Goal: Task Accomplishment & Management: Use online tool/utility

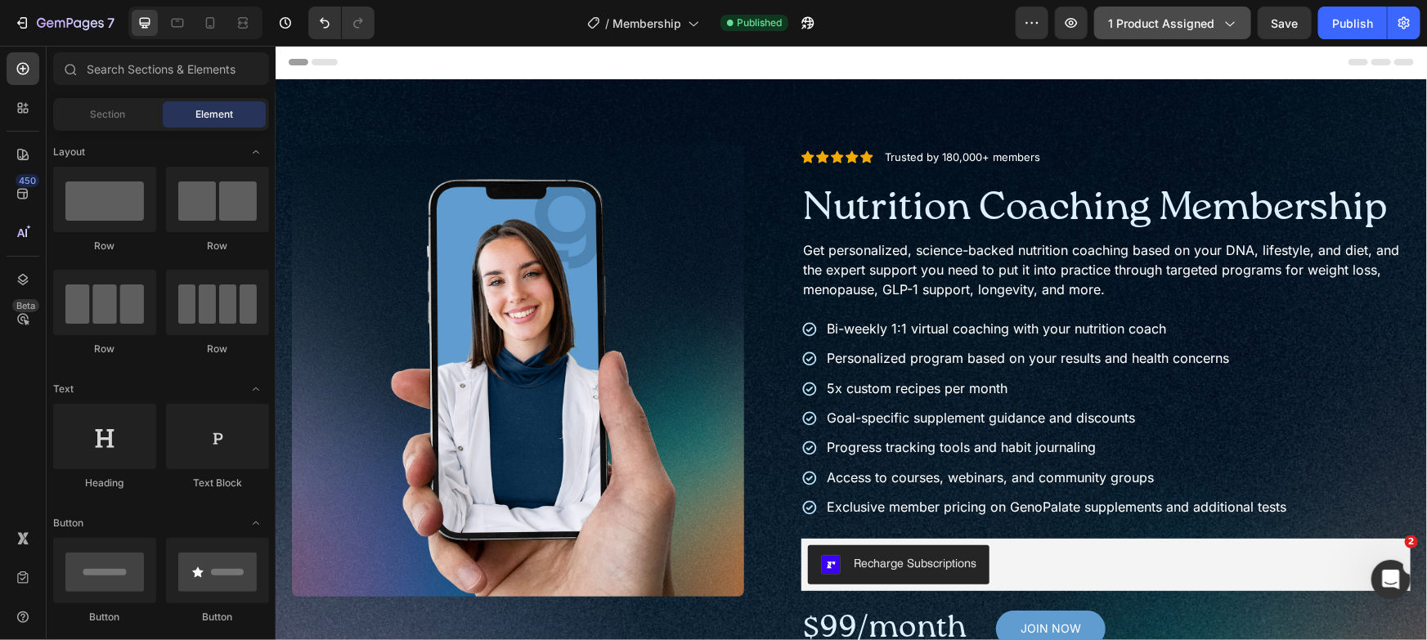
click at [1164, 34] on button "1 product assigned" at bounding box center [1172, 23] width 157 height 33
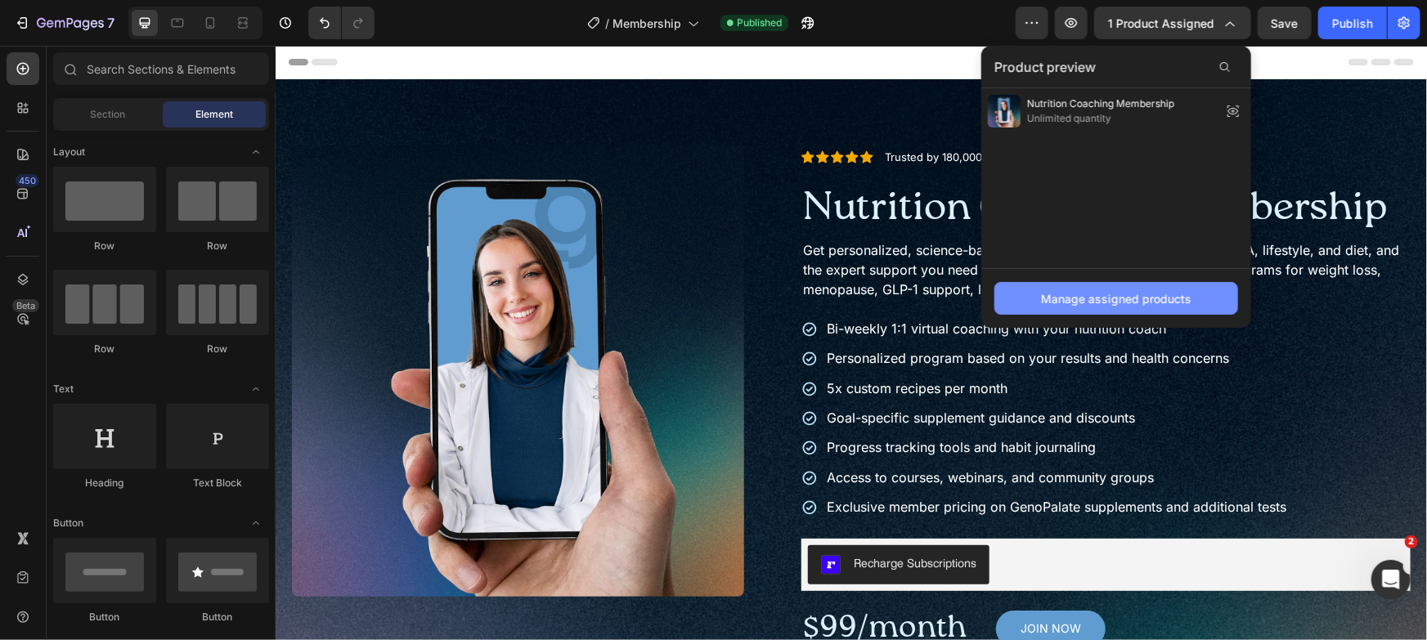
click at [1179, 294] on div "Manage assigned products" at bounding box center [1116, 298] width 150 height 17
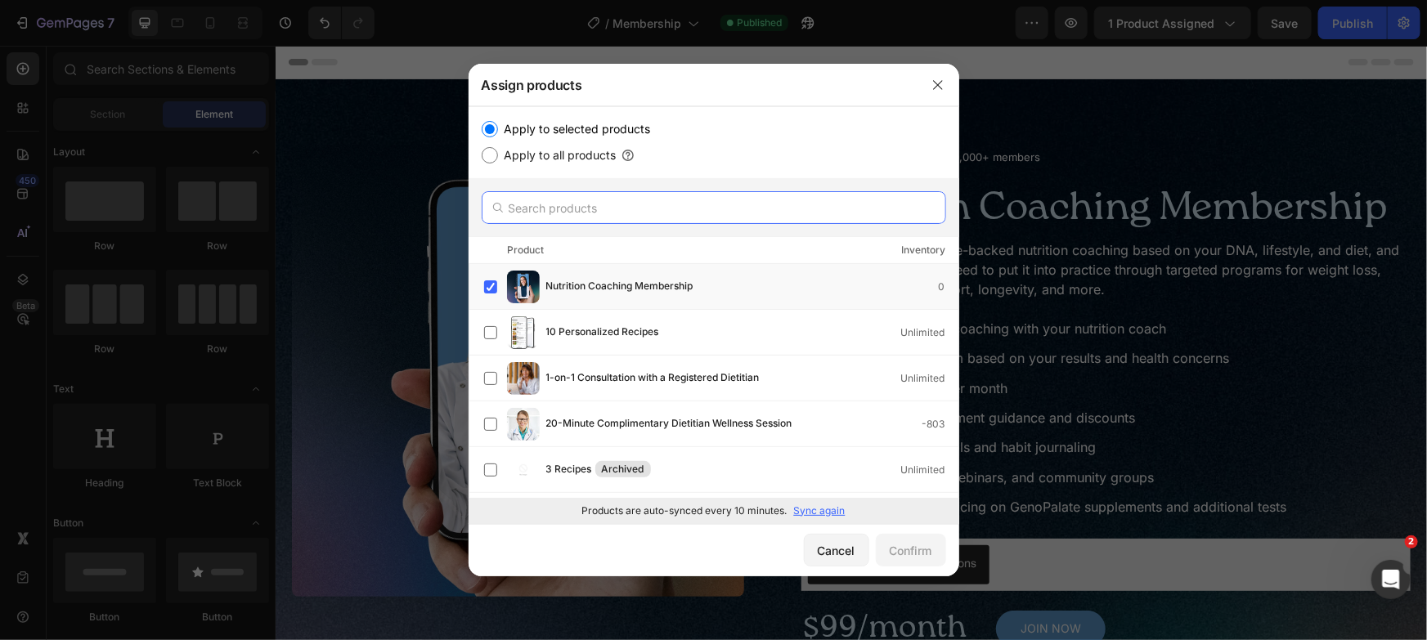
click at [759, 217] on input "text" at bounding box center [714, 207] width 465 height 33
type input "nutrition coaching"
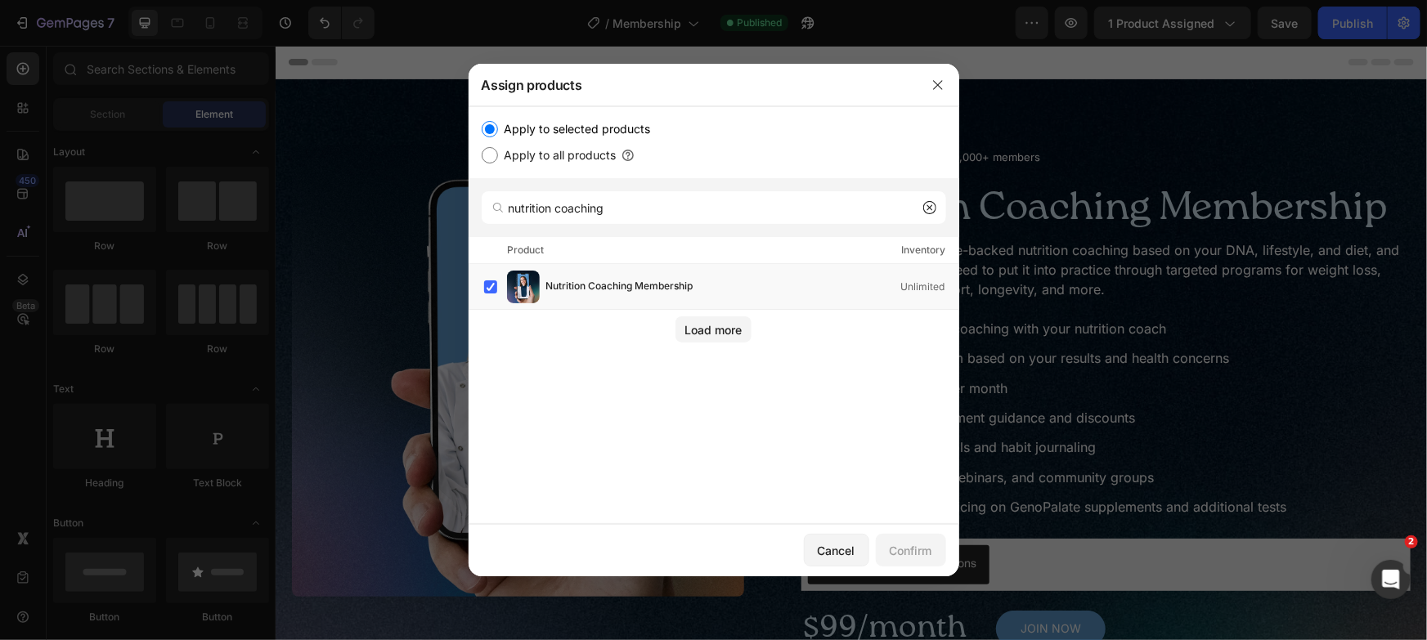
click at [667, 327] on div "Load more" at bounding box center [714, 326] width 491 height 33
click at [697, 327] on div "Load more" at bounding box center [713, 329] width 57 height 17
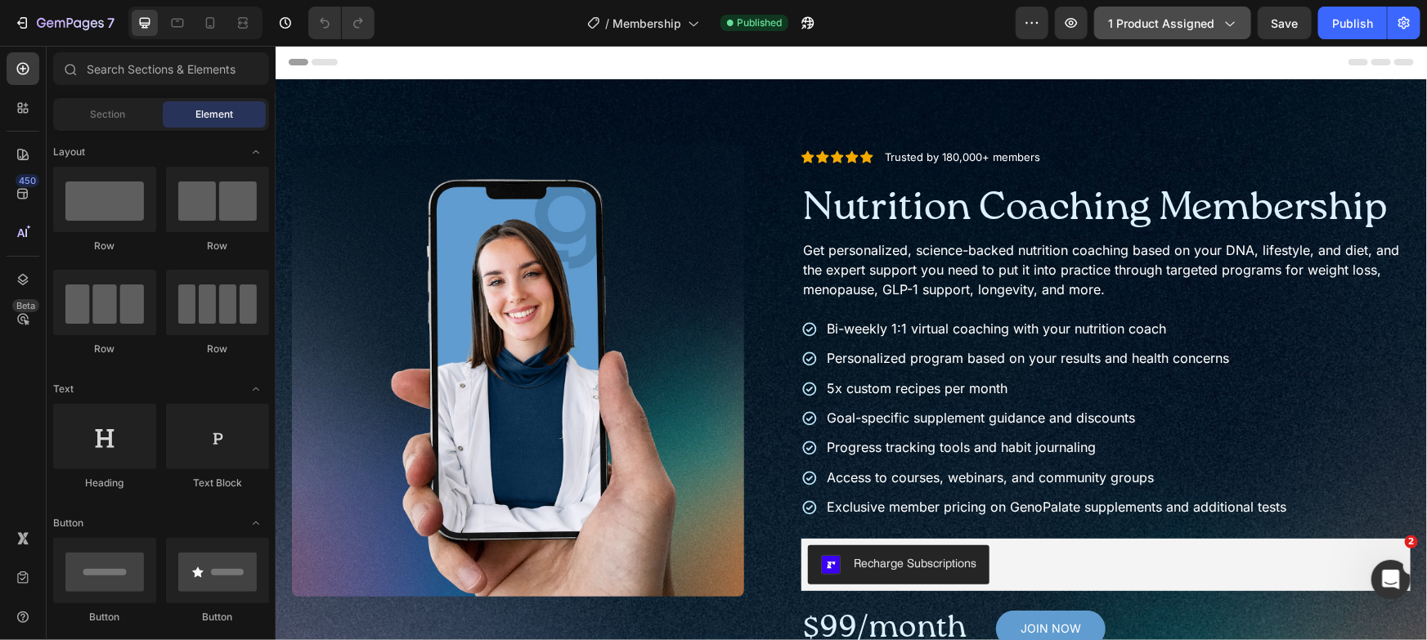
click at [1144, 20] on span "1 product assigned" at bounding box center [1161, 23] width 106 height 17
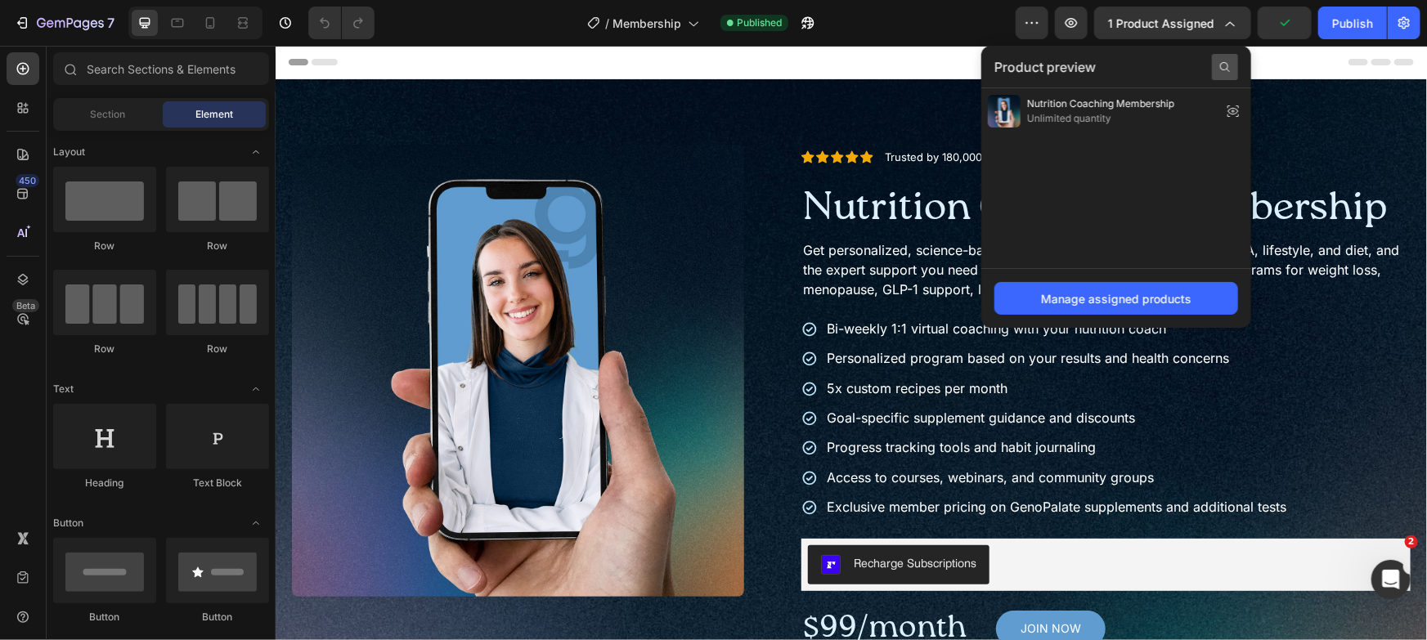
click at [1235, 65] on div at bounding box center [1225, 67] width 26 height 26
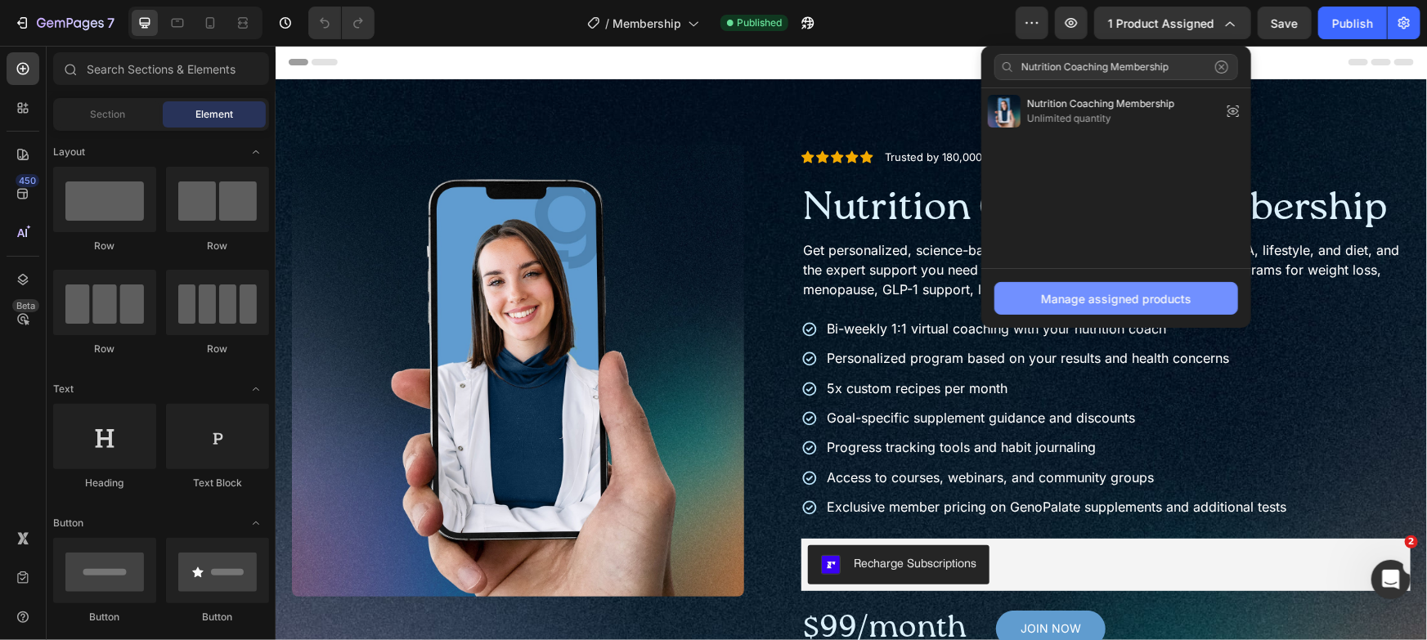
type input "Nutrition Coaching Membership"
click at [1161, 290] on div "Manage assigned products" at bounding box center [1116, 298] width 150 height 17
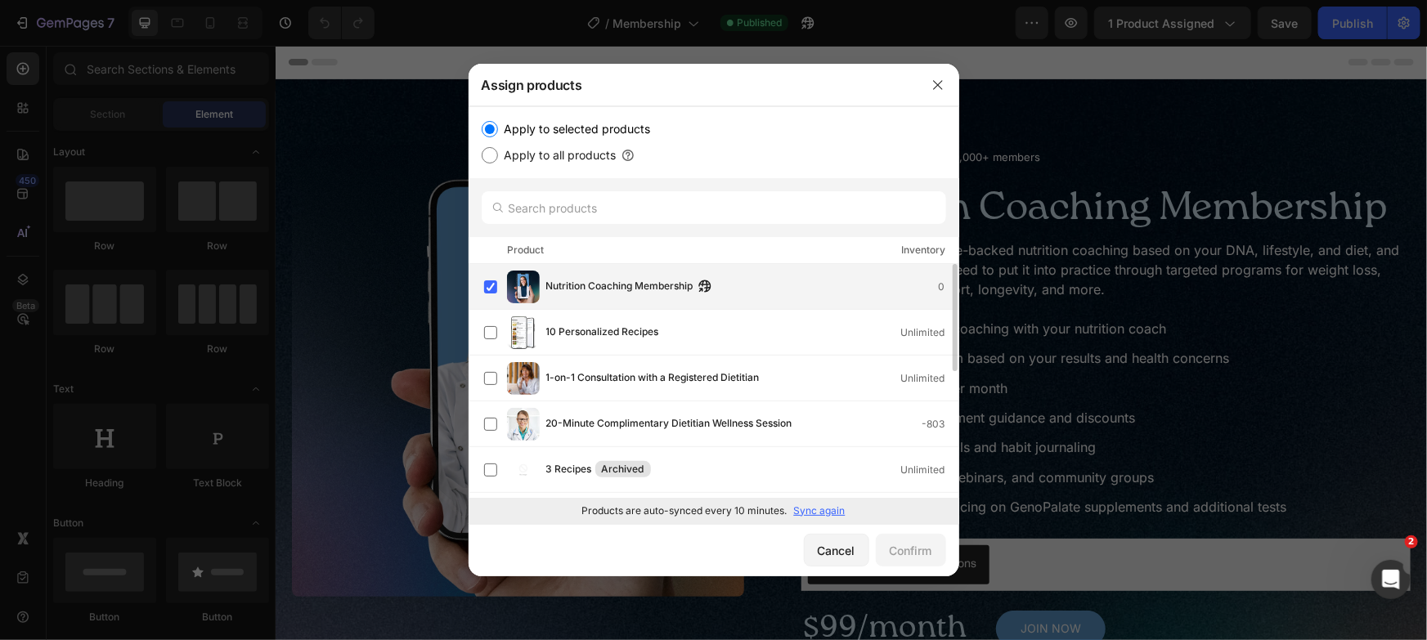
click at [659, 299] on div "Nutrition Coaching Membership 0" at bounding box center [721, 287] width 474 height 33
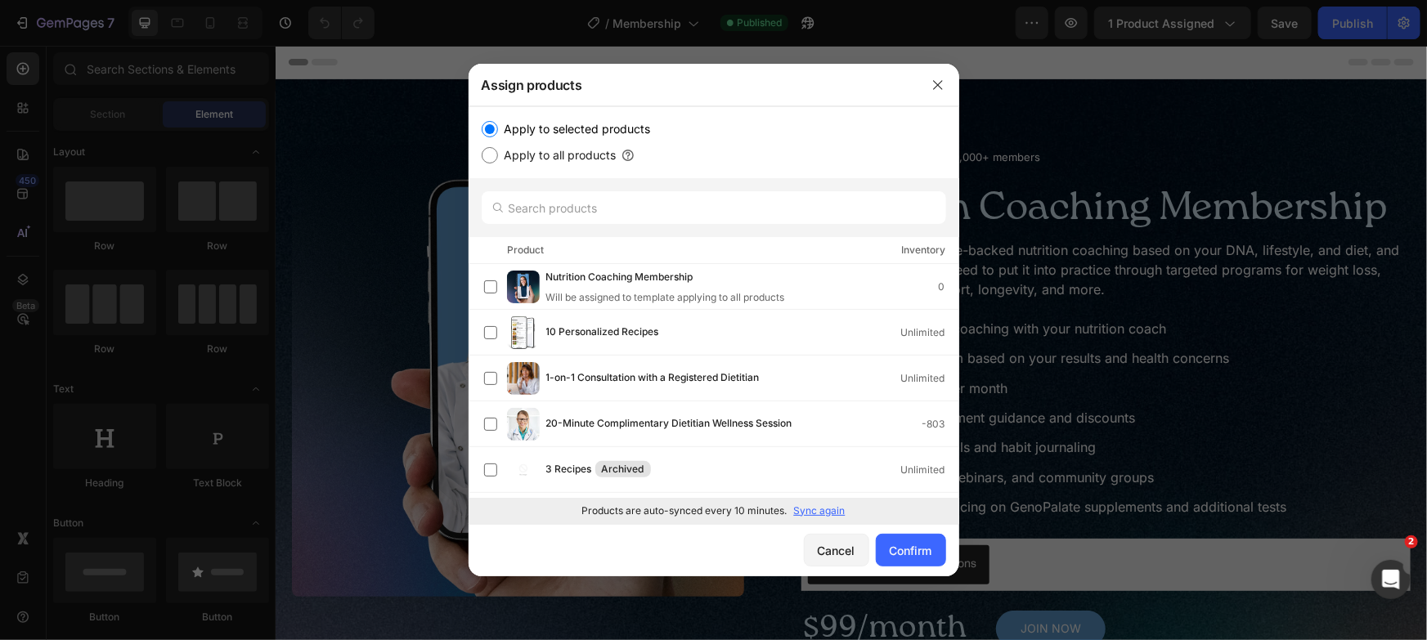
click at [819, 496] on div "5 Personalized Recipes Unlimited" at bounding box center [714, 516] width 491 height 46
click at [821, 505] on p "Sync again" at bounding box center [820, 511] width 52 height 15
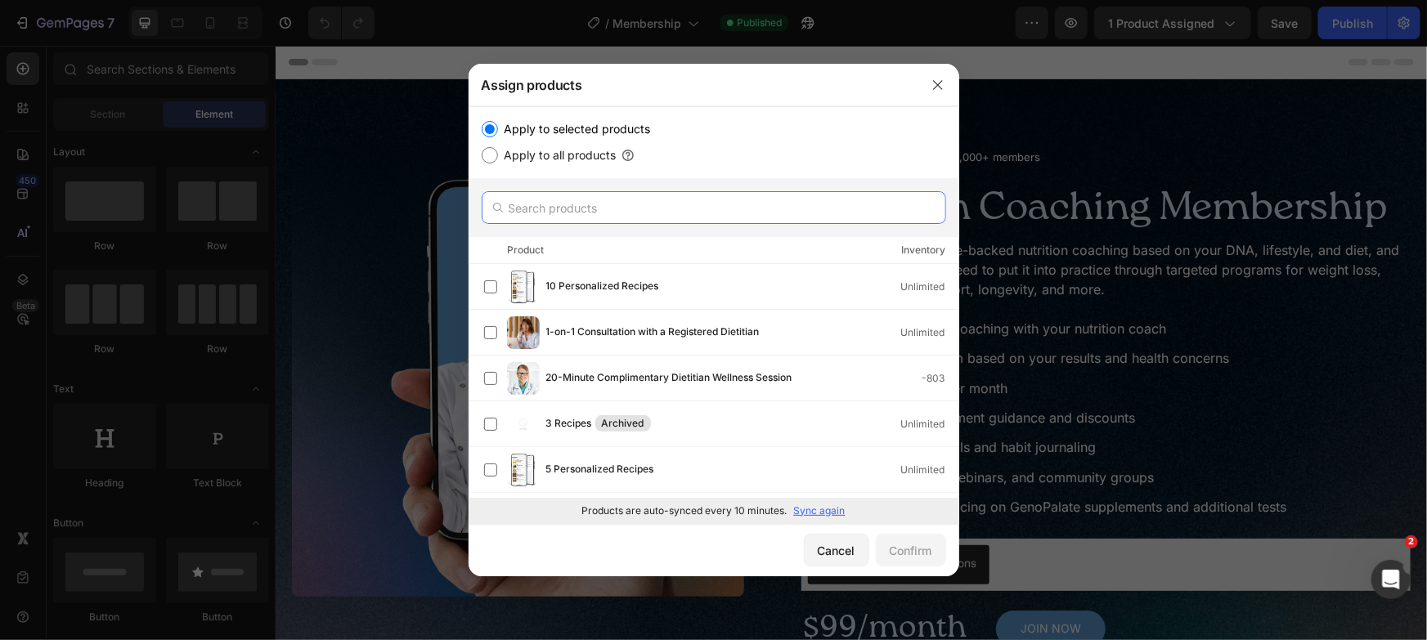
click at [623, 210] on input "text" at bounding box center [714, 207] width 465 height 33
paste input "Nutrition Coaching Membership"
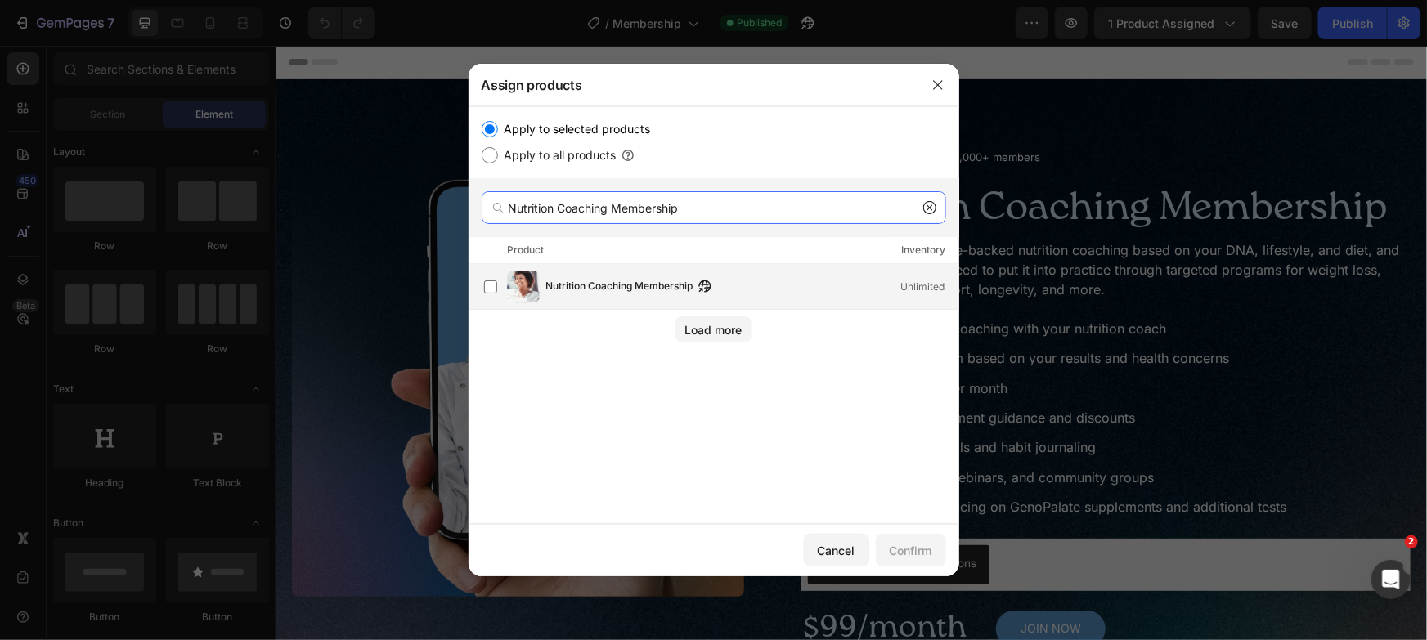
type input "Nutrition Coaching Membership"
click at [662, 295] on span "Nutrition Coaching Membership" at bounding box center [619, 287] width 147 height 18
click at [923, 550] on div "Confirm" at bounding box center [911, 550] width 43 height 17
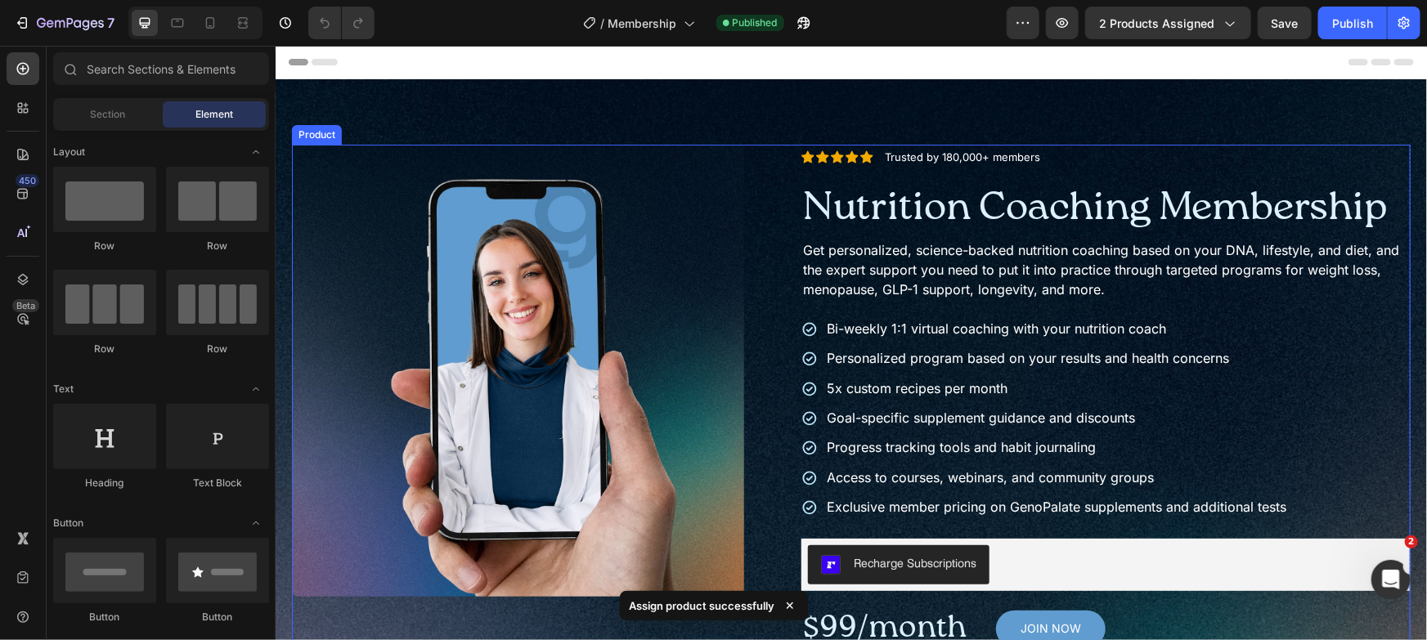
click at [765, 175] on div "Product Images Icon Icon Icon Icon Icon Icon List Trusted by 180,000+ members T…" at bounding box center [850, 418] width 1119 height 548
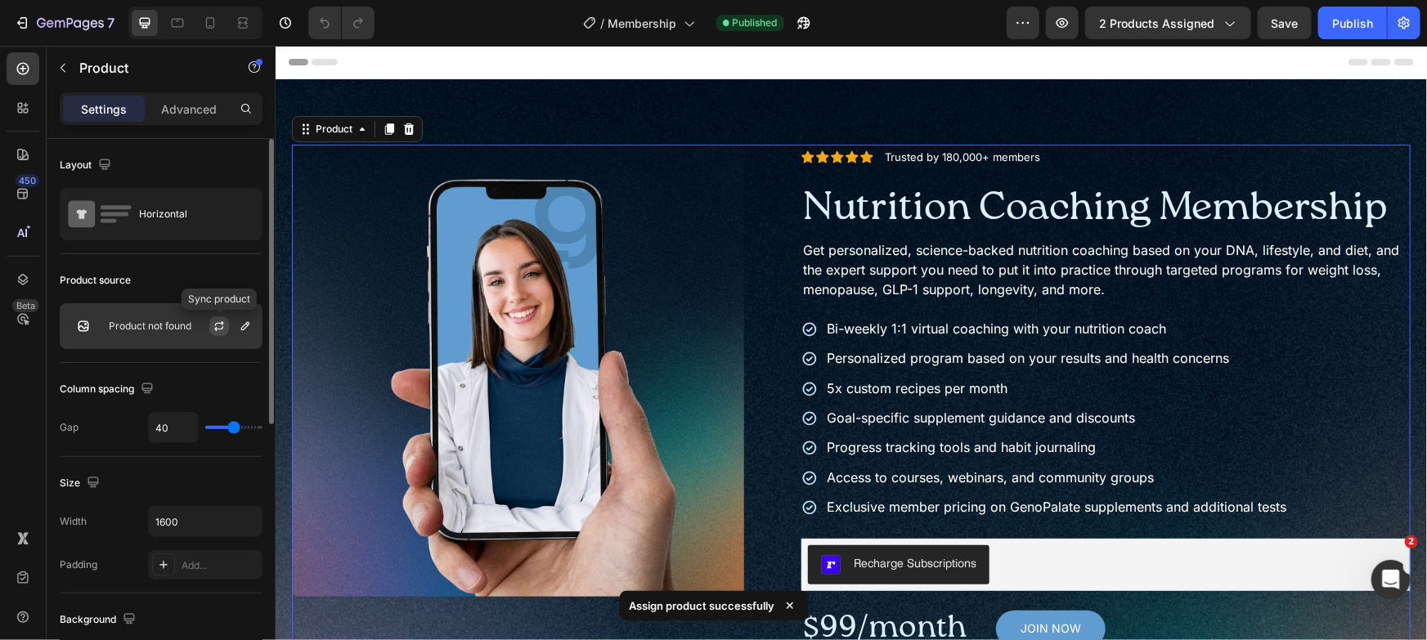
click at [225, 330] on icon "button" at bounding box center [219, 326] width 13 height 13
click at [244, 333] on button "button" at bounding box center [246, 326] width 20 height 20
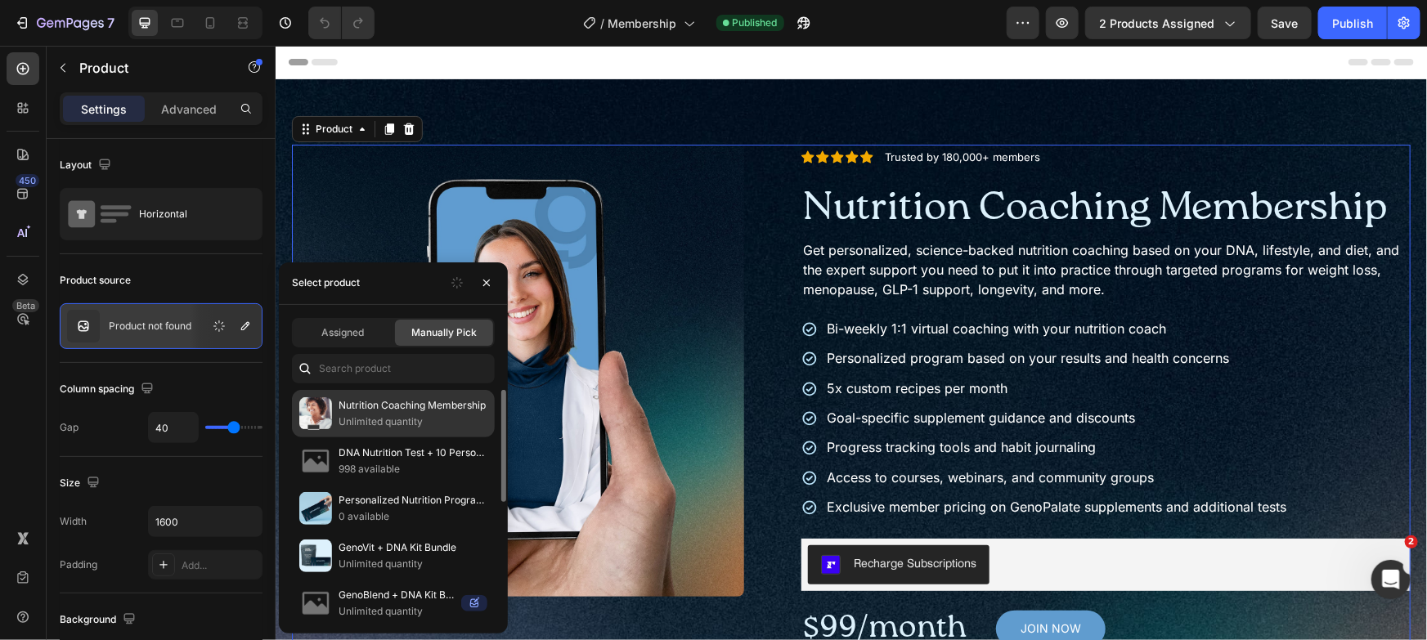
click at [380, 438] on div "Nutrition Coaching Membership Unlimited quantity" at bounding box center [393, 461] width 203 height 47
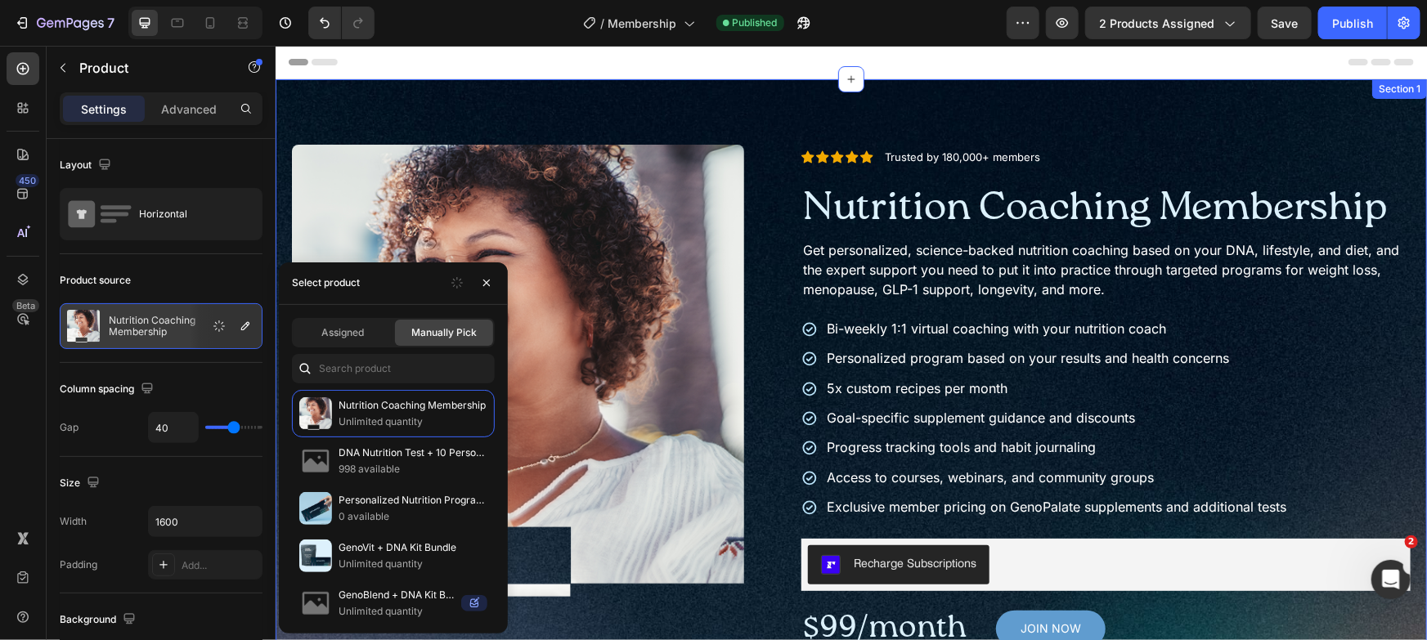
click at [1104, 114] on div "Product Images Icon Icon Icon Icon Icon Icon List Trusted by 180,000+ members T…" at bounding box center [850, 561] width 1151 height 964
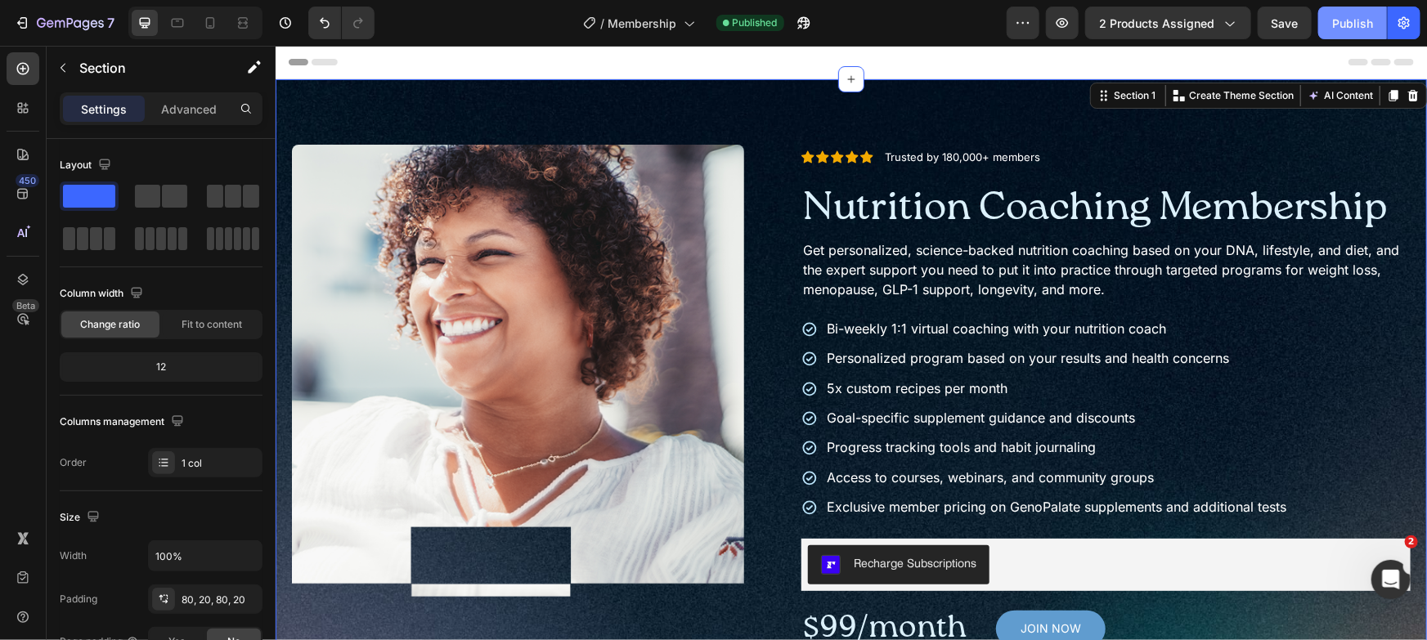
click at [1353, 29] on div "Publish" at bounding box center [1352, 23] width 41 height 17
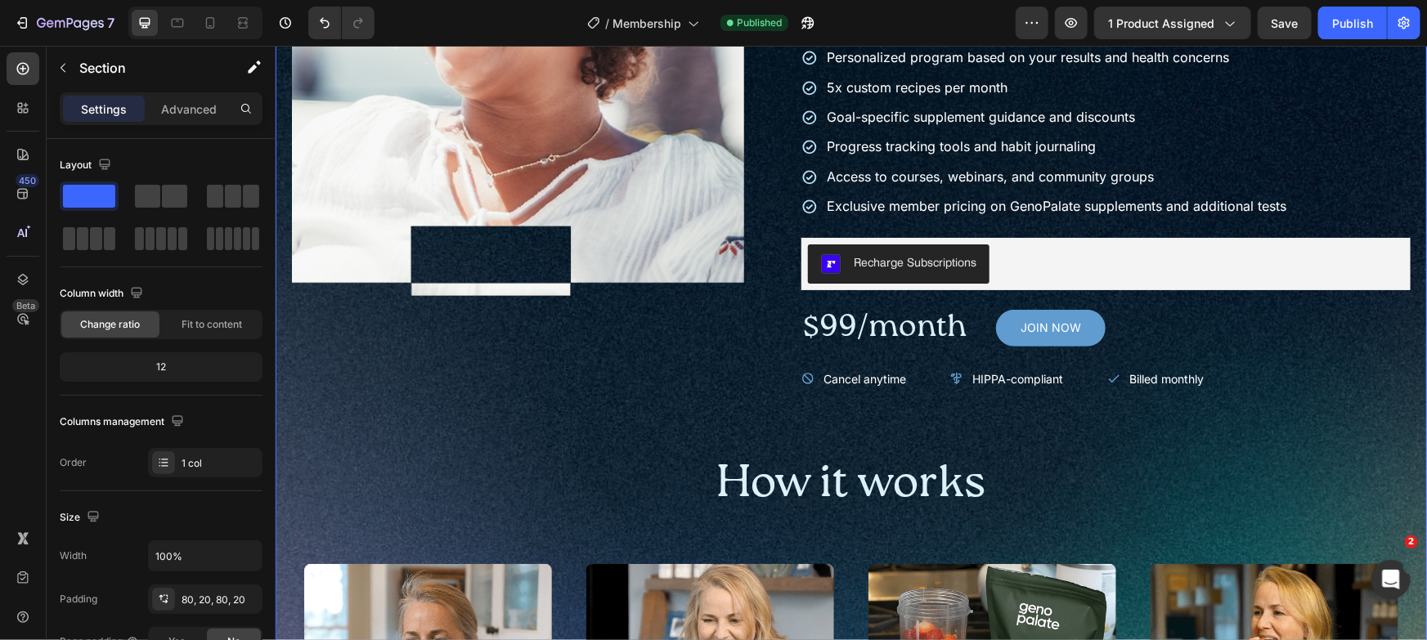
scroll to position [298, 0]
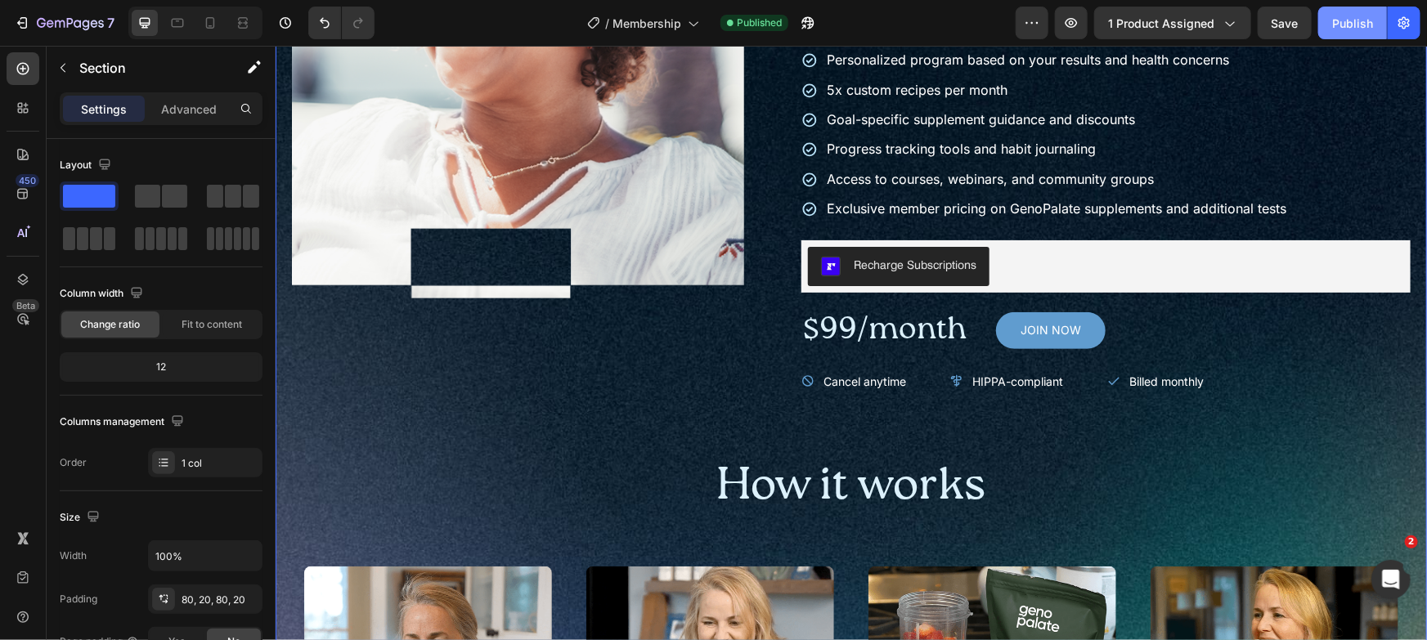
click at [1353, 19] on div "Publish" at bounding box center [1352, 23] width 41 height 17
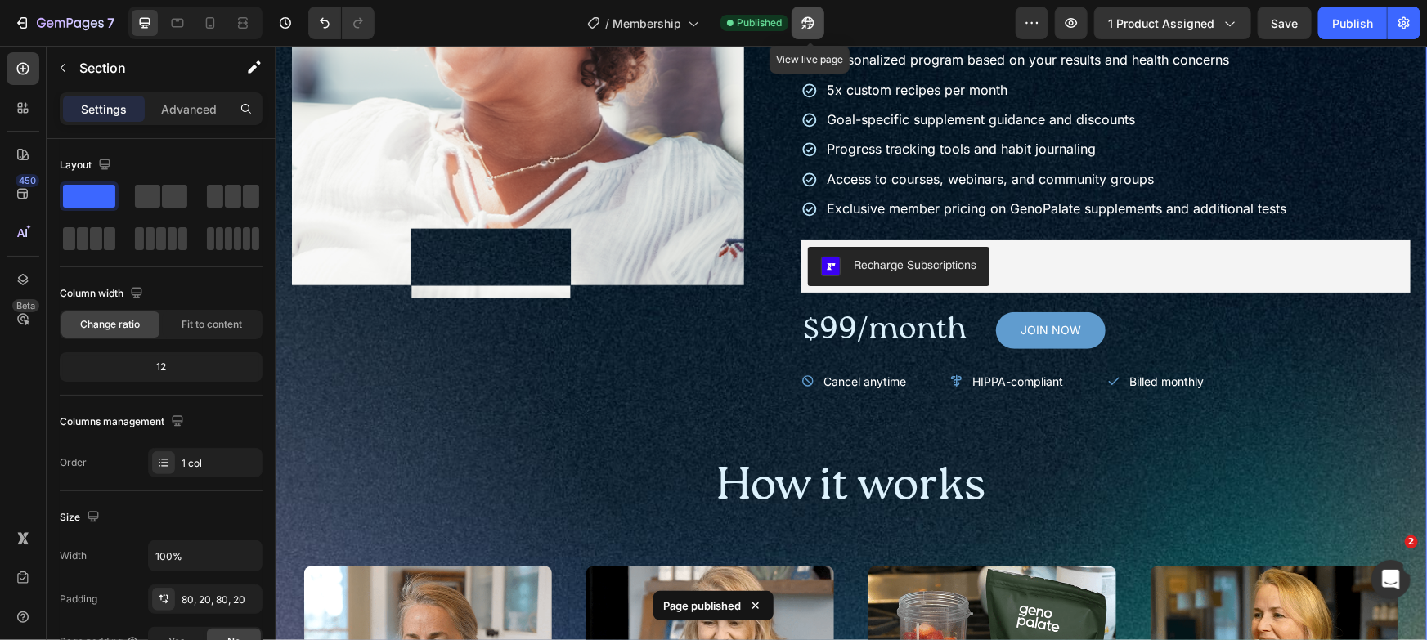
click at [822, 20] on button "button" at bounding box center [808, 23] width 33 height 33
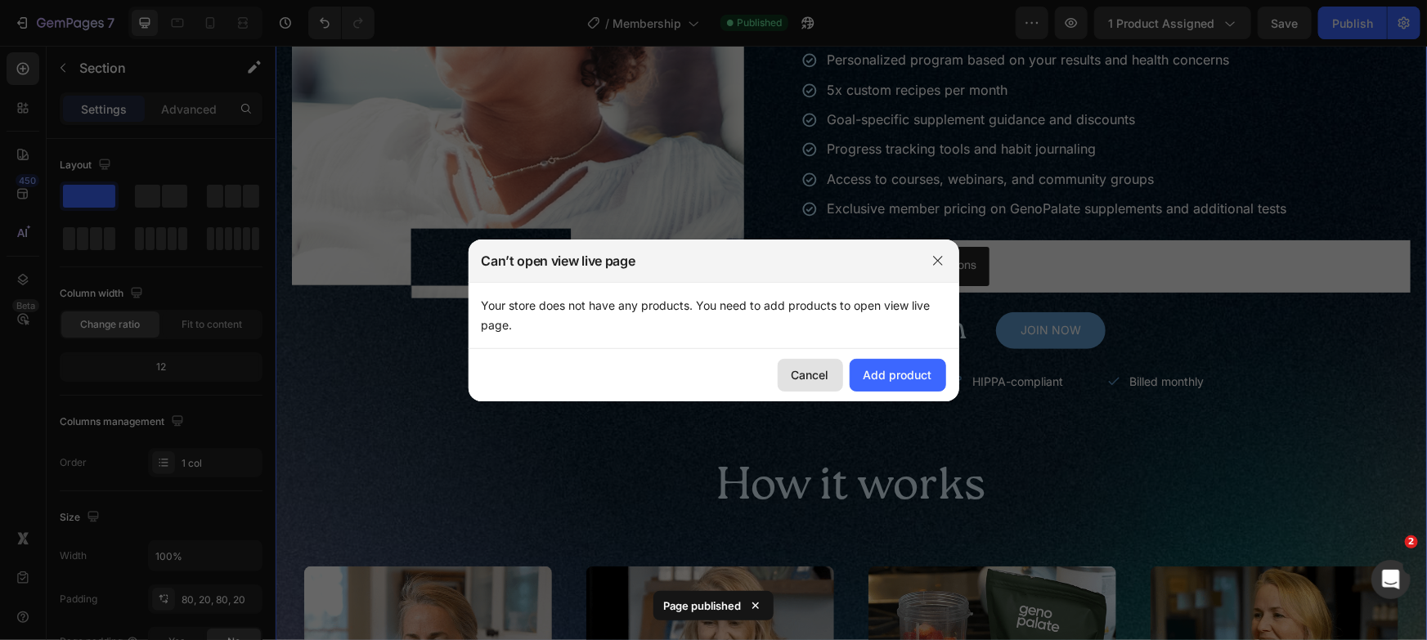
click at [821, 370] on div "Cancel" at bounding box center [811, 374] width 38 height 17
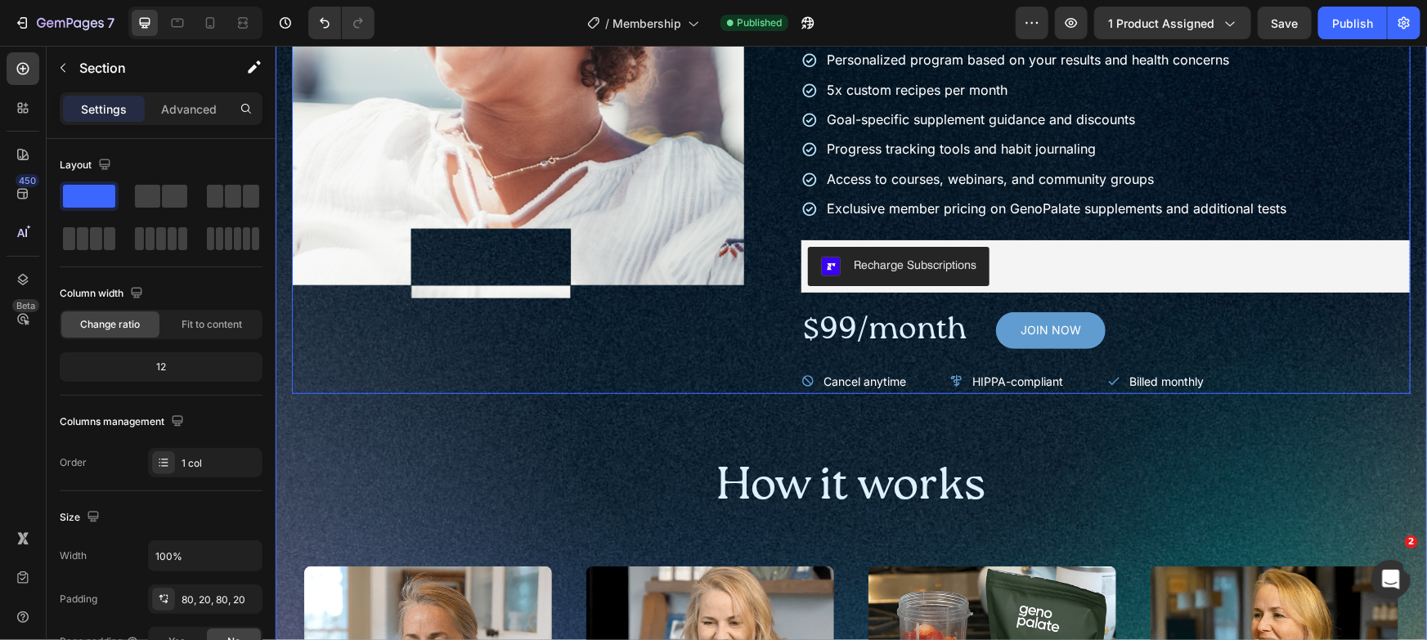
click at [712, 352] on div "Product Images" at bounding box center [517, 119] width 452 height 548
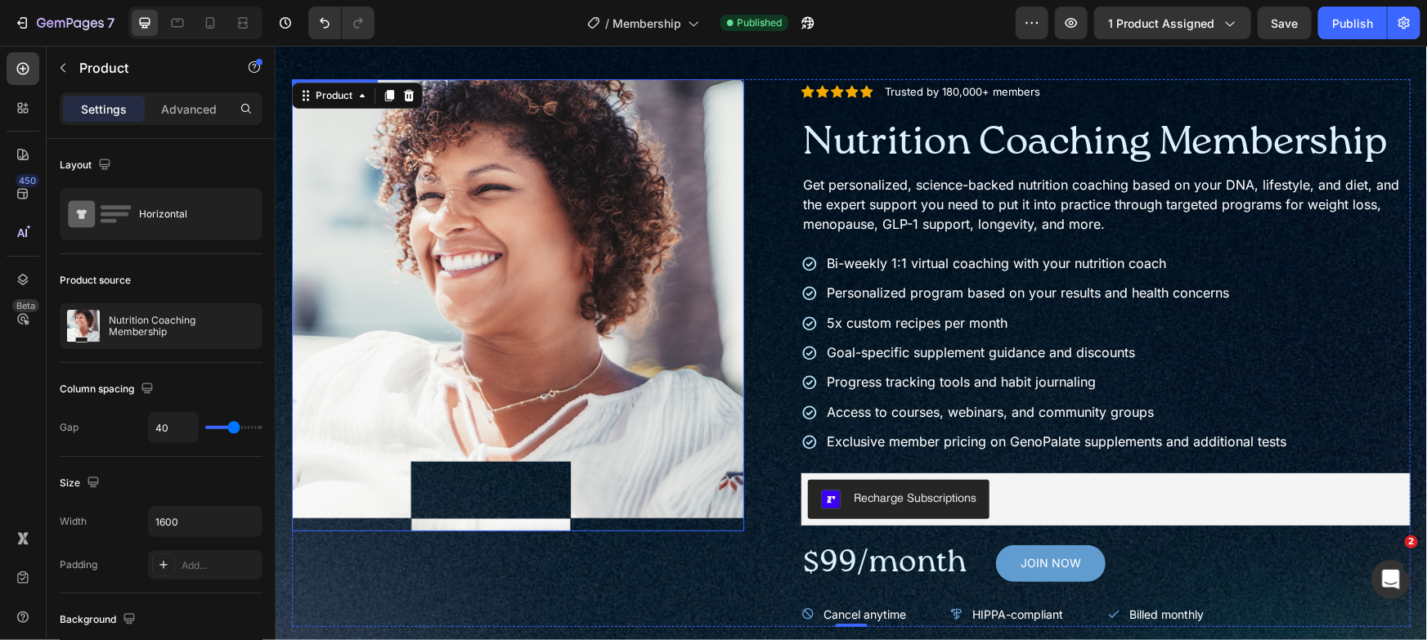
scroll to position [0, 0]
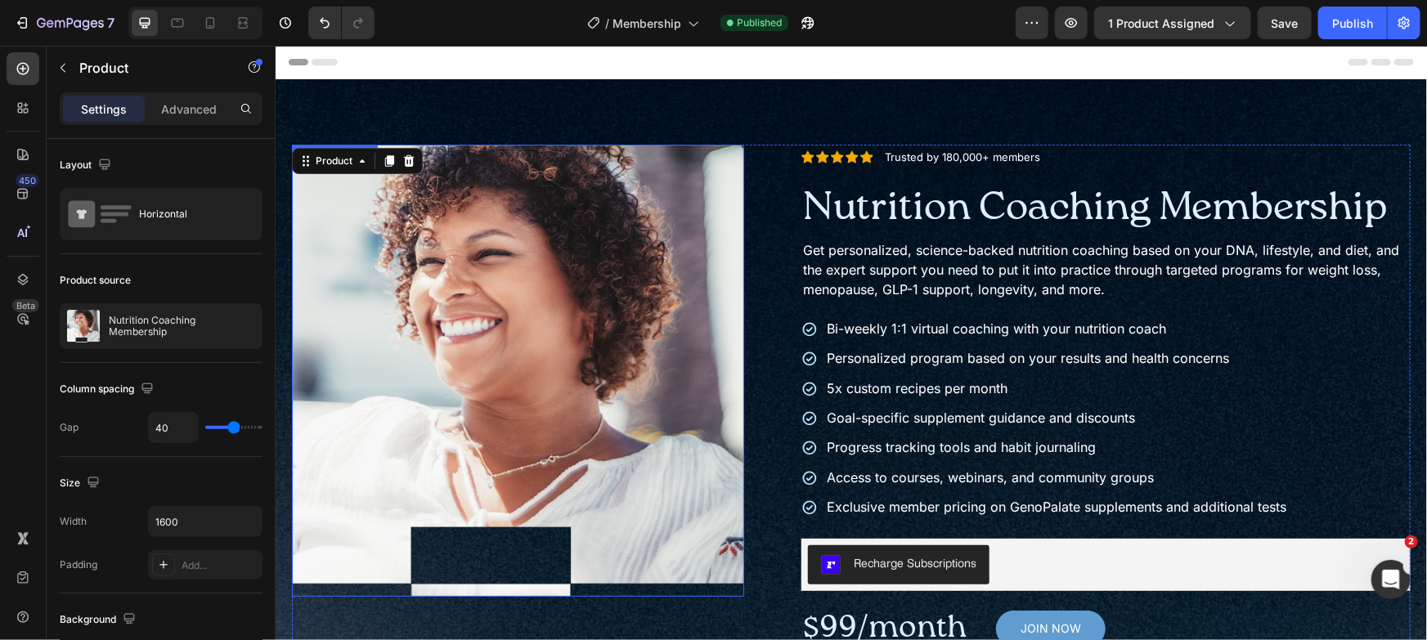
click at [735, 202] on img at bounding box center [517, 370] width 452 height 452
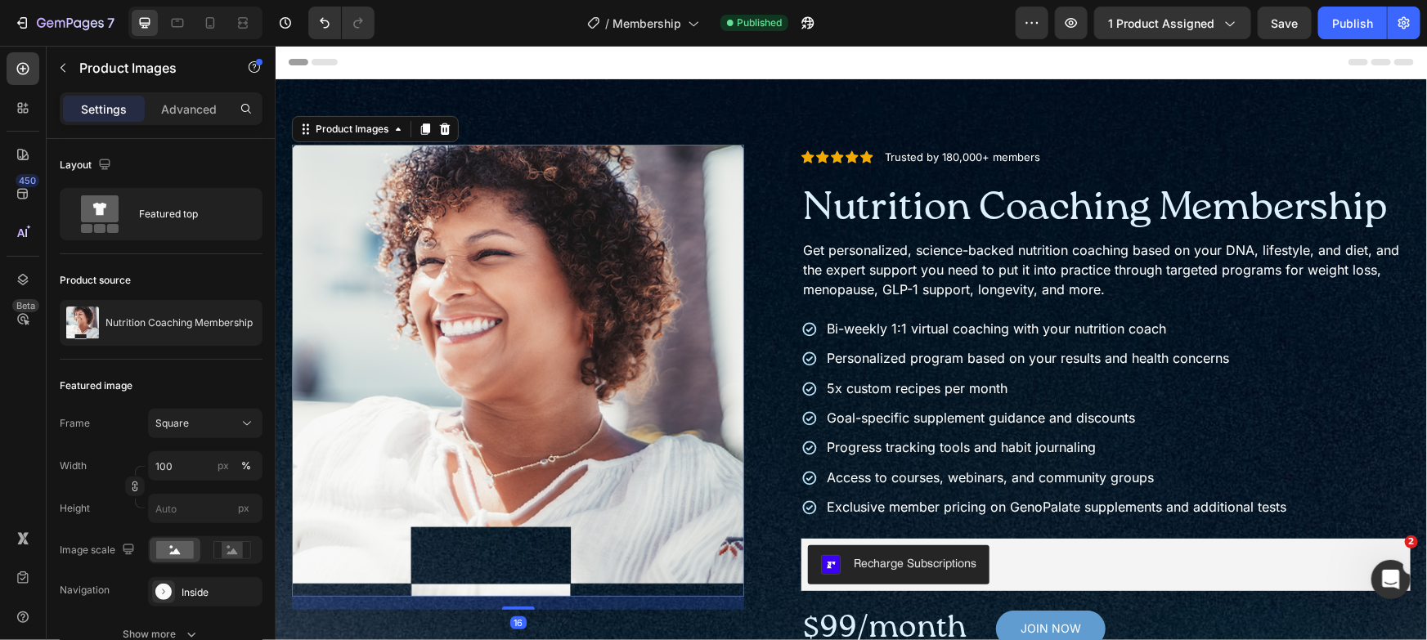
click at [353, 118] on div "Product Images" at bounding box center [374, 128] width 167 height 26
click at [354, 119] on div "Product Images" at bounding box center [351, 129] width 112 height 20
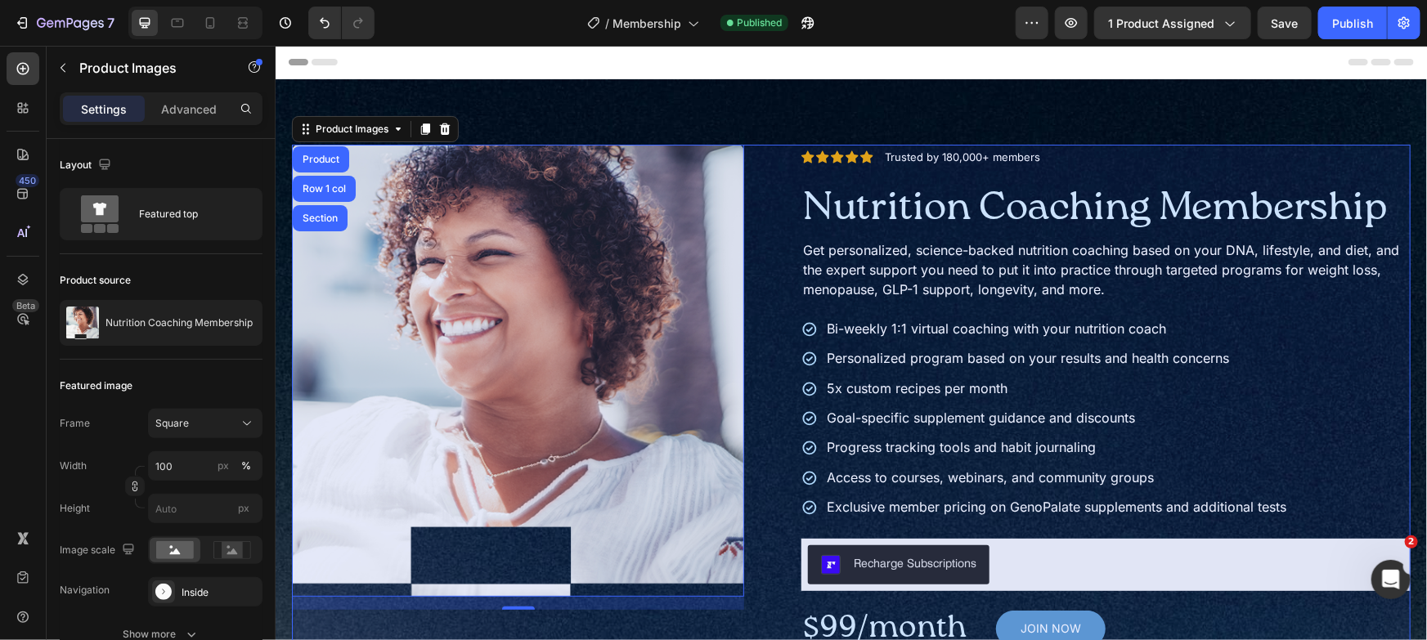
click at [331, 165] on div "Product" at bounding box center [320, 159] width 56 height 26
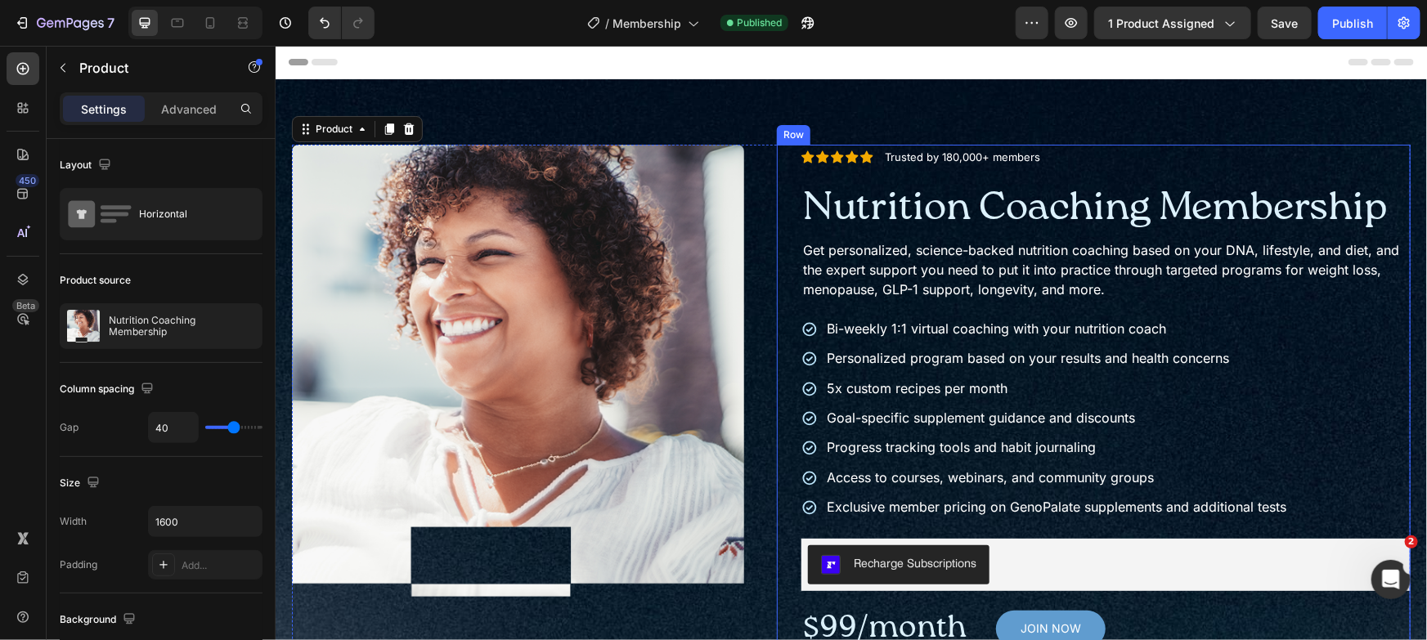
click at [776, 159] on div "Icon Icon Icon Icon Icon Icon List Trusted by 180,000+ members Text Block Row N…" at bounding box center [1093, 418] width 634 height 548
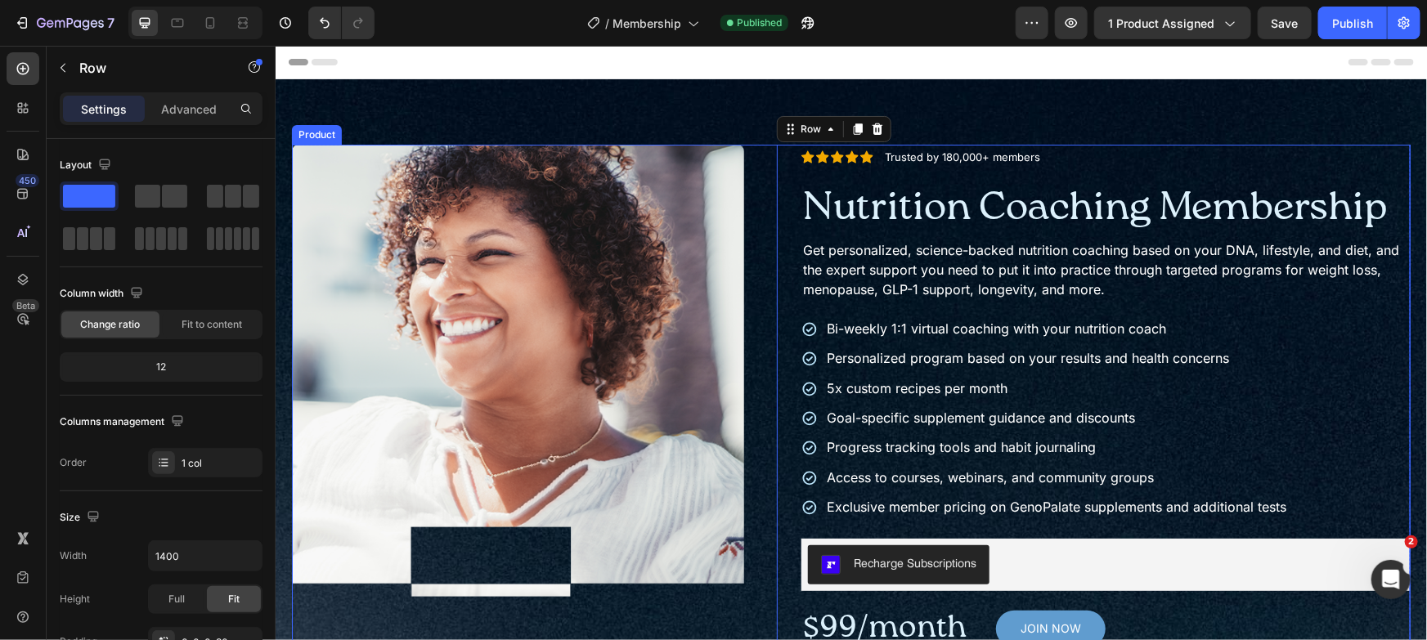
click at [758, 157] on div "Product Images Icon Icon Icon Icon Icon Icon List Trusted by 180,000+ members T…" at bounding box center [850, 418] width 1119 height 548
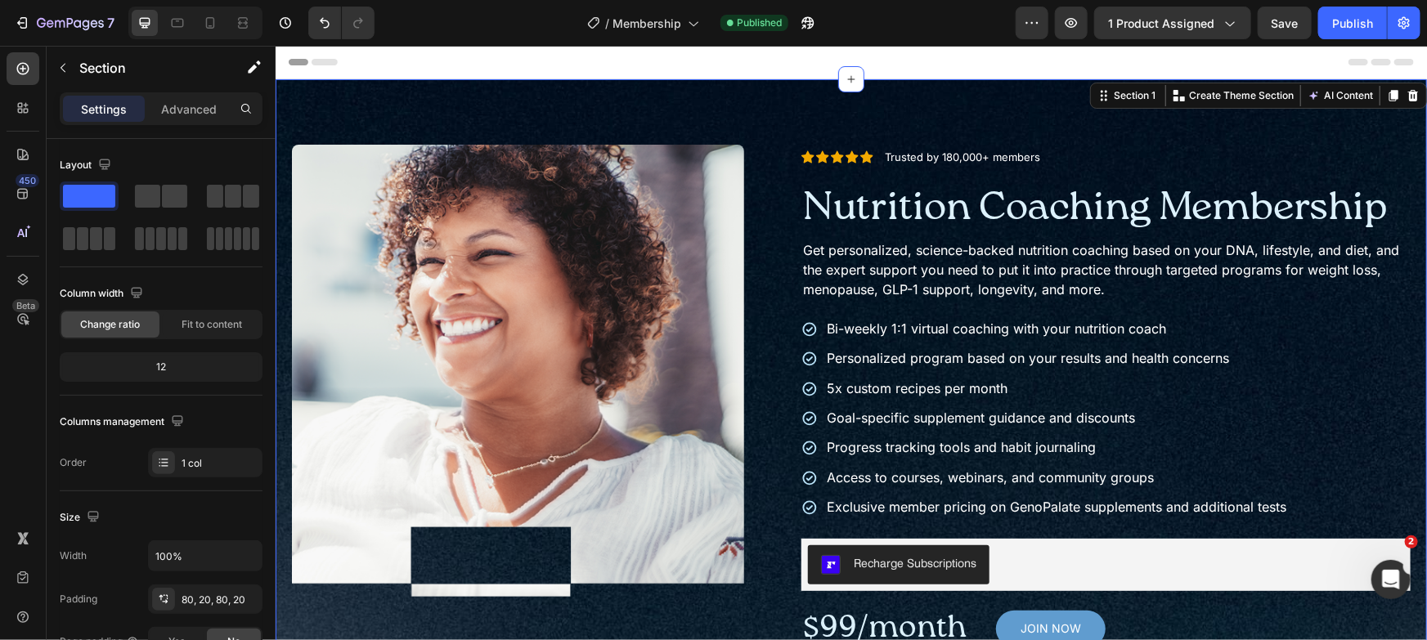
click at [370, 145] on img at bounding box center [517, 370] width 452 height 452
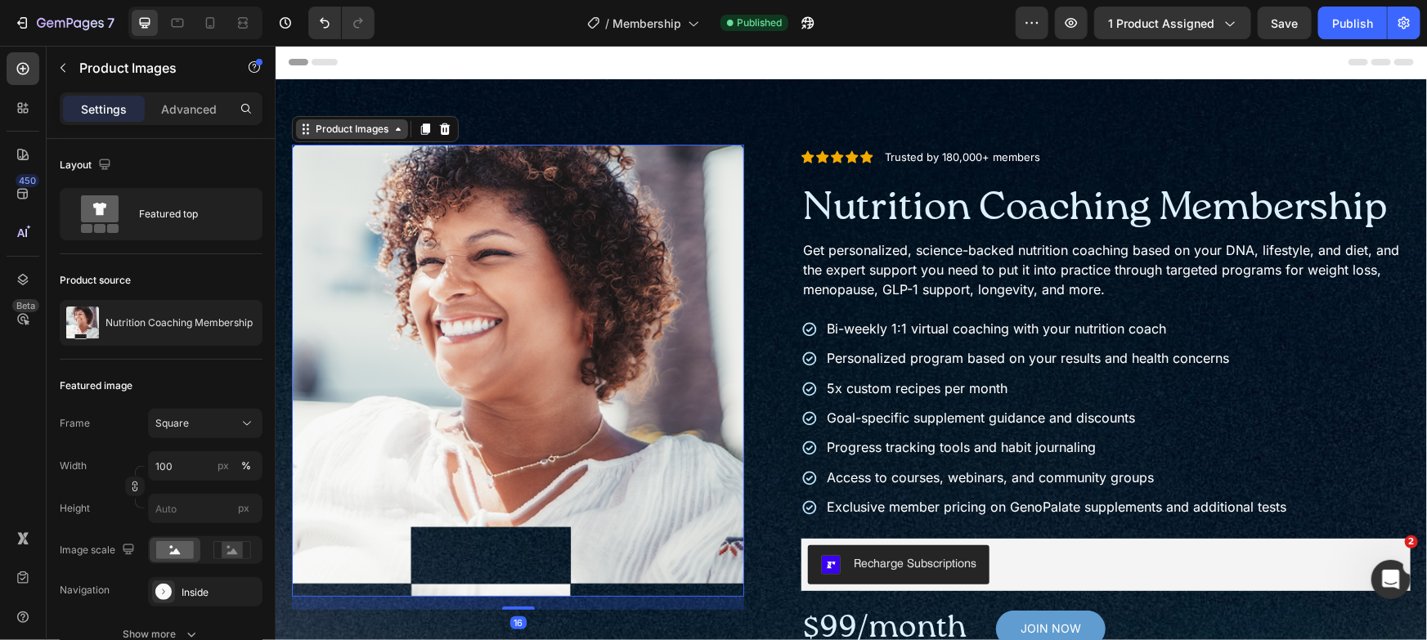
click at [367, 126] on div "Product Images" at bounding box center [351, 128] width 79 height 15
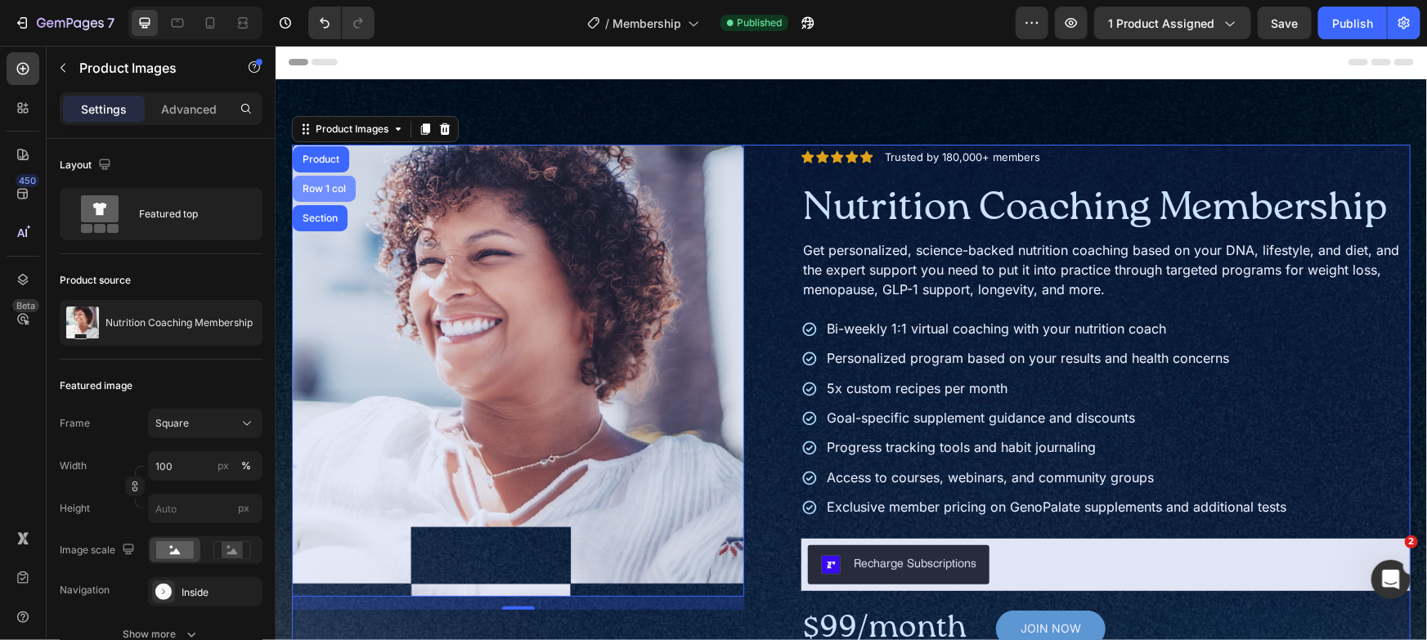
click at [322, 189] on div "Row 1 col" at bounding box center [323, 188] width 50 height 10
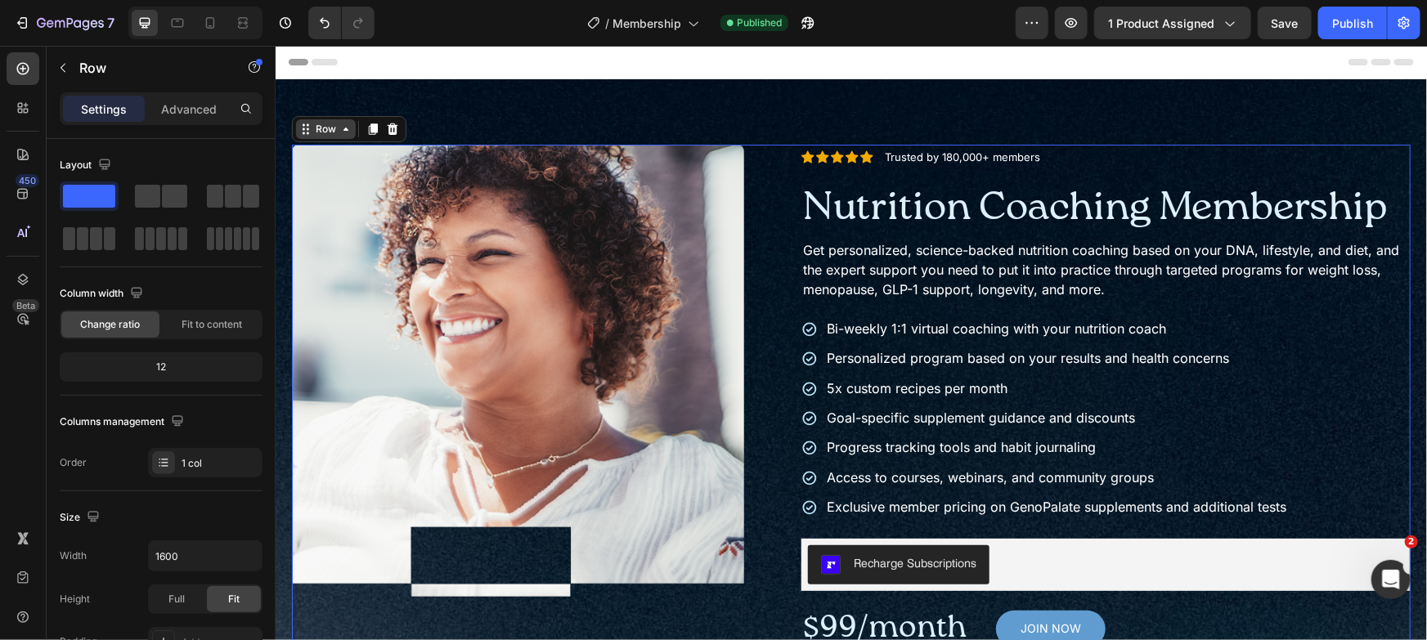
click at [327, 134] on div "Row" at bounding box center [325, 128] width 27 height 15
click at [354, 228] on img at bounding box center [517, 370] width 452 height 452
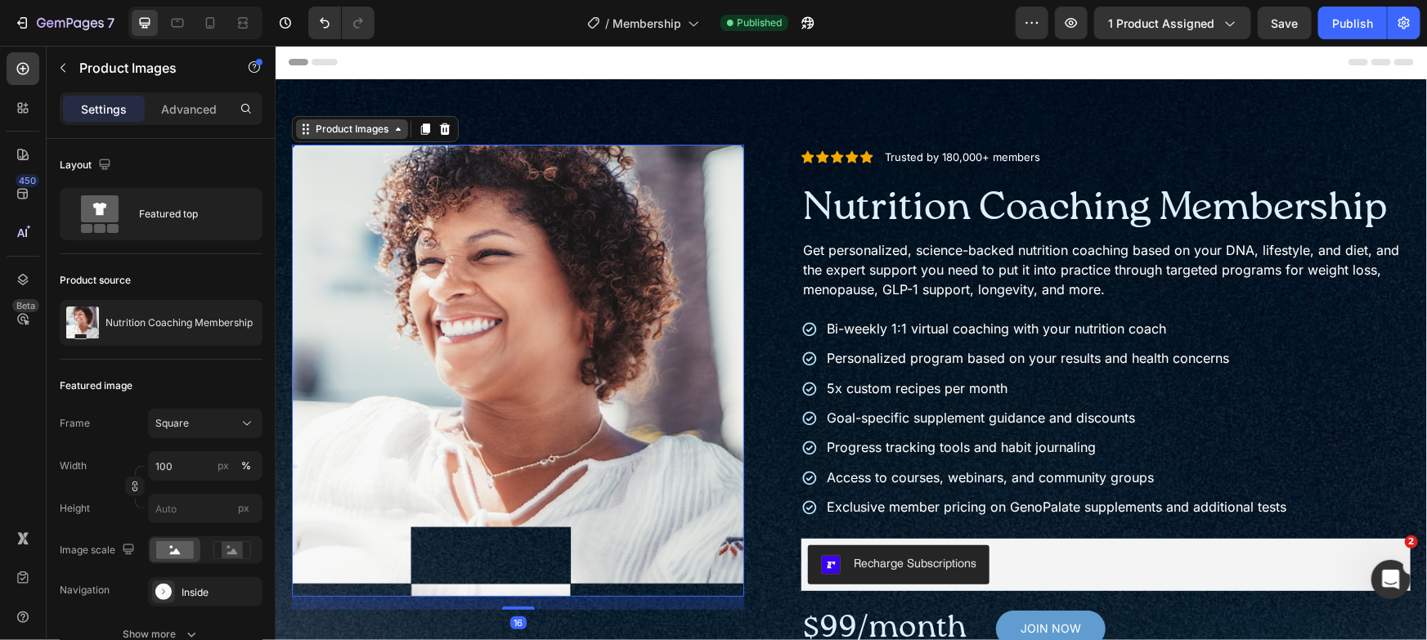
click at [343, 128] on div "Product Images" at bounding box center [351, 128] width 79 height 15
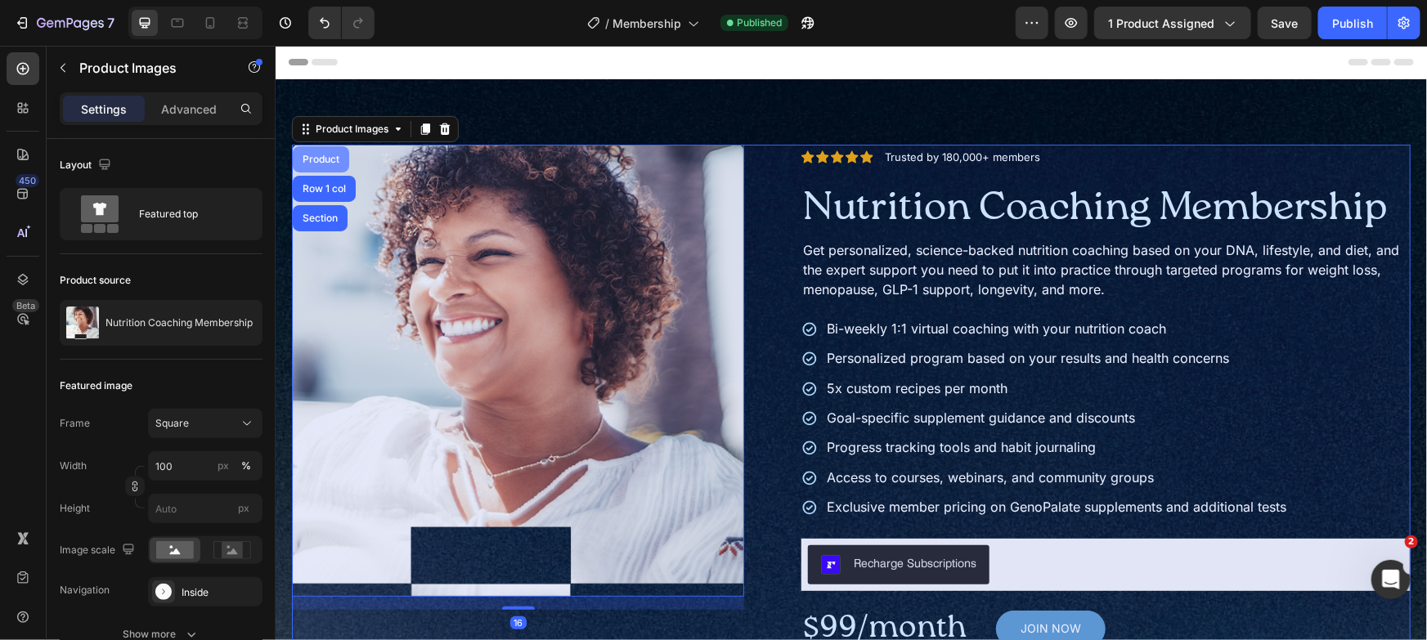
click at [335, 155] on div "Product" at bounding box center [319, 159] width 43 height 10
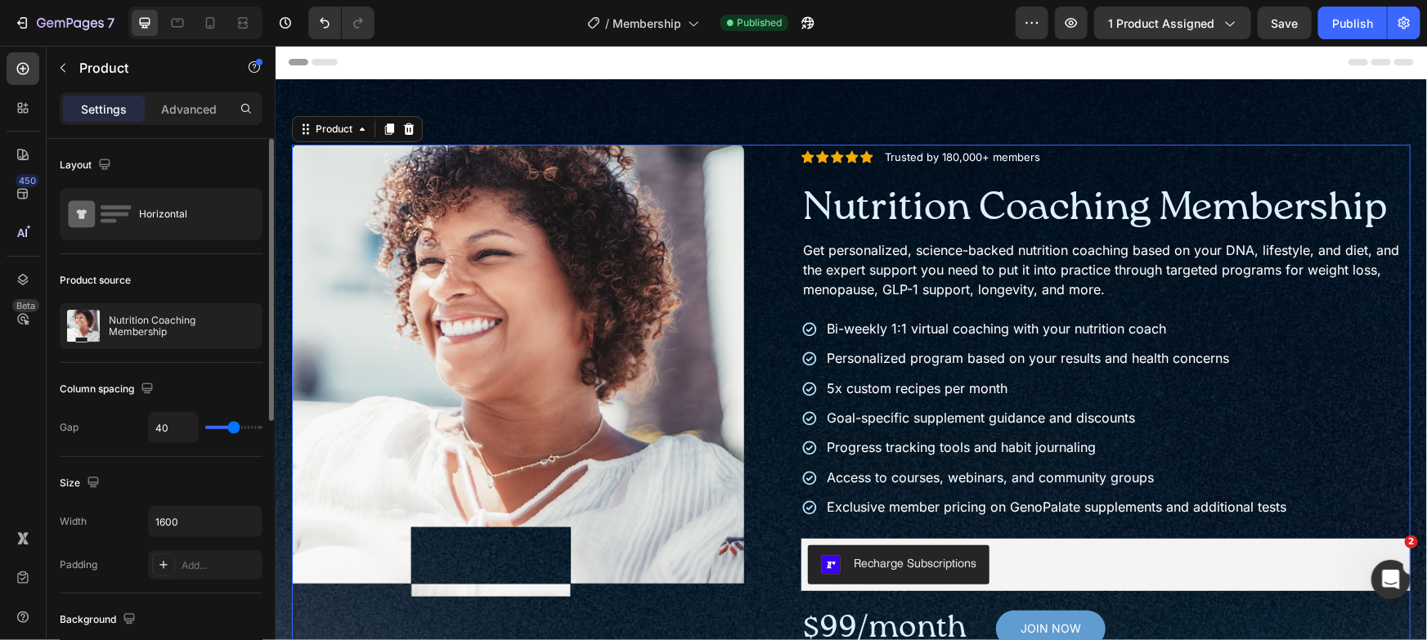
type input "38"
type input "37"
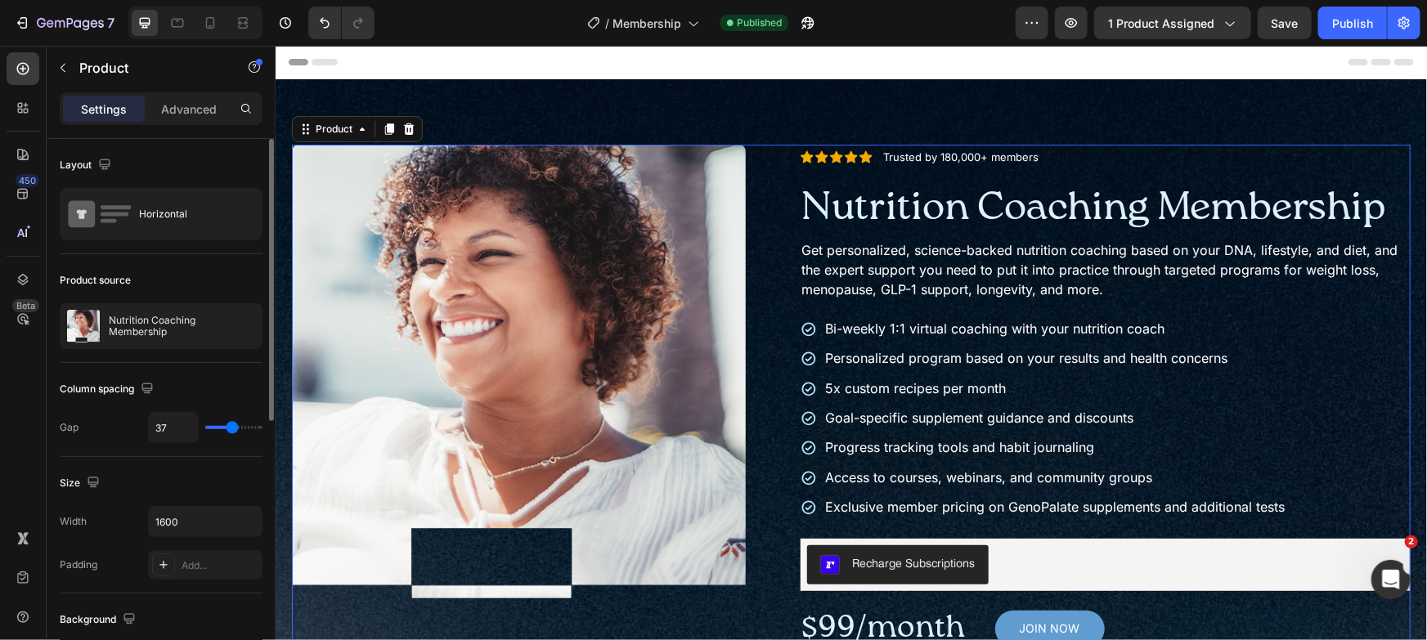
type input "32"
type input "31"
type input "30"
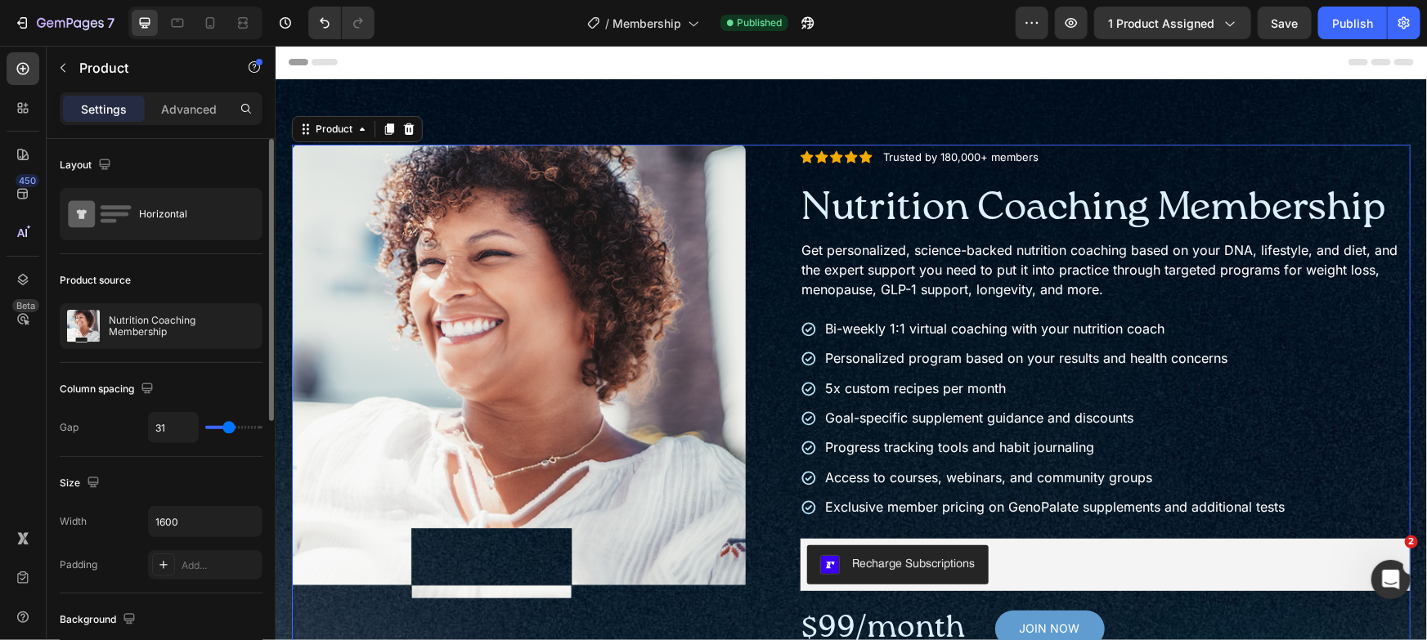
type input "30"
type input "29"
type input "28"
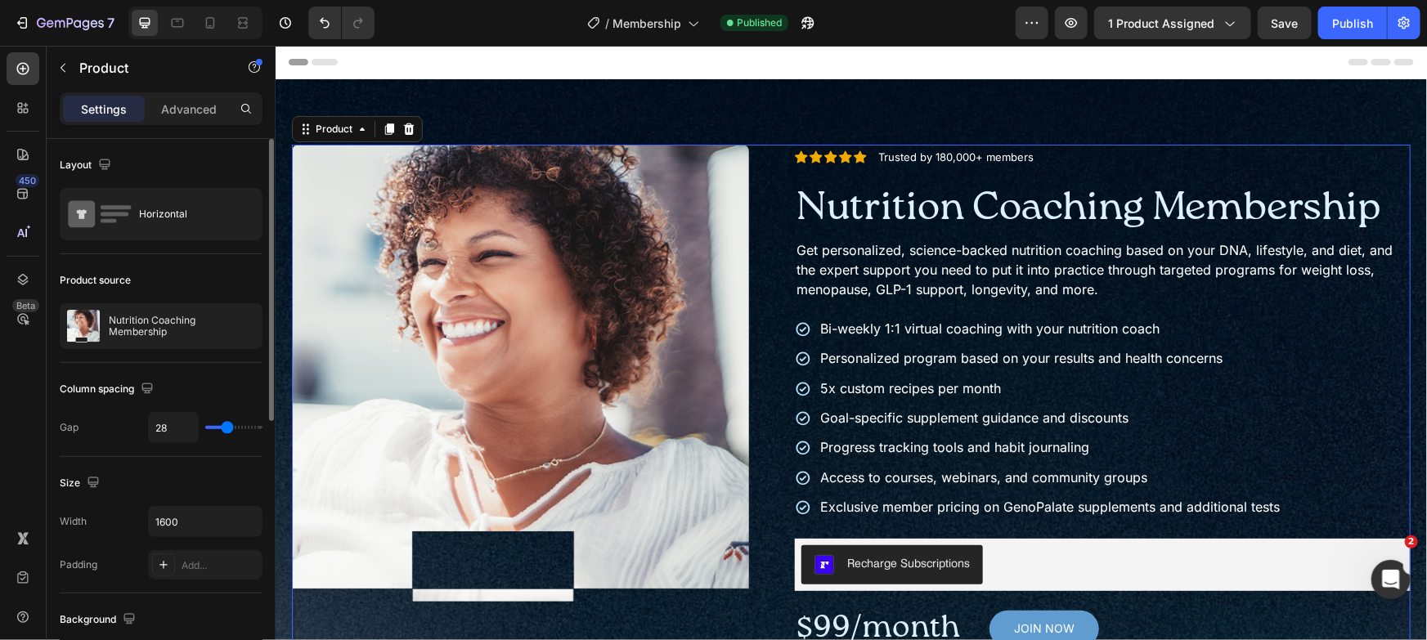
type input "26"
type input "25"
type input "26"
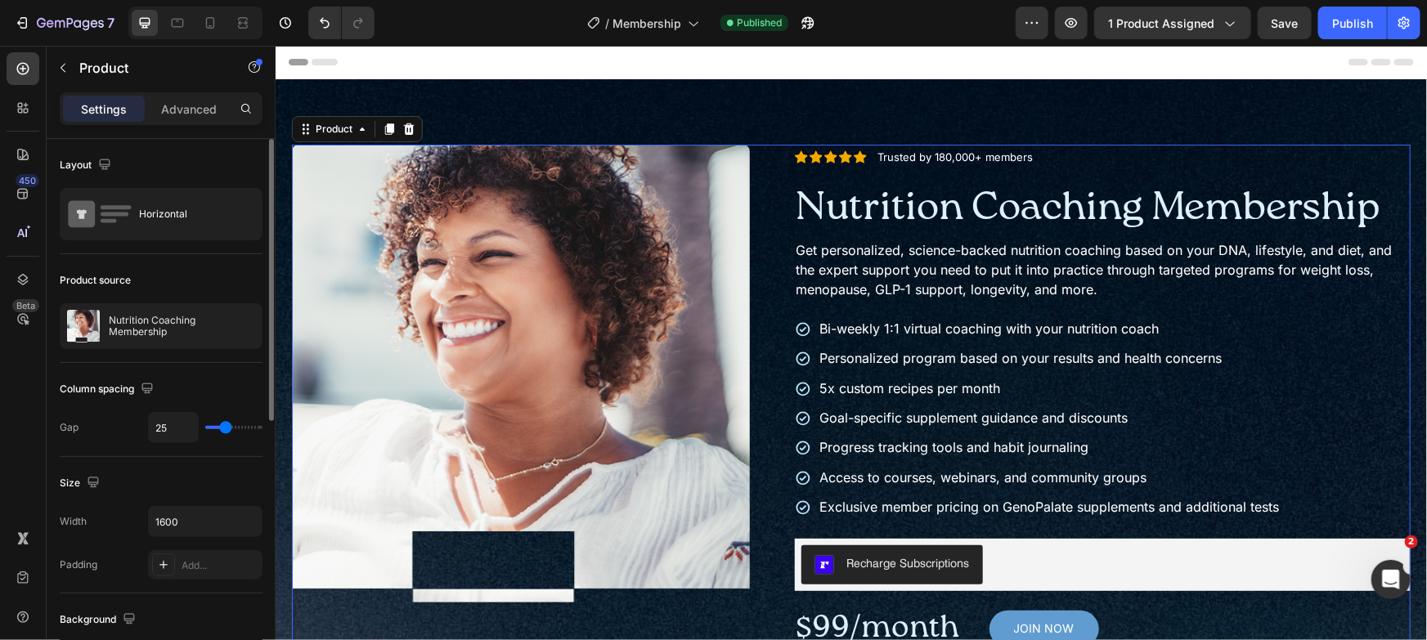
type input "26"
type input "27"
type input "29"
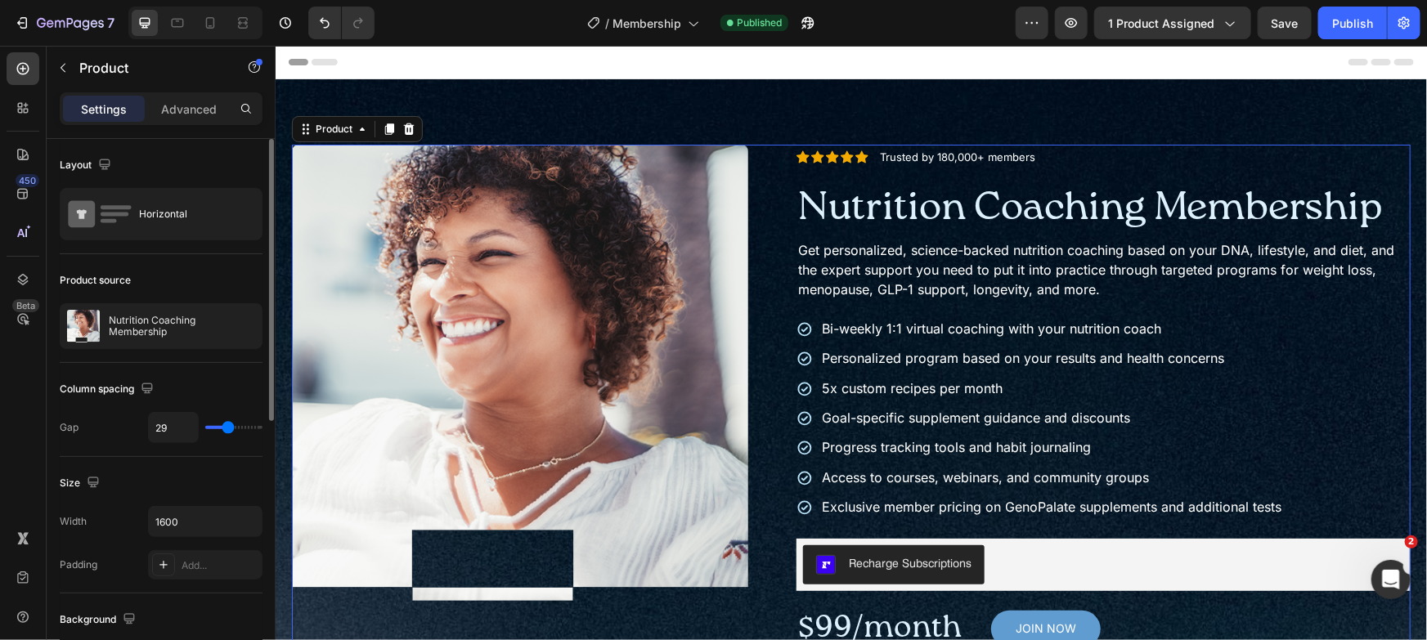
type input "32"
type input "33"
type input "35"
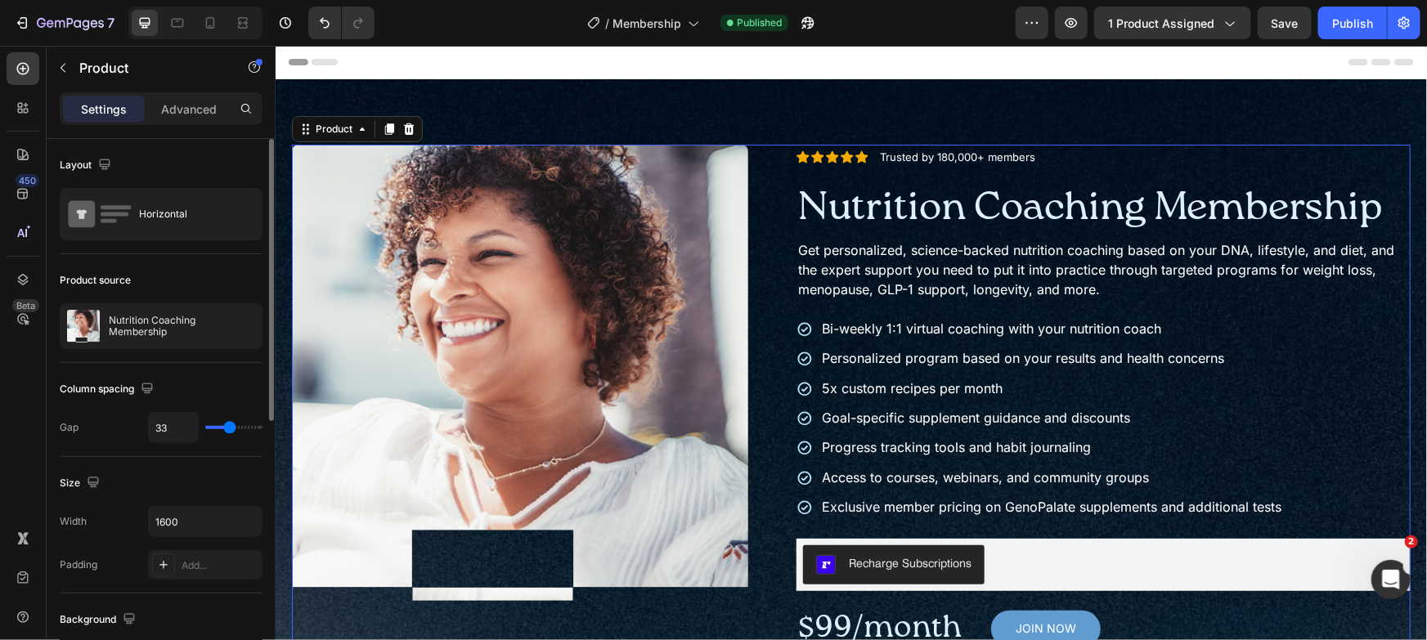
type input "35"
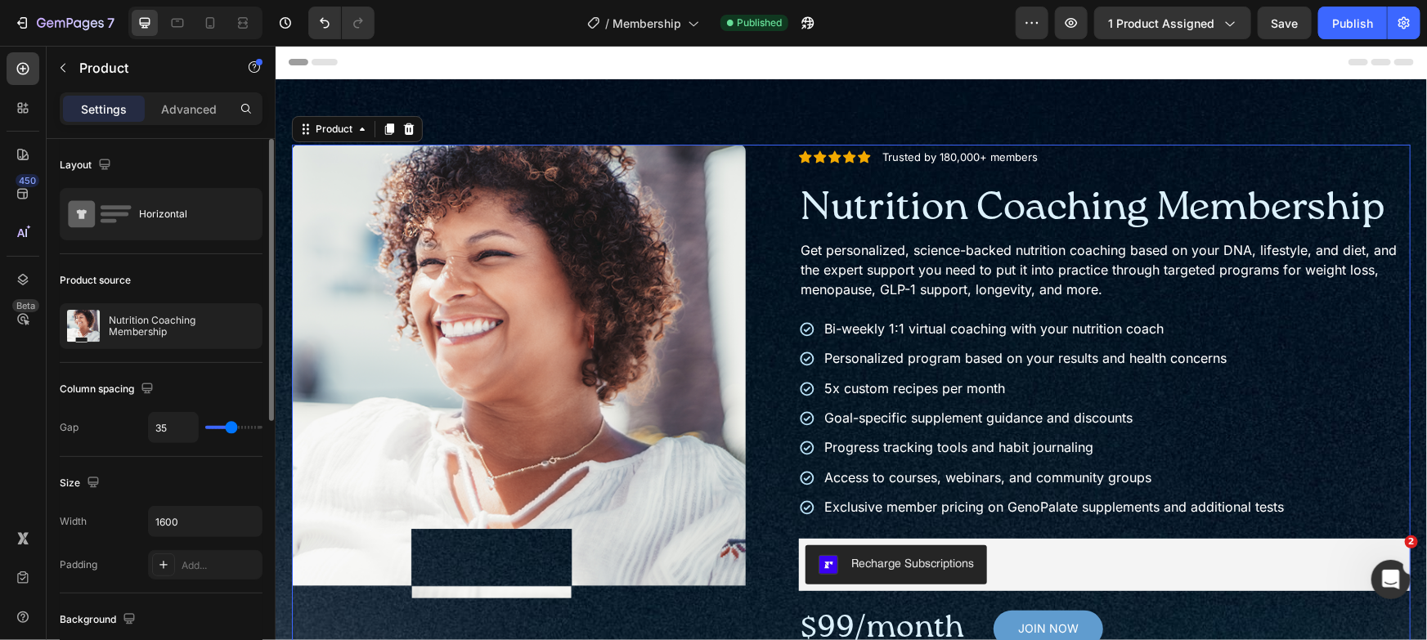
type input "34"
type input "35"
type input "38"
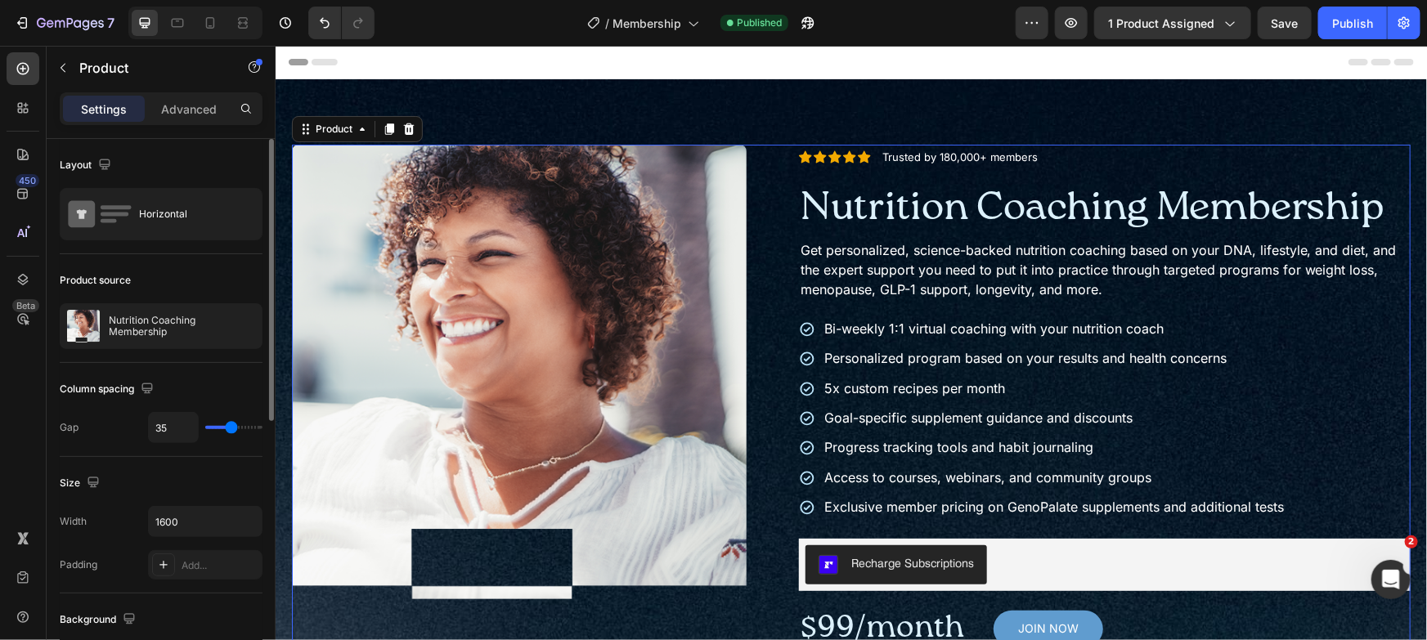
type input "38"
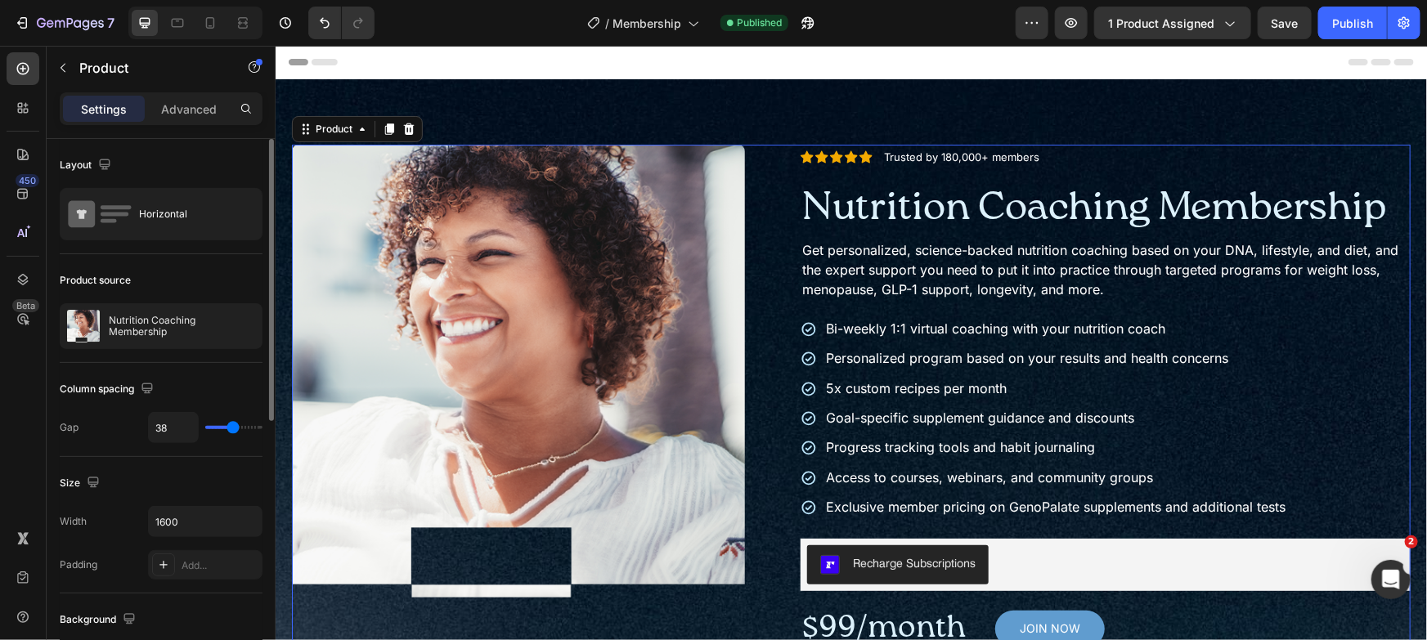
type input "39"
type input "41"
type input "42"
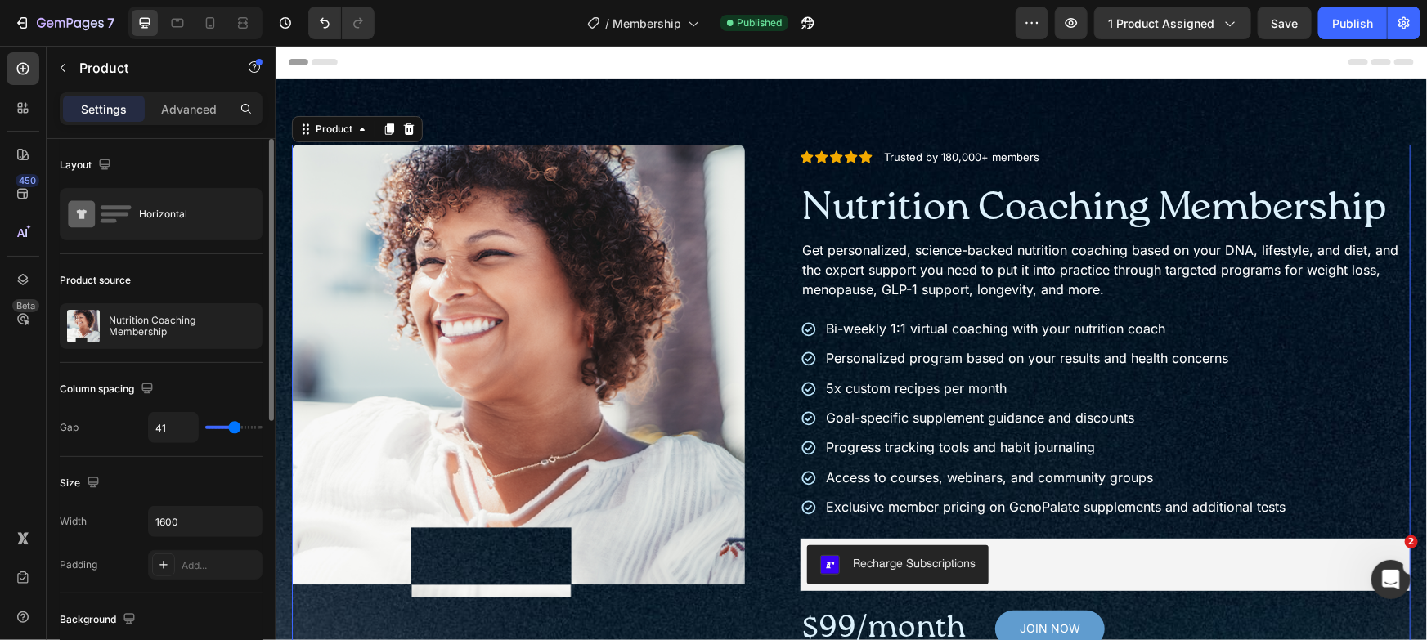
type input "42"
type input "41"
type input "39"
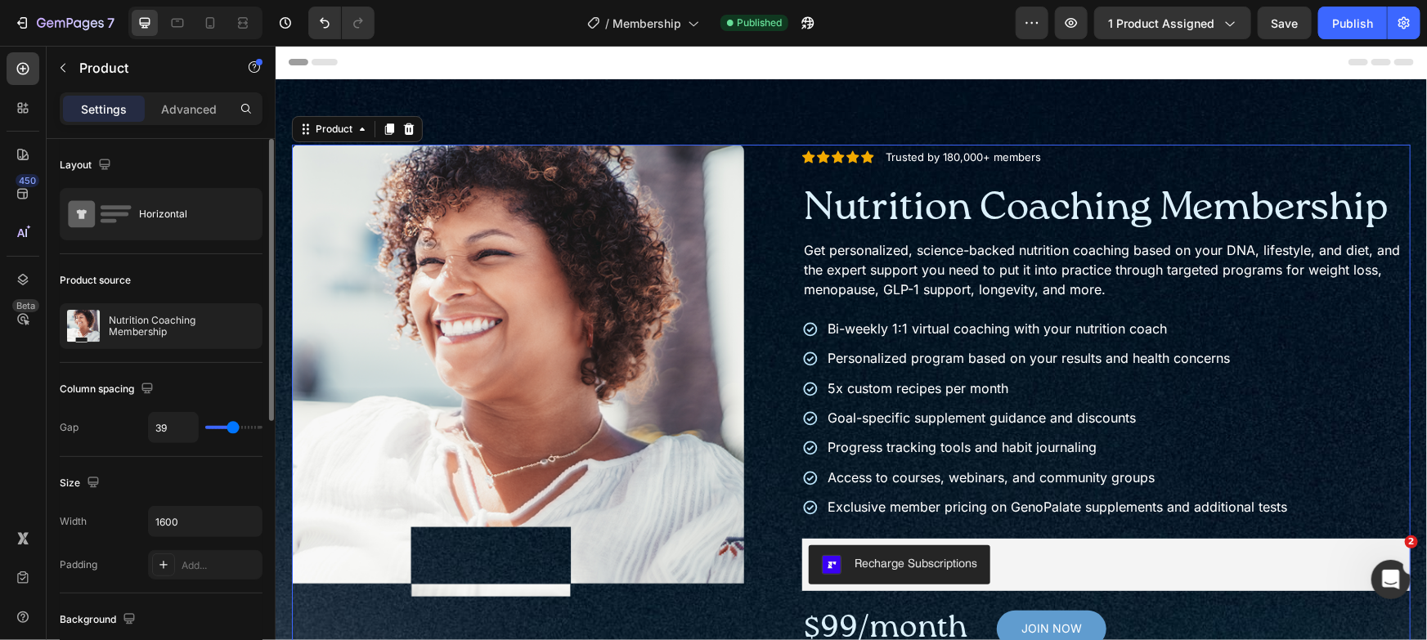
type input "38"
type input "39"
type input "40"
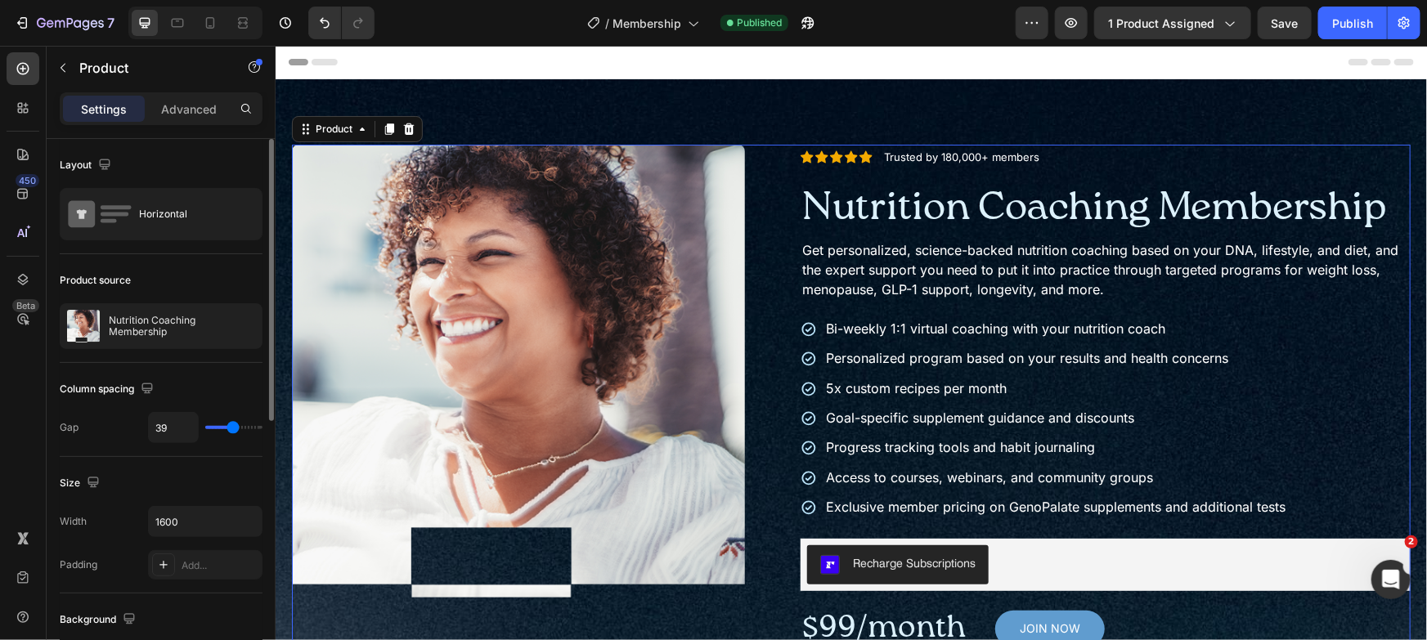
type input "40"
type input "42"
type input "41"
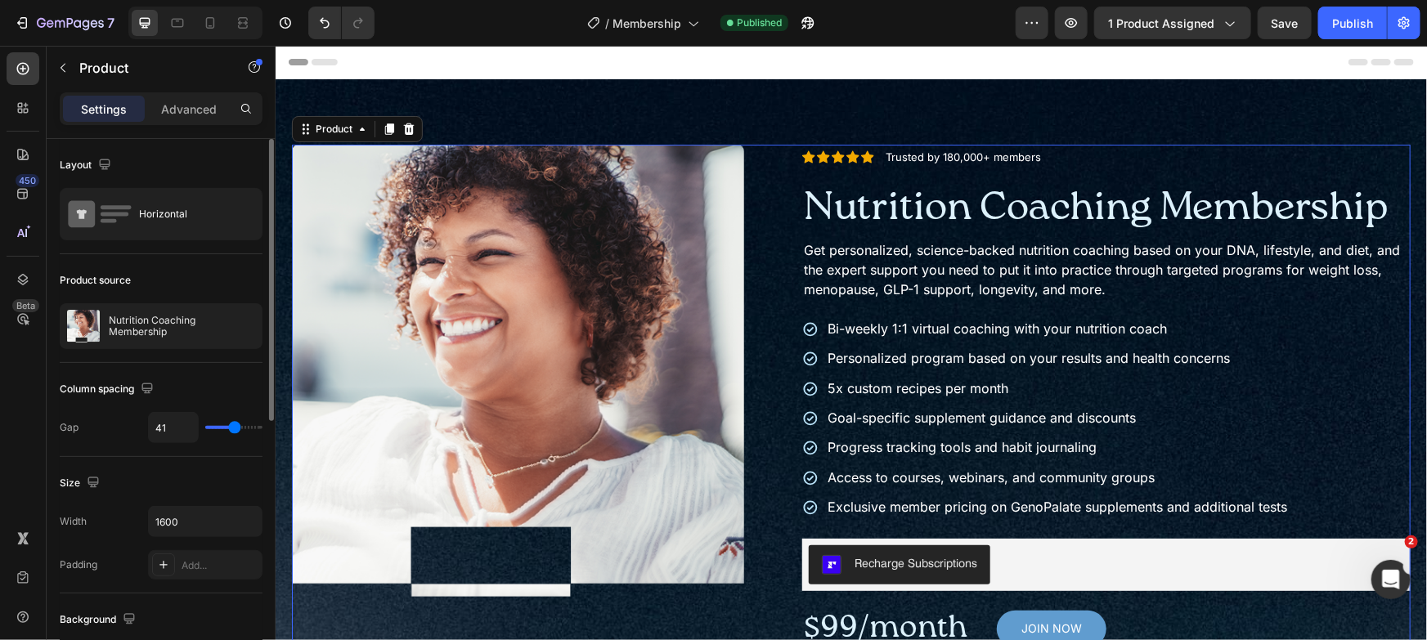
click at [234, 426] on input "range" at bounding box center [233, 427] width 57 height 3
click at [158, 211] on div "Horizontal" at bounding box center [189, 214] width 100 height 38
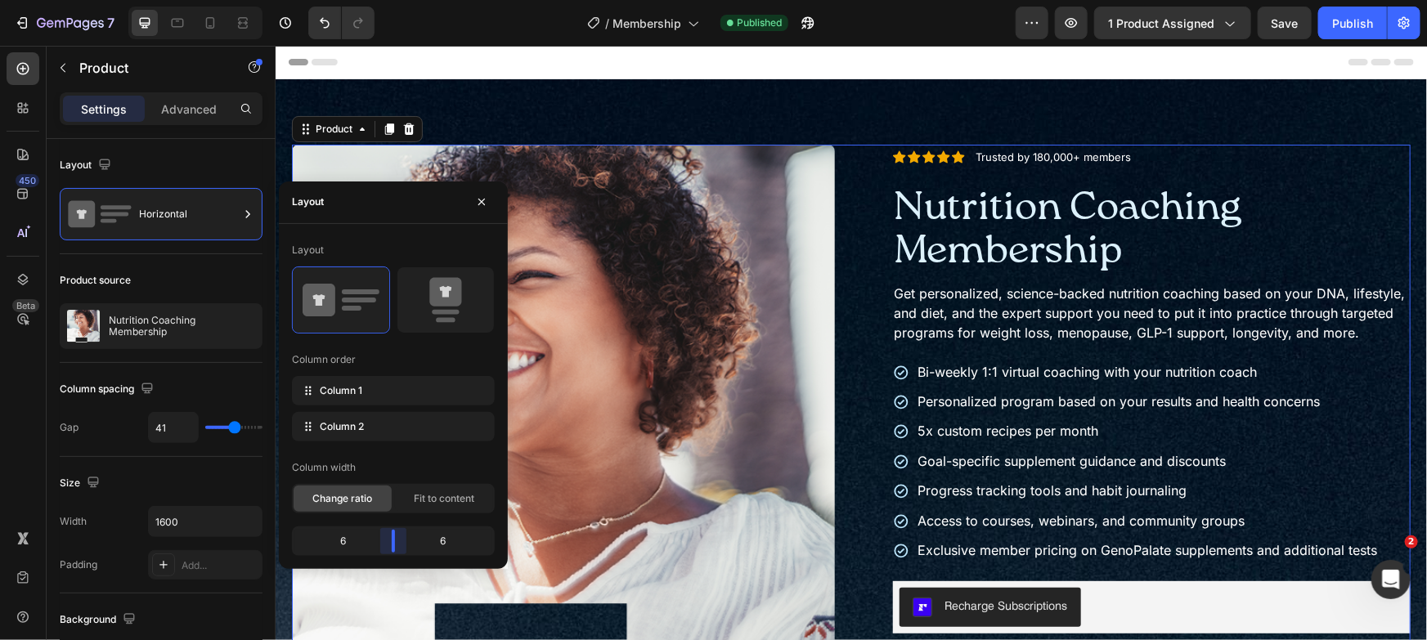
click at [388, 0] on body "7 Version history / Membership Published Preview 1 product assigned Save Publis…" at bounding box center [713, 0] width 1427 height 0
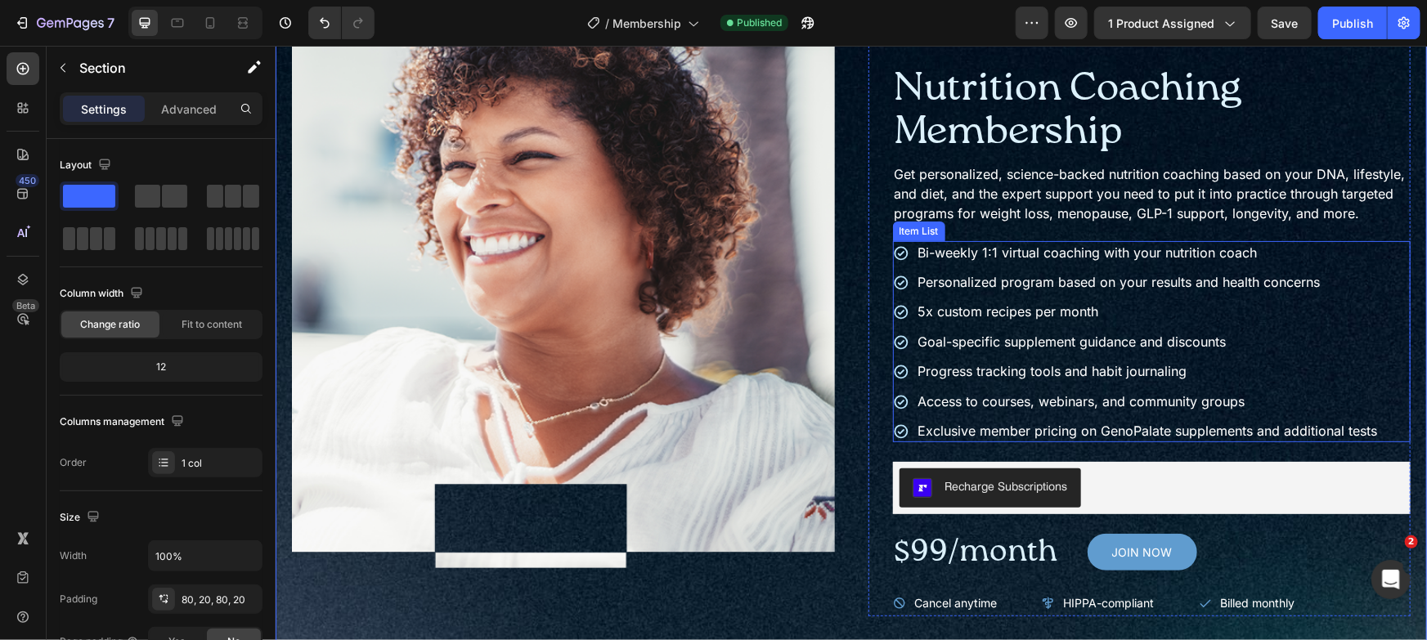
scroll to position [344, 0]
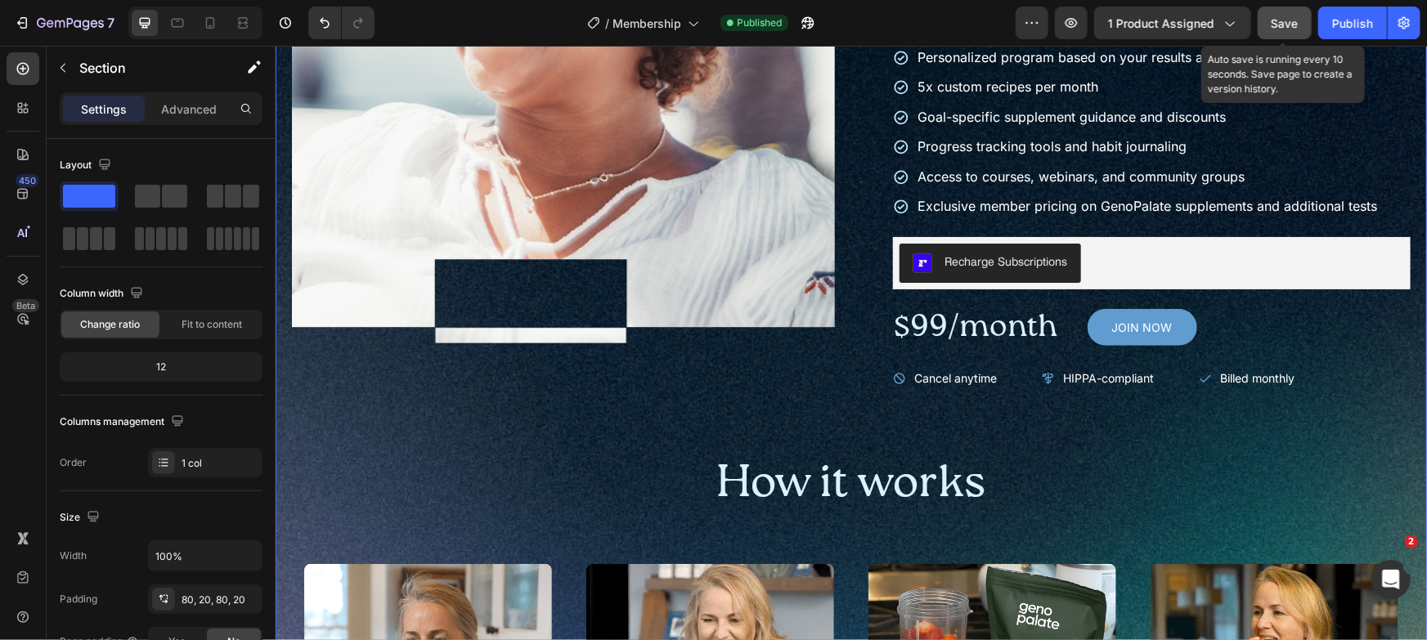
click at [1263, 24] on button "Save" at bounding box center [1285, 23] width 54 height 33
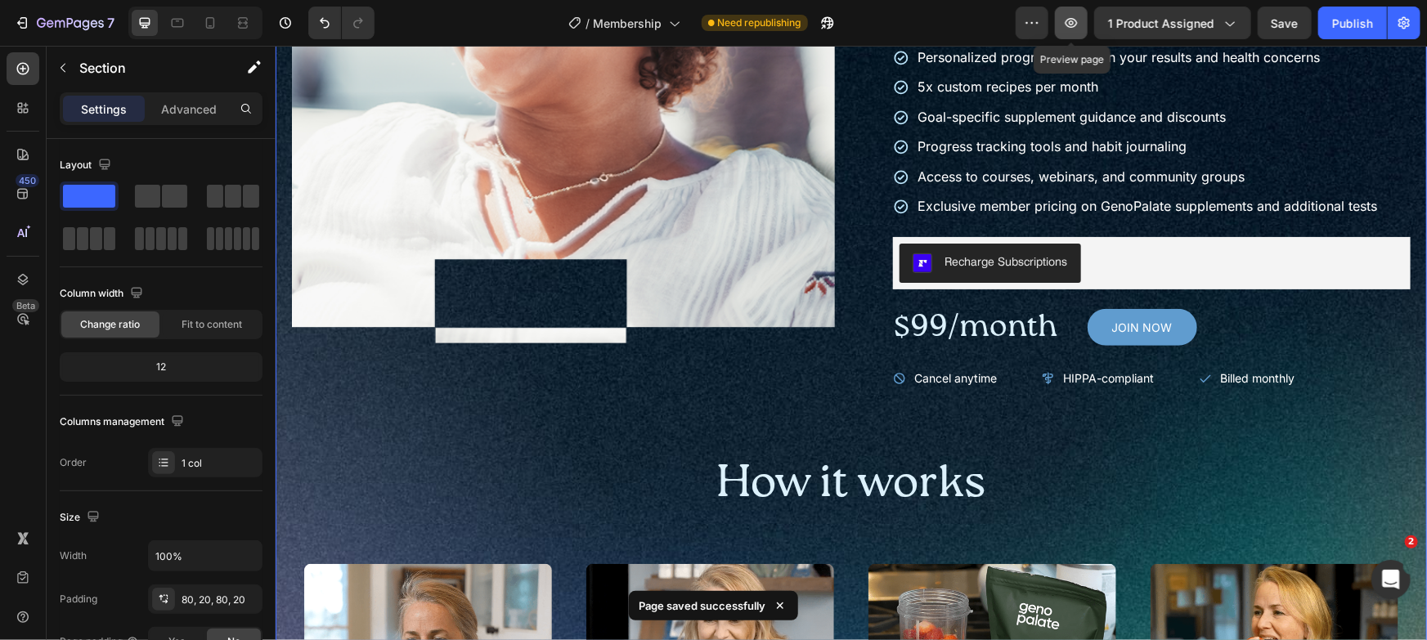
click at [1079, 26] on icon "button" at bounding box center [1071, 23] width 16 height 16
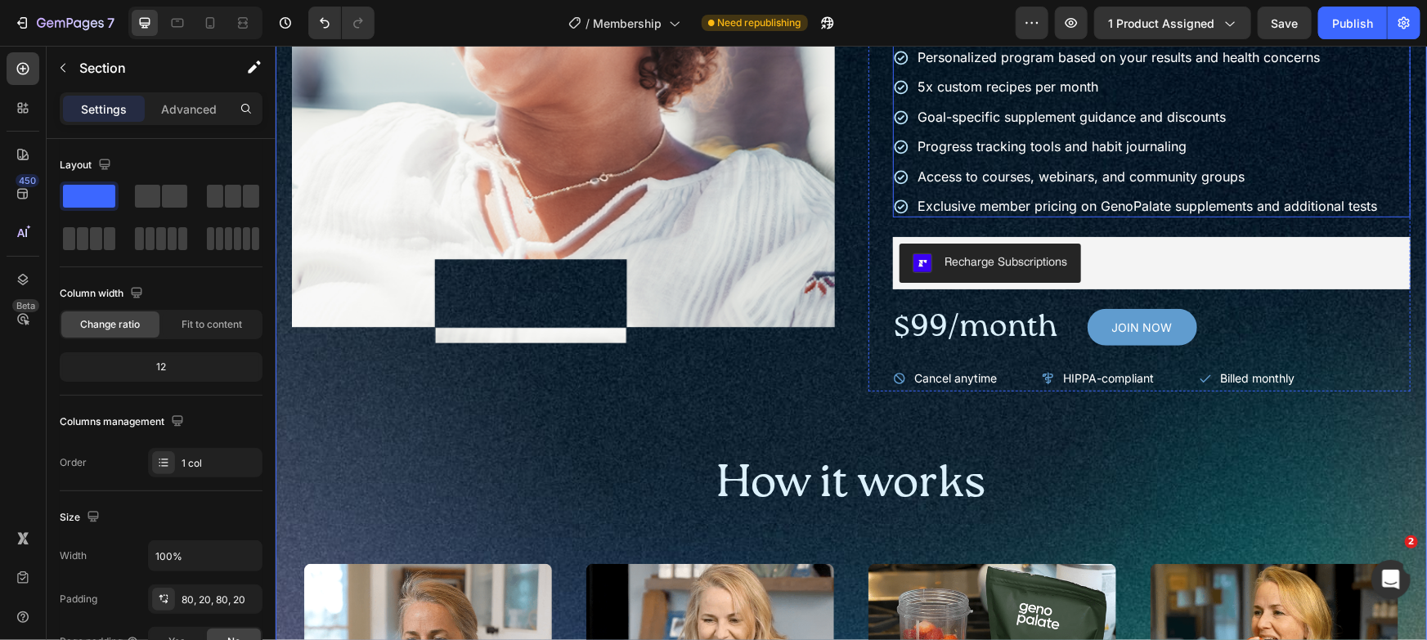
click at [953, 94] on span "5x custom recipes per month" at bounding box center [1008, 86] width 181 height 16
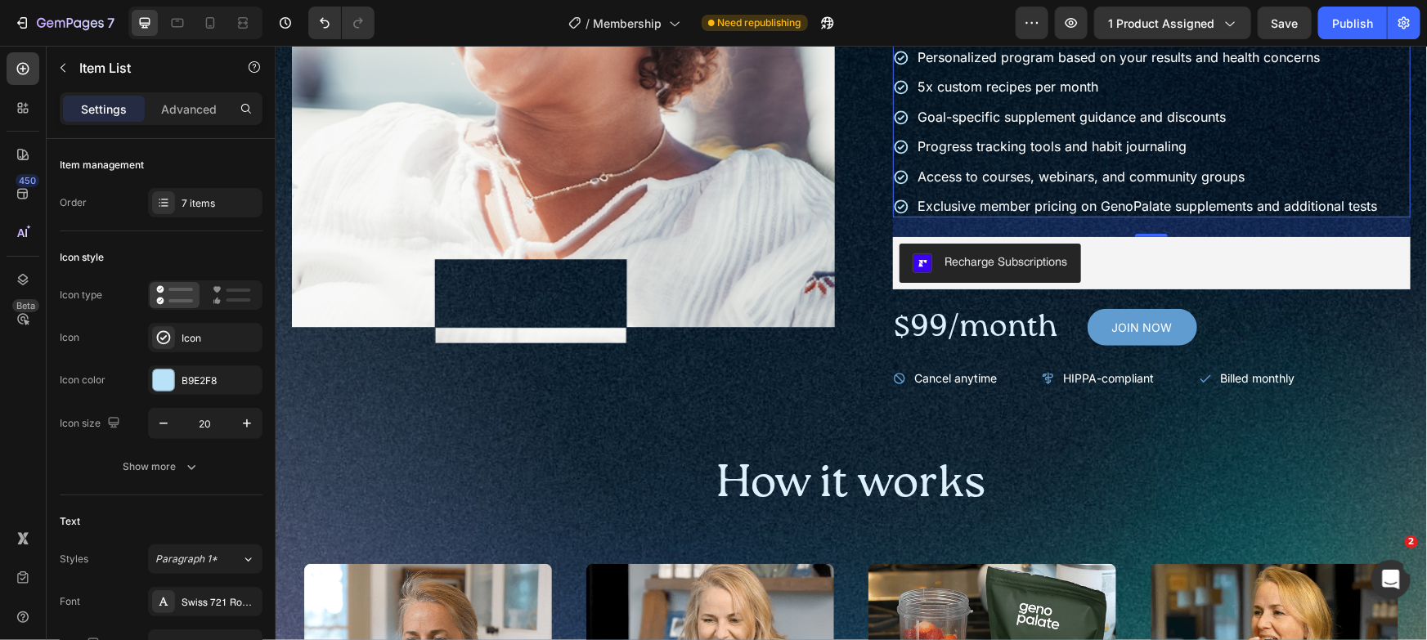
click at [953, 94] on span "5x custom recipes per month" at bounding box center [1008, 86] width 181 height 16
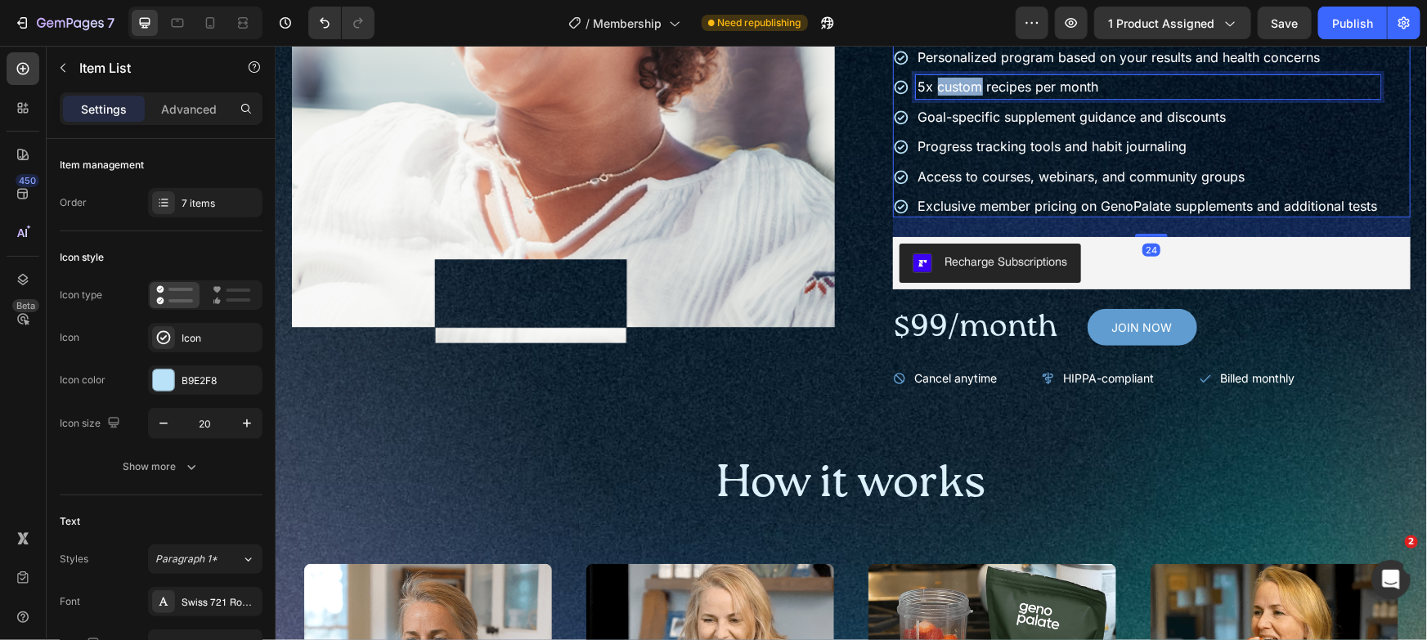
click at [949, 94] on span "5x custom recipes per month" at bounding box center [1008, 86] width 181 height 16
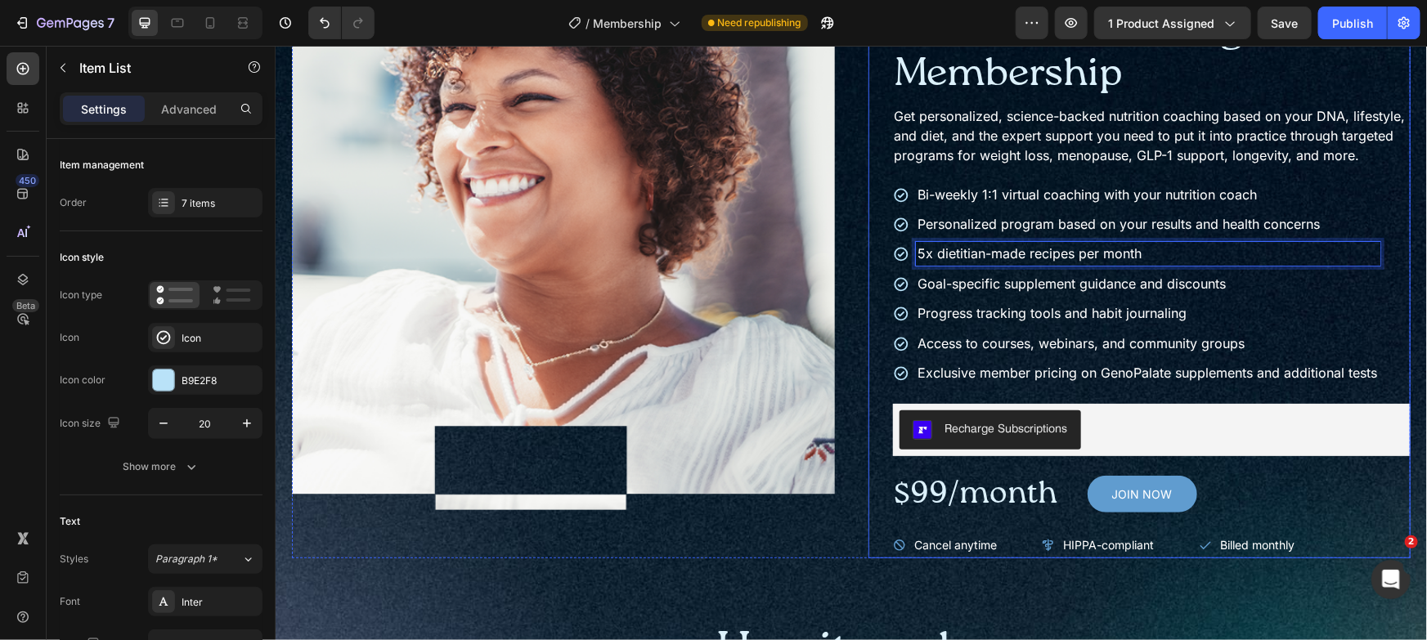
scroll to position [174, 0]
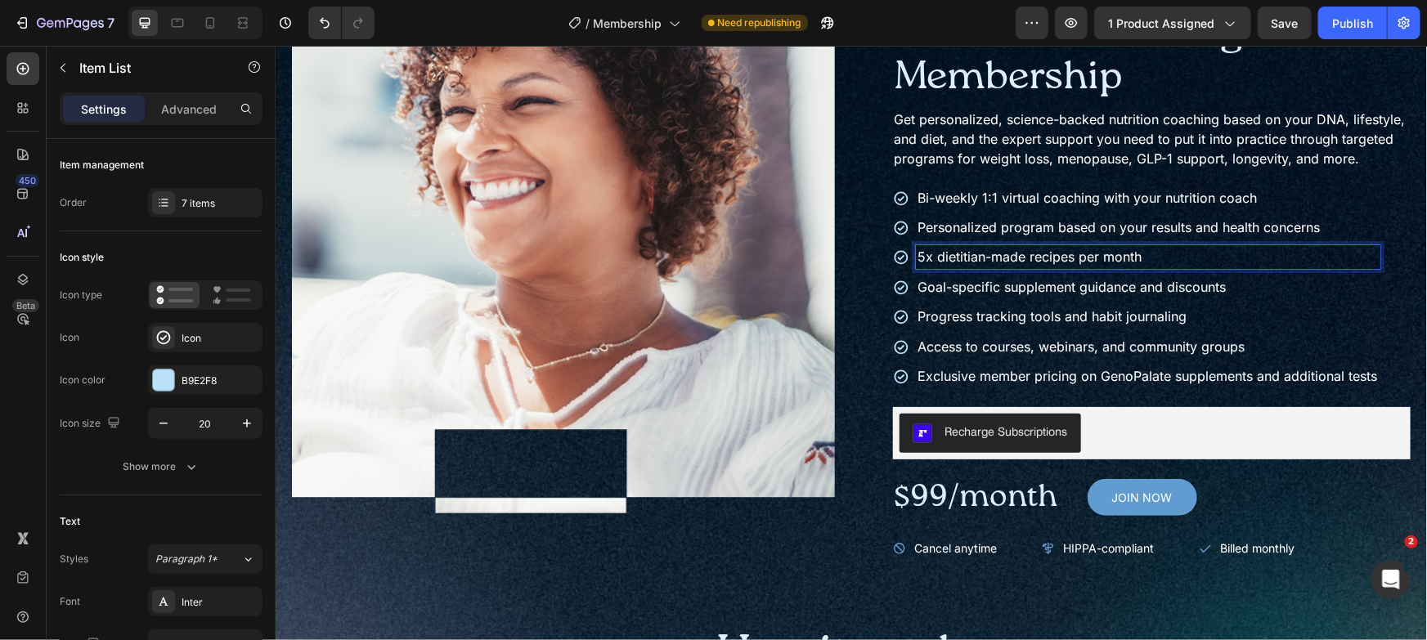
click at [1043, 264] on span "5x dietitian-made recipes per month" at bounding box center [1030, 256] width 224 height 16
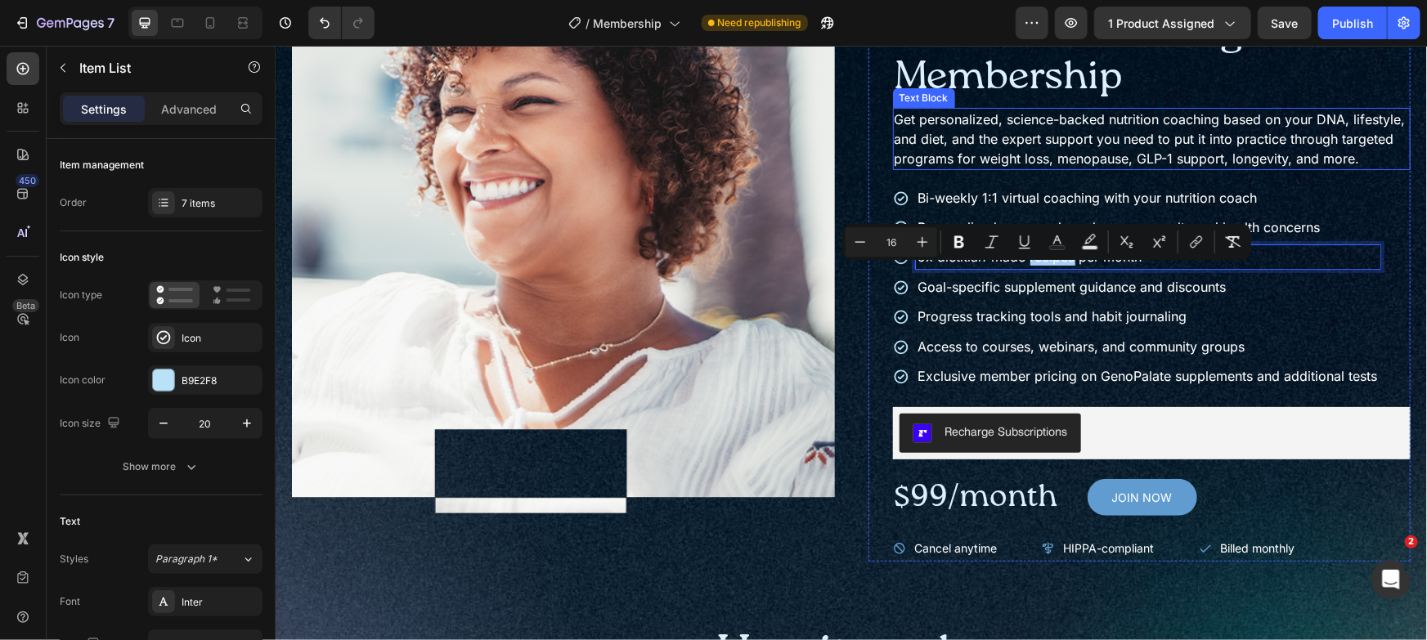
click at [1339, 168] on p "Get personalized, science-backed nutrition coaching based on your DNA, lifestyl…" at bounding box center [1151, 138] width 515 height 59
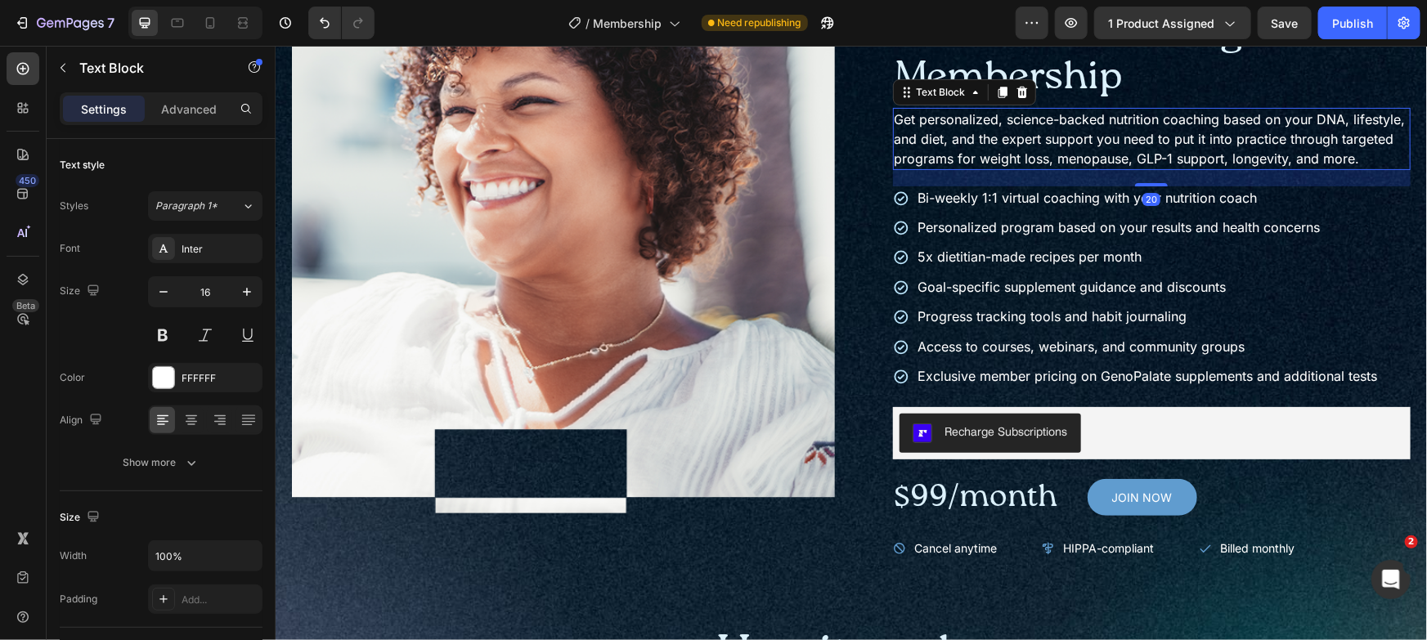
click at [1335, 186] on div "20" at bounding box center [1151, 177] width 518 height 16
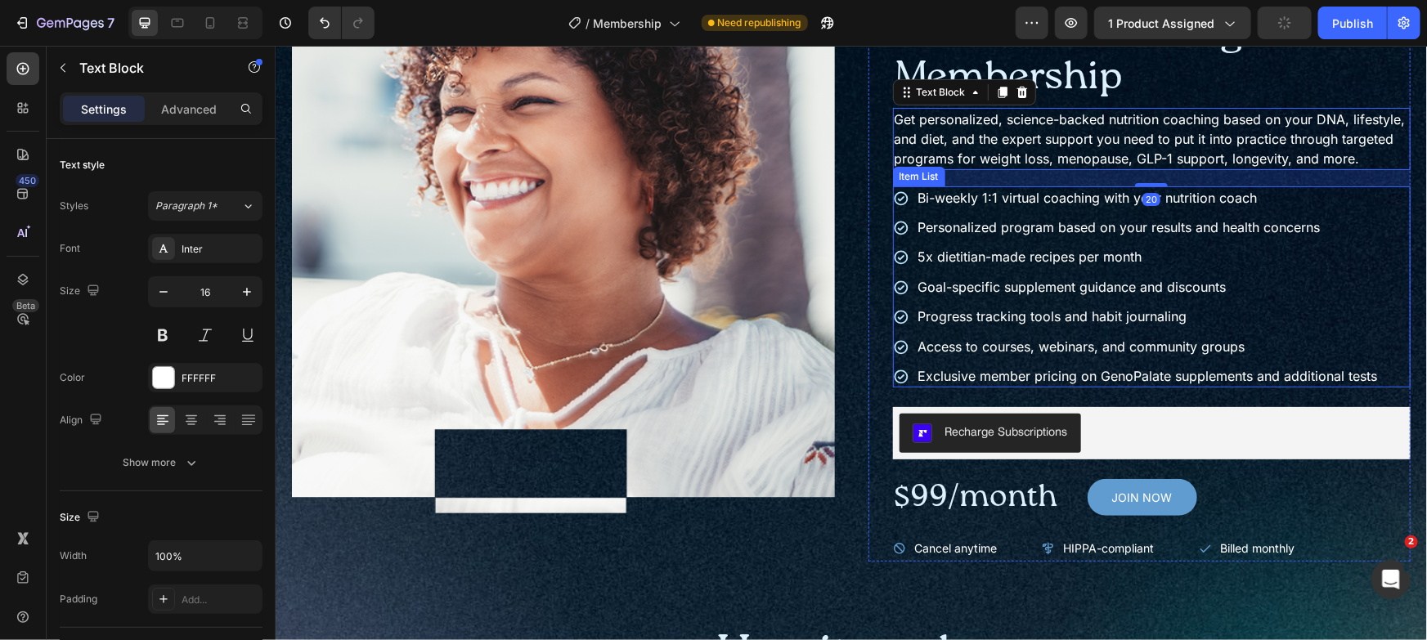
click at [1331, 206] on p "Bi-weekly 1:1 virtual coaching with your nutrition coach" at bounding box center [1148, 197] width 460 height 18
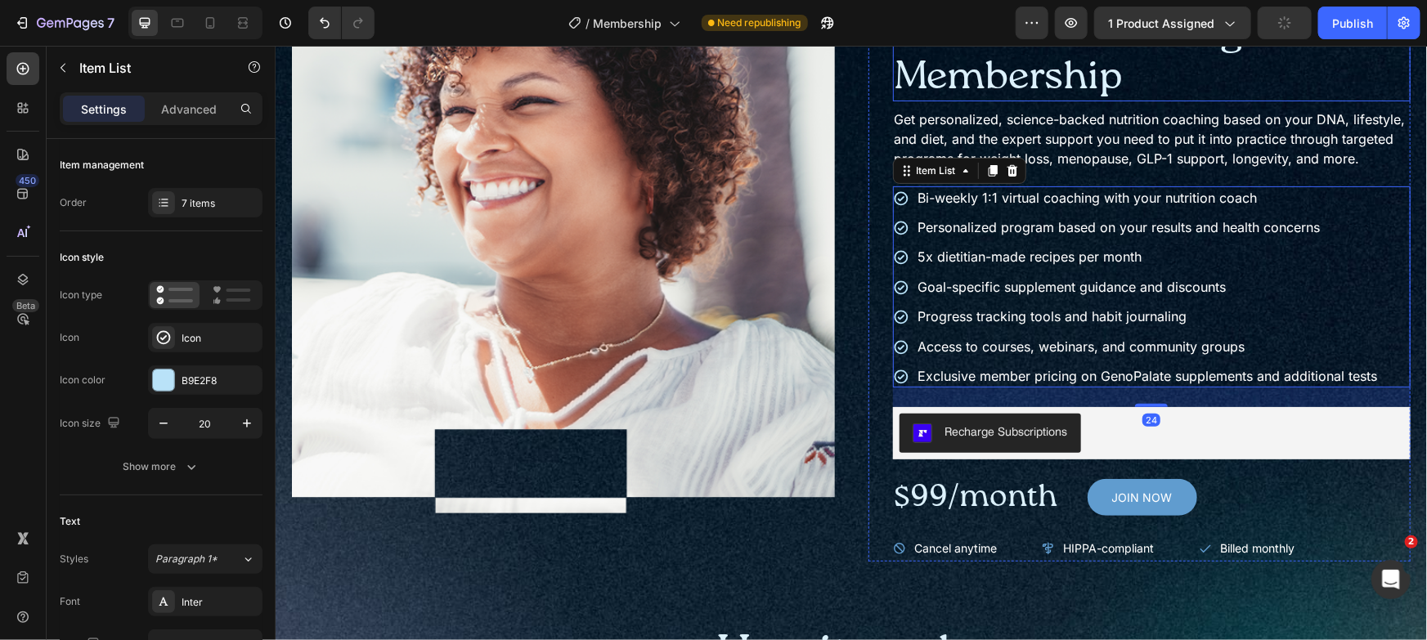
click at [1309, 72] on h1 "Nutrition Coaching Membership" at bounding box center [1151, 56] width 518 height 90
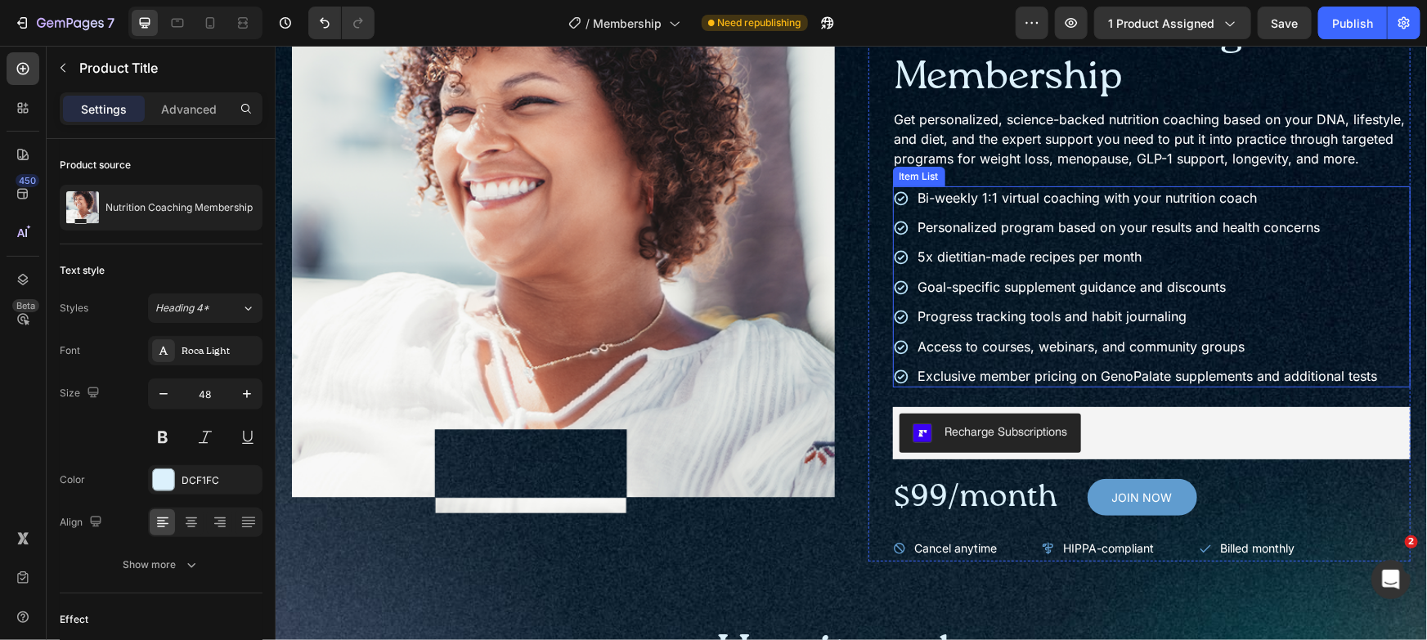
scroll to position [177, 0]
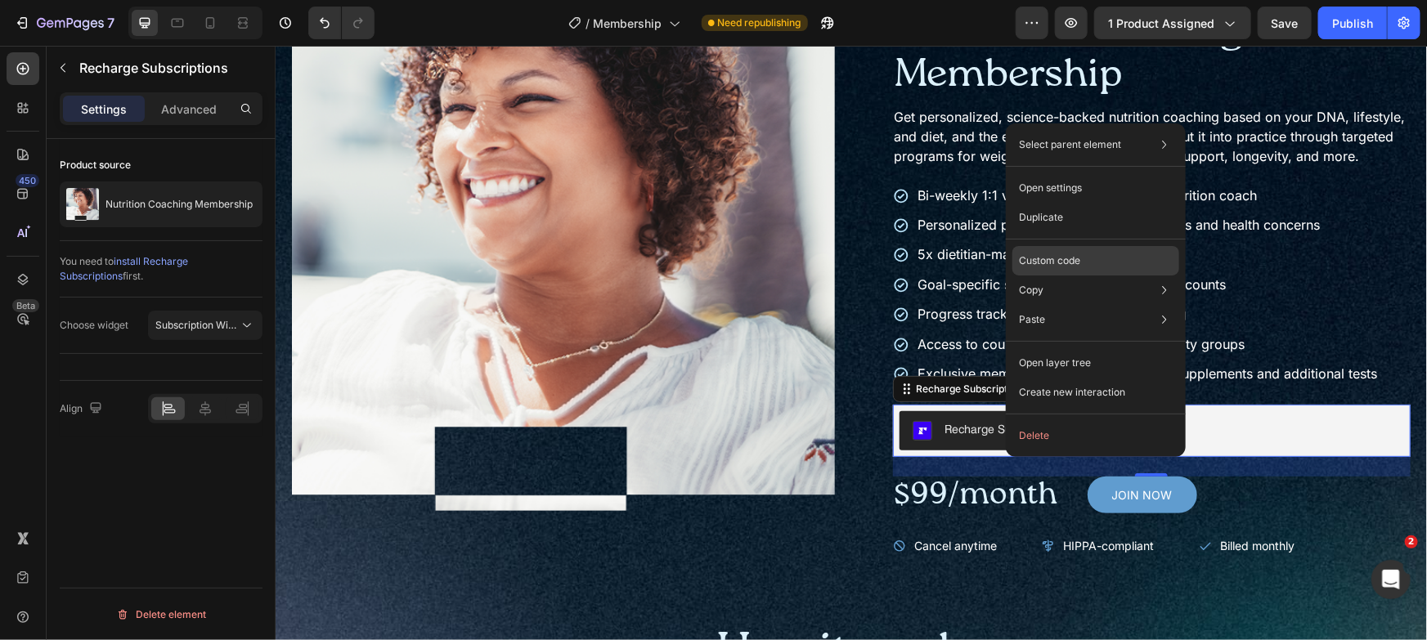
click at [1063, 256] on p "Custom code" at bounding box center [1049, 261] width 61 height 15
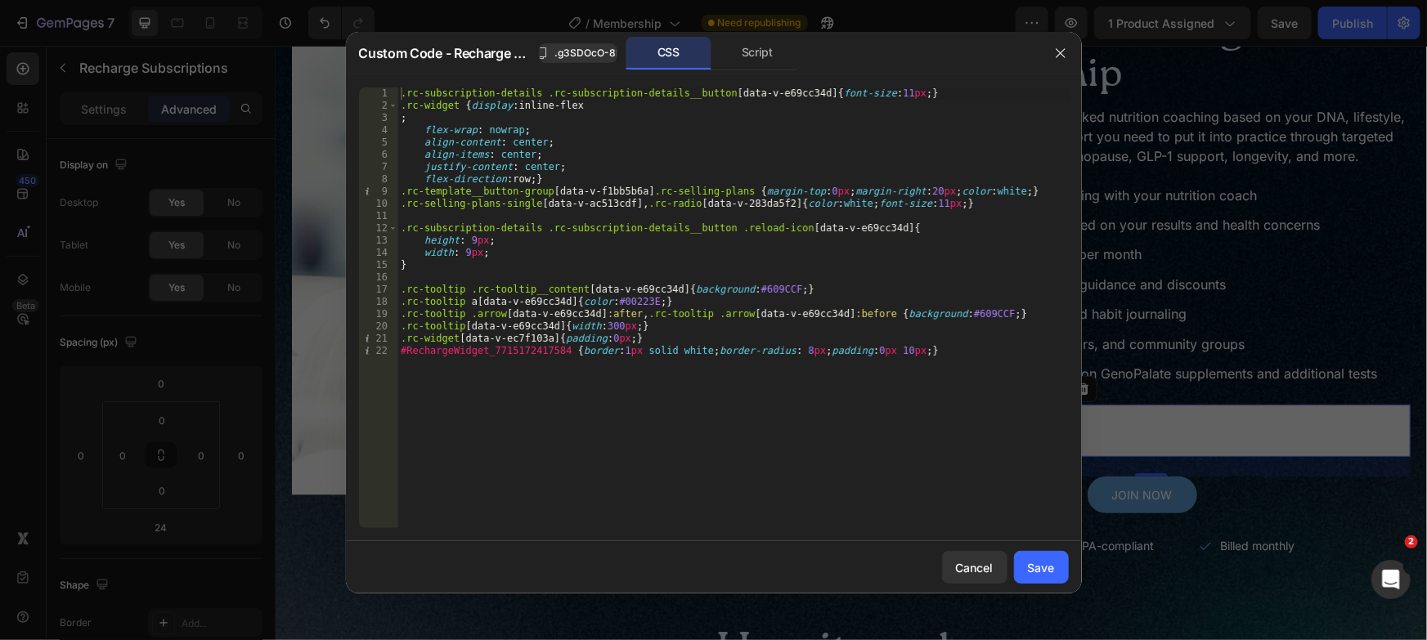
type textarea "#RechargeWidget_7715172417584 {border:1px solid white;border-radius: 8px;paddin…"
click at [827, 384] on div ".rc-subscription-details .rc-subscription-details__button [ data-v-e69cc34d ] {…" at bounding box center [732, 320] width 671 height 465
paste textarea "rc-selling-plans-single"
click at [402, 361] on div ".rc-subscription-details .rc-subscription-details__button [ data-v-e69cc34d ] {…" at bounding box center [732, 320] width 671 height 465
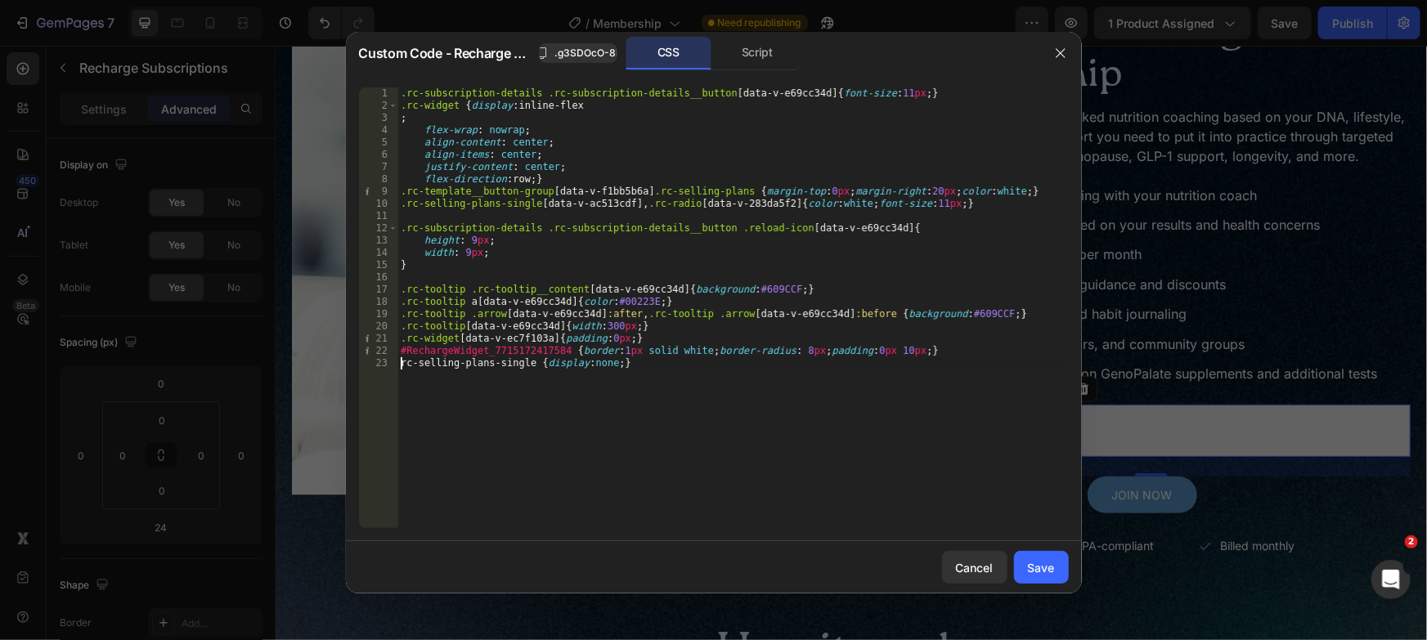
scroll to position [0, 0]
type textarea ".rc-selling-plans-single {display:none;}"
click at [1037, 549] on div "Cancel Save" at bounding box center [714, 567] width 736 height 52
drag, startPoint x: 1036, startPoint y: 562, endPoint x: 761, endPoint y: 519, distance: 278.9
click at [1036, 562] on div "Save" at bounding box center [1041, 567] width 27 height 17
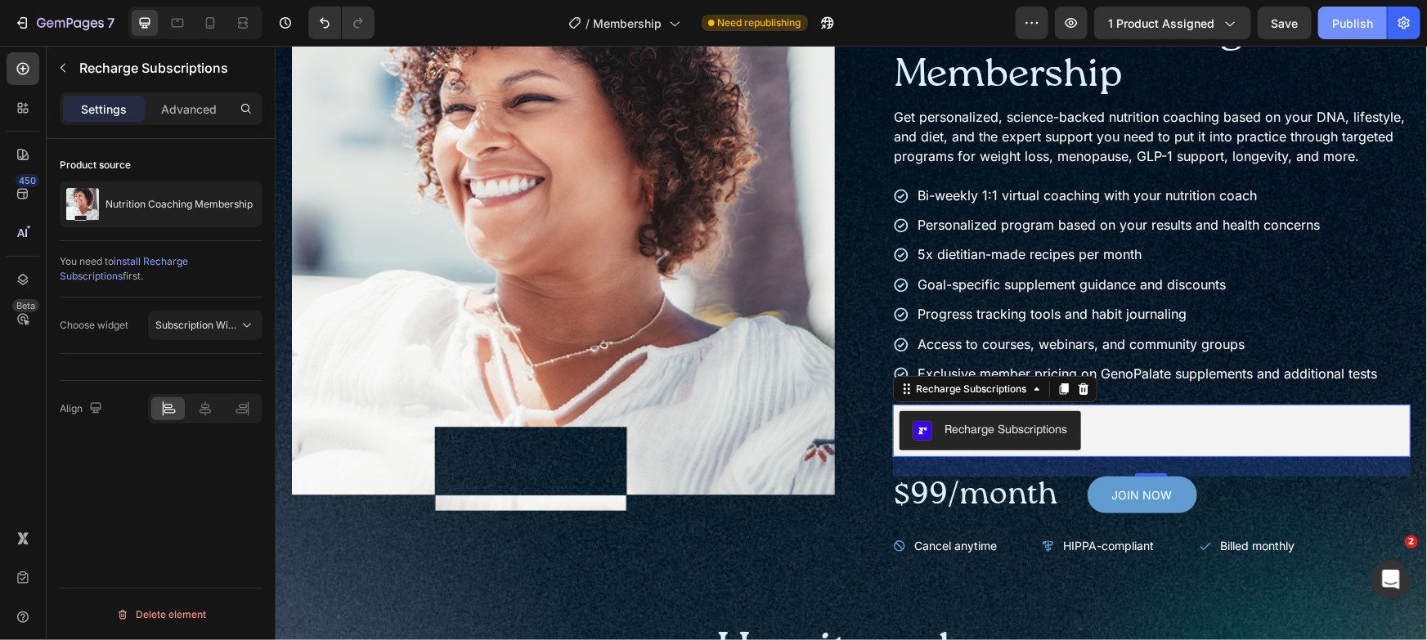
click at [1358, 23] on div "Publish" at bounding box center [1352, 23] width 41 height 17
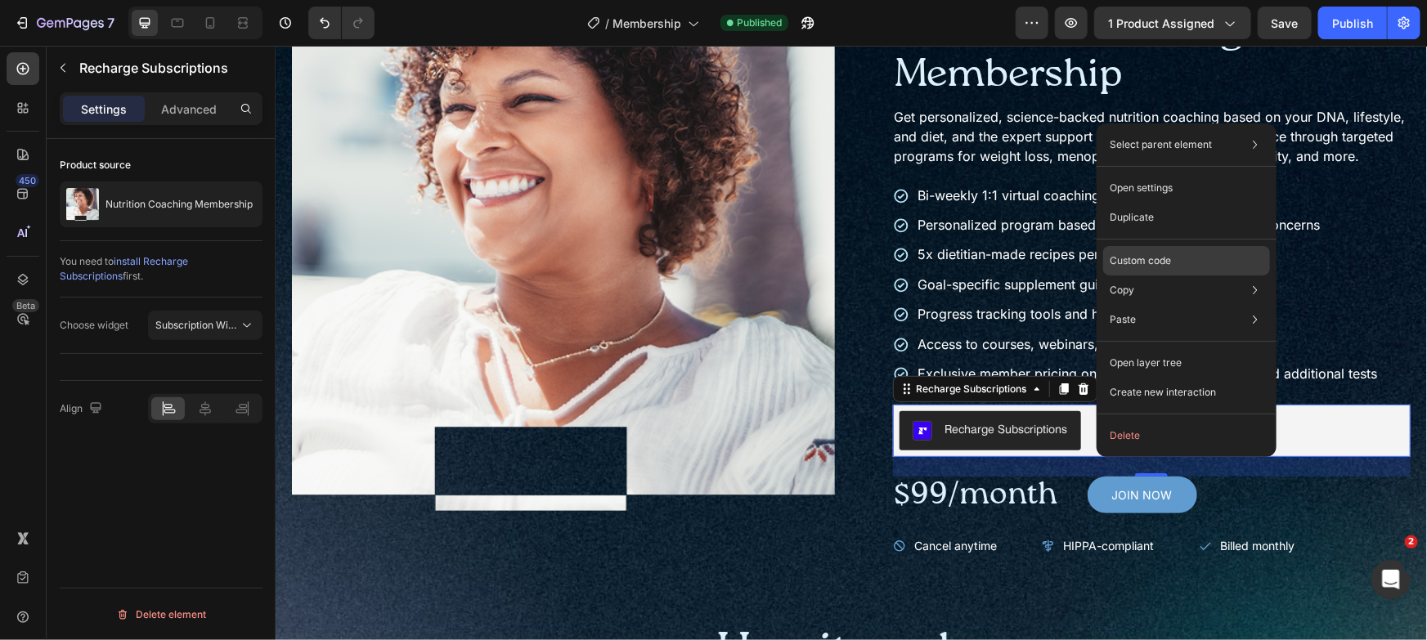
click at [1133, 258] on p "Custom code" at bounding box center [1140, 261] width 61 height 15
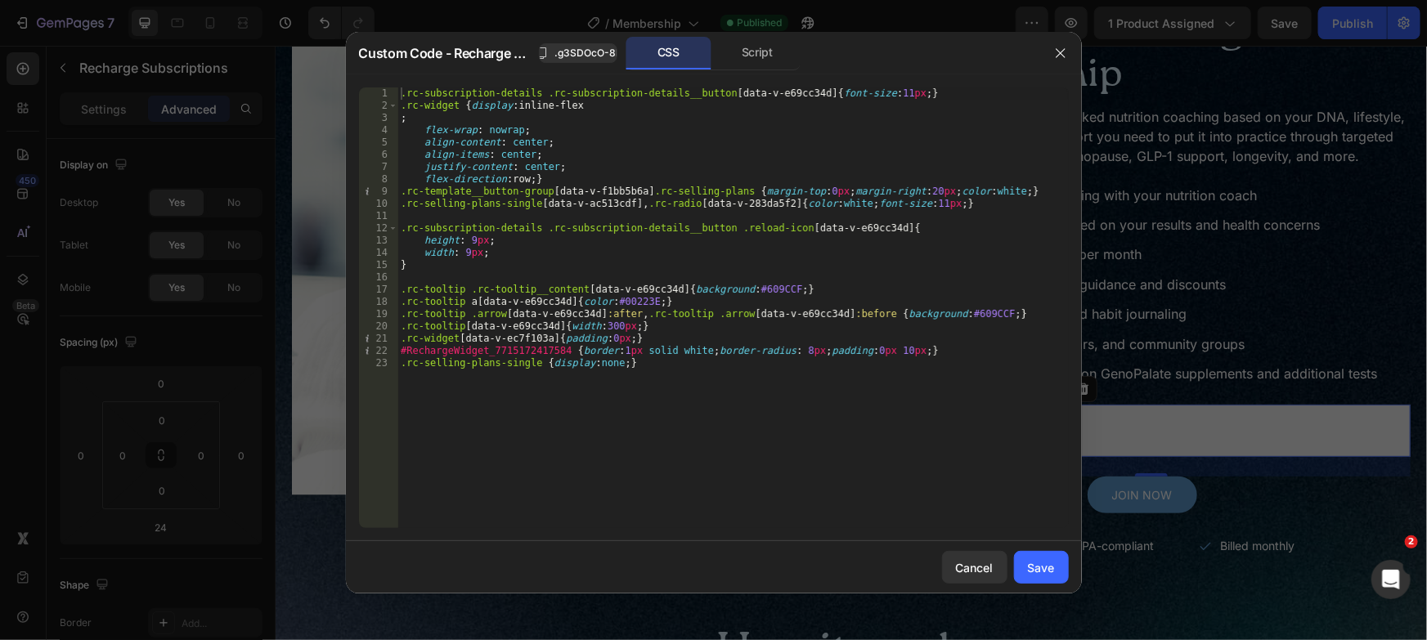
click at [629, 370] on div ".rc-subscription-details .rc-subscription-details__button [ data-v-e69cc34d ] {…" at bounding box center [732, 320] width 671 height 465
drag, startPoint x: 623, startPoint y: 367, endPoint x: 602, endPoint y: 367, distance: 21.3
click at [602, 367] on div ".rc-subscription-details .rc-subscription-details__button [ data-v-e69cc34d ] {…" at bounding box center [732, 320] width 671 height 465
type textarea ".rc-selling-plans-single {display:;}"
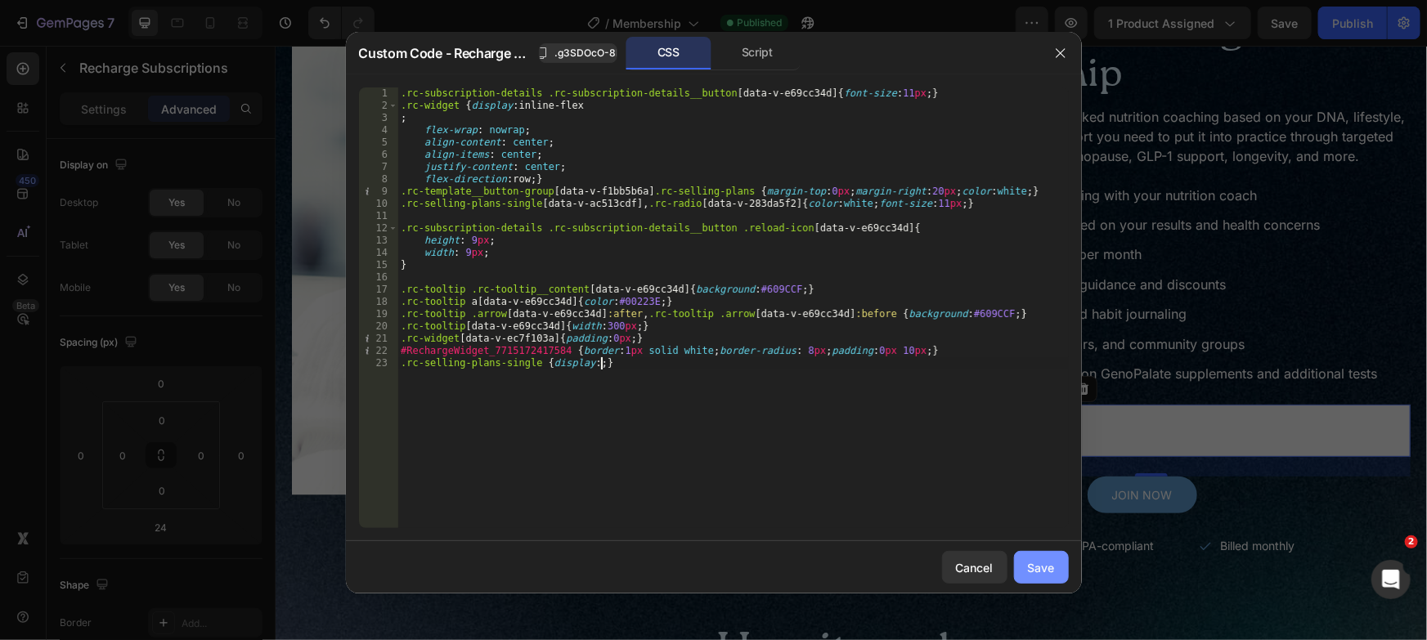
click at [1034, 579] on button "Save" at bounding box center [1041, 567] width 55 height 33
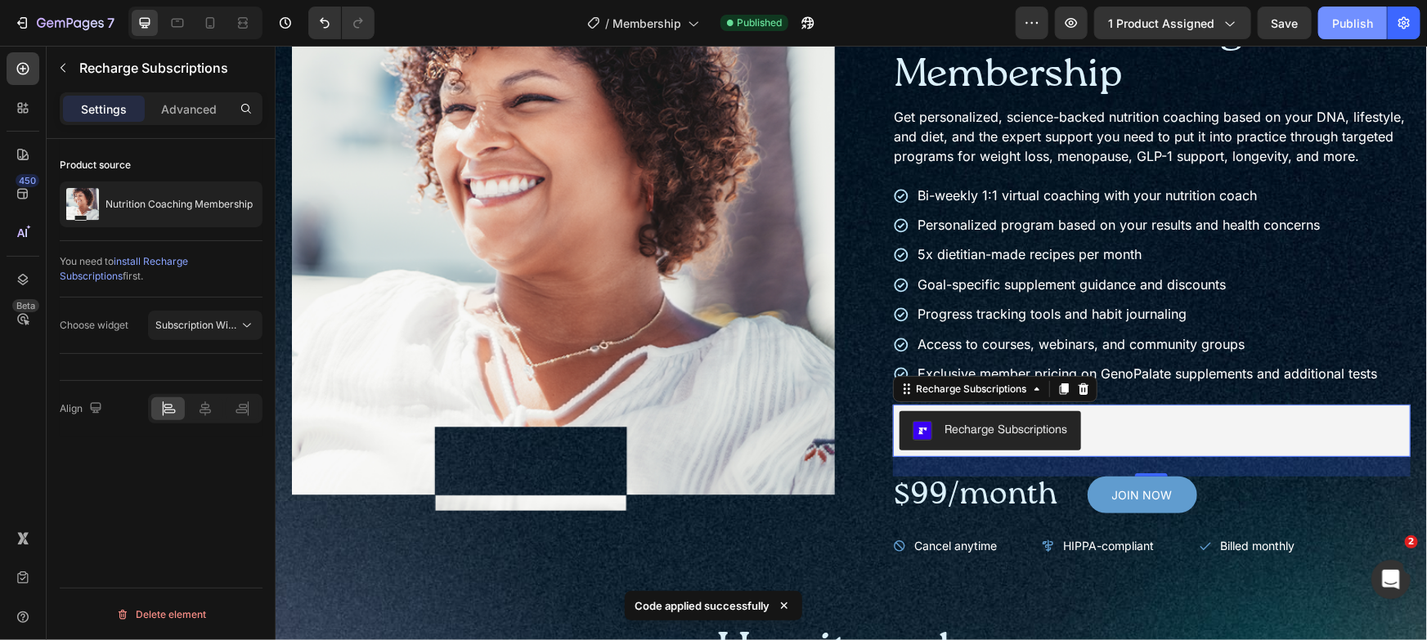
click at [1340, 32] on button "Publish" at bounding box center [1352, 23] width 69 height 33
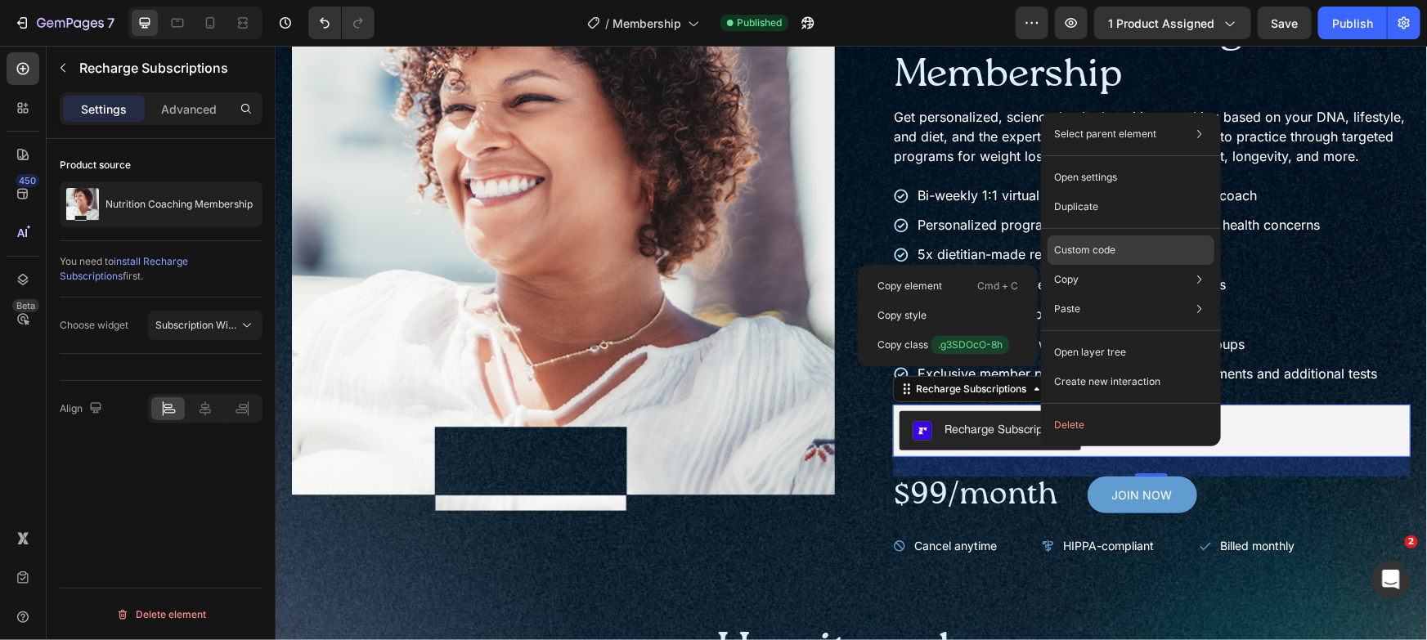
click at [1098, 245] on p "Custom code" at bounding box center [1084, 250] width 61 height 15
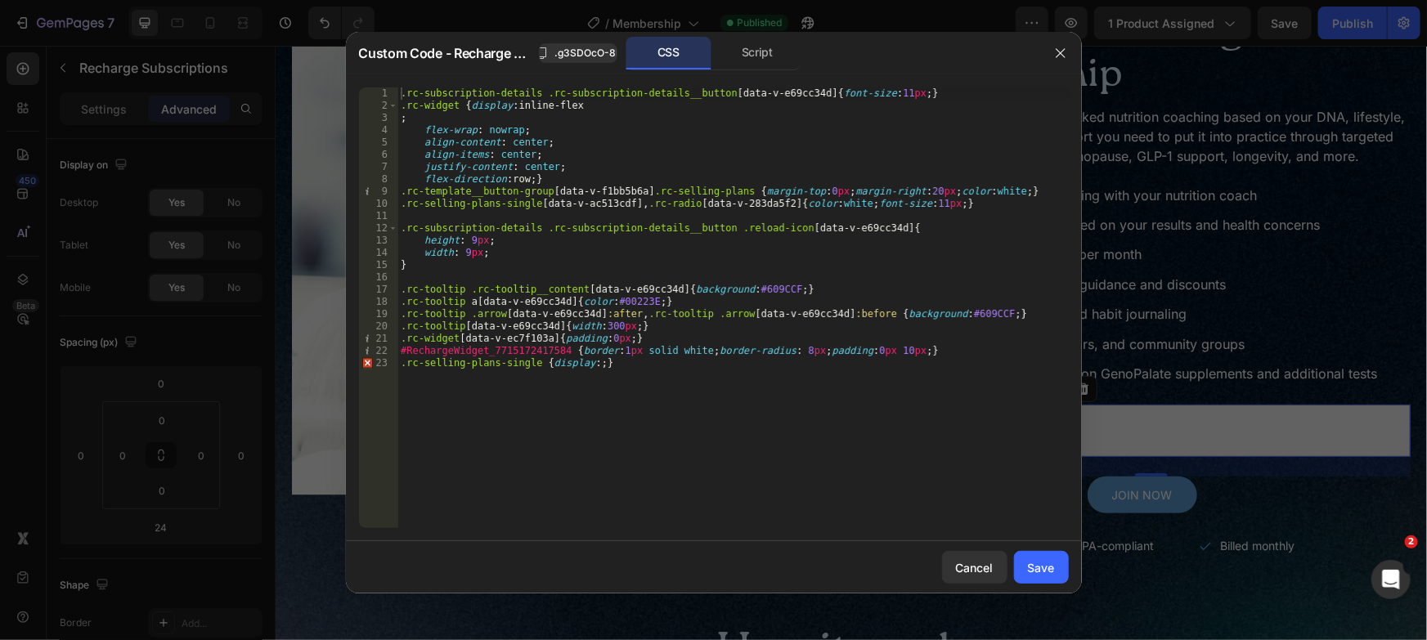
type textarea ".rc-selling-plans-single {display:;}"
drag, startPoint x: 681, startPoint y: 378, endPoint x: 387, endPoint y: 365, distance: 294.7
click at [387, 365] on div ".rc-selling-plans-single {display:;} 1 2 3 4 5 6 7 8 9 10 11 12 13 14 15 16 17 …" at bounding box center [714, 308] width 710 height 441
drag, startPoint x: 1020, startPoint y: 562, endPoint x: 783, endPoint y: 522, distance: 240.5
click at [1020, 562] on button "Save" at bounding box center [1041, 567] width 55 height 33
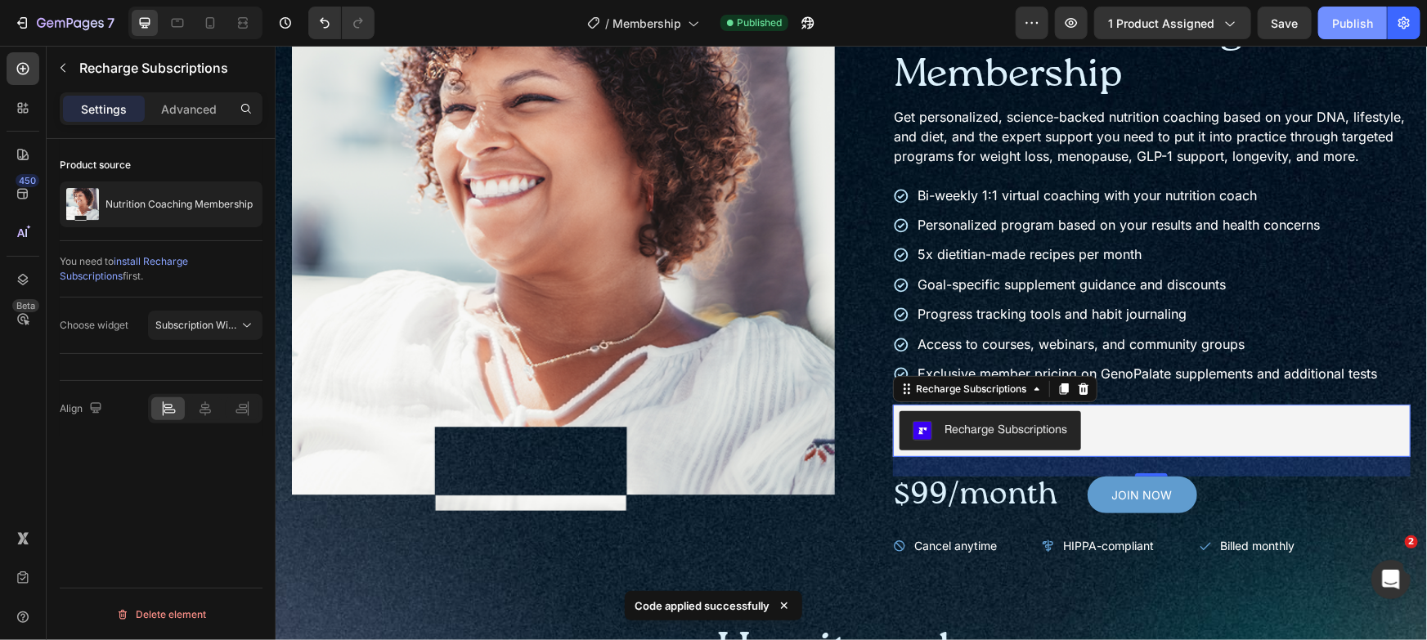
click at [1335, 15] on div "Publish" at bounding box center [1352, 23] width 41 height 17
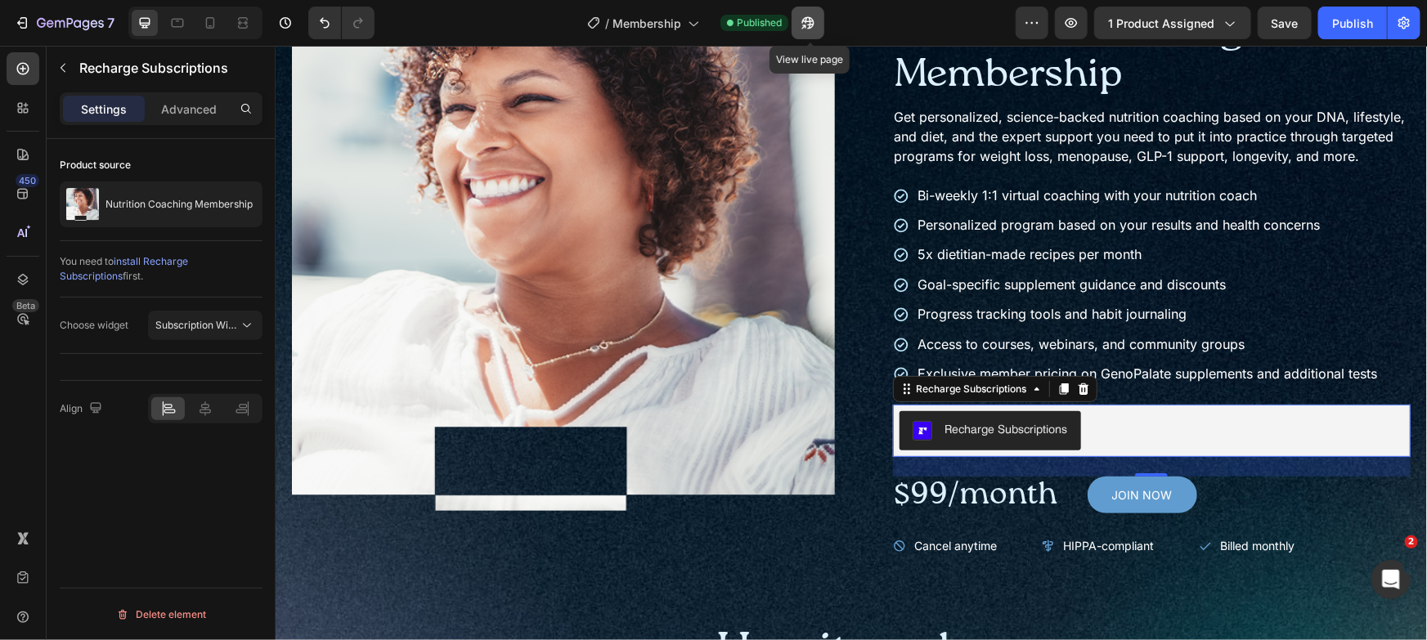
click at [810, 20] on icon "button" at bounding box center [808, 23] width 16 height 16
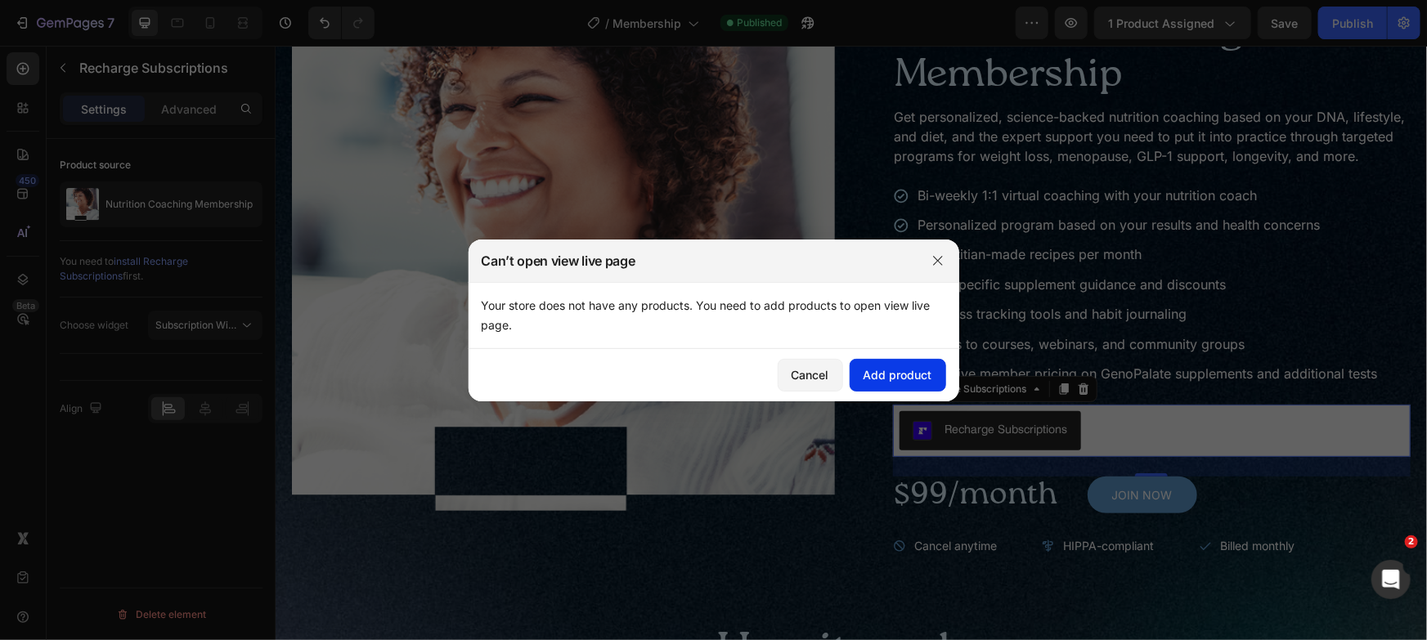
click at [868, 374] on div "Add product" at bounding box center [898, 374] width 69 height 17
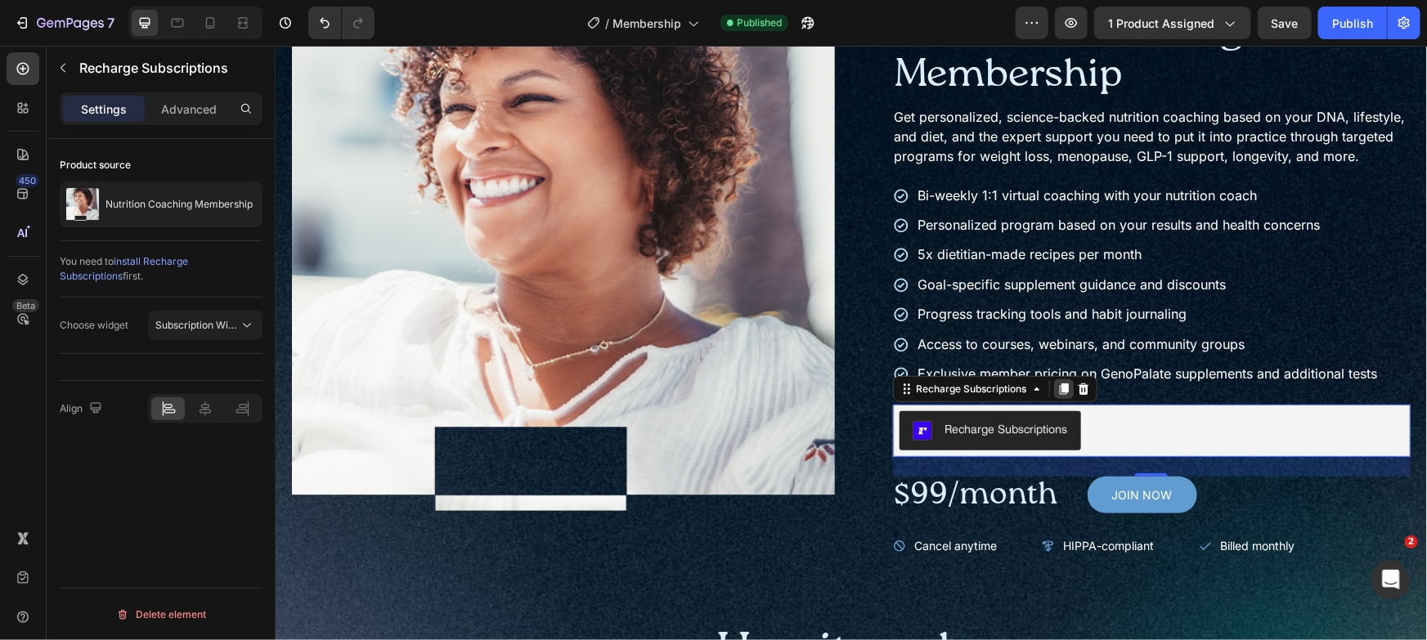
click at [1057, 398] on div at bounding box center [1063, 389] width 20 height 20
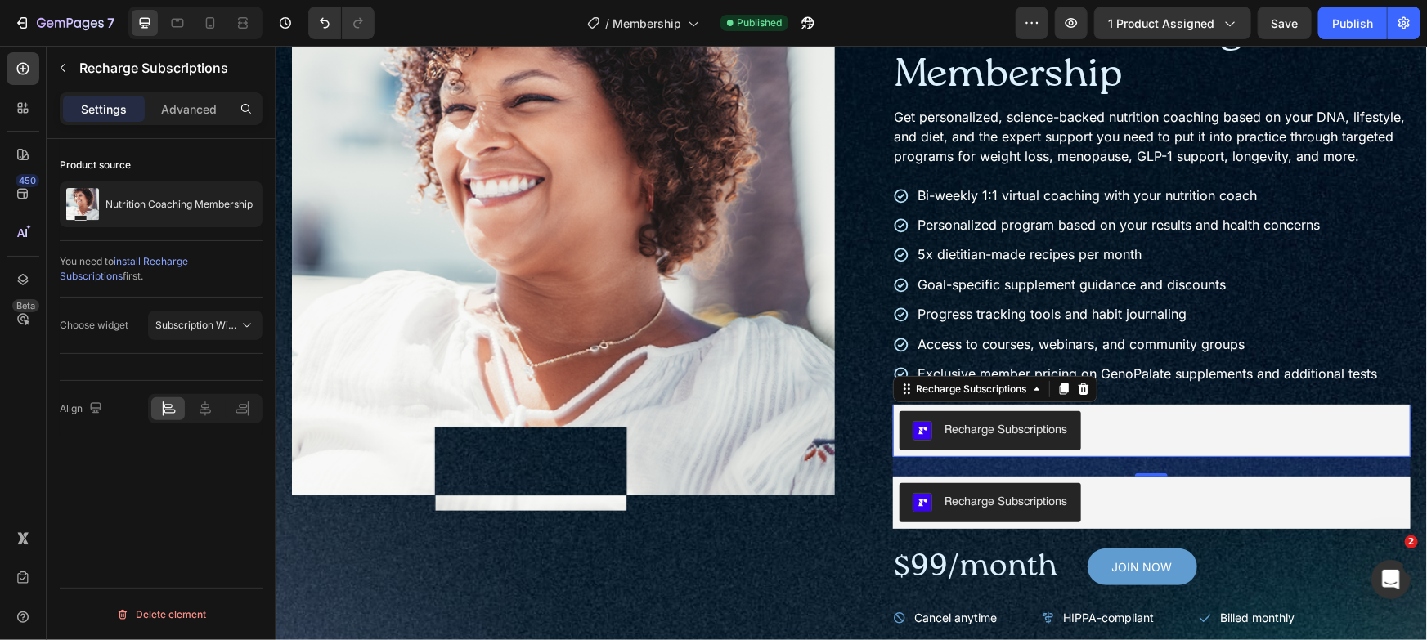
click at [1136, 448] on div "Recharge Subscriptions" at bounding box center [1151, 430] width 505 height 39
click at [1077, 394] on icon at bounding box center [1082, 388] width 11 height 11
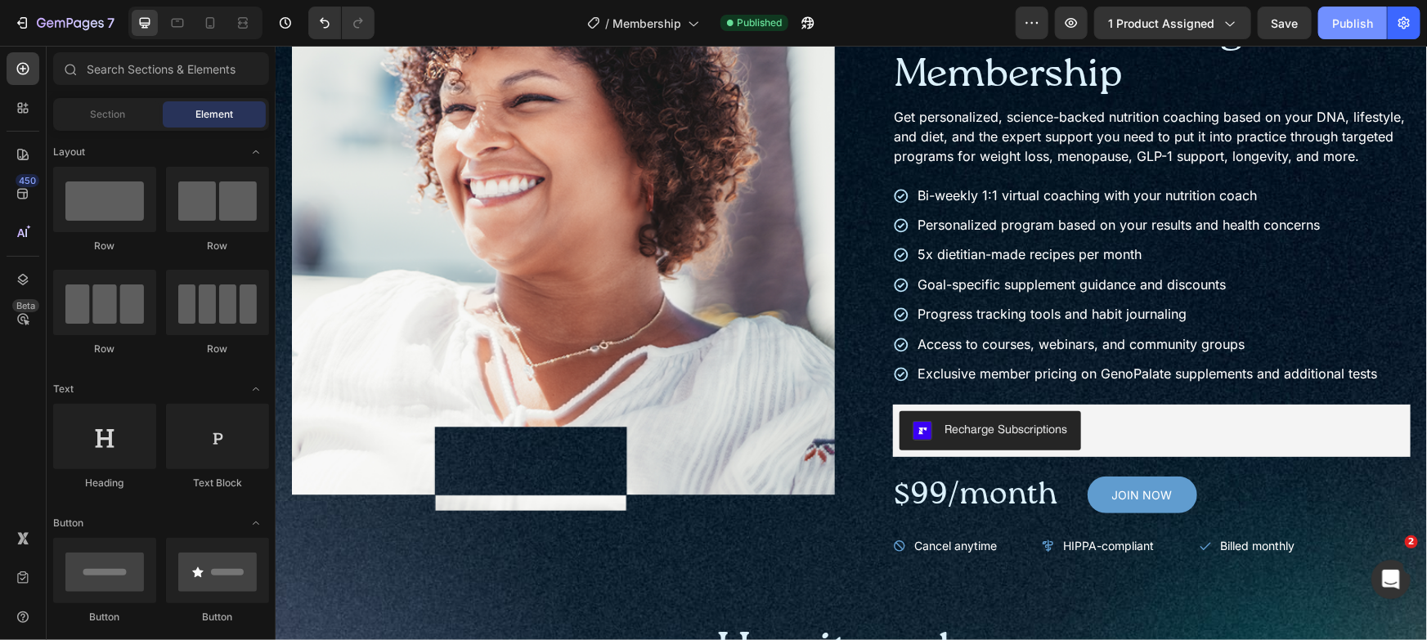
click at [1331, 23] on button "Publish" at bounding box center [1352, 23] width 69 height 33
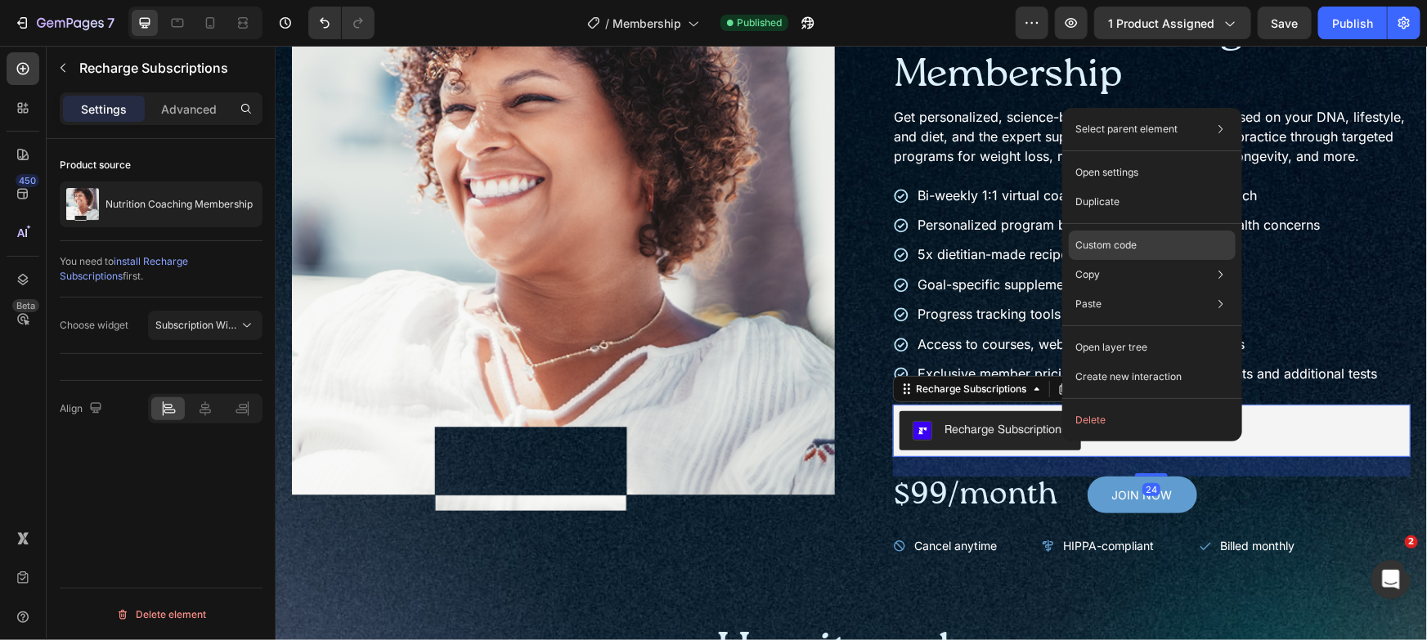
click at [1108, 243] on p "Custom code" at bounding box center [1105, 245] width 61 height 15
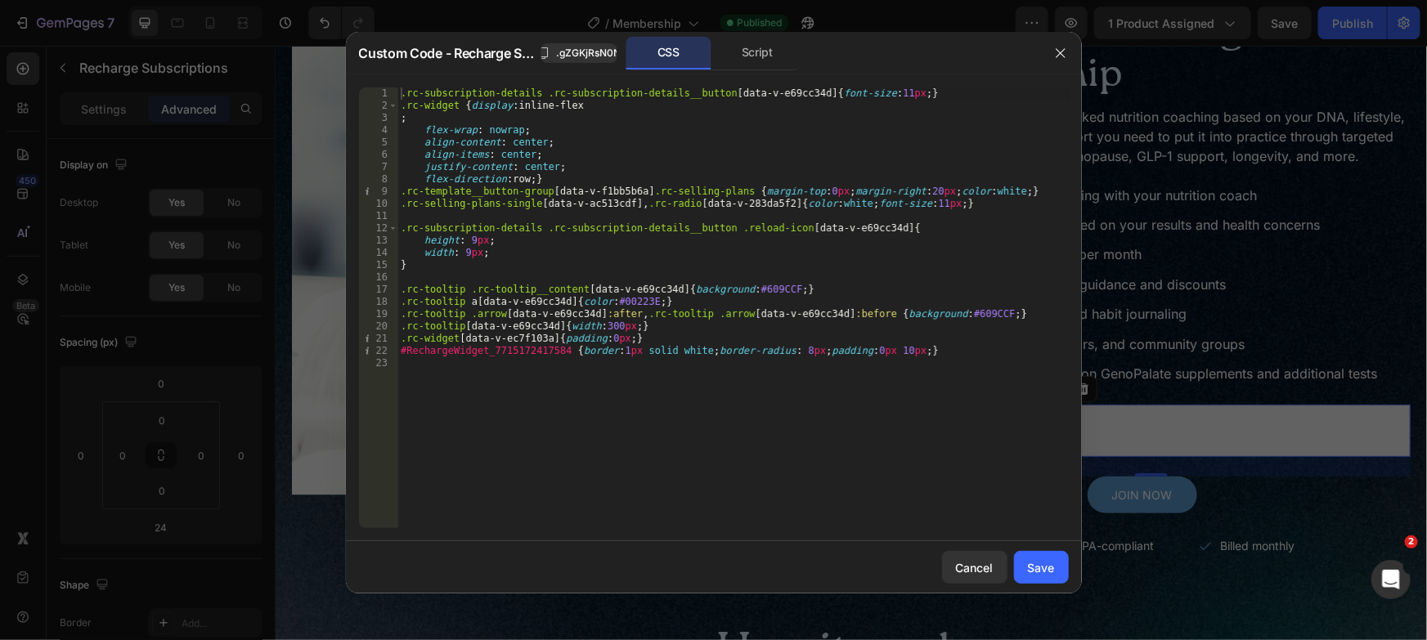
click at [939, 366] on div ".rc-subscription-details .rc-subscription-details__button [ data-v-e69cc34d ] {…" at bounding box center [732, 320] width 671 height 465
click at [962, 352] on div ".rc-subscription-details .rc-subscription-details__button [ data-v-e69cc34d ] {…" at bounding box center [732, 320] width 671 height 465
type textarea "#RechargeWidget_7715172417584 {border:1px solid white;border-radius: 8px;paddin…"
click at [958, 373] on div ".rc-subscription-details .rc-subscription-details__button [ data-v-e69cc34d ] {…" at bounding box center [732, 320] width 671 height 465
click at [986, 574] on div "Cancel" at bounding box center [975, 567] width 38 height 17
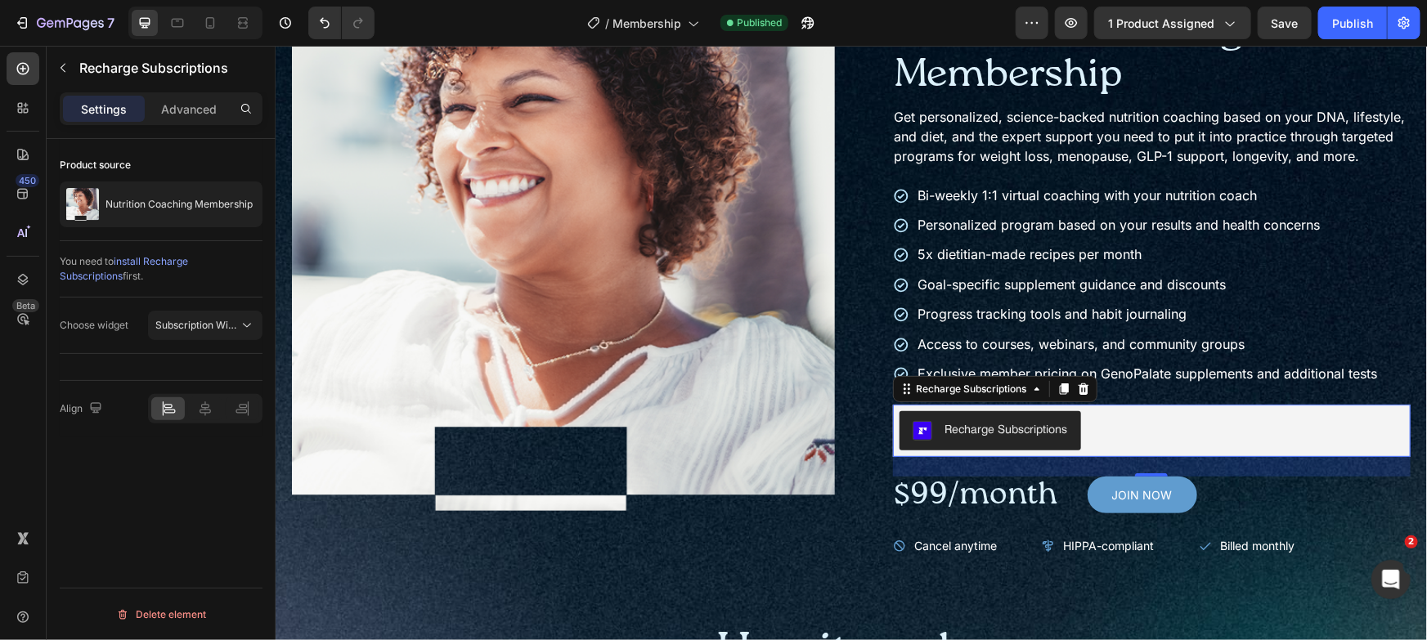
click at [1146, 442] on div "Recharge Subscriptions" at bounding box center [1151, 430] width 505 height 39
click at [182, 258] on span "install Recharge Subscriptions" at bounding box center [124, 268] width 128 height 27
click at [218, 330] on span "Subscription Widget" at bounding box center [196, 325] width 83 height 15
click at [210, 385] on div "Subscription Widget 2.0" at bounding box center [179, 396] width 151 height 31
click at [1350, 11] on button "Publish" at bounding box center [1352, 23] width 69 height 33
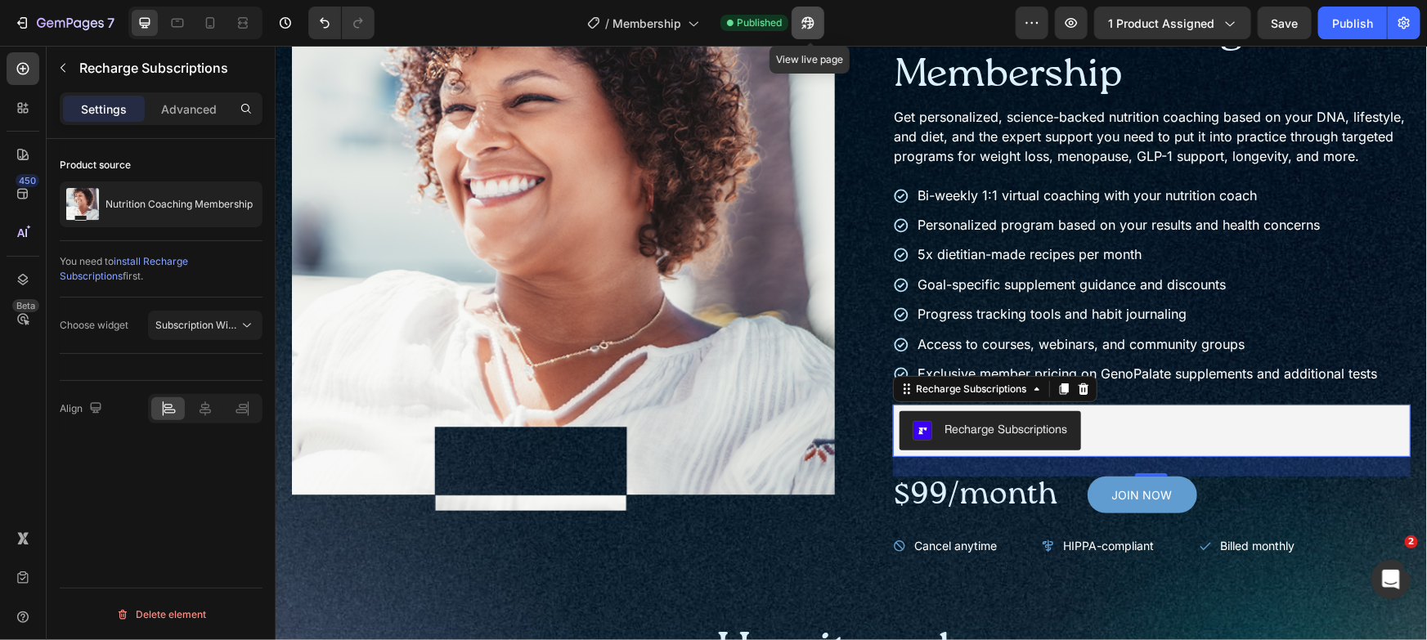
click at [816, 26] on icon "button" at bounding box center [808, 23] width 16 height 16
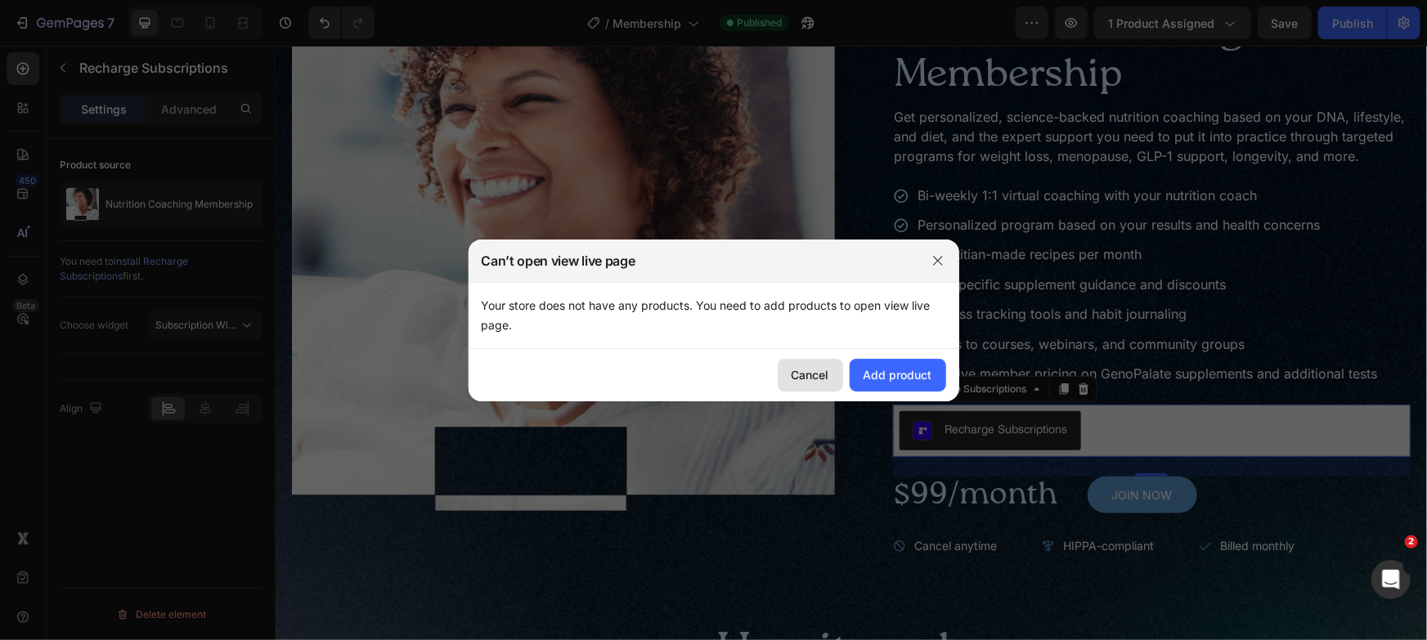
click at [801, 375] on div "Cancel" at bounding box center [811, 374] width 38 height 17
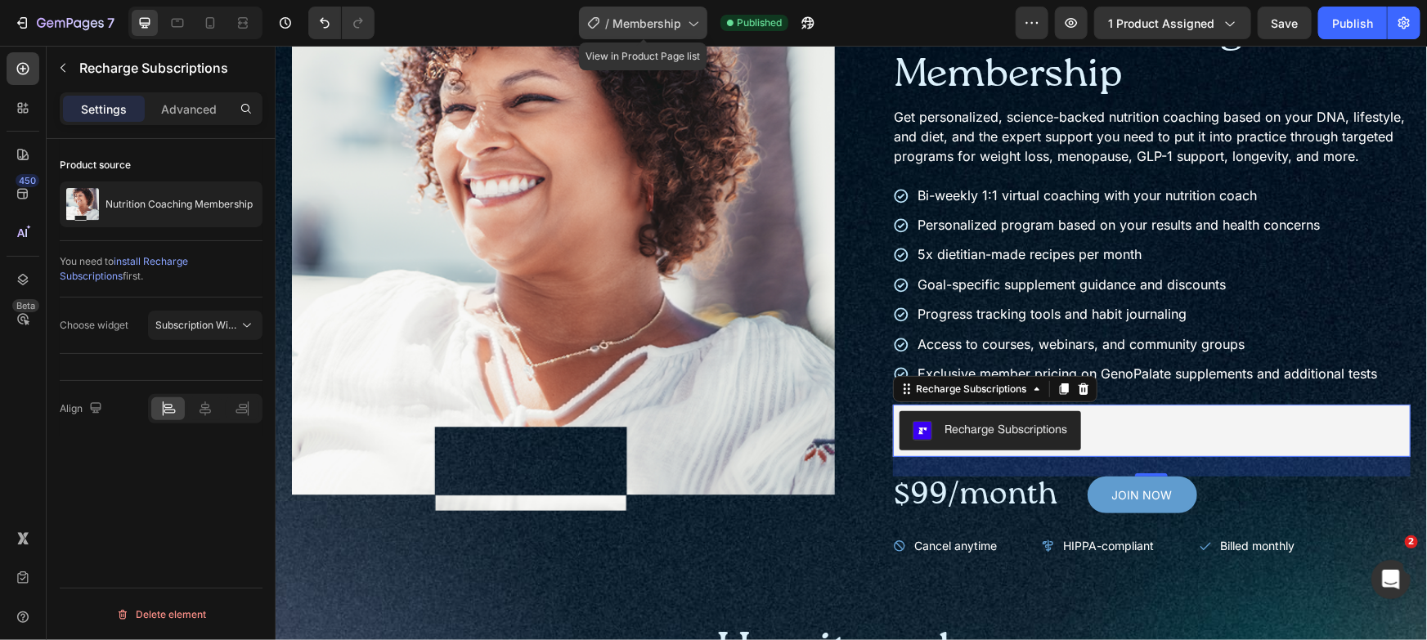
click at [655, 18] on span "Membership" at bounding box center [647, 23] width 69 height 17
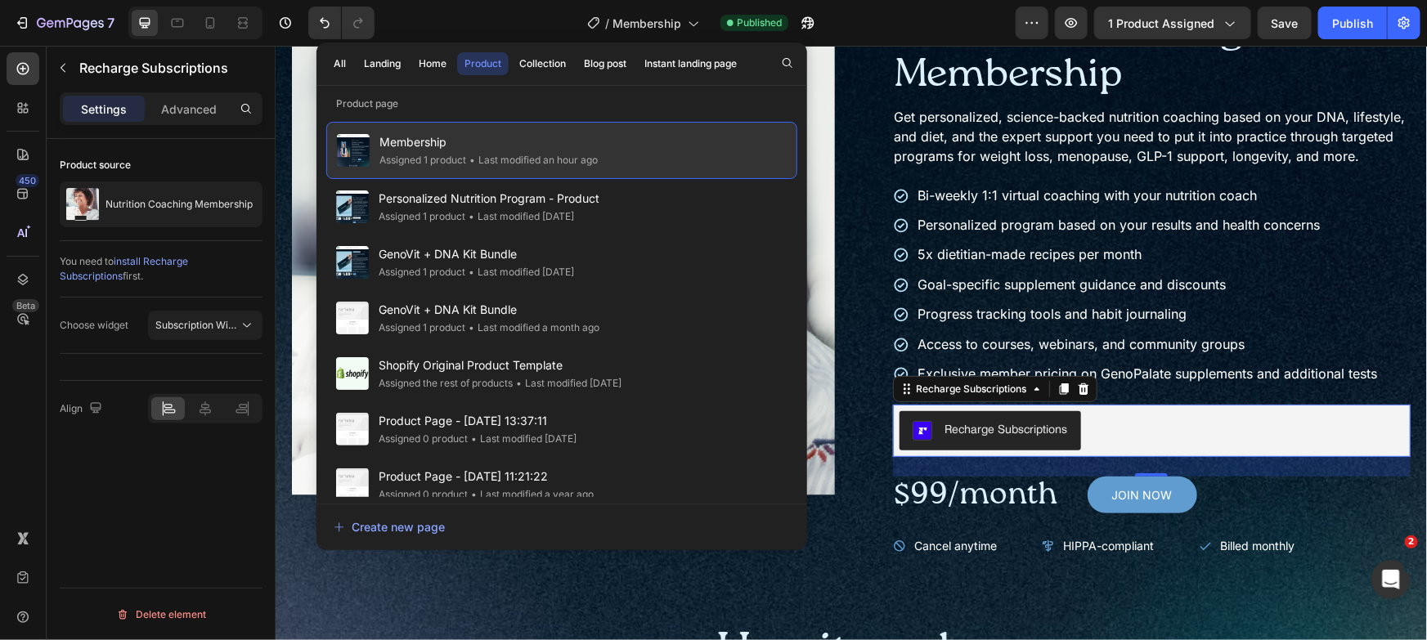
click at [617, 142] on div "Membership Assigned 1 product • Last modified an hour ago" at bounding box center [561, 150] width 471 height 57
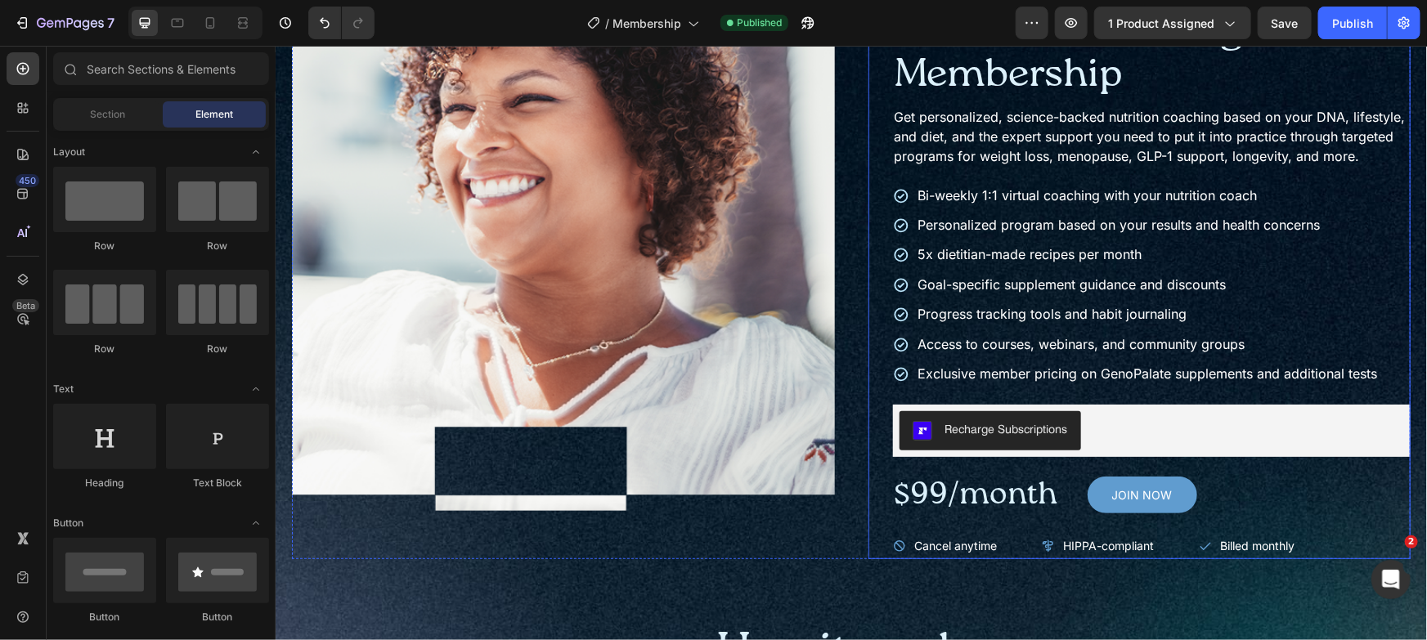
click at [868, 305] on div "Icon Icon Icon Icon Icon Icon List Trusted by 180,000+ members Text Block Row N…" at bounding box center [1139, 262] width 543 height 591
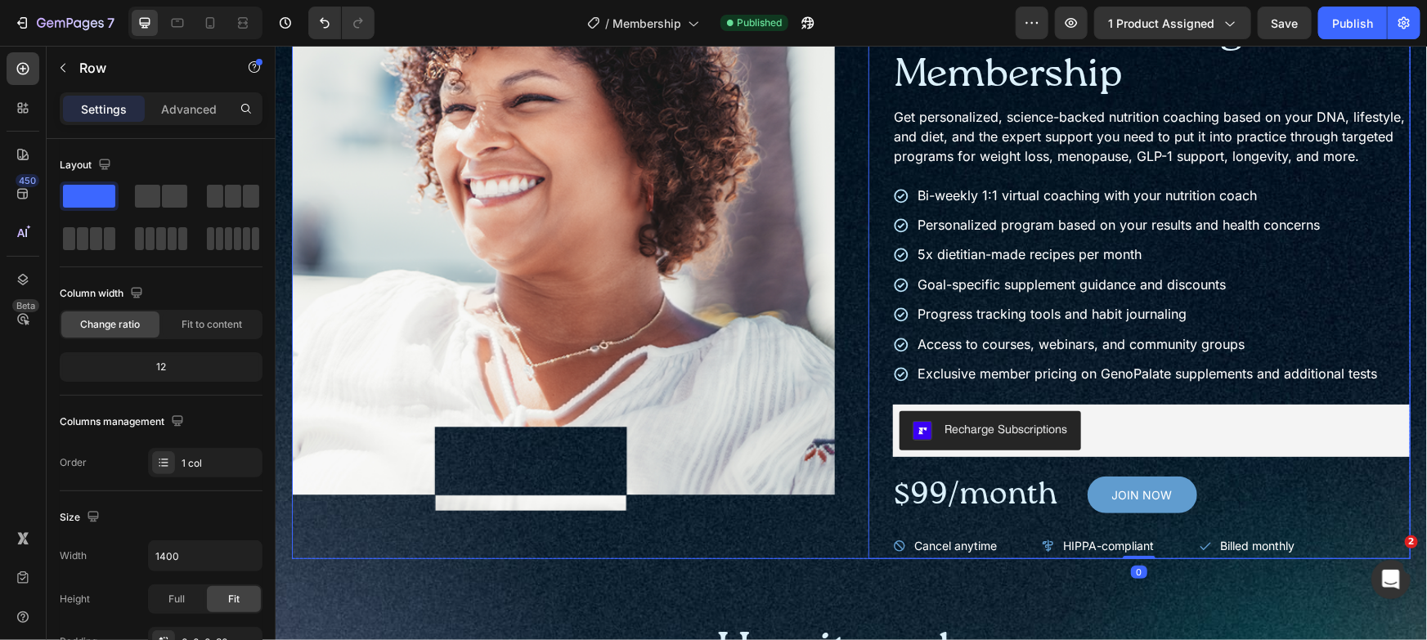
click at [845, 308] on div "Product Images Icon Icon Icon Icon Icon Icon List Trusted by 180,000+ members T…" at bounding box center [850, 262] width 1119 height 591
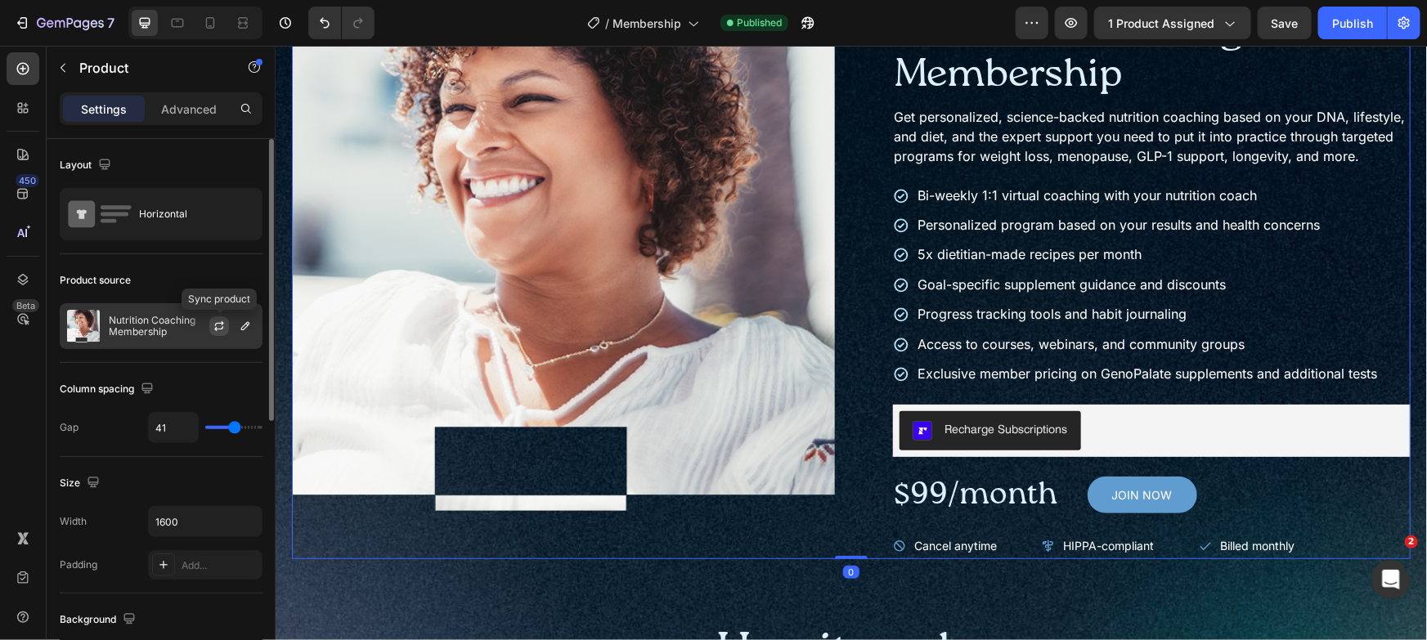
click at [220, 328] on icon "button" at bounding box center [218, 328] width 9 height 5
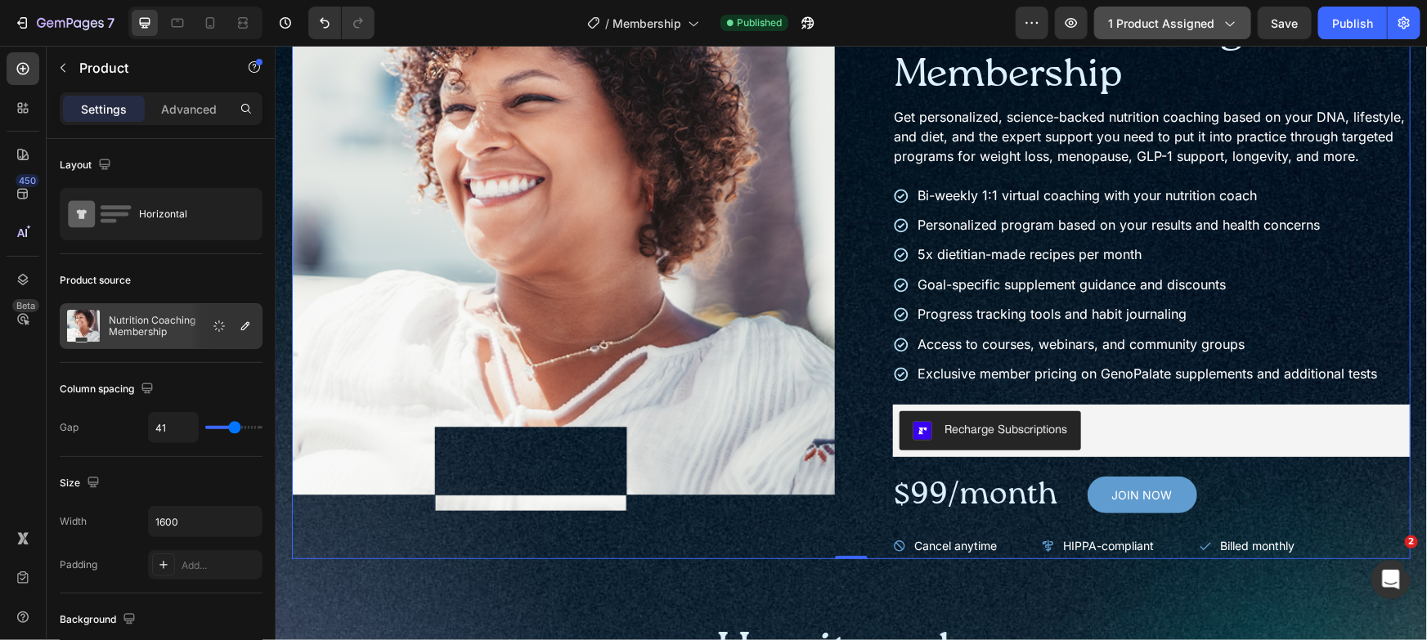
click at [1190, 12] on button "1 product assigned" at bounding box center [1172, 23] width 157 height 33
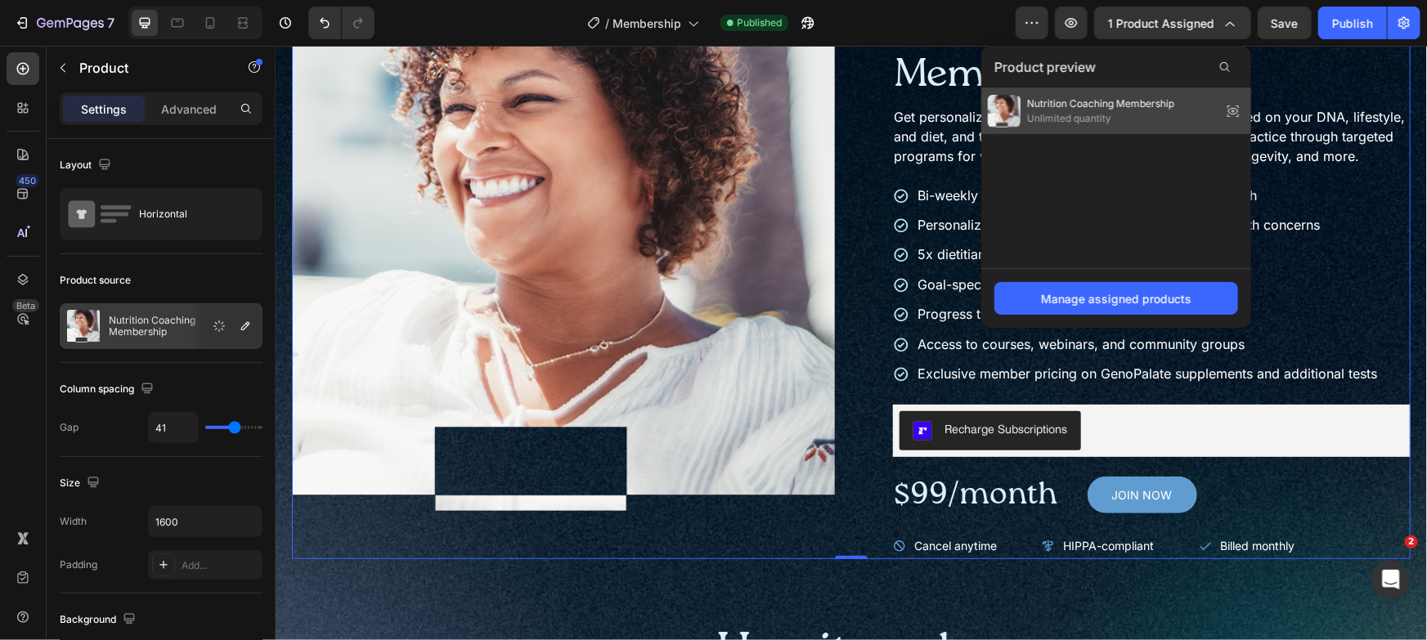
click at [1235, 111] on icon at bounding box center [1233, 111] width 11 height 7
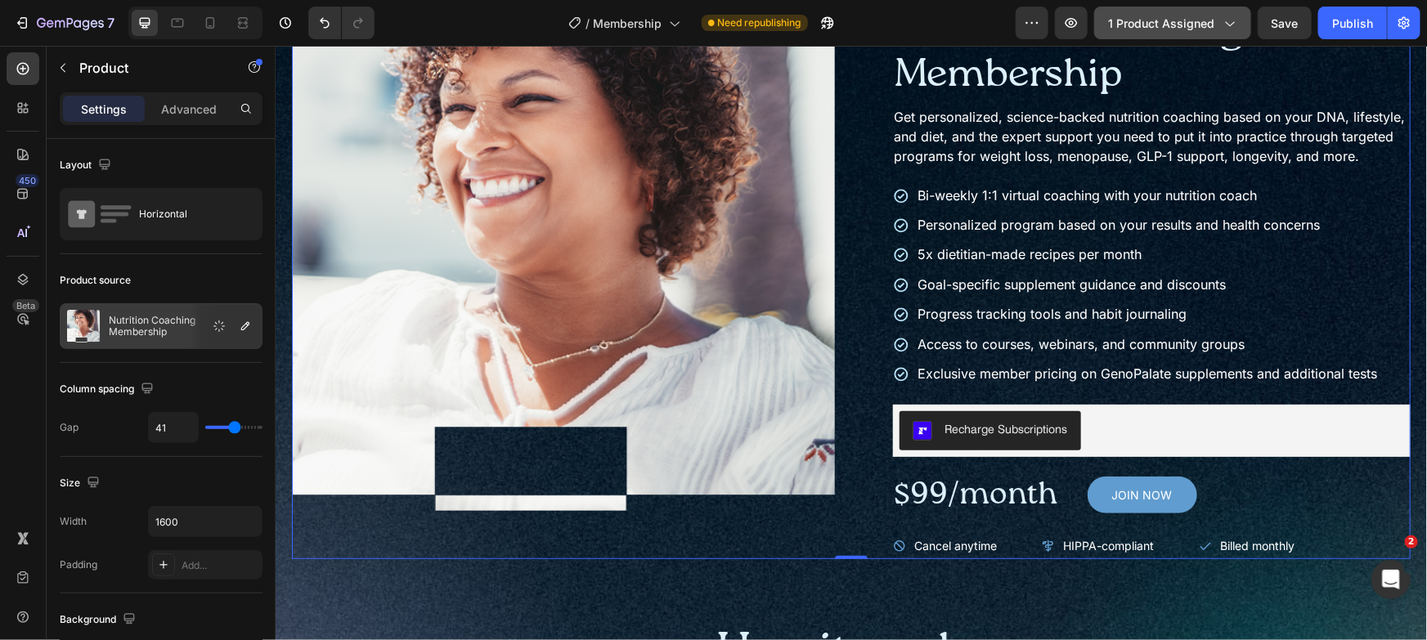
click at [1237, 20] on icon "button" at bounding box center [1229, 23] width 16 height 16
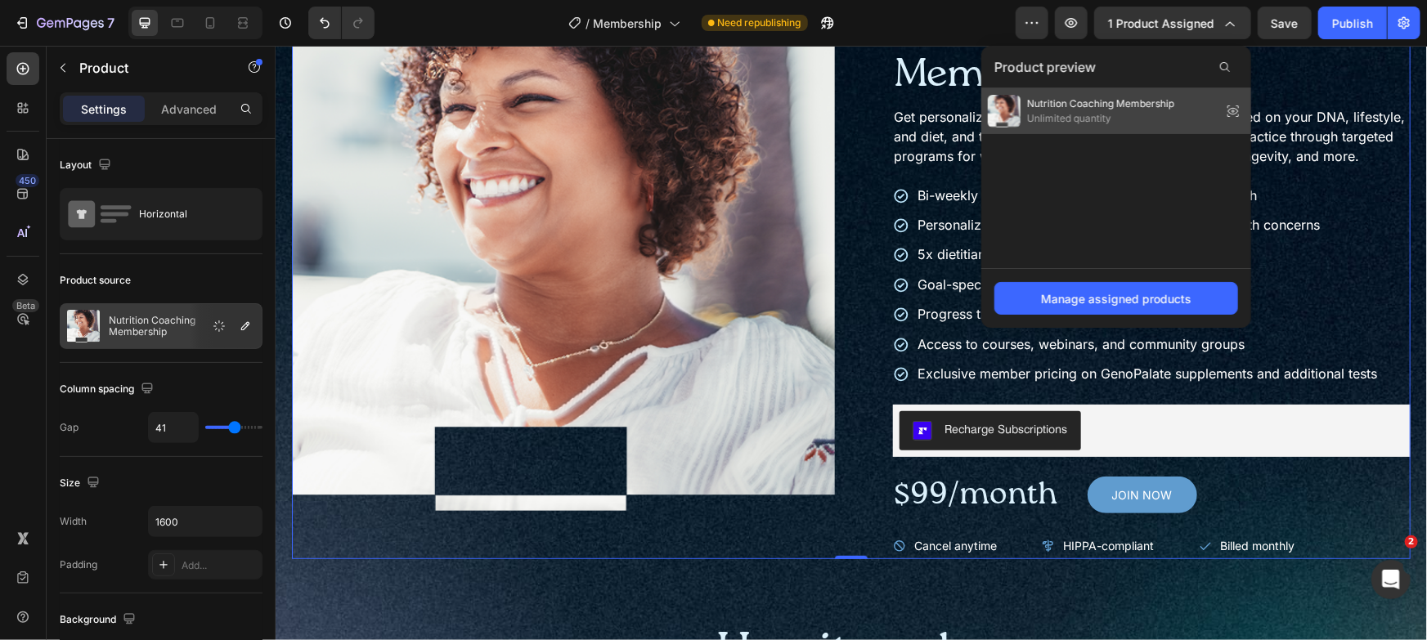
click at [1238, 111] on icon at bounding box center [1238, 111] width 0 height 1
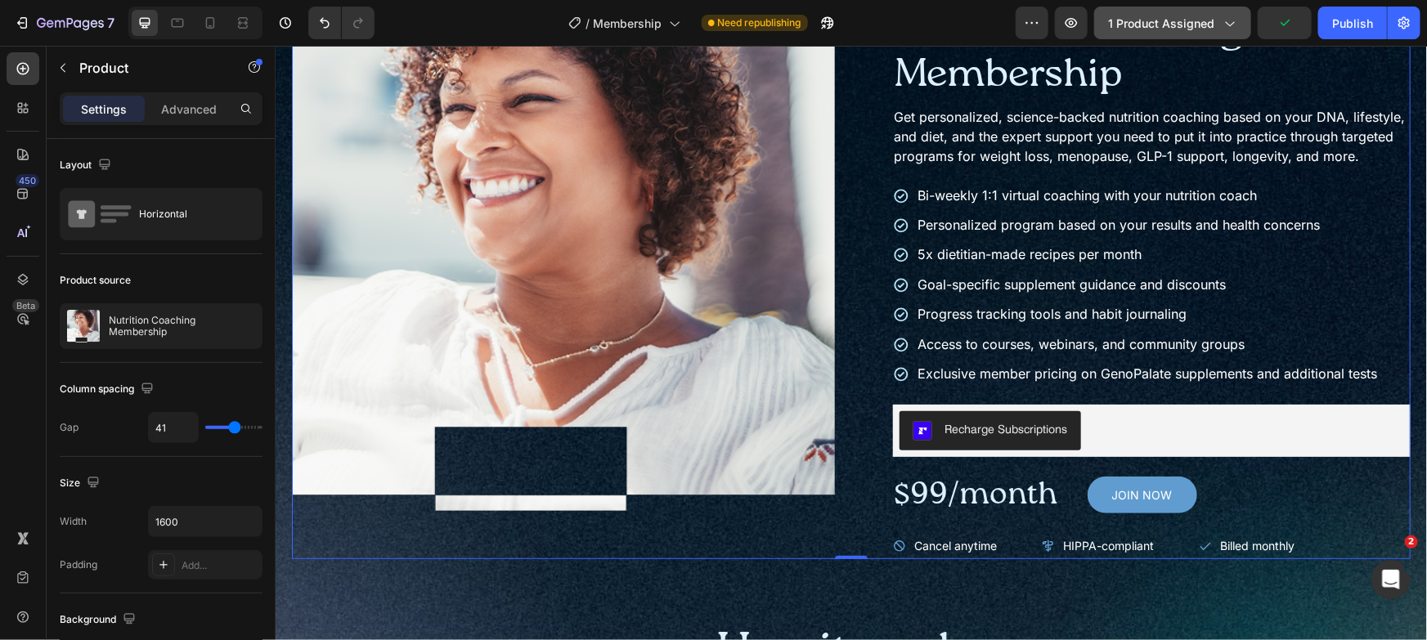
click at [1220, 38] on button "1 product assigned" at bounding box center [1172, 23] width 157 height 33
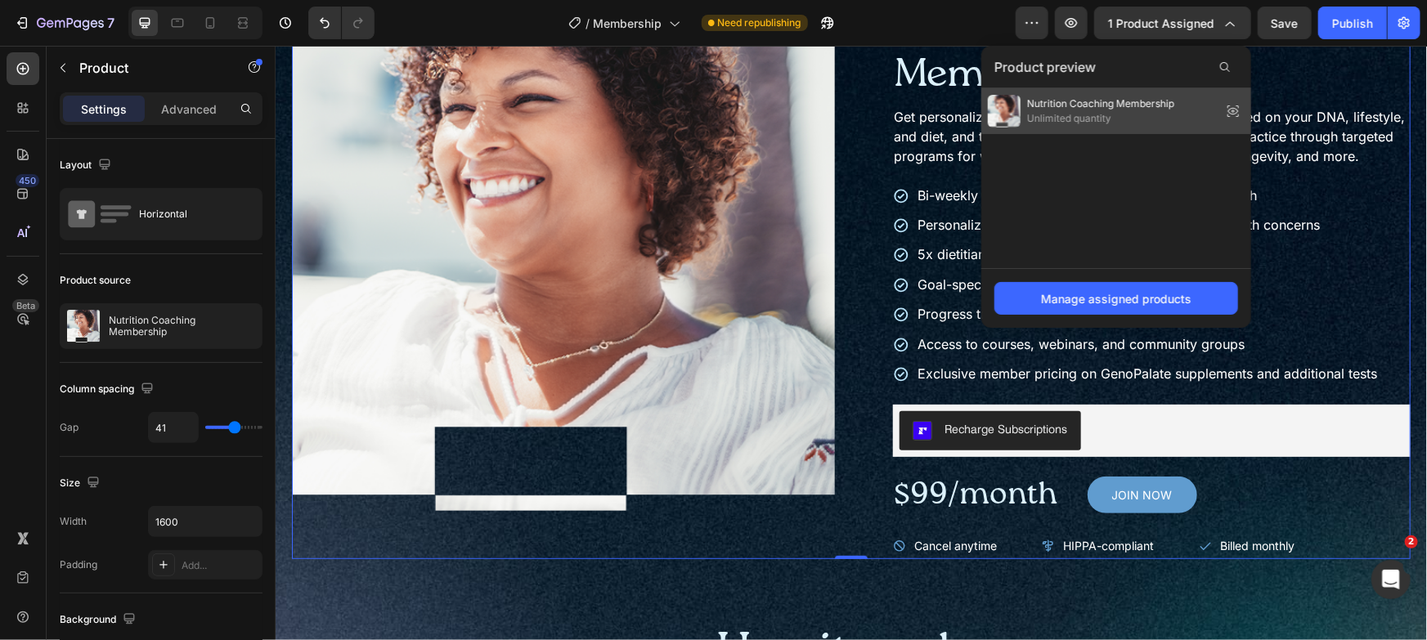
click at [1171, 116] on span "Unlimited quantity" at bounding box center [1100, 118] width 147 height 15
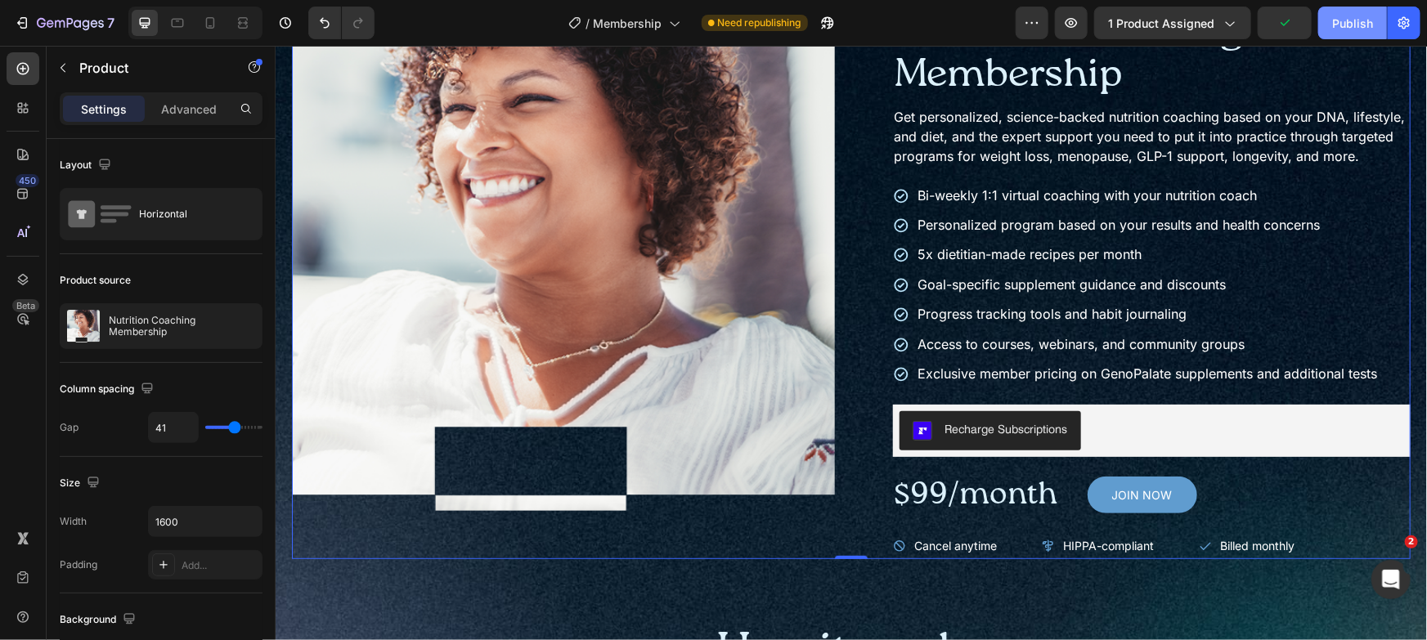
click at [1341, 30] on div "Publish" at bounding box center [1352, 23] width 41 height 17
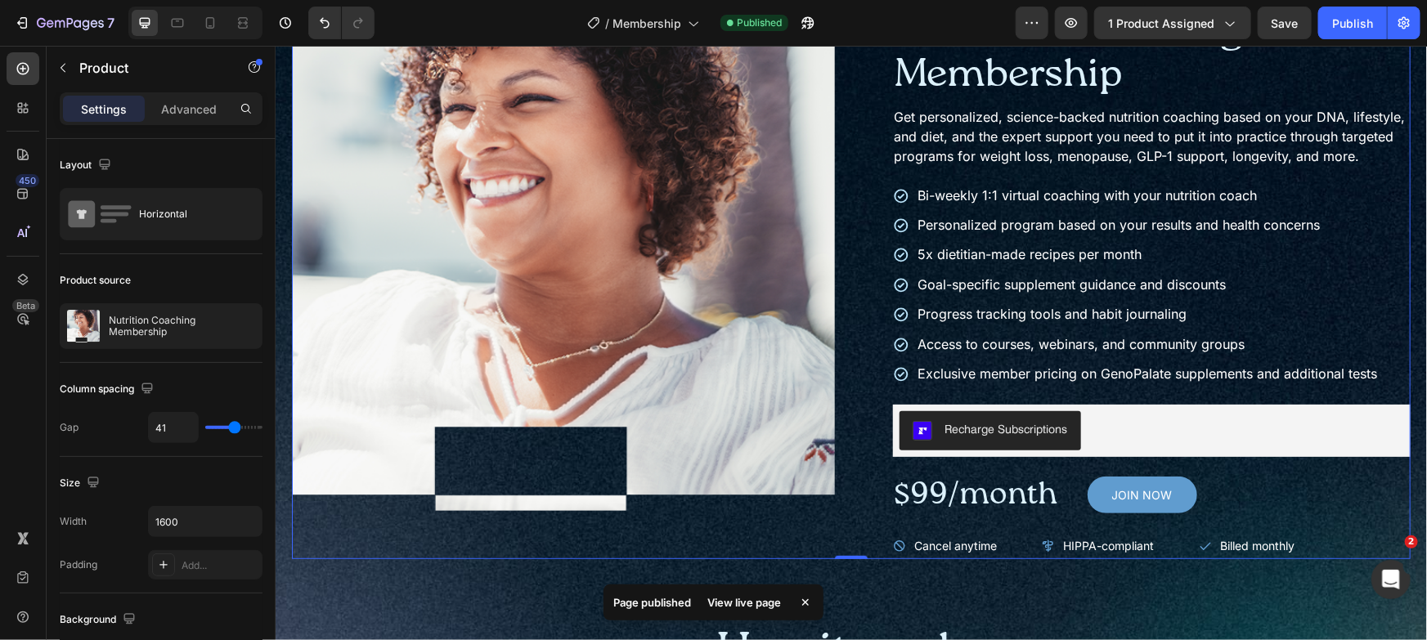
click at [752, 599] on div "View live page" at bounding box center [744, 602] width 93 height 23
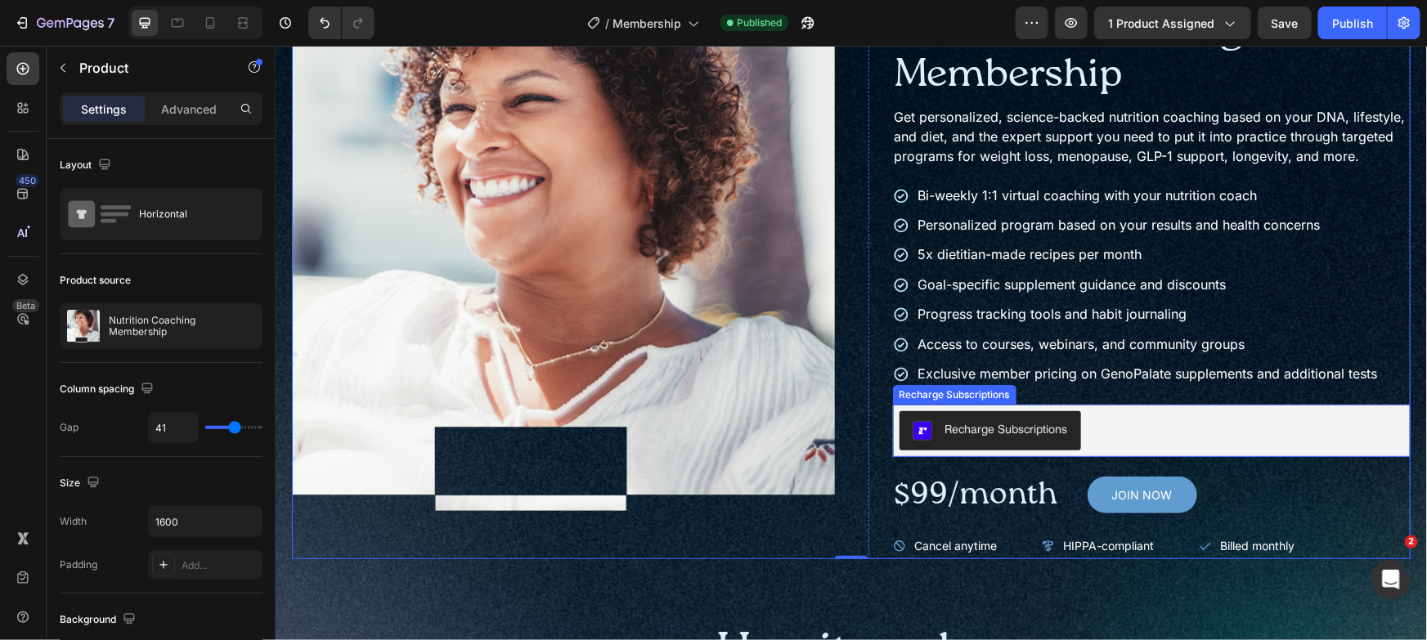
click at [952, 436] on button "Recharge Subscriptions" at bounding box center [990, 430] width 182 height 39
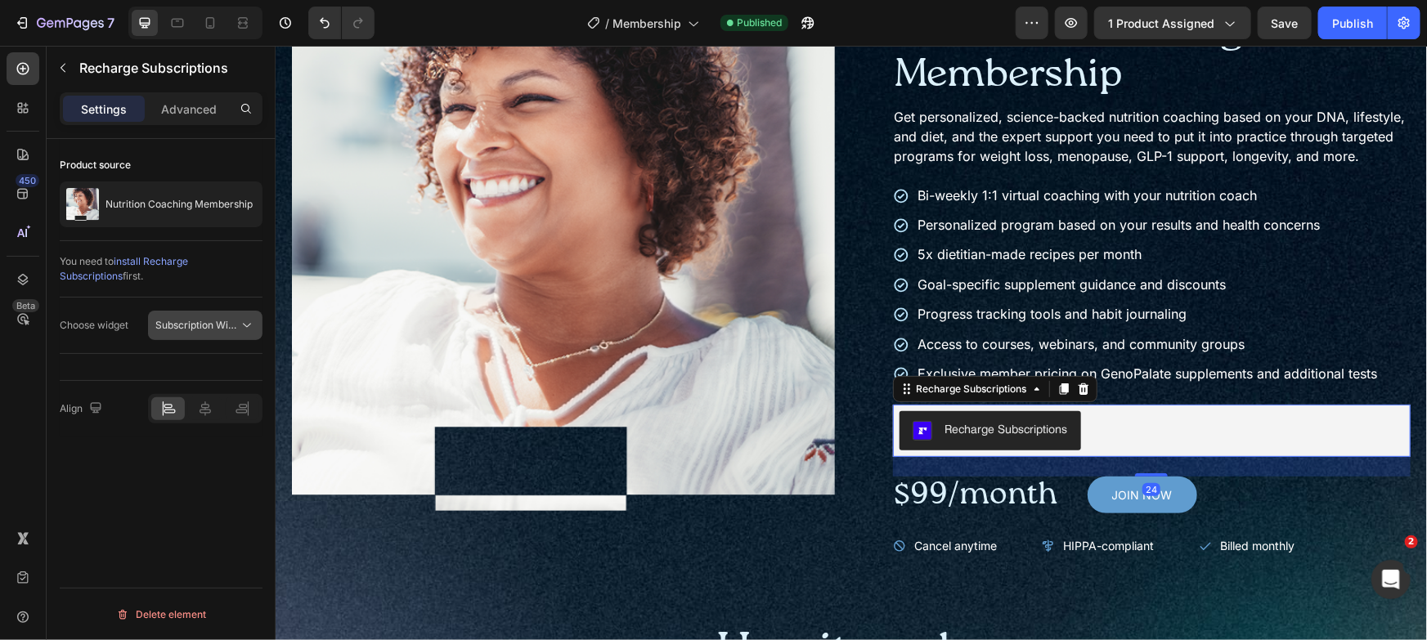
click at [168, 319] on span "Subscription Widget 2.0" at bounding box center [210, 325] width 110 height 12
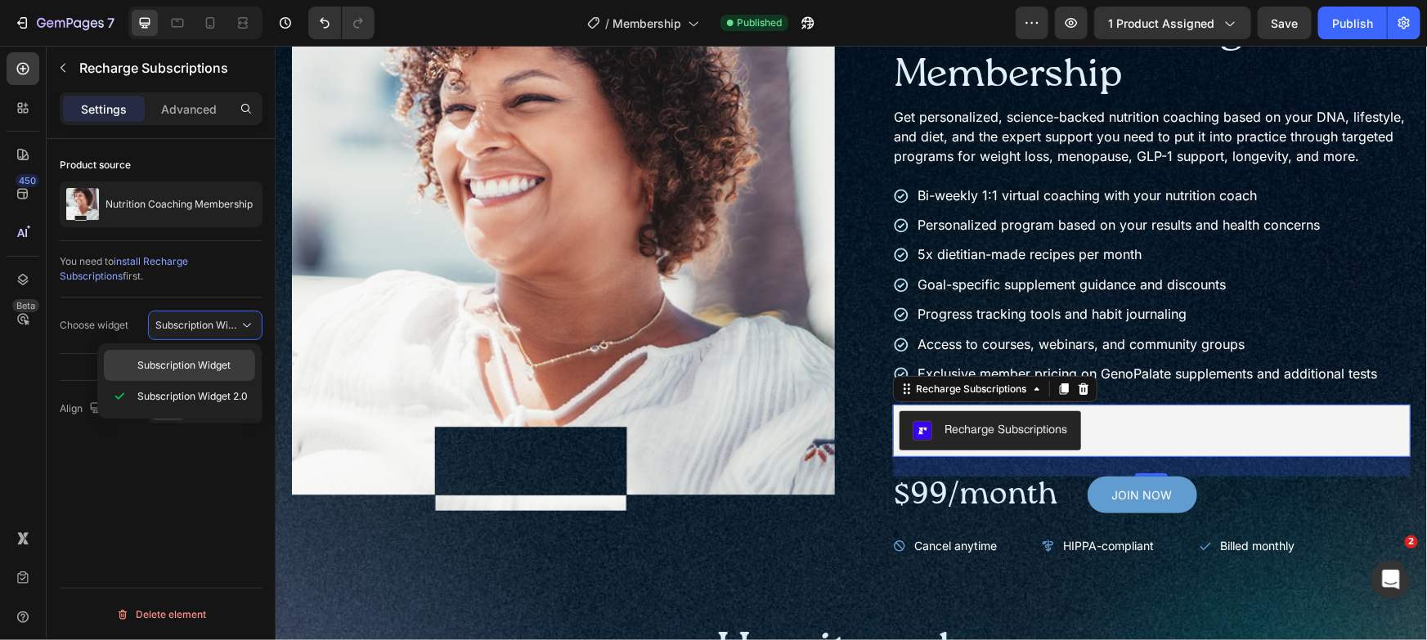
click at [200, 358] on span "Subscription Widget" at bounding box center [183, 365] width 93 height 15
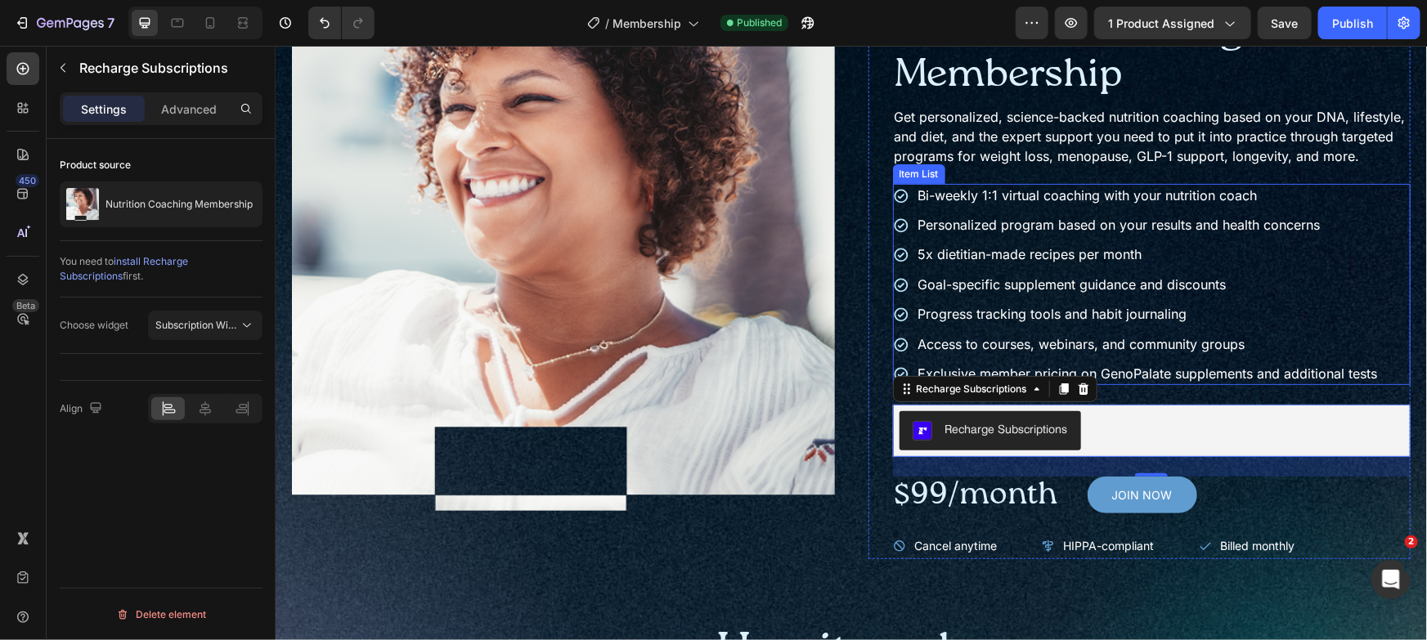
click at [1337, 322] on p "Progress tracking tools and habit journaling" at bounding box center [1148, 313] width 460 height 18
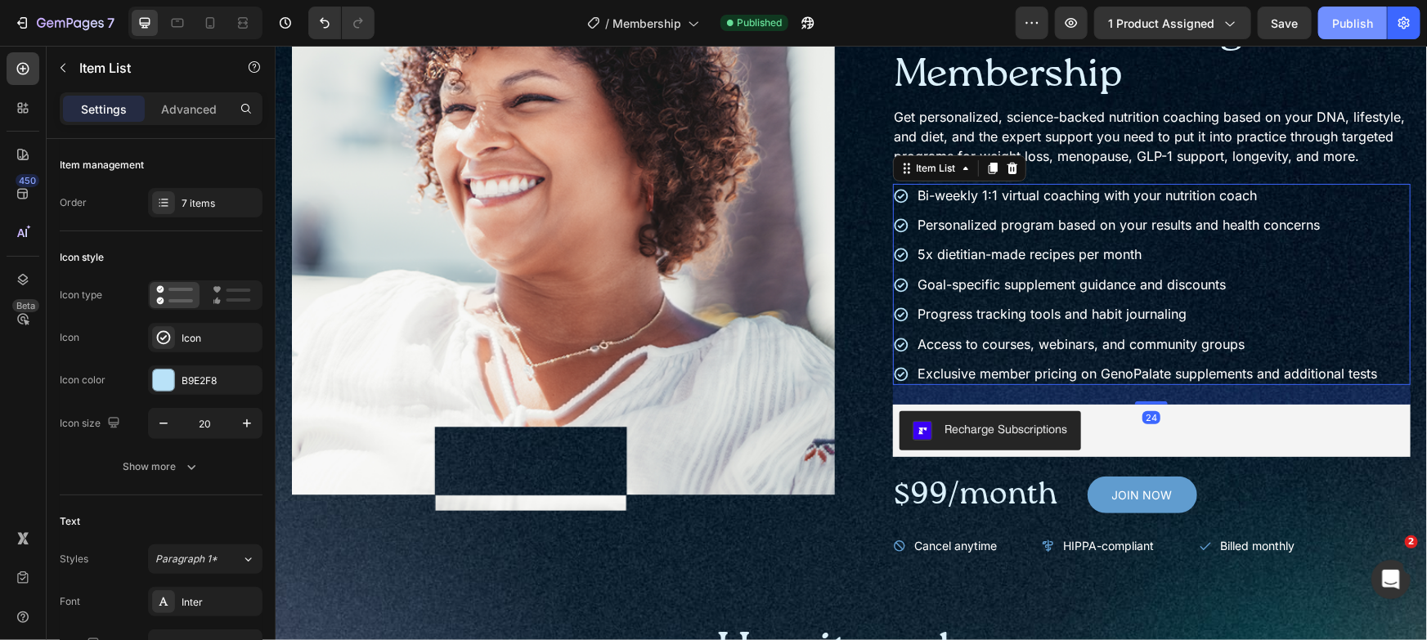
click at [1344, 30] on div "Publish" at bounding box center [1352, 23] width 41 height 17
click at [1132, 450] on div "Recharge Subscriptions" at bounding box center [1151, 430] width 505 height 39
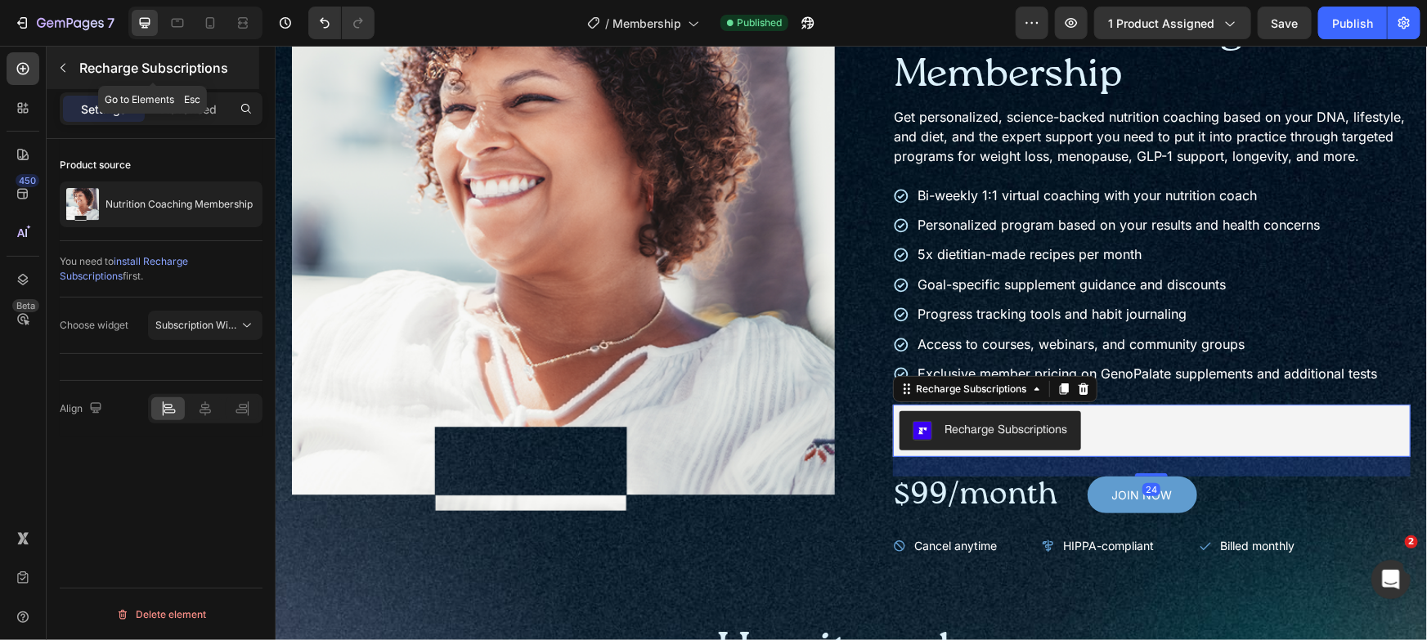
click at [74, 55] on div at bounding box center [63, 68] width 26 height 26
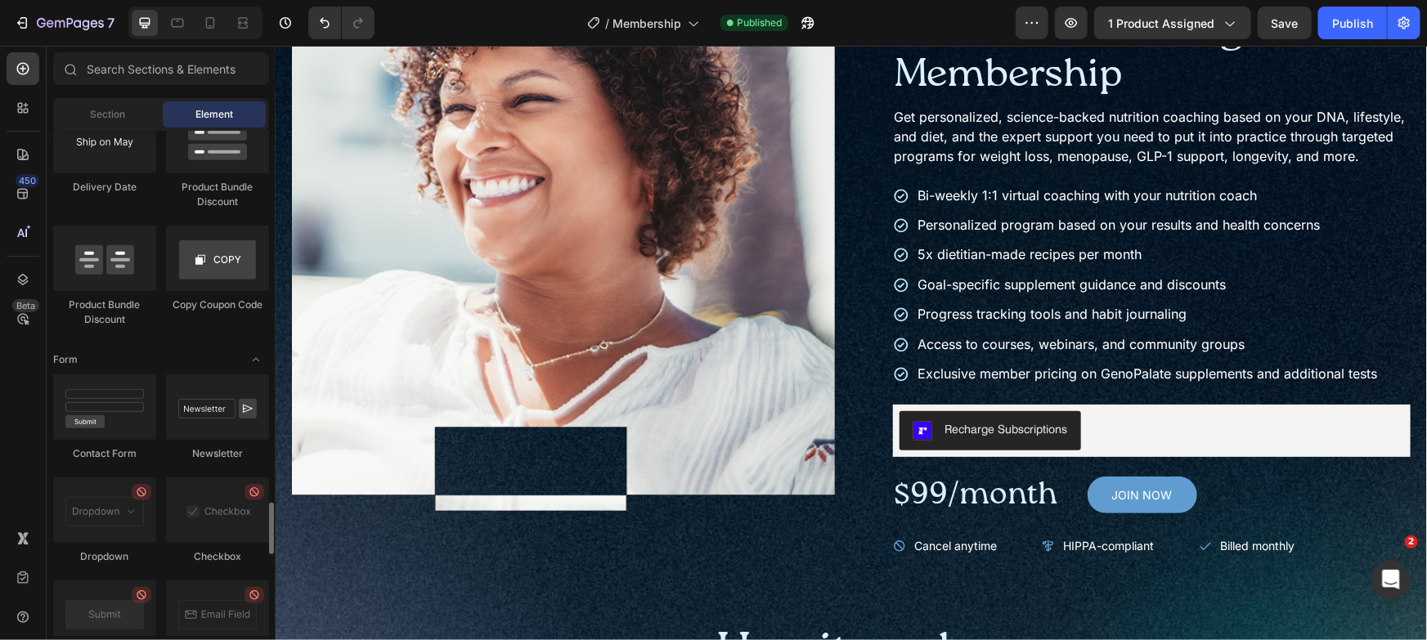
scroll to position [4450, 0]
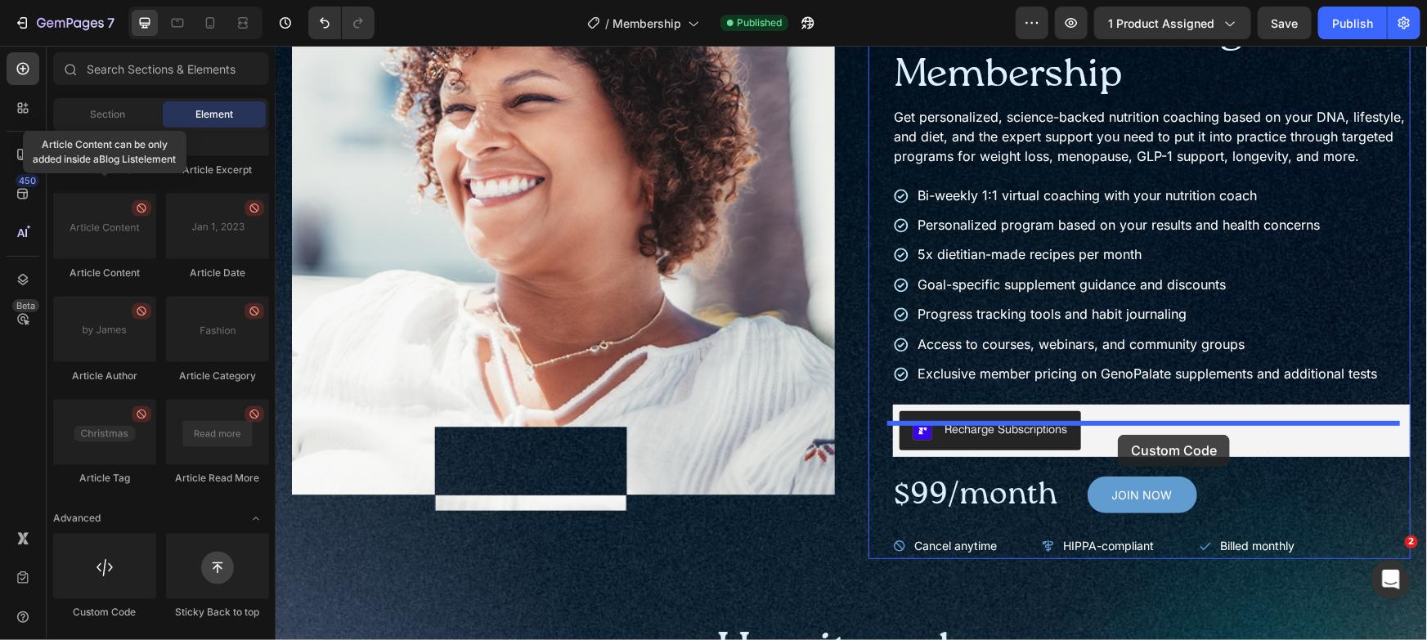
drag, startPoint x: 371, startPoint y: 628, endPoint x: 1117, endPoint y: 434, distance: 770.6
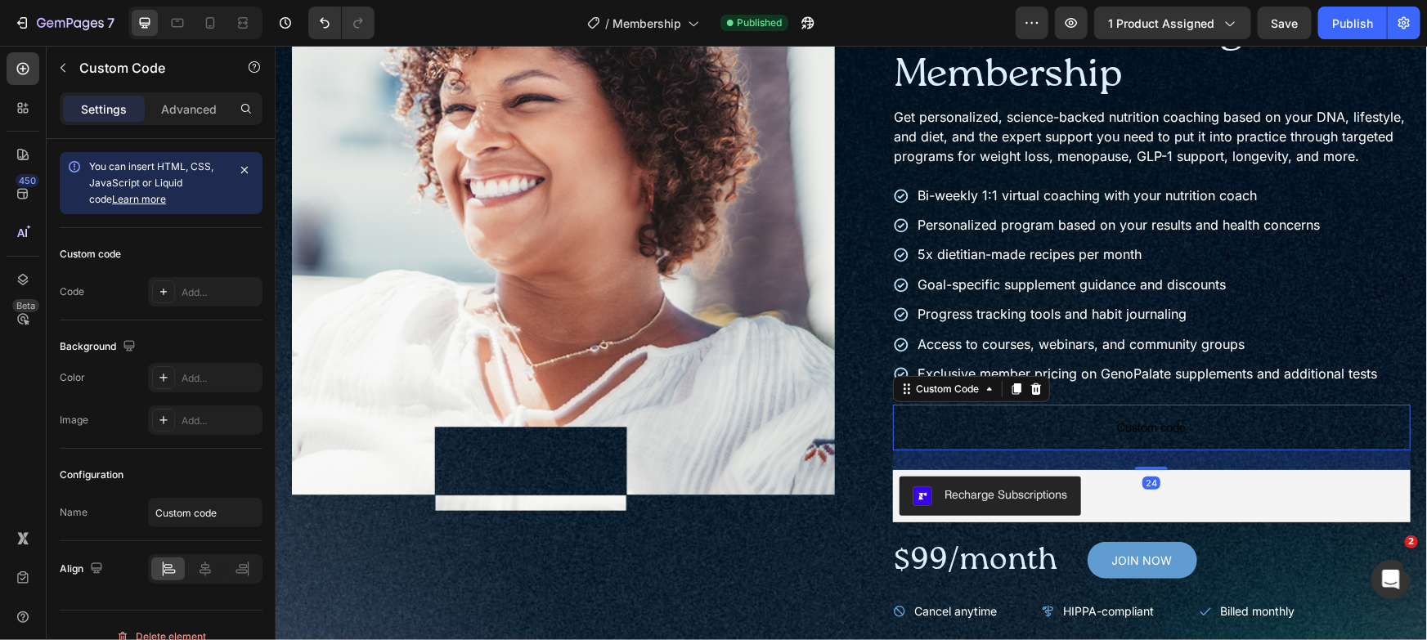
click at [1056, 437] on span "Custom code" at bounding box center [1151, 427] width 518 height 20
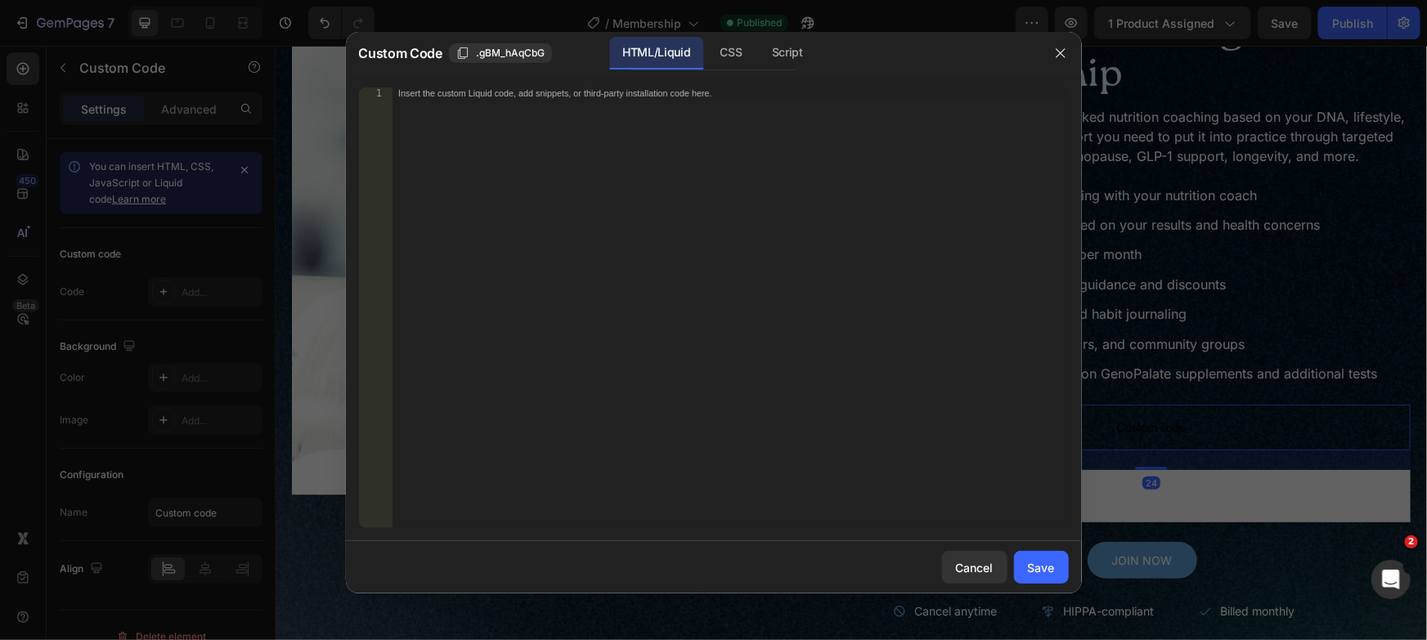
click at [848, 287] on div "Insert the custom Liquid code, add snippets, or third-party installation code h…" at bounding box center [730, 320] width 677 height 465
click at [1038, 568] on div "Save" at bounding box center [1041, 567] width 27 height 17
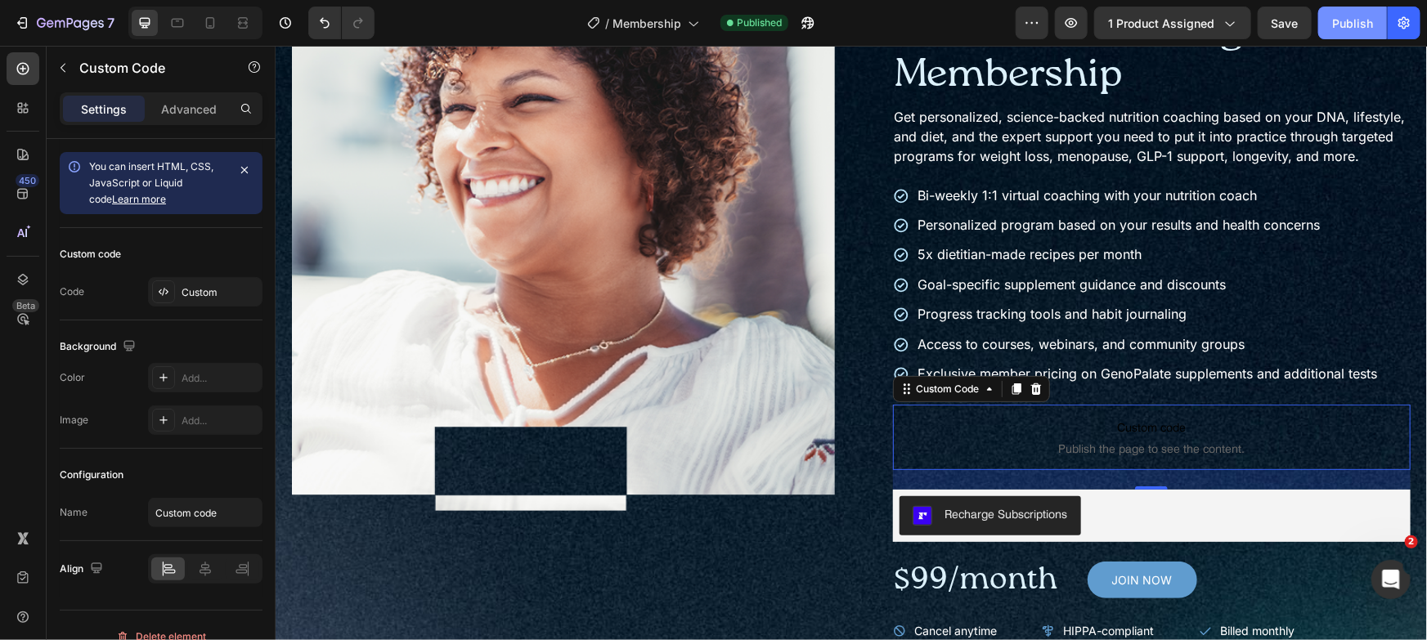
click at [1350, 20] on div "Publish" at bounding box center [1352, 23] width 41 height 17
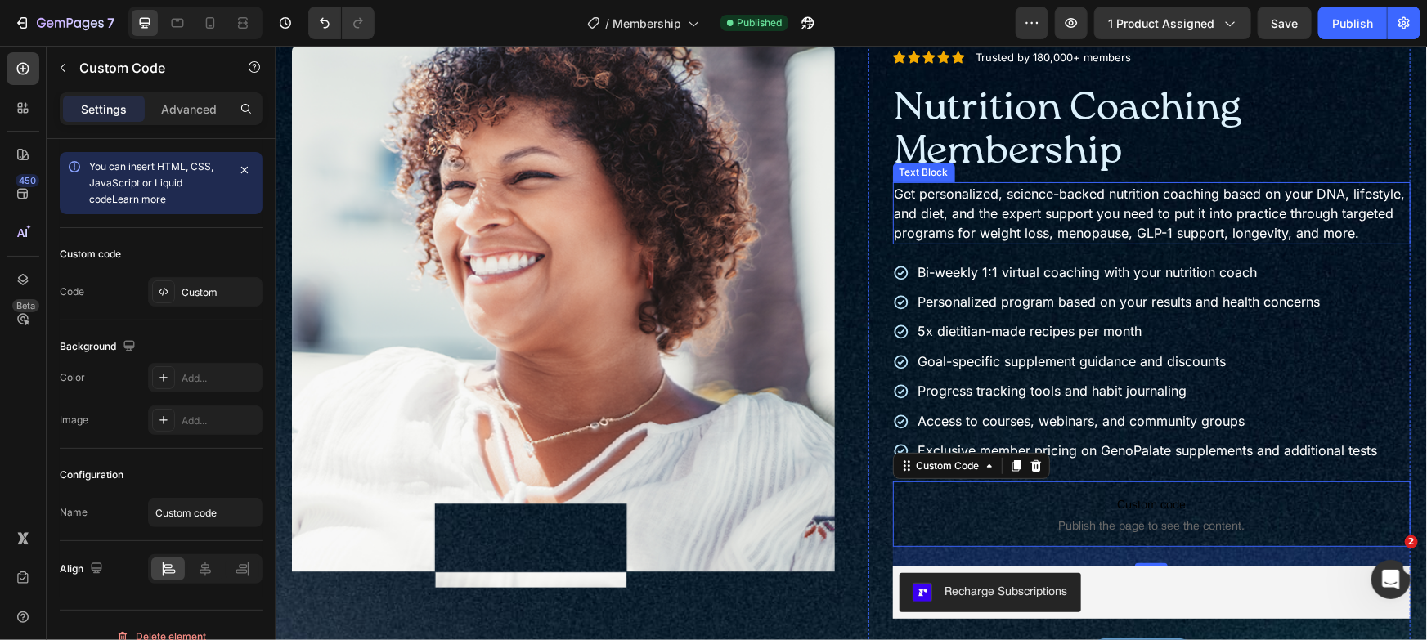
scroll to position [0, 0]
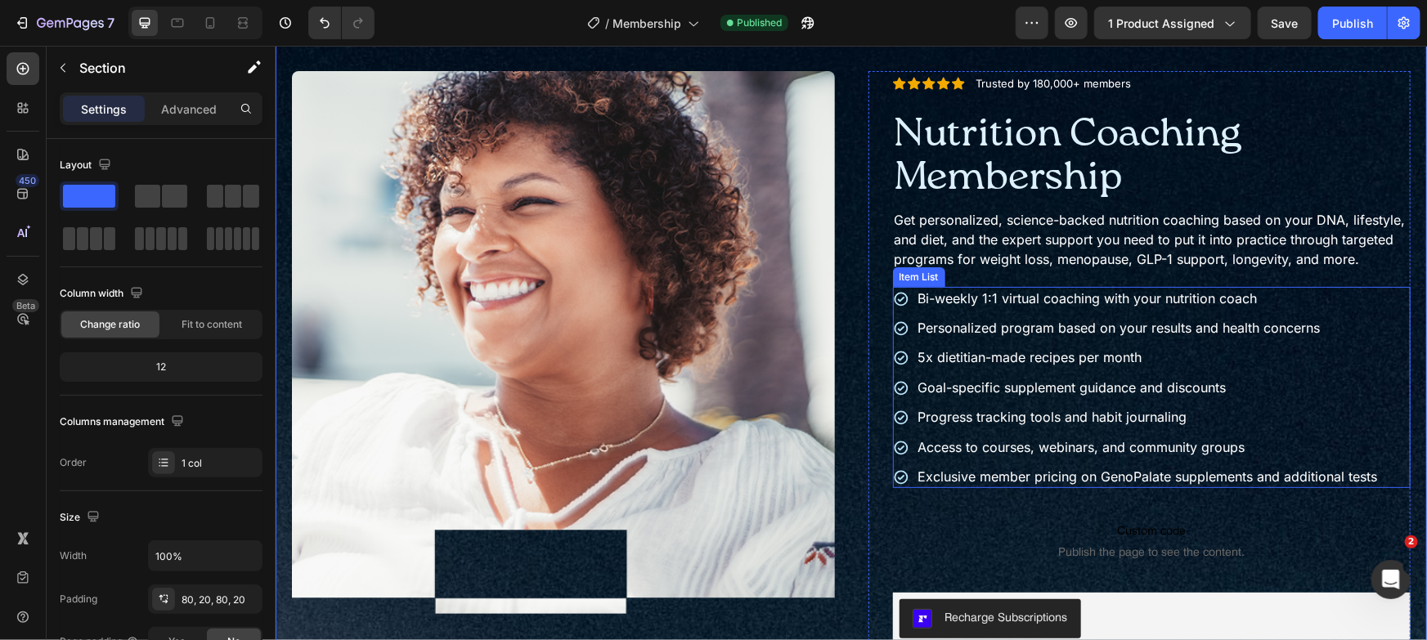
scroll to position [194, 0]
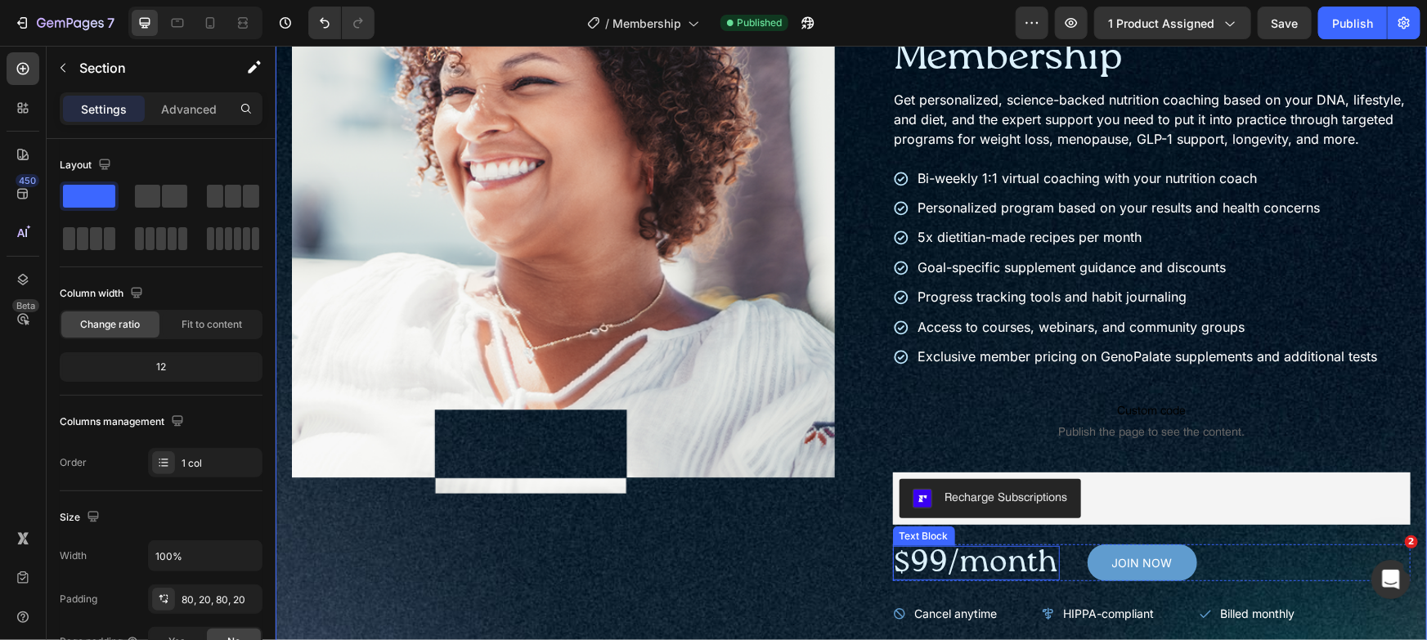
click at [987, 575] on p "$99/month" at bounding box center [976, 562] width 164 height 31
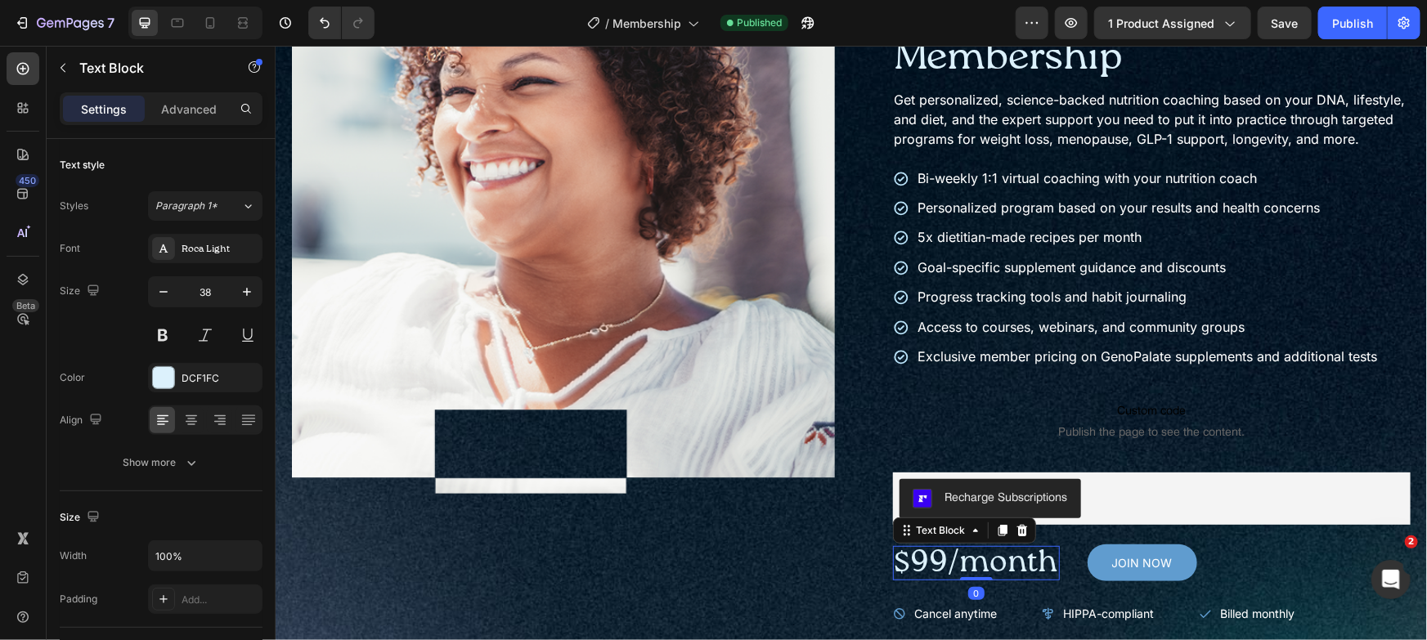
click at [987, 575] on p "$99/month" at bounding box center [976, 562] width 164 height 31
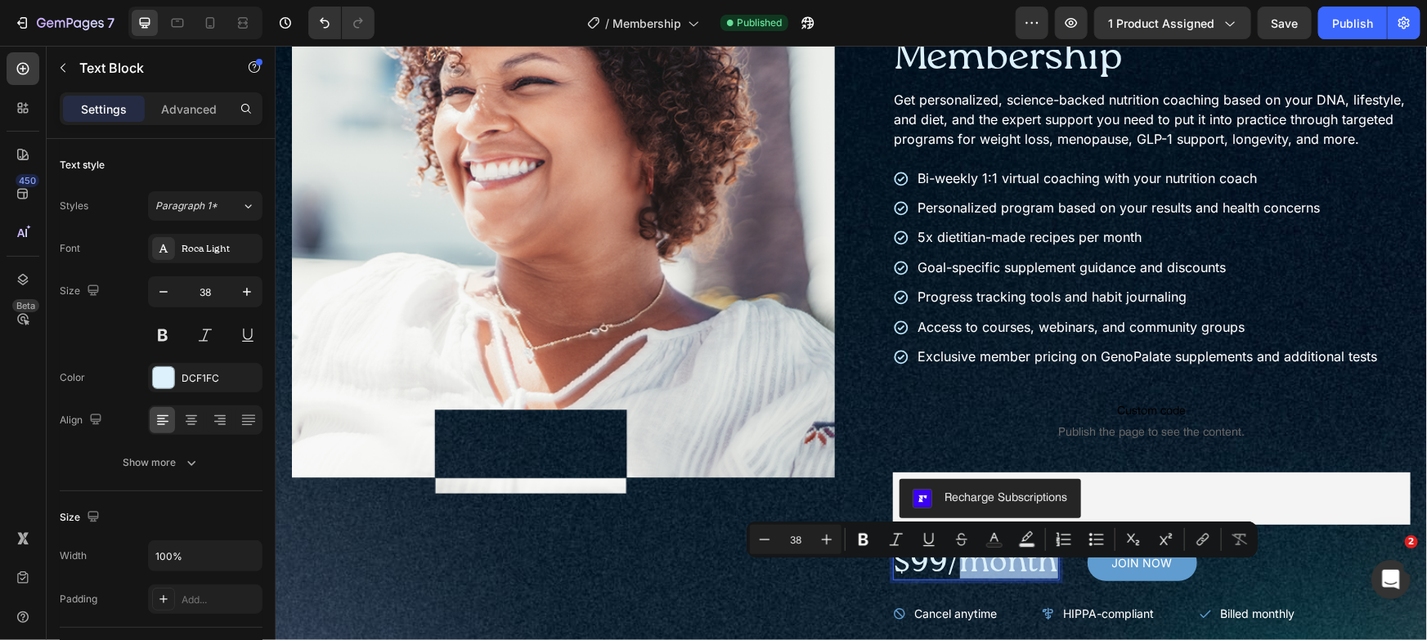
click at [948, 576] on p "$99/month" at bounding box center [976, 562] width 164 height 31
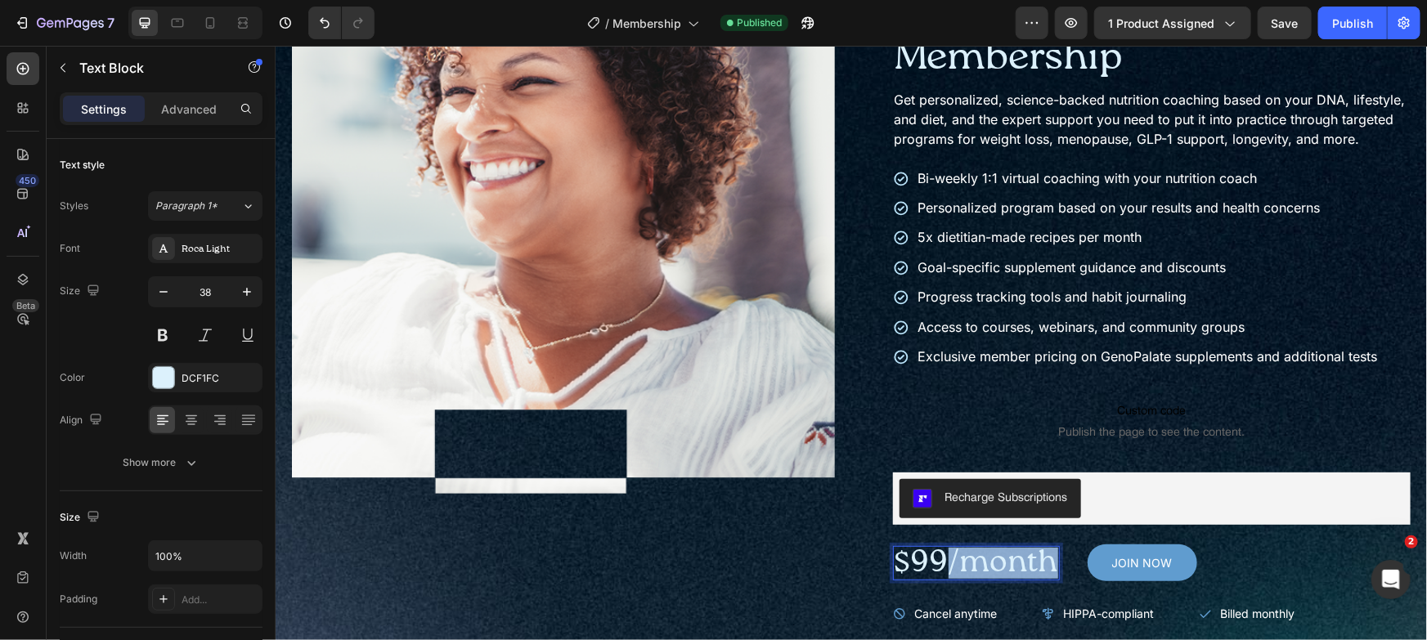
drag, startPoint x: 945, startPoint y: 577, endPoint x: 1044, endPoint y: 577, distance: 99.8
click at [1044, 577] on p "$99/month" at bounding box center [976, 562] width 164 height 31
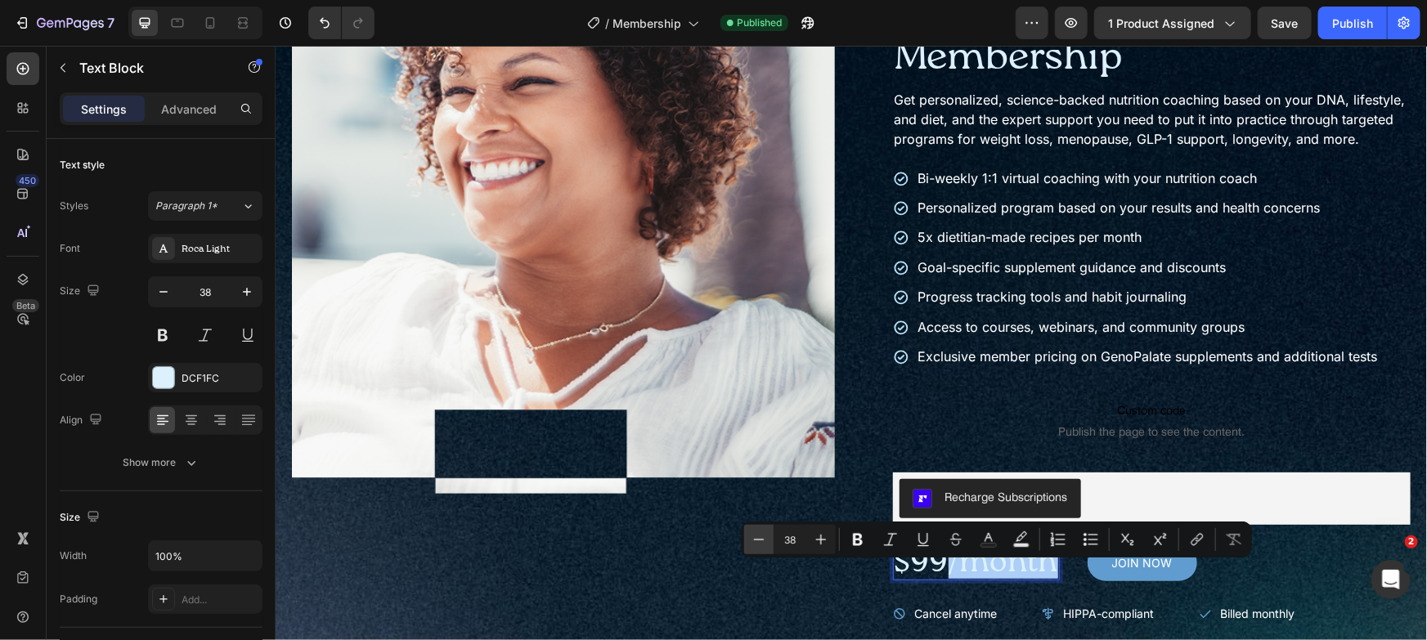
click at [751, 546] on icon "Editor contextual toolbar" at bounding box center [759, 540] width 16 height 16
click at [752, 547] on icon "Editor contextual toolbar" at bounding box center [759, 540] width 16 height 16
click at [761, 545] on icon "Editor contextual toolbar" at bounding box center [759, 540] width 16 height 16
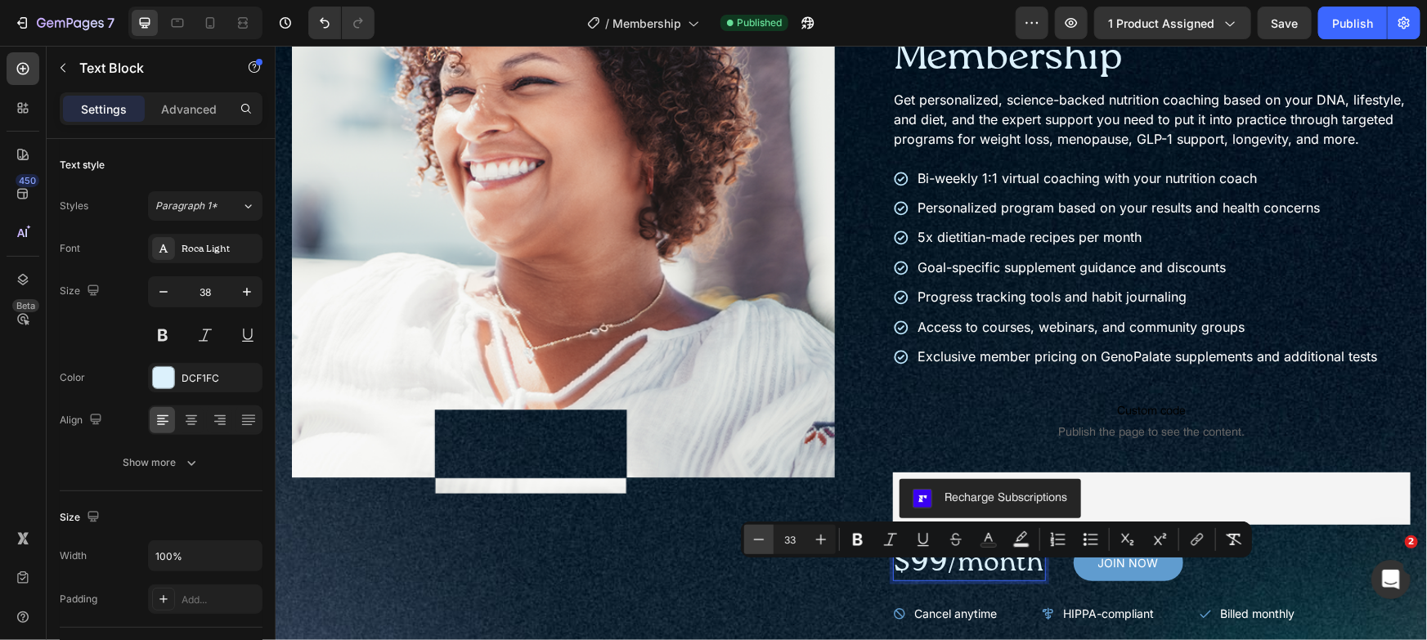
click at [761, 545] on icon "Editor contextual toolbar" at bounding box center [759, 540] width 16 height 16
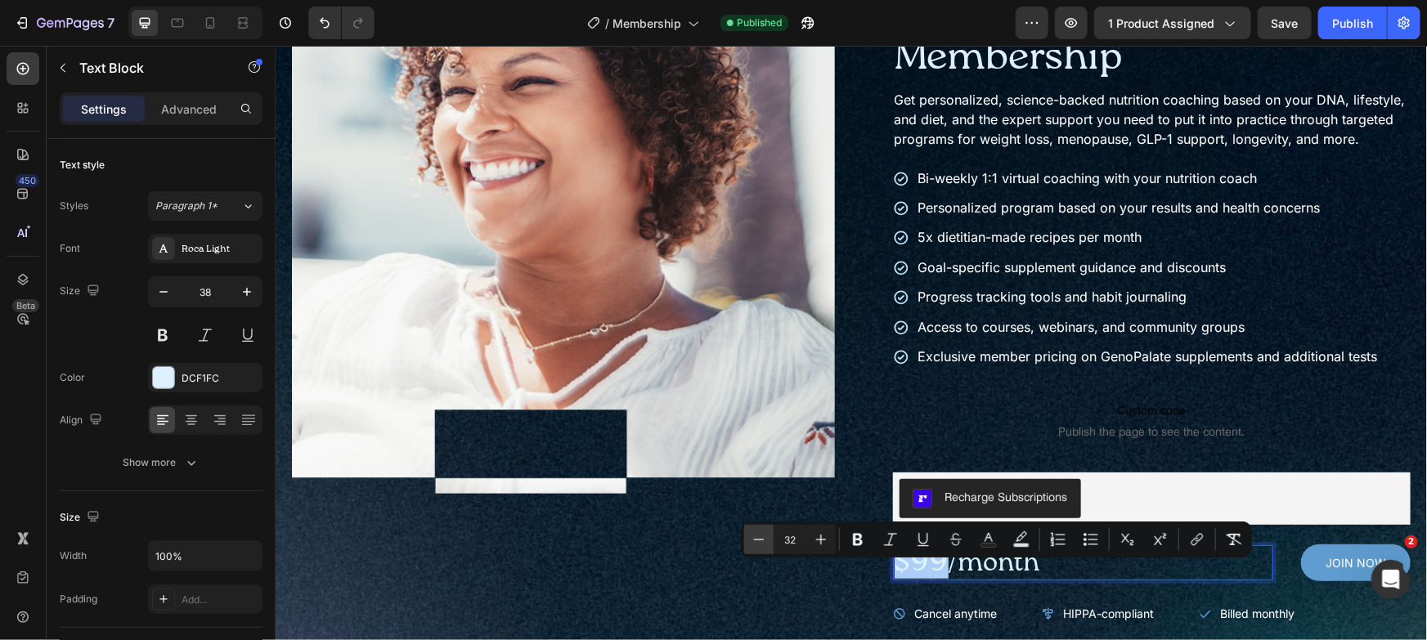
click at [761, 545] on icon "Editor contextual toolbar" at bounding box center [759, 540] width 16 height 16
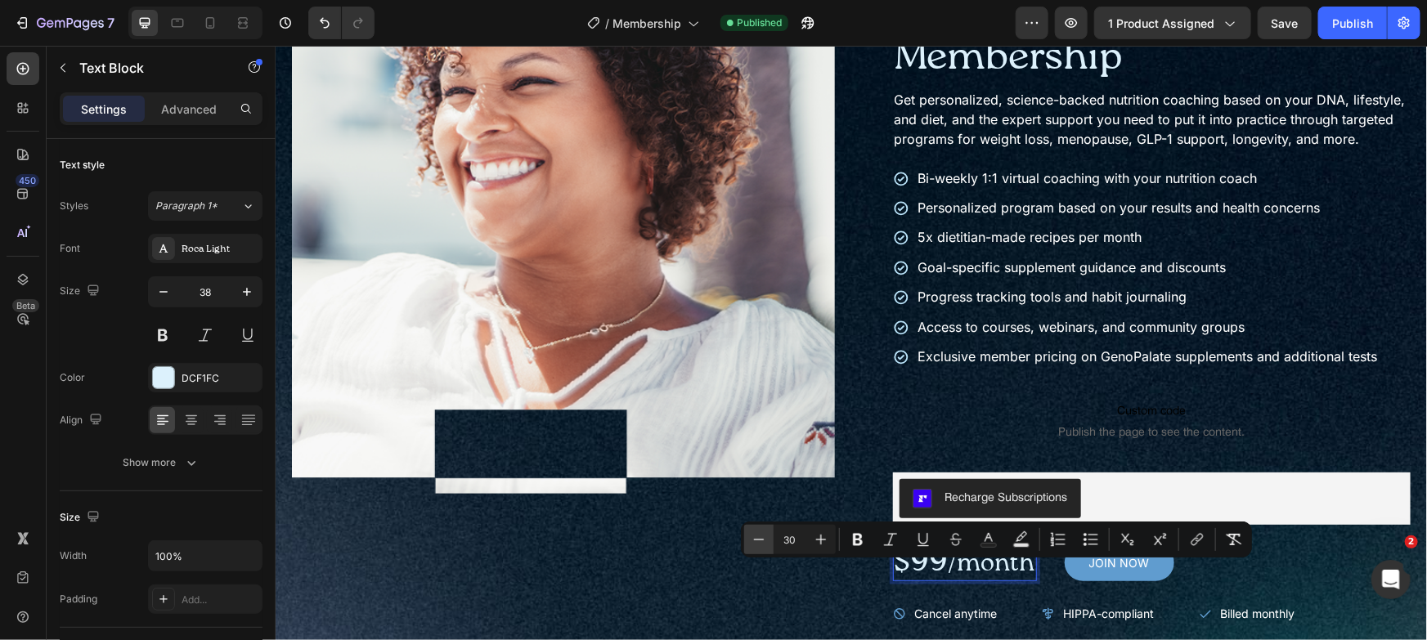
click at [761, 545] on icon "Editor contextual toolbar" at bounding box center [759, 540] width 16 height 16
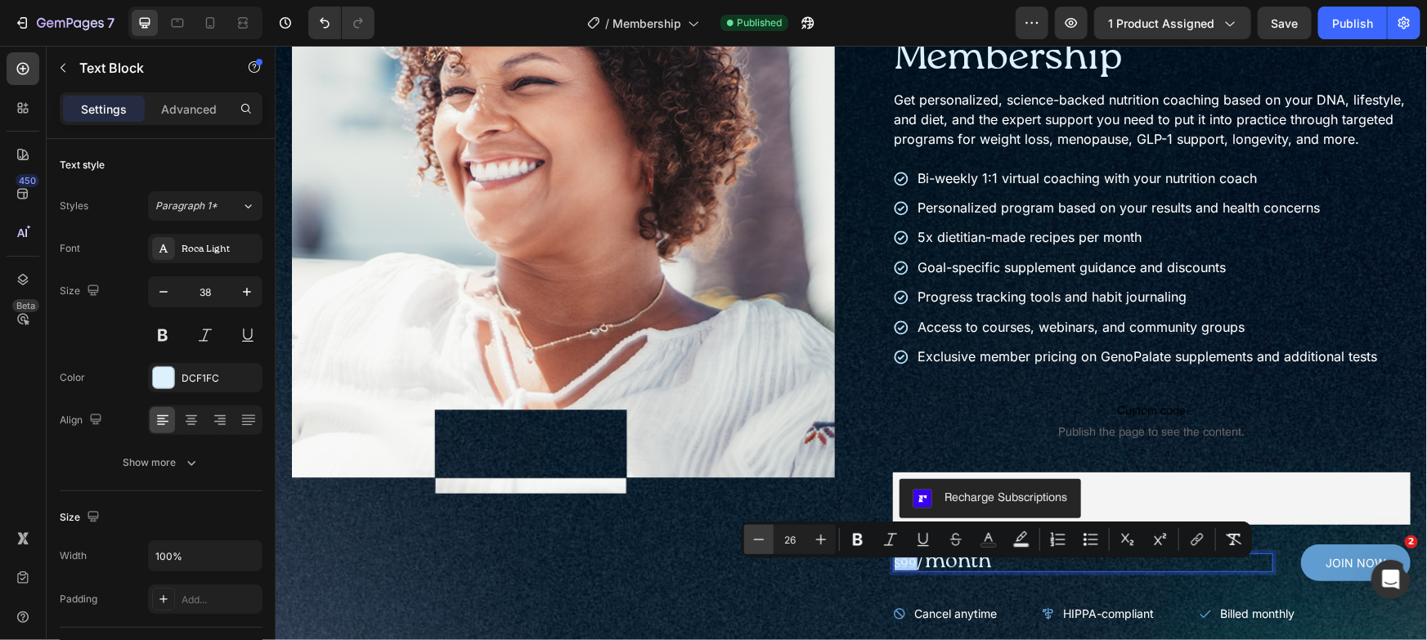
click at [761, 545] on icon "Editor contextual toolbar" at bounding box center [759, 540] width 16 height 16
click at [826, 535] on icon "Editor contextual toolbar" at bounding box center [821, 540] width 16 height 16
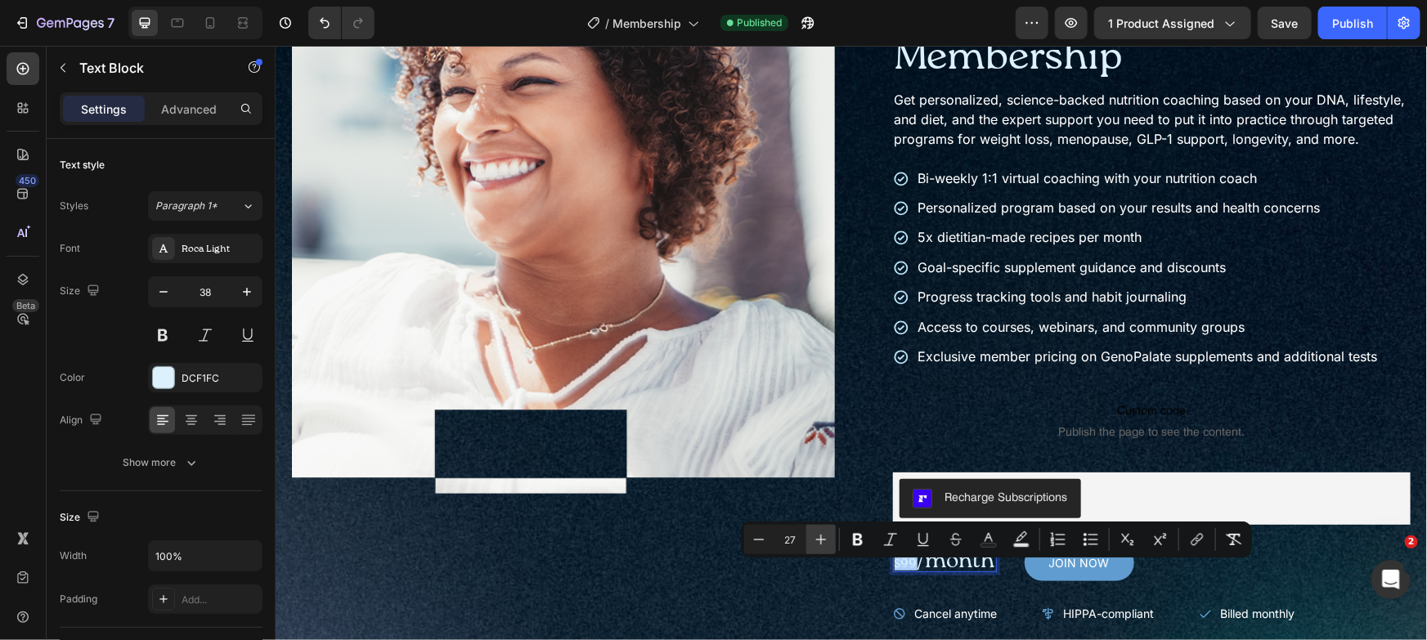
click at [826, 535] on icon "Editor contextual toolbar" at bounding box center [821, 540] width 16 height 16
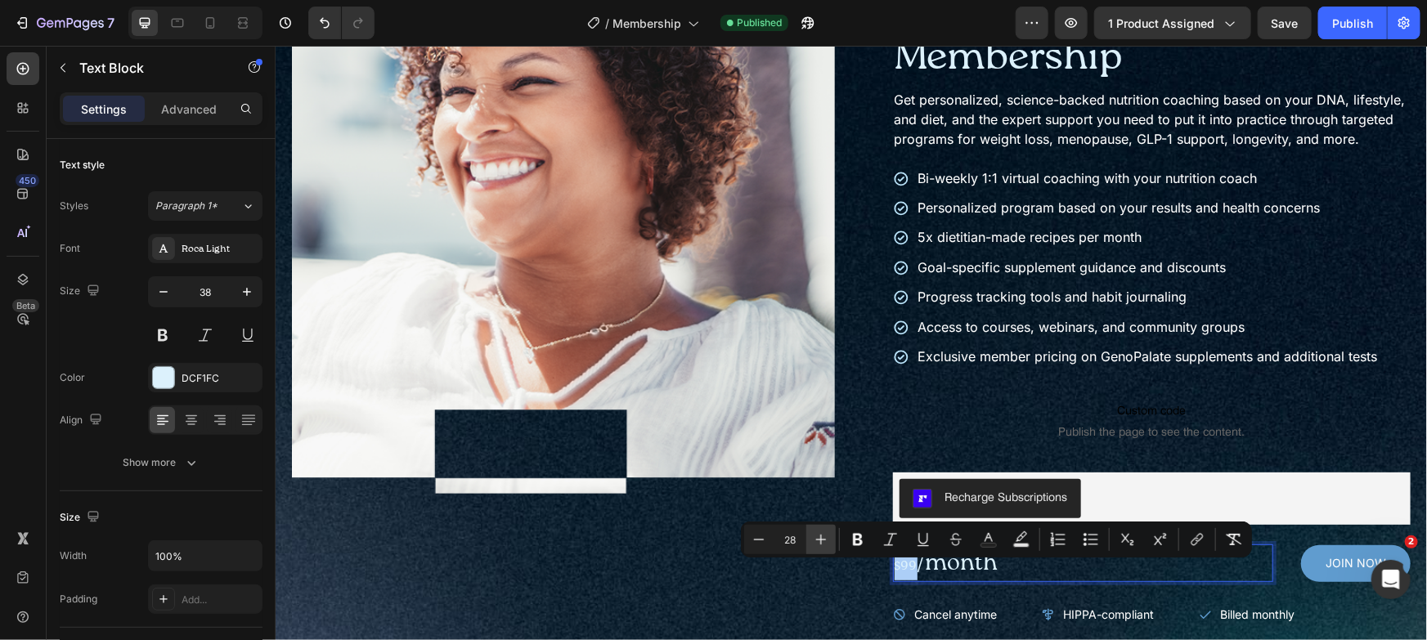
click at [826, 535] on icon "Editor contextual toolbar" at bounding box center [821, 540] width 16 height 16
type input "30"
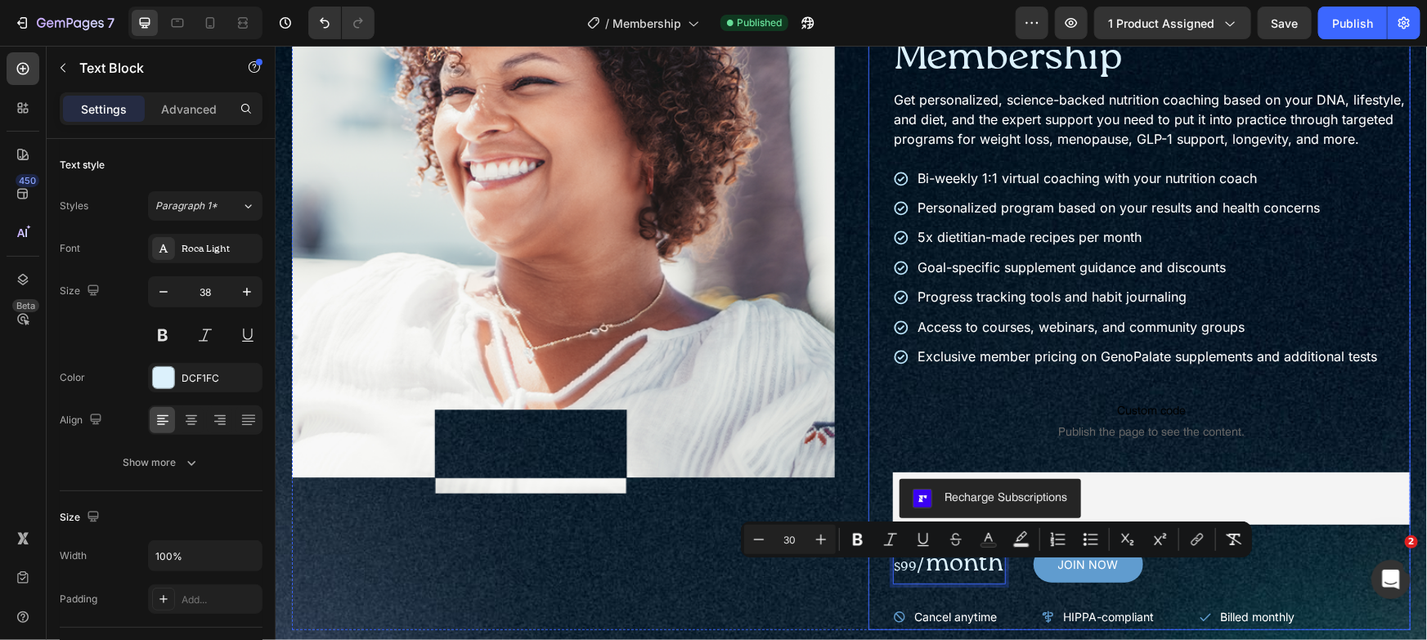
click at [868, 592] on div "Icon Icon Icon Icon Icon Icon List Trusted by 180,000+ members Text Block Row N…" at bounding box center [1139, 290] width 543 height 680
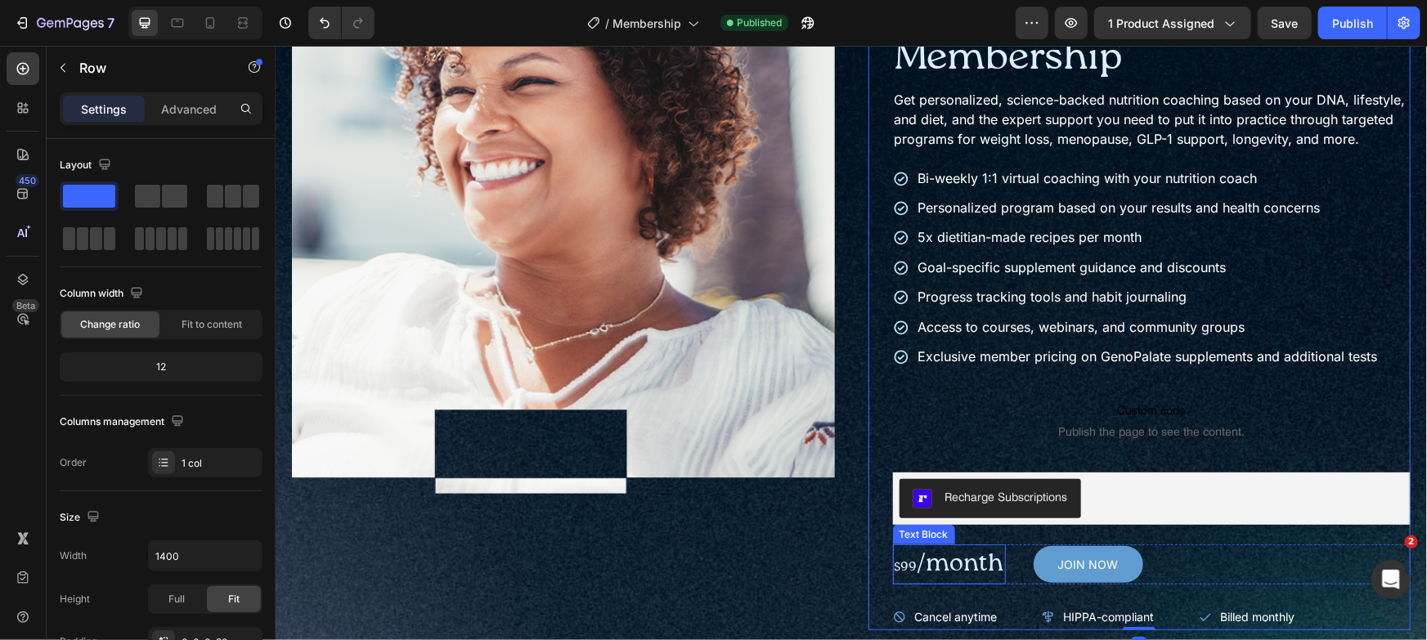
click at [921, 576] on span "/month" at bounding box center [960, 563] width 87 height 25
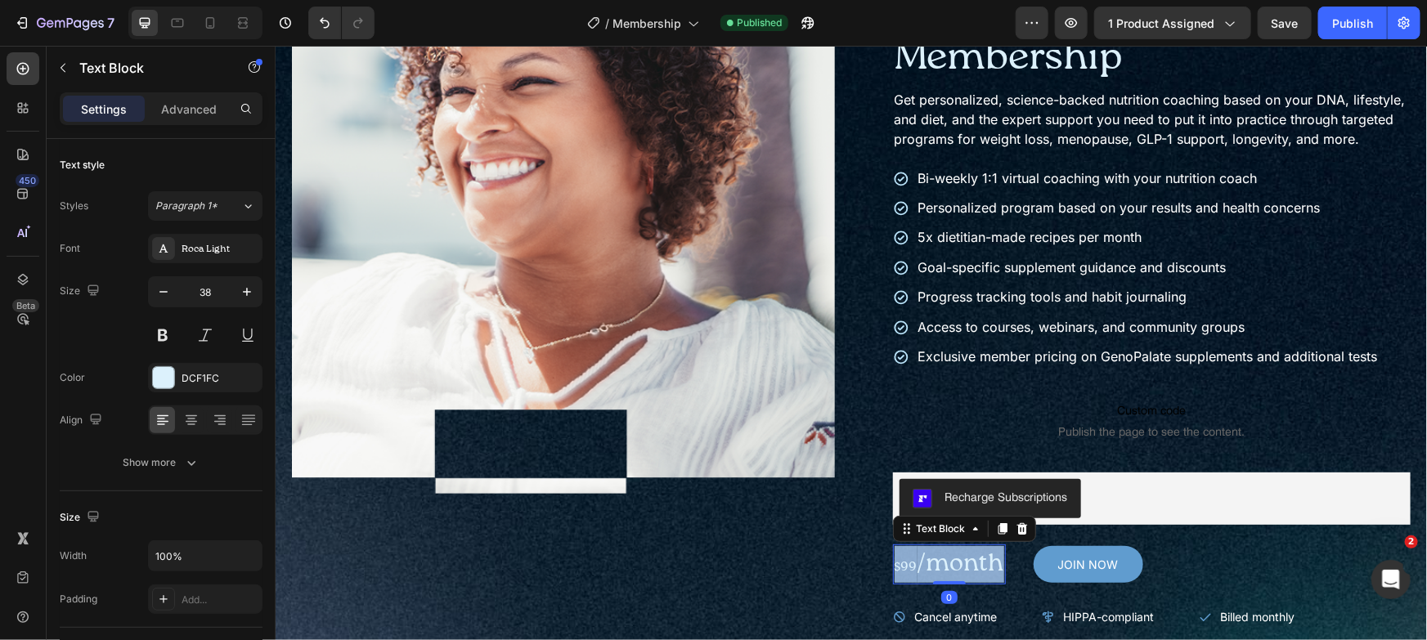
click at [921, 576] on span "/month" at bounding box center [960, 563] width 87 height 25
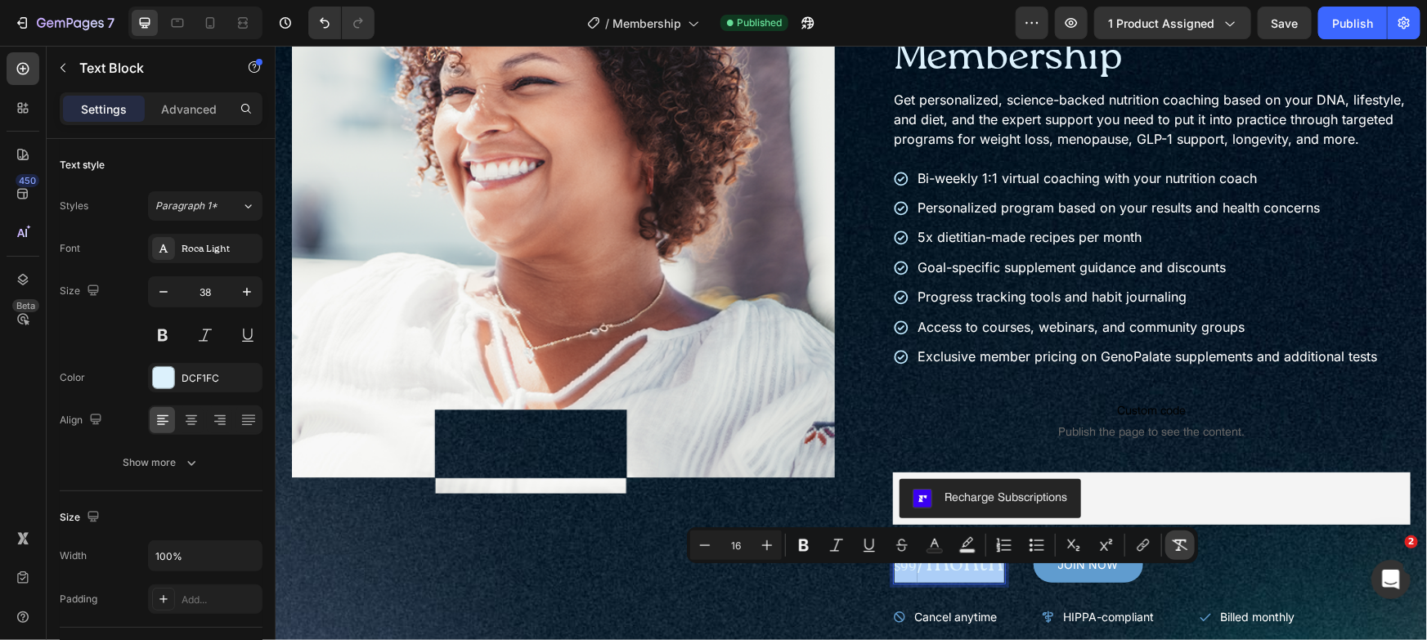
click at [1182, 542] on icon "Editor contextual toolbar" at bounding box center [1180, 545] width 16 height 16
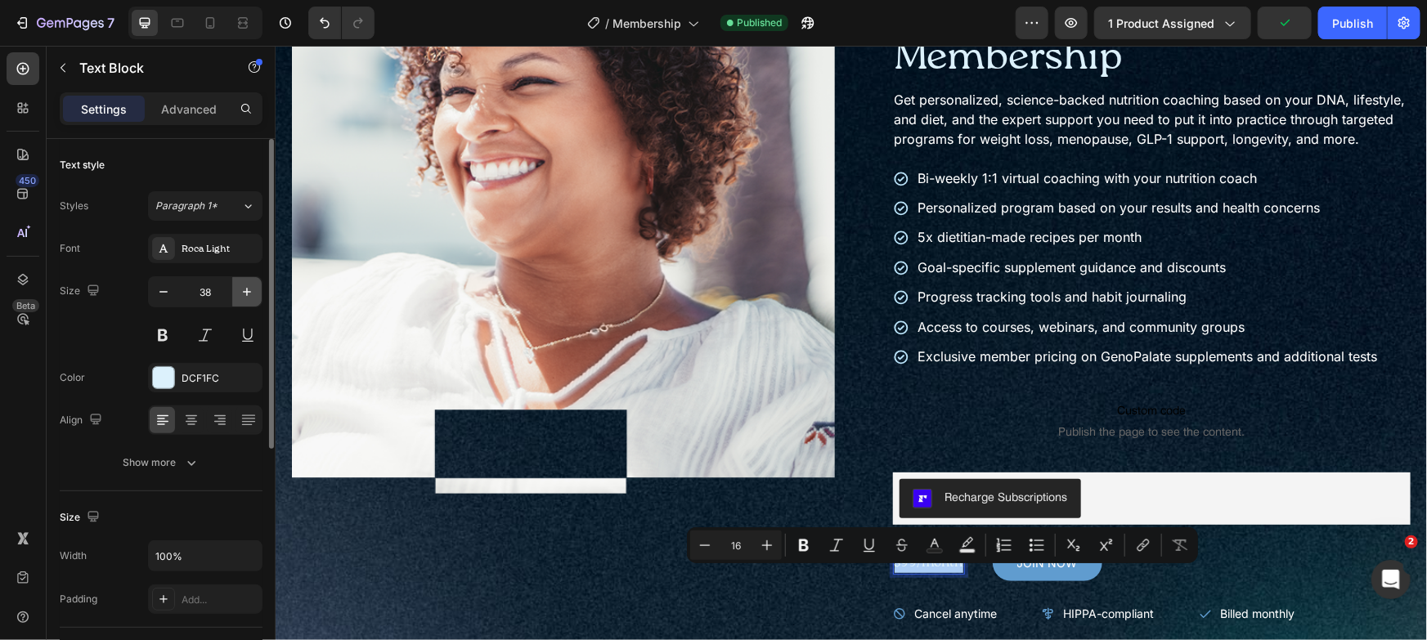
click at [256, 294] on button "button" at bounding box center [246, 291] width 29 height 29
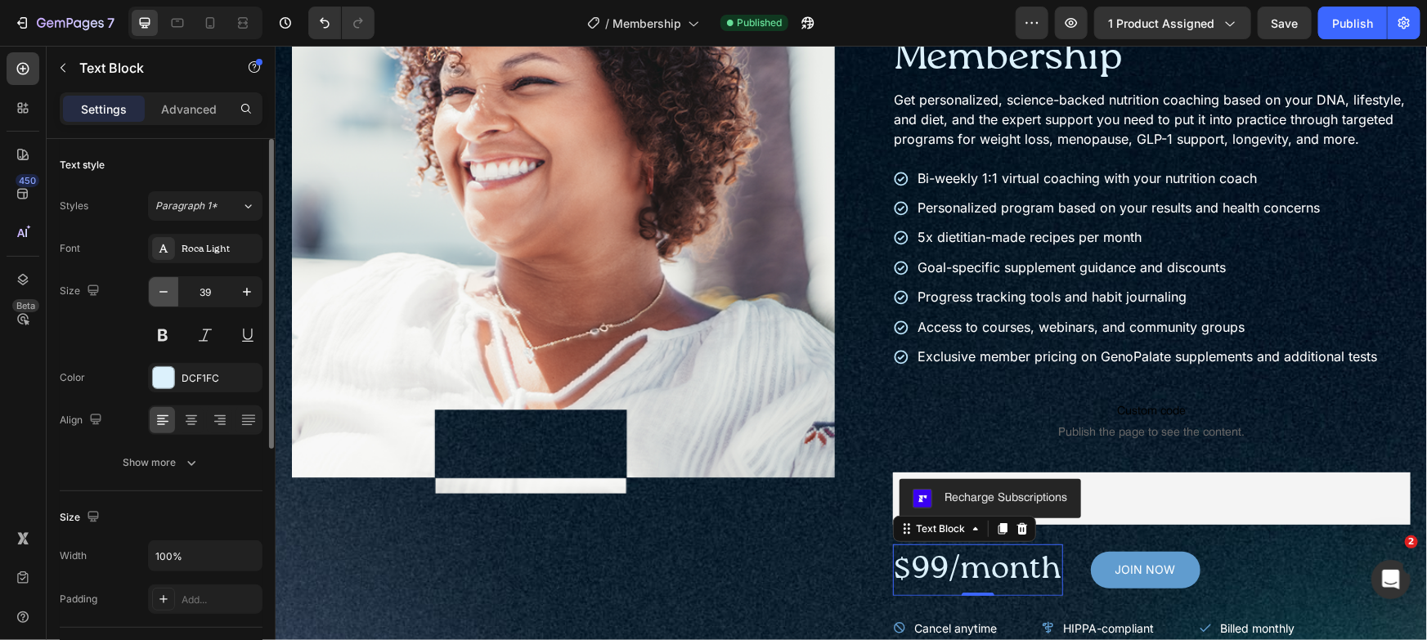
click at [161, 289] on icon "button" at bounding box center [163, 292] width 16 height 16
type input "38"
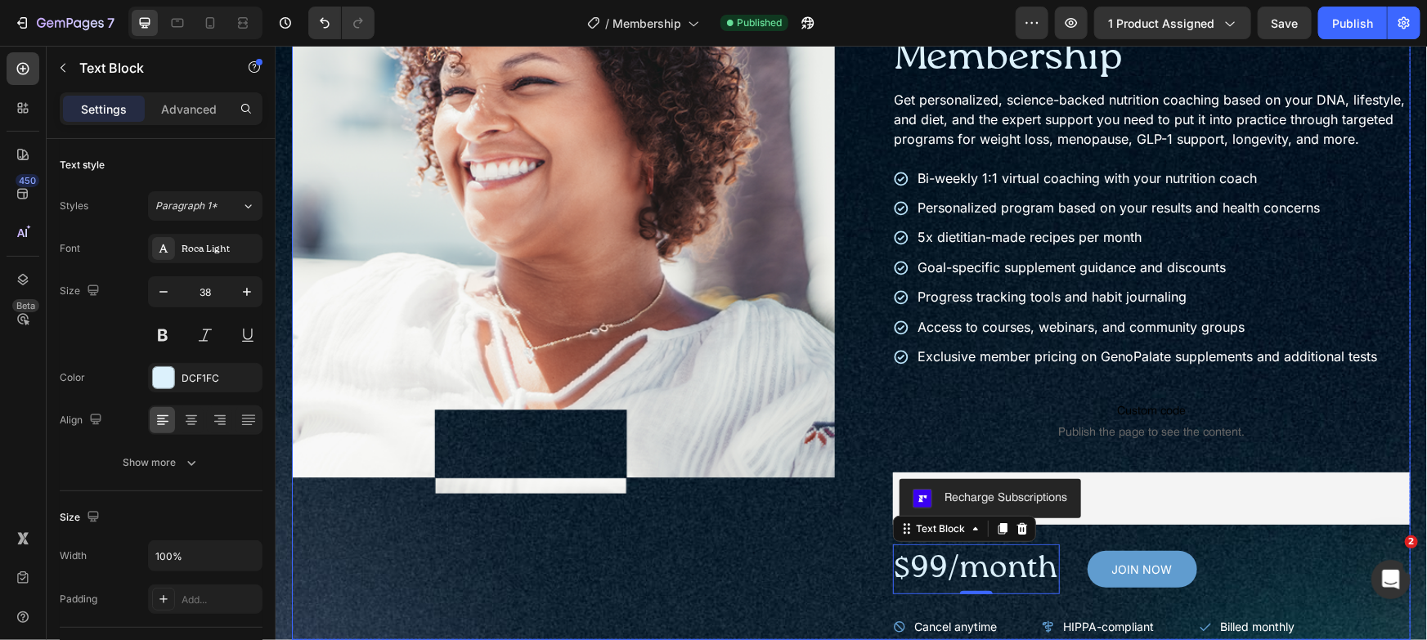
click at [742, 549] on div "Product Images" at bounding box center [562, 294] width 543 height 689
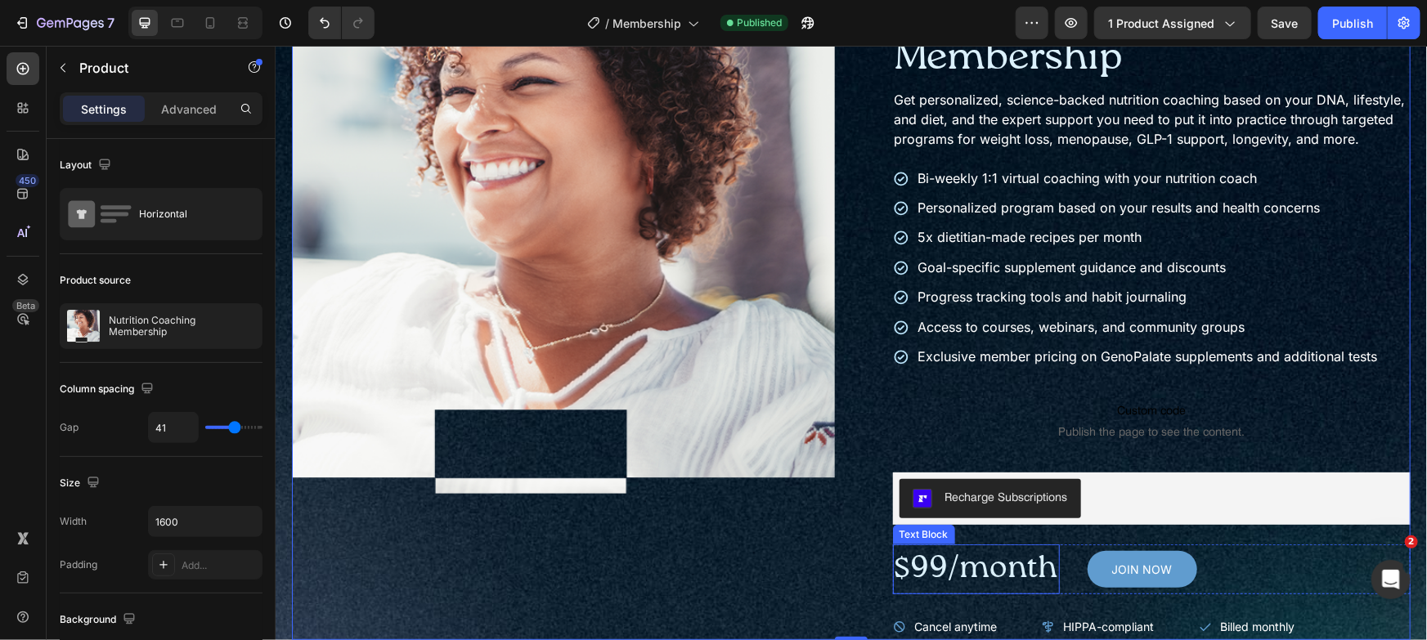
click at [948, 587] on p "$99/month" at bounding box center [976, 568] width 164 height 47
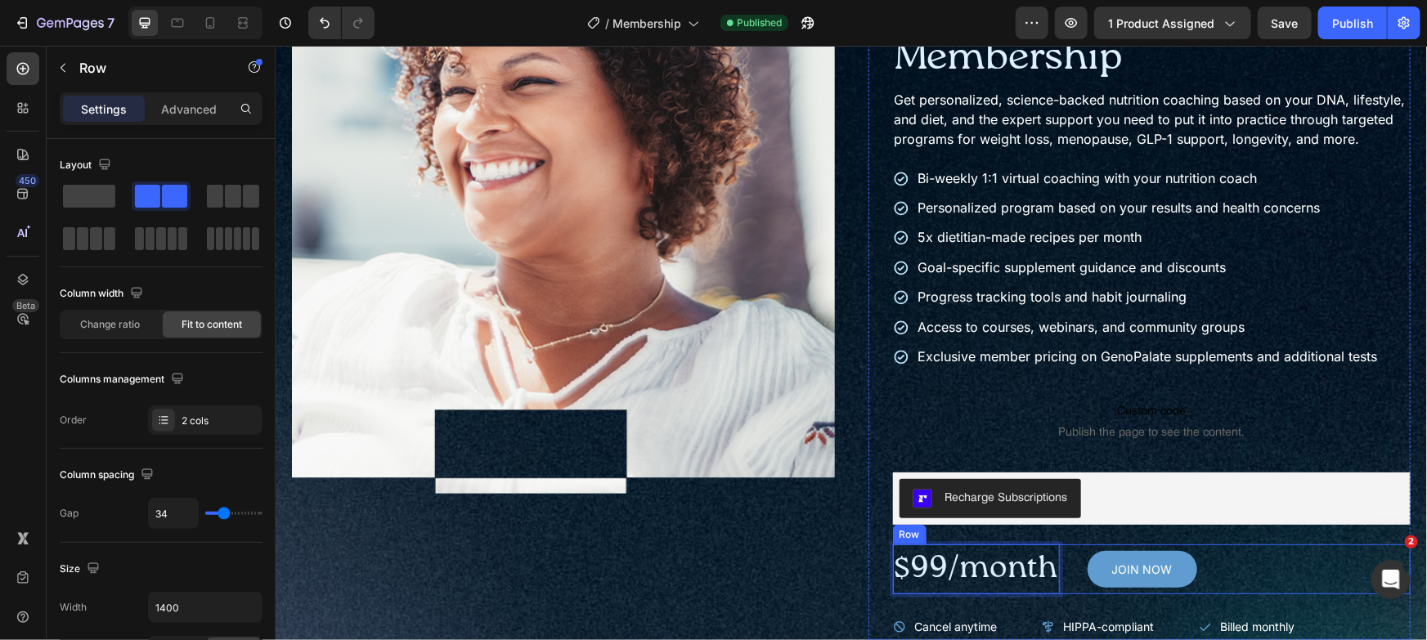
click at [1064, 585] on div "$99/month Text Block 0 JOIN NOW Add to Cart Row" at bounding box center [1151, 569] width 518 height 50
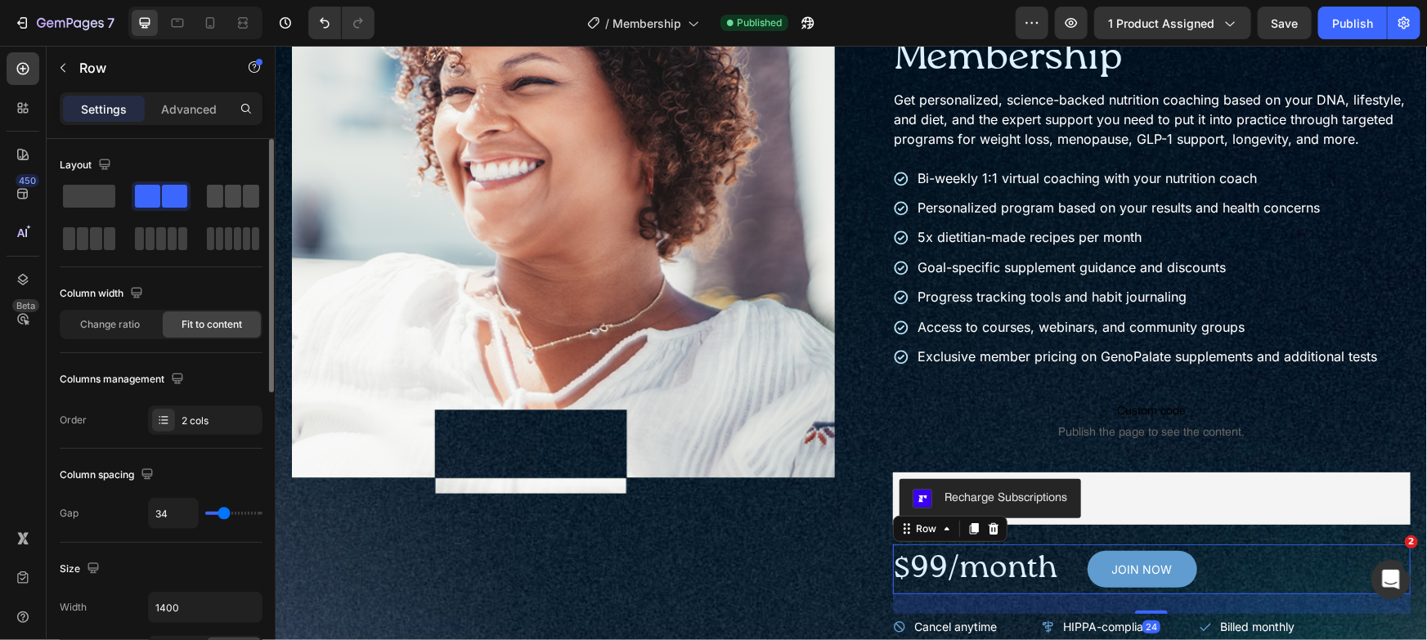
click at [236, 194] on span at bounding box center [233, 196] width 16 height 23
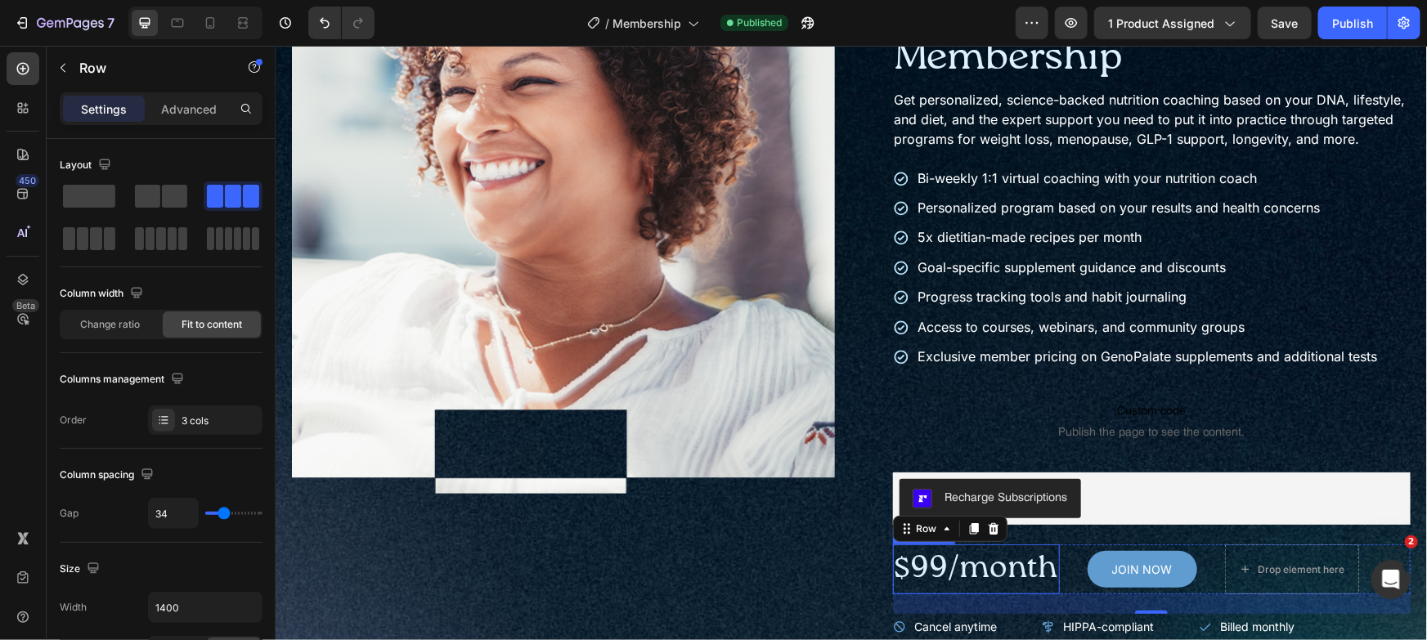
click at [975, 586] on p "$99/month" at bounding box center [976, 568] width 164 height 47
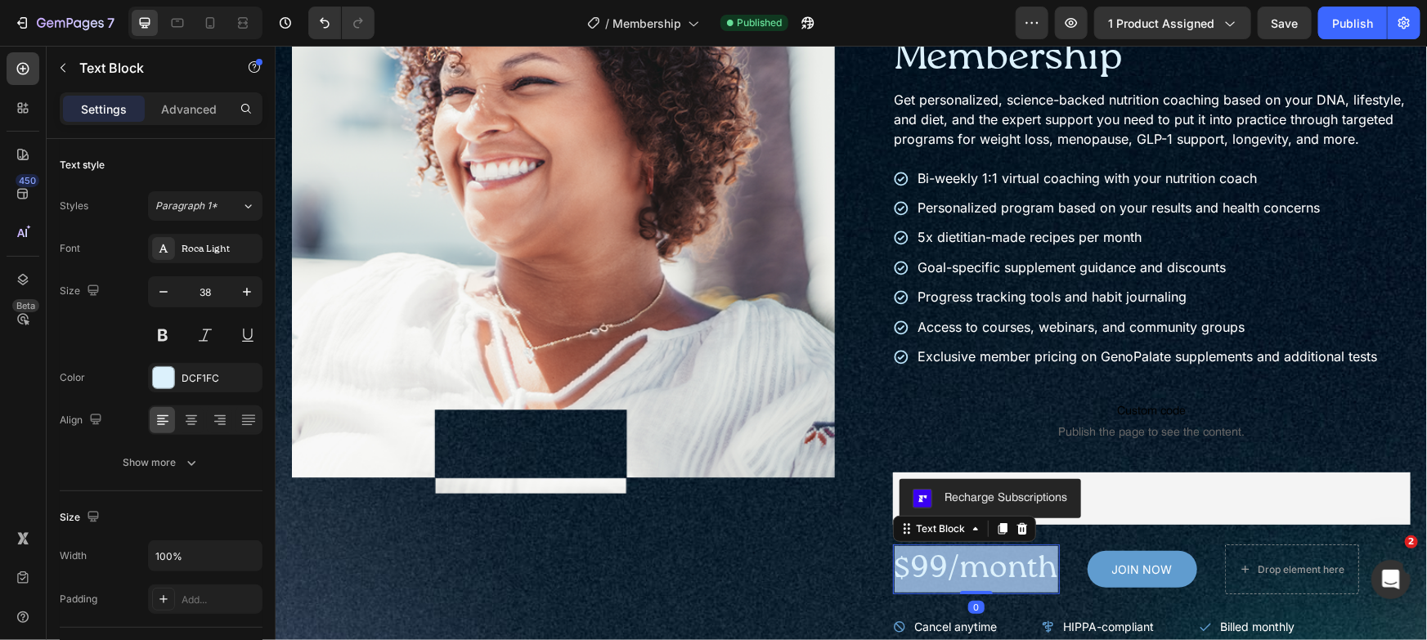
click at [975, 586] on p "$99/month" at bounding box center [976, 568] width 164 height 47
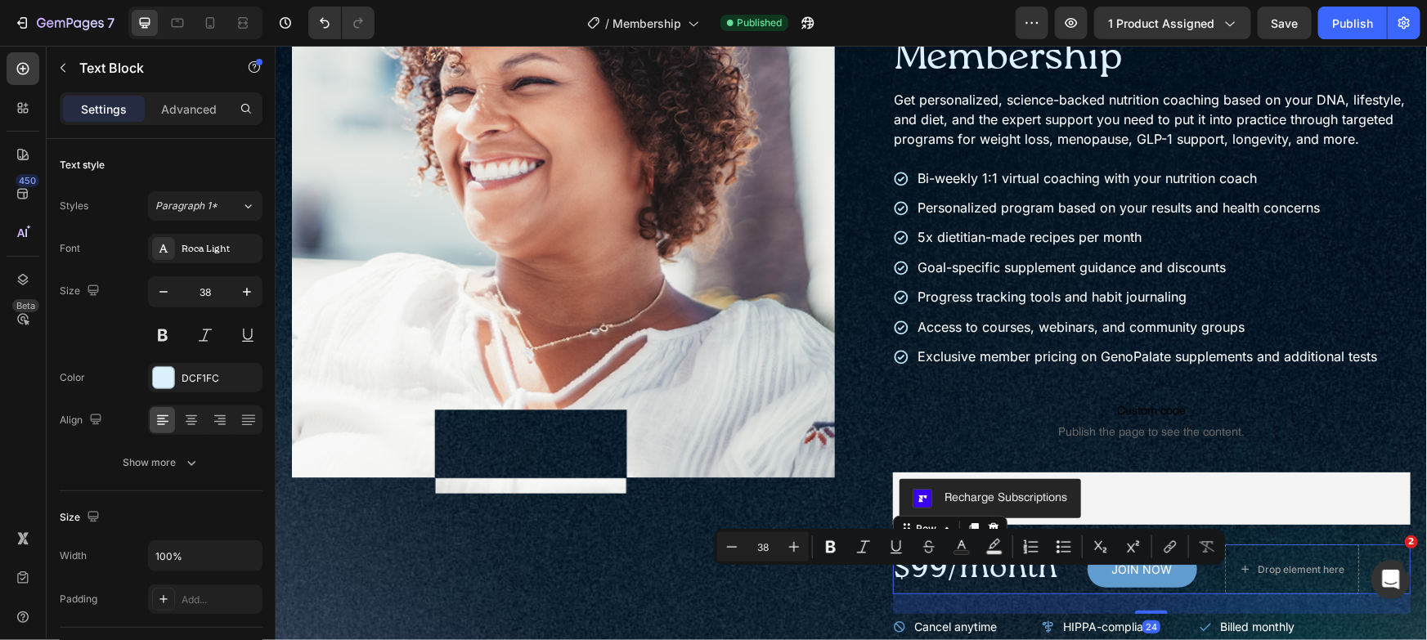
click at [1072, 586] on div "$99/month Text Block JOIN NOW Add to Cart Drop element here Row 24" at bounding box center [1151, 569] width 518 height 50
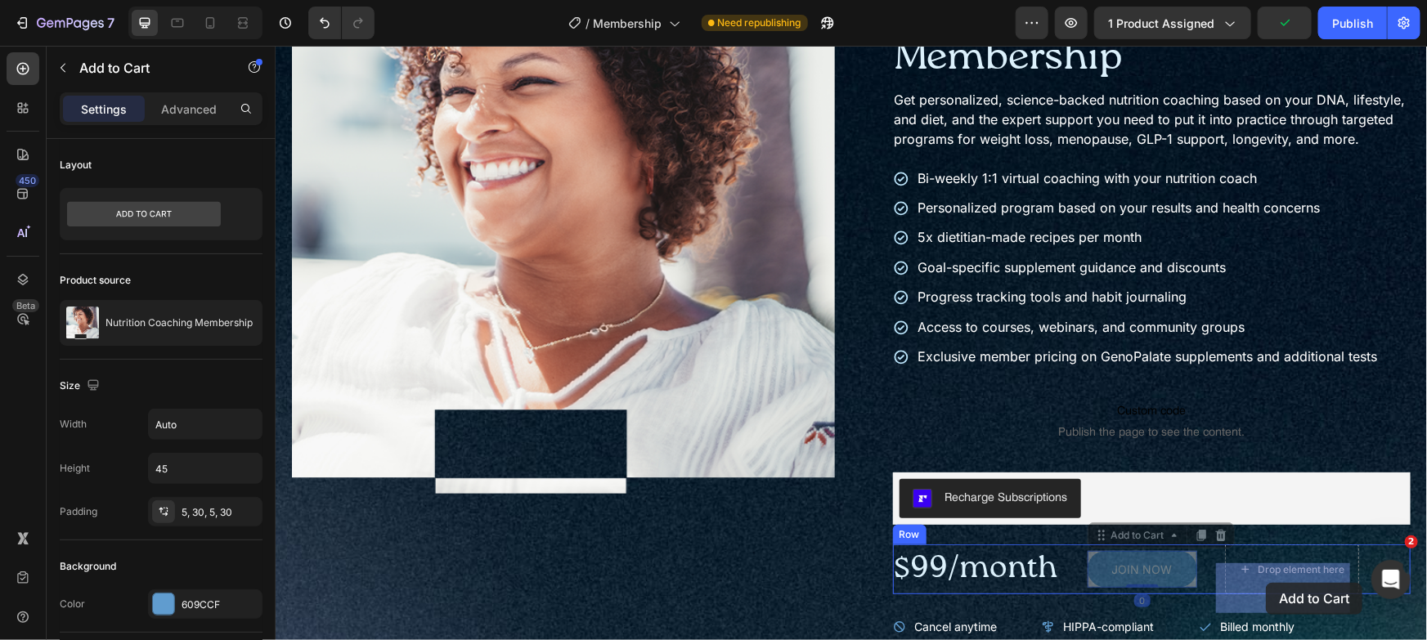
drag, startPoint x: 1097, startPoint y: 586, endPoint x: 1265, endPoint y: 582, distance: 167.7
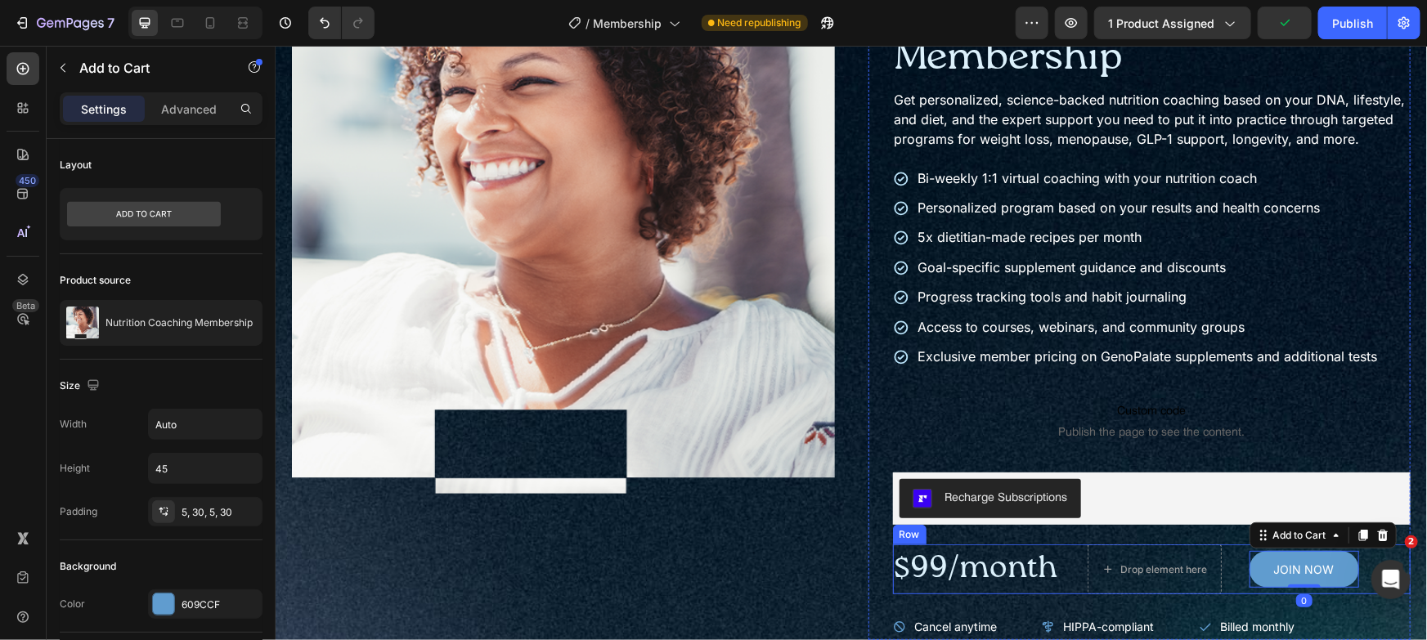
click at [1035, 578] on p "$99/month" at bounding box center [976, 568] width 164 height 47
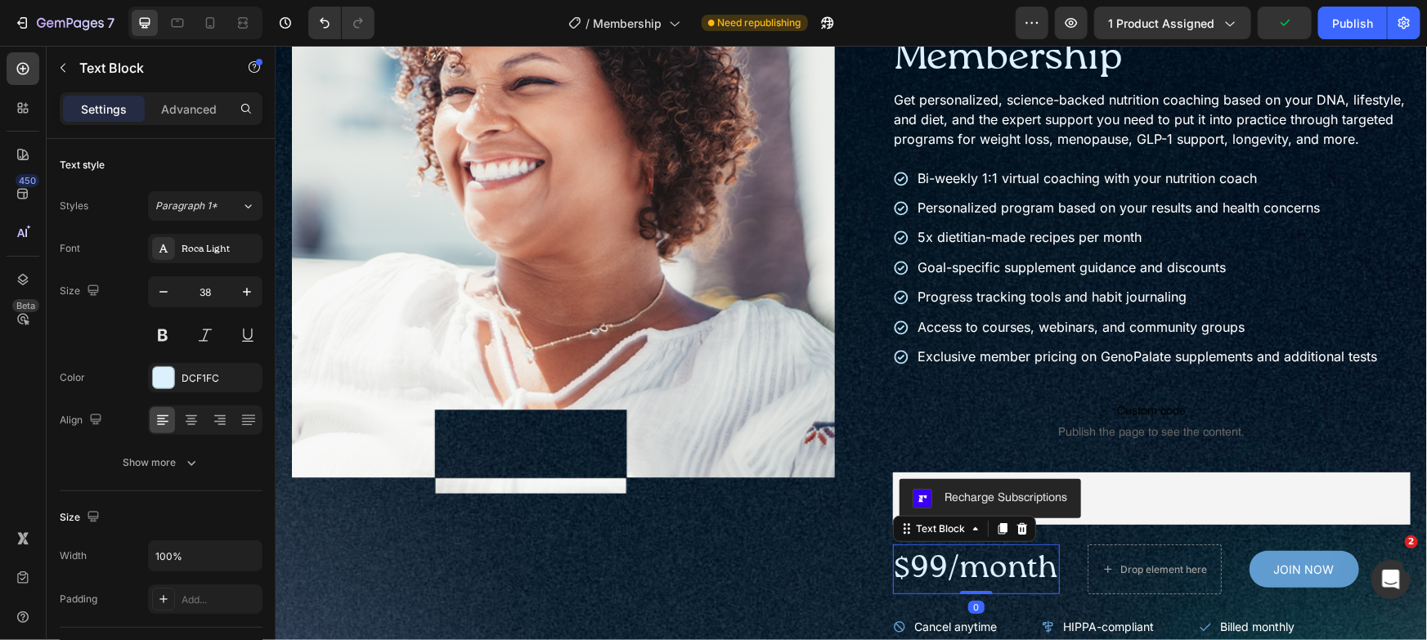
click at [997, 535] on icon at bounding box center [1001, 528] width 9 height 11
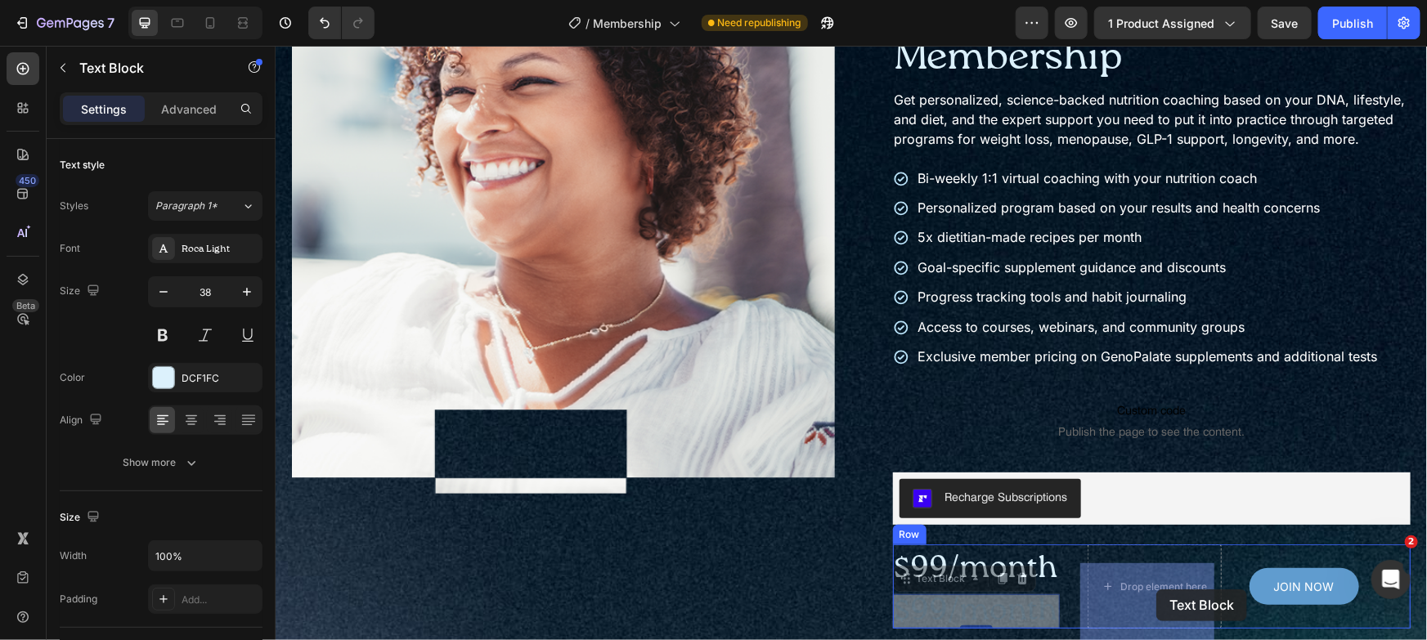
drag, startPoint x: 959, startPoint y: 593, endPoint x: 1155, endPoint y: 589, distance: 195.5
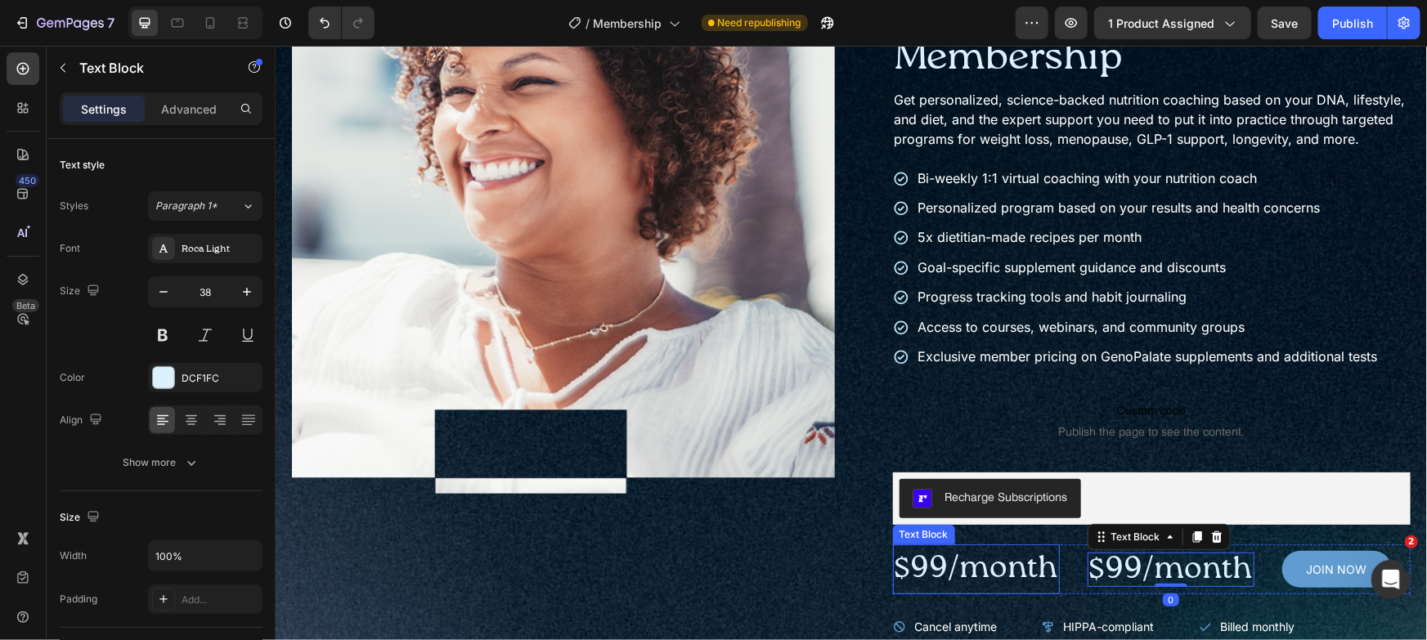
click at [981, 586] on p "$99/month" at bounding box center [976, 568] width 164 height 47
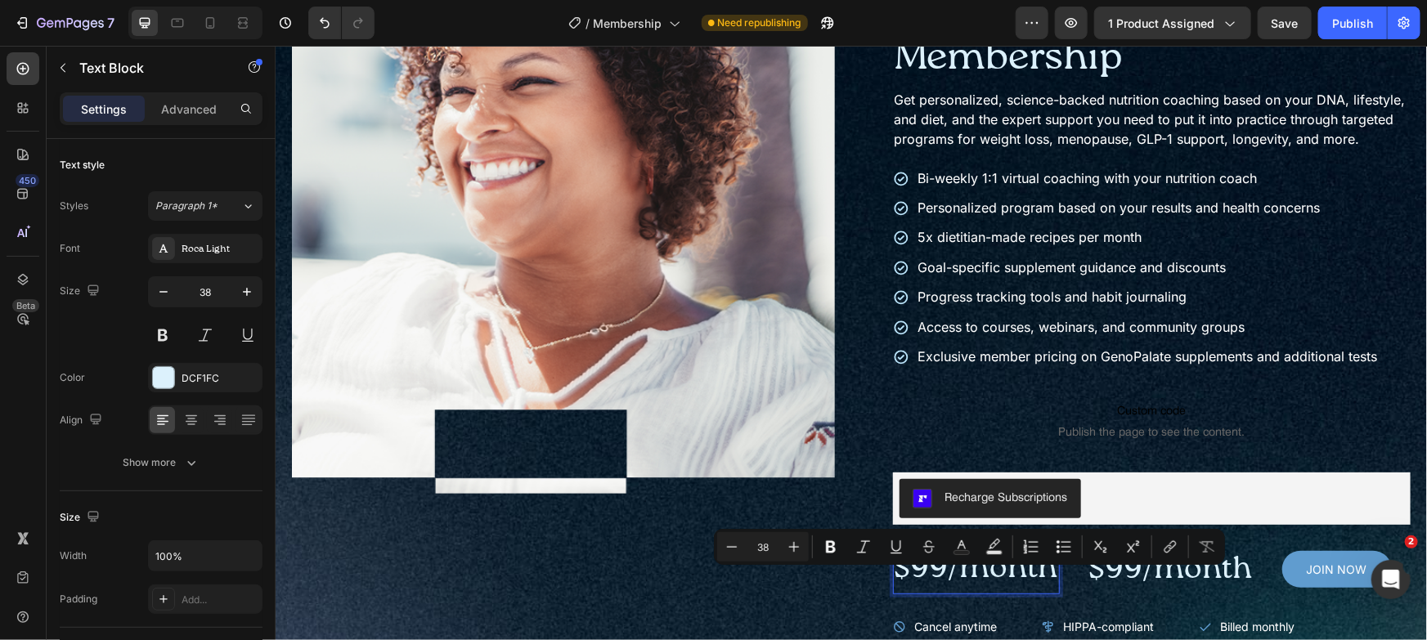
click at [944, 582] on p "$99/month" at bounding box center [976, 568] width 164 height 47
drag, startPoint x: 943, startPoint y: 584, endPoint x: 1052, endPoint y: 591, distance: 109.8
click at [1052, 591] on div "$99/month Text Block 0 $99/month Text Block JOIN NOW Add to Cart Row" at bounding box center [1151, 569] width 518 height 50
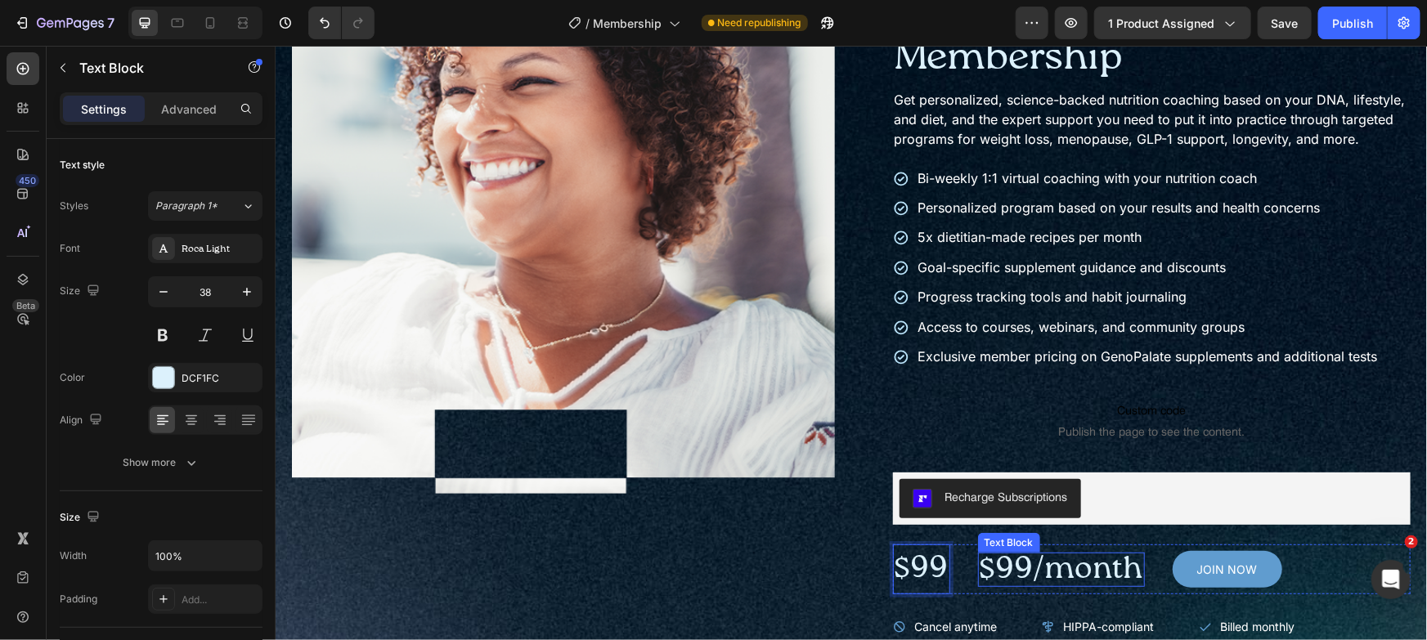
click at [1056, 585] on p "$99/month" at bounding box center [1061, 569] width 164 height 31
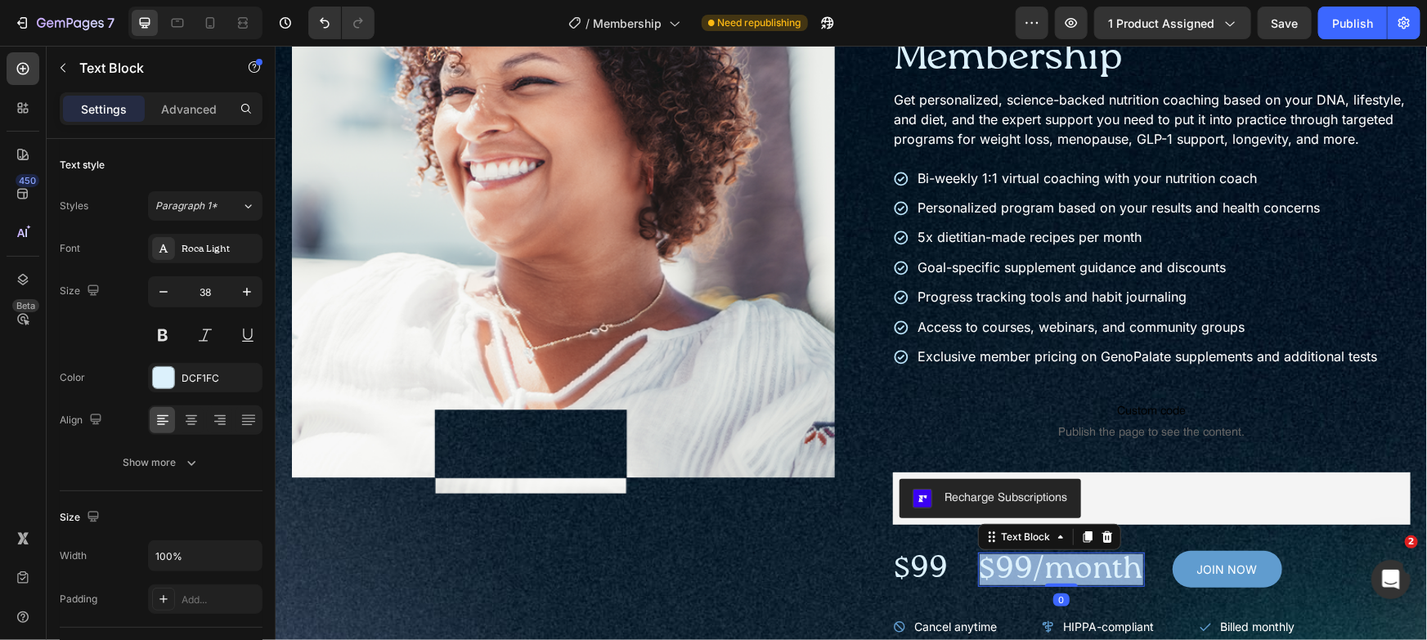
click at [1056, 585] on p "$99/month" at bounding box center [1061, 569] width 164 height 31
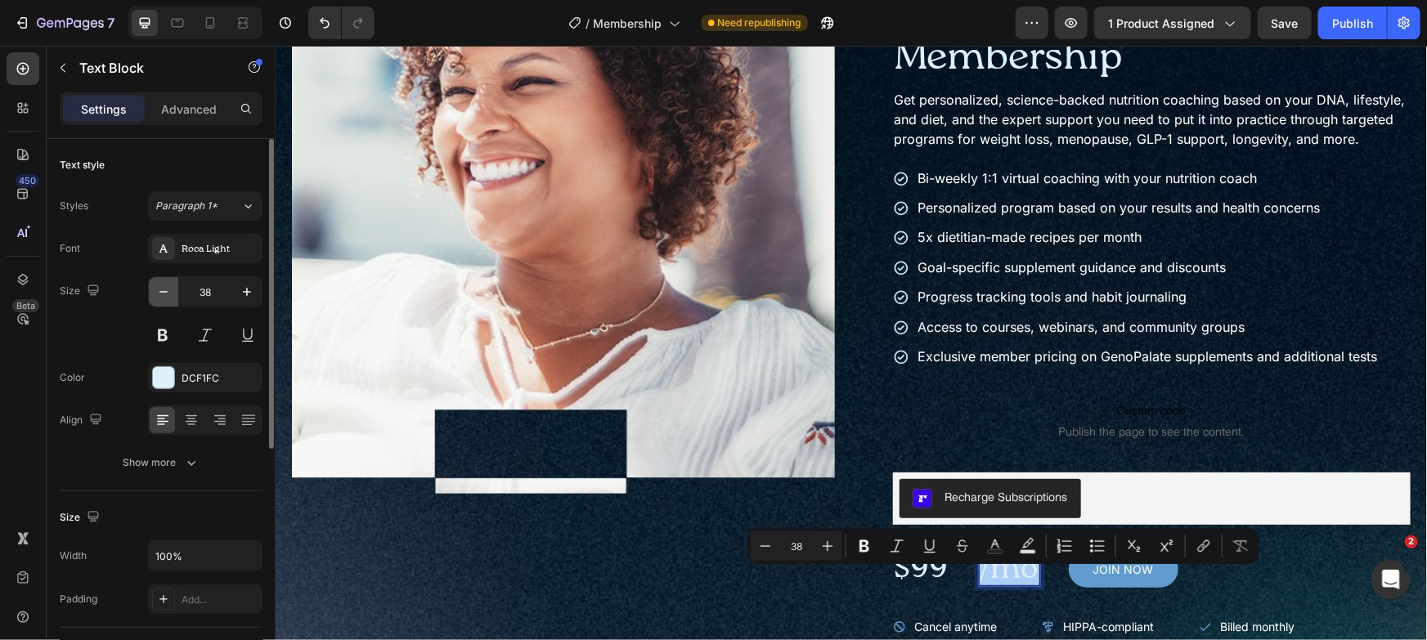
click at [169, 293] on icon "button" at bounding box center [163, 292] width 16 height 16
click at [168, 294] on icon "button" at bounding box center [163, 292] width 16 height 16
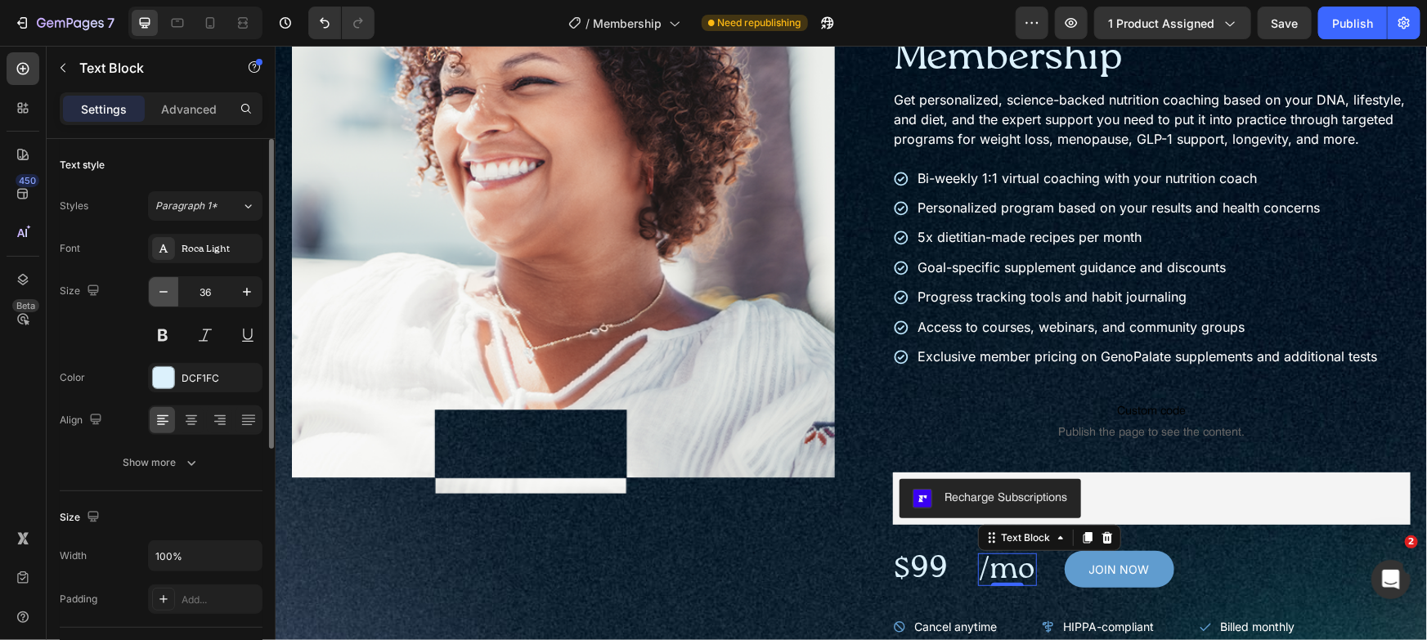
click at [167, 294] on icon "button" at bounding box center [163, 292] width 16 height 16
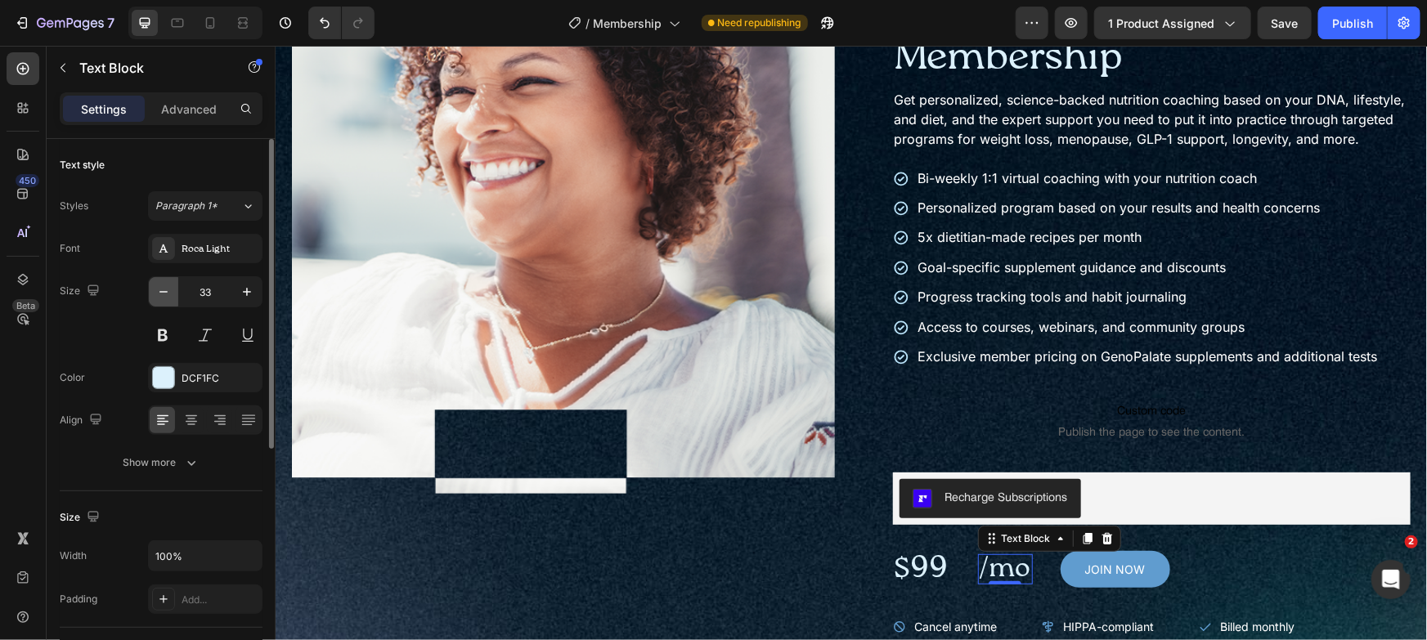
click at [167, 294] on icon "button" at bounding box center [163, 292] width 16 height 16
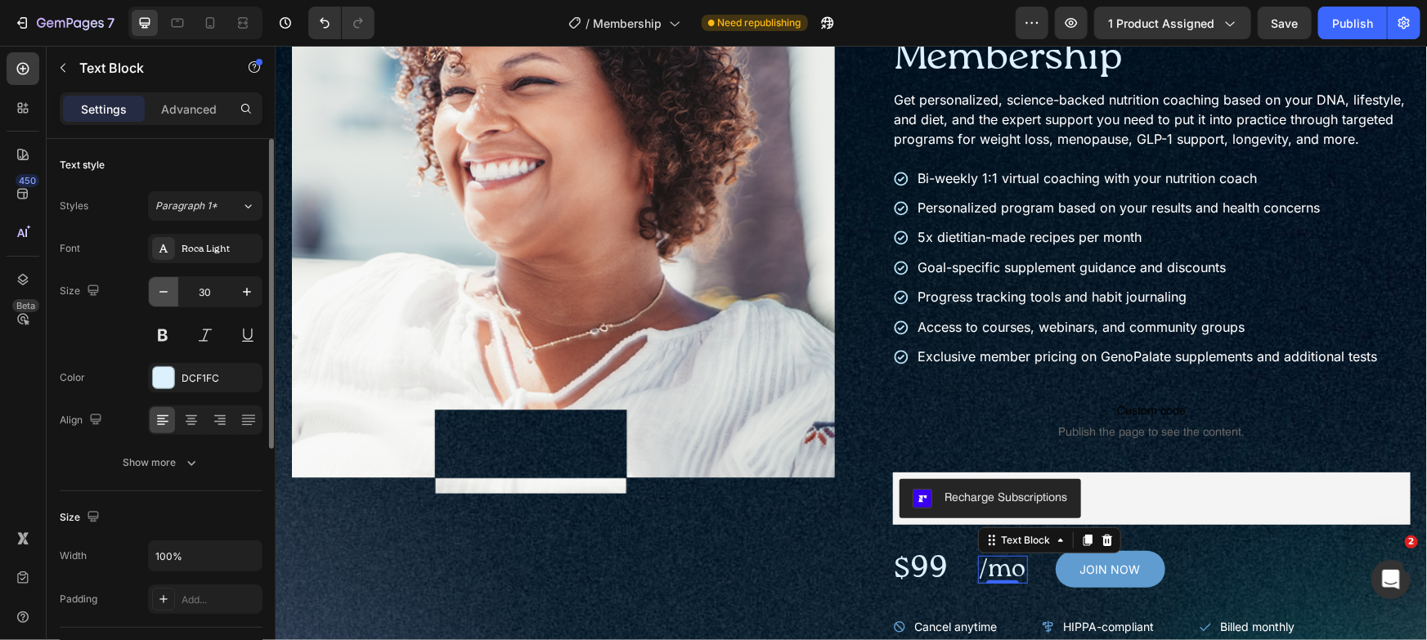
click at [167, 294] on icon "button" at bounding box center [163, 292] width 16 height 16
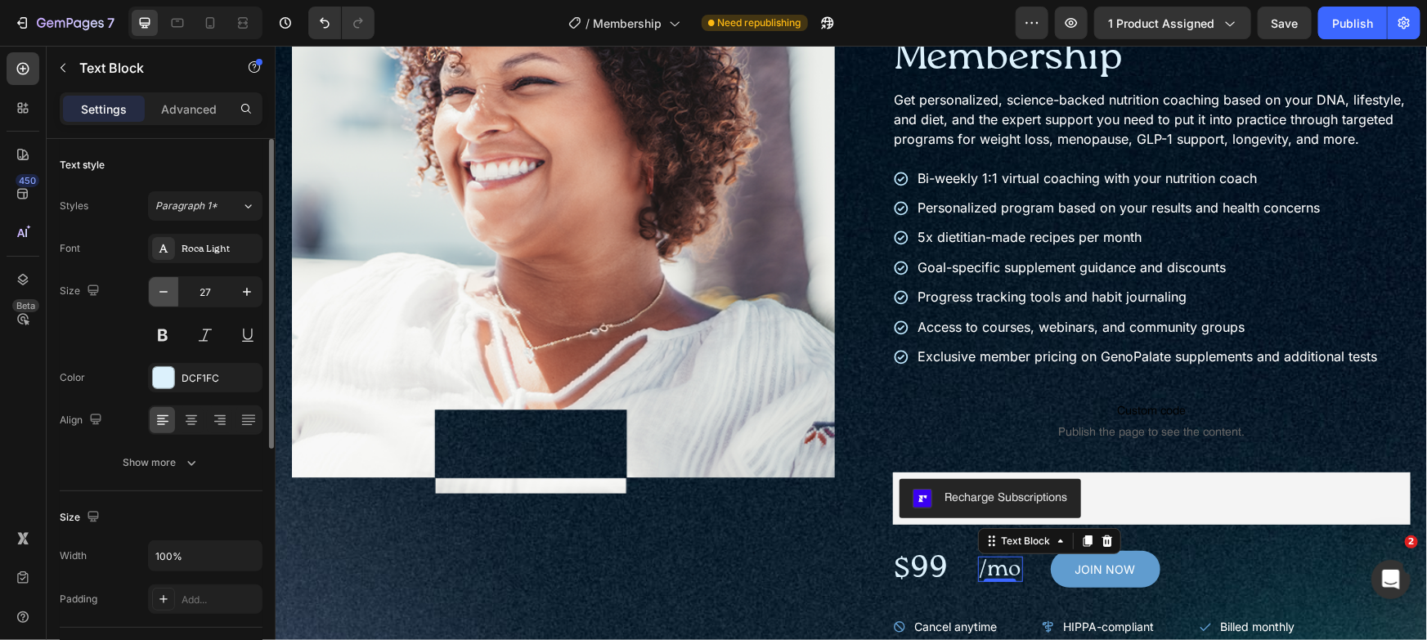
type input "26"
click at [1183, 585] on div "$99 Text Block /mo Text Block 0 JOIN NOW Add to Cart Row" at bounding box center [1151, 569] width 518 height 50
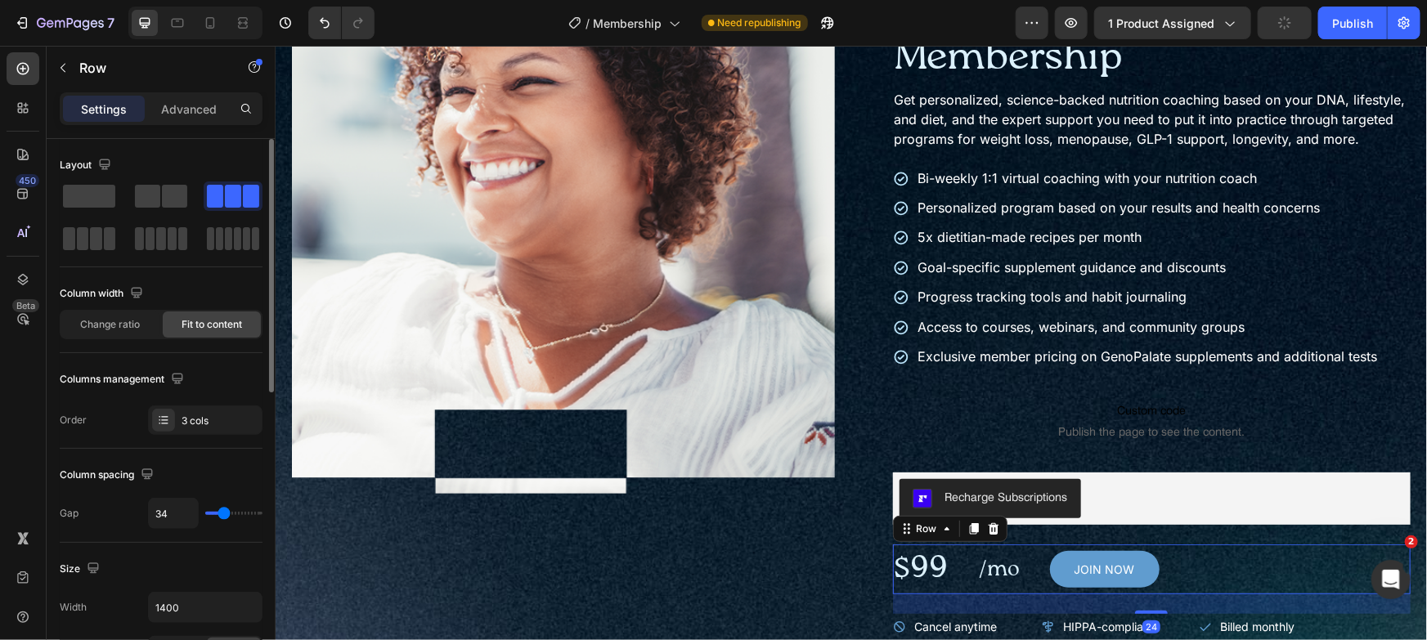
type input "27"
type input "25"
type input "0"
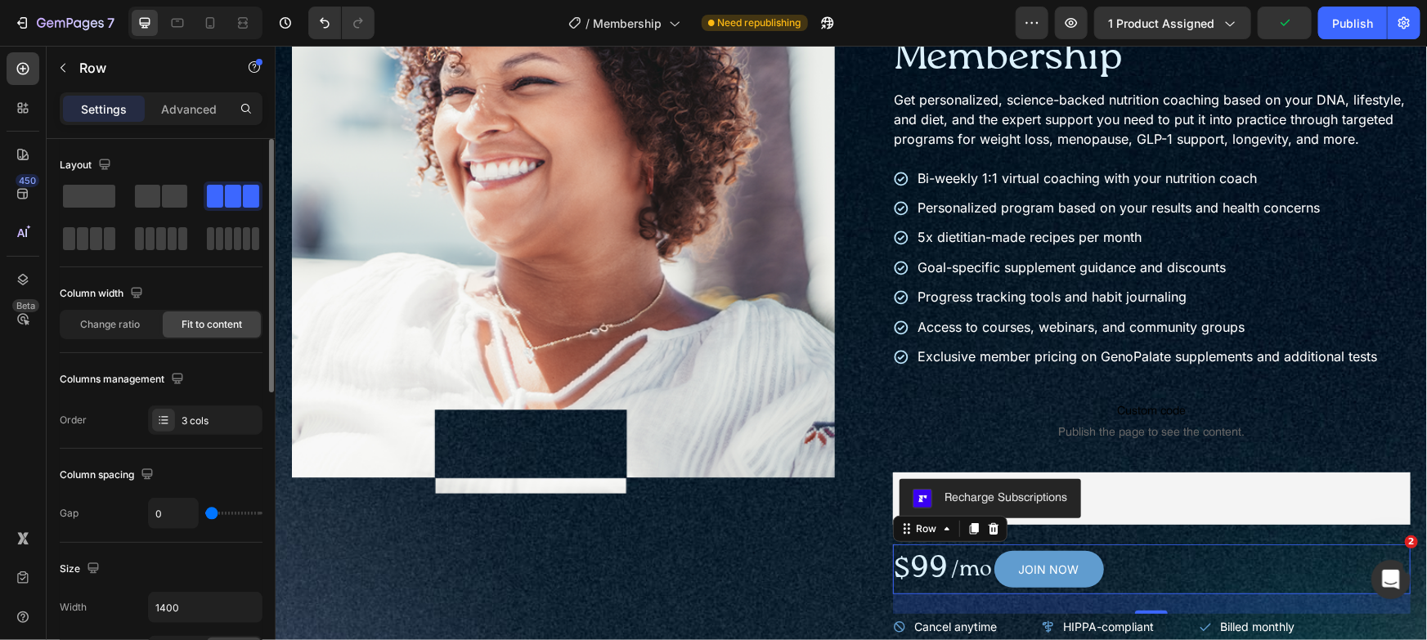
drag, startPoint x: 222, startPoint y: 518, endPoint x: 114, endPoint y: 518, distance: 107.1
type input "0"
click at [205, 515] on input "range" at bounding box center [233, 513] width 57 height 3
click at [1079, 576] on button "JOIN NOW" at bounding box center [1049, 568] width 110 height 37
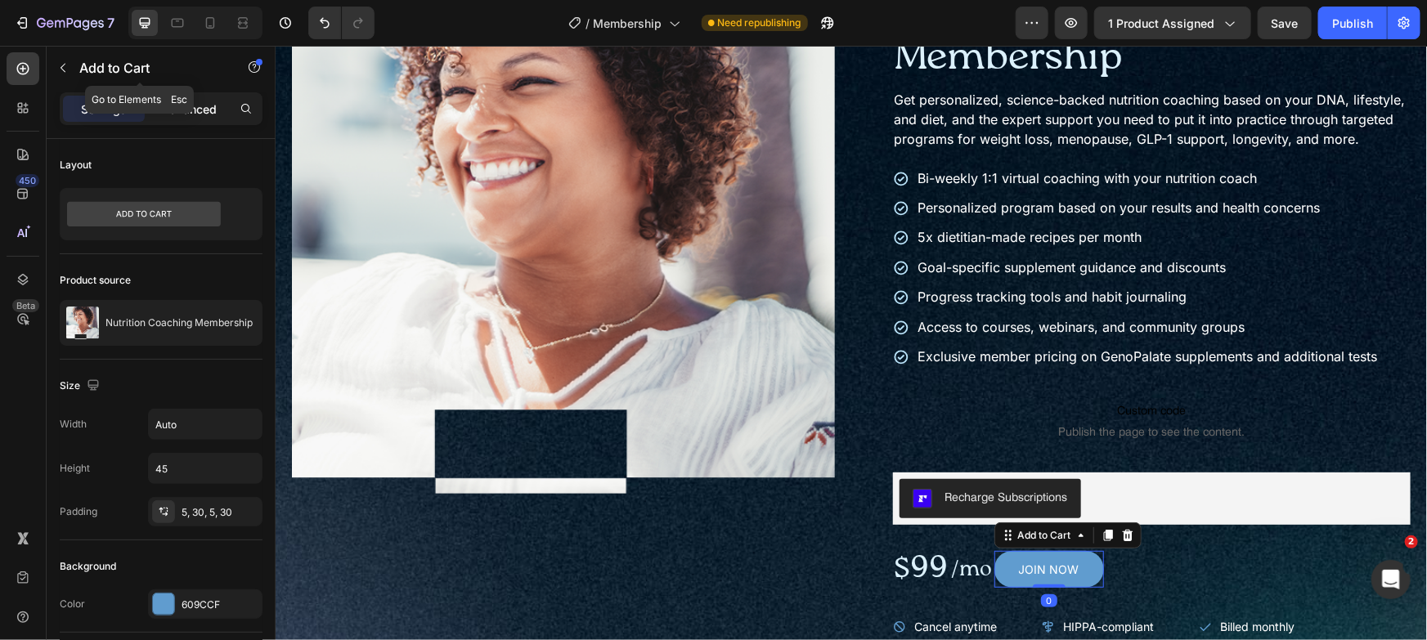
click at [181, 106] on p "Advanced" at bounding box center [189, 109] width 56 height 17
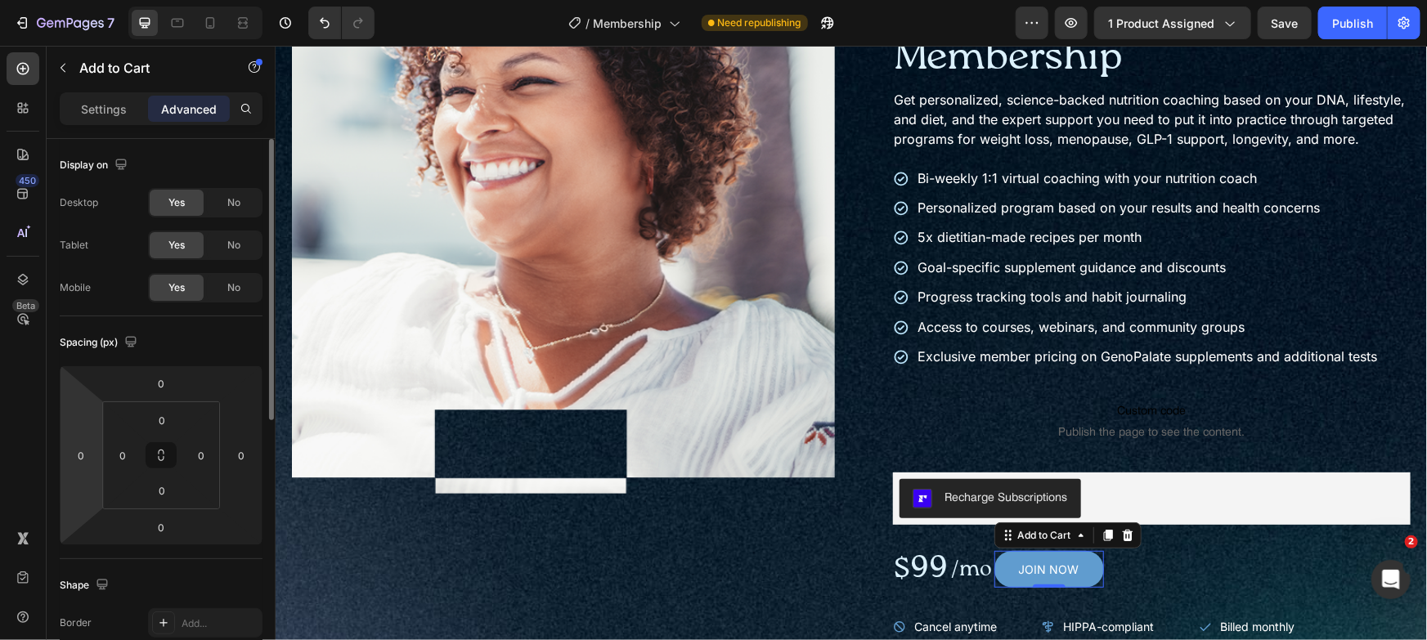
click at [80, 454] on input "0" at bounding box center [81, 455] width 25 height 25
type input "40"
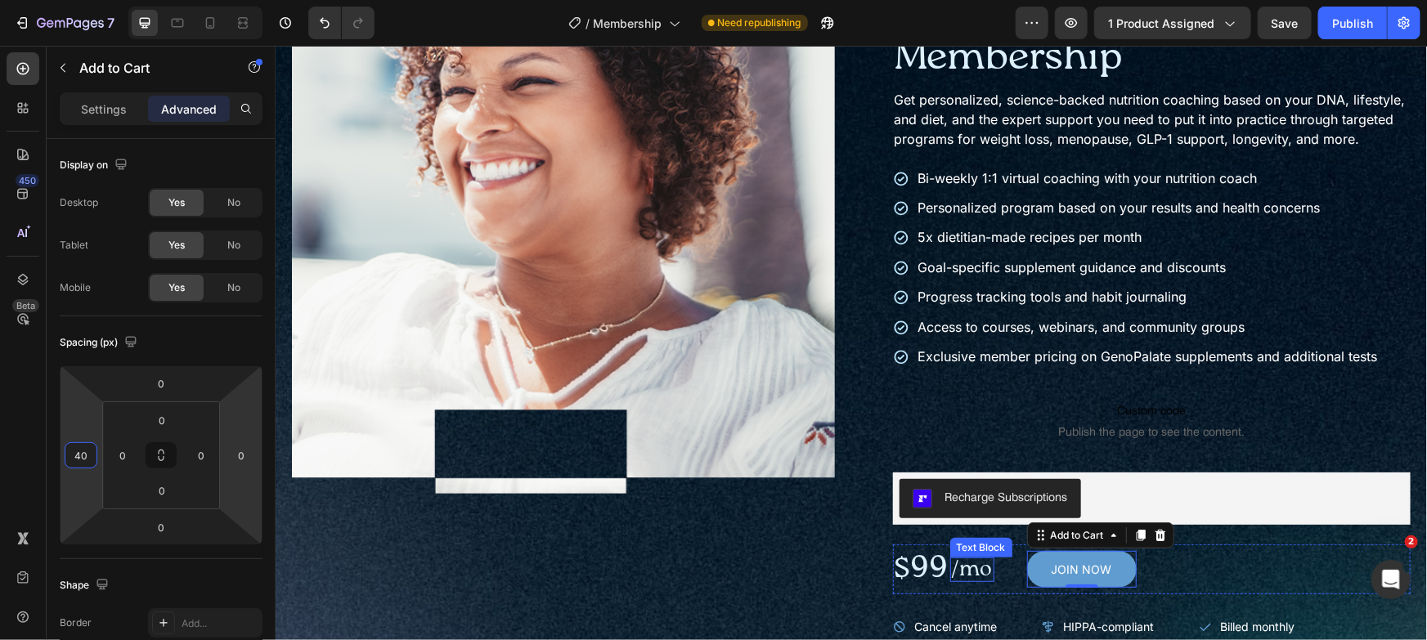
click at [978, 580] on p "/mo" at bounding box center [971, 569] width 41 height 21
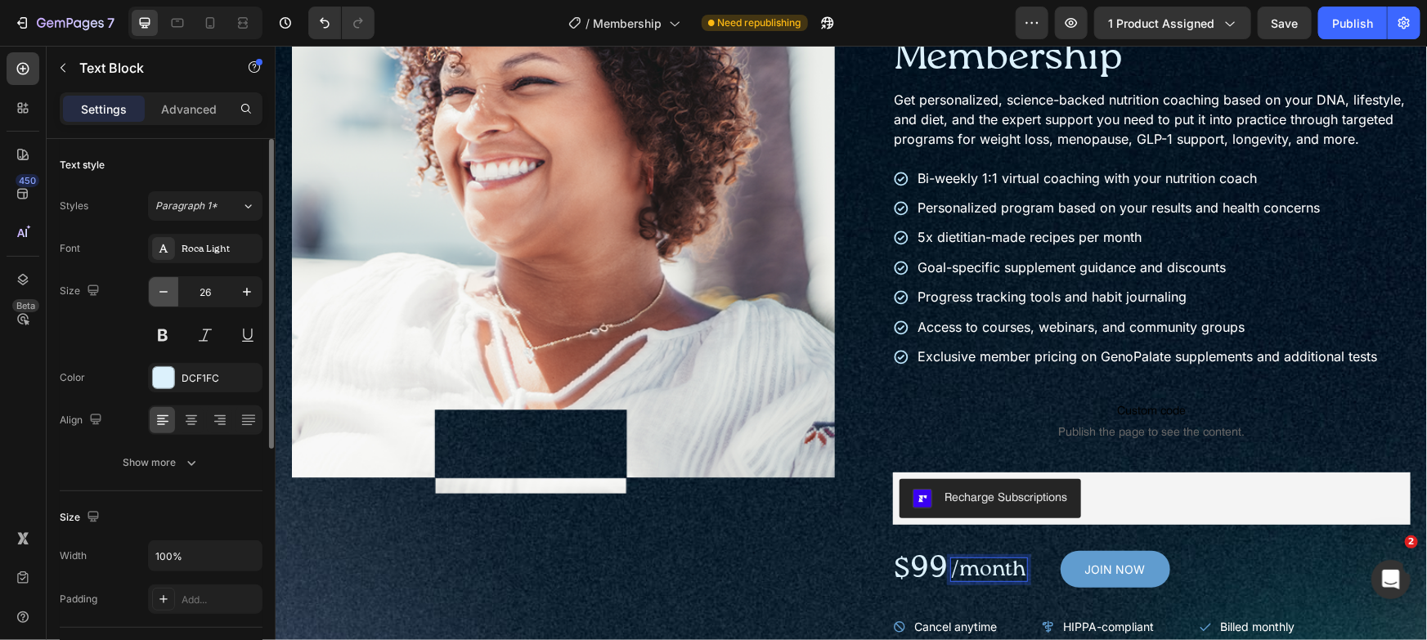
click at [168, 295] on icon "button" at bounding box center [163, 292] width 16 height 16
click at [168, 296] on icon "button" at bounding box center [163, 292] width 16 height 16
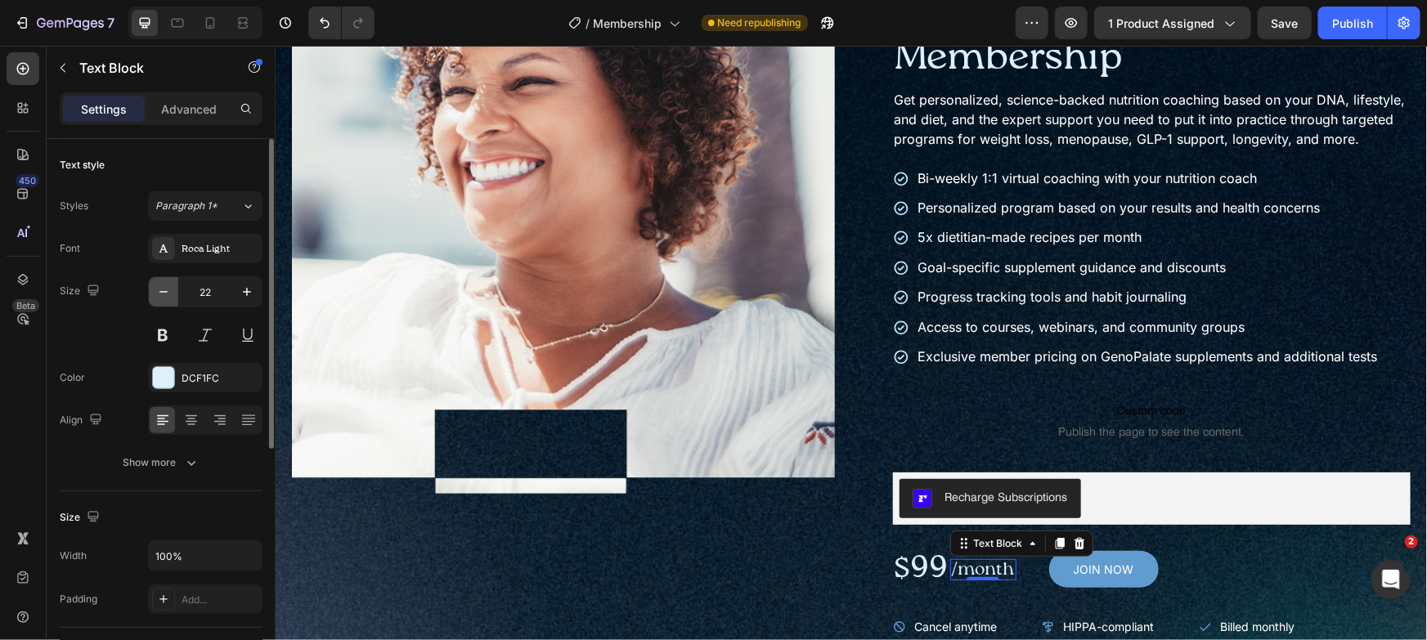
click at [168, 296] on icon "button" at bounding box center [163, 292] width 16 height 16
click at [240, 296] on icon "button" at bounding box center [247, 292] width 16 height 16
type input "22"
click at [1206, 566] on div "$99 Text Block /month Text Block 0 JOIN NOW Add to Cart Row" at bounding box center [1151, 569] width 518 height 50
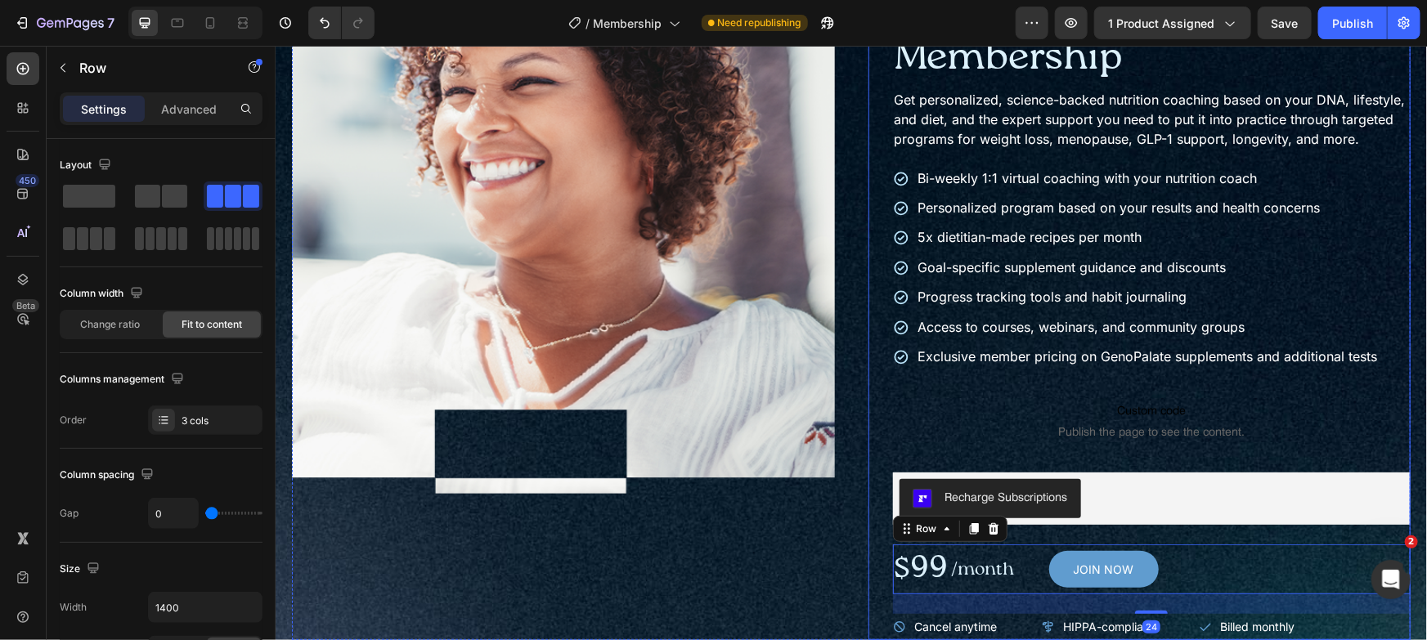
click at [1250, 550] on div "Icon Icon Icon Icon Icon Icon List Trusted by 180,000+ members Text Block Row N…" at bounding box center [1151, 294] width 518 height 689
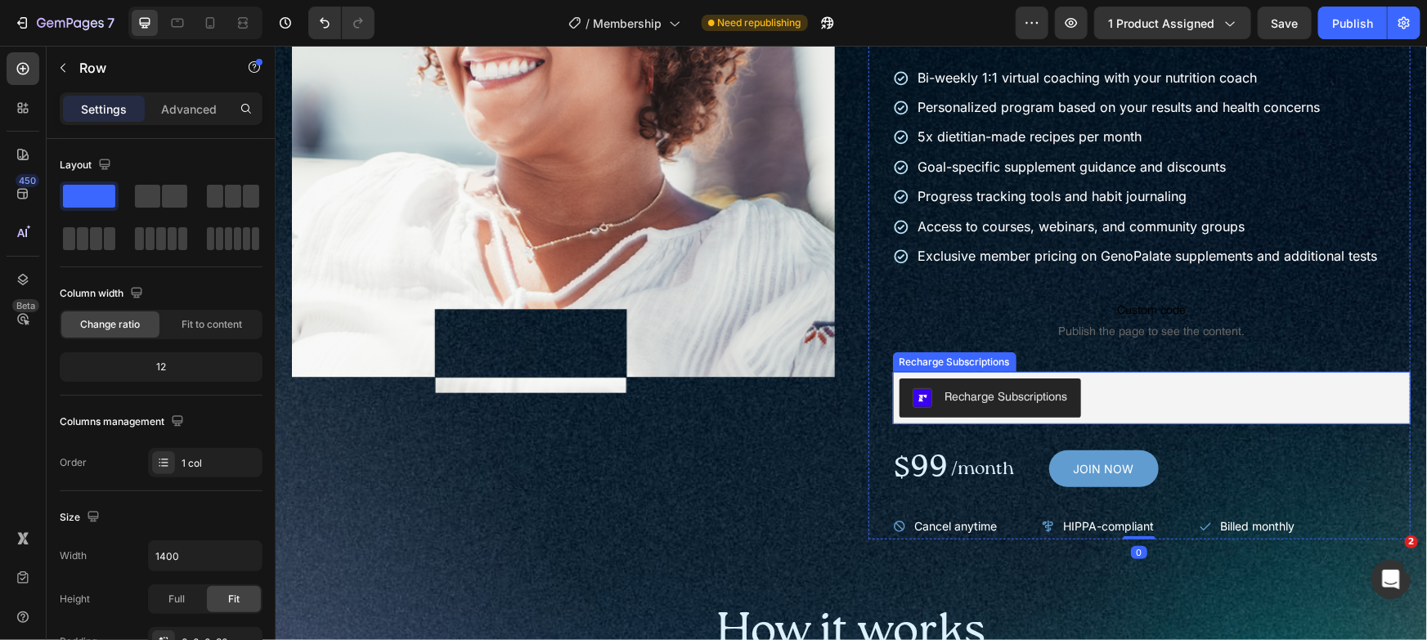
scroll to position [277, 0]
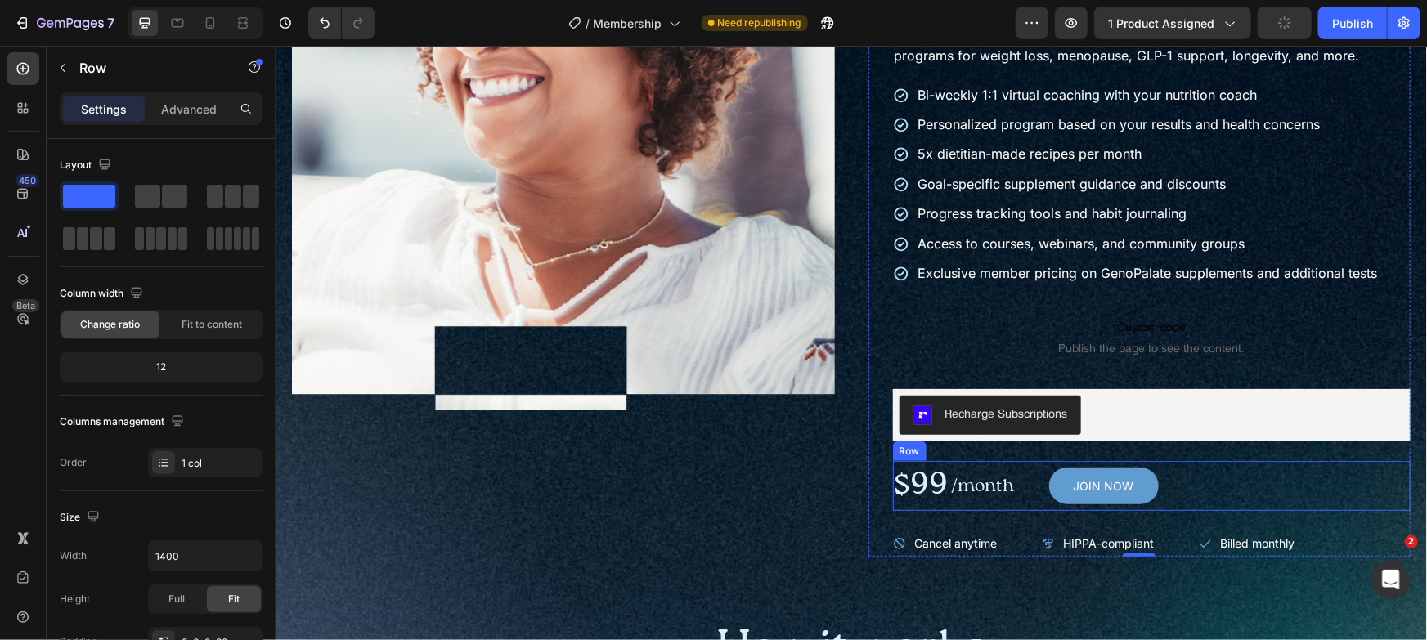
click at [1003, 510] on div "/month Text Block" at bounding box center [982, 485] width 66 height 50
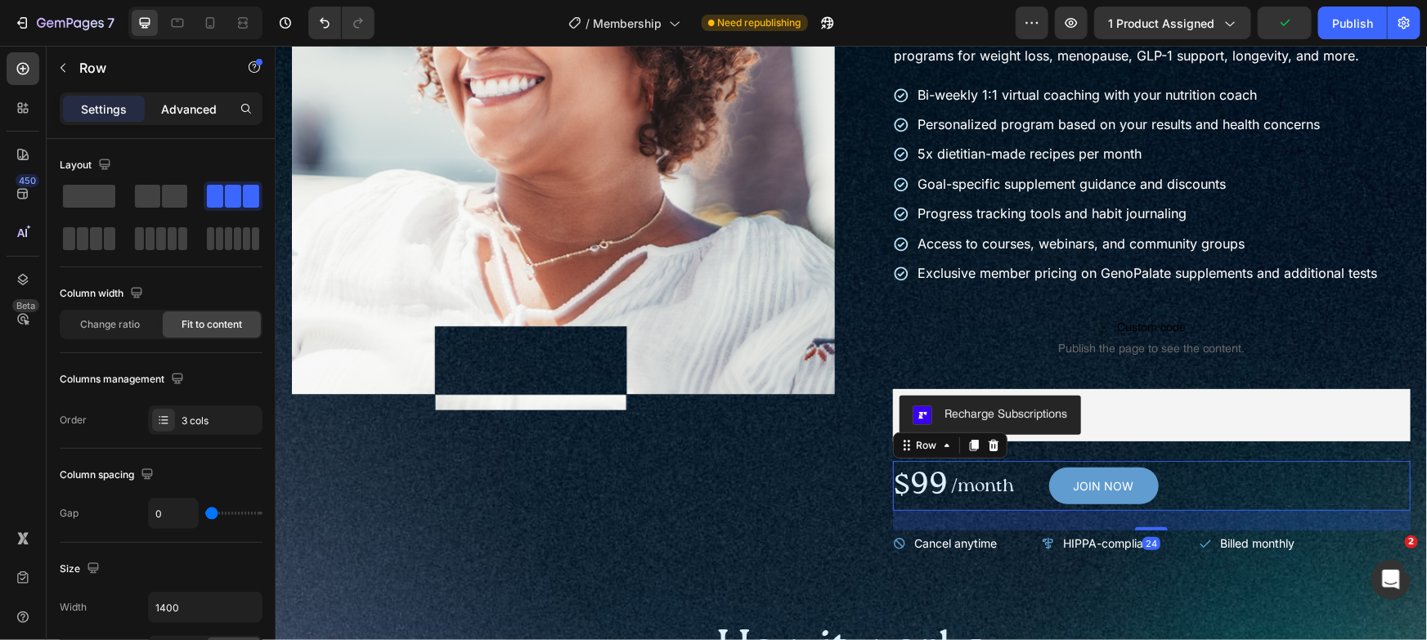
click at [195, 106] on p "Advanced" at bounding box center [189, 109] width 56 height 17
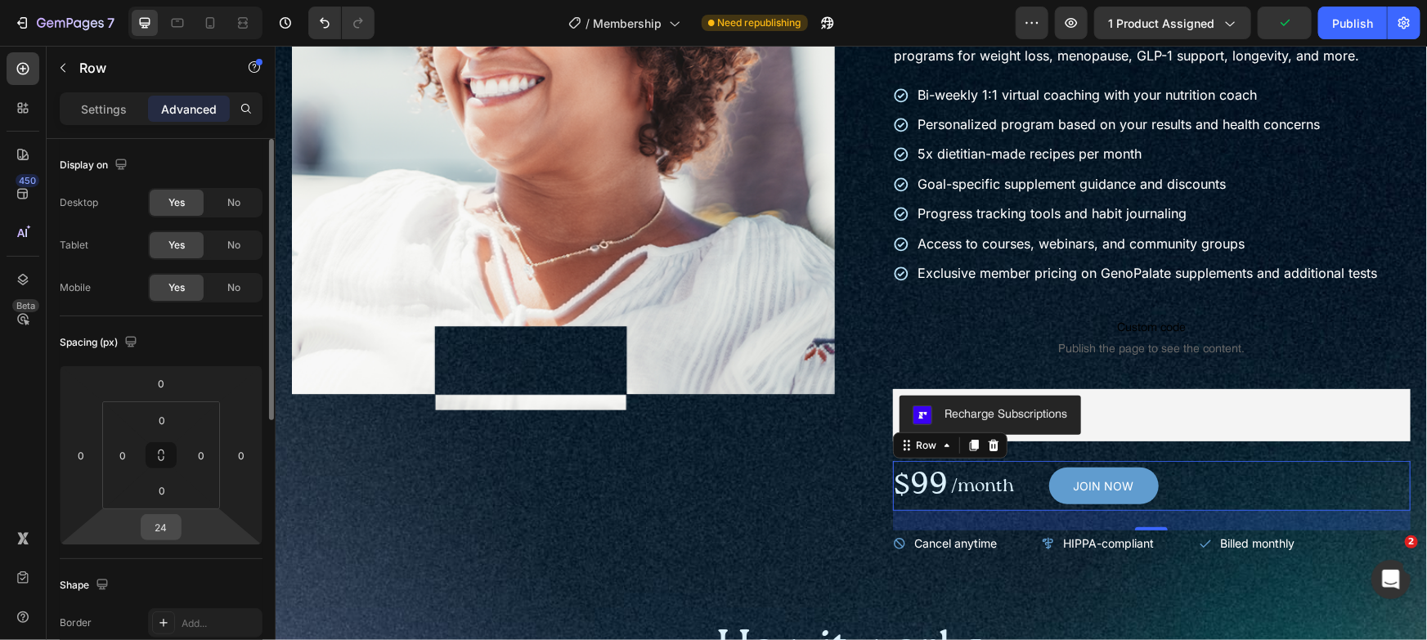
click at [172, 514] on div "24" at bounding box center [161, 527] width 41 height 26
click at [170, 520] on input "24" at bounding box center [161, 527] width 33 height 25
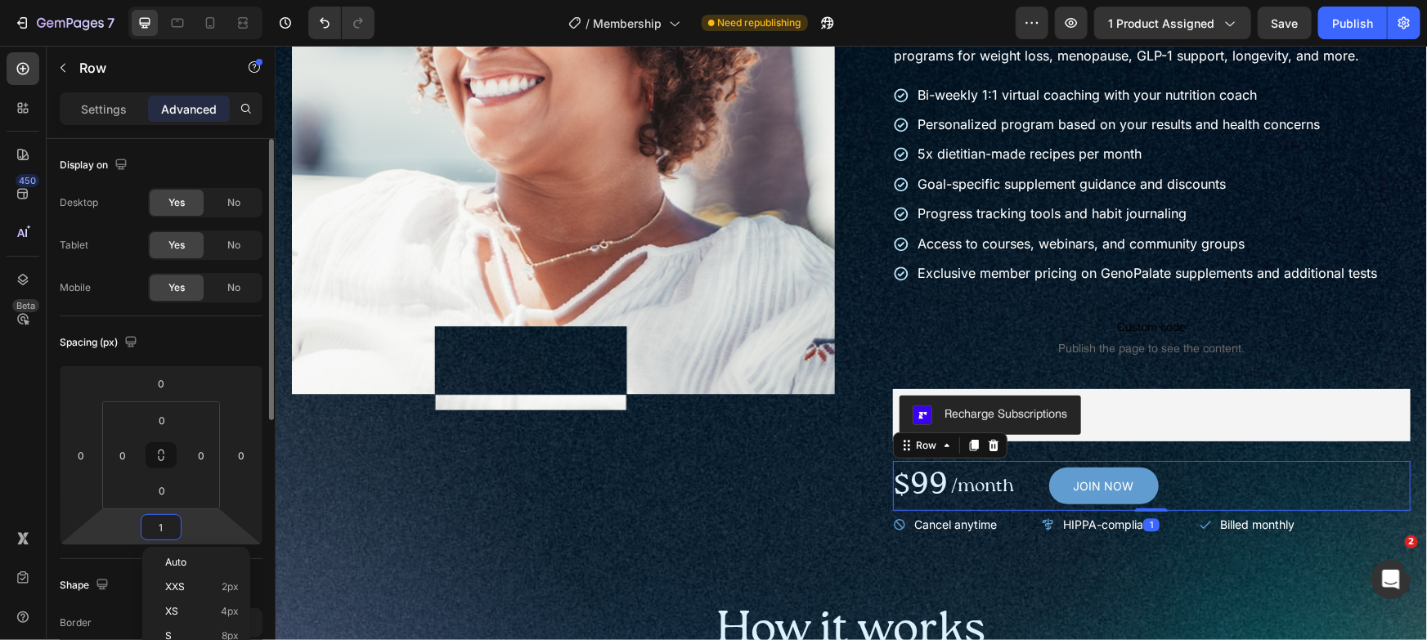
type input "16"
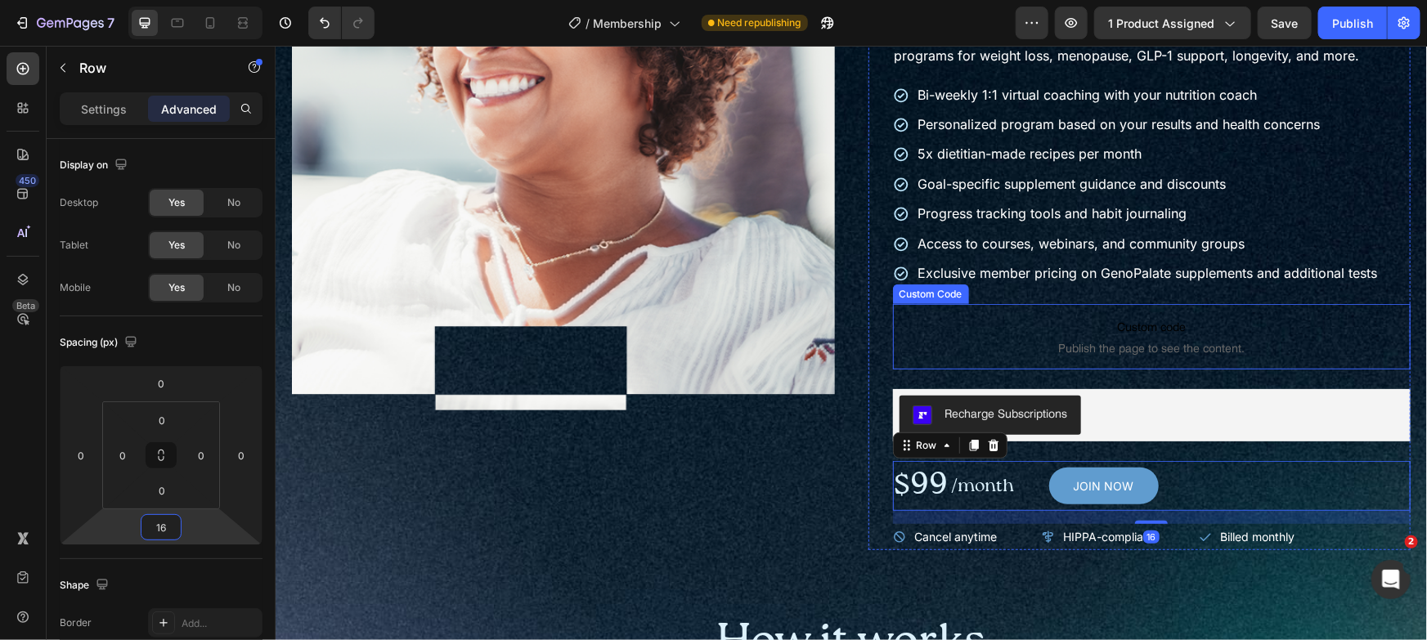
click at [1261, 336] on span "Custom code" at bounding box center [1151, 326] width 518 height 20
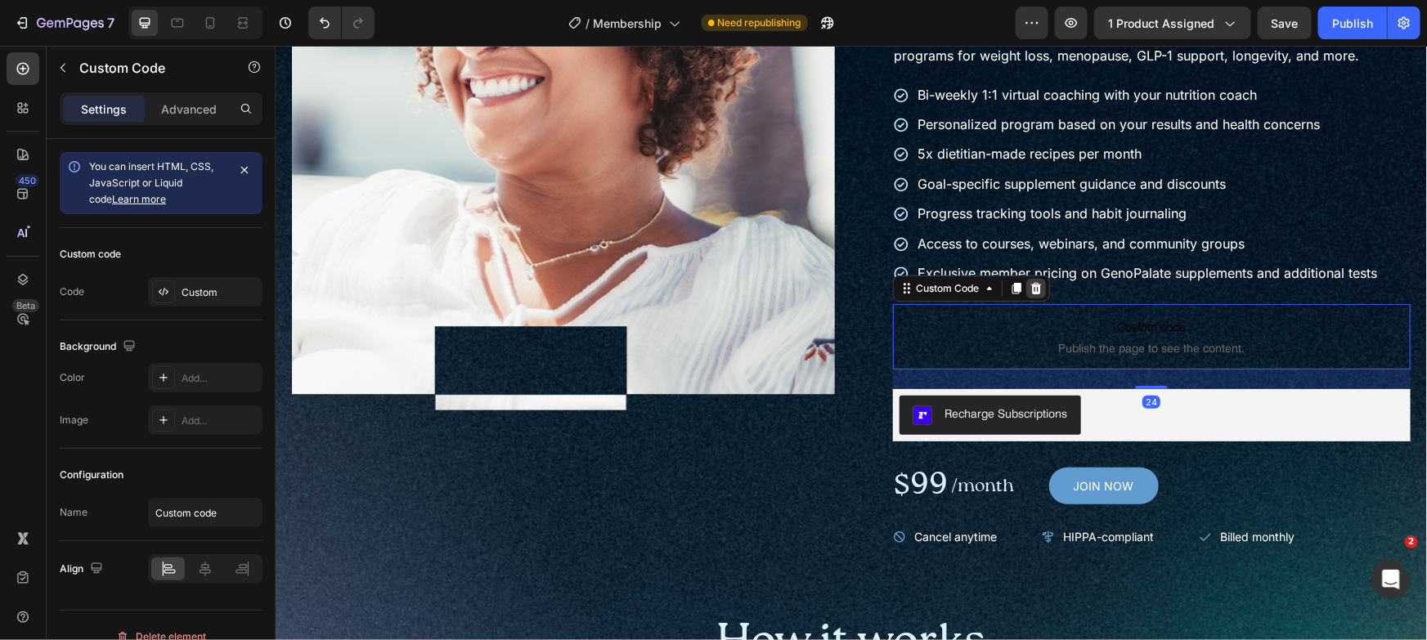
click at [1029, 294] on icon at bounding box center [1035, 287] width 13 height 13
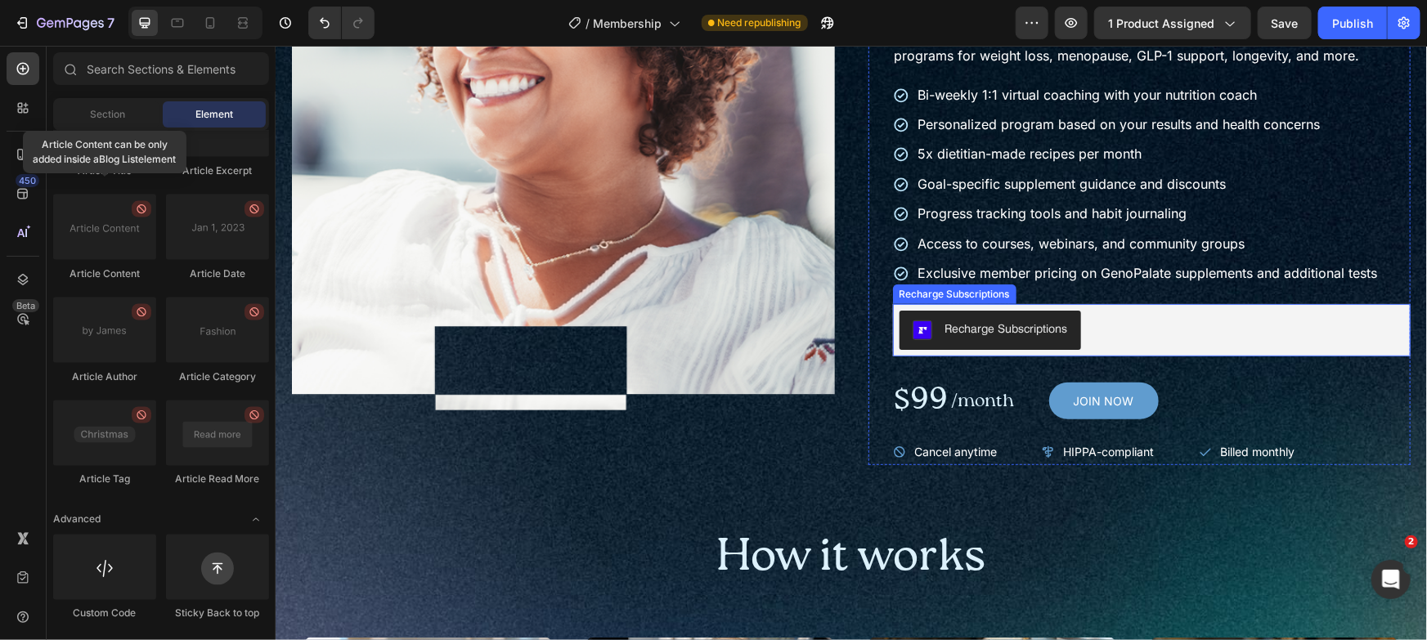
click at [1149, 343] on div "Recharge Subscriptions" at bounding box center [1151, 329] width 505 height 39
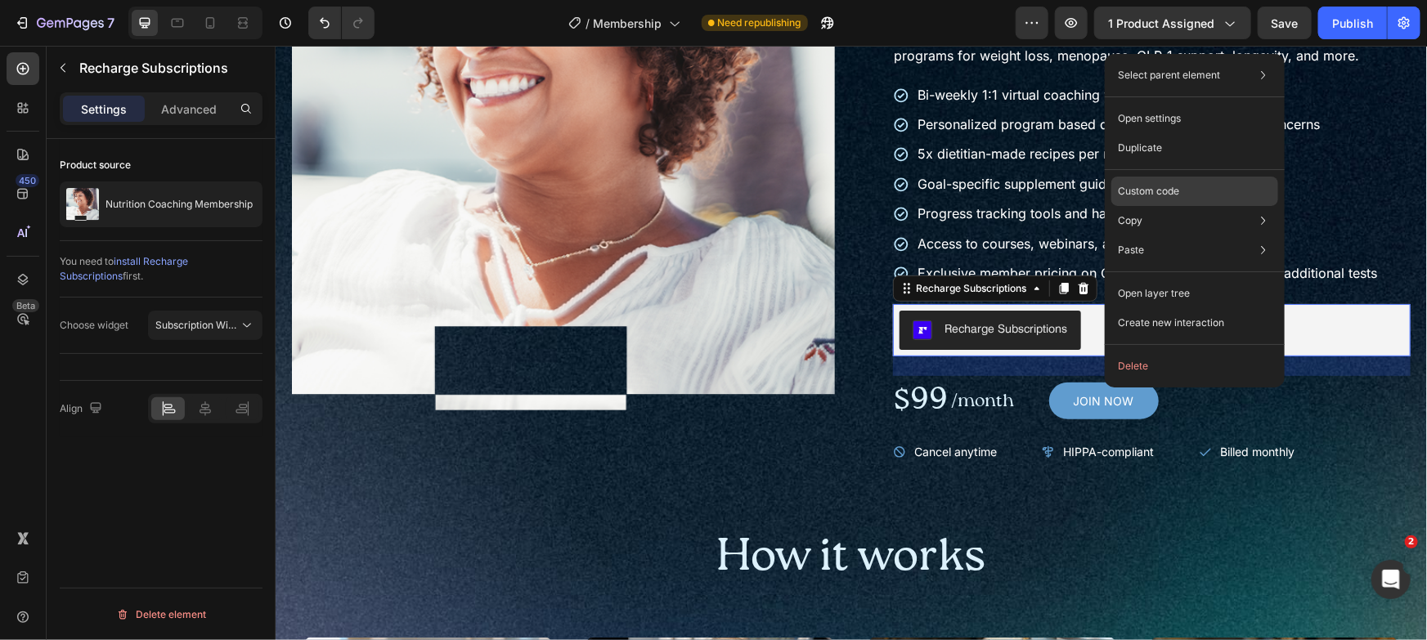
click at [1148, 191] on p "Custom code" at bounding box center [1148, 191] width 61 height 15
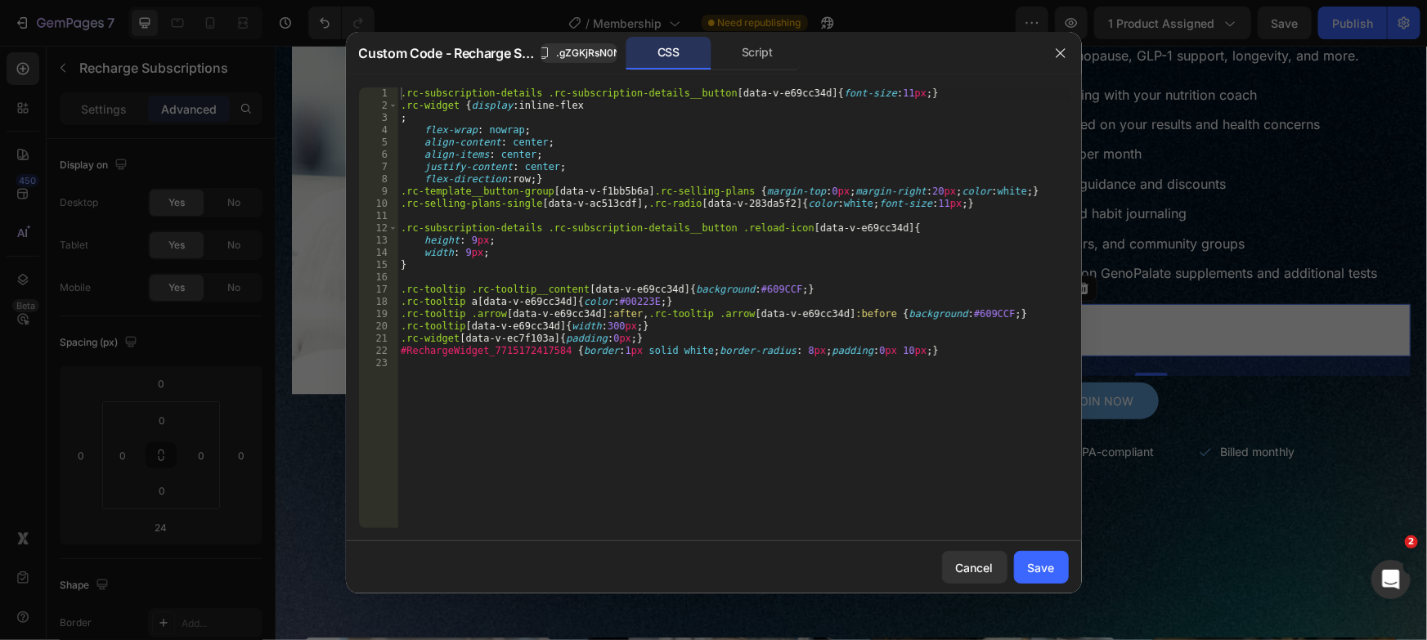
click at [783, 275] on div ".rc-subscription-details .rc-subscription-details__button [ data-v-e69cc34d ] {…" at bounding box center [732, 320] width 671 height 465
type textarea "#RechargeWidget_7715172417584 {border:1px solid white;border-radius: 8px;paddin…"
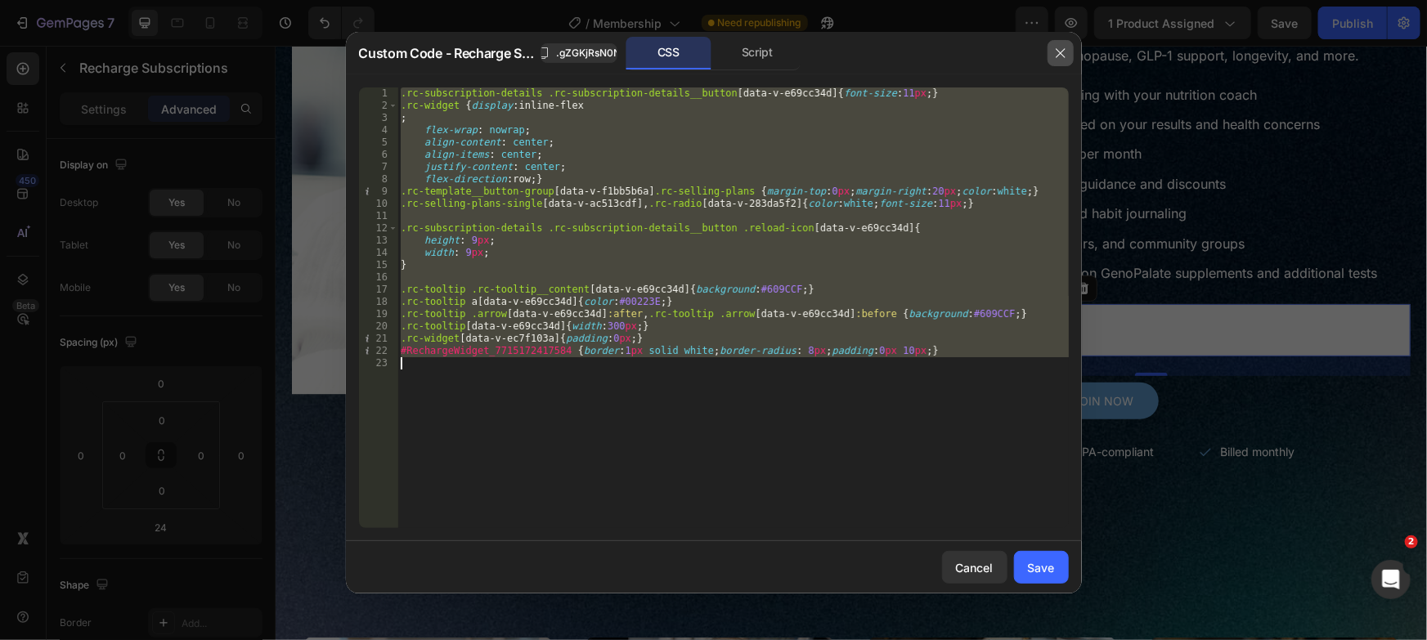
click at [1059, 55] on icon "button" at bounding box center [1060, 53] width 13 height 13
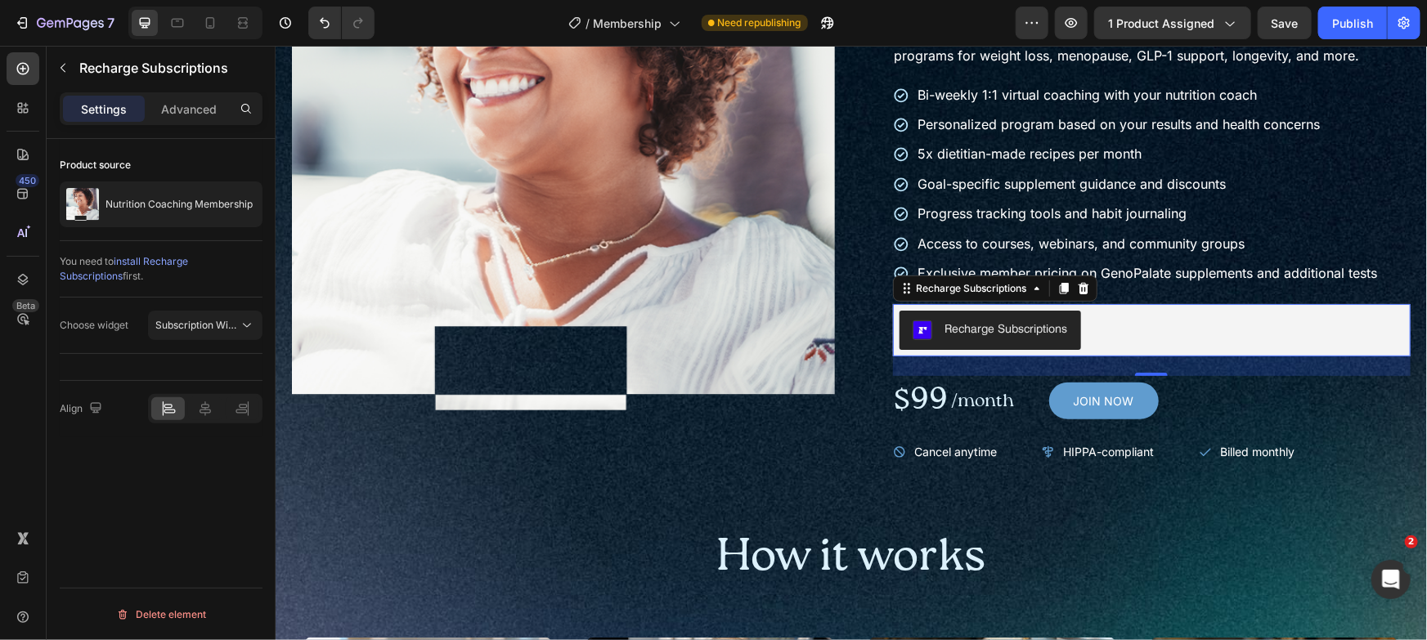
click at [1076, 294] on icon at bounding box center [1082, 287] width 13 height 13
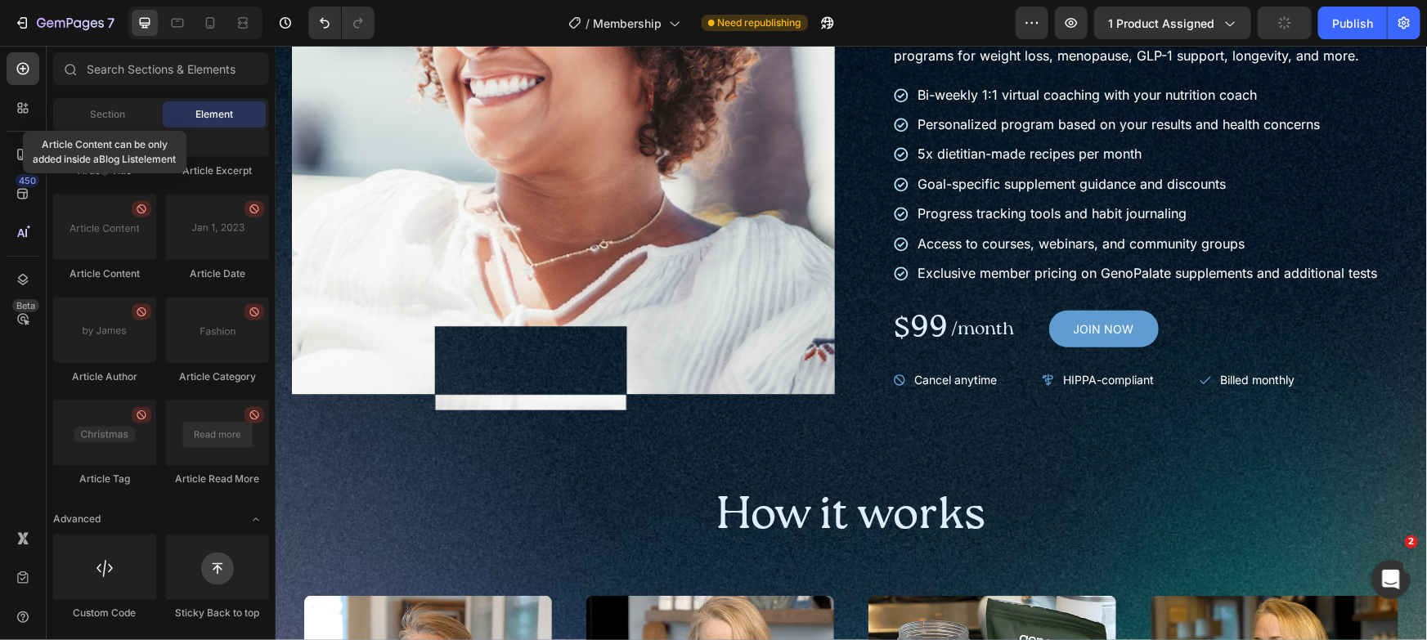
click at [1342, 5] on div "7 Version history / Membership Need republishing Preview 1 product assigned Pub…" at bounding box center [713, 23] width 1427 height 47
click at [1352, 13] on button "Publish" at bounding box center [1352, 23] width 69 height 33
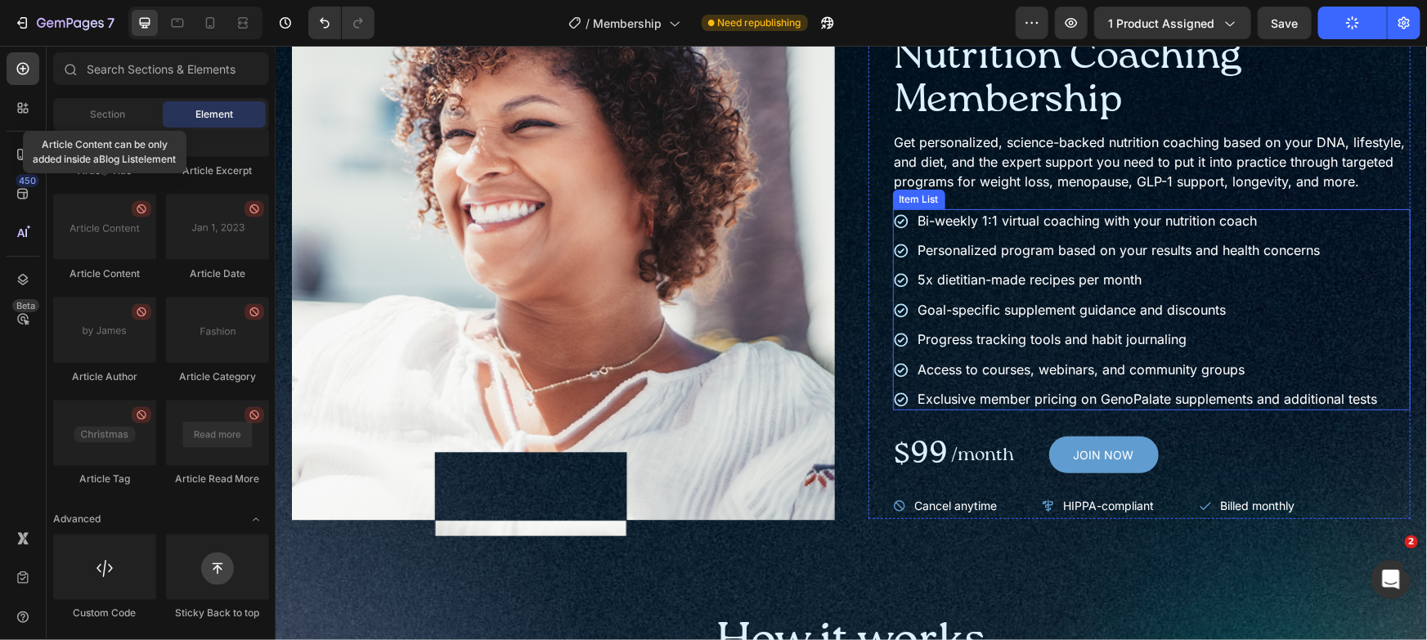
scroll to position [155, 0]
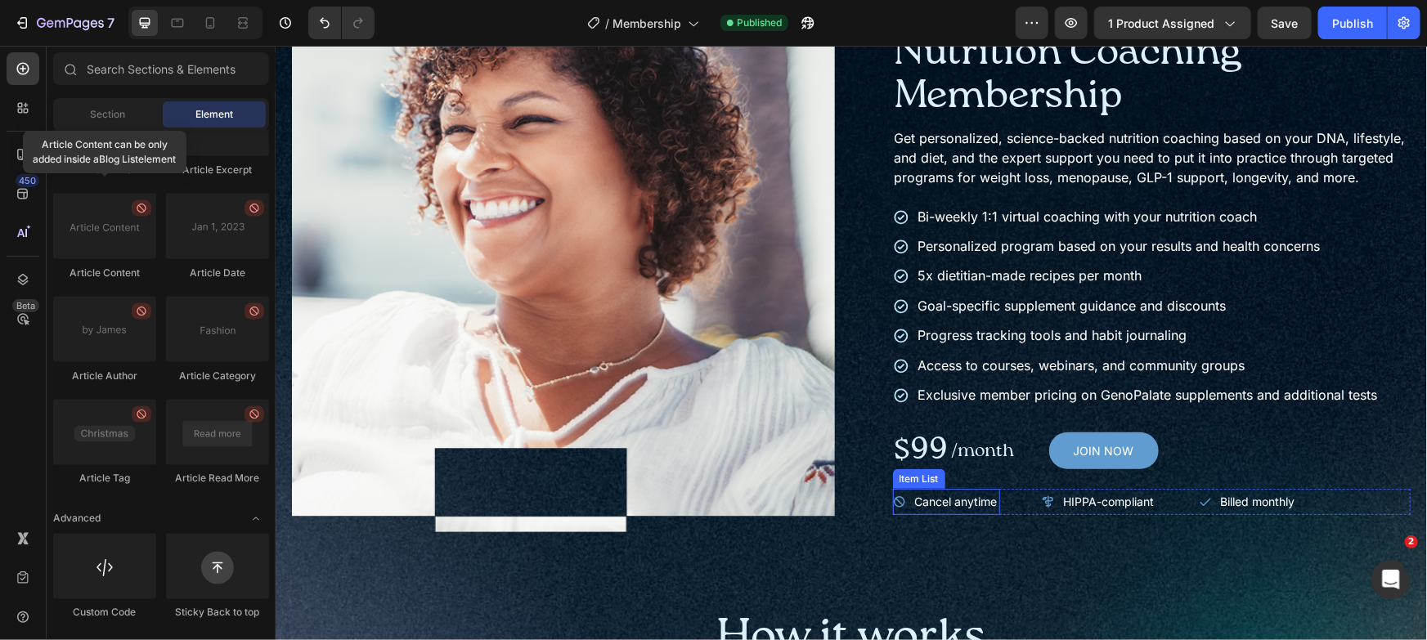
click at [983, 511] on p "Cancel anytime" at bounding box center [955, 501] width 83 height 20
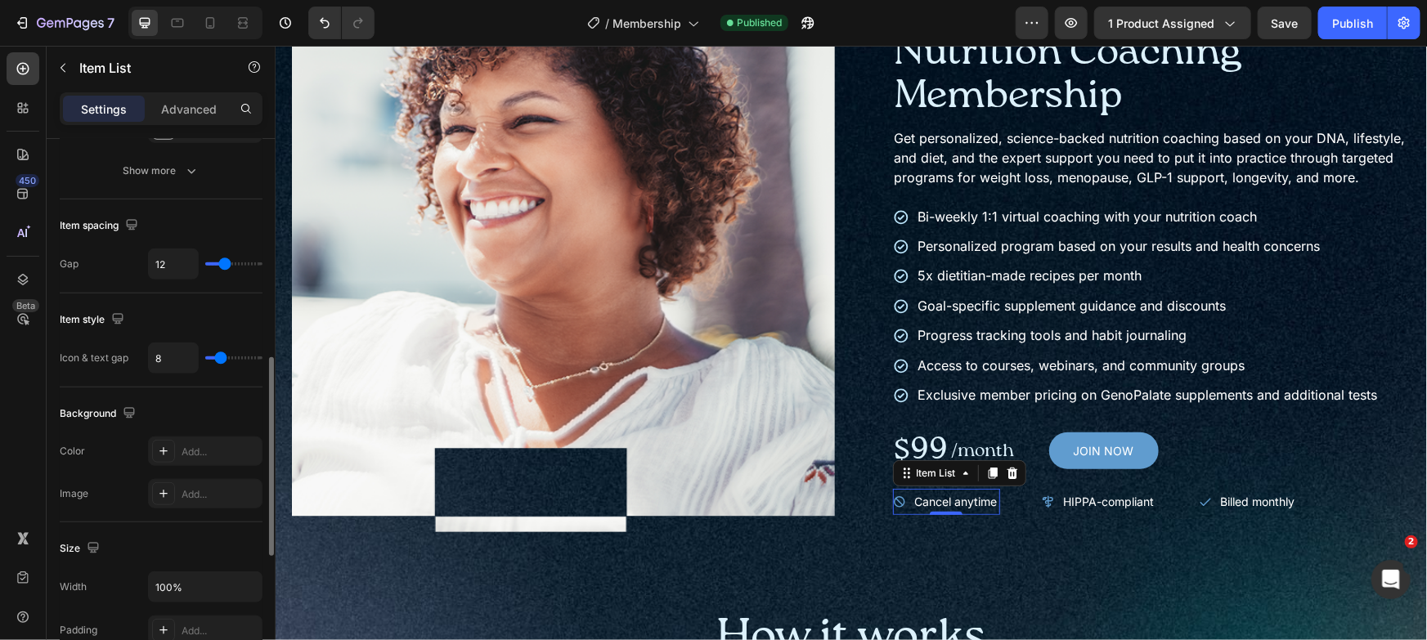
scroll to position [605, 0]
click at [200, 438] on div "Add..." at bounding box center [205, 448] width 114 height 29
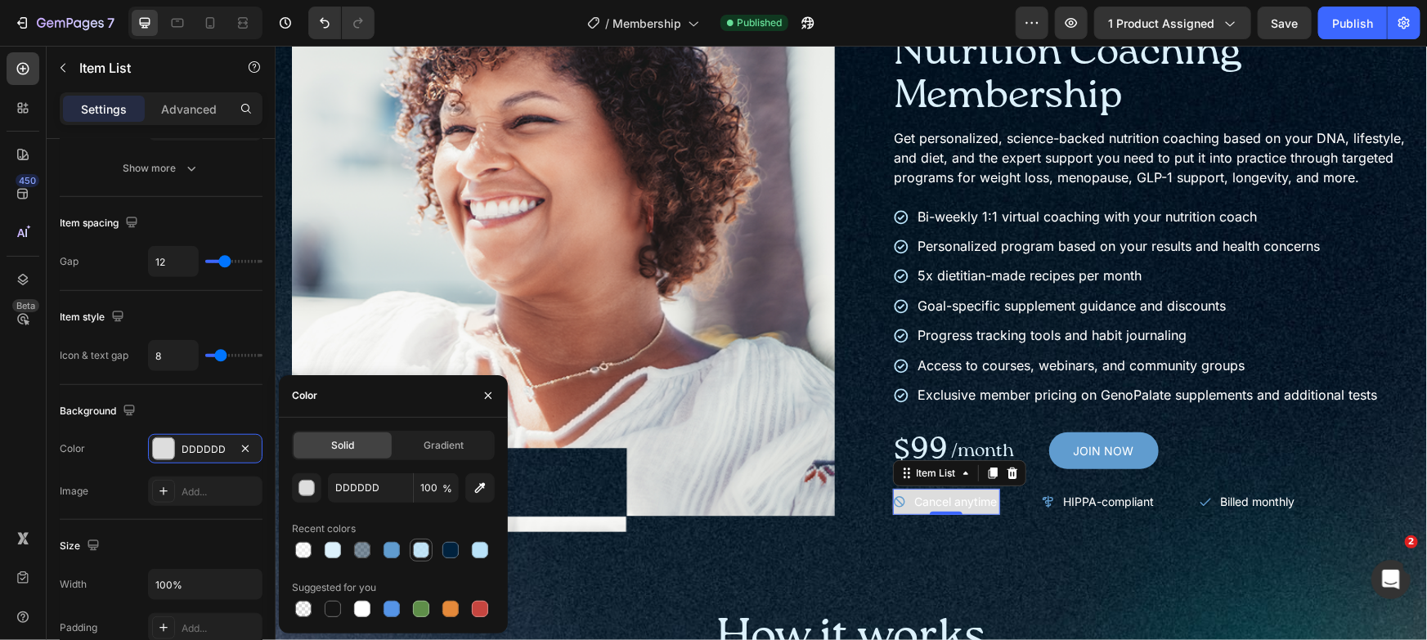
click at [421, 556] on div at bounding box center [421, 550] width 16 height 16
type input "B9E2F8"
type input "85"
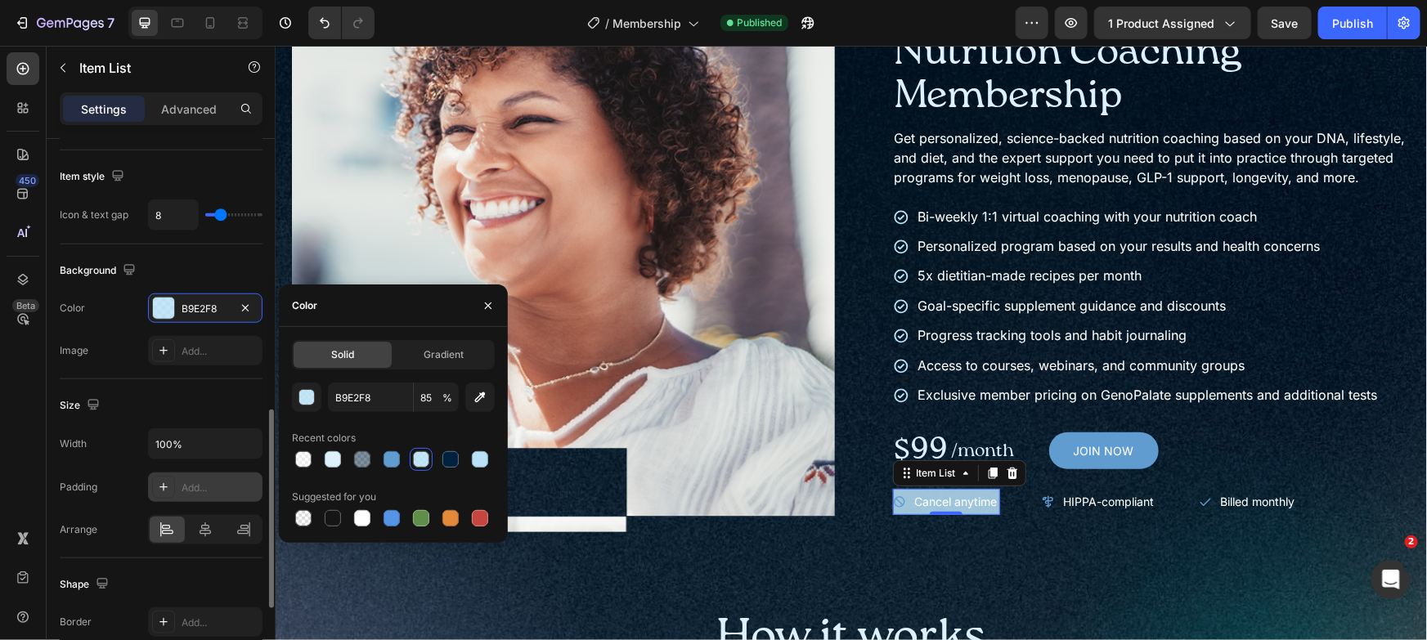
click at [173, 478] on div at bounding box center [163, 487] width 23 height 23
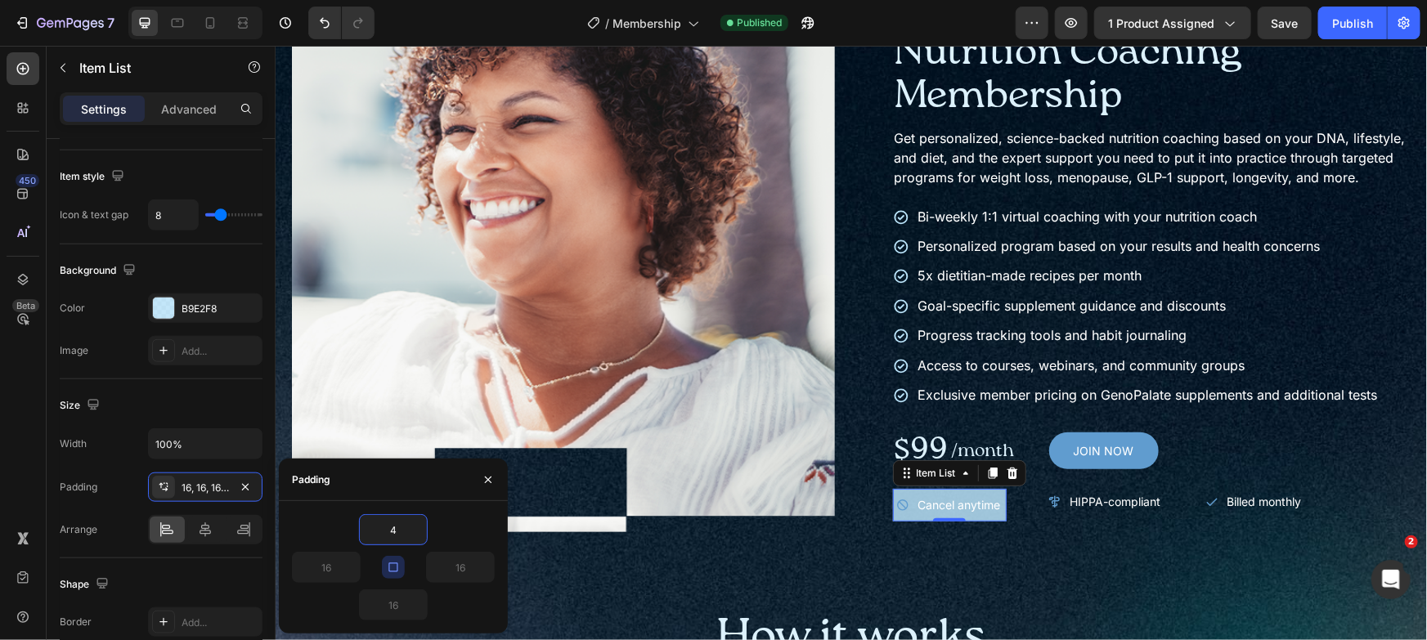
type input "4"
click at [296, 487] on div "Padding" at bounding box center [311, 480] width 38 height 26
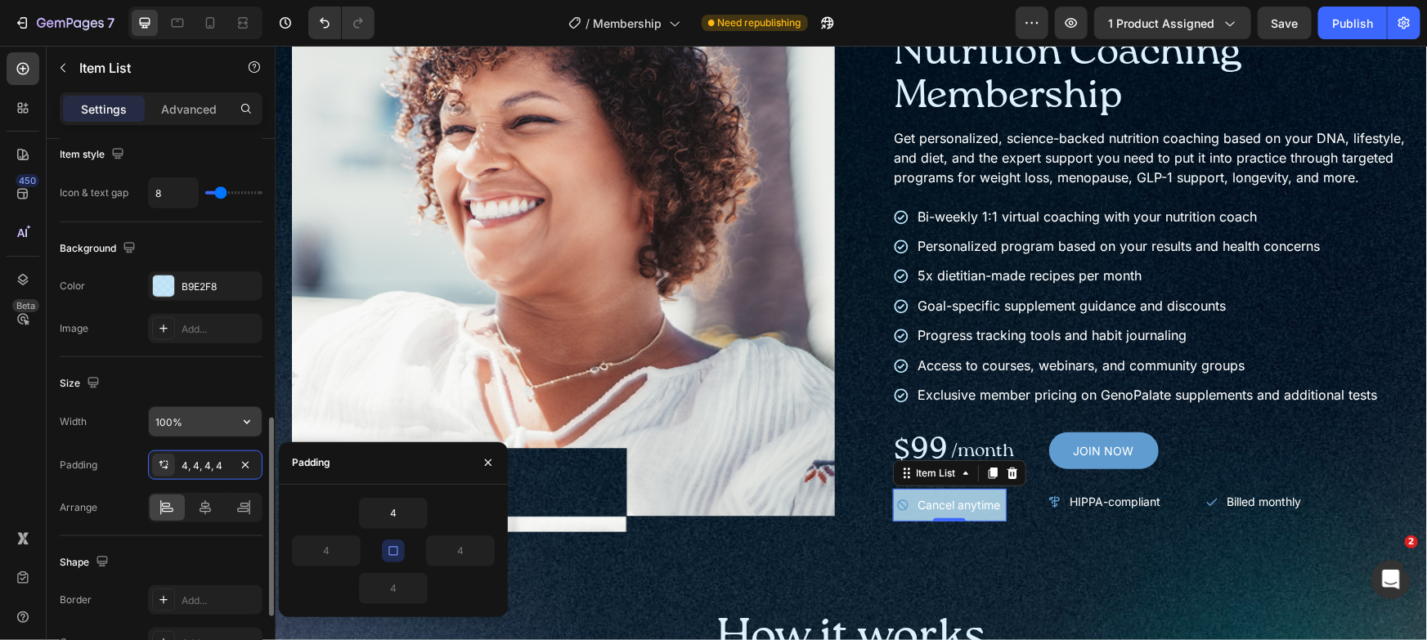
scroll to position [939, 0]
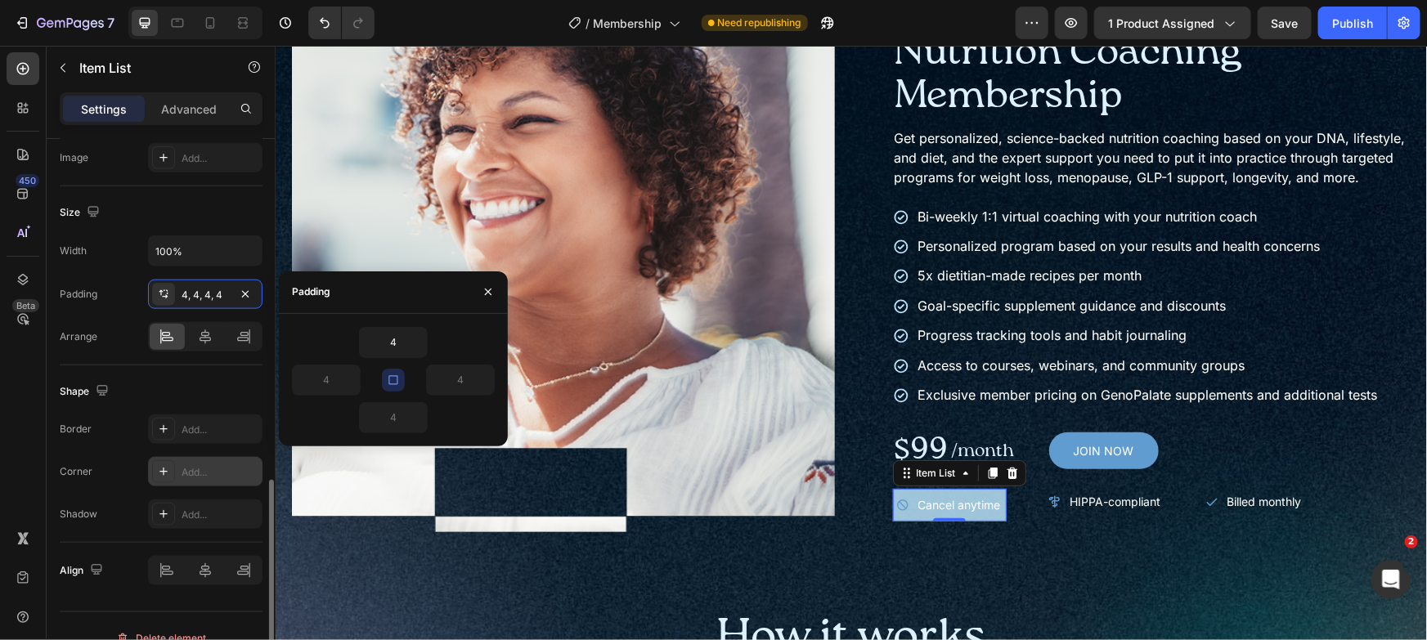
click at [196, 469] on div "Add..." at bounding box center [220, 472] width 77 height 15
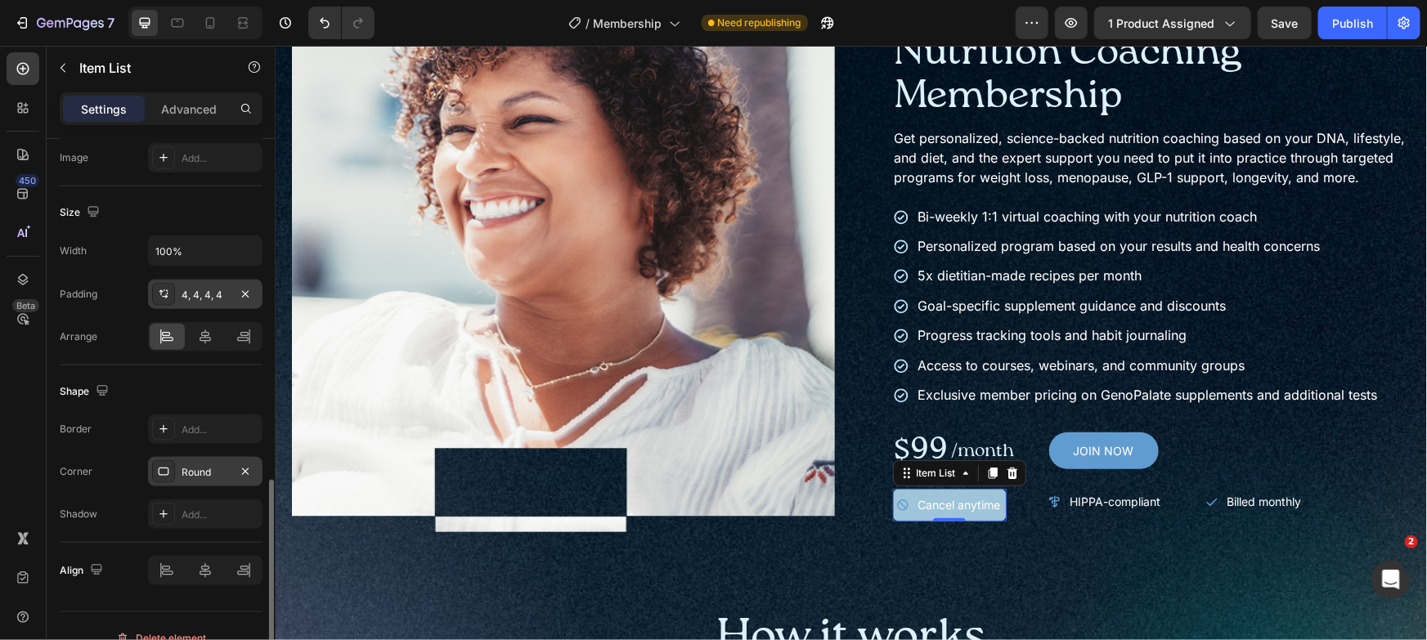
click at [182, 298] on div "4, 4, 4, 4" at bounding box center [205, 295] width 47 height 15
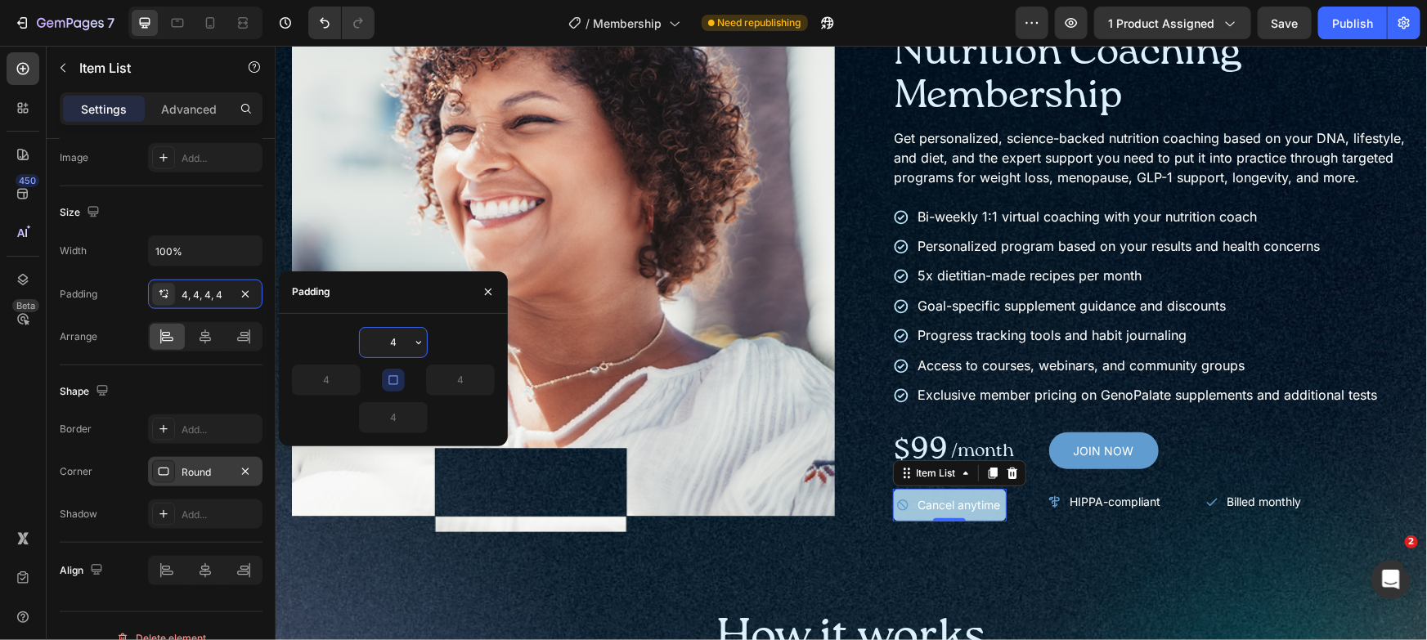
click at [385, 379] on button "button" at bounding box center [393, 380] width 23 height 23
click at [332, 381] on input "4" at bounding box center [326, 380] width 67 height 29
type input "8"
click at [454, 376] on input "4" at bounding box center [460, 380] width 67 height 29
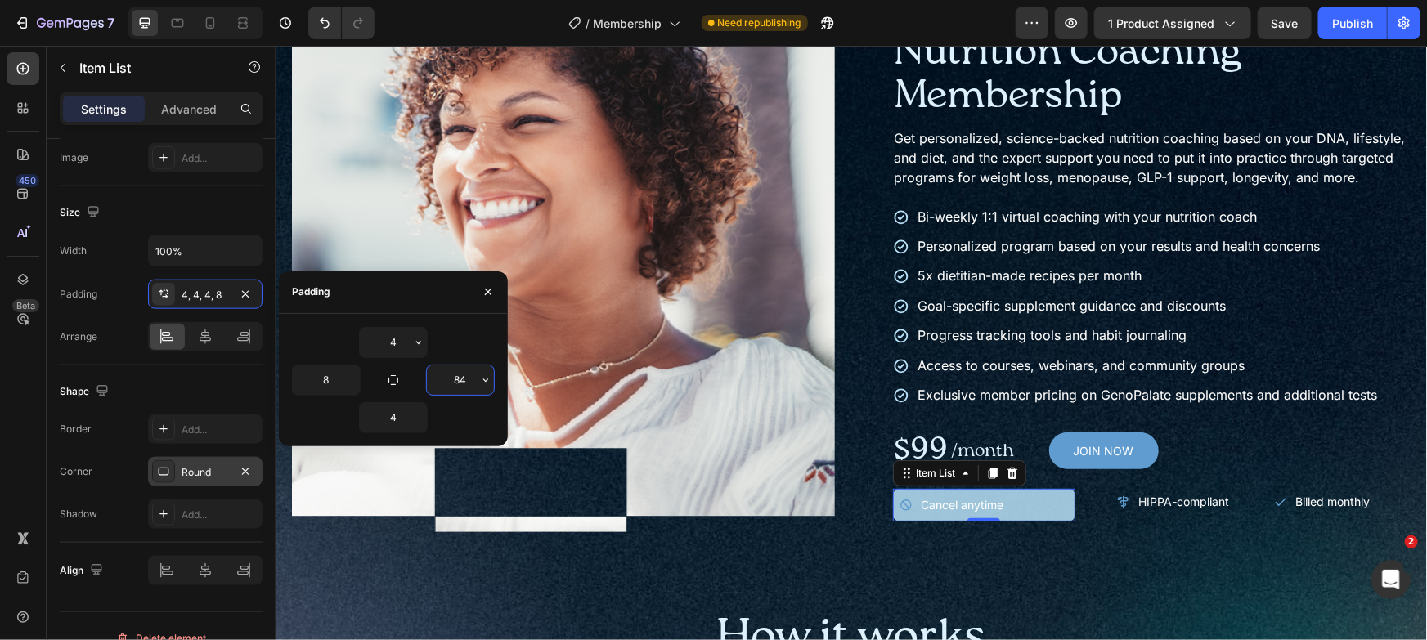
click at [456, 375] on input "84" at bounding box center [460, 380] width 67 height 29
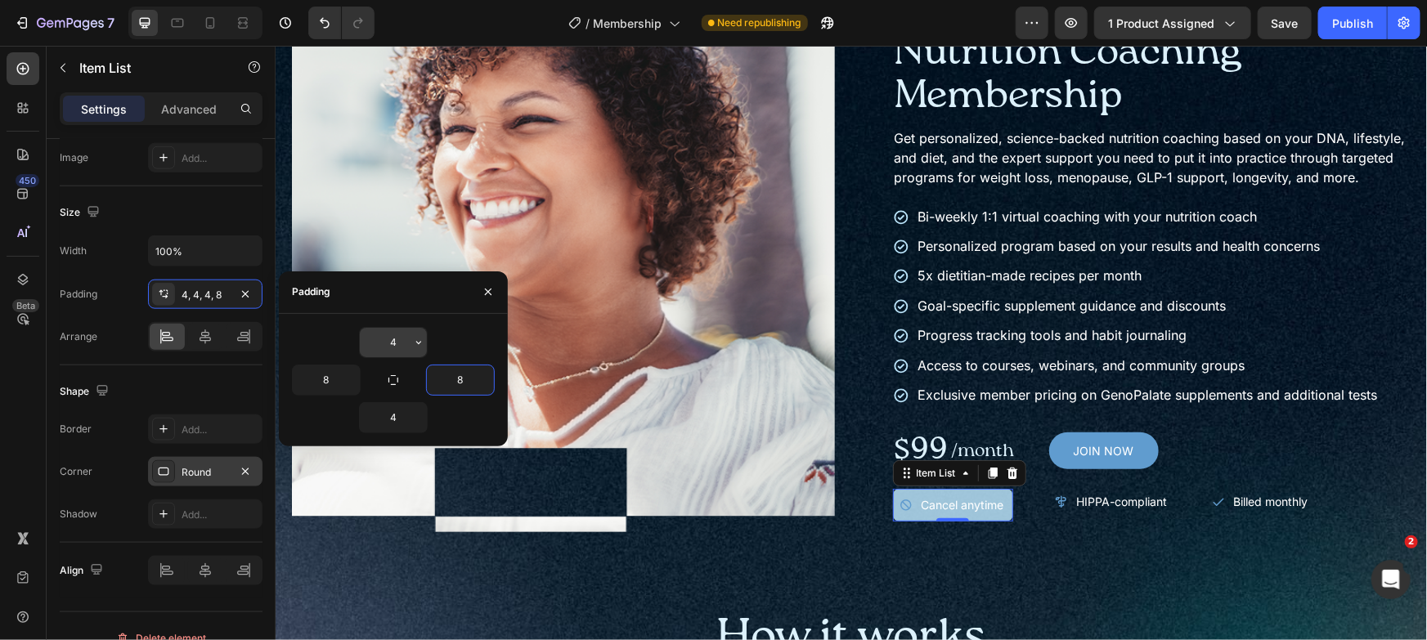
type input "8"
click at [398, 345] on input "4" at bounding box center [393, 342] width 67 height 29
type input "2"
click at [391, 414] on input "4" at bounding box center [393, 417] width 67 height 29
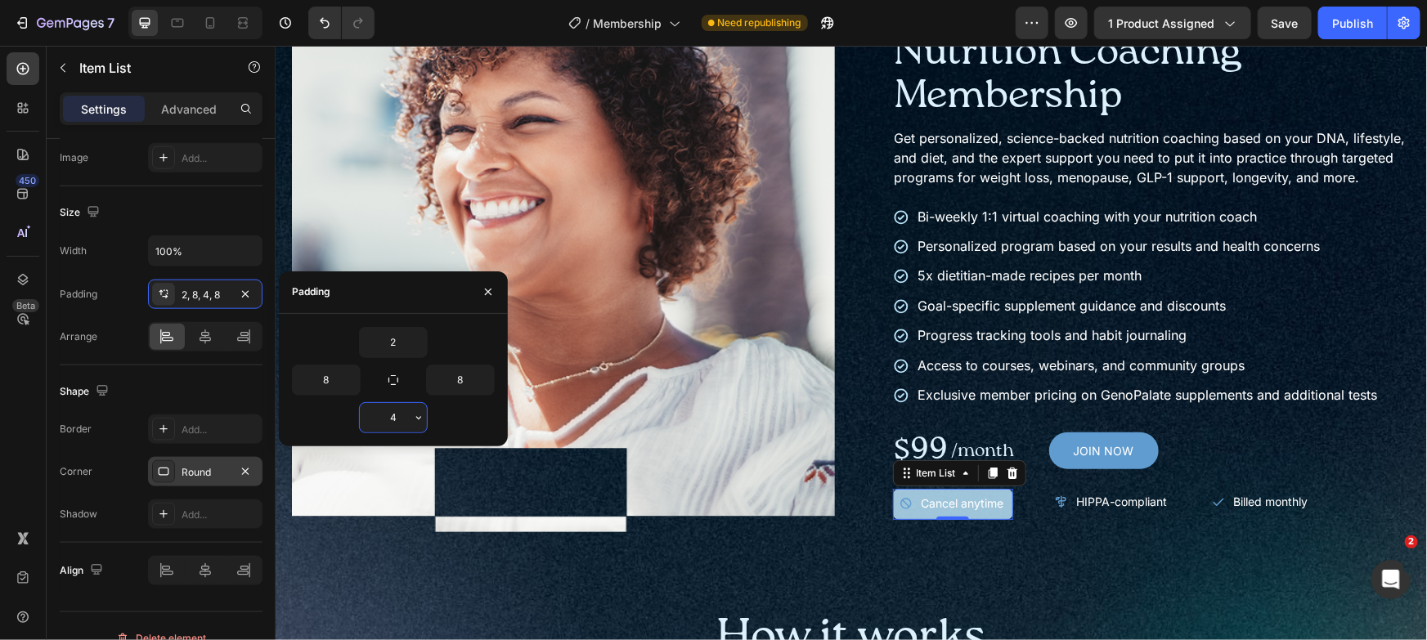
click at [391, 414] on input "4" at bounding box center [393, 417] width 67 height 29
type input "2"
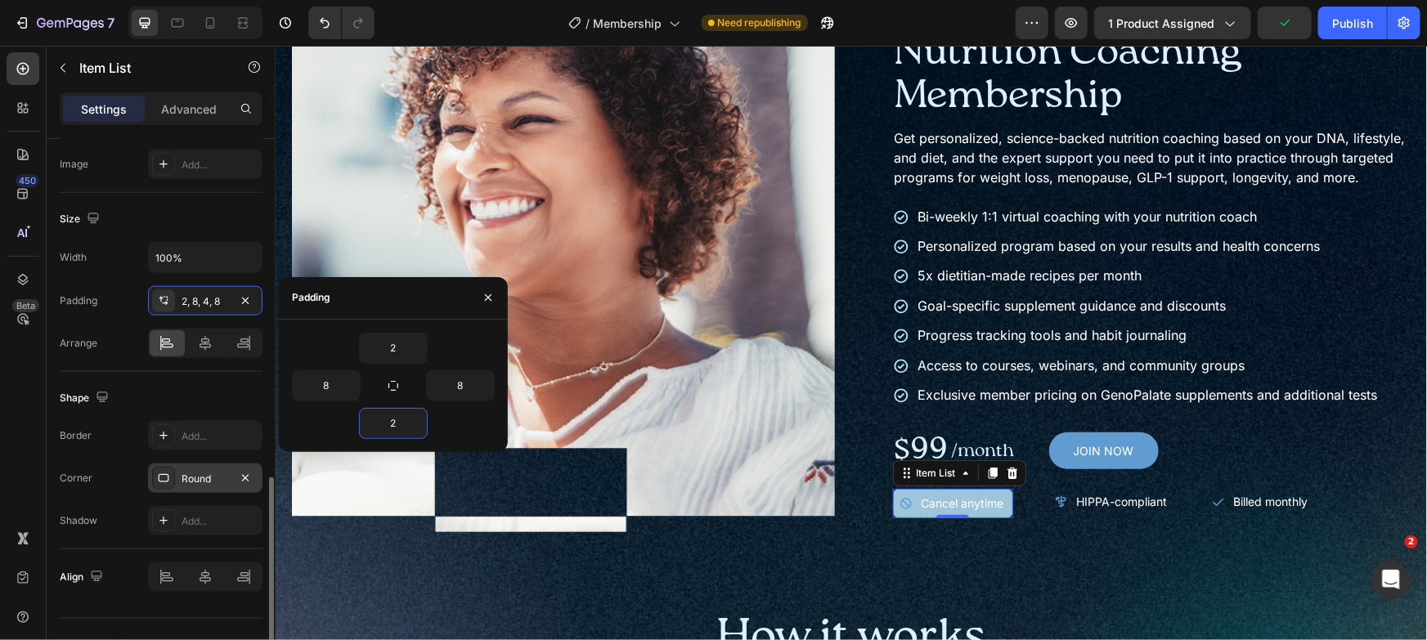
click at [192, 222] on div "Size" at bounding box center [161, 219] width 203 height 26
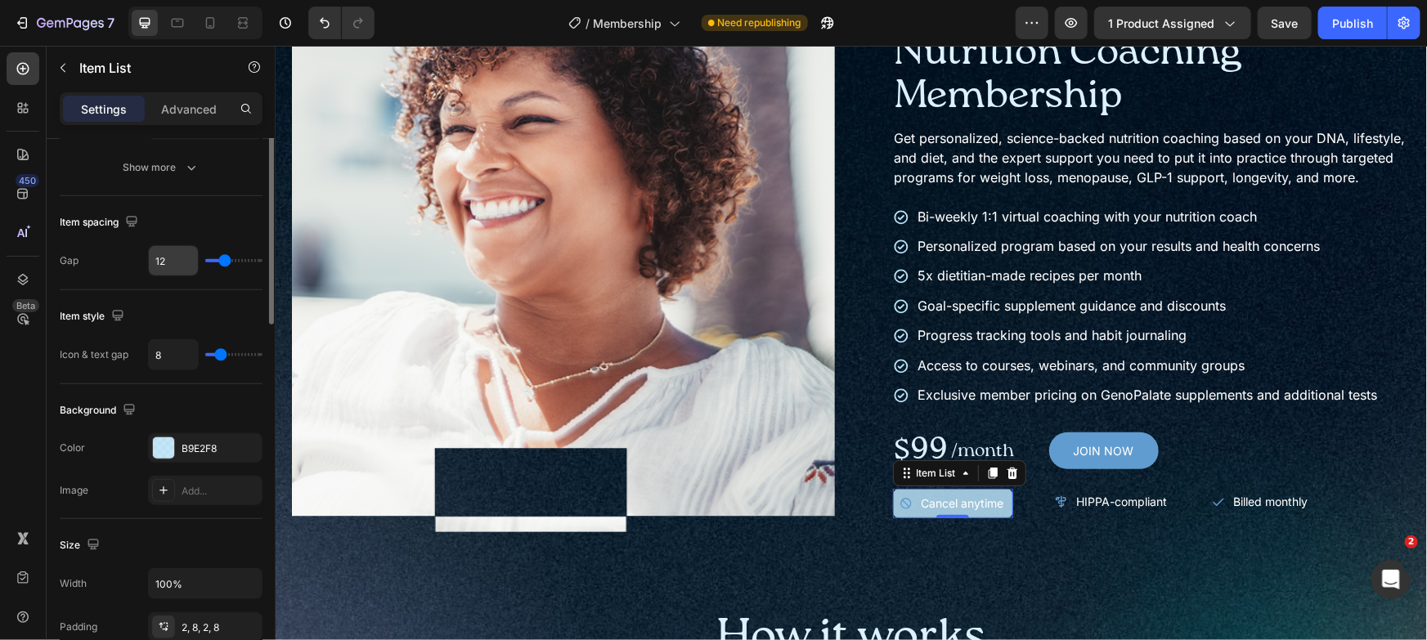
scroll to position [435, 0]
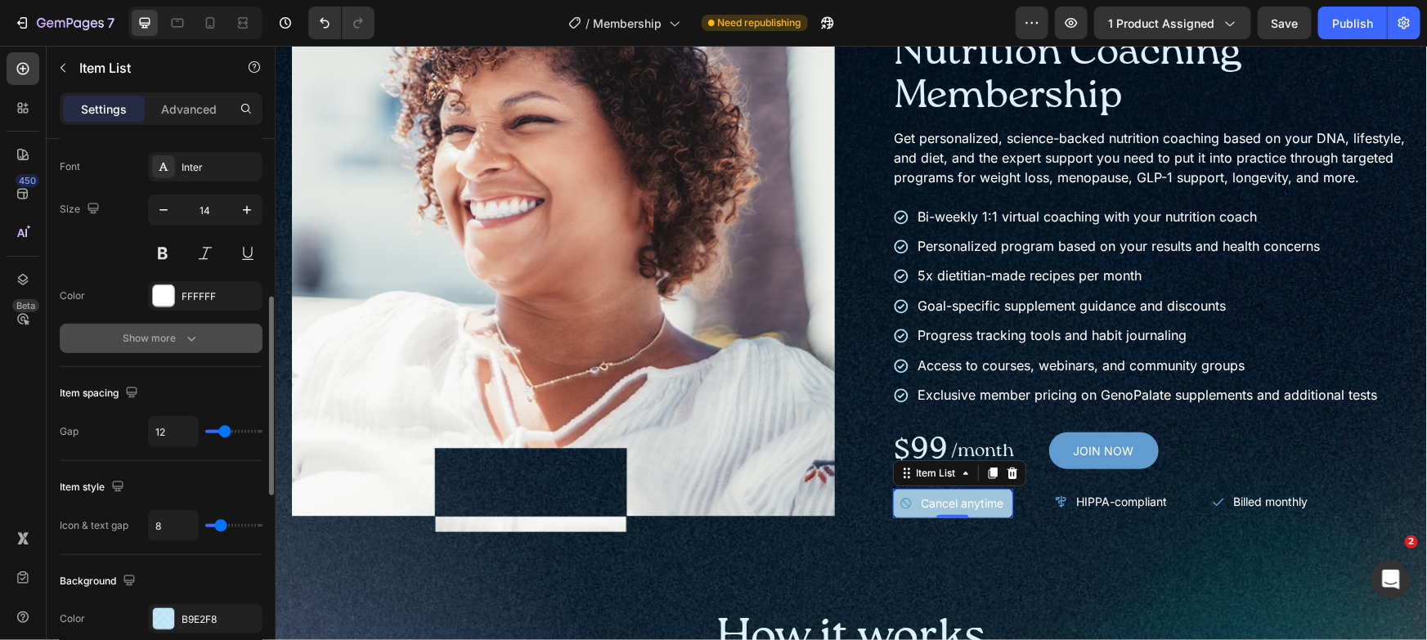
click at [183, 333] on icon "button" at bounding box center [191, 338] width 16 height 16
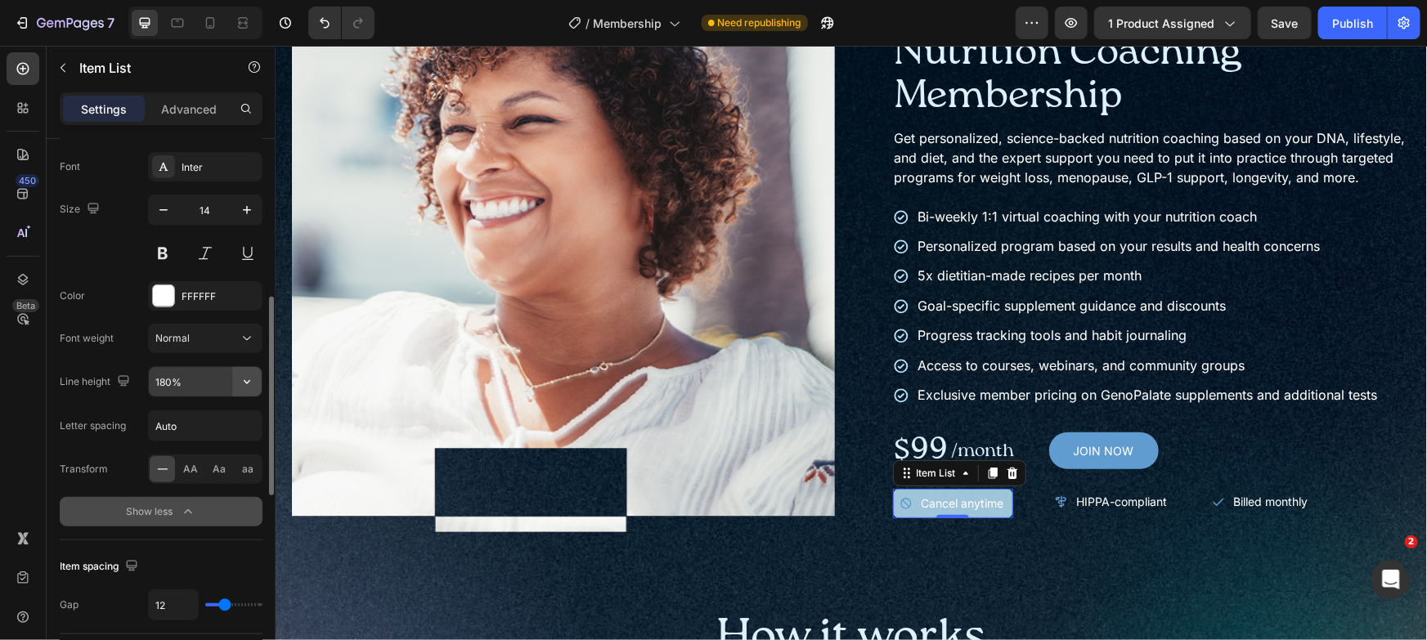
click at [254, 387] on icon "button" at bounding box center [247, 382] width 16 height 16
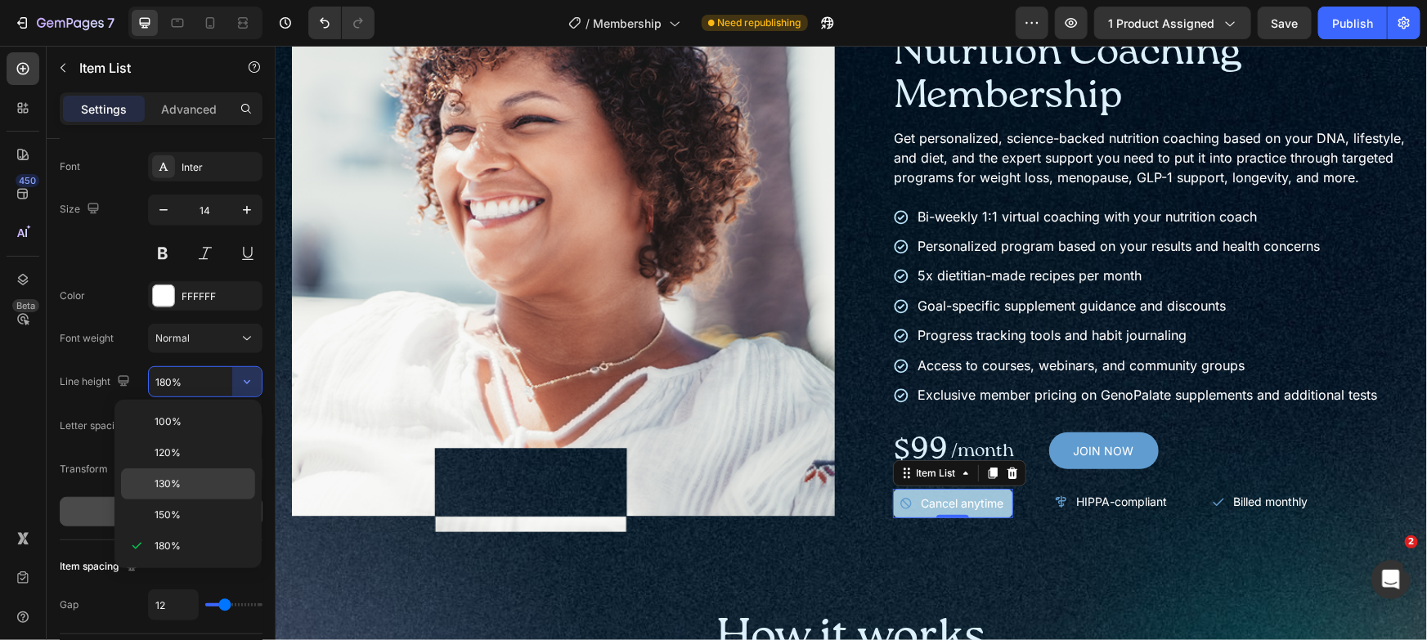
click at [213, 500] on div "130%" at bounding box center [188, 515] width 134 height 31
type input "130%"
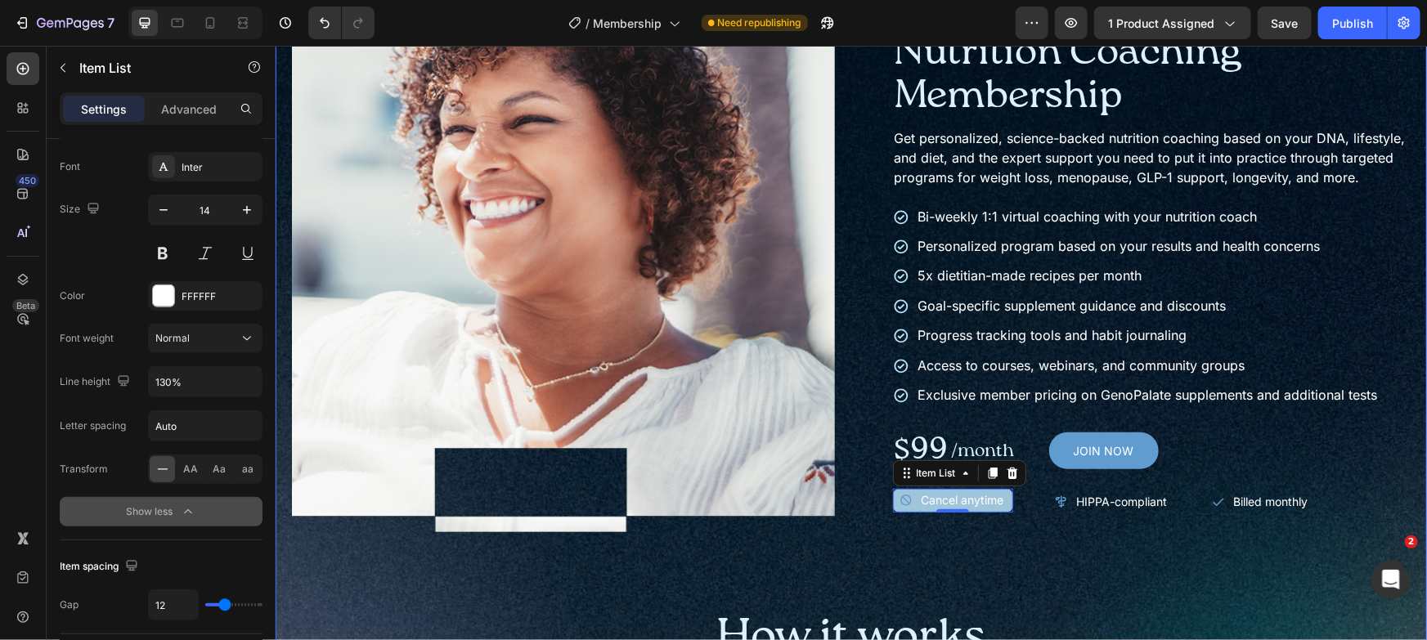
click at [1007, 553] on div "Product Images Icon Icon Icon Icon Icon Icon List Trusted by 180,000+ members T…" at bounding box center [850, 544] width 1119 height 1110
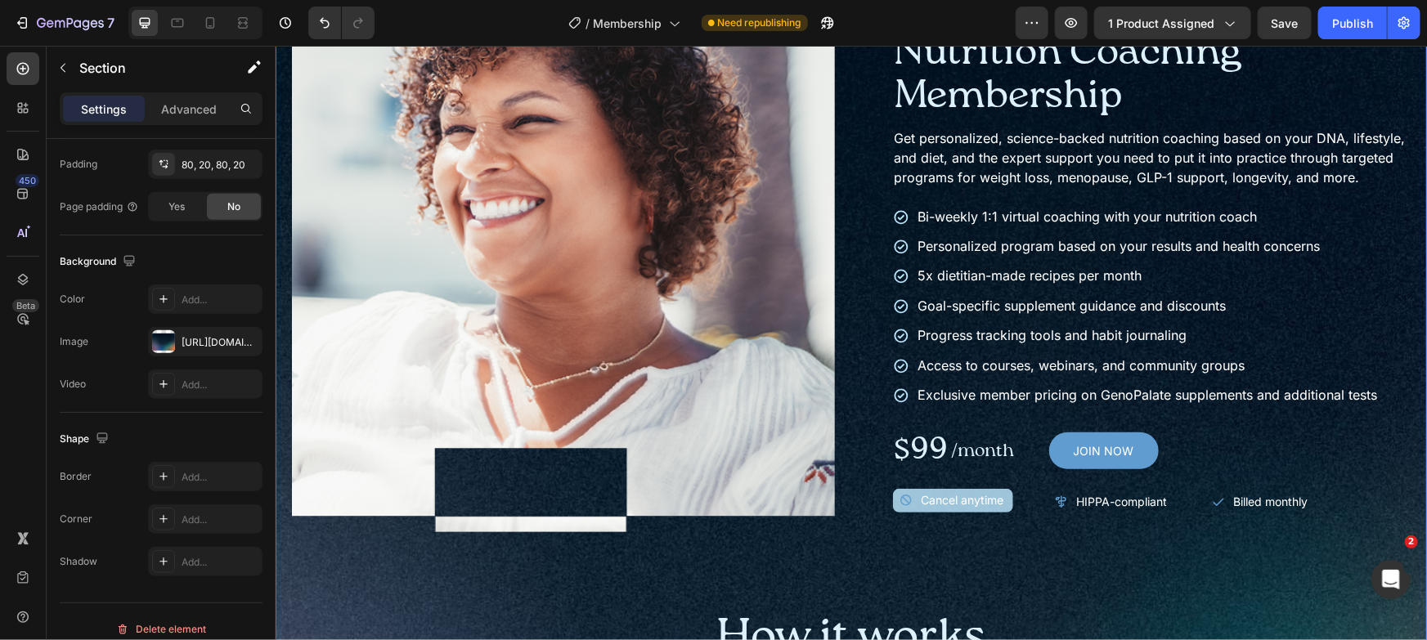
scroll to position [0, 0]
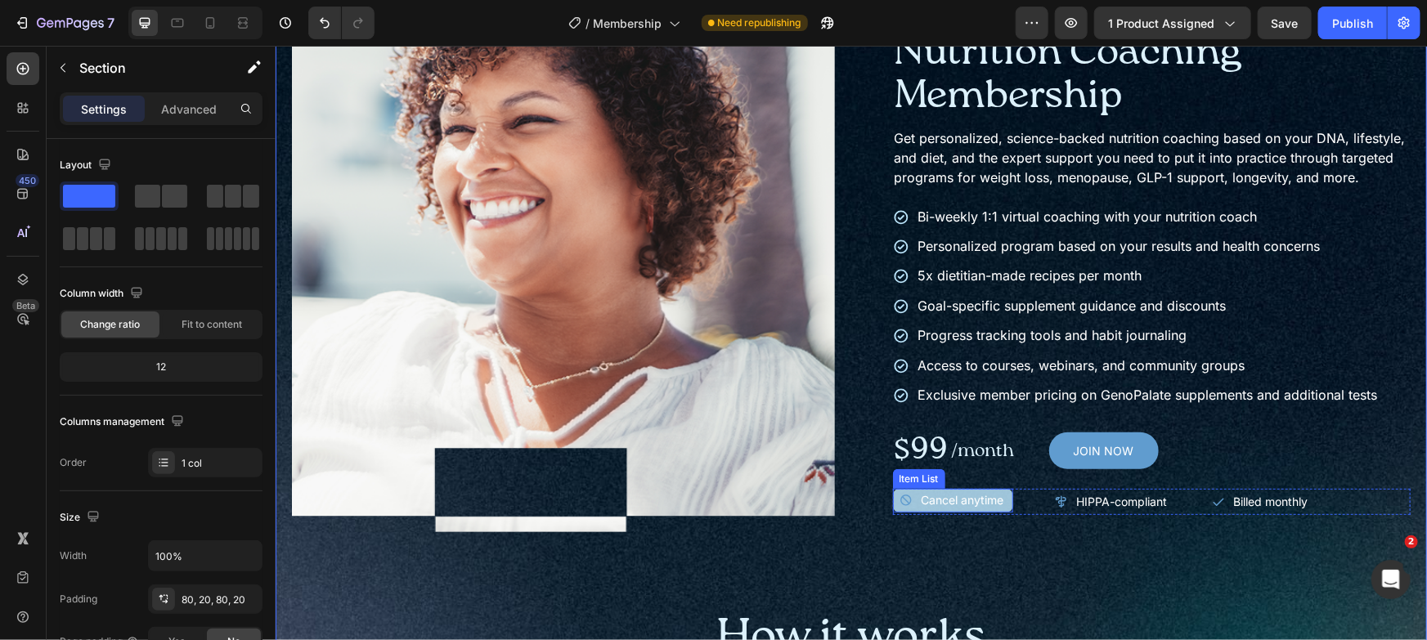
click at [958, 507] on p "Cancel anytime" at bounding box center [962, 499] width 83 height 15
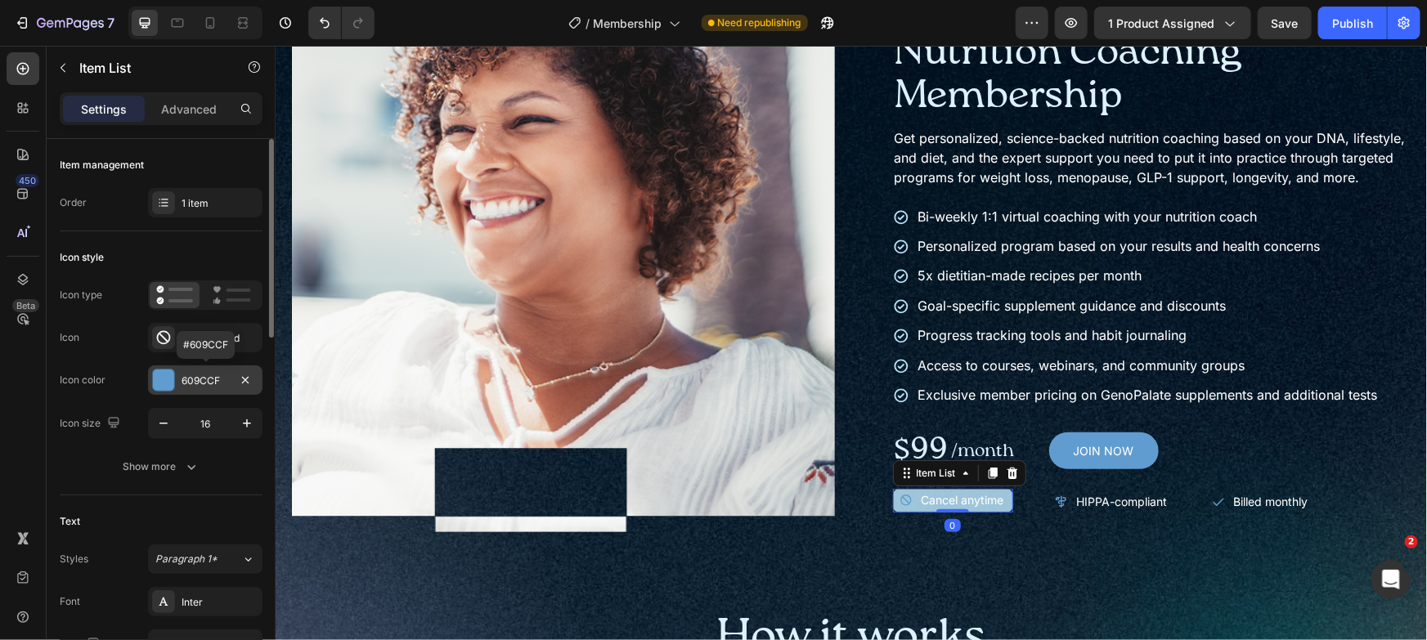
click at [208, 377] on div "609CCF" at bounding box center [205, 381] width 47 height 15
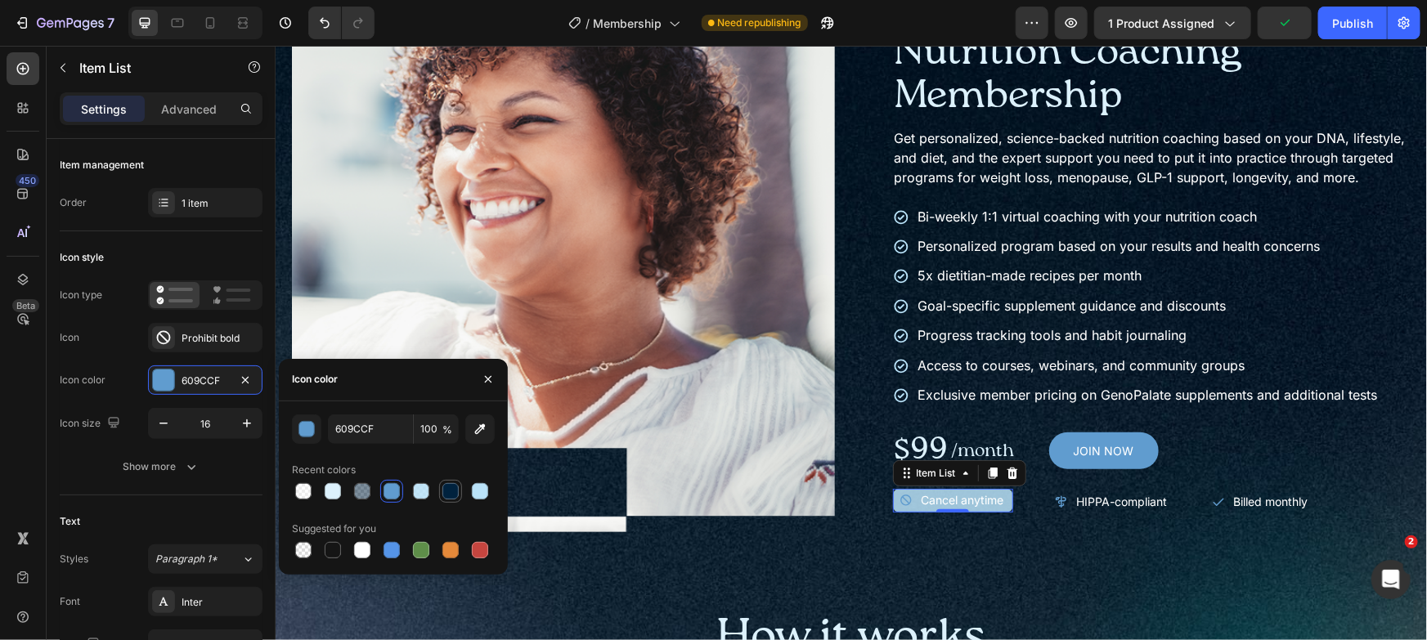
click at [443, 494] on div at bounding box center [450, 491] width 16 height 16
type input "00223E"
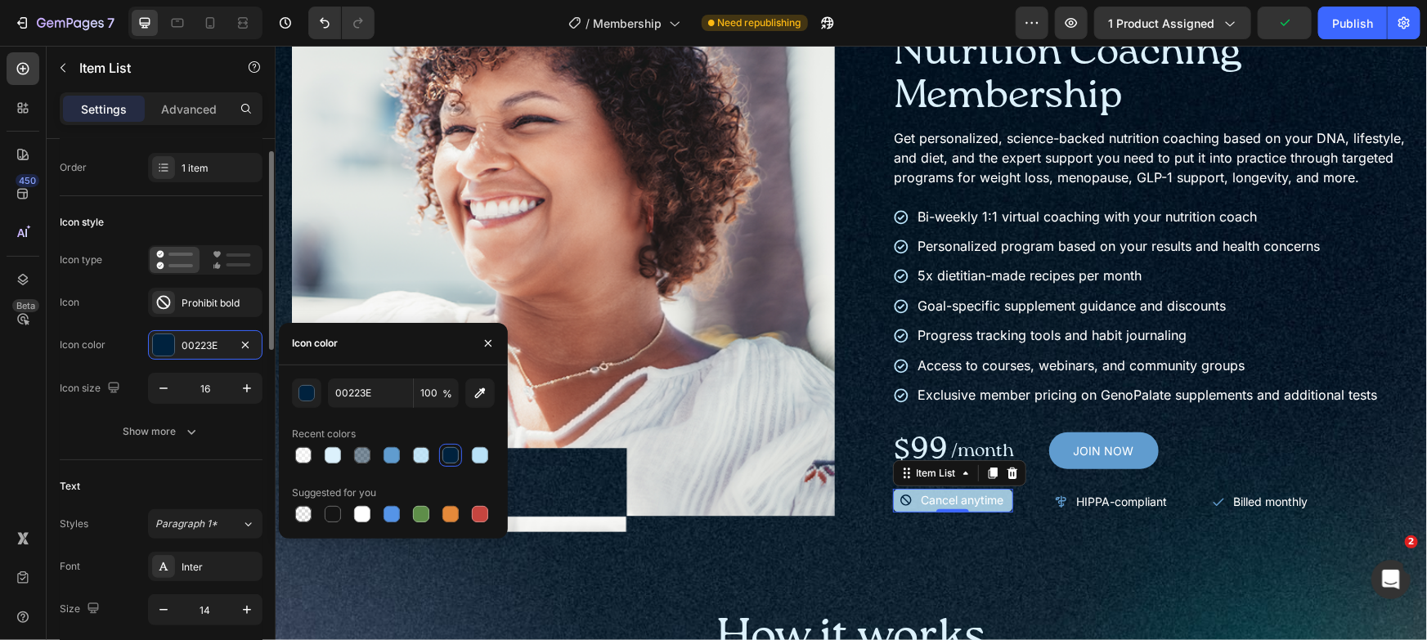
scroll to position [191, 0]
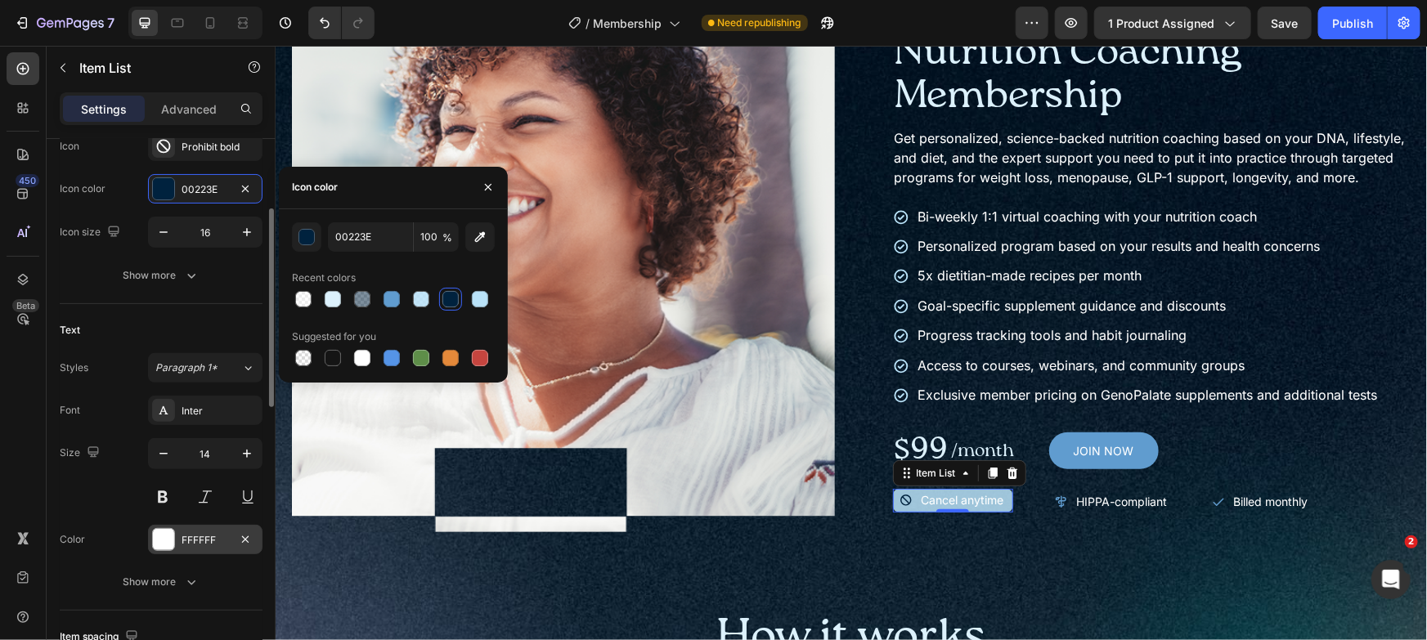
click at [211, 533] on div "FFFFFF" at bounding box center [205, 540] width 47 height 15
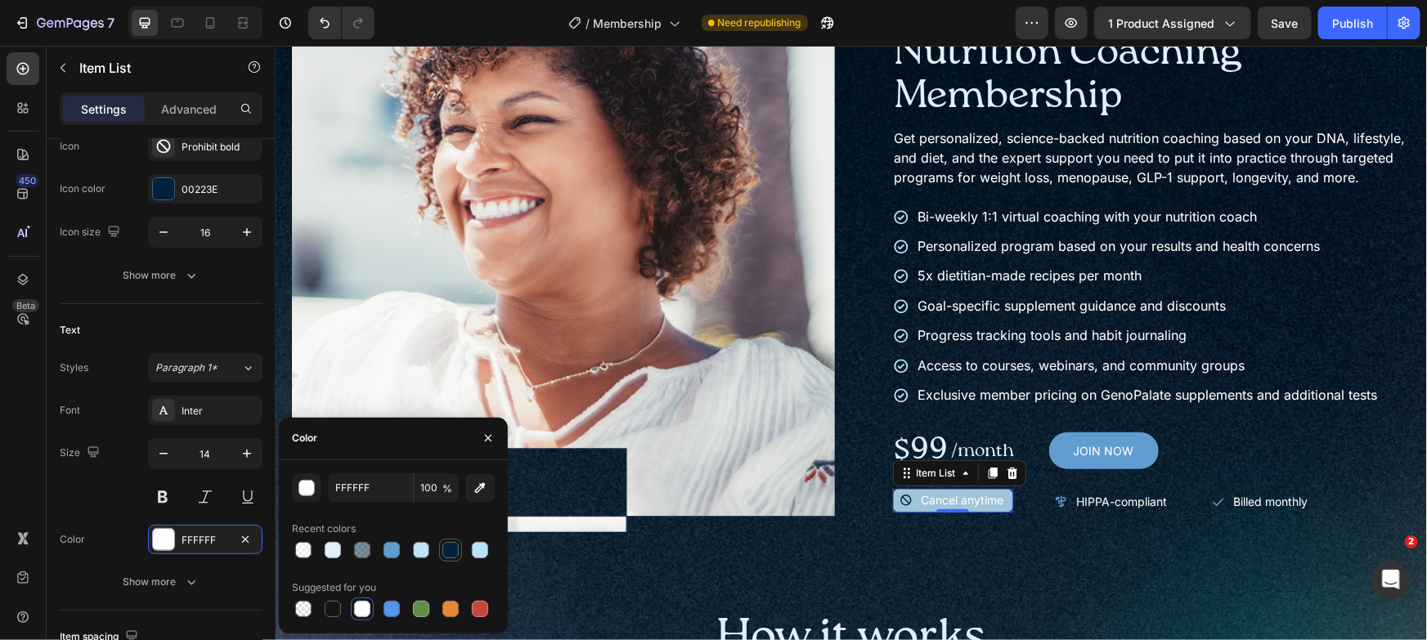
click at [449, 543] on div at bounding box center [450, 550] width 16 height 16
type input "00223E"
click at [878, 560] on div "Product Images Icon Icon Icon Icon Icon Icon List Trusted by 180,000+ members T…" at bounding box center [850, 544] width 1119 height 1110
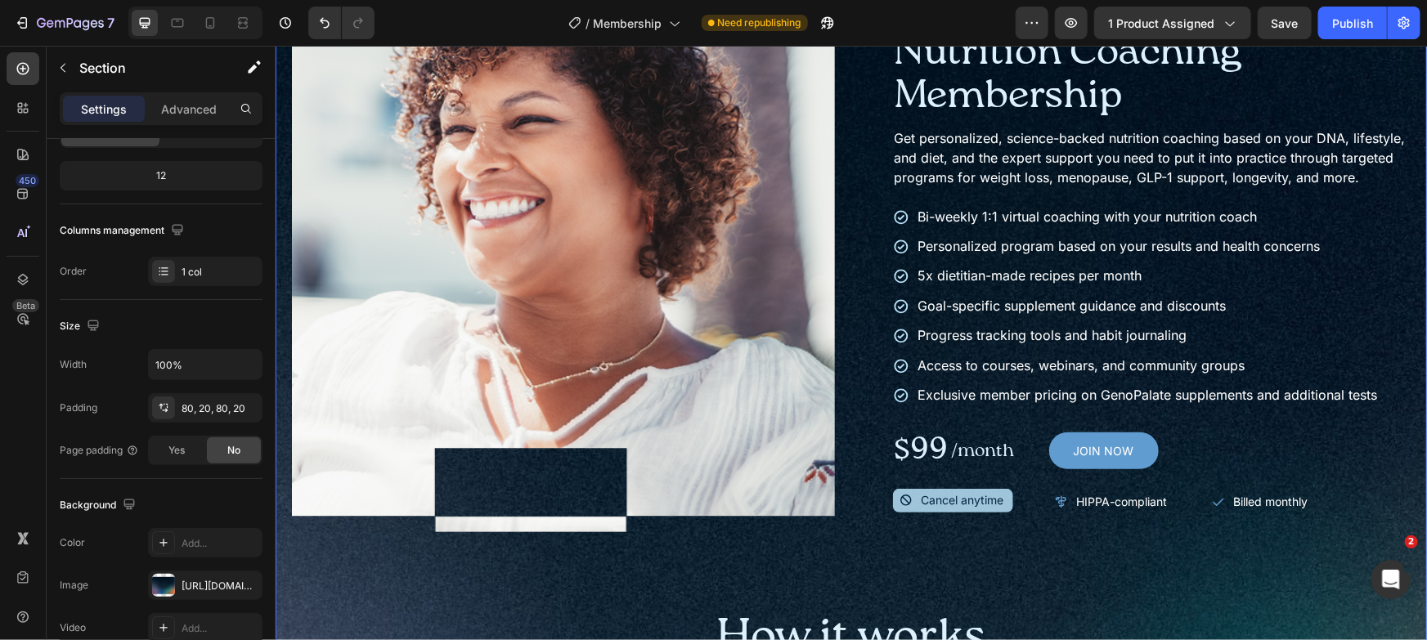
scroll to position [0, 0]
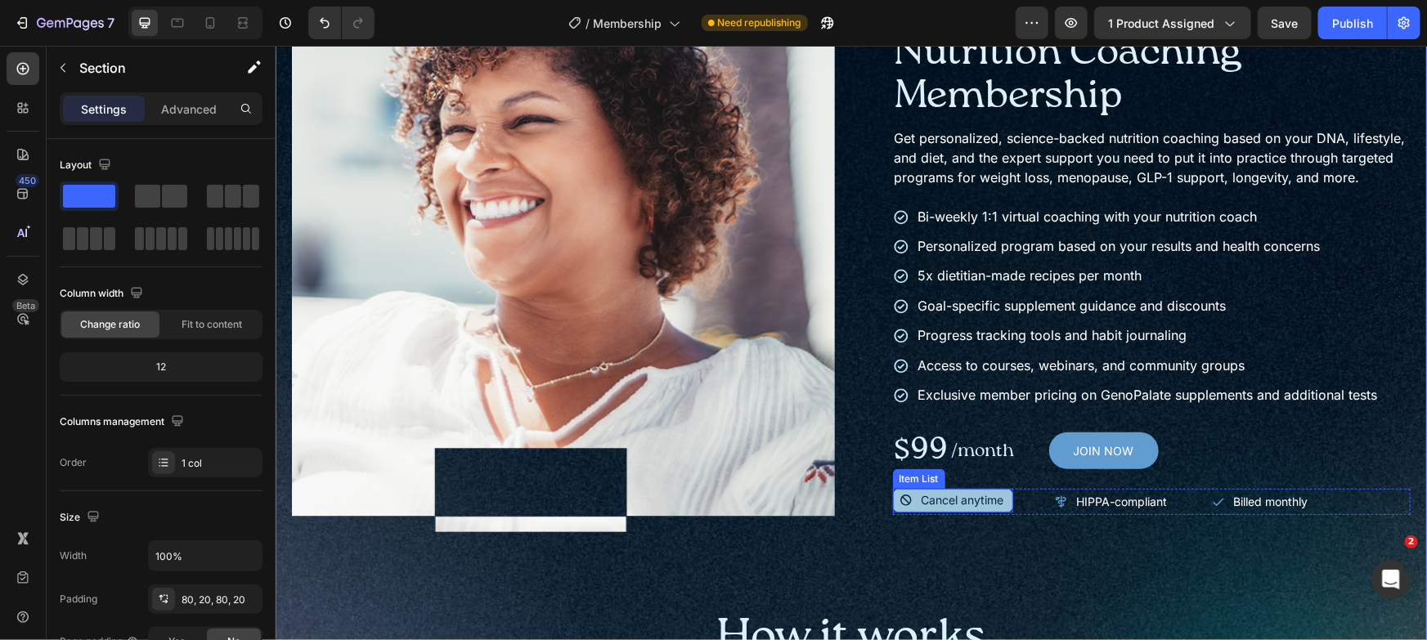
click at [903, 509] on div "Cancel anytime" at bounding box center [952, 500] width 107 height 20
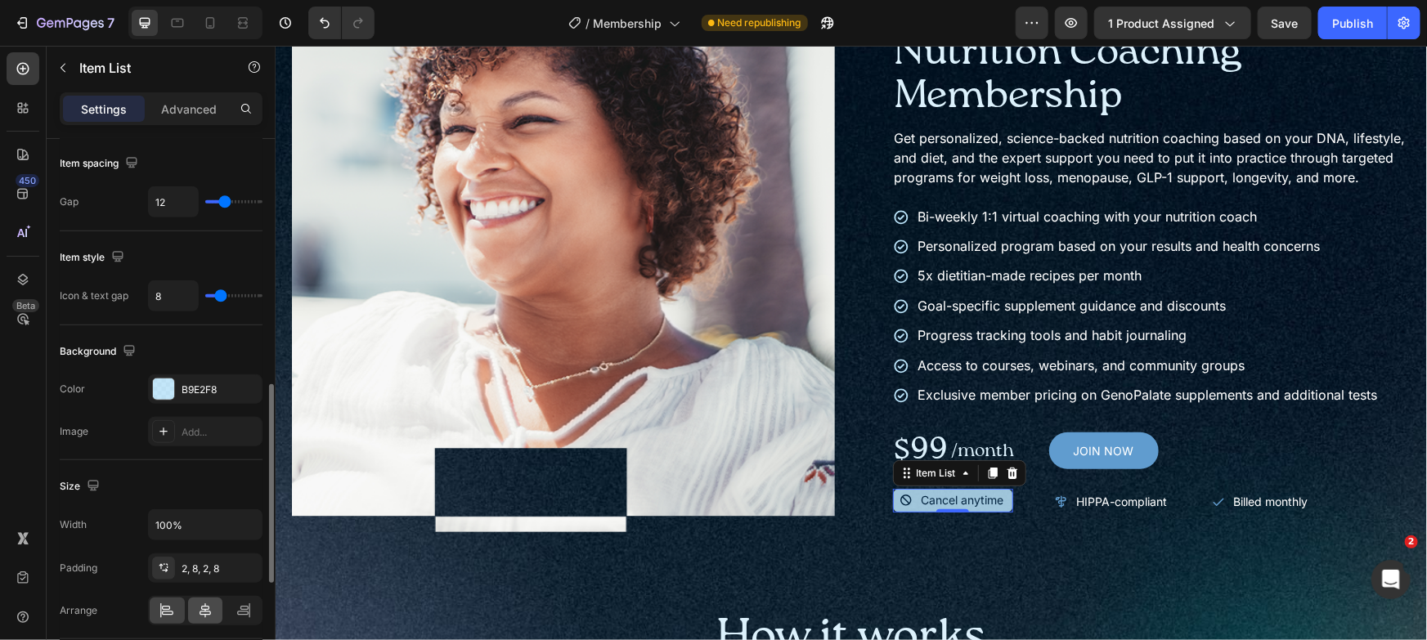
scroll to position [960, 0]
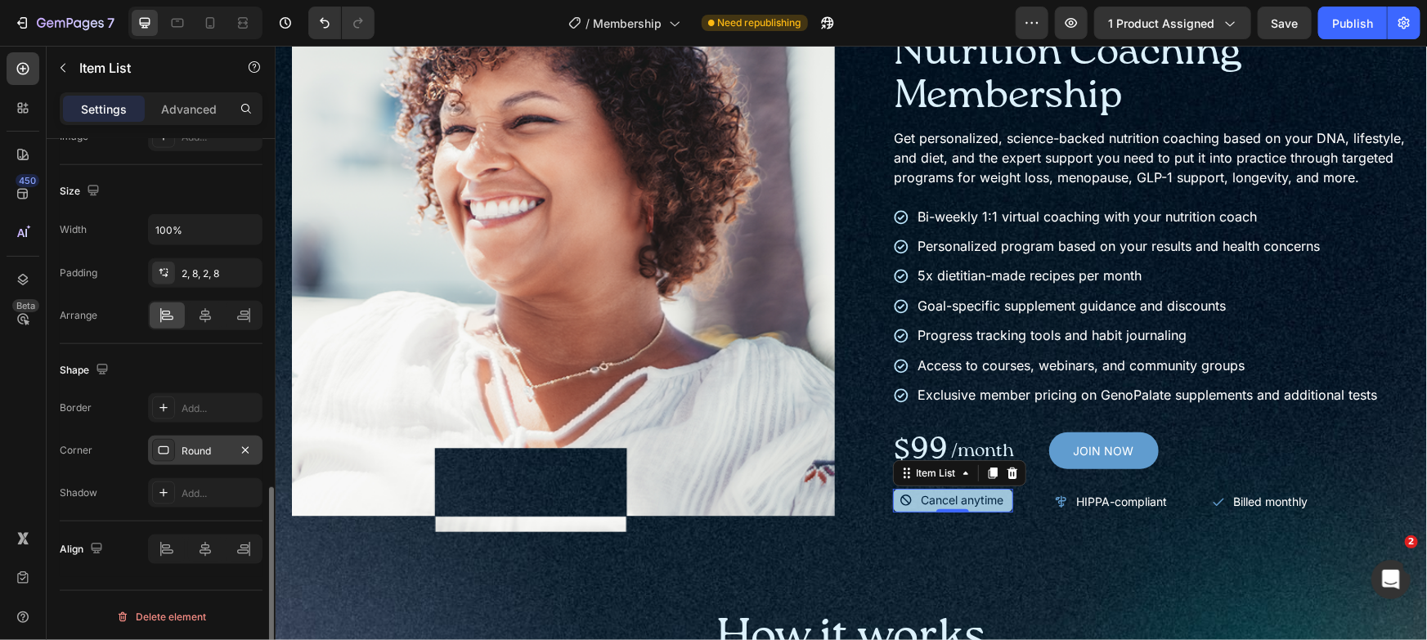
click at [196, 451] on div "Round" at bounding box center [205, 451] width 47 height 15
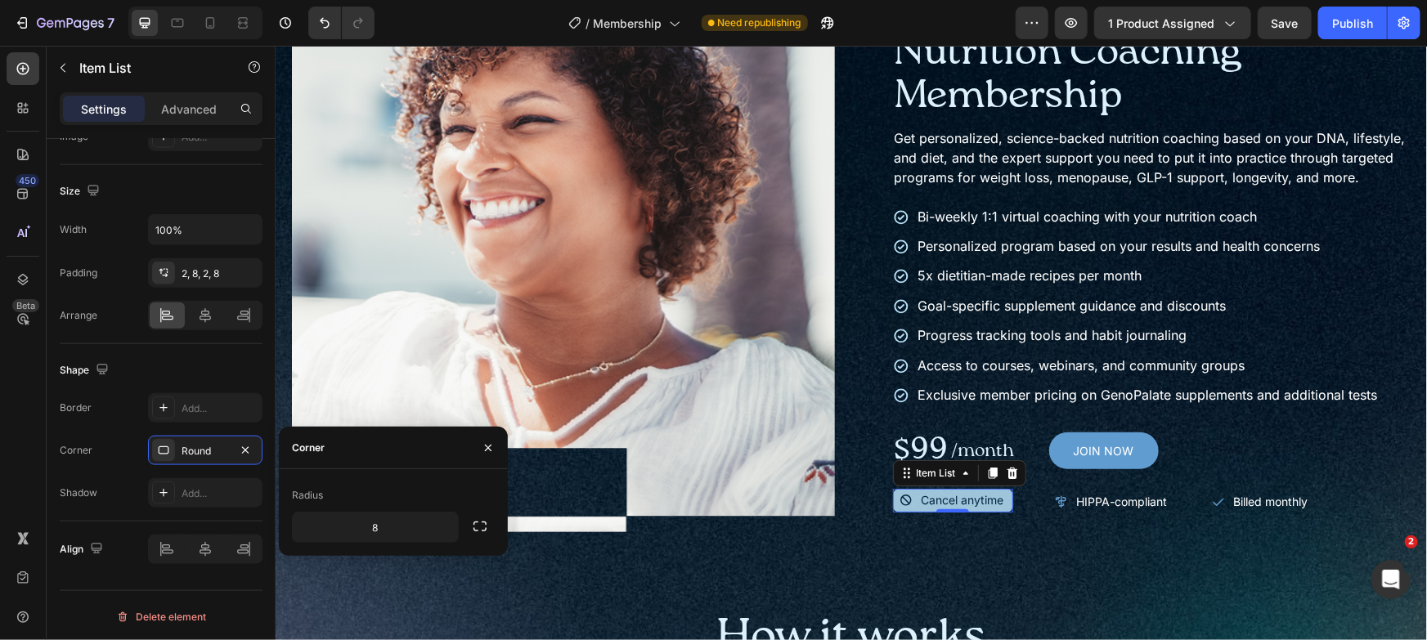
click at [368, 545] on div "Radius 8" at bounding box center [393, 512] width 229 height 87
click at [374, 535] on input "8" at bounding box center [375, 527] width 165 height 29
type input "3"
type input "4"
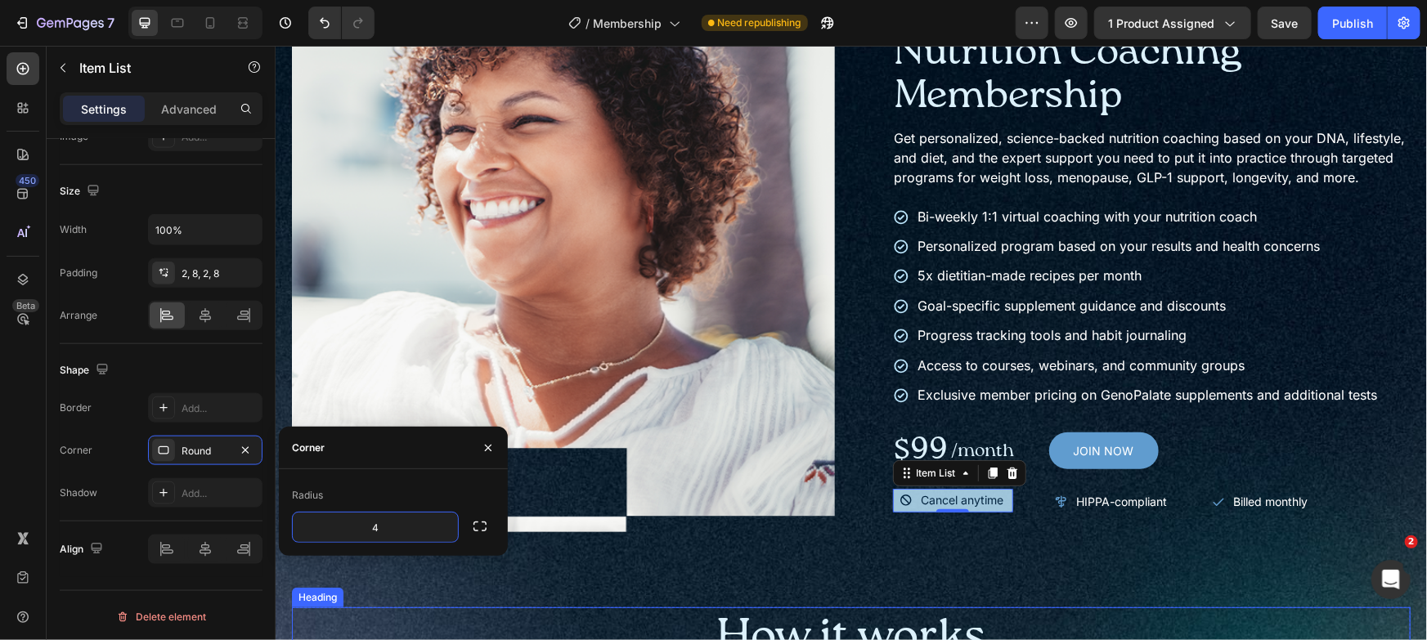
click at [641, 607] on h2 "How it works" at bounding box center [850, 638] width 1119 height 62
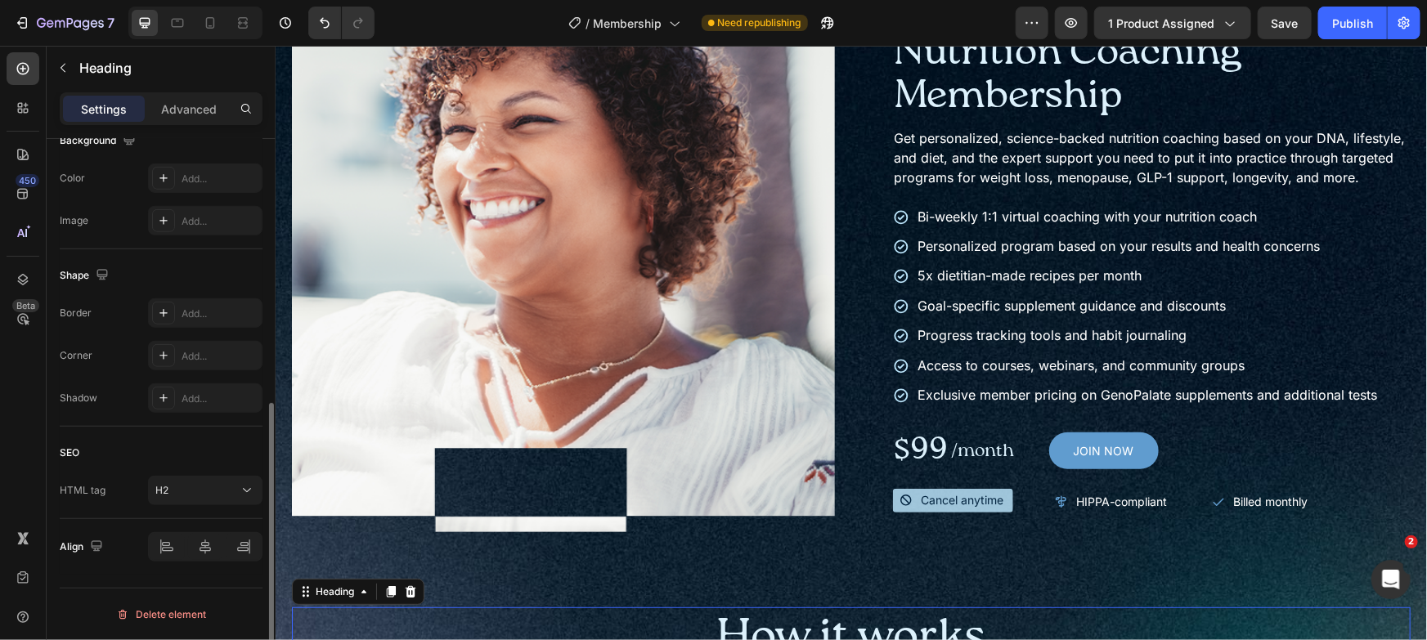
scroll to position [0, 0]
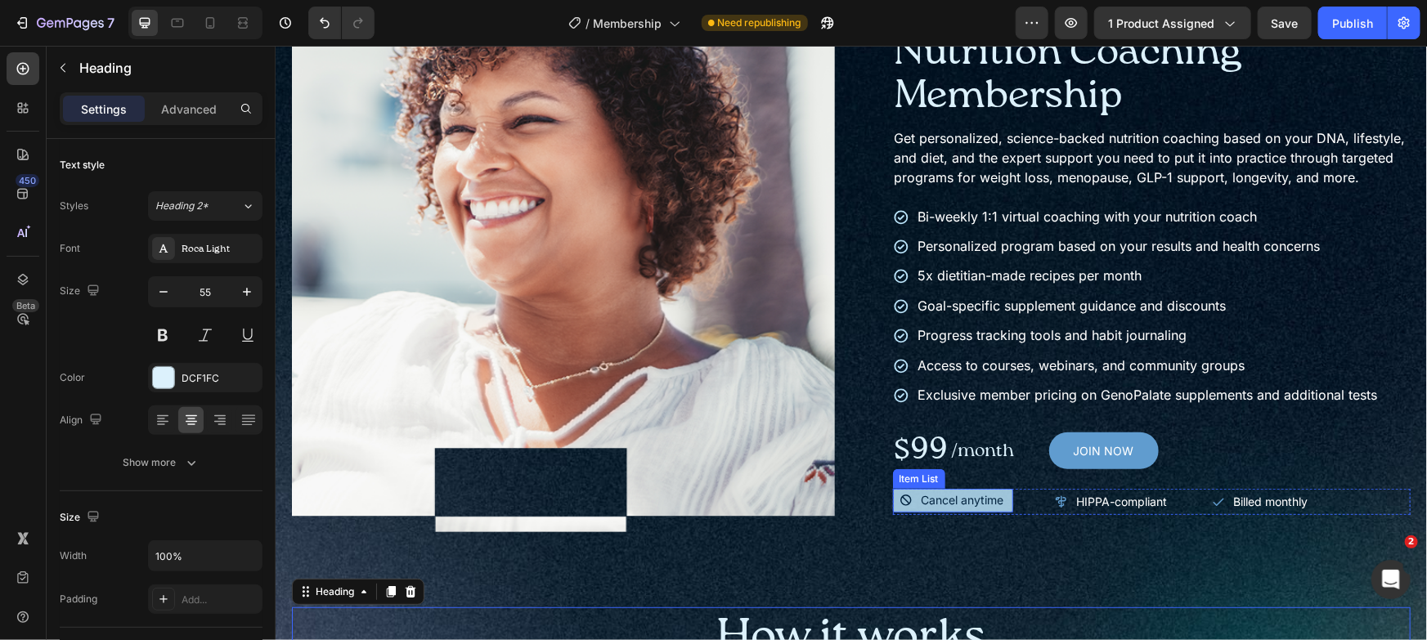
click at [971, 507] on p "Cancel anytime" at bounding box center [962, 499] width 83 height 15
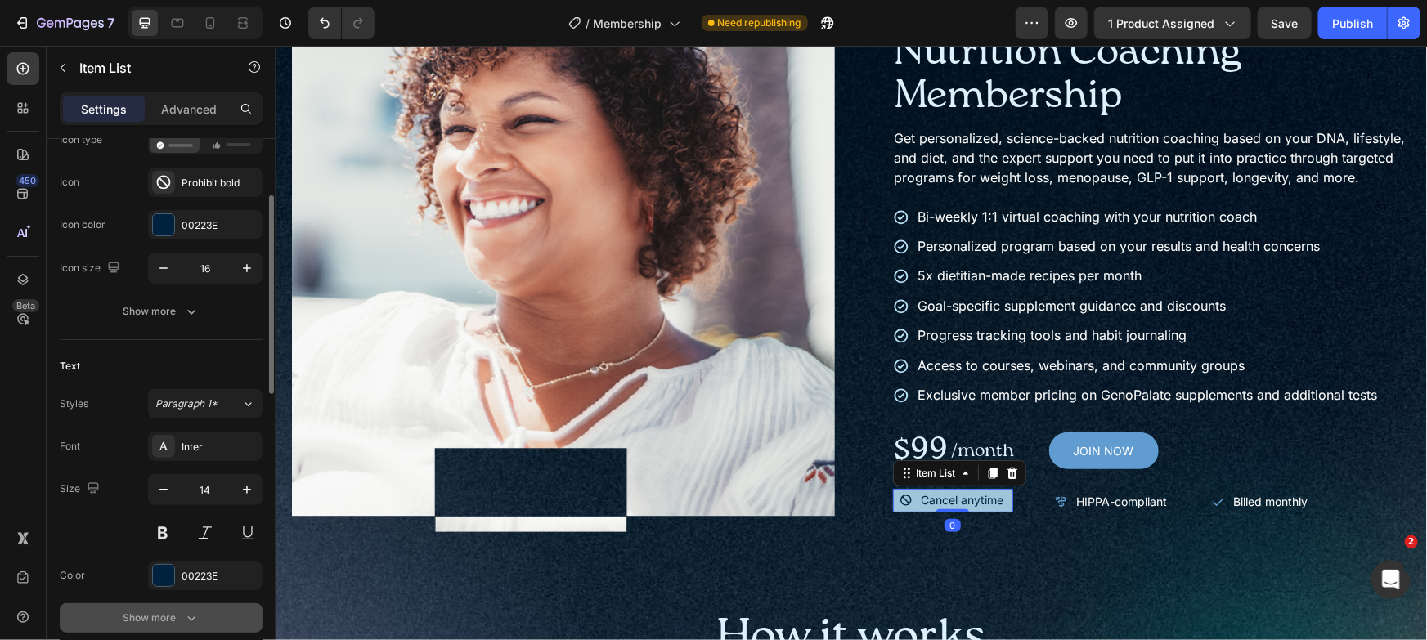
scroll to position [191, 0]
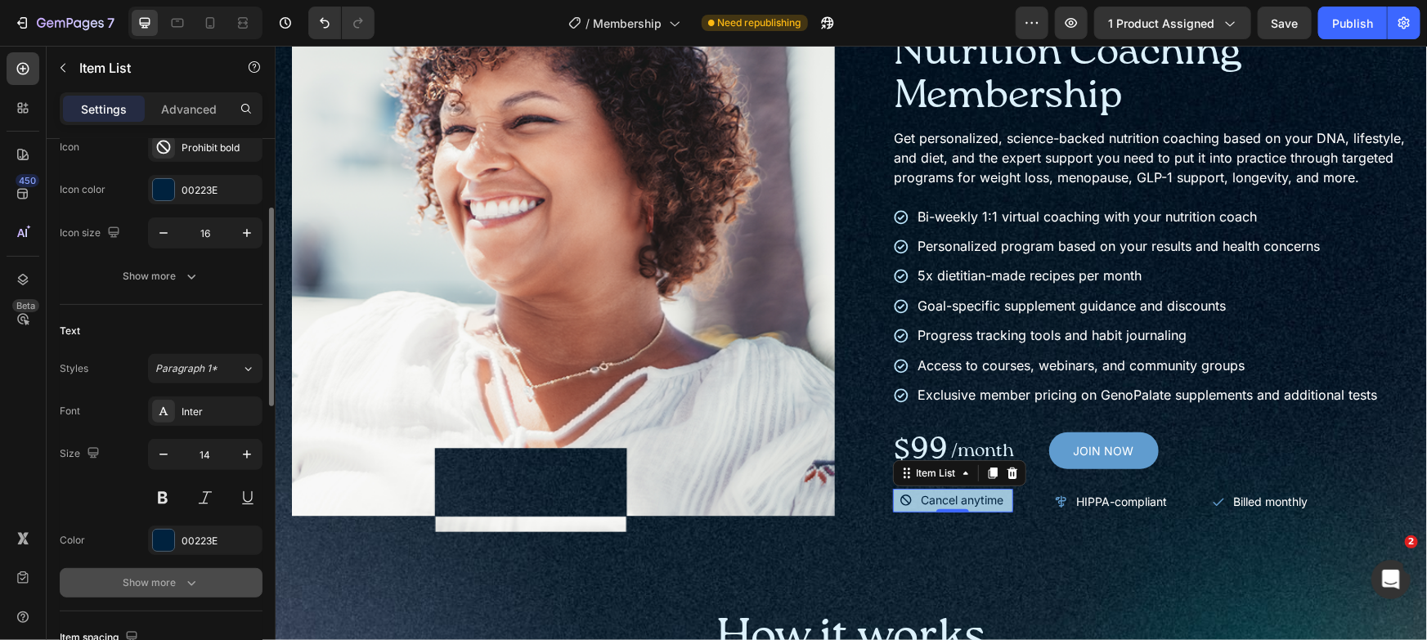
click at [208, 568] on button "Show more" at bounding box center [161, 582] width 203 height 29
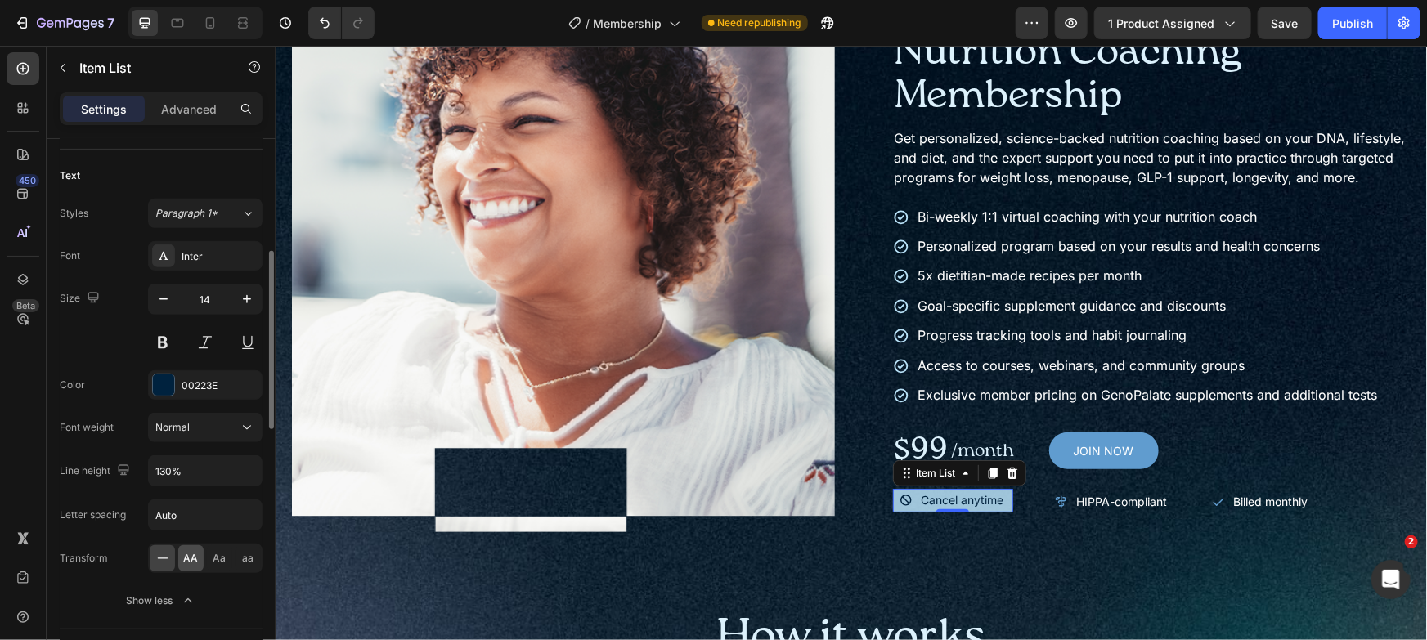
click at [178, 551] on div "AA" at bounding box center [190, 558] width 25 height 26
click at [163, 295] on icon "button" at bounding box center [163, 299] width 16 height 16
type input "12"
click at [167, 342] on button at bounding box center [162, 342] width 29 height 29
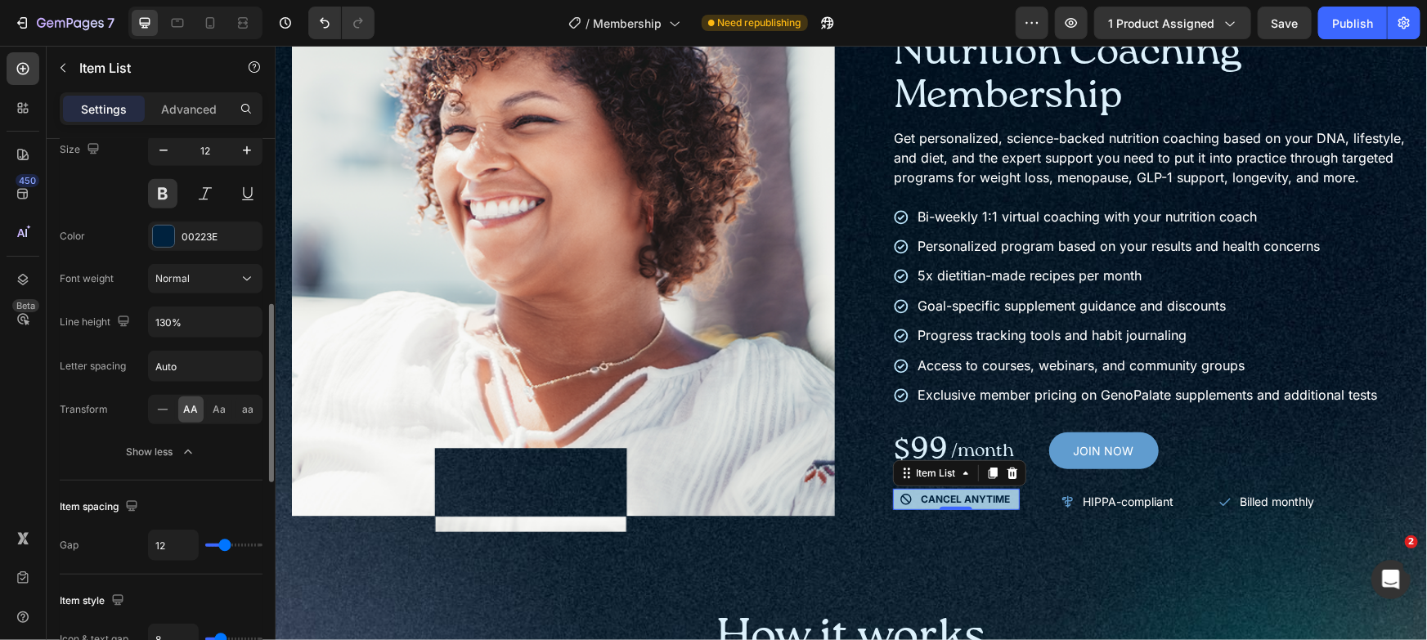
scroll to position [525, 0]
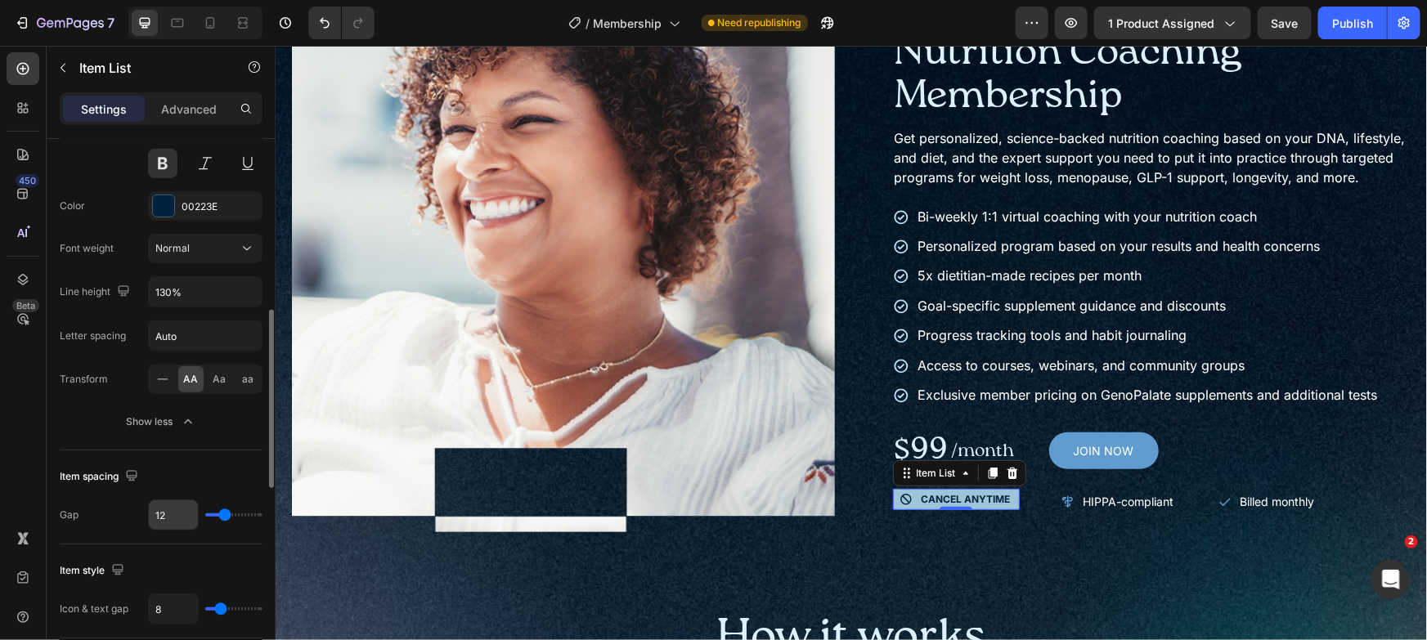
click at [177, 509] on input "12" at bounding box center [173, 514] width 49 height 29
type input "1"
type input "10"
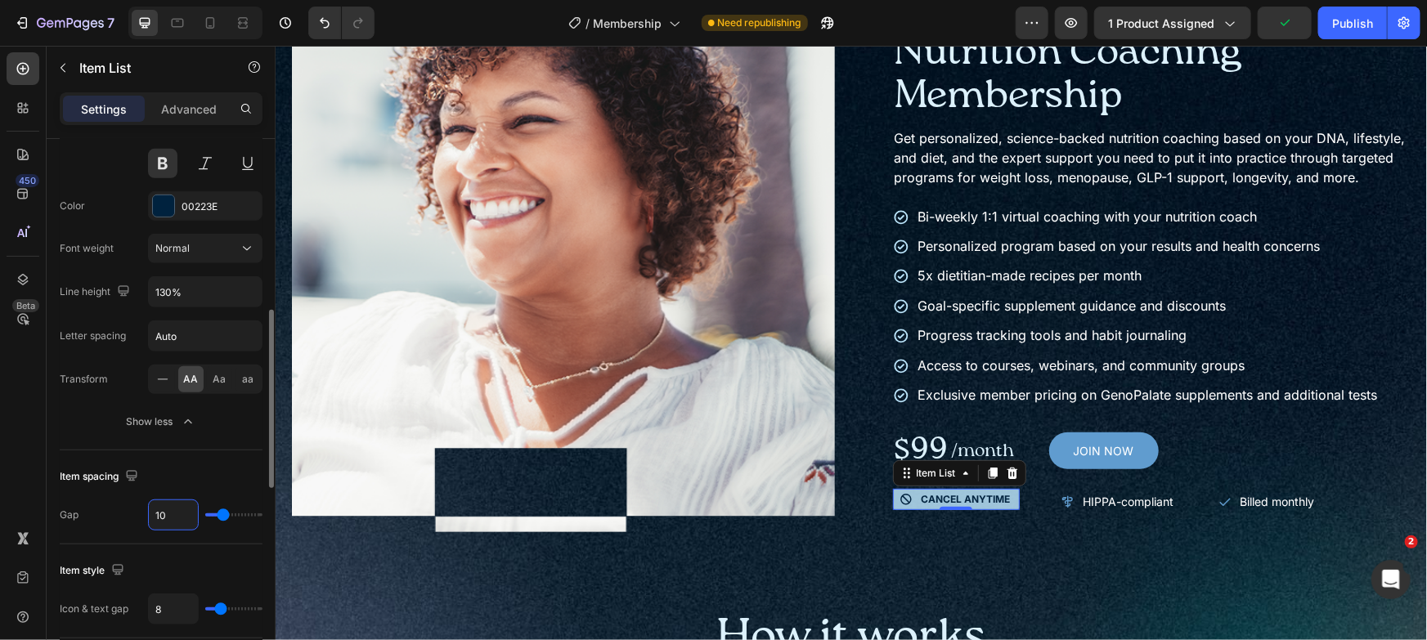
type input "10"
click at [200, 559] on div "Item style" at bounding box center [161, 571] width 203 height 26
click at [183, 611] on input "8" at bounding box center [173, 609] width 49 height 29
type input "6"
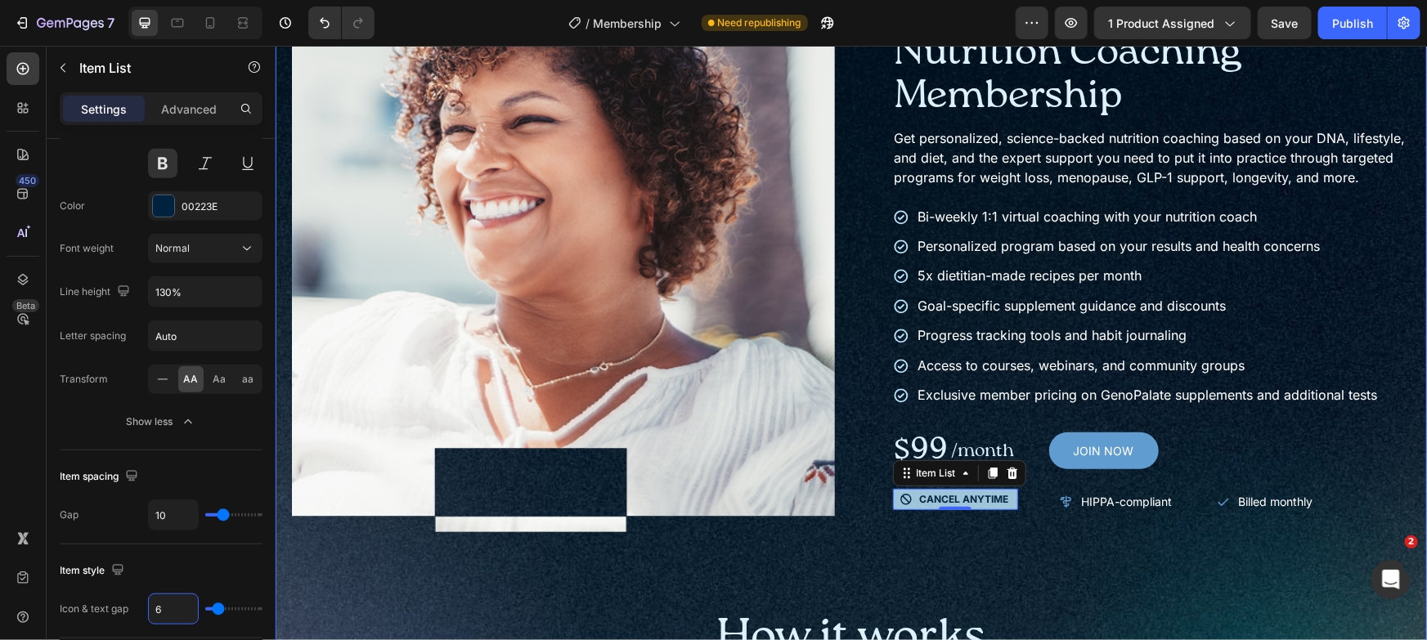
click at [1003, 545] on div "Product Images Icon Icon Icon Icon Icon Icon List Trusted by 180,000+ members T…" at bounding box center [850, 544] width 1119 height 1110
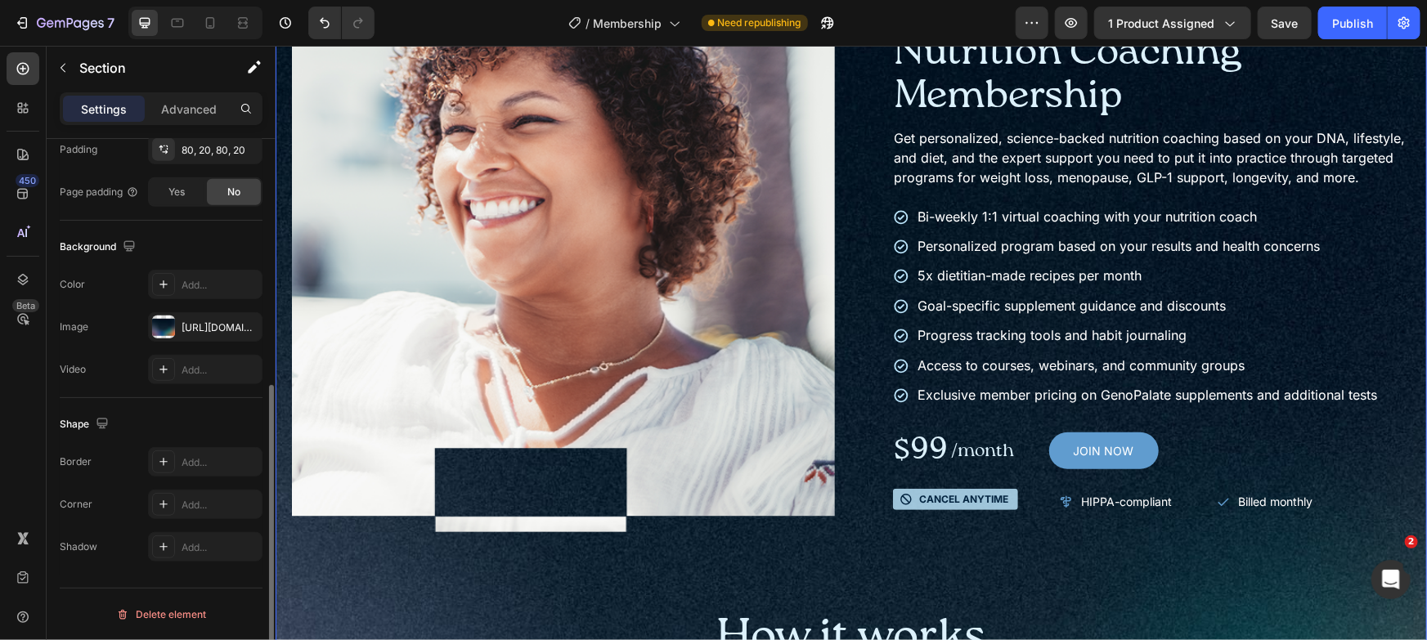
scroll to position [0, 0]
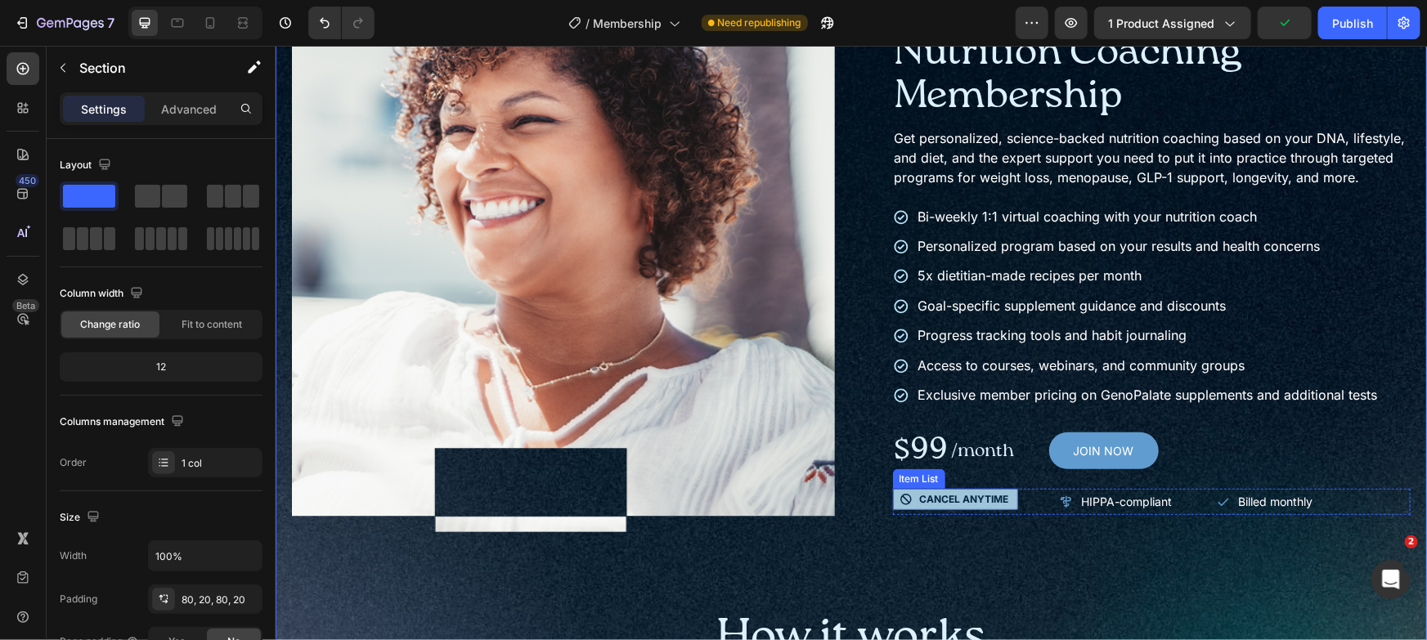
click at [1006, 509] on div "Cancel anytime" at bounding box center [954, 498] width 125 height 21
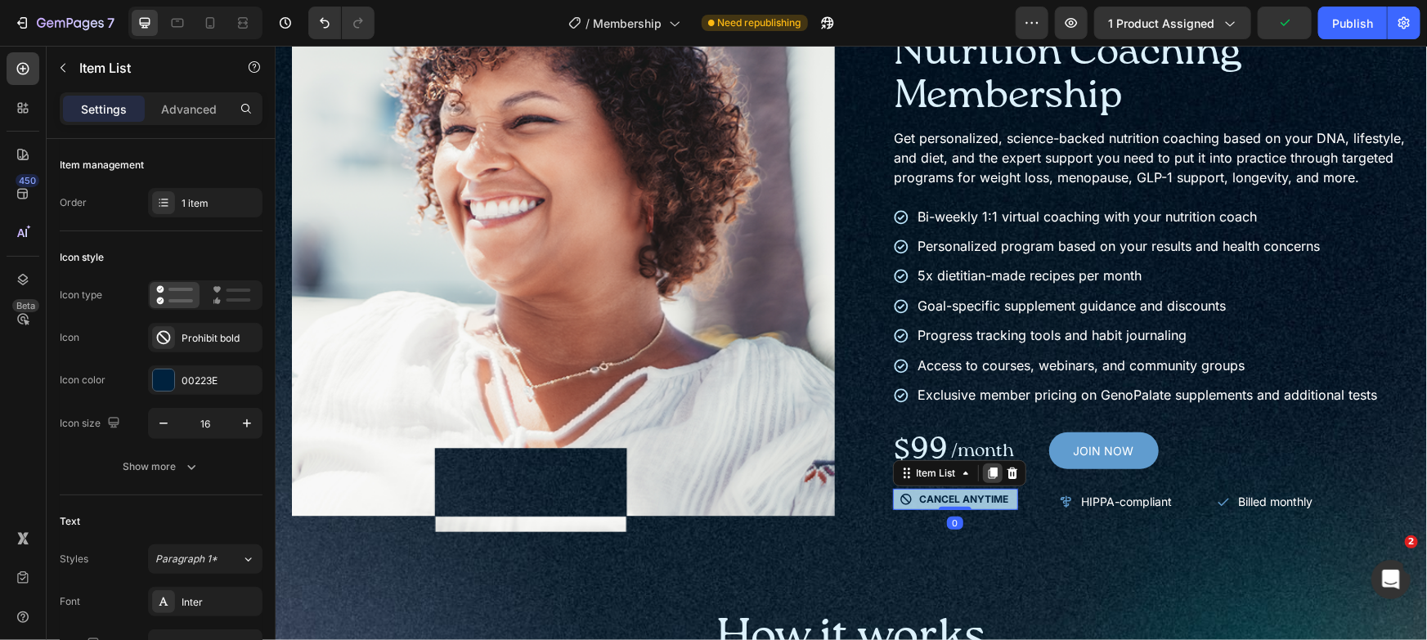
click at [985, 479] on icon at bounding box center [991, 472] width 13 height 13
click at [985, 500] on icon at bounding box center [991, 493] width 13 height 13
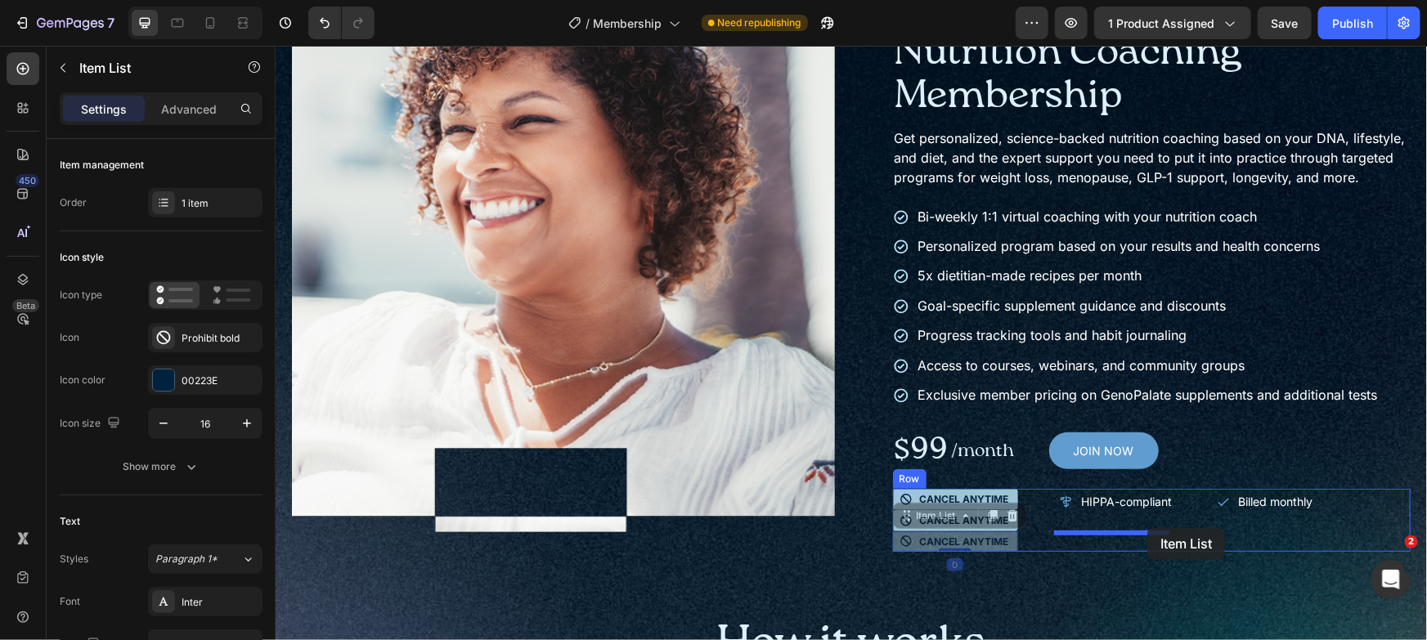
drag, startPoint x: 916, startPoint y: 537, endPoint x: 1147, endPoint y: 527, distance: 230.8
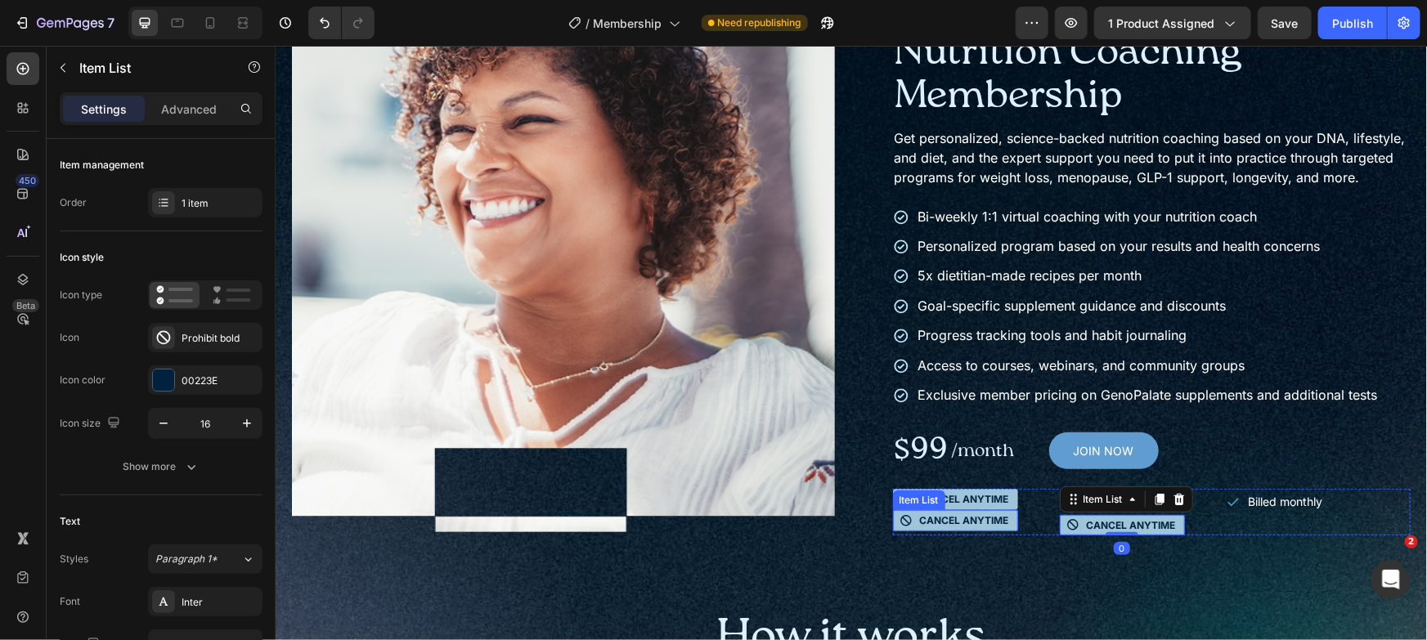
click at [959, 529] on div "Cancel anytime" at bounding box center [964, 520] width 94 height 18
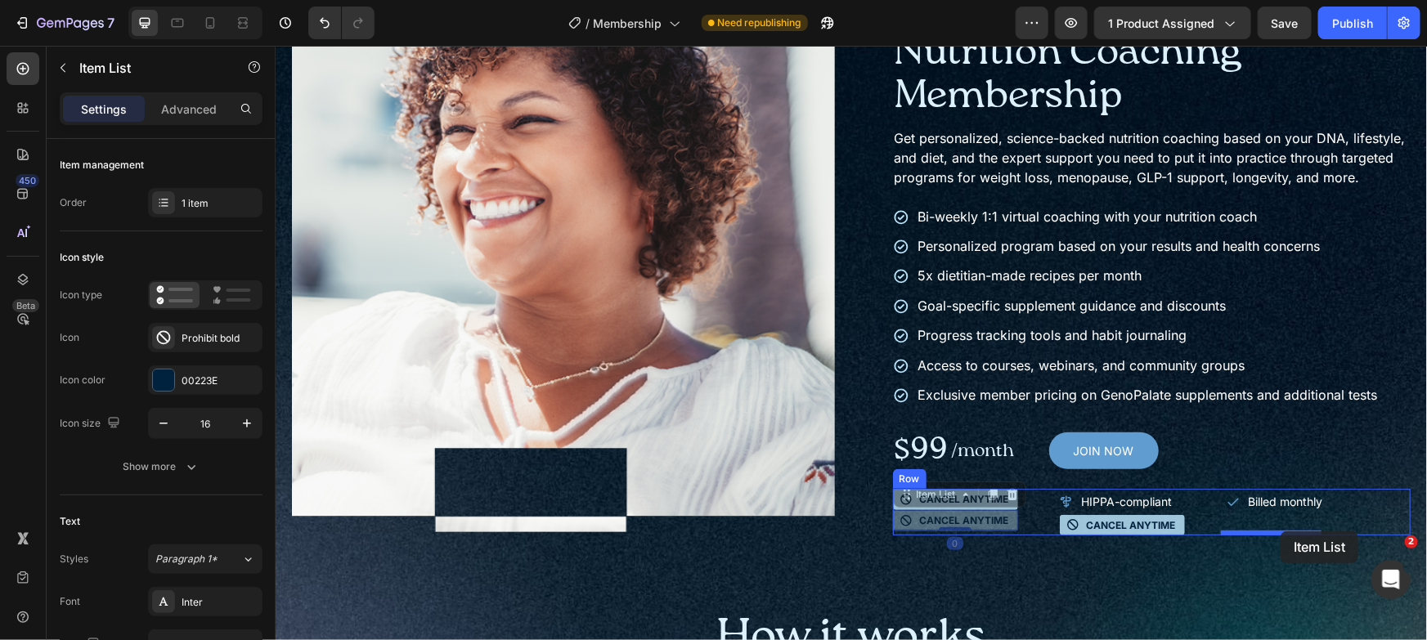
drag, startPoint x: 922, startPoint y: 509, endPoint x: 1280, endPoint y: 531, distance: 358.1
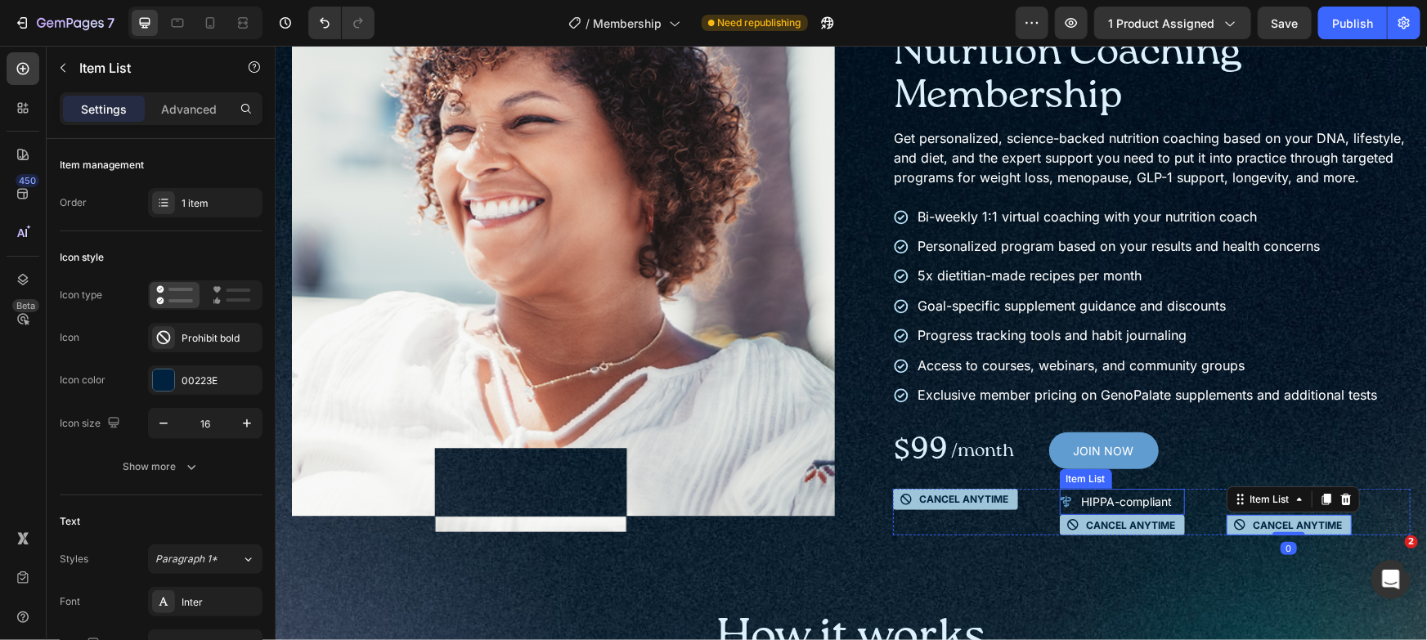
click at [1145, 511] on p "HIPPA-compliant" at bounding box center [1126, 501] width 91 height 20
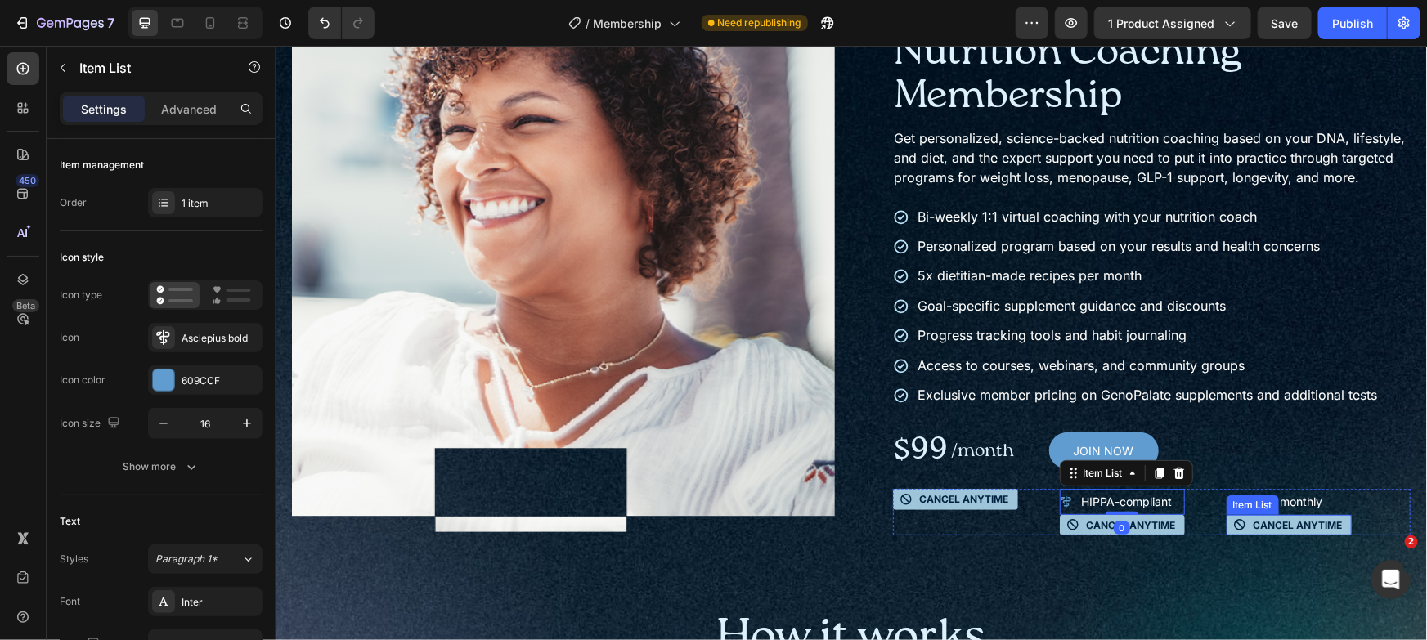
click at [1289, 532] on p "Cancel anytime" at bounding box center [1297, 524] width 89 height 13
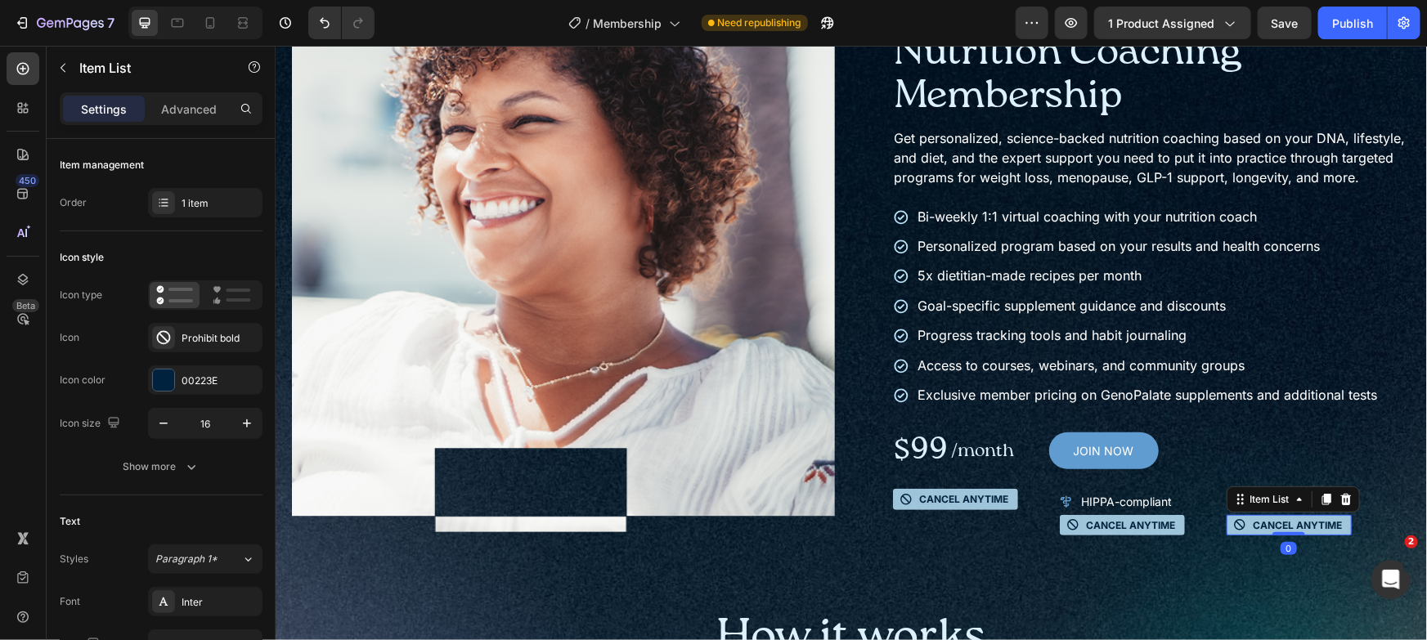
click at [1289, 532] on p "Cancel anytime" at bounding box center [1297, 524] width 89 height 13
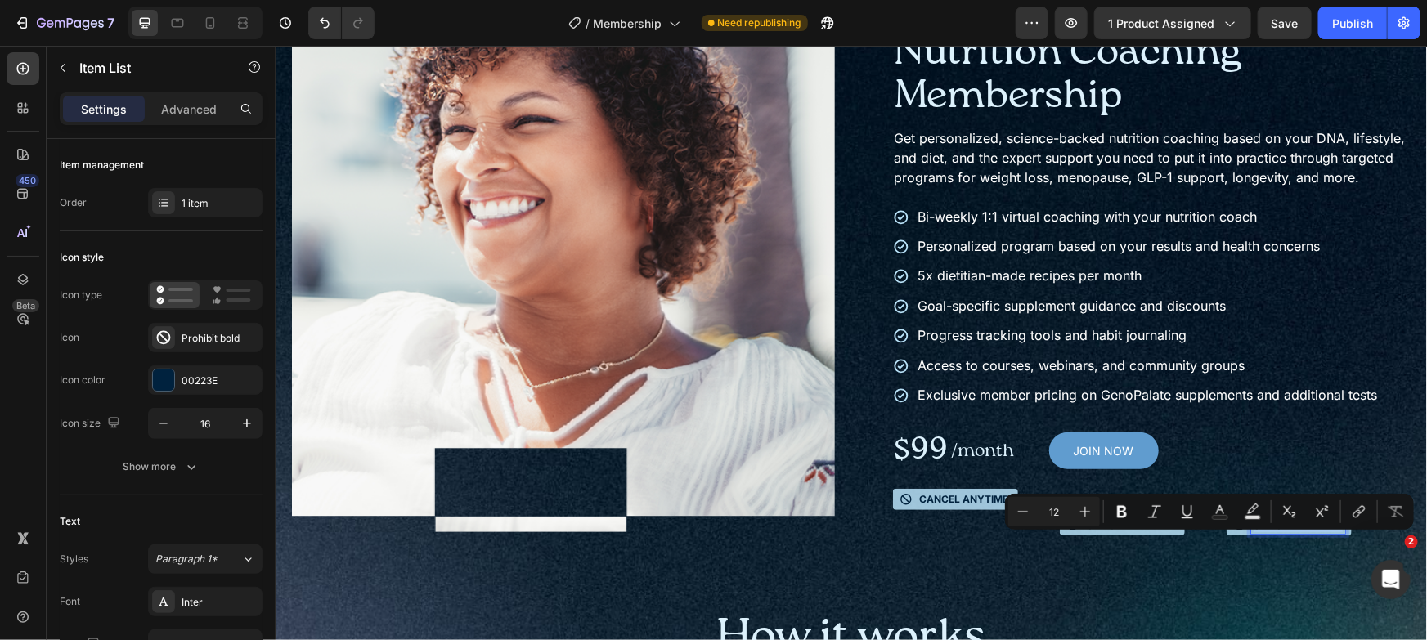
click at [1325, 532] on p "Cancel anytime" at bounding box center [1297, 524] width 89 height 13
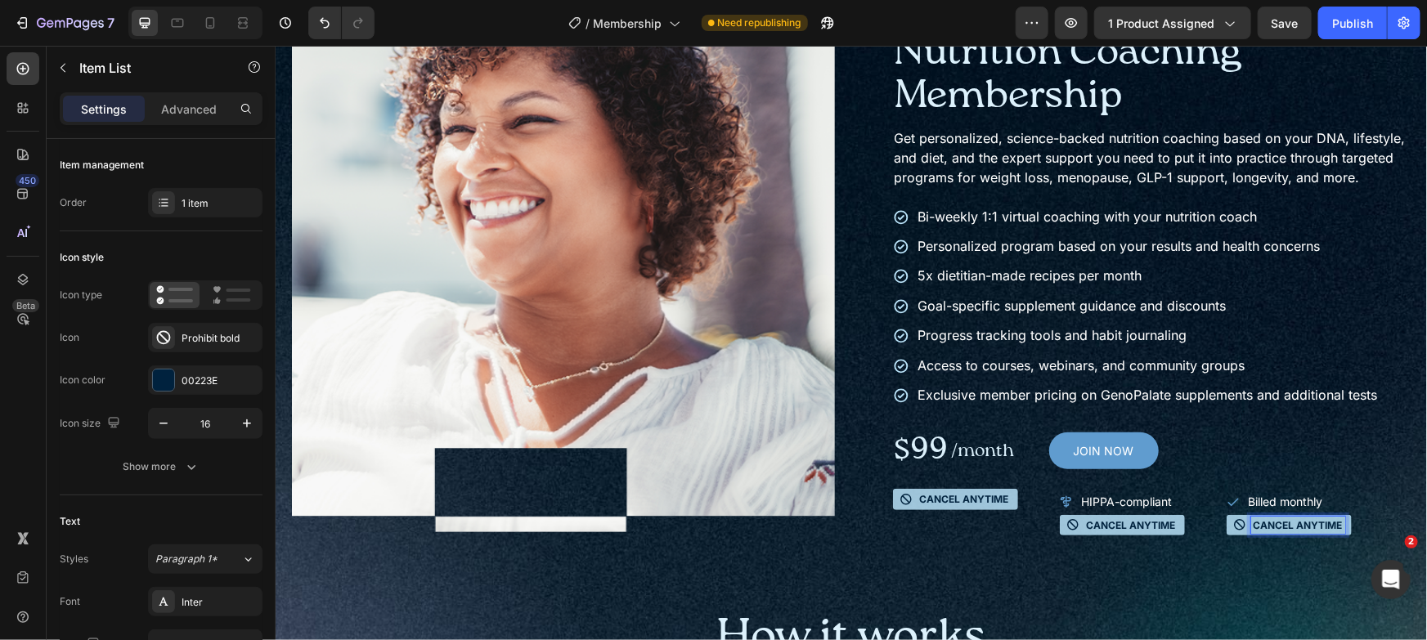
click at [1328, 532] on p "Cancel anytime" at bounding box center [1297, 524] width 89 height 13
click at [1328, 514] on div "Billed monthly" at bounding box center [1287, 500] width 122 height 25
click at [1339, 479] on icon at bounding box center [1345, 472] width 13 height 13
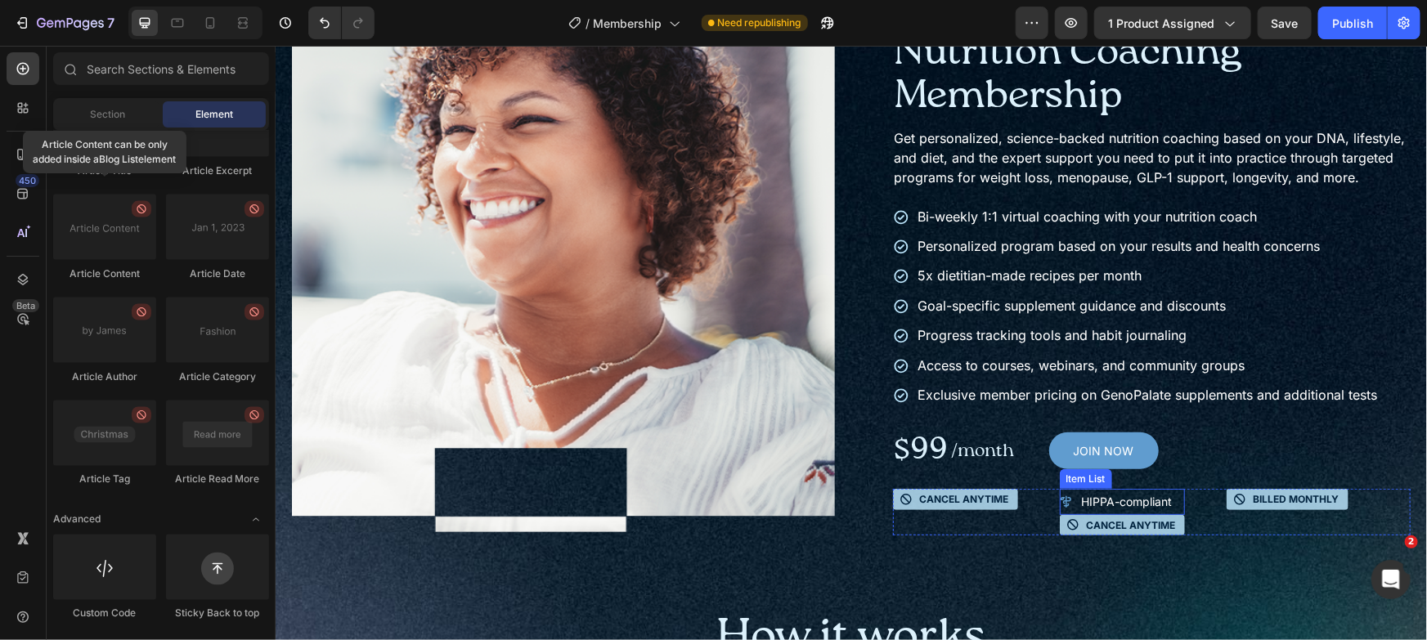
click at [1120, 511] on p "HIPPA-compliant" at bounding box center [1126, 501] width 91 height 20
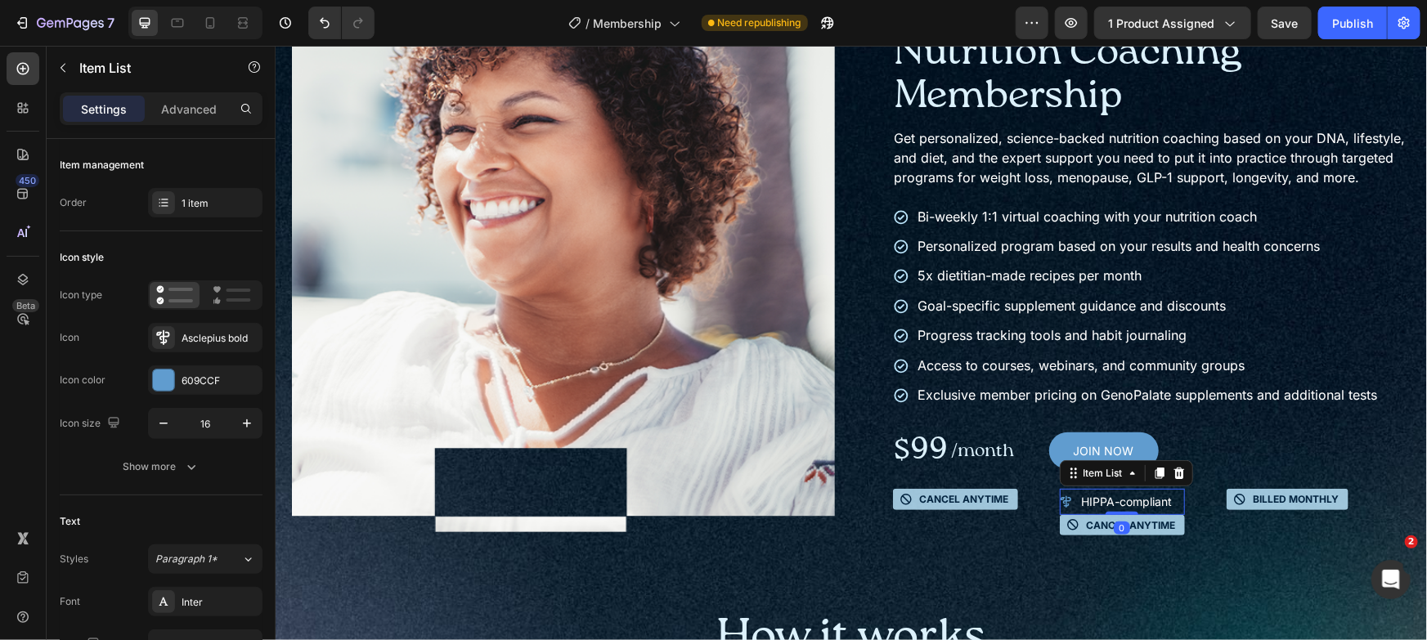
click at [1120, 511] on p "HIPPA-compliant" at bounding box center [1126, 501] width 91 height 20
copy p "HIPPA-compliant"
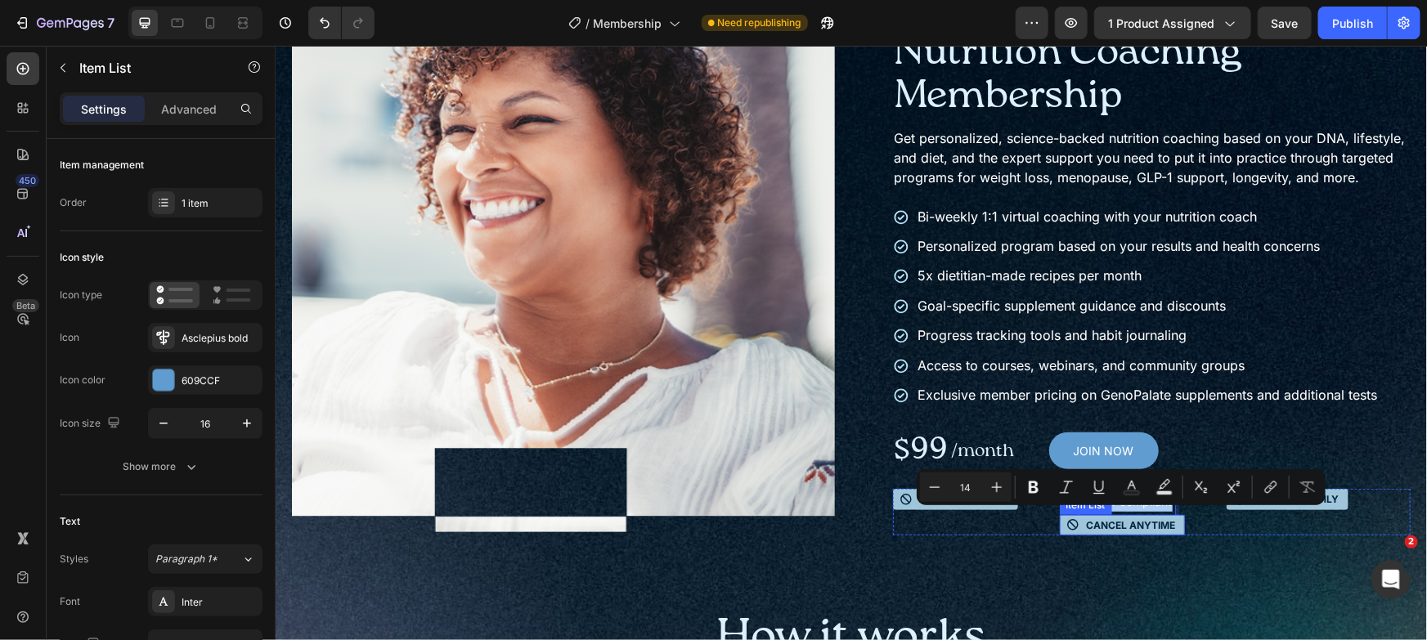
click at [1124, 532] on p "Cancel anytime" at bounding box center [1130, 524] width 89 height 13
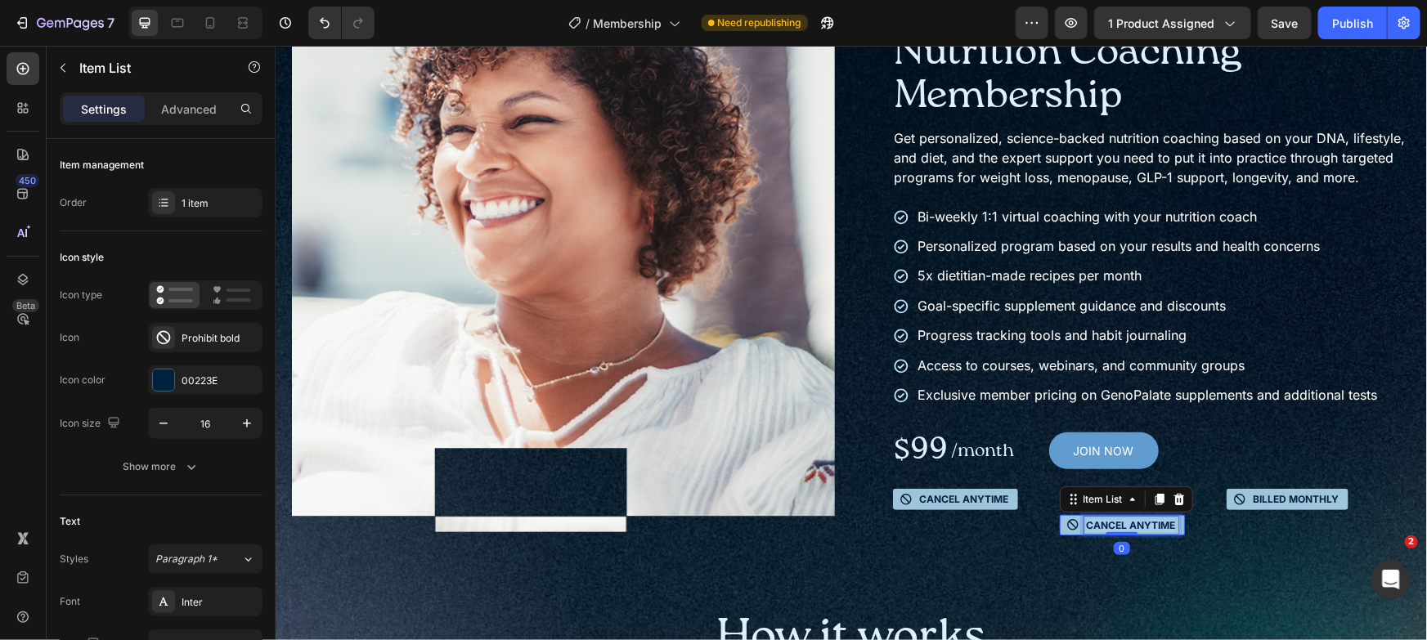
click at [1124, 532] on p "Cancel anytime" at bounding box center [1130, 524] width 89 height 13
click at [1180, 514] on div "HIPPA-compliant" at bounding box center [1124, 500] width 130 height 25
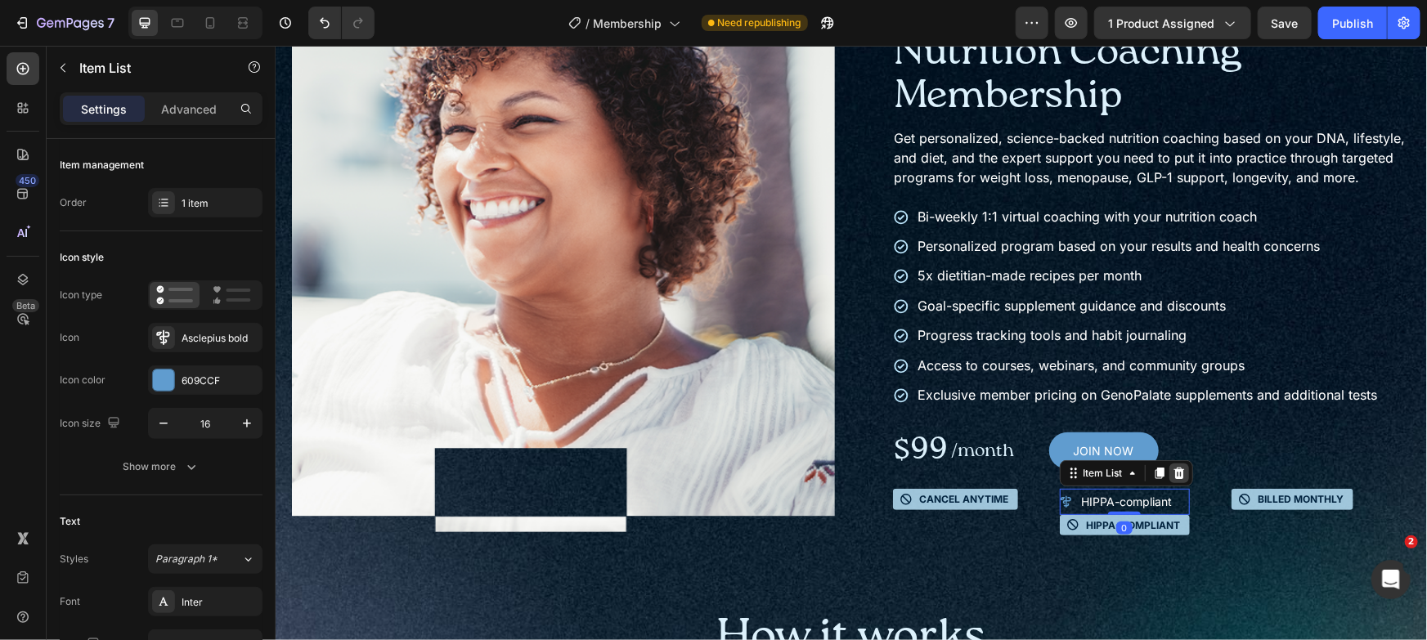
click at [1173, 478] on icon at bounding box center [1178, 472] width 11 height 11
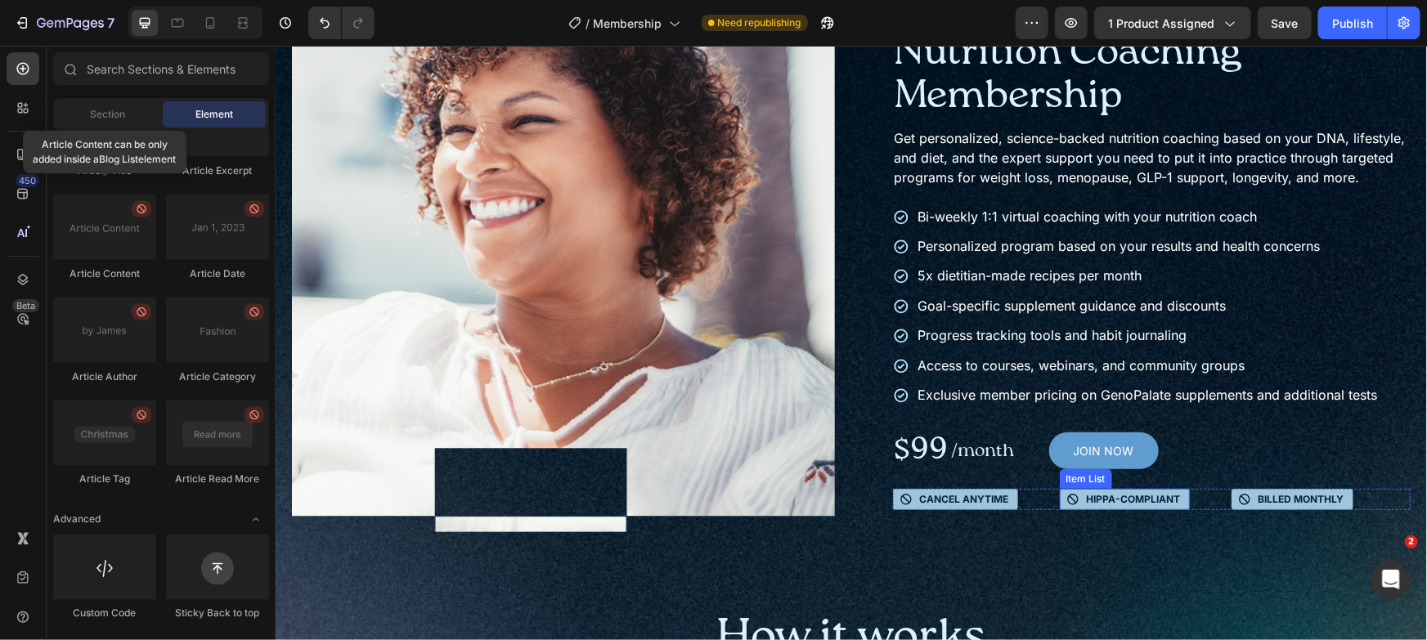
click at [1091, 505] on p "HIPPA-compliant" at bounding box center [1133, 498] width 94 height 13
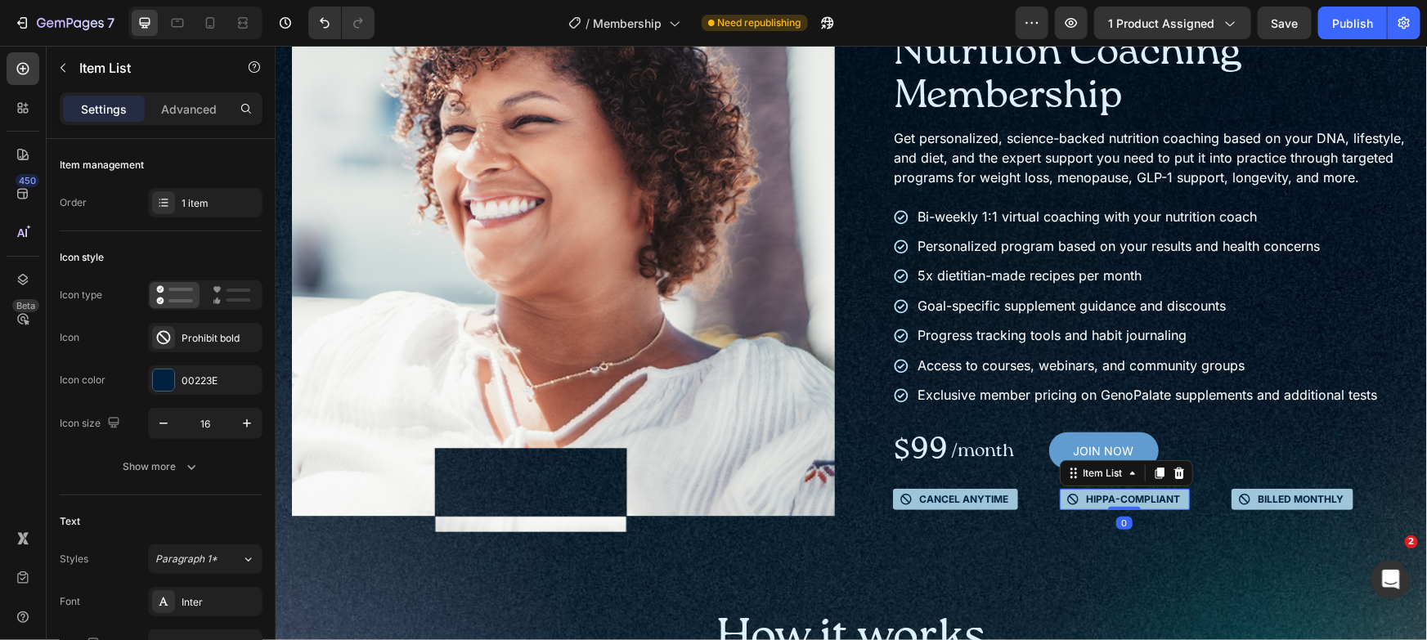
click at [1066, 505] on icon at bounding box center [1071, 498] width 11 height 11
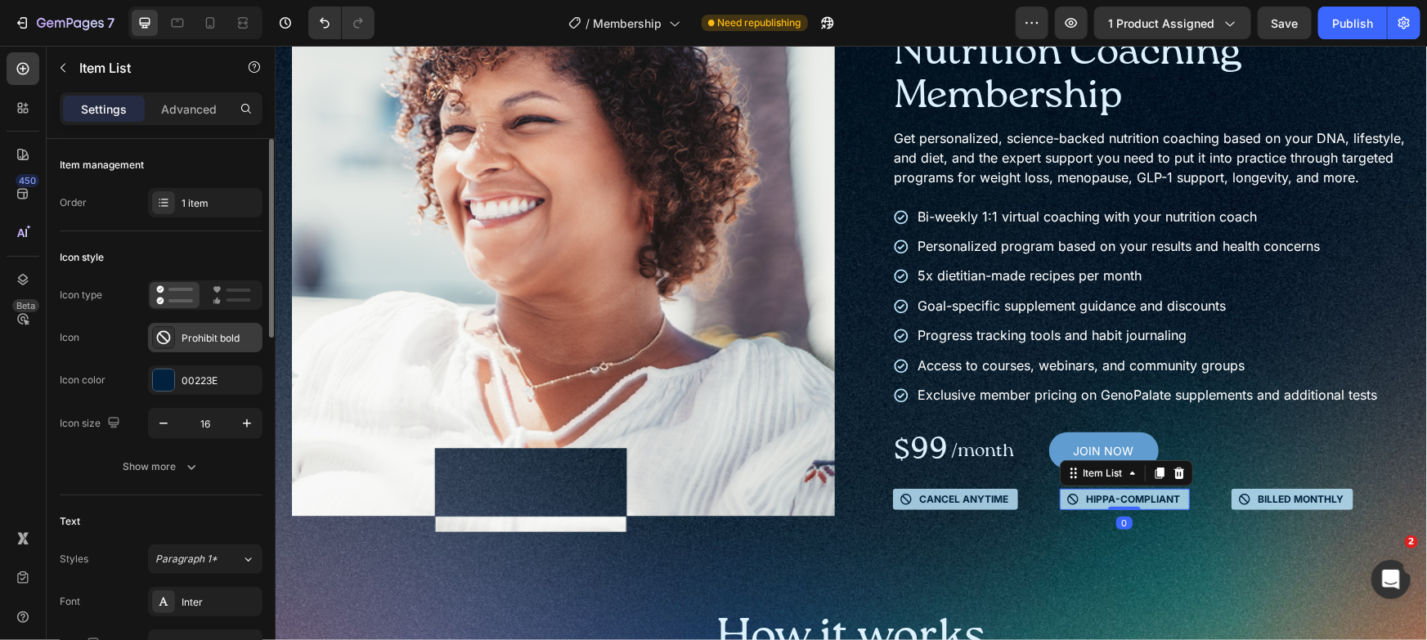
click at [207, 339] on div "Prohibit bold" at bounding box center [220, 338] width 77 height 15
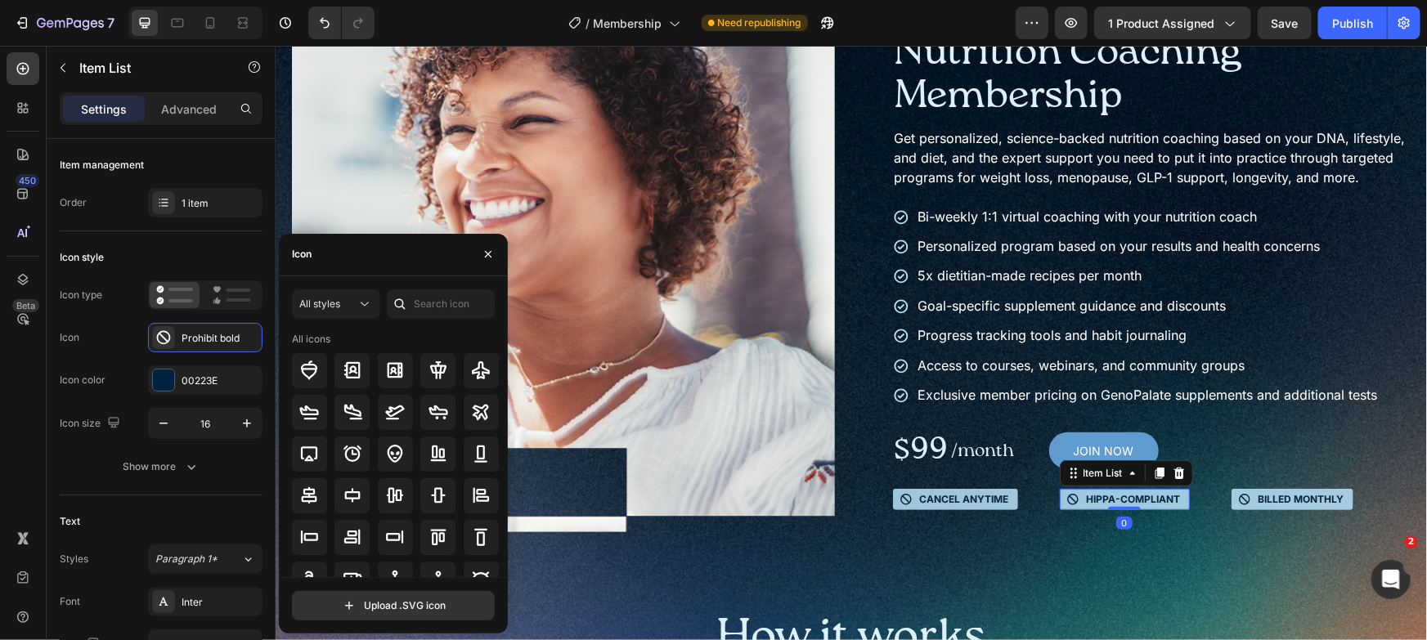
click at [411, 310] on div at bounding box center [400, 303] width 26 height 29
click at [433, 307] on input "text" at bounding box center [441, 303] width 108 height 29
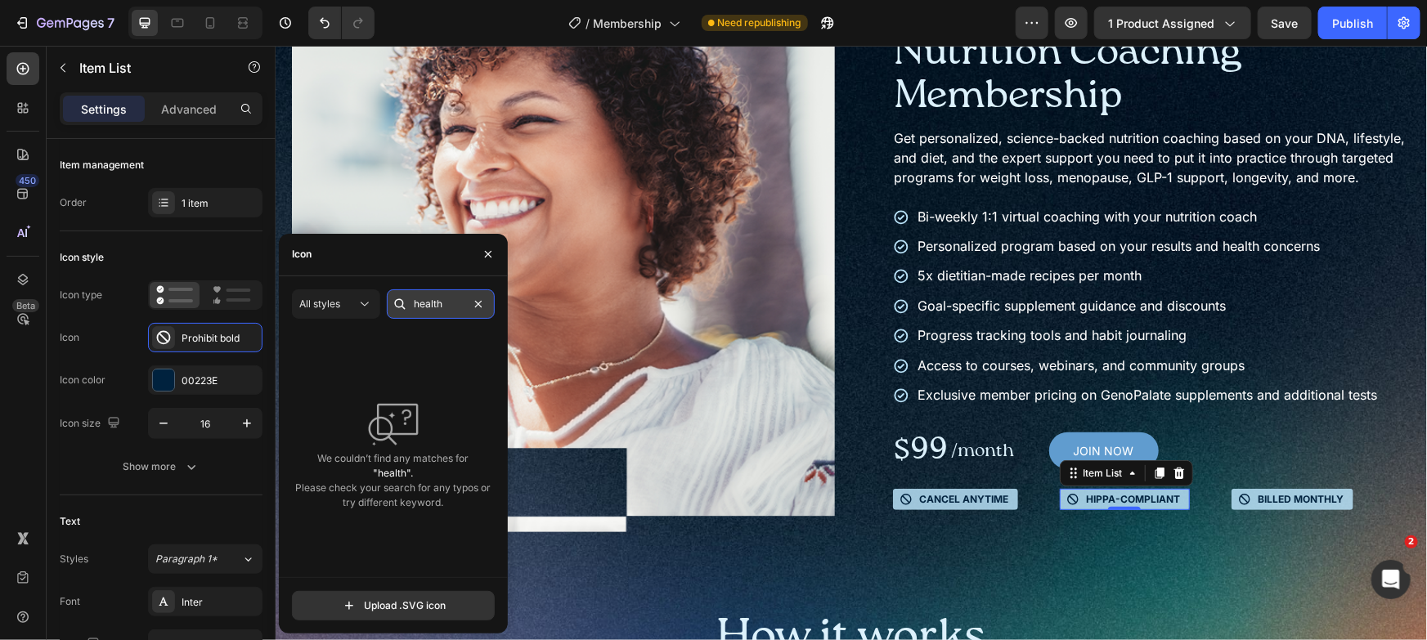
type input "health"
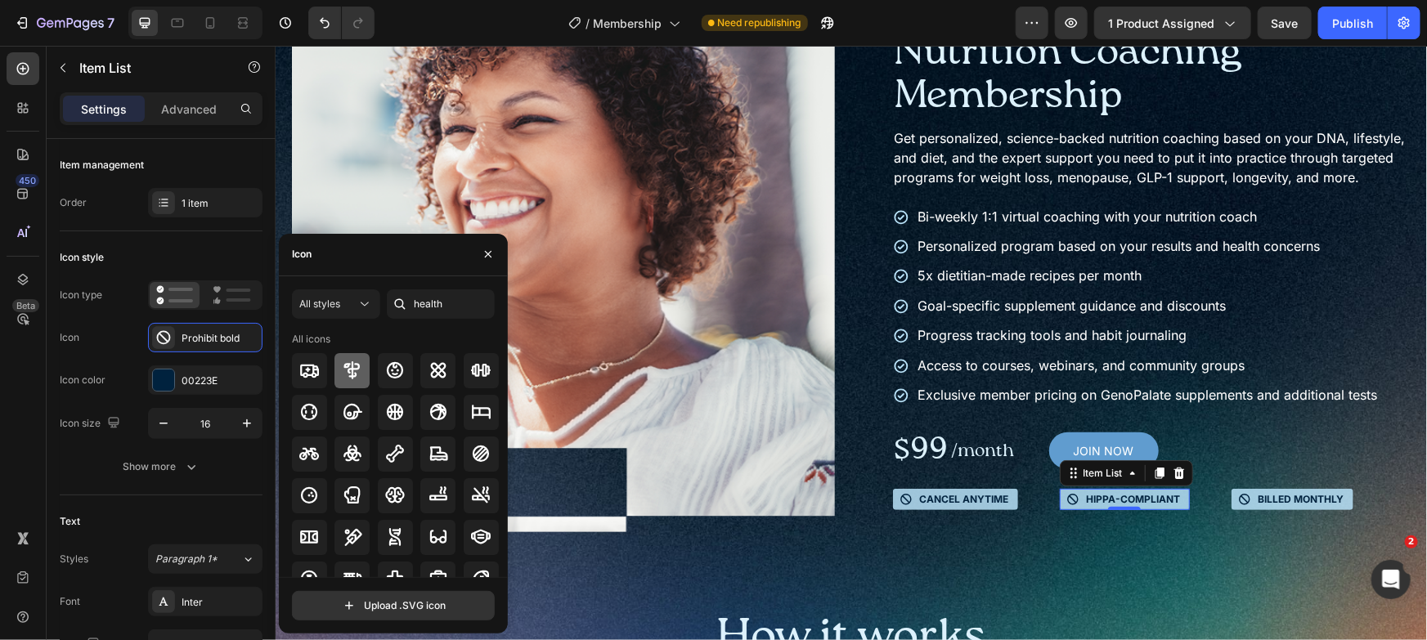
click at [357, 370] on icon at bounding box center [353, 371] width 20 height 20
click at [1258, 505] on p "billed monthly" at bounding box center [1301, 498] width 86 height 13
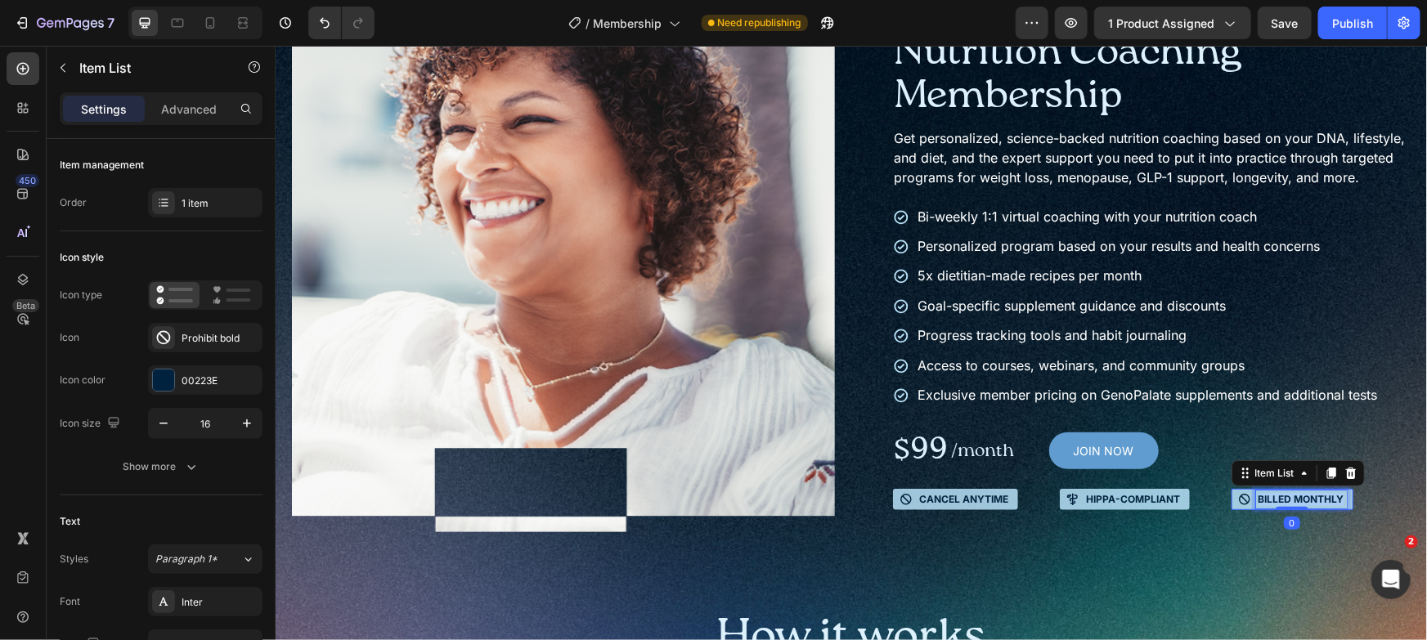
click at [1258, 505] on p "billed monthly" at bounding box center [1301, 498] width 86 height 13
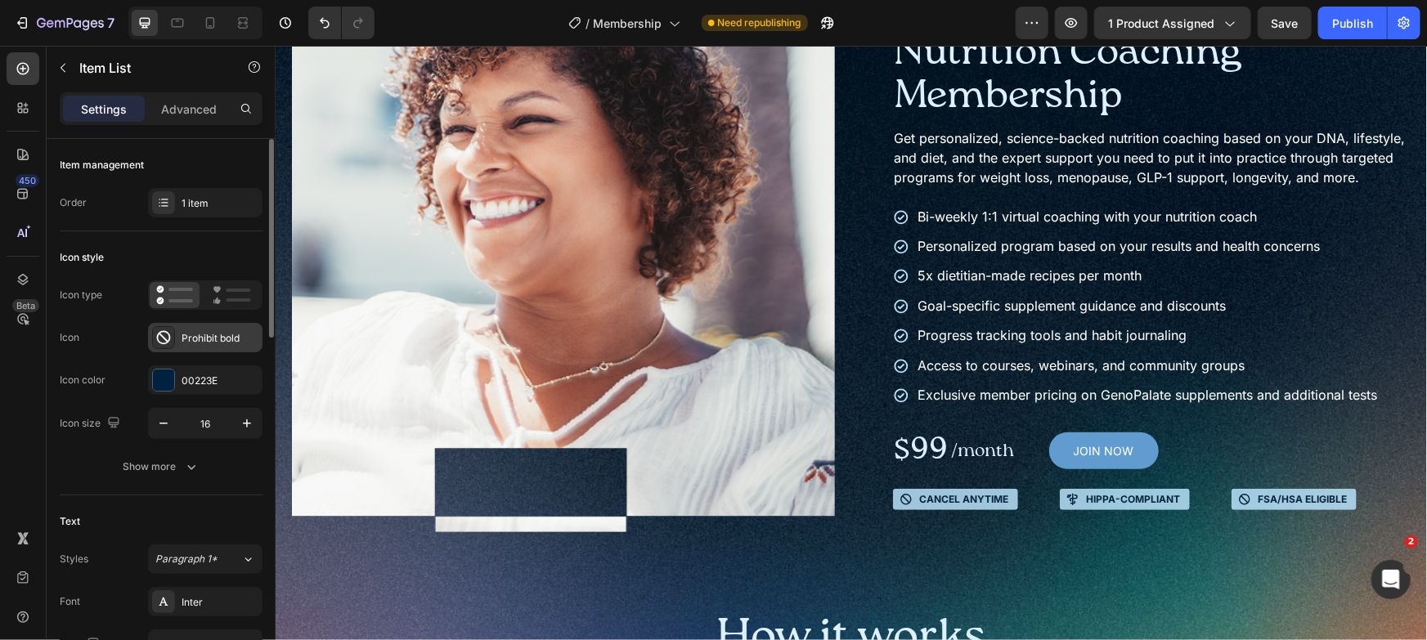
click at [186, 337] on div "Prohibit bold" at bounding box center [220, 338] width 77 height 15
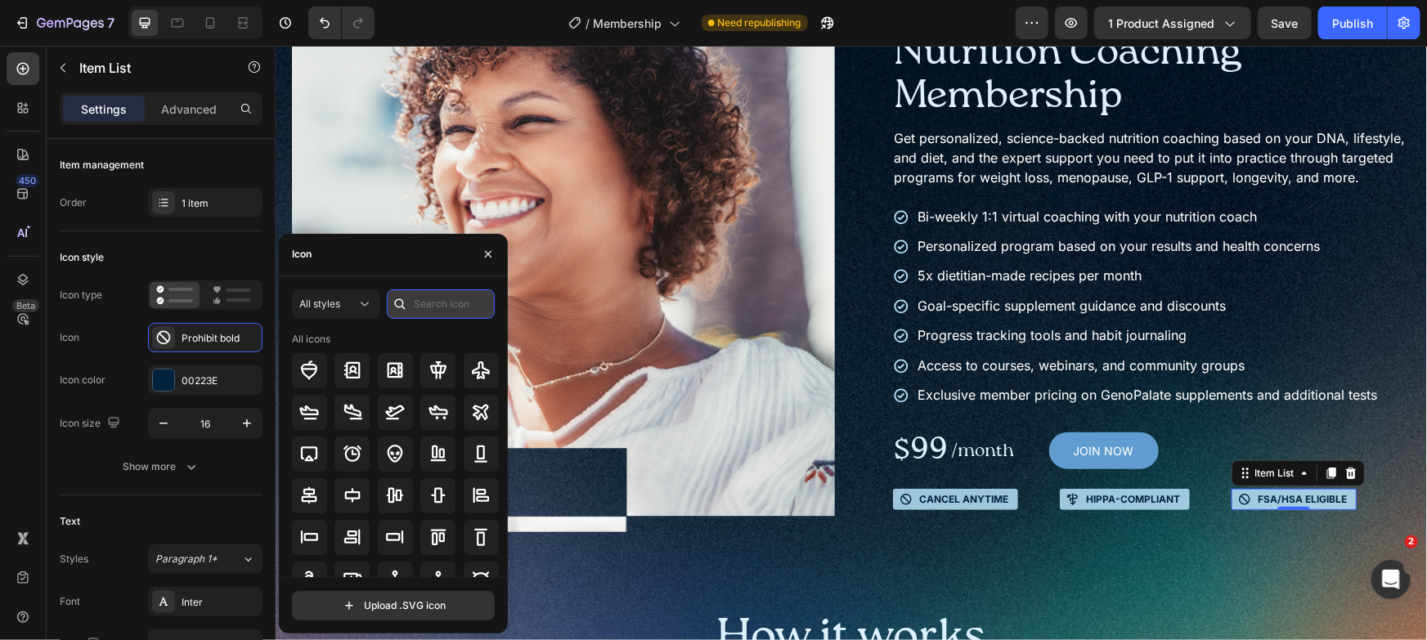
click at [420, 301] on input "text" at bounding box center [441, 303] width 108 height 29
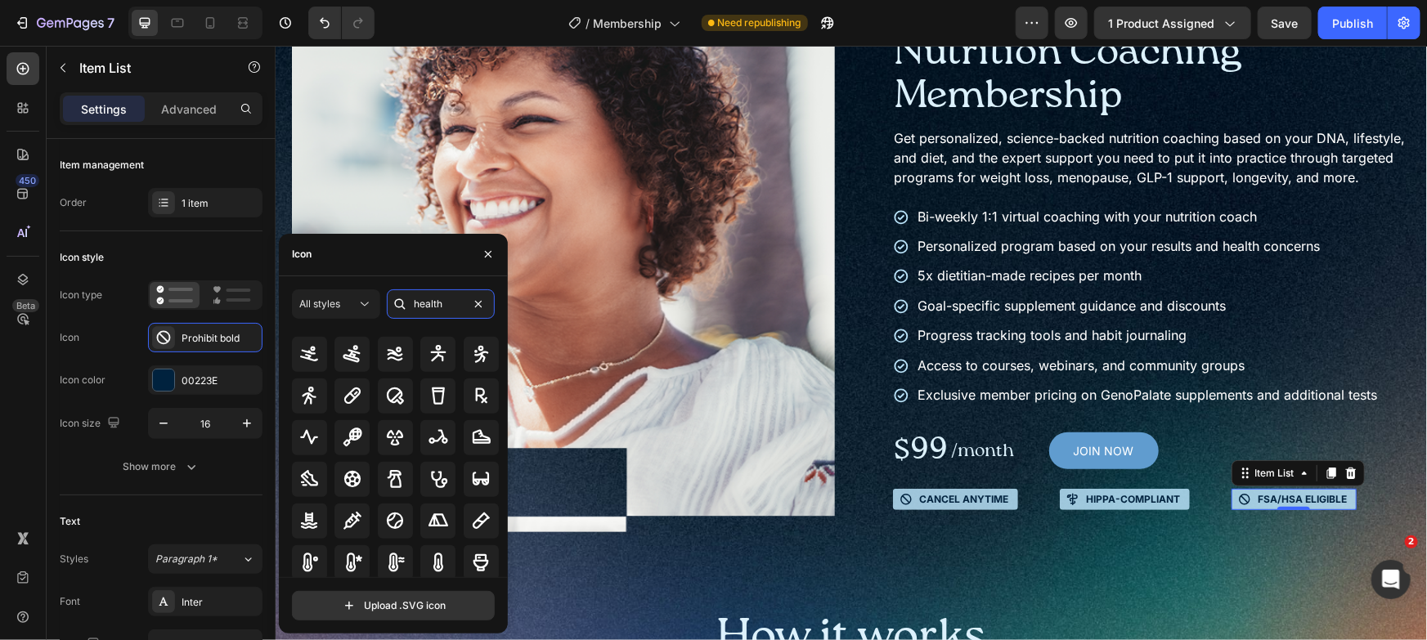
scroll to position [376, 0]
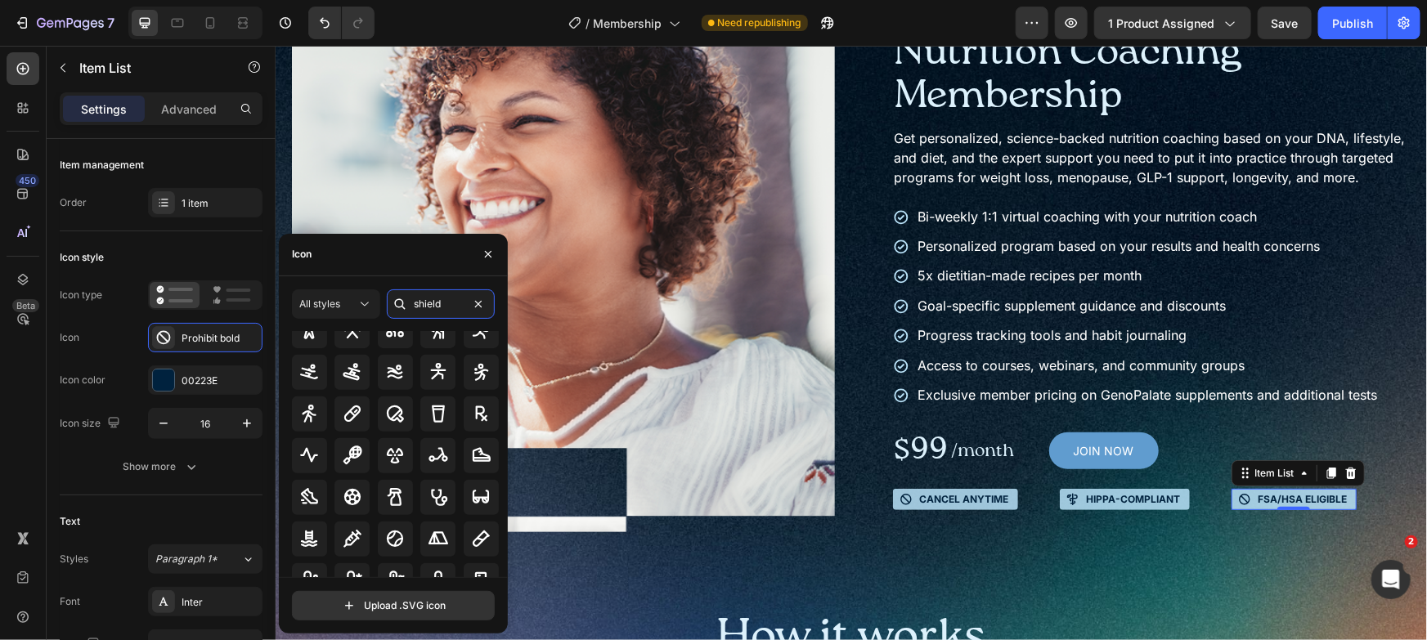
type input "shield"
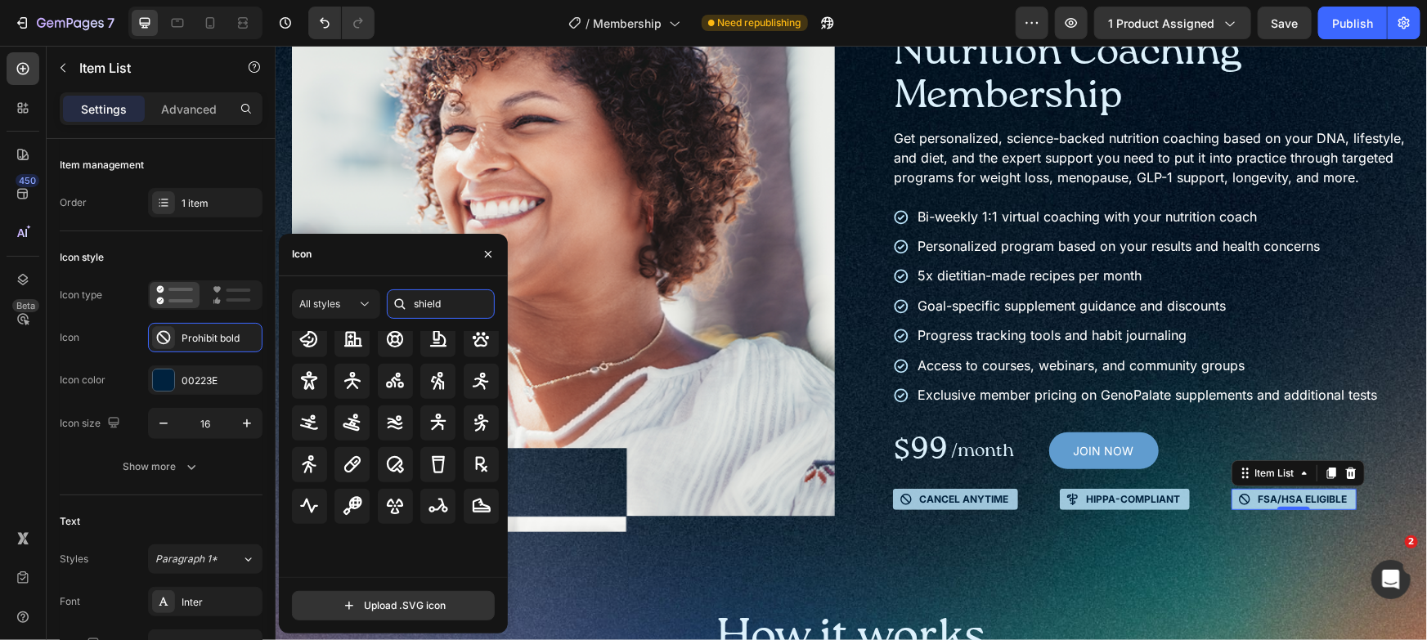
scroll to position [0, 0]
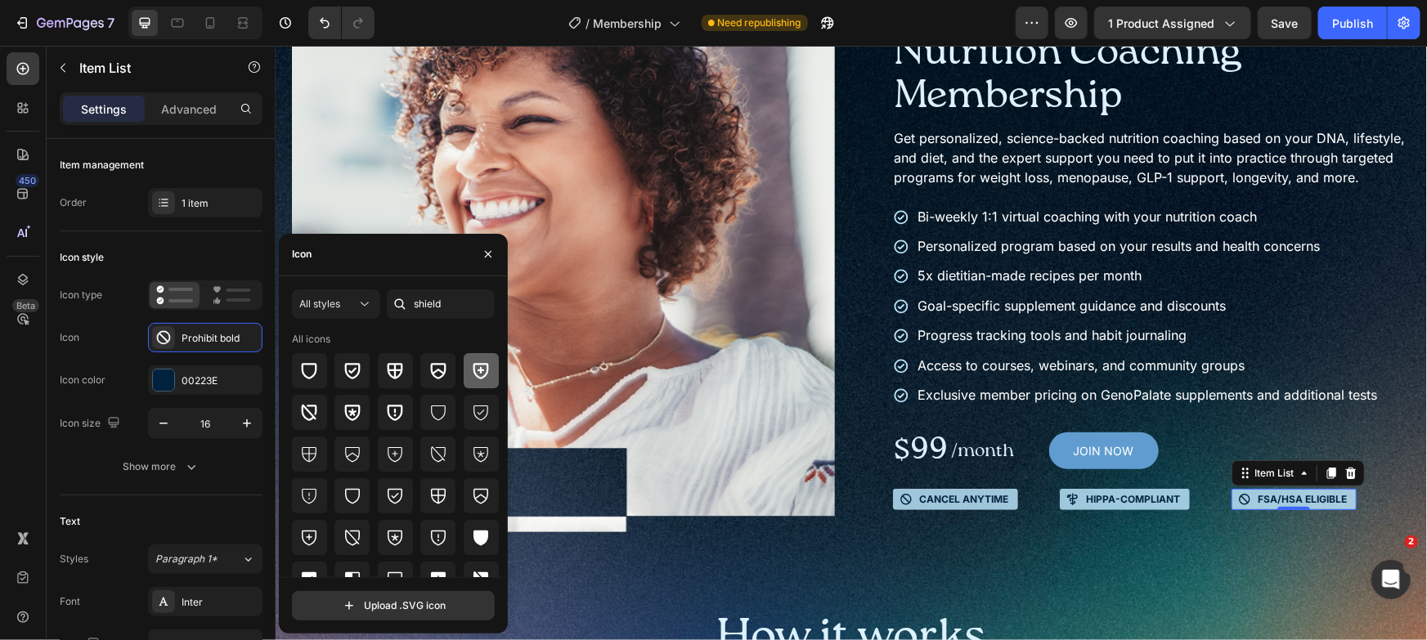
click at [481, 371] on icon at bounding box center [481, 371] width 20 height 20
click at [1200, 568] on div "Product Images Icon Icon Icon Icon Icon Icon List Trusted by 180,000+ members T…" at bounding box center [850, 409] width 1119 height 841
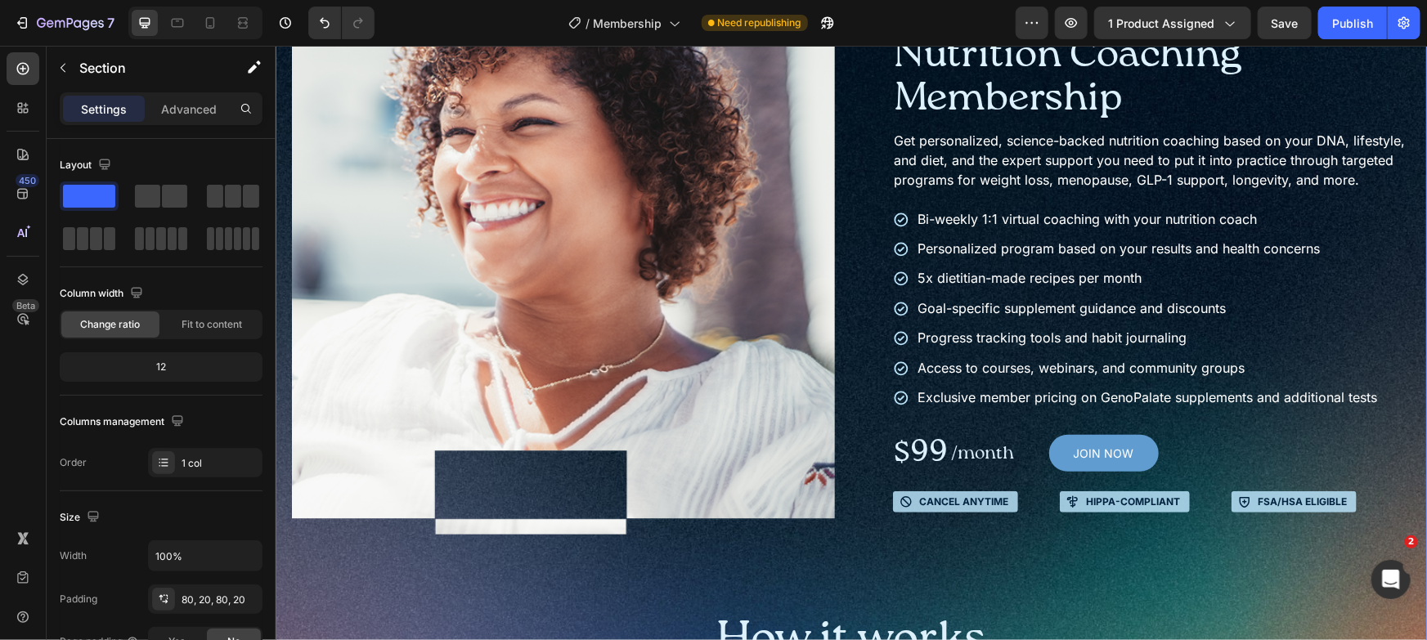
scroll to position [152, 0]
click at [1379, 513] on div "Cancel anytime Item List HIPPA-compliant Item List FSA/HSA Eligible Item List R…" at bounding box center [1151, 501] width 518 height 21
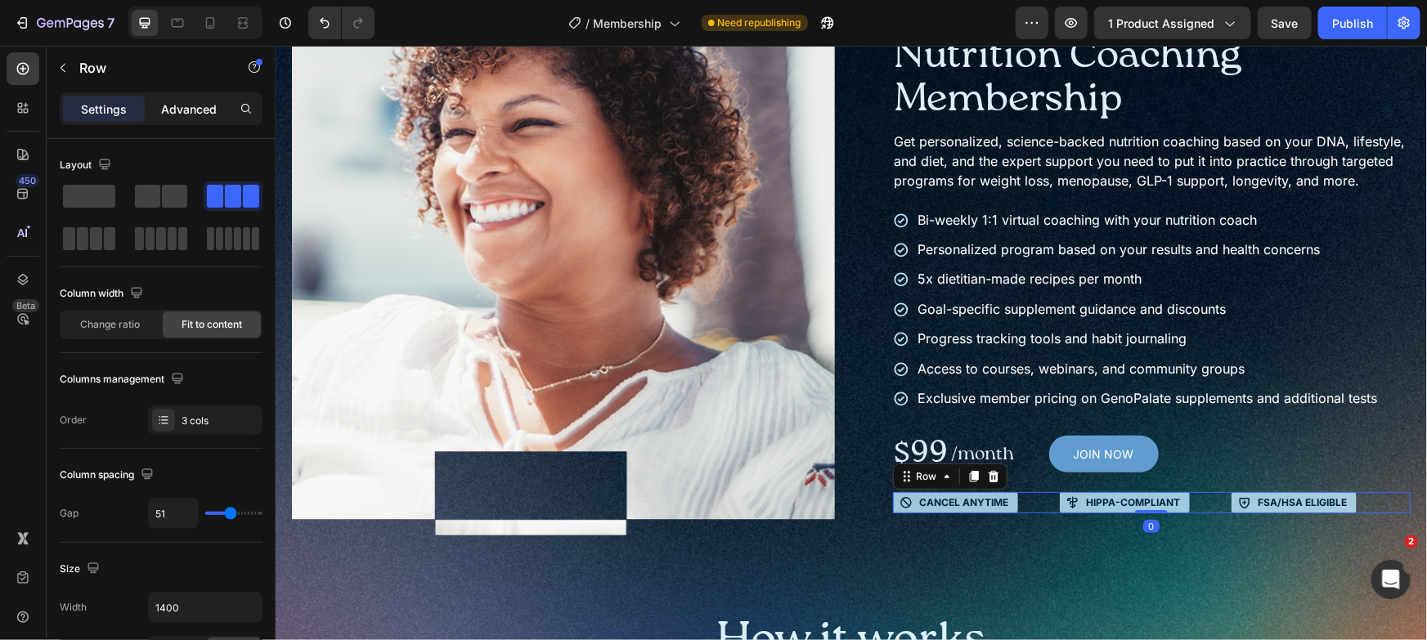
click at [195, 103] on p "Advanced" at bounding box center [189, 109] width 56 height 17
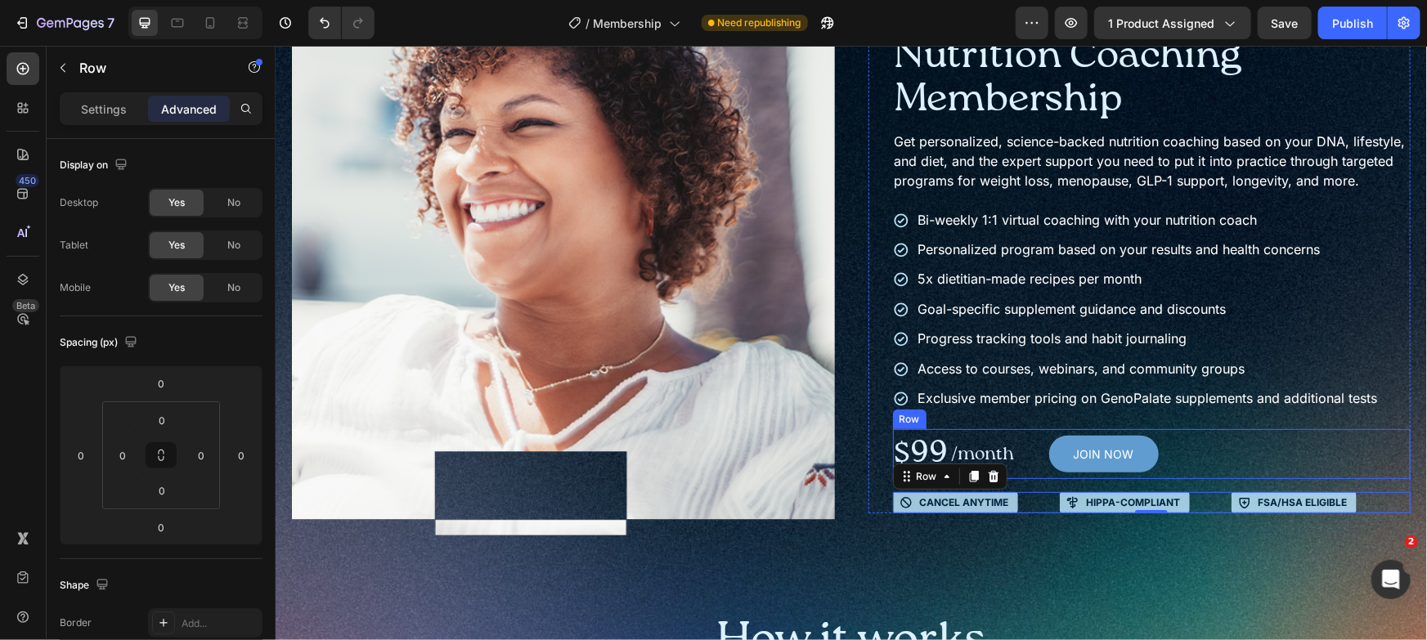
click at [1275, 478] on div "$99 Text Block /month Text Block JOIN NOW Add to Cart Row" at bounding box center [1151, 454] width 518 height 50
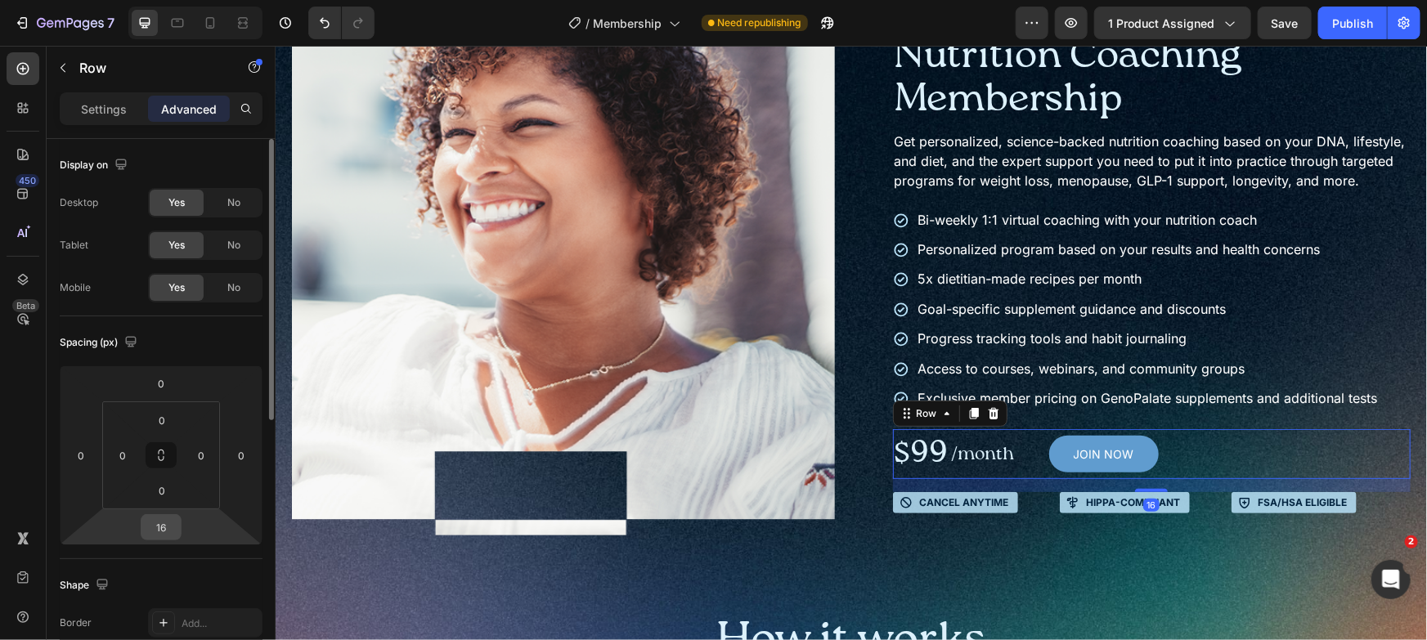
click at [161, 517] on input "16" at bounding box center [161, 527] width 33 height 25
type input "20"
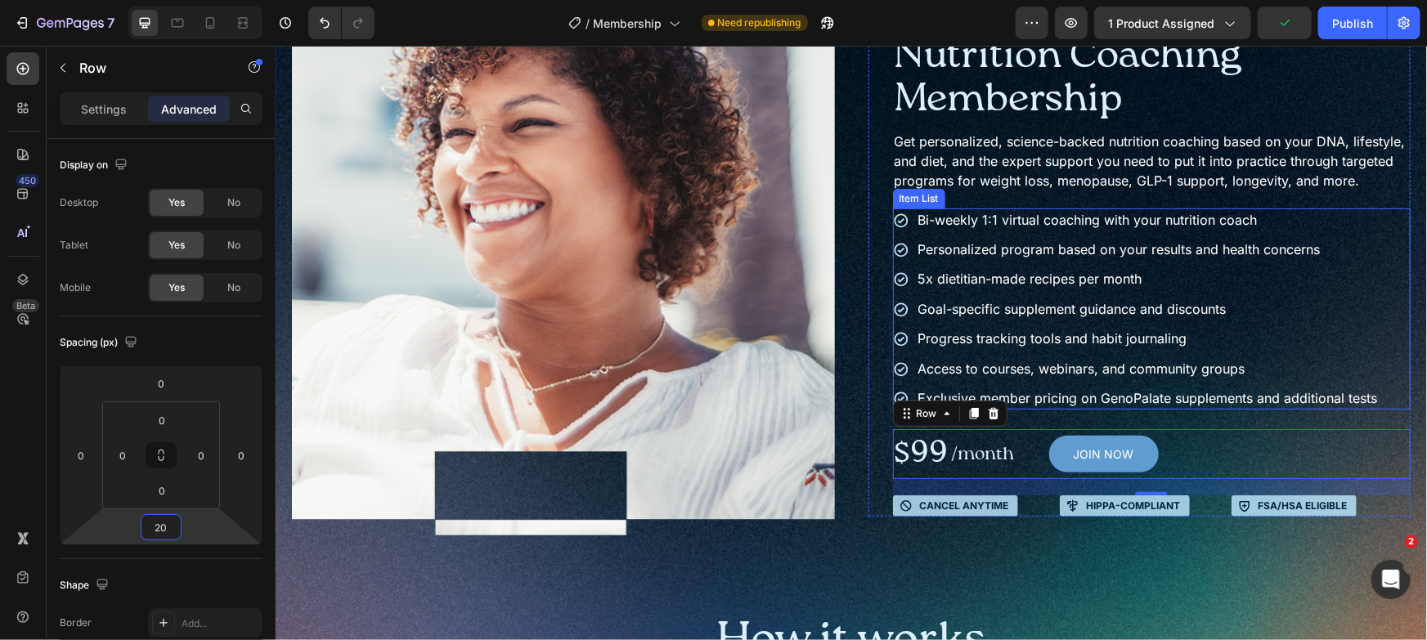
click at [1354, 406] on p "Exclusive member pricing on GenoPalate supplements and additional tests" at bounding box center [1148, 397] width 460 height 18
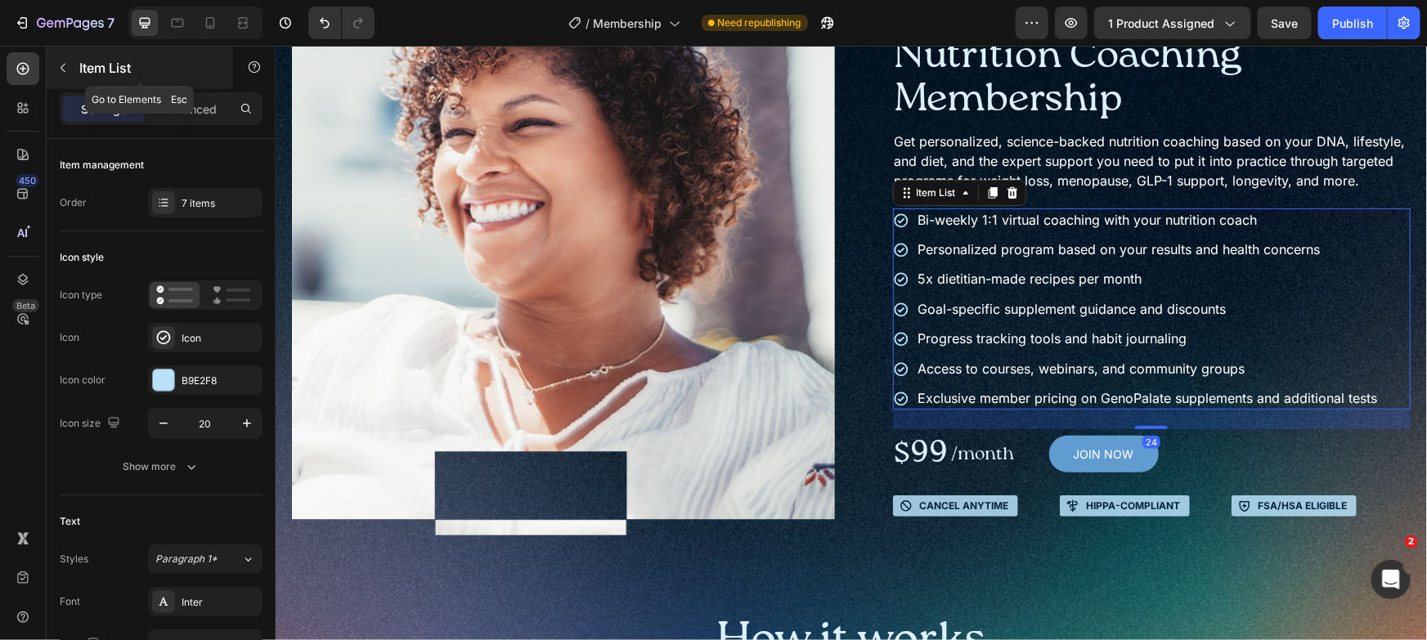
click at [160, 78] on div "Item List" at bounding box center [140, 68] width 186 height 43
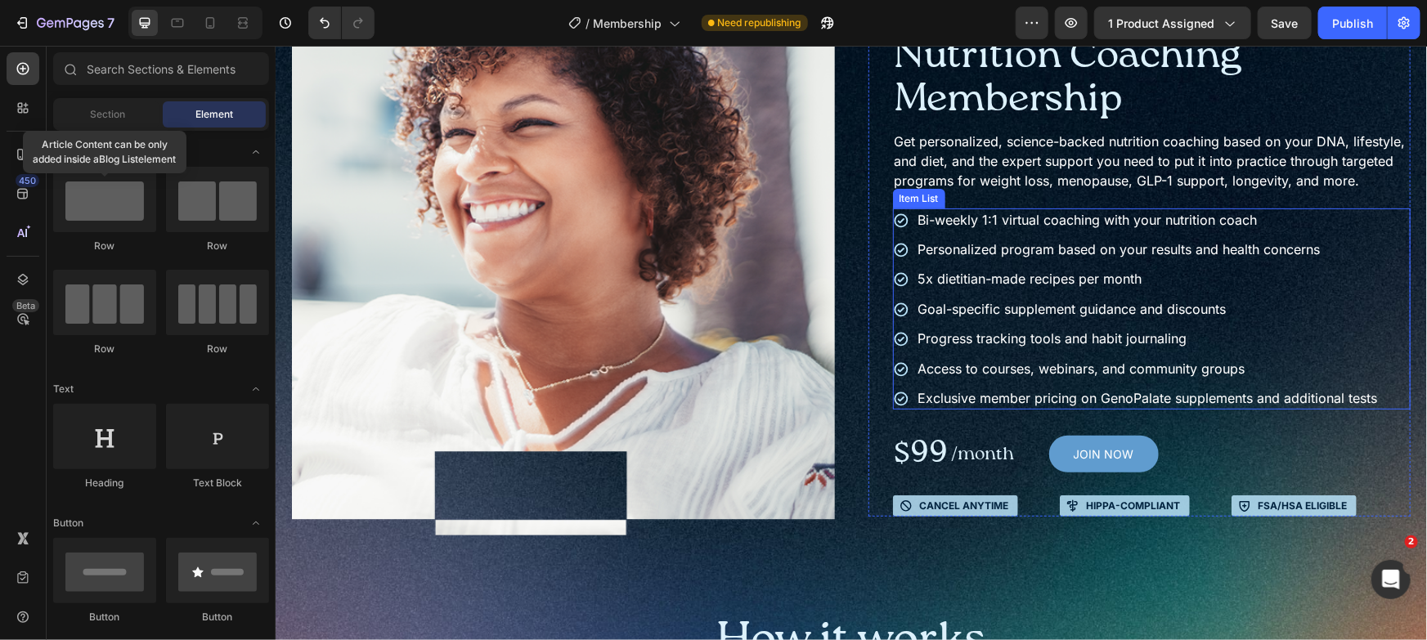
click at [1380, 410] on div "Bi-weekly 1:1 virtual coaching with your nutrition coach Personalized program b…" at bounding box center [1151, 309] width 518 height 202
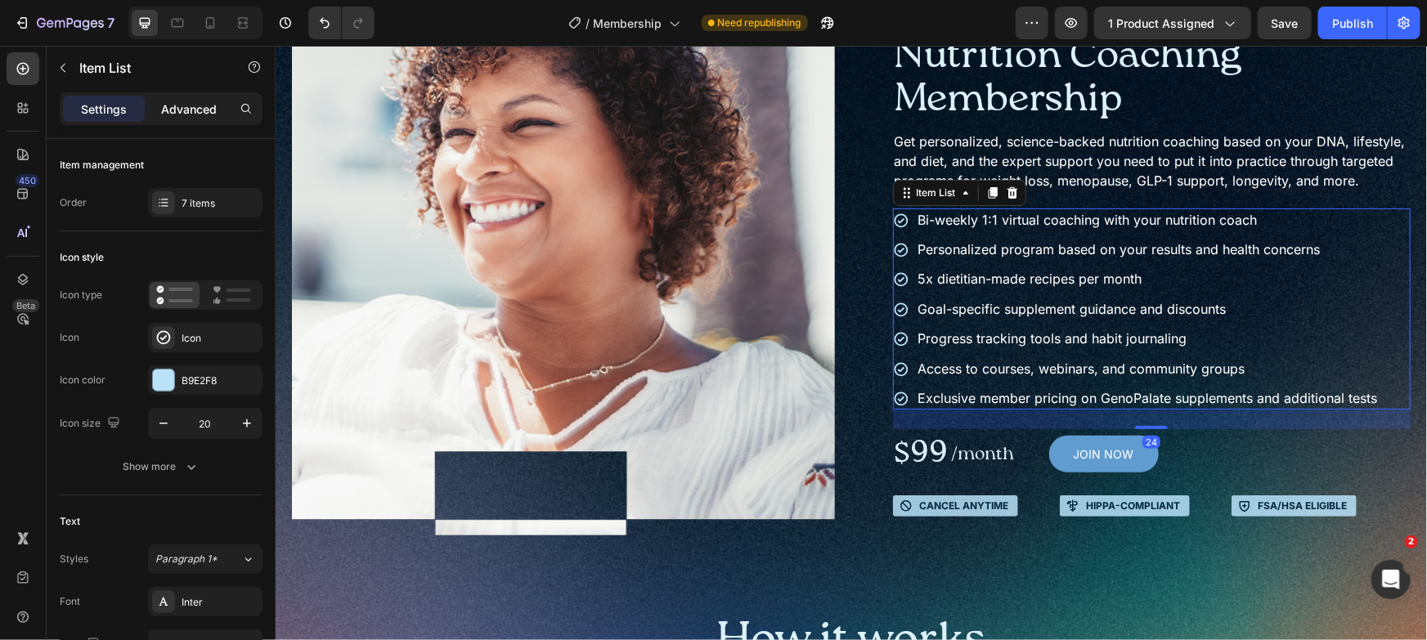
click at [170, 96] on div "Advanced" at bounding box center [189, 109] width 82 height 26
type input "100%"
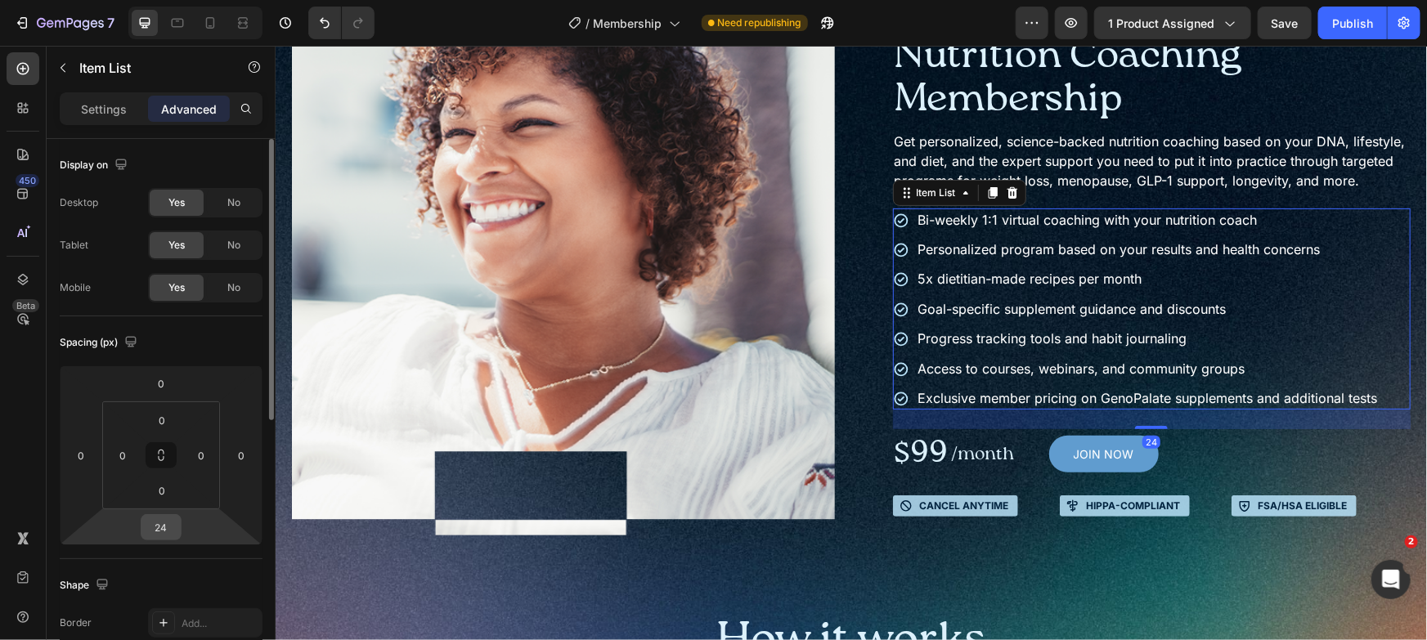
click at [157, 537] on input "24" at bounding box center [161, 527] width 33 height 25
click at [162, 537] on input "24" at bounding box center [161, 527] width 33 height 25
type input "20"
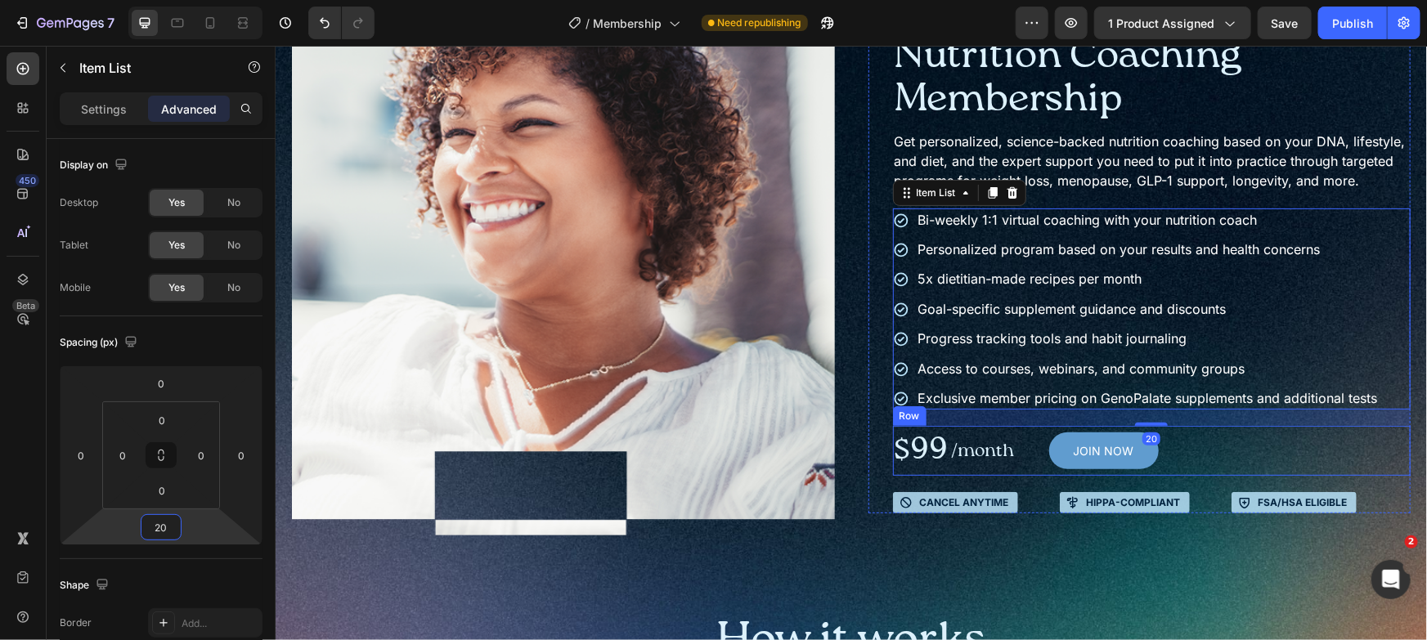
click at [1284, 463] on div "$99 Text Block /month Text Block JOIN NOW Add to Cart Row" at bounding box center [1151, 450] width 518 height 50
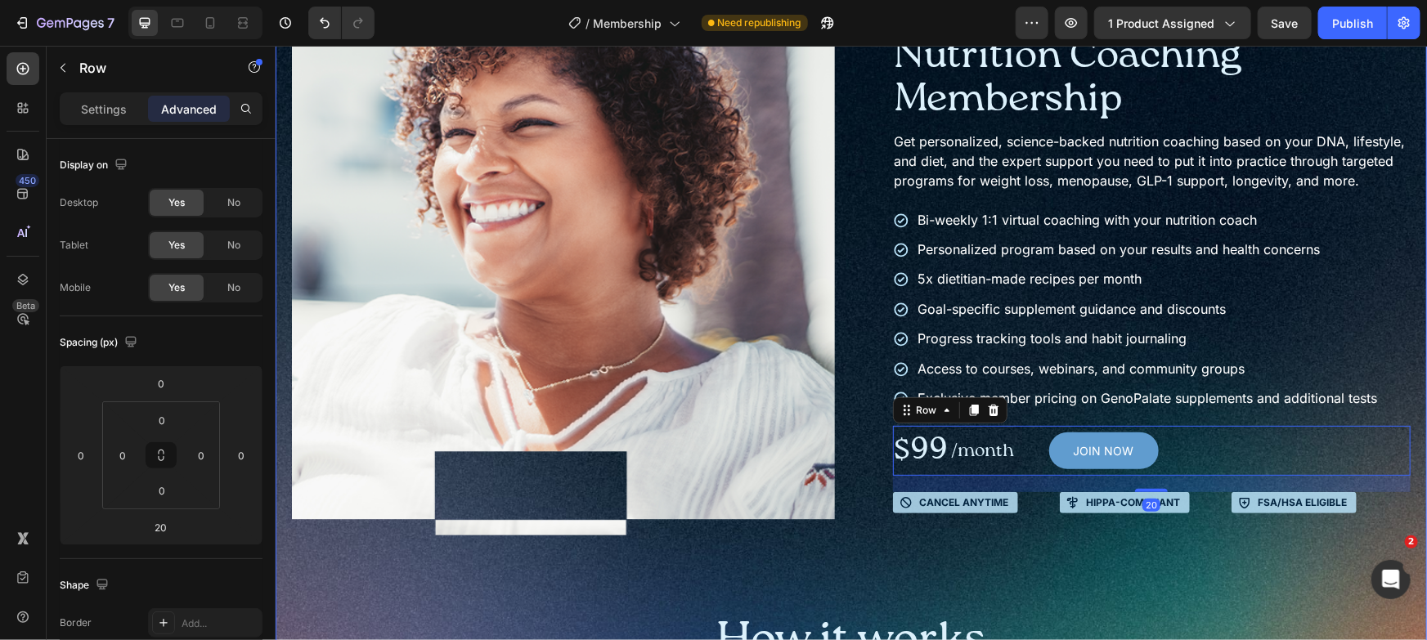
click at [1264, 575] on div "Product Images Icon Icon Icon Icon Icon Icon List Trusted by 180,000+ members T…" at bounding box center [850, 412] width 1119 height 841
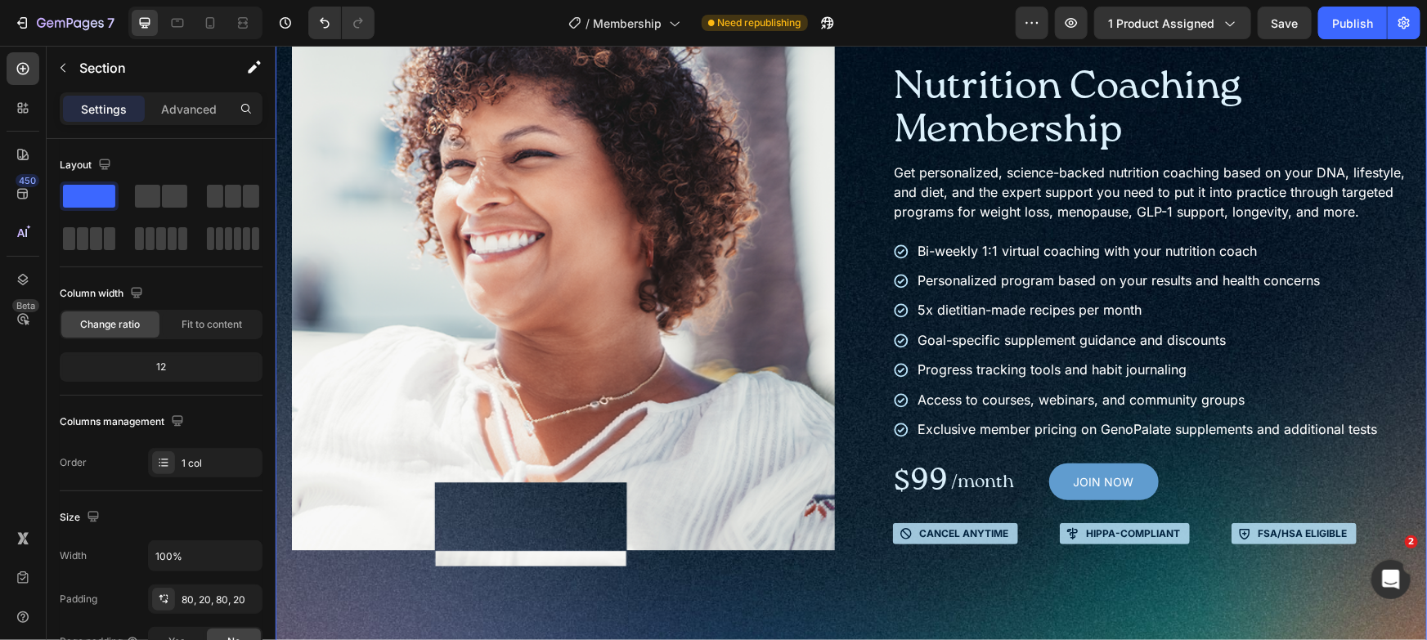
scroll to position [127, 0]
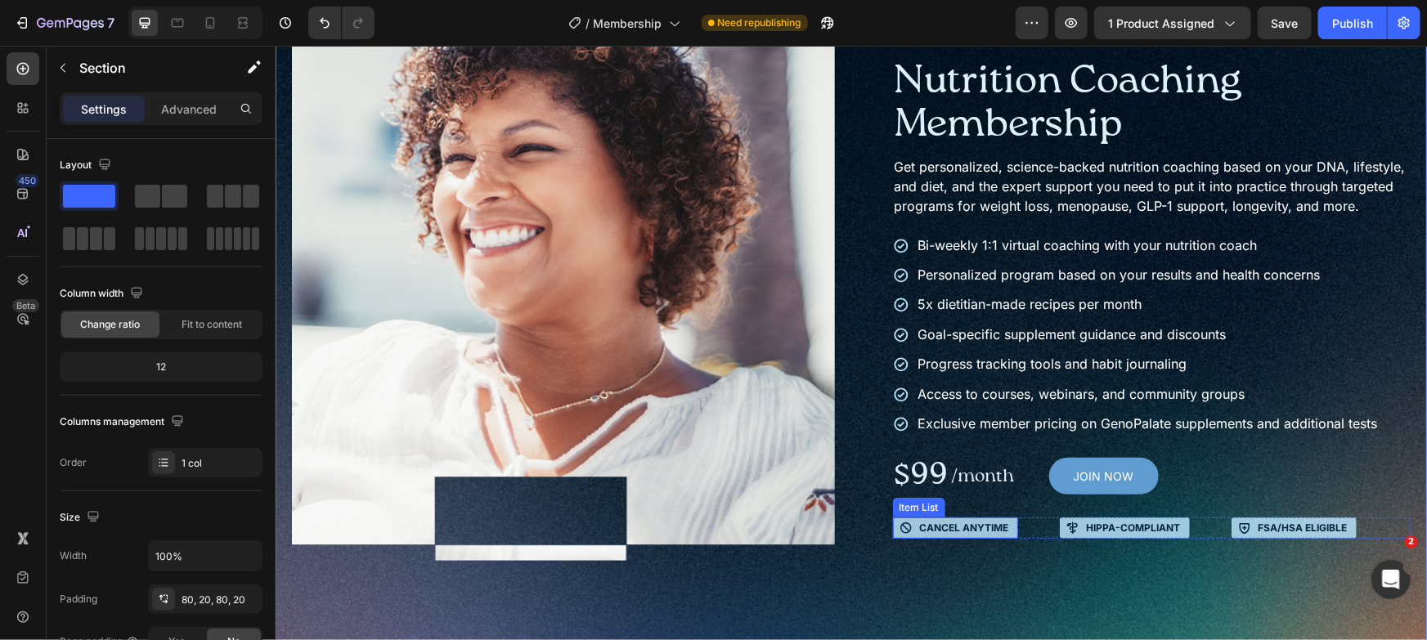
click at [994, 534] on p "Cancel anytime" at bounding box center [963, 527] width 89 height 13
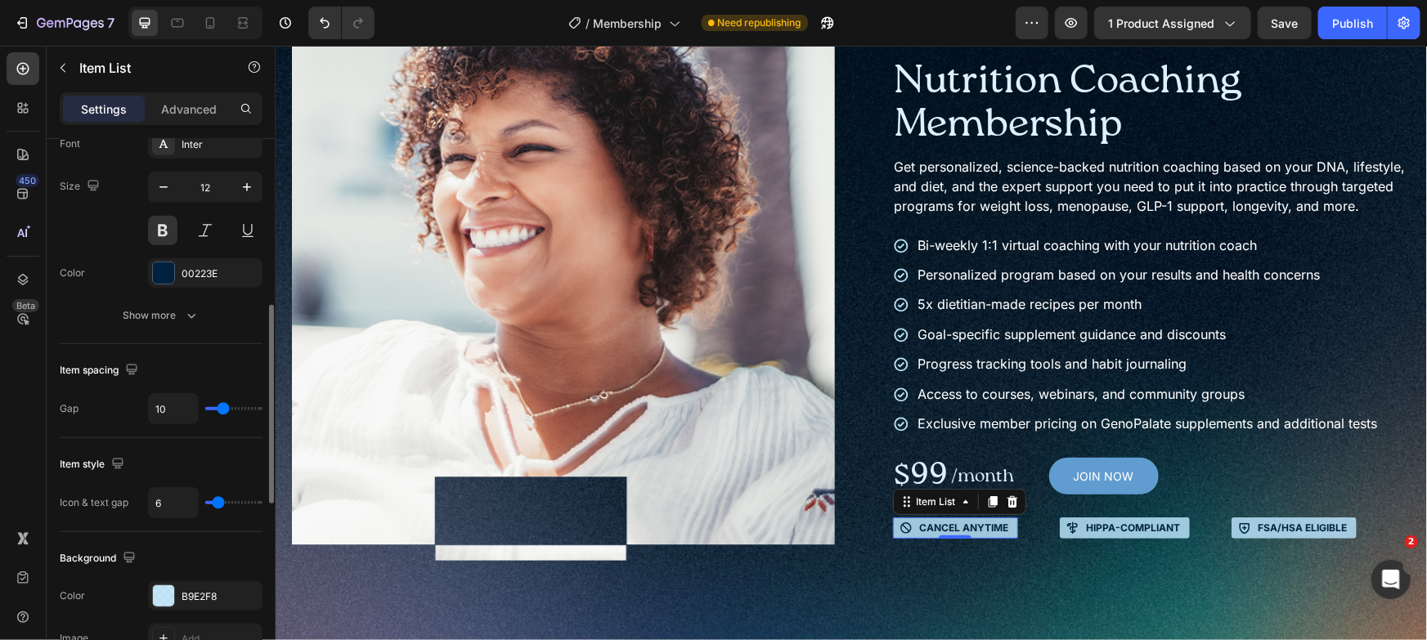
scroll to position [499, 0]
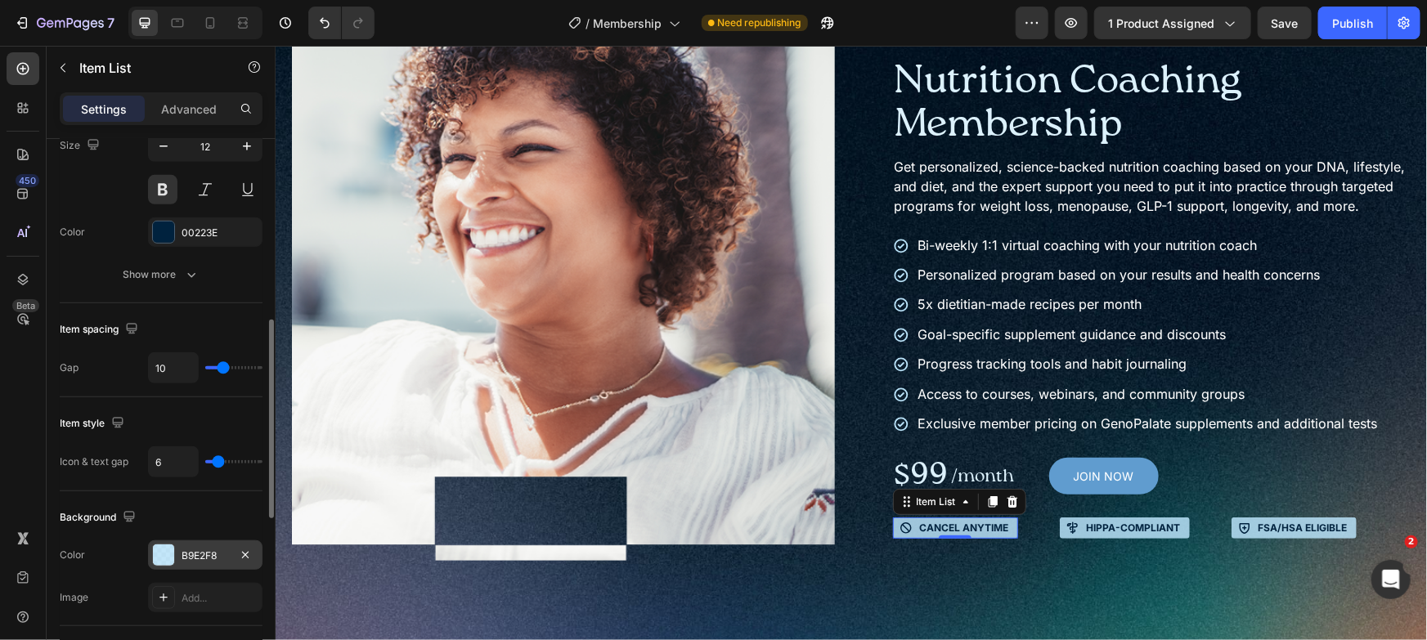
click at [209, 541] on div "B9E2F8" at bounding box center [205, 555] width 114 height 29
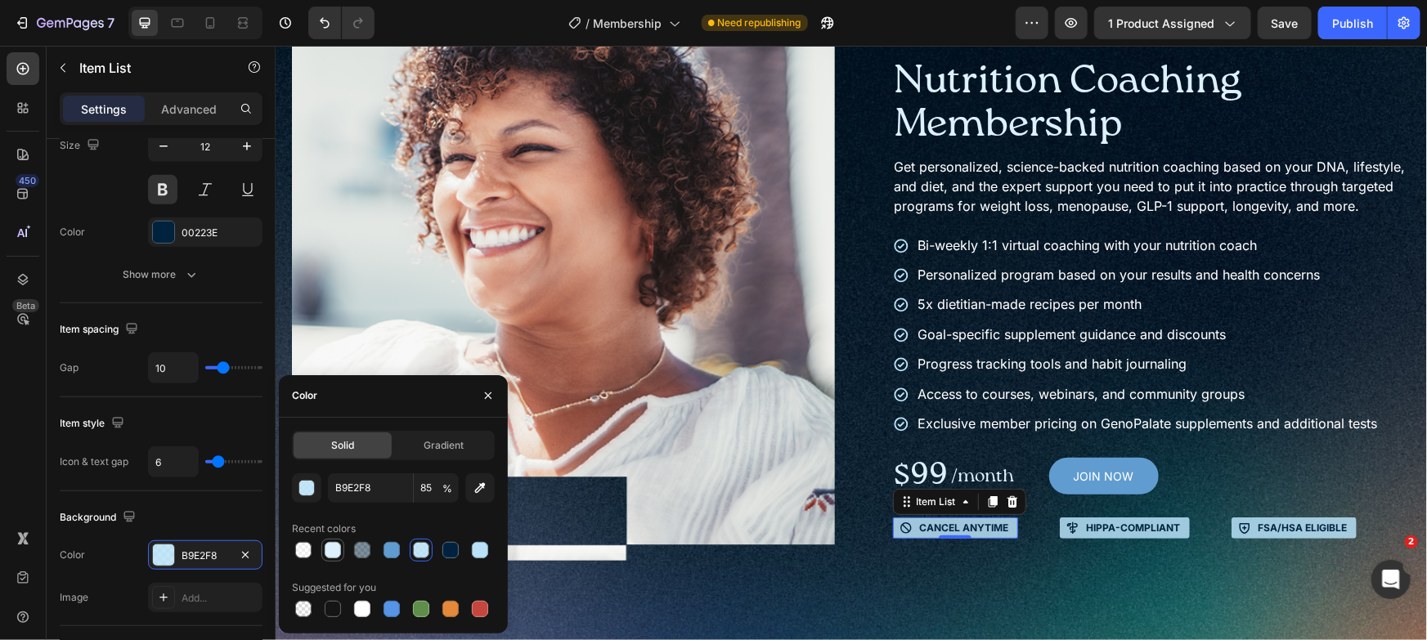
click at [339, 559] on div at bounding box center [333, 551] width 20 height 20
type input "DCF1FC"
type input "100"
click at [1180, 538] on div "HIPPA-compliant" at bounding box center [1124, 527] width 130 height 21
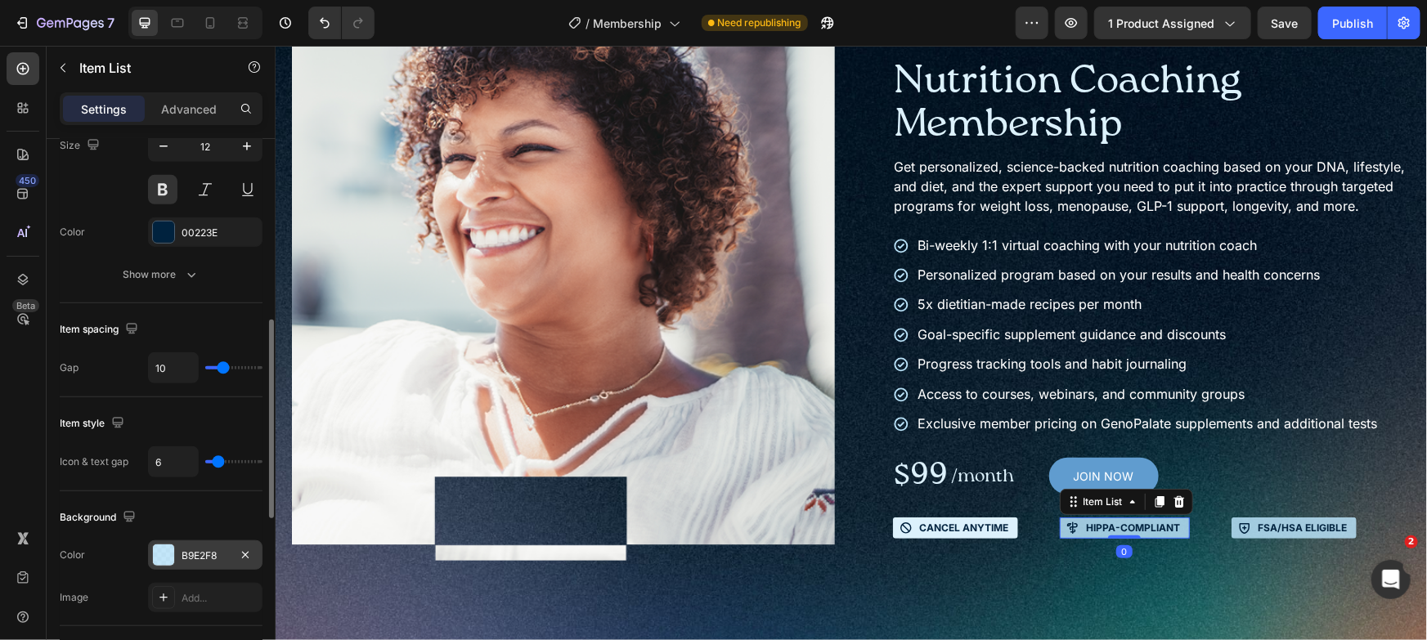
click at [197, 550] on div "B9E2F8" at bounding box center [205, 556] width 47 height 15
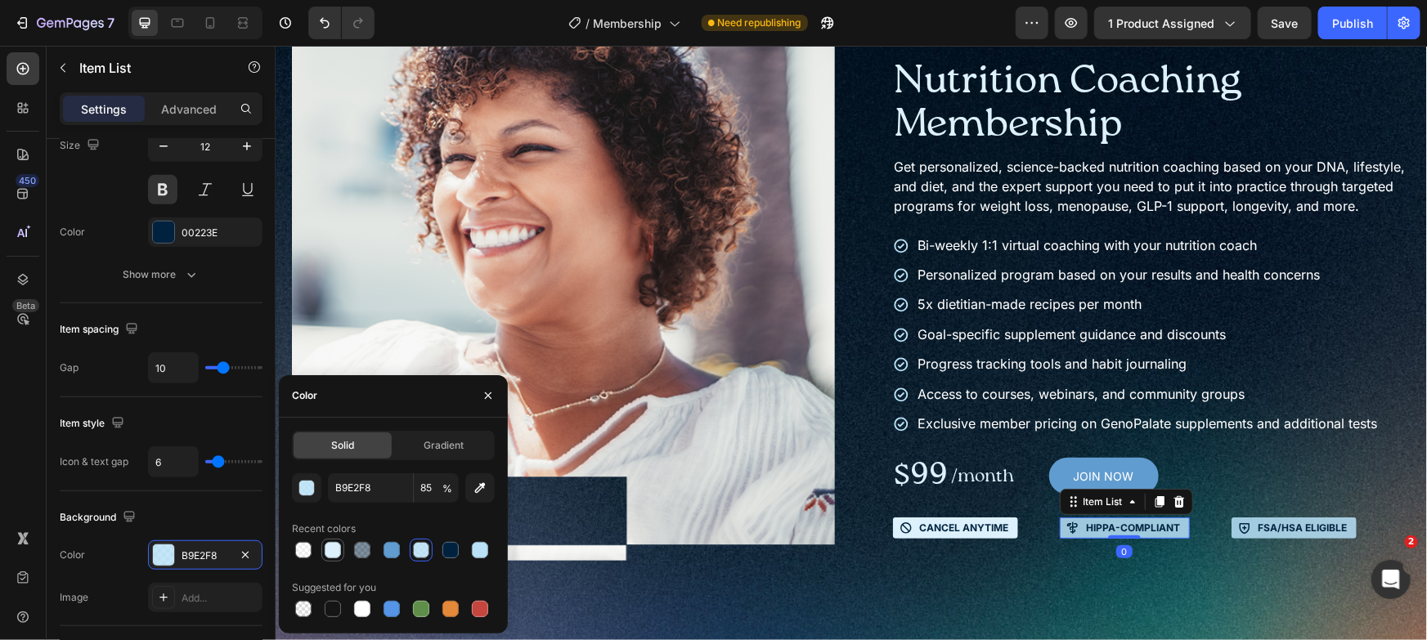
click at [342, 543] on div at bounding box center [333, 551] width 20 height 20
type input "DCF1FC"
type input "100"
click at [1237, 534] on icon at bounding box center [1243, 527] width 13 height 13
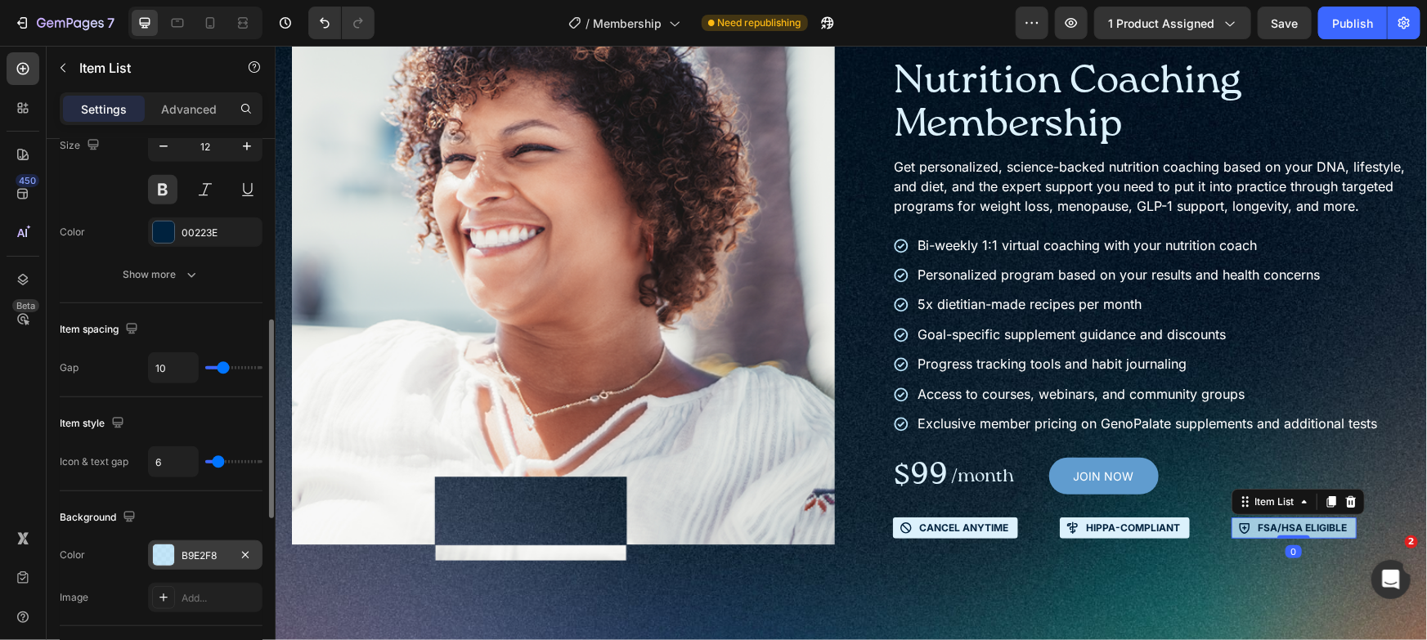
click at [219, 552] on div "B9E2F8" at bounding box center [205, 556] width 47 height 15
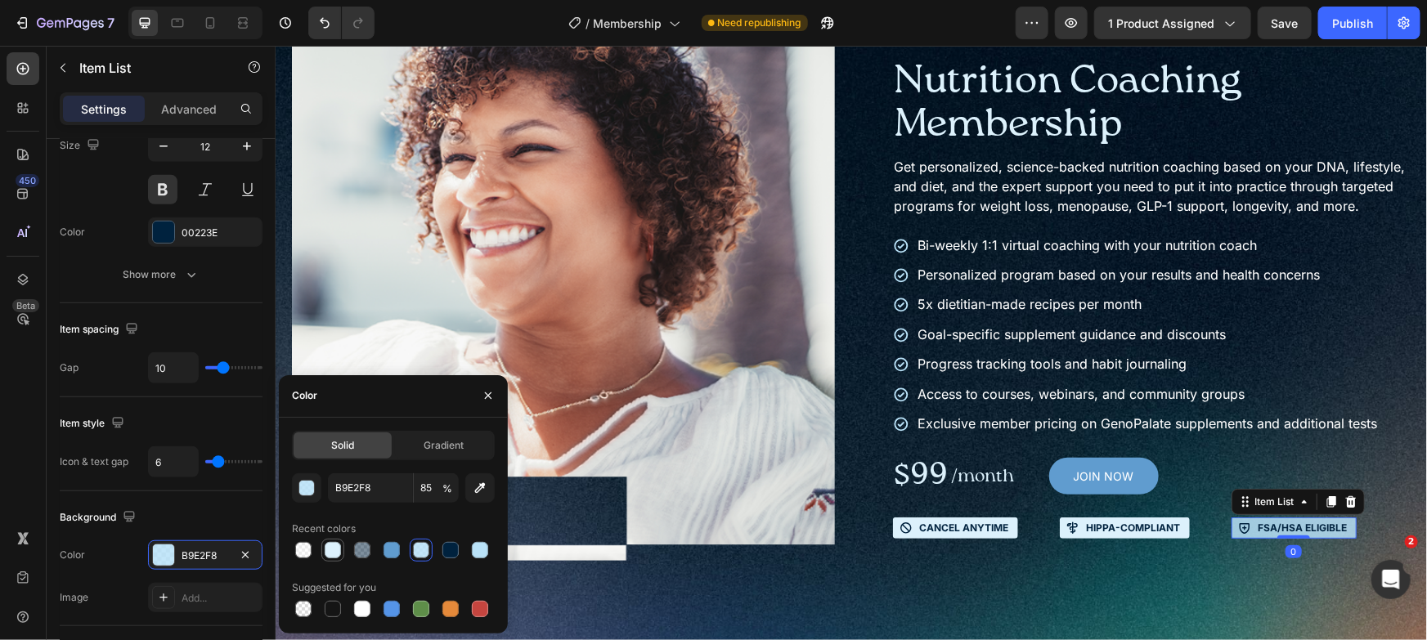
click at [338, 553] on div at bounding box center [333, 550] width 16 height 16
type input "DCF1FC"
type input "100"
click at [915, 538] on div "Cancel anytime" at bounding box center [954, 527] width 125 height 21
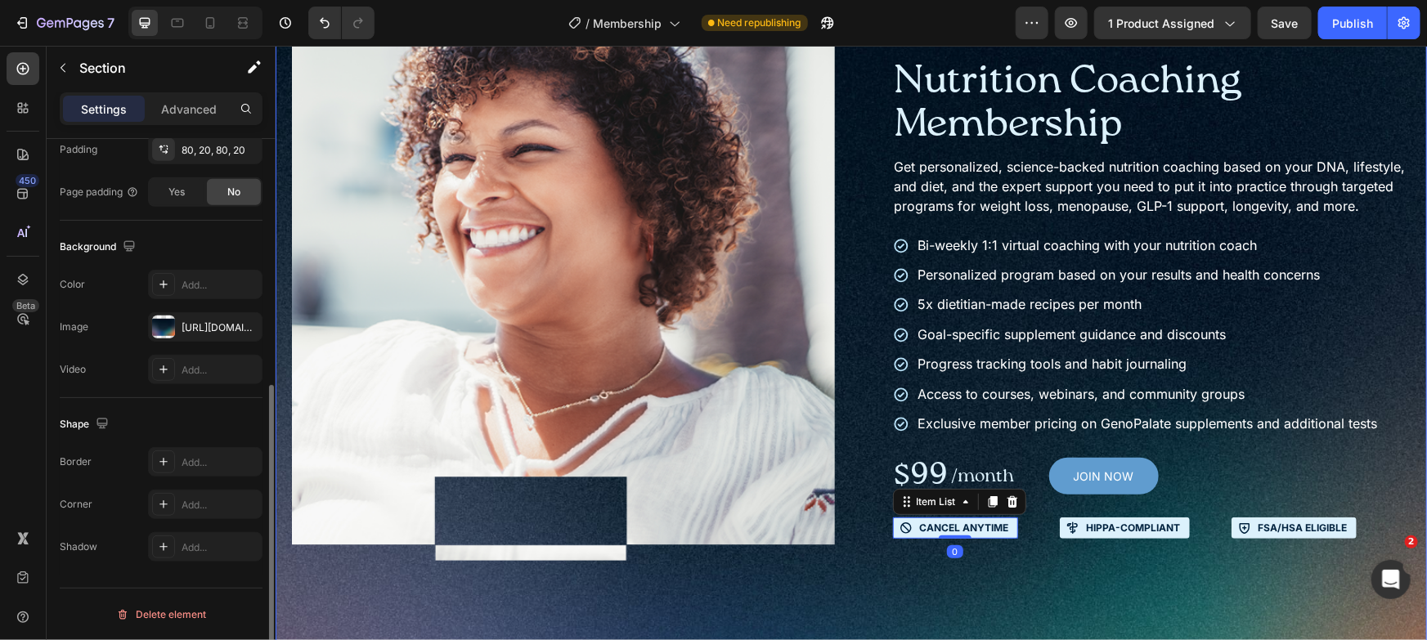
click at [1409, 180] on div "Product Images Icon Icon Icon Icon Icon Icon List Trusted by 180,000+ members T…" at bounding box center [850, 438] width 1151 height 972
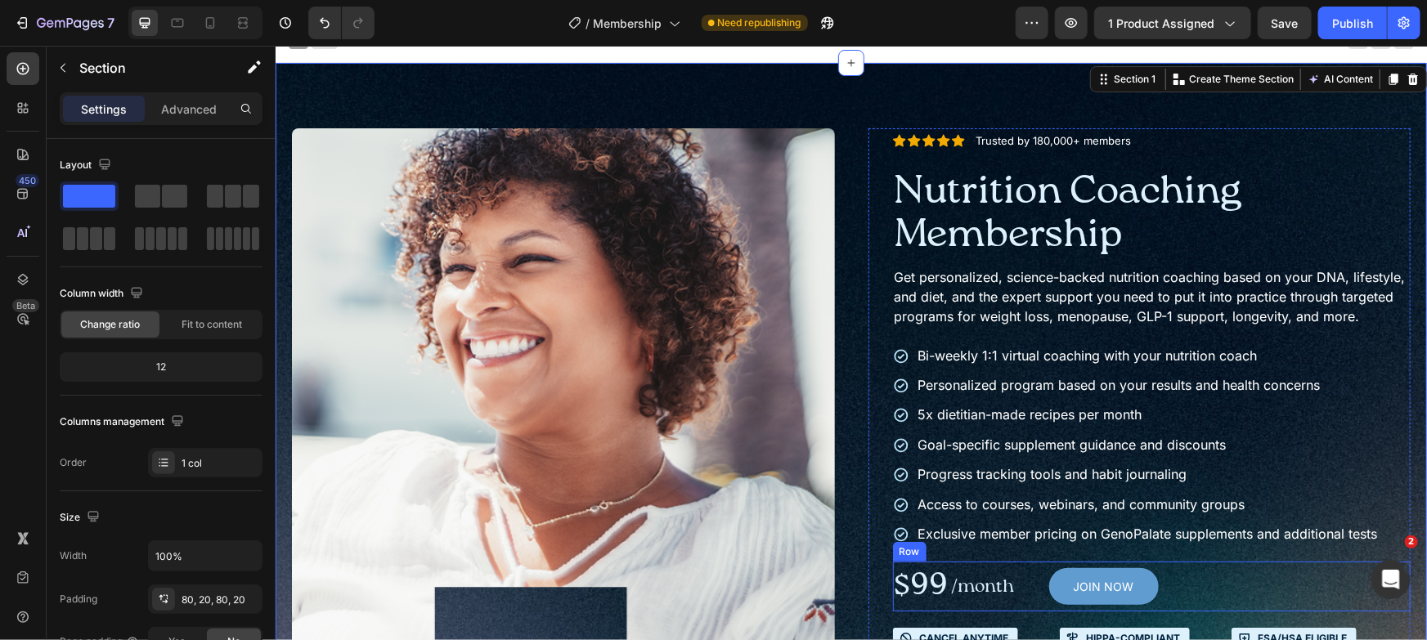
scroll to position [20, 0]
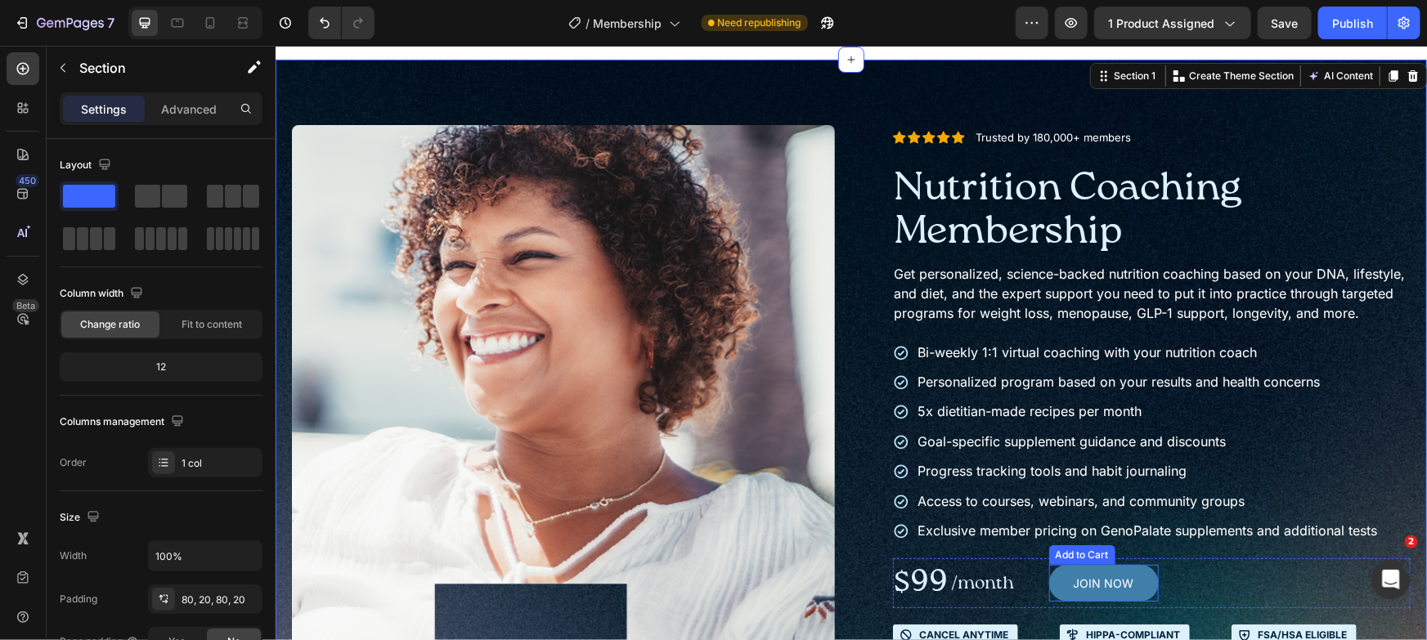
click at [1048, 592] on button "JOIN NOW" at bounding box center [1103, 582] width 110 height 37
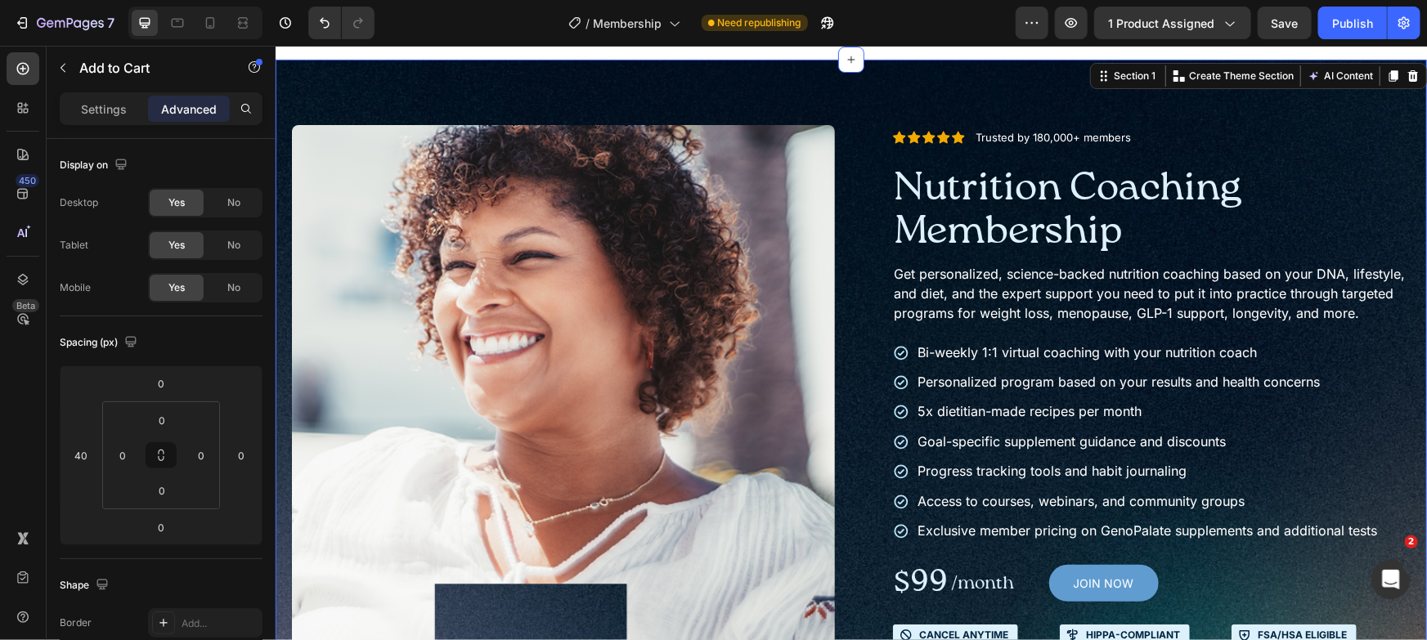
click at [468, 92] on div "Product Images Icon Icon Icon Icon Icon Icon List Trusted by 180,000+ members T…" at bounding box center [850, 545] width 1151 height 972
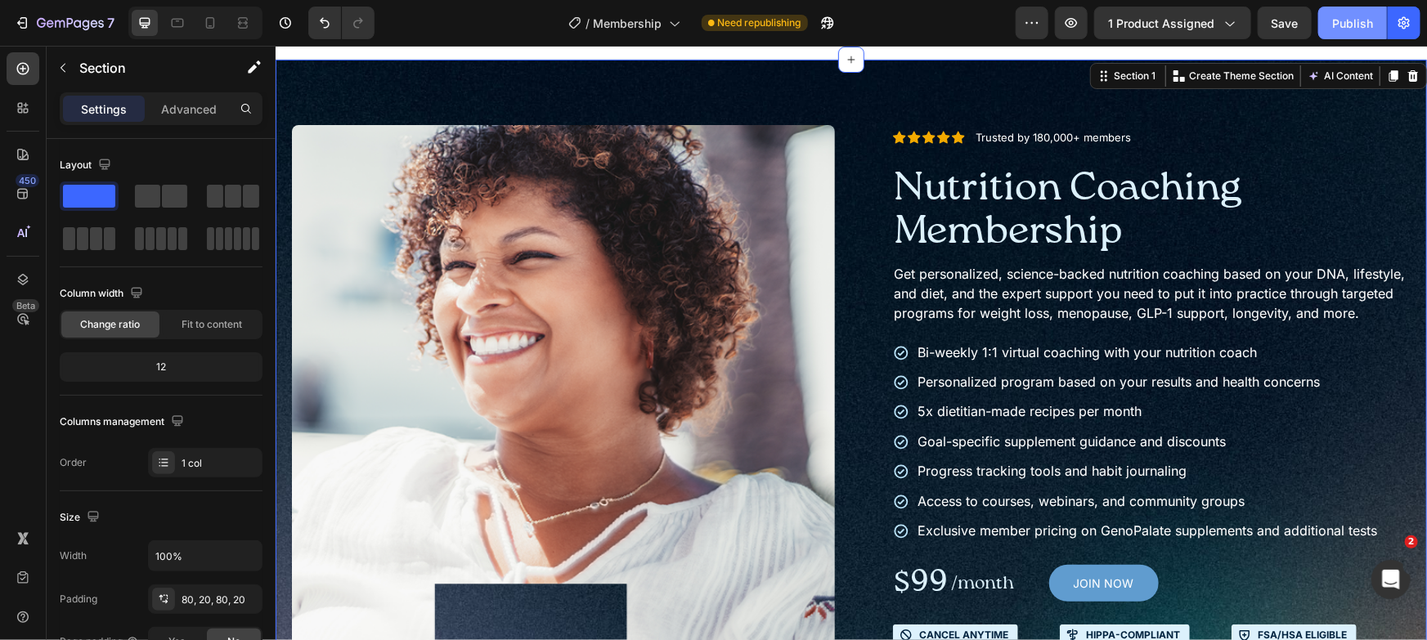
click at [1330, 24] on button "Publish" at bounding box center [1352, 23] width 69 height 33
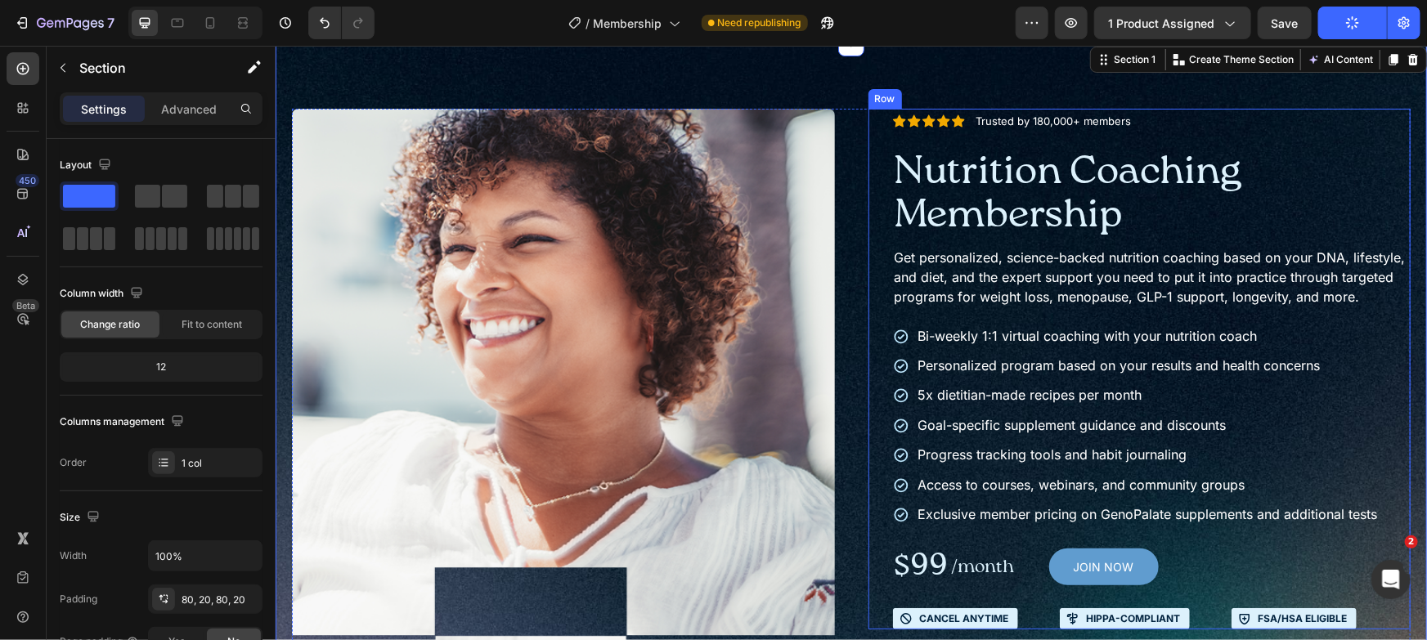
scroll to position [112, 0]
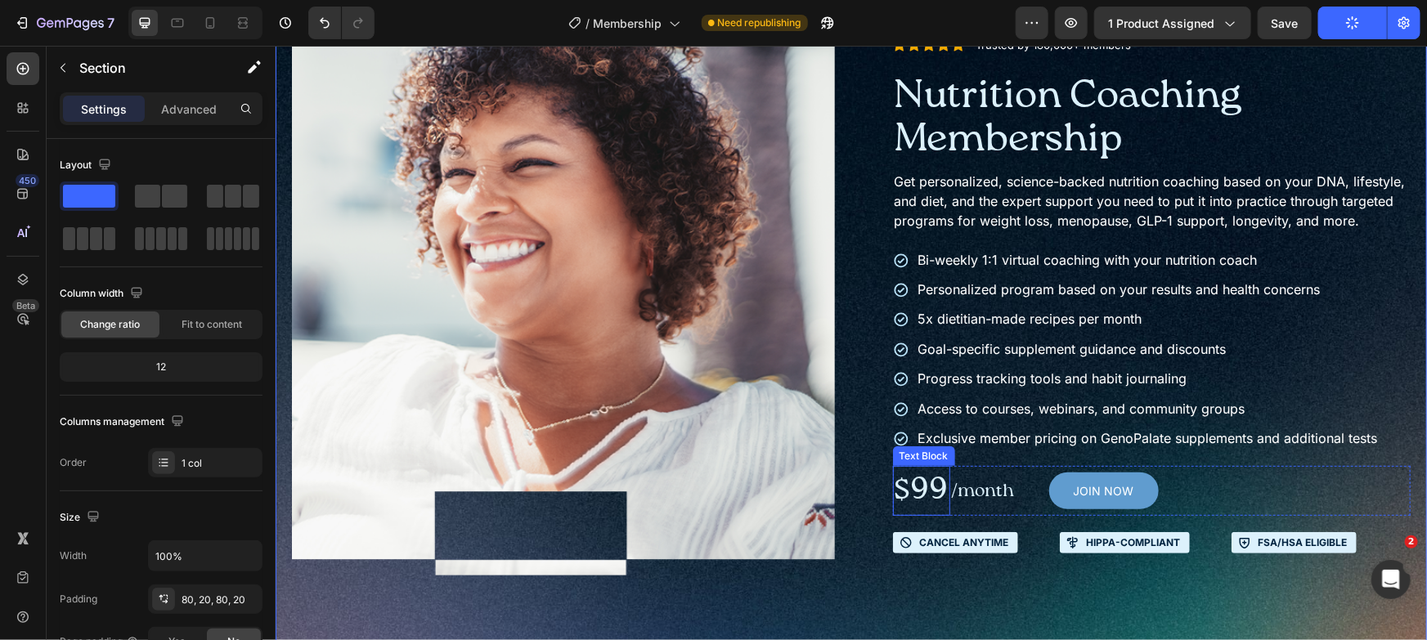
click at [894, 514] on p "$99" at bounding box center [921, 490] width 54 height 47
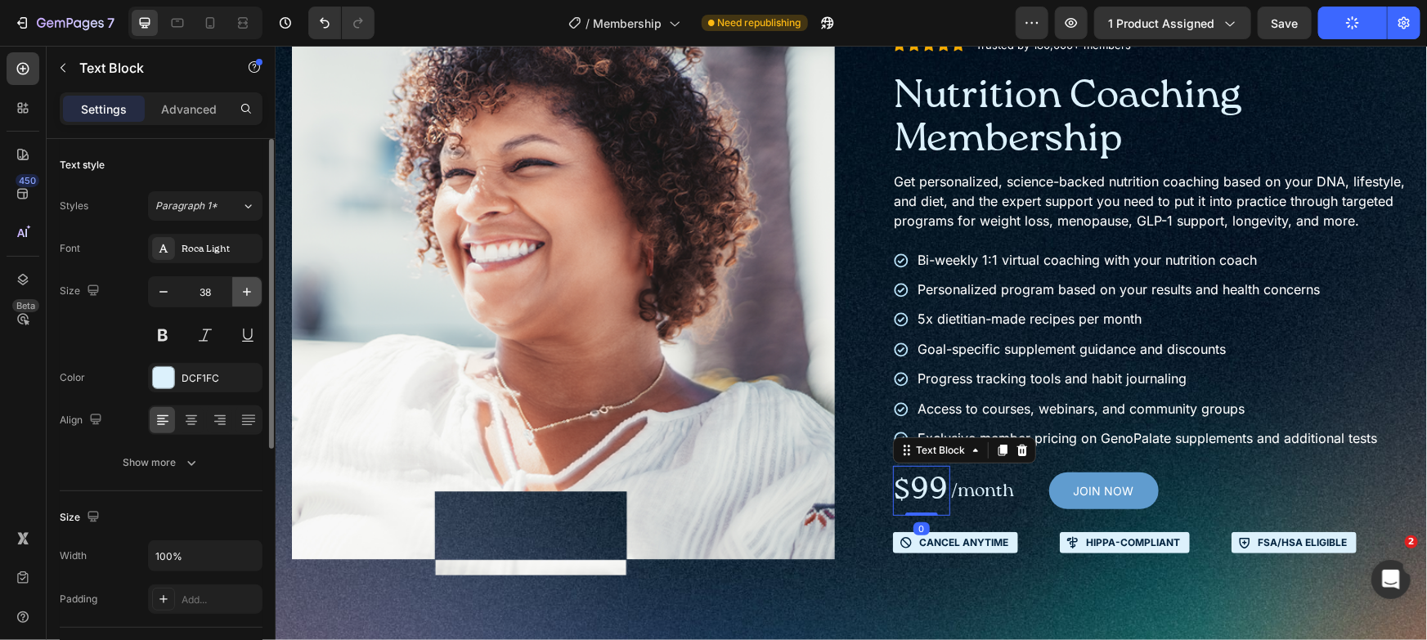
click at [249, 289] on icon "button" at bounding box center [247, 292] width 16 height 16
type input "40"
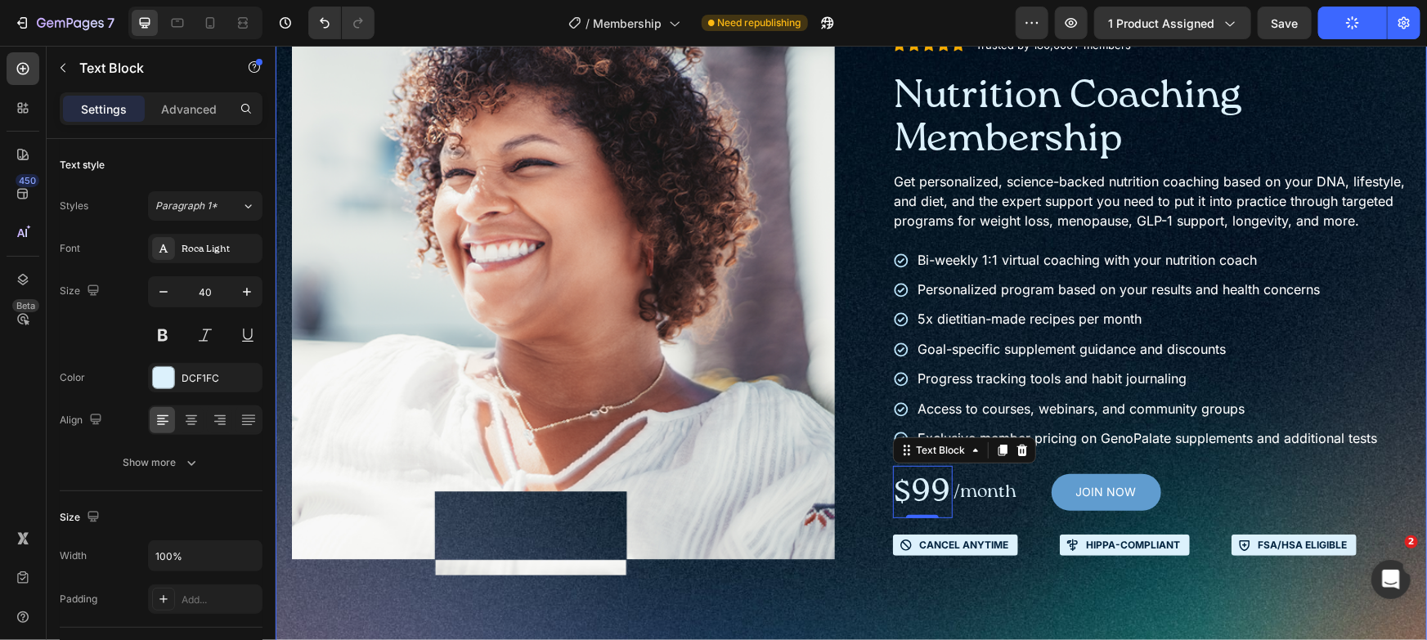
click at [1401, 425] on div "Product Images Icon Icon Icon Icon Icon Icon List Trusted by 180,000+ members T…" at bounding box center [850, 452] width 1151 height 972
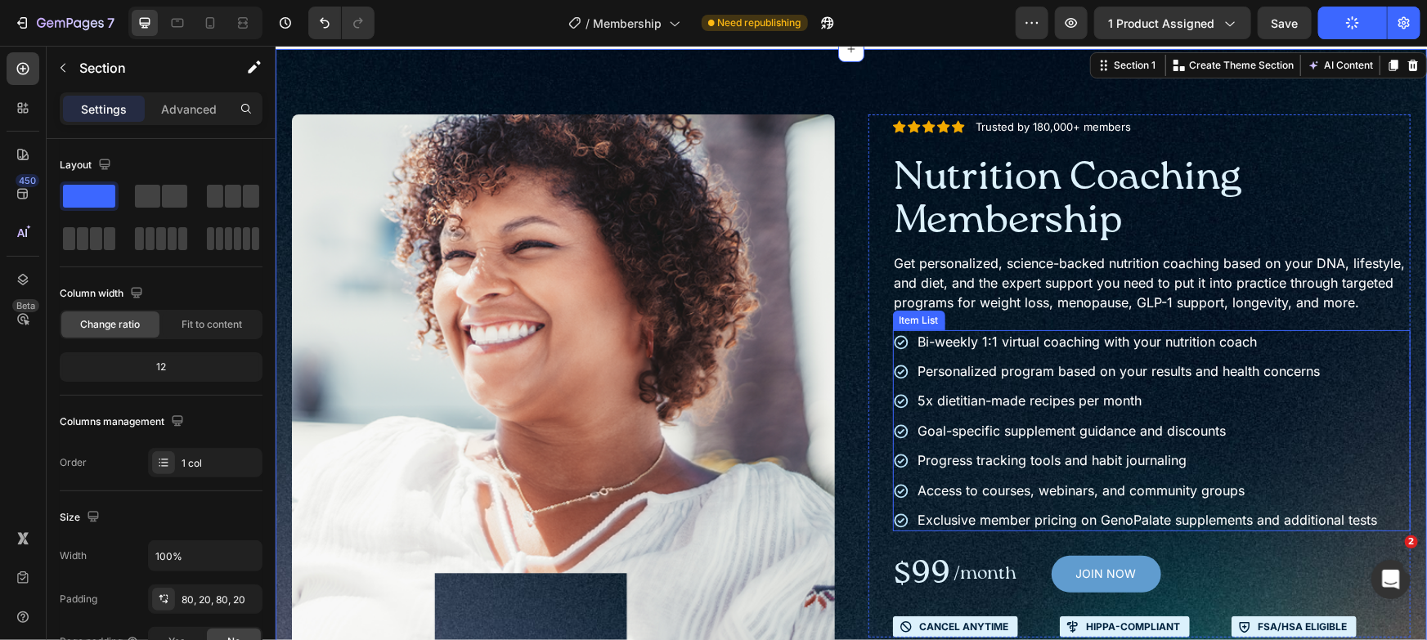
scroll to position [29, 0]
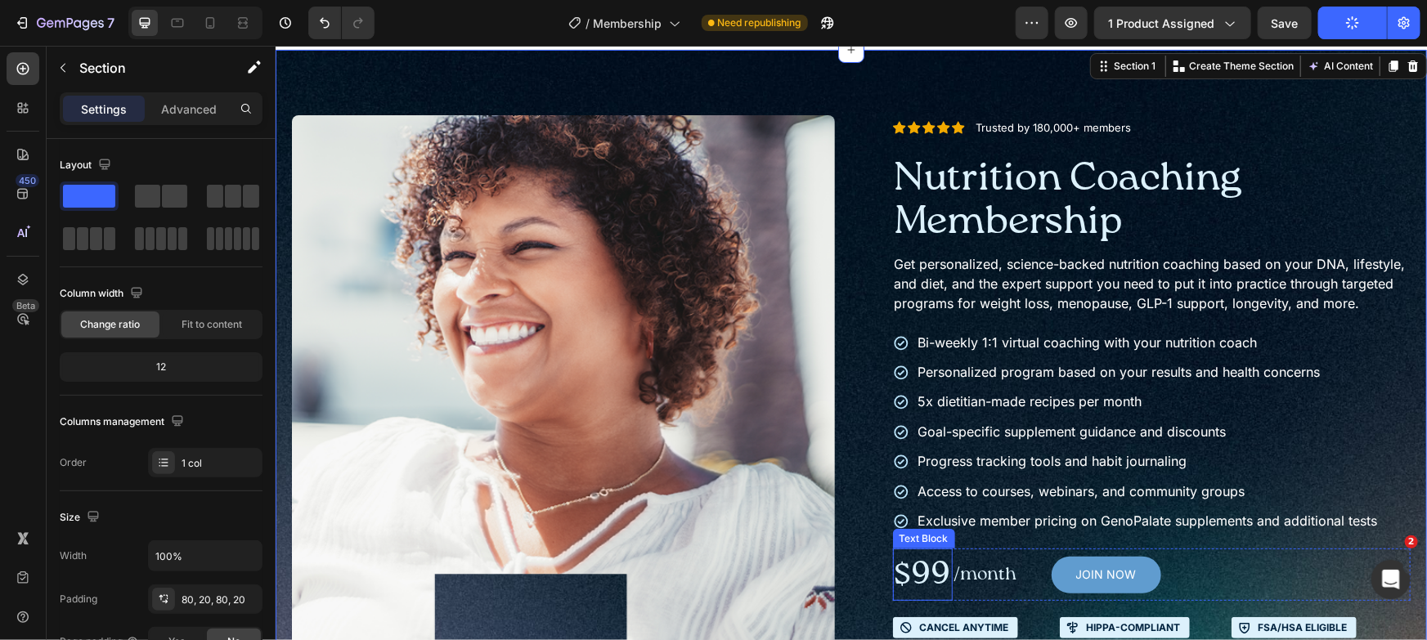
click at [922, 589] on p "$99" at bounding box center [922, 574] width 56 height 49
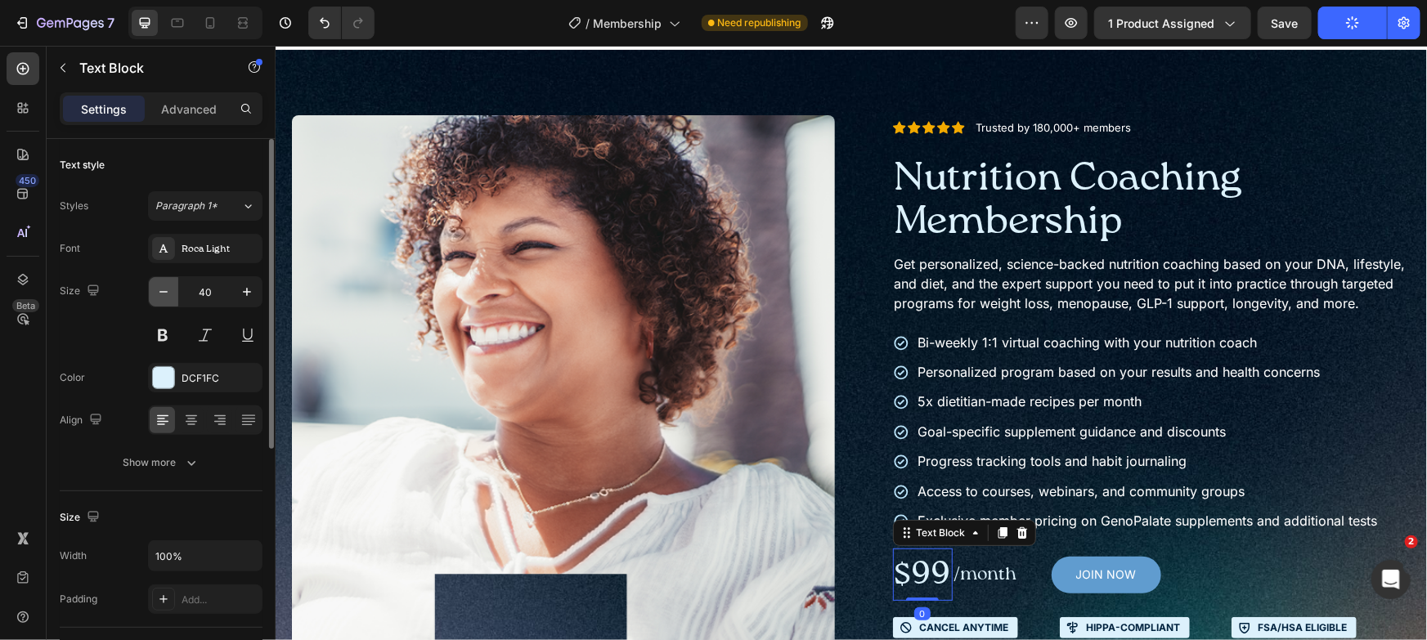
click at [169, 289] on icon "button" at bounding box center [163, 292] width 16 height 16
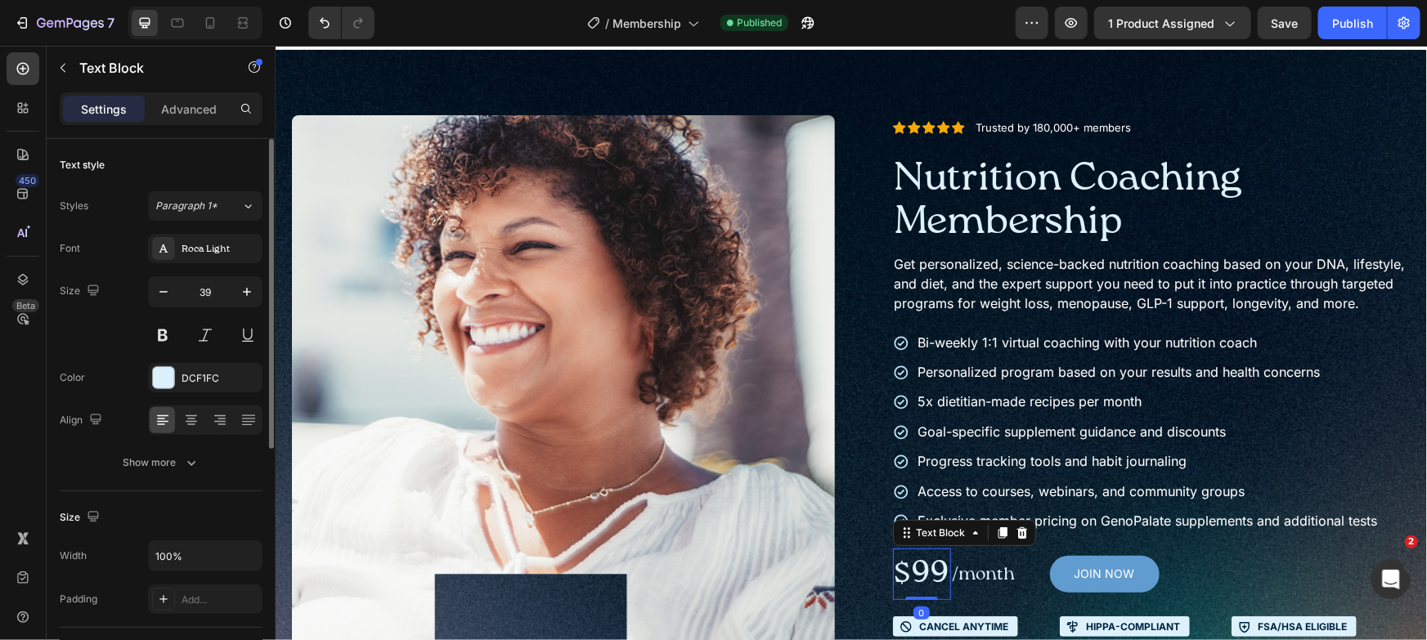
type input "38"
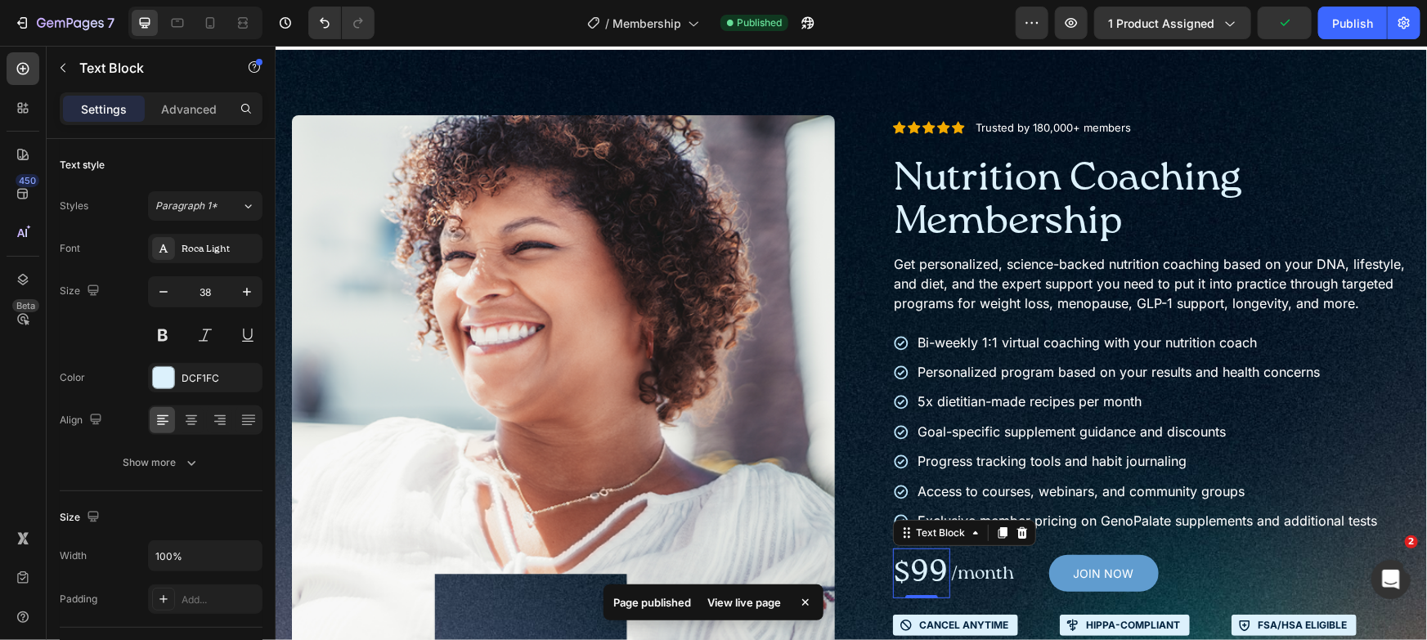
click at [749, 599] on div "View live page" at bounding box center [744, 602] width 93 height 23
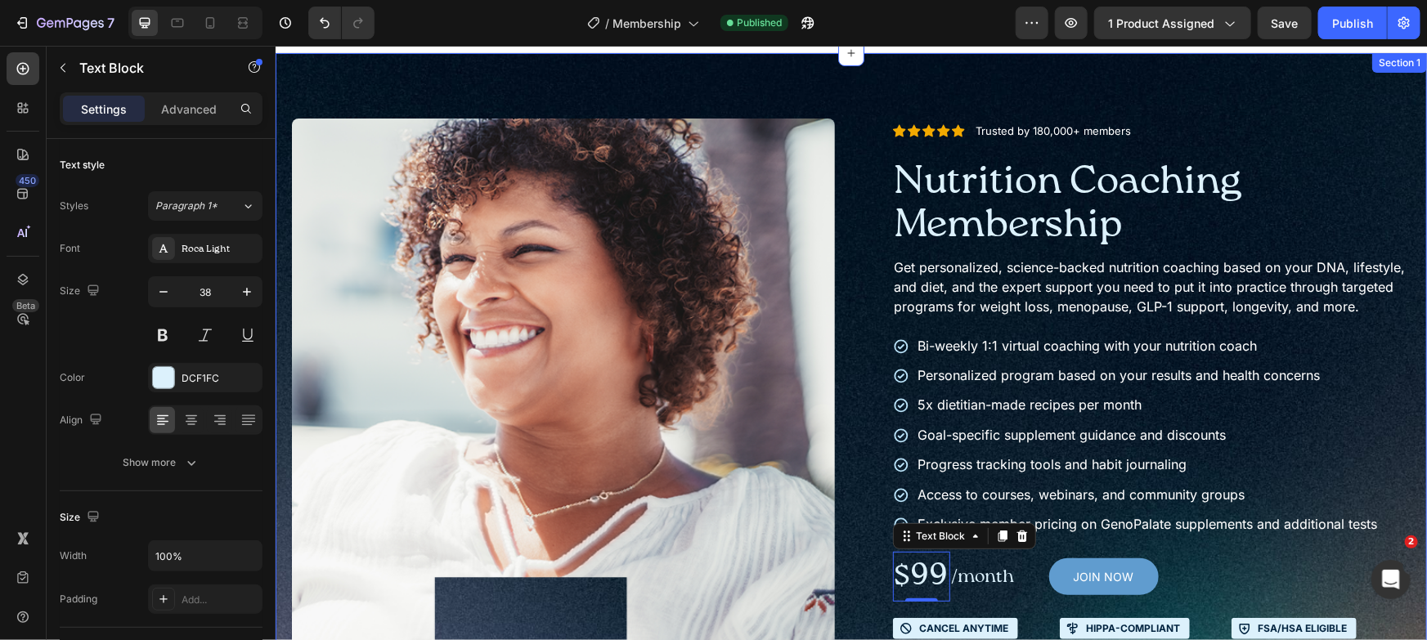
scroll to position [0, 0]
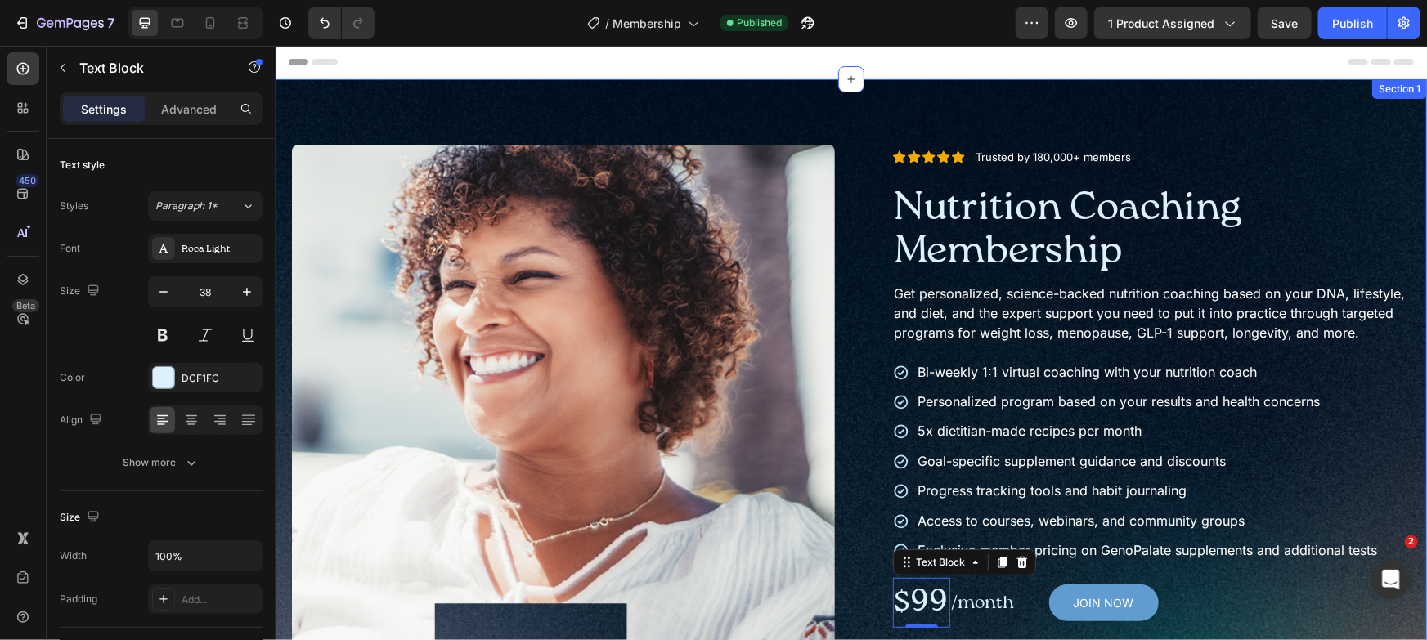
click at [421, 107] on div "Product Images Icon Icon Icon Icon Icon Icon List Trusted by 180,000+ members T…" at bounding box center [850, 565] width 1151 height 972
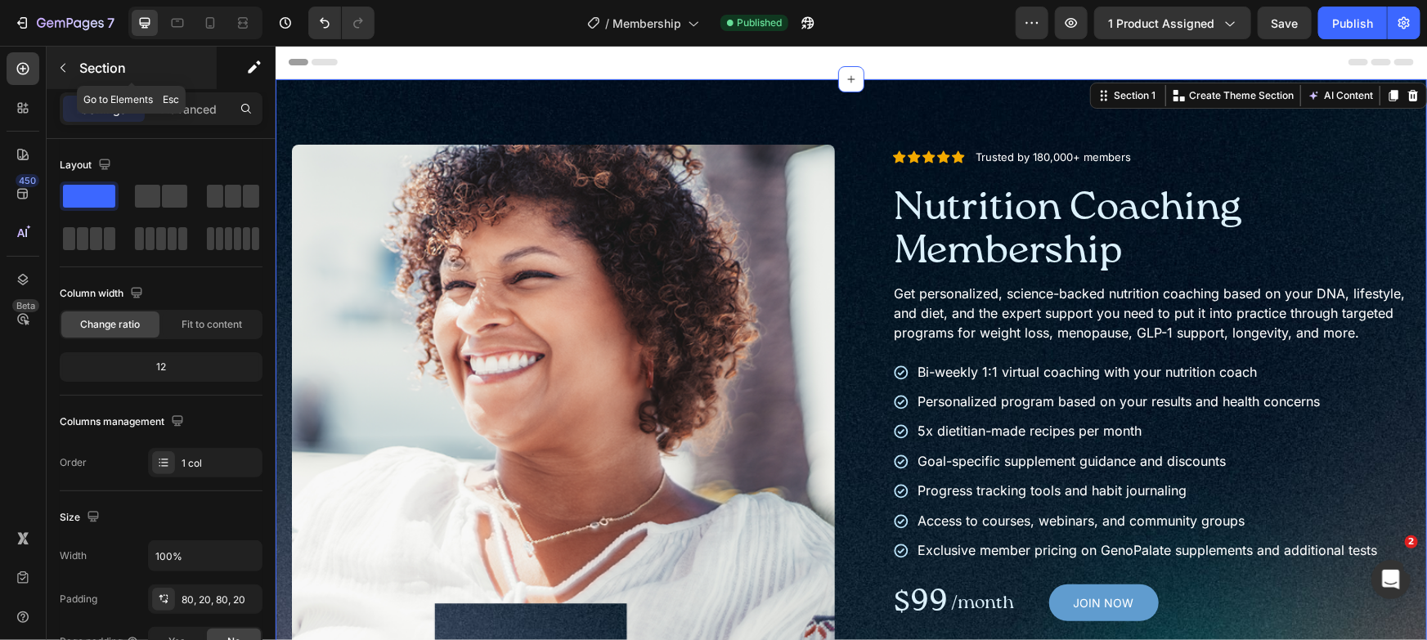
click at [113, 69] on p "Section" at bounding box center [146, 68] width 134 height 20
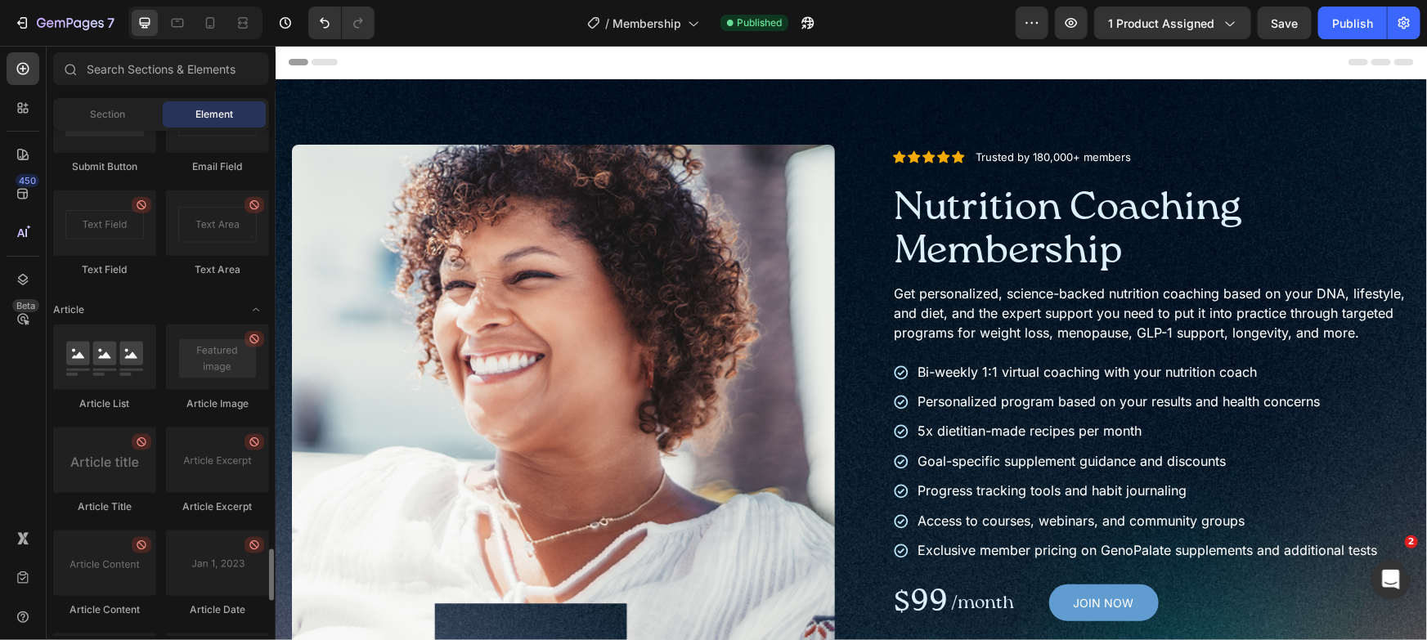
scroll to position [3871, 0]
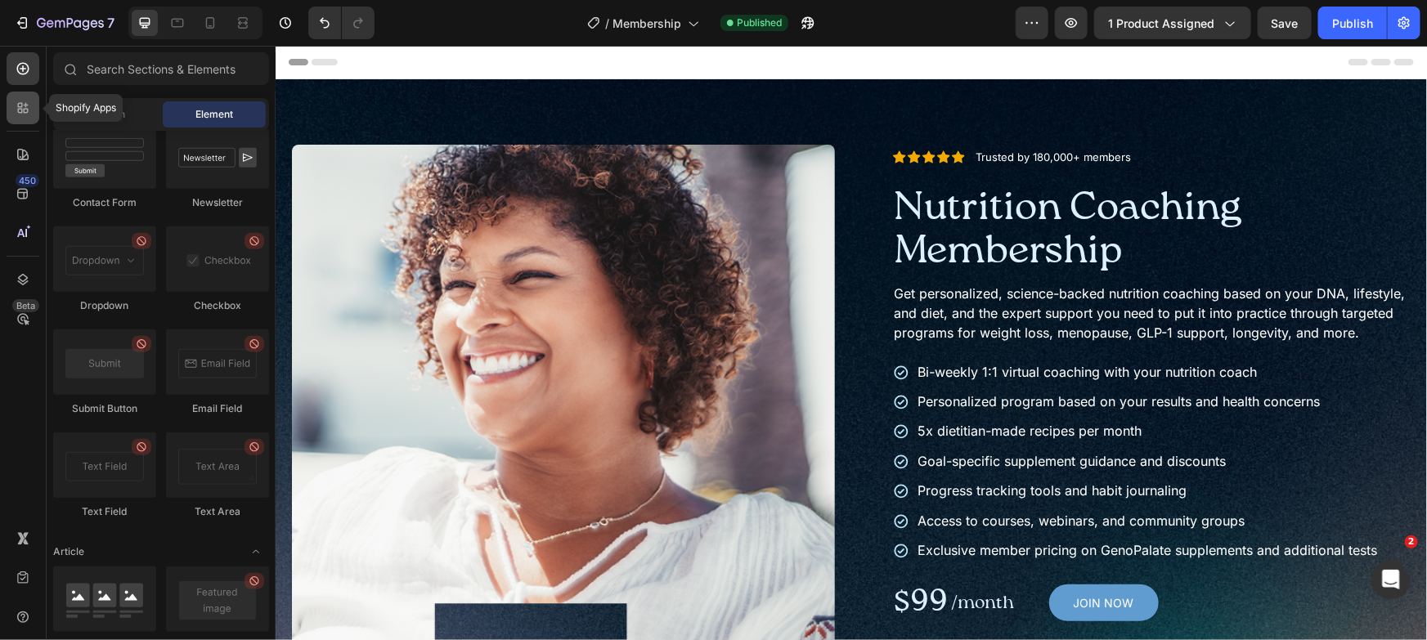
click at [23, 123] on div at bounding box center [23, 108] width 33 height 33
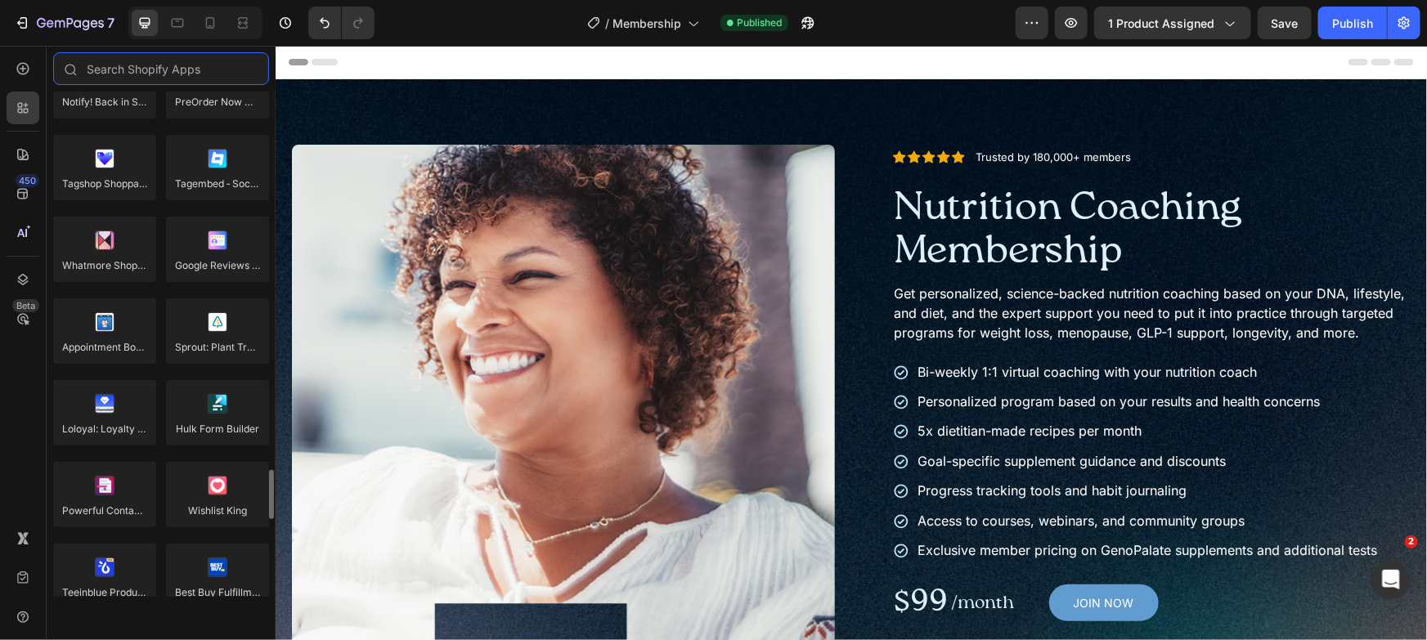
scroll to position [3874, 0]
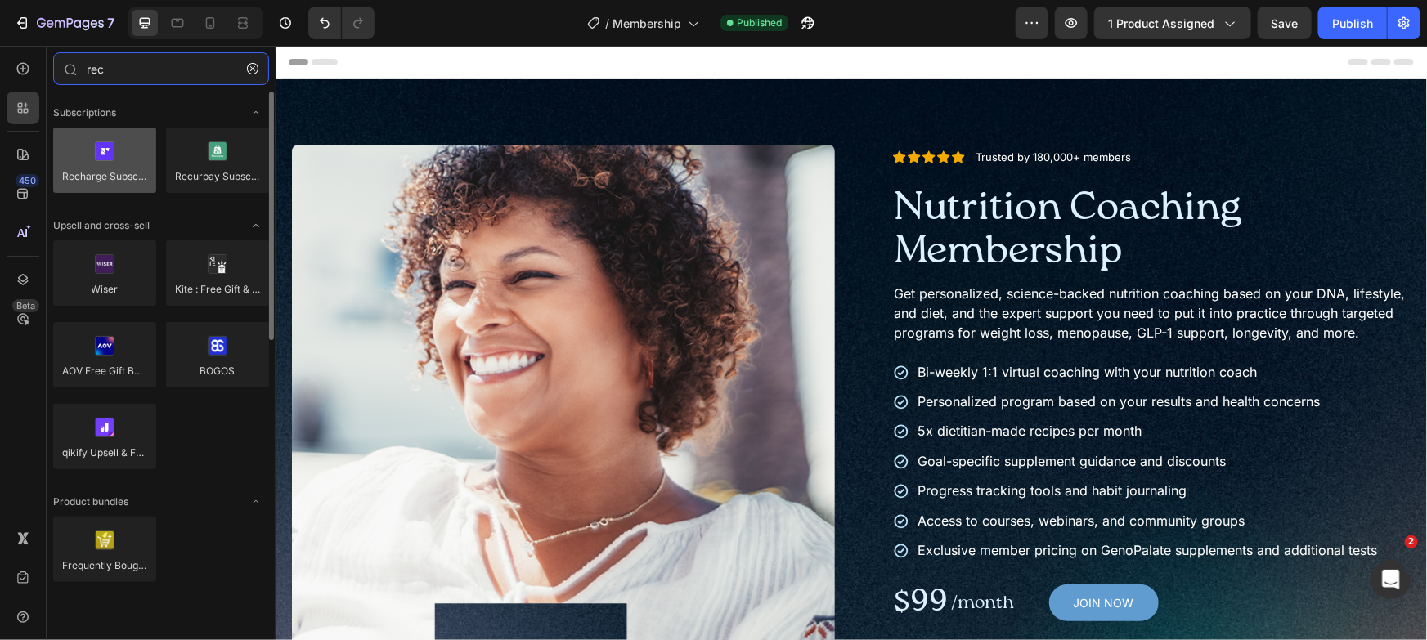
type input "rec"
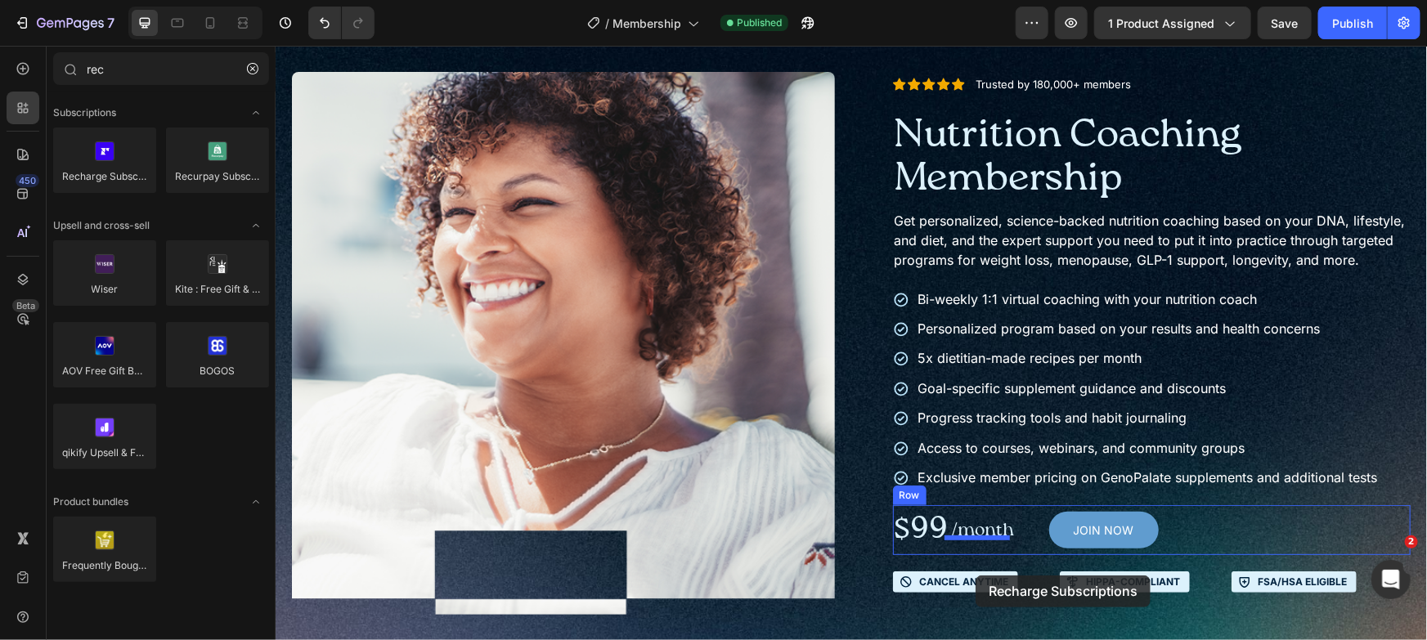
scroll to position [101, 0]
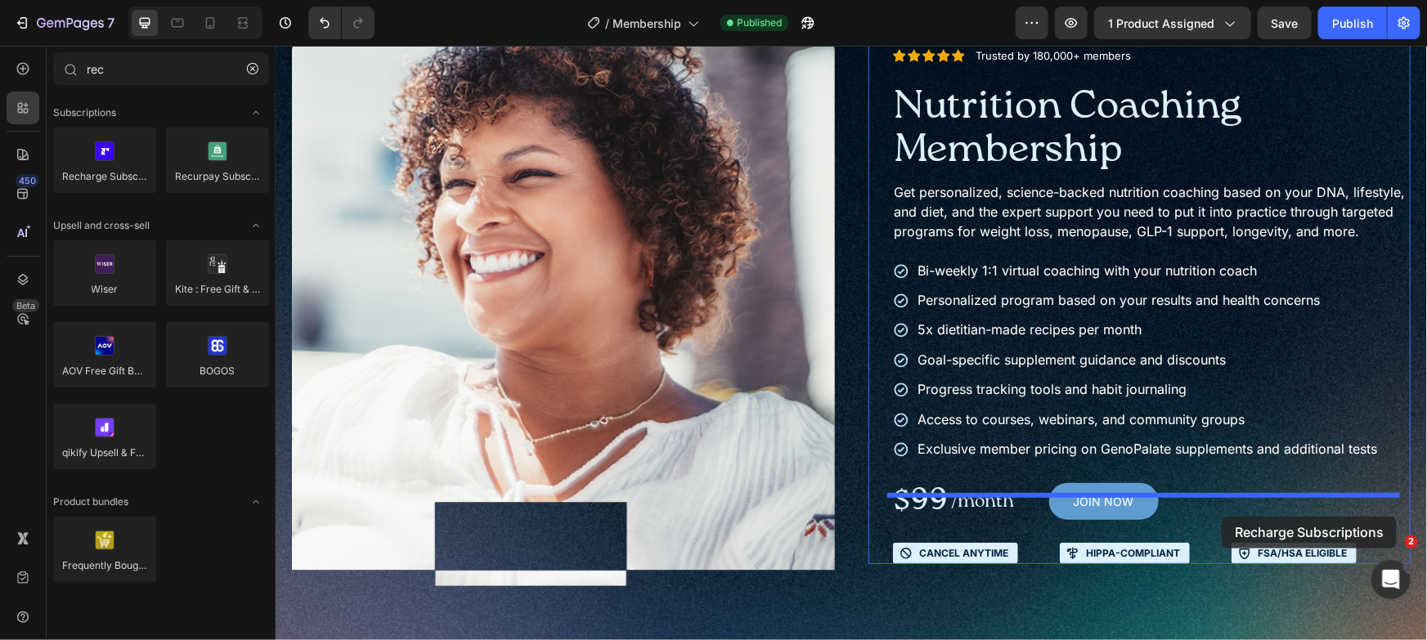
drag, startPoint x: 399, startPoint y: 222, endPoint x: 1221, endPoint y: 516, distance: 872.7
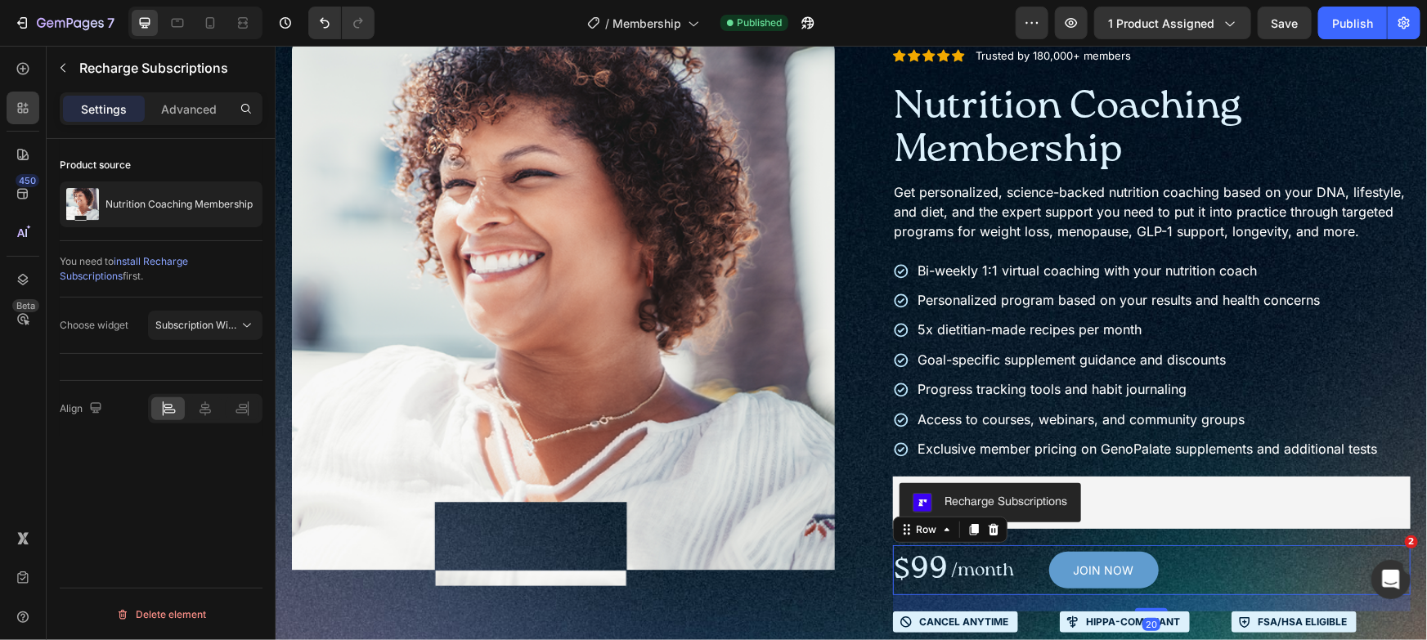
click at [1239, 585] on div "$99 Text Block /month Text Block JOIN NOW Add to Cart Row 20" at bounding box center [1151, 570] width 518 height 50
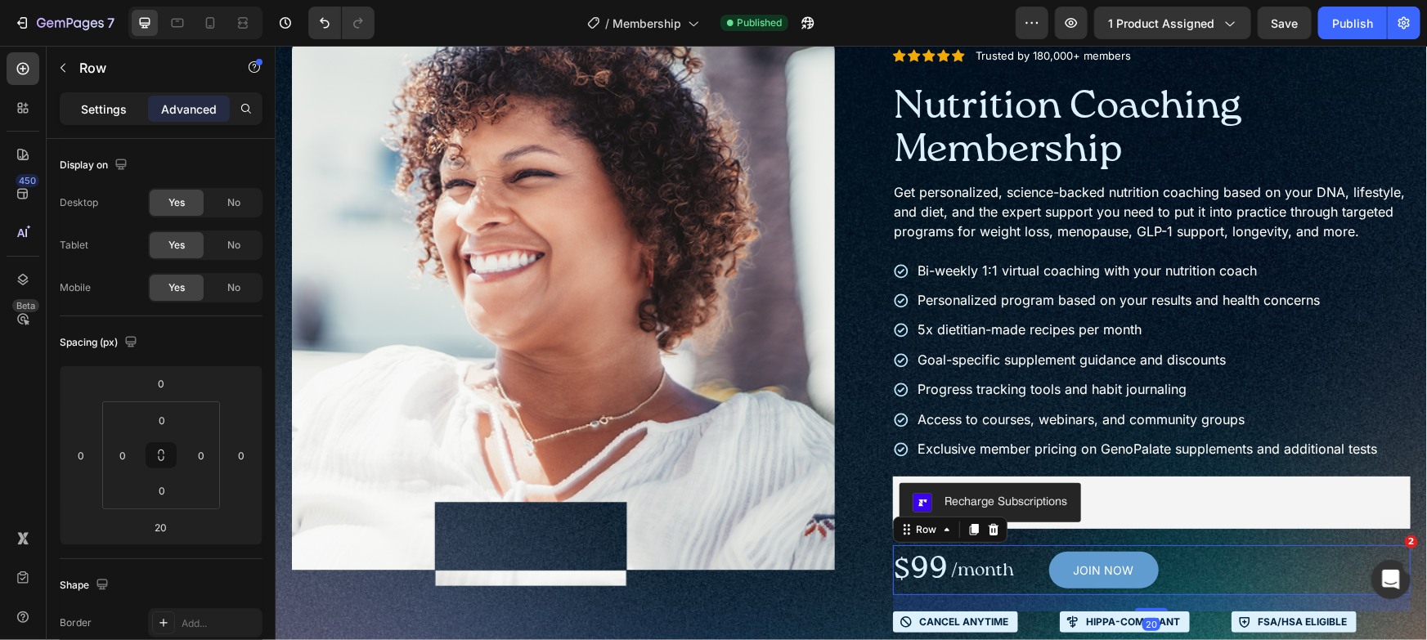
click at [119, 117] on div "Settings" at bounding box center [104, 109] width 82 height 26
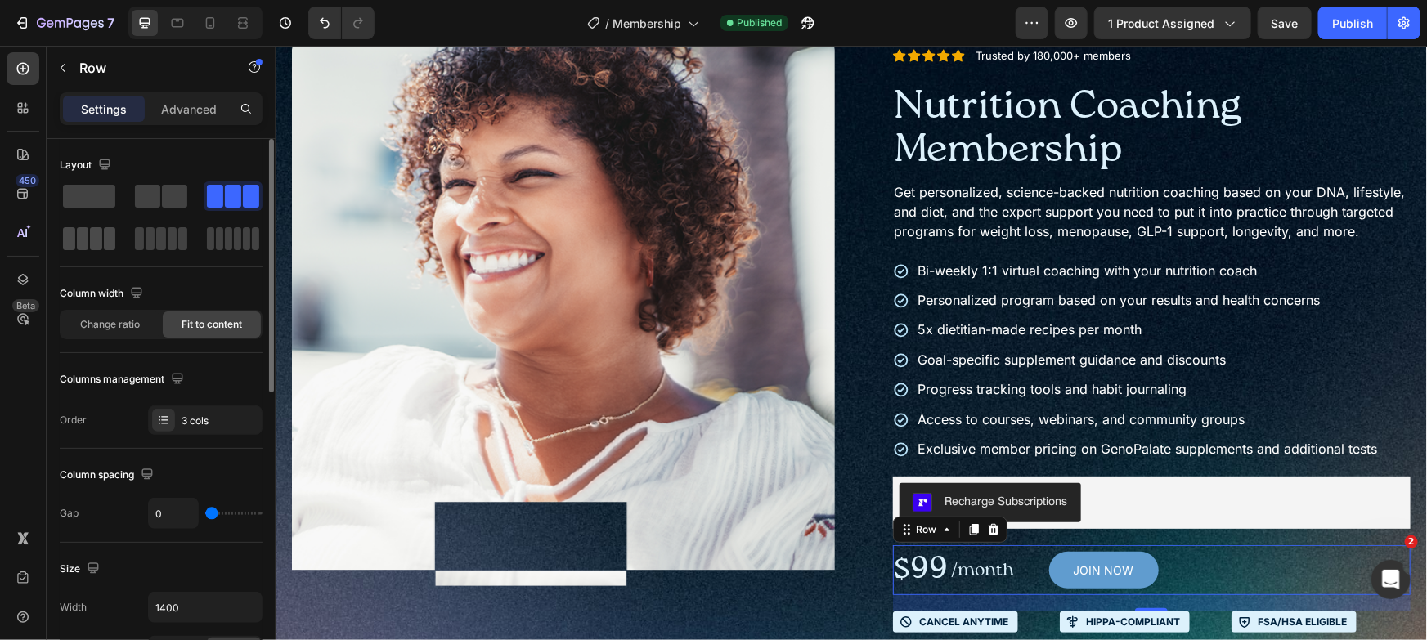
click at [105, 232] on span at bounding box center [110, 238] width 12 height 23
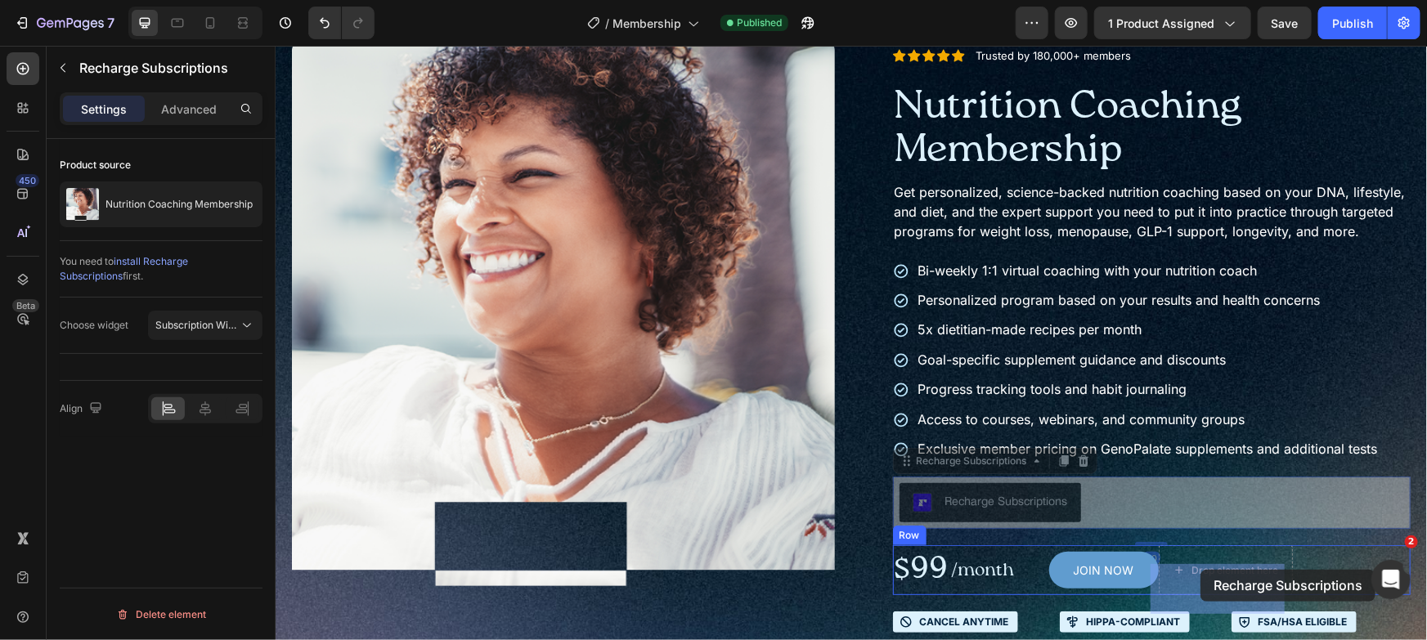
drag, startPoint x: 1084, startPoint y: 518, endPoint x: 1198, endPoint y: 570, distance: 125.1
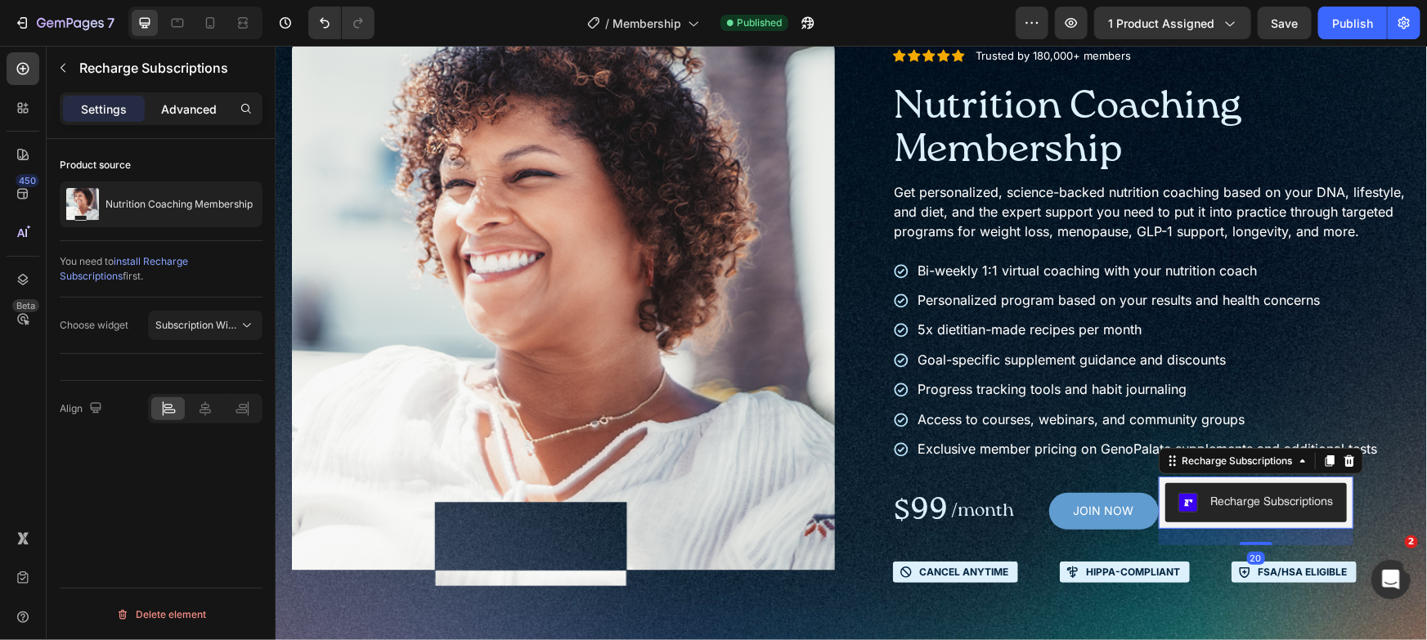
drag, startPoint x: 184, startPoint y: 135, endPoint x: 177, endPoint y: 105, distance: 31.0
click at [183, 135] on div "Settings Advanced" at bounding box center [161, 115] width 229 height 47
click at [177, 104] on p "Advanced" at bounding box center [189, 109] width 56 height 17
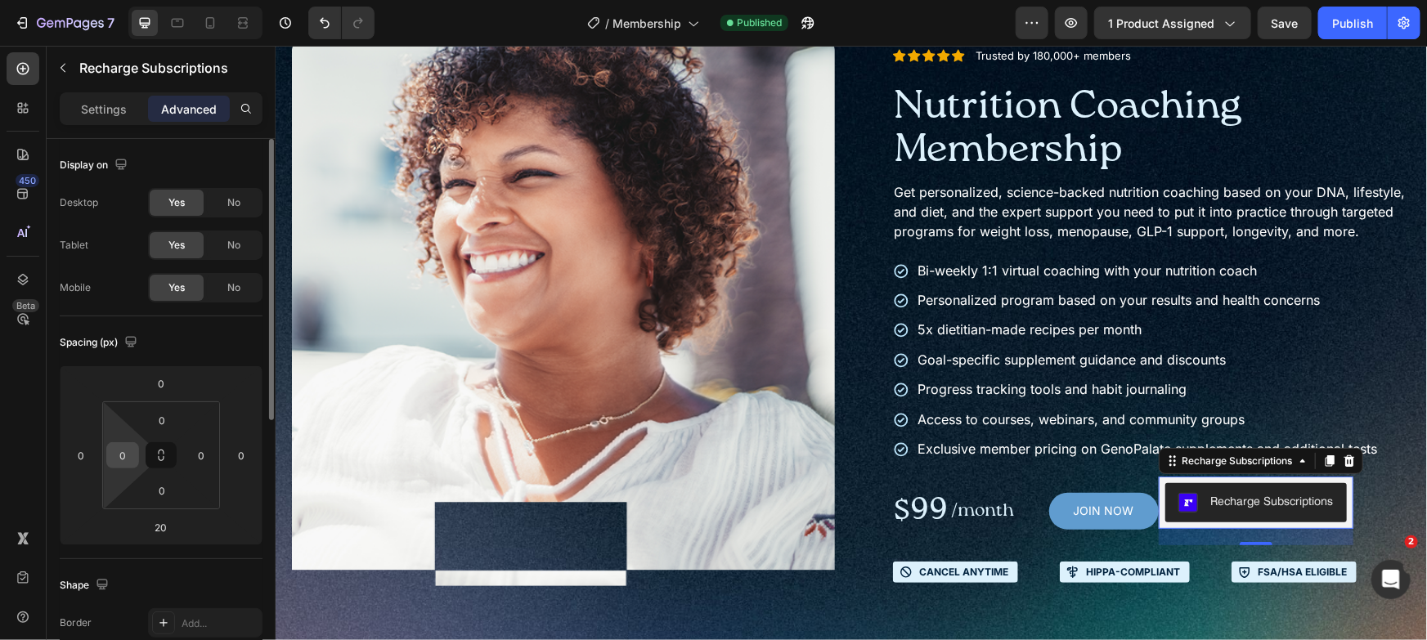
click at [137, 452] on div "0" at bounding box center [122, 455] width 33 height 26
click at [128, 453] on input "0" at bounding box center [122, 455] width 25 height 25
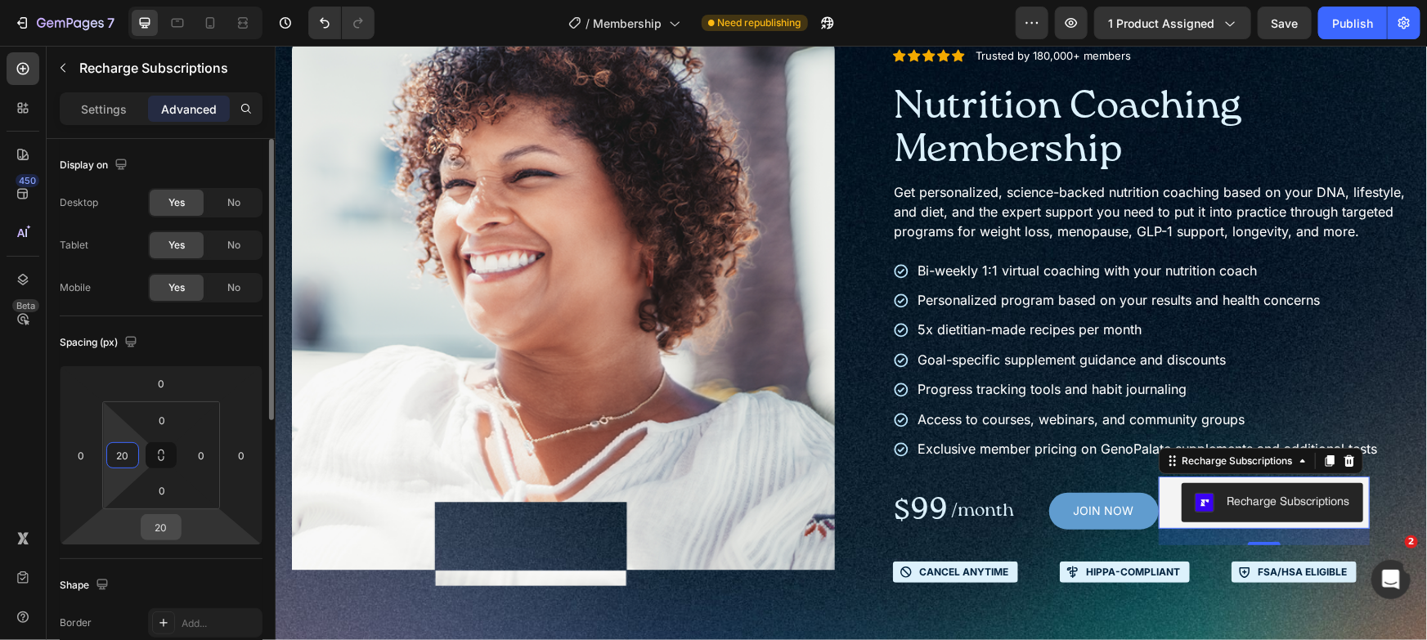
type input "20"
click at [163, 523] on input "20" at bounding box center [161, 527] width 33 height 25
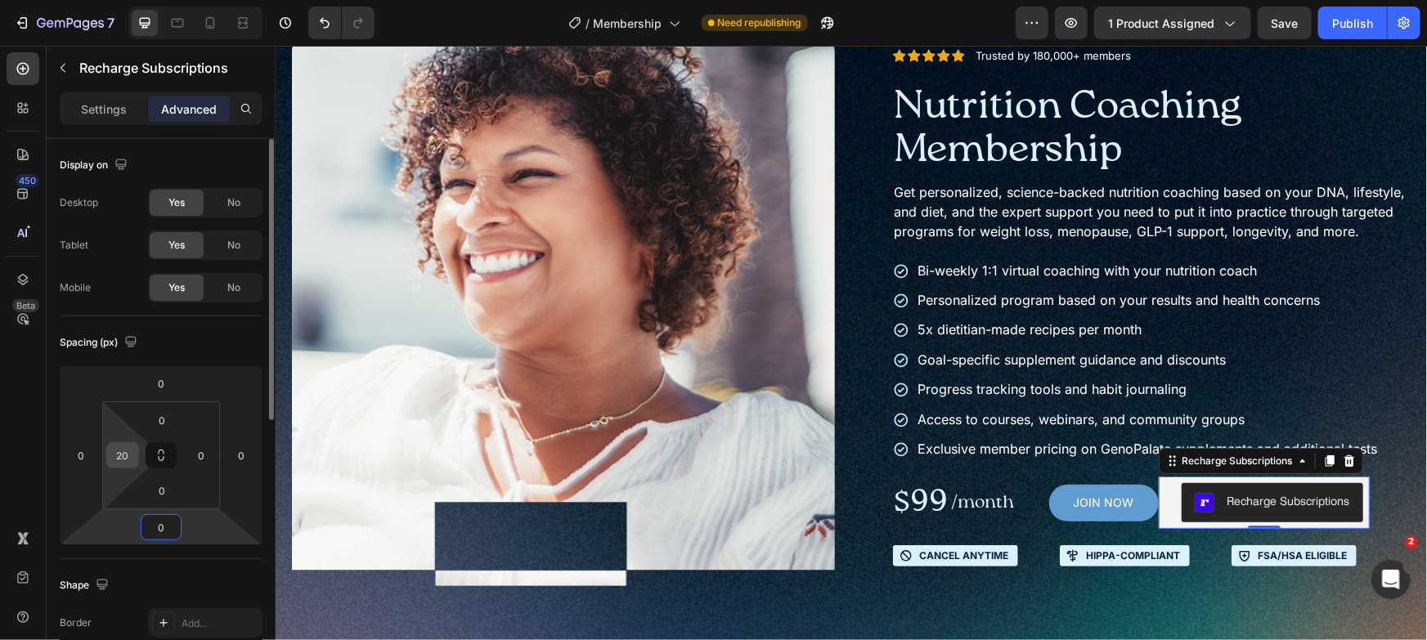
type input "0"
click at [119, 454] on input "20" at bounding box center [122, 455] width 25 height 25
type input "0"
click at [85, 460] on input "0" at bounding box center [81, 455] width 25 height 25
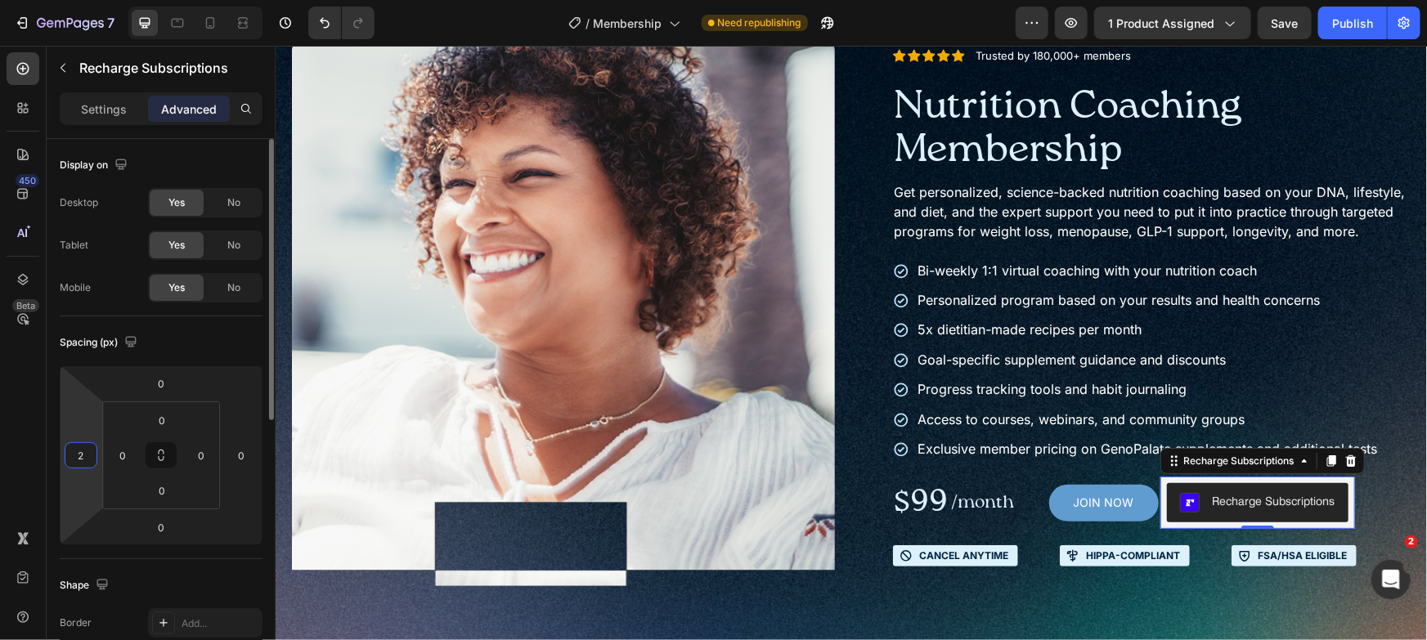
type input "20"
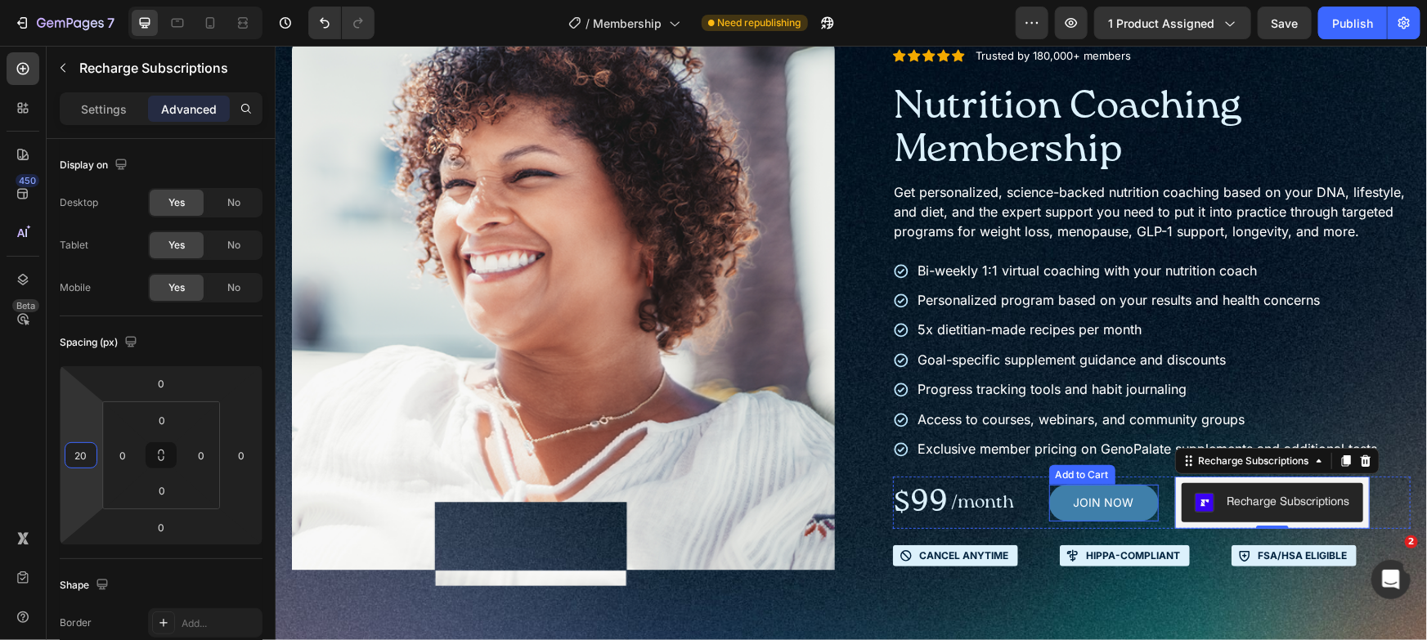
click at [1048, 521] on button "JOIN NOW" at bounding box center [1103, 502] width 110 height 37
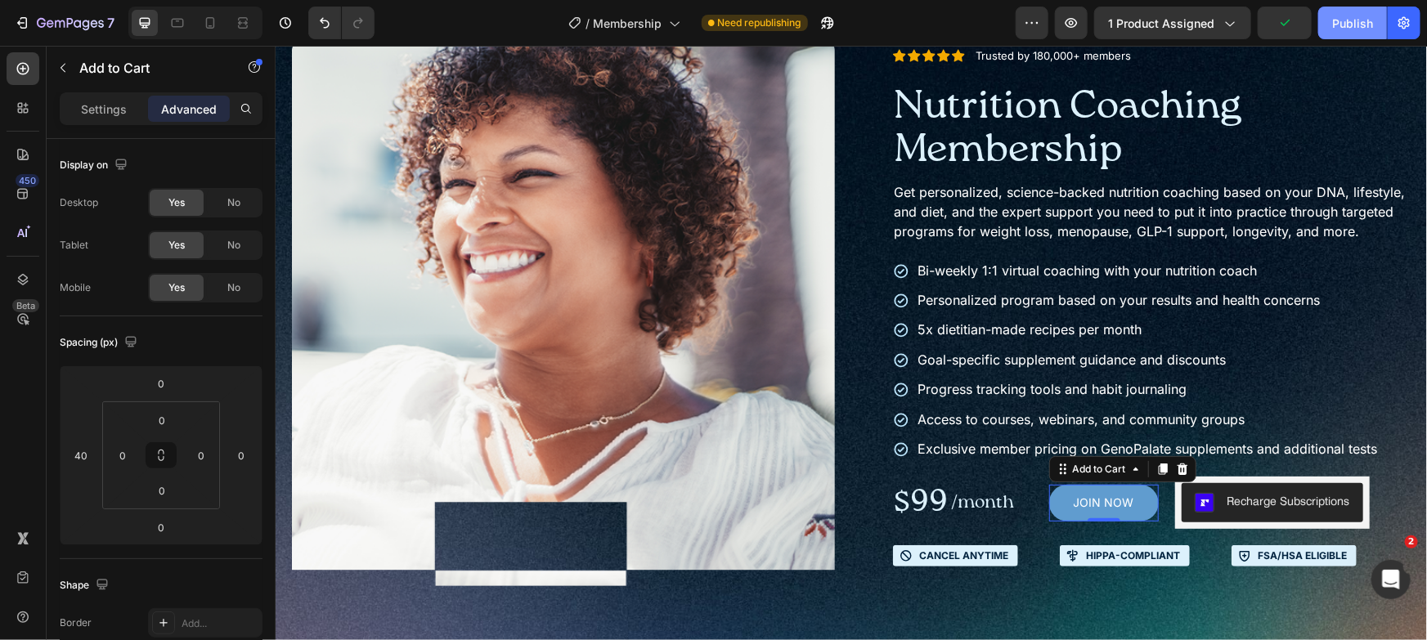
click at [1353, 16] on div "Publish" at bounding box center [1352, 23] width 41 height 17
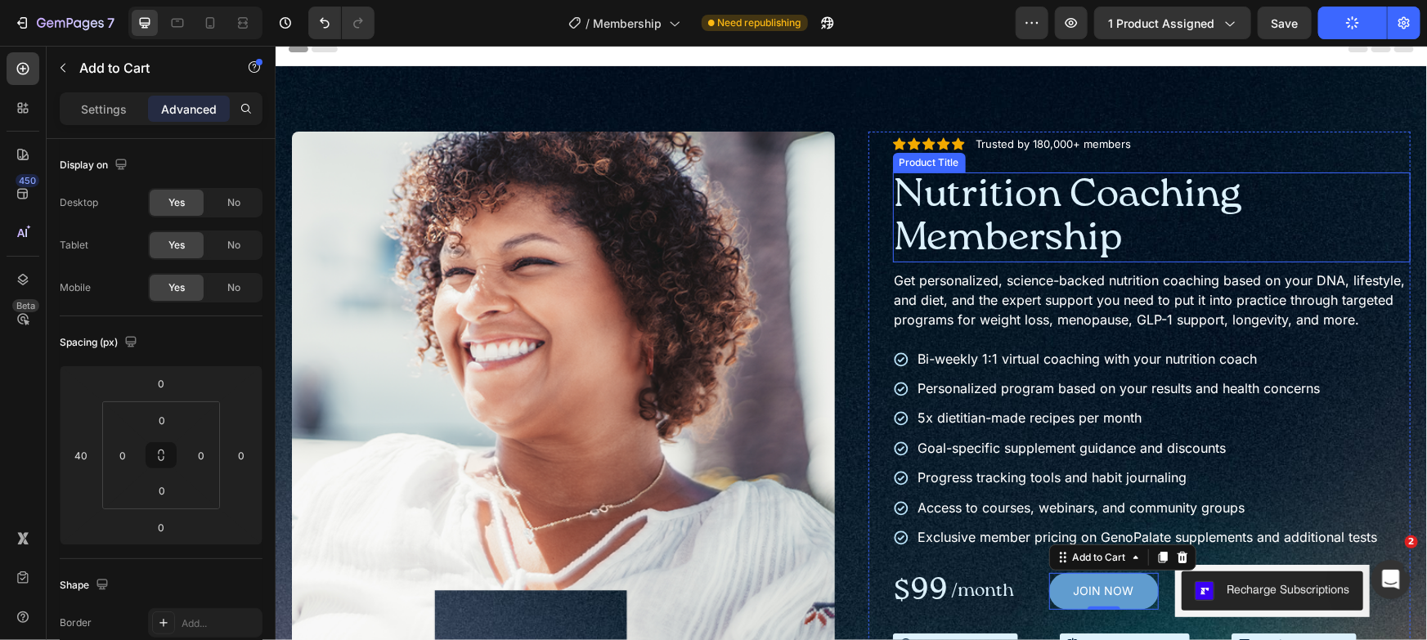
scroll to position [0, 0]
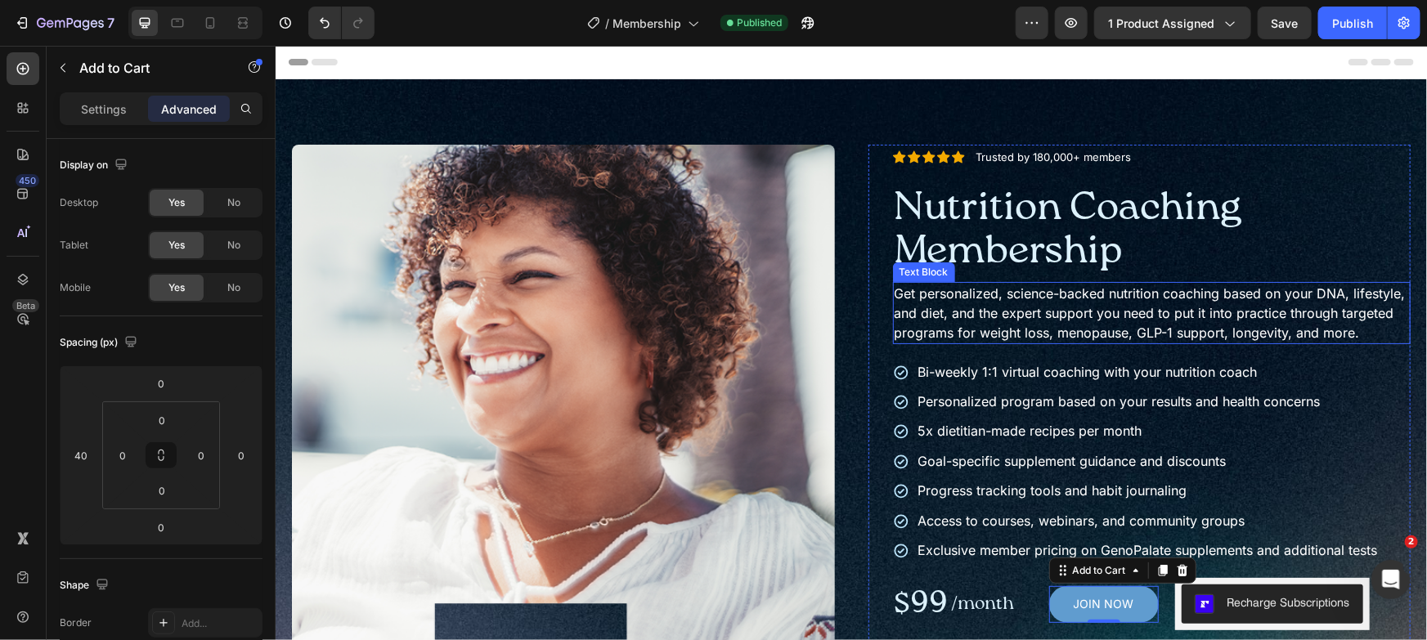
click at [1046, 341] on p "Get personalized, science-backed nutrition coaching based on your DNA, lifestyl…" at bounding box center [1151, 312] width 515 height 59
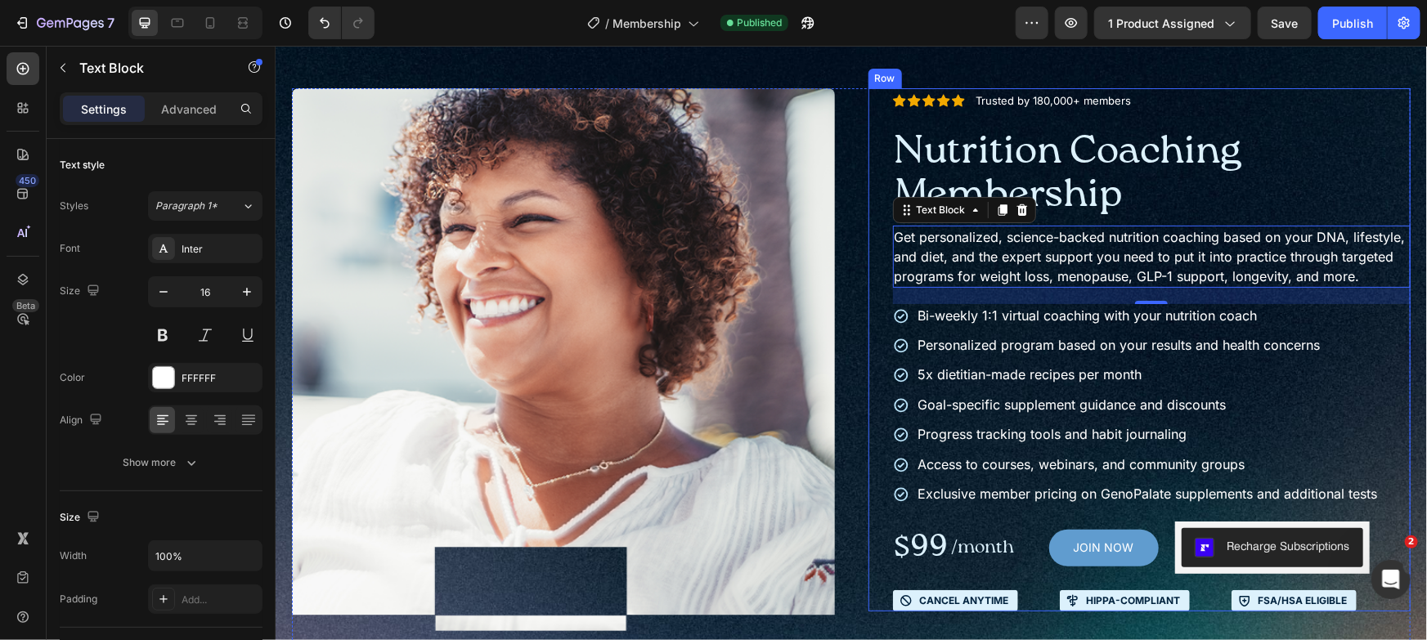
scroll to position [74, 0]
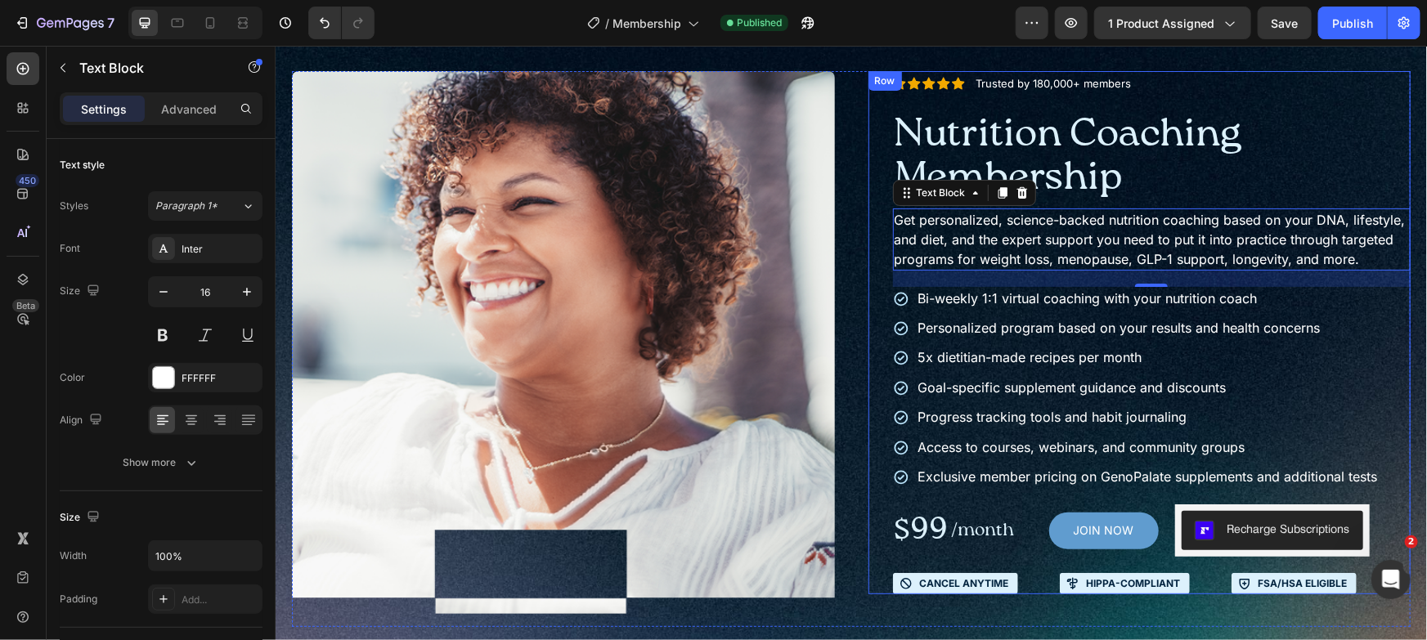
click at [1032, 586] on div "Icon Icon Icon Icon Icon Icon List Trusted by 180,000+ members Text Block Row N…" at bounding box center [1151, 331] width 518 height 523
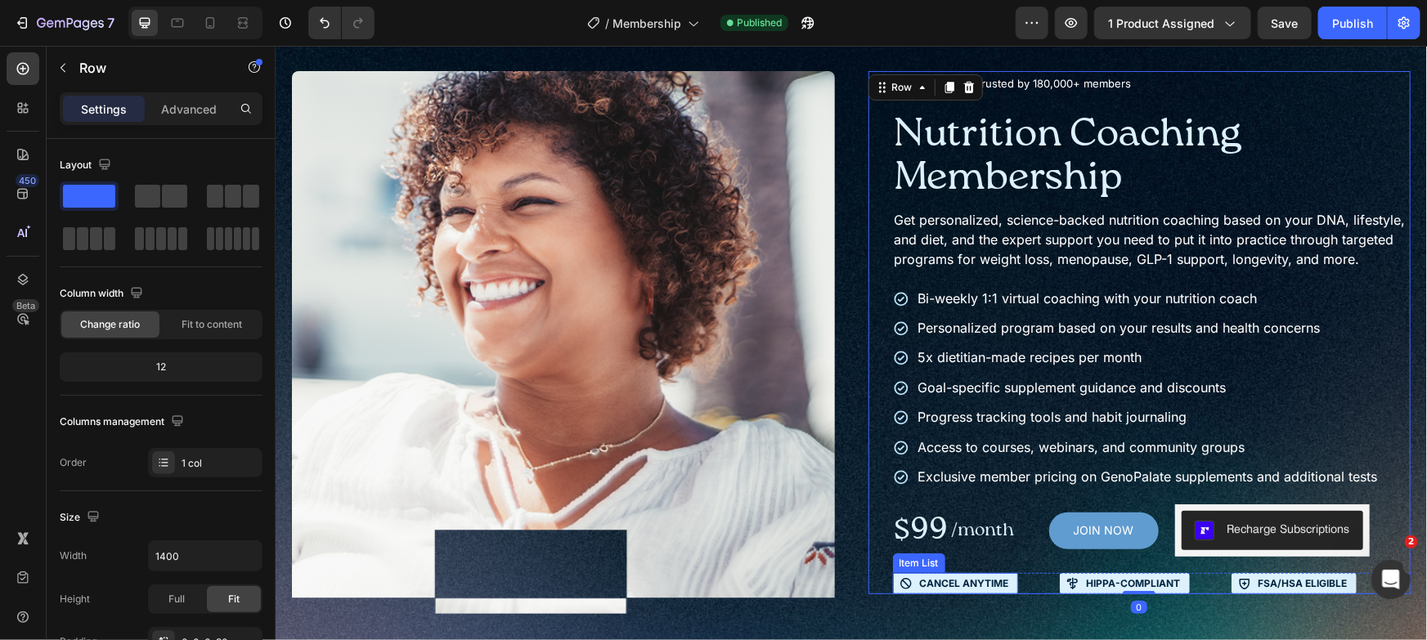
click at [990, 590] on p "Cancel anytime" at bounding box center [963, 583] width 89 height 13
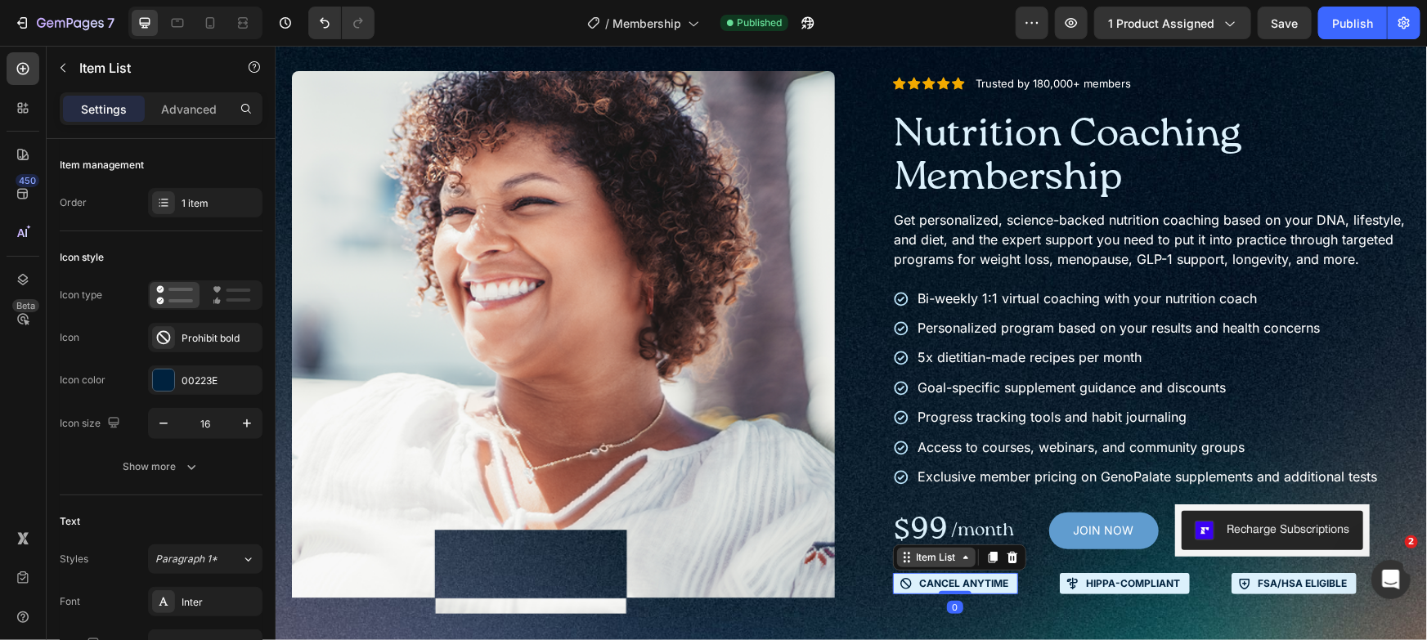
click at [955, 567] on div "Item List" at bounding box center [935, 557] width 79 height 20
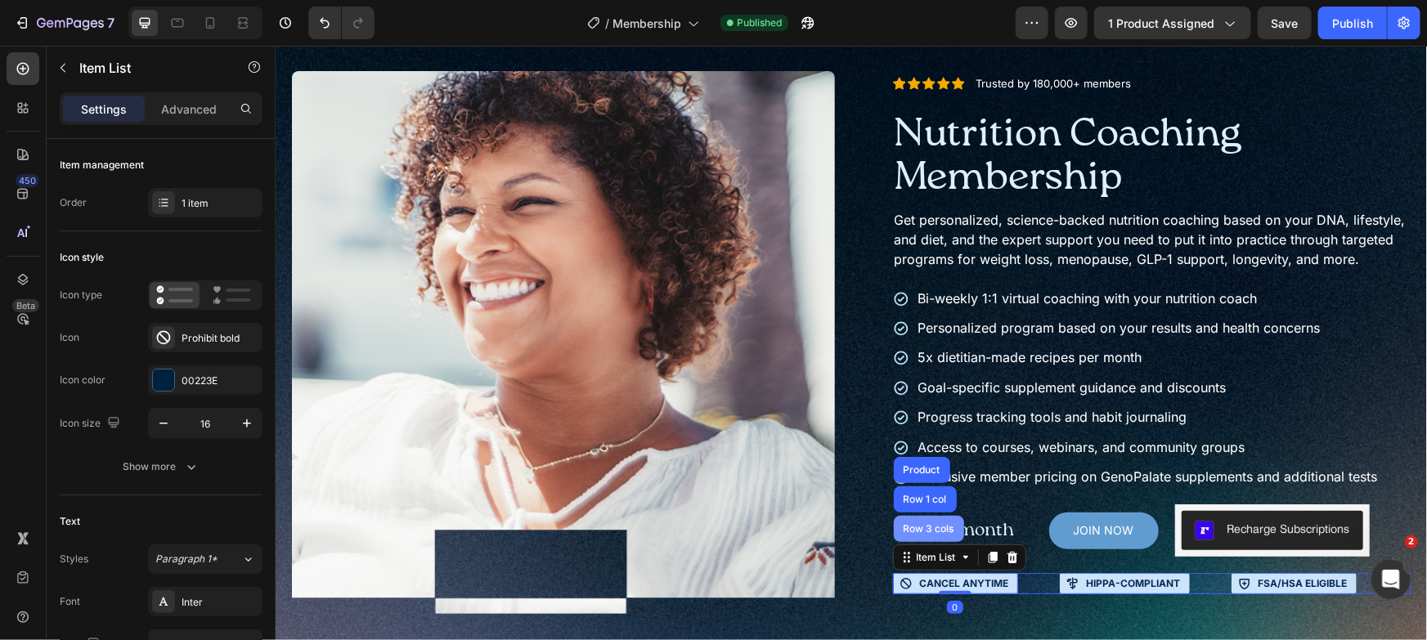
click at [934, 533] on div "Row 3 cols" at bounding box center [928, 528] width 57 height 10
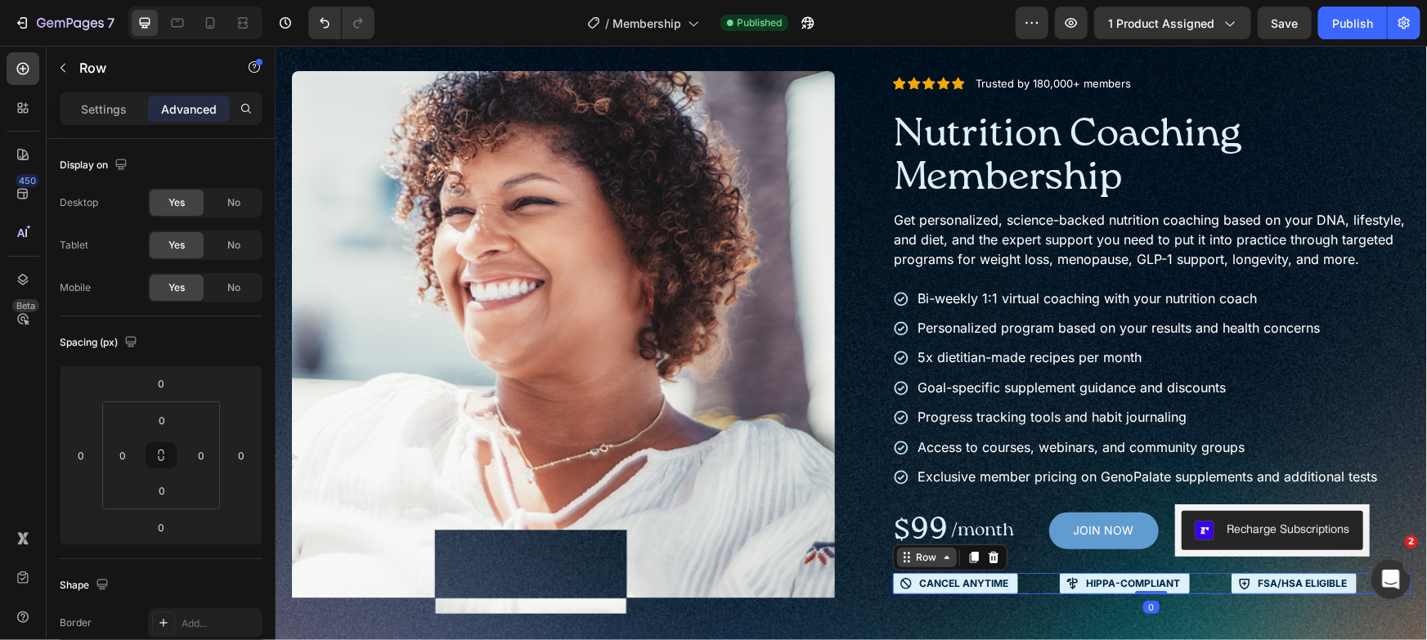
click at [942, 563] on icon at bounding box center [946, 556] width 13 height 13
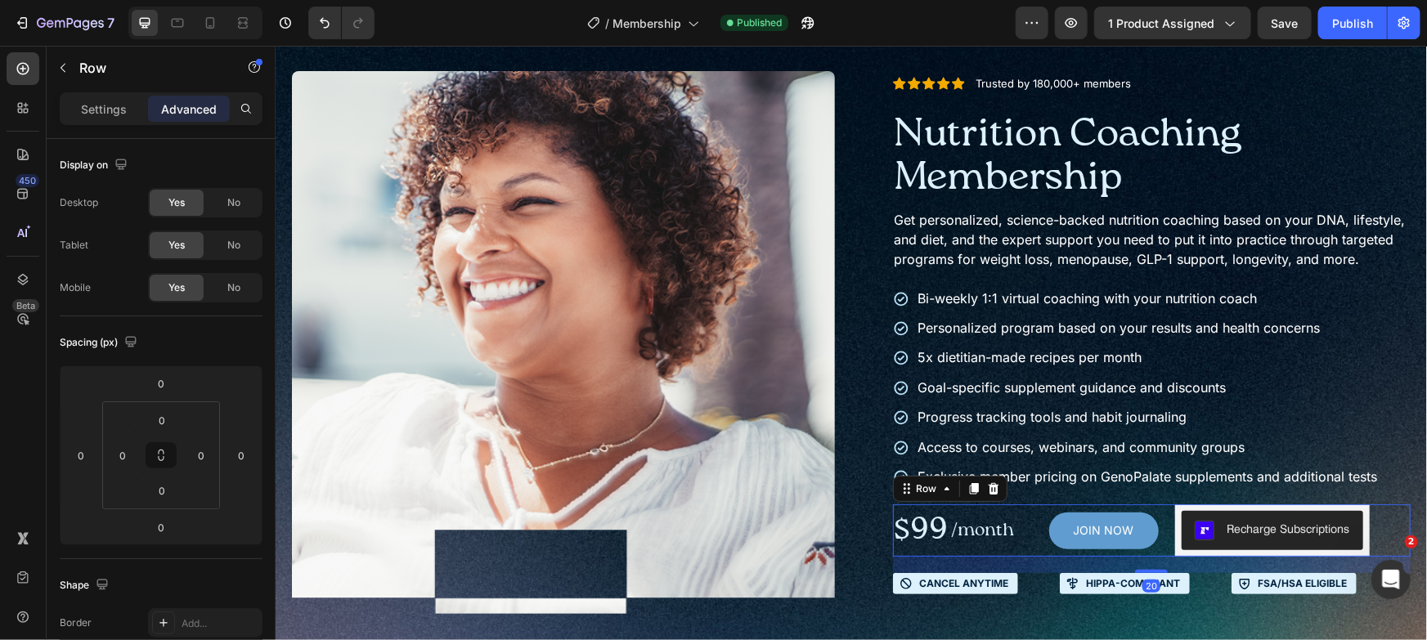
click at [1016, 556] on div "JOIN NOW Add to Cart" at bounding box center [1087, 530] width 142 height 52
click at [152, 0] on html "7 Version history / Membership Published Preview 1 product assigned Save Publis…" at bounding box center [713, 0] width 1427 height 0
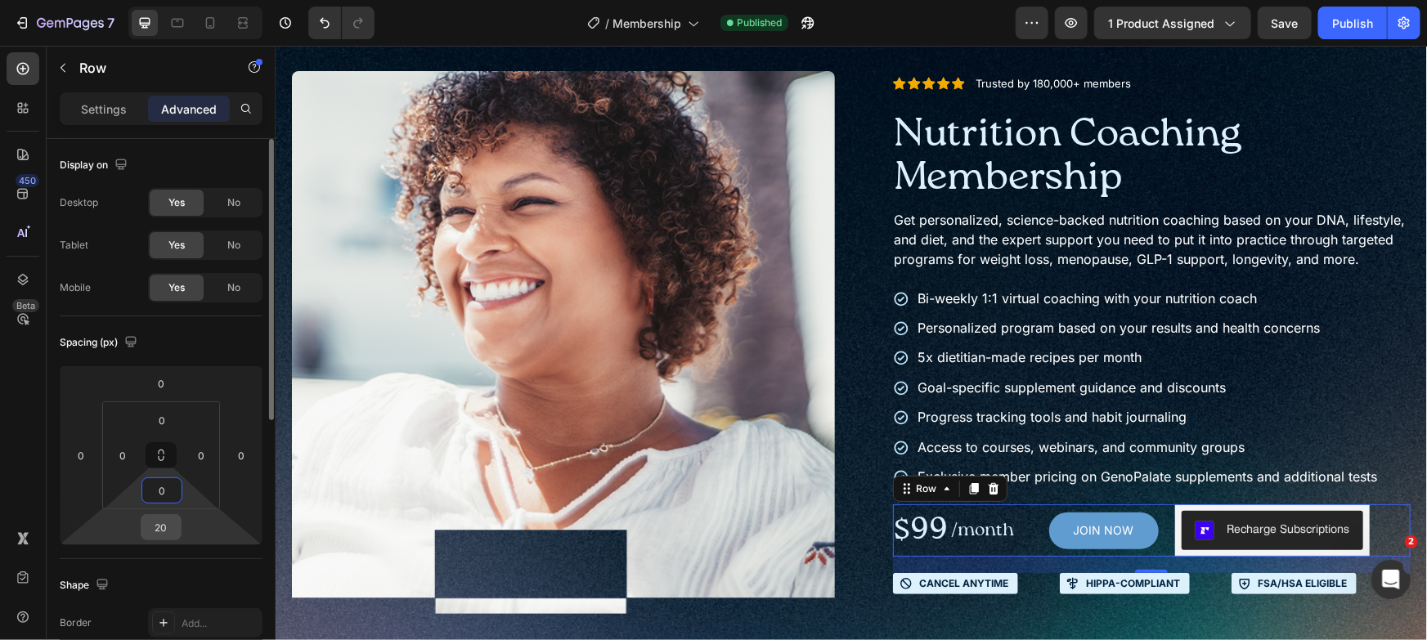
click at [158, 515] on input "20" at bounding box center [161, 527] width 33 height 25
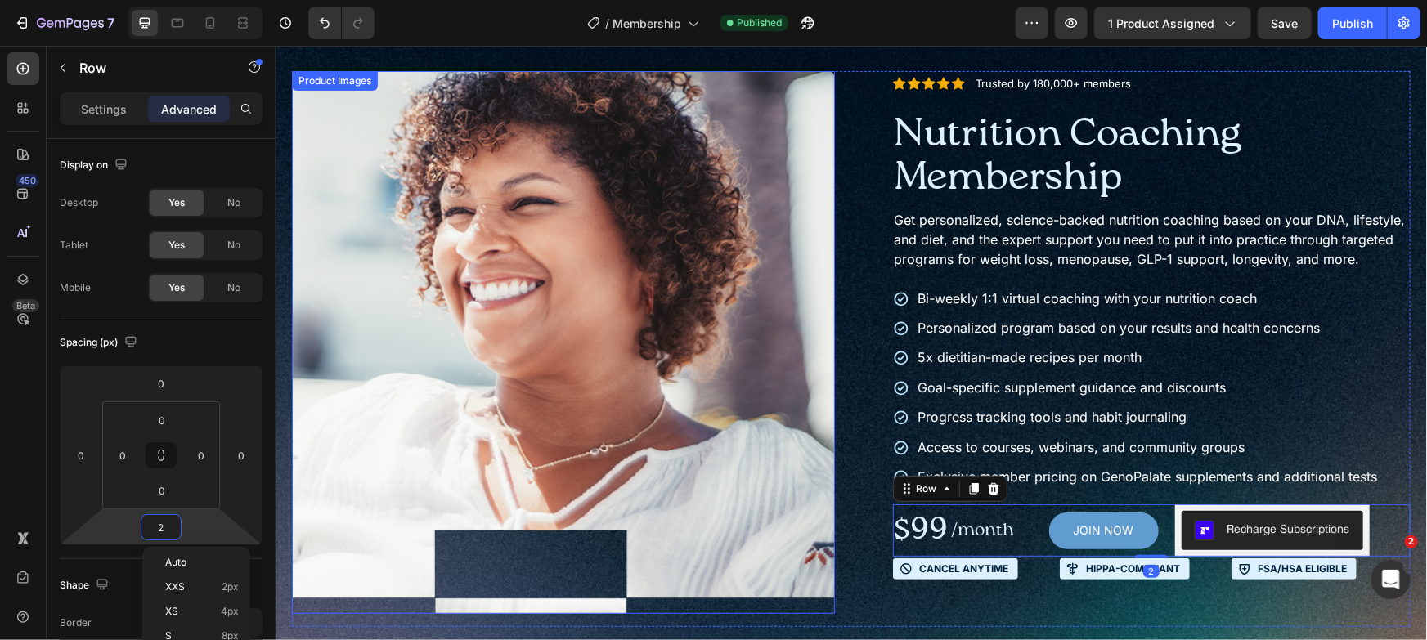
type input "25"
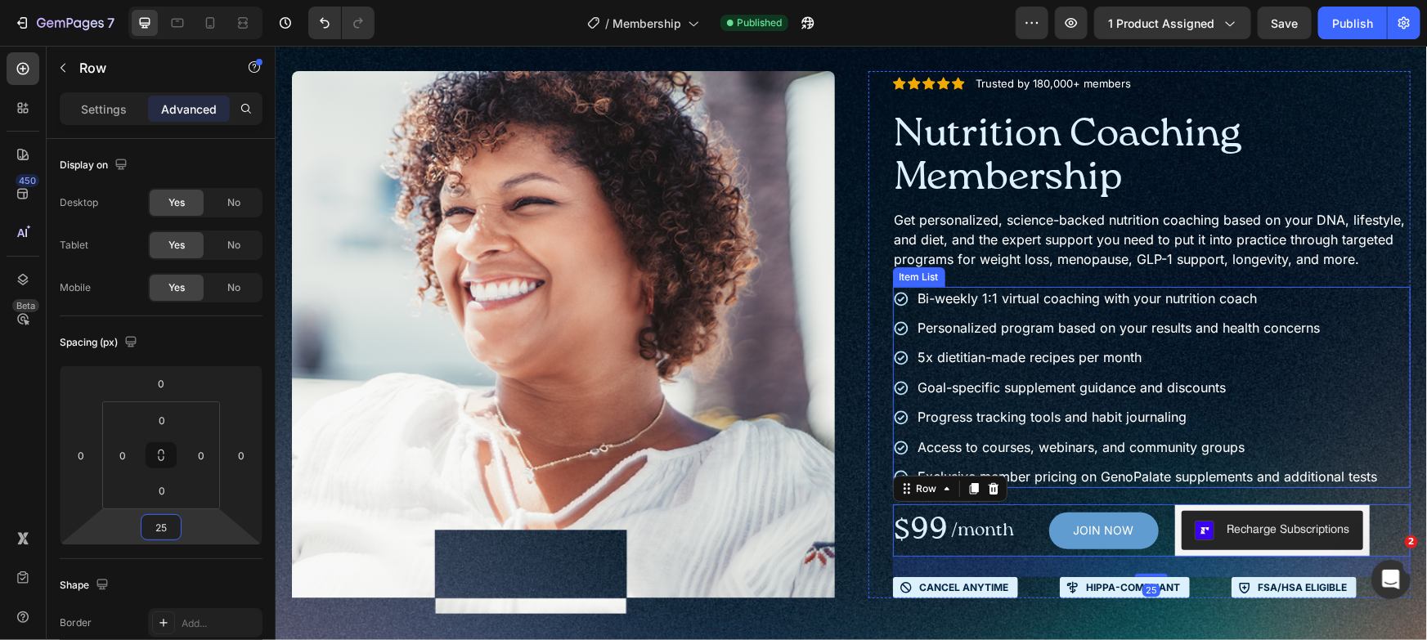
click at [1385, 488] on div "Bi-weekly 1:1 virtual coaching with your nutrition coach Personalized program b…" at bounding box center [1151, 387] width 518 height 202
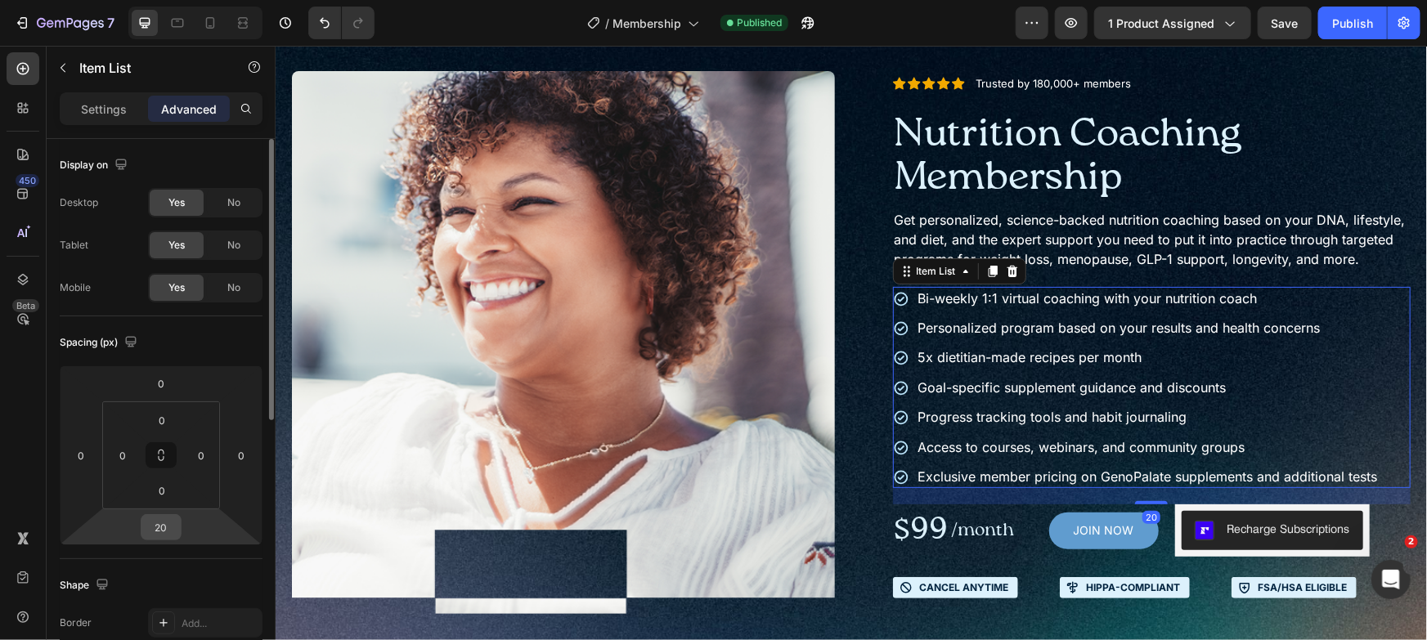
click at [146, 529] on input "20" at bounding box center [161, 527] width 33 height 25
type input "25"
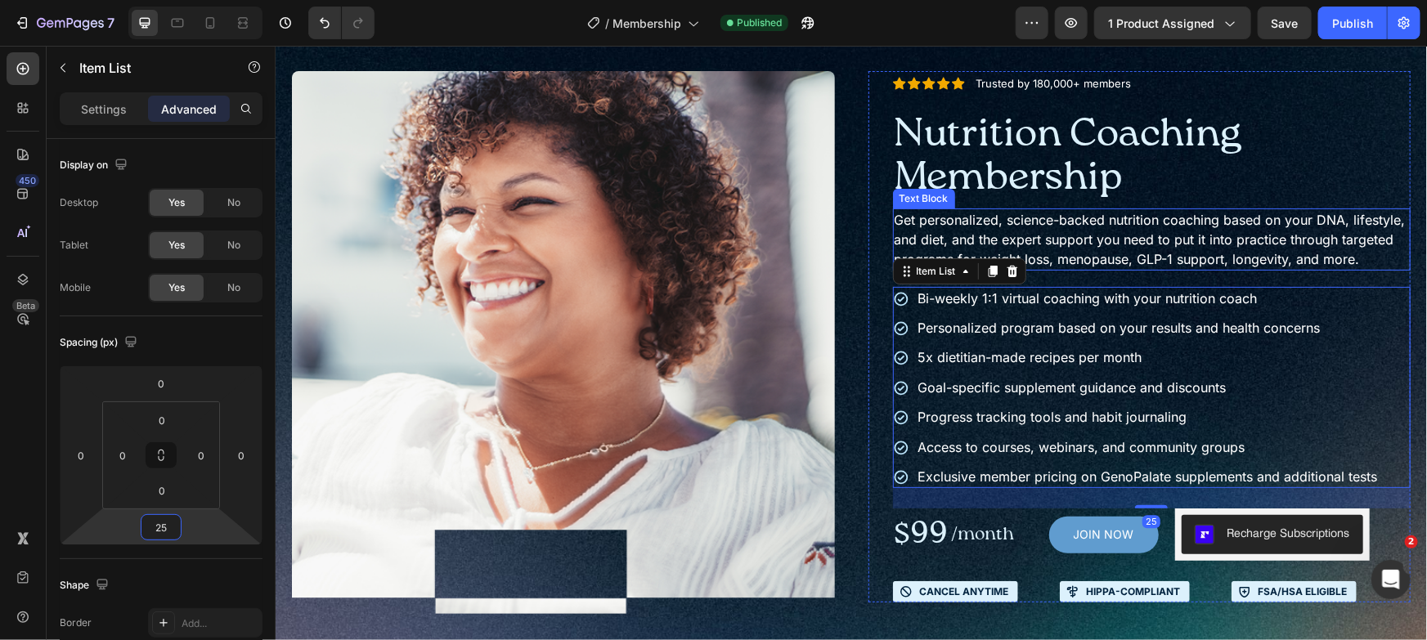
click at [1267, 241] on p "Get personalized, science-backed nutrition coaching based on your DNA, lifestyl…" at bounding box center [1151, 238] width 515 height 59
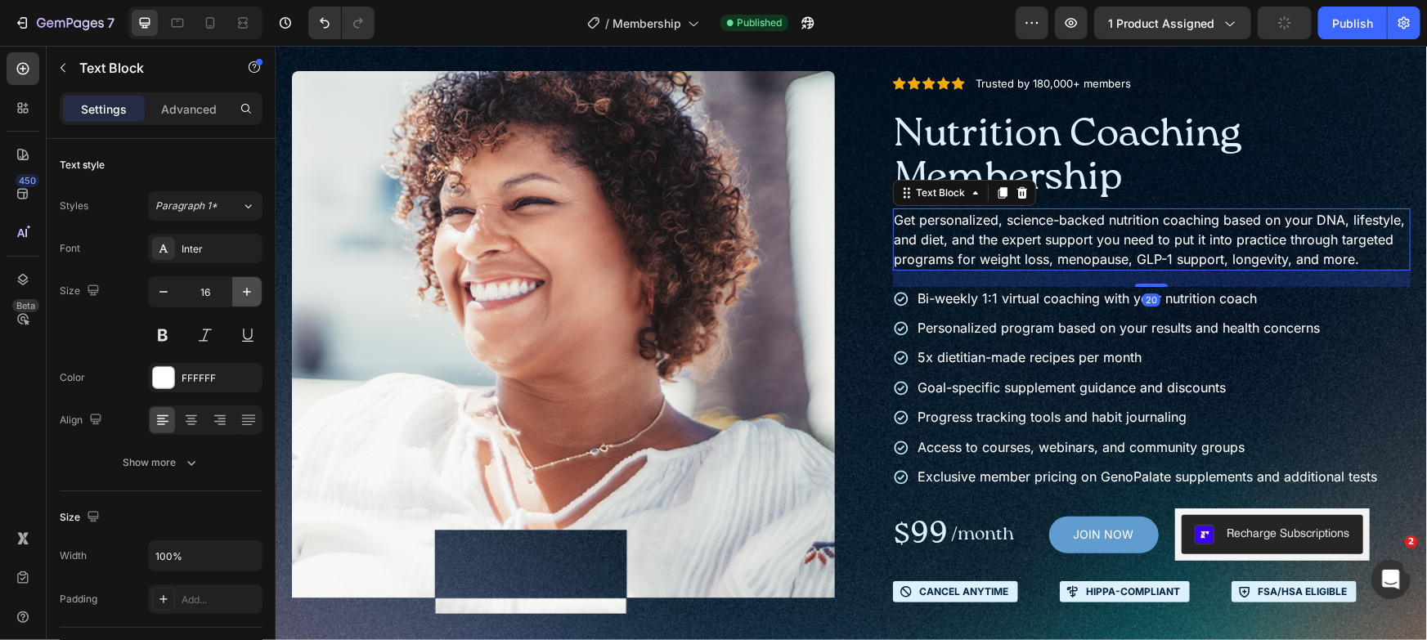
click at [249, 293] on icon "button" at bounding box center [247, 292] width 16 height 16
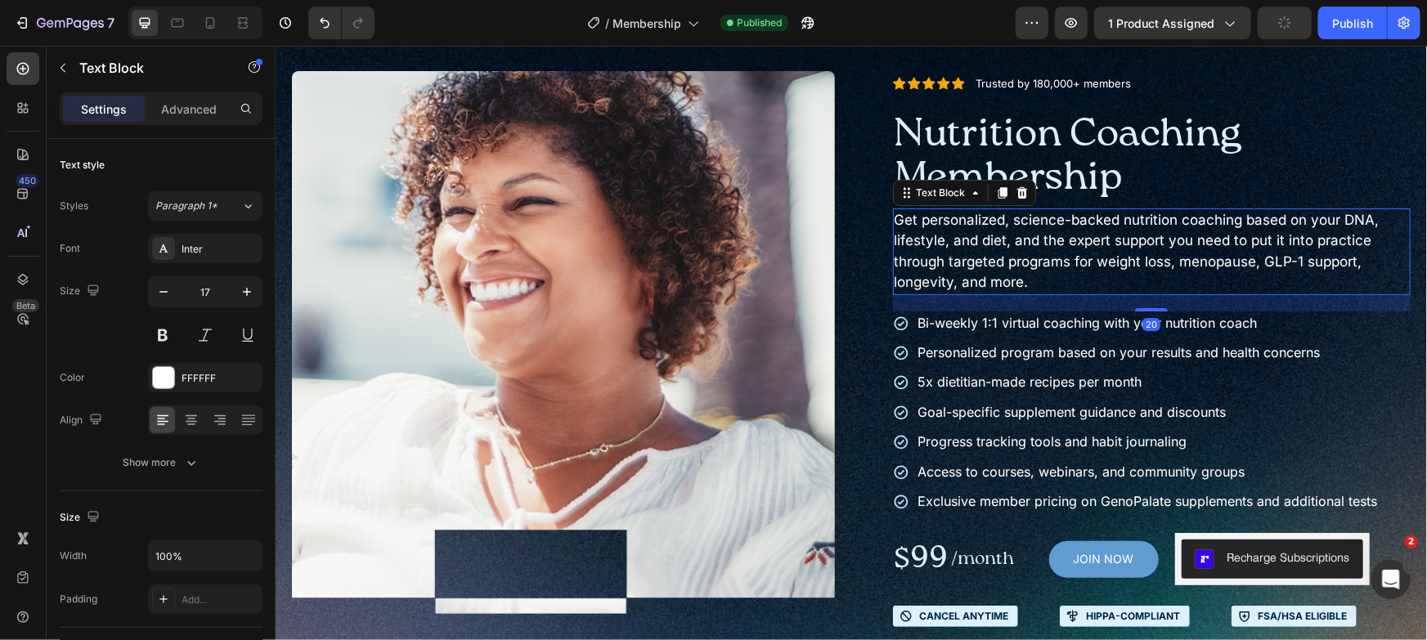
type input "18"
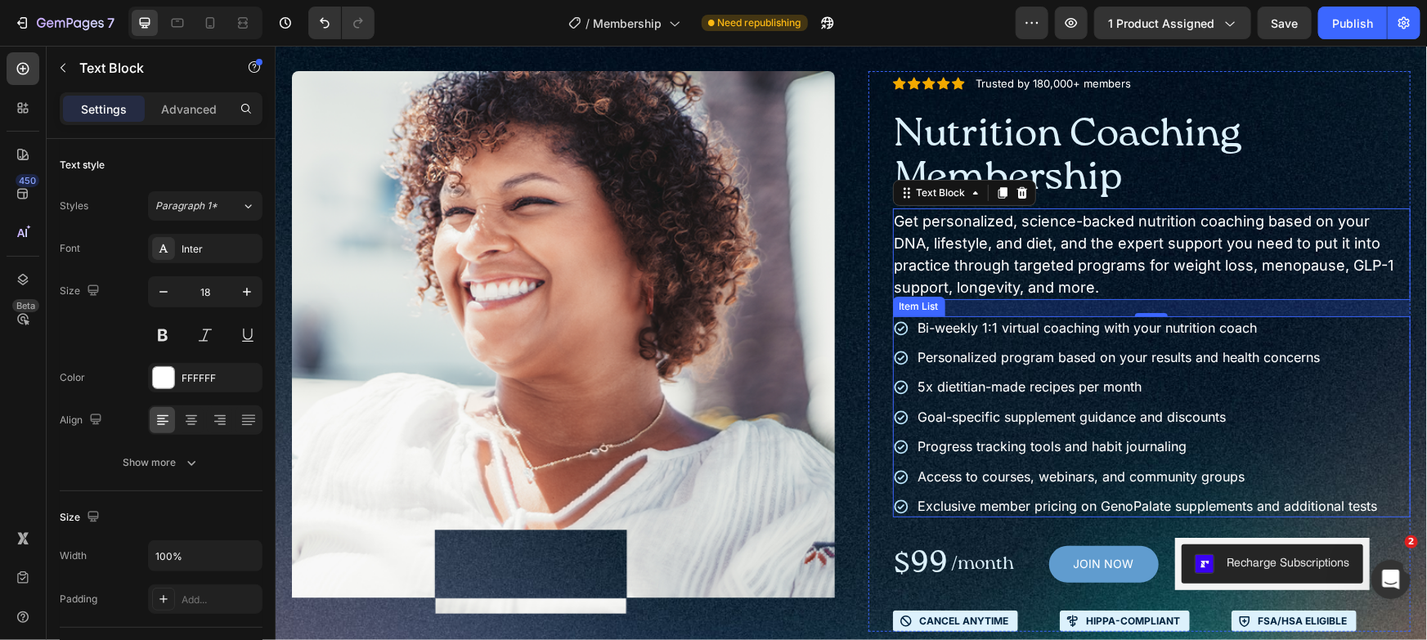
click at [1381, 398] on div "Bi-weekly 1:1 virtual coaching with your nutrition coach Personalized program b…" at bounding box center [1151, 417] width 518 height 202
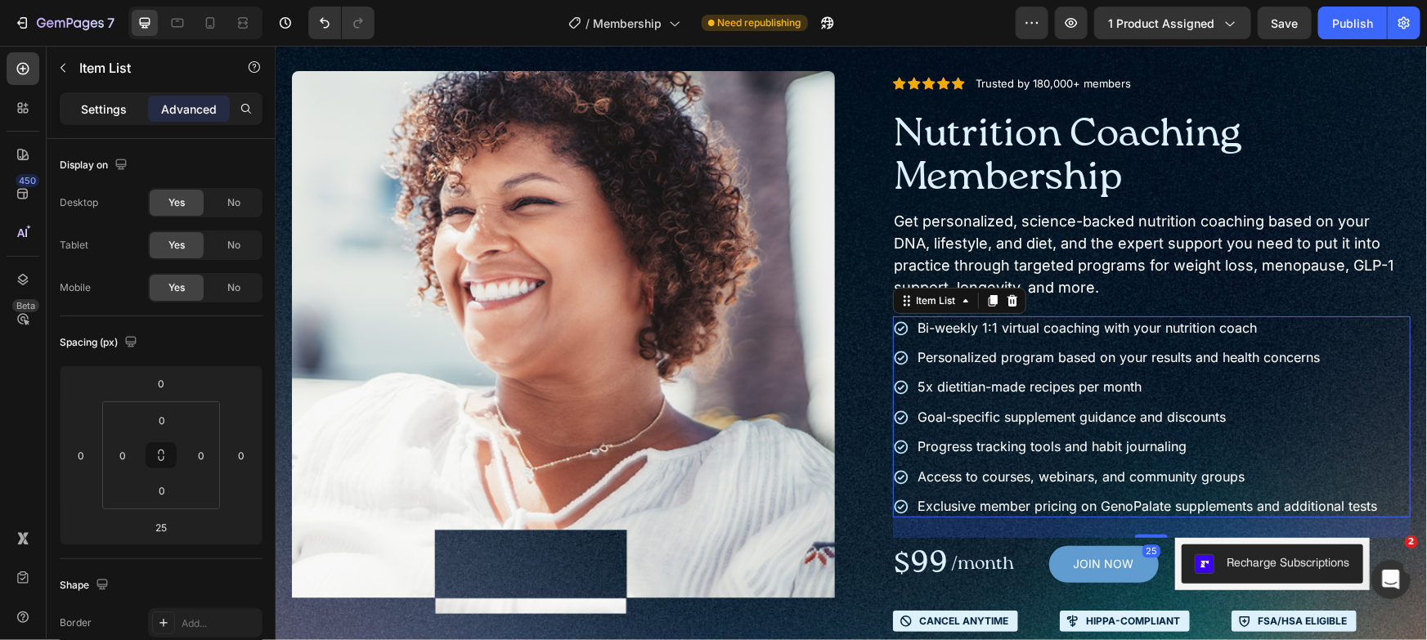
click at [130, 101] on div "Settings" at bounding box center [104, 109] width 82 height 26
type input "8"
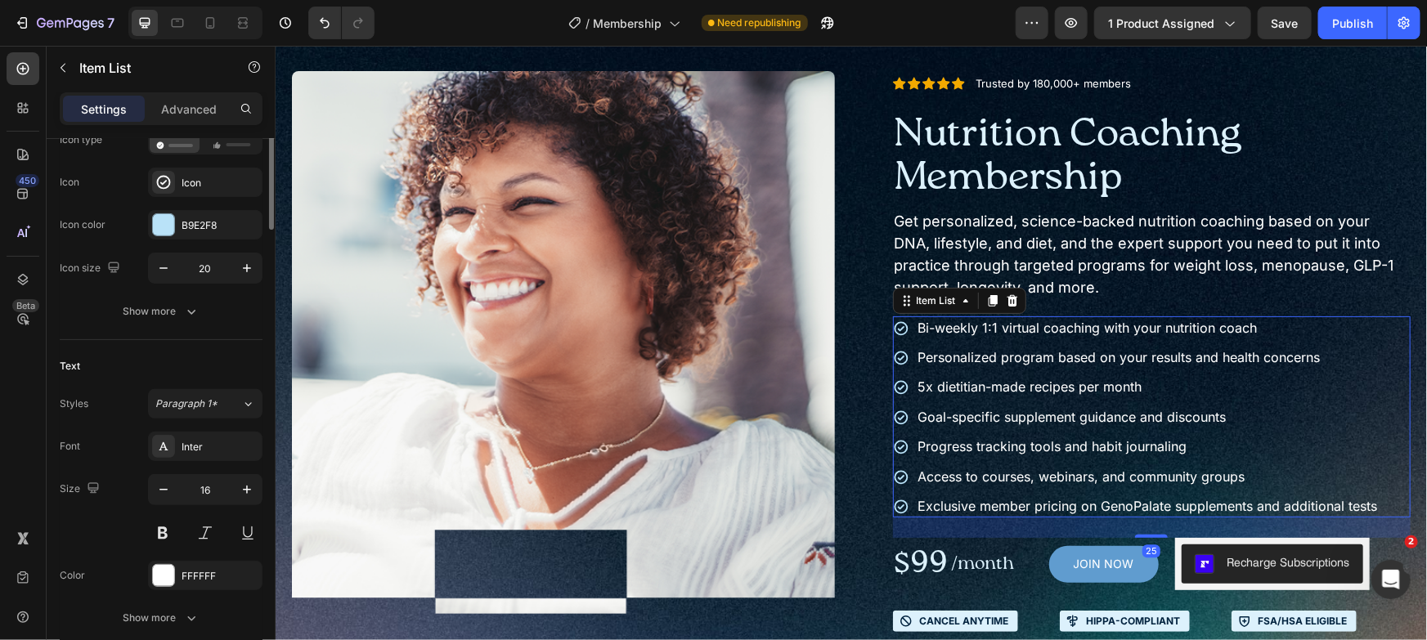
scroll to position [330, 0]
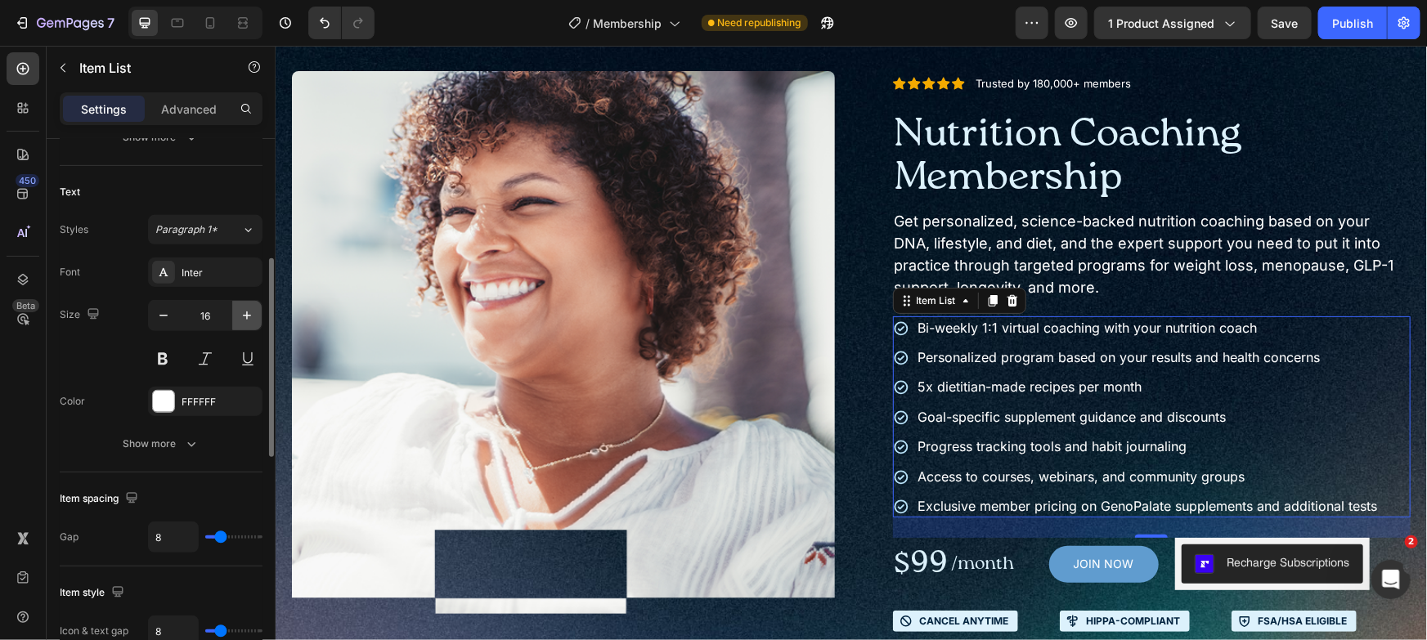
click at [245, 319] on icon "button" at bounding box center [247, 315] width 16 height 16
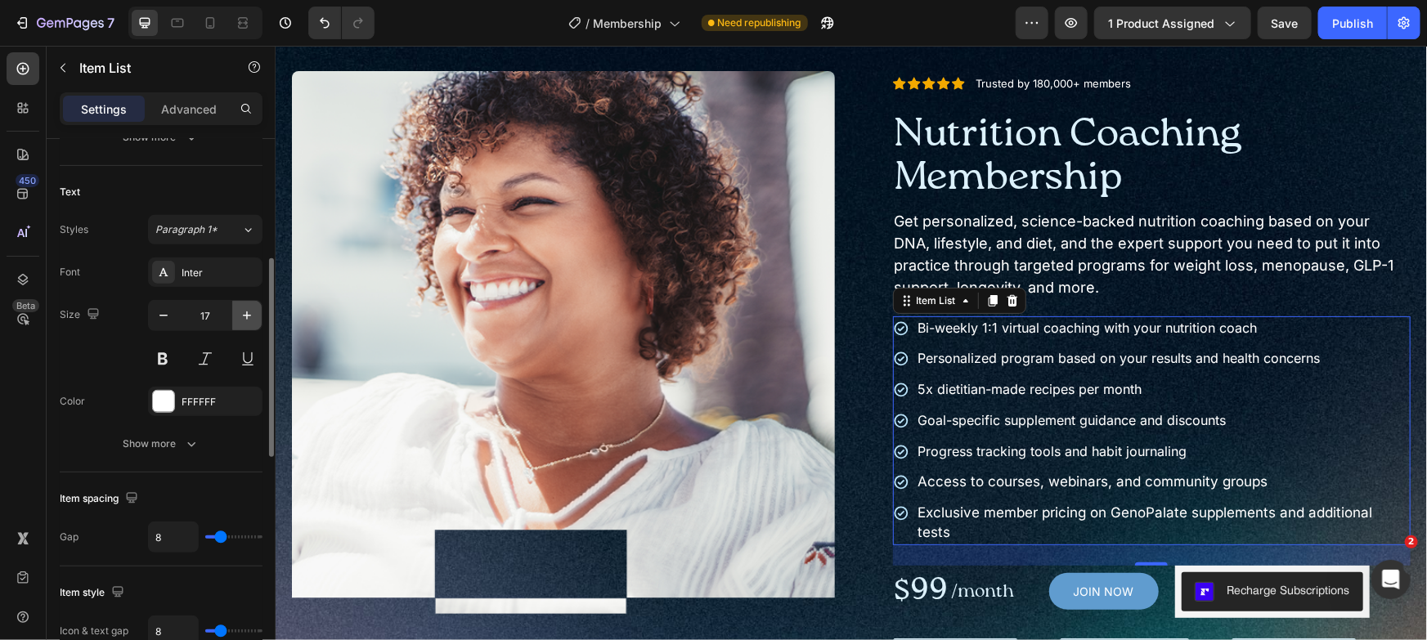
click at [245, 319] on icon "button" at bounding box center [247, 315] width 16 height 16
type input "18"
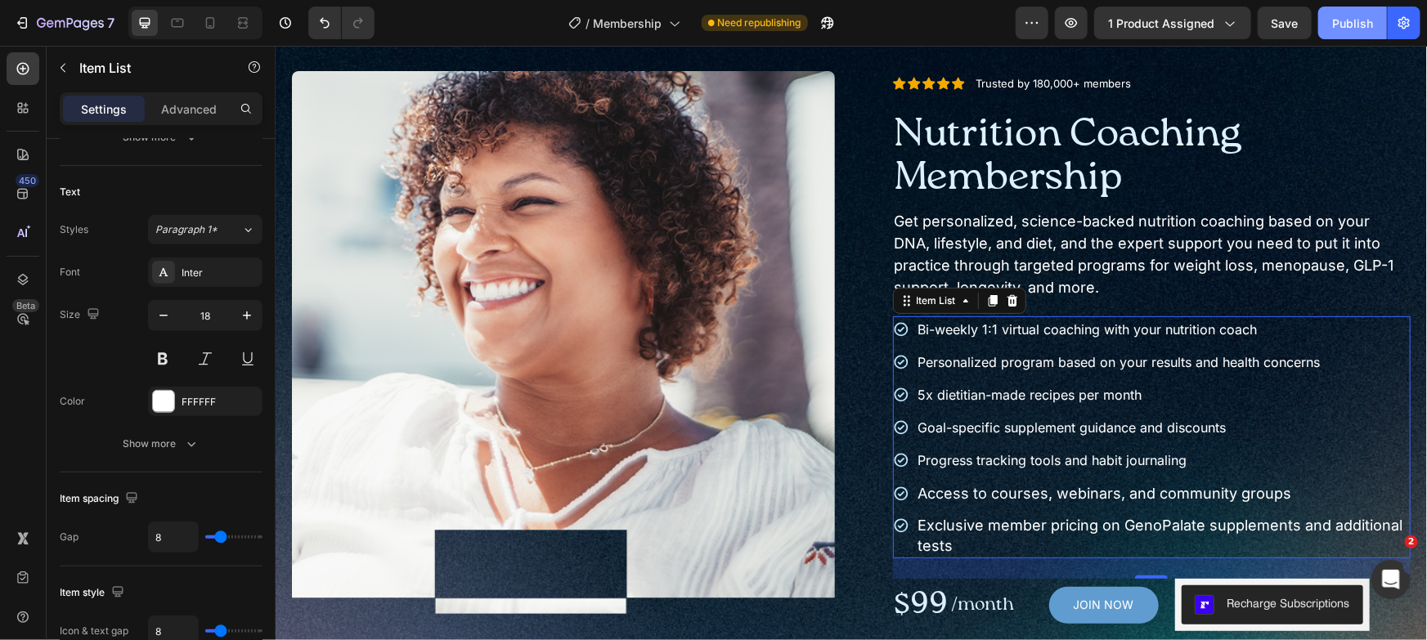
click at [1352, 15] on div "Publish" at bounding box center [1352, 23] width 41 height 17
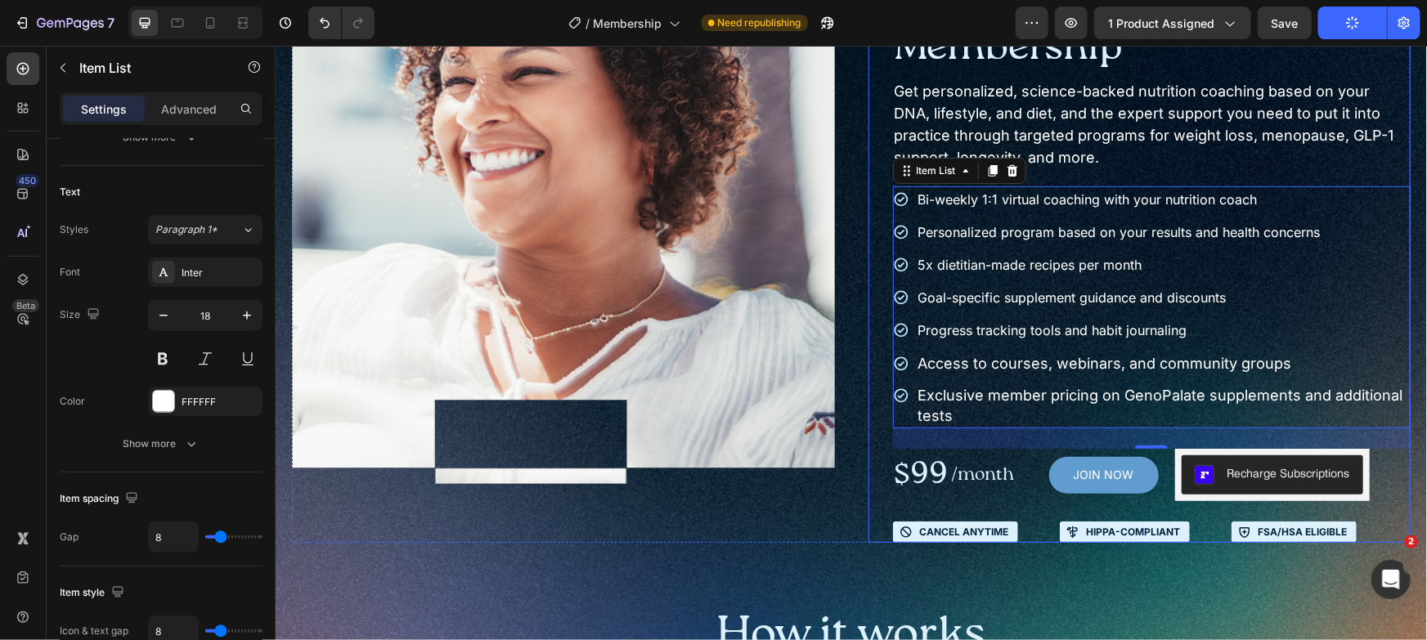
scroll to position [0, 0]
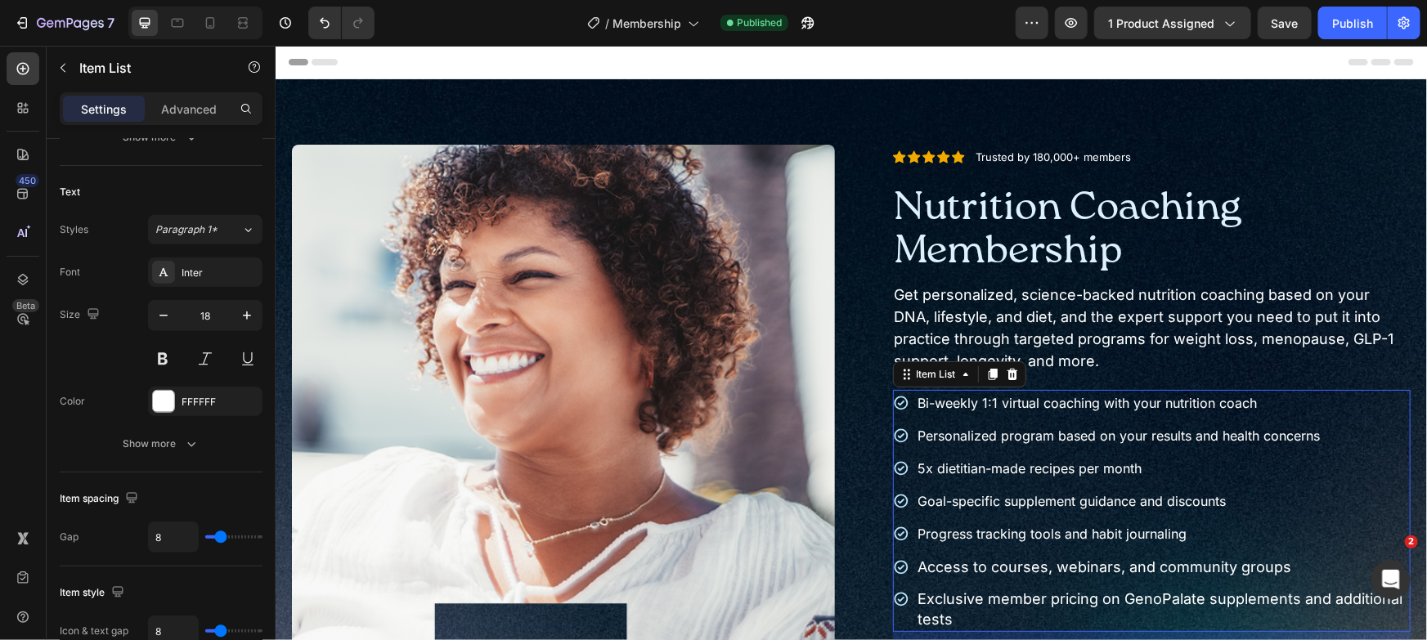
click at [1245, 401] on span "Bi-weekly 1:1 virtual coaching with your nutrition coach" at bounding box center [1087, 402] width 339 height 16
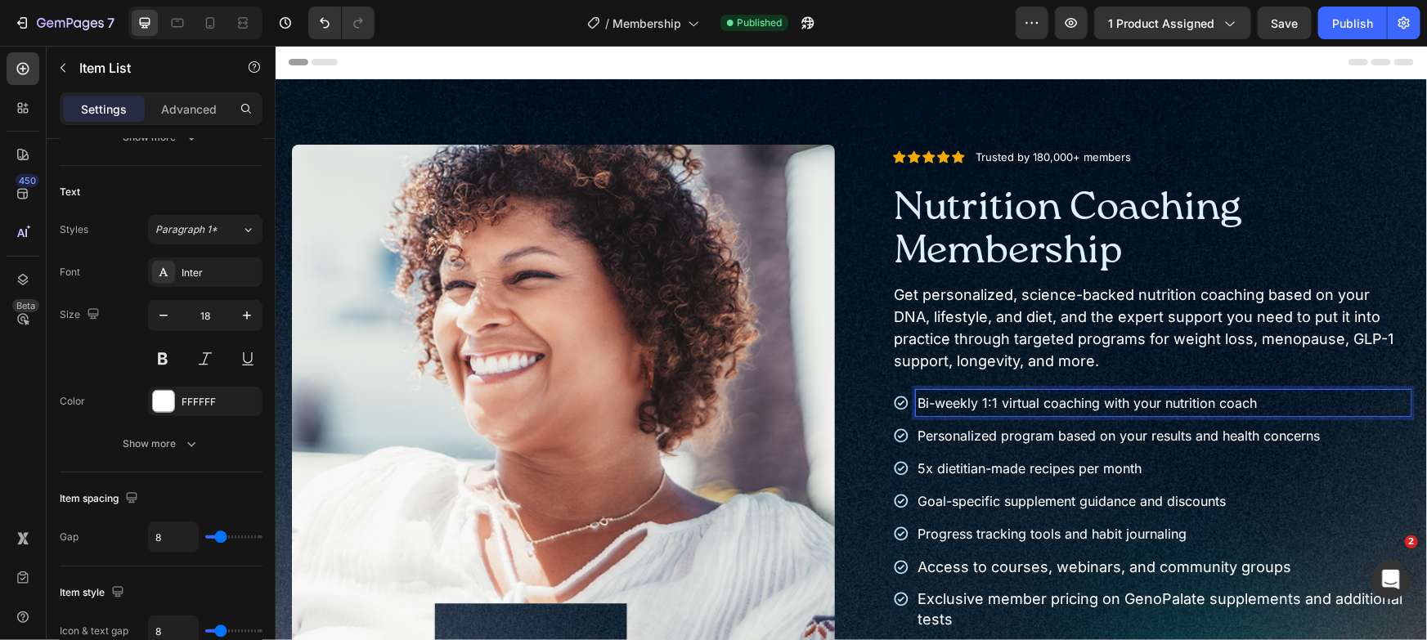
click at [1271, 392] on p "Bi-weekly 1:1 virtual coaching with your nutrition coach" at bounding box center [1163, 402] width 491 height 21
click at [1274, 397] on p "Bi-weekly 1:1 virtual coaching with your nutrition coach" at bounding box center [1163, 402] width 491 height 21
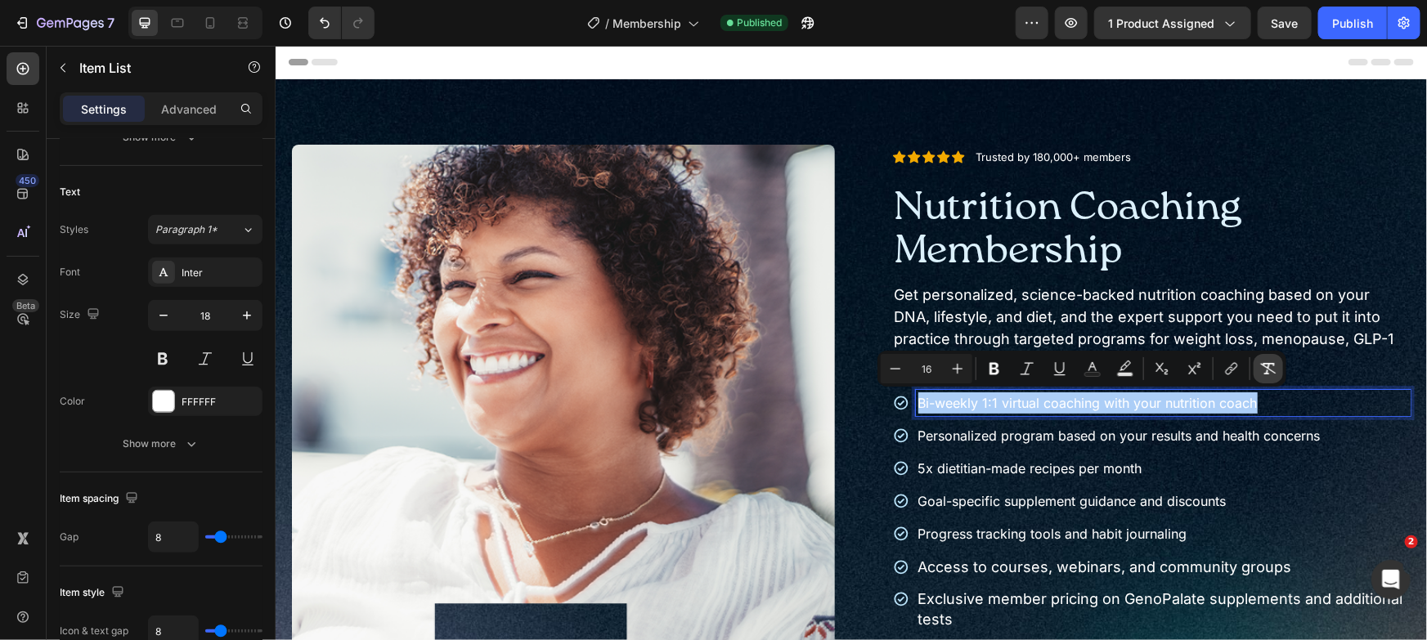
click at [1272, 366] on icon "Editor contextual toolbar" at bounding box center [1268, 369] width 16 height 16
type input "16"
click at [1316, 424] on p "Personalized program based on your results and health concerns" at bounding box center [1163, 434] width 491 height 21
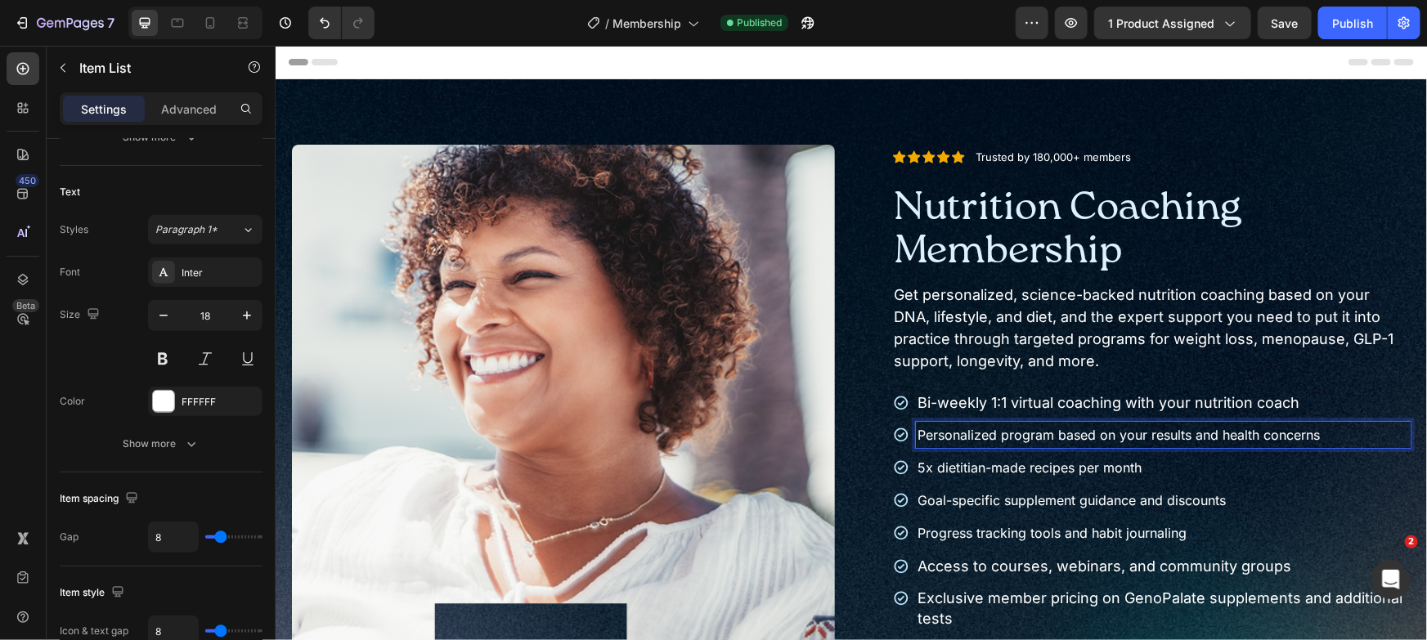
click at [1320, 424] on p "Personalized program based on your results and health concerns" at bounding box center [1163, 434] width 491 height 21
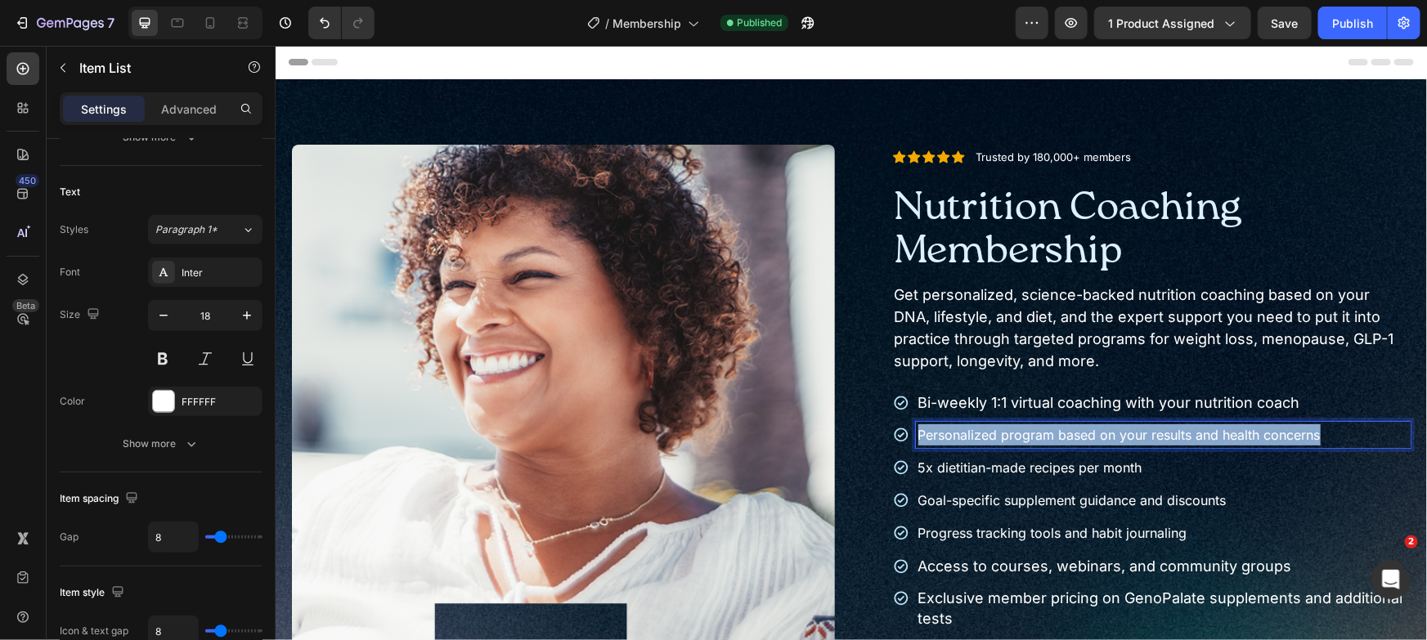
click at [1320, 424] on p "Personalized program based on your results and health concerns" at bounding box center [1163, 434] width 491 height 21
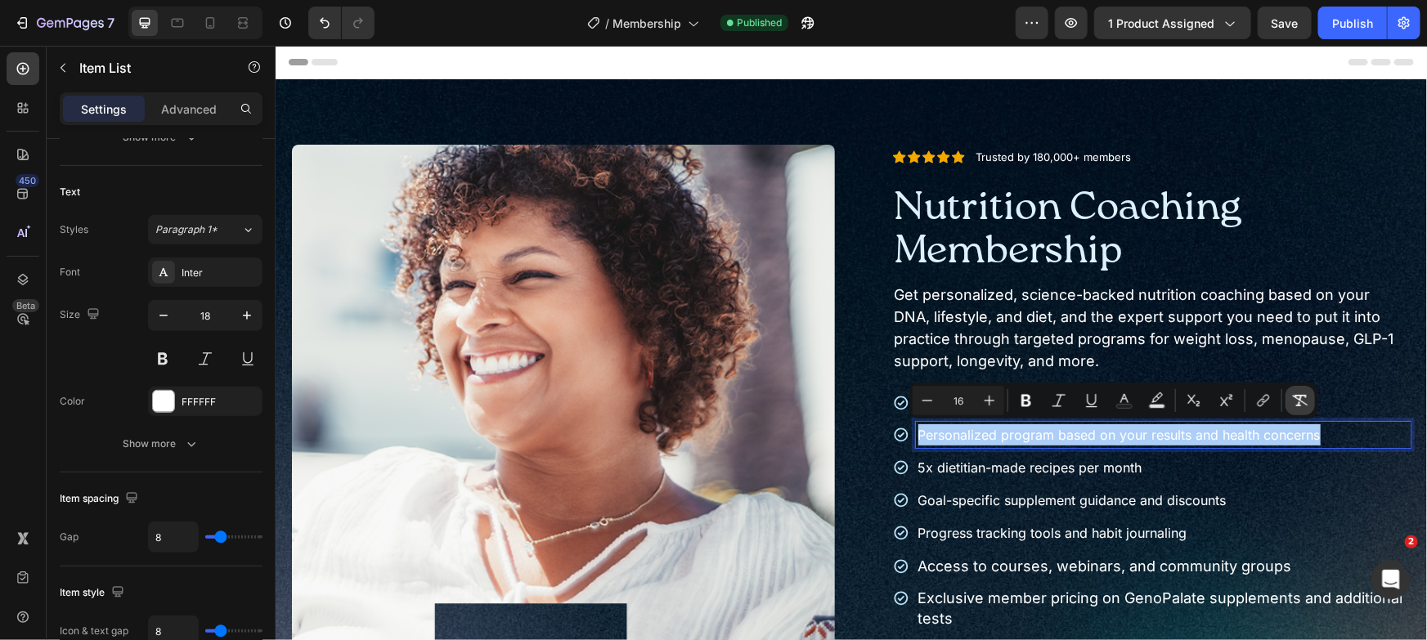
click at [1303, 398] on icon "Editor contextual toolbar" at bounding box center [1300, 401] width 16 height 16
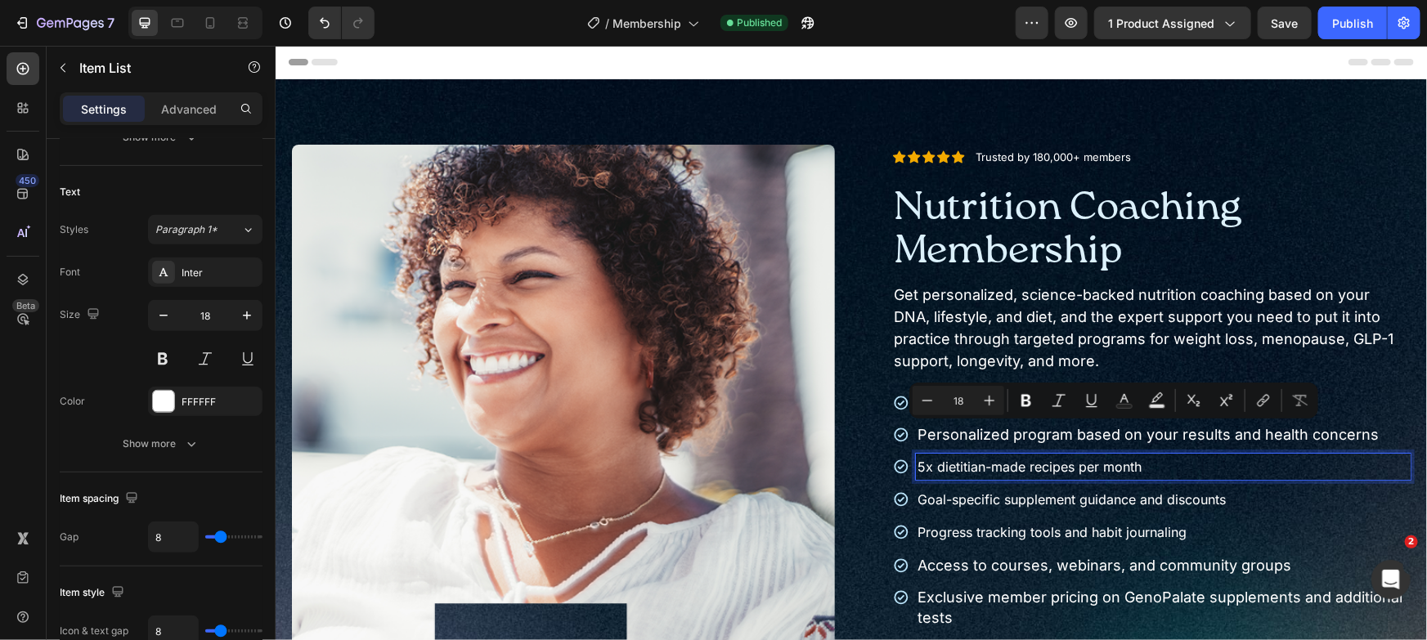
type input "16"
click at [1301, 460] on p "5x dietitian-made recipes per month" at bounding box center [1163, 466] width 491 height 21
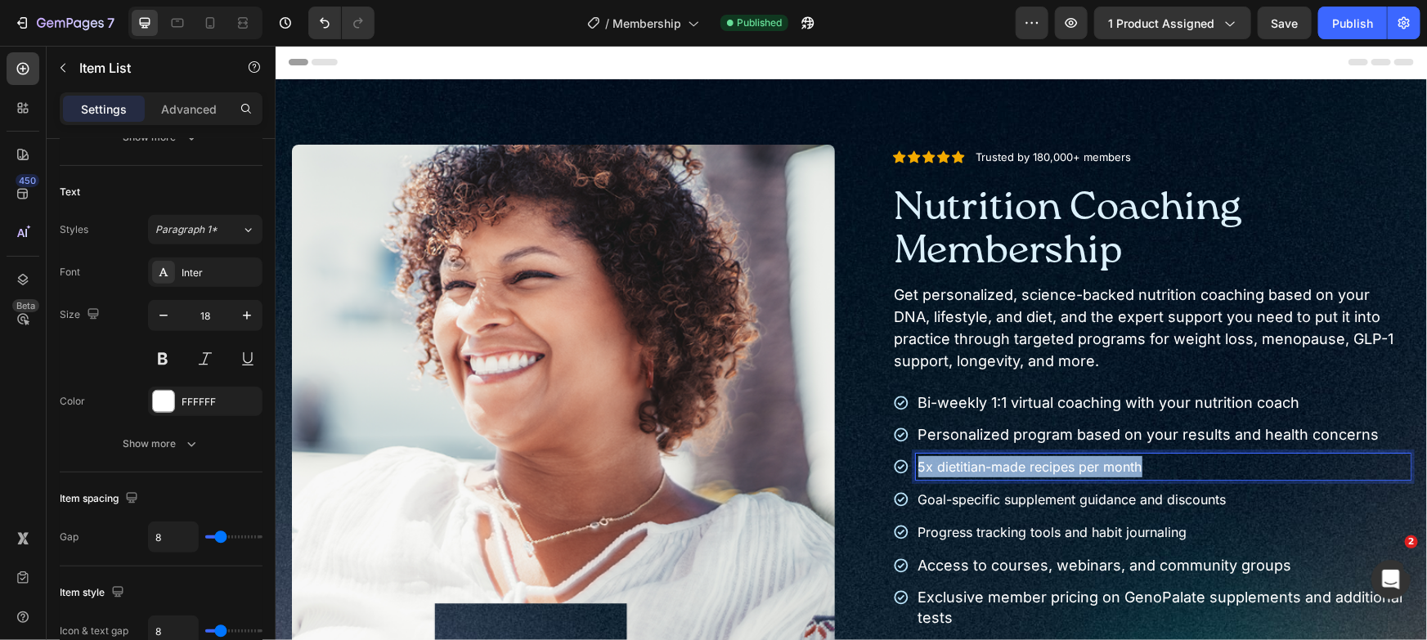
click at [1301, 460] on p "5x dietitian-made recipes per month" at bounding box center [1163, 466] width 491 height 21
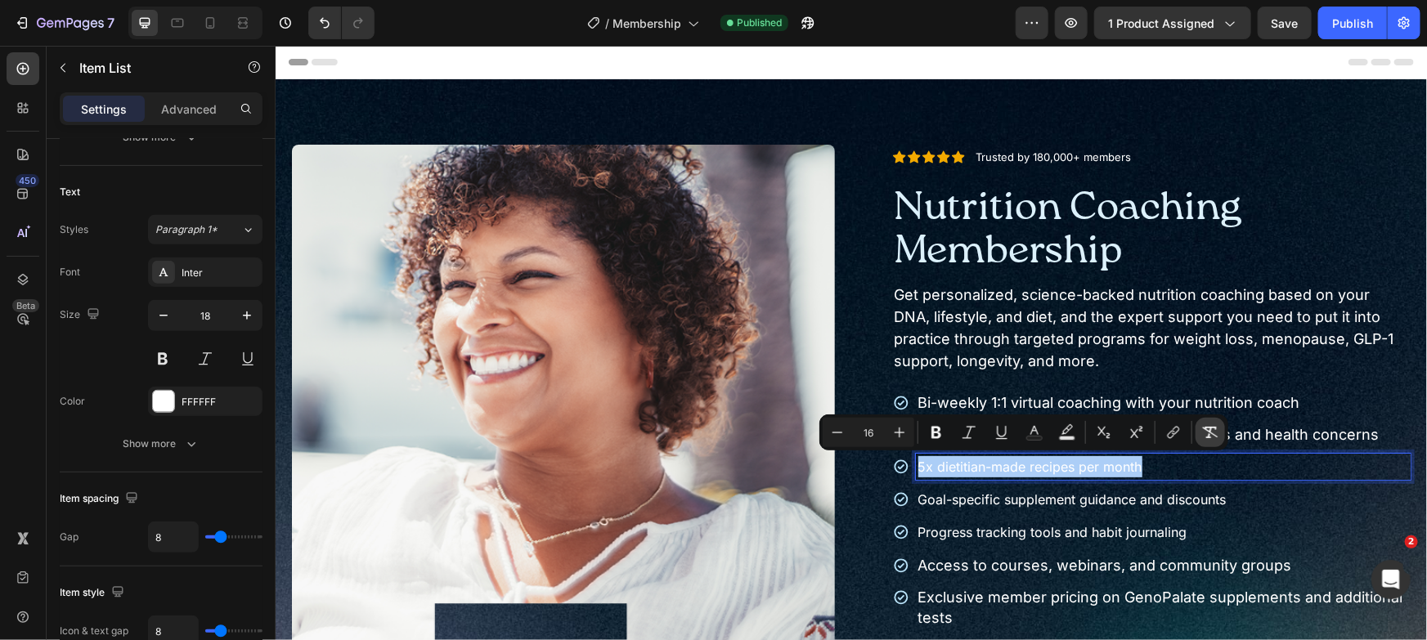
click at [1209, 439] on icon "Editor contextual toolbar" at bounding box center [1210, 432] width 16 height 16
type input "16"
click at [1287, 495] on p "Goal-specific supplement guidance and discounts" at bounding box center [1163, 497] width 491 height 21
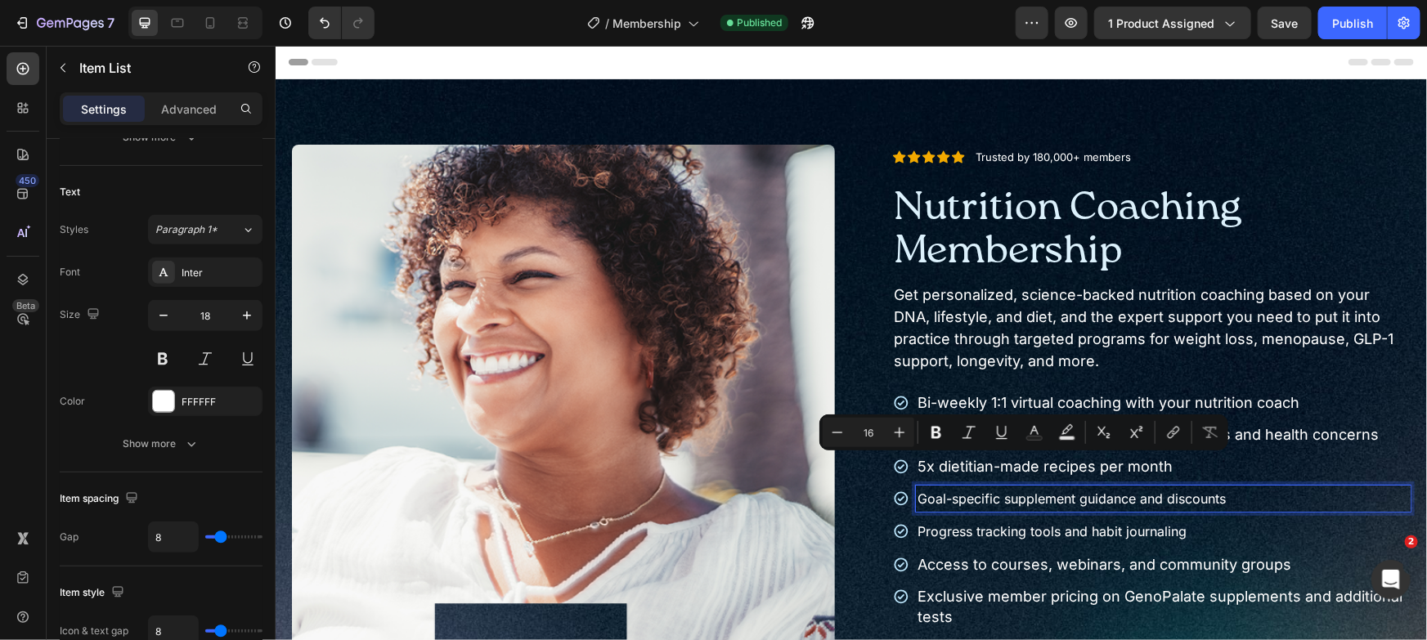
click at [1287, 495] on p "Goal-specific supplement guidance and discounts" at bounding box center [1163, 497] width 491 height 21
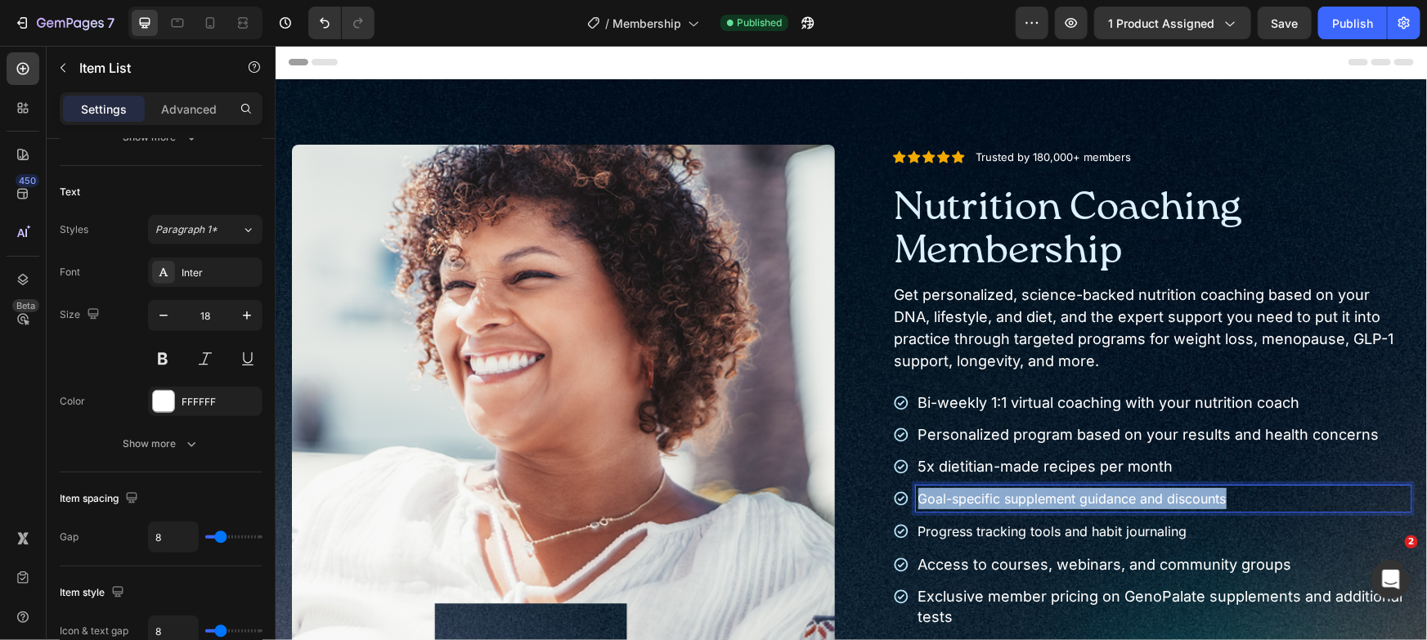
click at [1287, 495] on p "Goal-specific supplement guidance and discounts" at bounding box center [1163, 497] width 491 height 21
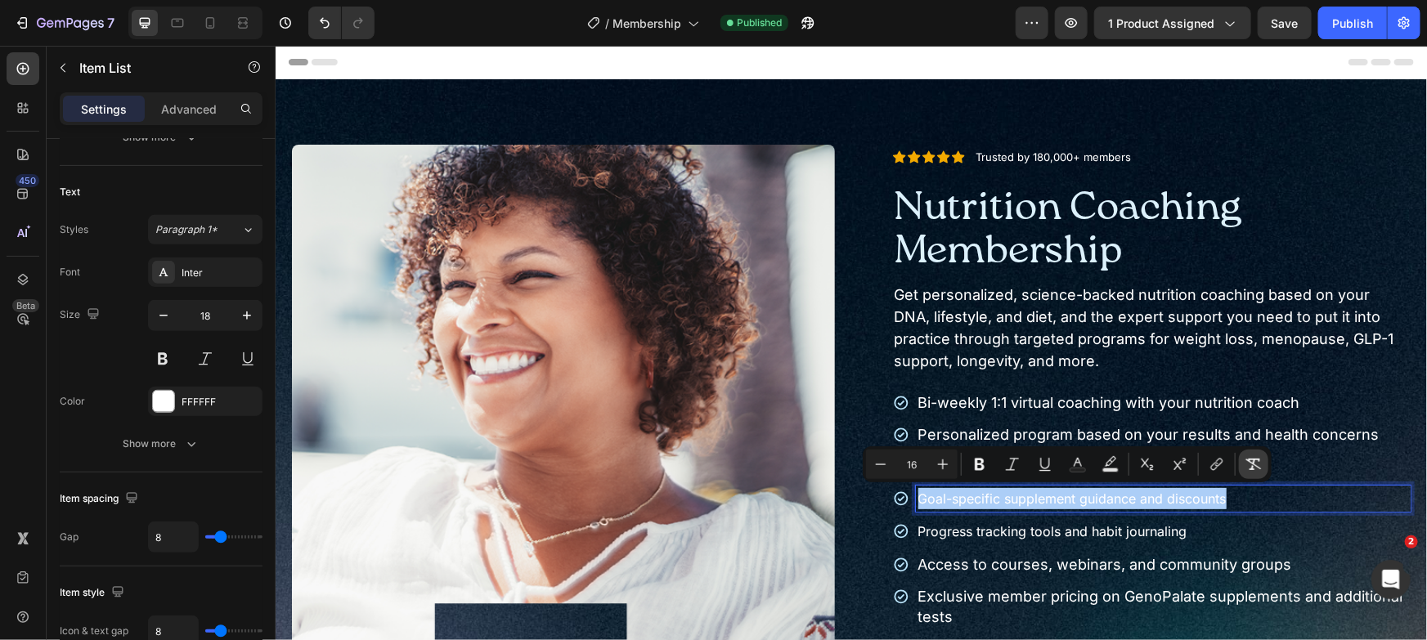
click at [1247, 460] on icon "Editor contextual toolbar" at bounding box center [1254, 464] width 16 height 11
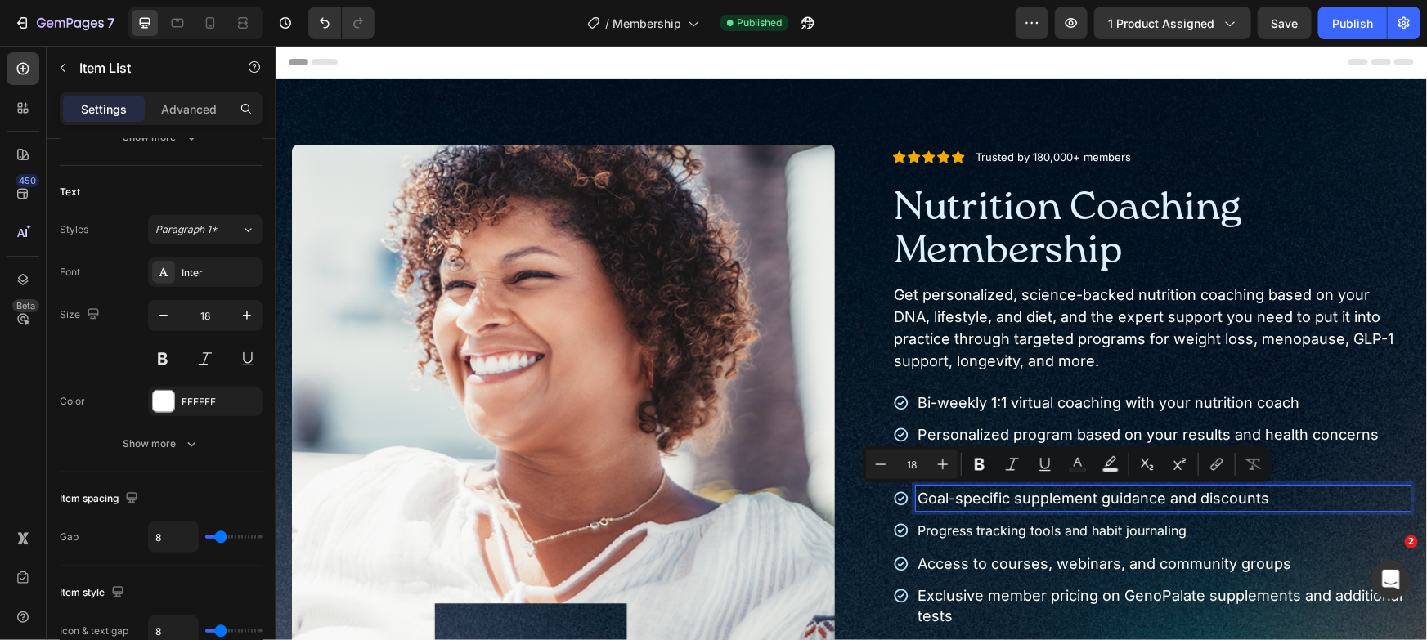
type input "16"
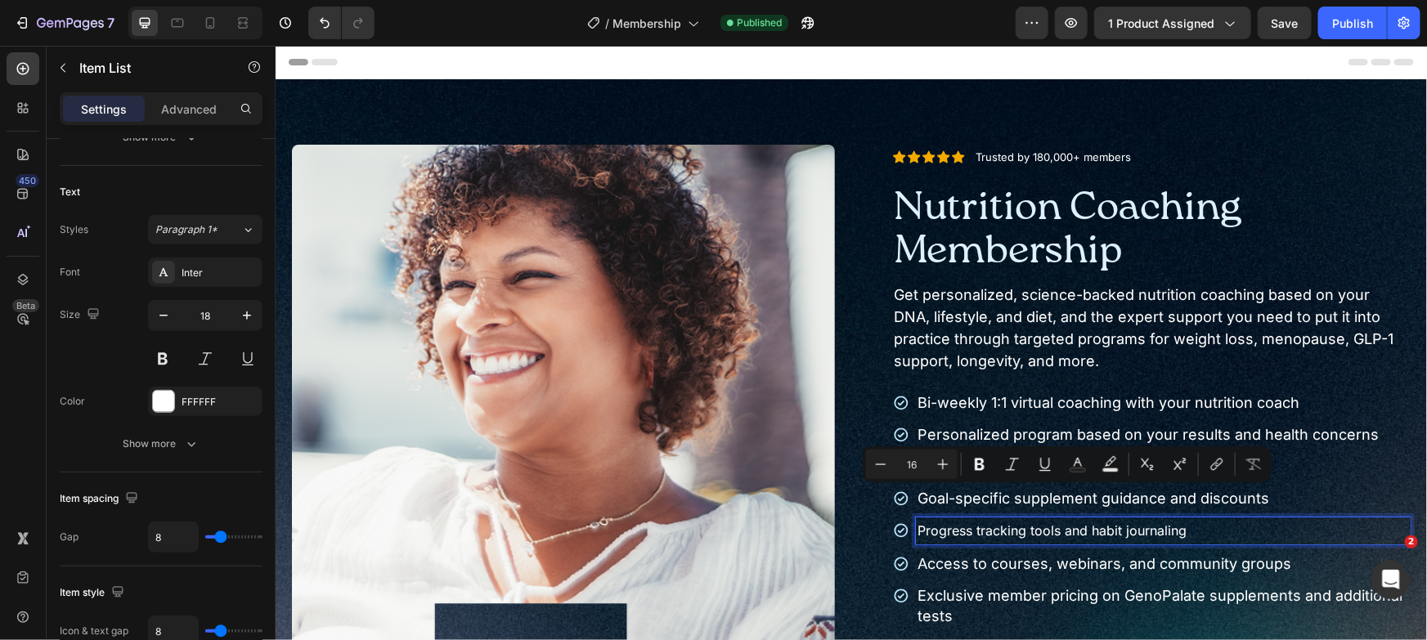
click at [1259, 521] on p "Progress tracking tools and habit journaling" at bounding box center [1163, 529] width 491 height 21
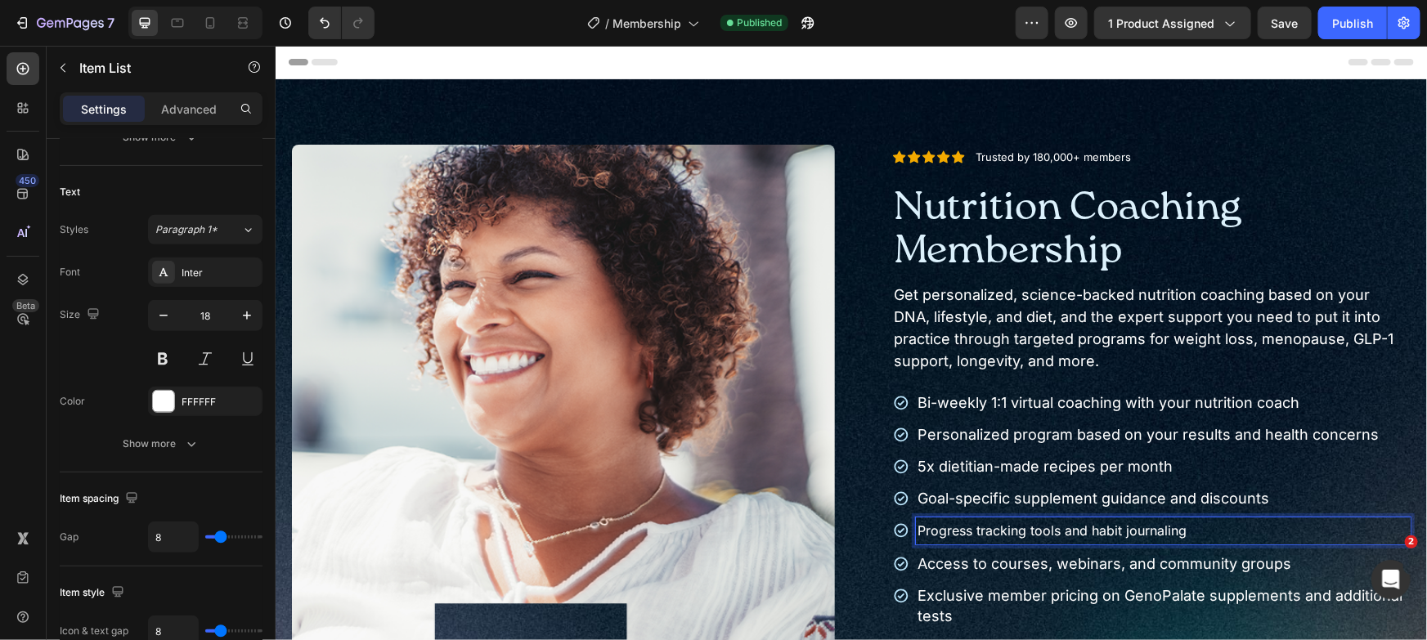
click at [1259, 521] on p "Progress tracking tools and habit journaling" at bounding box center [1163, 529] width 491 height 21
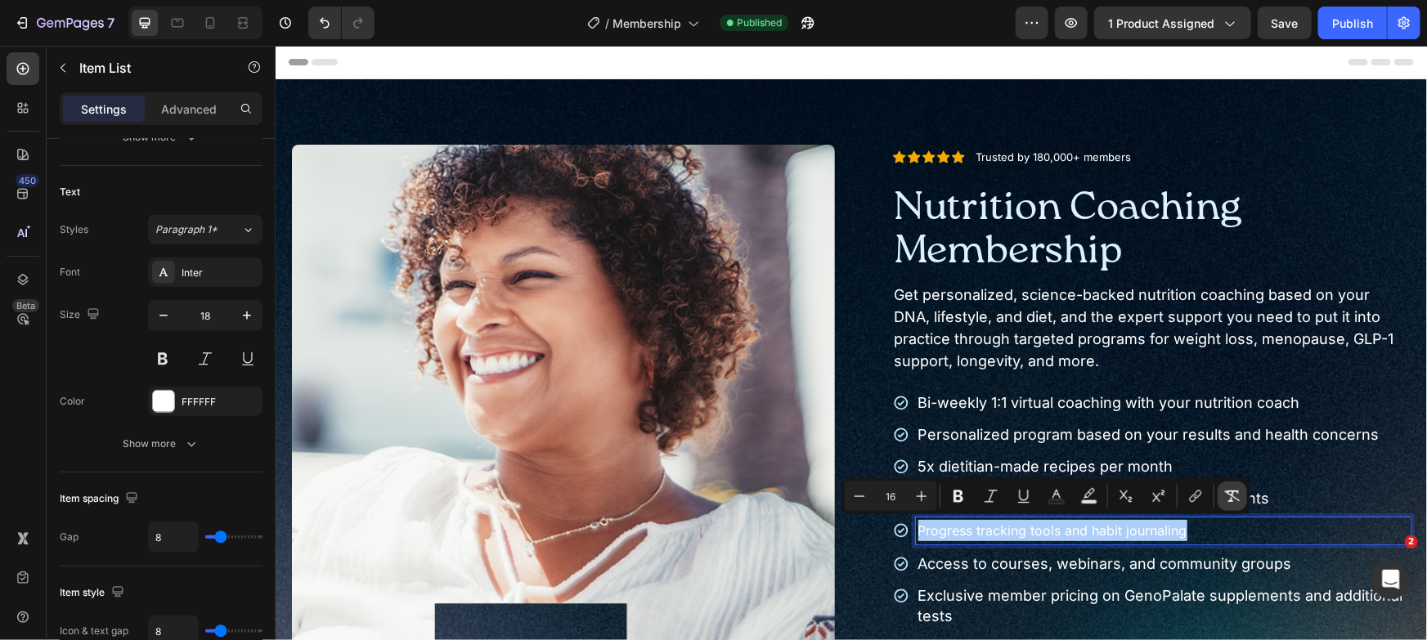
click at [1236, 496] on icon "Editor contextual toolbar" at bounding box center [1232, 496] width 16 height 16
type input "18"
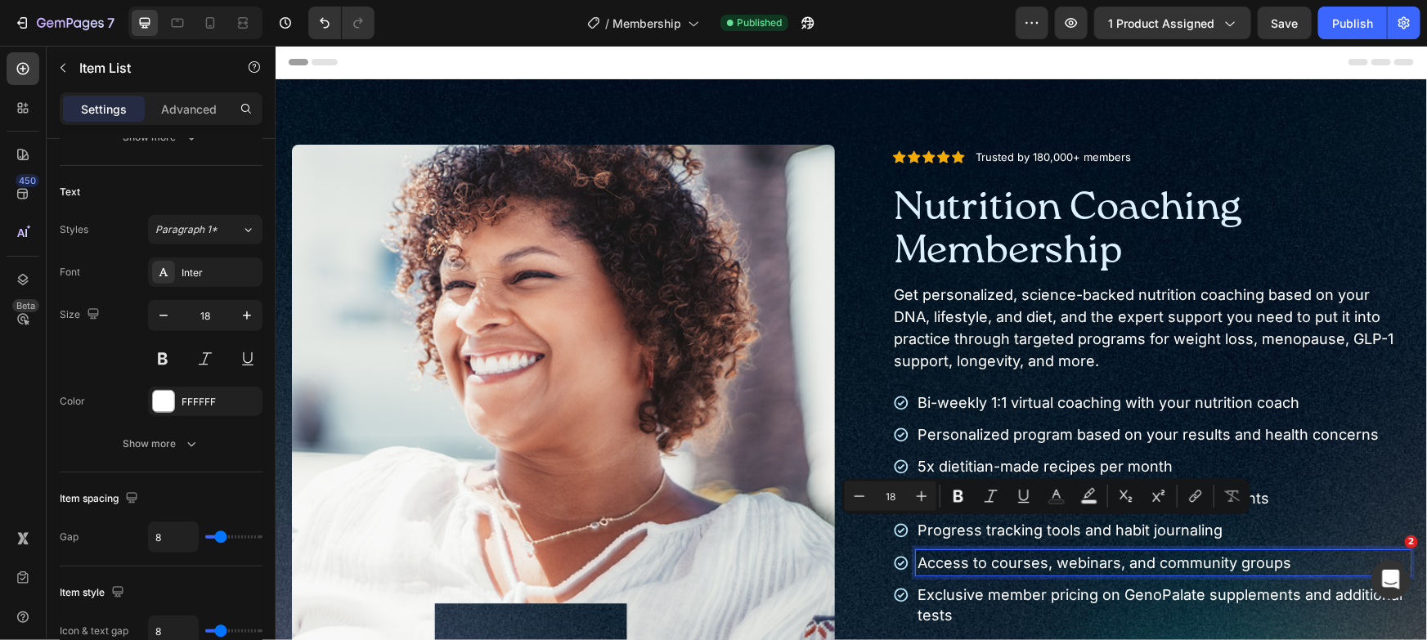
click at [1309, 558] on p "Access to courses, webinars, and community groups" at bounding box center [1163, 562] width 491 height 20
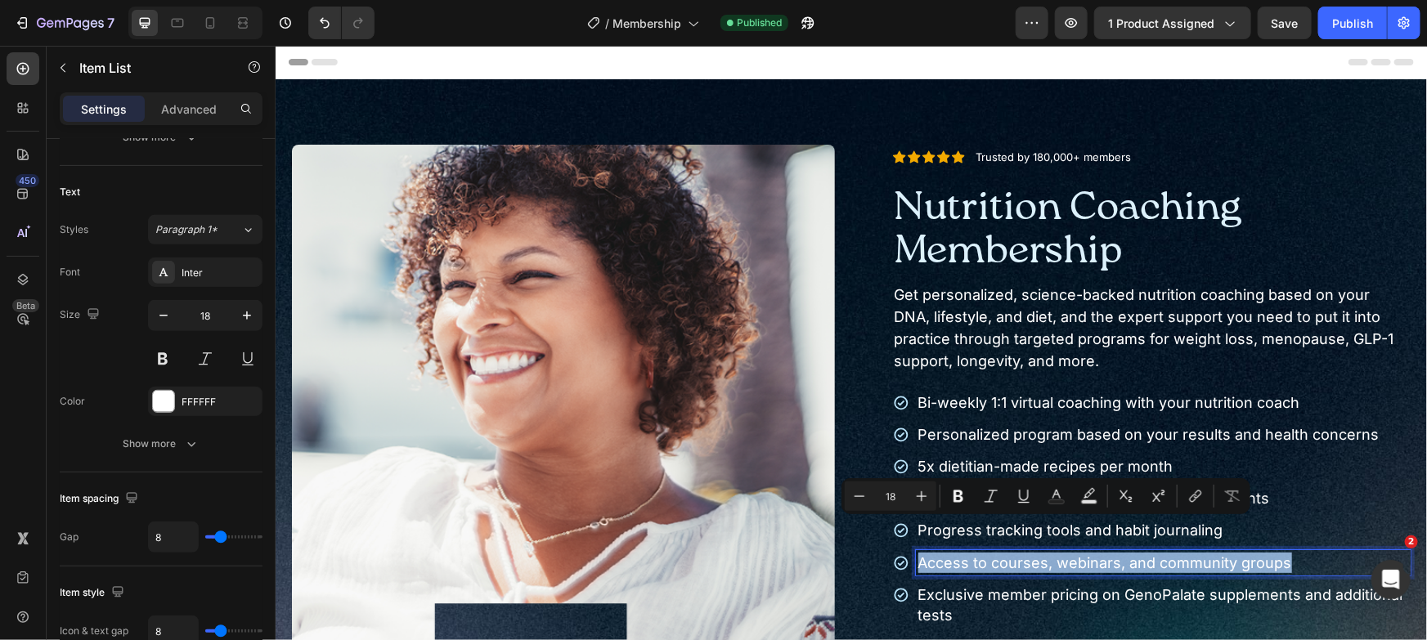
click at [1309, 558] on p "Access to courses, webinars, and community groups" at bounding box center [1163, 562] width 491 height 20
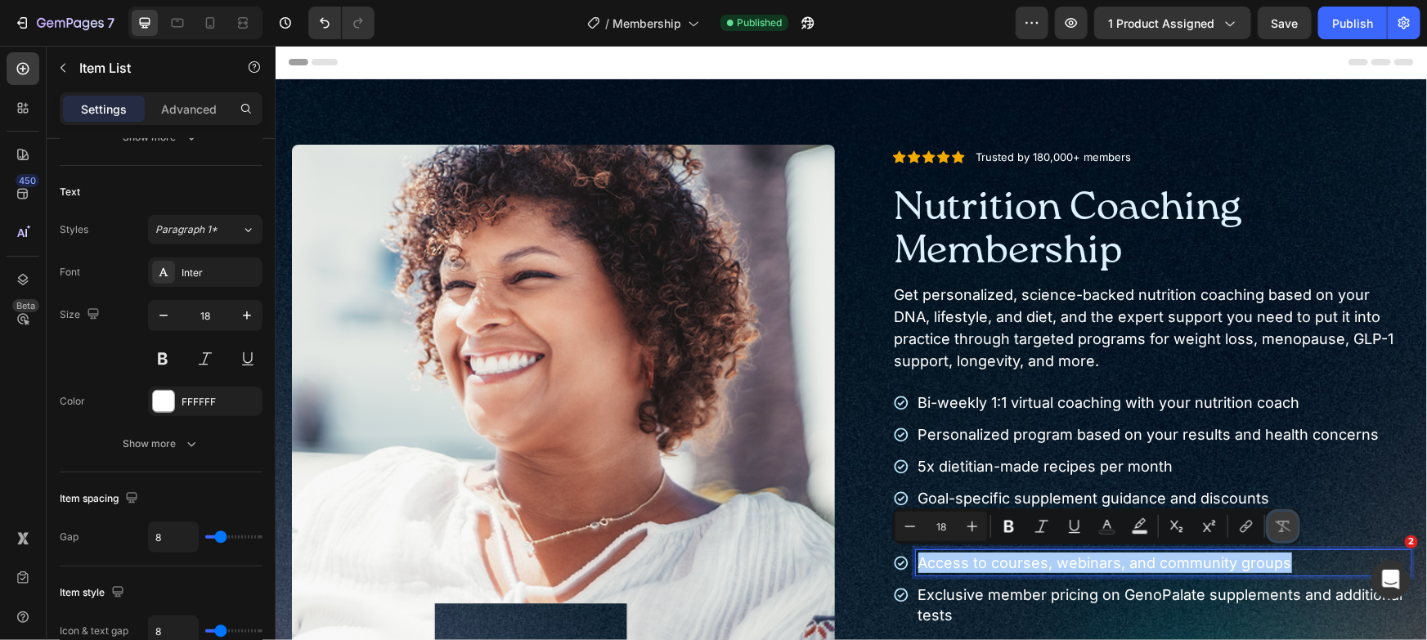
drag, startPoint x: 1277, startPoint y: 520, endPoint x: 1283, endPoint y: 528, distance: 10.5
click at [1277, 521] on icon "Editor contextual toolbar" at bounding box center [1283, 526] width 16 height 16
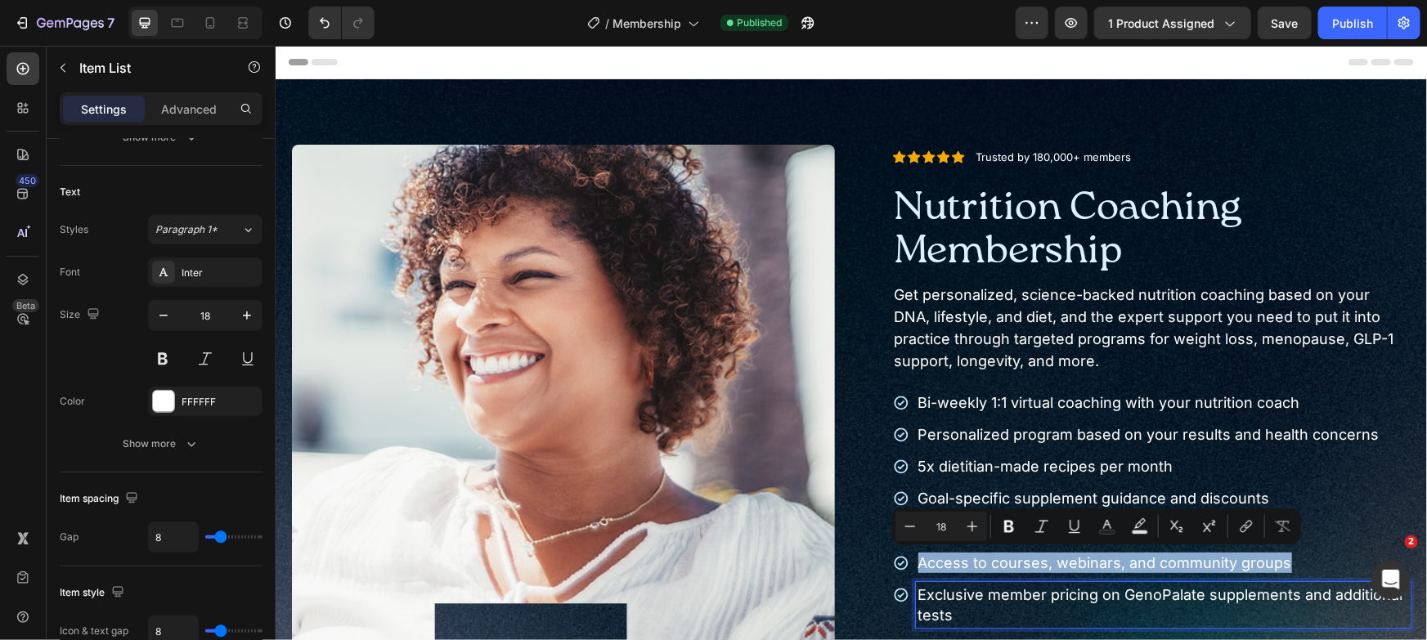
click at [1308, 587] on p "Exclusive member pricing on GenoPalate supplements and additional tests" at bounding box center [1163, 604] width 491 height 41
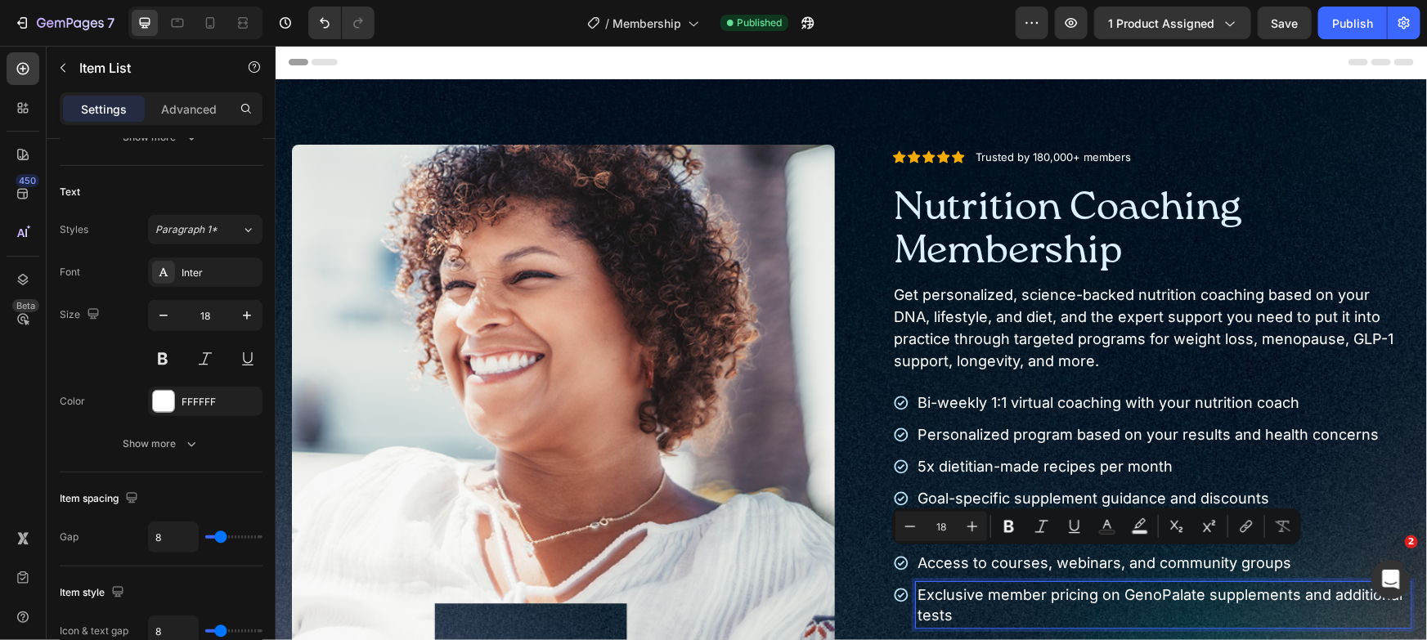
click at [1308, 587] on p "Exclusive member pricing on GenoPalate supplements and additional tests" at bounding box center [1163, 604] width 491 height 41
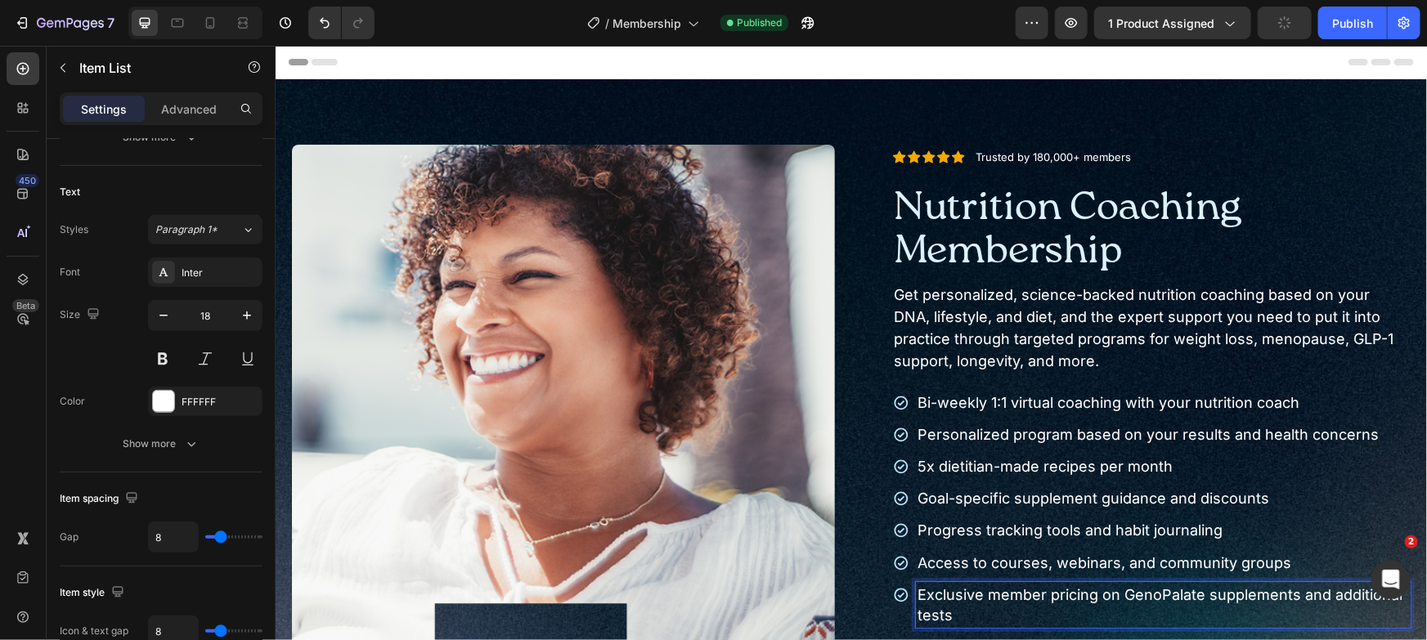
click at [1308, 587] on p "Exclusive member pricing on GenoPalate supplements and additional tests" at bounding box center [1163, 604] width 491 height 41
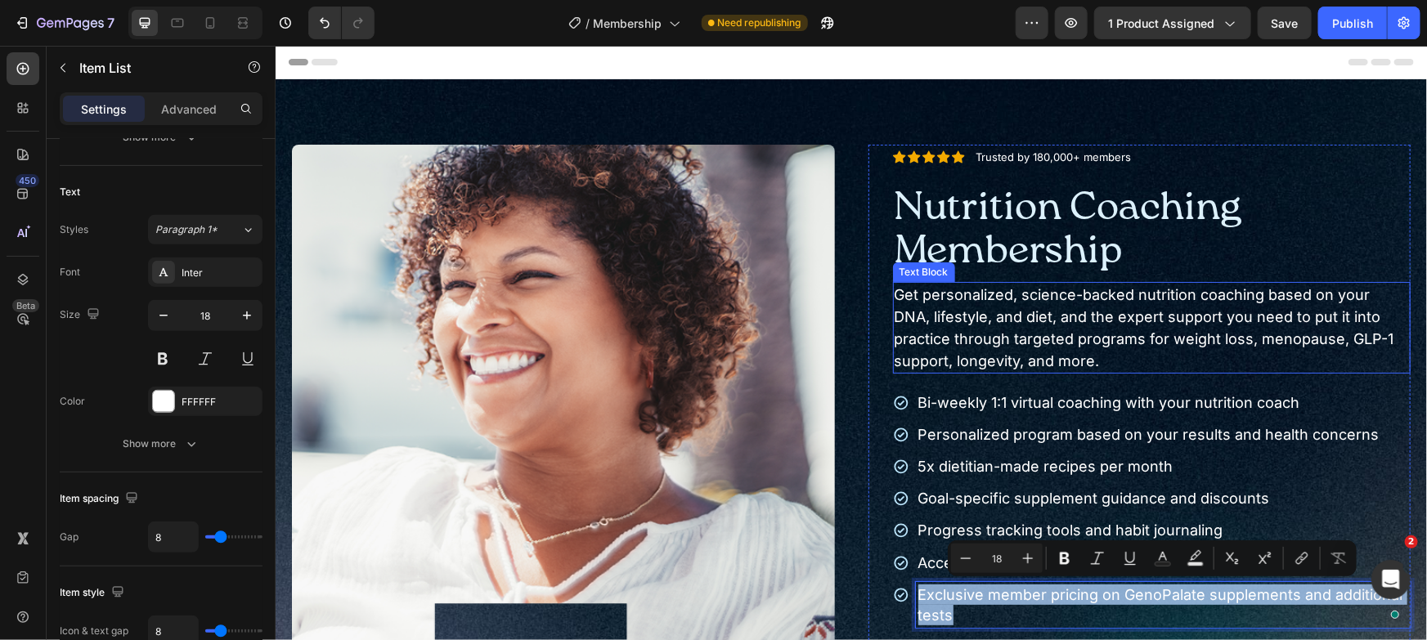
click at [1159, 307] on p "Get personalized, science-backed nutrition coaching based on your DNA, lifestyl…" at bounding box center [1151, 327] width 515 height 88
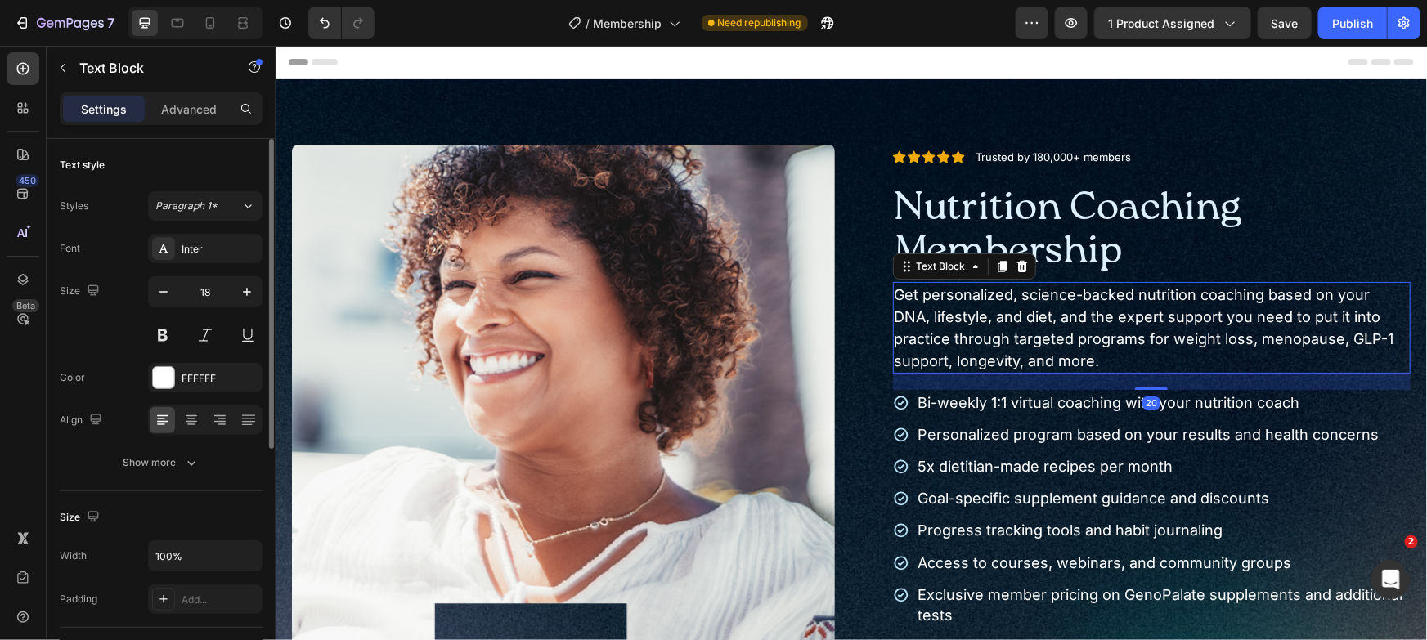
click at [1159, 307] on p "Get personalized, science-backed nutrition coaching based on your DNA, lifestyl…" at bounding box center [1151, 327] width 515 height 88
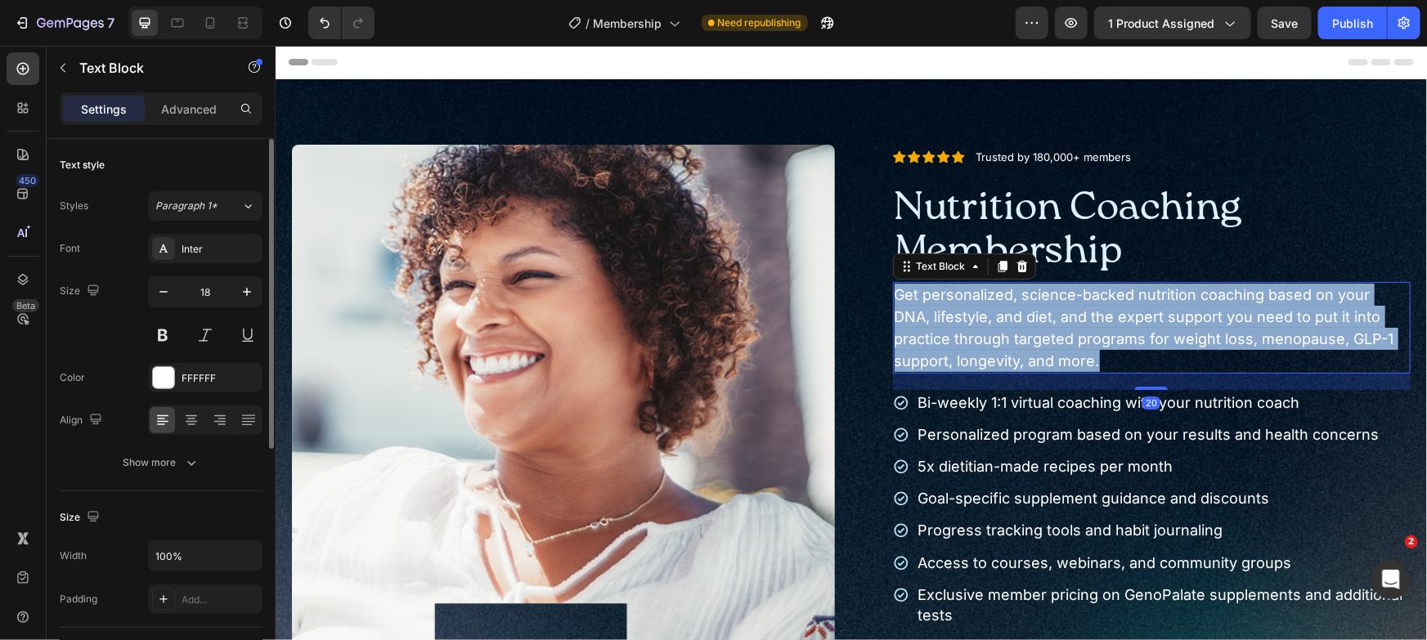
click at [1159, 307] on p "Get personalized, science-backed nutrition coaching based on your DNA, lifestyl…" at bounding box center [1151, 327] width 515 height 88
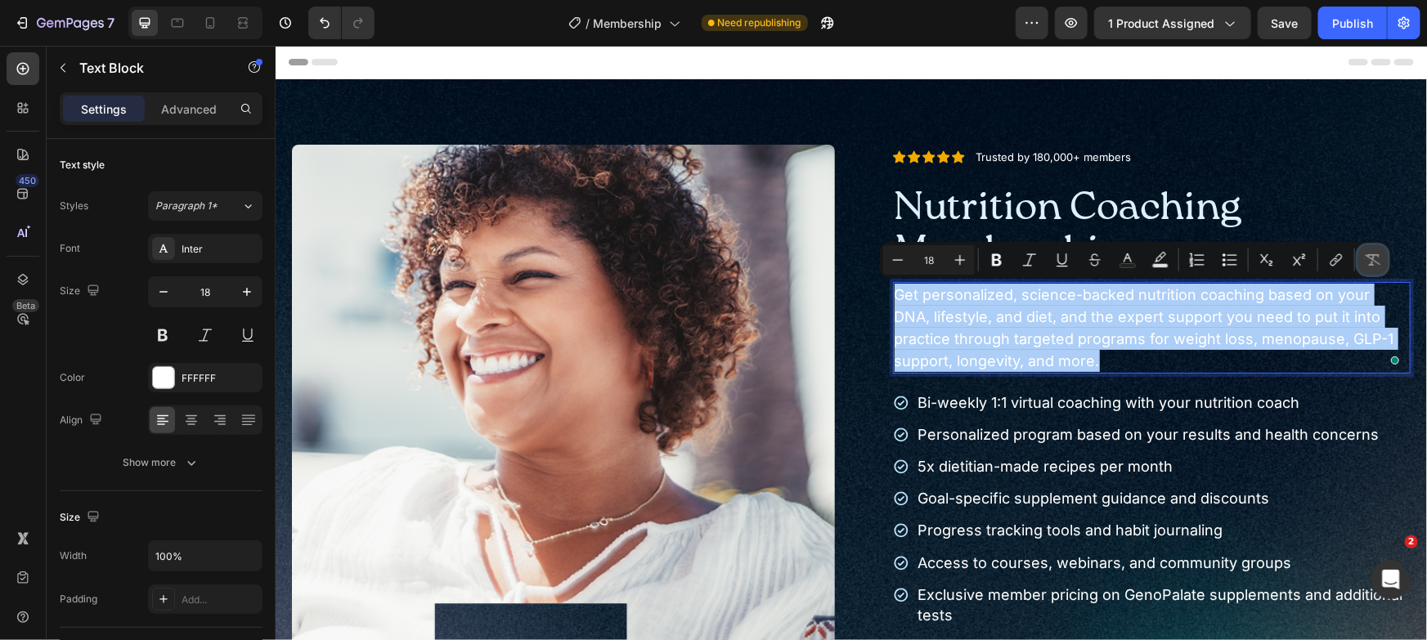
click at [1378, 258] on icon "Editor contextual toolbar" at bounding box center [1373, 260] width 16 height 16
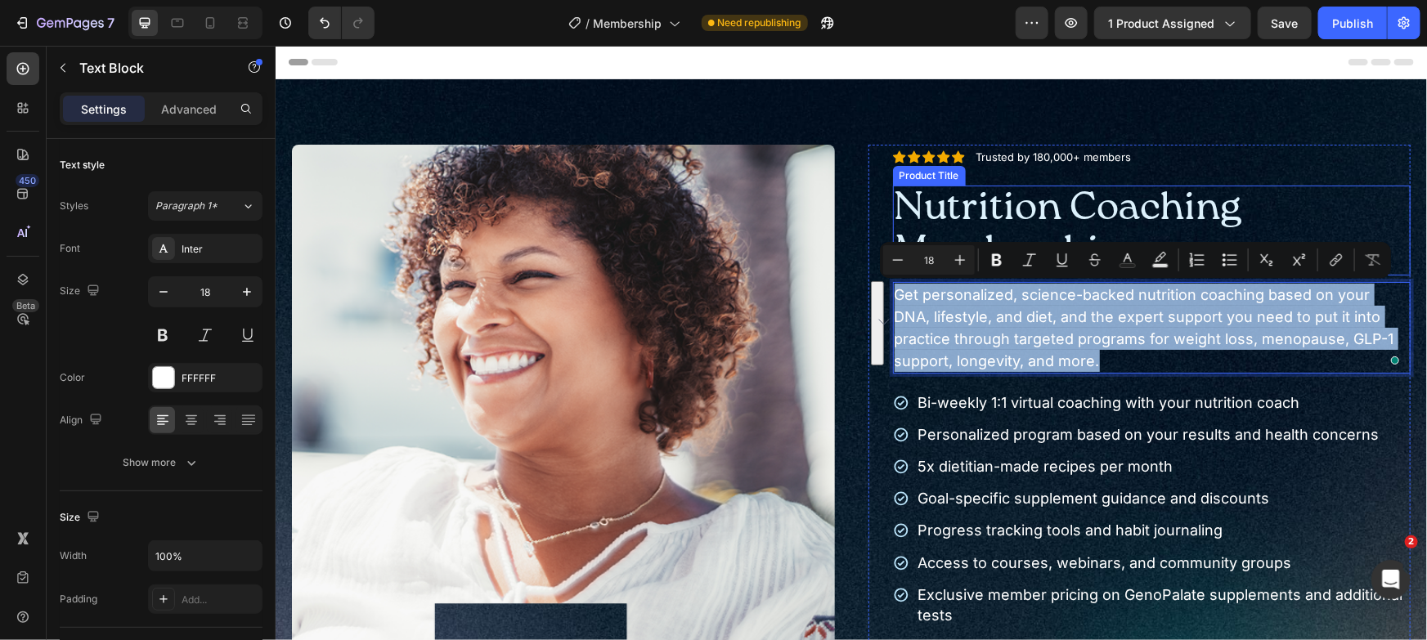
click at [1363, 195] on h1 "Nutrition Coaching Membership" at bounding box center [1151, 230] width 518 height 90
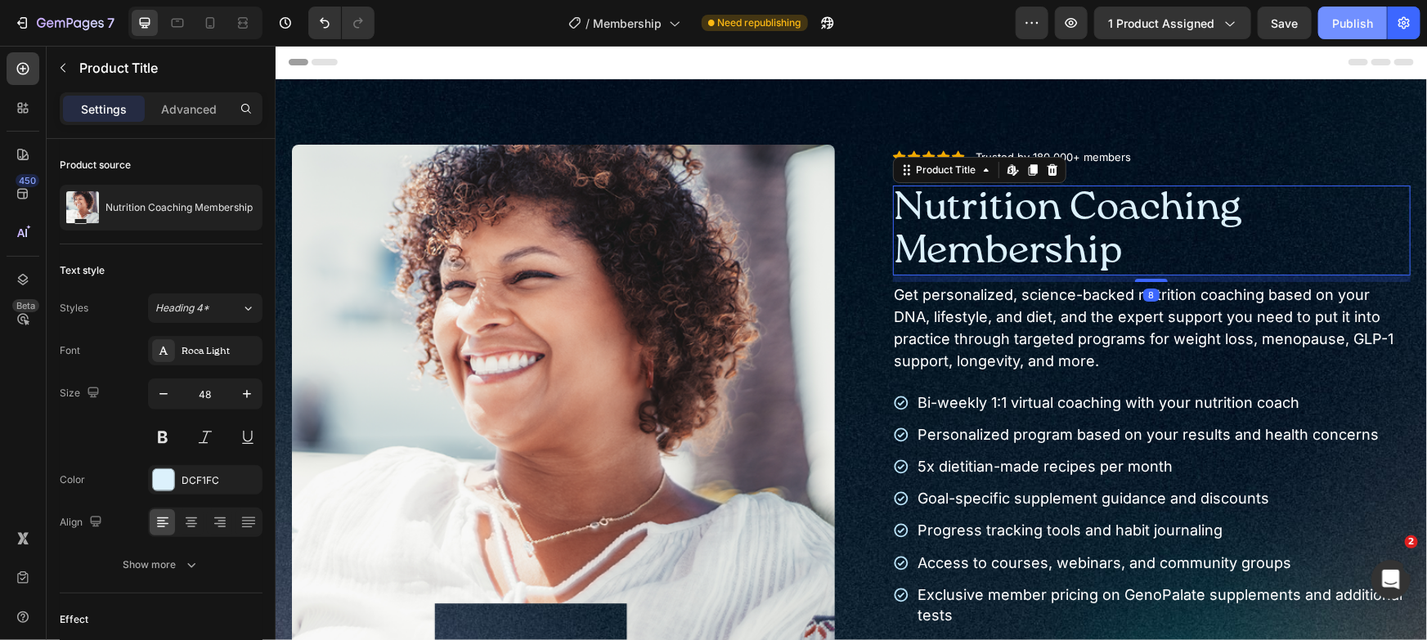
click at [1359, 13] on button "Publish" at bounding box center [1352, 23] width 69 height 33
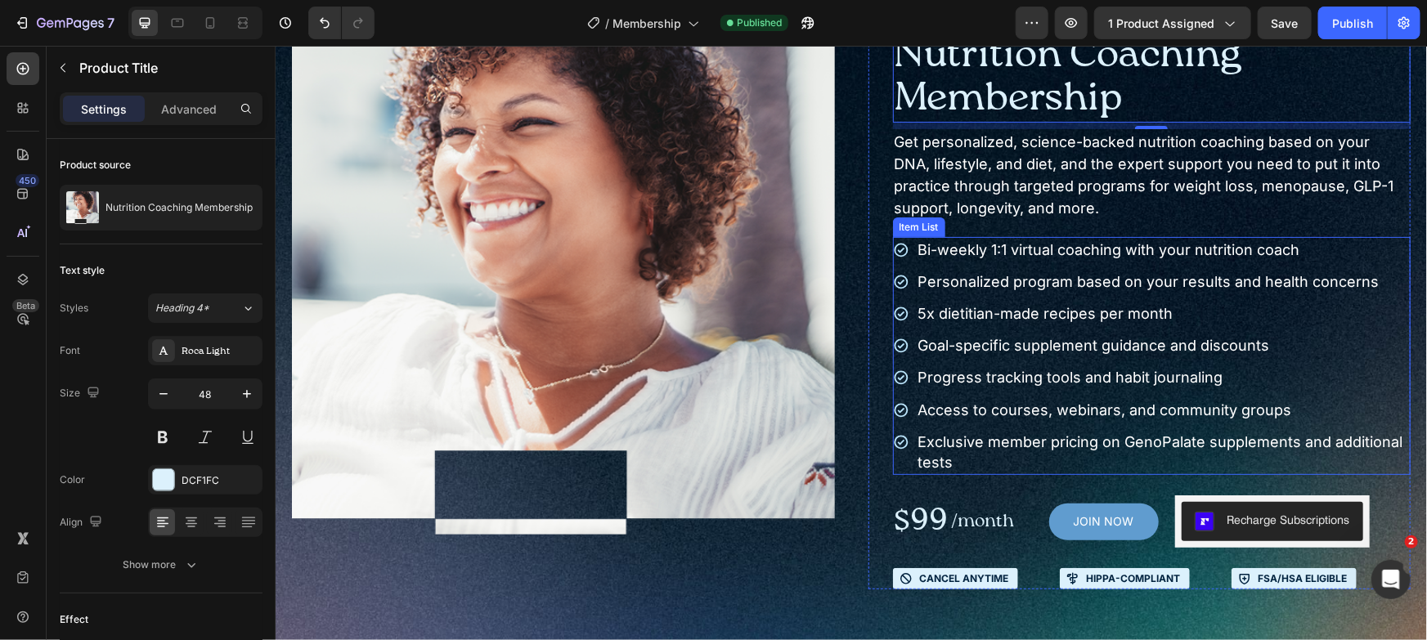
scroll to position [222, 0]
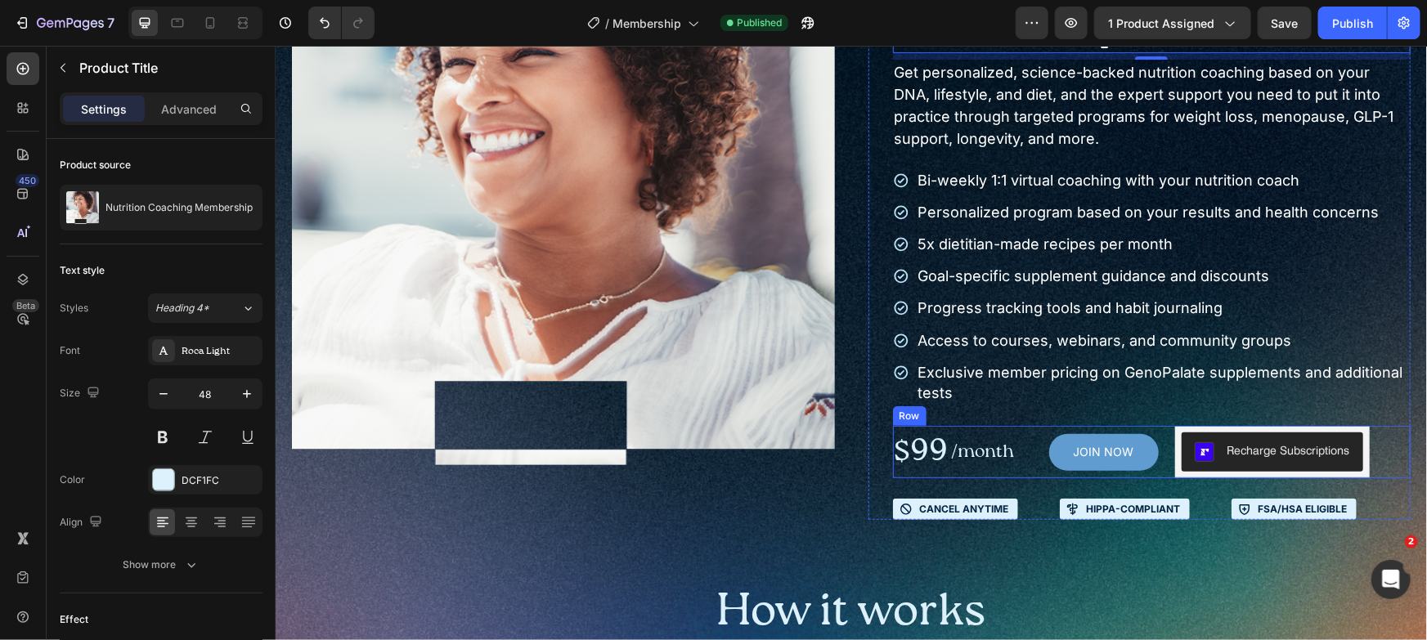
click at [996, 434] on div "/month Text Block" at bounding box center [982, 451] width 66 height 52
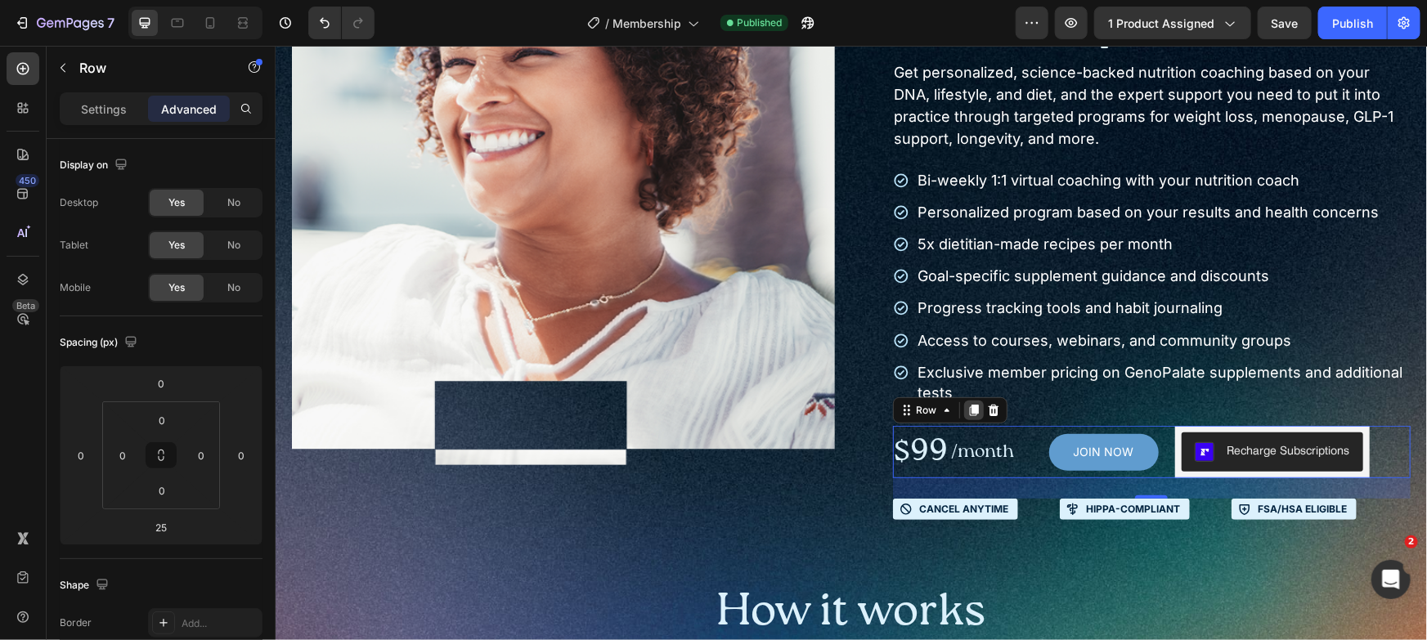
click at [968, 411] on icon at bounding box center [972, 409] width 9 height 11
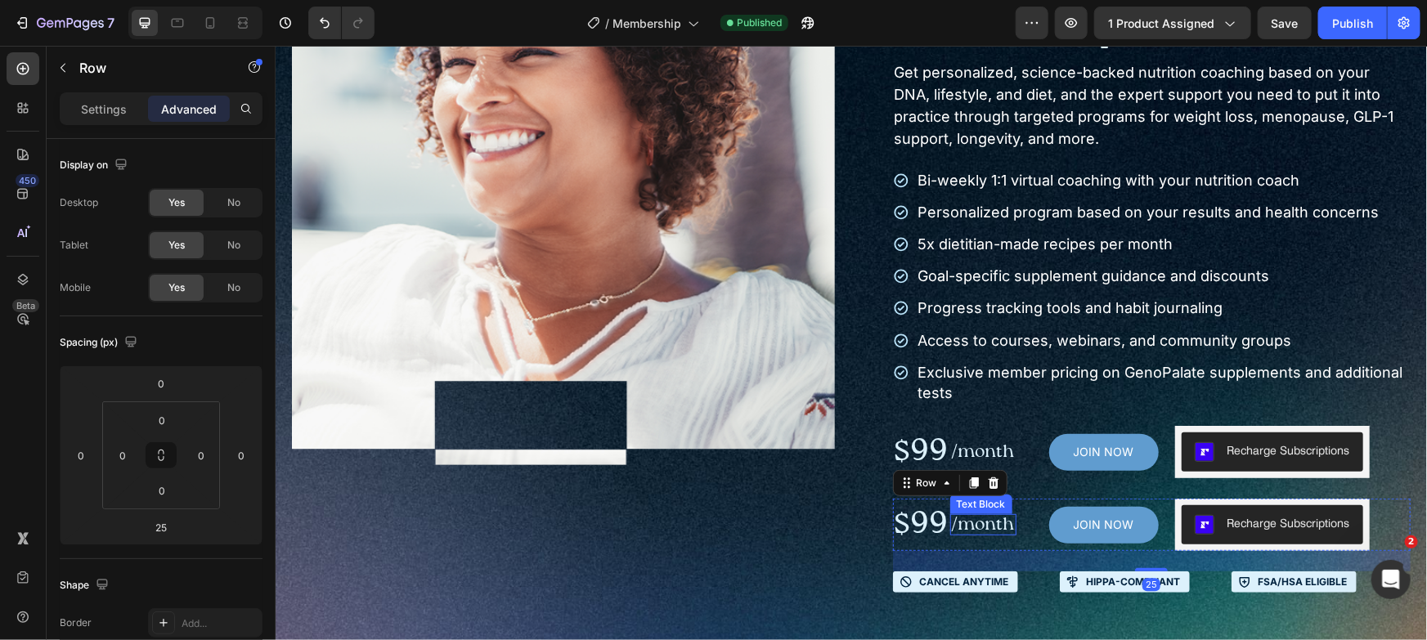
click at [996, 515] on p "/month" at bounding box center [982, 524] width 63 height 18
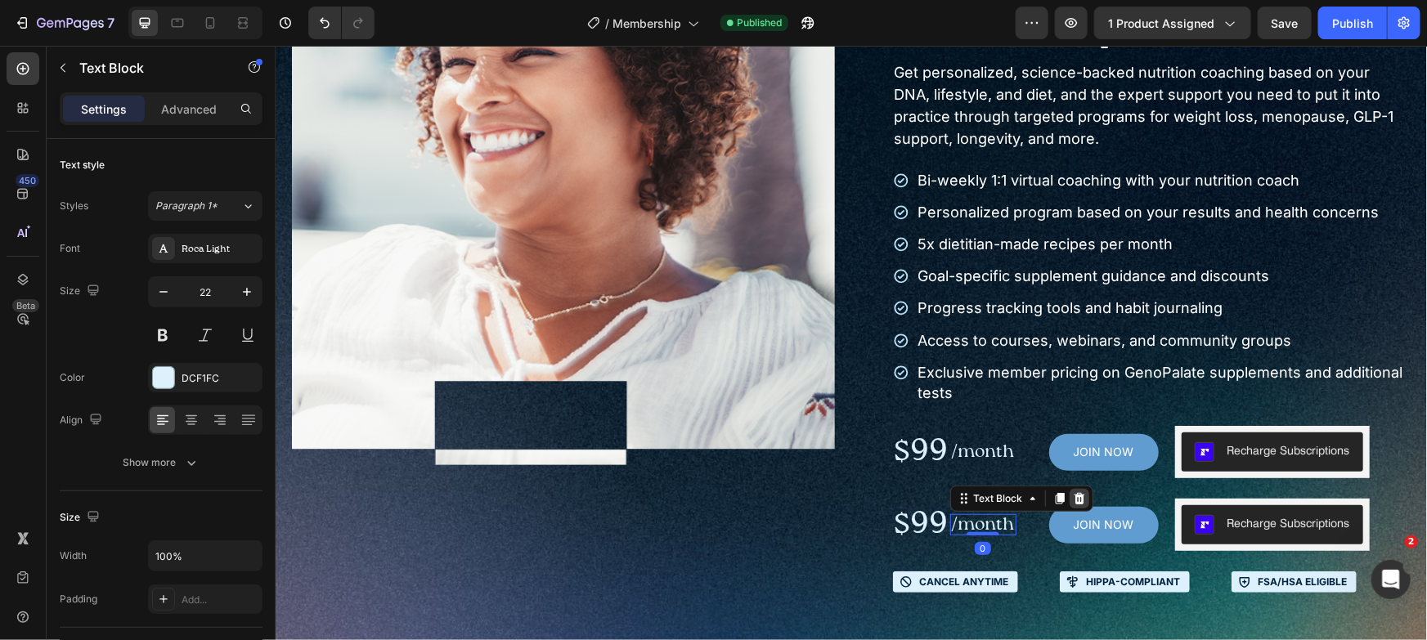
click at [1072, 497] on icon at bounding box center [1078, 497] width 13 height 13
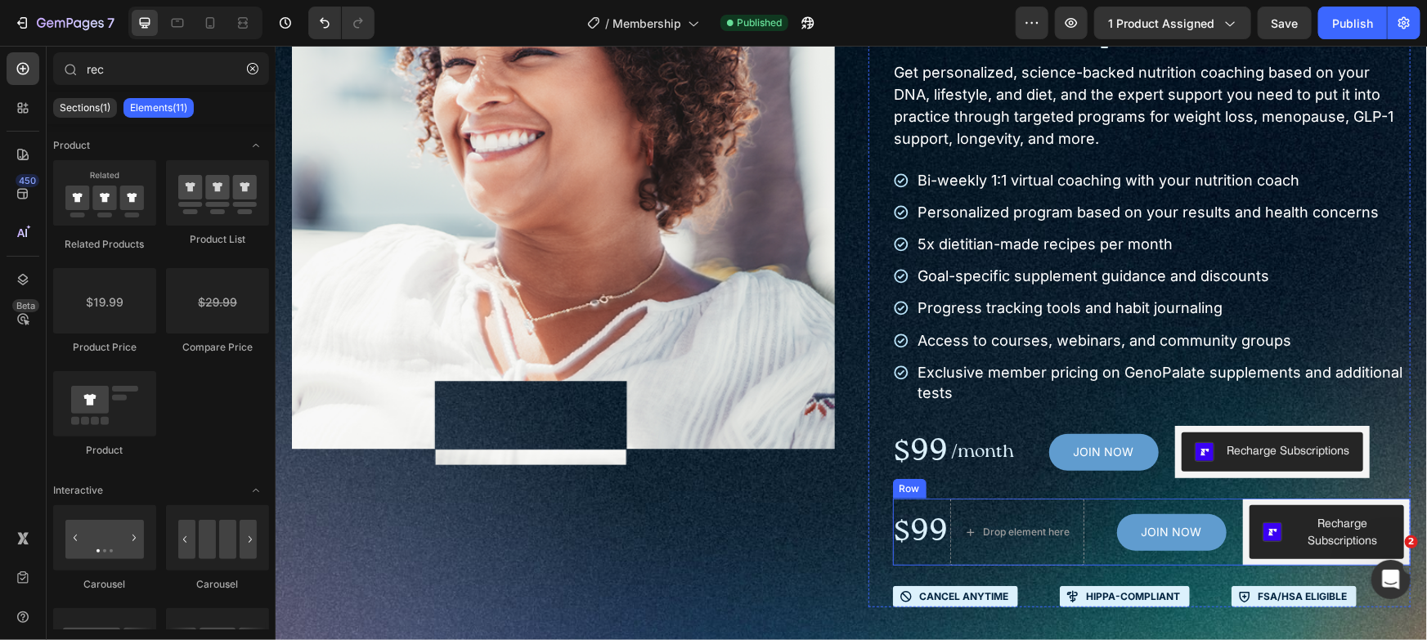
click at [927, 518] on p "$99" at bounding box center [921, 531] width 54 height 31
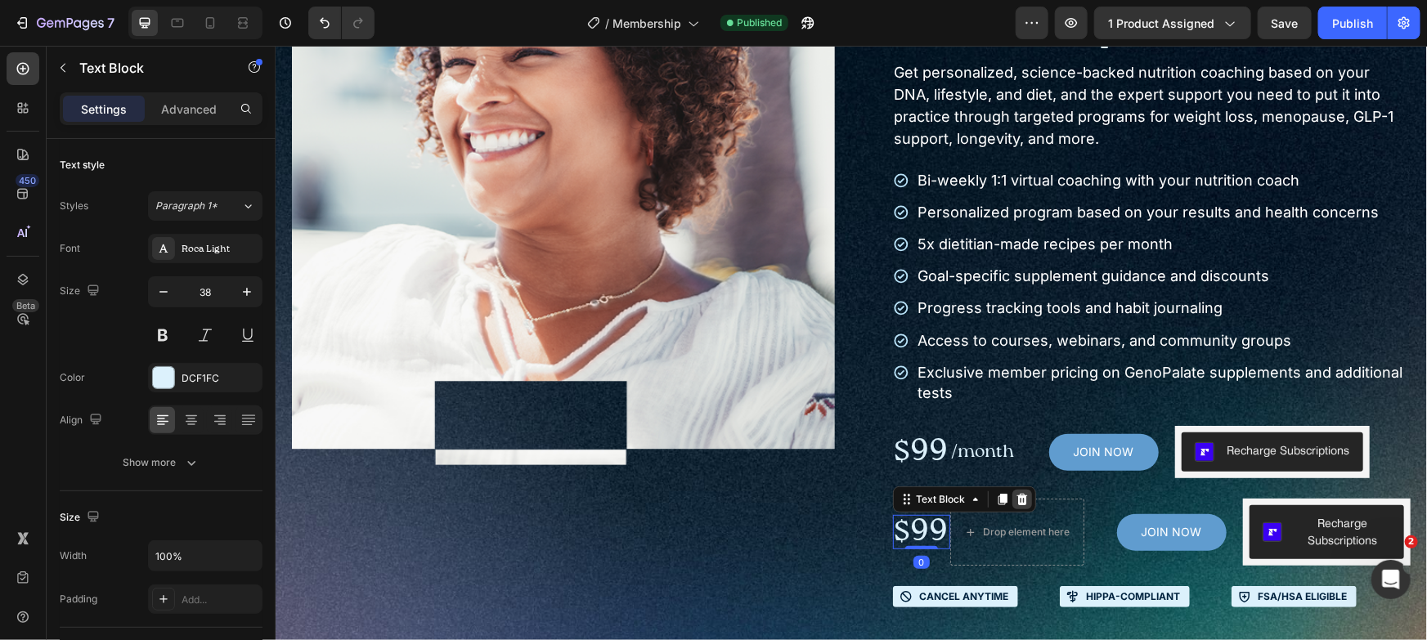
click at [1016, 502] on icon at bounding box center [1021, 498] width 11 height 11
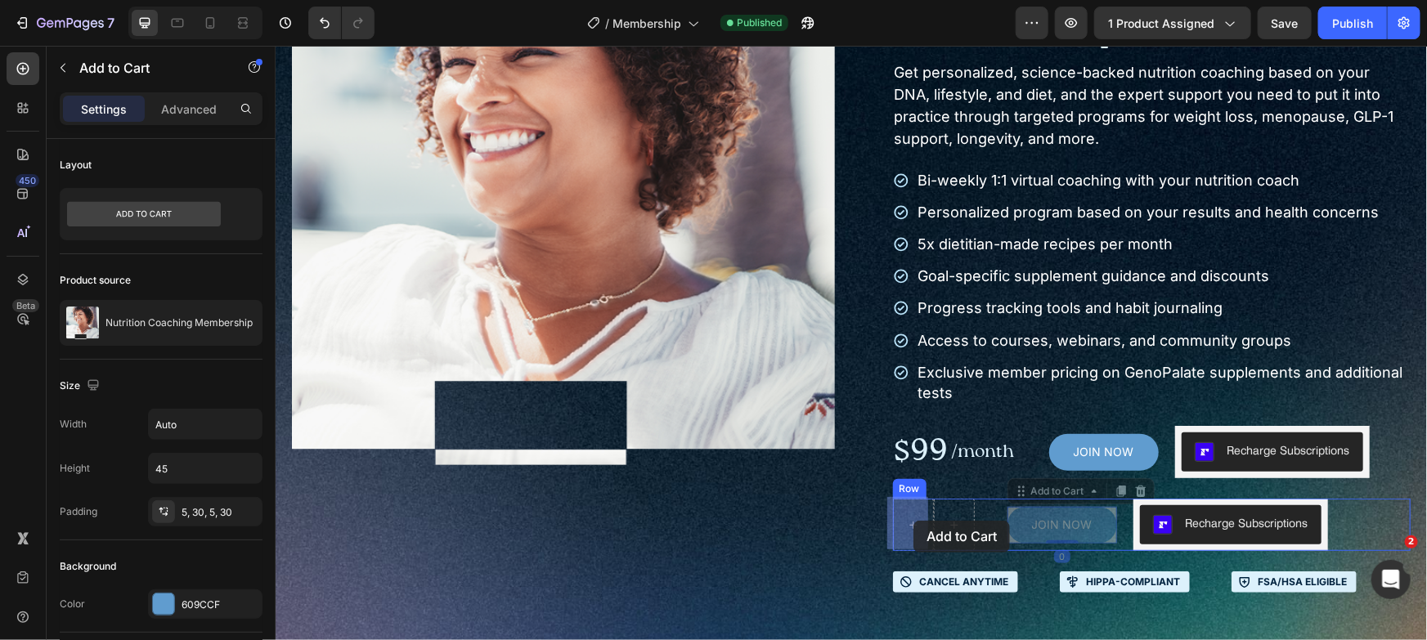
drag, startPoint x: 1097, startPoint y: 512, endPoint x: 913, endPoint y: 520, distance: 184.2
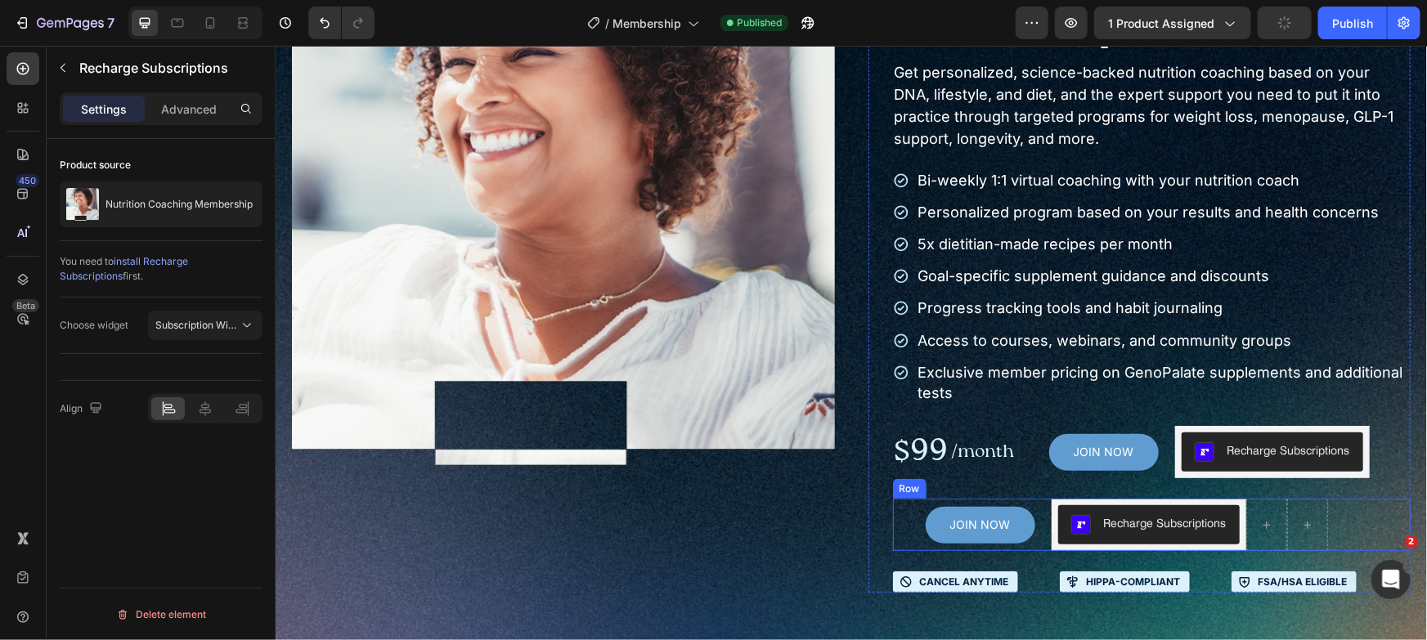
click at [1346, 526] on div "JOIN NOW Add to Cart Recharge Subscriptions Recharge Subscriptions 0 Row" at bounding box center [1151, 524] width 518 height 52
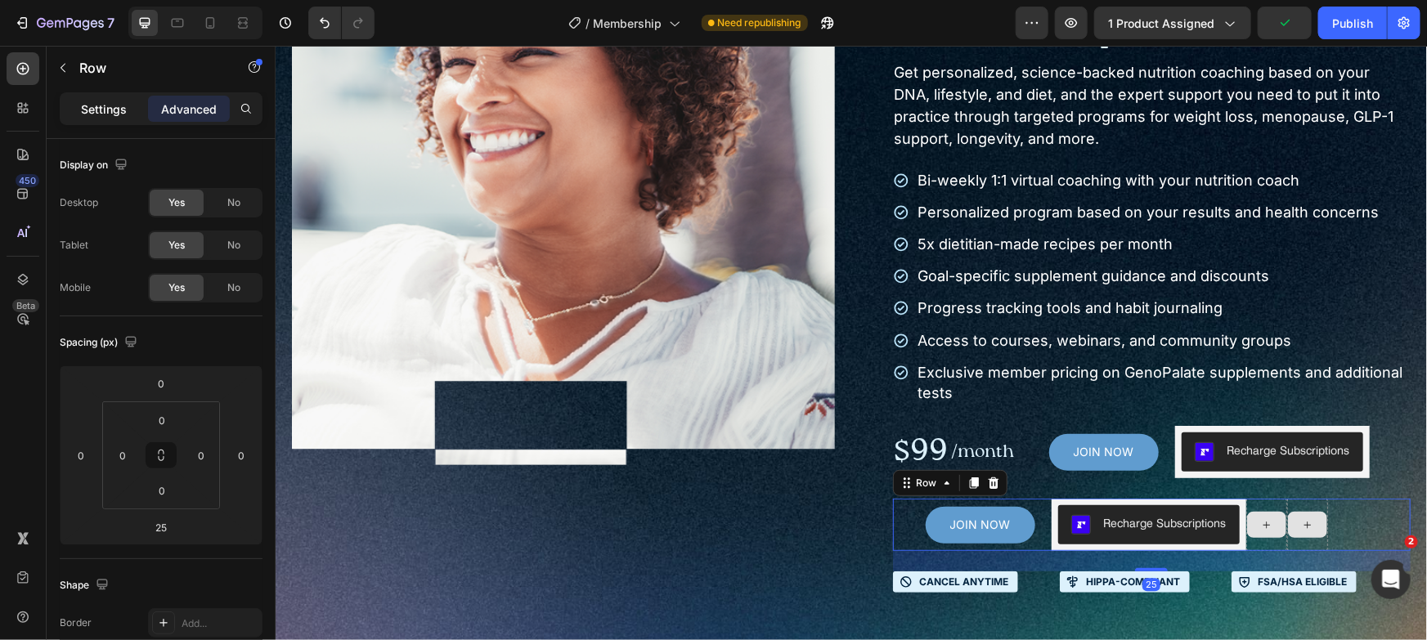
click at [102, 119] on div "Settings" at bounding box center [104, 109] width 82 height 26
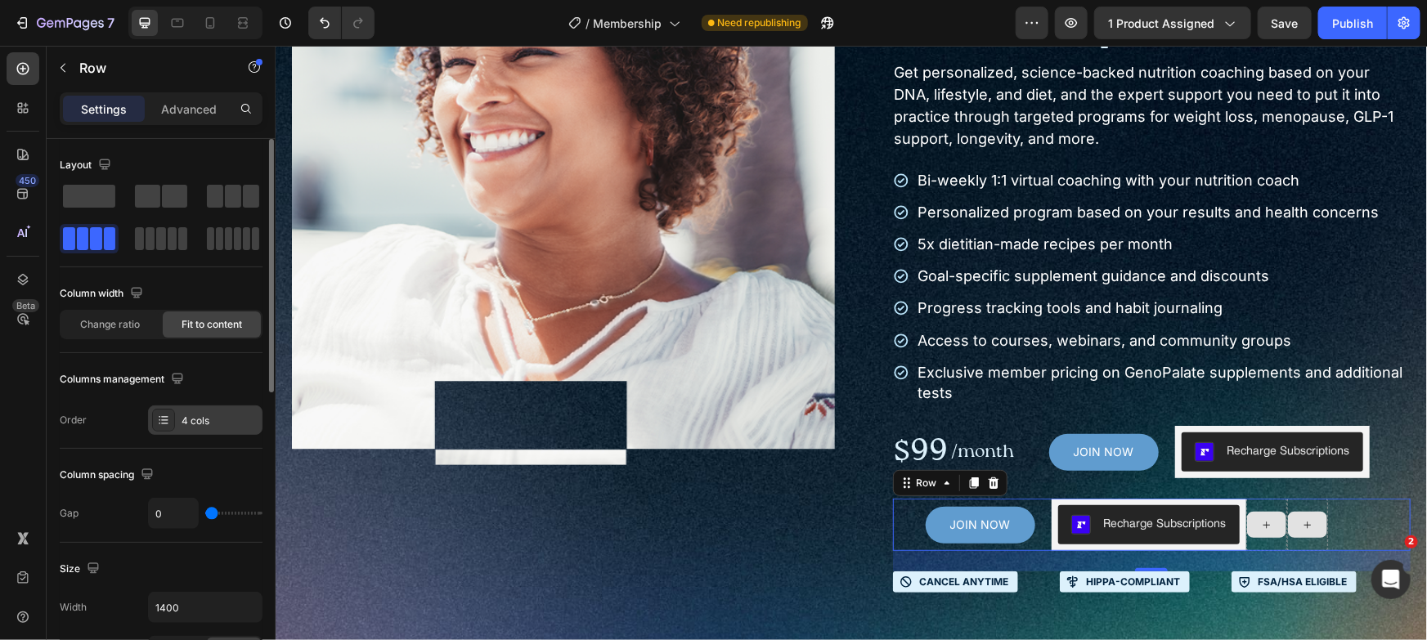
click at [176, 420] on div "4 cols" at bounding box center [205, 420] width 114 height 29
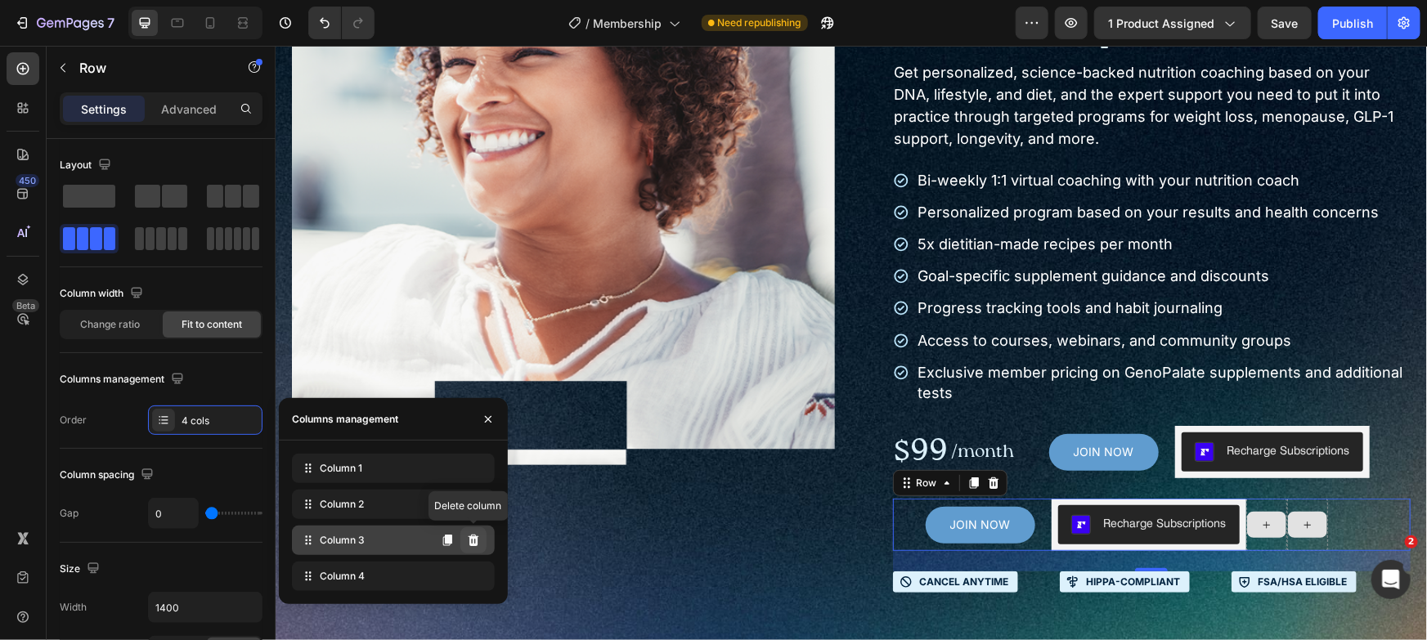
click at [474, 540] on icon at bounding box center [473, 540] width 11 height 11
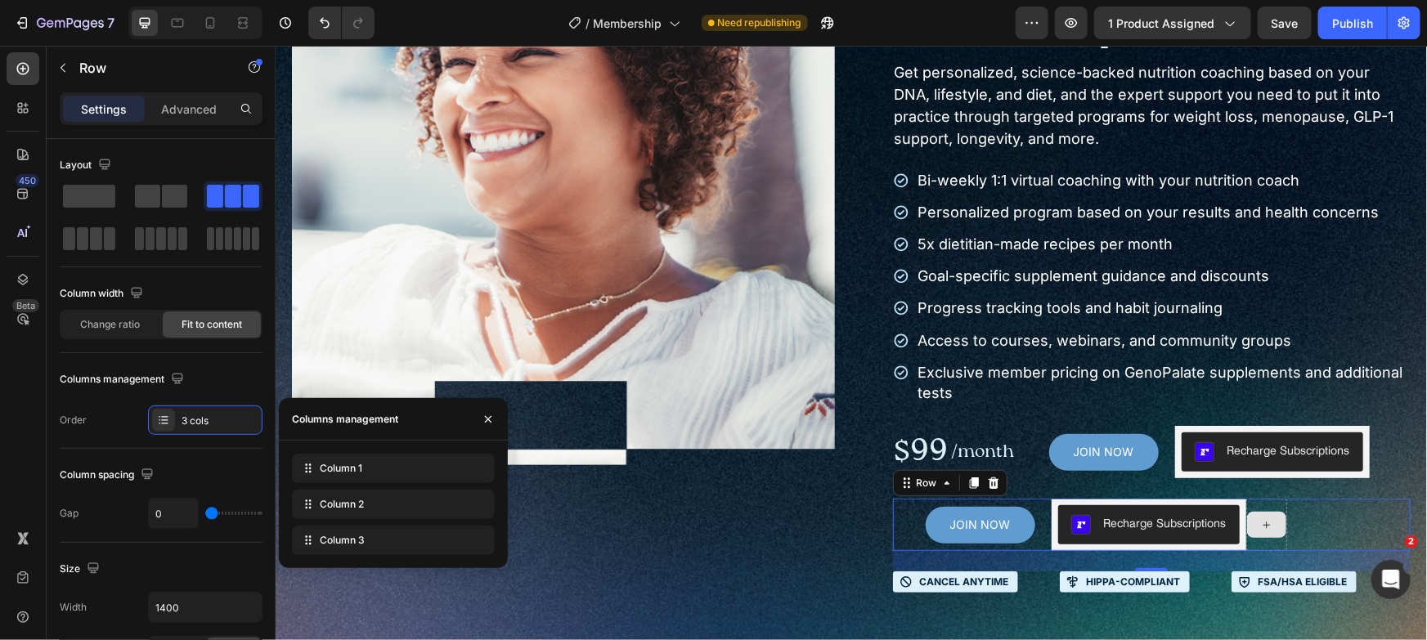
click at [0, 0] on icon at bounding box center [0, 0] width 0 height 0
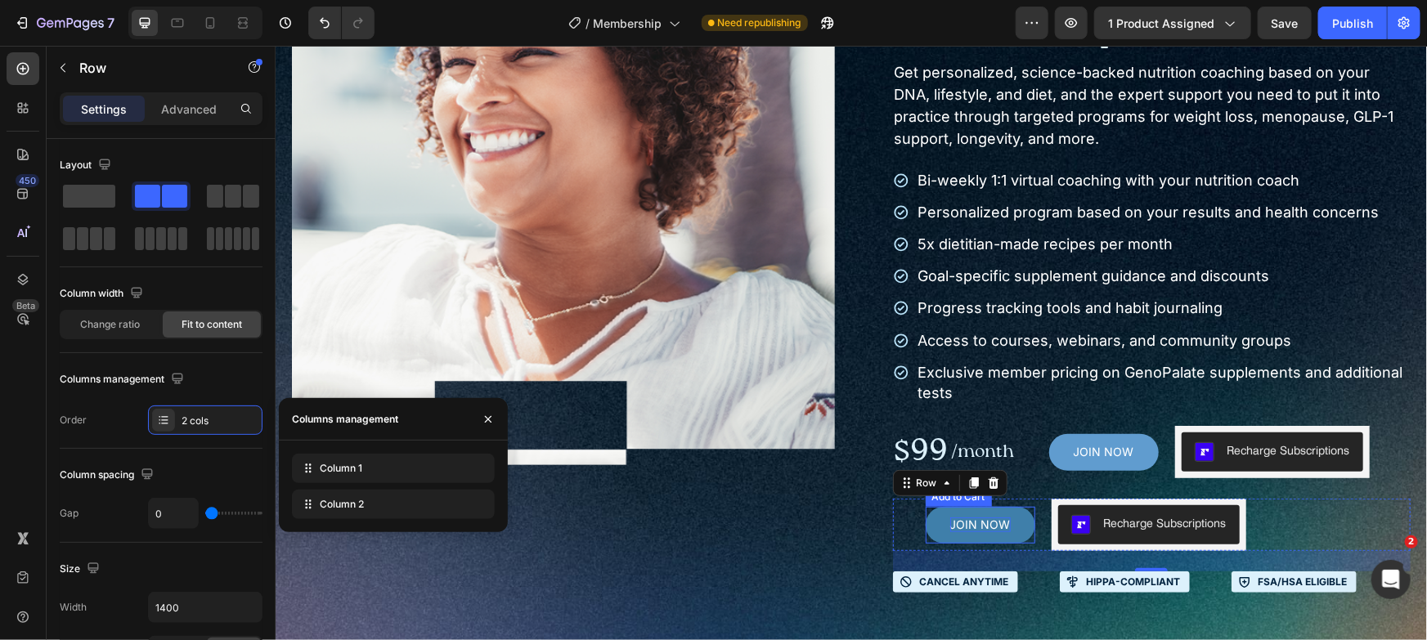
click at [949, 527] on div "JOIN NOW" at bounding box center [979, 524] width 61 height 15
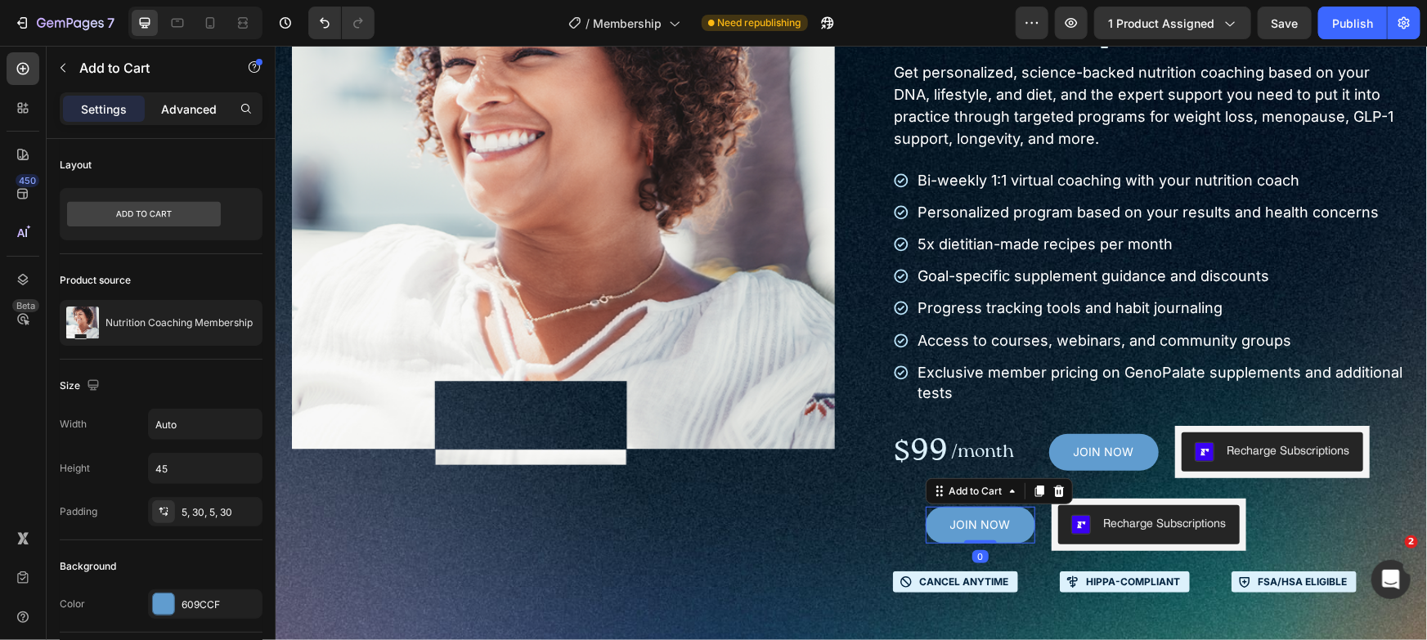
click at [194, 112] on p "Advanced" at bounding box center [189, 109] width 56 height 17
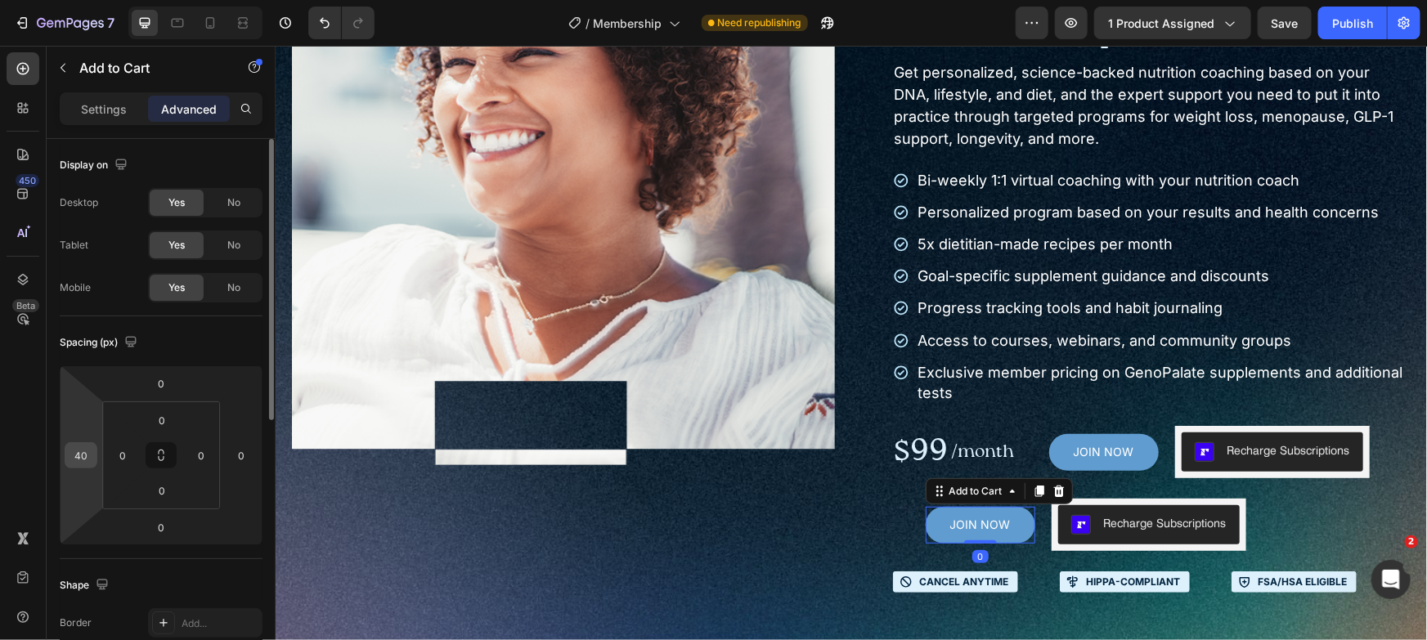
click at [87, 463] on input "40" at bounding box center [81, 455] width 25 height 25
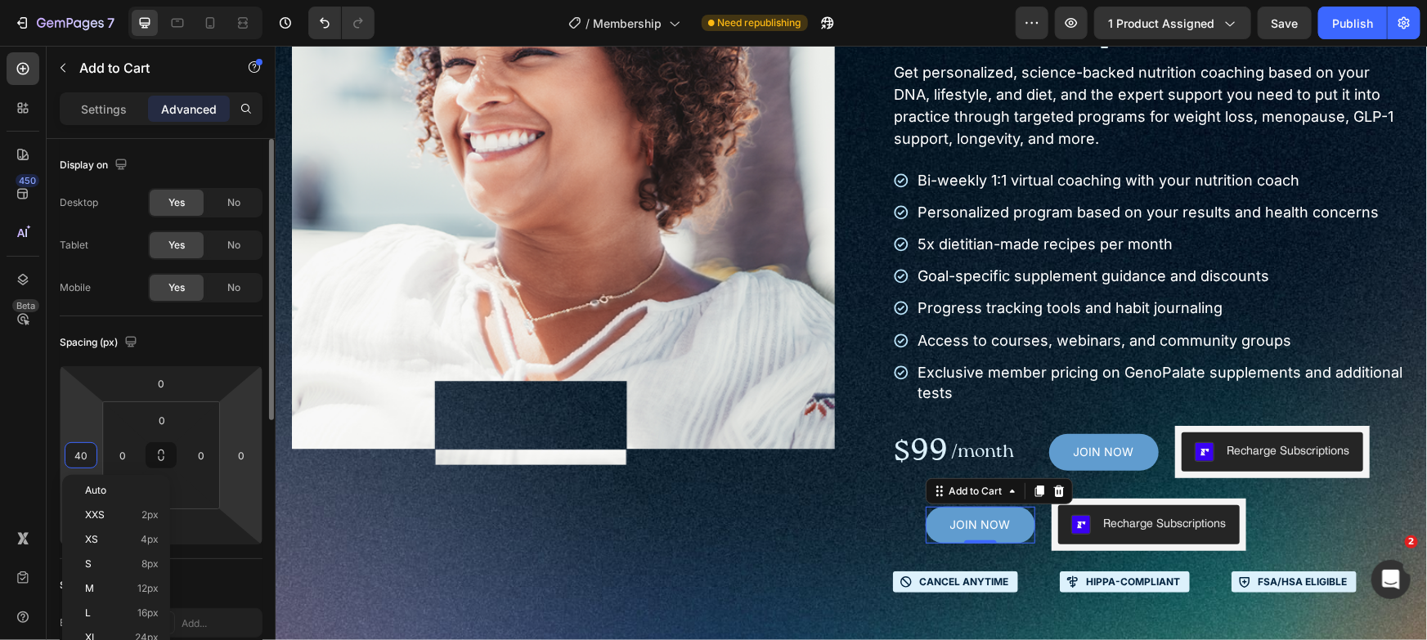
type input "0"
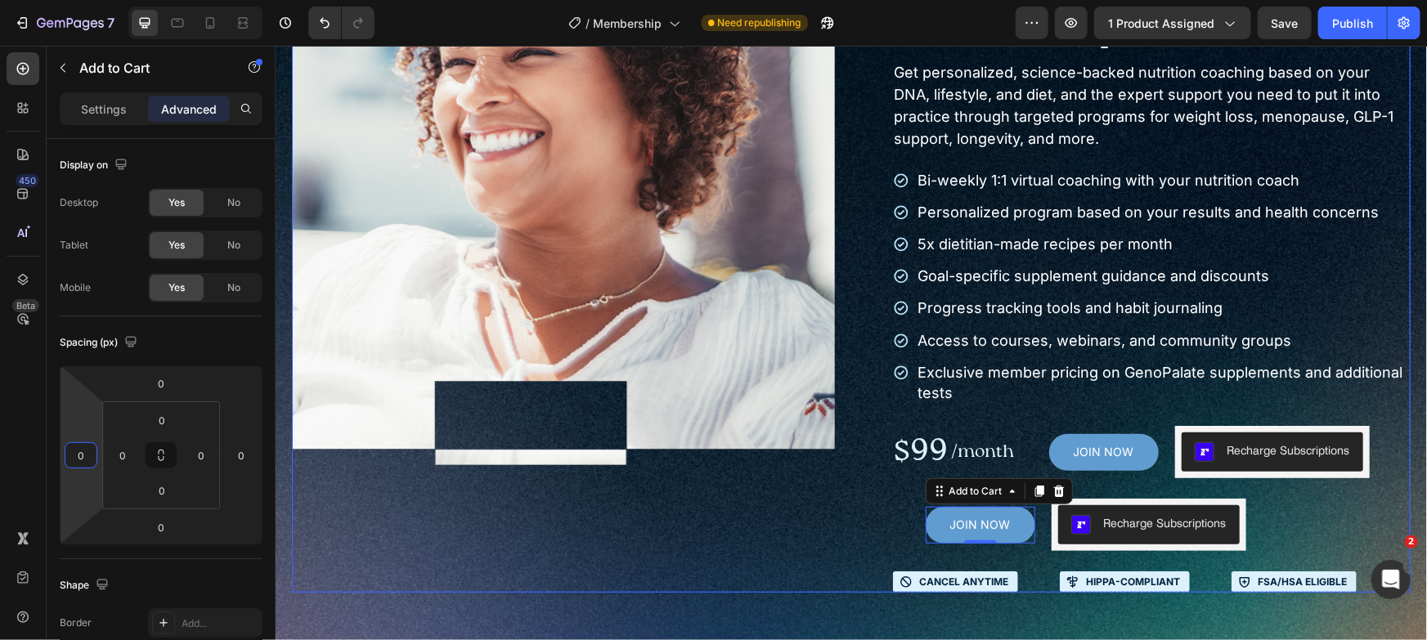
click at [542, 511] on div "Product Images" at bounding box center [562, 256] width 543 height 671
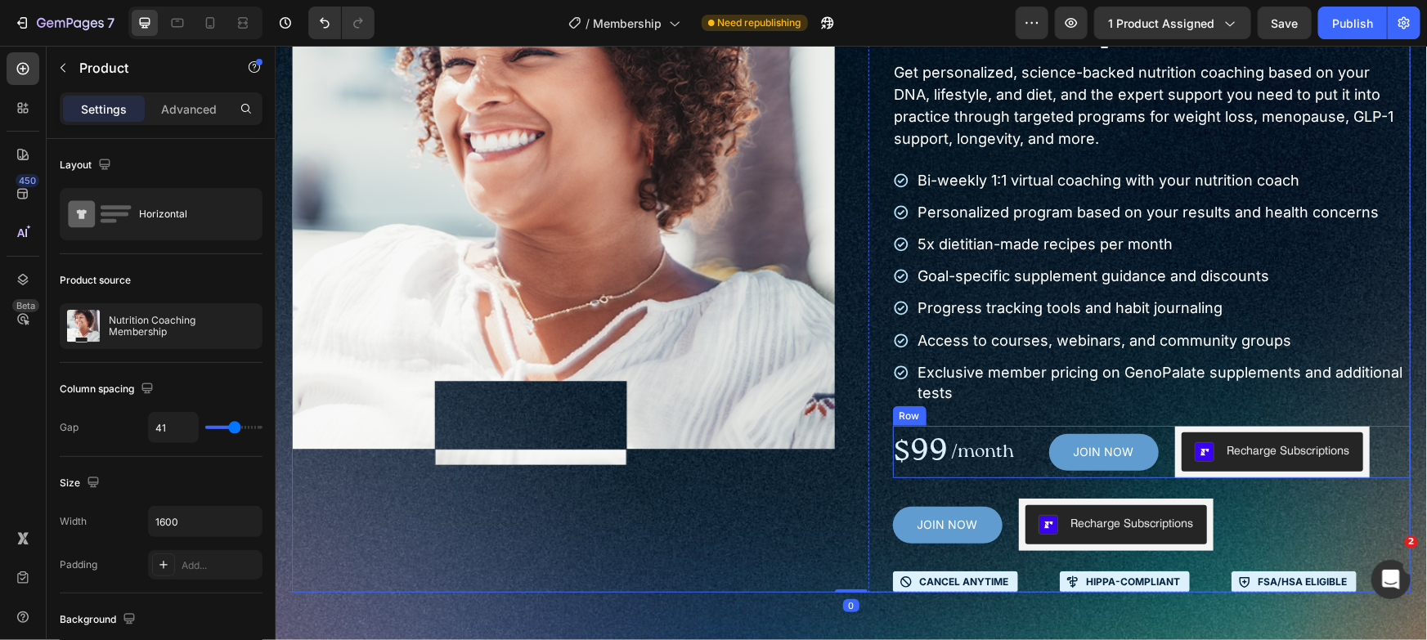
click at [1030, 452] on div "JOIN NOW Add to Cart" at bounding box center [1087, 451] width 142 height 37
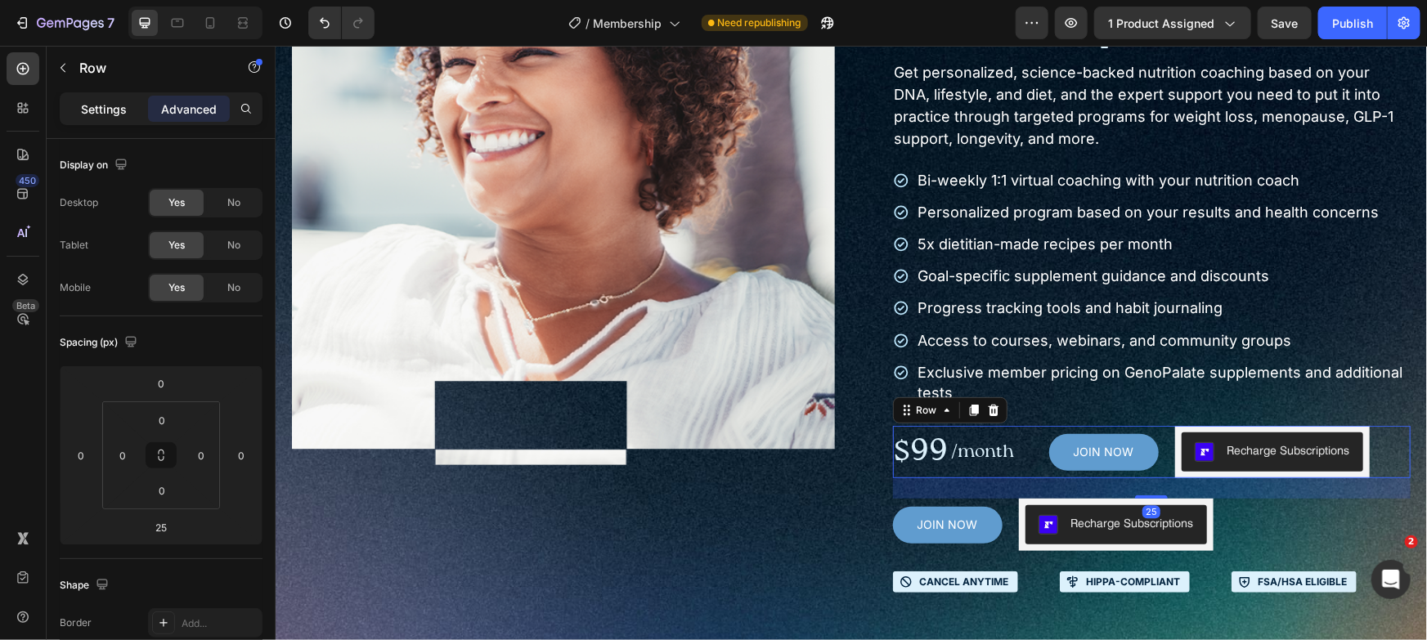
click at [93, 113] on p "Settings" at bounding box center [104, 109] width 46 height 17
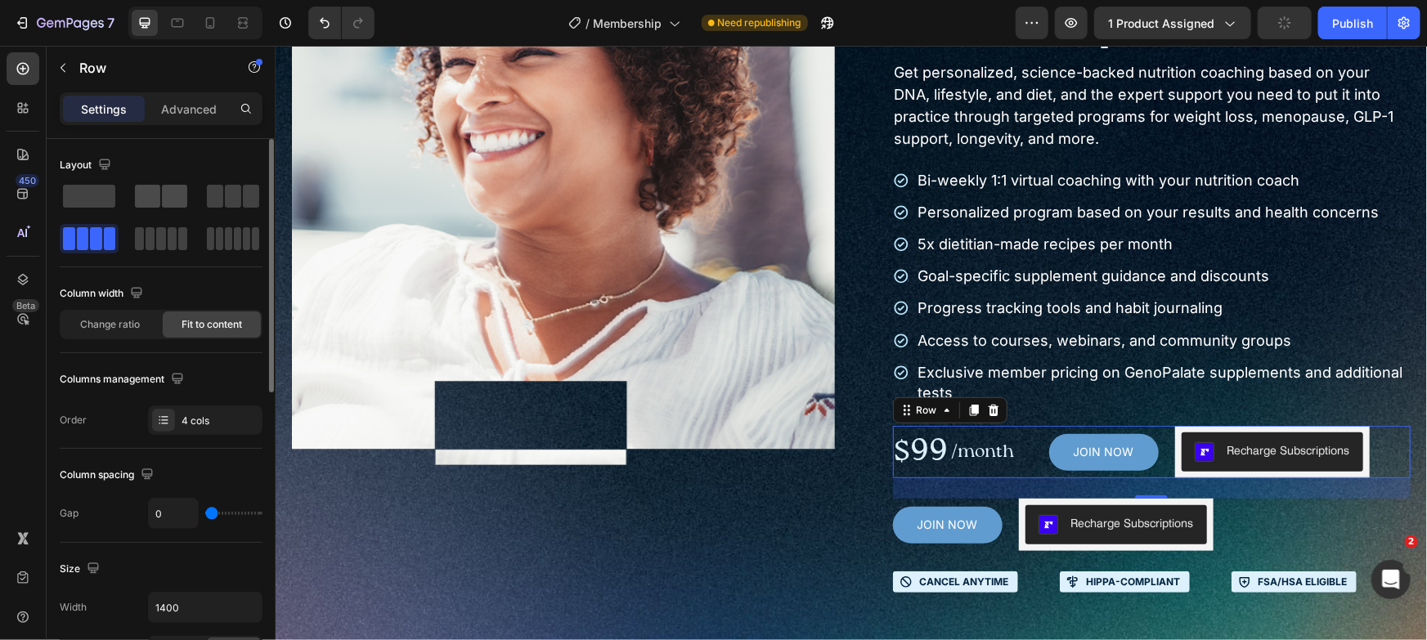
click at [159, 187] on span at bounding box center [147, 196] width 25 height 23
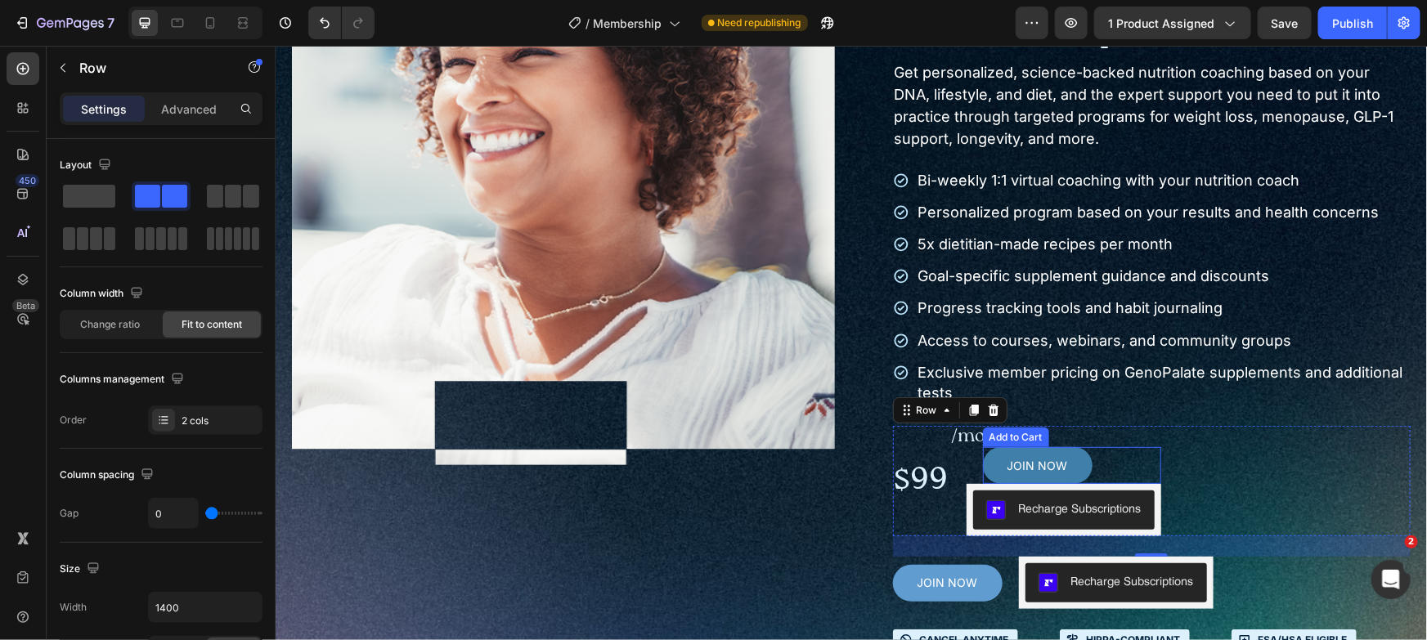
click at [1070, 460] on button "JOIN NOW" at bounding box center [1037, 465] width 110 height 37
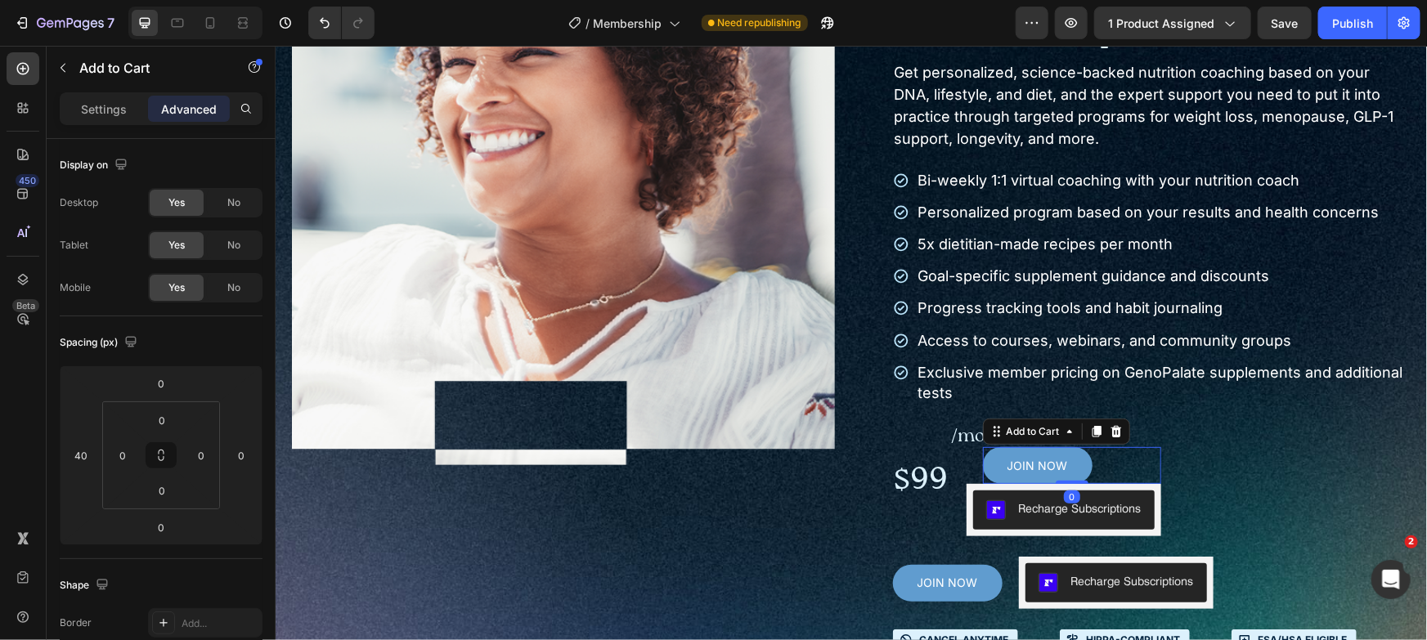
drag, startPoint x: 1109, startPoint y: 431, endPoint x: 1093, endPoint y: 457, distance: 30.9
click at [1110, 431] on icon at bounding box center [1115, 430] width 11 height 11
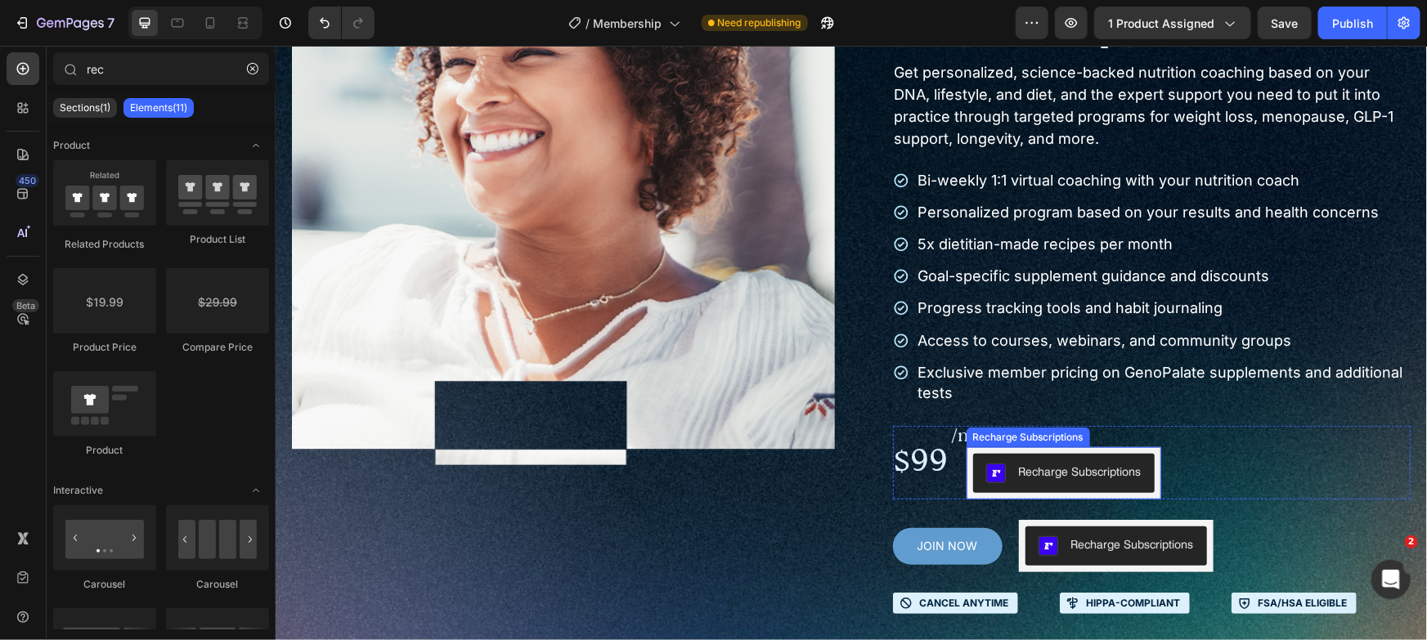
click at [1104, 468] on div "Recharge Subscriptions" at bounding box center [1079, 471] width 123 height 17
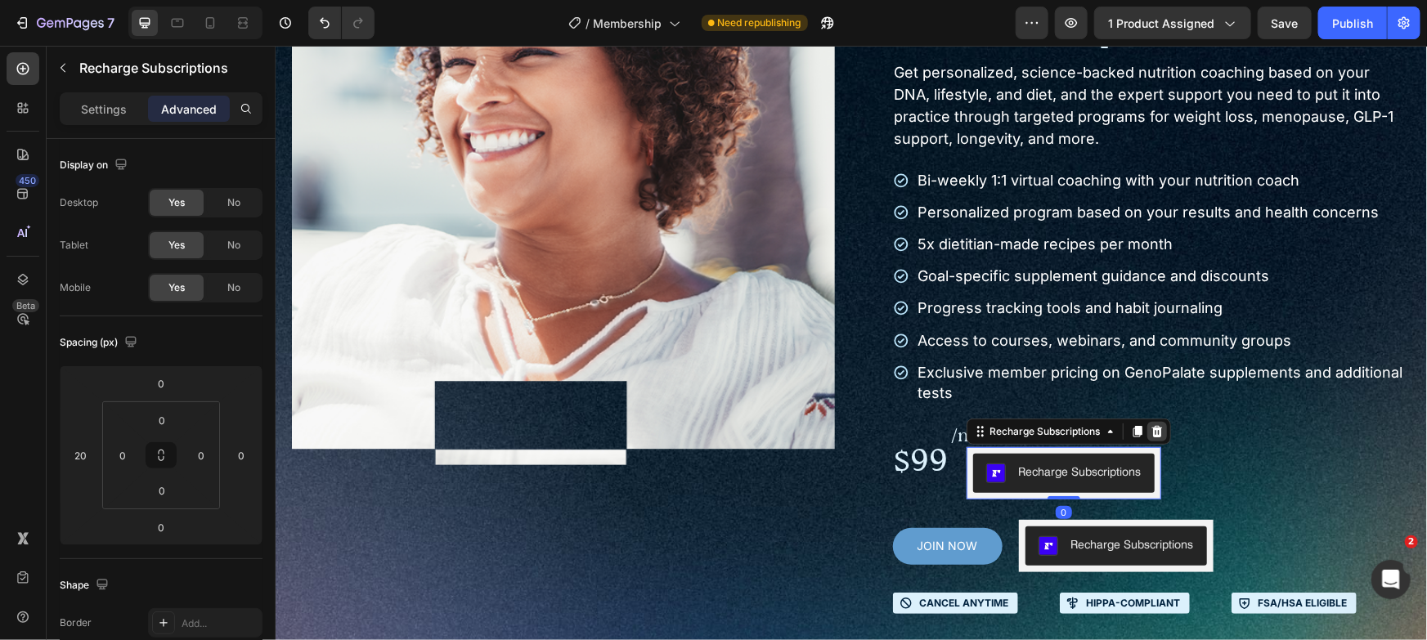
click at [1150, 431] on icon at bounding box center [1156, 430] width 13 height 13
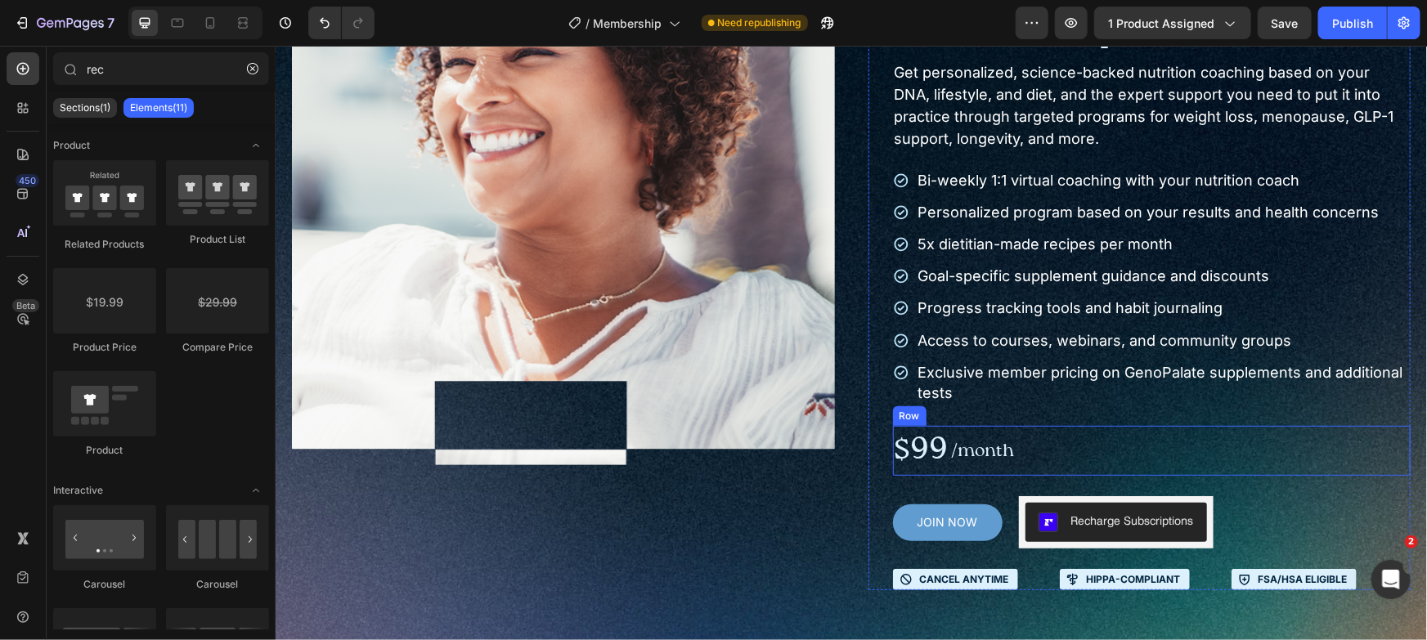
click at [1227, 461] on div "$99 Text Block /month Text Block Row" at bounding box center [1151, 450] width 518 height 50
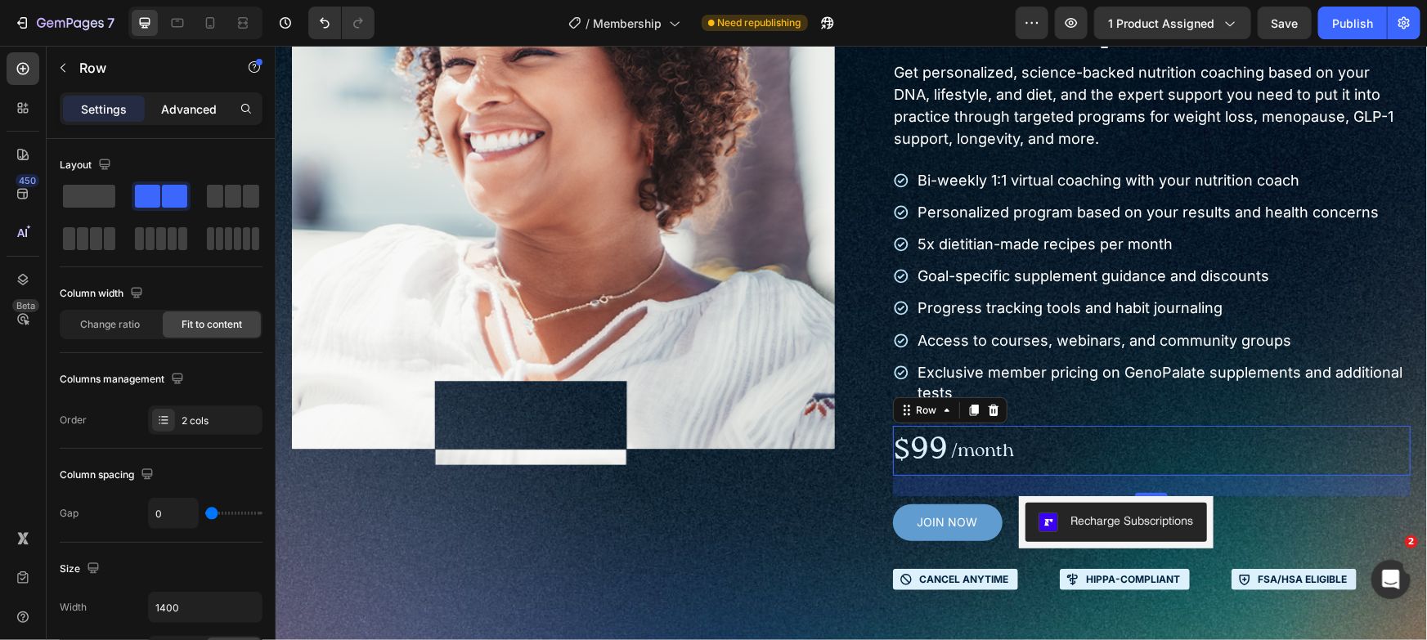
click at [203, 110] on p "Advanced" at bounding box center [189, 109] width 56 height 17
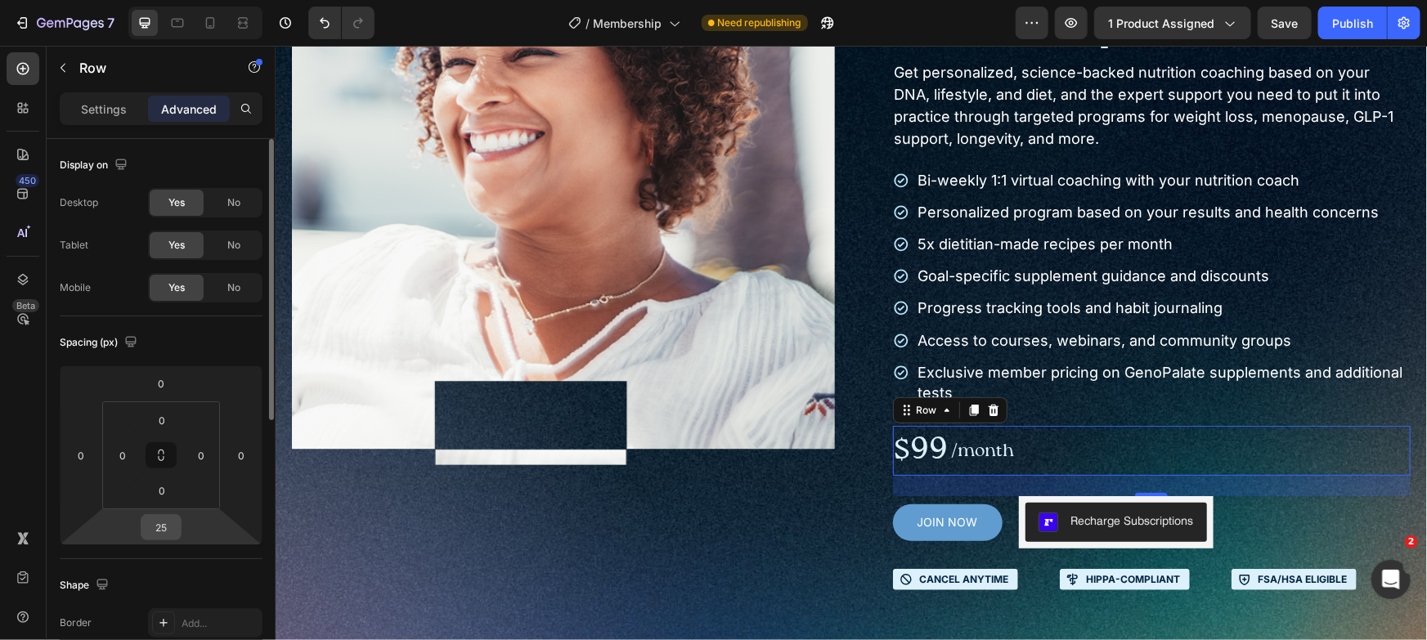
click at [163, 522] on input "25" at bounding box center [161, 527] width 33 height 25
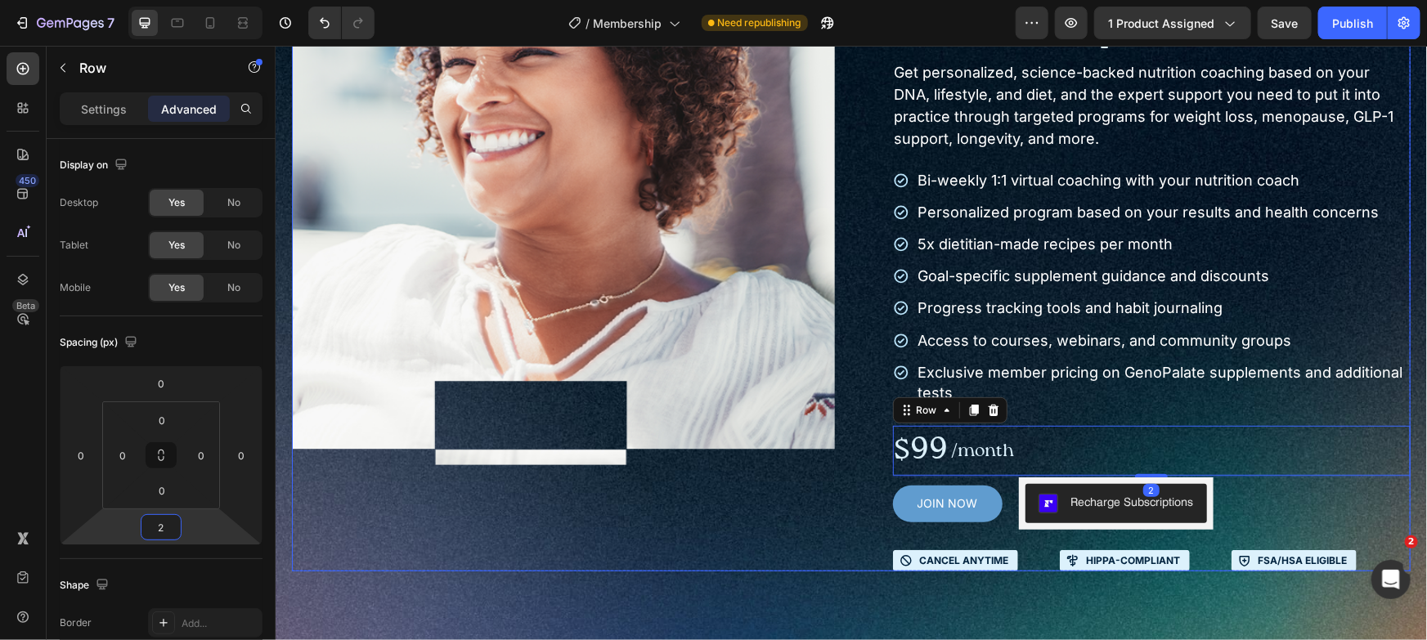
type input "20"
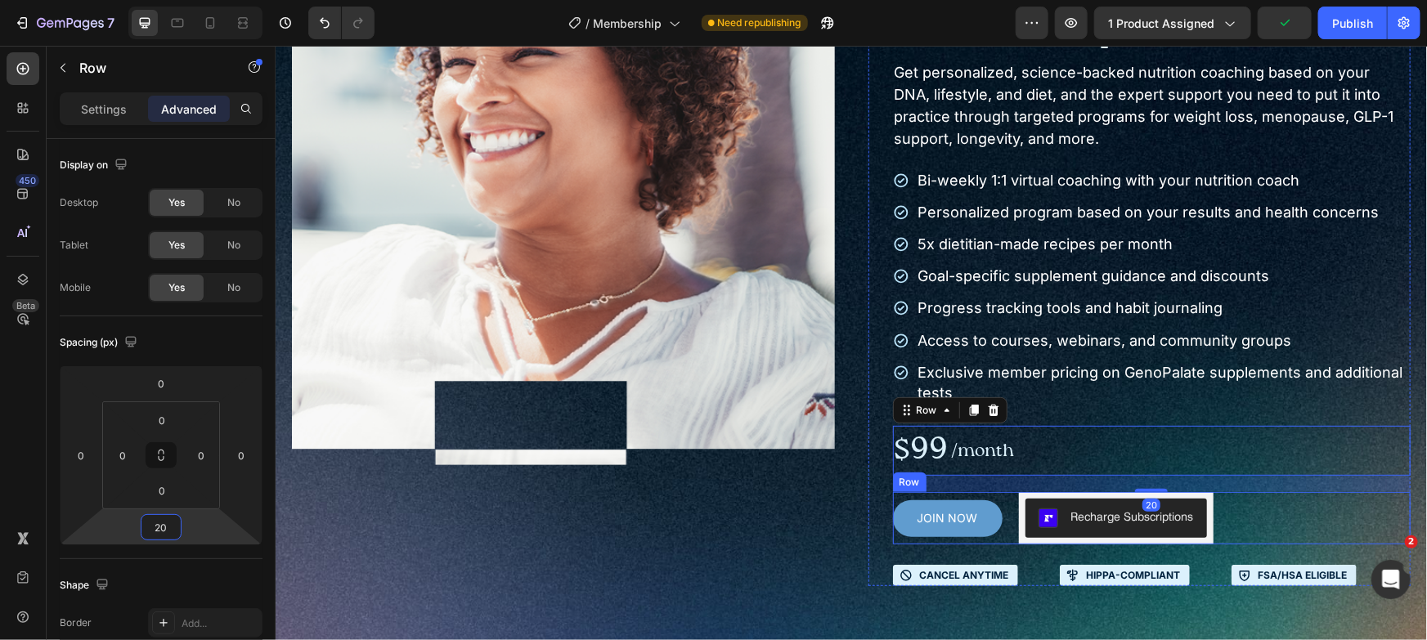
click at [1262, 509] on div "JOIN NOW Add to Cart Recharge Subscriptions Recharge Subscriptions Row" at bounding box center [1151, 517] width 518 height 52
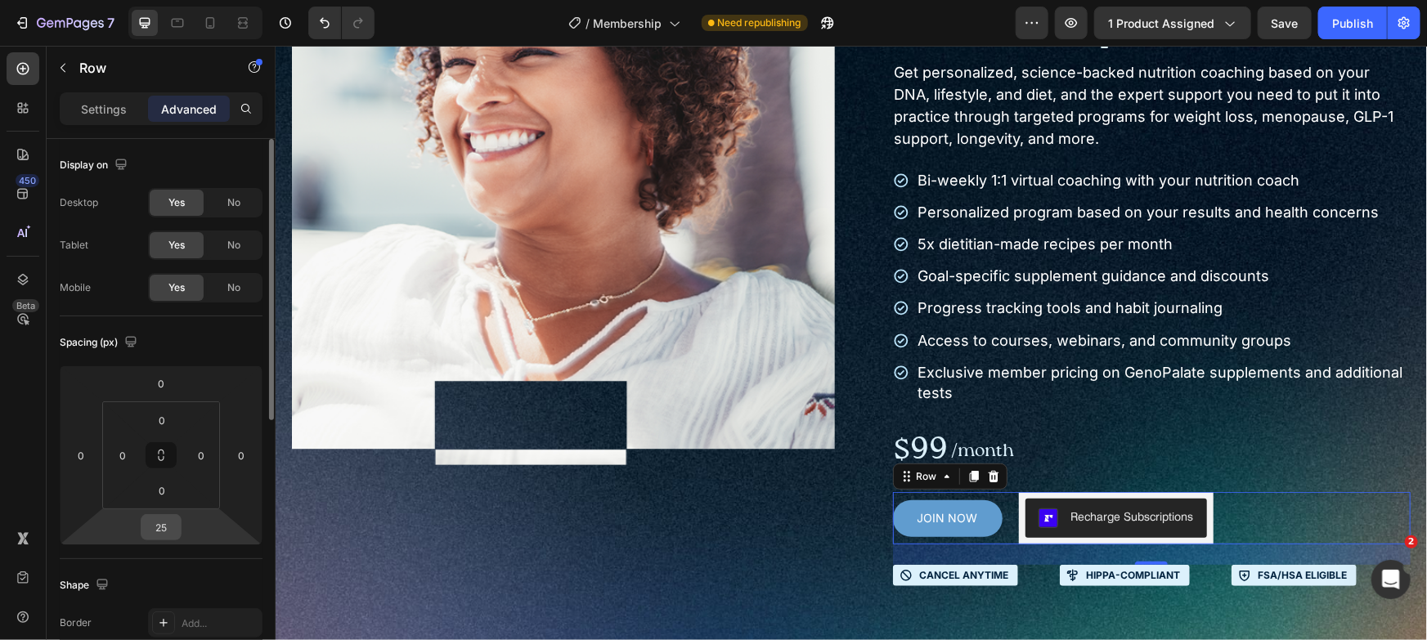
click at [168, 535] on input "25" at bounding box center [161, 527] width 33 height 25
type input "30"
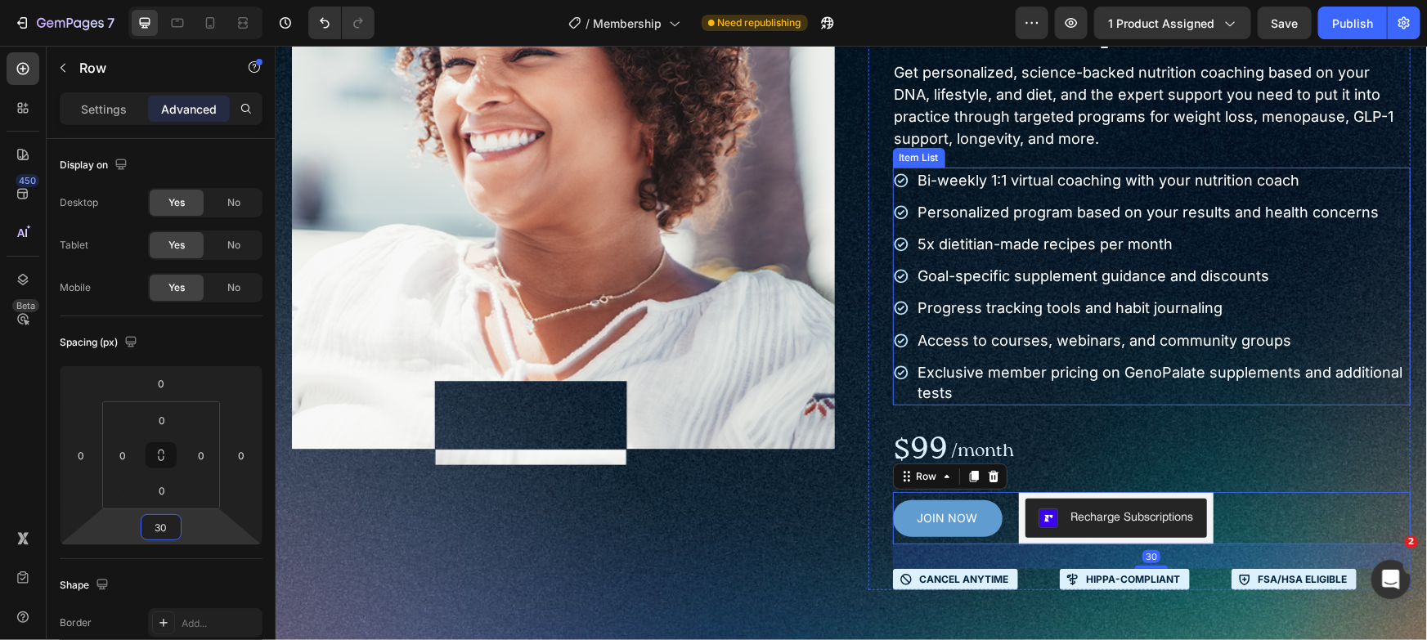
click at [1084, 400] on p "Exclusive member pricing on GenoPalate supplements and additional tests" at bounding box center [1163, 381] width 491 height 41
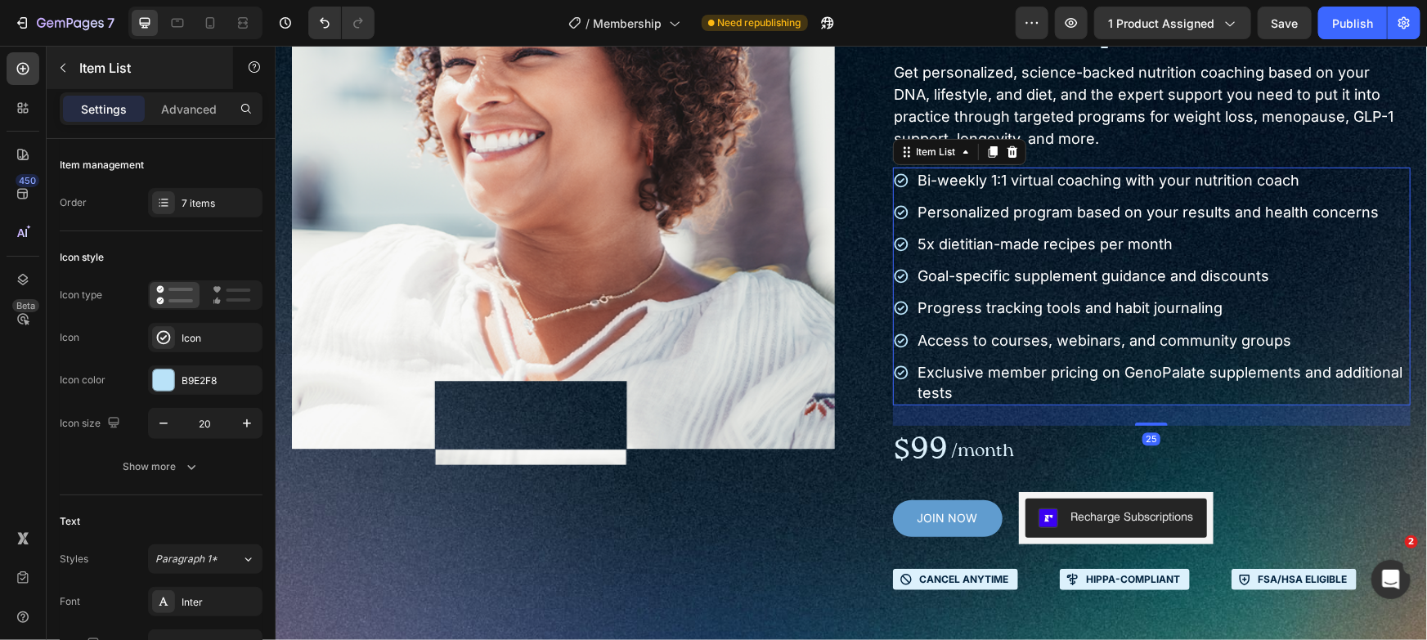
click at [184, 88] on div "Item List" at bounding box center [140, 68] width 186 height 43
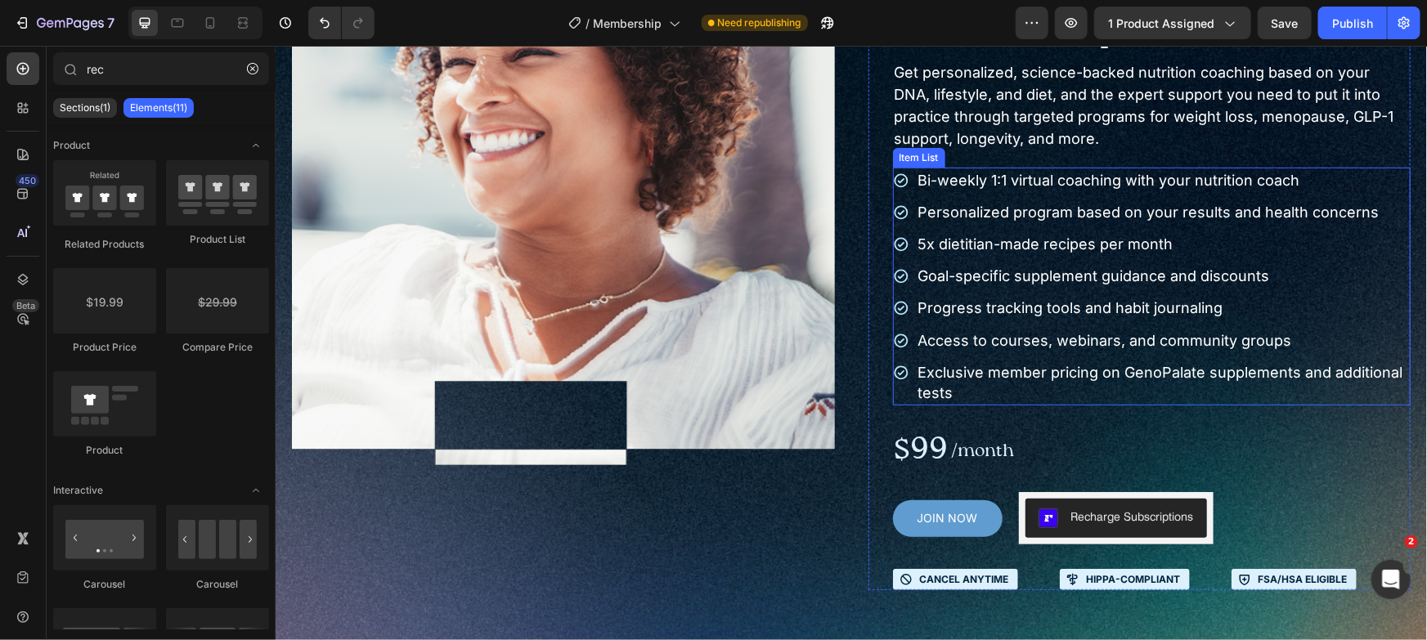
click at [898, 397] on div "Exclusive member pricing on GenoPalate supplements and additional tests" at bounding box center [1151, 382] width 518 height 46
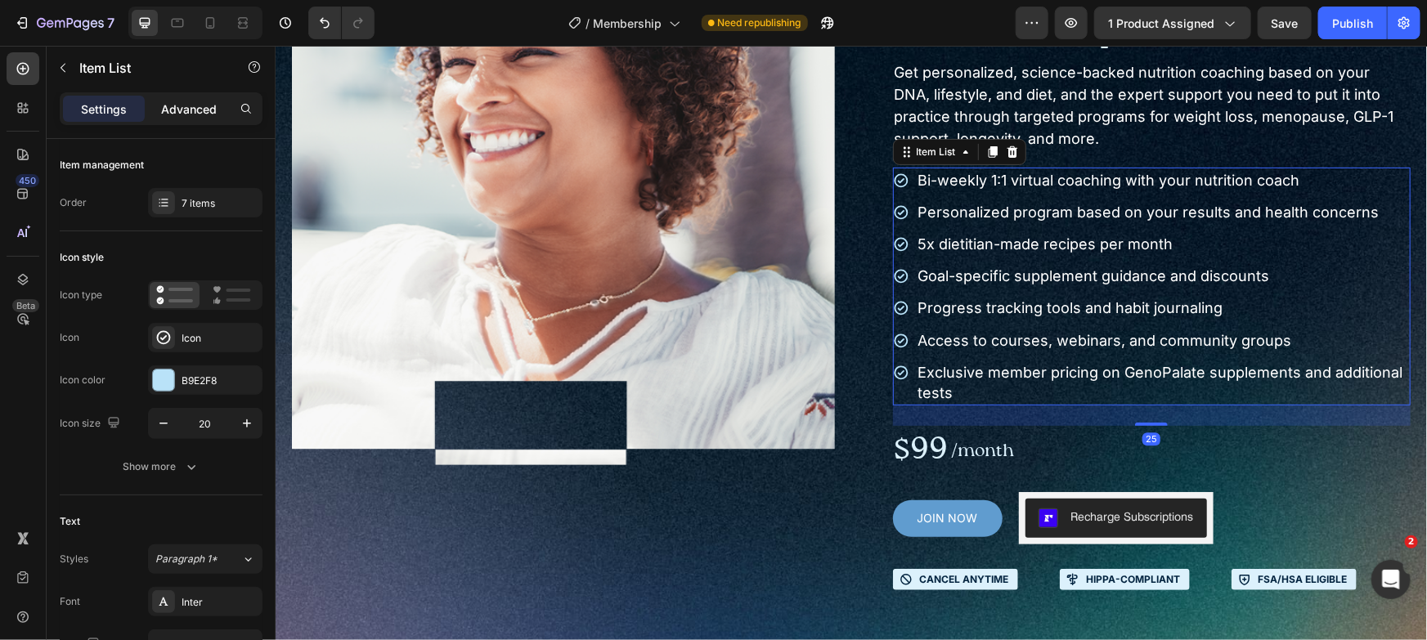
click at [182, 105] on p "Advanced" at bounding box center [189, 109] width 56 height 17
type input "100%"
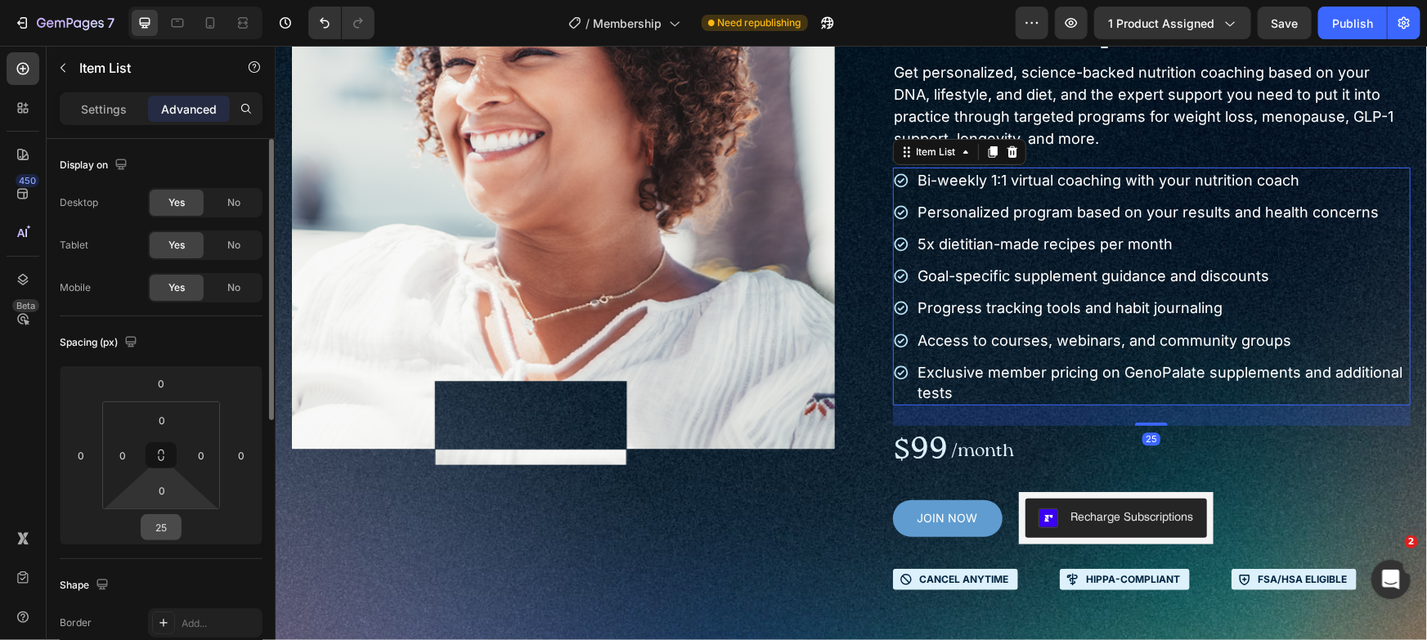
click at [164, 0] on html "7 Version history / Membership Need republishing Preview 1 product assigned Sav…" at bounding box center [713, 0] width 1427 height 0
type input "17"
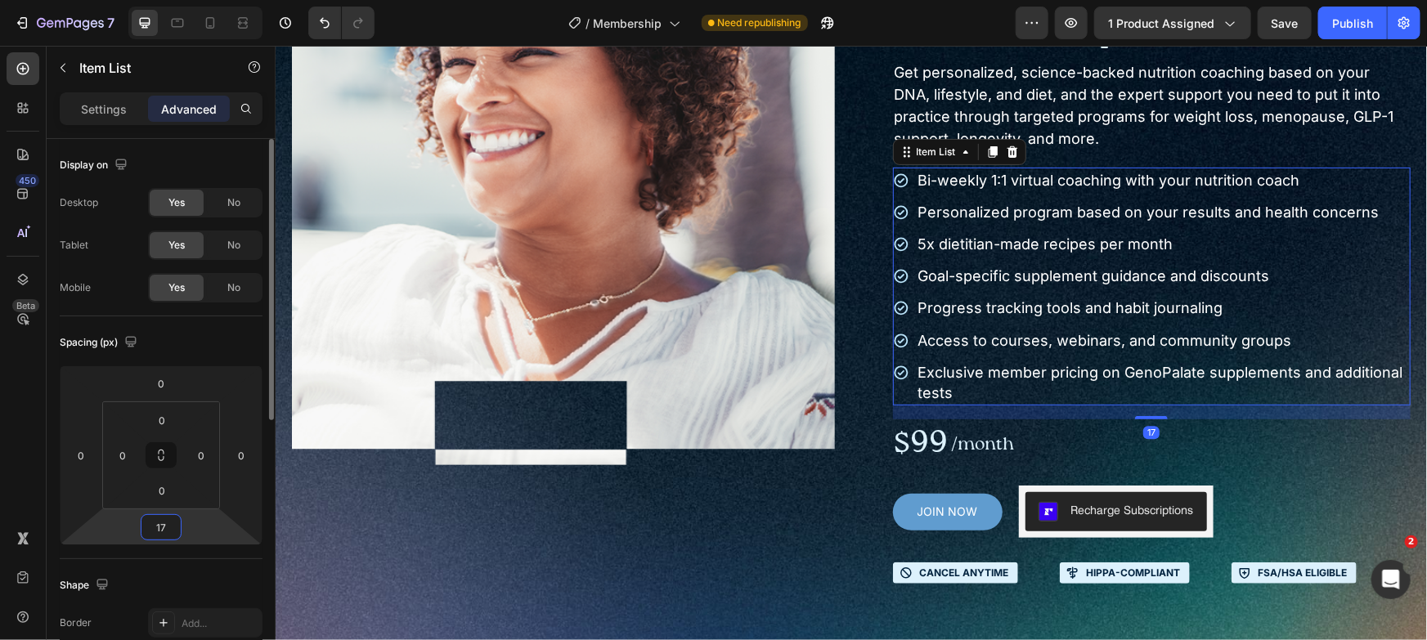
click at [161, 530] on input "17" at bounding box center [161, 527] width 33 height 25
click at [162, 530] on input "17" at bounding box center [161, 527] width 33 height 25
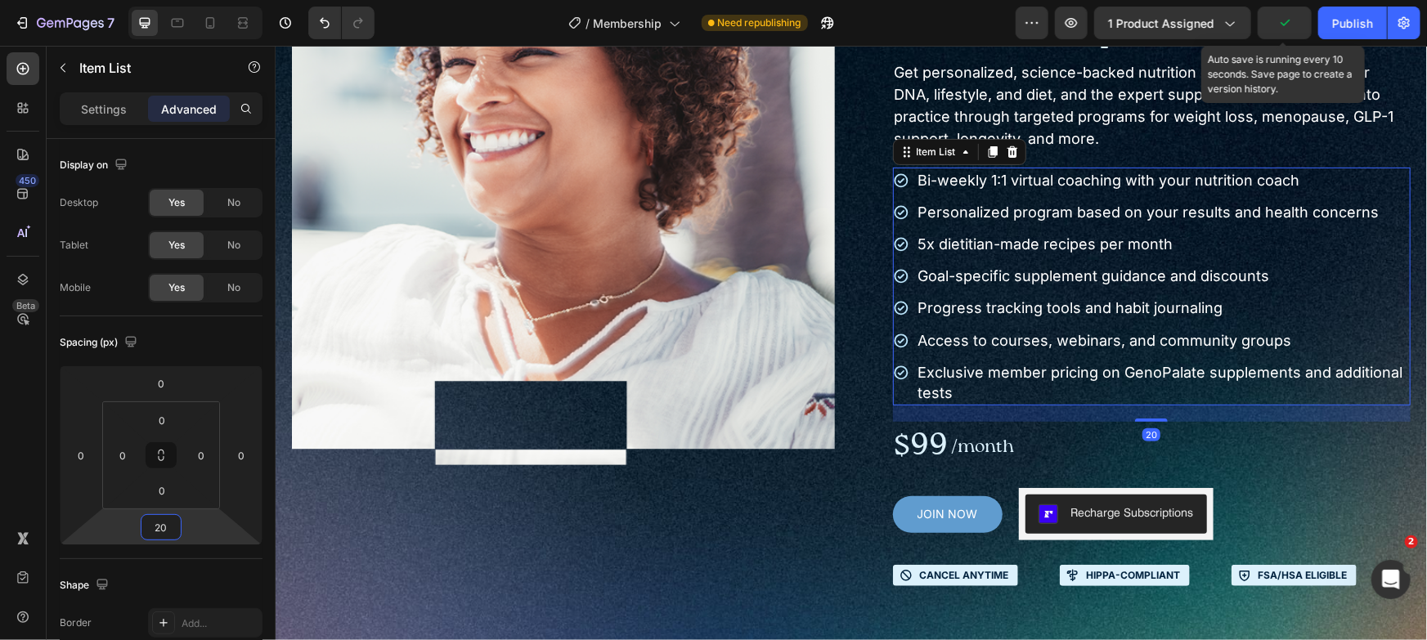
type input "20"
click at [1337, 24] on div "Publish" at bounding box center [1352, 23] width 41 height 17
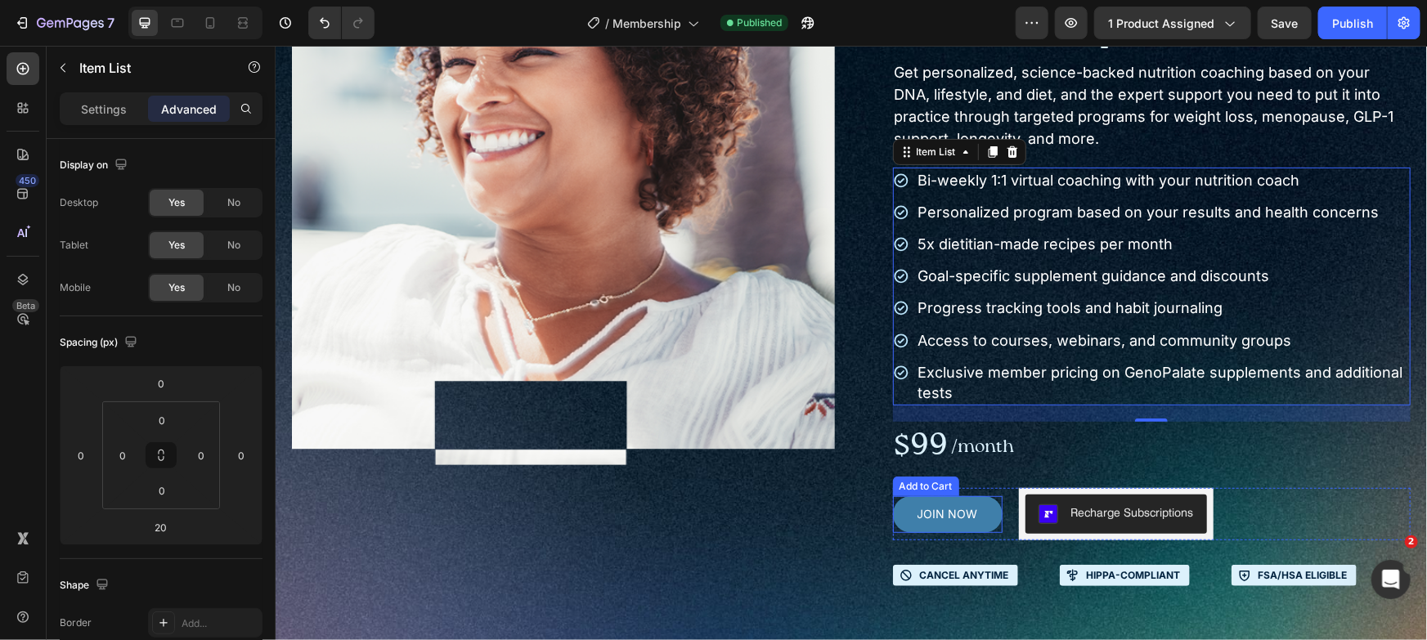
click at [898, 496] on button "JOIN NOW" at bounding box center [947, 514] width 110 height 37
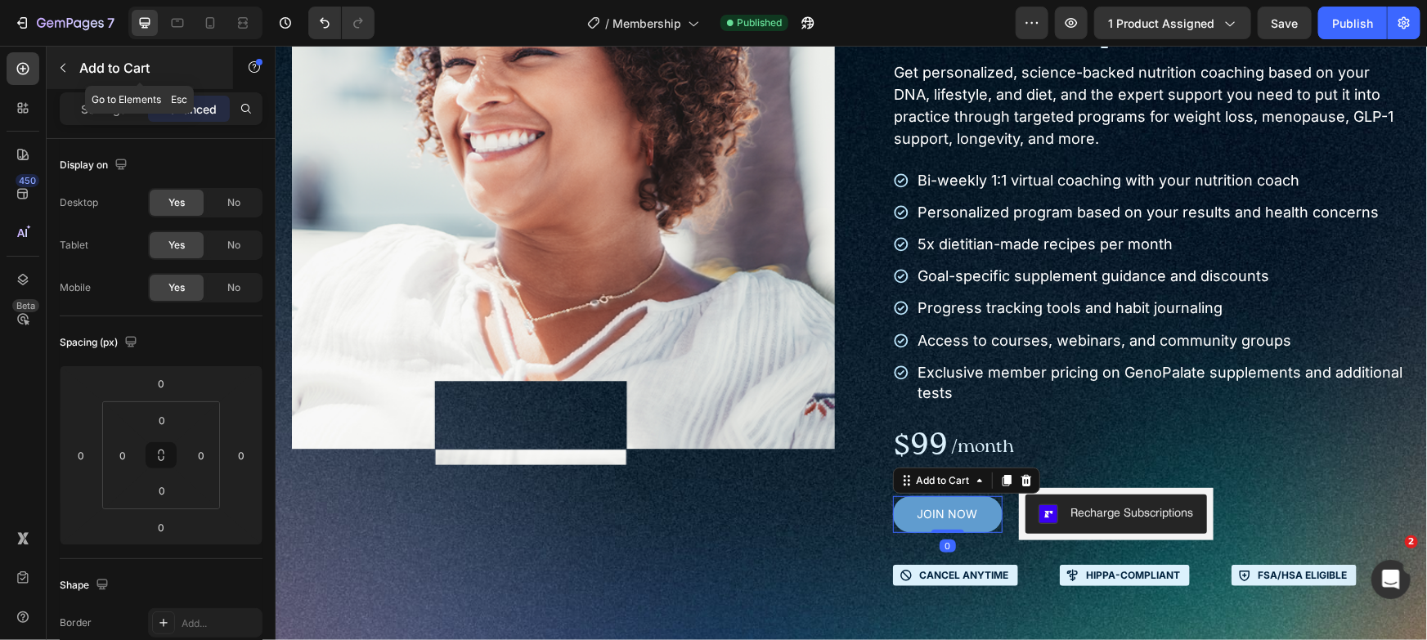
click at [91, 86] on div "Add to Cart" at bounding box center [140, 68] width 186 height 43
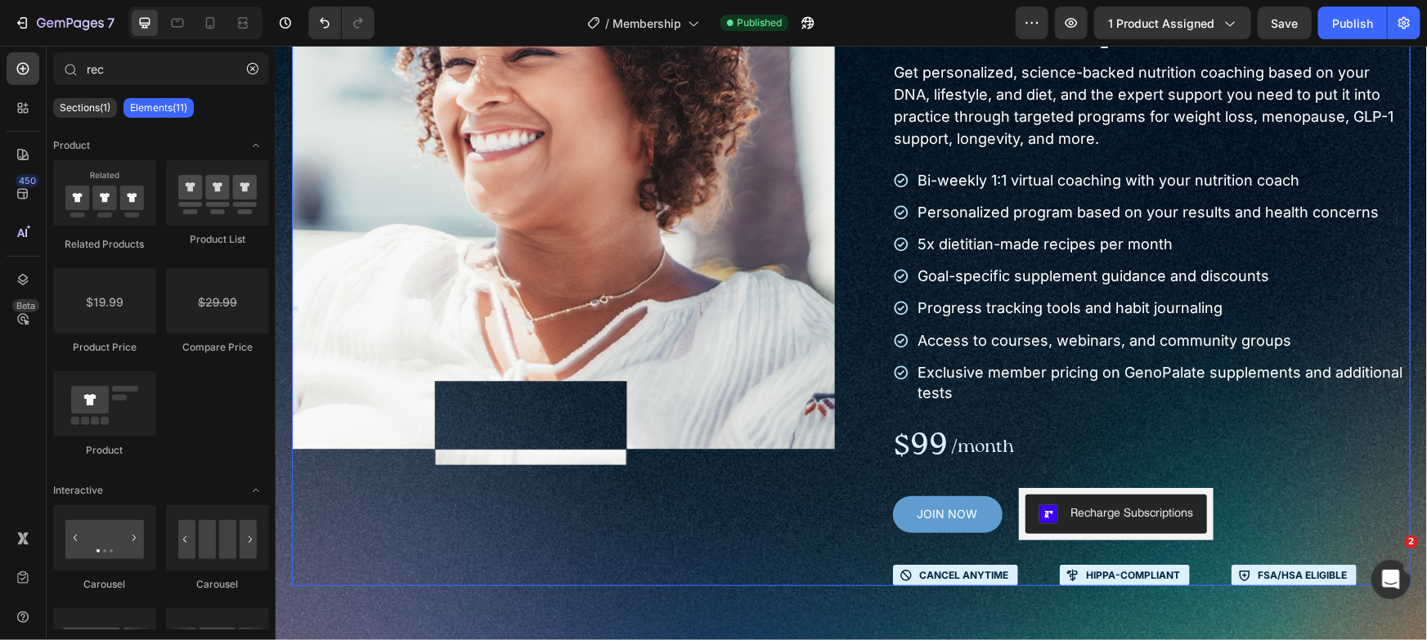
click at [892, 496] on div "JOIN NOW Add to Cart" at bounding box center [947, 514] width 110 height 37
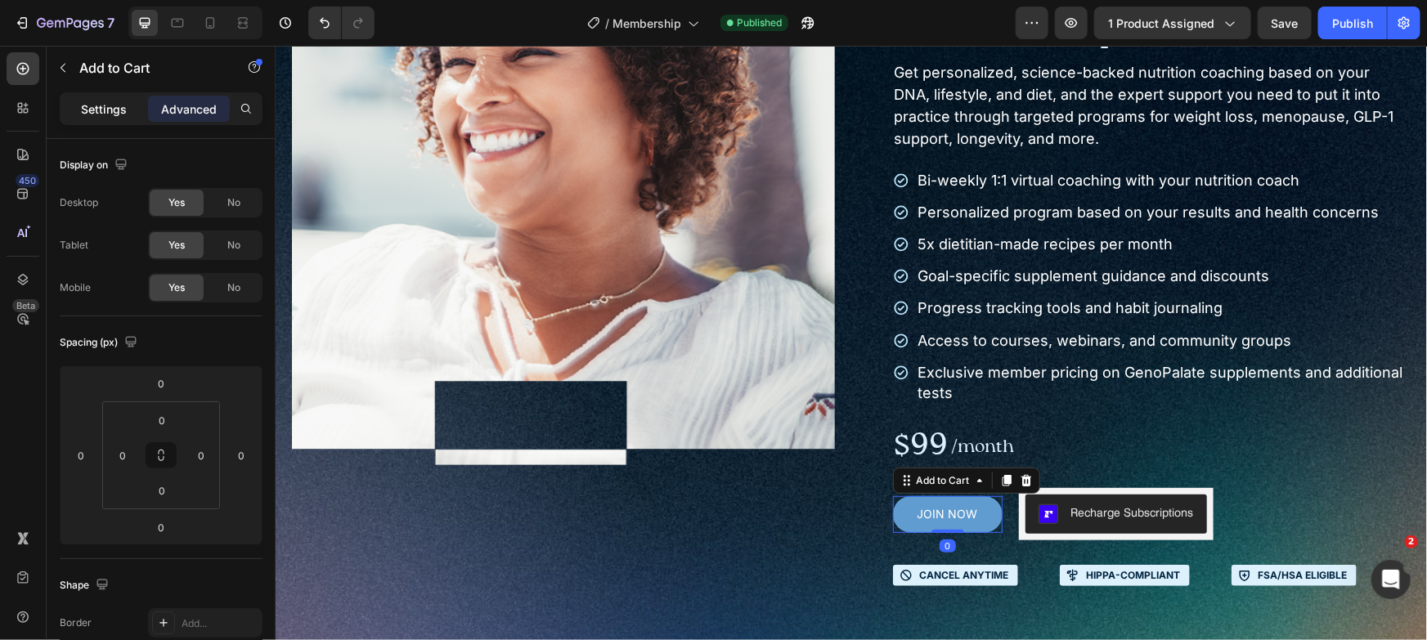
click at [86, 105] on p "Settings" at bounding box center [104, 109] width 46 height 17
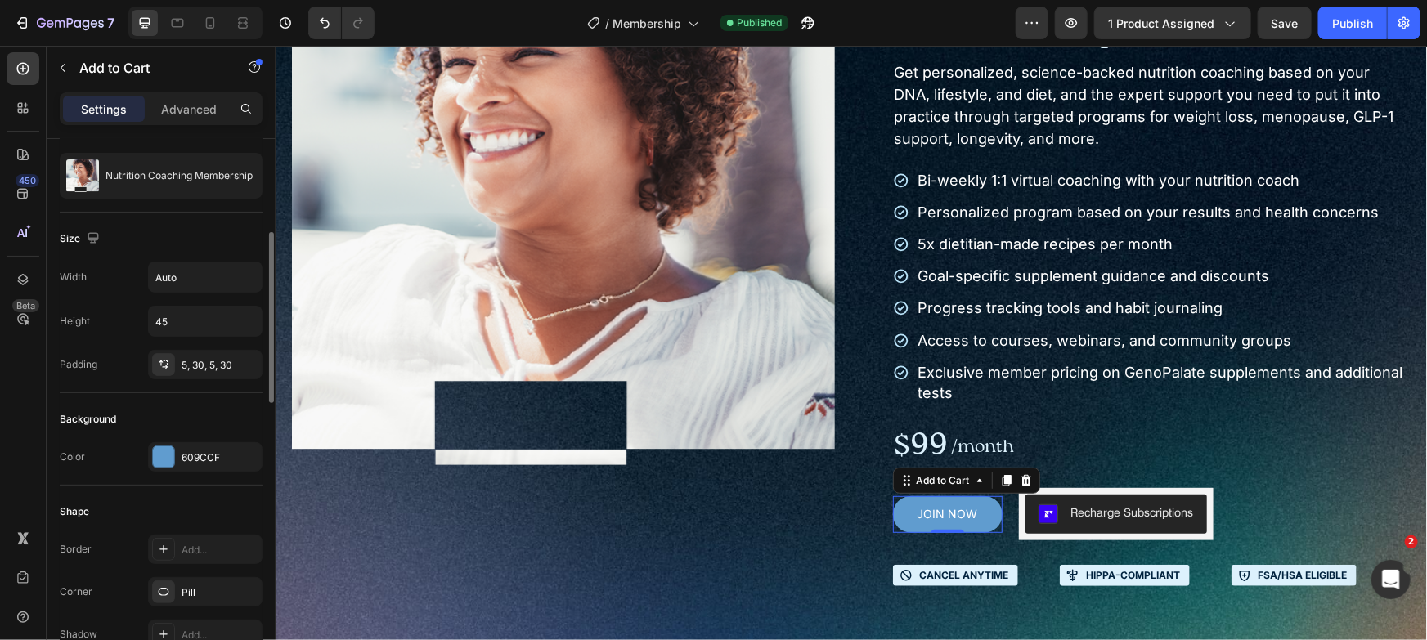
scroll to position [537, 0]
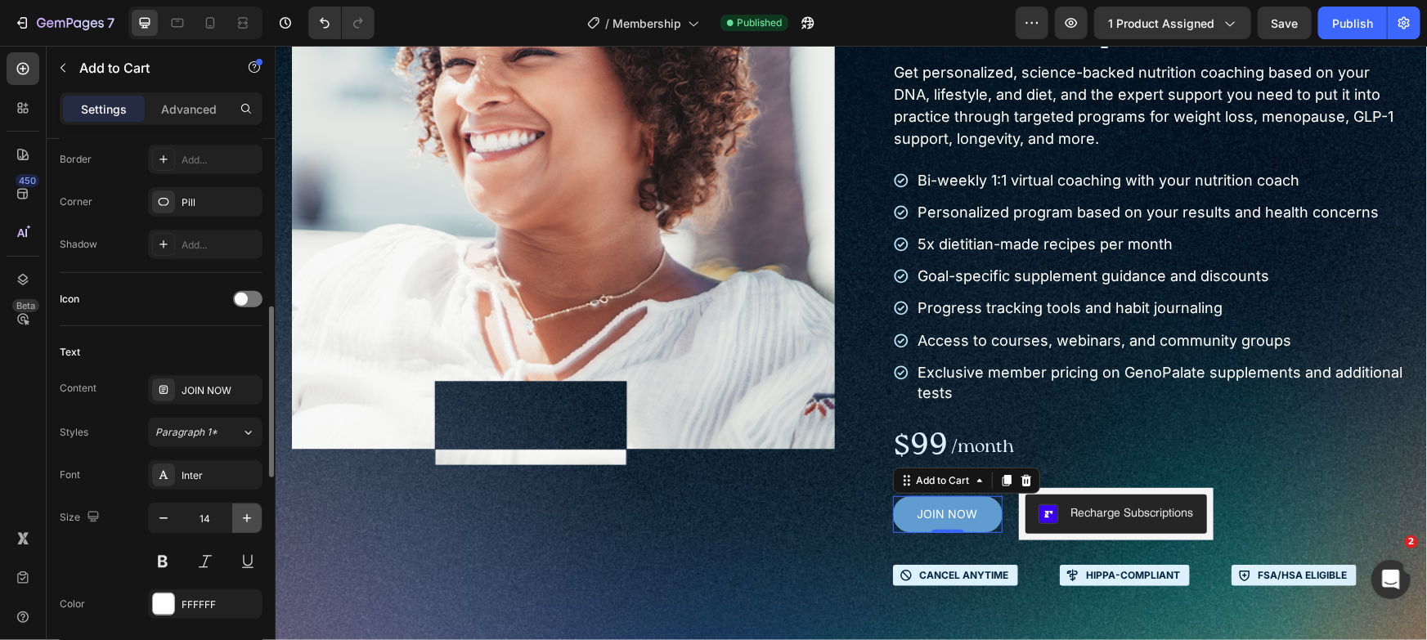
click at [249, 504] on button "button" at bounding box center [246, 518] width 29 height 29
click at [248, 518] on icon "button" at bounding box center [247, 518] width 16 height 16
click at [245, 517] on icon "button" at bounding box center [247, 518] width 8 height 8
click at [164, 519] on icon "button" at bounding box center [163, 518] width 16 height 16
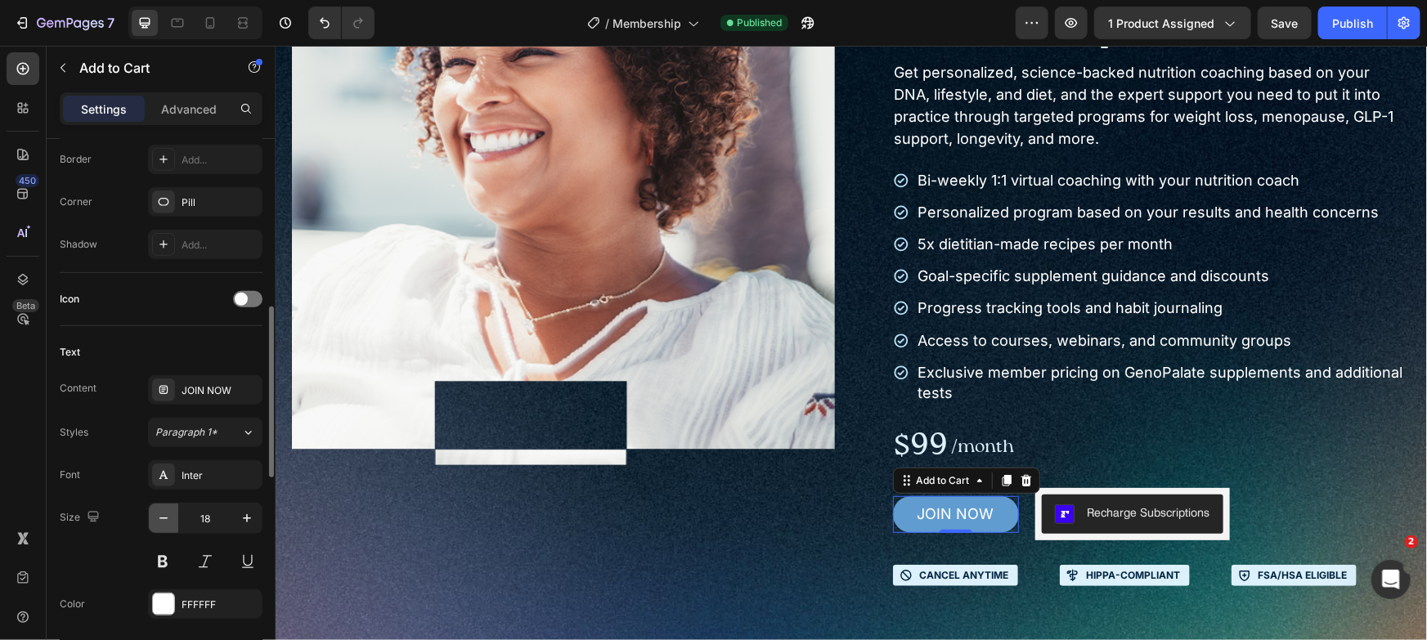
click at [164, 519] on icon "button" at bounding box center [163, 518] width 16 height 16
type input "16"
click at [162, 554] on button at bounding box center [162, 561] width 29 height 29
click at [1233, 511] on div "JOIN NOW Add to Cart 0 Recharge Subscriptions Recharge Subscriptions Row" at bounding box center [1151, 513] width 518 height 52
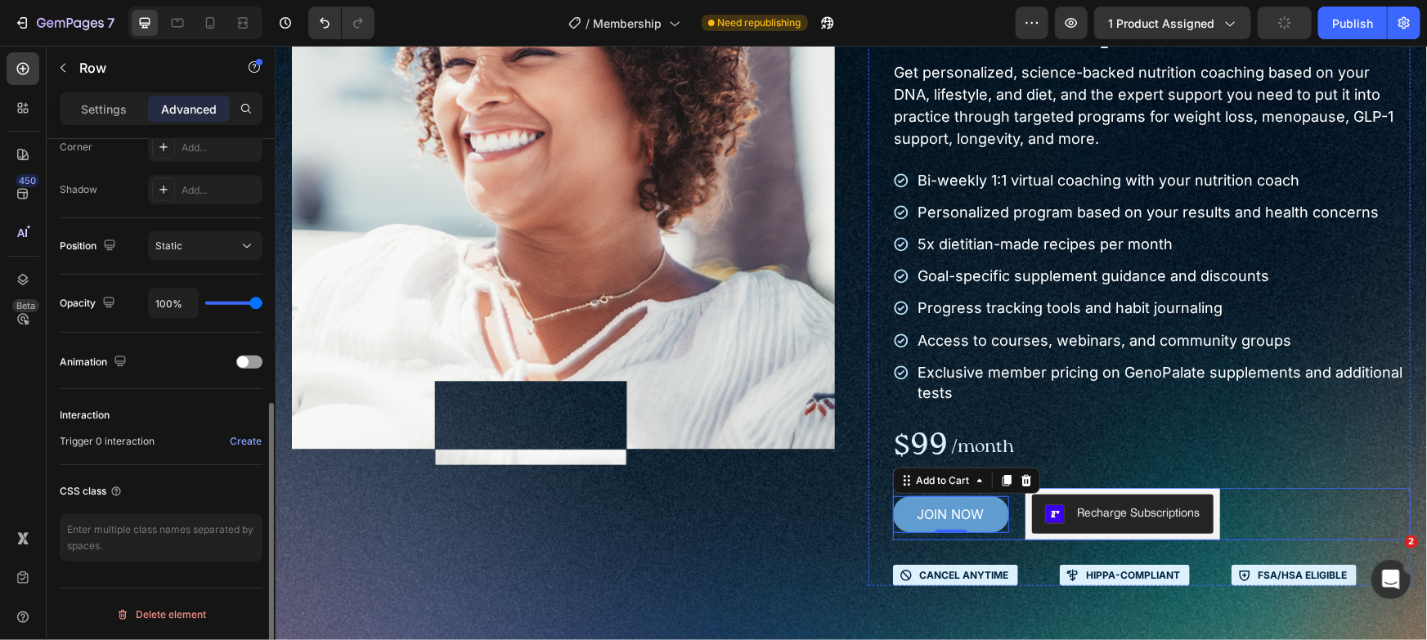
scroll to position [0, 0]
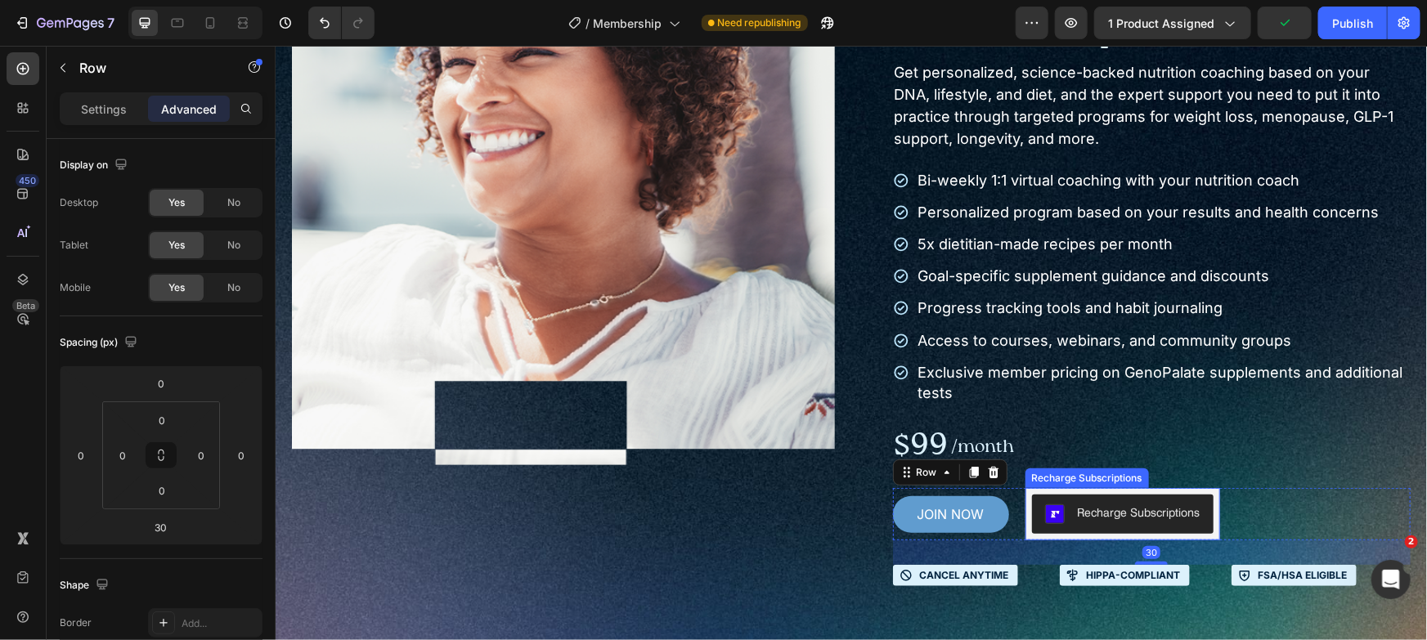
click at [1196, 510] on button "Recharge Subscriptions" at bounding box center [1122, 513] width 182 height 39
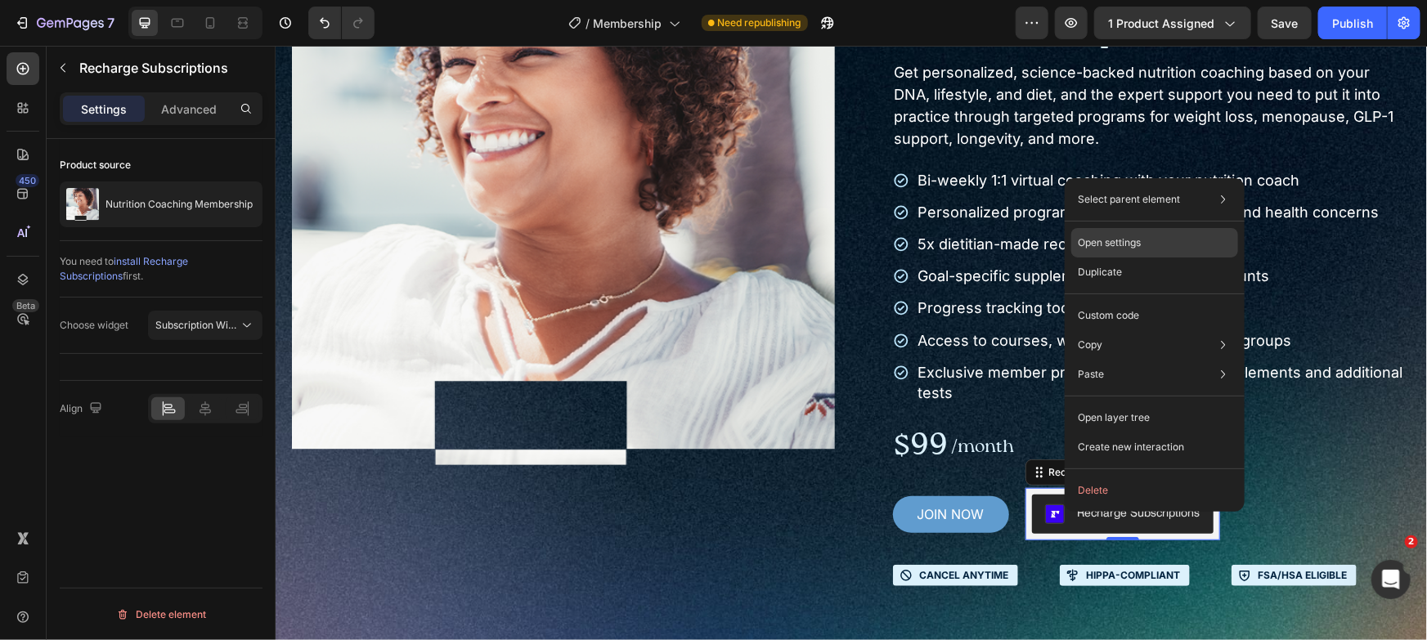
click at [1102, 242] on p "Open settings" at bounding box center [1109, 243] width 63 height 15
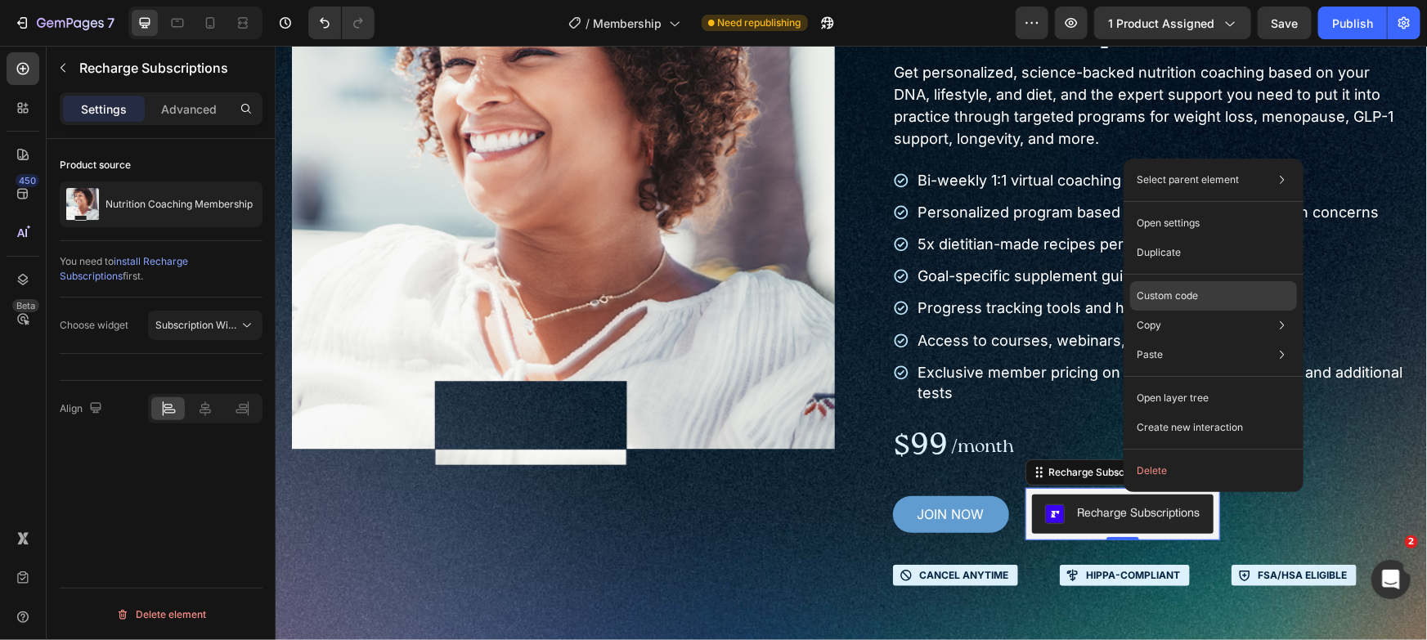
click at [1169, 294] on p "Custom code" at bounding box center [1167, 296] width 61 height 15
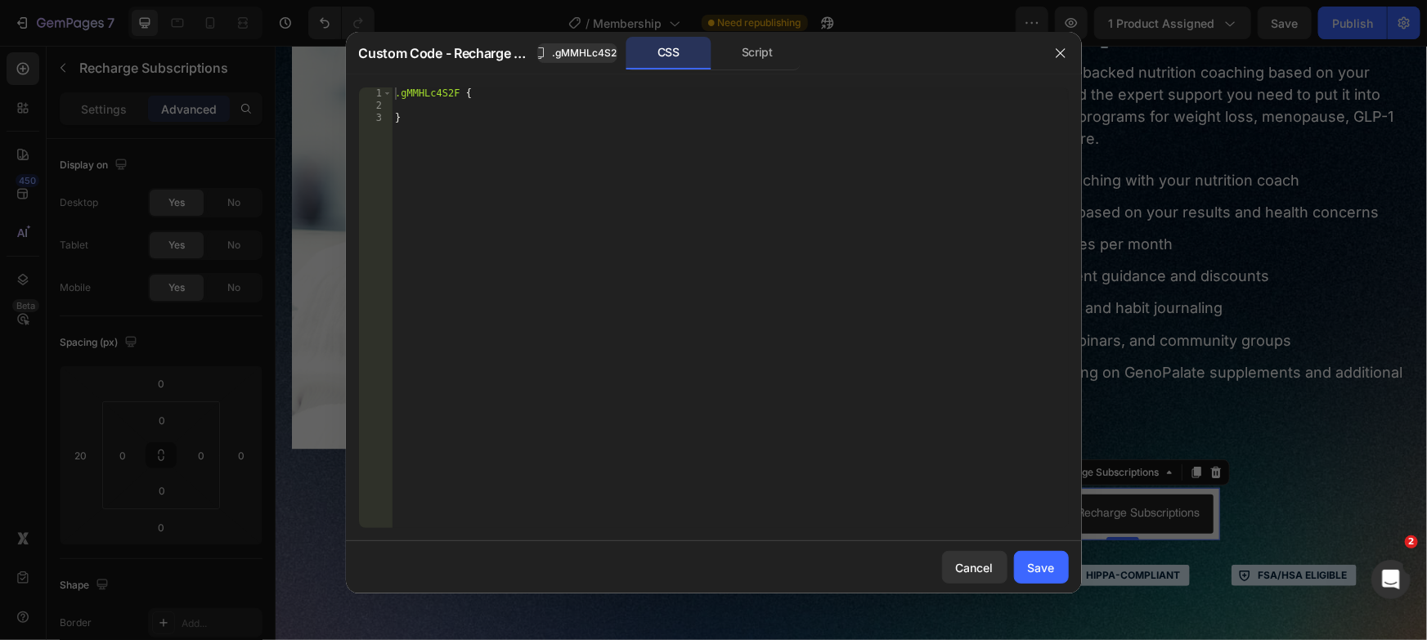
click at [620, 153] on div ".gMMHLc4S2F { }" at bounding box center [730, 320] width 677 height 465
paste textarea ".rc-selling-plans-single[data-v-ac513cdf], .rc-radio[data-v-283da5f2]"
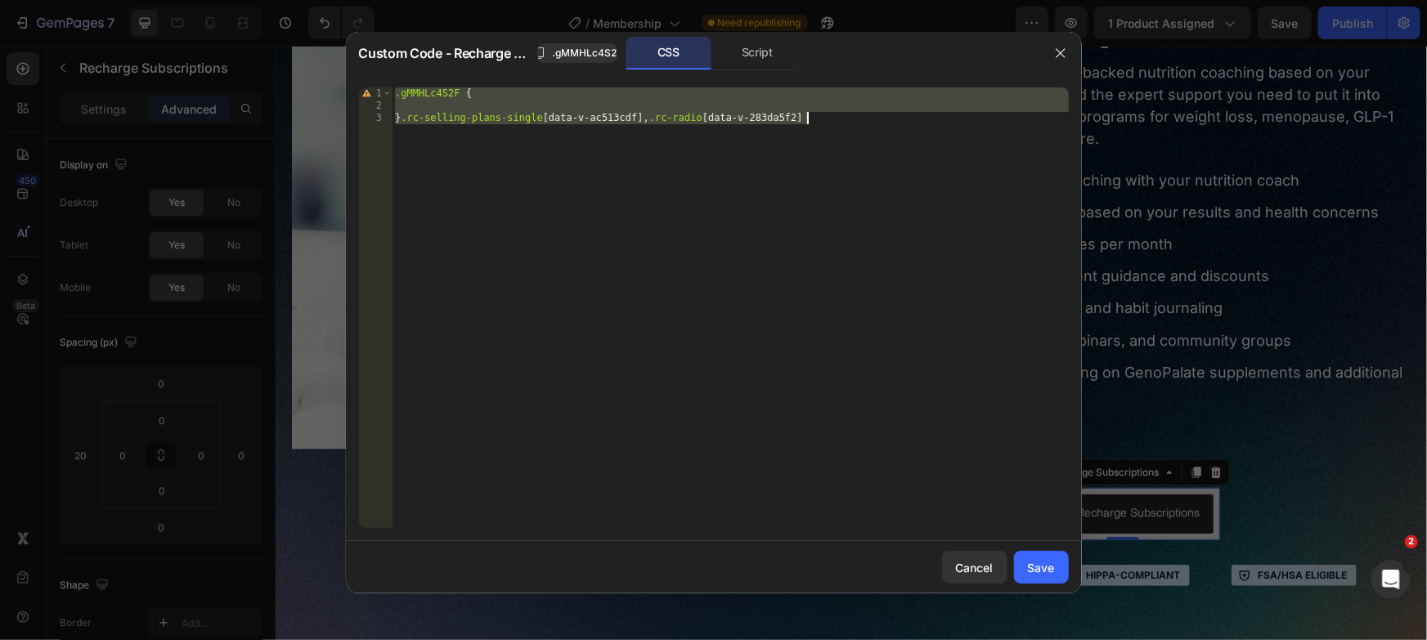
paste textarea
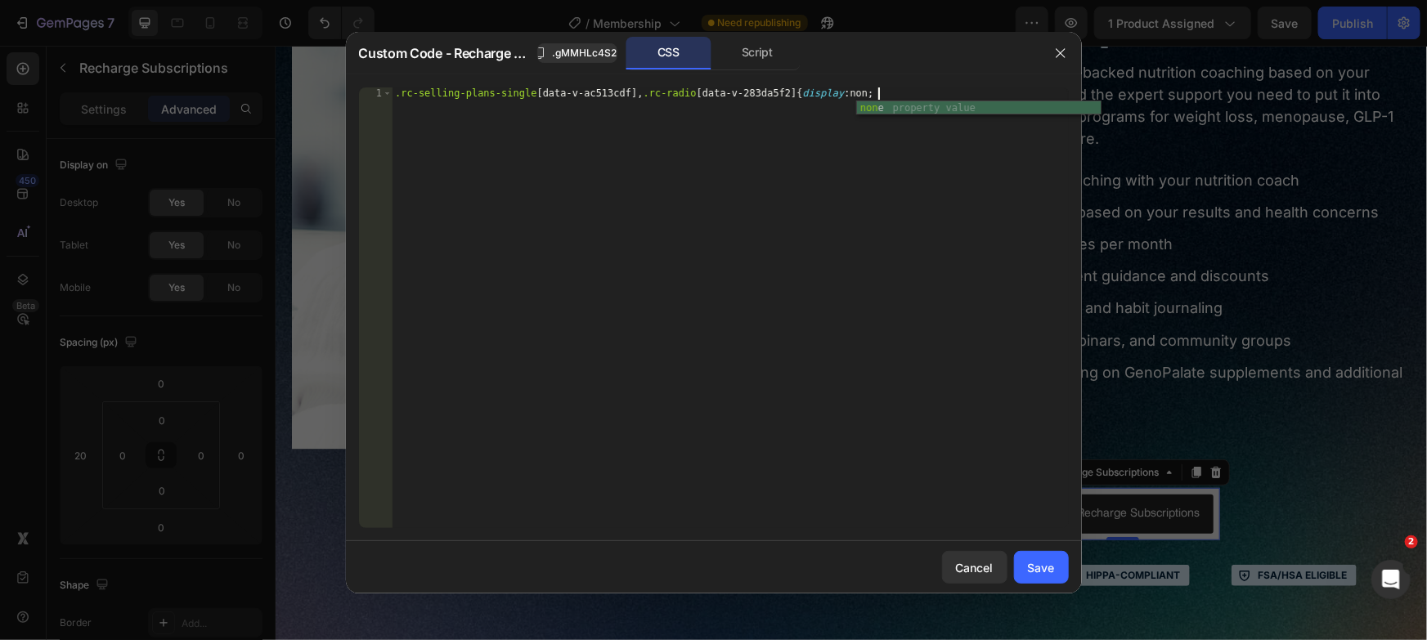
scroll to position [0, 40]
click at [894, 110] on div "none property value" at bounding box center [979, 122] width 244 height 42
click at [902, 94] on div ".rc-selling-plans-single [ data-v-ac513cdf ], .rc-radio [ data-v-283da5f2 ] { d…" at bounding box center [730, 320] width 677 height 465
type textarea ".rc-selling-plans-single[data-v-ac513cdf], .rc-radio[data-v-283da5f2] {display:…"
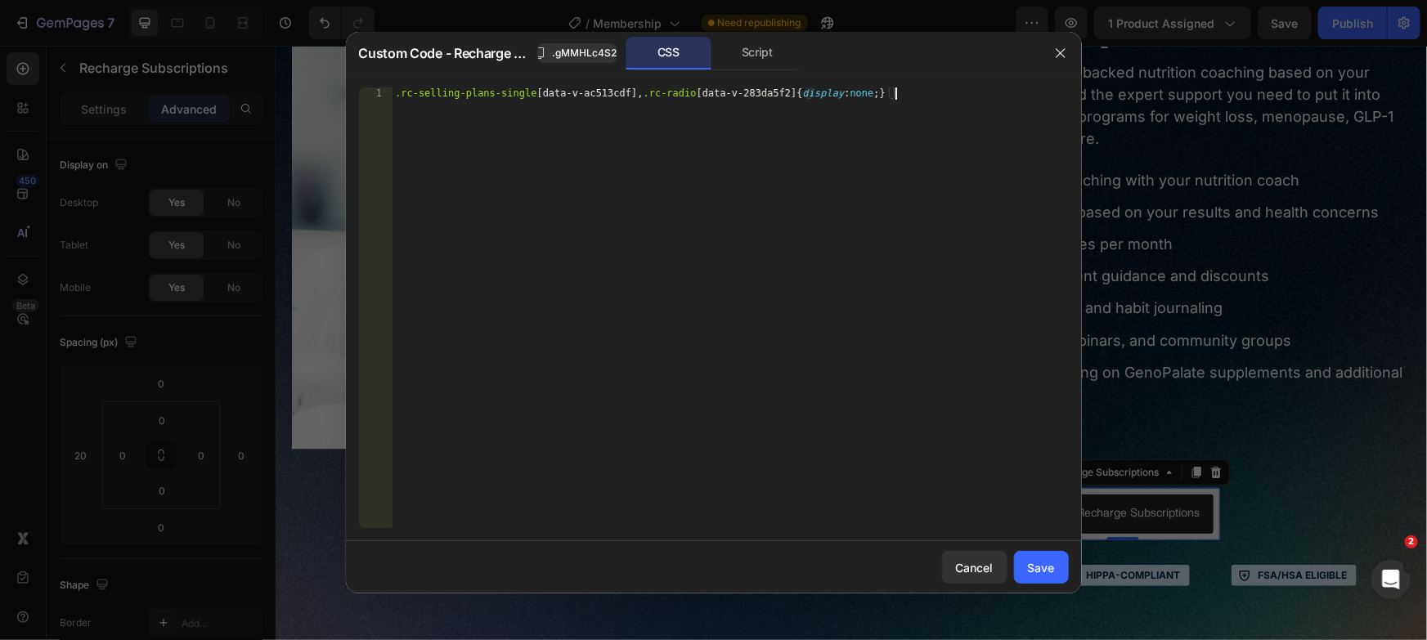
scroll to position [0, 0]
paste textarea "[data-v-ec7f103a] .rc-subscription-only+.rc-subscription-details"
click at [882, 118] on div ".rc-selling-plans-single [ data-v-ac513cdf ], .rc-radio [ data-v-283da5f2 ] { d…" at bounding box center [730, 320] width 677 height 465
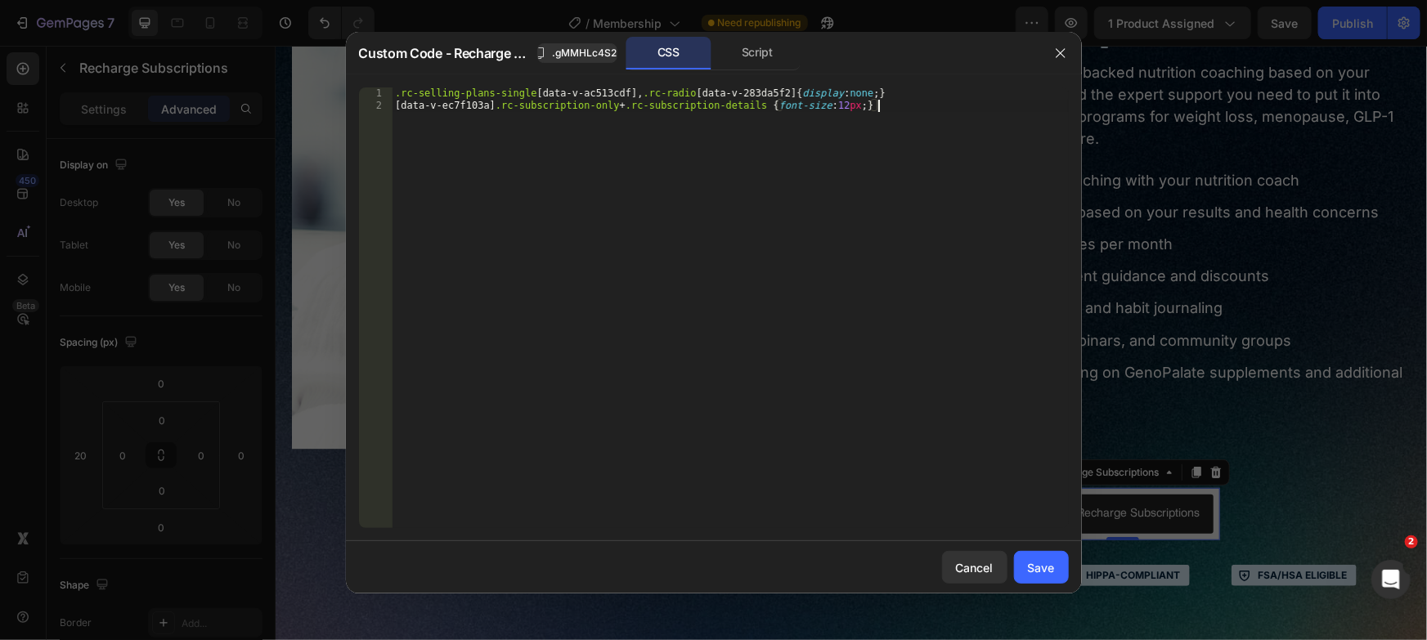
type textarea "[data-v-ec7f103a] .rc-subscription-only+.rc-subscription-details {font-size:12p…"
paste textarea ".rc-tooltip[data-v-e69cc34d]"
drag, startPoint x: 501, startPoint y: 109, endPoint x: 352, endPoint y: 110, distance: 148.8
click at [352, 110] on div ".rc-tooltip[data-v-e69cc34d] 1 2 3 .rc-selling-plans-single [ data-v-ac513cdf ]…" at bounding box center [714, 307] width 736 height 467
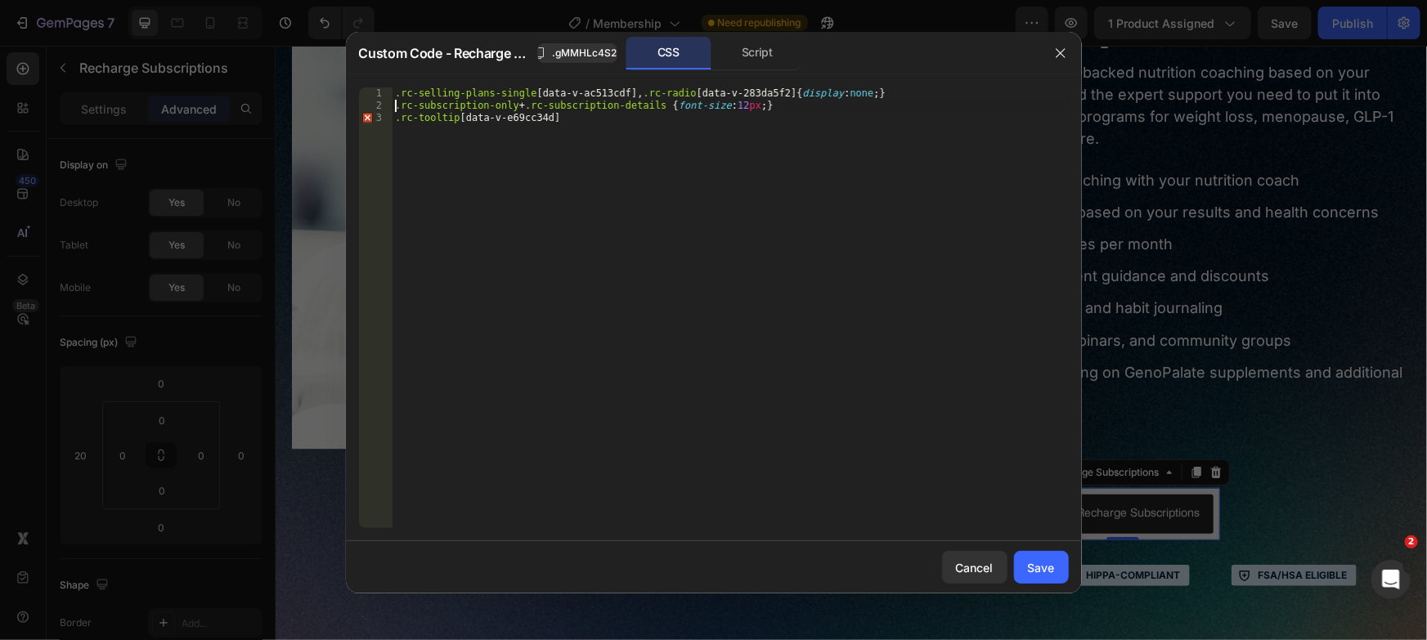
click at [585, 112] on div ".rc-selling-plans-single [ data-v-ac513cdf ], .rc-radio [ data-v-283da5f2 ] { d…" at bounding box center [730, 320] width 677 height 465
click at [593, 136] on div ".rc-selling-plans-single [ data-v-ac513cdf ], .rc-radio [ data-v-283da5f2 ] { d…" at bounding box center [730, 320] width 677 height 465
drag, startPoint x: 593, startPoint y: 128, endPoint x: 458, endPoint y: 119, distance: 135.2
click at [458, 119] on div ".rc-selling-plans-single [ data-v-ac513cdf ], .rc-radio [ data-v-283da5f2 ] { d…" at bounding box center [730, 320] width 677 height 465
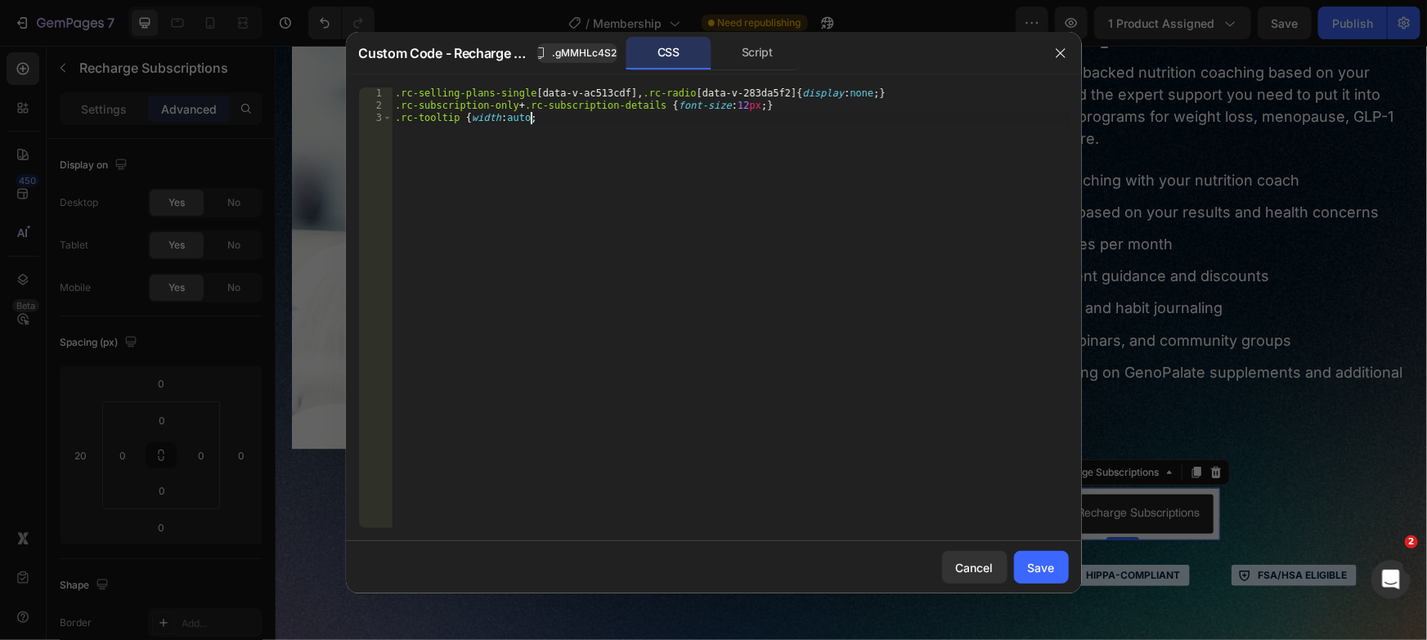
click at [559, 134] on div ".rc-selling-plans-single [ data-v-ac513cdf ], .rc-radio [ data-v-283da5f2 ] { d…" at bounding box center [730, 320] width 677 height 465
type textarea ".rc-tooltip {width:auto;}"
click at [1039, 575] on div "Save" at bounding box center [1041, 567] width 27 height 17
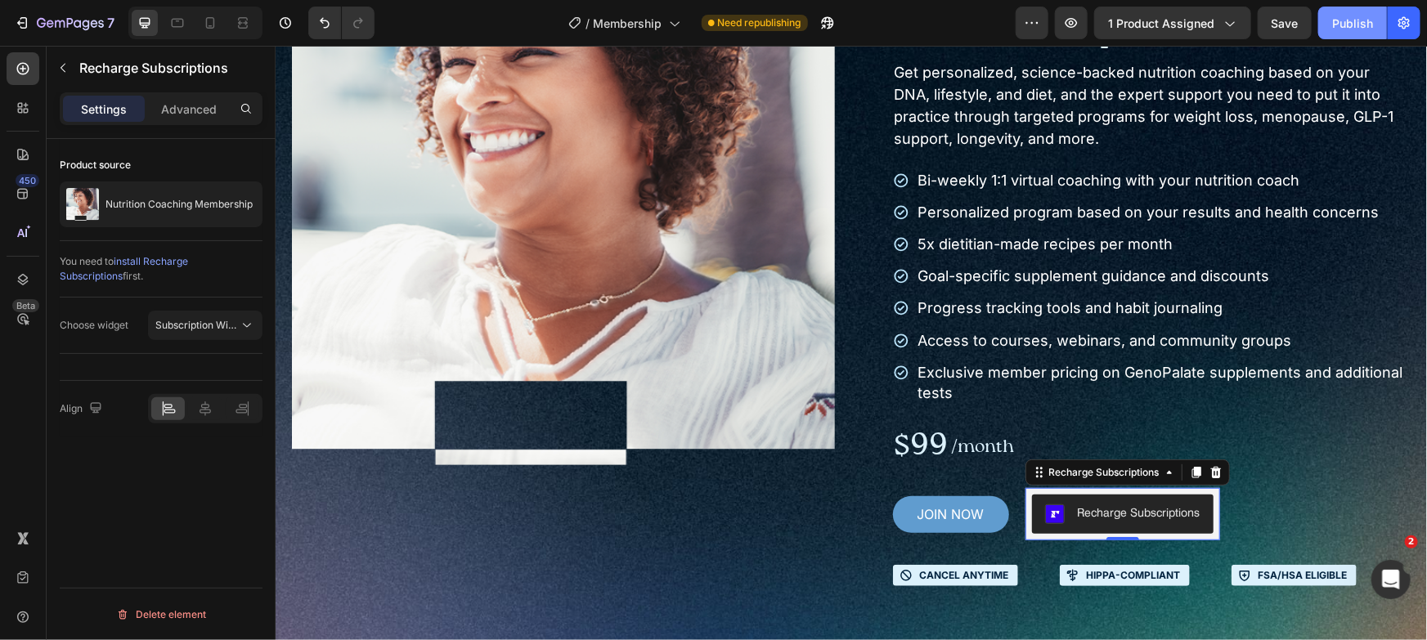
click at [1348, 22] on div "Publish" at bounding box center [1352, 23] width 41 height 17
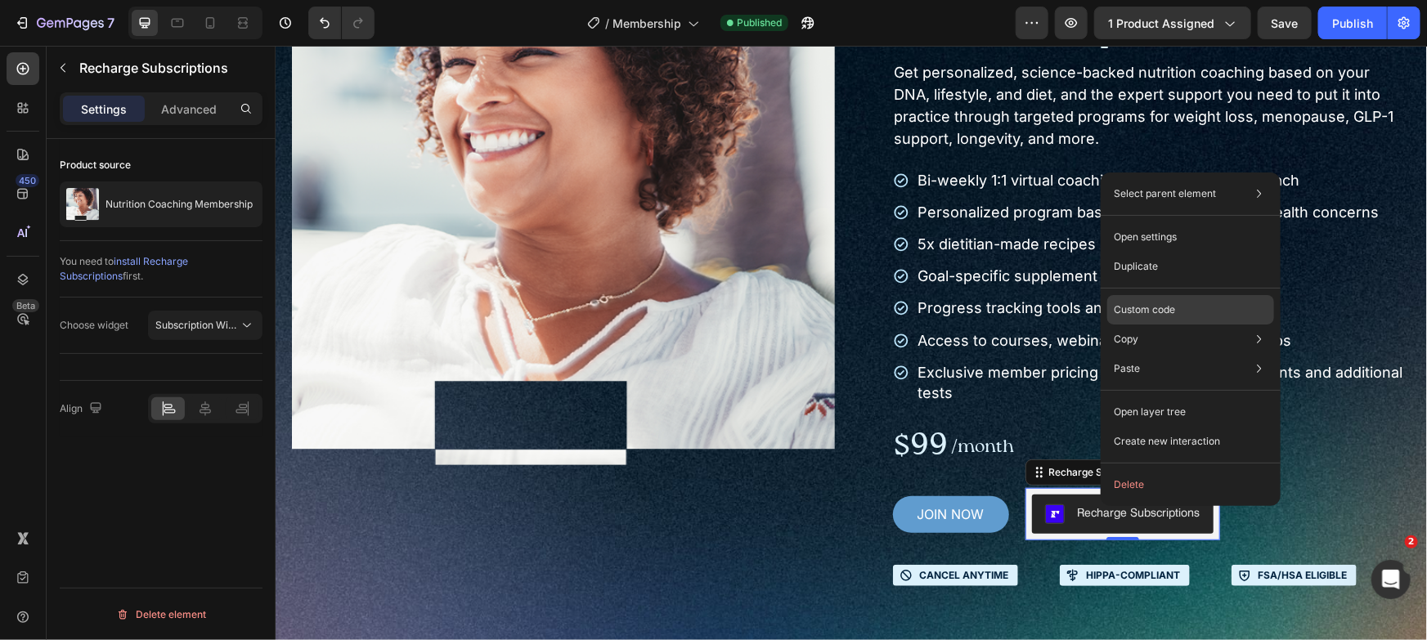
click at [1159, 303] on p "Custom code" at bounding box center [1144, 310] width 61 height 15
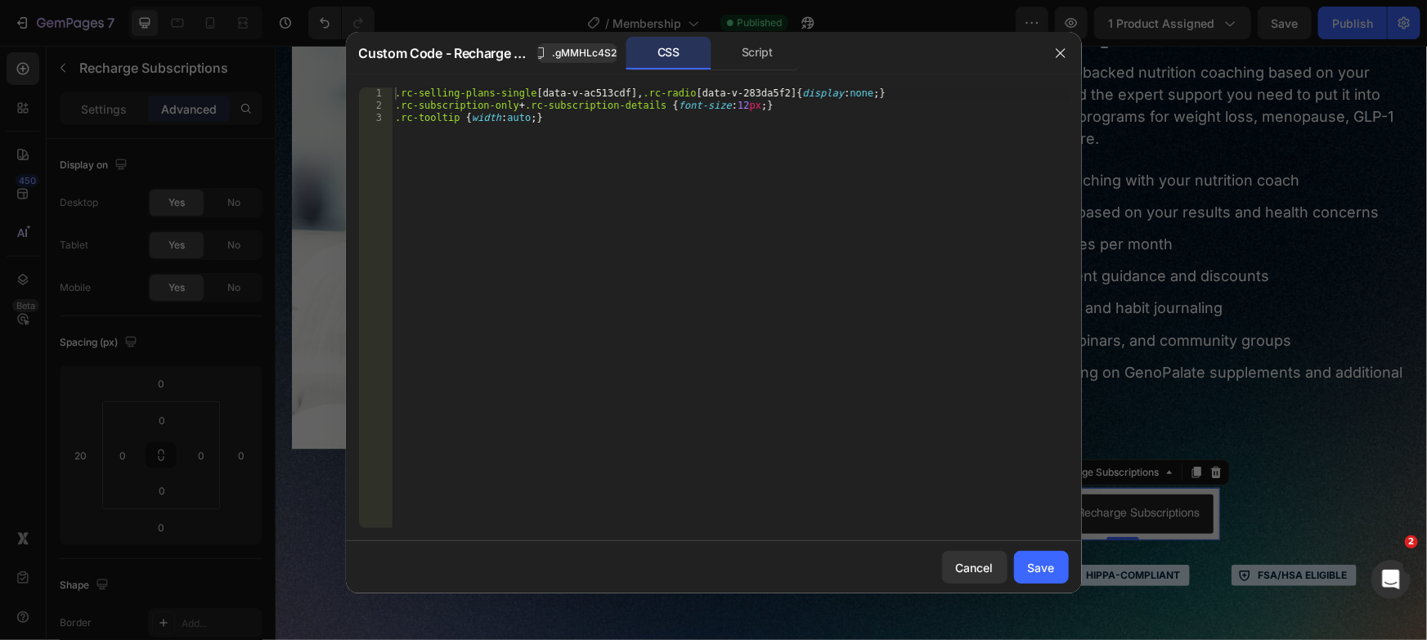
click at [566, 186] on div ".rc-selling-plans-single [ data-v-ac513cdf ], .rc-radio [ data-v-283da5f2 ] { d…" at bounding box center [730, 320] width 677 height 465
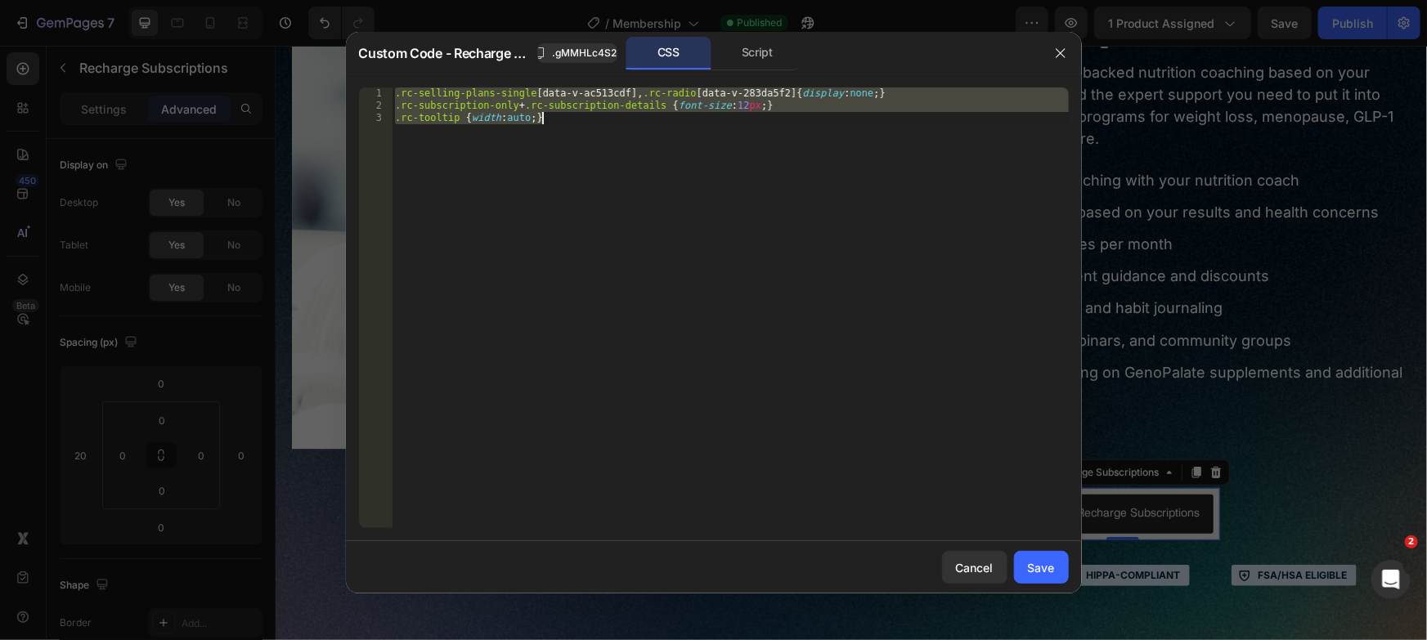
click at [571, 136] on div ".rc-selling-plans-single [ data-v-ac513cdf ], .rc-radio [ data-v-283da5f2 ] { d…" at bounding box center [730, 320] width 677 height 465
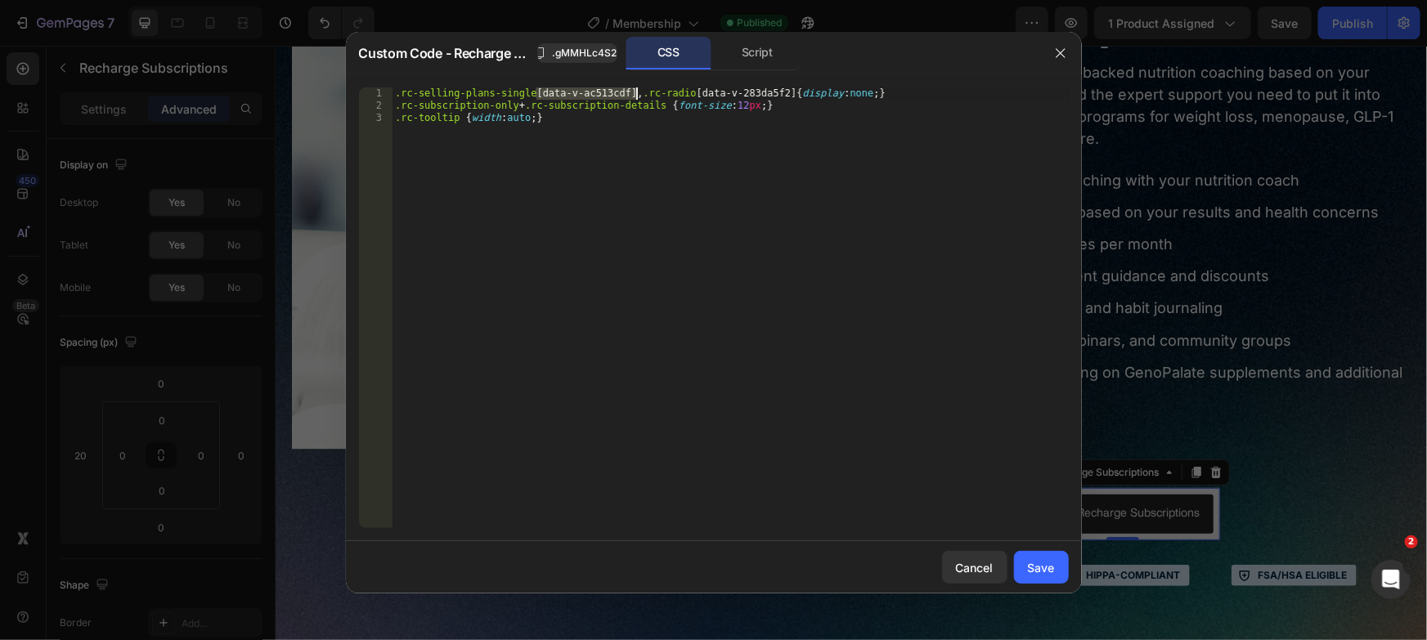
drag, startPoint x: 536, startPoint y: 94, endPoint x: 635, endPoint y: 98, distance: 99.0
click at [635, 98] on div ".rc-selling-plans-single [ data-v-ac513cdf ], .rc-radio [ data-v-283da5f2 ] { d…" at bounding box center [730, 320] width 677 height 465
drag, startPoint x: 599, startPoint y: 96, endPoint x: 700, endPoint y: 96, distance: 100.6
click at [700, 96] on div ".rc-selling-plans-single , .rc-radio [ data-v-283da5f2 ] { display : none ; } .…" at bounding box center [730, 320] width 677 height 465
type textarea ".rc-selling-plans-single, .rc-radio {display:none;}"
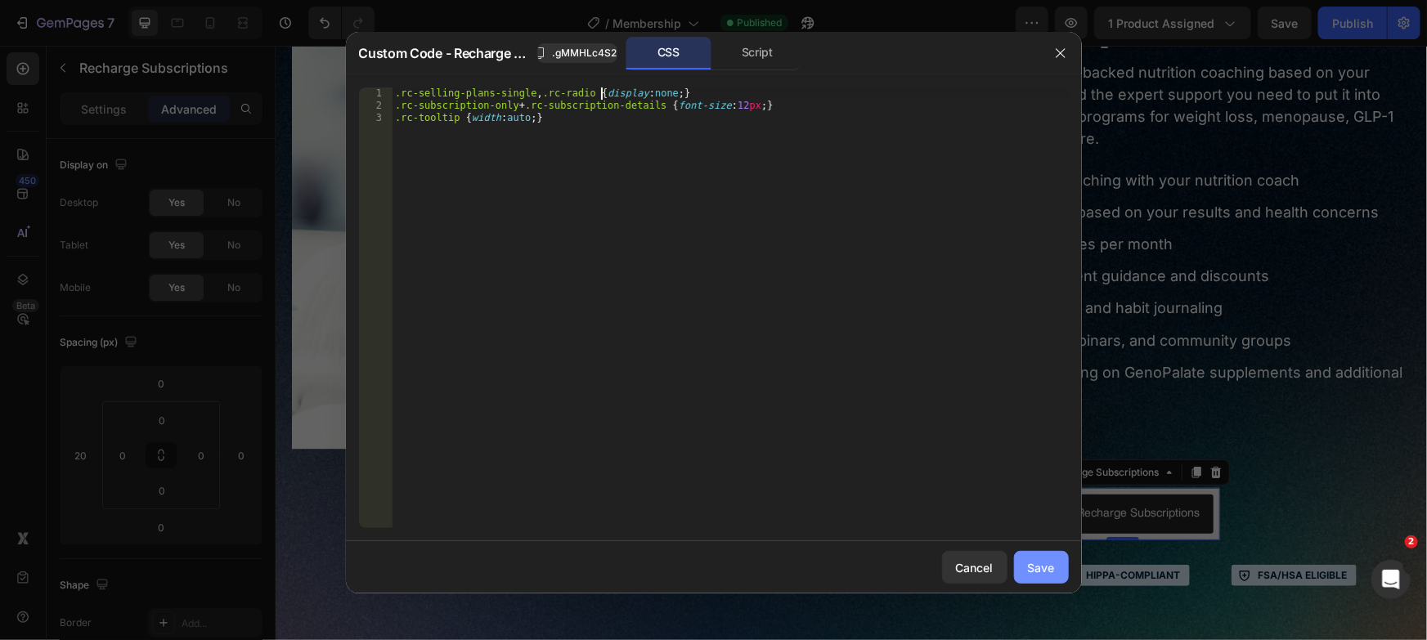
click at [1061, 562] on button "Save" at bounding box center [1041, 567] width 55 height 33
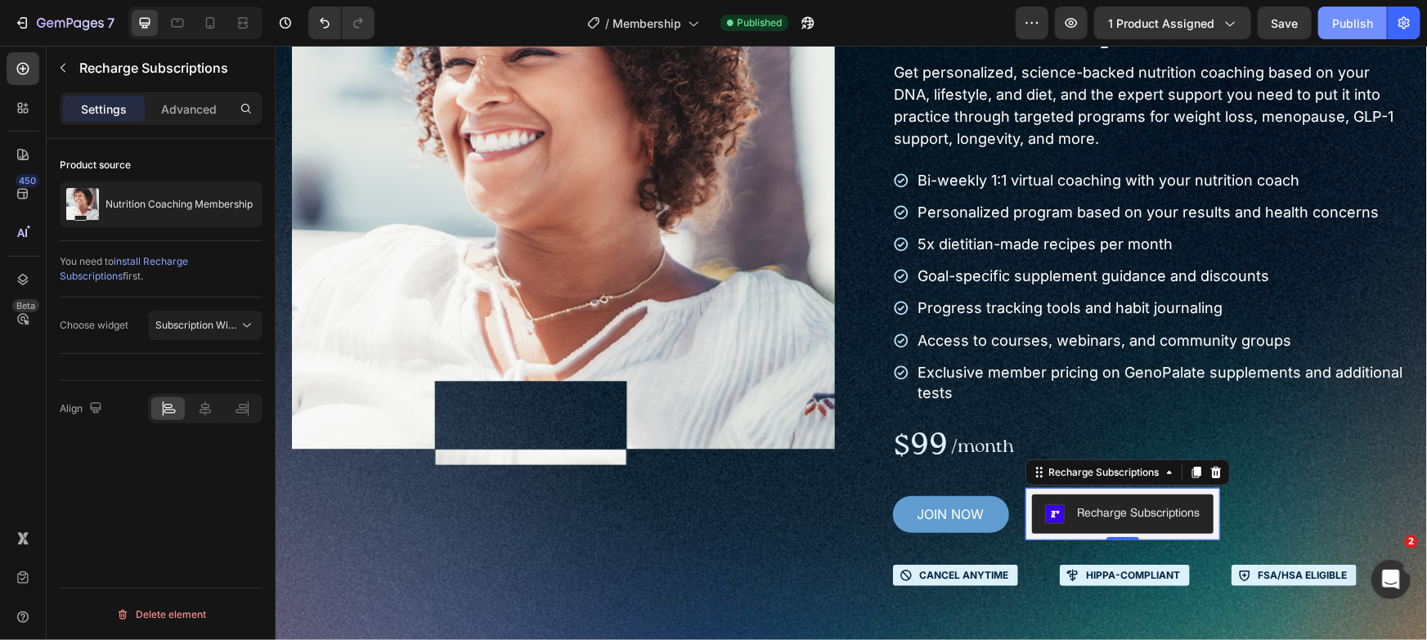
click at [1373, 15] on div "Publish" at bounding box center [1352, 23] width 41 height 17
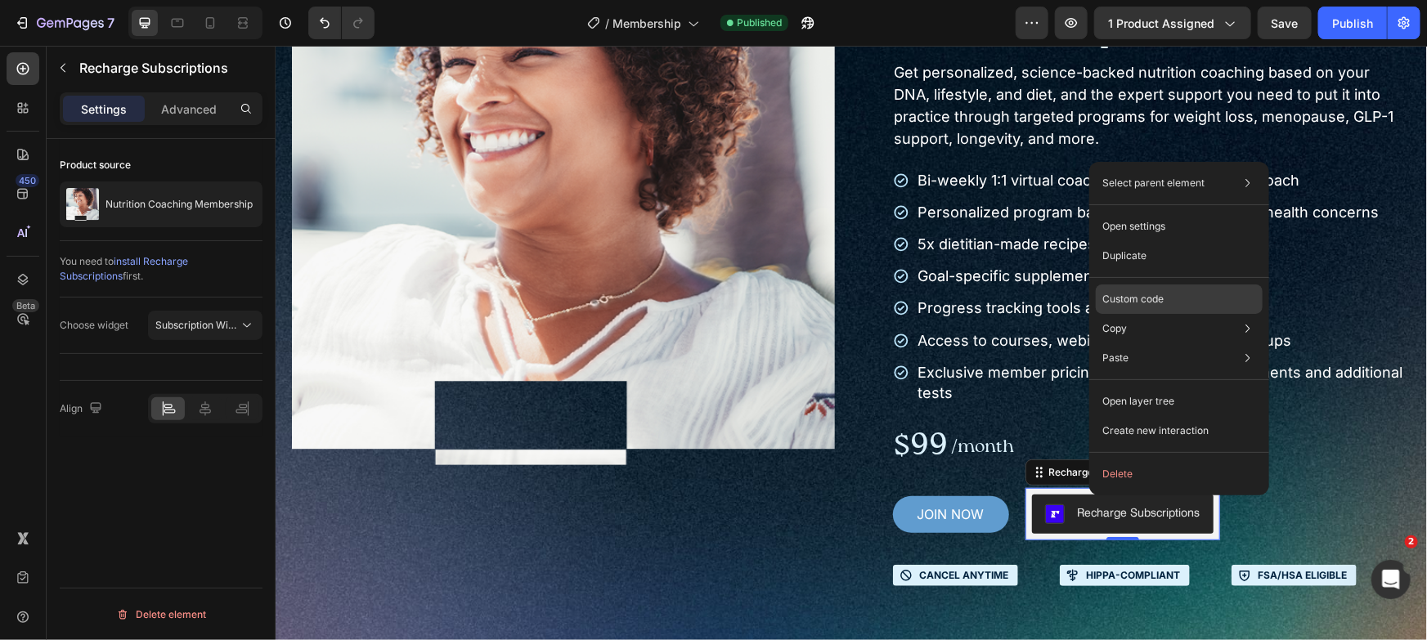
click at [1118, 305] on p "Custom code" at bounding box center [1132, 299] width 61 height 15
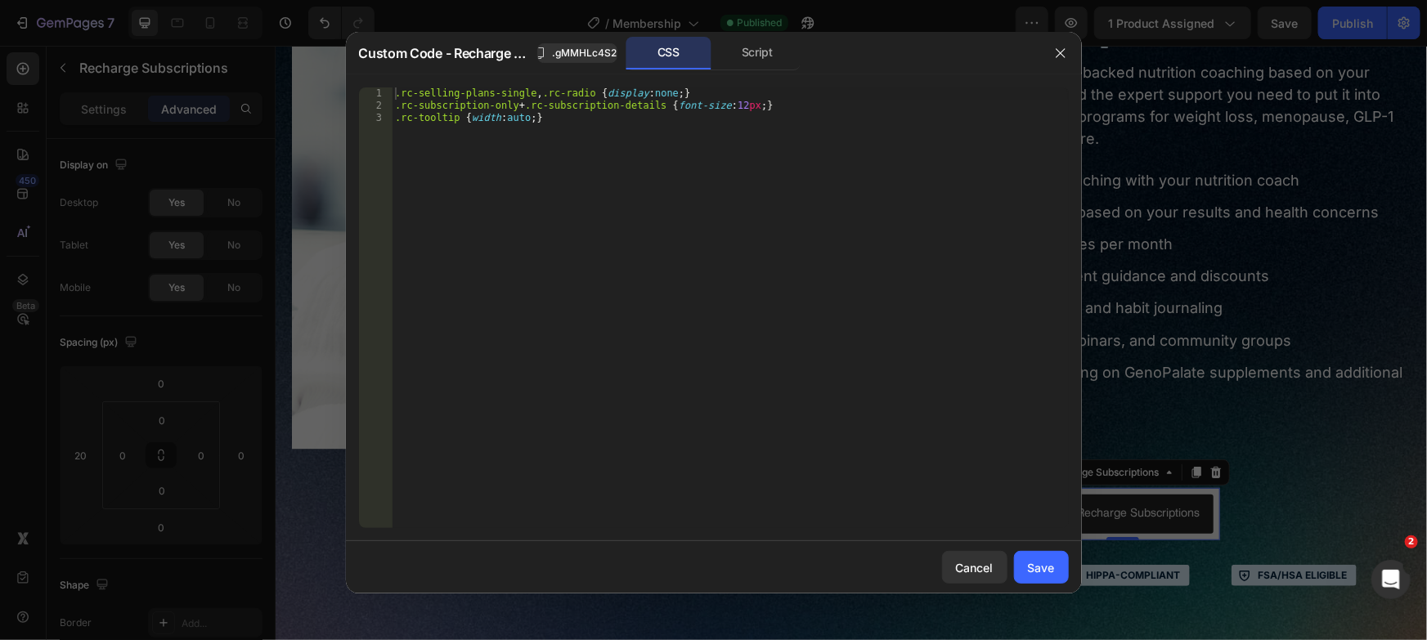
click at [607, 212] on div ".rc-selling-plans-single , .rc-radio { display : none ; } .rc-subscription-only…" at bounding box center [730, 320] width 677 height 465
type textarea ".rc-subscription-only+.rc-subscription-details {font-size:12px;} .rc-tooltip {w…"
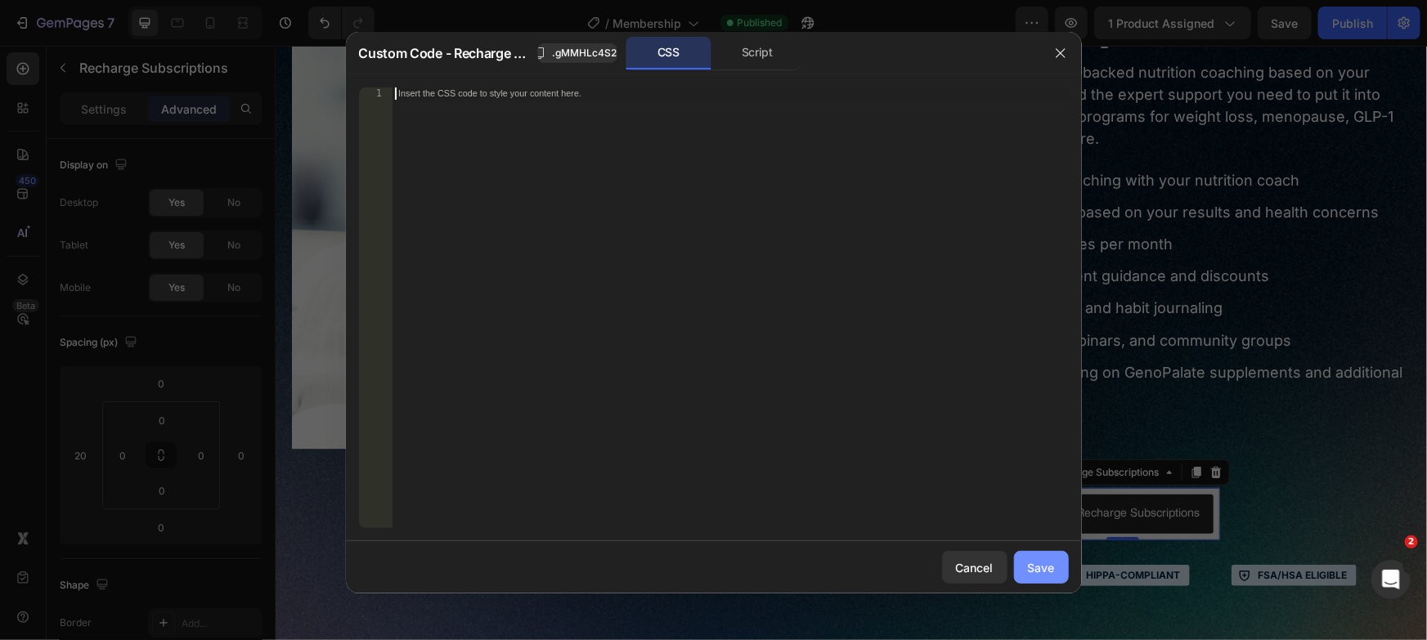
click at [1059, 576] on button "Save" at bounding box center [1041, 567] width 55 height 33
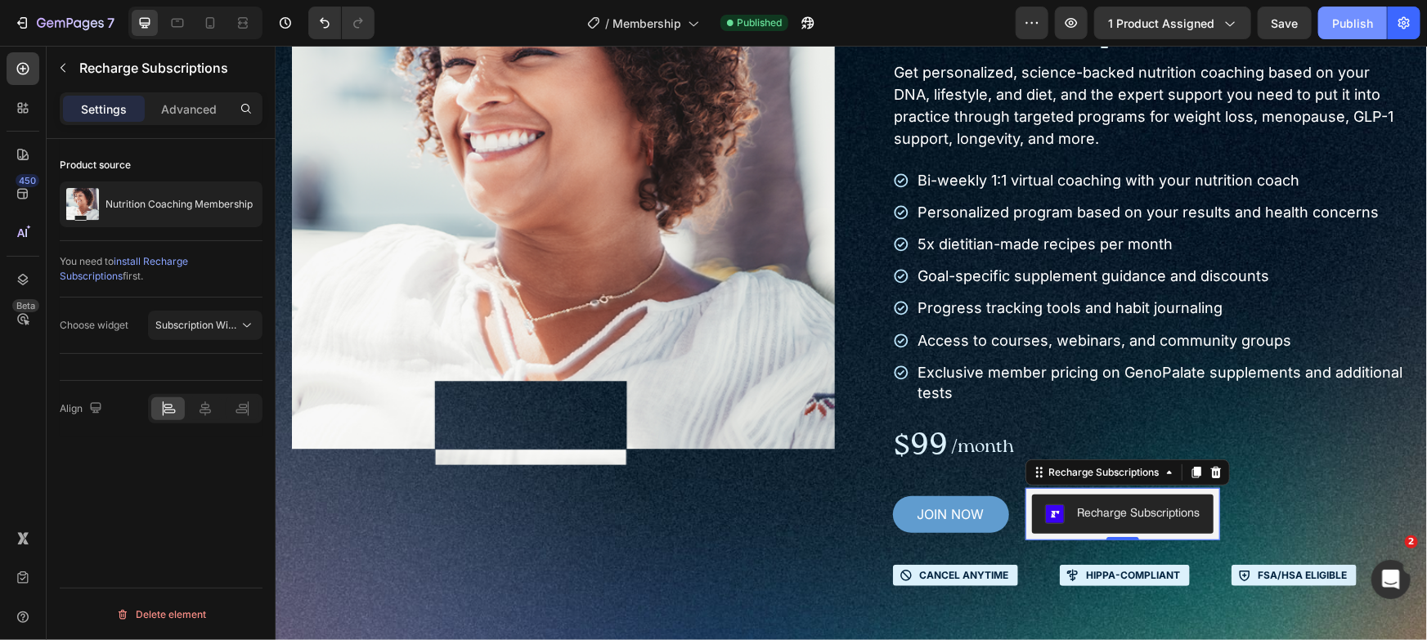
click at [1380, 18] on button "Publish" at bounding box center [1352, 23] width 69 height 33
click at [1211, 472] on icon at bounding box center [1215, 471] width 13 height 13
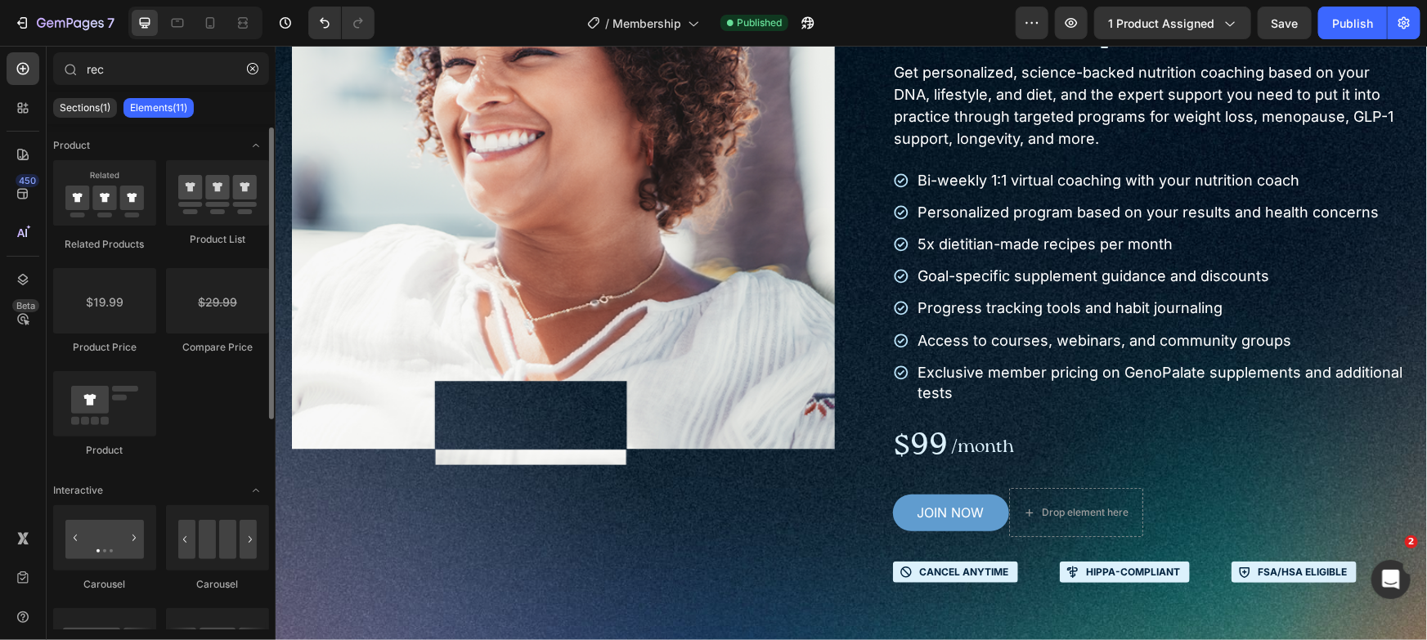
scroll to position [130, 0]
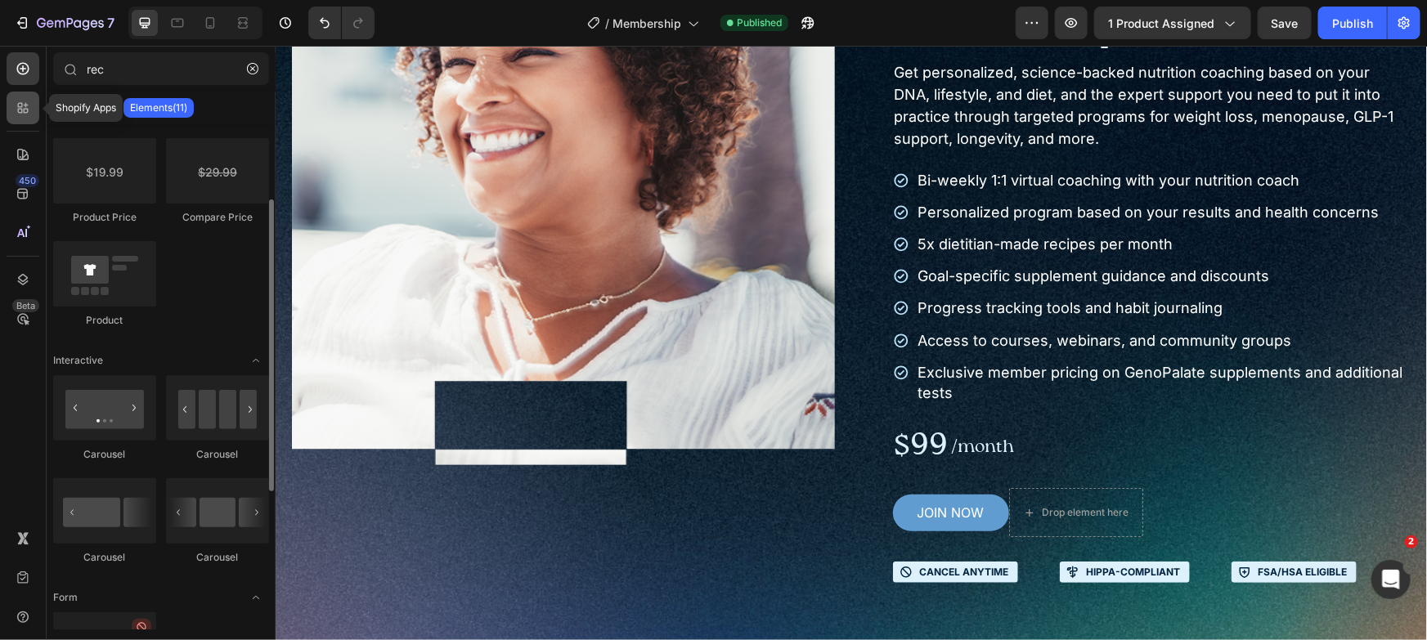
click at [25, 101] on icon at bounding box center [23, 108] width 16 height 16
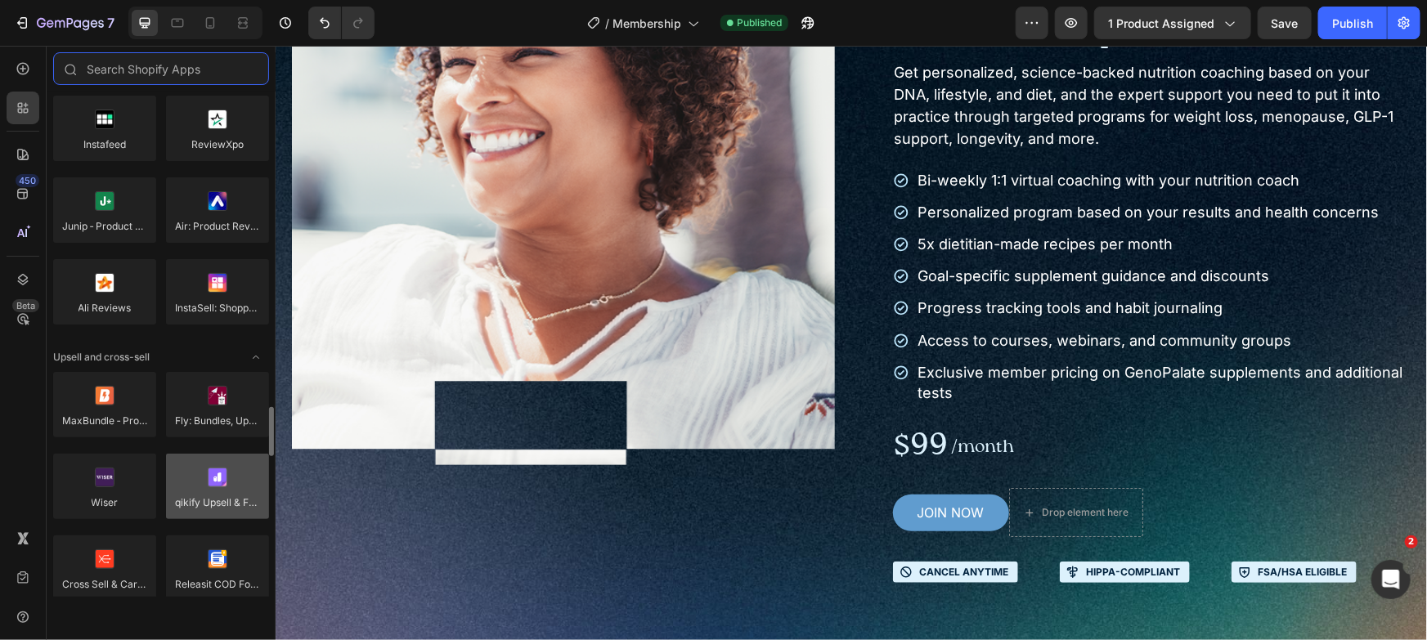
scroll to position [689, 0]
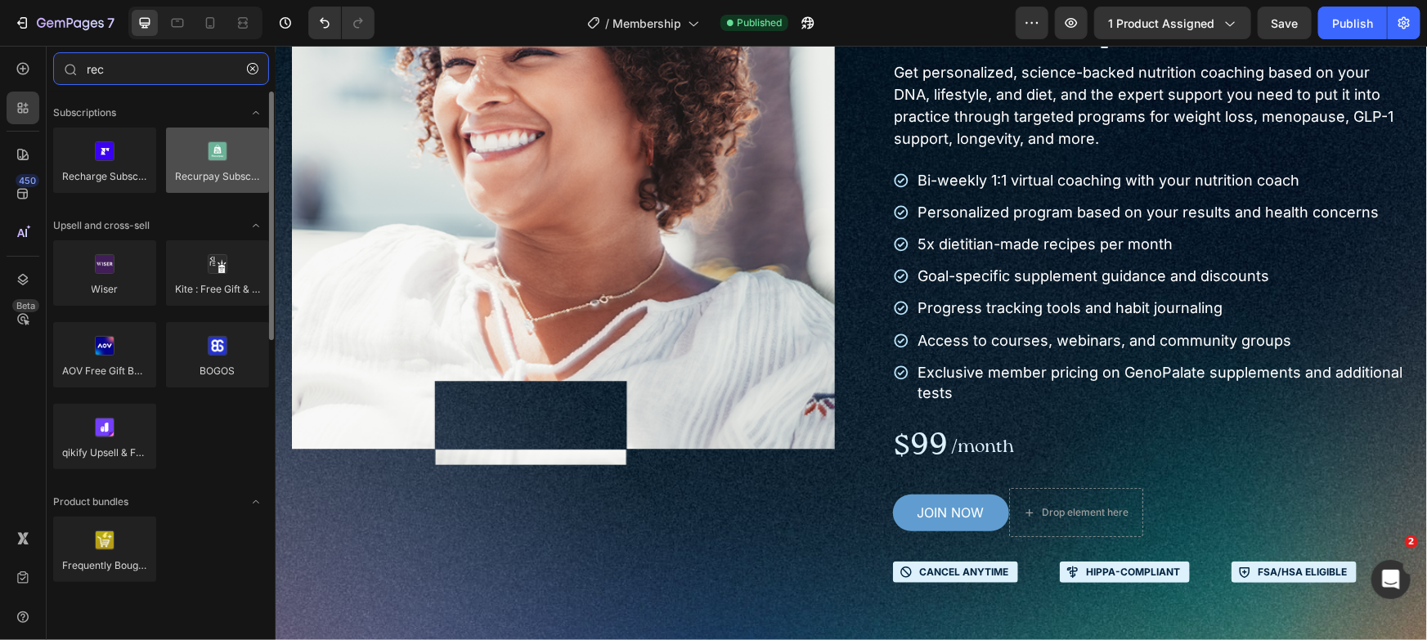
type input "rec"
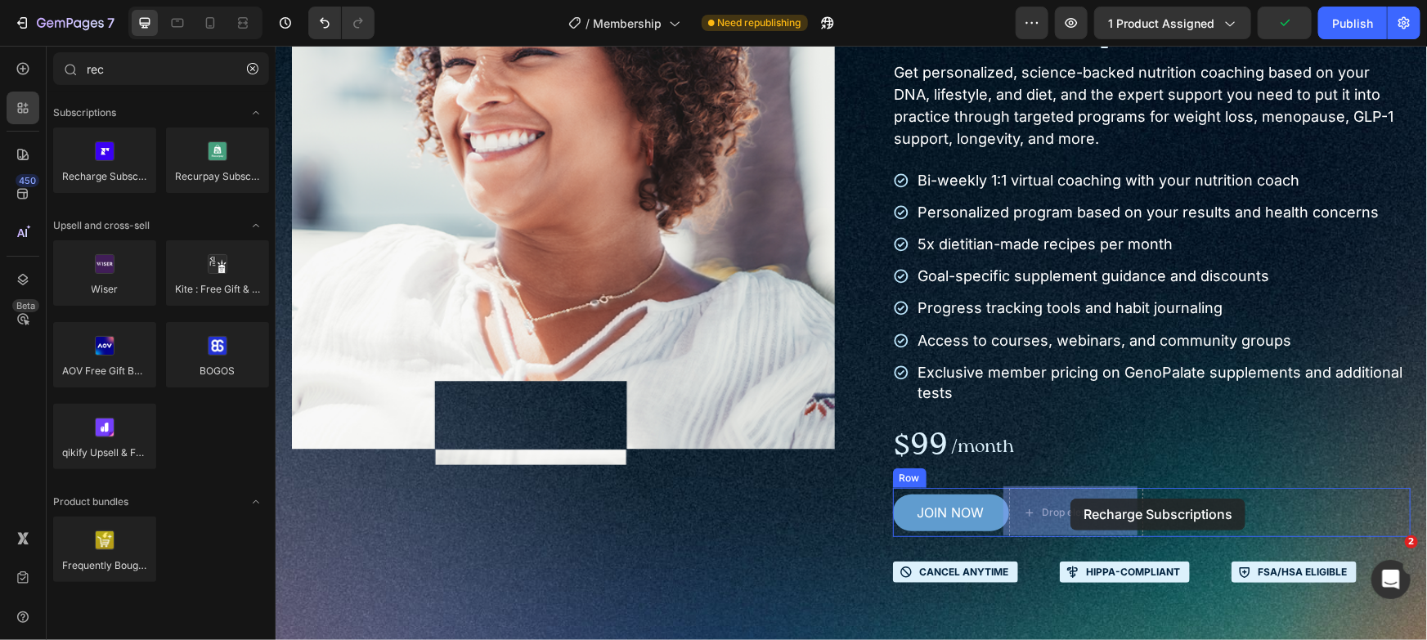
drag, startPoint x: 492, startPoint y: 221, endPoint x: 1070, endPoint y: 498, distance: 640.5
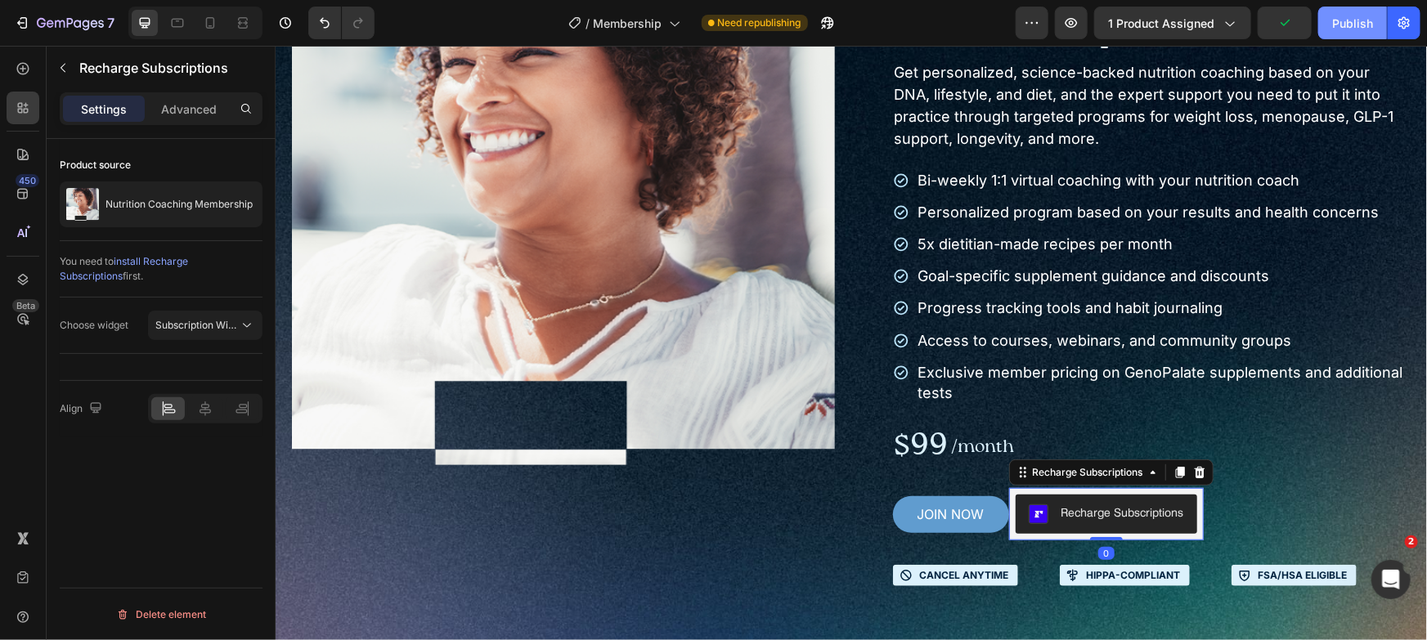
click at [1335, 29] on div "Publish" at bounding box center [1352, 23] width 41 height 17
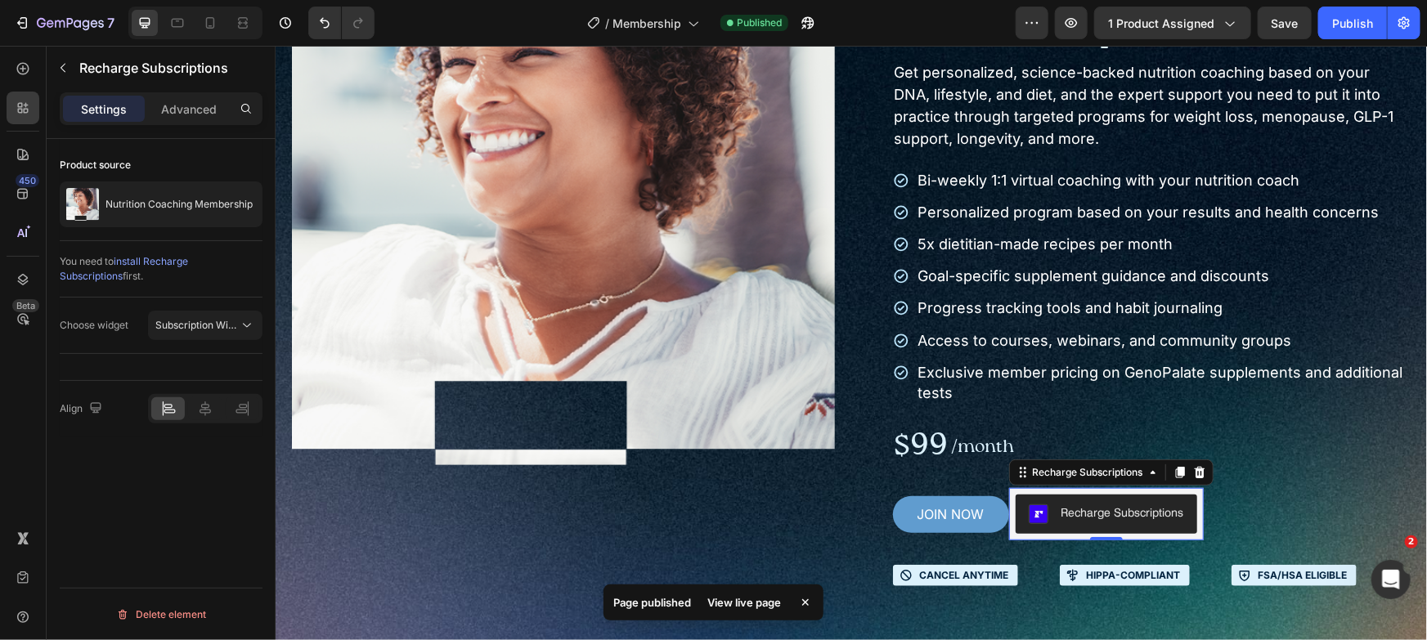
click at [754, 606] on div "View live page" at bounding box center [744, 602] width 93 height 23
click at [1192, 465] on icon at bounding box center [1198, 471] width 13 height 13
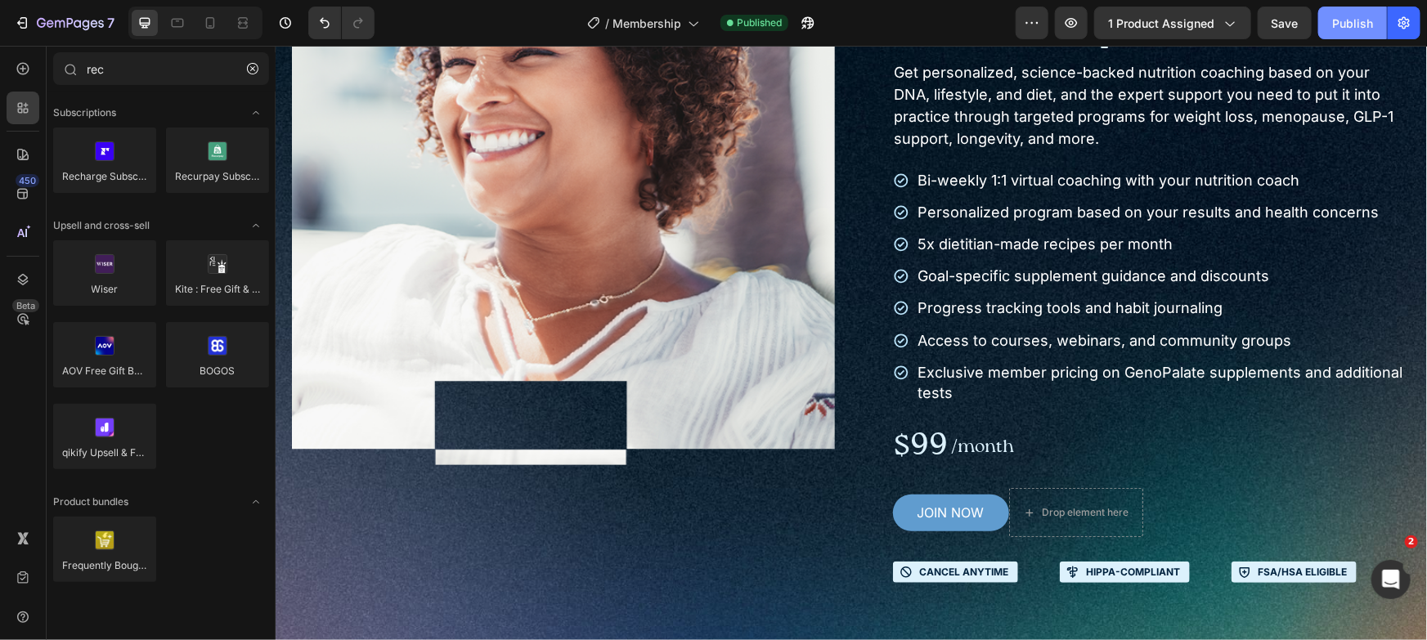
click at [1342, 30] on div "Publish" at bounding box center [1352, 23] width 41 height 17
click at [793, 14] on button "button" at bounding box center [808, 23] width 33 height 33
click at [23, 80] on div at bounding box center [23, 68] width 33 height 33
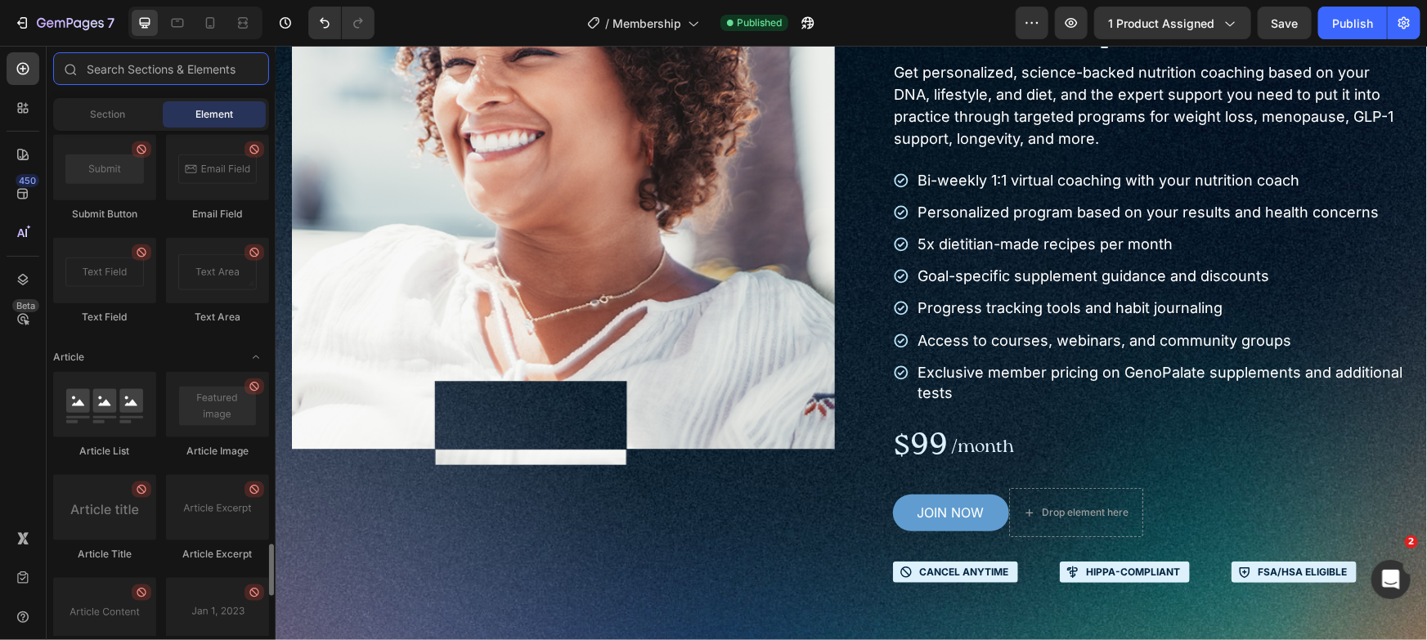
scroll to position [4450, 0]
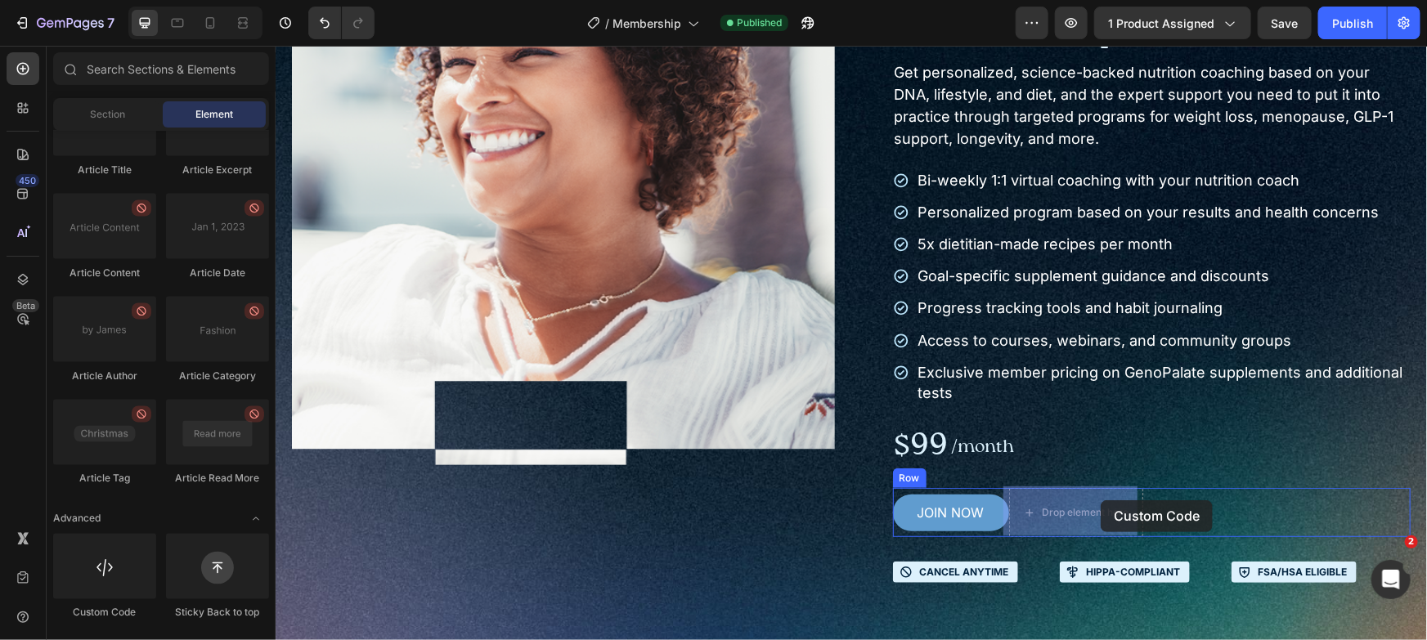
drag, startPoint x: 465, startPoint y: 609, endPoint x: 1100, endPoint y: 500, distance: 644.8
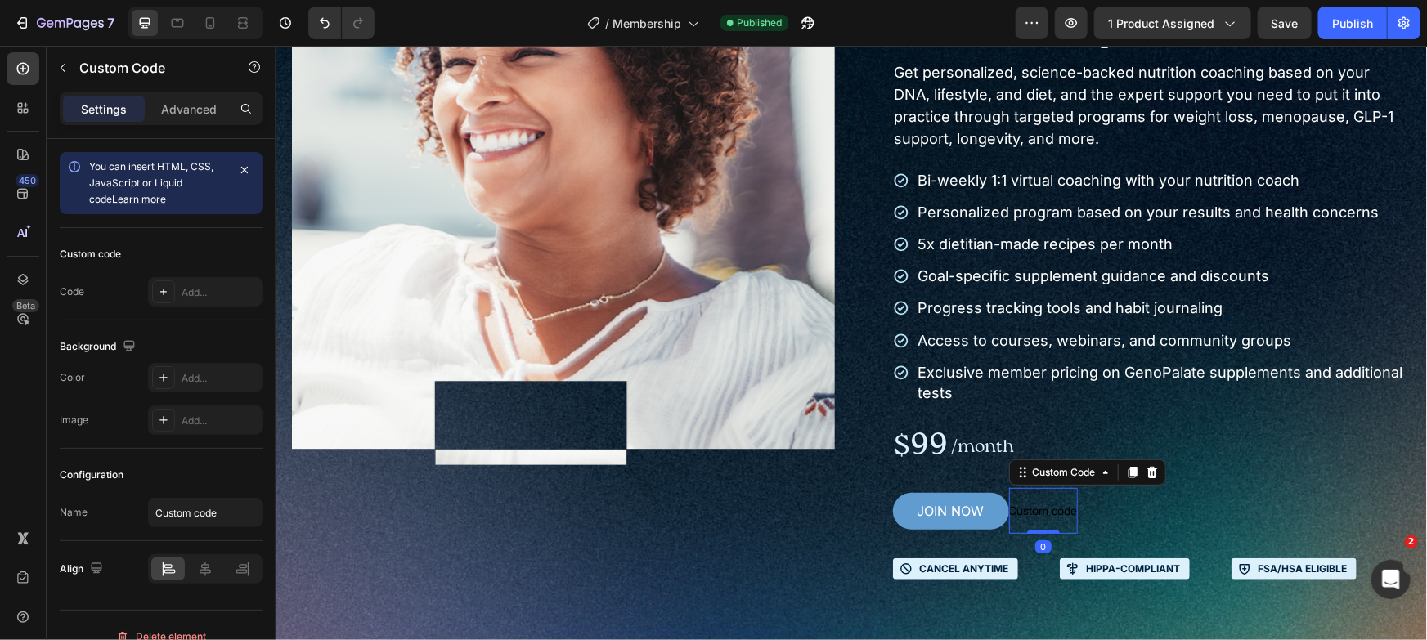
click at [1048, 505] on span "Custom code" at bounding box center [1042, 510] width 69 height 20
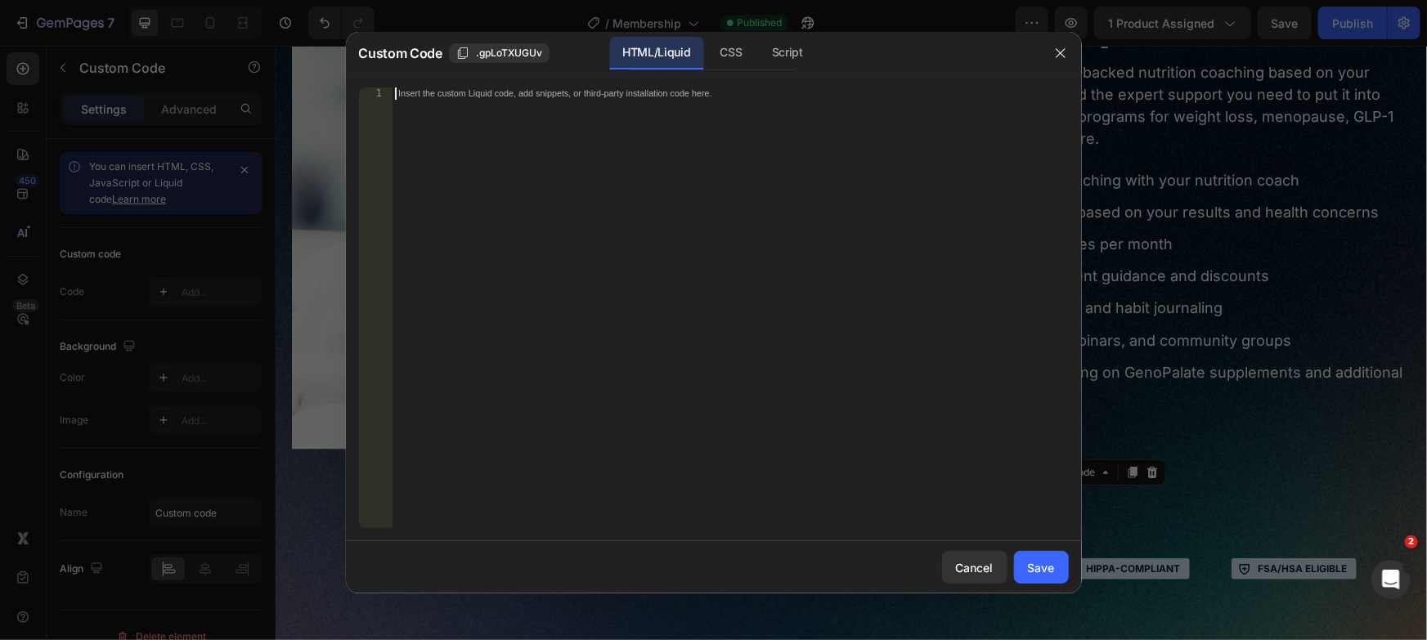
click at [756, 209] on div "Insert the custom Liquid code, add snippets, or third-party installation code h…" at bounding box center [730, 320] width 677 height 465
click at [761, 190] on div "Insert the custom Liquid code, add snippets, or third-party installation code h…" at bounding box center [730, 320] width 677 height 465
click at [827, 267] on div "Insert the custom Liquid code, add snippets, or third-party installation code h…" at bounding box center [730, 320] width 677 height 465
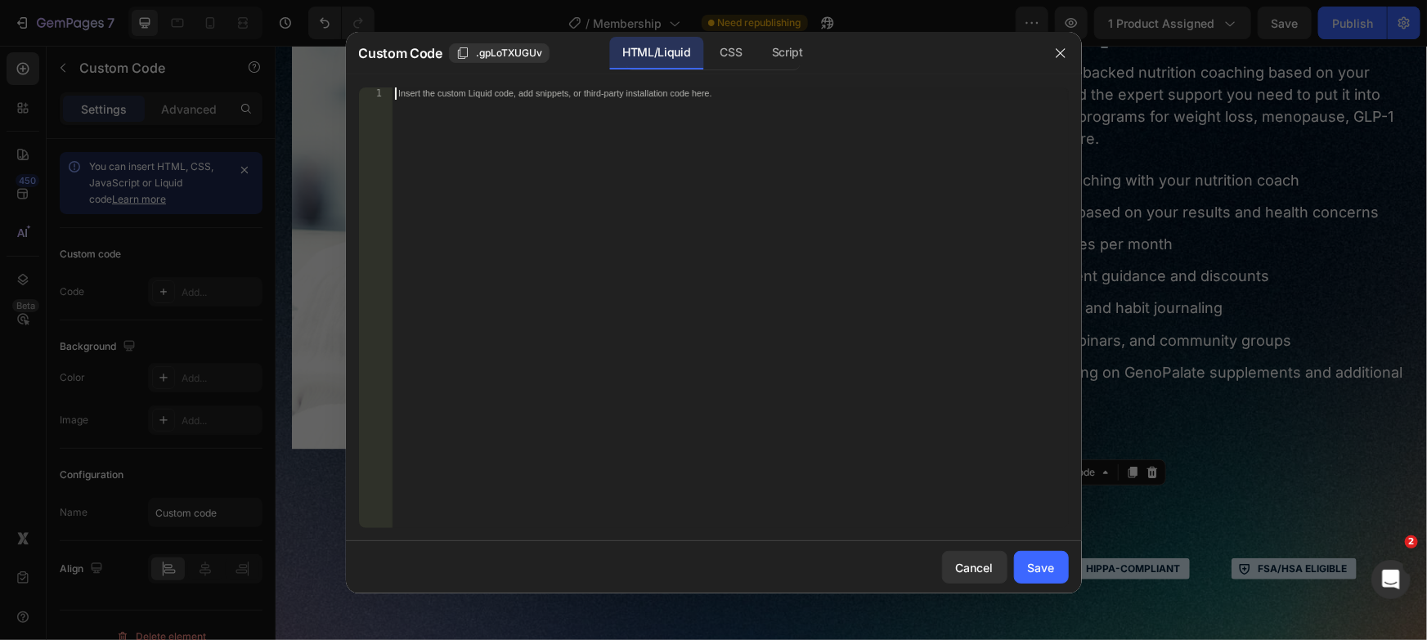
click at [827, 267] on div "Insert the custom Liquid code, add snippets, or third-party installation code h…" at bounding box center [730, 320] width 677 height 465
click at [1039, 568] on div "Save" at bounding box center [1041, 567] width 27 height 17
type textarea "<div class="rc-widget-injection-parent"></div>"
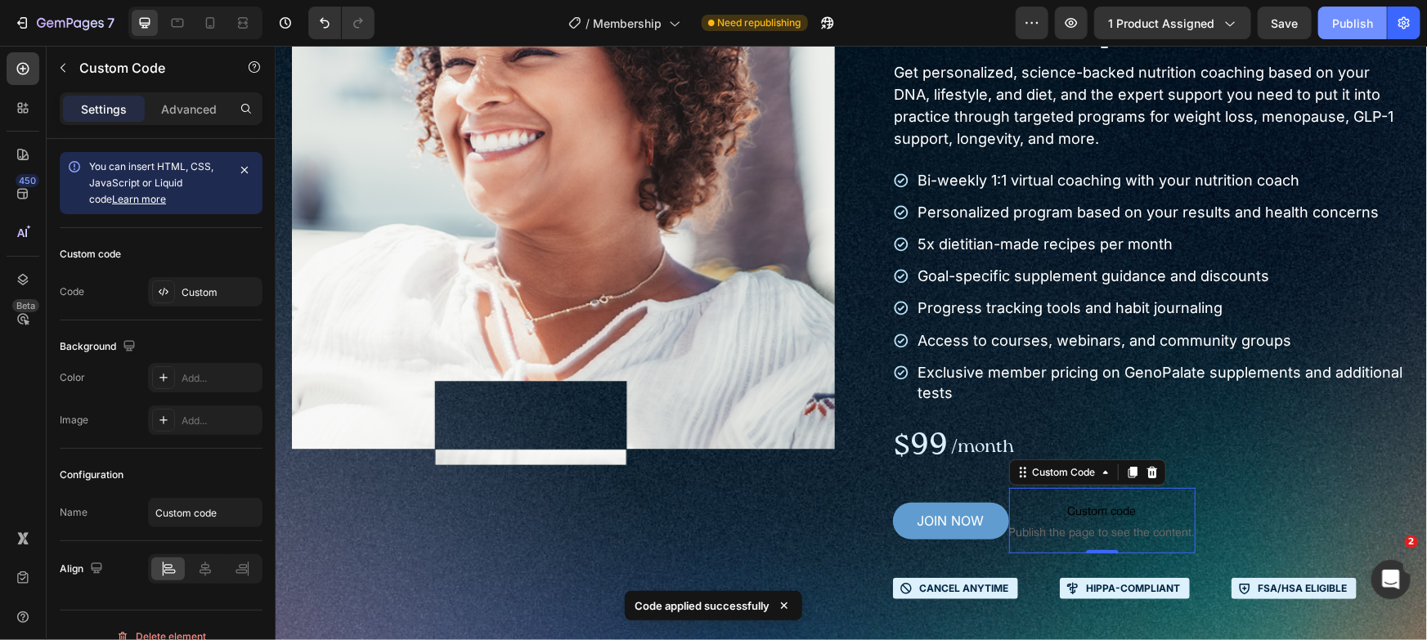
click at [1338, 22] on div "Publish" at bounding box center [1352, 23] width 41 height 17
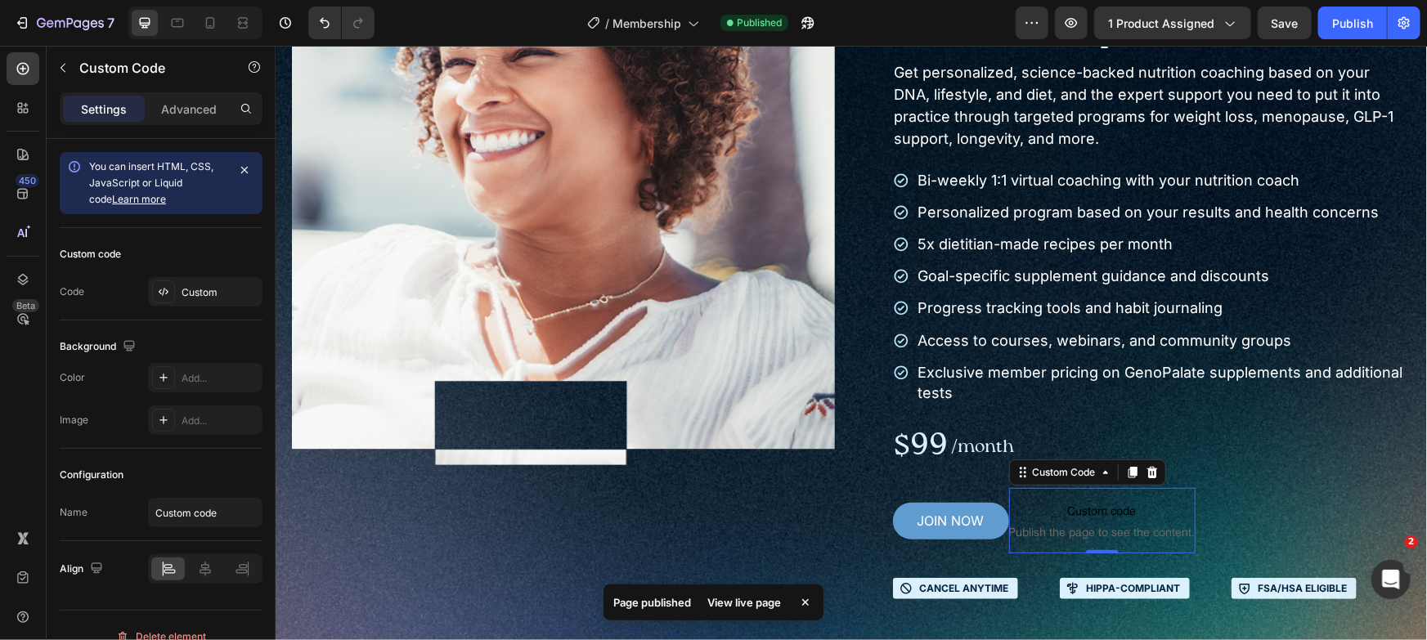
click at [761, 608] on div "View live page" at bounding box center [744, 602] width 93 height 23
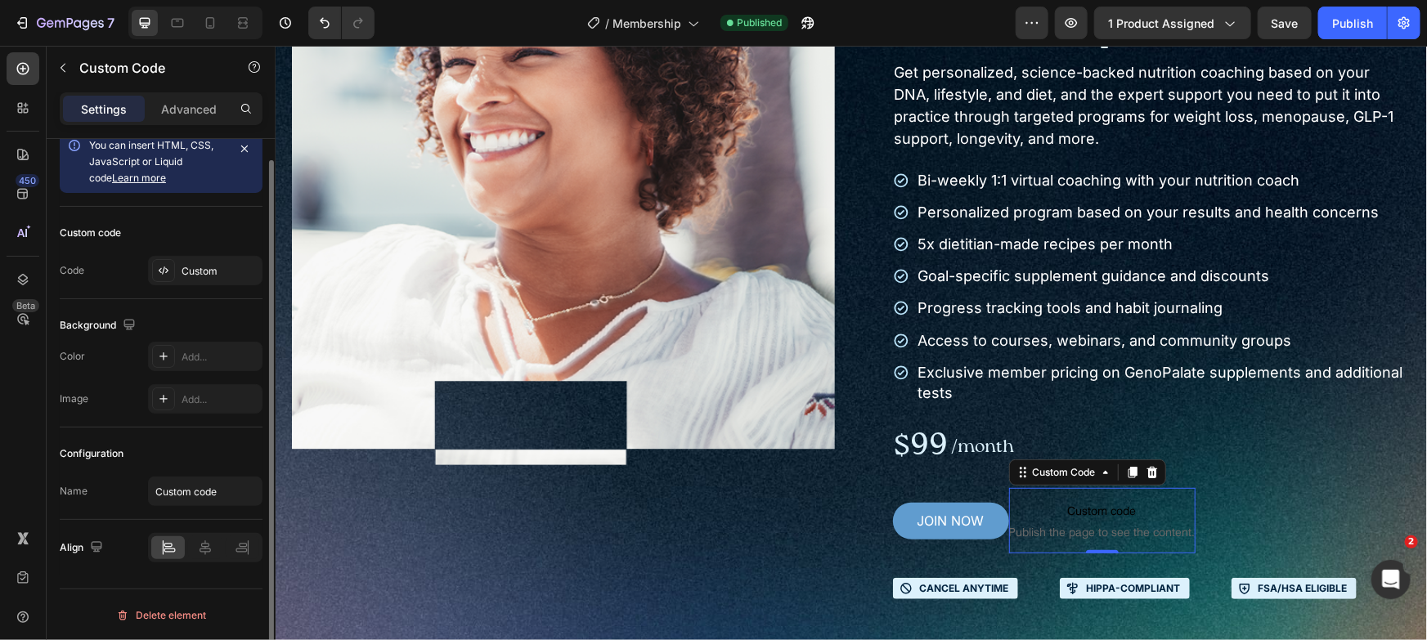
scroll to position [0, 0]
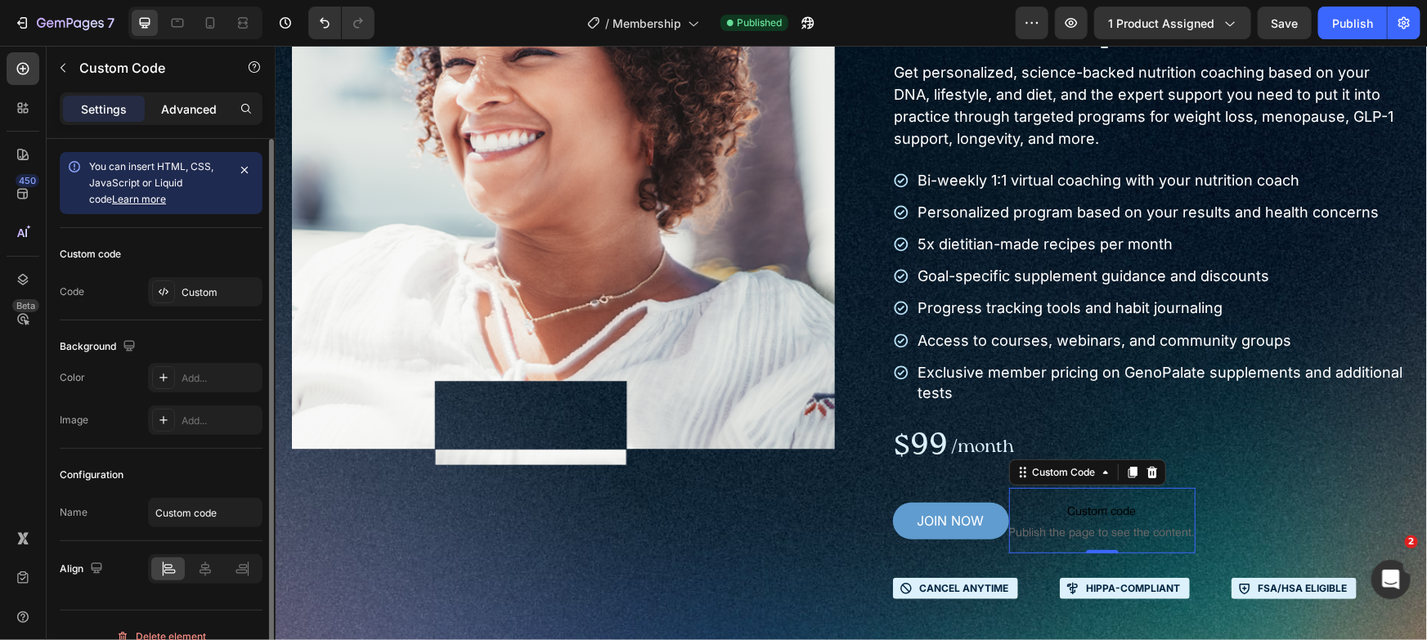
click at [181, 111] on p "Advanced" at bounding box center [189, 109] width 56 height 17
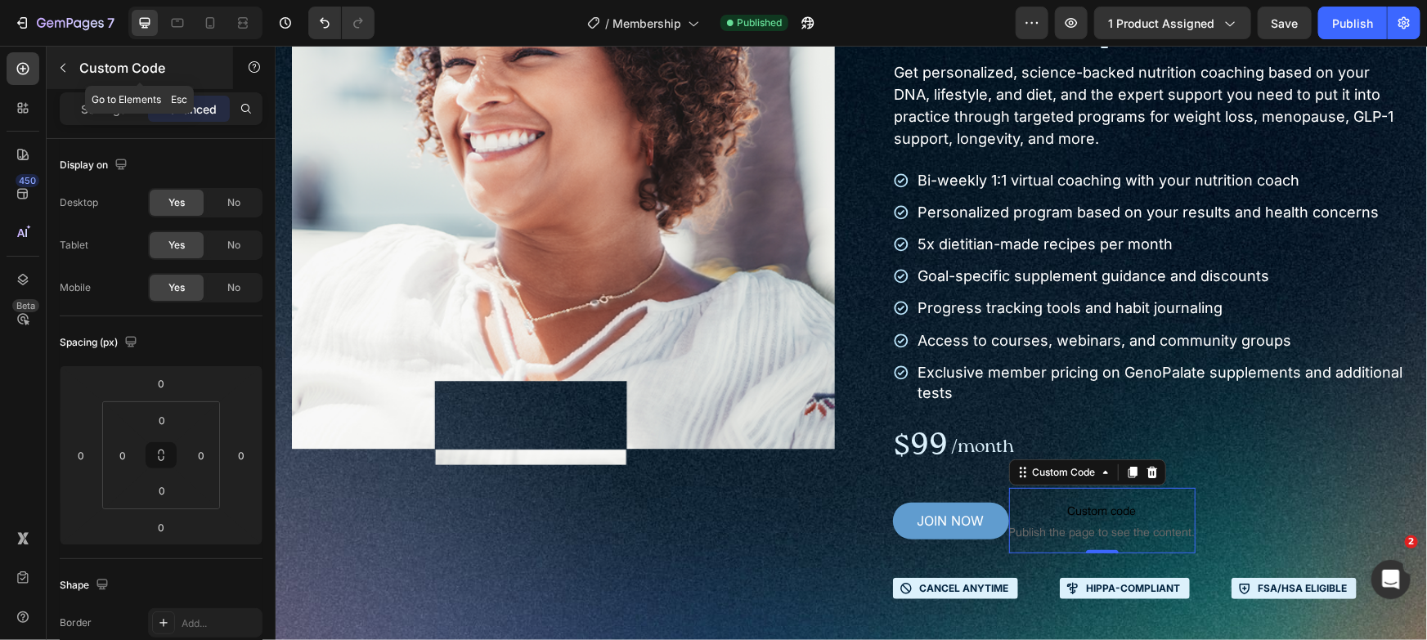
click at [80, 67] on p "Custom Code" at bounding box center [148, 68] width 139 height 20
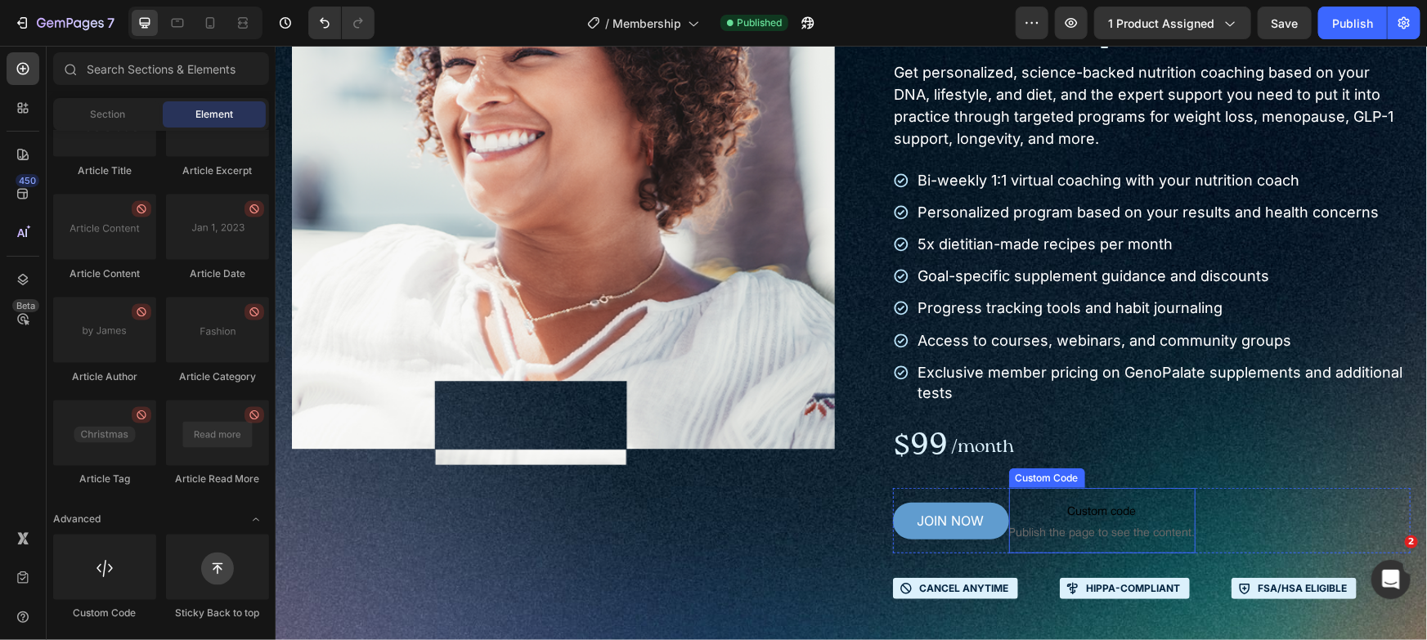
click at [1154, 536] on span "Publish the page to see the content." at bounding box center [1101, 531] width 186 height 16
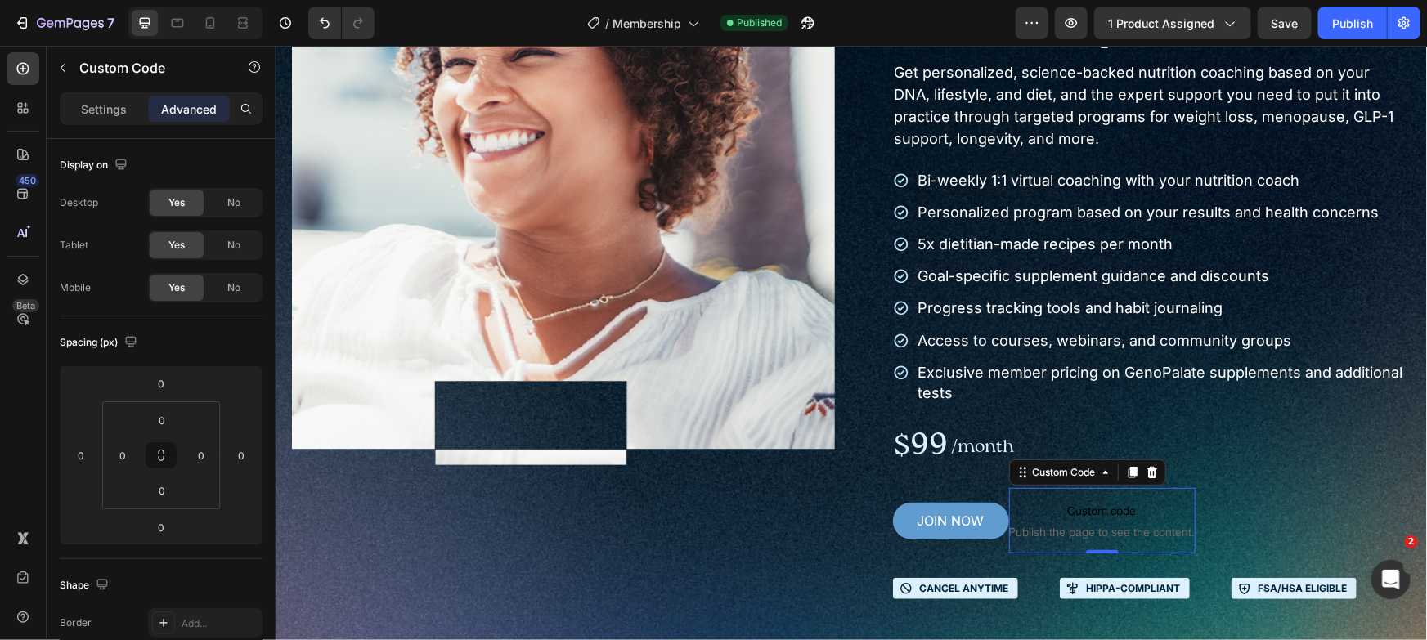
click at [1154, 536] on span "Publish the page to see the content." at bounding box center [1101, 531] width 186 height 16
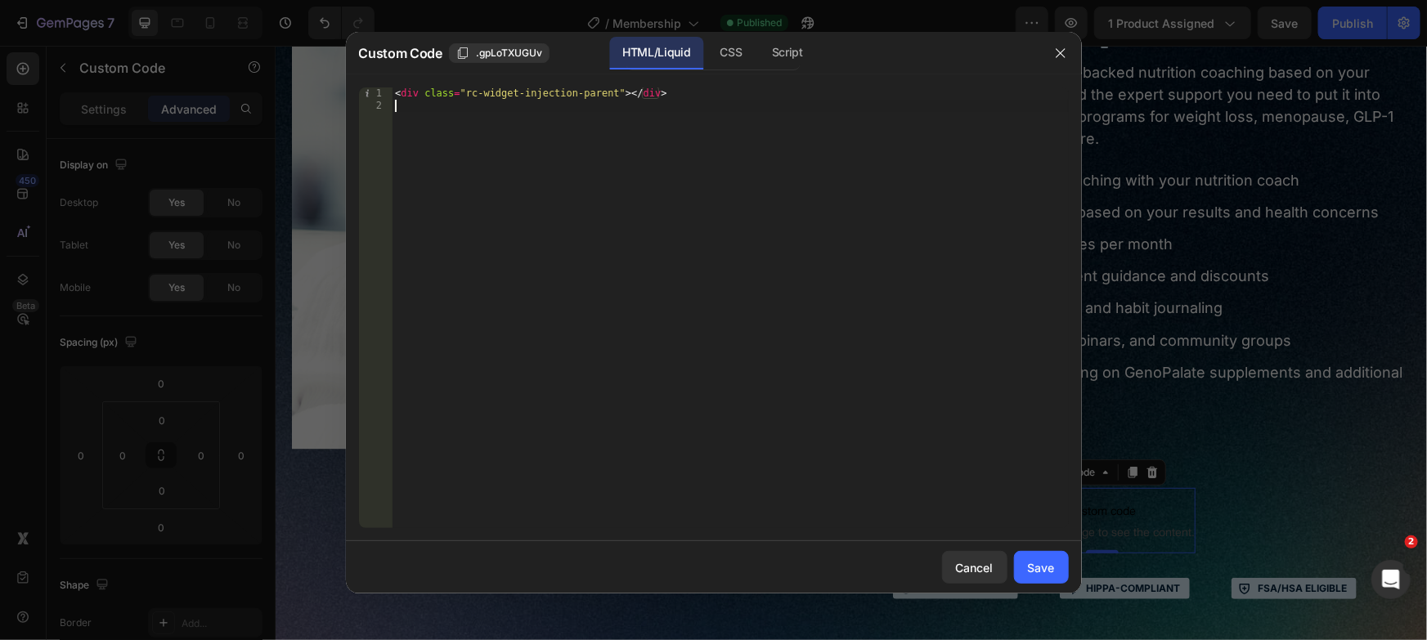
drag, startPoint x: 743, startPoint y: 146, endPoint x: 739, endPoint y: 127, distance: 19.2
click at [743, 145] on div "< div class = "rc-widget-injection-parent" > </ div >" at bounding box center [730, 320] width 677 height 465
click at [985, 562] on div "Cancel" at bounding box center [975, 567] width 38 height 17
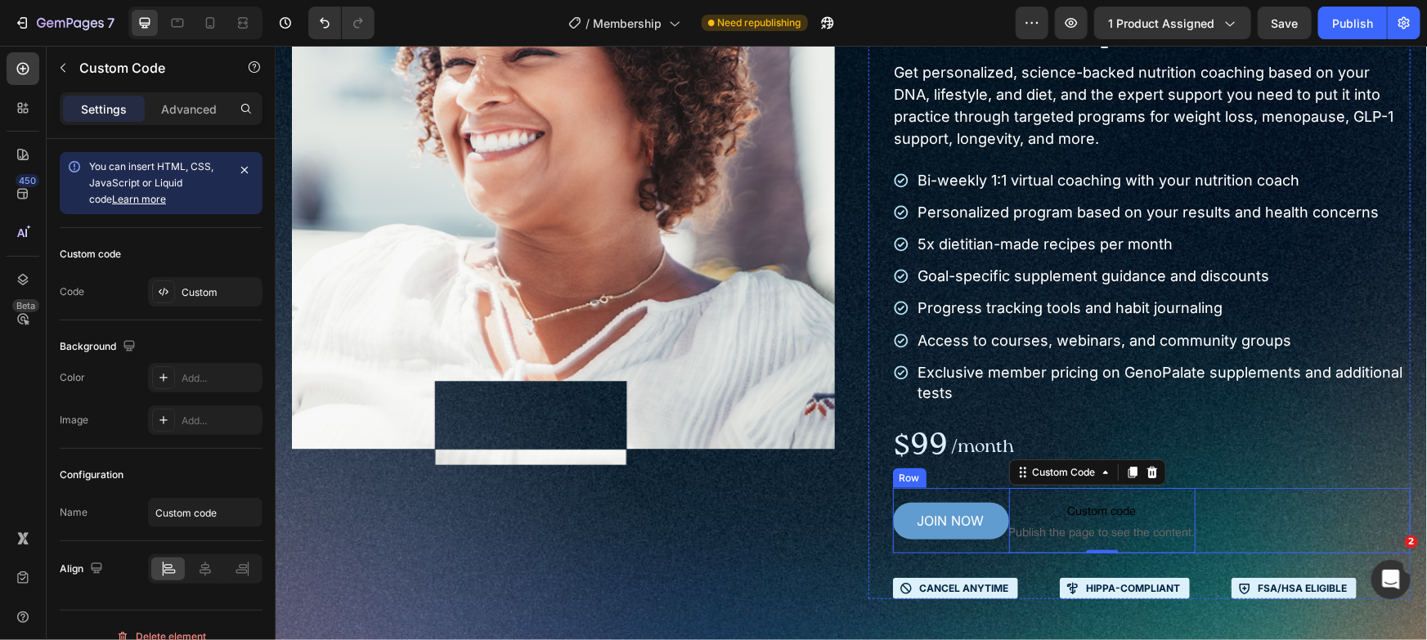
click at [1257, 521] on div "JOIN NOW Add to Cart Custom code Publish the page to see the content. Custom Co…" at bounding box center [1151, 519] width 518 height 65
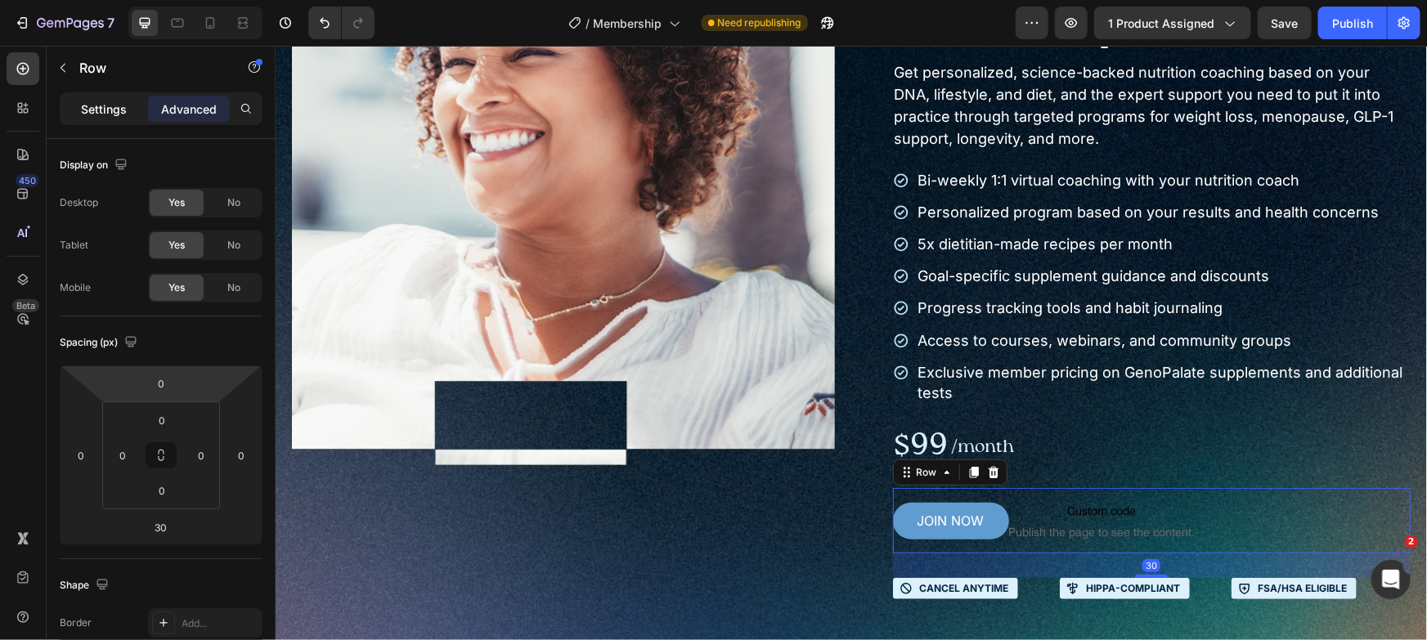
click at [99, 105] on p "Settings" at bounding box center [104, 109] width 46 height 17
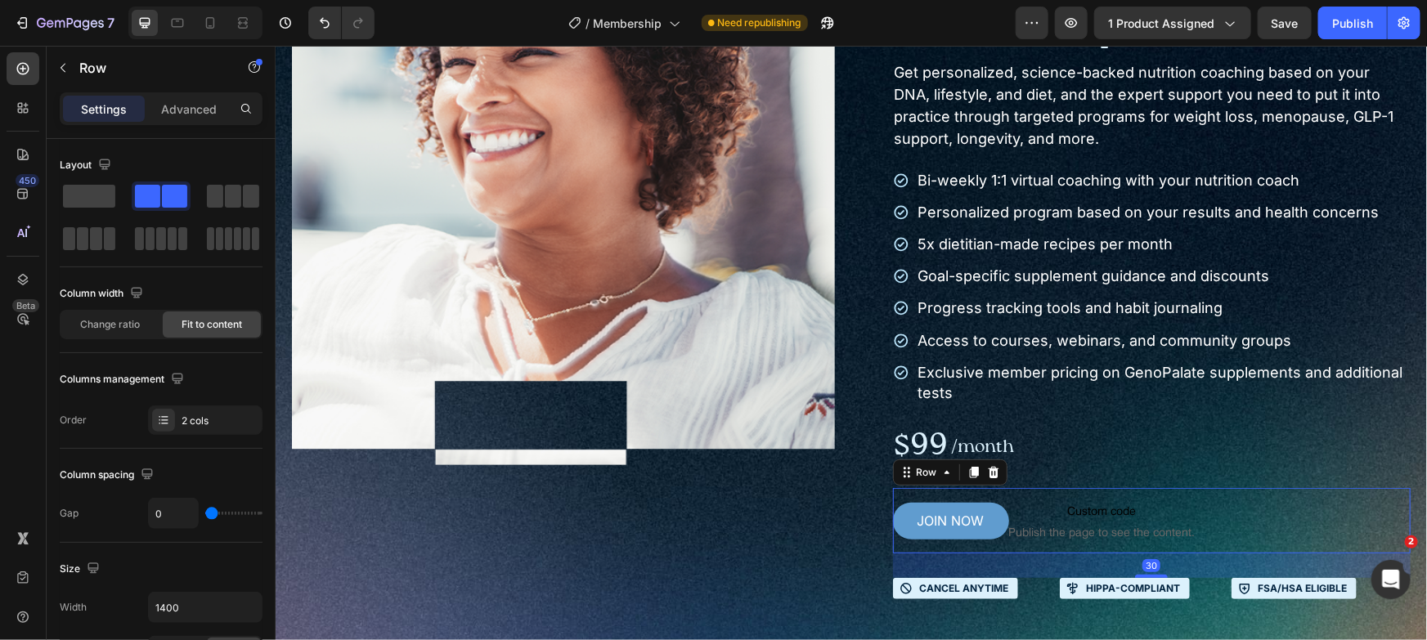
scroll to position [635, 0]
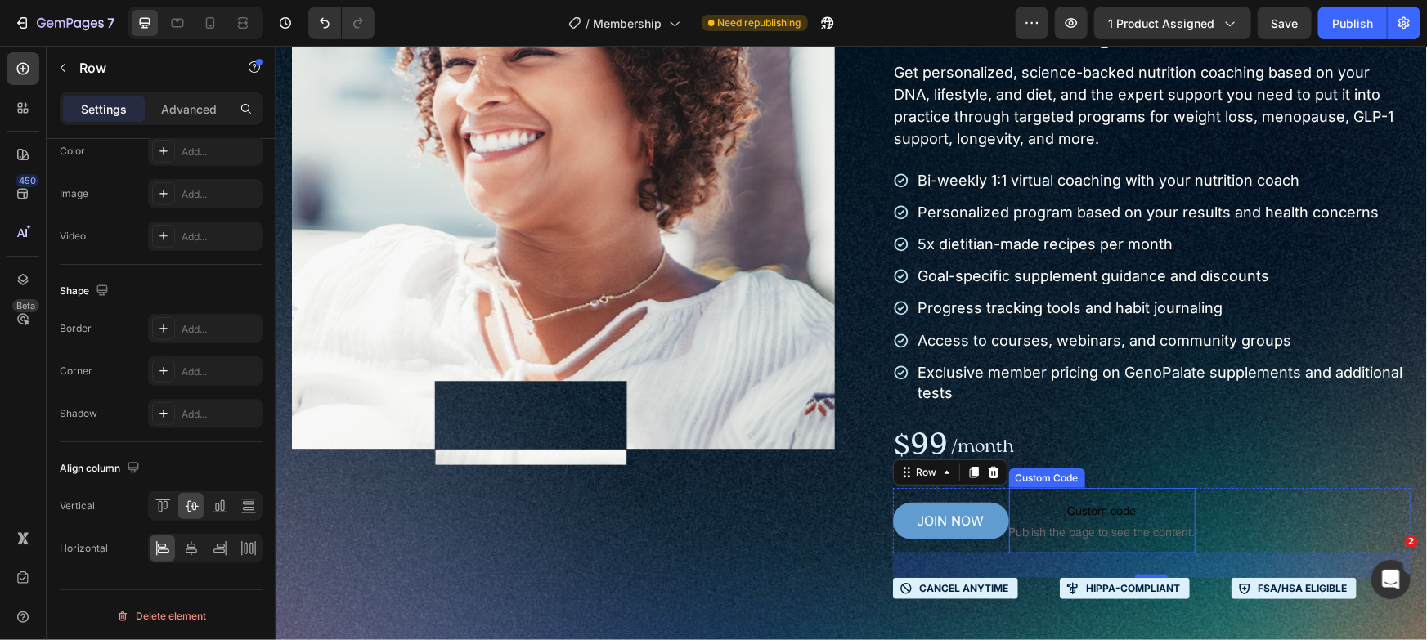
click at [1147, 536] on span "Publish the page to see the content." at bounding box center [1101, 531] width 186 height 16
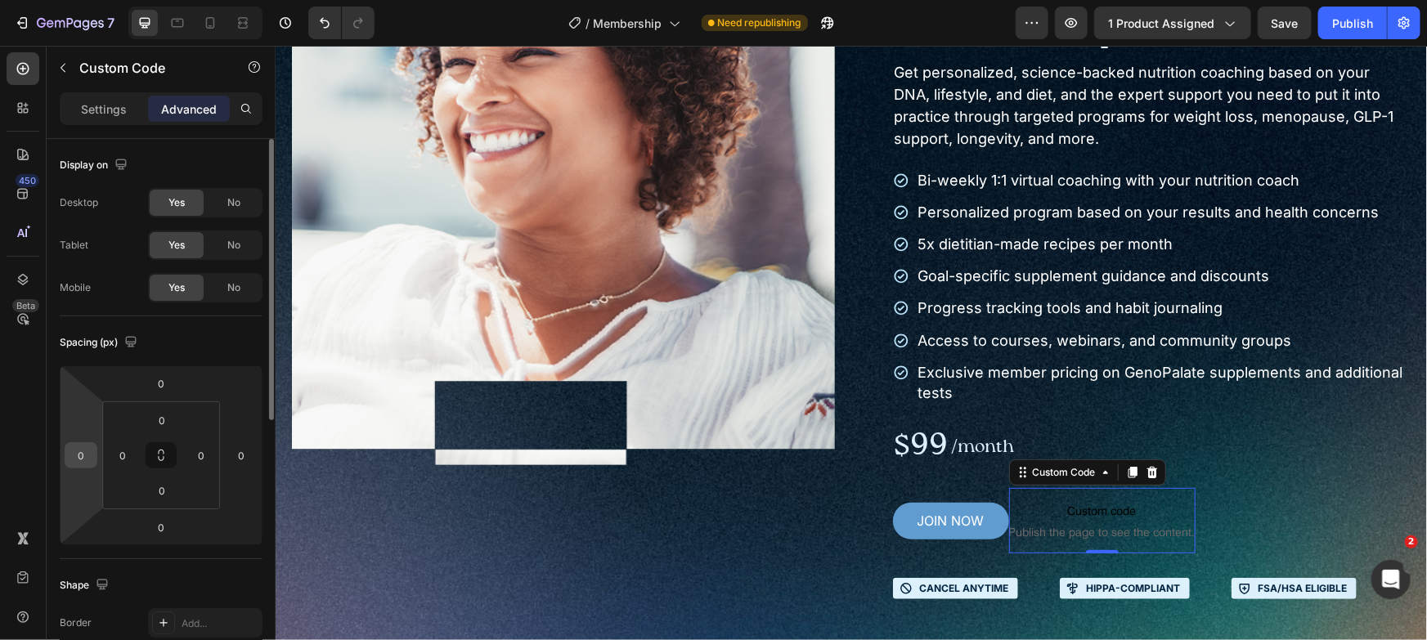
click at [75, 457] on input "0" at bounding box center [81, 455] width 25 height 25
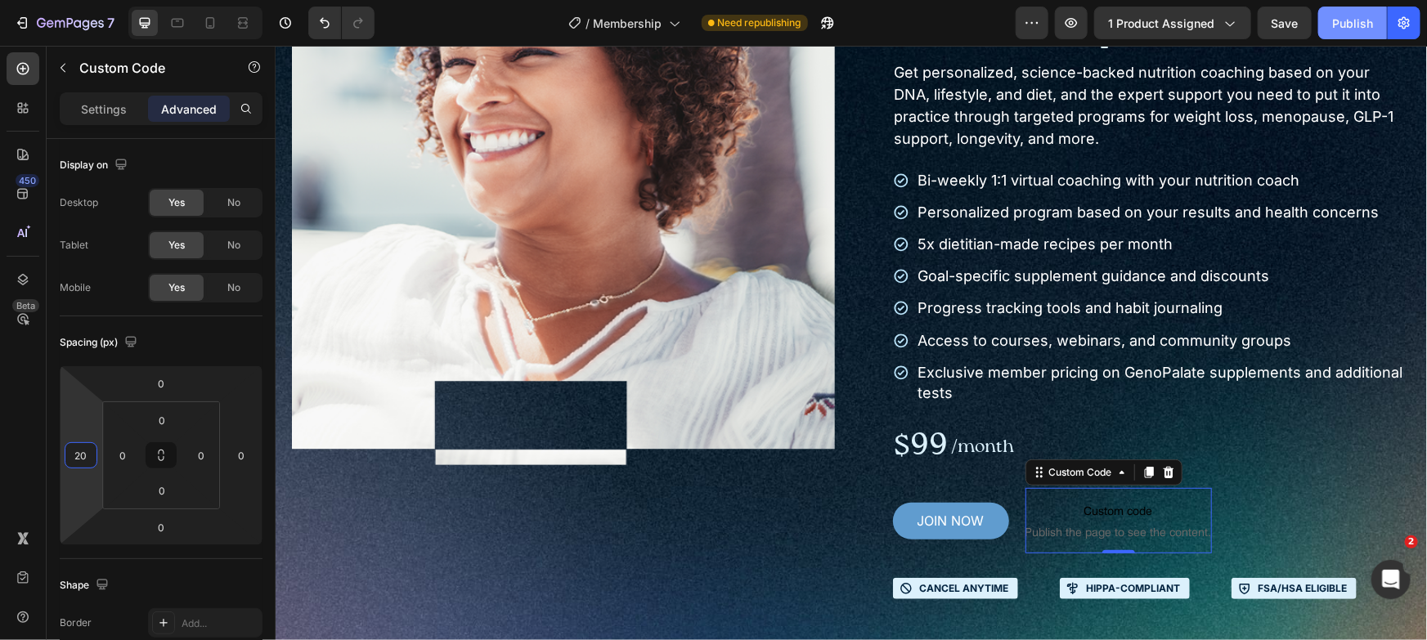
type input "20"
click at [1353, 20] on div "Publish" at bounding box center [1352, 23] width 41 height 17
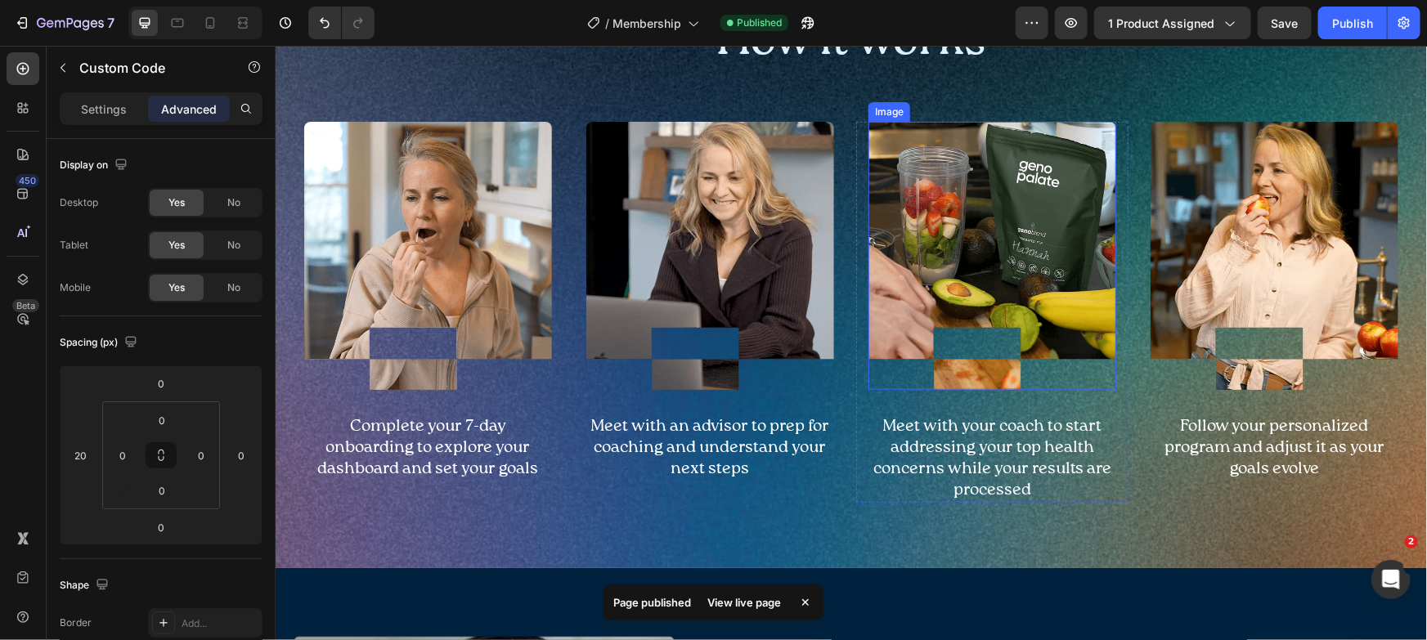
scroll to position [1262, 0]
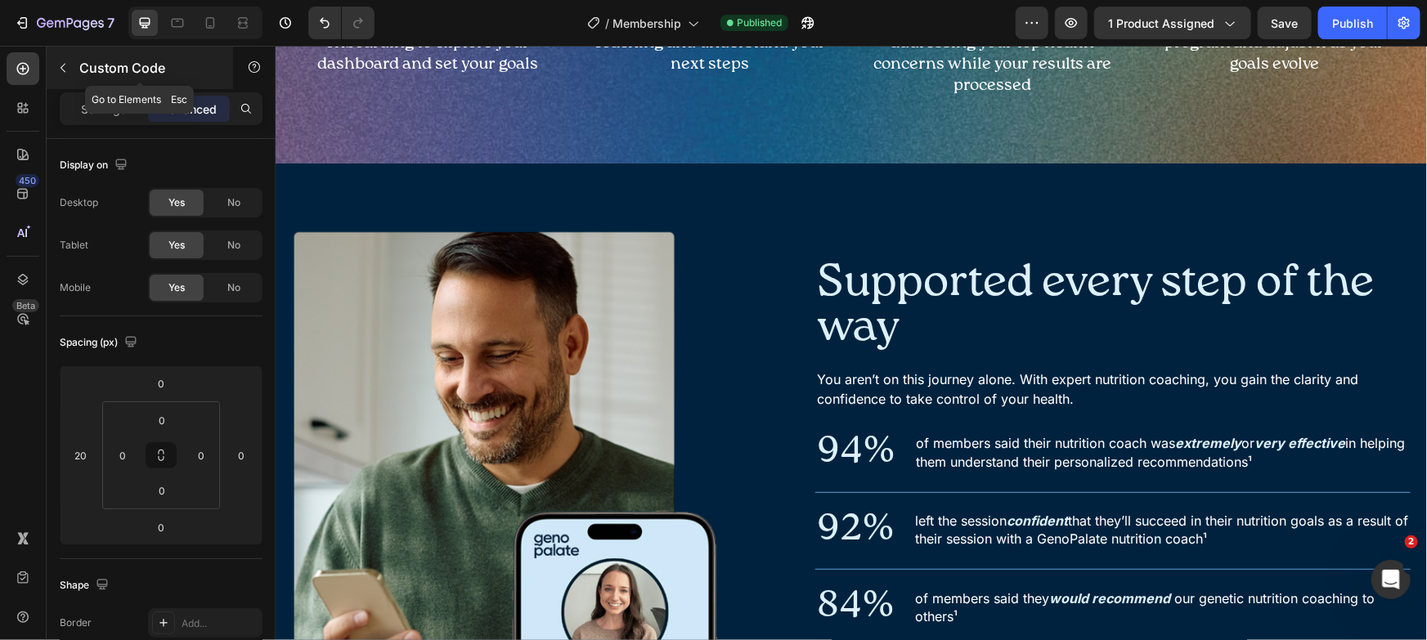
click at [112, 53] on div "Custom Code" at bounding box center [140, 68] width 186 height 43
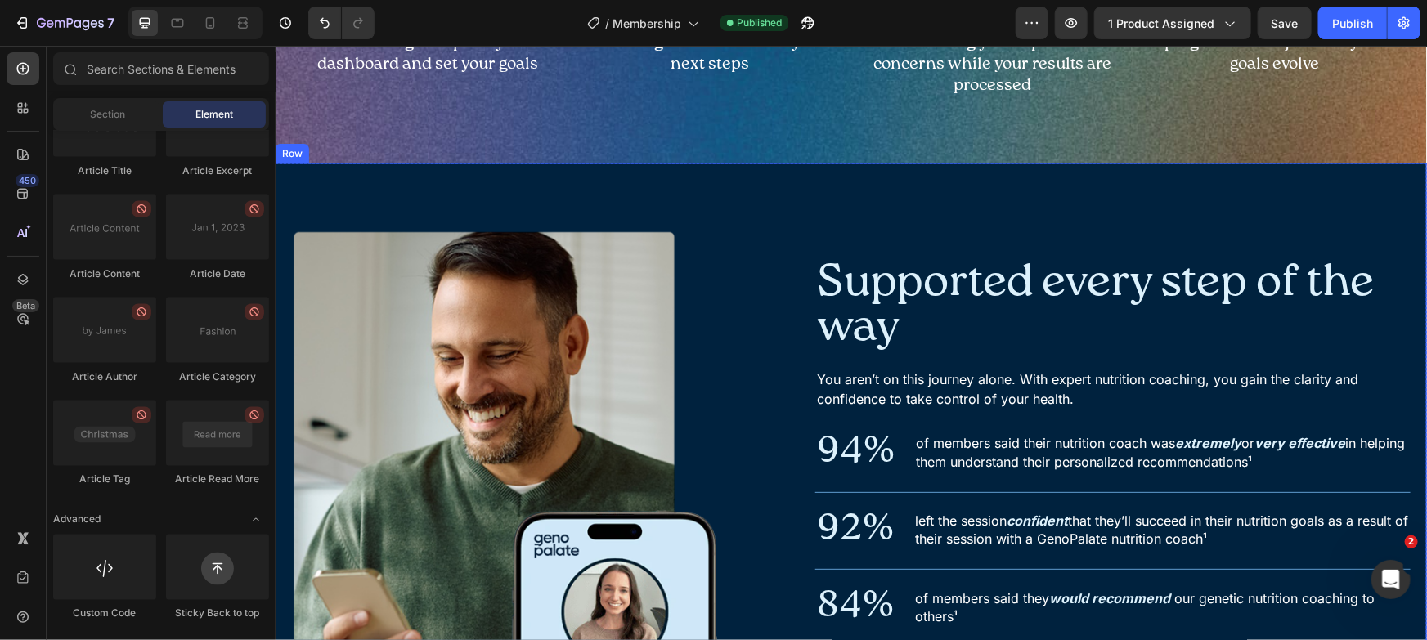
click at [778, 177] on div "Image Supported every step of the way Heading You aren’t on this journey alone.…" at bounding box center [850, 476] width 1151 height 626
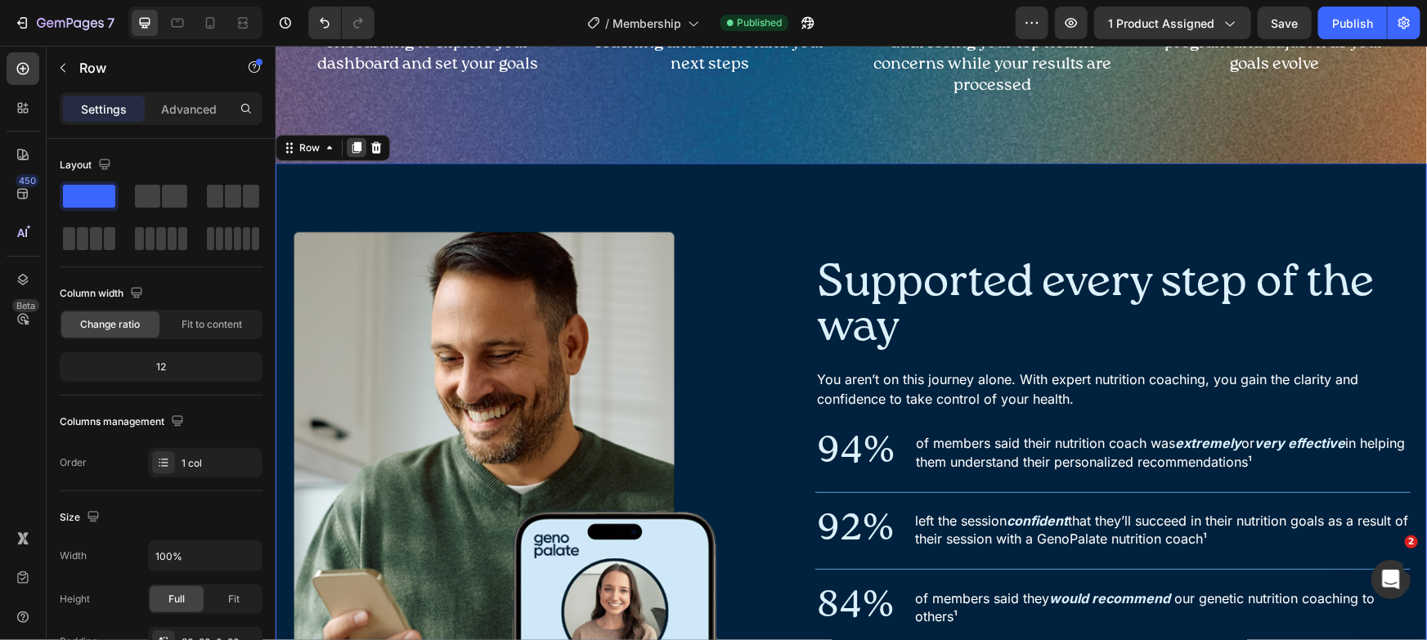
click at [349, 142] on icon at bounding box center [355, 147] width 13 height 13
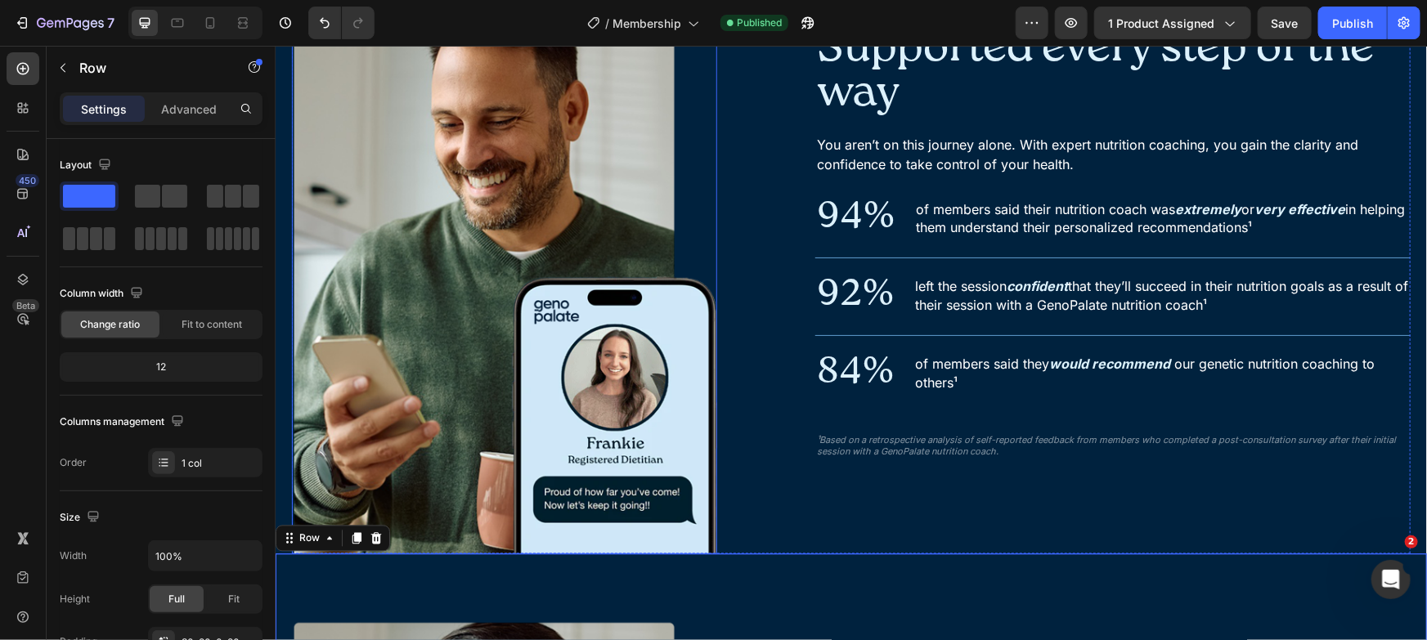
scroll to position [1367, 0]
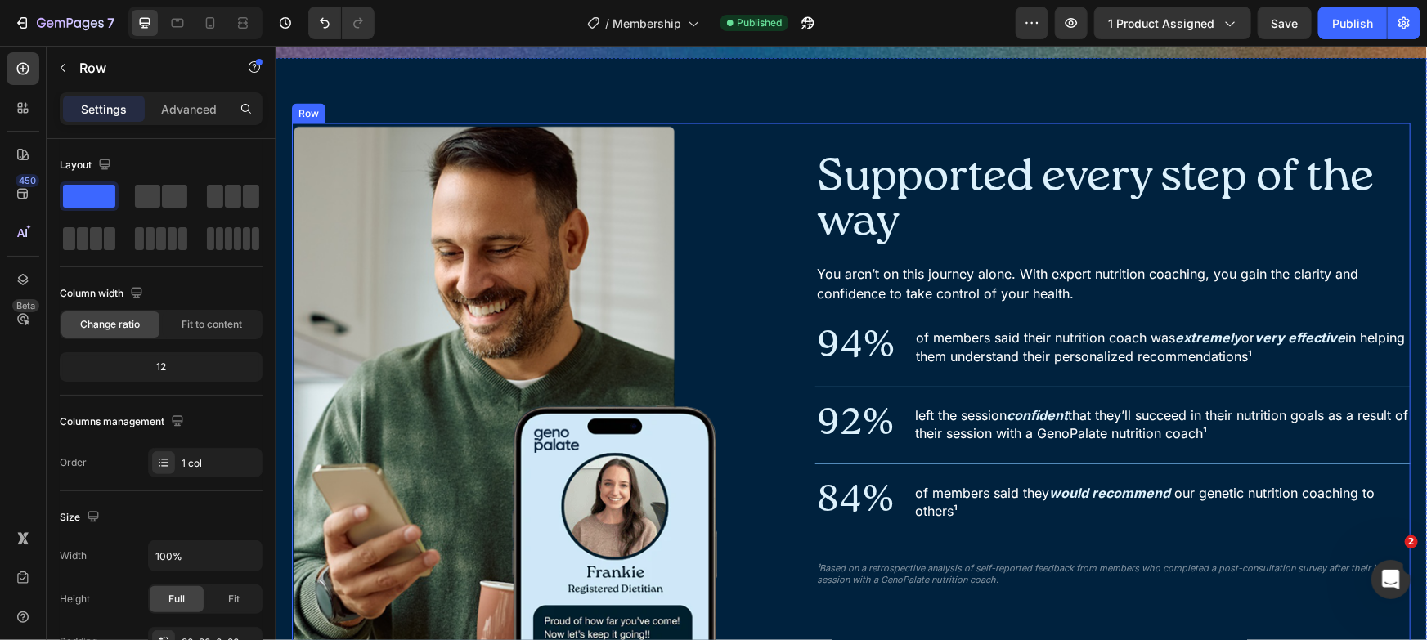
click at [743, 132] on div "Image Supported every step of the way Heading You aren’t on this journey alone.…" at bounding box center [850, 403] width 1119 height 560
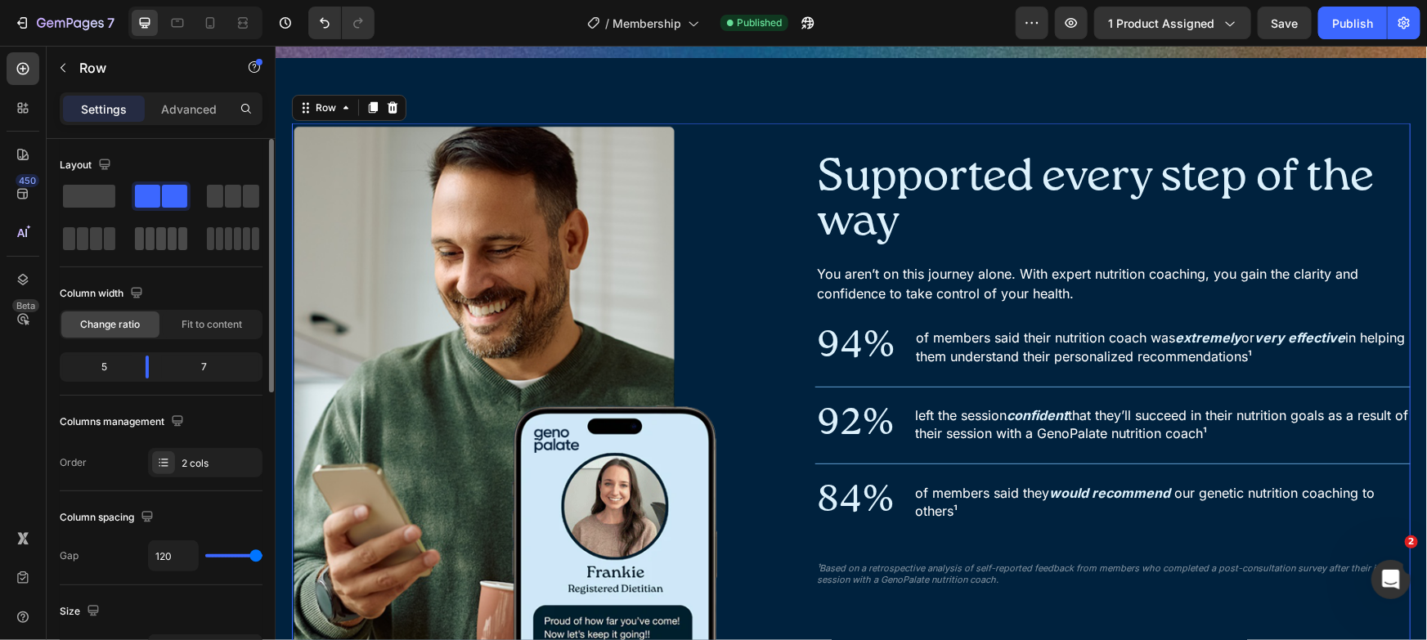
click at [156, 239] on span at bounding box center [160, 238] width 9 height 23
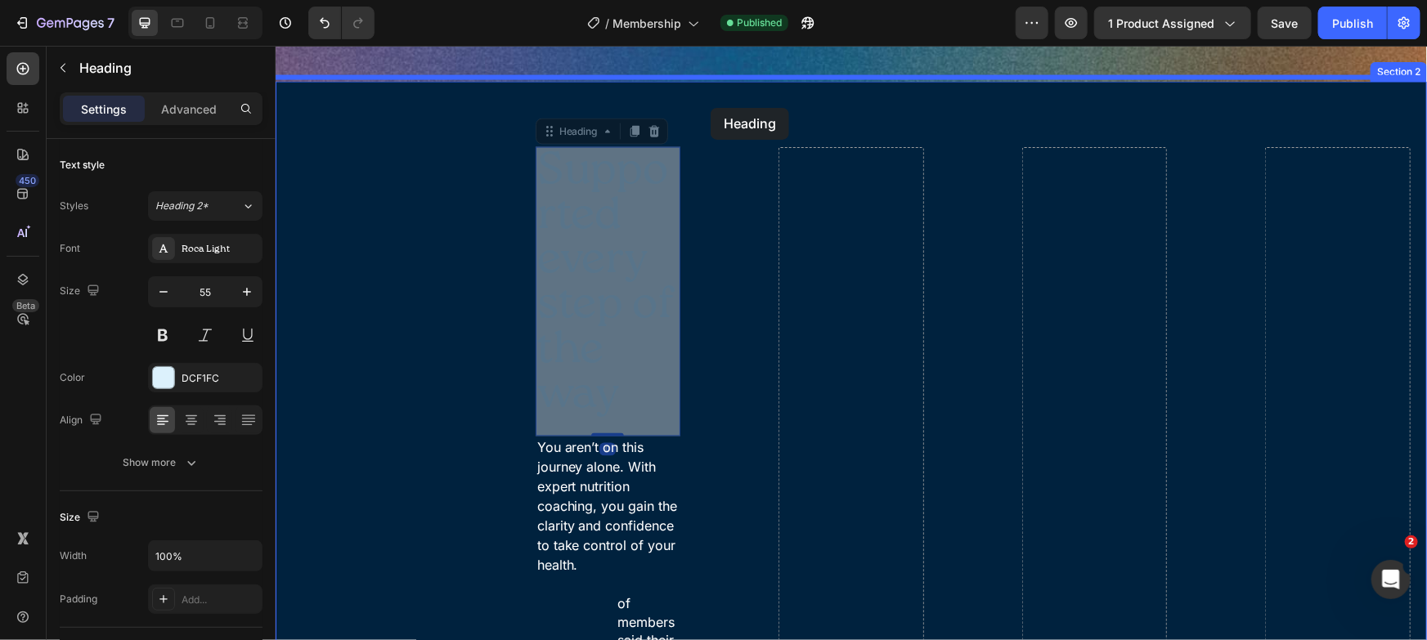
scroll to position [1336, 0]
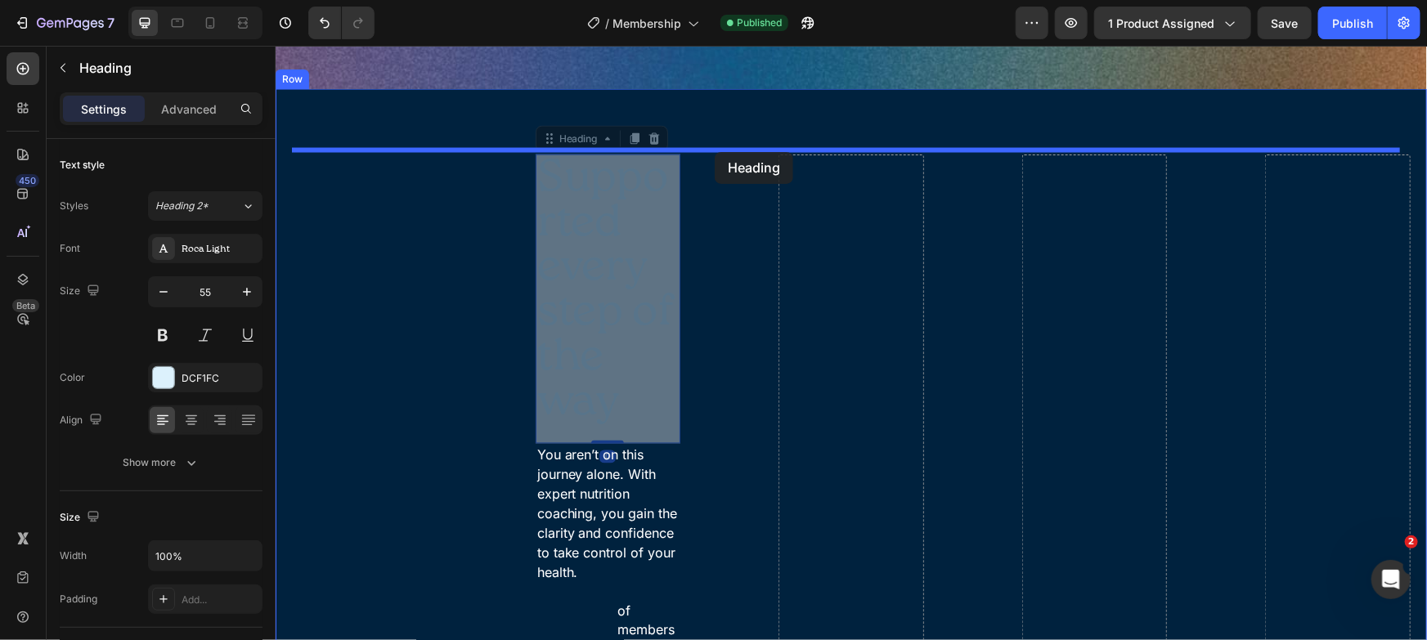
drag, startPoint x: 597, startPoint y: 200, endPoint x: 714, endPoint y: 151, distance: 126.8
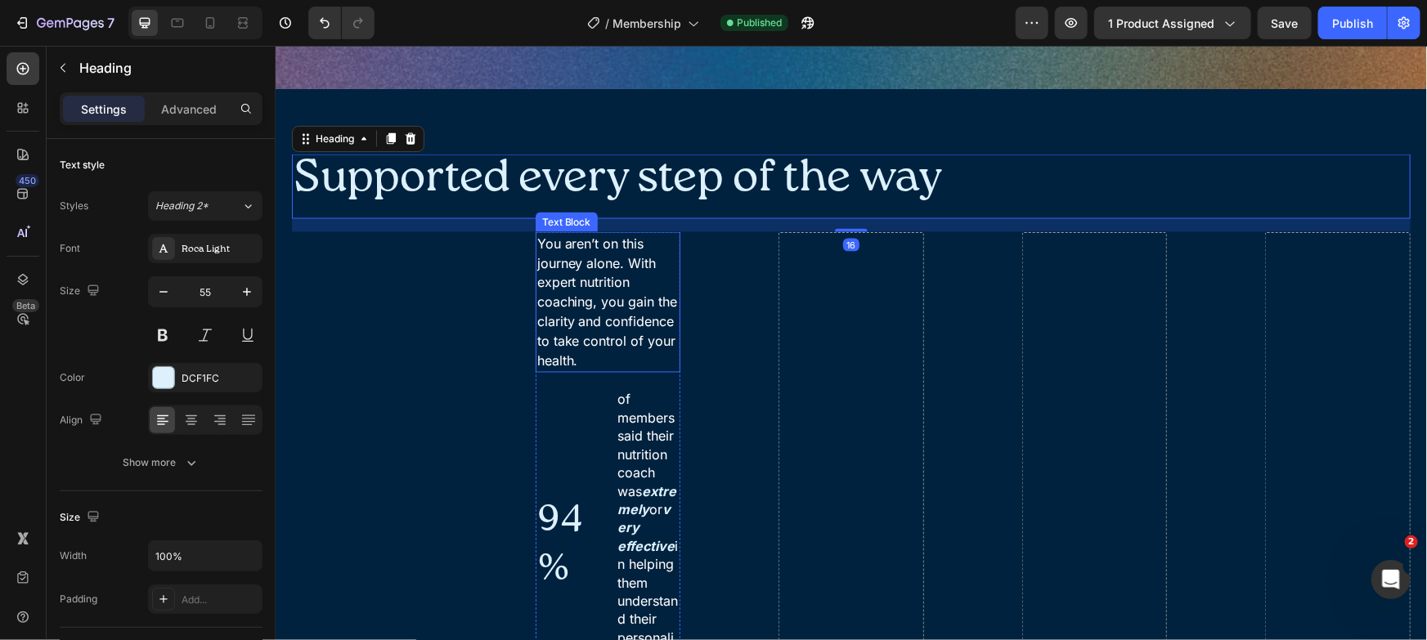
click at [615, 271] on p "You aren’t on this journey alone. With expert nutrition coaching, you gain the …" at bounding box center [607, 301] width 142 height 137
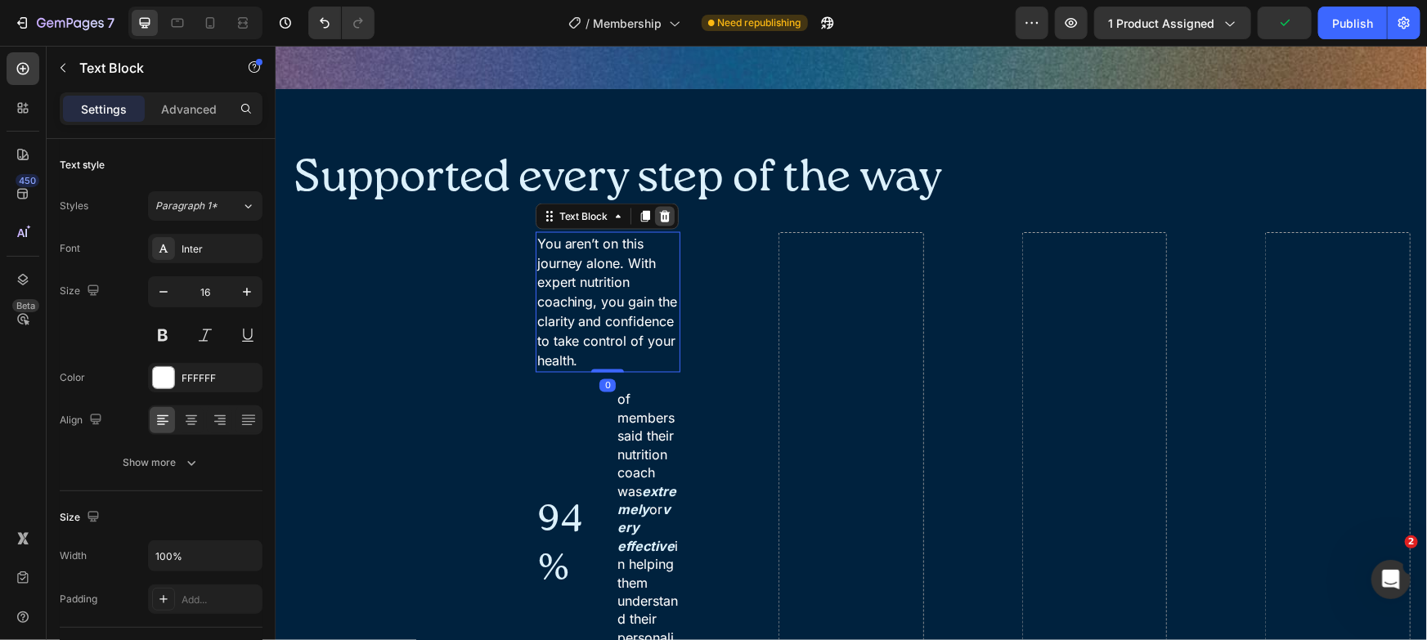
click at [657, 210] on icon at bounding box center [663, 215] width 13 height 13
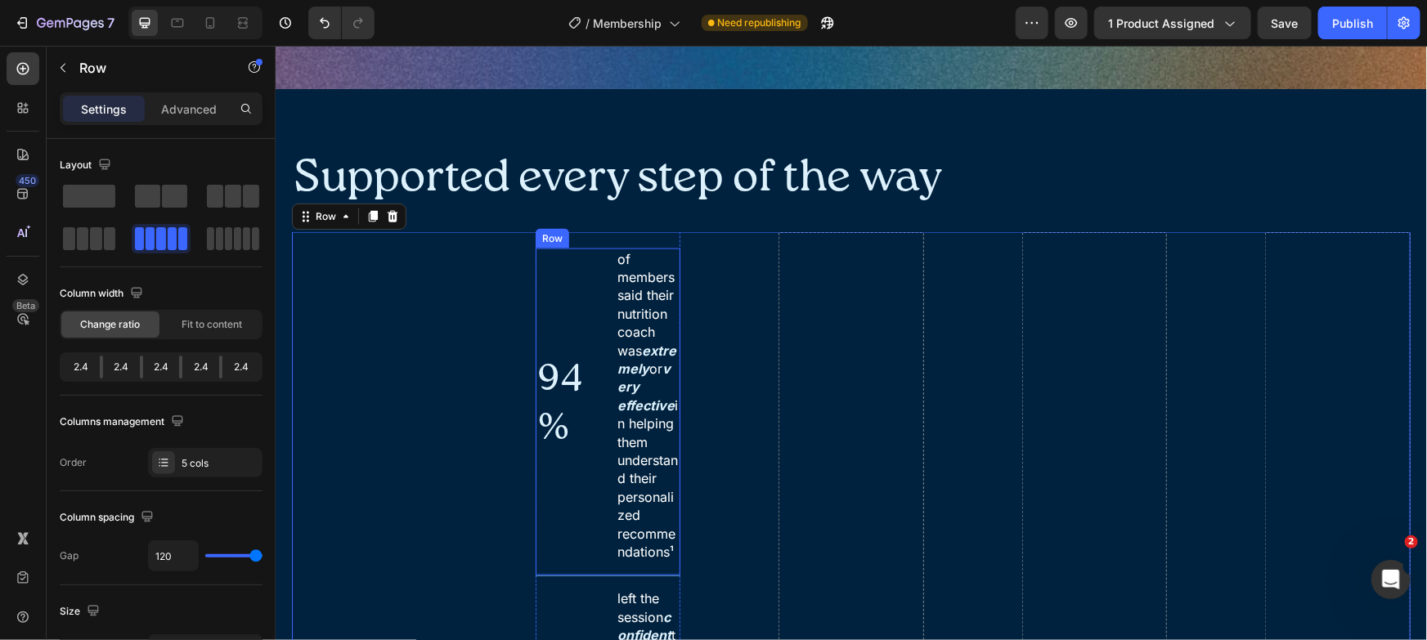
drag, startPoint x: 571, startPoint y: 276, endPoint x: 567, endPoint y: 258, distance: 19.2
click at [571, 276] on div "94% Text Block" at bounding box center [567, 405] width 65 height 315
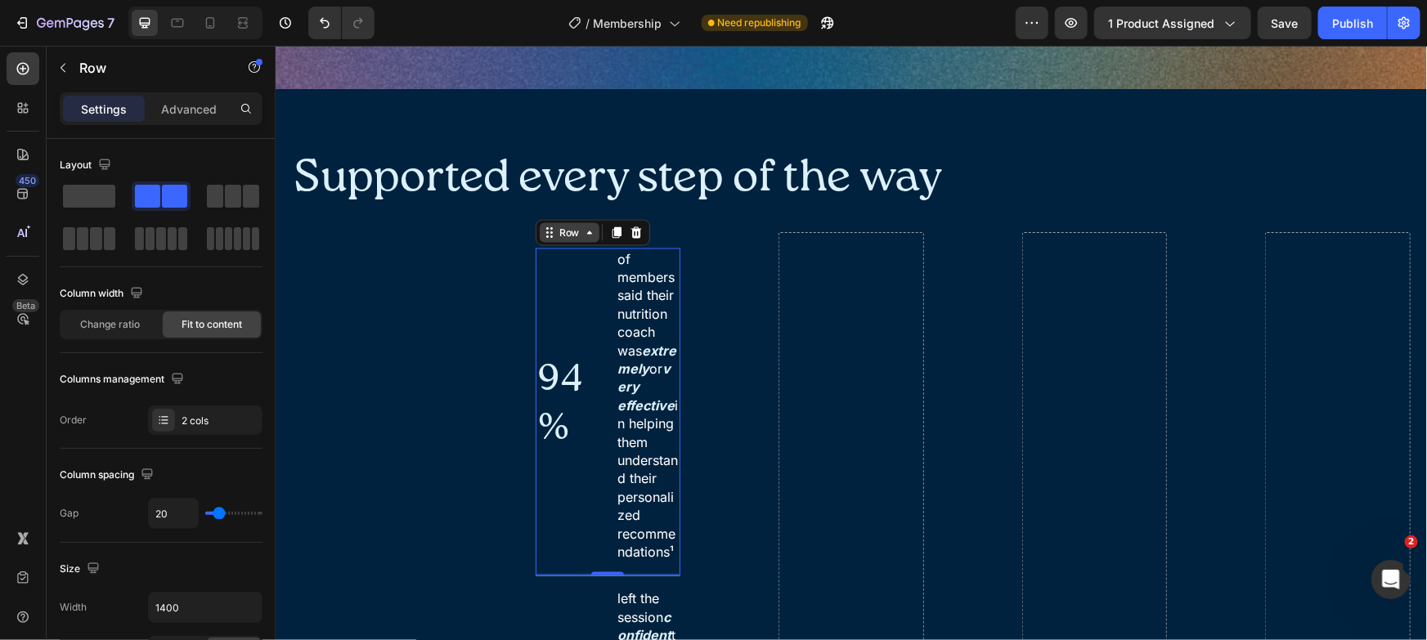
click at [583, 227] on icon at bounding box center [588, 232] width 13 height 13
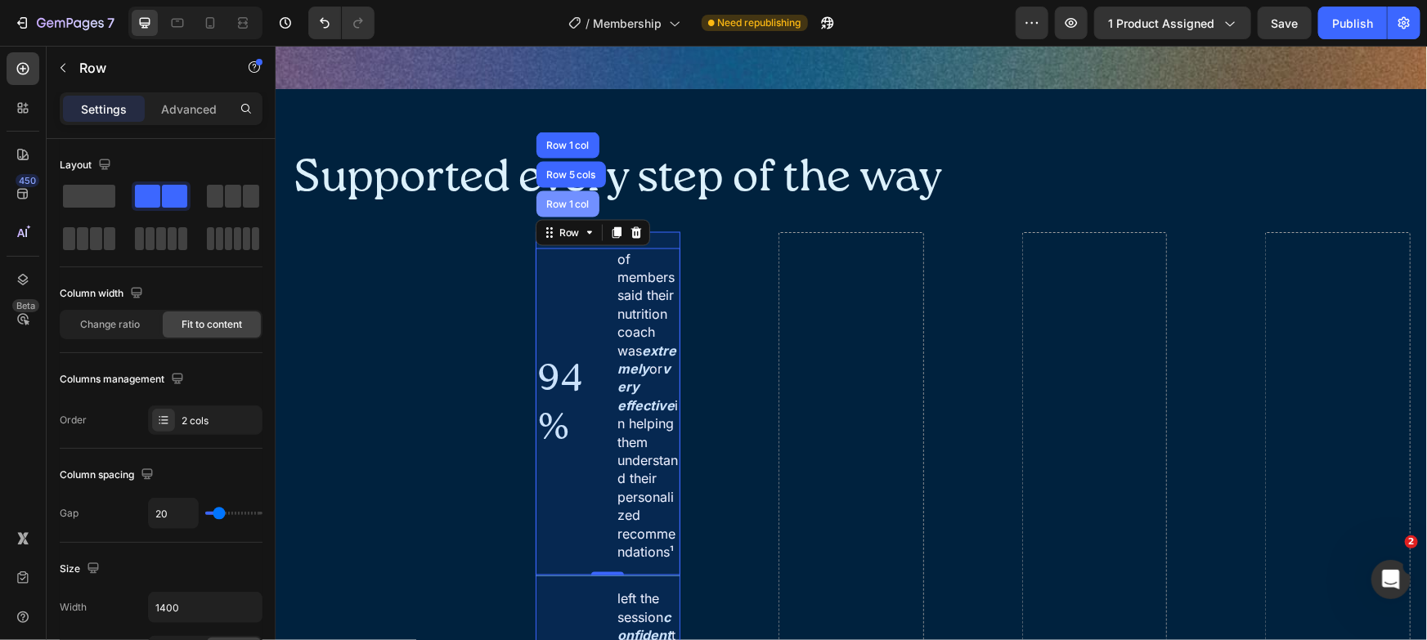
click at [579, 204] on div "Row 1 col" at bounding box center [567, 204] width 50 height 10
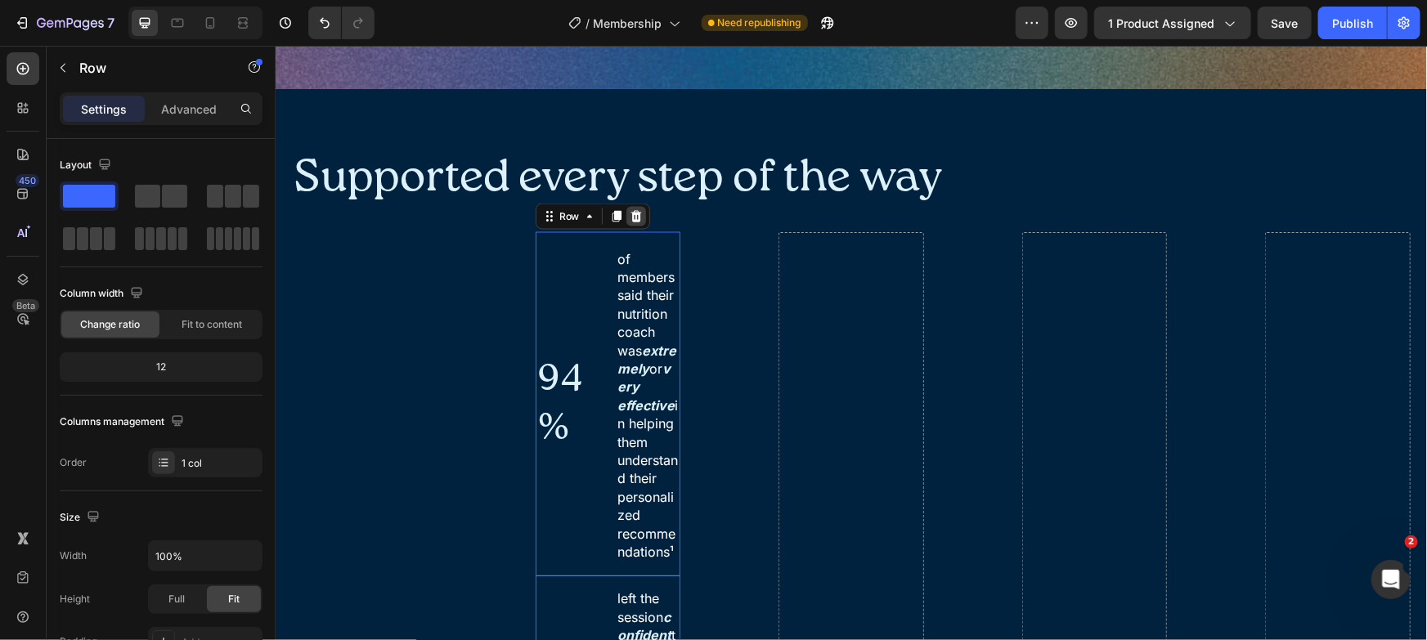
click at [630, 213] on icon at bounding box center [635, 215] width 11 height 11
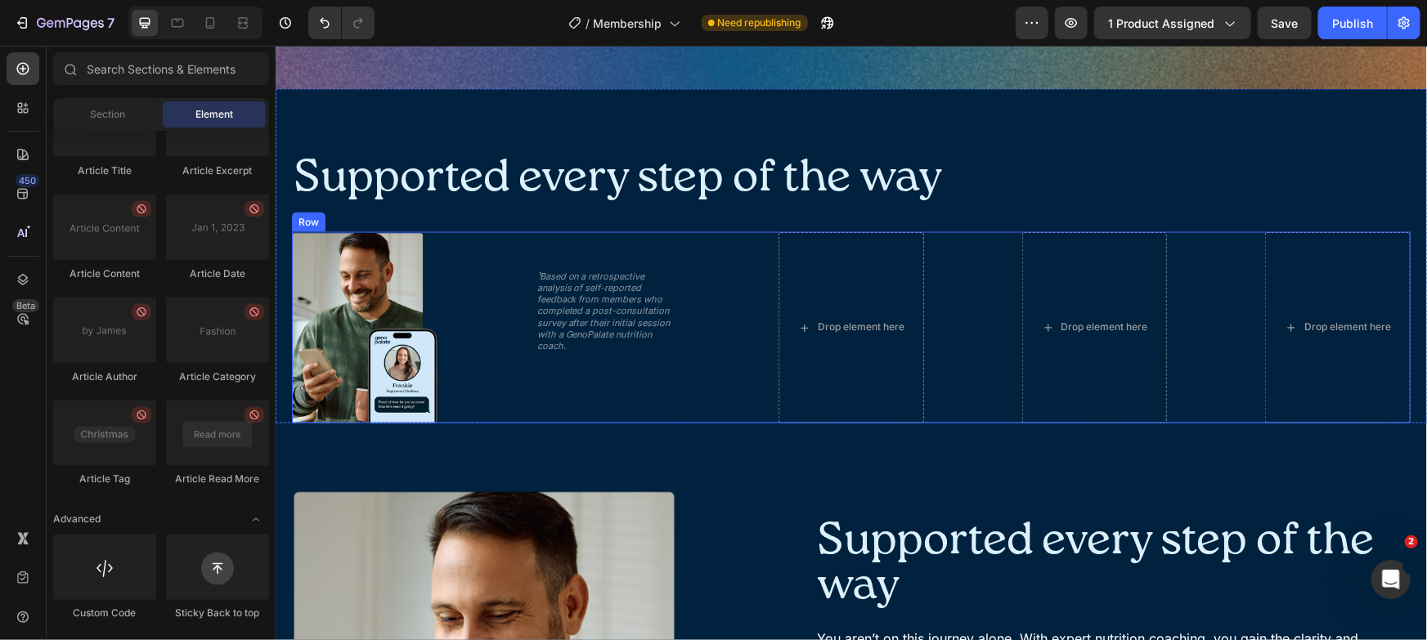
click at [545, 268] on div "¹Based on a retrospective analysis of self-reported feedback from members who c…" at bounding box center [608, 310] width 146 height 85
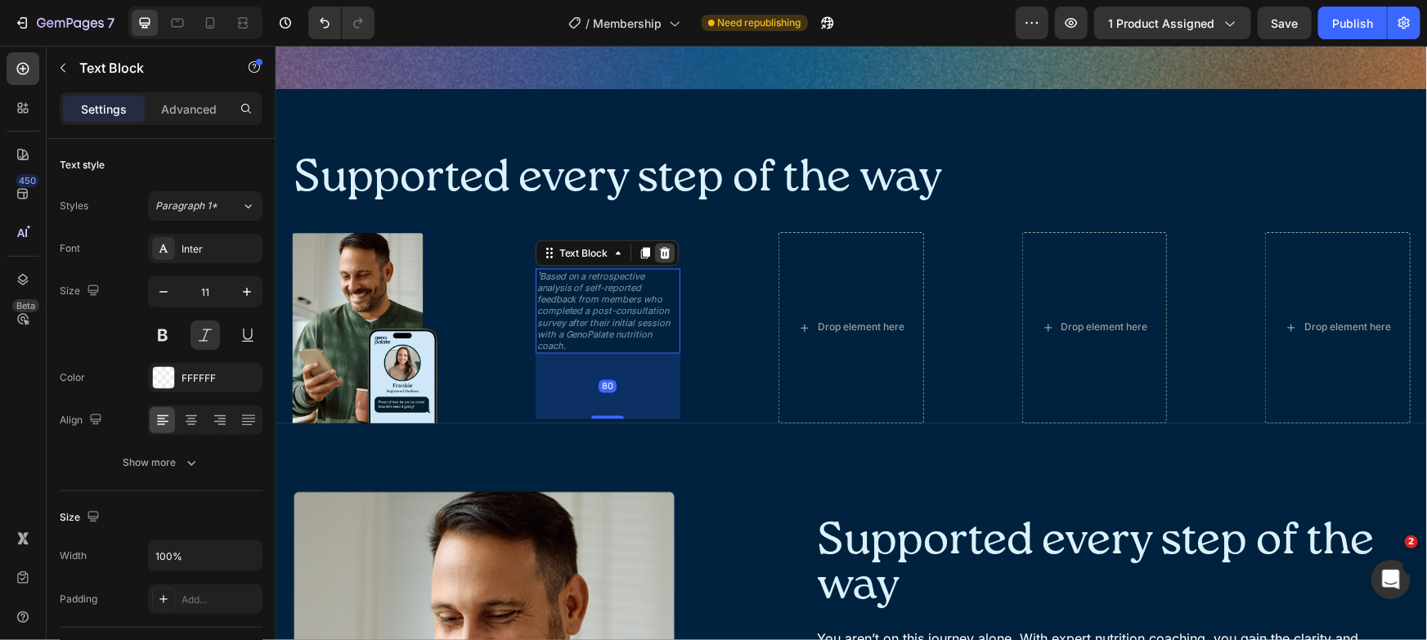
click at [667, 246] on icon at bounding box center [663, 252] width 13 height 13
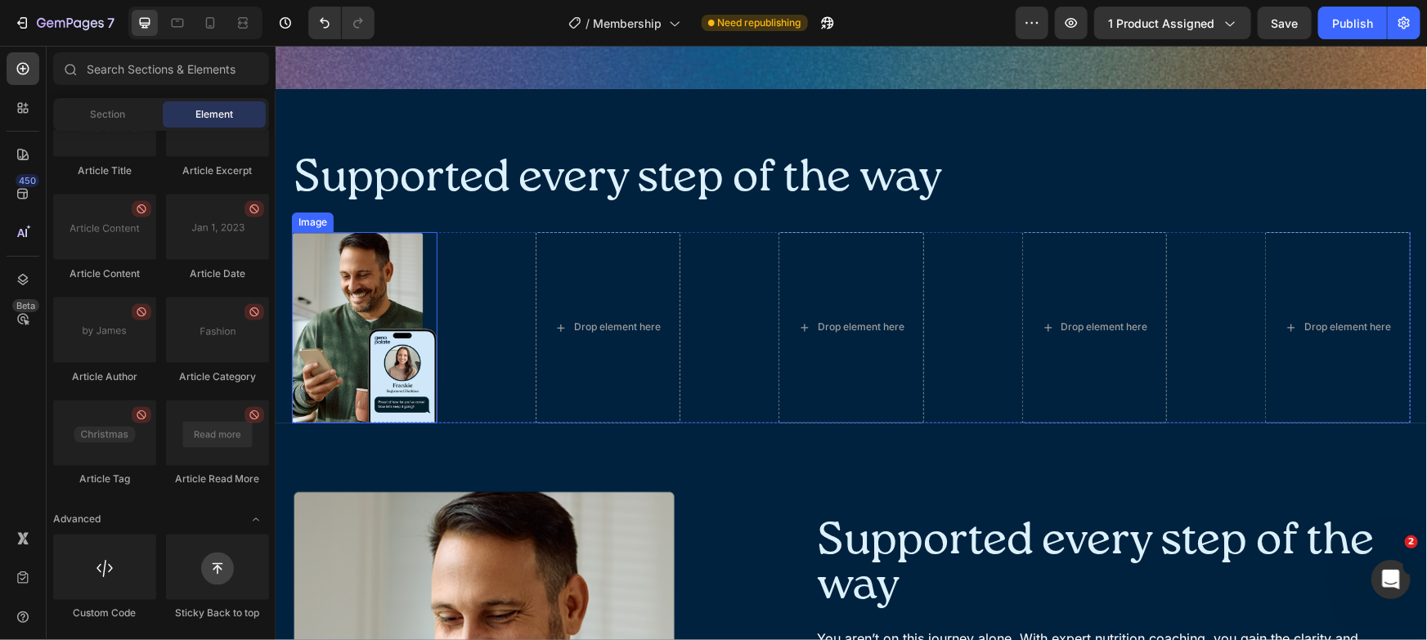
click at [382, 321] on img at bounding box center [364, 326] width 146 height 191
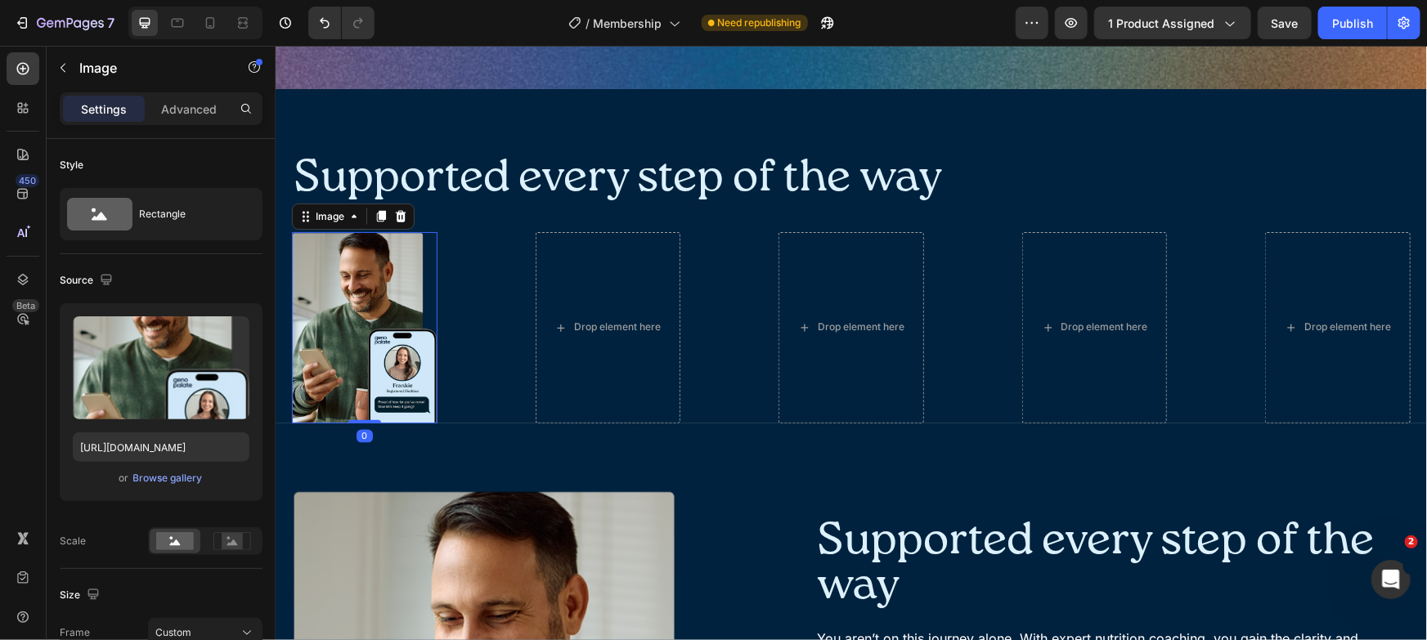
click at [409, 210] on div at bounding box center [400, 216] width 20 height 20
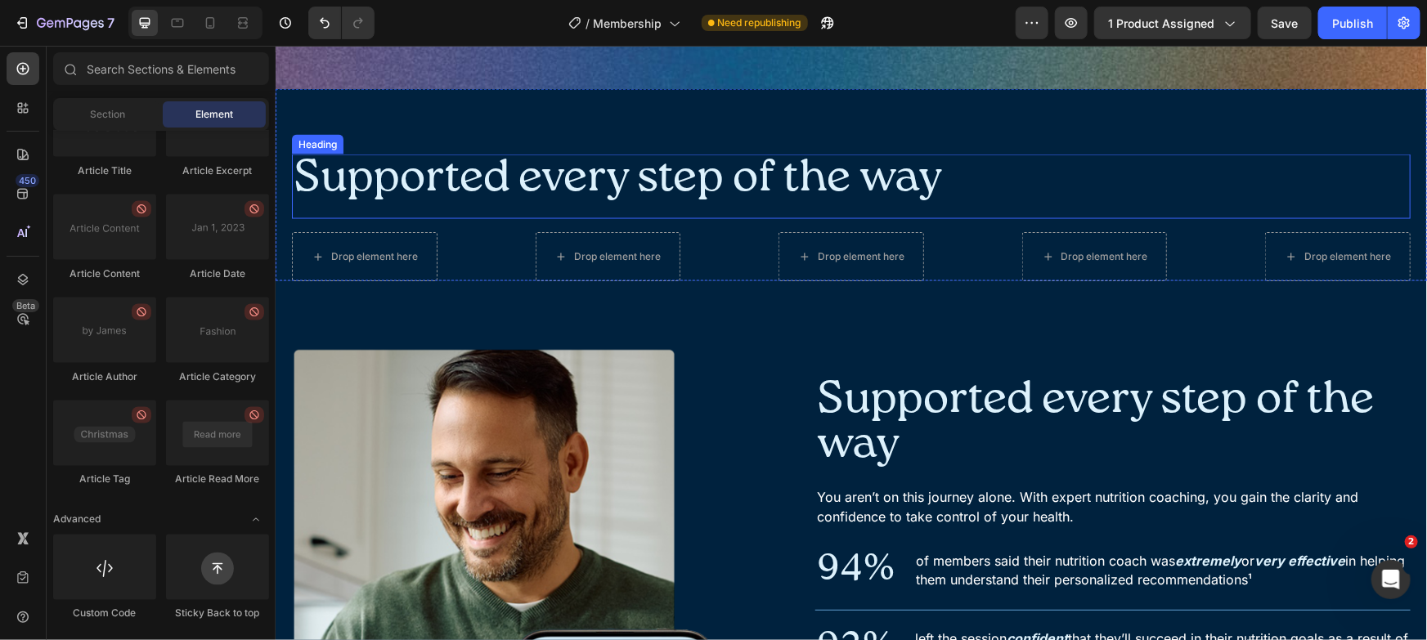
click at [645, 182] on h2 "Supported every step of the way" at bounding box center [850, 178] width 1119 height 48
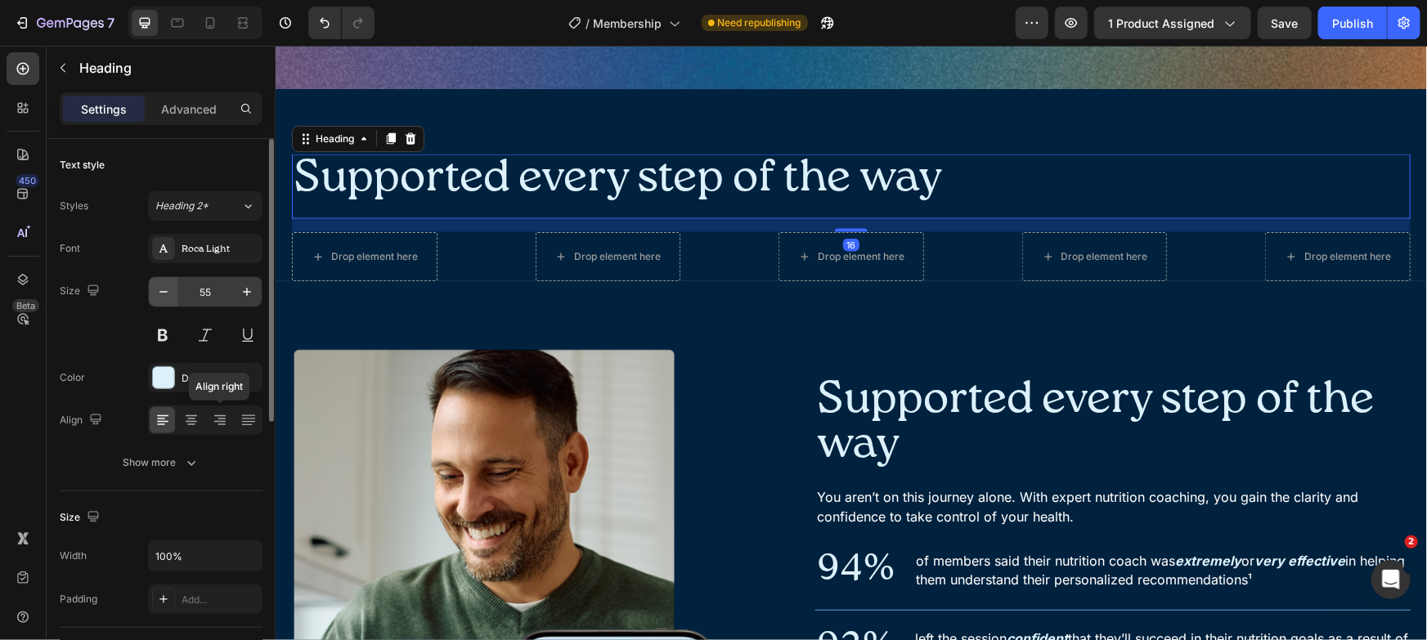
click at [203, 414] on div at bounding box center [190, 420] width 25 height 26
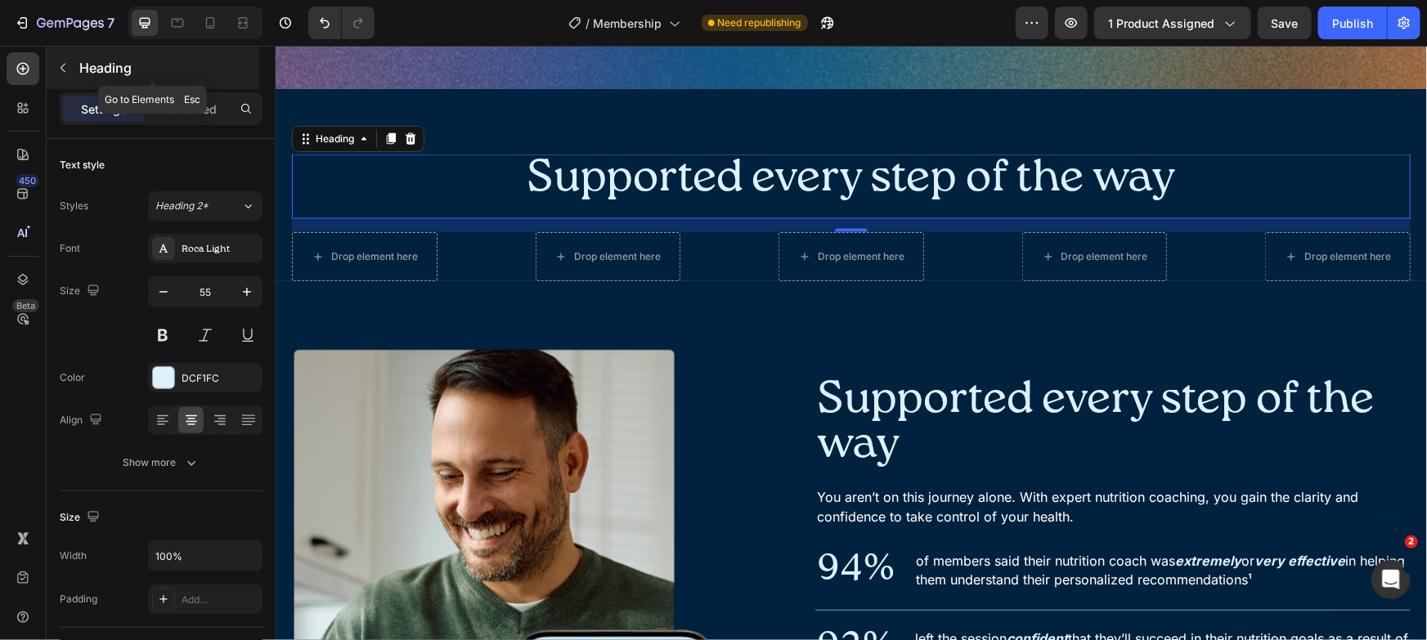
click at [137, 75] on p "Heading" at bounding box center [167, 68] width 177 height 20
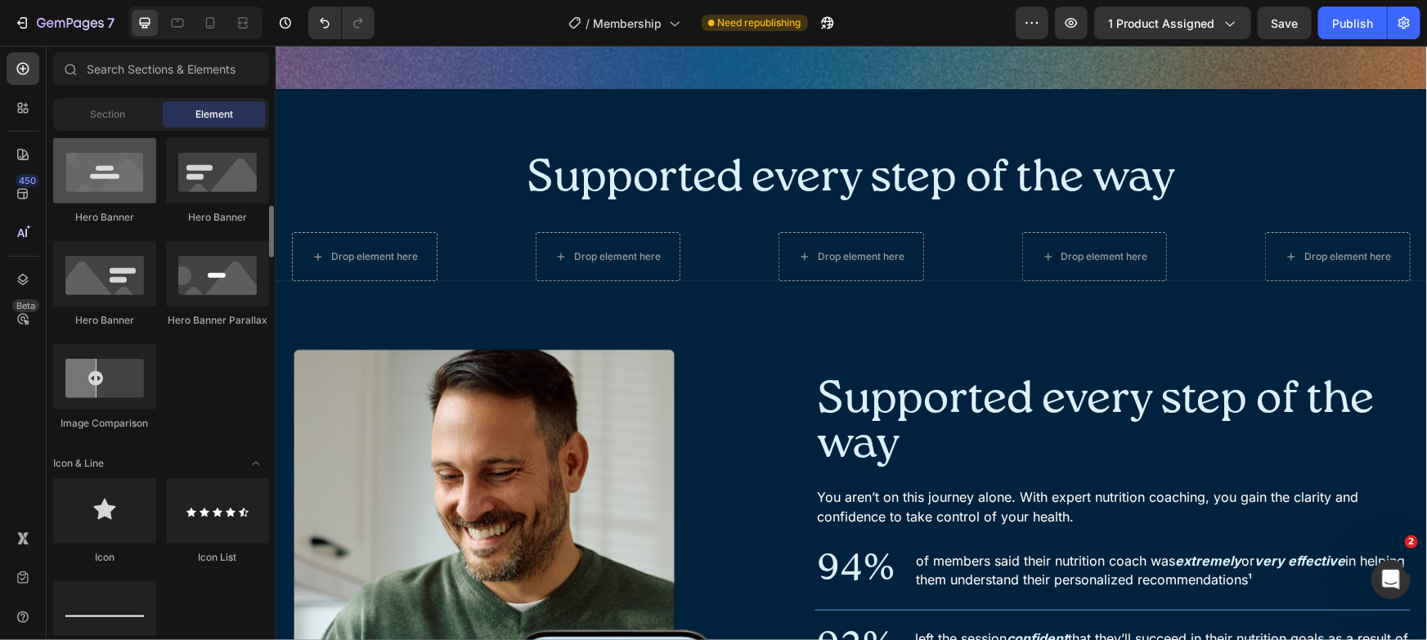
scroll to position [0, 0]
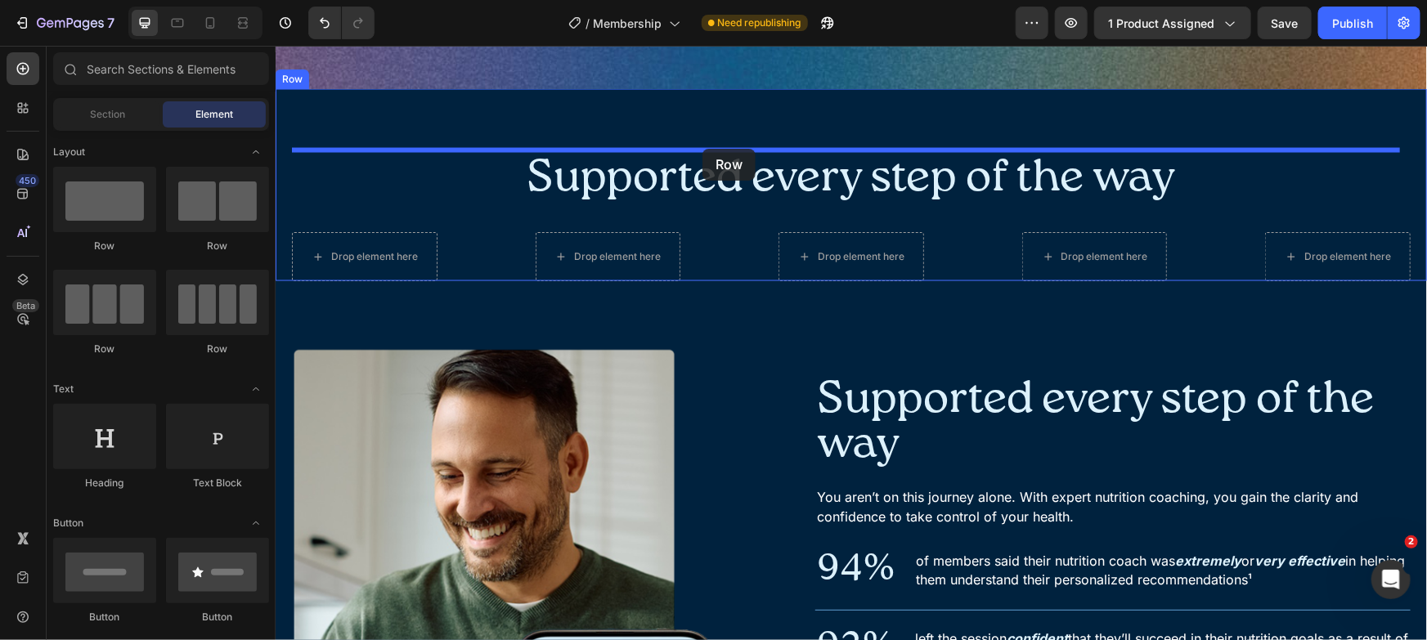
drag, startPoint x: 396, startPoint y: 236, endPoint x: 702, endPoint y: 148, distance: 318.1
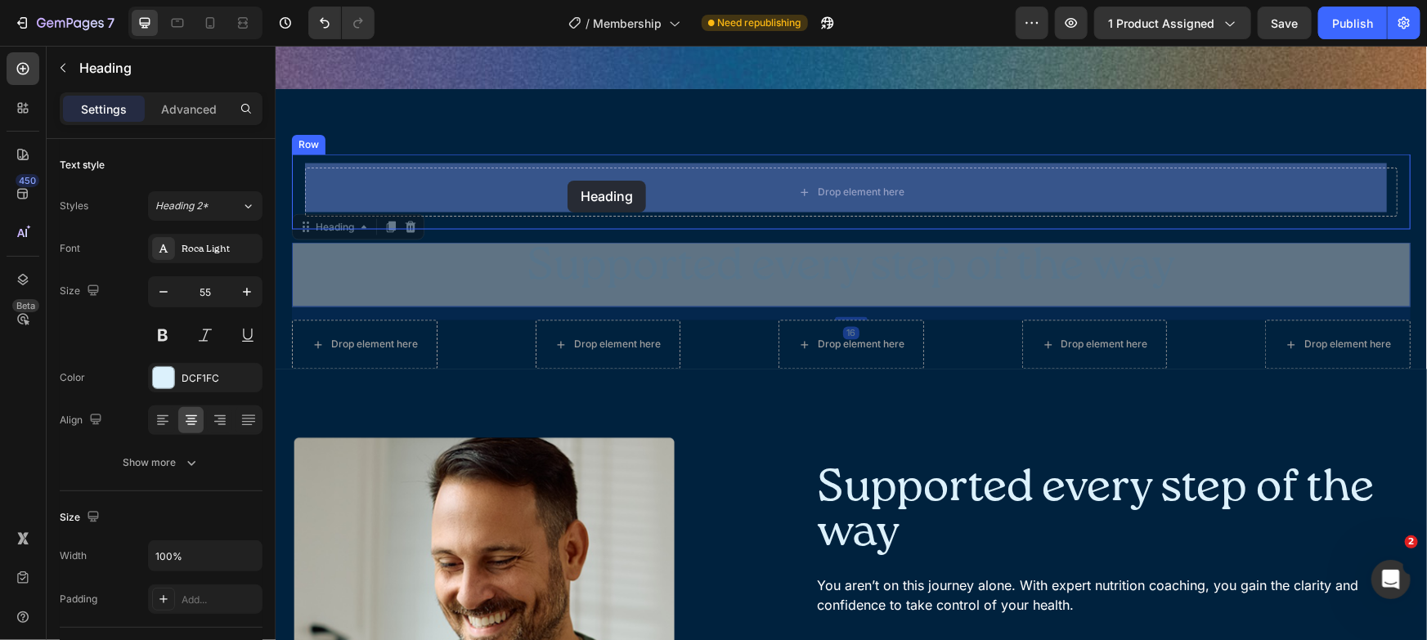
drag, startPoint x: 546, startPoint y: 254, endPoint x: 567, endPoint y: 180, distance: 76.4
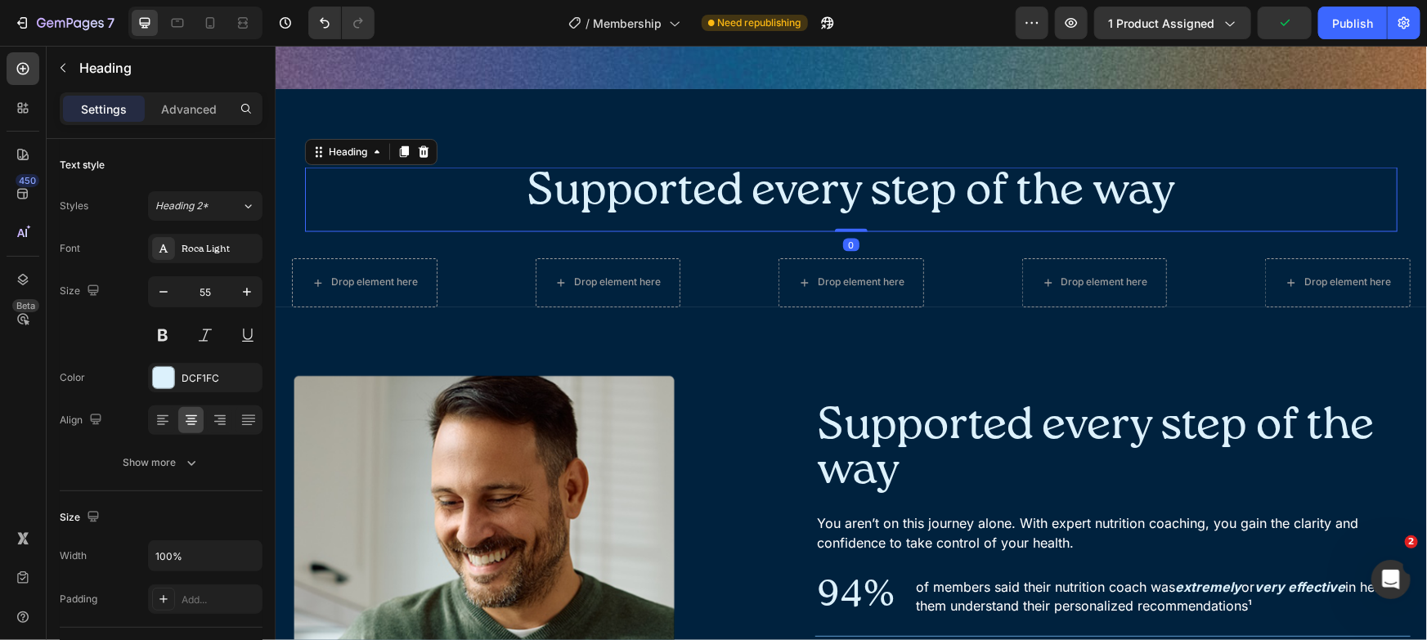
click at [563, 184] on h2 "Supported every step of the way" at bounding box center [850, 191] width 1093 height 48
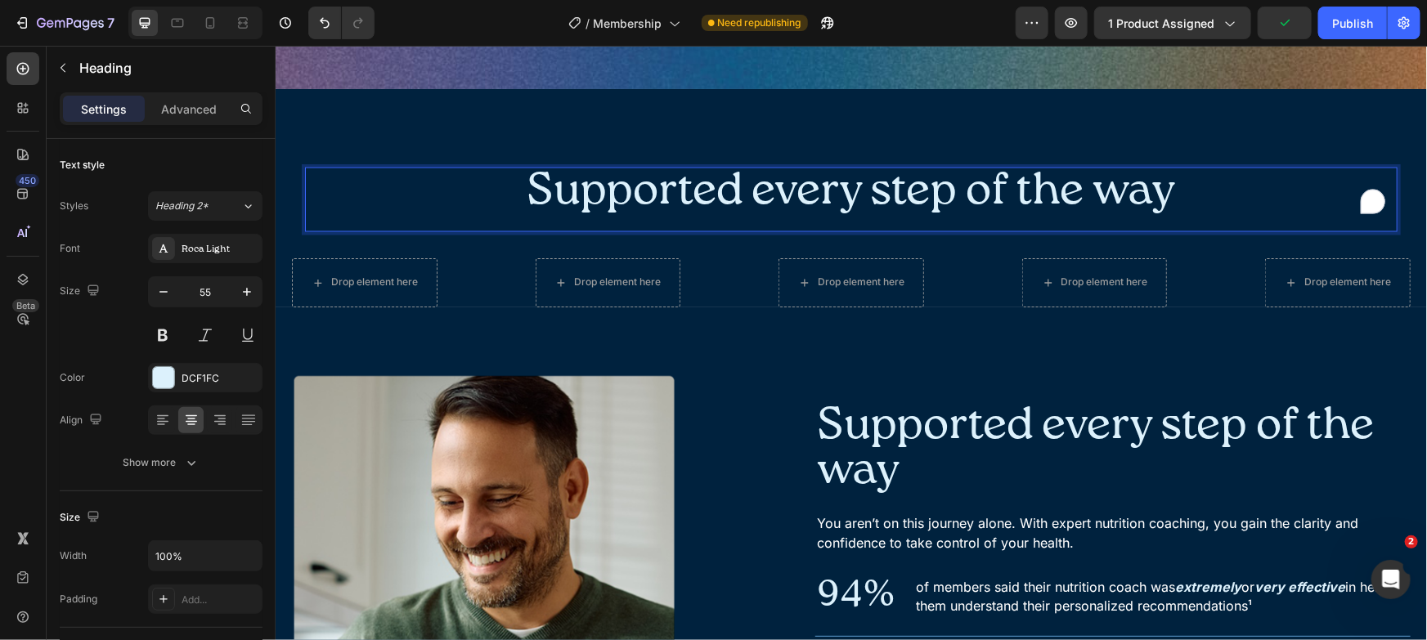
click at [562, 184] on p "Supported every step of the way" at bounding box center [850, 190] width 1089 height 45
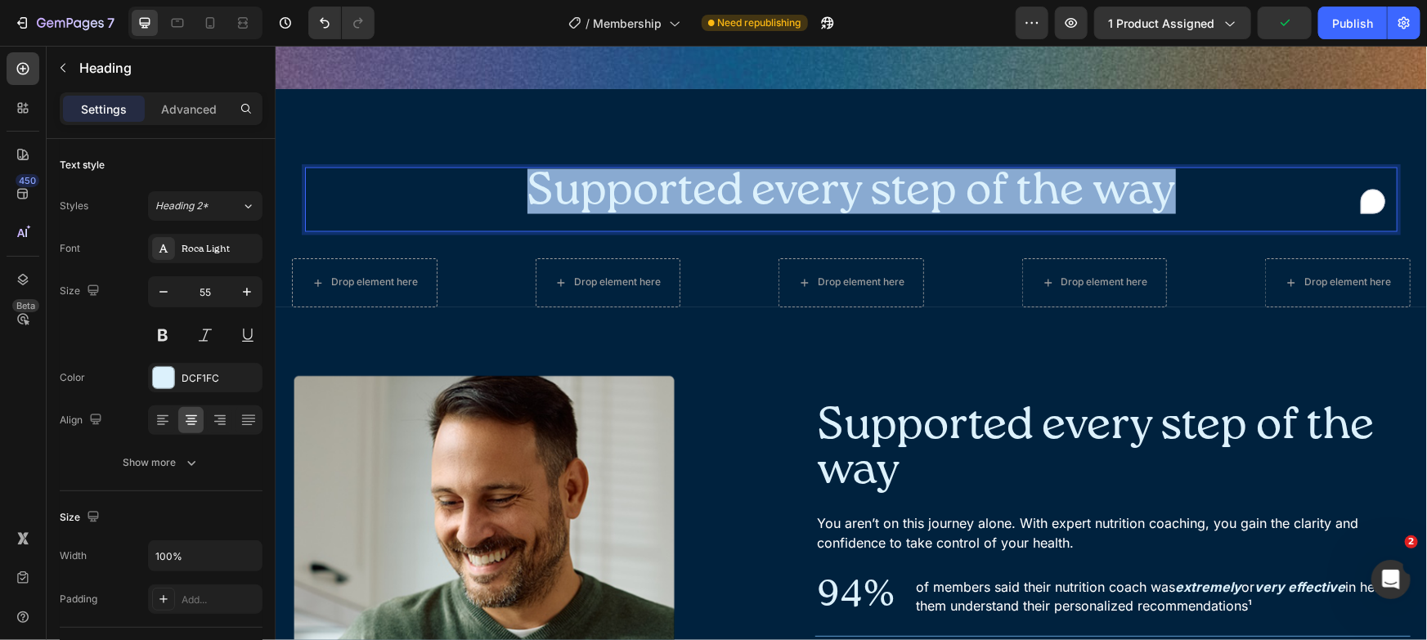
click at [562, 184] on p "Supported every step of the way" at bounding box center [850, 190] width 1089 height 45
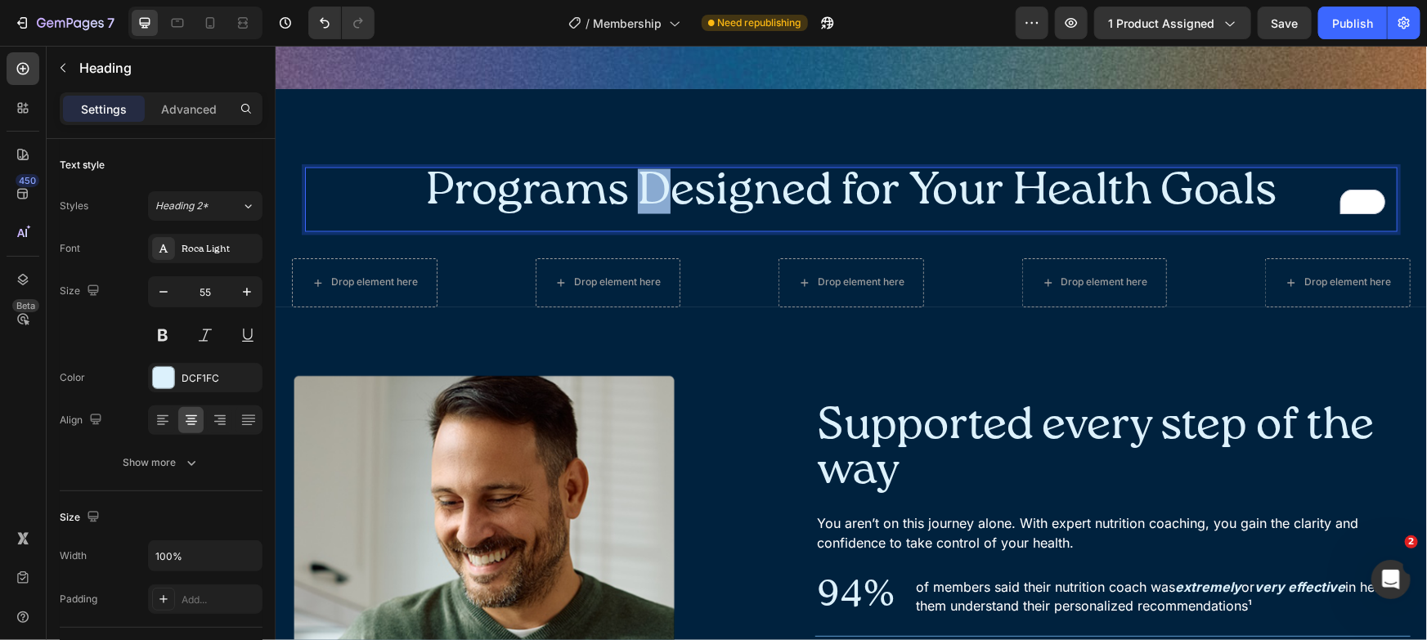
click at [643, 181] on p "Programs Designed for Your Health Goals" at bounding box center [850, 190] width 1089 height 45
click at [828, 177] on p "Programs designed for Your Health Goals" at bounding box center [850, 190] width 1089 height 45
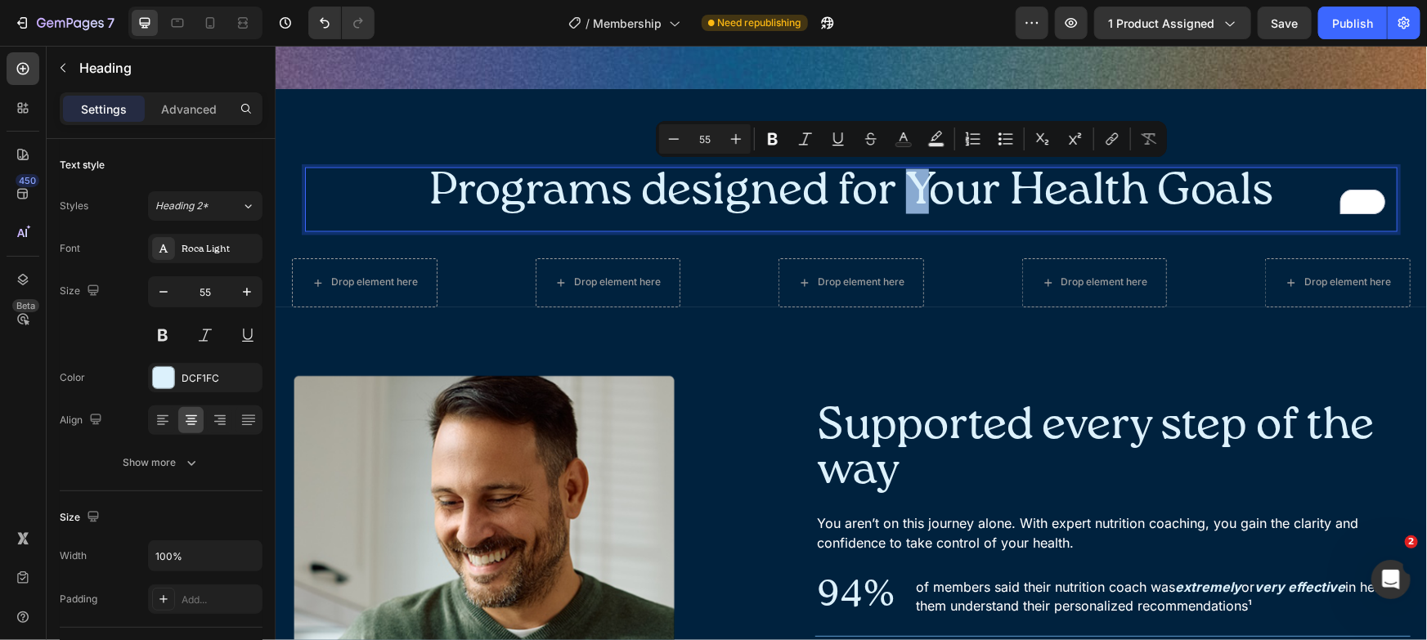
click at [913, 177] on p "Programs designed for Your Health Goals" at bounding box center [850, 190] width 1089 height 45
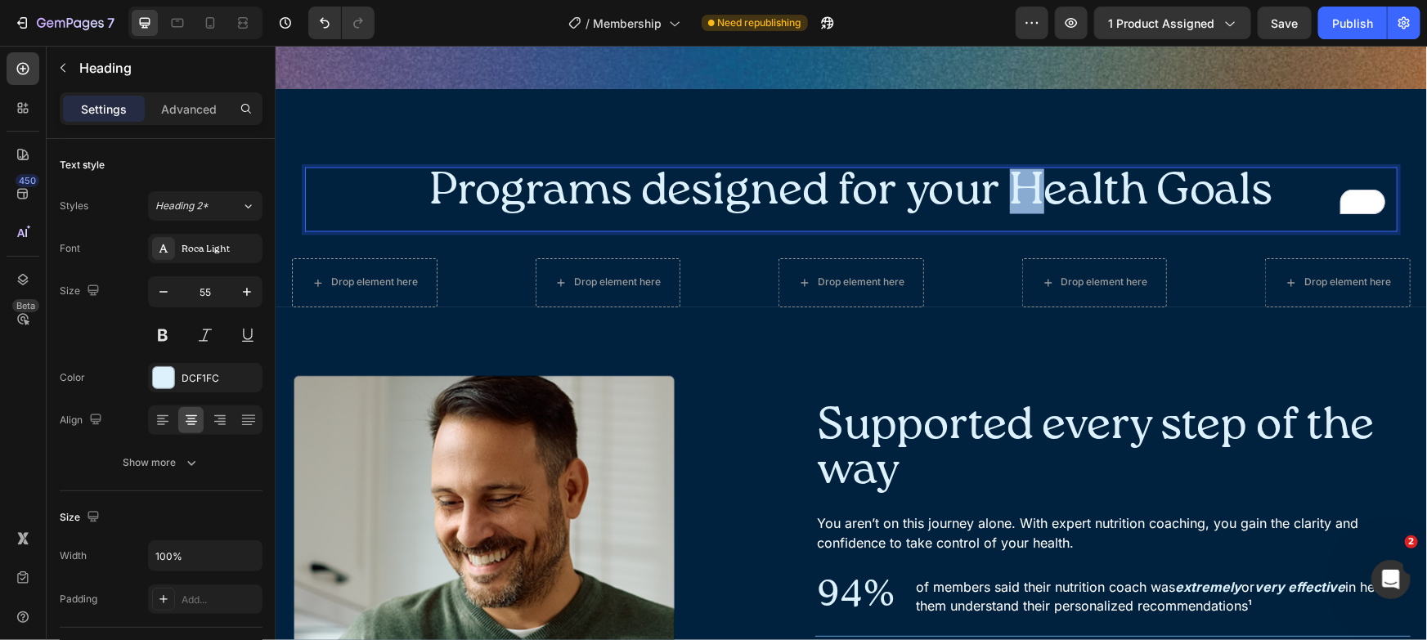
drag, startPoint x: 1002, startPoint y: 183, endPoint x: 1021, endPoint y: 185, distance: 19.7
click at [1021, 185] on p "Programs designed for your Health Goals" at bounding box center [850, 190] width 1089 height 45
drag, startPoint x: 1169, startPoint y: 187, endPoint x: 1160, endPoint y: 187, distance: 9.8
click at [1160, 187] on p "Programs designed for your health Goals" at bounding box center [850, 190] width 1089 height 45
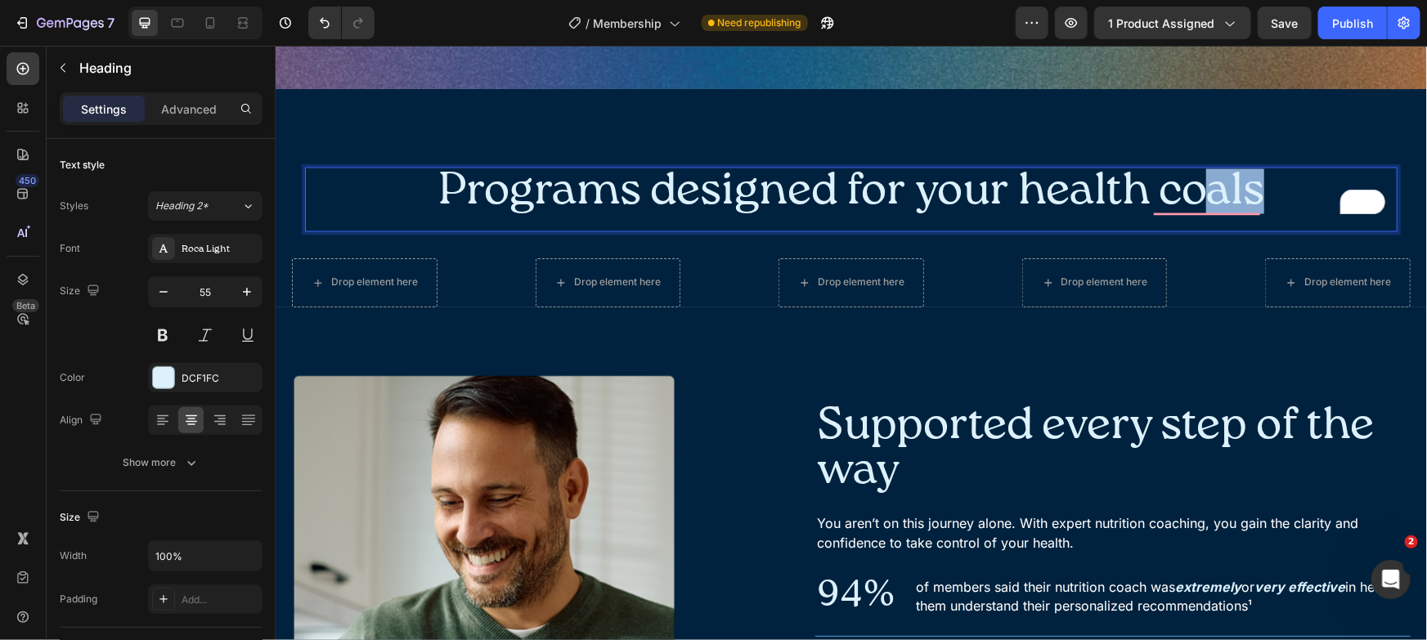
drag, startPoint x: 1201, startPoint y: 191, endPoint x: 1271, endPoint y: 199, distance: 70.8
click at [1271, 199] on p "Programs designed for your health coals" at bounding box center [850, 190] width 1089 height 45
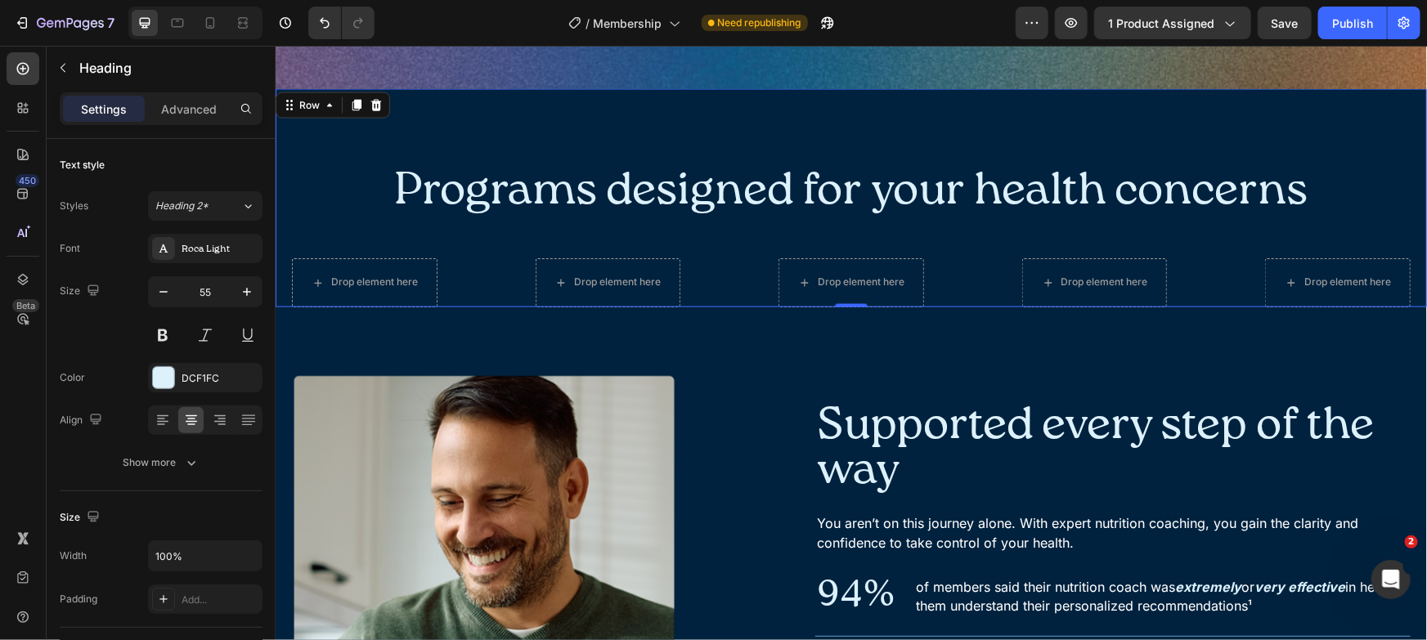
click at [352, 141] on div "Programs designed for your health concerns Heading Row Drop element here Drop e…" at bounding box center [850, 197] width 1151 height 218
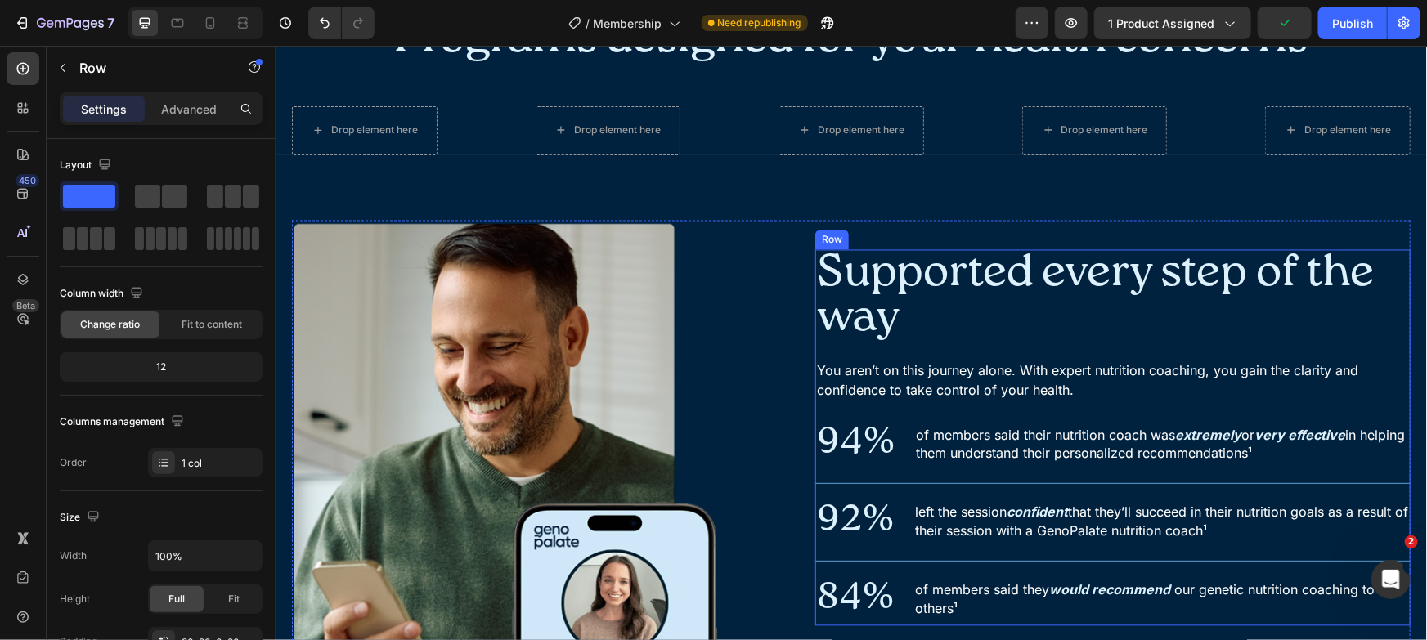
scroll to position [1483, 0]
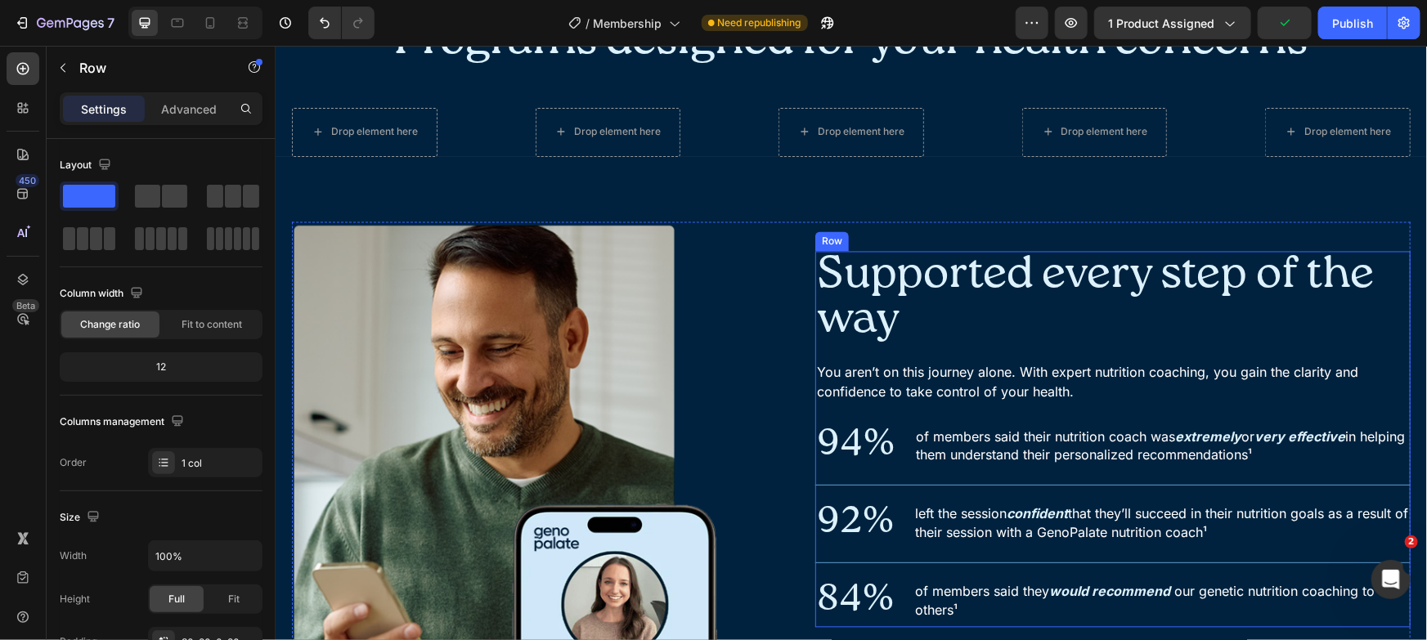
click at [1104, 378] on p "You aren’t on this journey alone. With expert nutrition coaching, you gain the …" at bounding box center [1112, 381] width 592 height 39
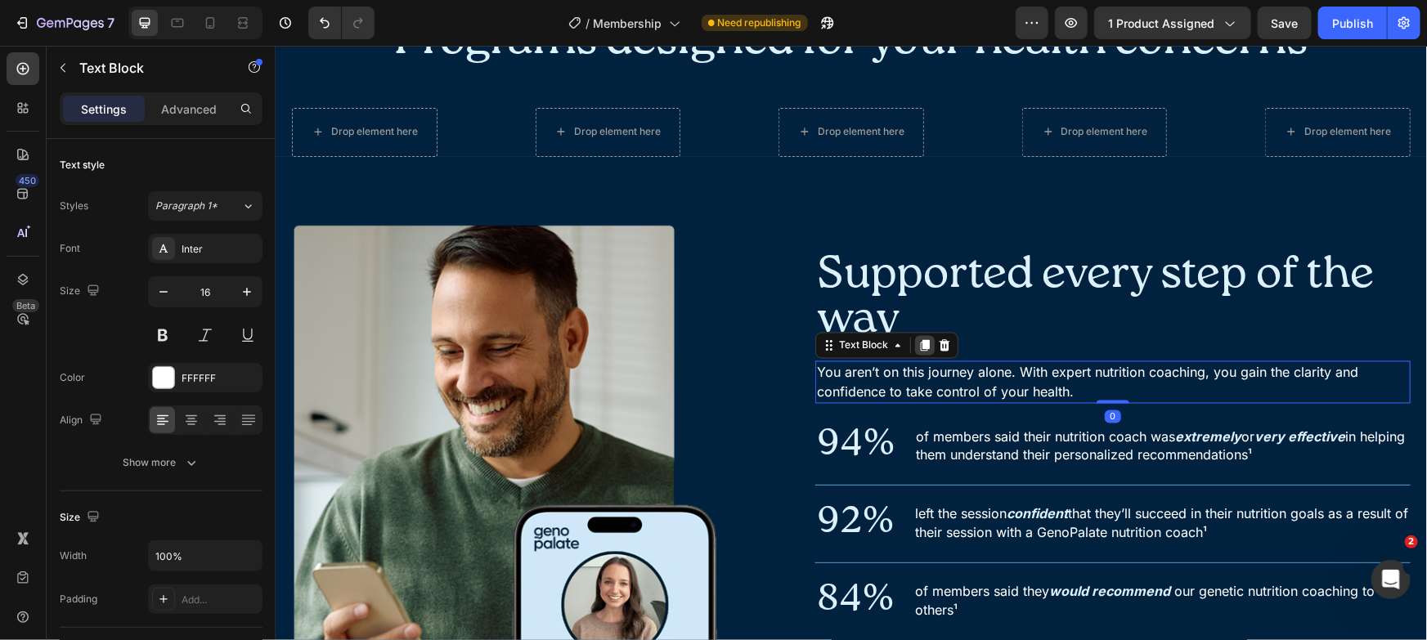
click at [920, 343] on icon at bounding box center [924, 344] width 9 height 11
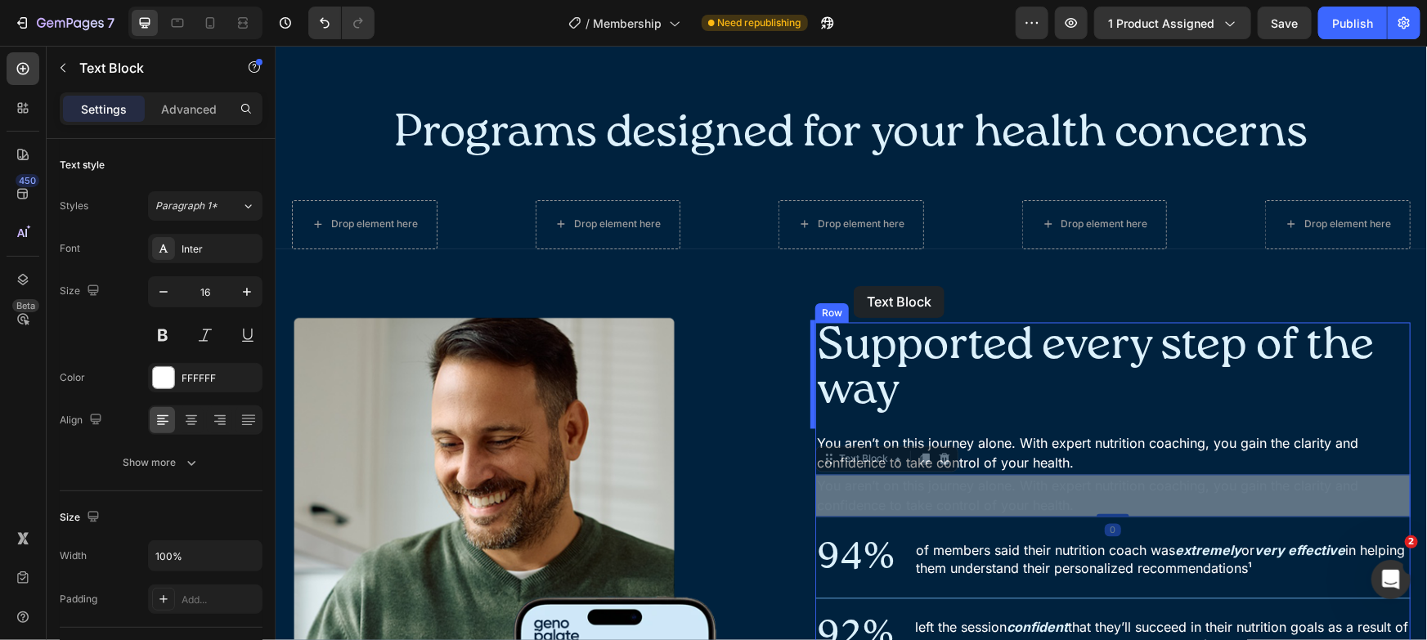
scroll to position [1322, 0]
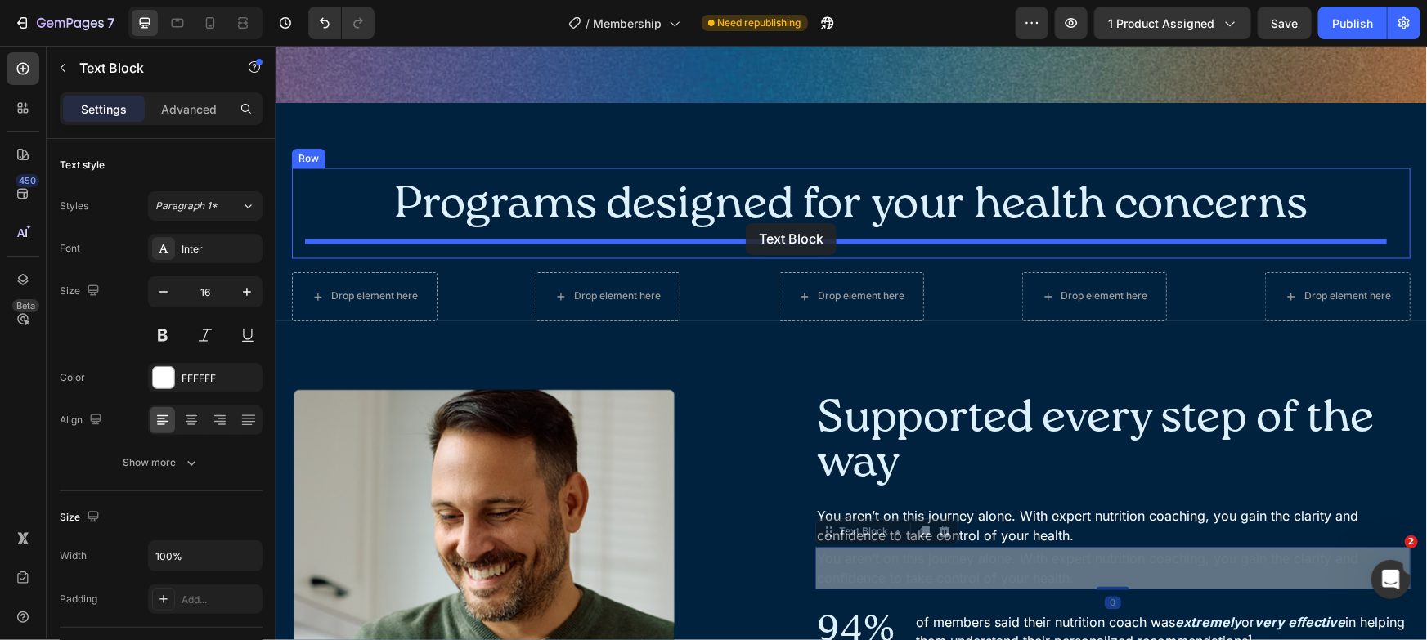
drag, startPoint x: 846, startPoint y: 357, endPoint x: 745, endPoint y: 222, distance: 168.8
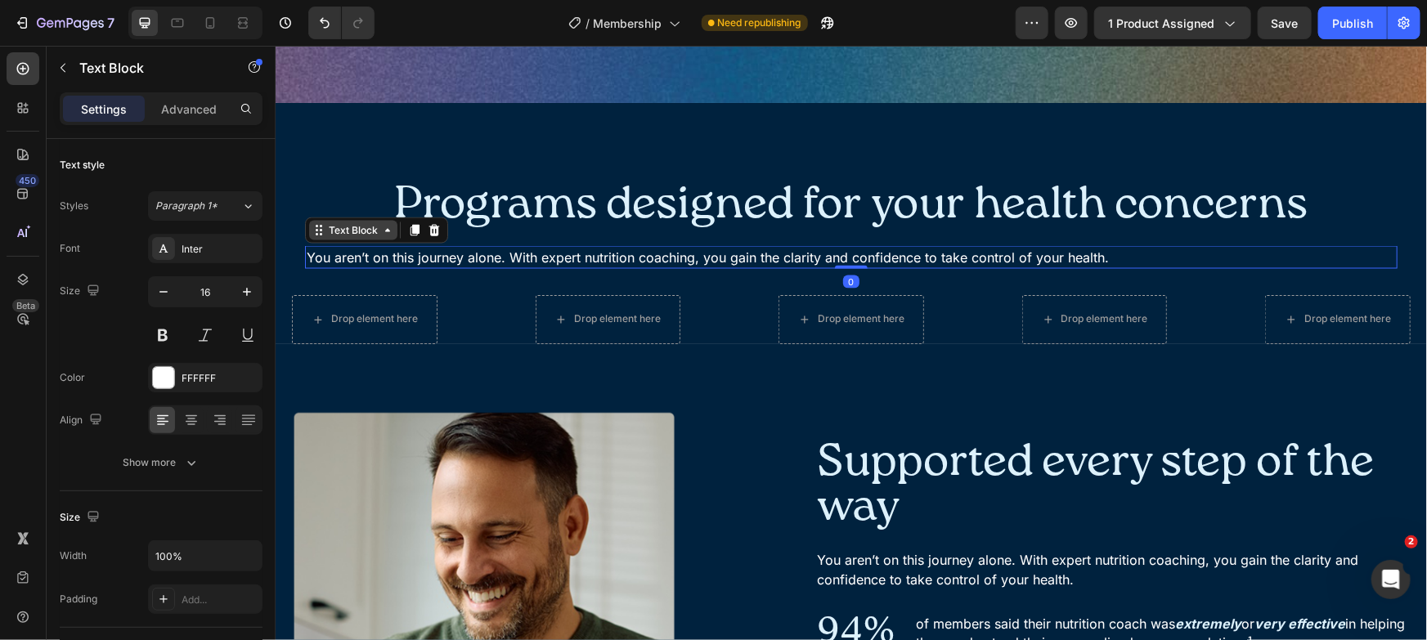
click at [337, 223] on div "Text Block" at bounding box center [353, 229] width 56 height 15
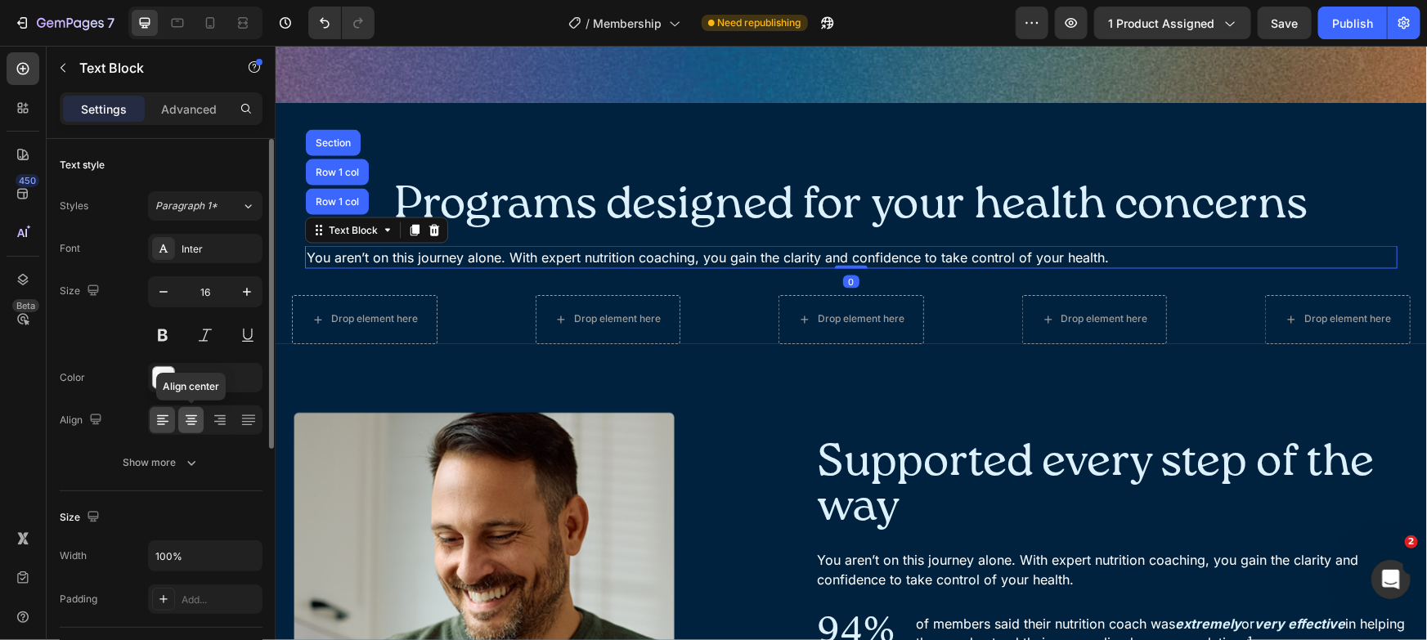
click at [194, 420] on icon at bounding box center [191, 420] width 16 height 16
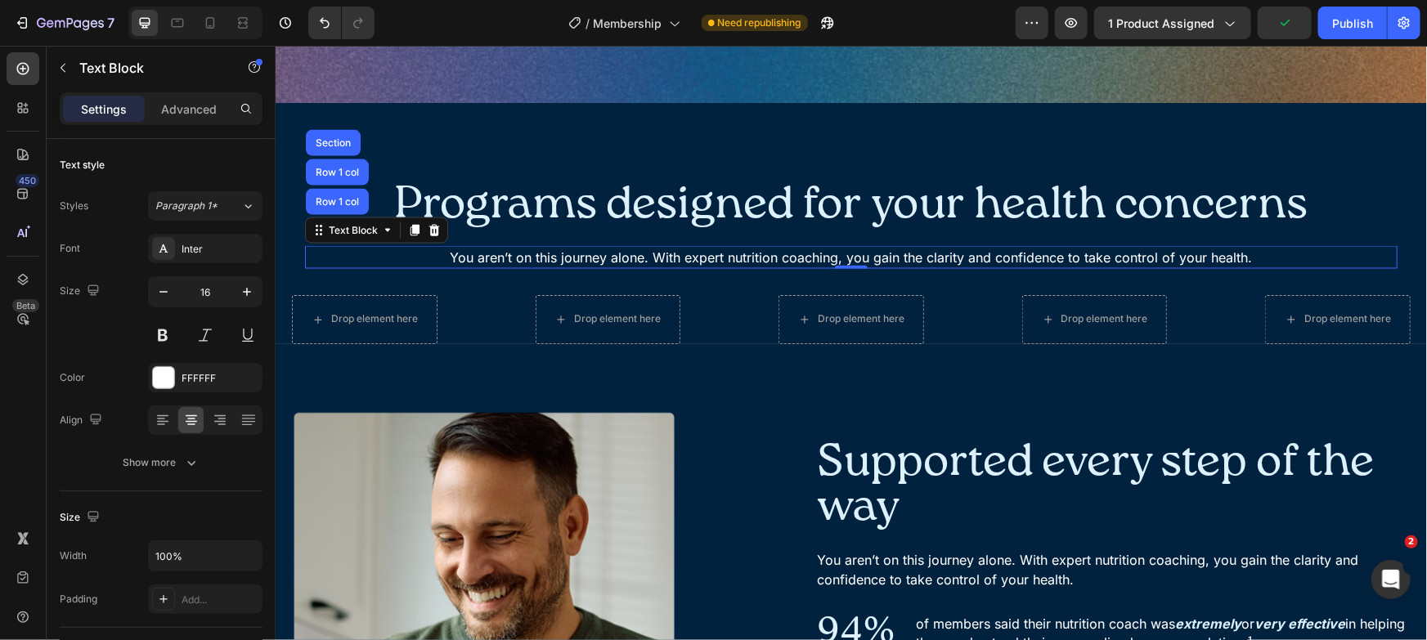
click at [824, 257] on p "You aren’t on this journey alone. With expert nutrition coaching, you gain the …" at bounding box center [850, 257] width 1089 height 20
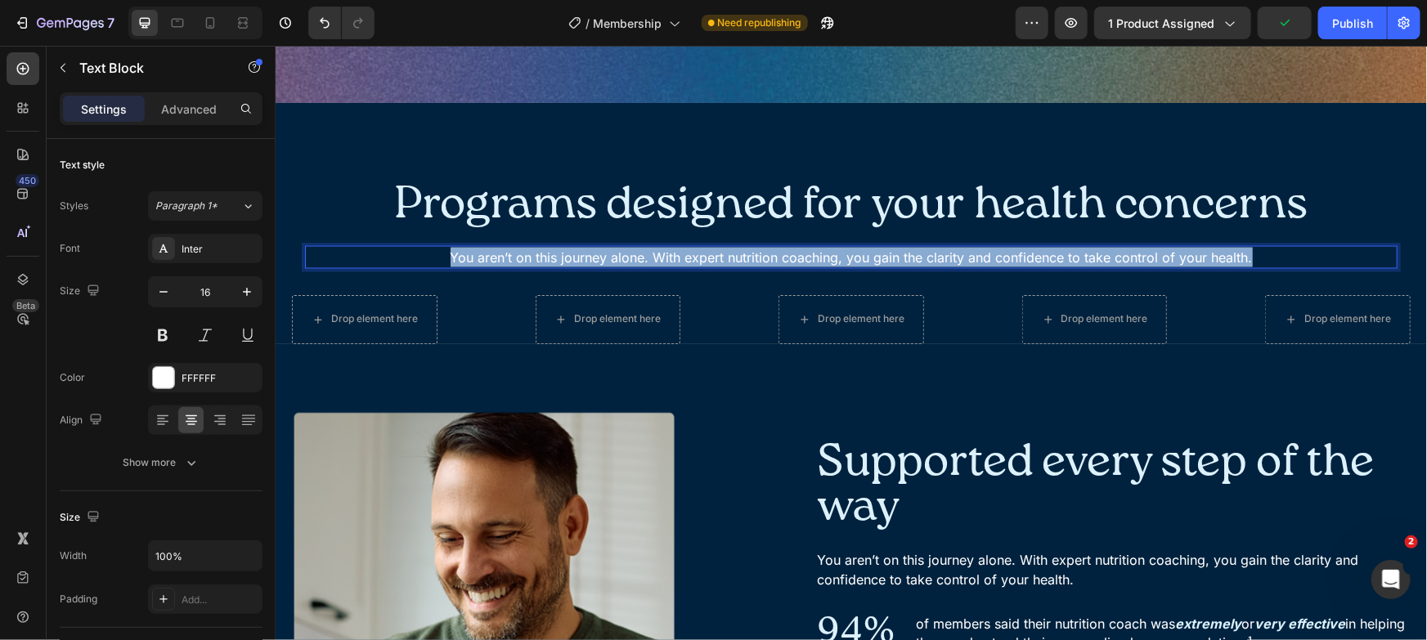
click at [824, 257] on p "You aren’t on this journey alone. With expert nutrition coaching, you gain the …" at bounding box center [850, 257] width 1089 height 20
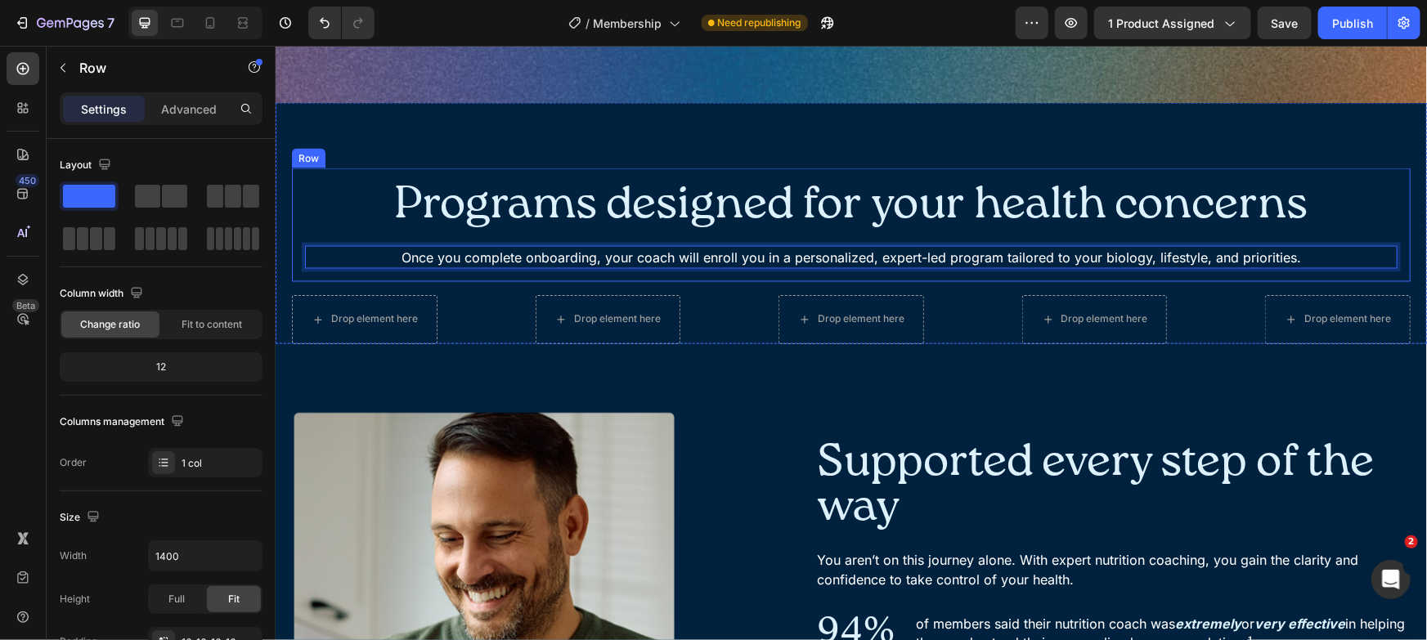
click at [1388, 206] on div "Programs designed for your health concerns Heading Once you complete onboarding…" at bounding box center [850, 225] width 1119 height 114
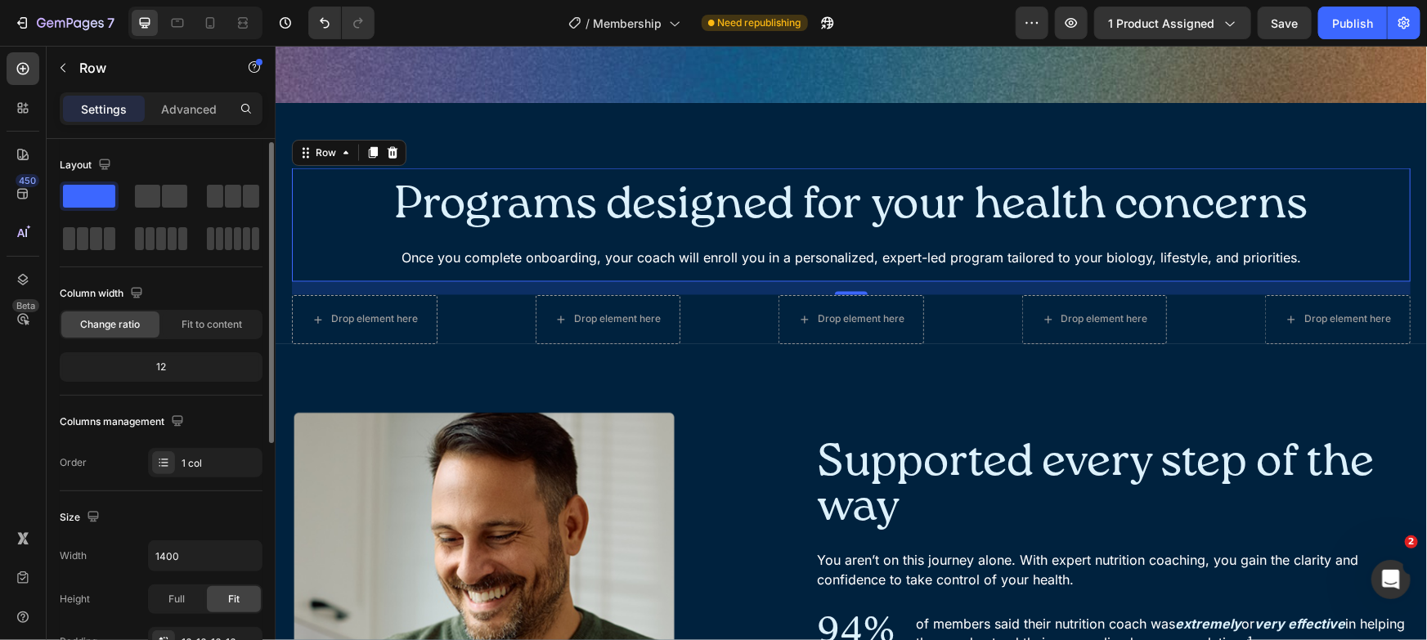
scroll to position [2, 0]
click at [190, 552] on input "1400" at bounding box center [205, 553] width 113 height 29
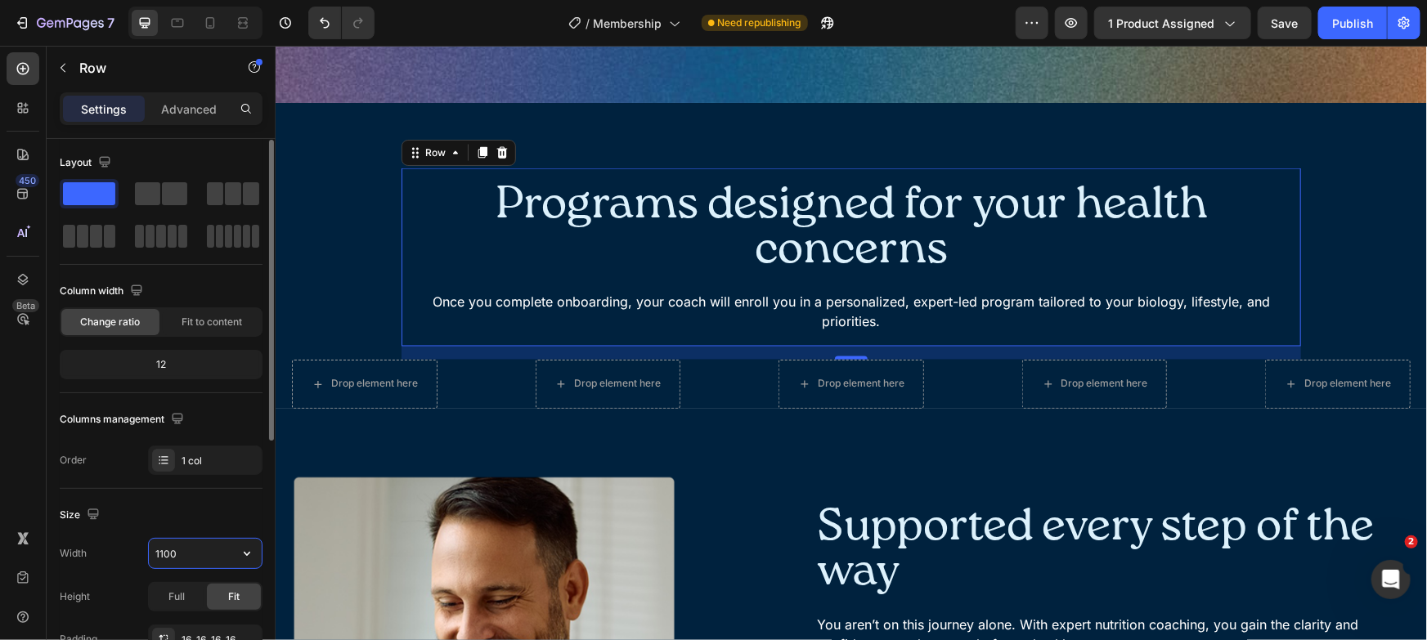
click at [204, 554] on input "1100" at bounding box center [205, 553] width 113 height 29
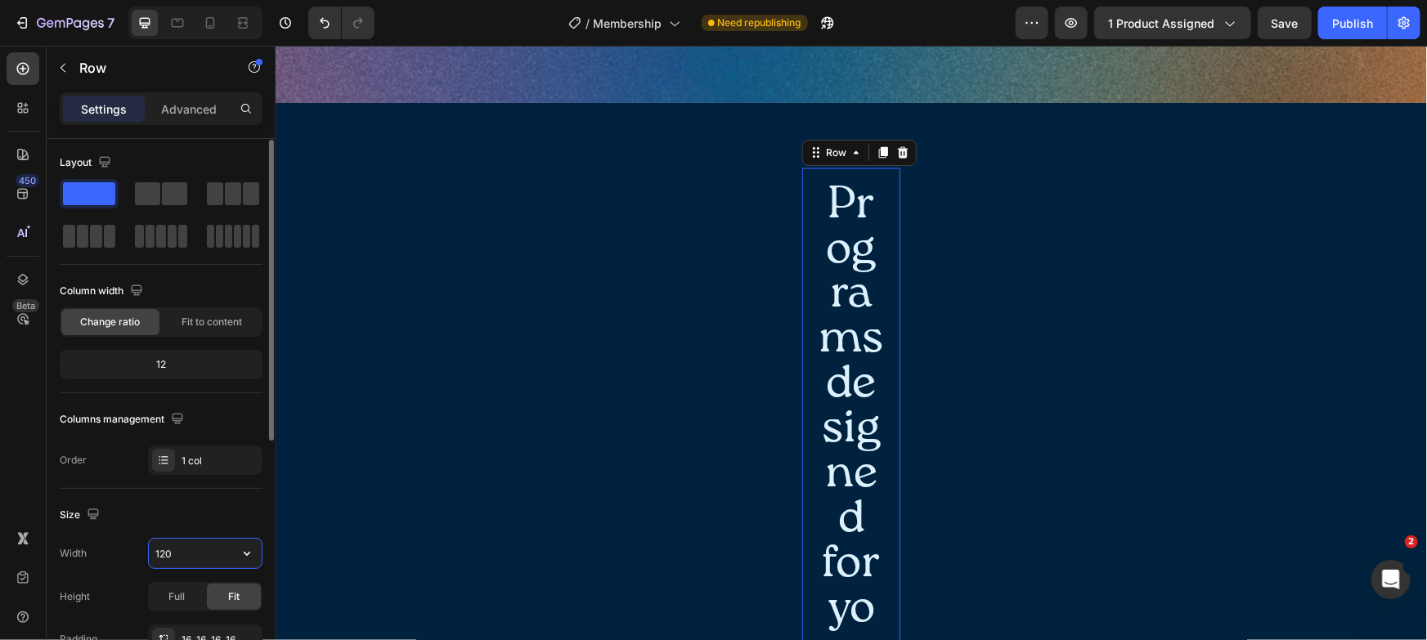
type input "1200"
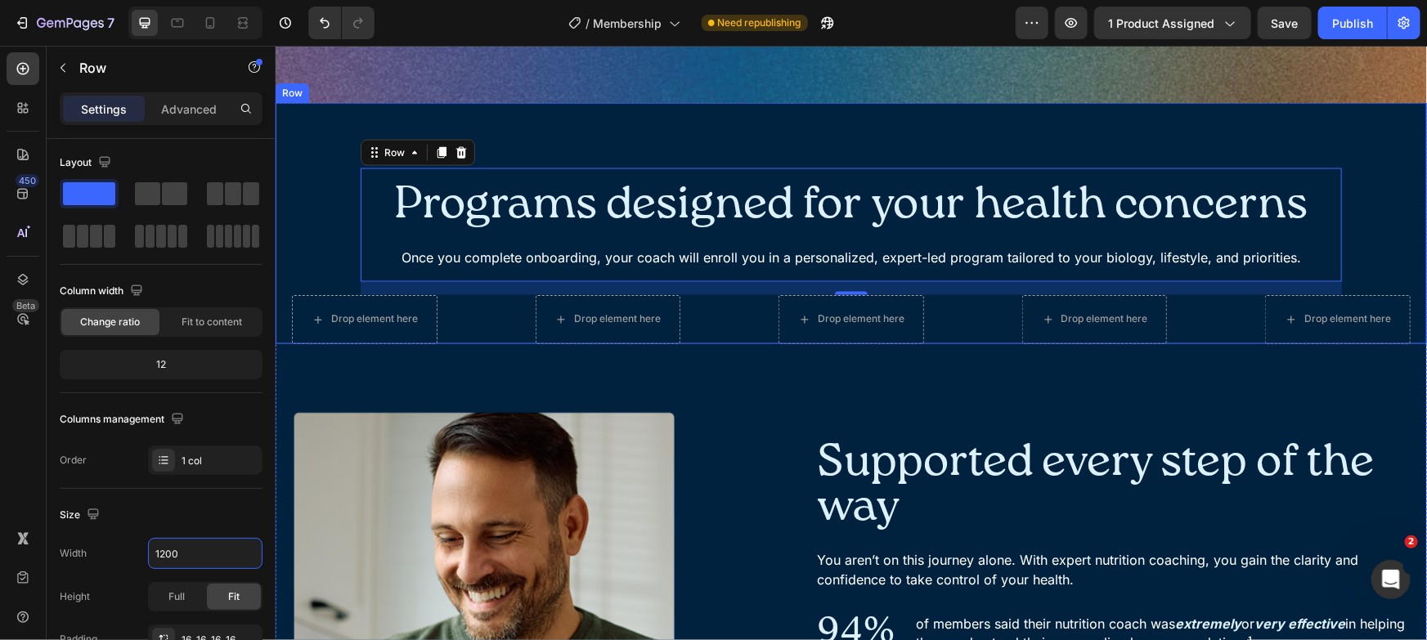
click at [990, 210] on h2 "Programs designed for your health concerns" at bounding box center [850, 205] width 955 height 48
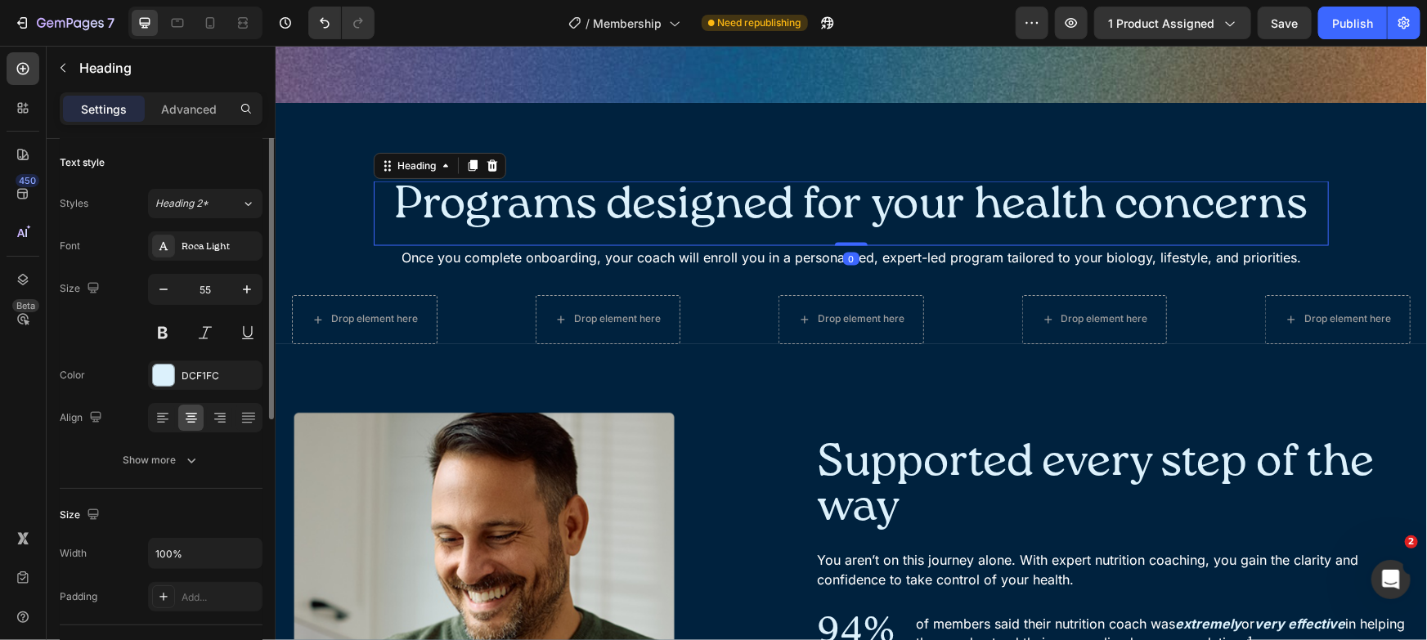
scroll to position [0, 0]
click at [187, 460] on icon "button" at bounding box center [191, 463] width 16 height 16
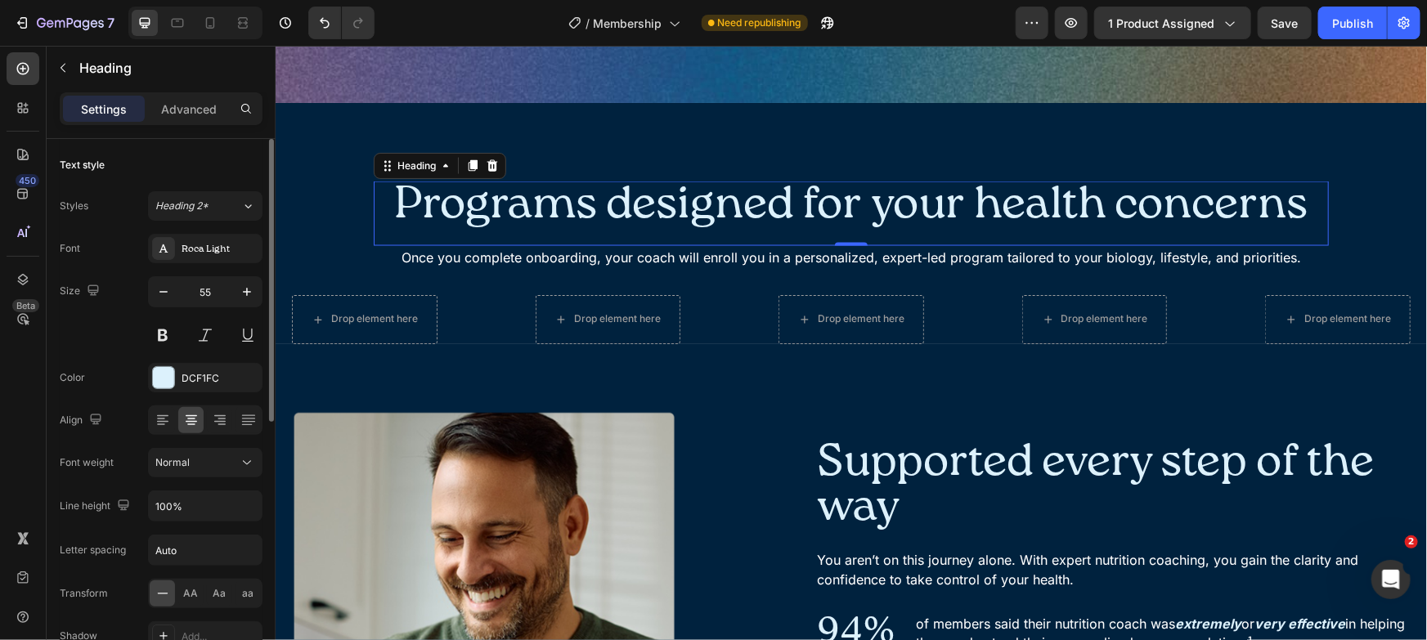
click at [465, 215] on h2 "Programs designed for your health concerns" at bounding box center [850, 205] width 955 height 48
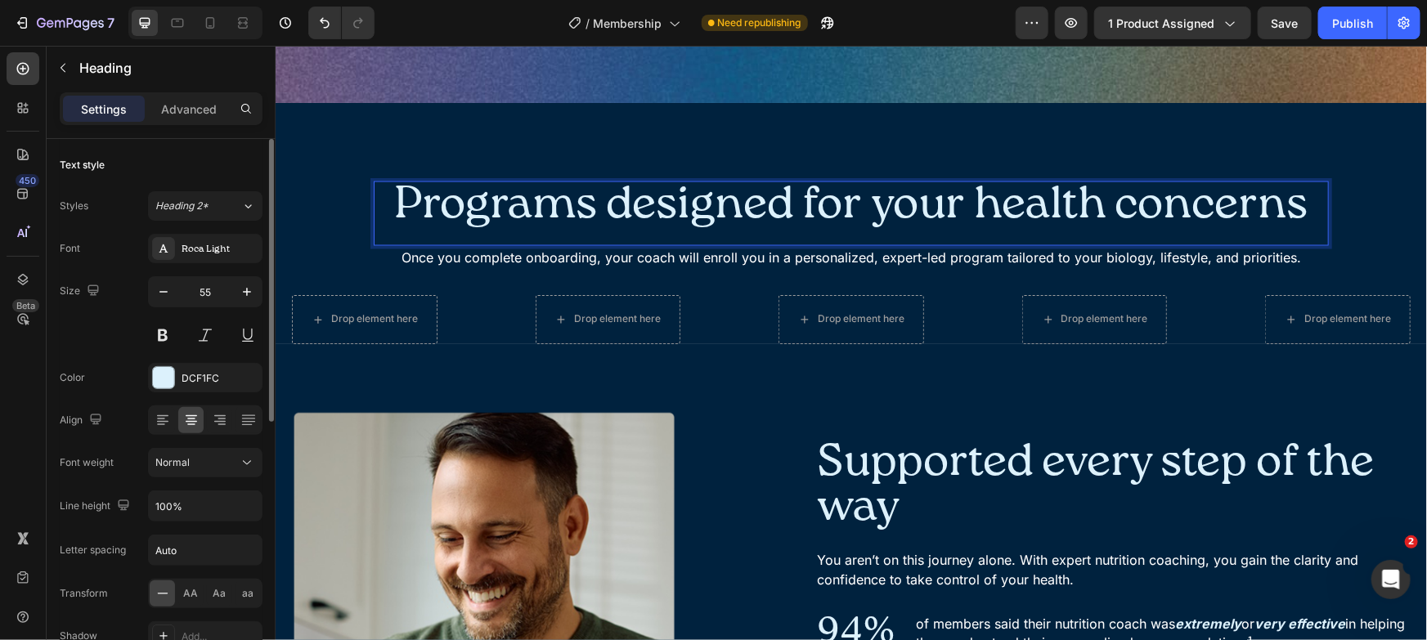
click at [463, 223] on h2 "Programs designed for your health concerns" at bounding box center [850, 205] width 955 height 48
click at [198, 119] on div "Advanced" at bounding box center [189, 109] width 82 height 26
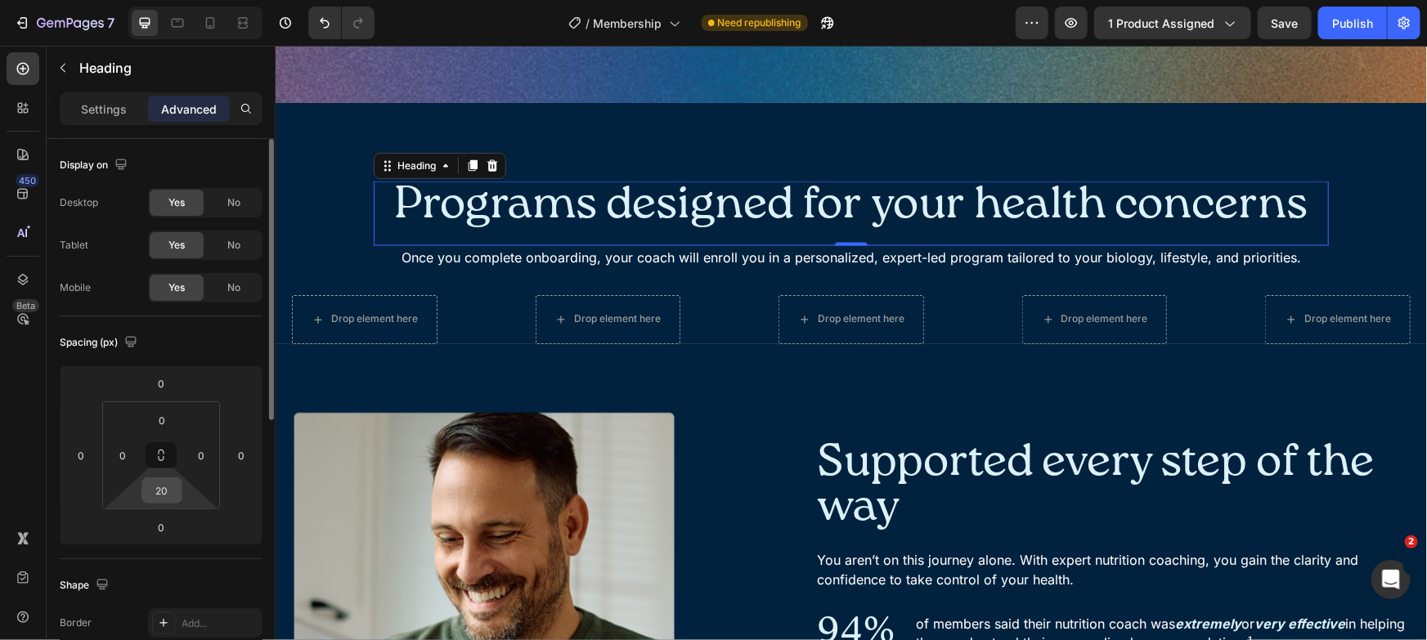
click at [162, 495] on input "20" at bounding box center [162, 490] width 33 height 25
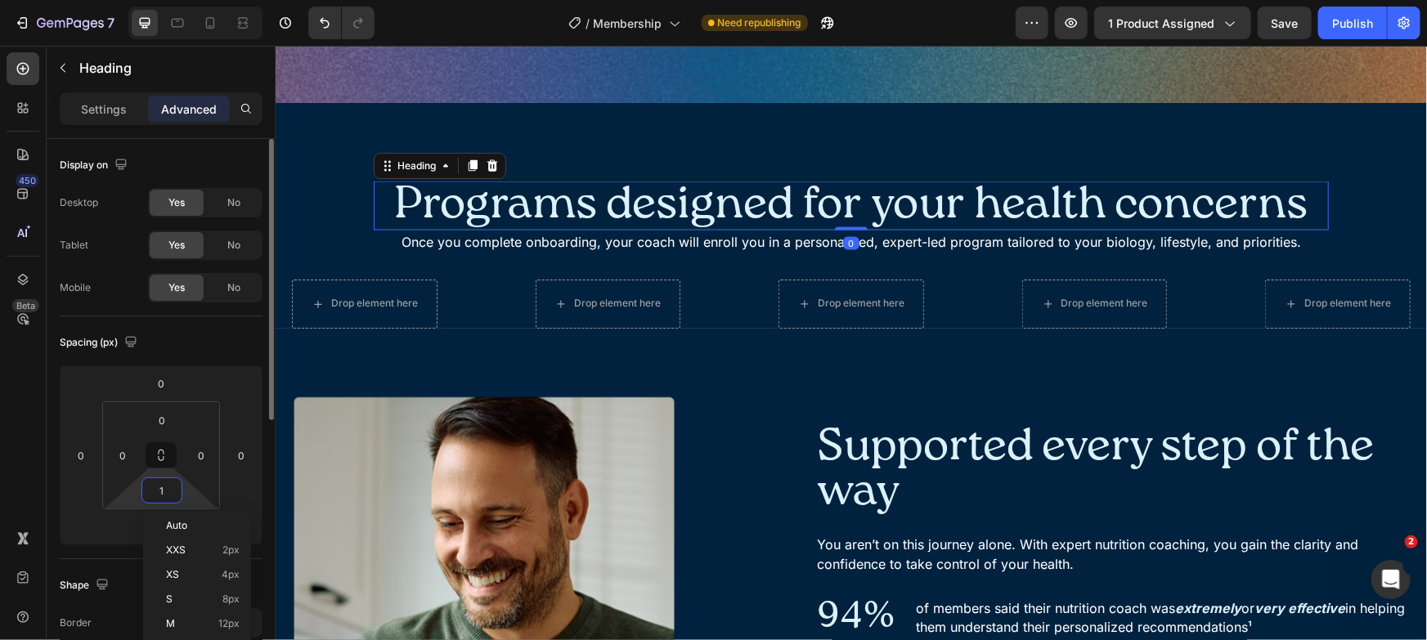
type input "10"
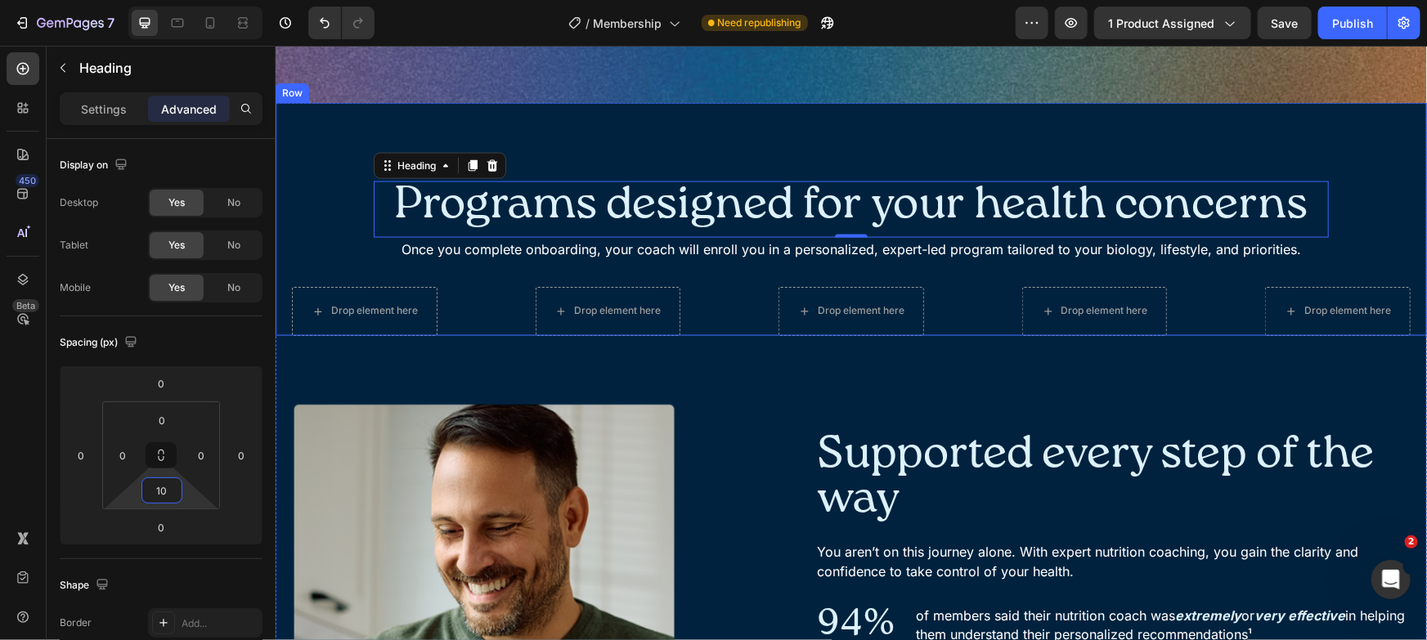
click at [1377, 173] on div "Programs designed for your health concerns Heading 0 Once you complete onboardi…" at bounding box center [850, 252] width 1119 height 168
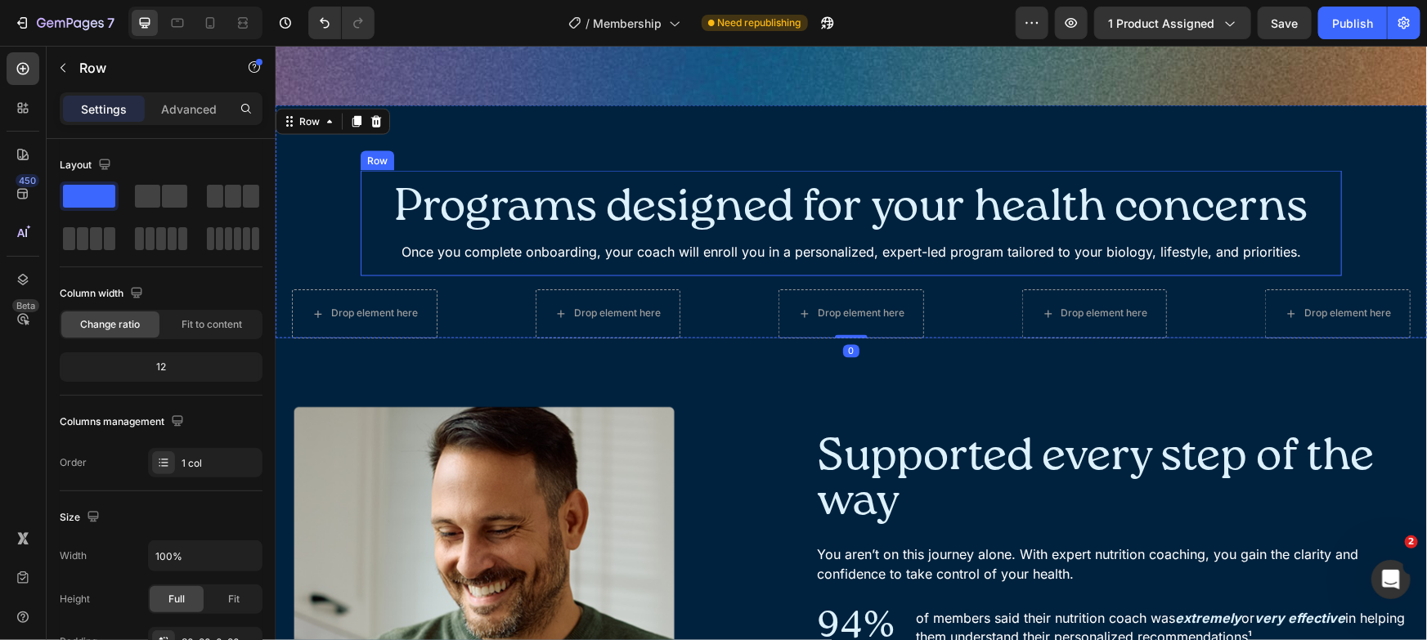
scroll to position [1322, 0]
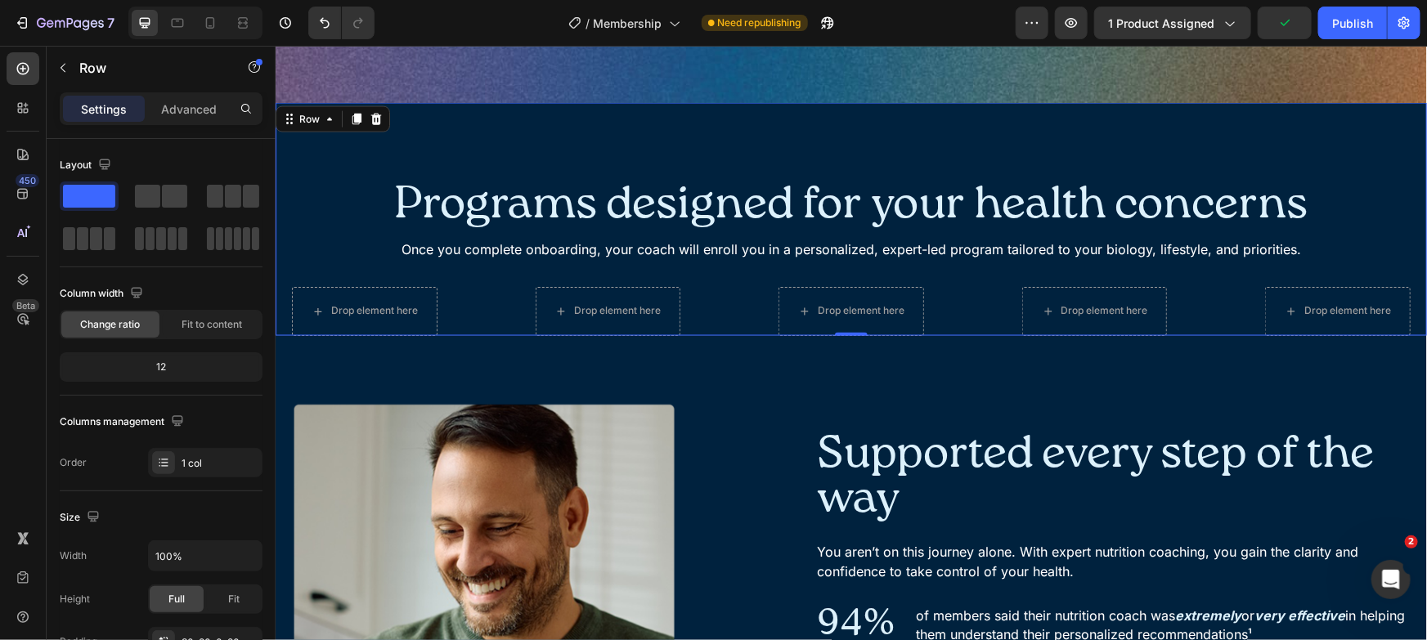
click at [330, 188] on div "Programs designed for your health concerns Heading Once you complete onboarding…" at bounding box center [850, 252] width 1119 height 168
click at [165, 110] on p "Advanced" at bounding box center [189, 109] width 56 height 17
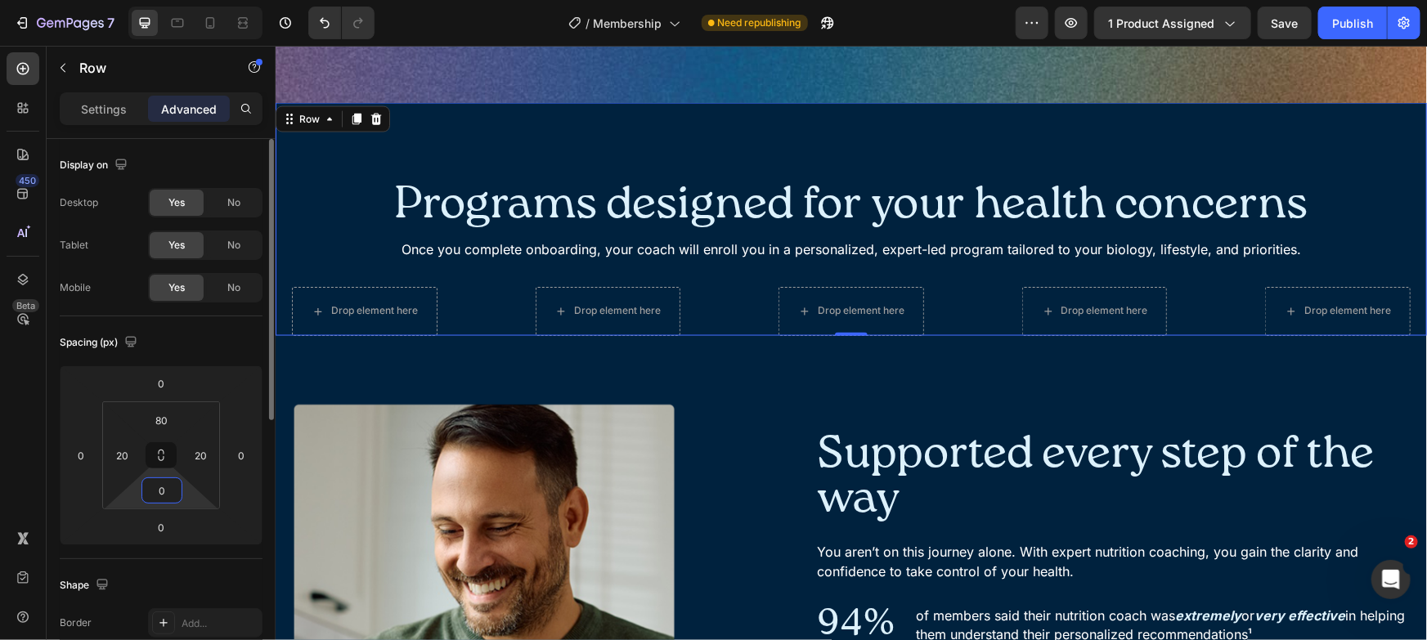
click at [150, 491] on input "0" at bounding box center [162, 490] width 33 height 25
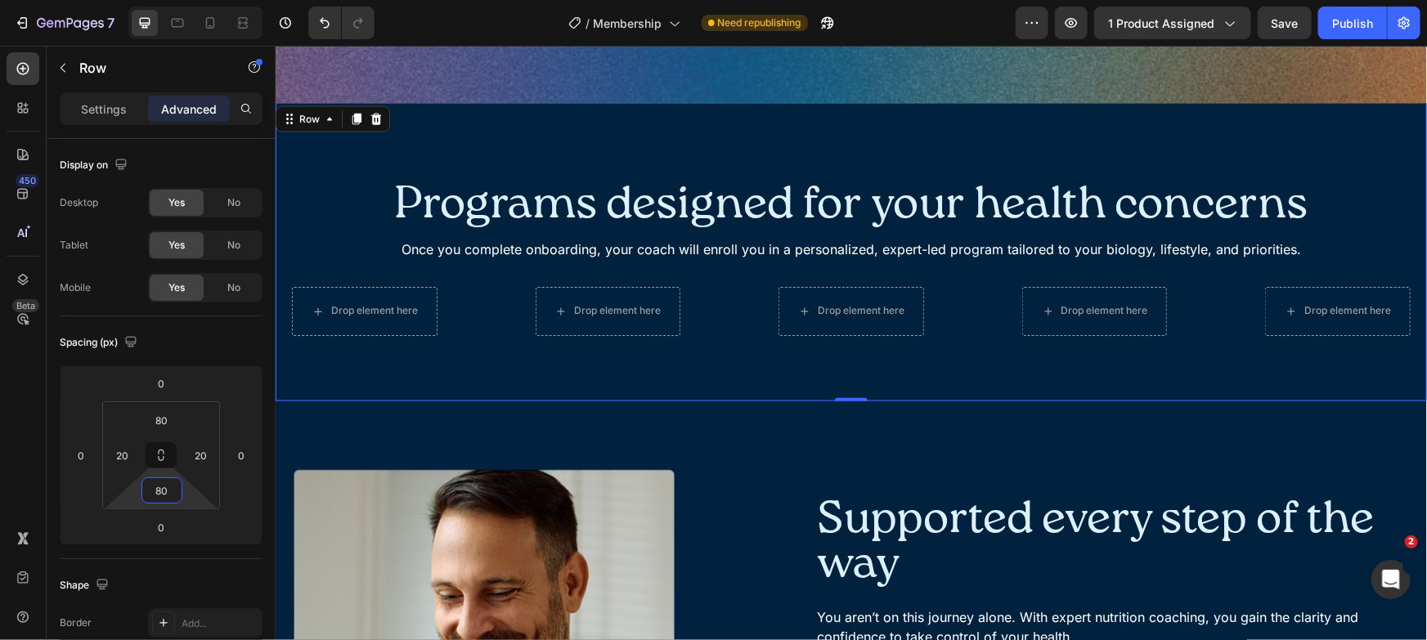
type input "80"
click at [579, 128] on div "Programs designed for your health concerns Heading Once you complete onboarding…" at bounding box center [850, 251] width 1151 height 298
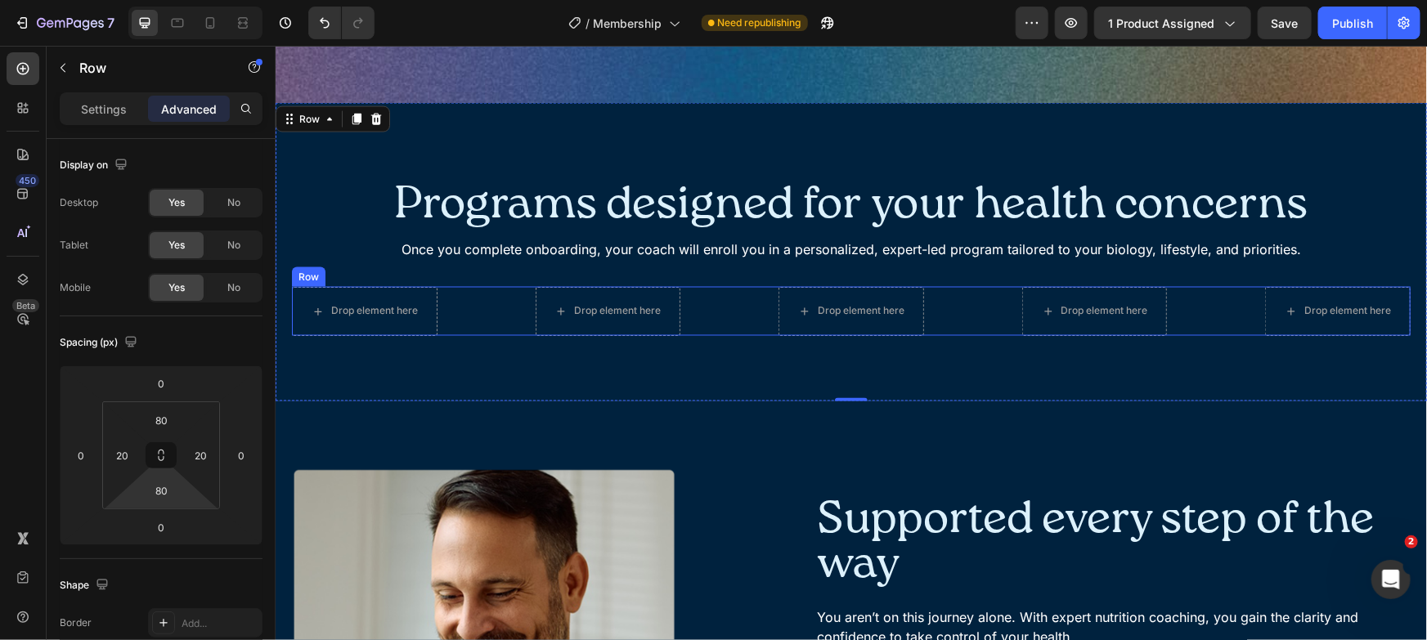
click at [479, 315] on div "Drop element here Drop element here Drop element here Drop element here Drop el…" at bounding box center [850, 310] width 1119 height 49
click at [108, 108] on p "Settings" at bounding box center [104, 109] width 46 height 17
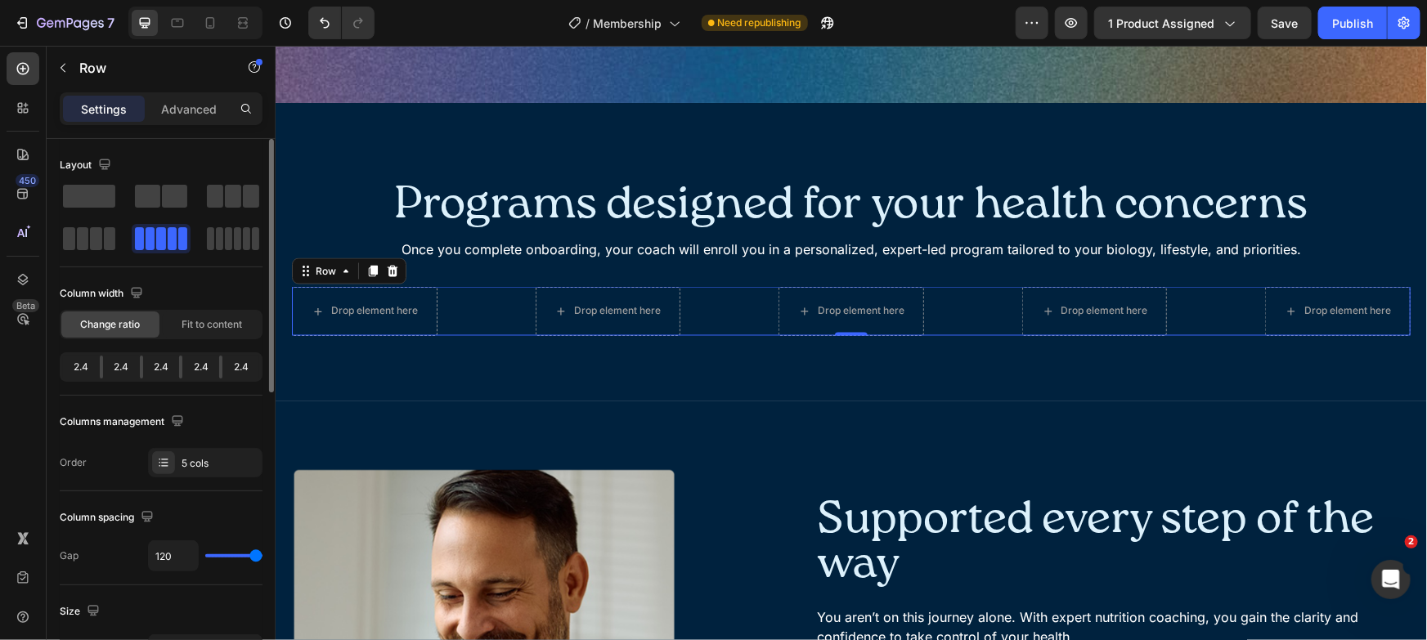
scroll to position [20, 0]
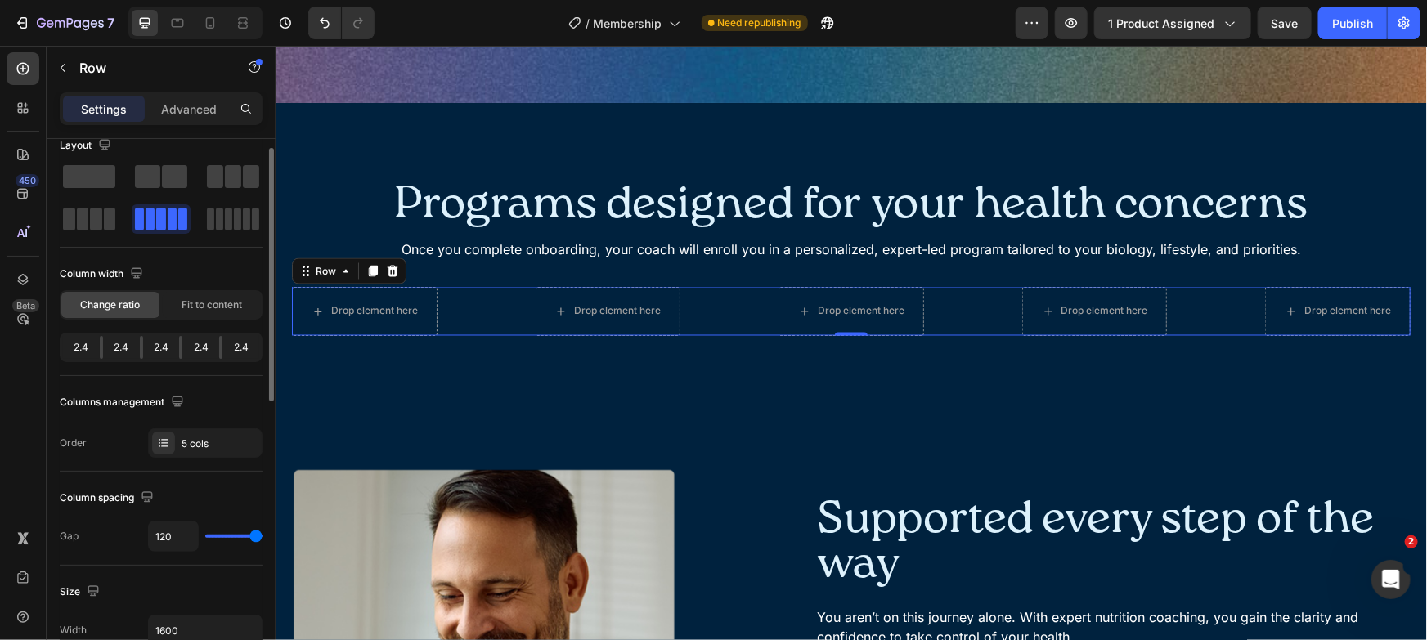
type input "105"
type input "103"
type input "100"
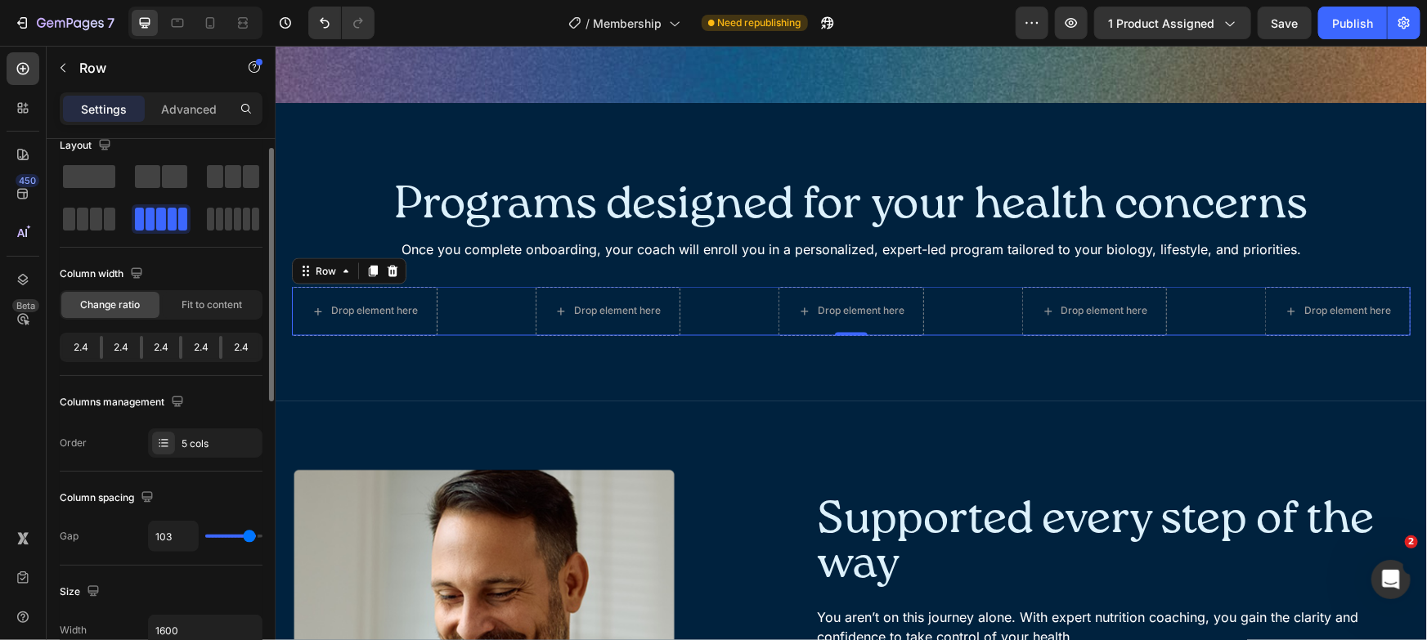
type input "100"
type input "95"
type input "89"
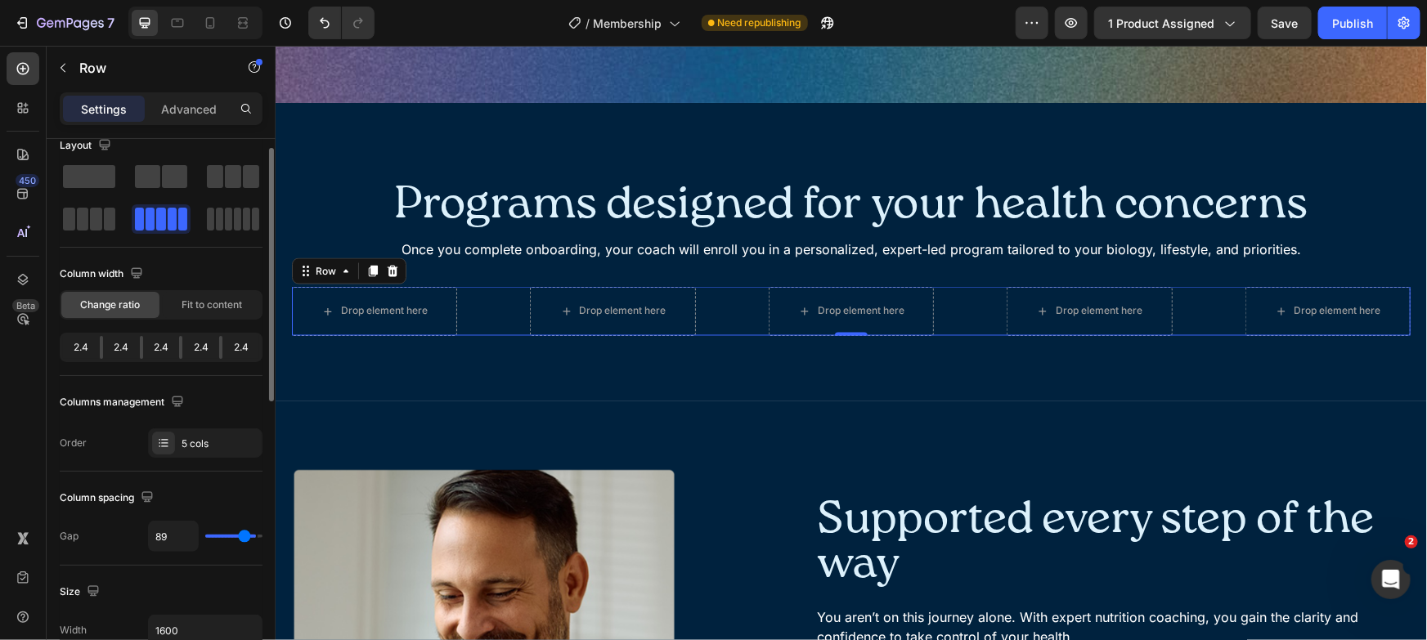
type input "84"
type input "81"
type input "76"
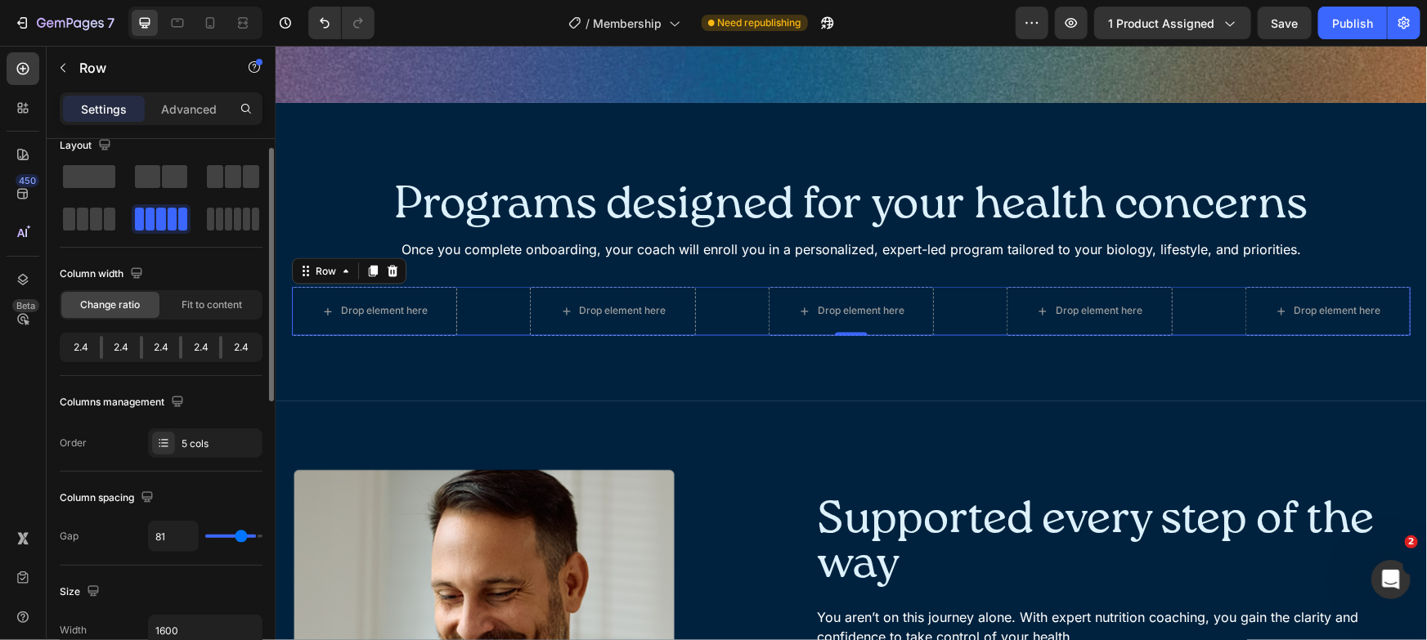
type input "76"
type input "74"
type input "73"
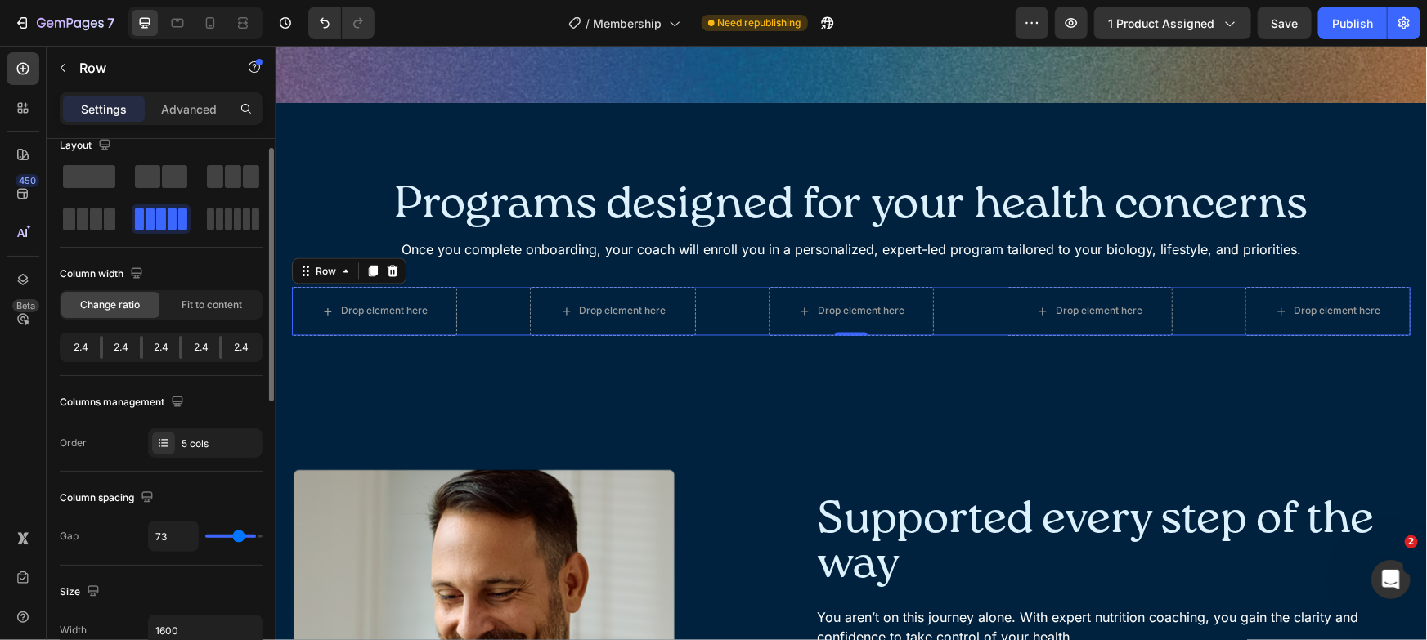
type input "71"
type input "70"
type input "69"
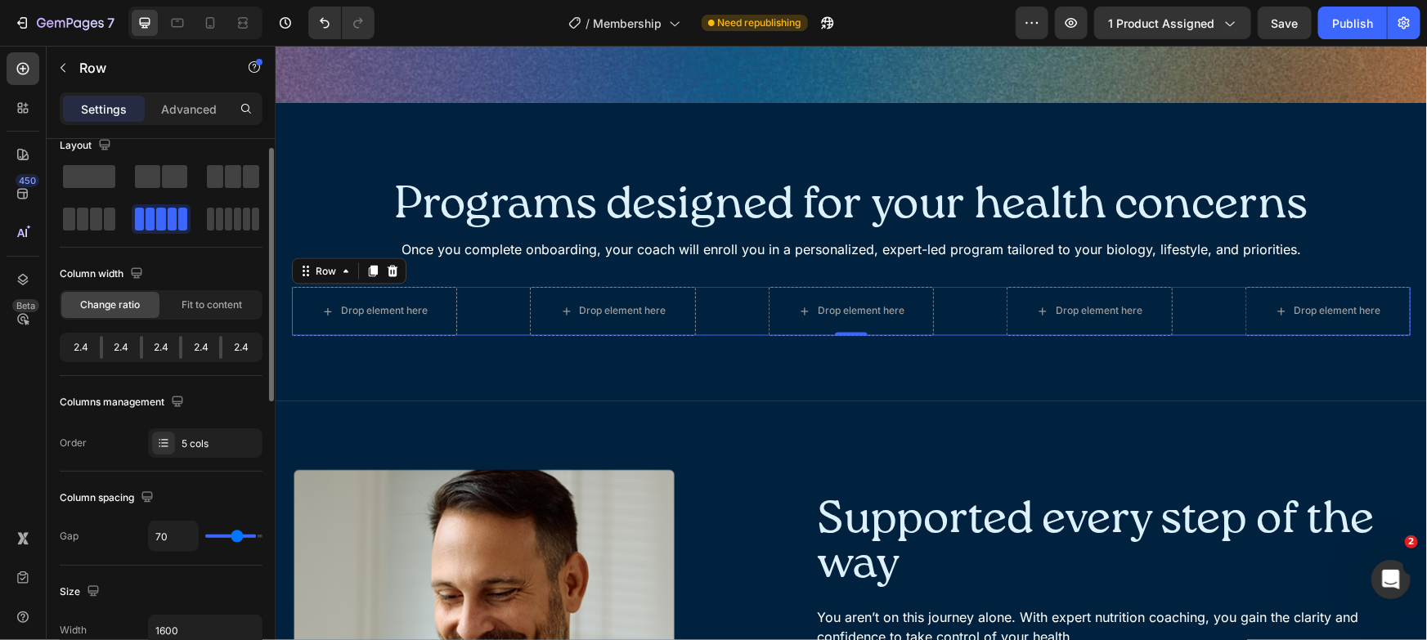
type input "69"
type input "68"
type input "67"
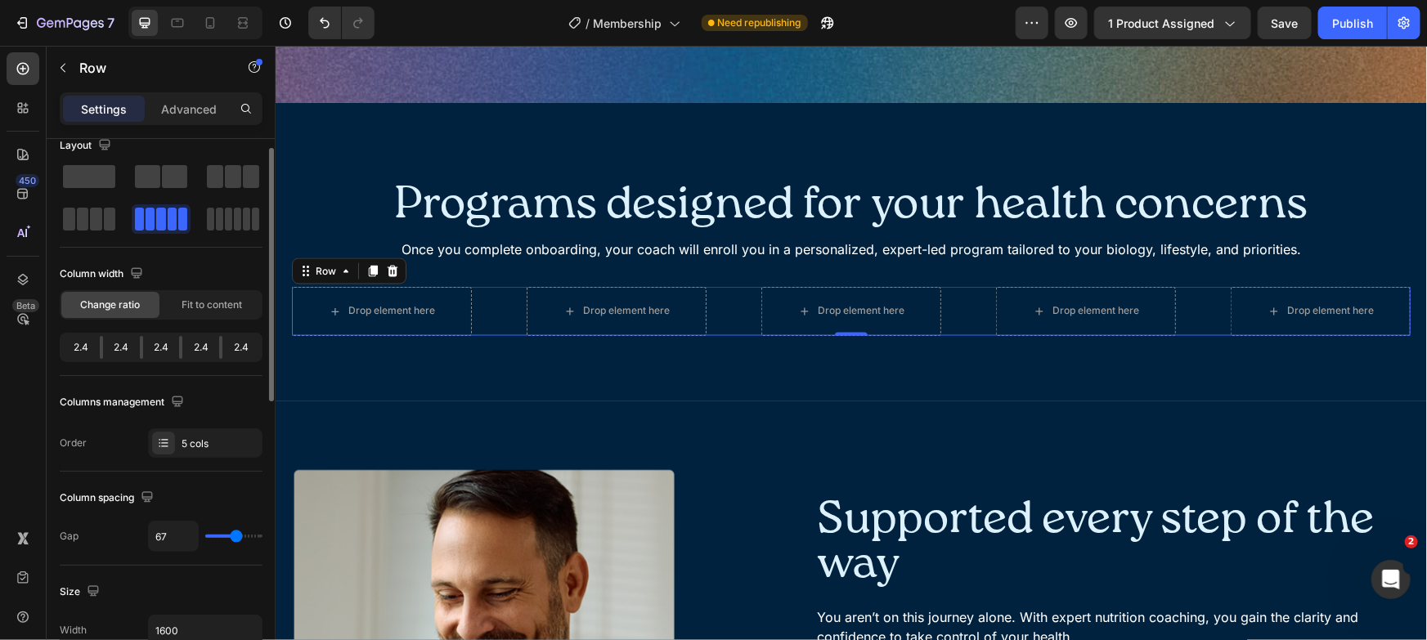
type input "63"
type input "61"
type input "59"
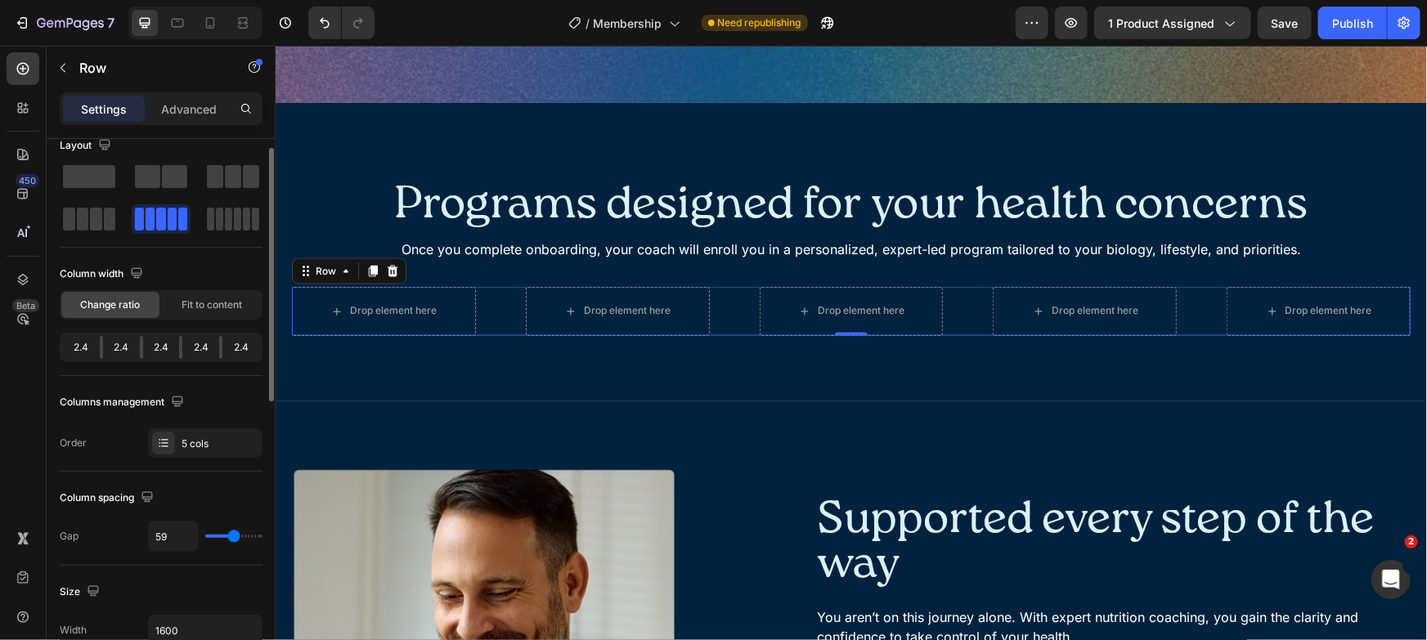
type input "59"
type input "56"
type input "55"
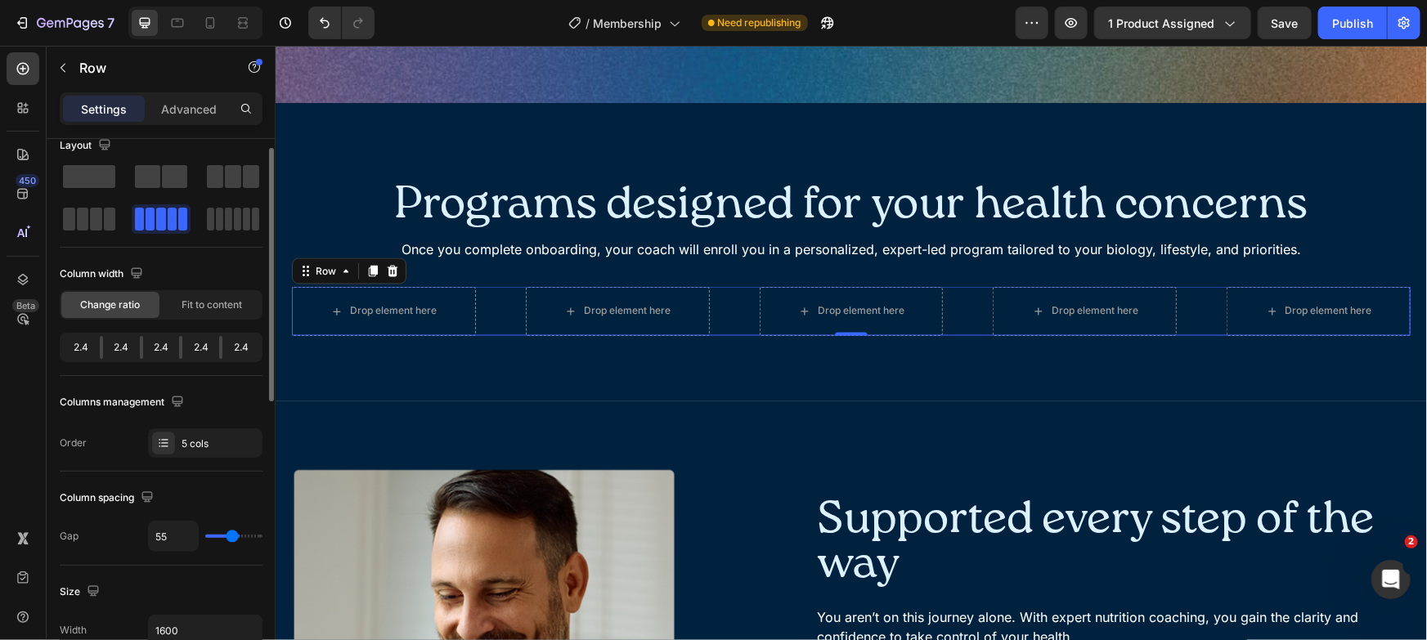
type input "53"
type input "51"
type input "50"
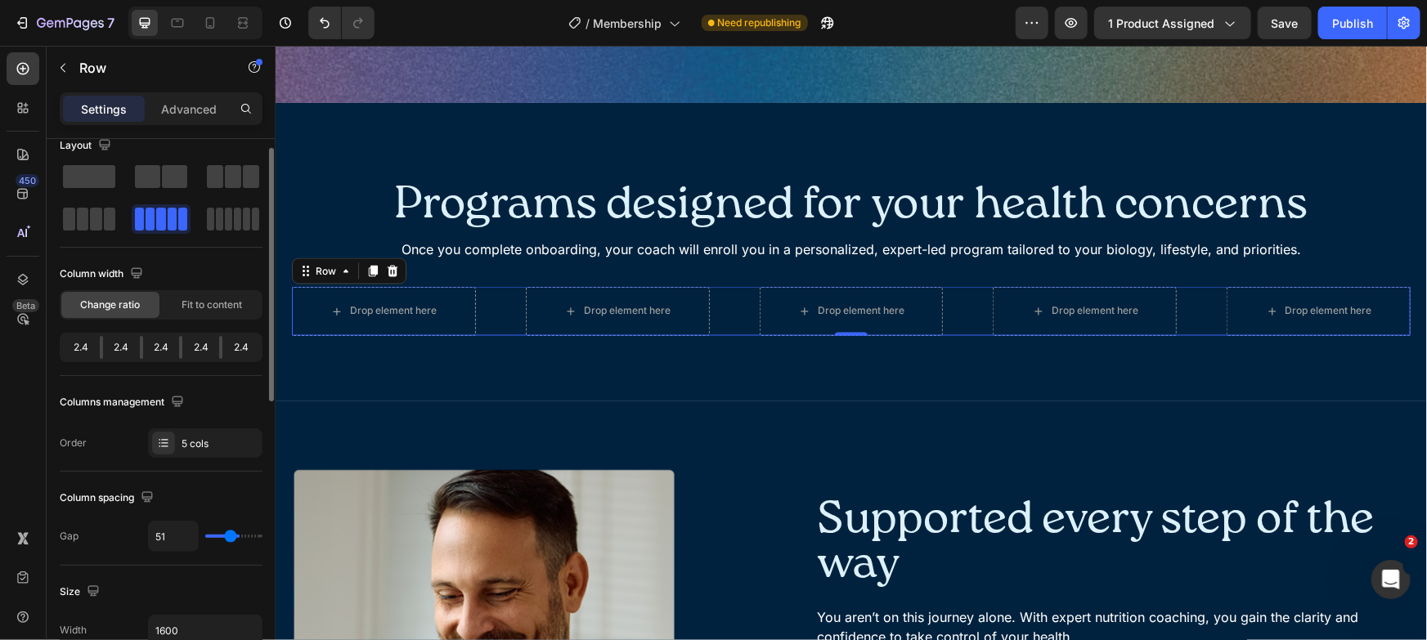
type input "50"
type input "48"
type input "46"
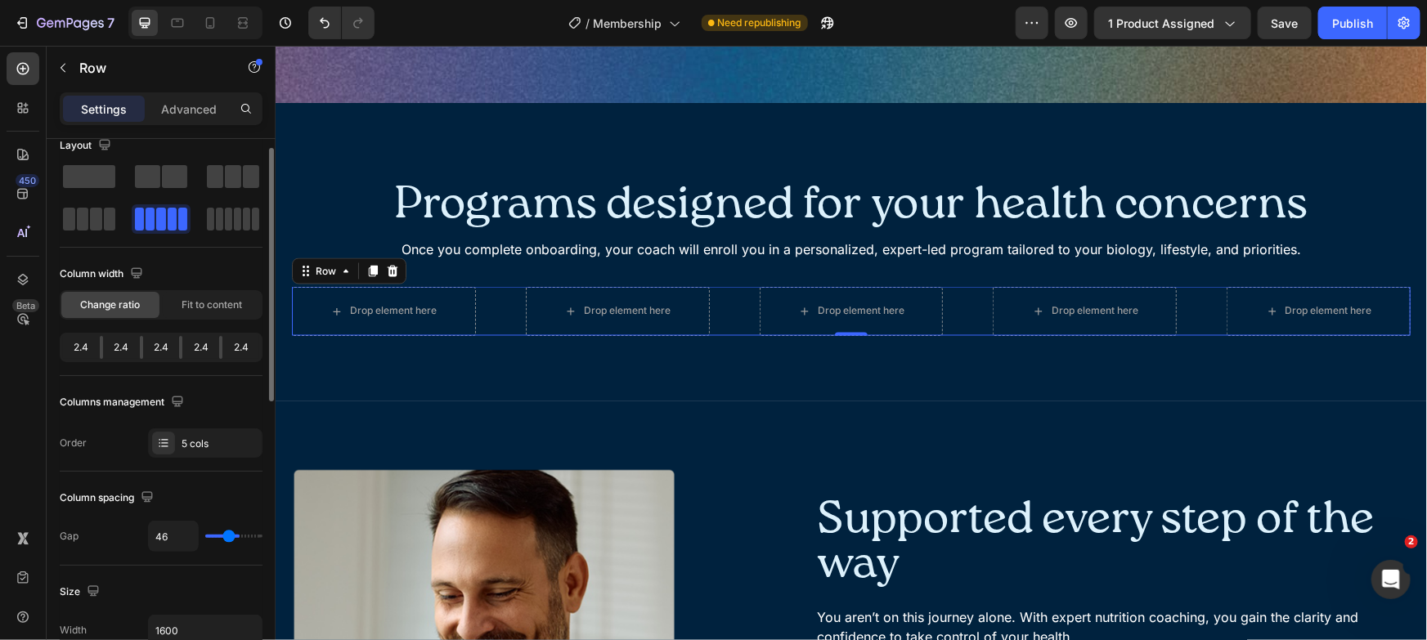
type input "44"
type input "41"
type input "38"
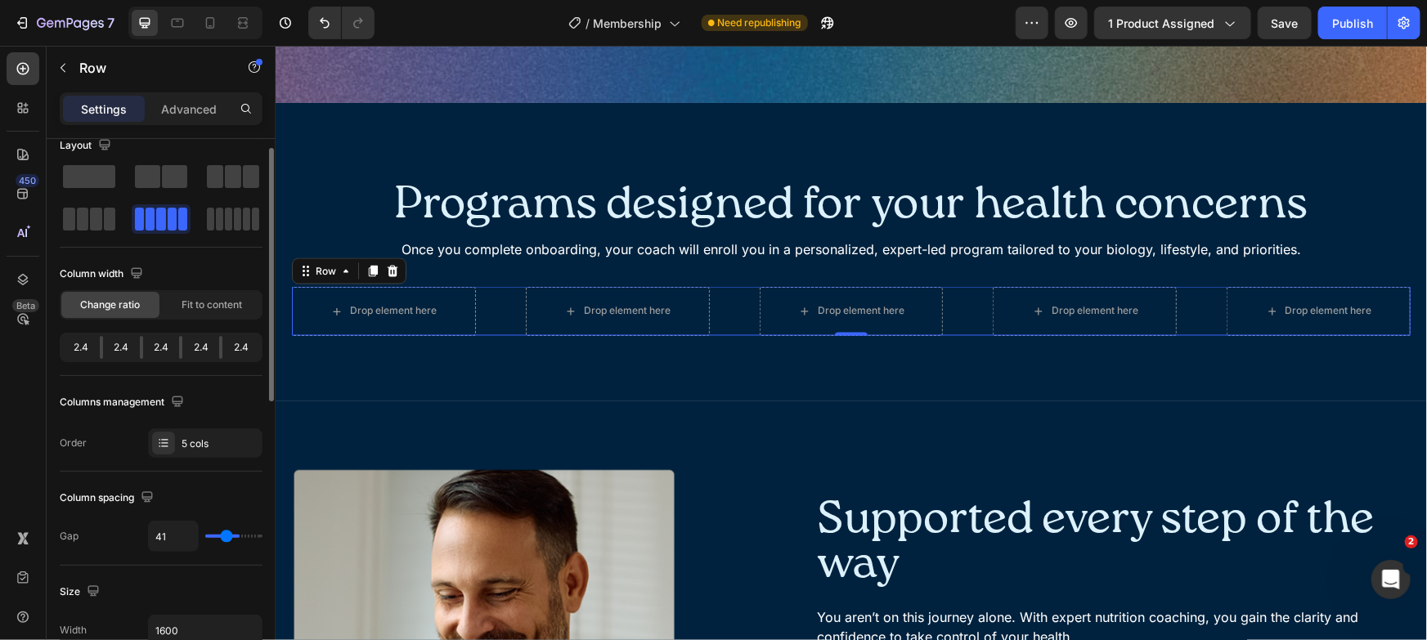
type input "38"
type input "36"
type input "35"
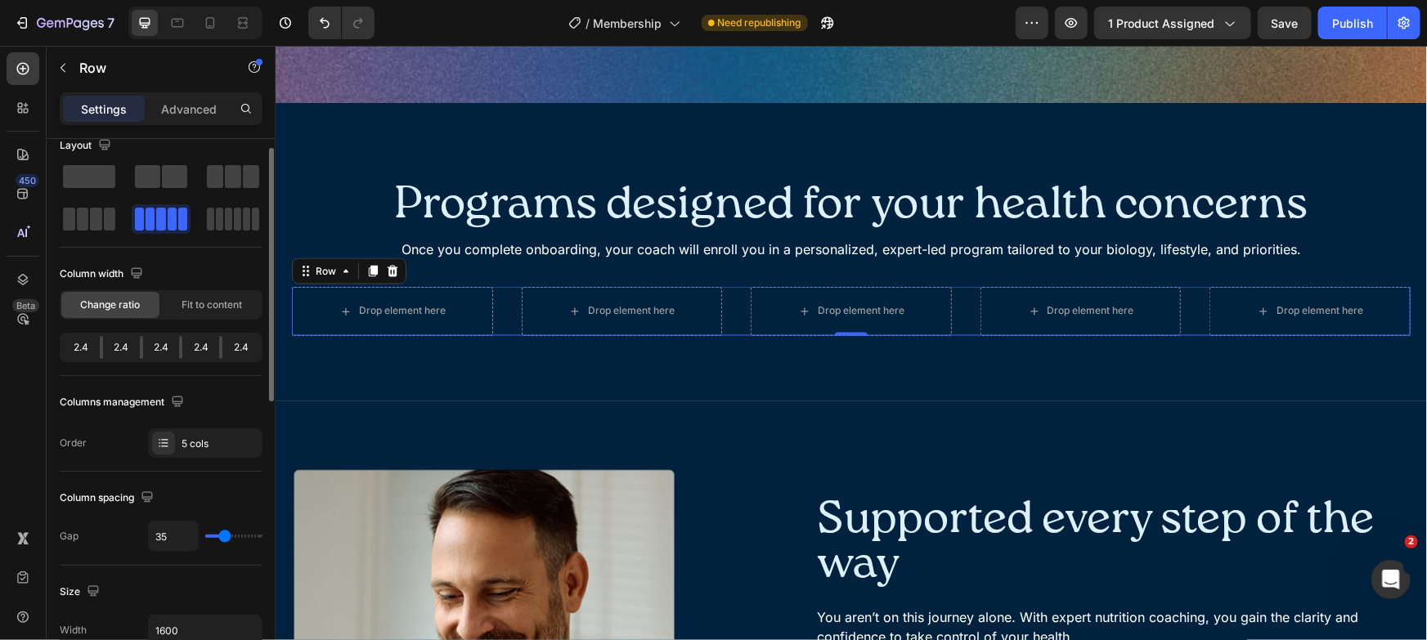
type input "36"
type input "38"
type input "40"
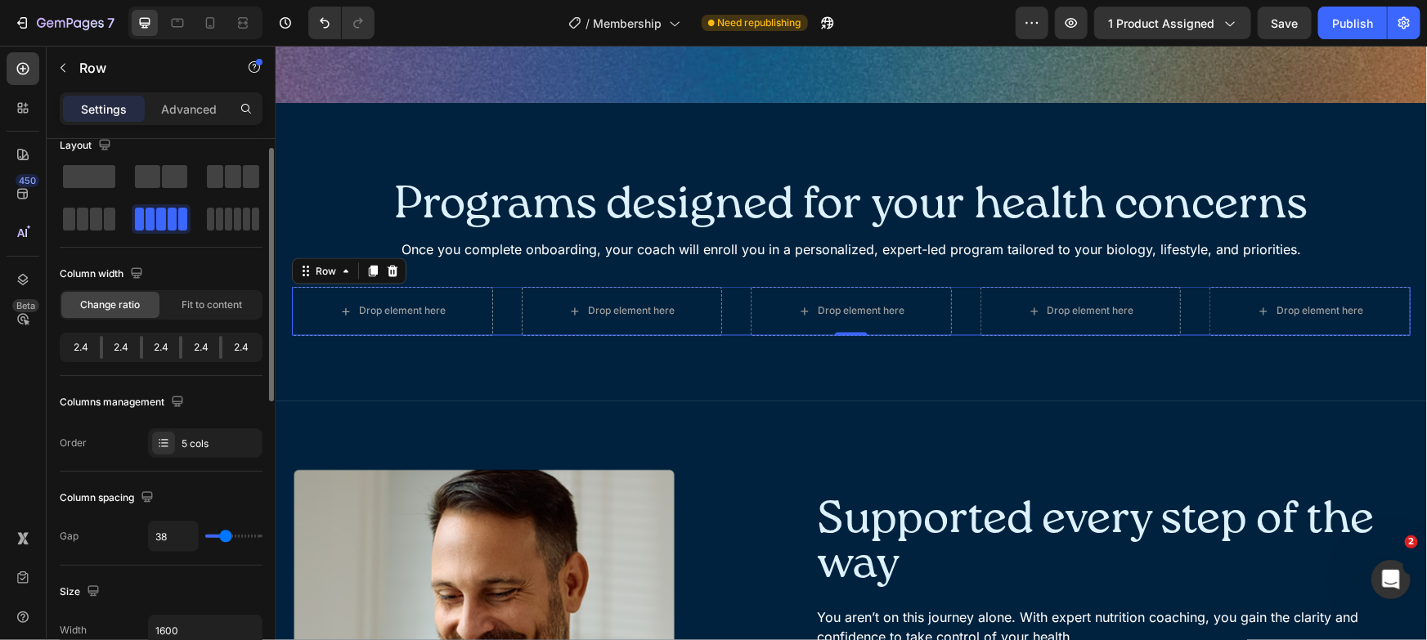
type input "40"
type input "42"
type input "44"
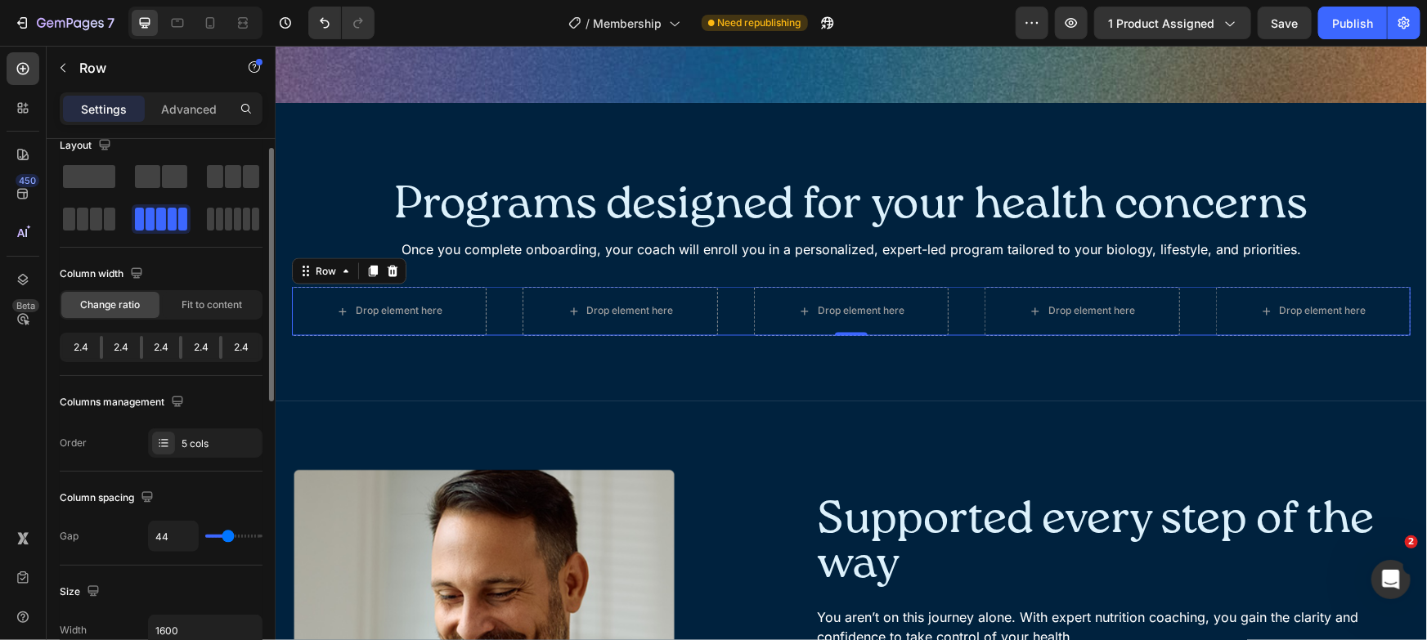
type input "45"
type input "46"
type input "47"
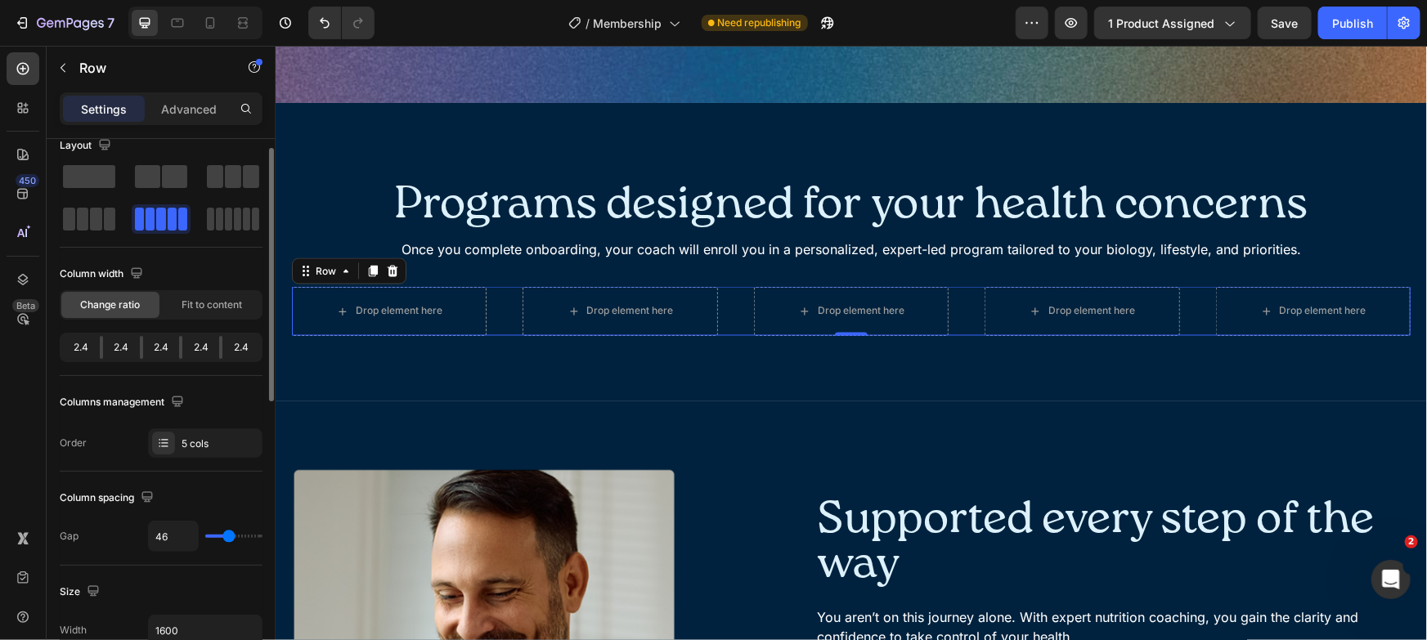
type input "47"
type input "49"
type input "50"
drag, startPoint x: 251, startPoint y: 535, endPoint x: 230, endPoint y: 537, distance: 21.4
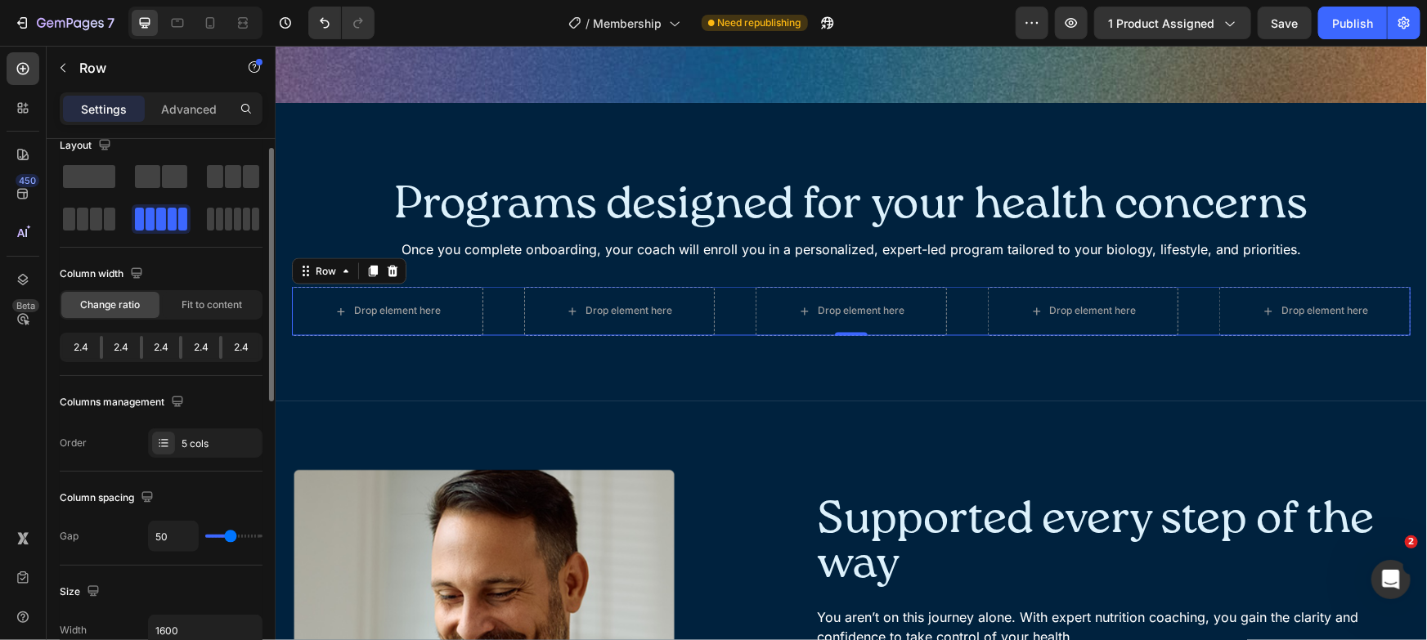
type input "50"
click at [230, 537] on input "range" at bounding box center [233, 536] width 57 height 3
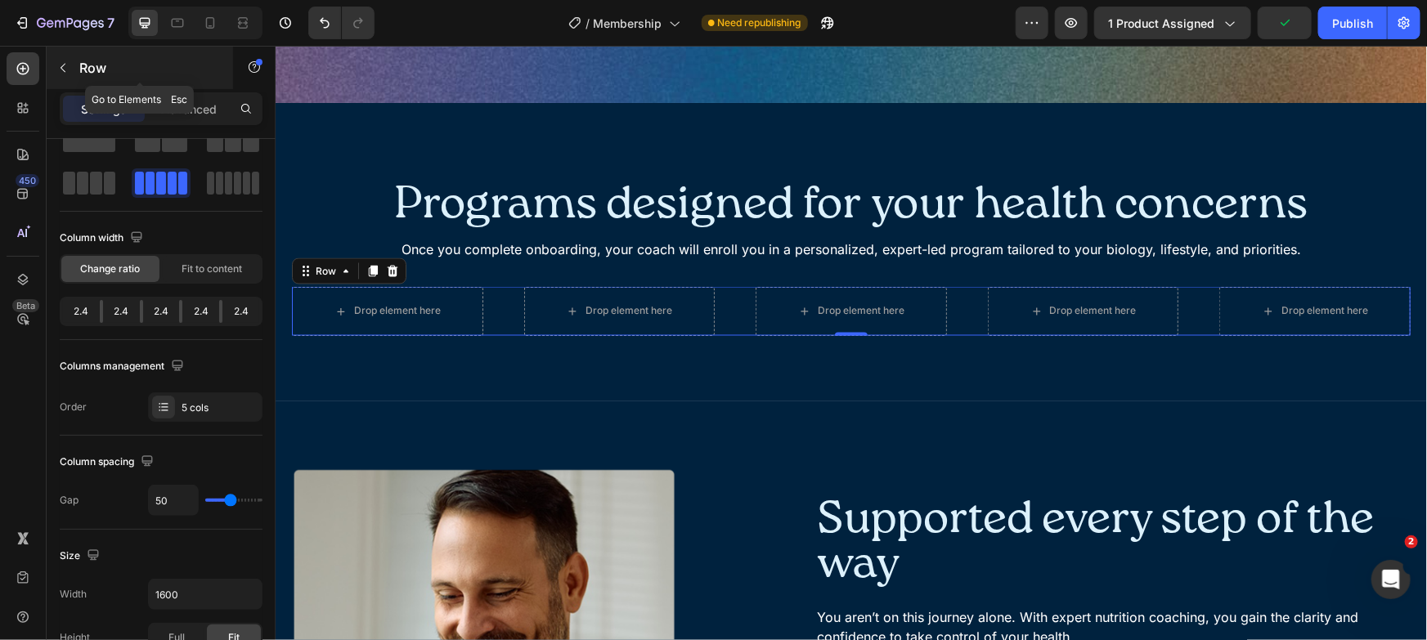
click at [114, 67] on p "Row" at bounding box center [148, 68] width 139 height 20
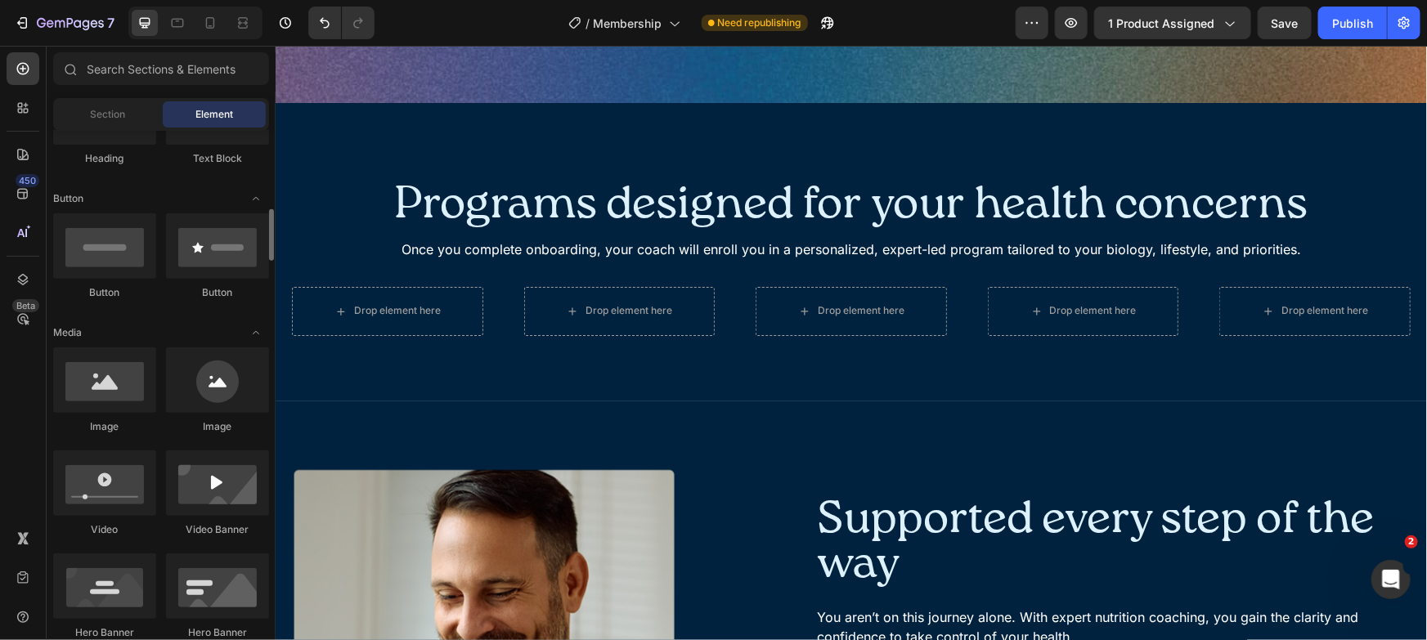
scroll to position [366, 0]
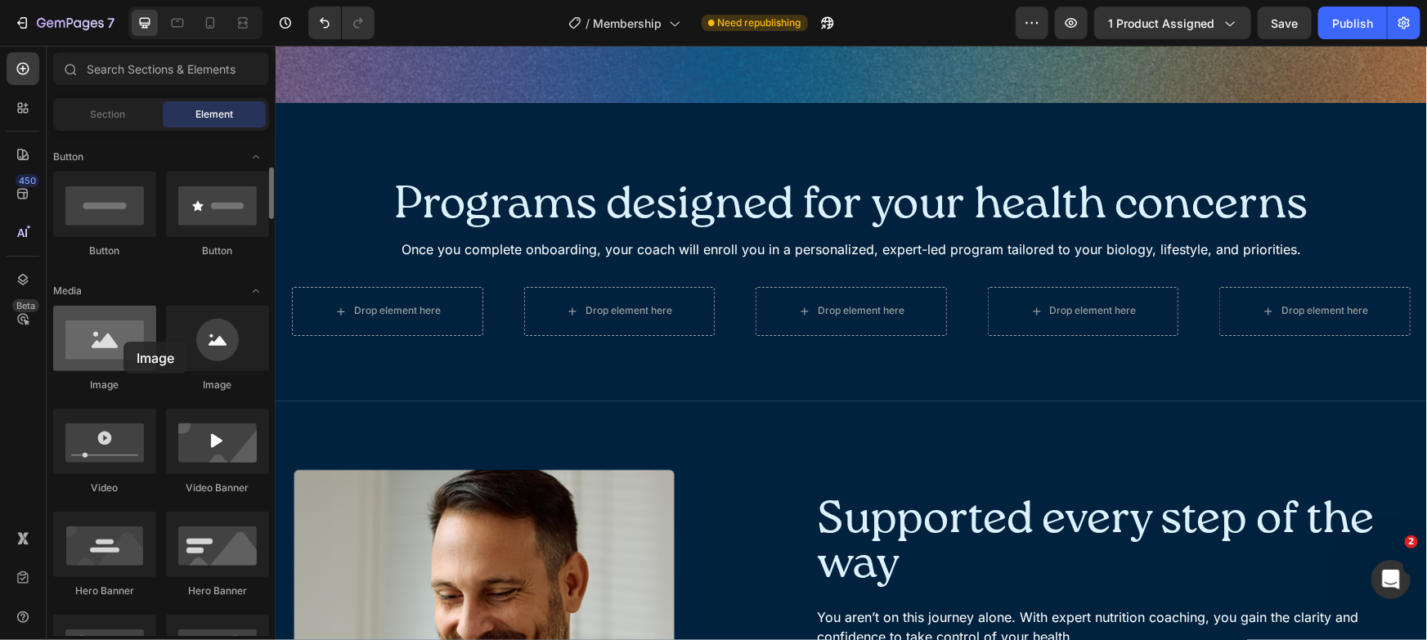
drag, startPoint x: 139, startPoint y: 343, endPoint x: 123, endPoint y: 342, distance: 15.6
click at [123, 342] on div at bounding box center [104, 338] width 103 height 65
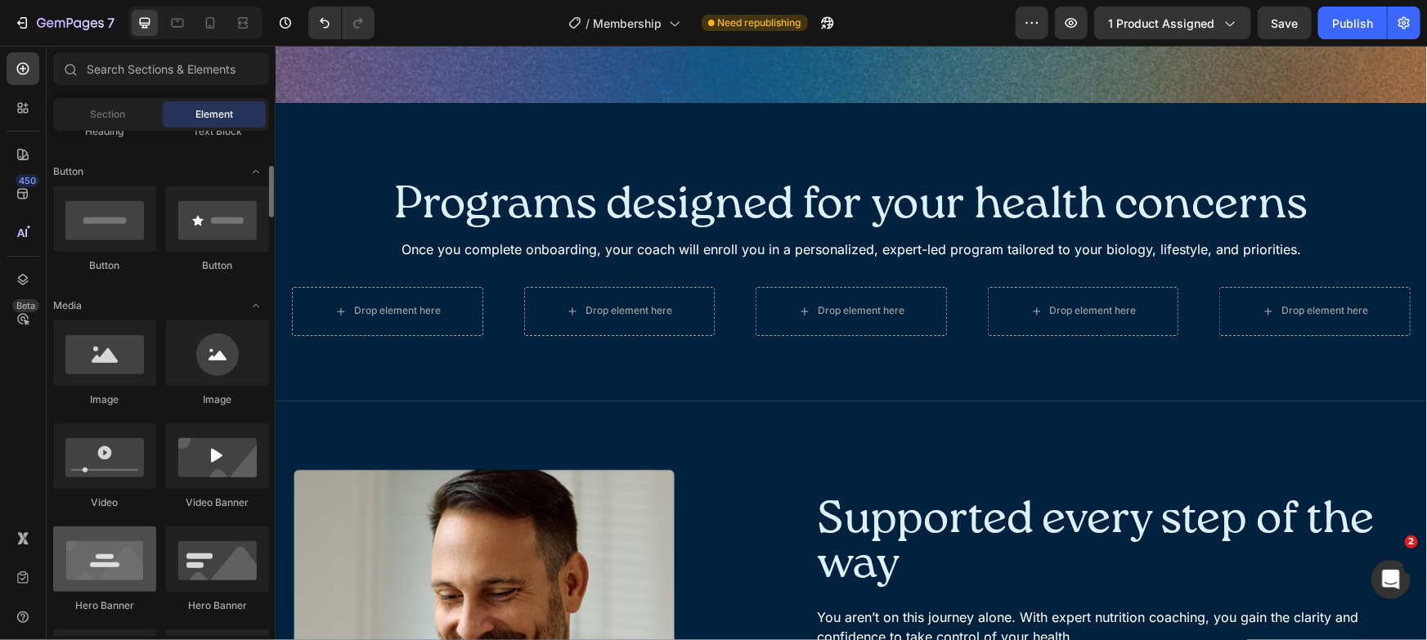
scroll to position [364, 0]
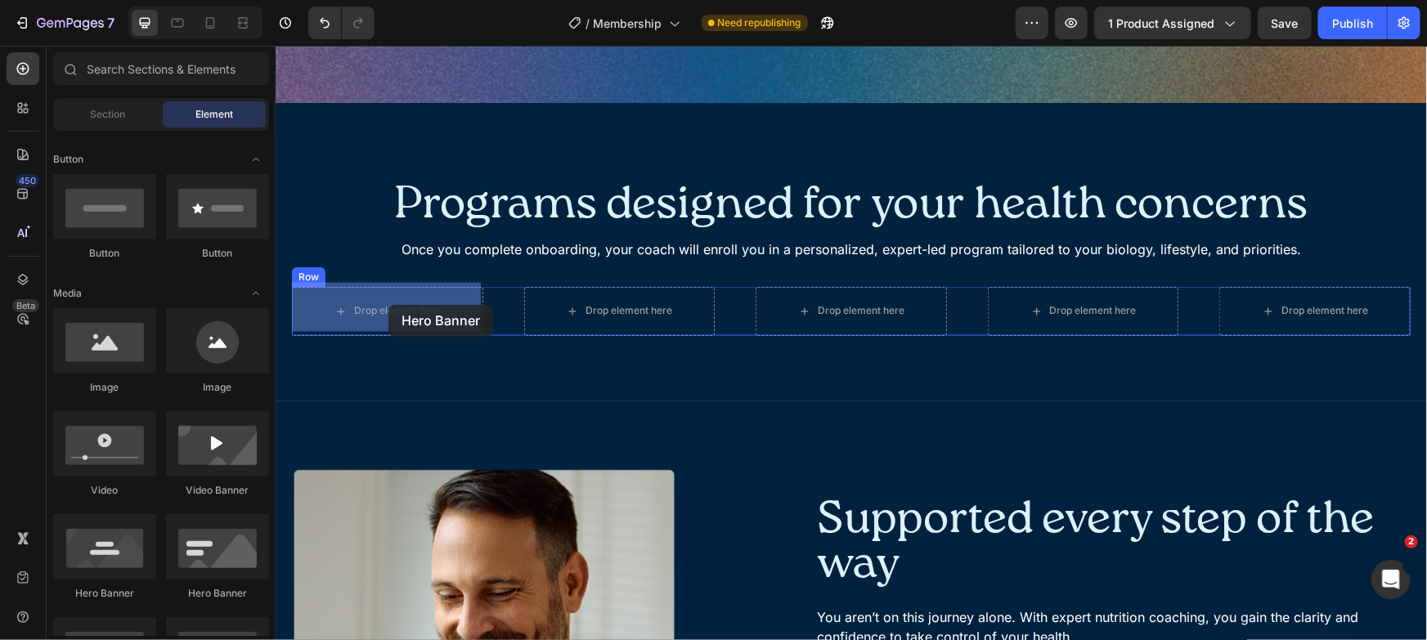
drag, startPoint x: 409, startPoint y: 577, endPoint x: 388, endPoint y: 305, distance: 273.2
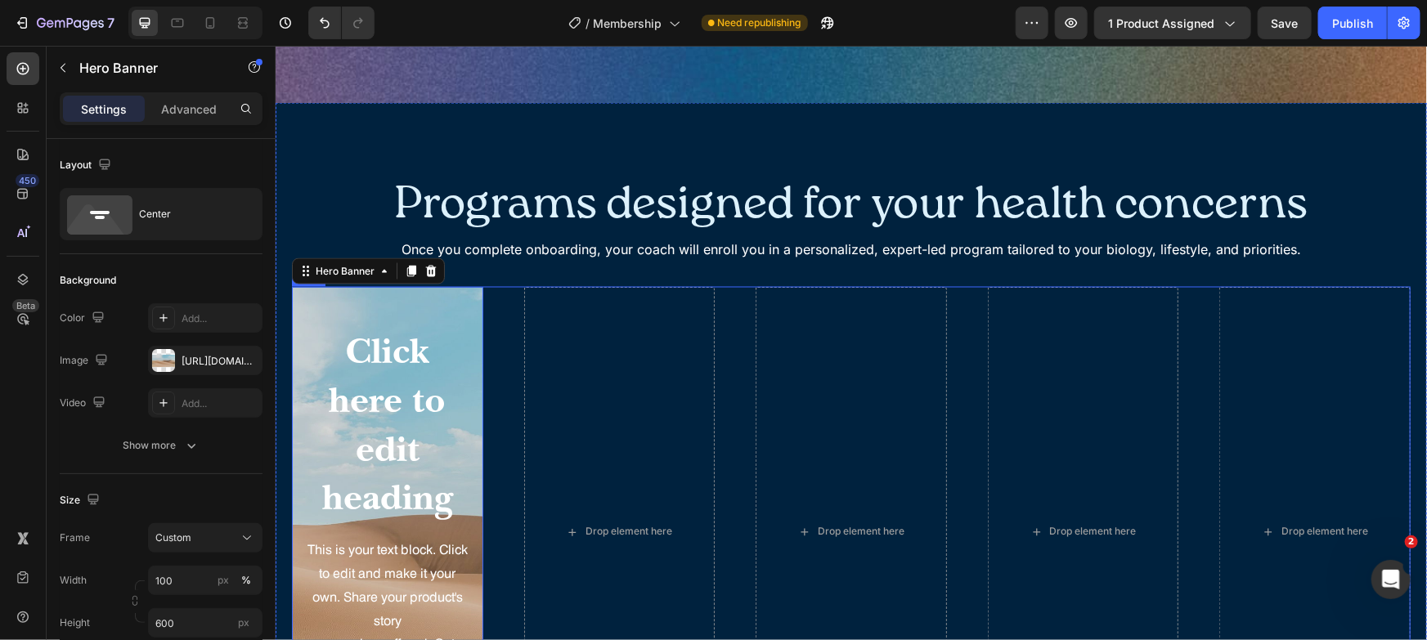
click at [511, 306] on div "Click here to edit heading Heading This is your text block. Click to edit and m…" at bounding box center [850, 531] width 1119 height 491
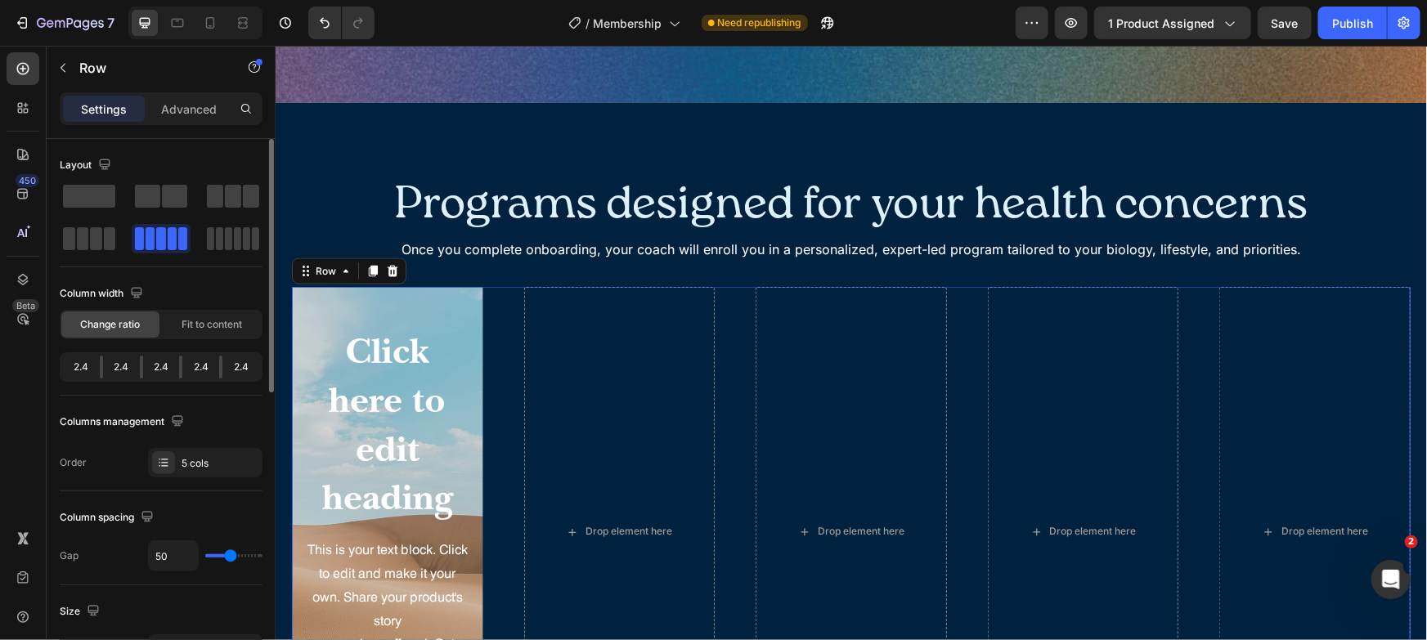
type input "46"
type input "44"
type input "43"
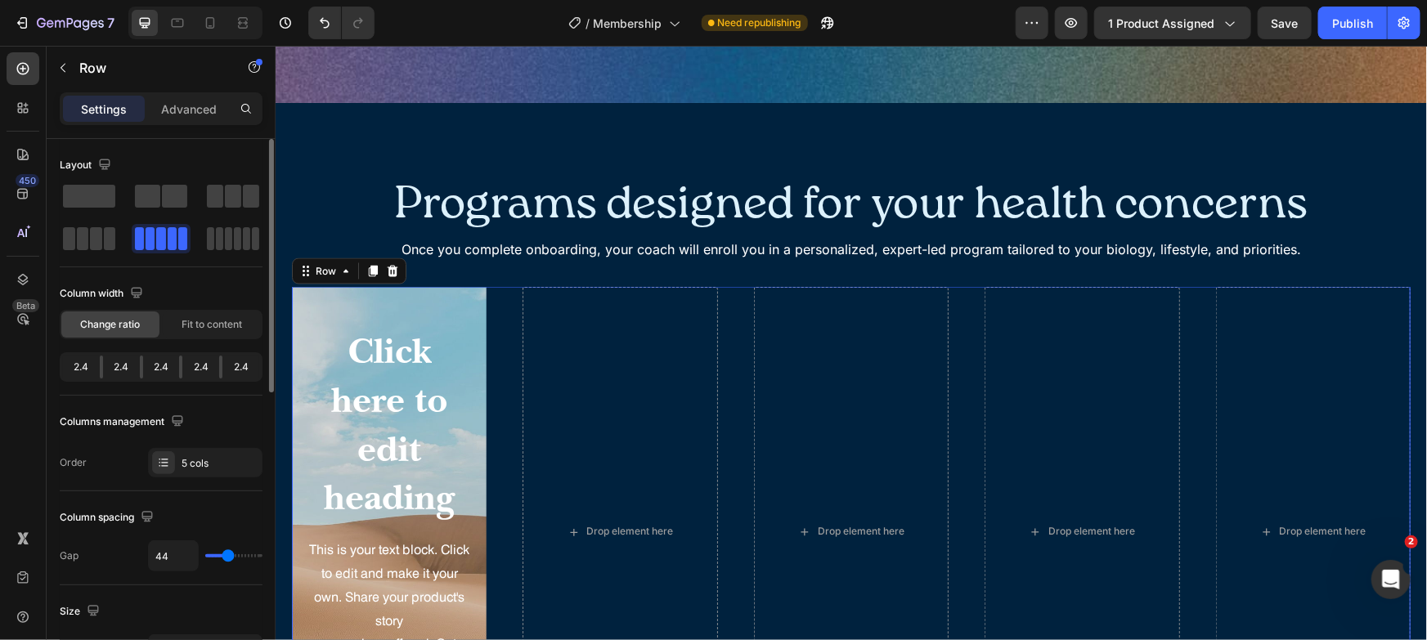
type input "43"
type input "42"
type input "40"
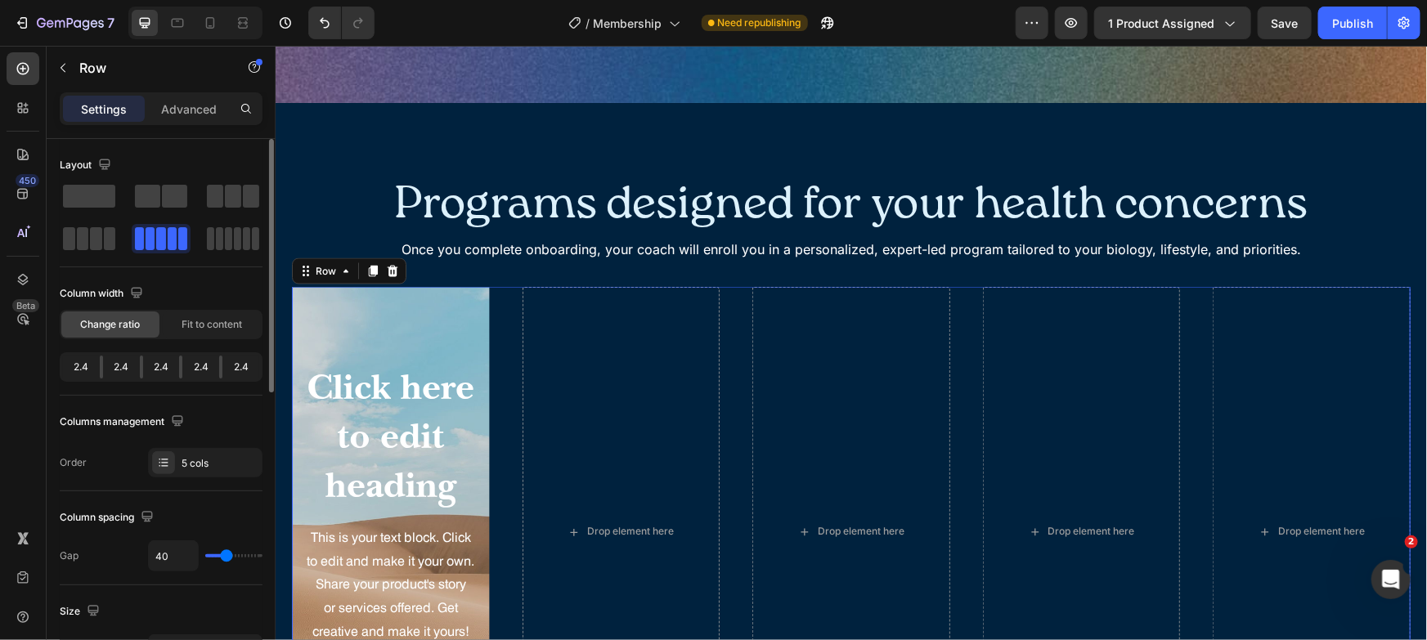
type input "39"
type input "38"
type input "37"
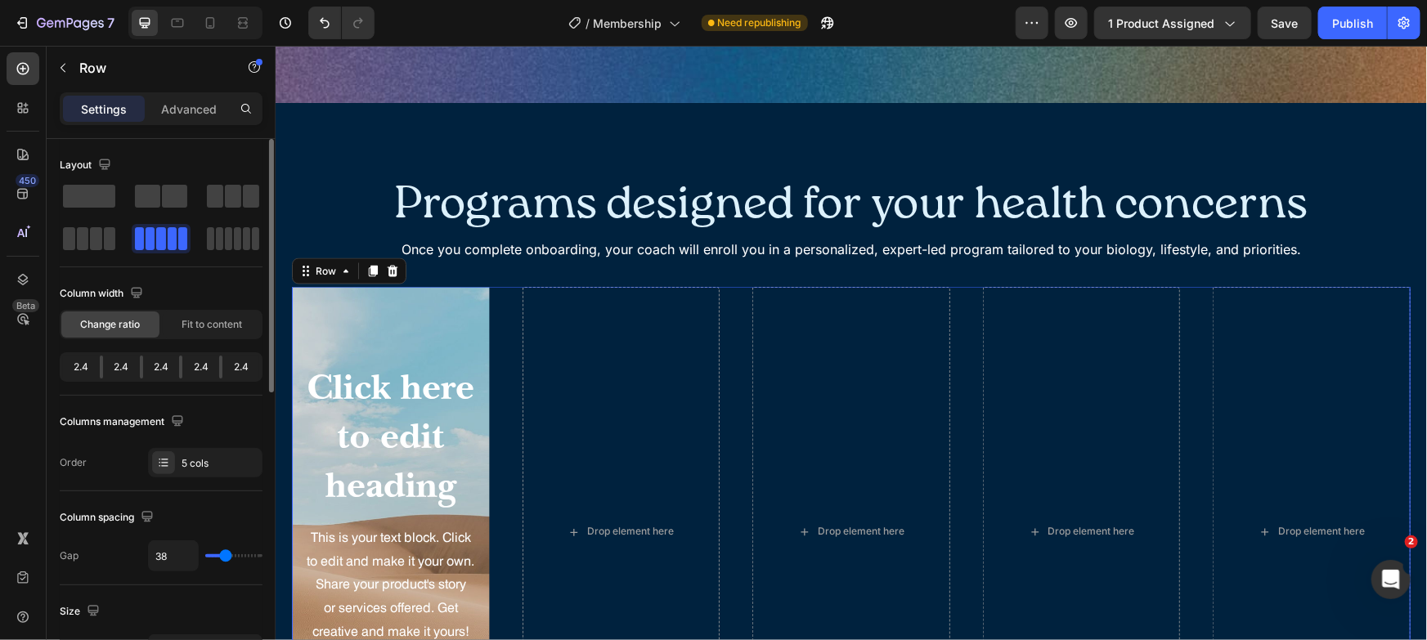
type input "37"
type input "35"
click at [224, 555] on input "range" at bounding box center [233, 555] width 57 height 3
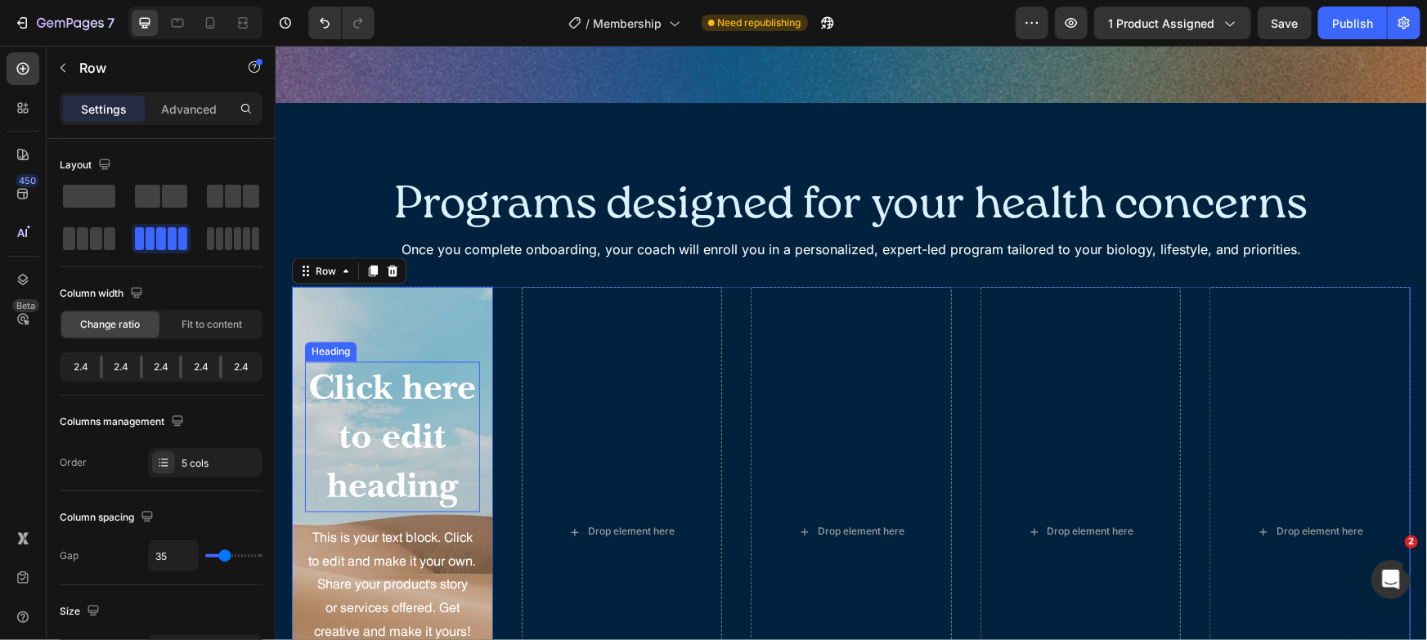
click at [440, 401] on h2 "Click here to edit heading" at bounding box center [391, 436] width 175 height 150
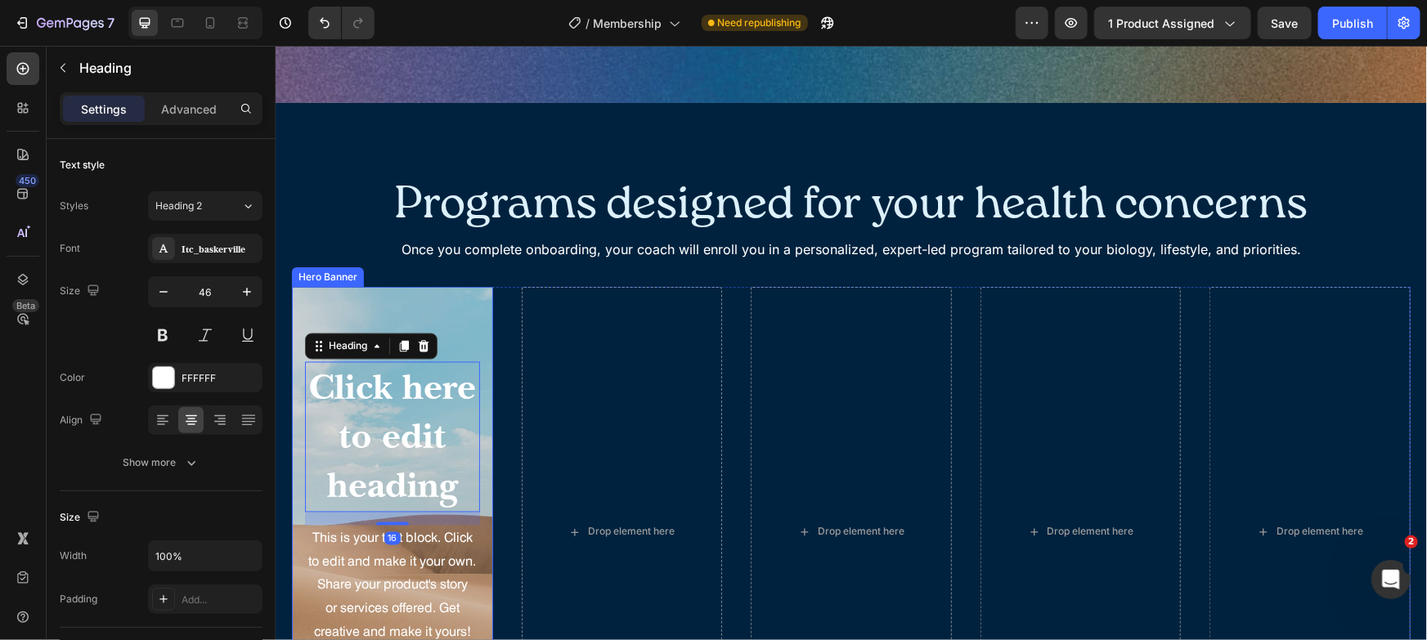
click at [352, 295] on div "Background Image" at bounding box center [391, 531] width 201 height 491
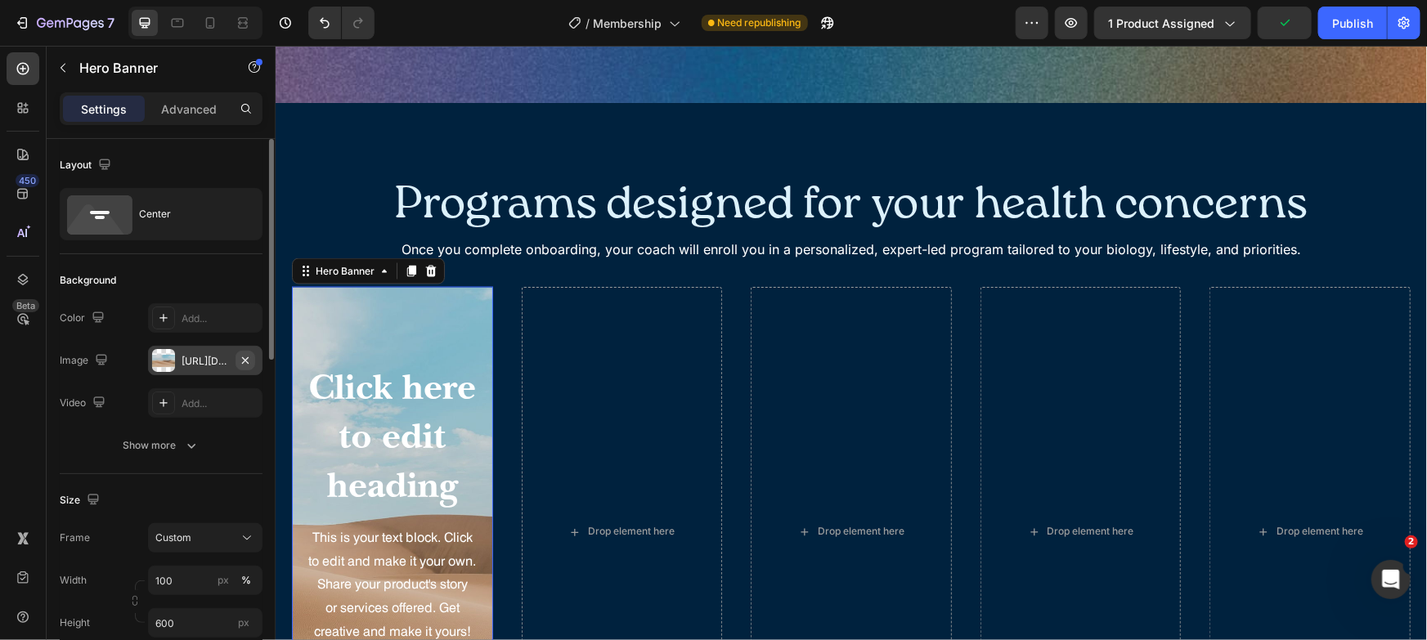
click at [244, 362] on icon "button" at bounding box center [245, 360] width 13 height 13
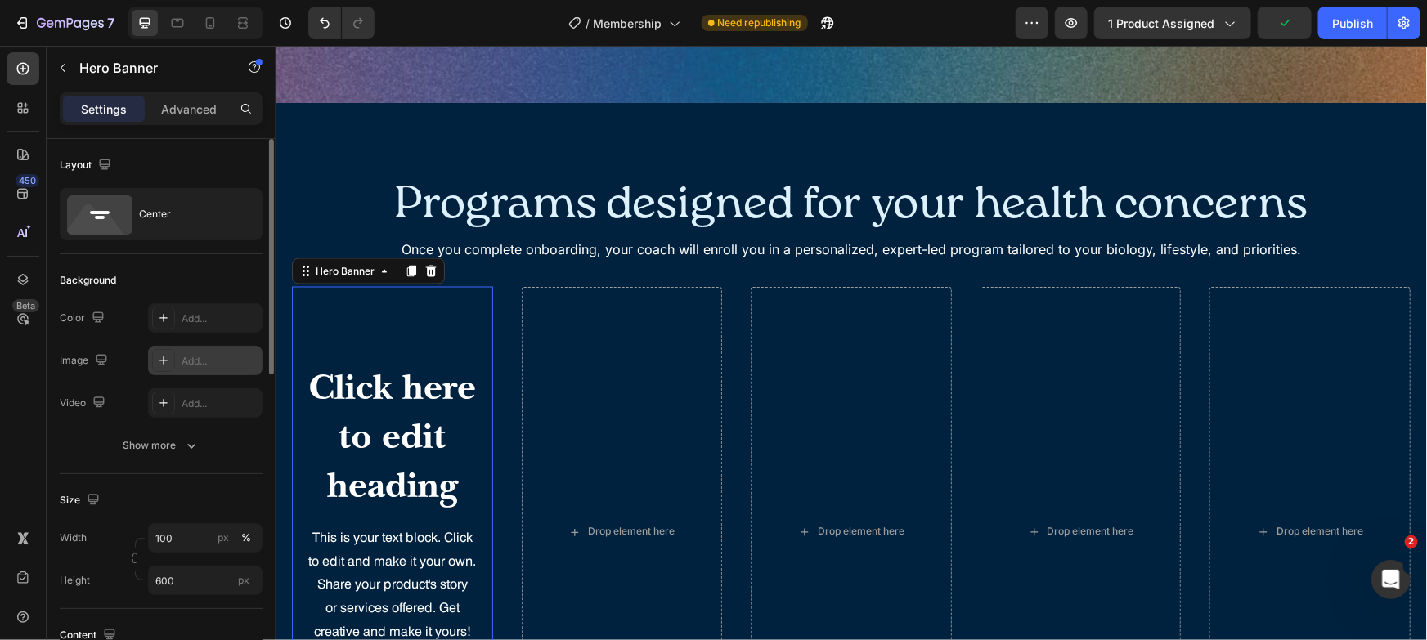
click at [193, 365] on div "Add..." at bounding box center [220, 361] width 77 height 15
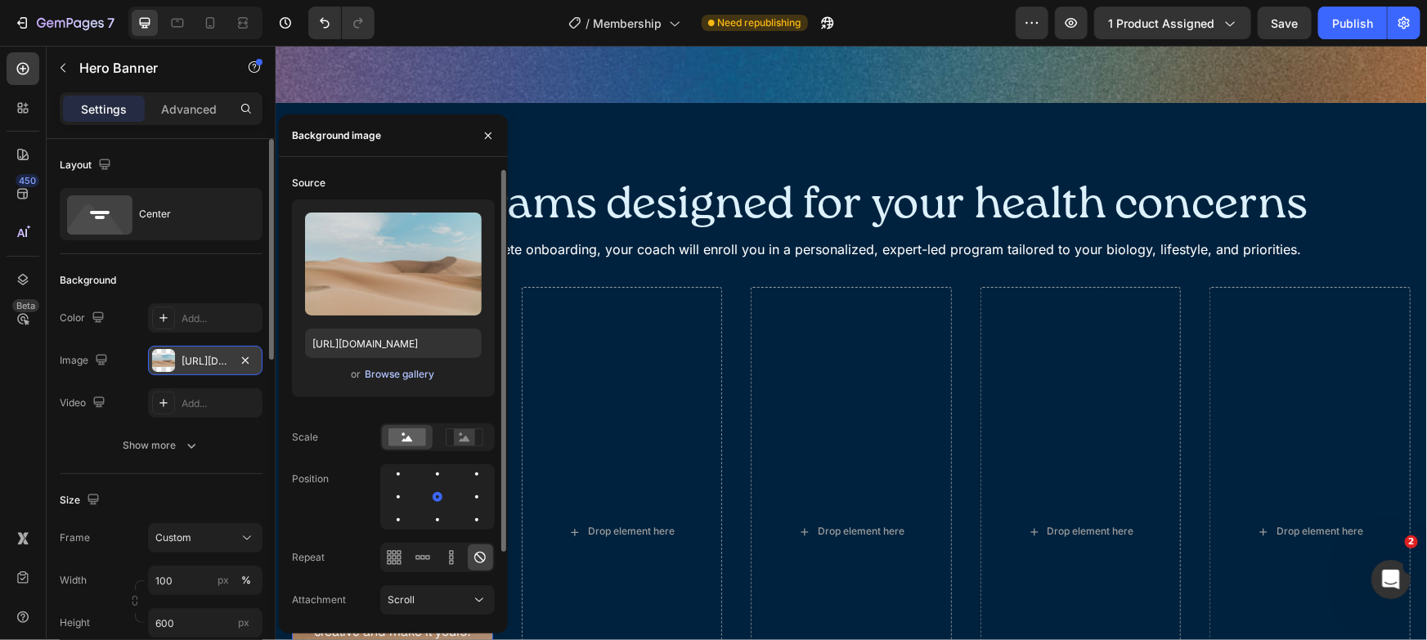
click at [397, 375] on div "Browse gallery" at bounding box center [400, 374] width 70 height 15
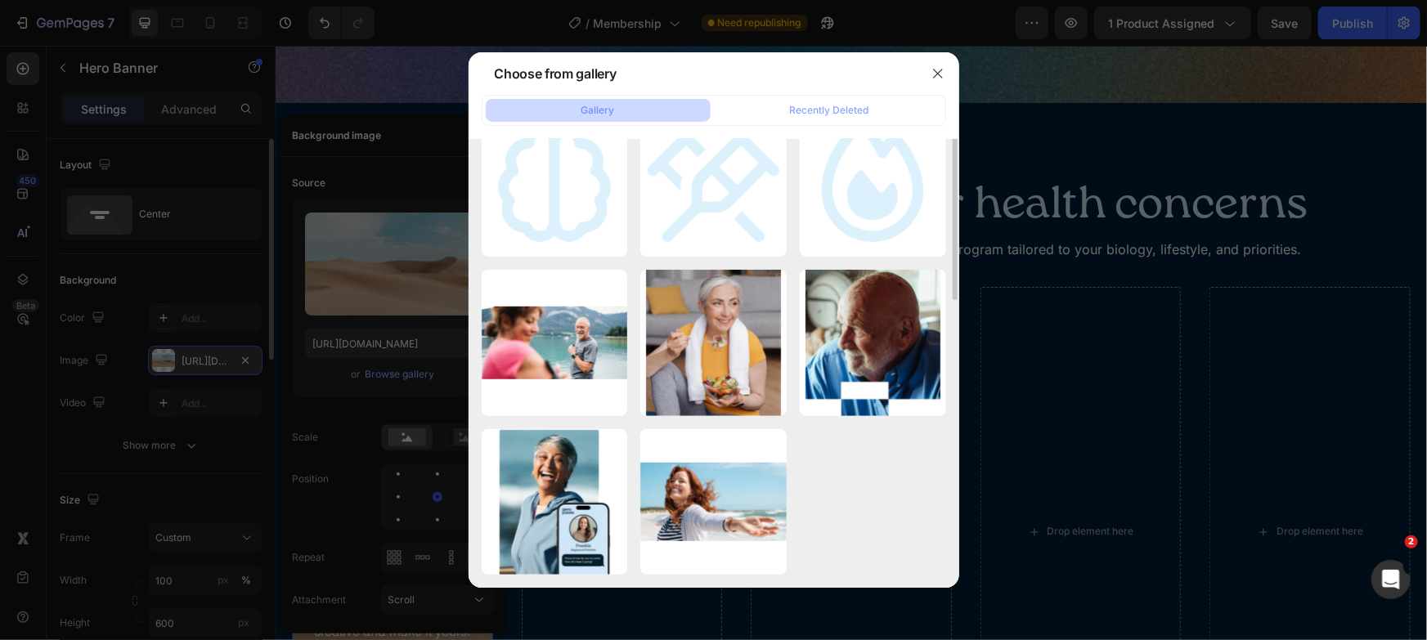
scroll to position [0, 0]
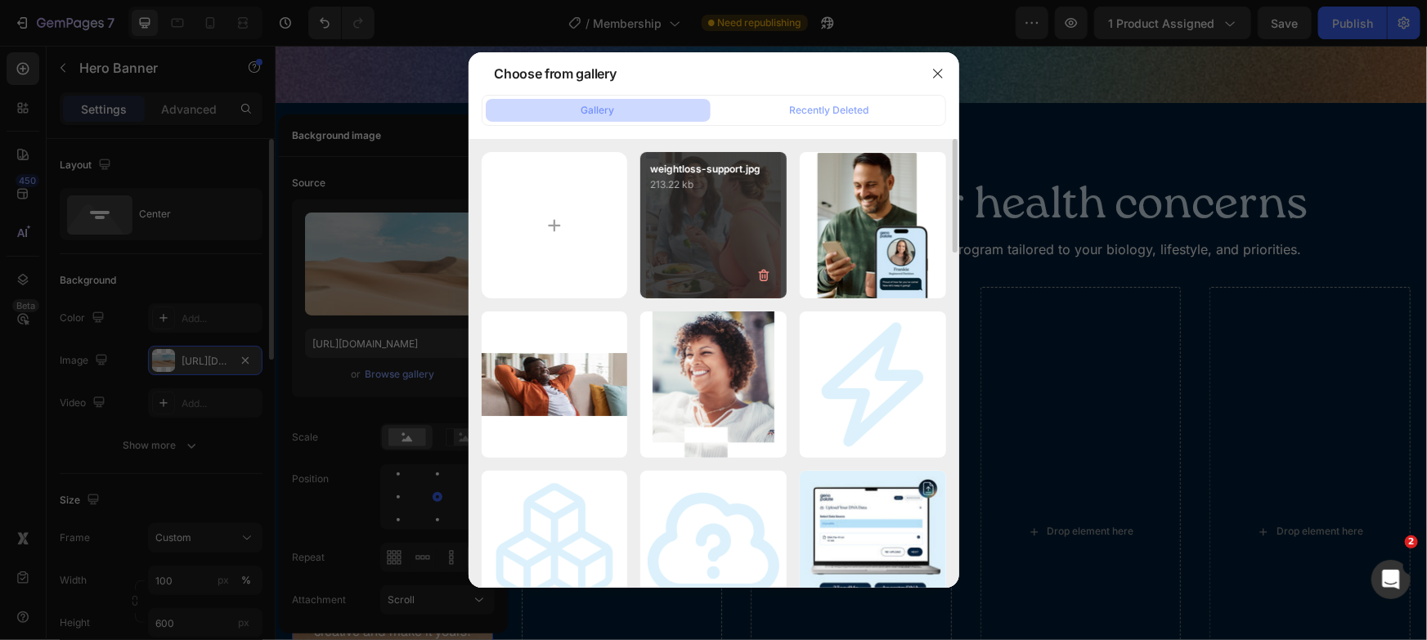
click at [700, 186] on p "213.22 kb" at bounding box center [713, 185] width 127 height 16
type input "https://cdn.shopify.com/s/files/1/0272/9689/0928/files/gempages_476000136195998…"
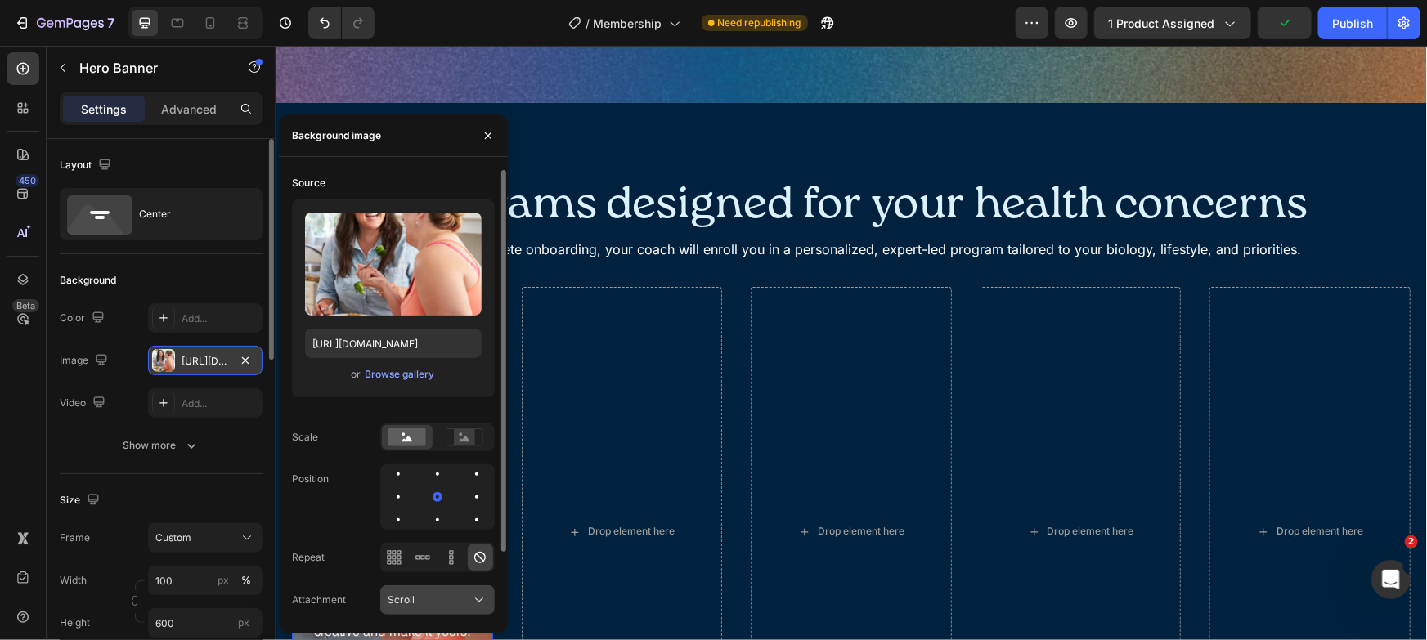
scroll to position [80, 0]
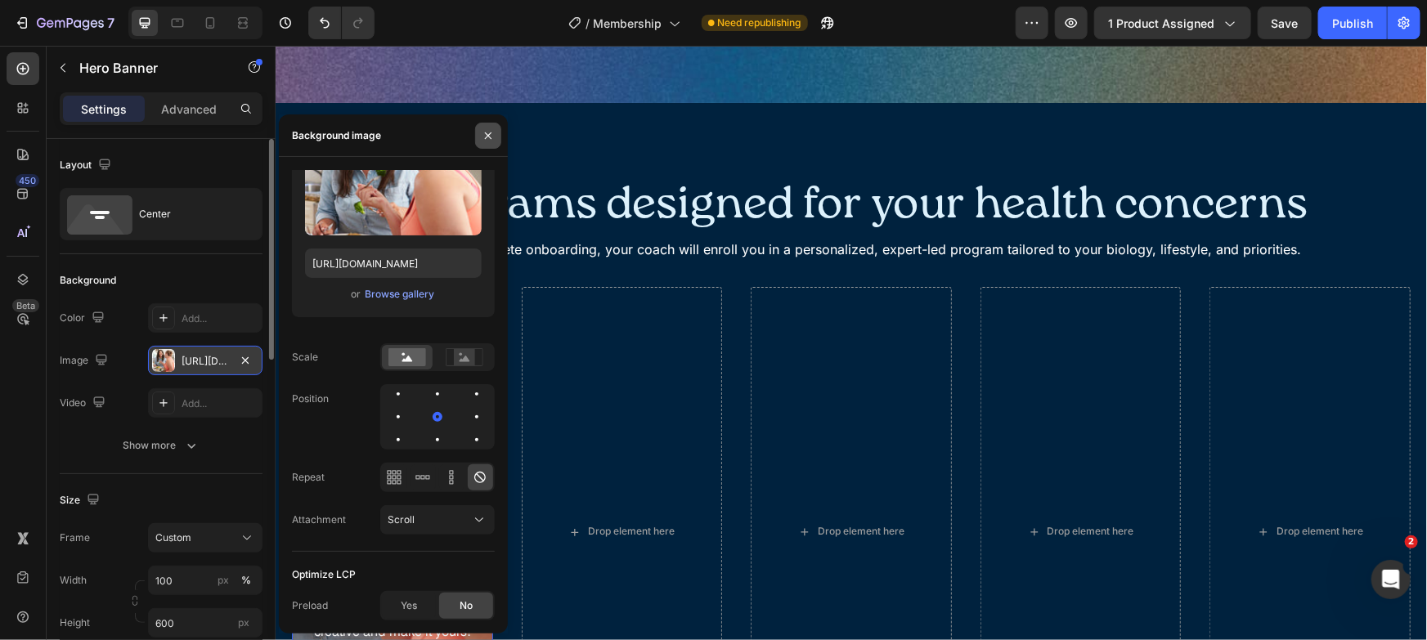
click at [491, 138] on icon "button" at bounding box center [488, 135] width 13 height 13
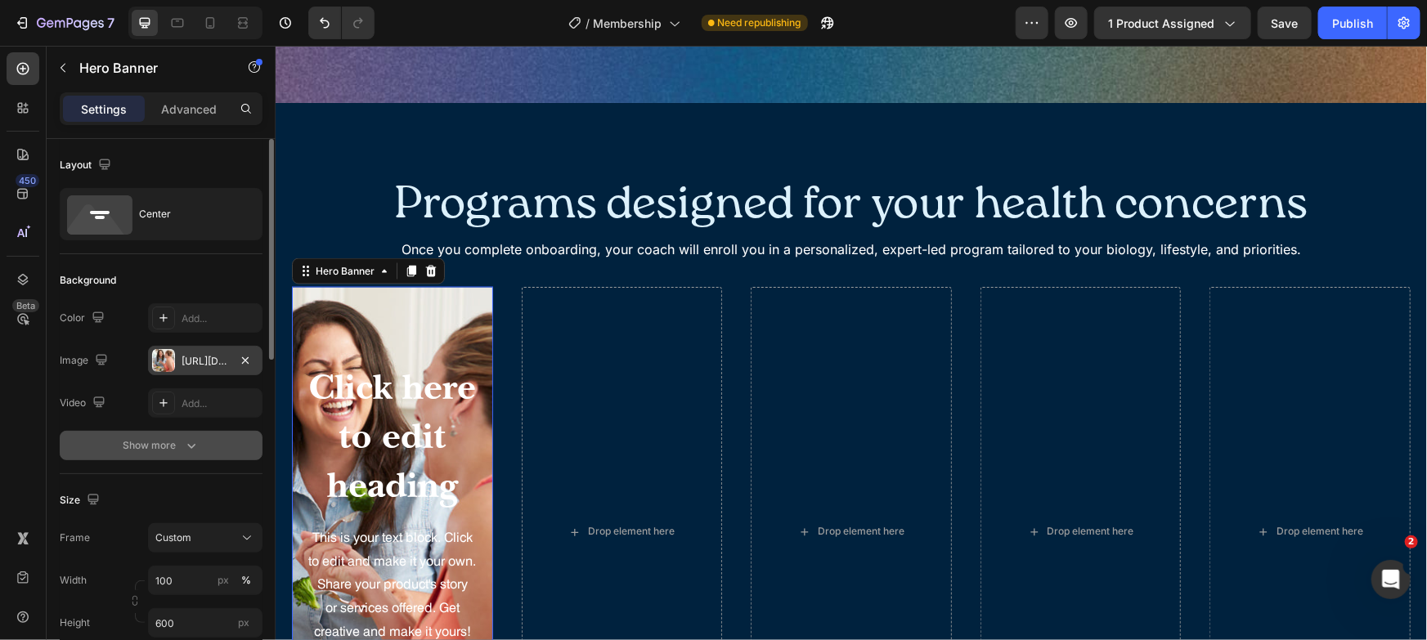
click at [176, 455] on button "Show more" at bounding box center [161, 445] width 203 height 29
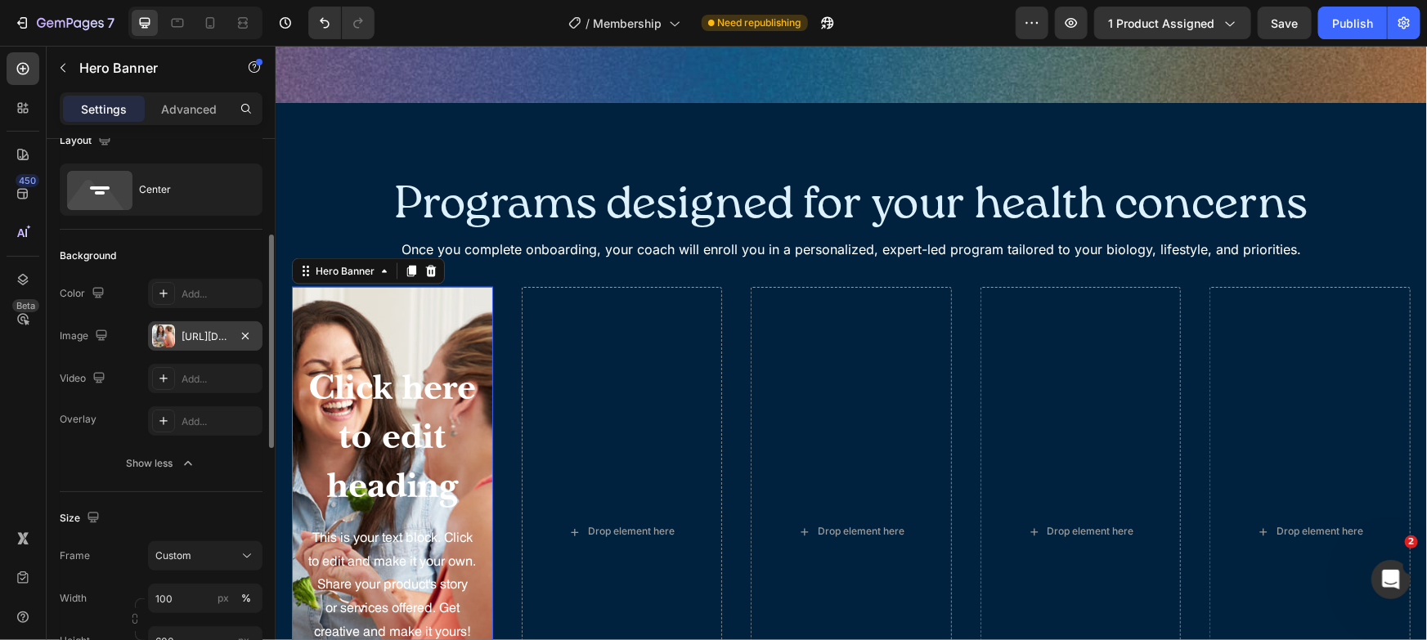
scroll to position [208, 0]
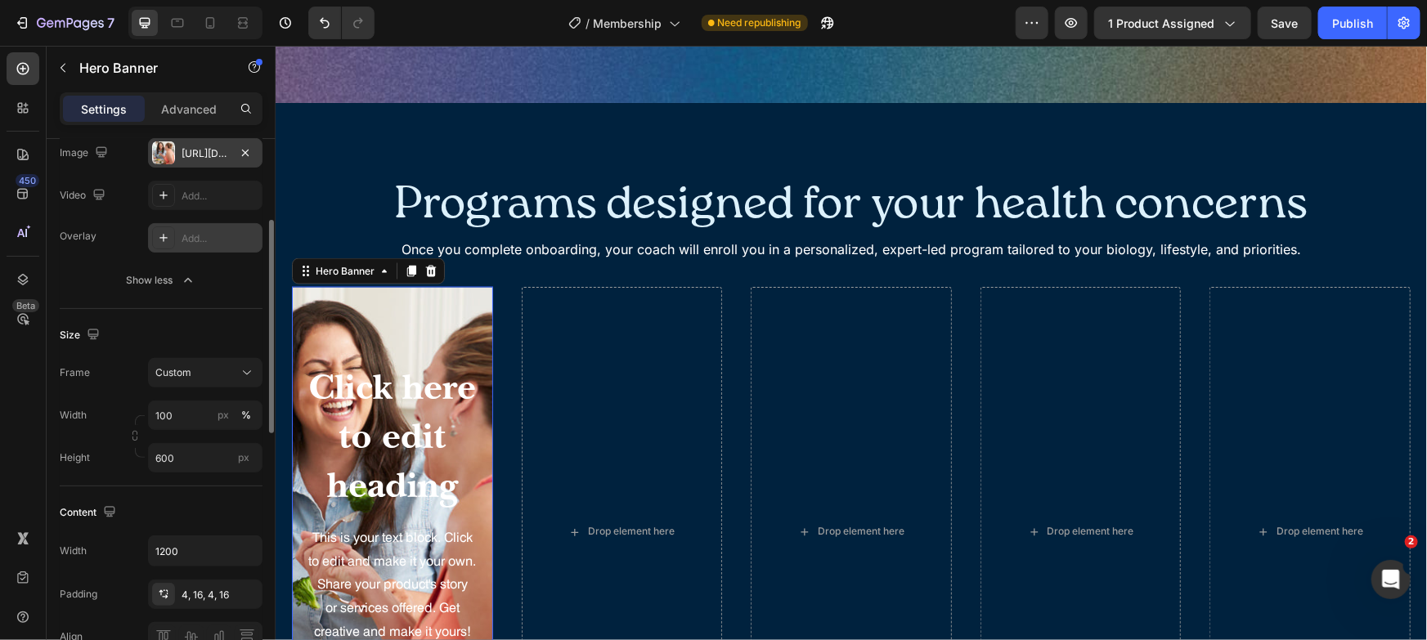
click at [199, 240] on div "Add..." at bounding box center [220, 238] width 77 height 15
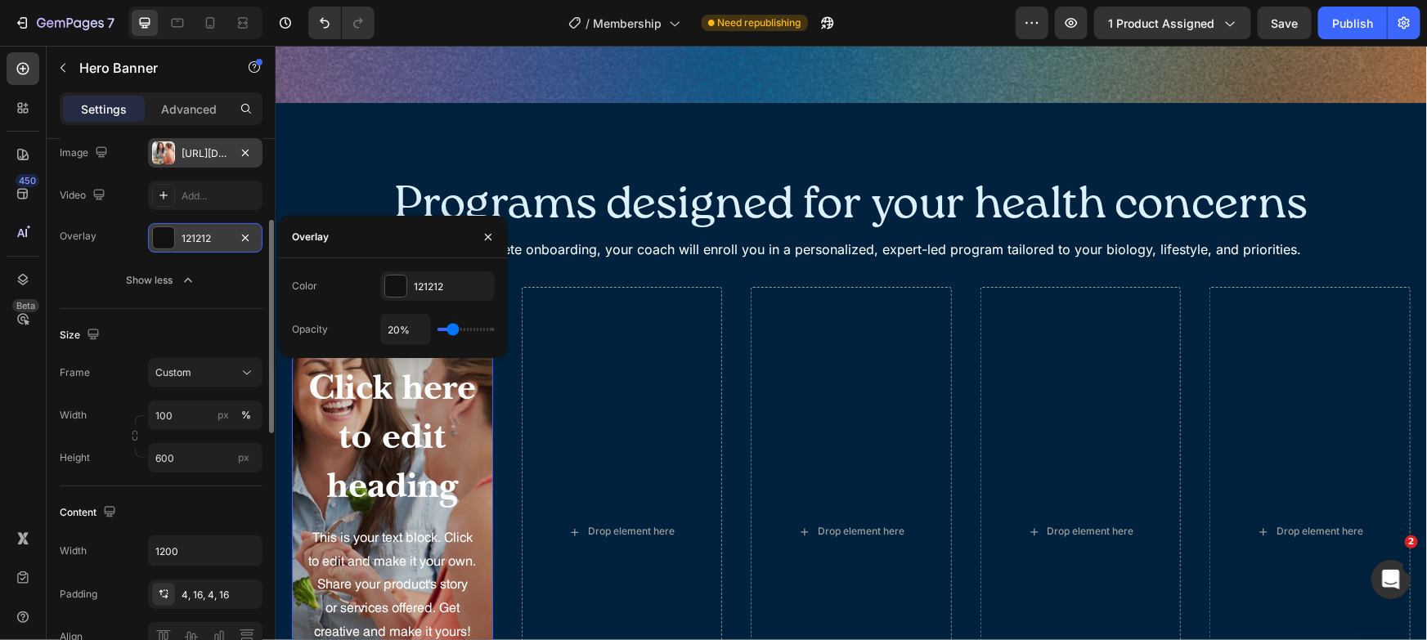
scroll to position [204, 0]
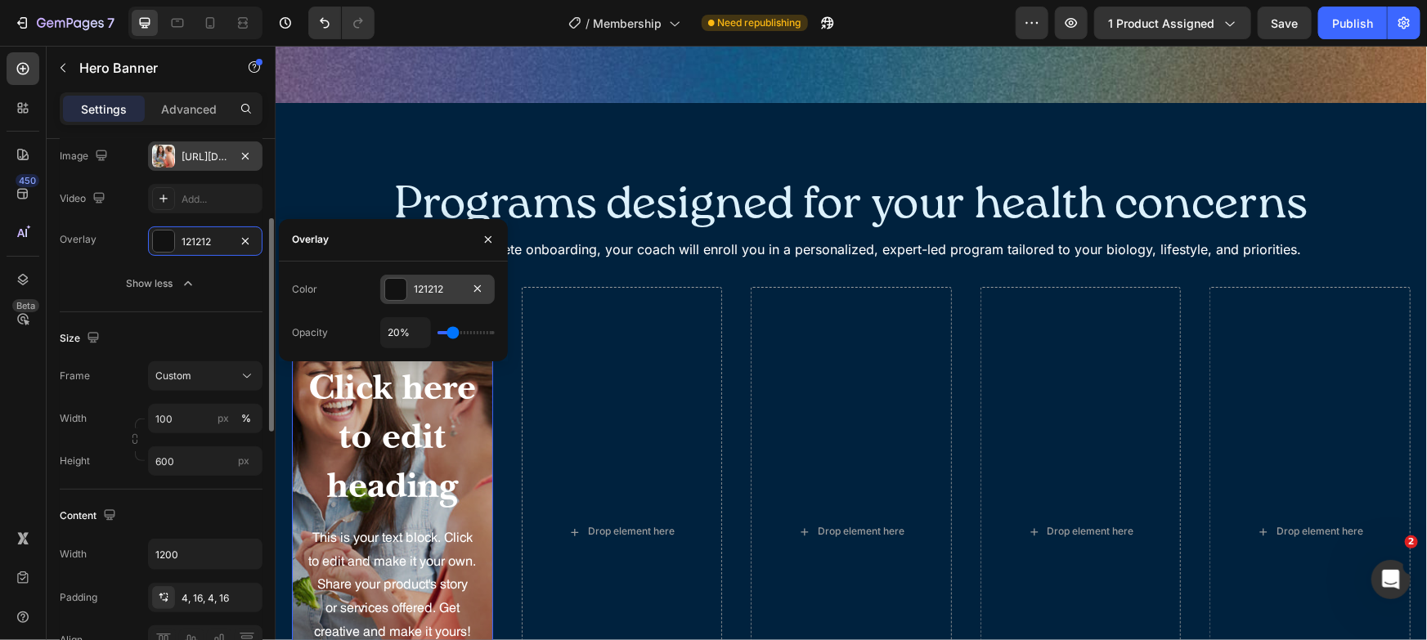
click at [416, 285] on div "121212" at bounding box center [437, 289] width 47 height 15
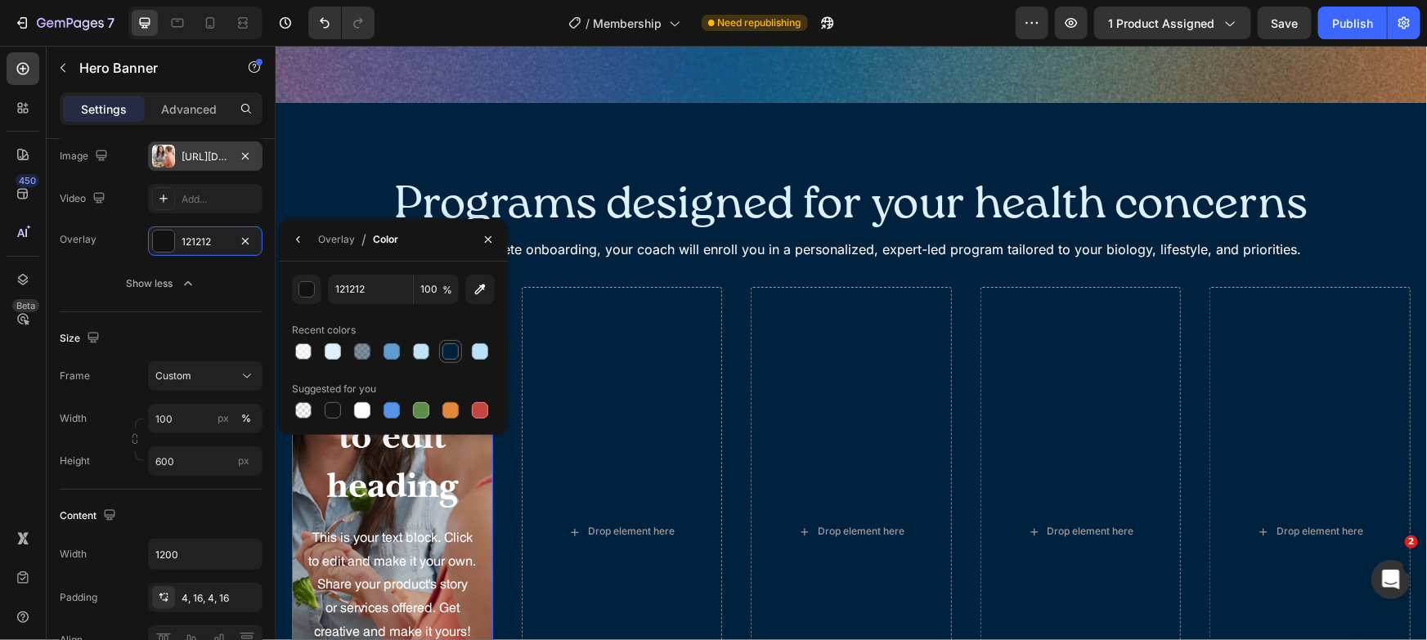
click at [449, 358] on div at bounding box center [450, 351] width 16 height 16
type input "00223E"
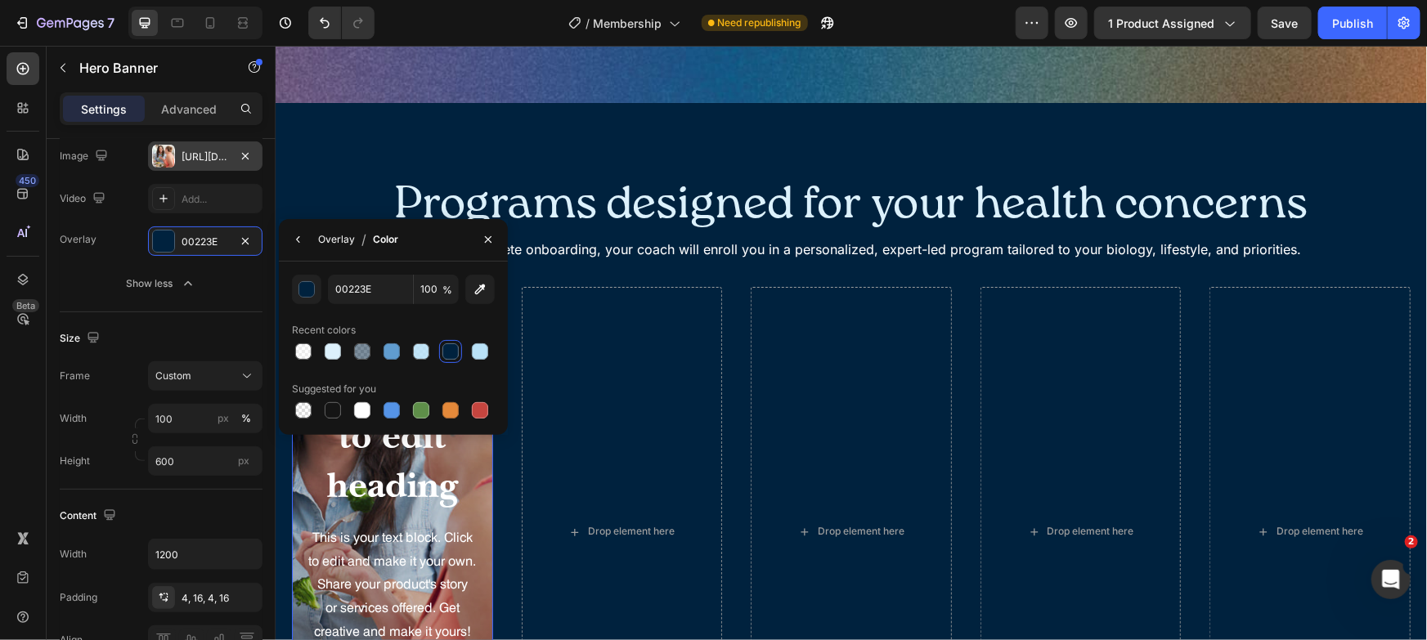
click at [333, 241] on div "Overlay" at bounding box center [336, 239] width 37 height 15
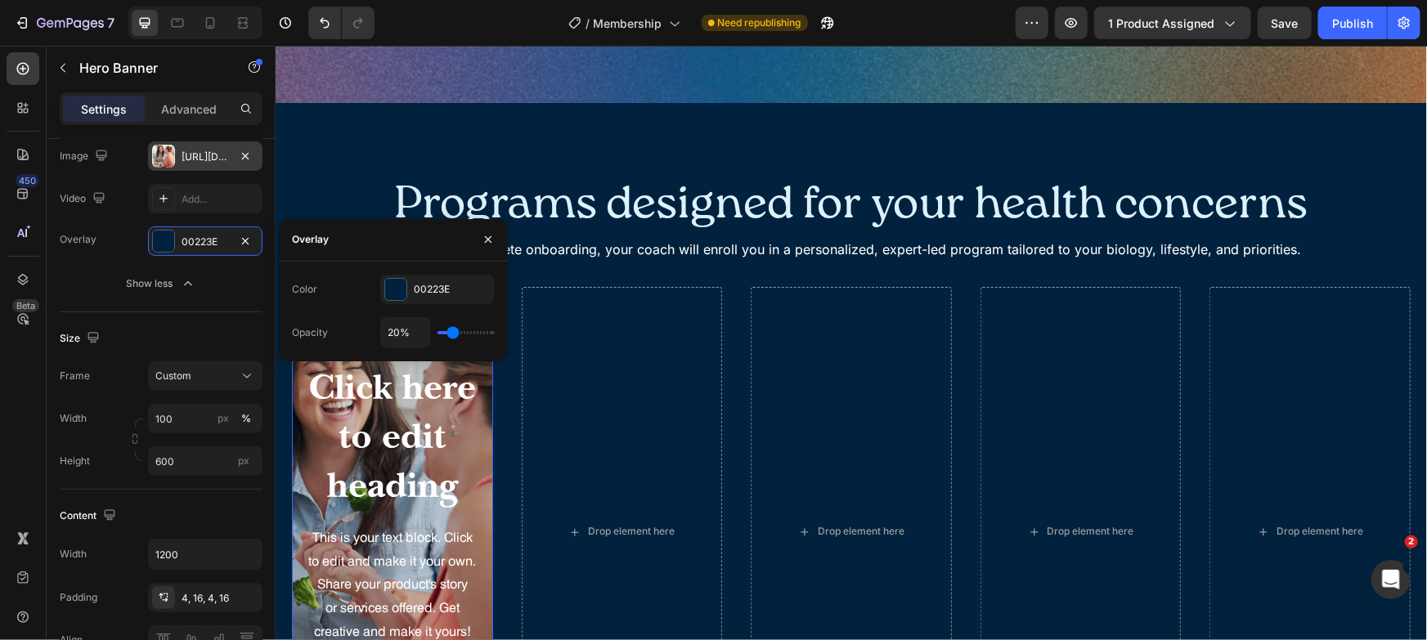
type input "22%"
type input "22"
type input "23%"
type input "23"
type input "24%"
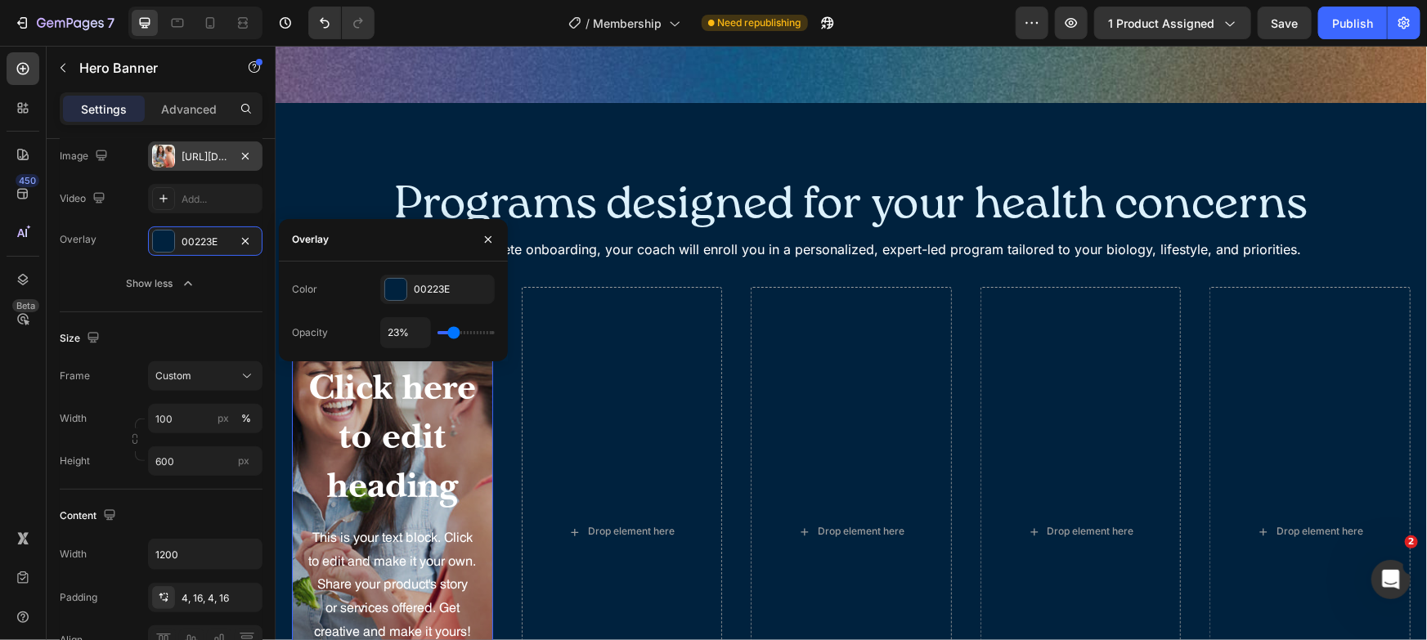
type input "24"
type input "25%"
type input "25"
type input "27%"
type input "27"
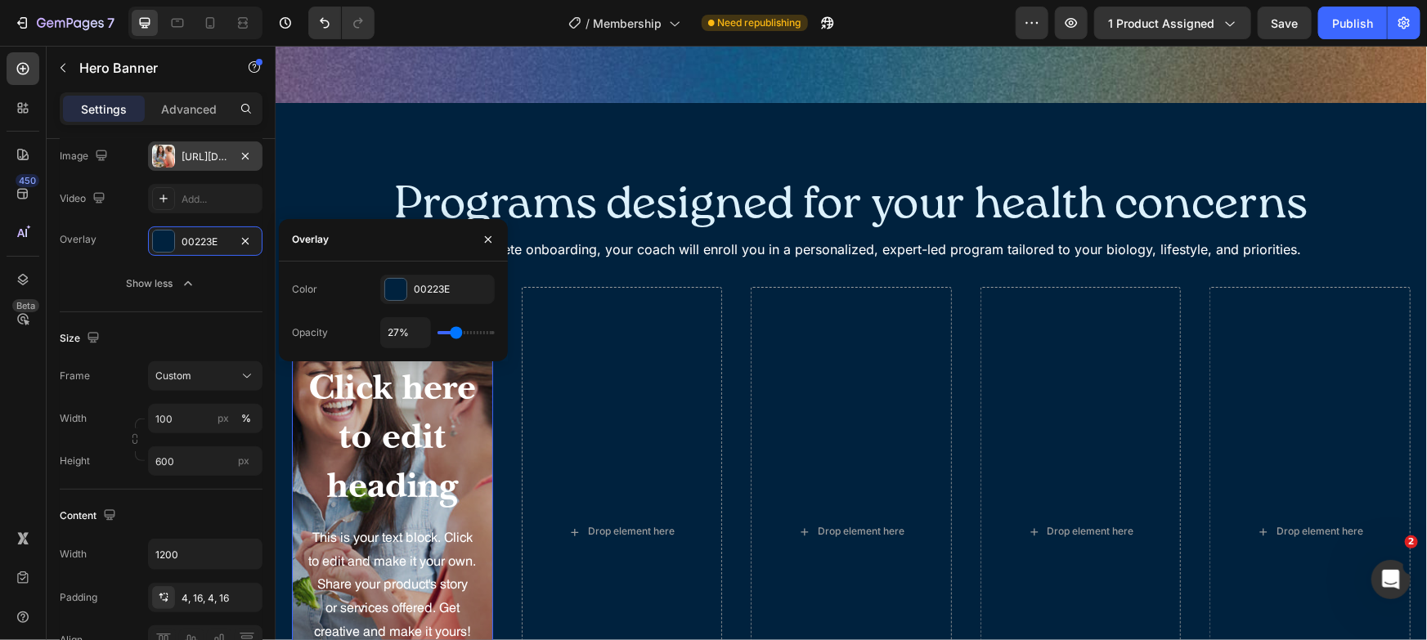
type input "28%"
type input "28"
type input "29%"
type input "29"
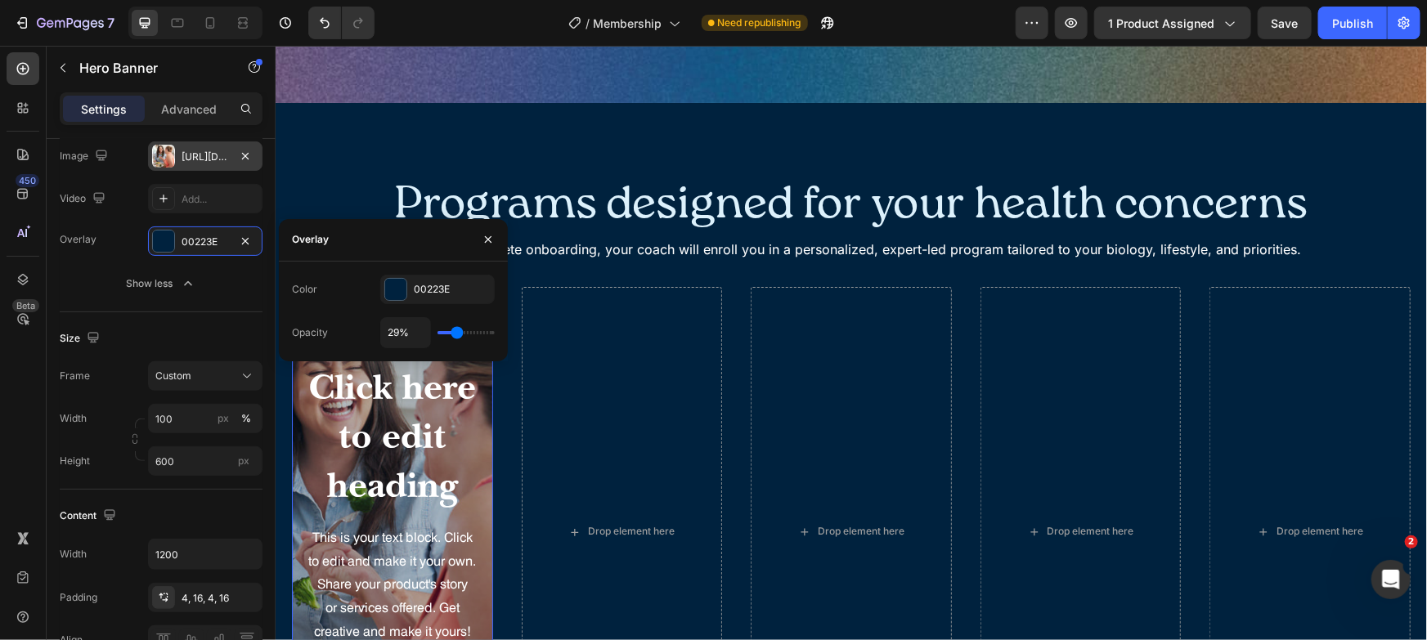
type input "31%"
type input "31"
type input "32%"
type input "32"
type input "33%"
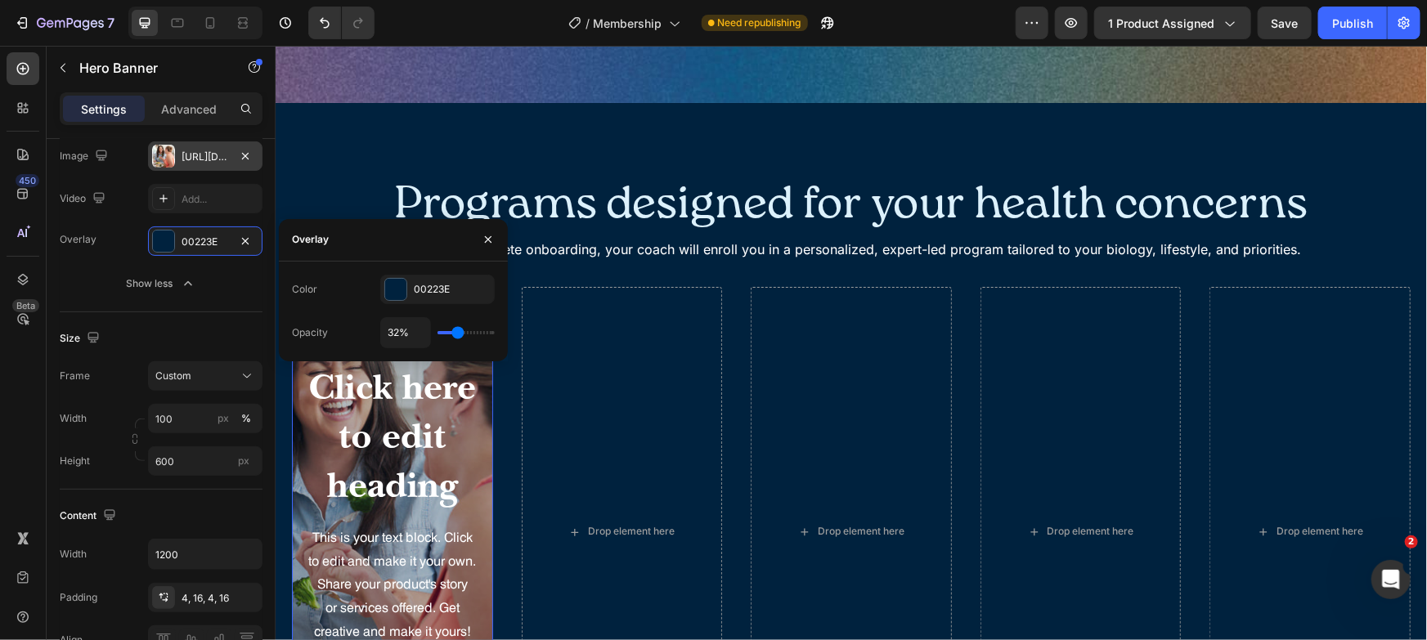
type input "33"
type input "34%"
type input "34"
type input "35%"
type input "35"
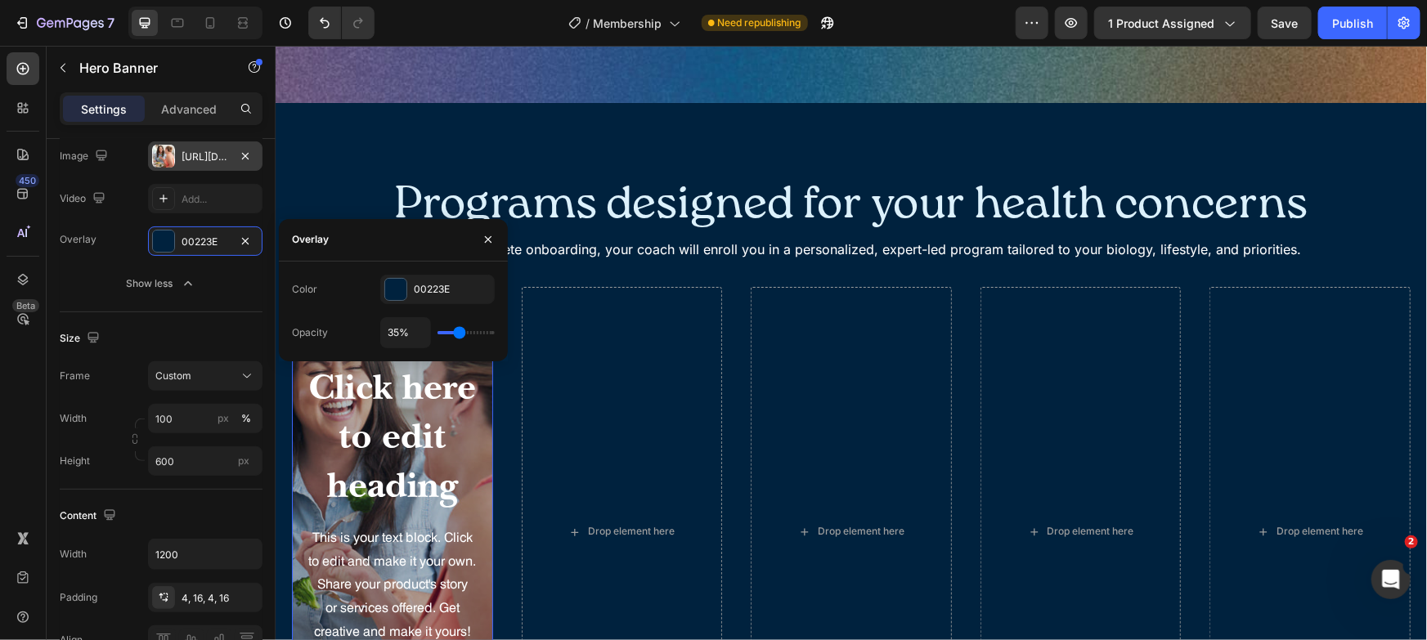
type input "36%"
type input "36"
type input "37%"
type input "37"
type input "38%"
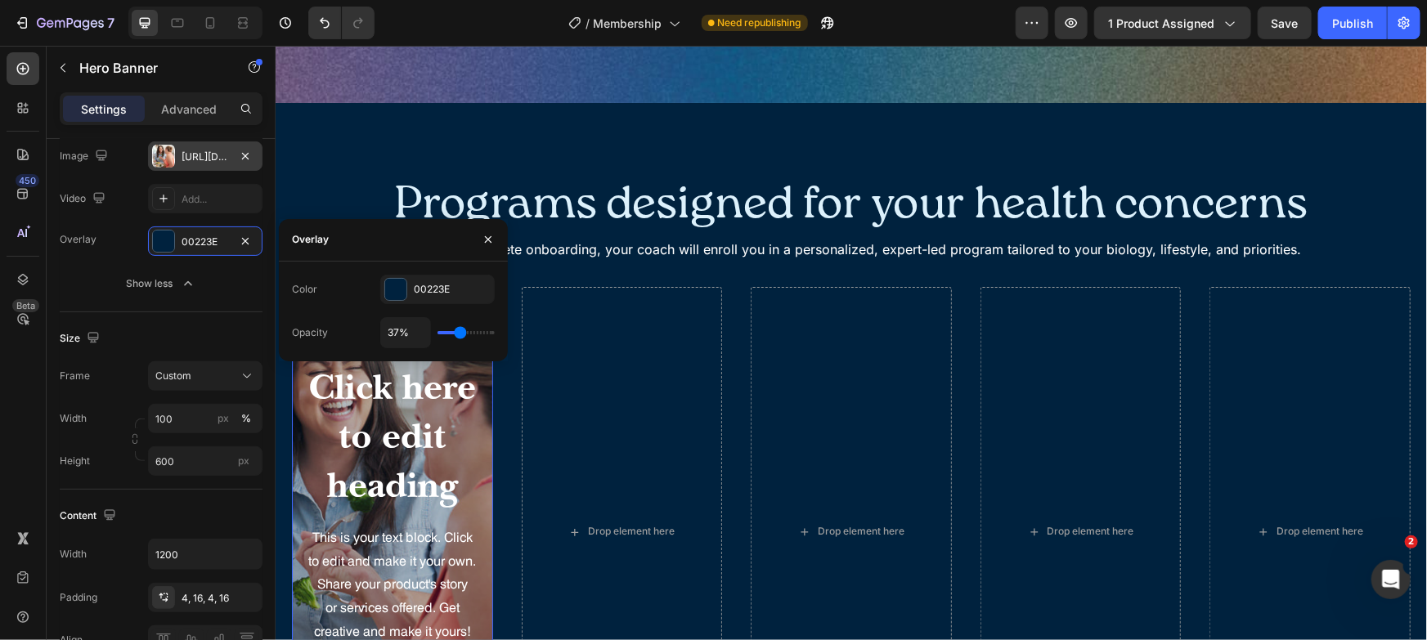
type input "38"
type input "39%"
type input "39"
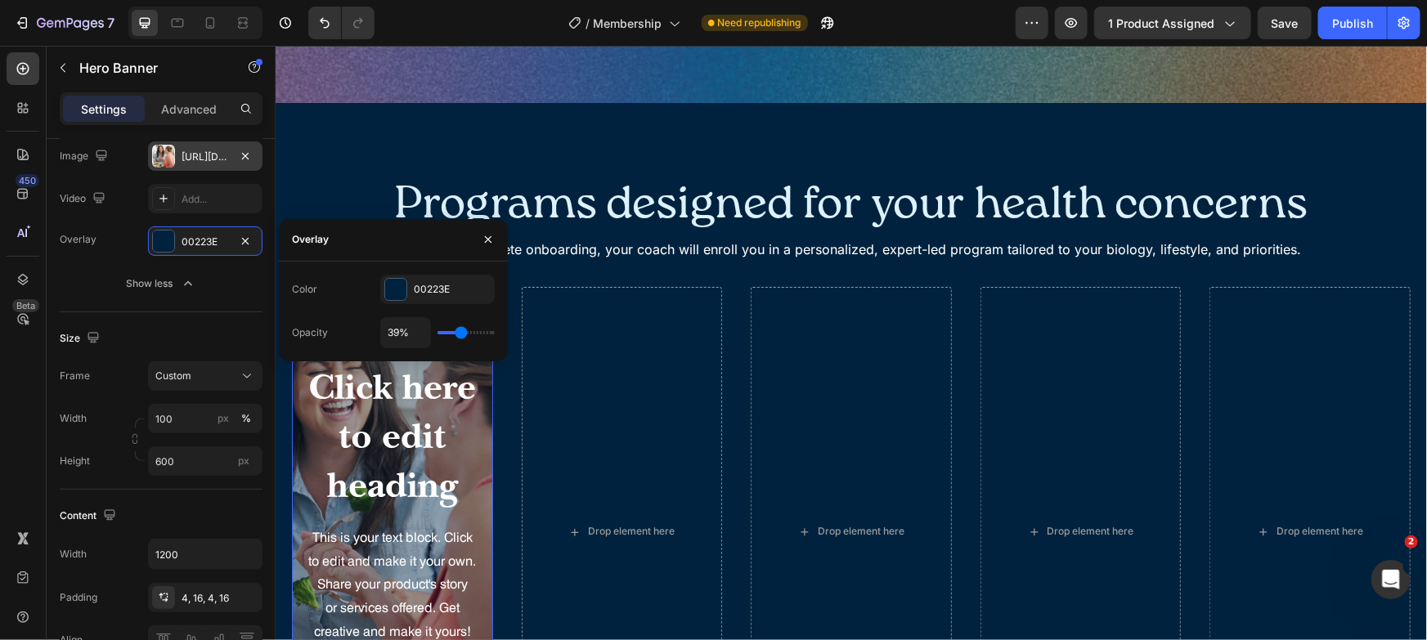
type input "40%"
type input "40"
type input "41%"
type input "41"
type input "42%"
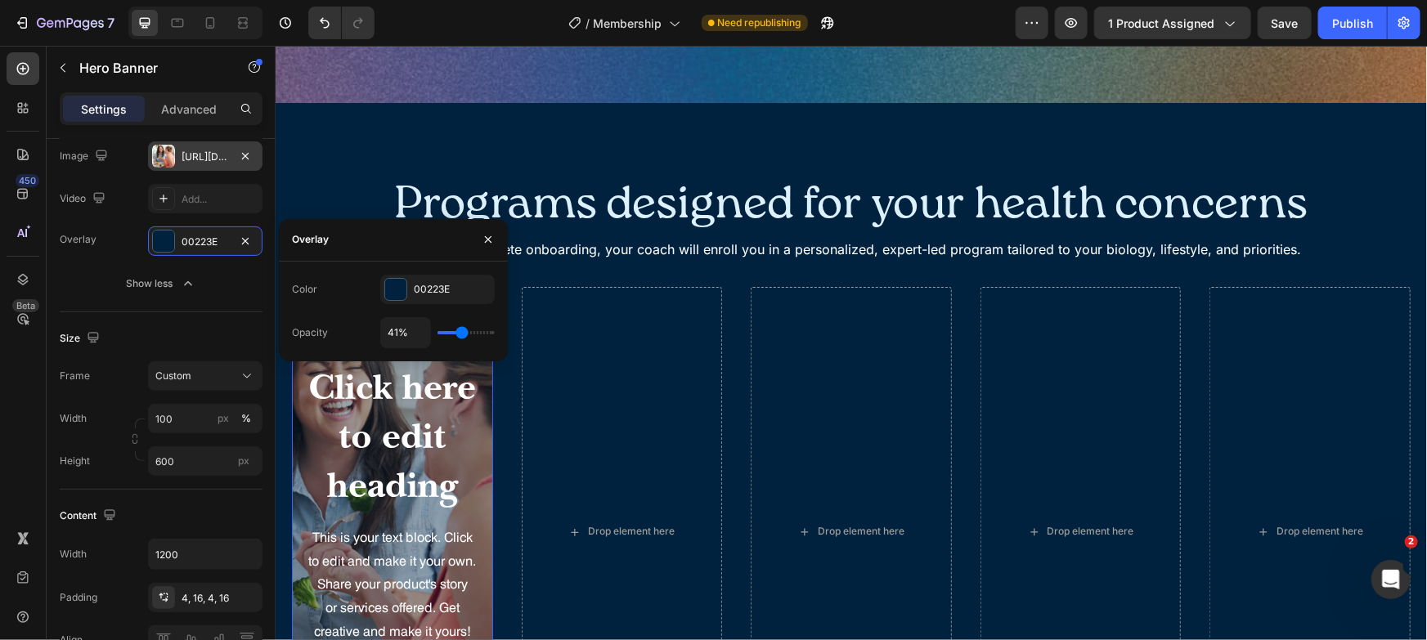
type input "42"
type input "44%"
type input "44"
type input "45%"
type input "45"
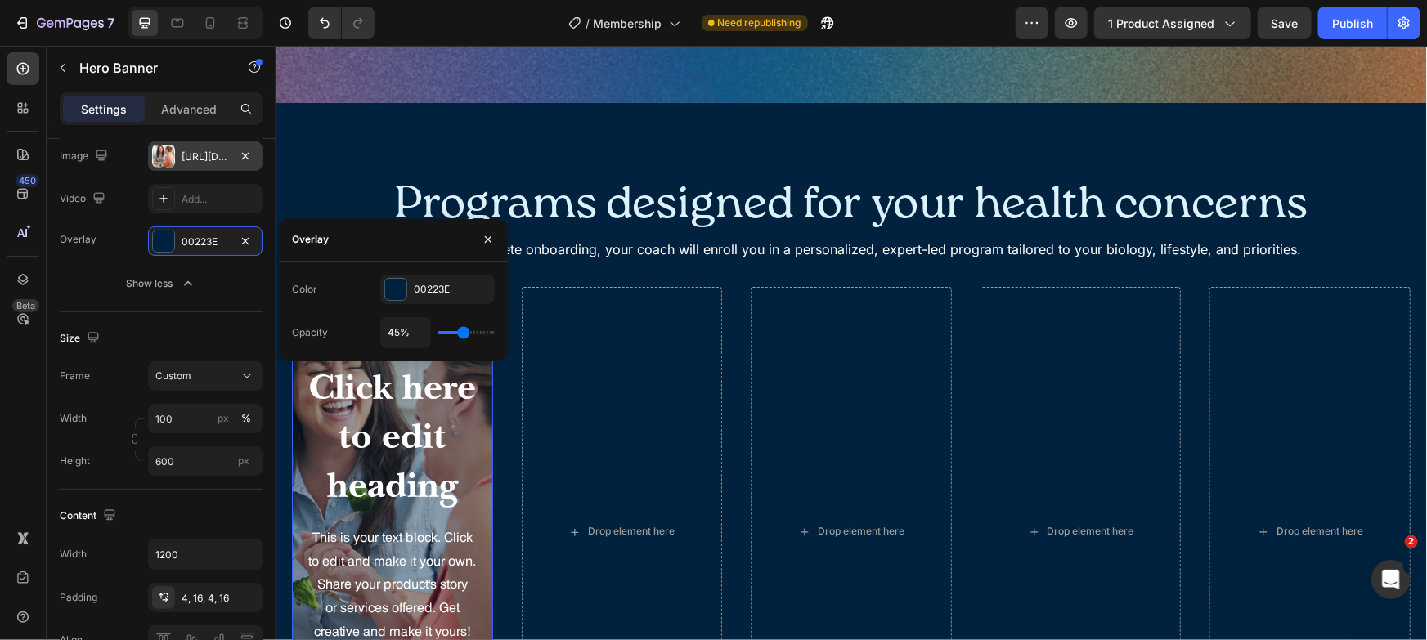
type input "46%"
type input "46"
type input "47%"
type input "47"
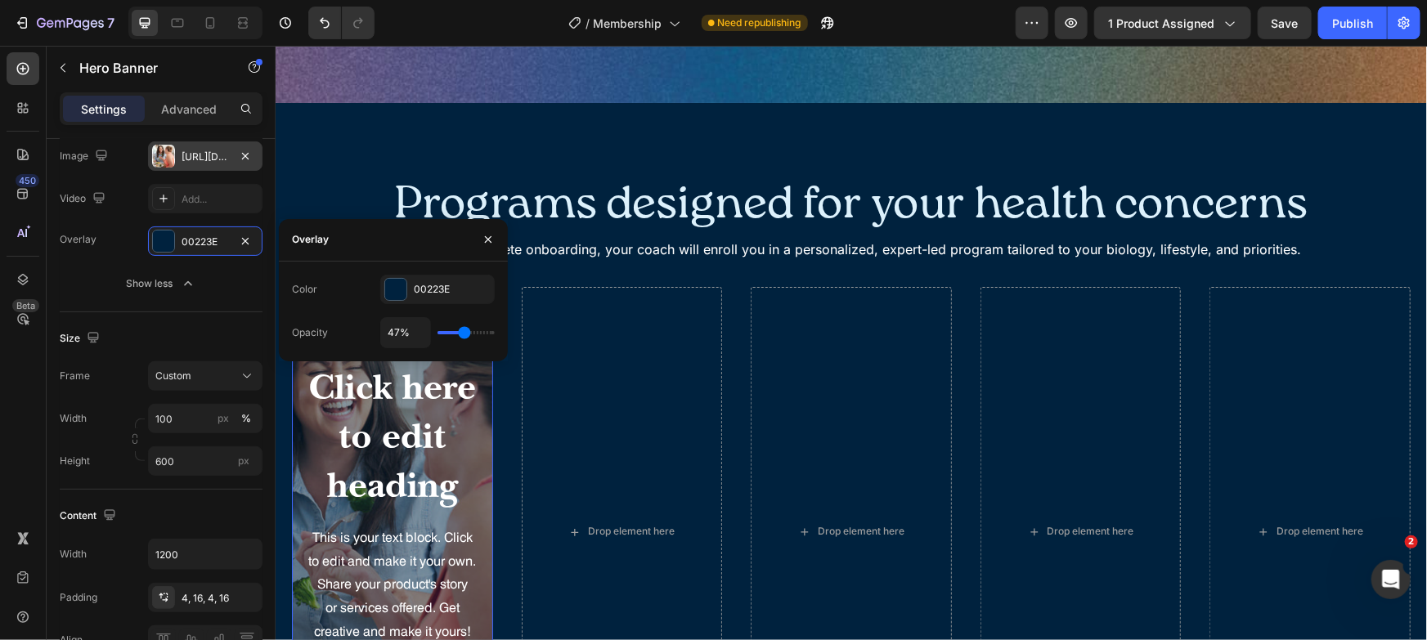
type input "48%"
type input "48"
type input "49%"
type input "49"
type input "50%"
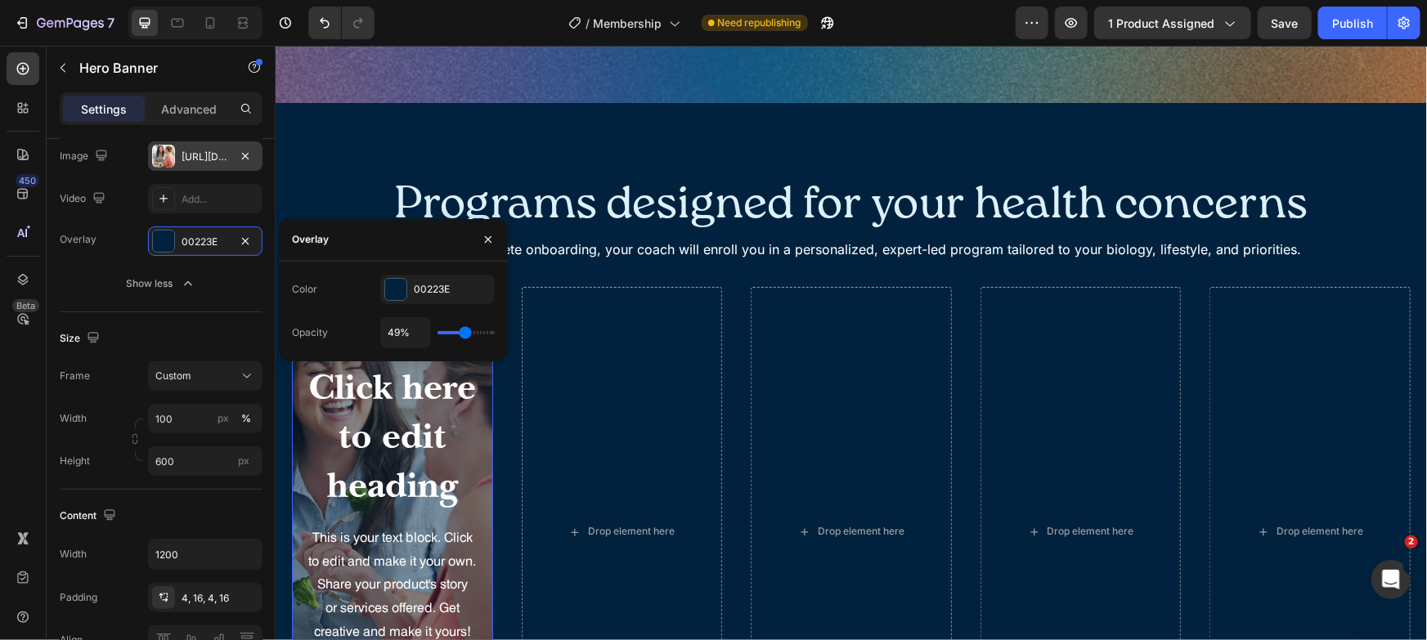
type input "50"
type input "51%"
type input "51"
type input "52%"
type input "52"
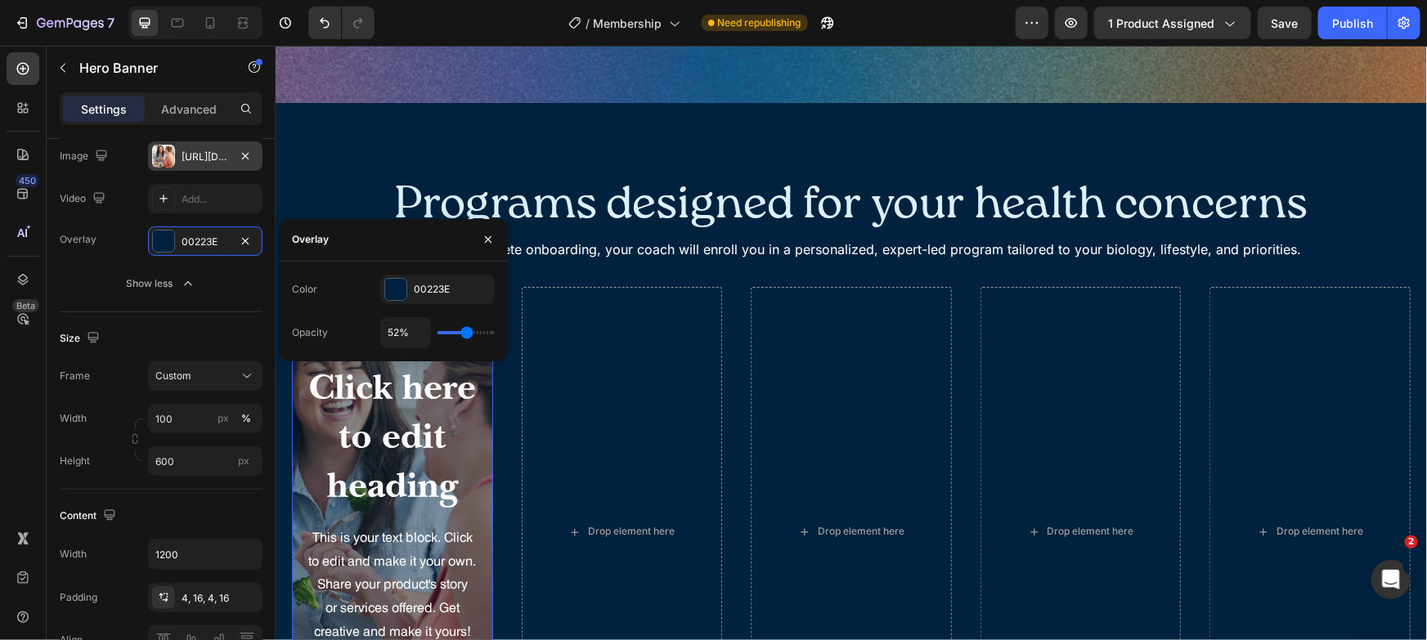
type input "53%"
type input "53"
type input "54%"
type input "54"
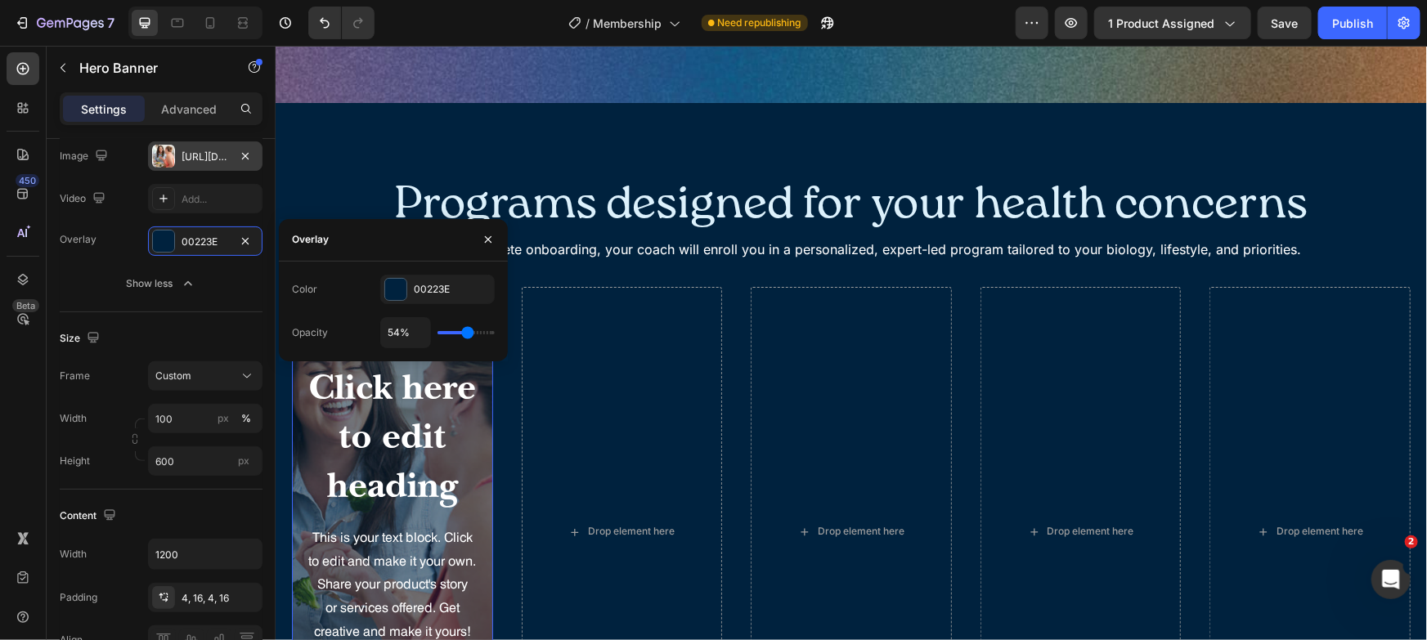
type input "55%"
type input "55"
type input "57%"
type input "57"
type input "58%"
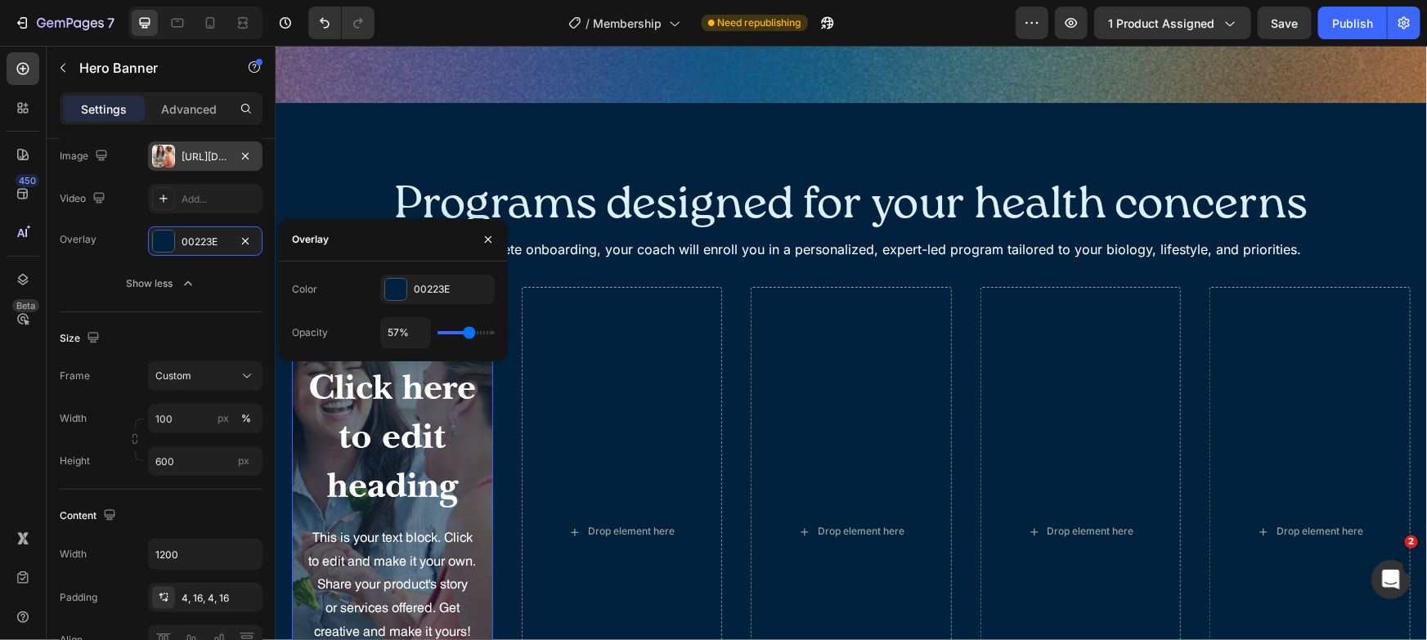
type input "58"
type input "59%"
type input "59"
type input "58%"
type input "58"
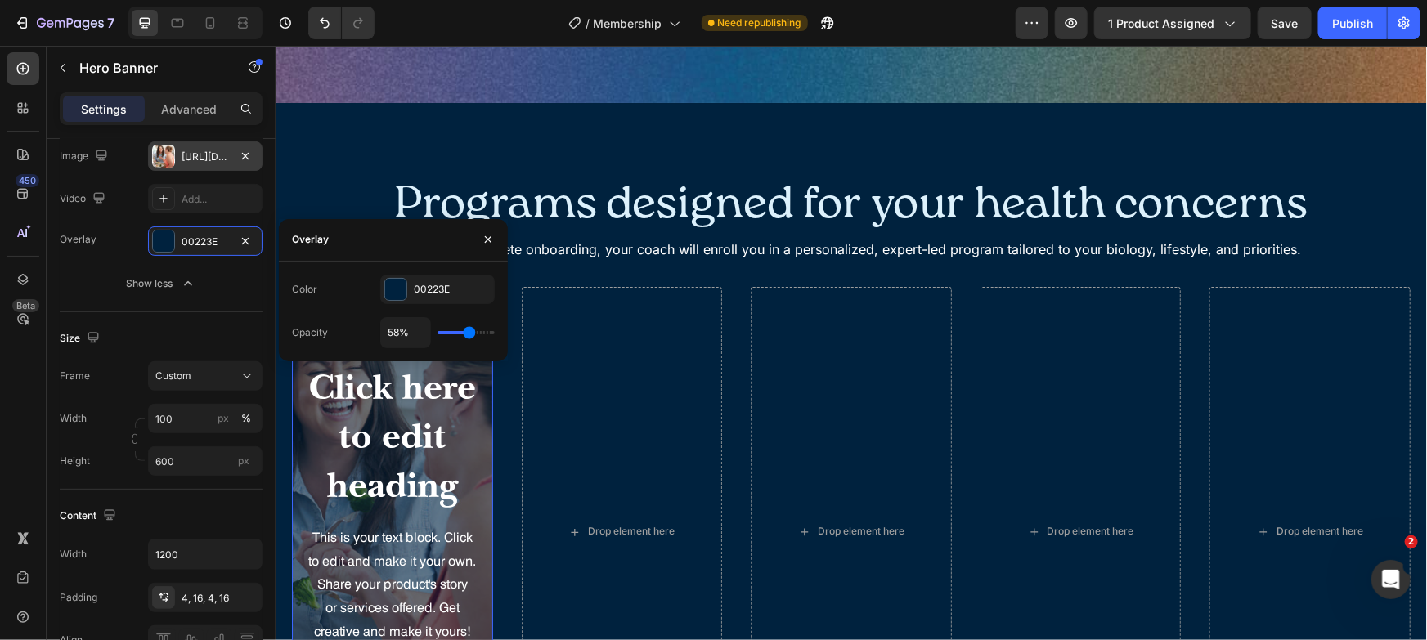
type input "57%"
type input "57"
type input "56%"
type input "56"
type input "55%"
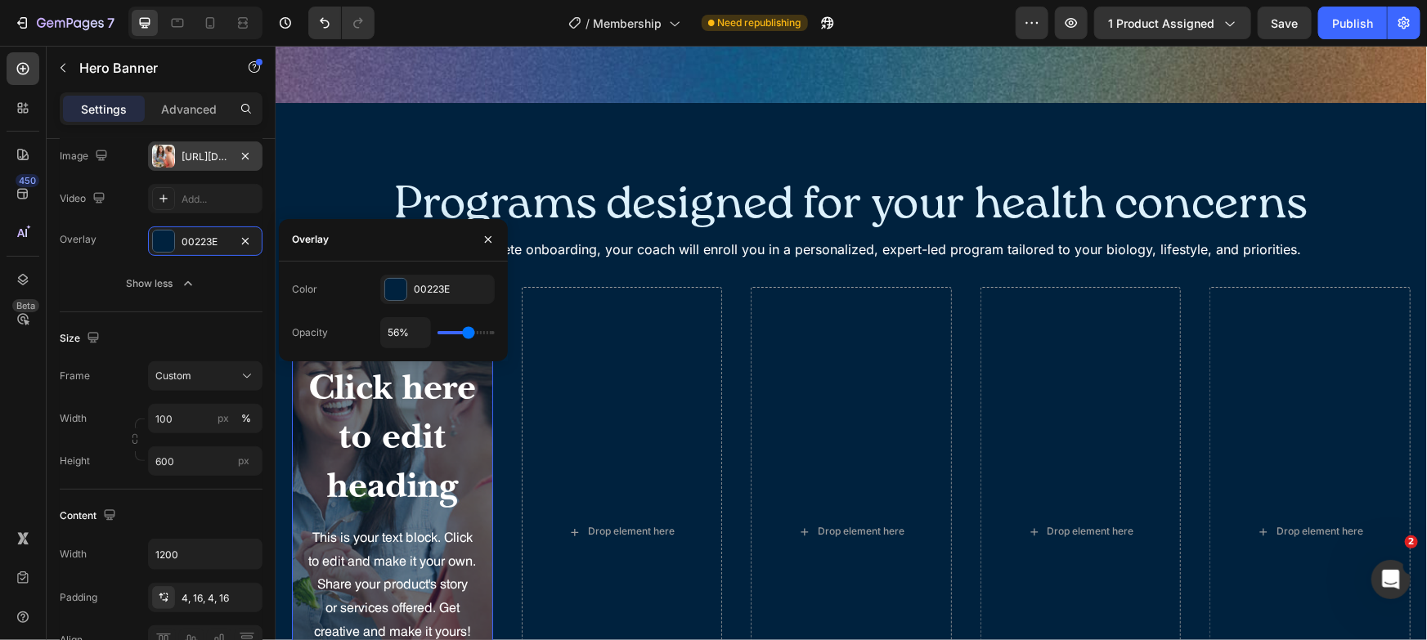
type input "55"
type input "54%"
type input "54"
type input "52%"
type input "52"
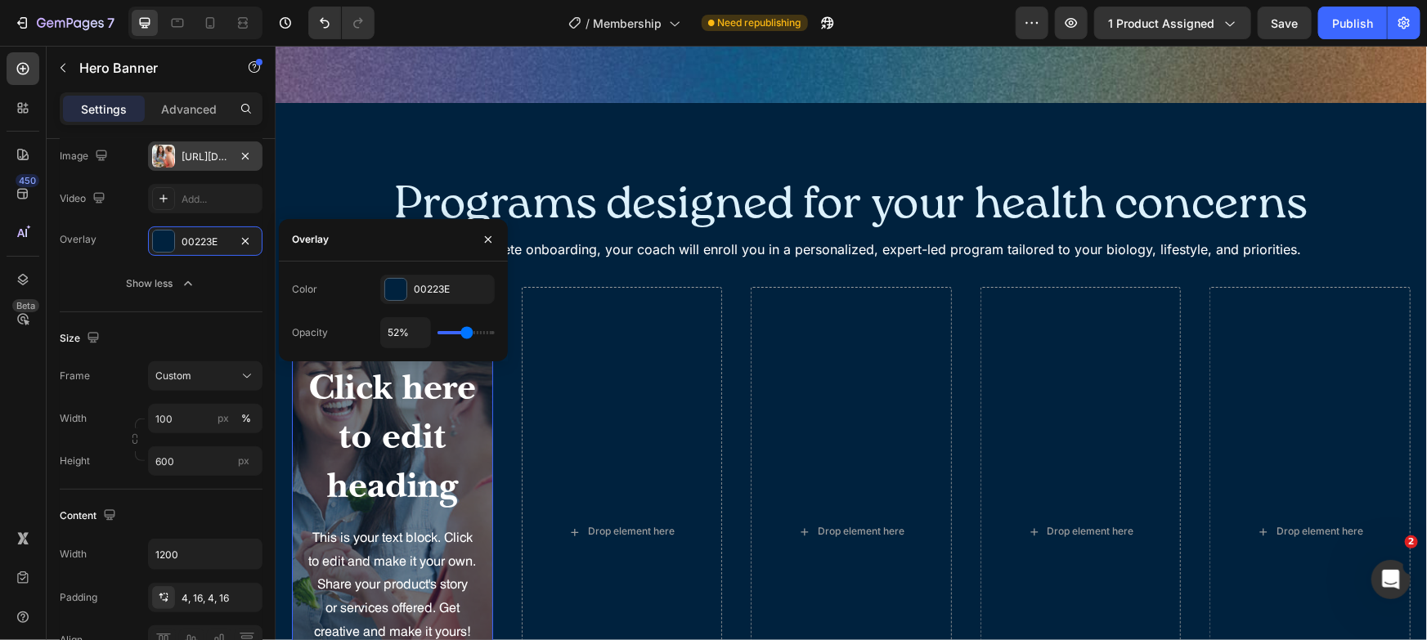
type input "51%"
type input "51"
type input "50%"
drag, startPoint x: 452, startPoint y: 335, endPoint x: 466, endPoint y: 333, distance: 14.1
type input "50"
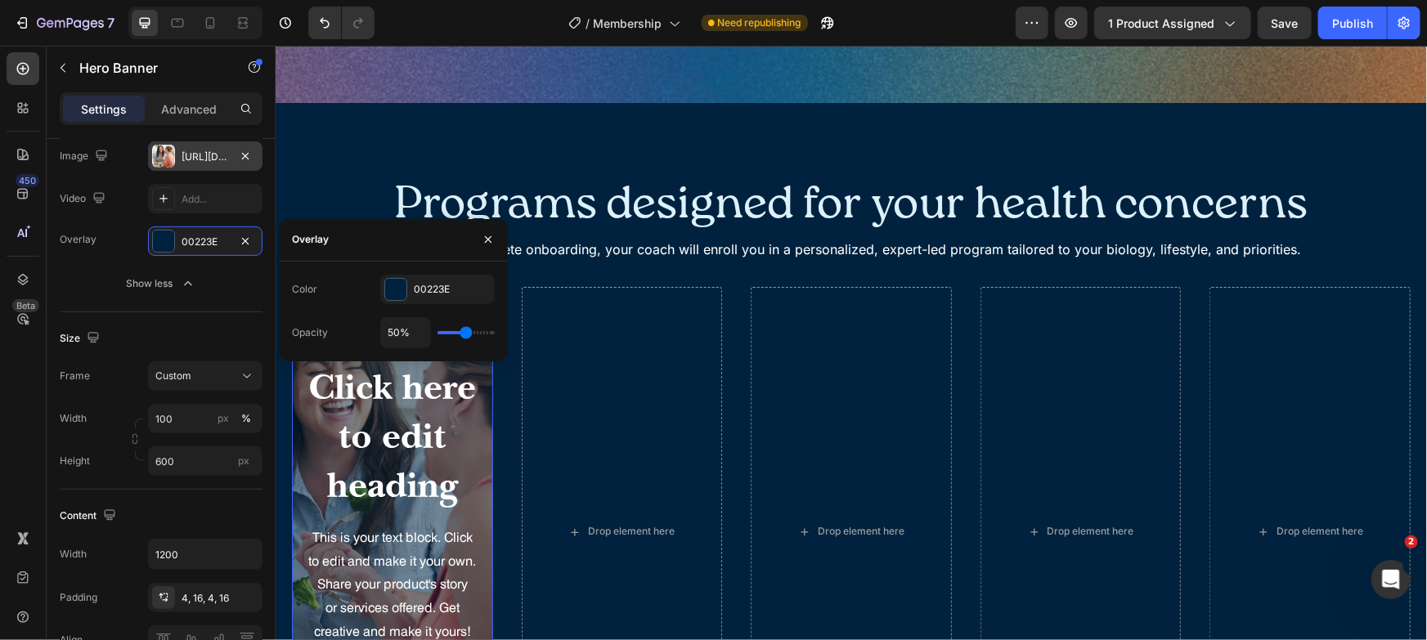
click at [466, 333] on input "range" at bounding box center [466, 332] width 57 height 3
click at [455, 151] on div "Programs designed for your health concerns Heading Once you complete onboarding…" at bounding box center [850, 472] width 1151 height 740
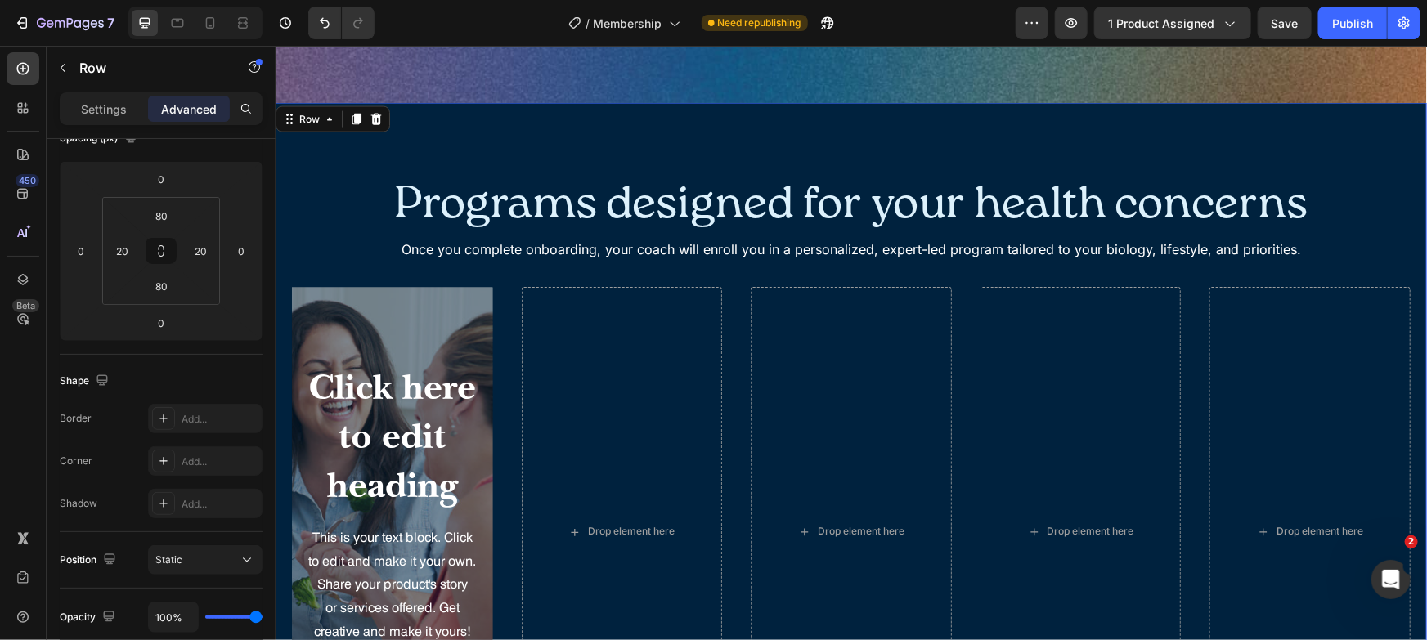
scroll to position [0, 0]
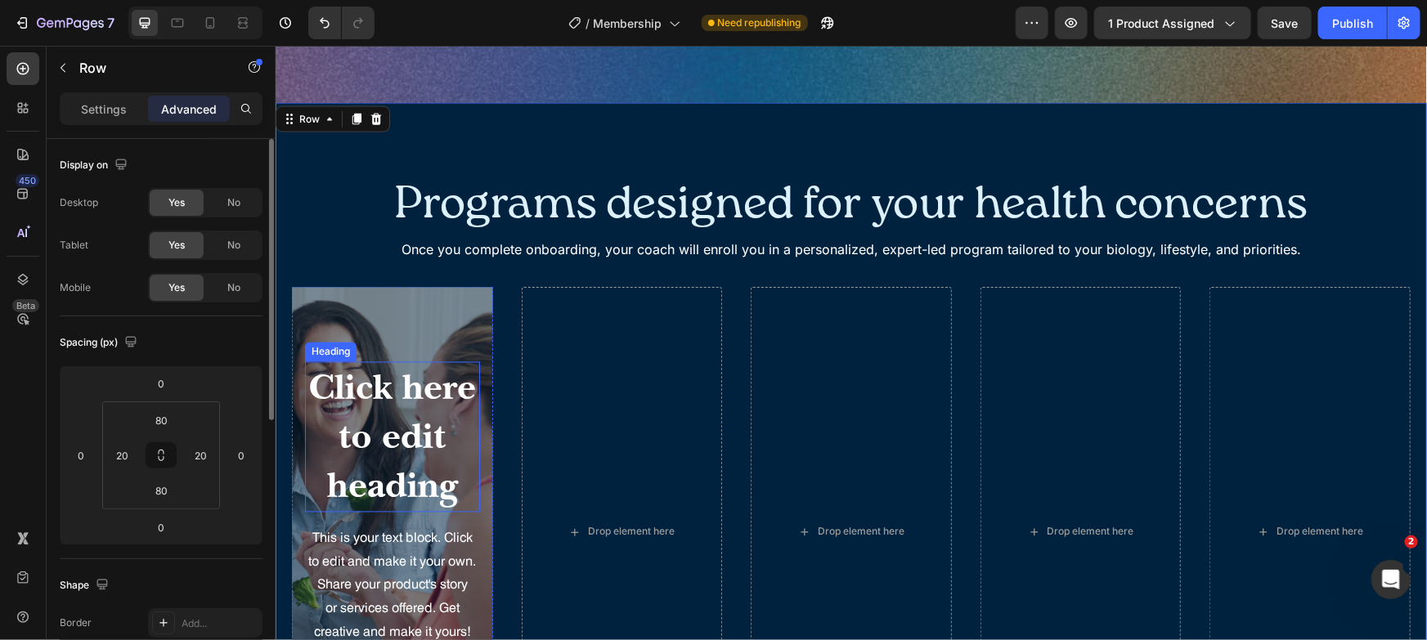
click at [384, 444] on h2 "Click here to edit heading" at bounding box center [391, 436] width 175 height 150
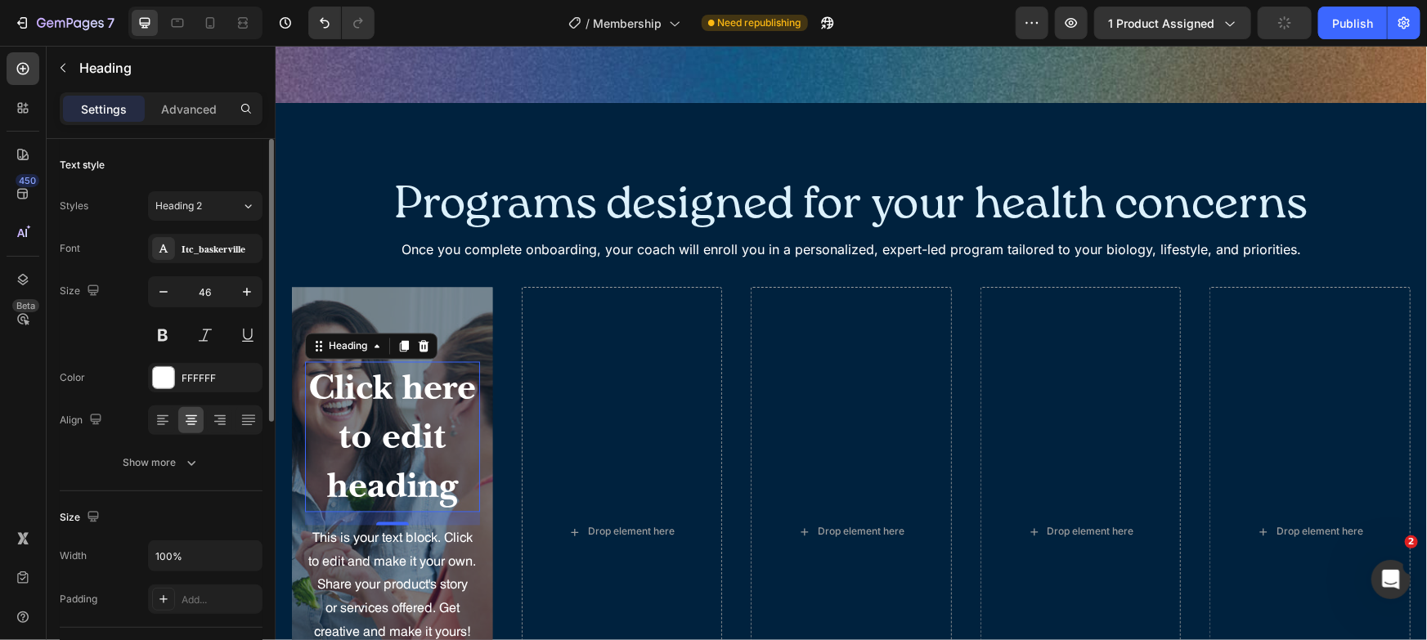
click at [384, 444] on h2 "Click here to edit heading" at bounding box center [391, 436] width 175 height 150
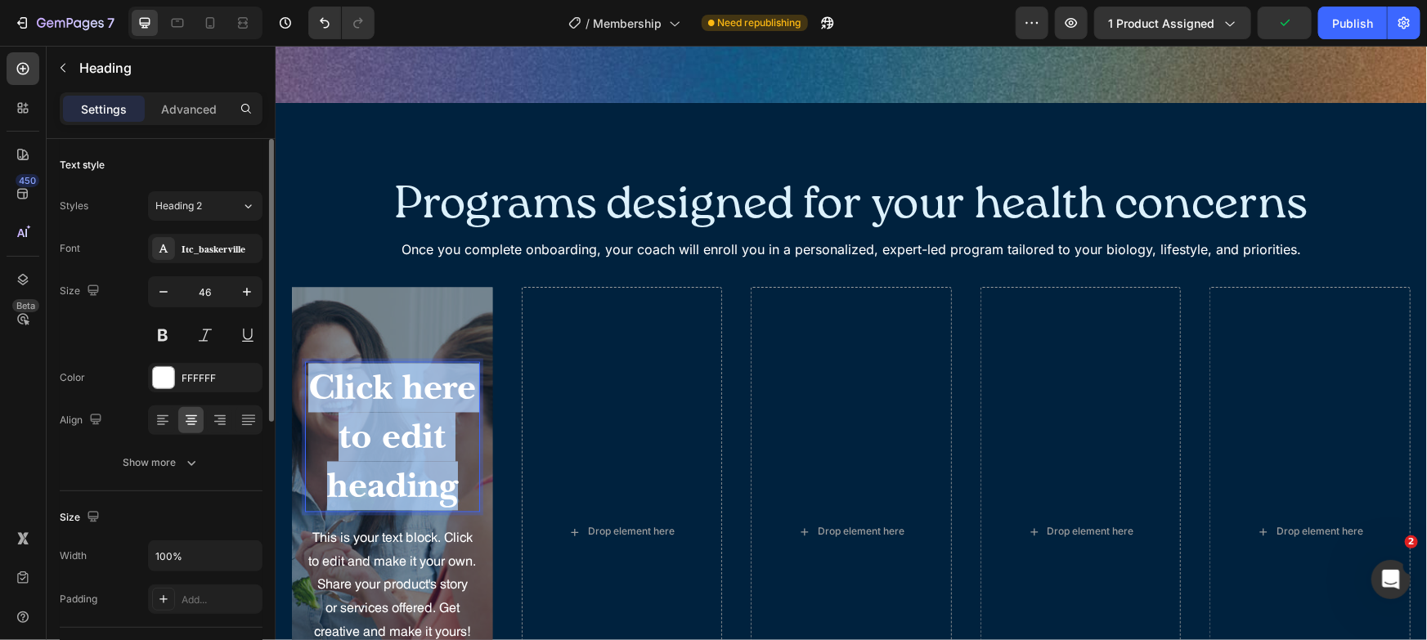
click at [383, 444] on p "Click here to edit heading" at bounding box center [392, 436] width 172 height 146
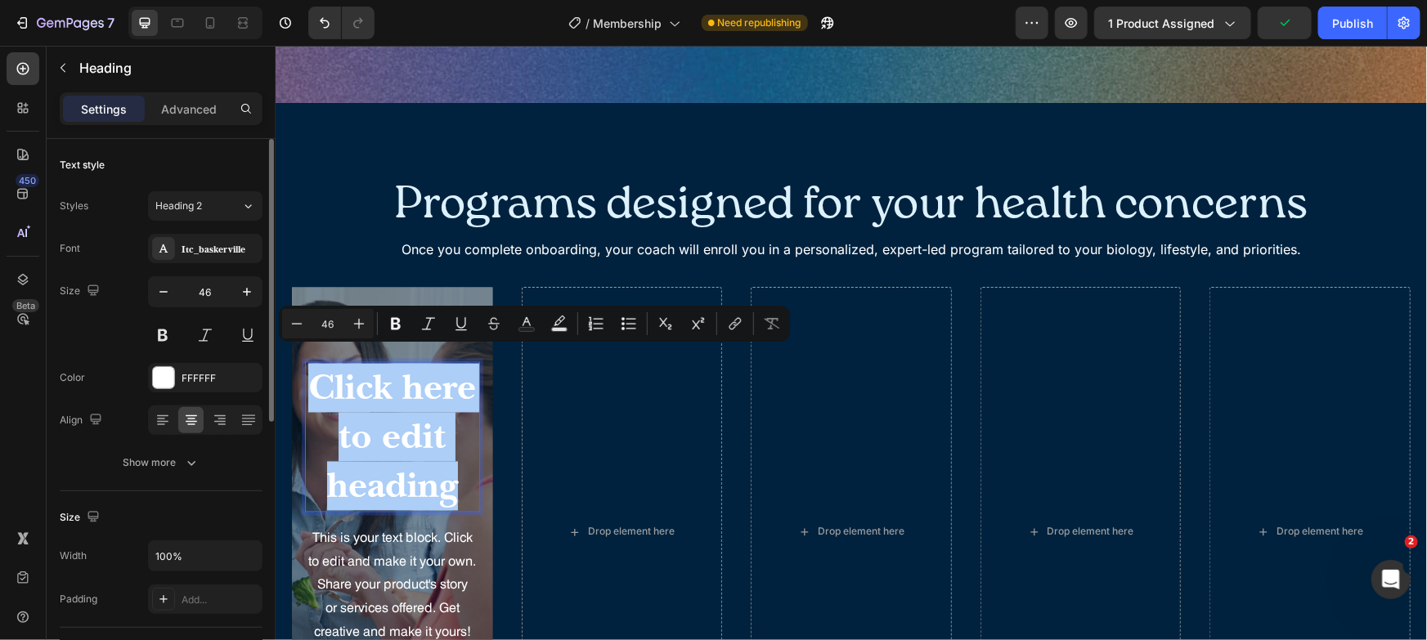
click at [158, 231] on div "Styles Heading 2 Font Itc_baskerville Size 46 Color FFFFFF Align Show more" at bounding box center [161, 334] width 203 height 286
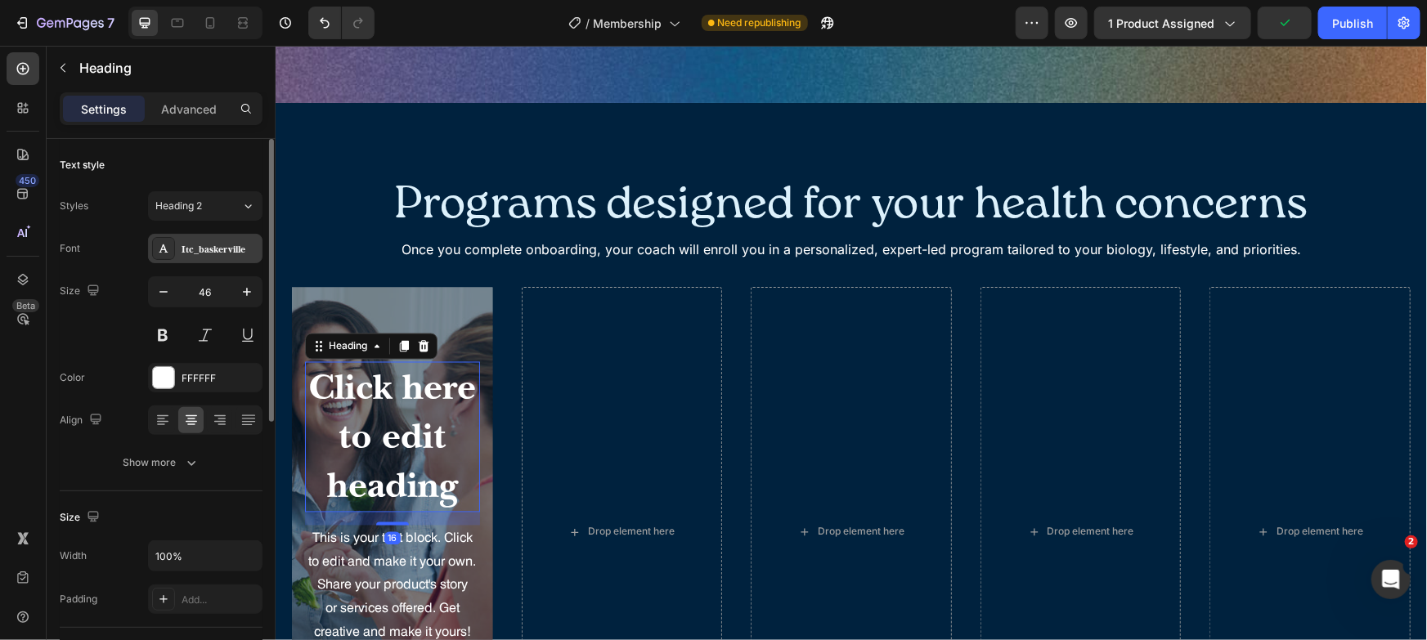
click at [174, 251] on div at bounding box center [163, 248] width 23 height 23
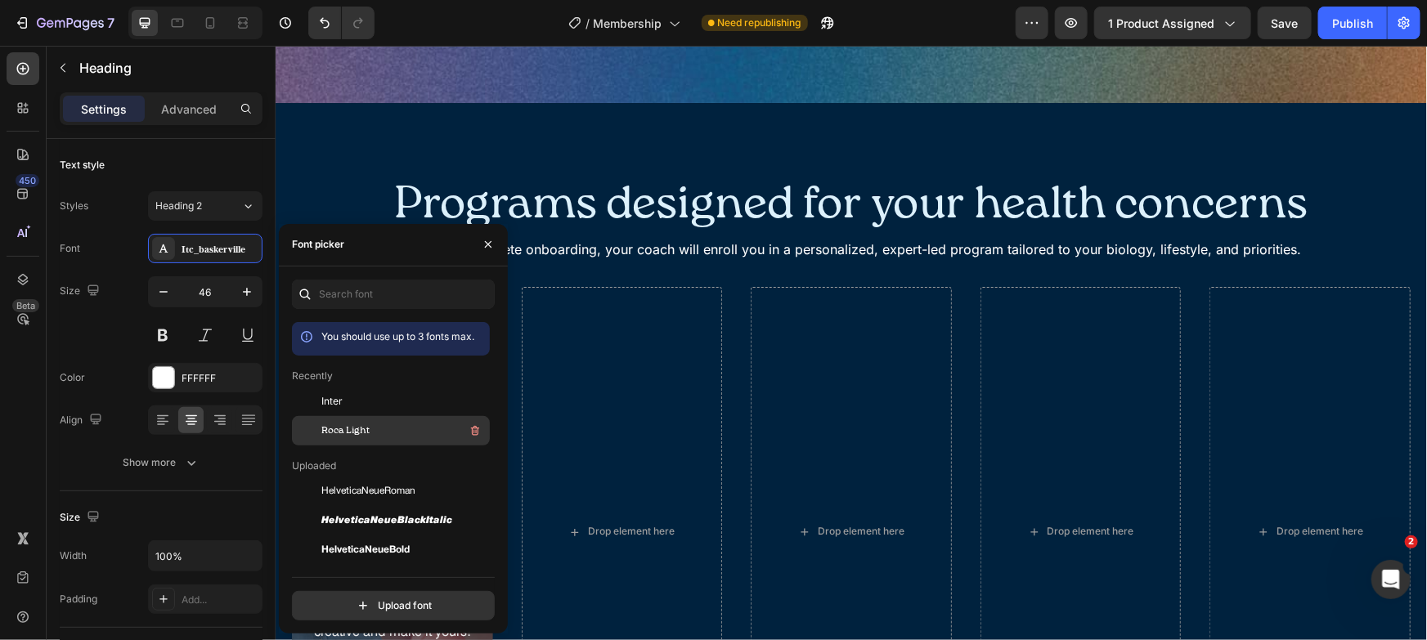
click at [357, 424] on span "Roca Light" at bounding box center [345, 431] width 48 height 15
click at [256, 170] on div "Text style" at bounding box center [161, 165] width 203 height 26
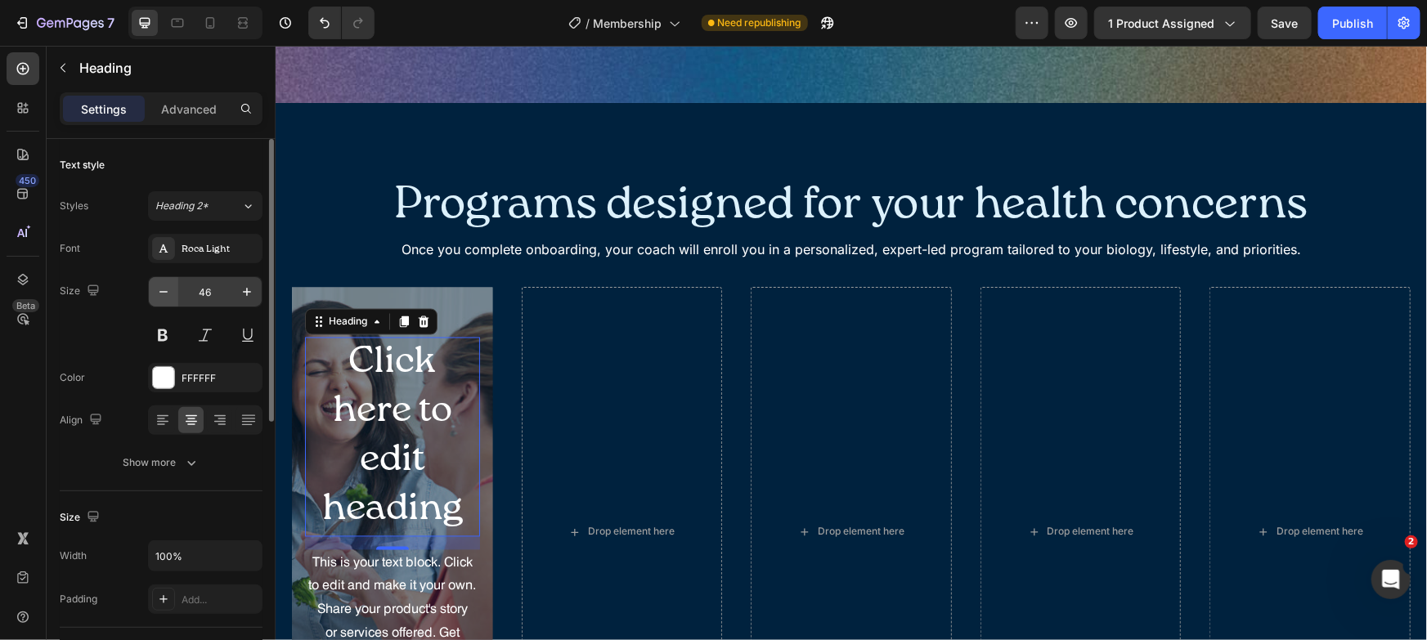
click at [168, 295] on icon "button" at bounding box center [163, 292] width 16 height 16
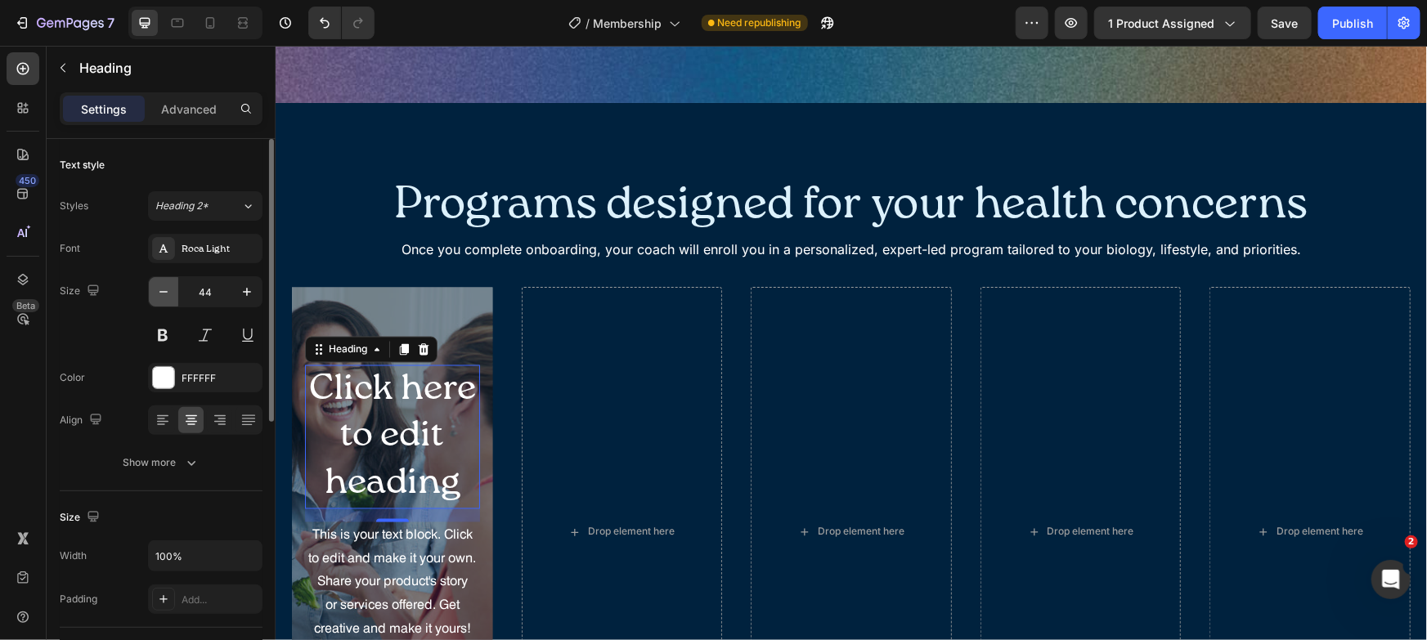
click at [168, 295] on icon "button" at bounding box center [163, 292] width 16 height 16
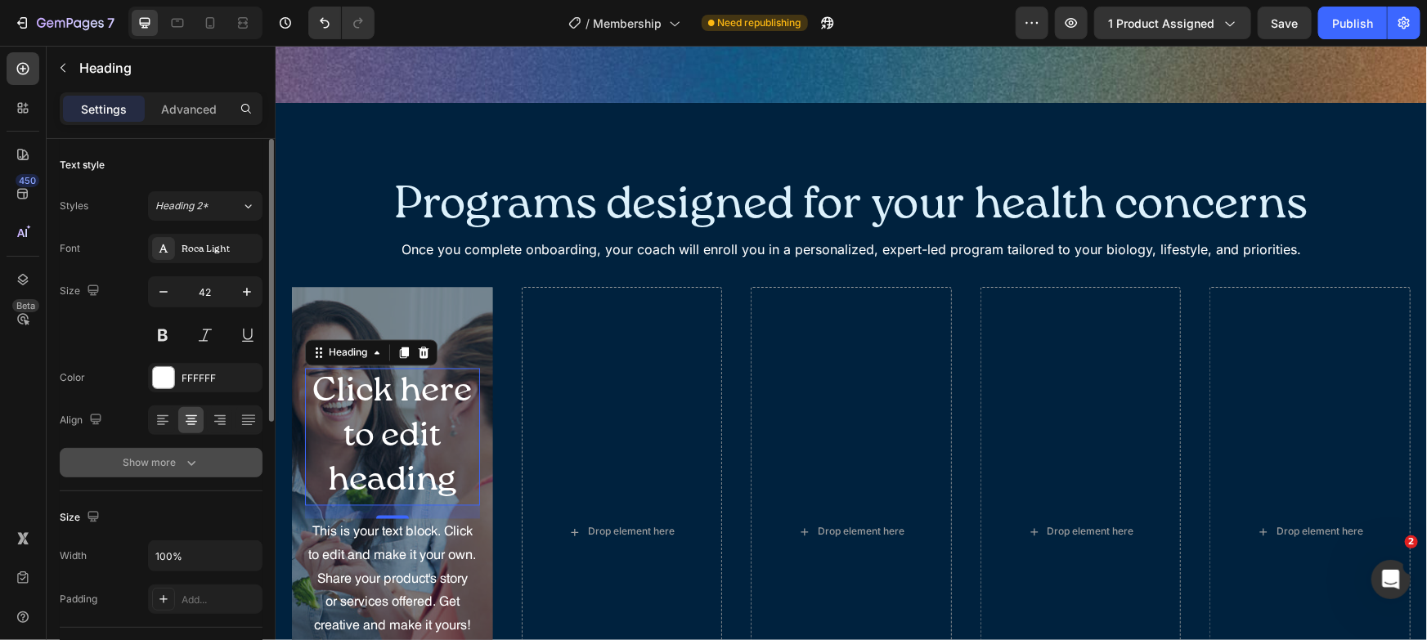
click at [211, 448] on button "Show more" at bounding box center [161, 462] width 203 height 29
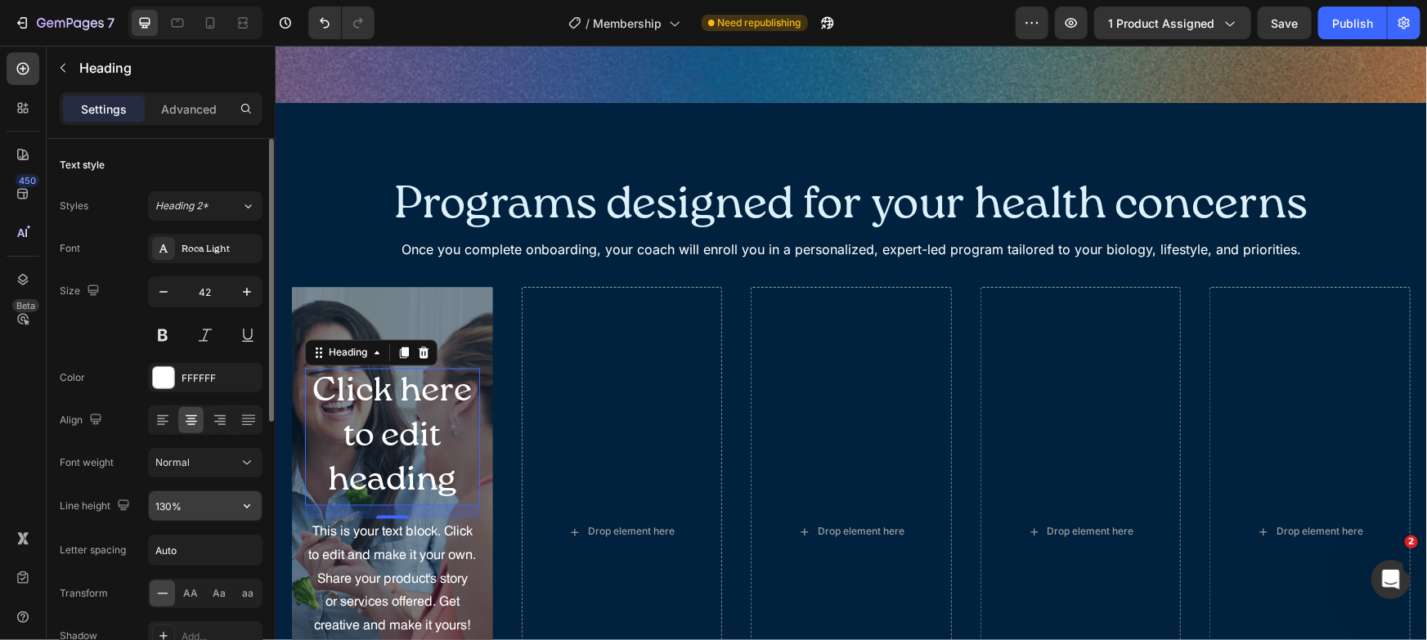
click at [201, 501] on input "130%" at bounding box center [205, 505] width 113 height 29
click at [241, 506] on icon "button" at bounding box center [247, 506] width 16 height 16
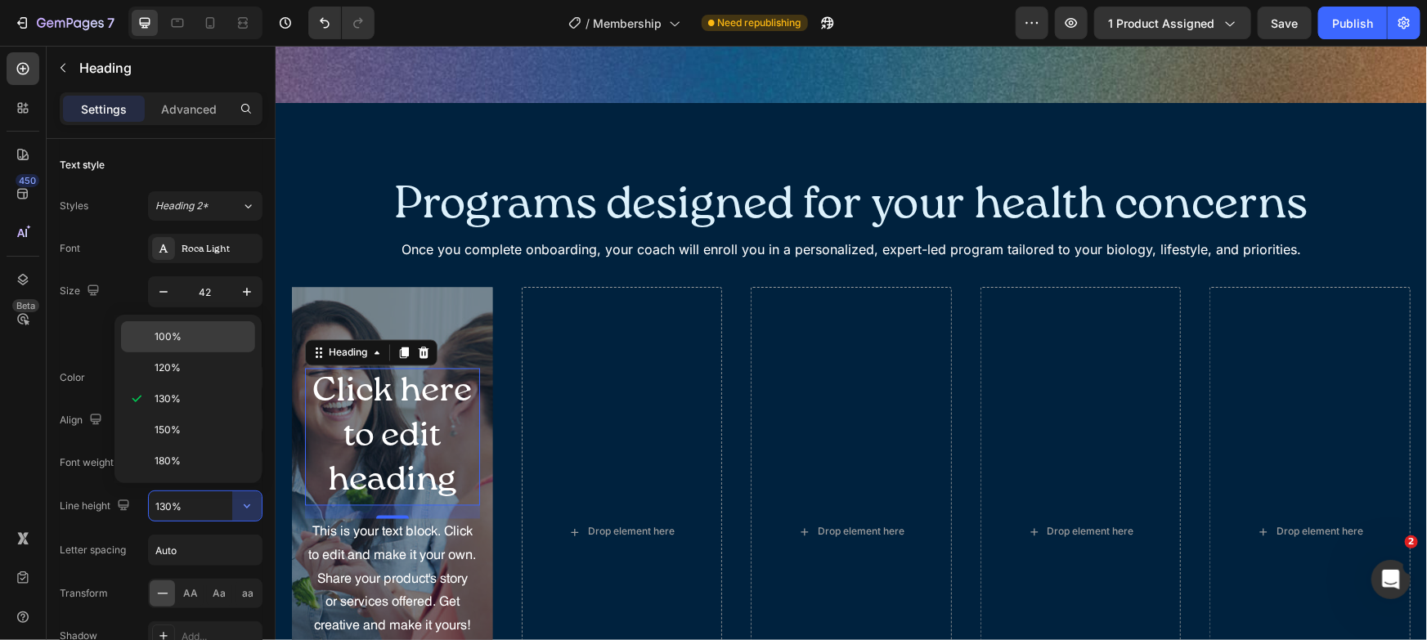
click at [178, 342] on span "100%" at bounding box center [168, 337] width 27 height 15
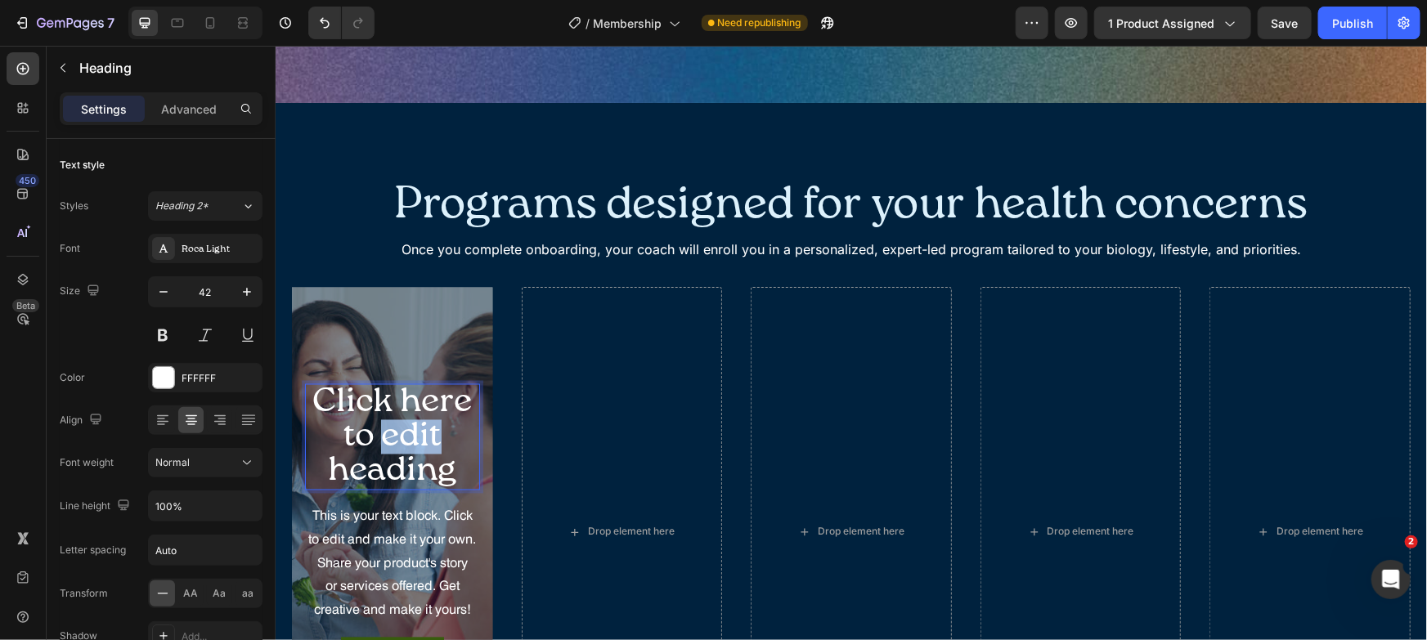
click at [410, 405] on p "Click here to edit heading" at bounding box center [392, 436] width 172 height 103
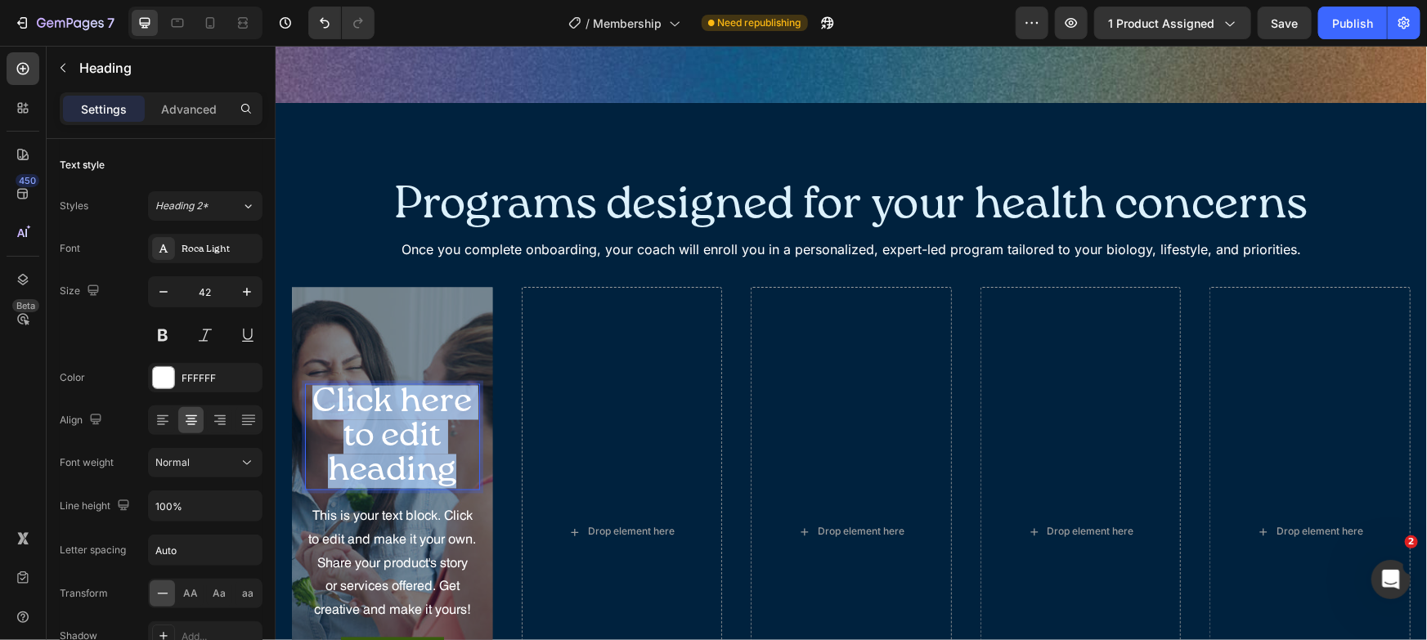
click at [409, 406] on p "Click here to edit heading" at bounding box center [392, 436] width 172 height 103
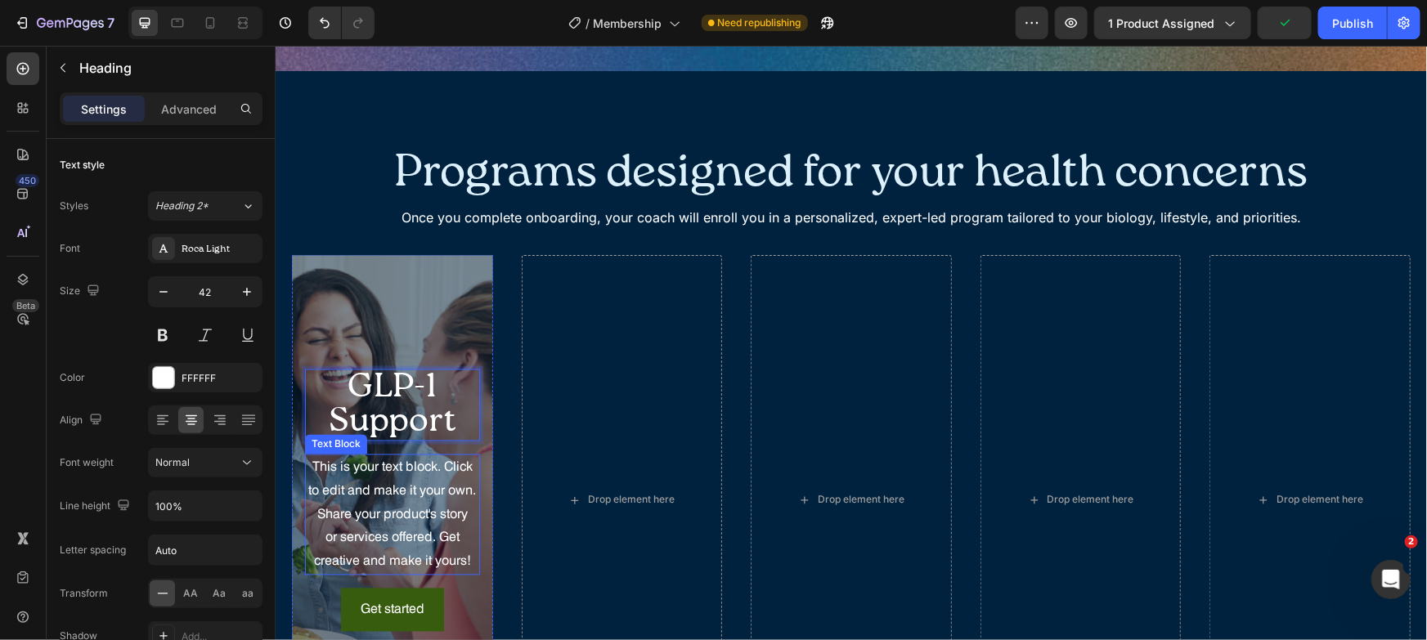
scroll to position [1370, 0]
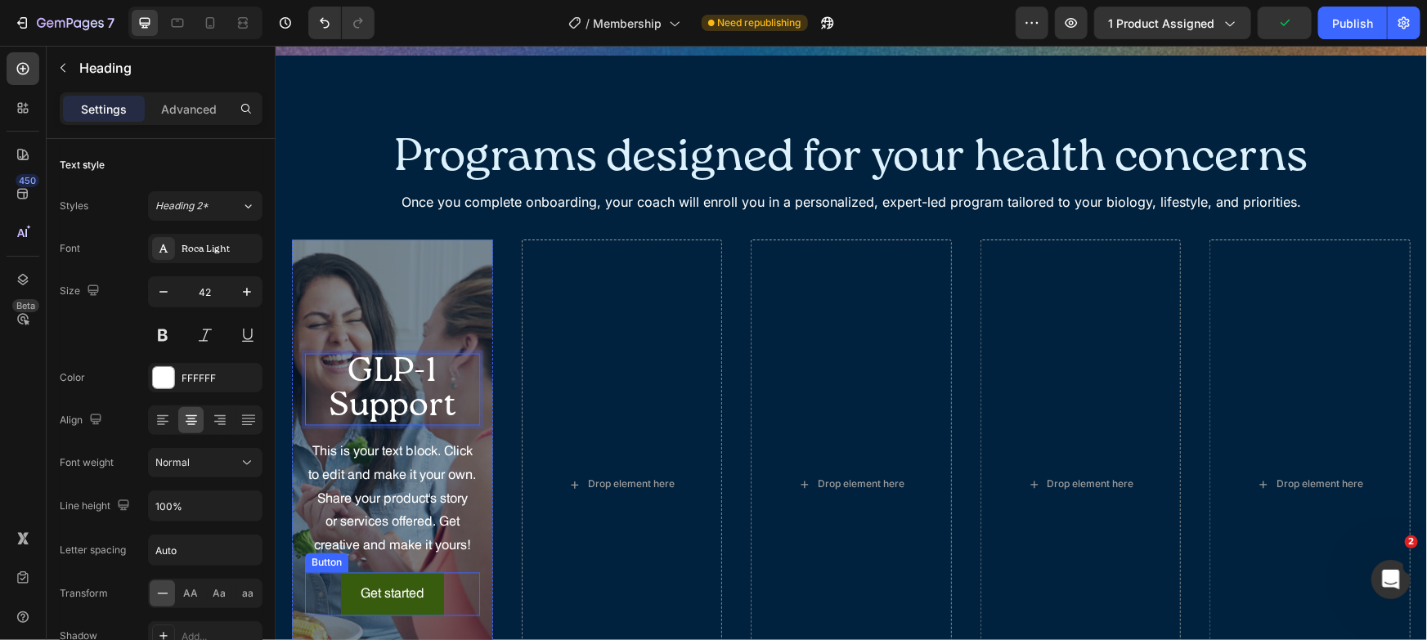
click at [401, 579] on button "Get started" at bounding box center [391, 593] width 103 height 43
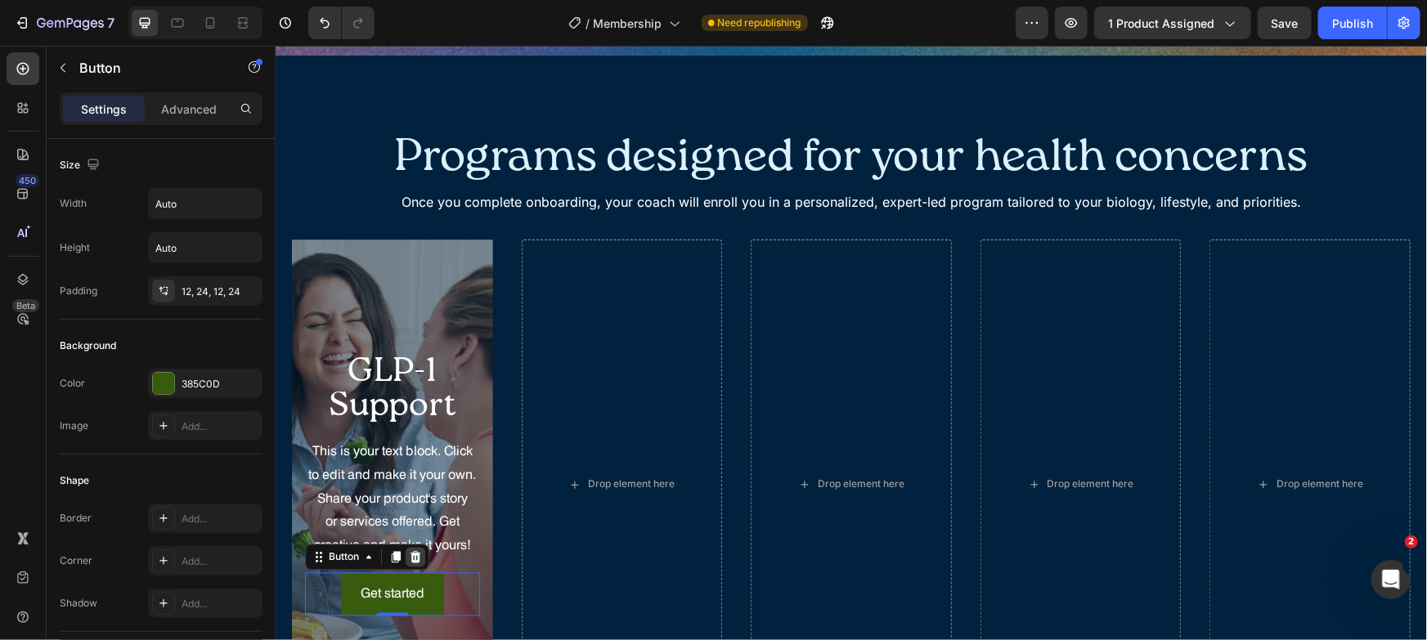
click at [411, 563] on icon at bounding box center [414, 556] width 13 height 13
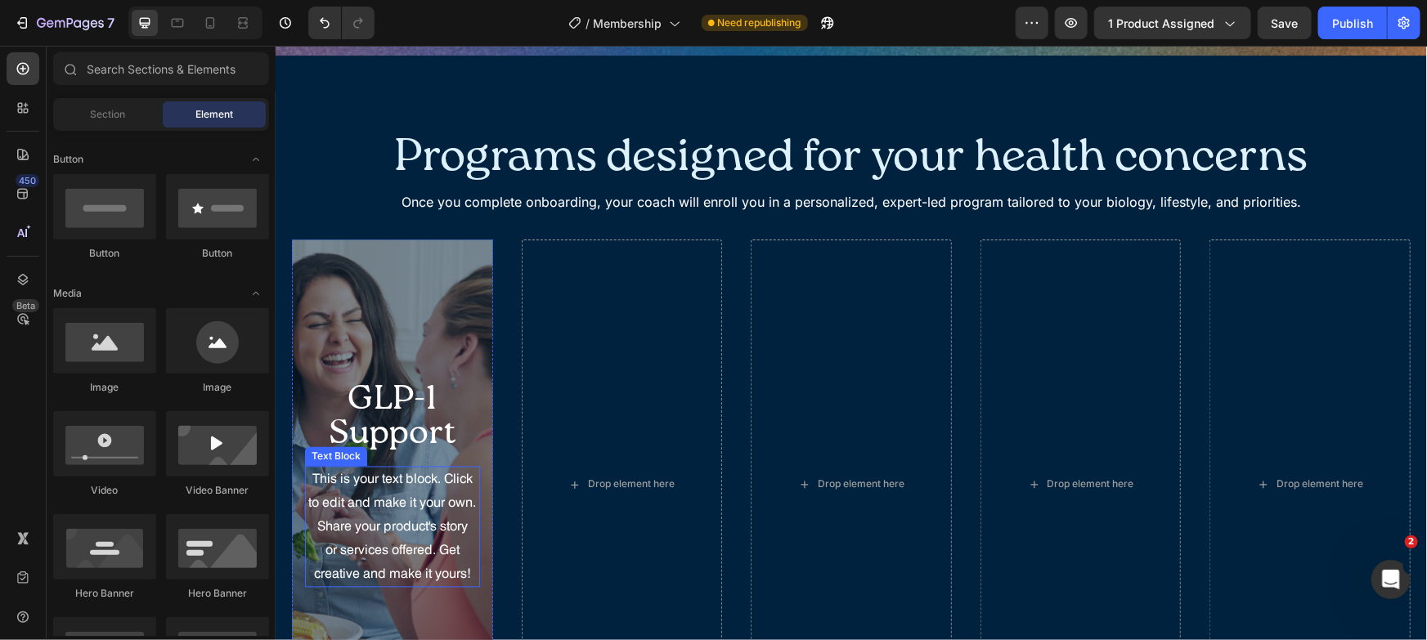
click at [395, 480] on div "This is your text block. Click to edit and make it your own. Share your product…" at bounding box center [391, 526] width 175 height 121
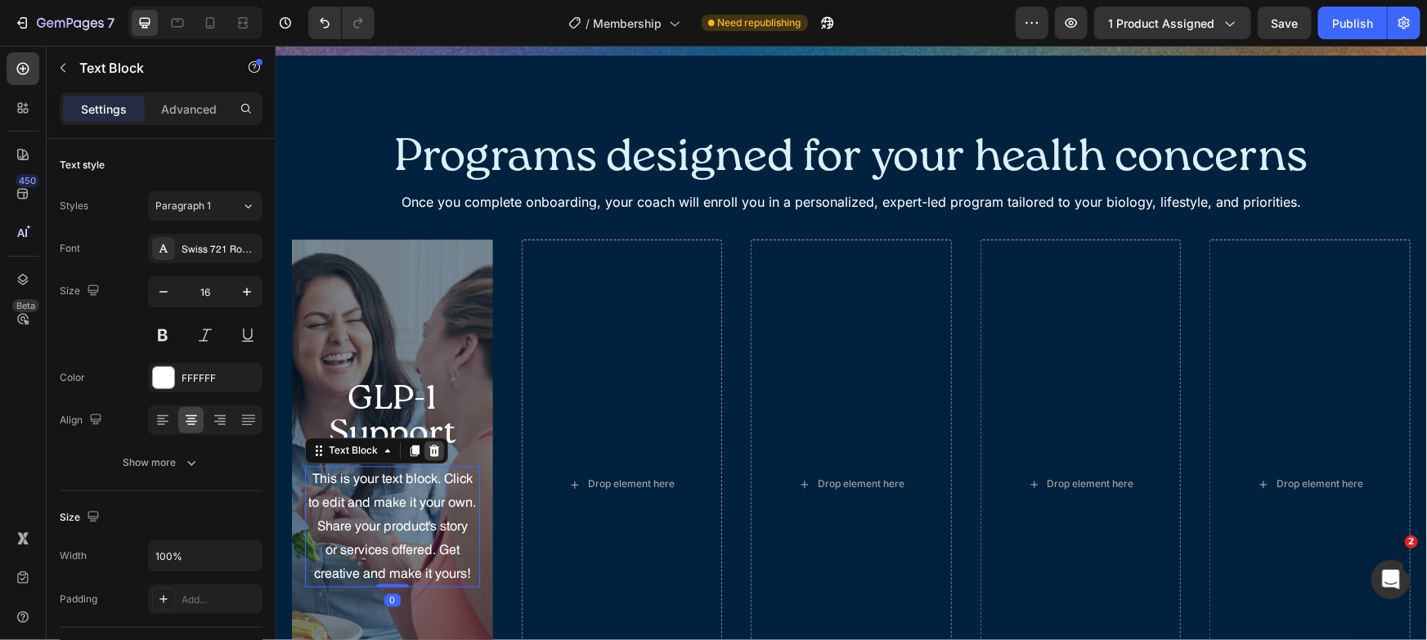
click at [431, 444] on icon at bounding box center [433, 450] width 13 height 13
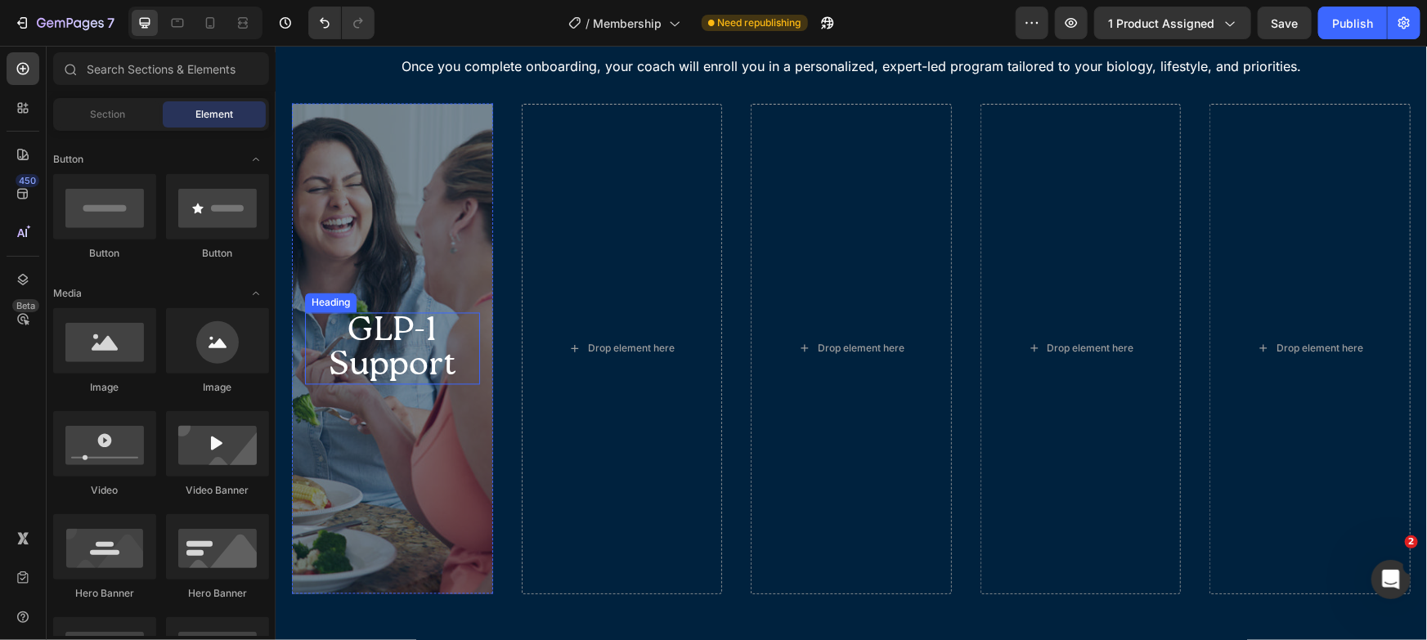
scroll to position [1536, 0]
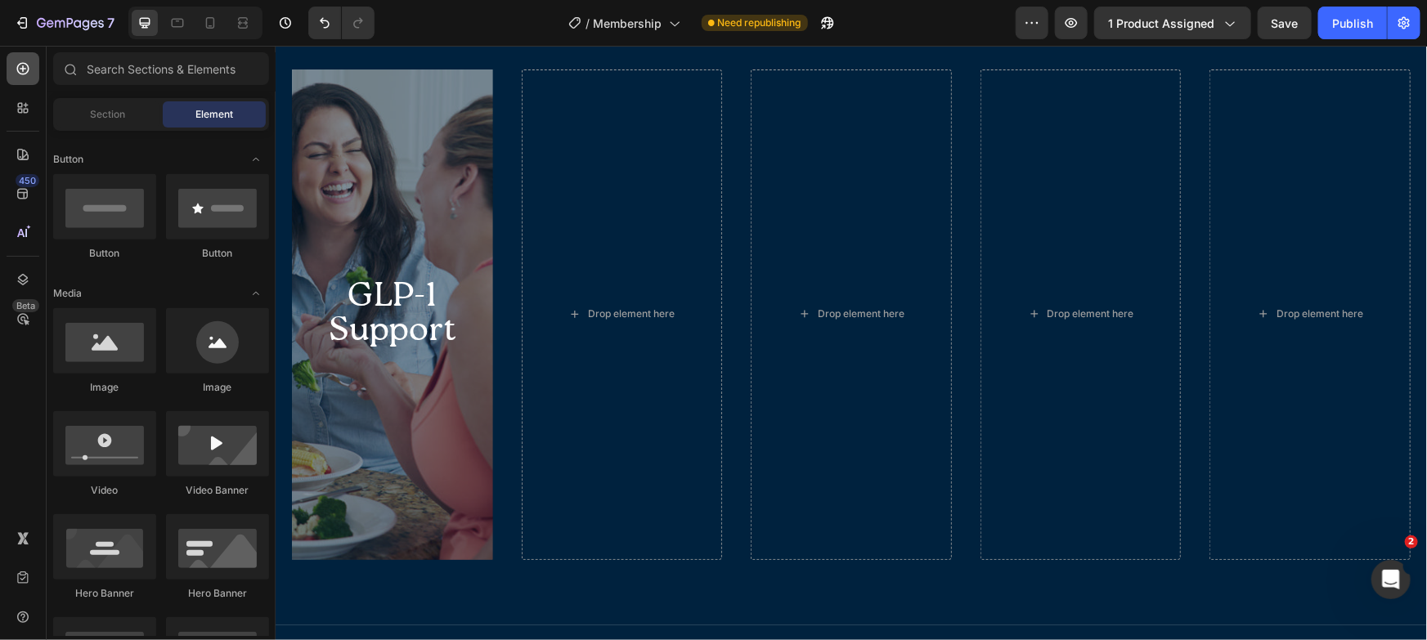
click at [17, 65] on icon at bounding box center [23, 69] width 16 height 16
click at [13, 204] on div "450" at bounding box center [23, 193] width 33 height 33
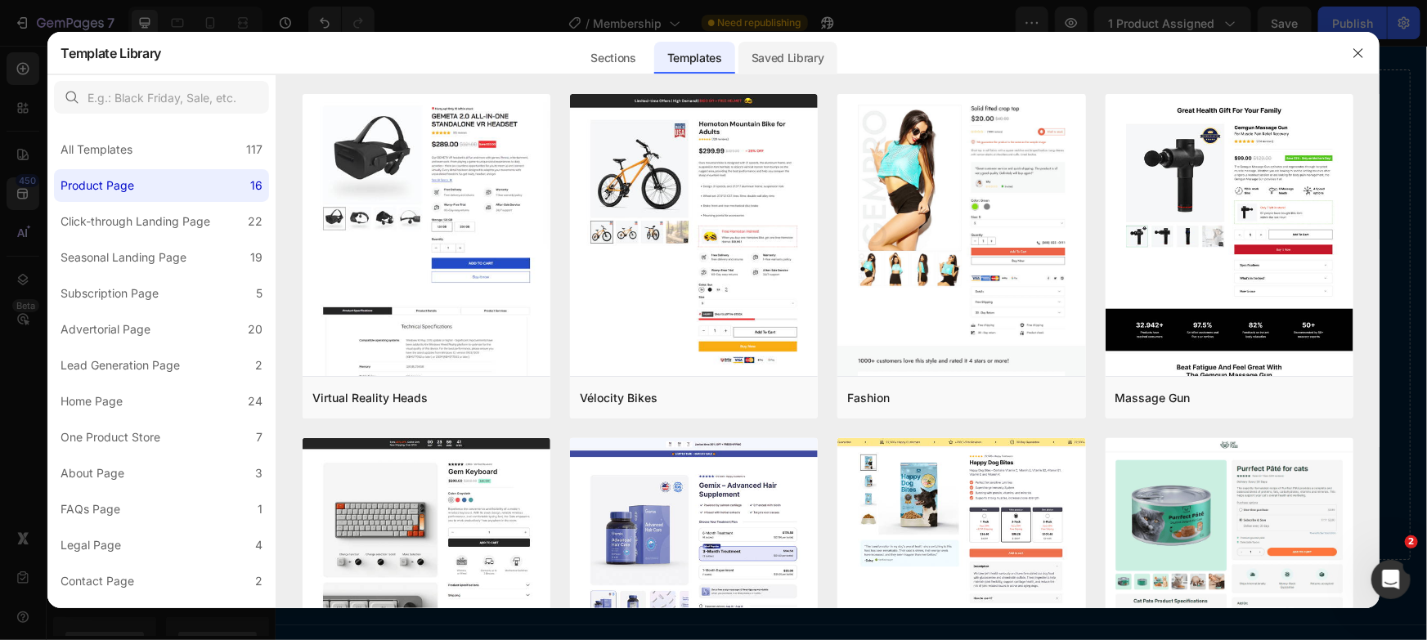
click at [810, 54] on div "Saved Library" at bounding box center [787, 58] width 99 height 33
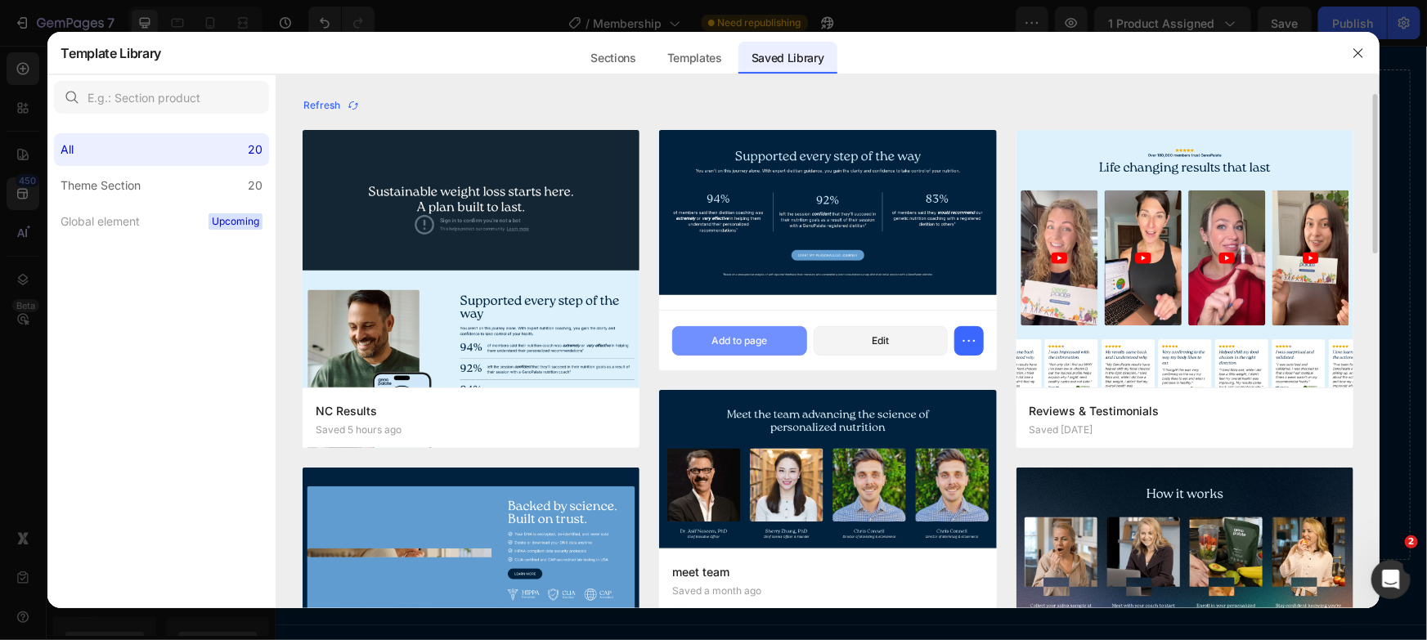
click at [743, 348] on div "Add to page" at bounding box center [739, 341] width 56 height 15
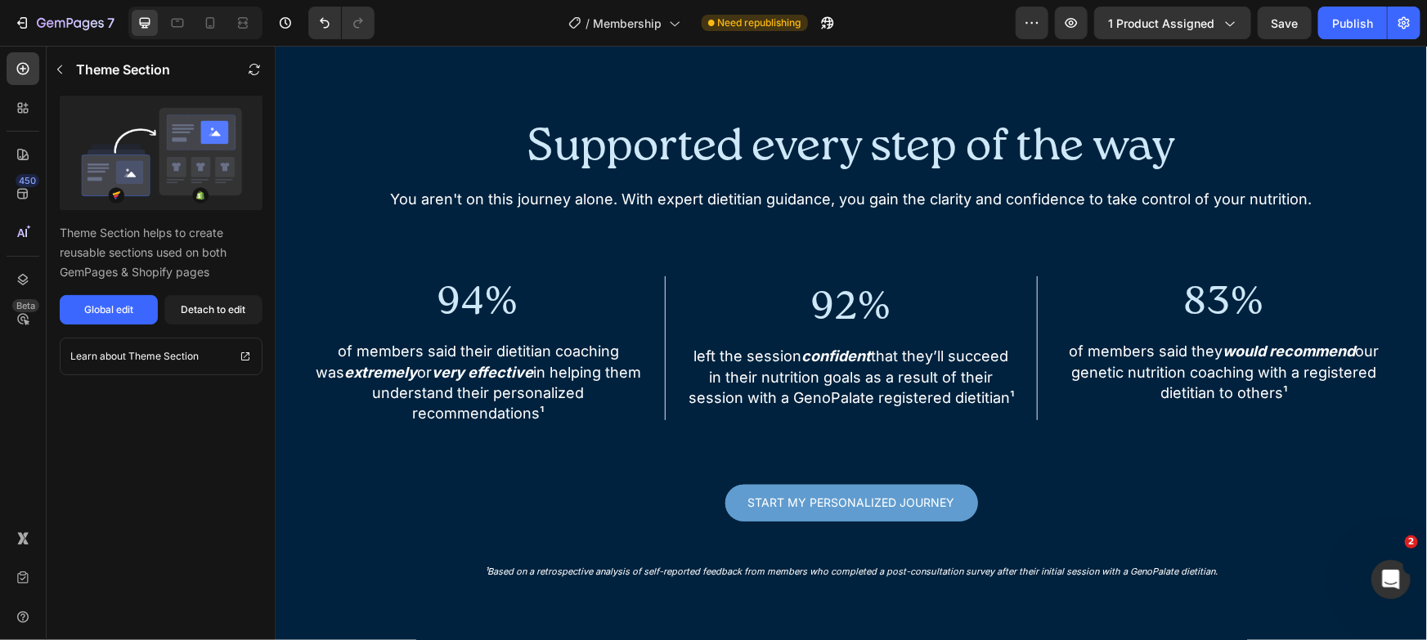
scroll to position [4427, 0]
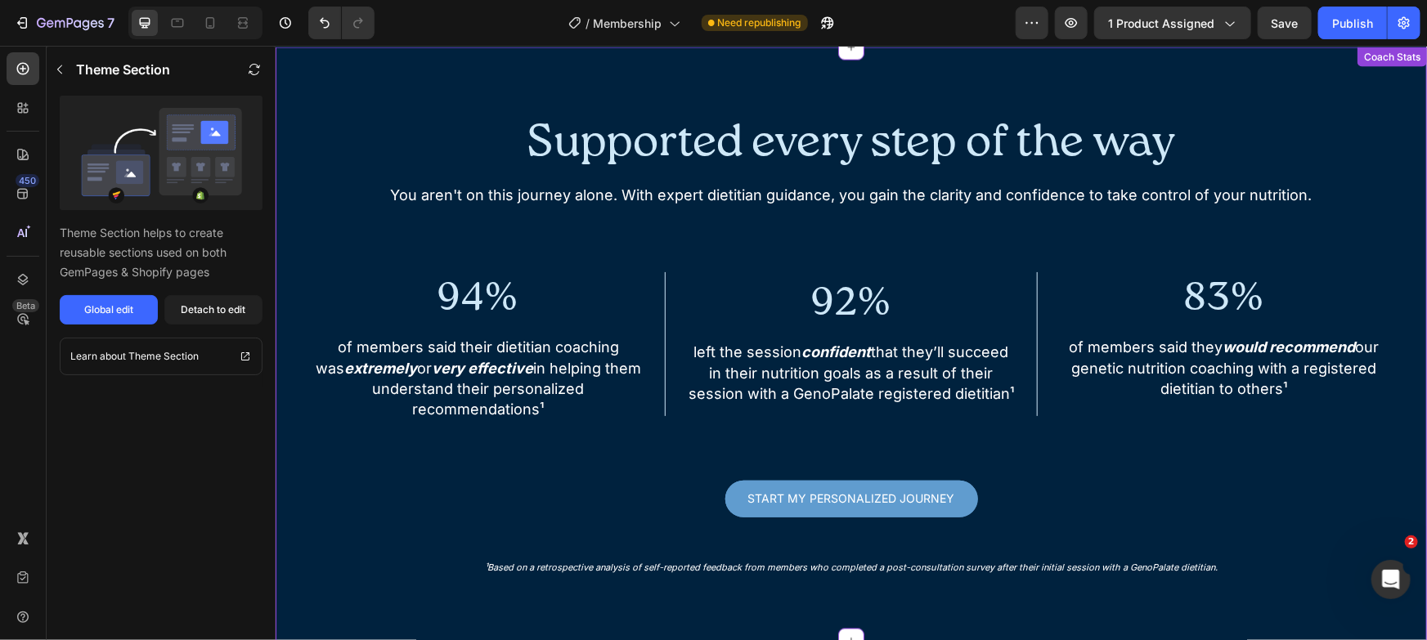
click at [715, 460] on div "Start My Personalized Journey Button" at bounding box center [850, 487] width 1119 height 80
click at [232, 300] on button "Detach to edit" at bounding box center [213, 309] width 98 height 29
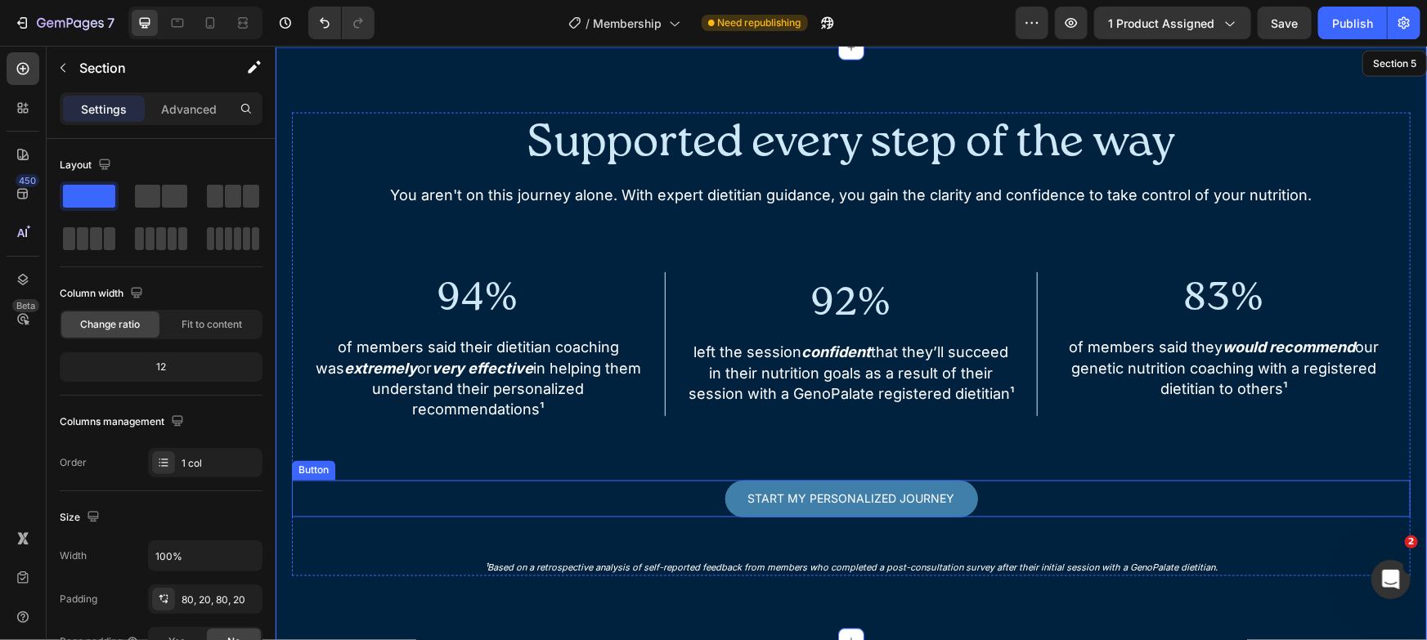
click at [733, 486] on link "Start My Personalized Journey" at bounding box center [851, 498] width 253 height 37
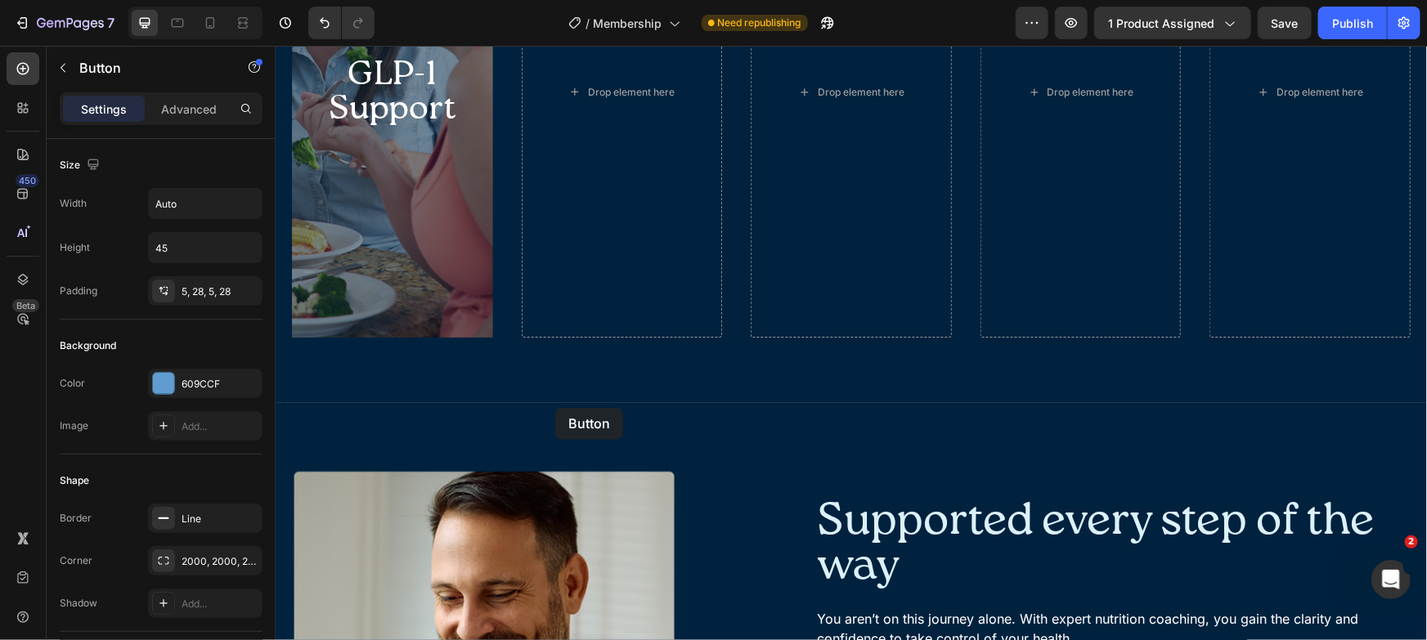
scroll to position [1358, 0]
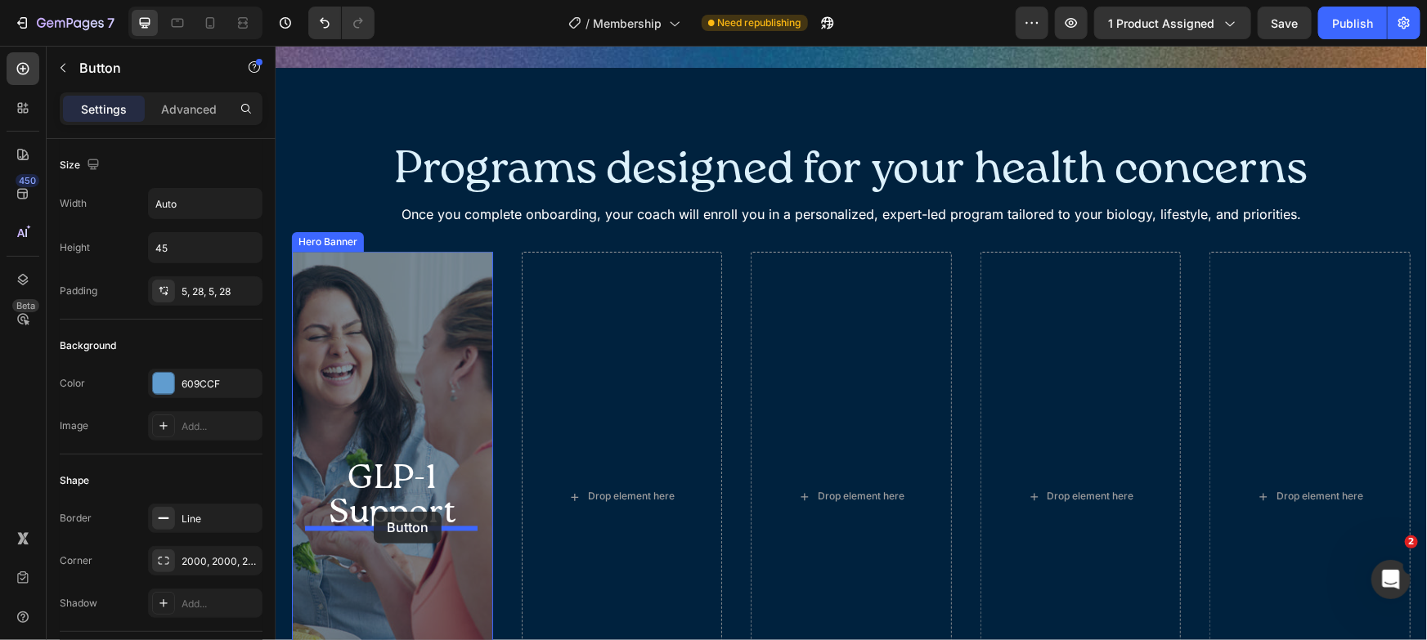
drag, startPoint x: 345, startPoint y: 460, endPoint x: 373, endPoint y: 511, distance: 58.5
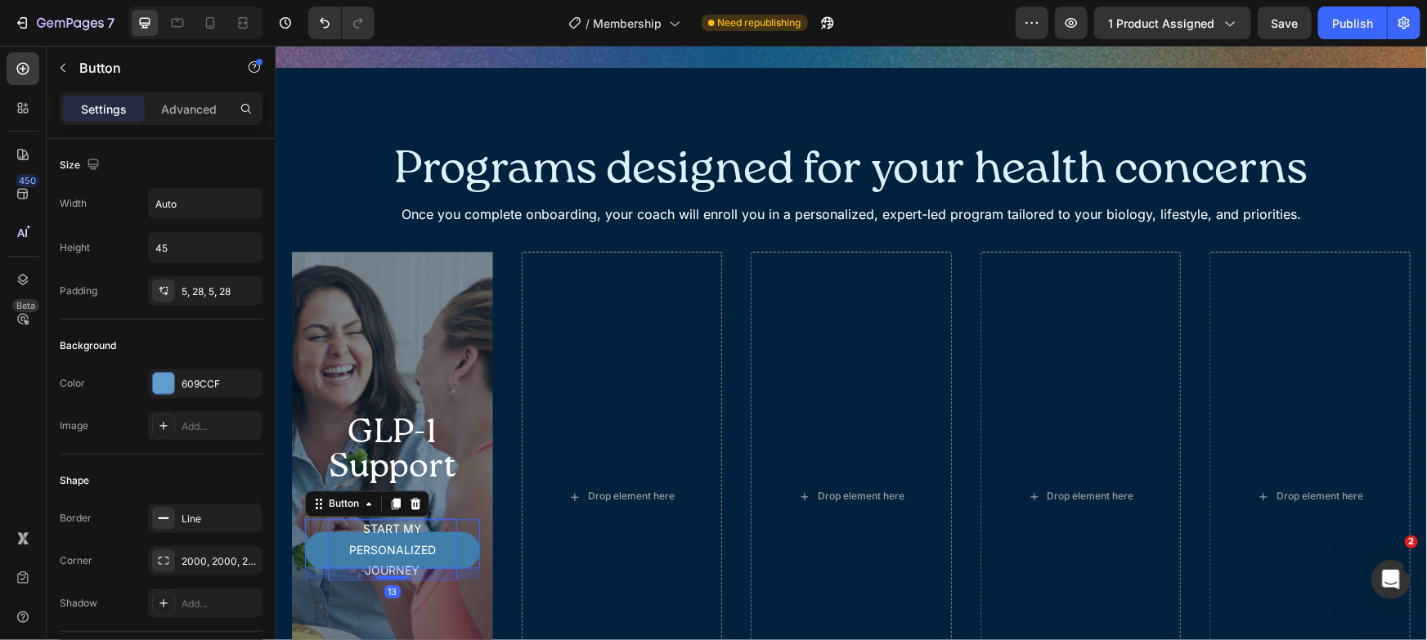
click at [414, 532] on p "Start My Personalized Journey" at bounding box center [391, 549] width 129 height 62
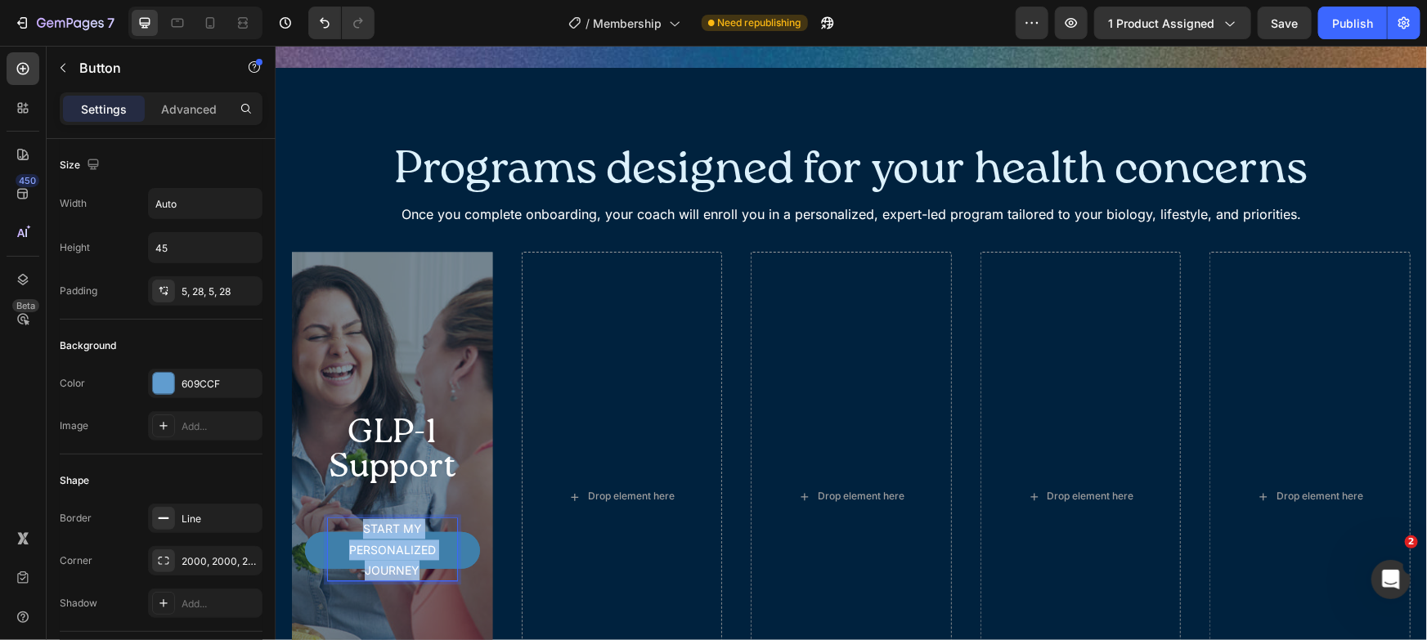
click at [413, 532] on p "Start My Personalized Journey" at bounding box center [391, 549] width 129 height 62
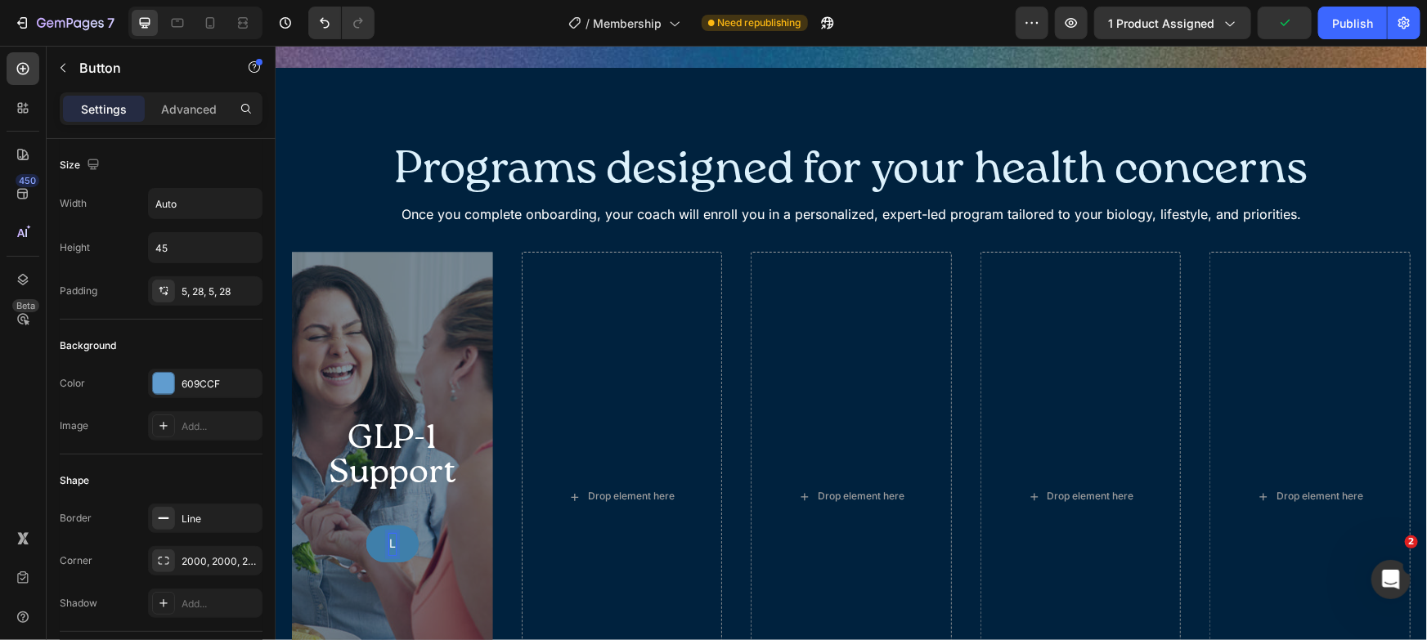
scroll to position [1372, 0]
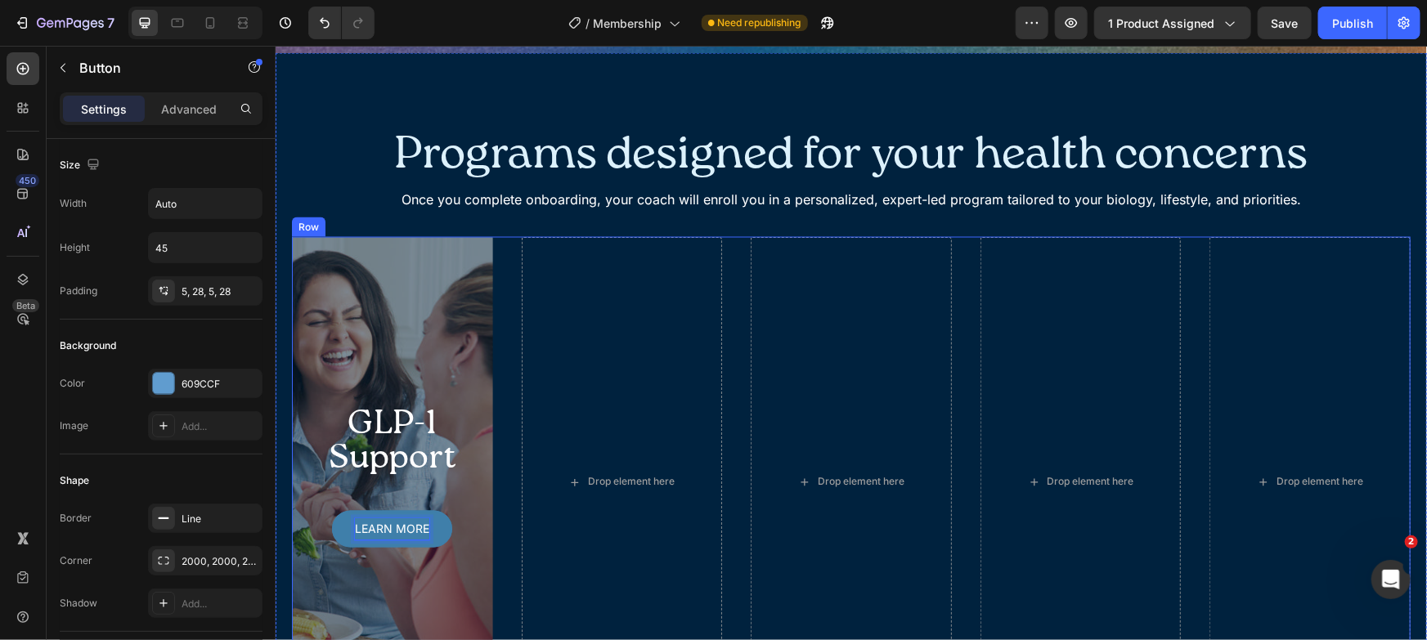
click at [514, 268] on div "GLP-1 Support Heading Learn more Button 13 Hero Banner Drop element here Drop e…" at bounding box center [850, 481] width 1119 height 491
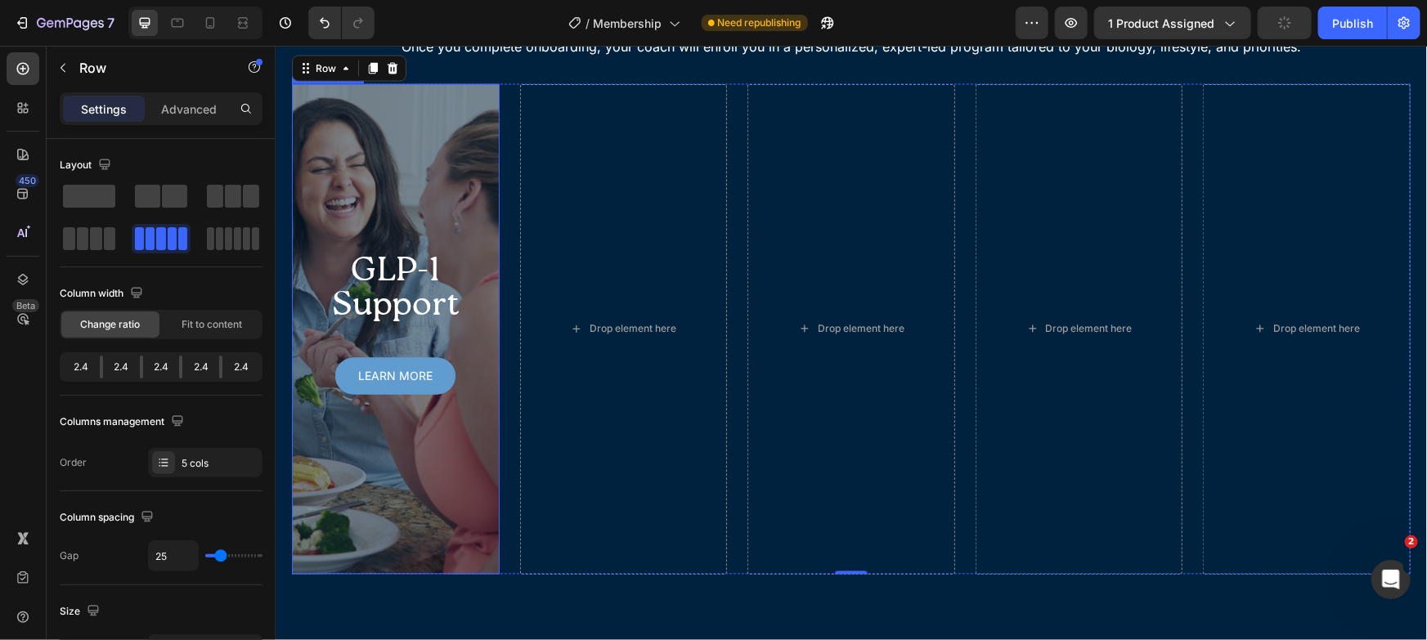
scroll to position [1522, 0]
click at [420, 478] on div "Overlay" at bounding box center [395, 328] width 208 height 491
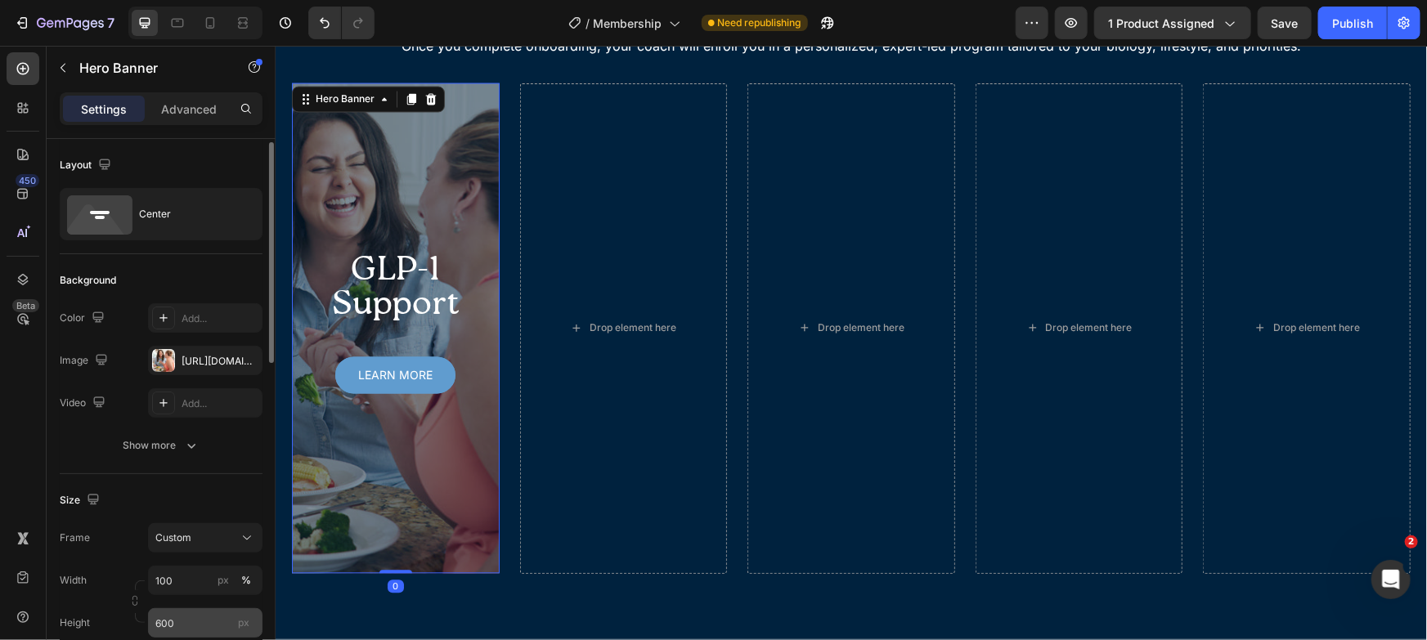
scroll to position [2, 0]
click at [195, 624] on input "600" at bounding box center [205, 620] width 114 height 29
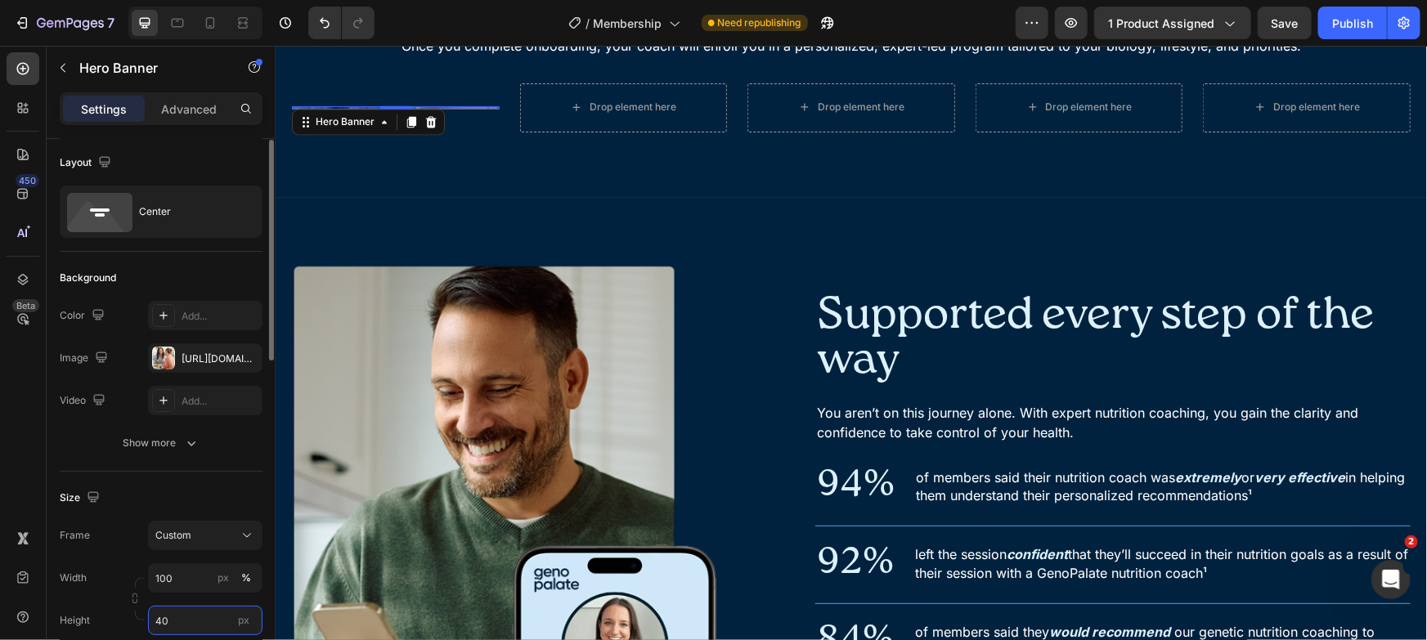
type input "400"
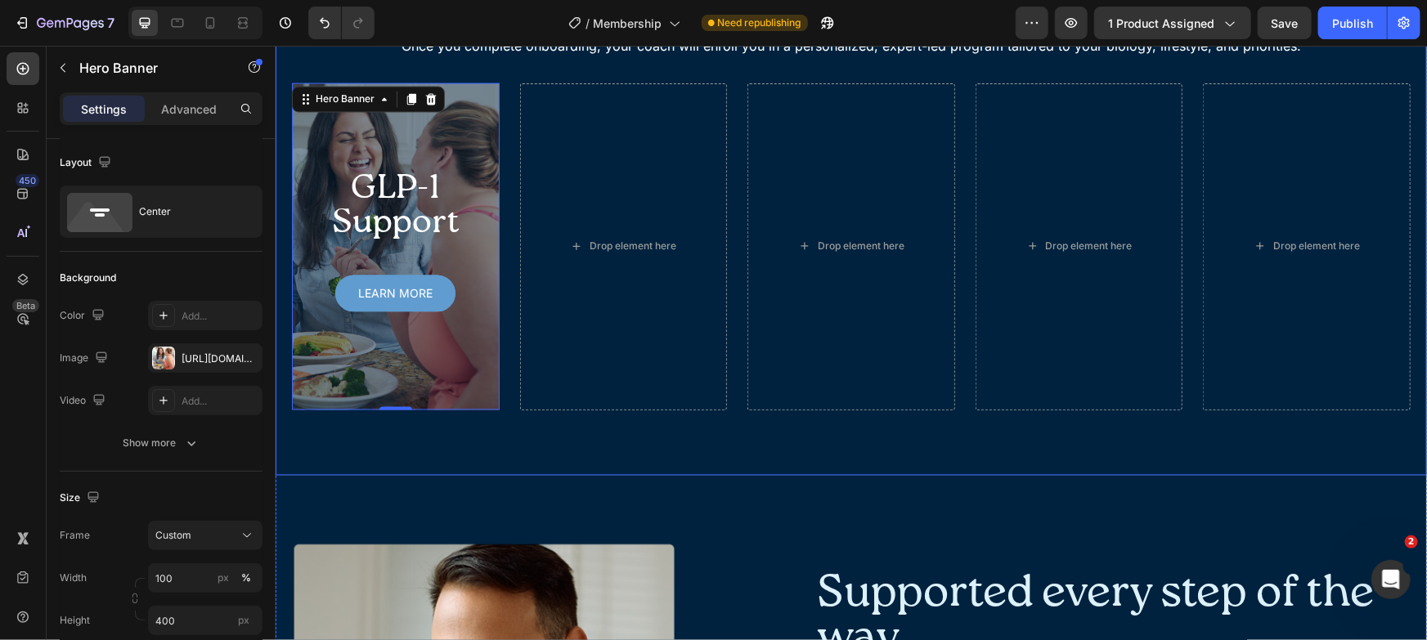
click at [375, 201] on h2 "GLP-1 Support" at bounding box center [395, 206] width 182 height 72
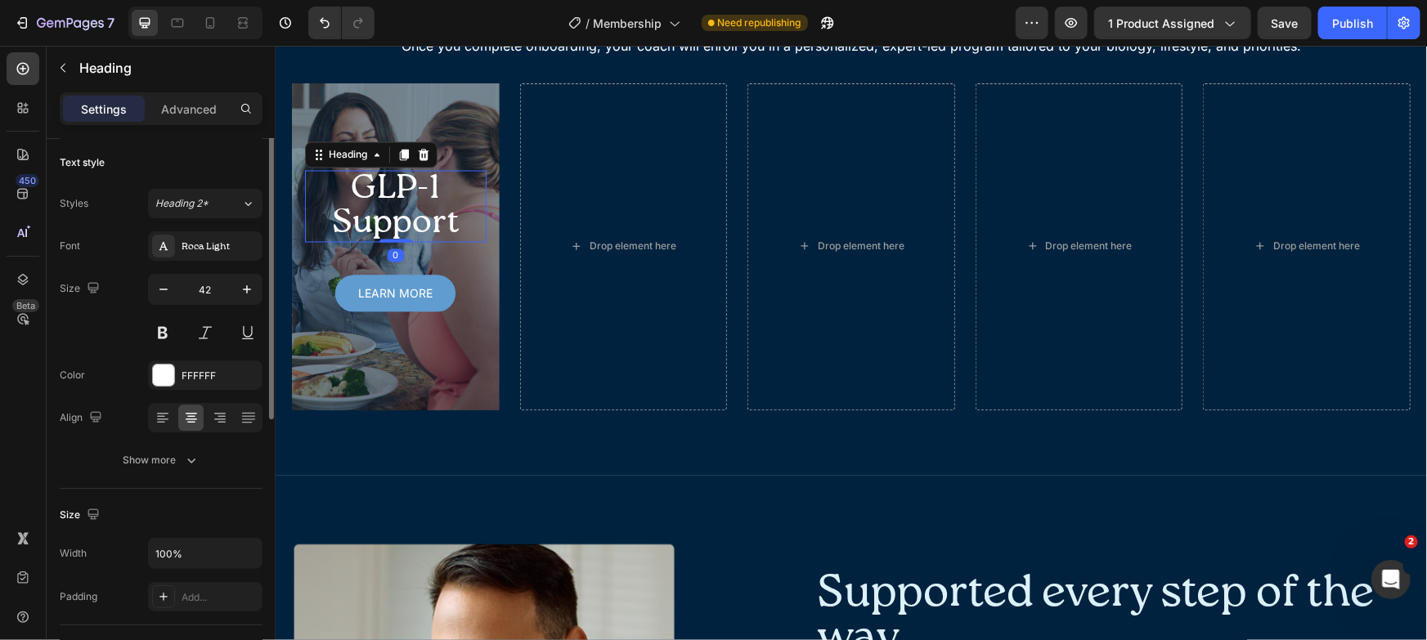
scroll to position [0, 0]
click at [159, 295] on icon "button" at bounding box center [163, 292] width 16 height 16
type input "40"
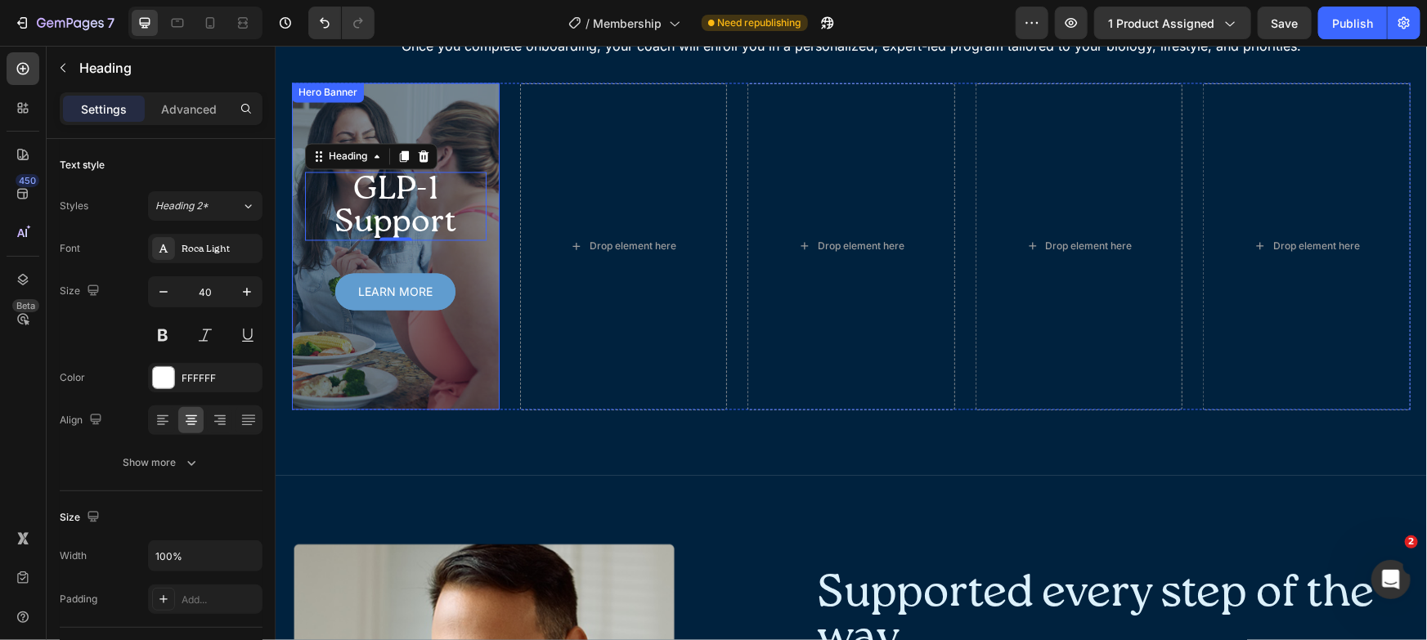
click at [465, 375] on div "Overlay" at bounding box center [395, 246] width 208 height 327
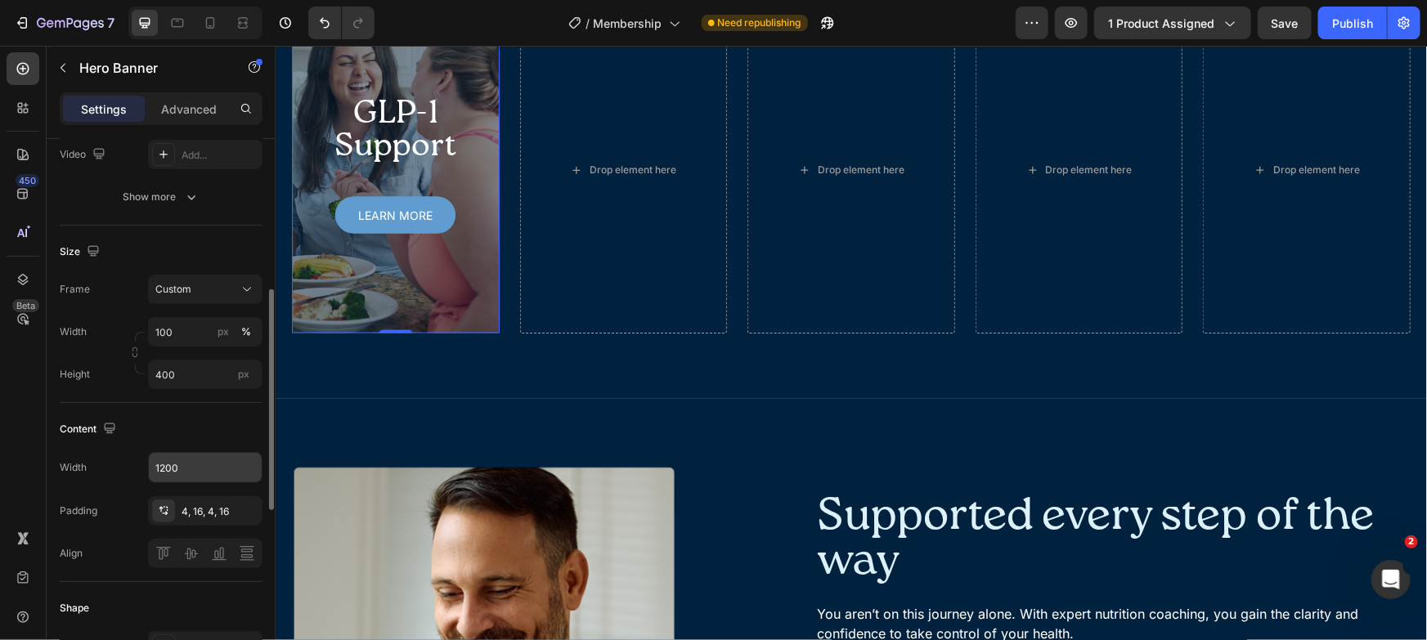
scroll to position [595, 0]
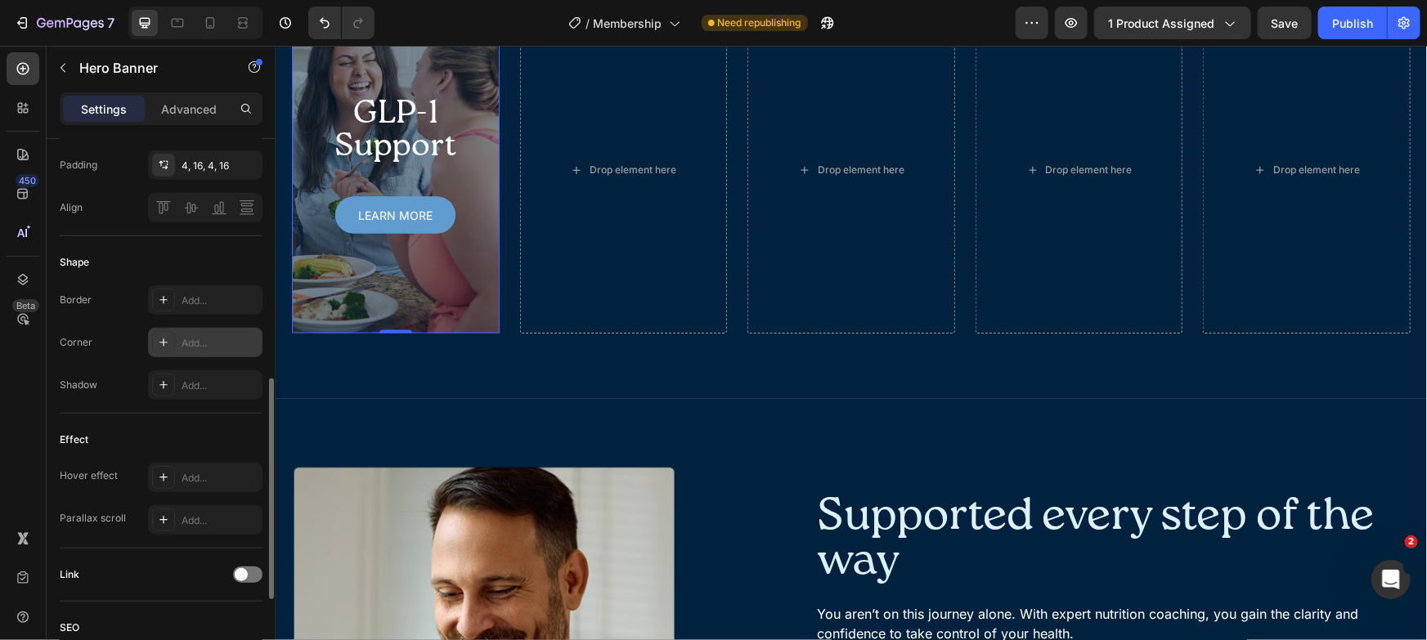
click at [208, 354] on div "Add..." at bounding box center [205, 342] width 114 height 29
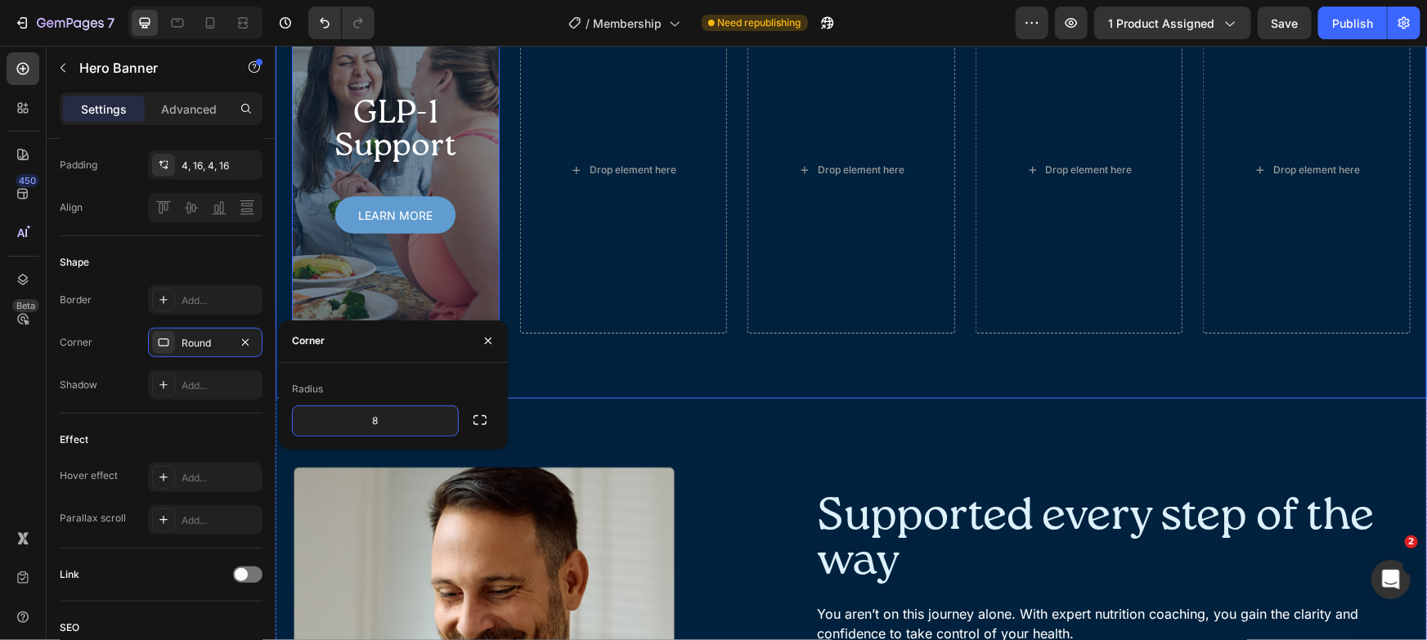
click at [658, 123] on div "Programs designed for your health concerns Heading Once you complete onboarding…" at bounding box center [850, 110] width 1151 height 577
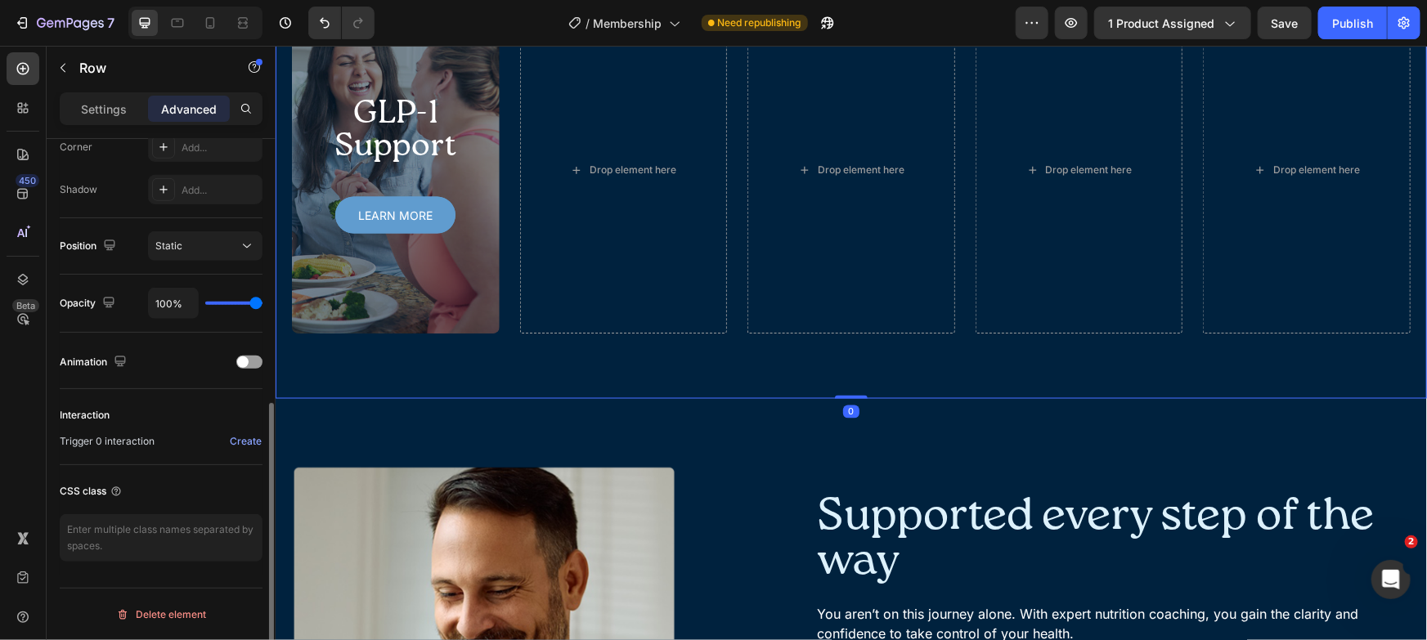
scroll to position [0, 0]
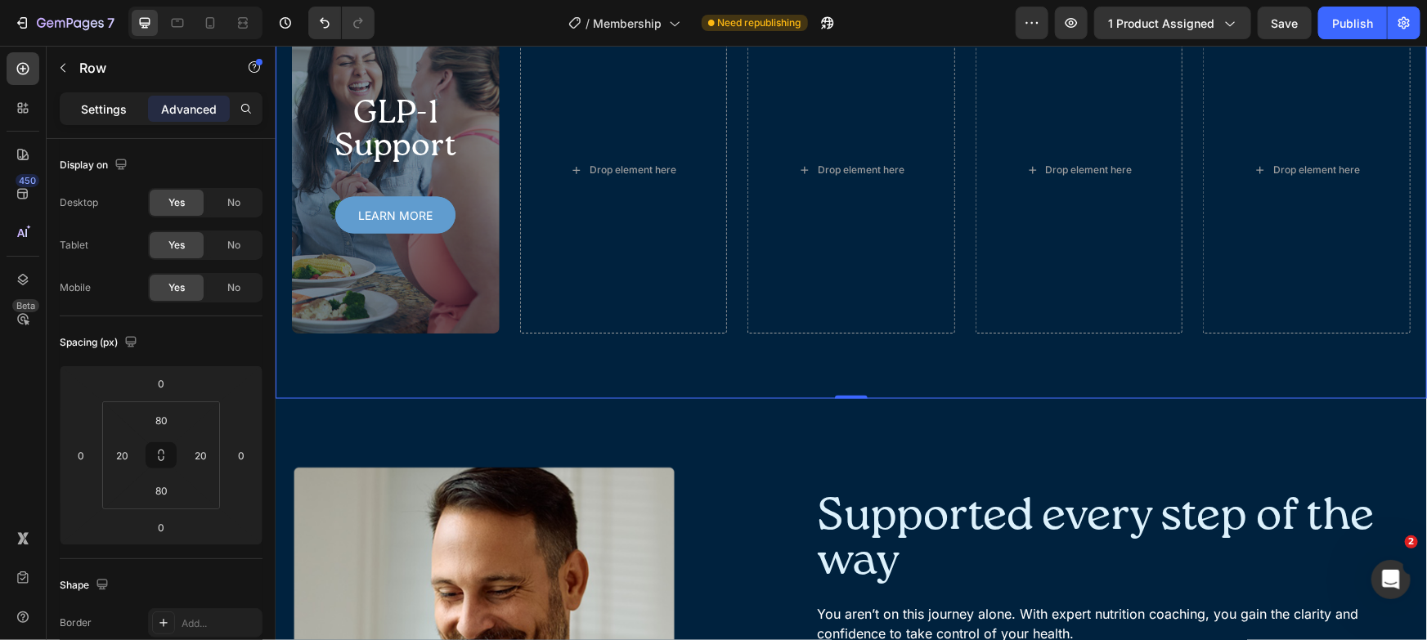
click at [101, 114] on p "Settings" at bounding box center [104, 109] width 46 height 17
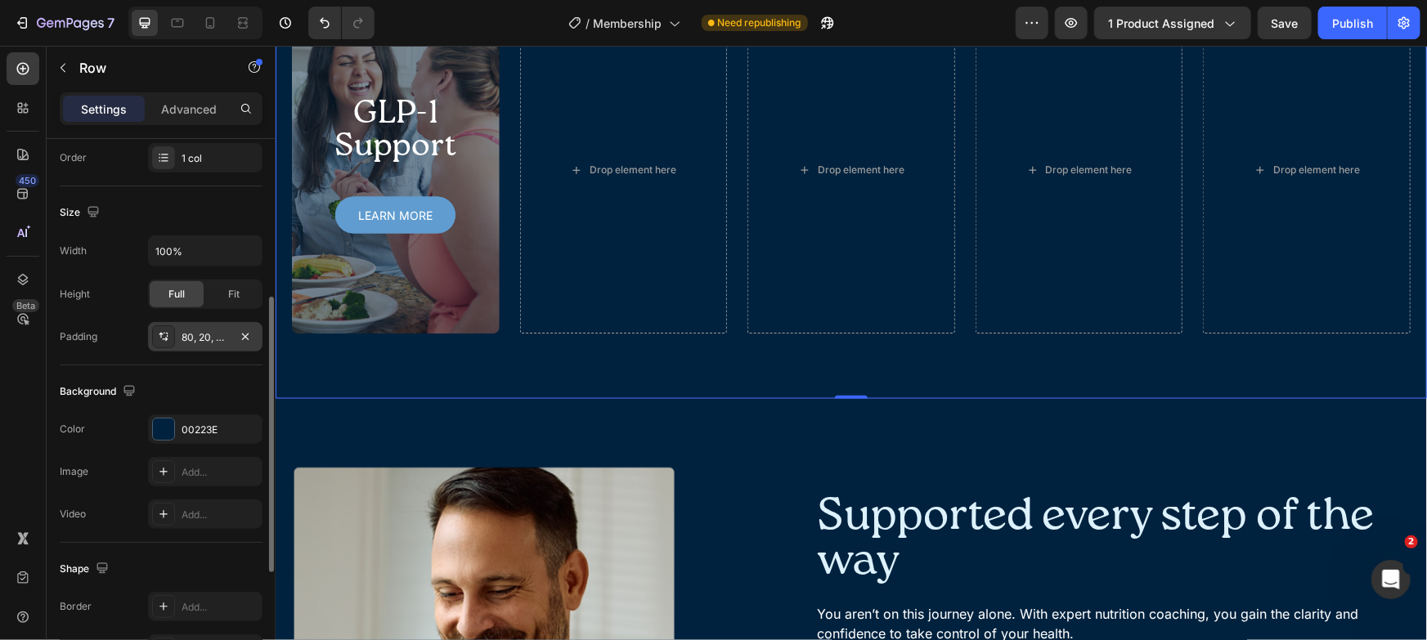
scroll to position [308, 0]
click at [365, 290] on div "Overlay" at bounding box center [395, 169] width 208 height 327
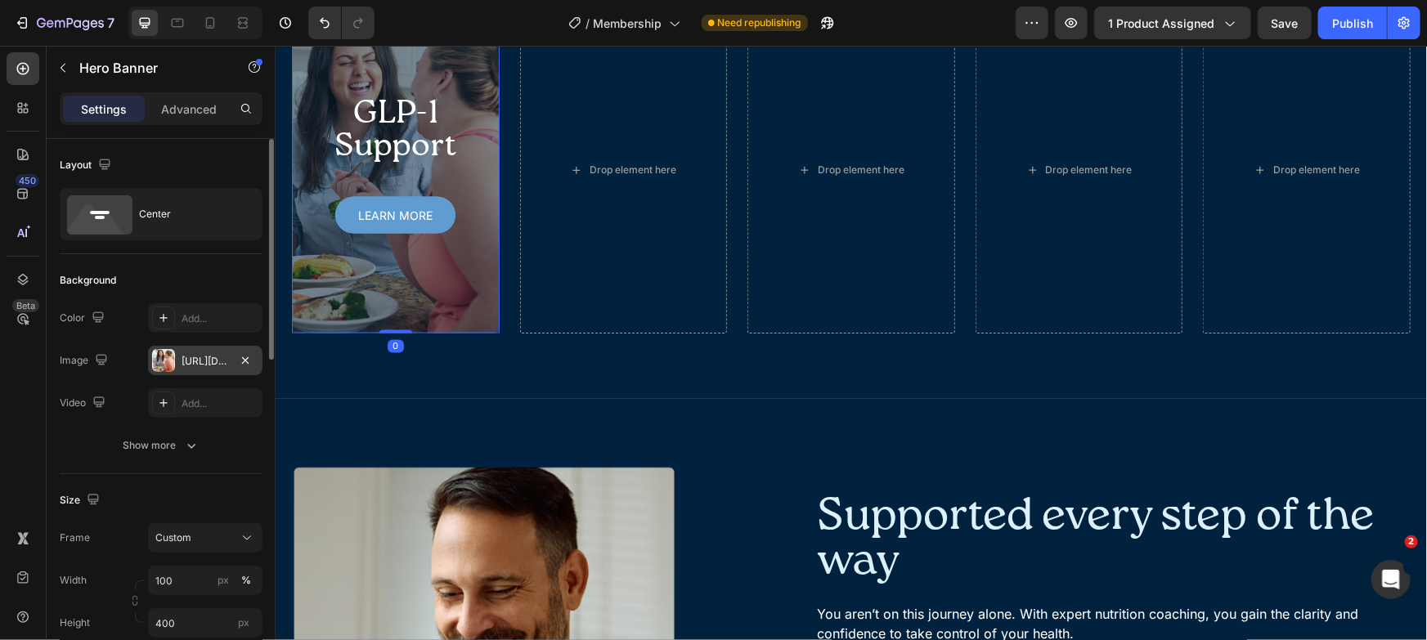
scroll to position [30, 0]
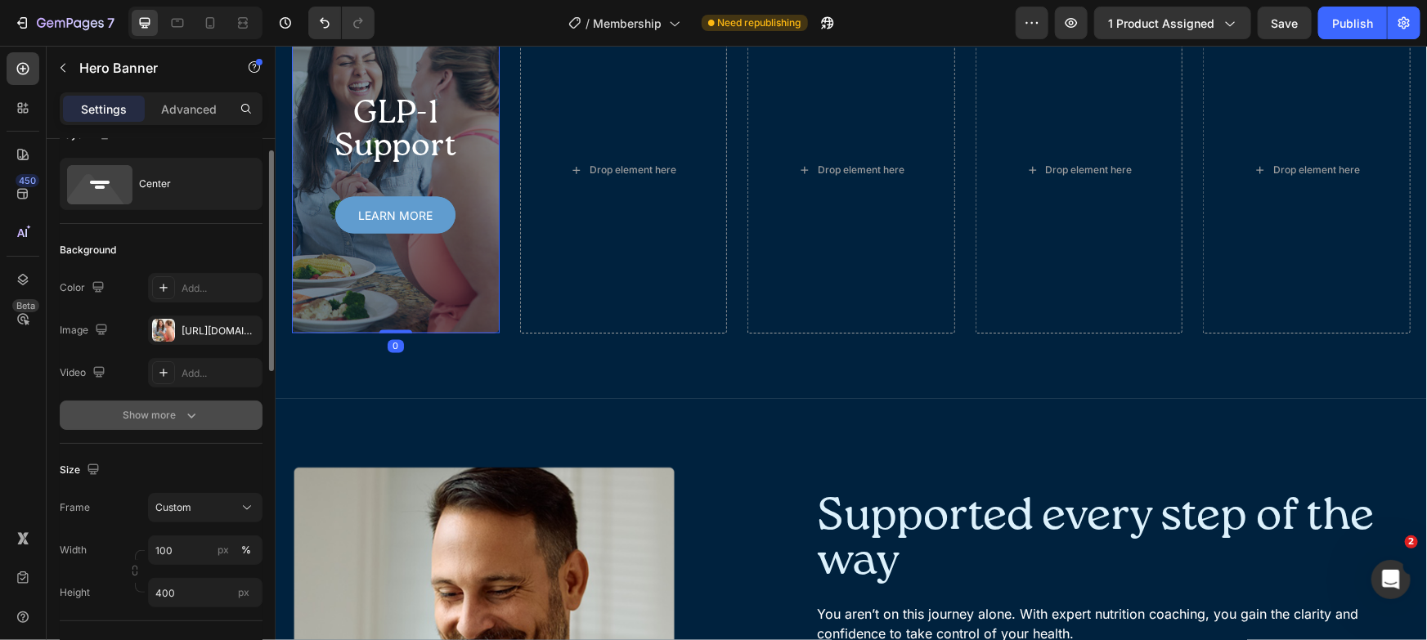
click at [187, 421] on icon "button" at bounding box center [191, 415] width 16 height 16
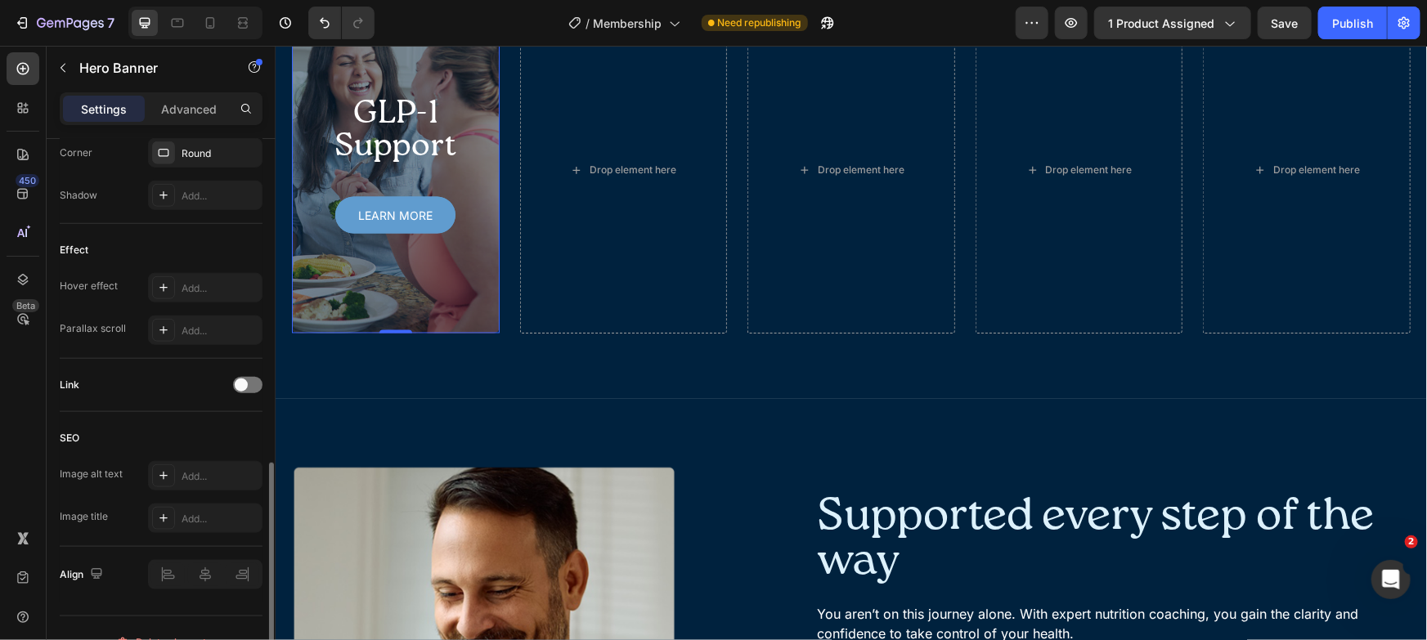
scroll to position [807, 0]
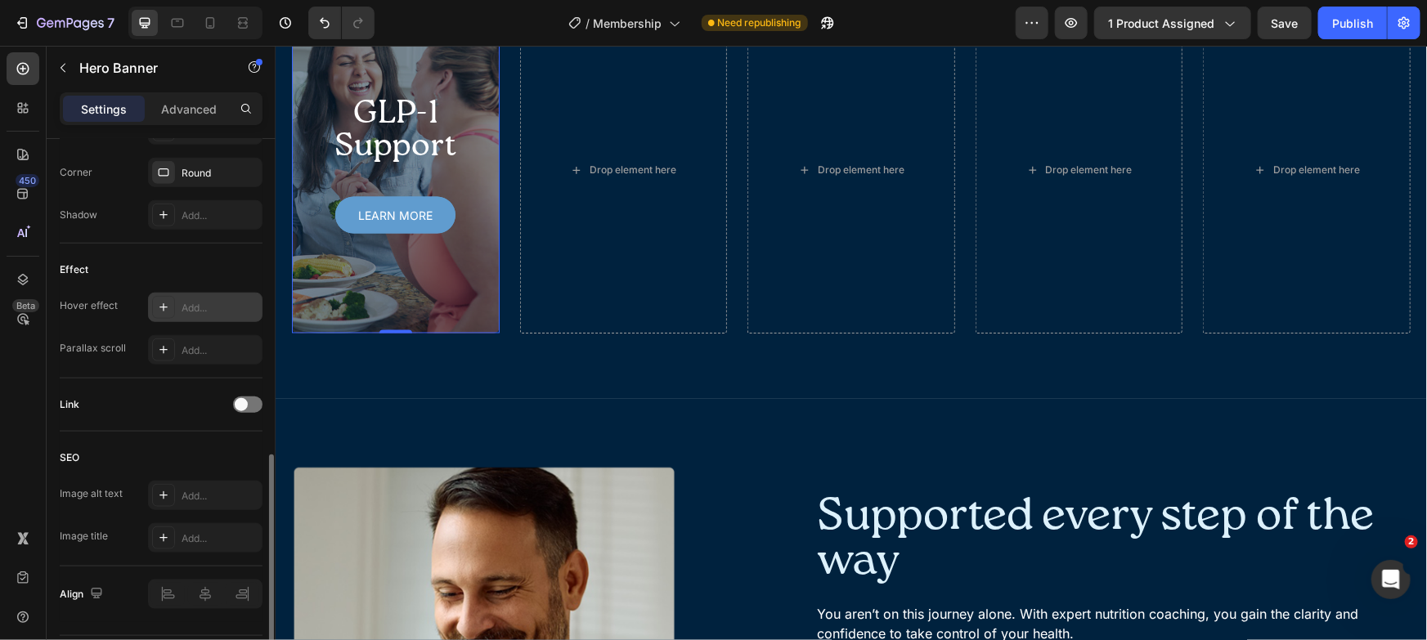
click at [191, 307] on div "Add..." at bounding box center [220, 308] width 77 height 15
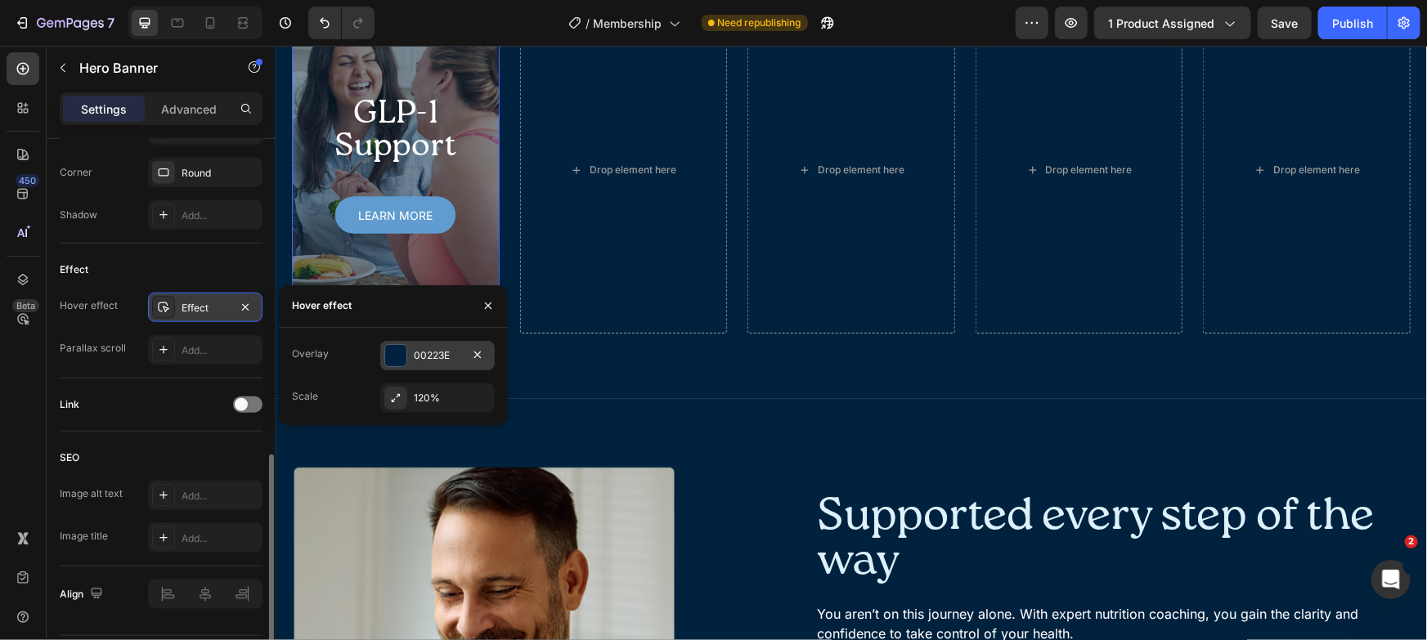
click at [424, 354] on div "00223E" at bounding box center [437, 355] width 47 height 15
type input "62%"
type input "62"
type input "63%"
type input "63"
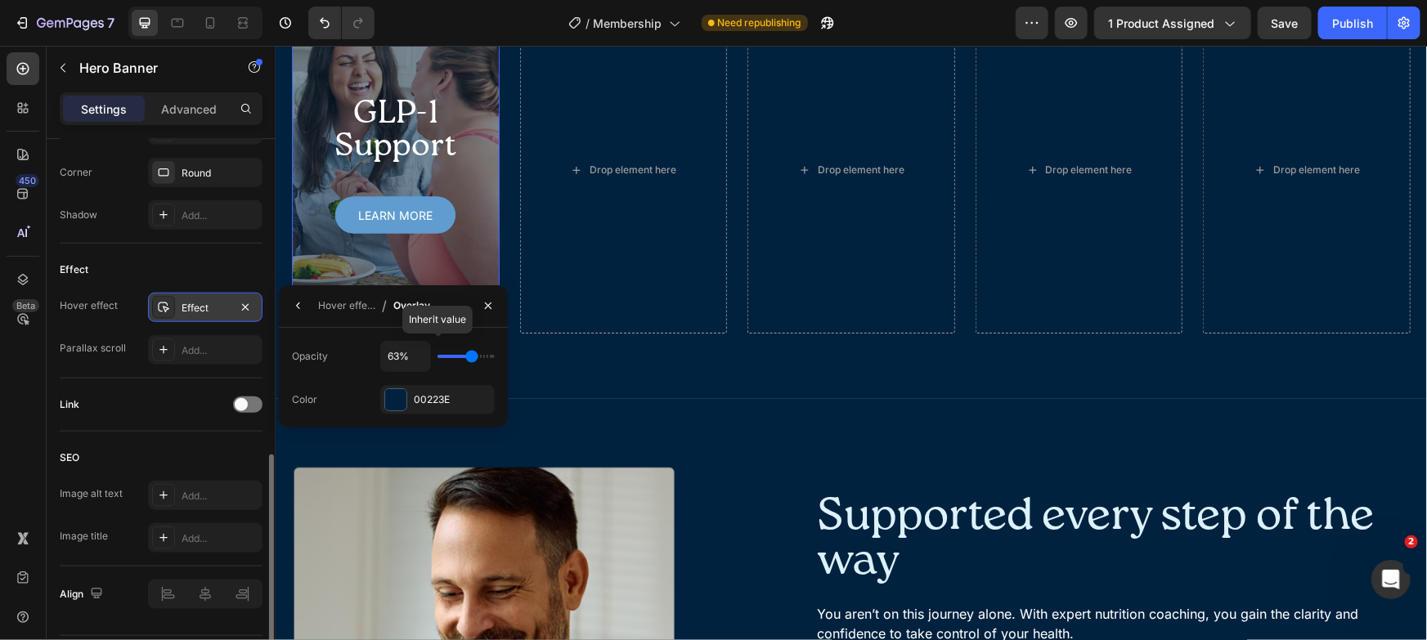
type input "64%"
type input "64"
type input "65%"
type input "65"
type input "66%"
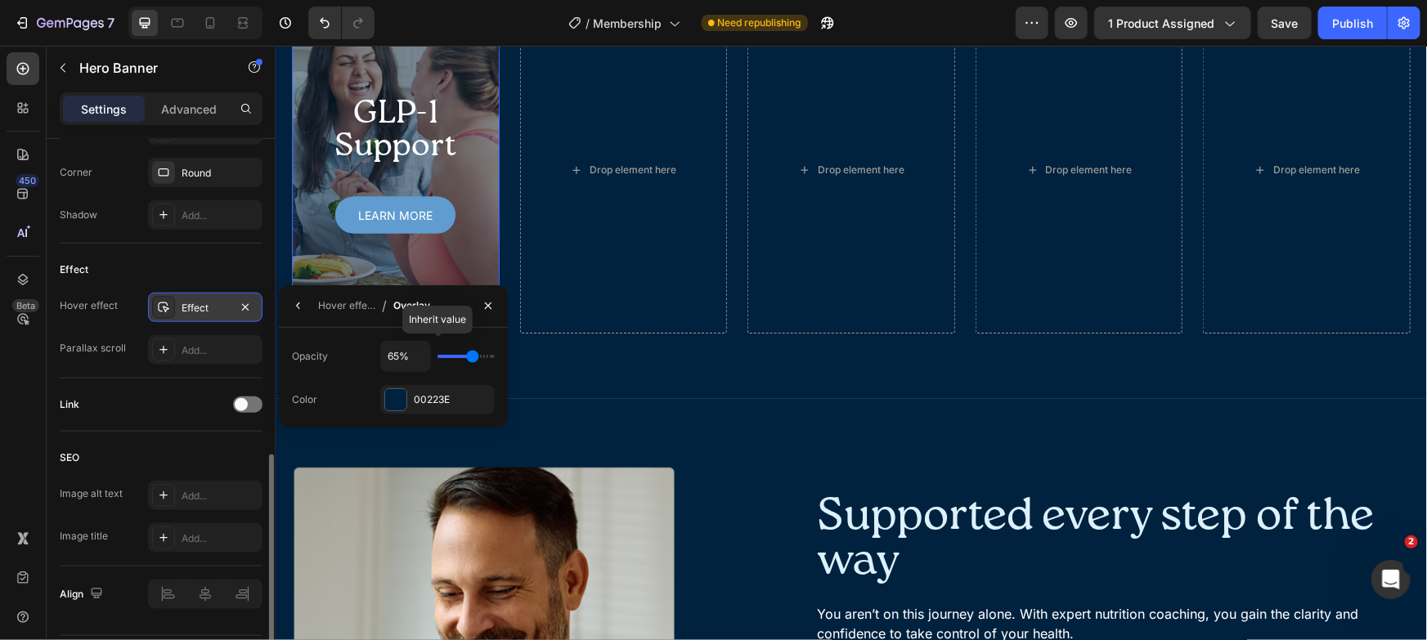
type input "66"
type input "67%"
type input "67"
type input "70%"
type input "70"
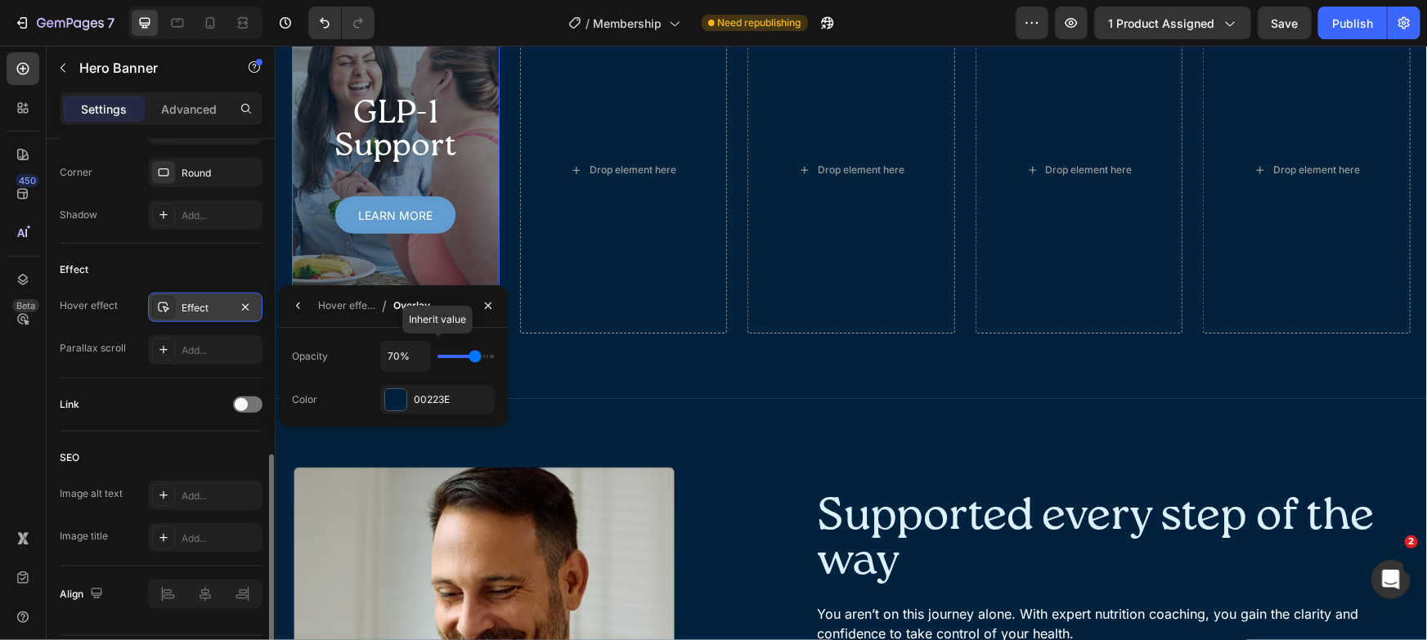
type input "71%"
type input "71"
type input "70%"
type input "70"
click at [474, 355] on input "range" at bounding box center [466, 356] width 57 height 3
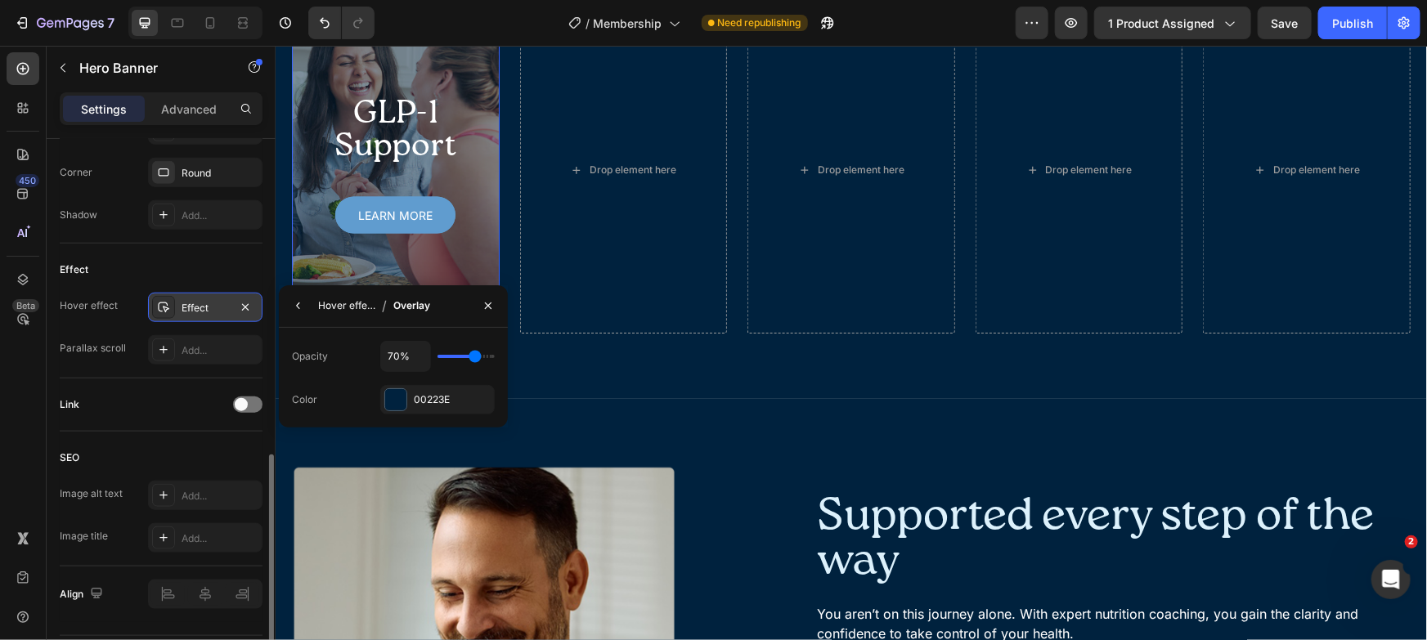
click at [325, 311] on div "Hover effect" at bounding box center [346, 305] width 57 height 15
click at [496, 303] on button "button" at bounding box center [488, 306] width 26 height 26
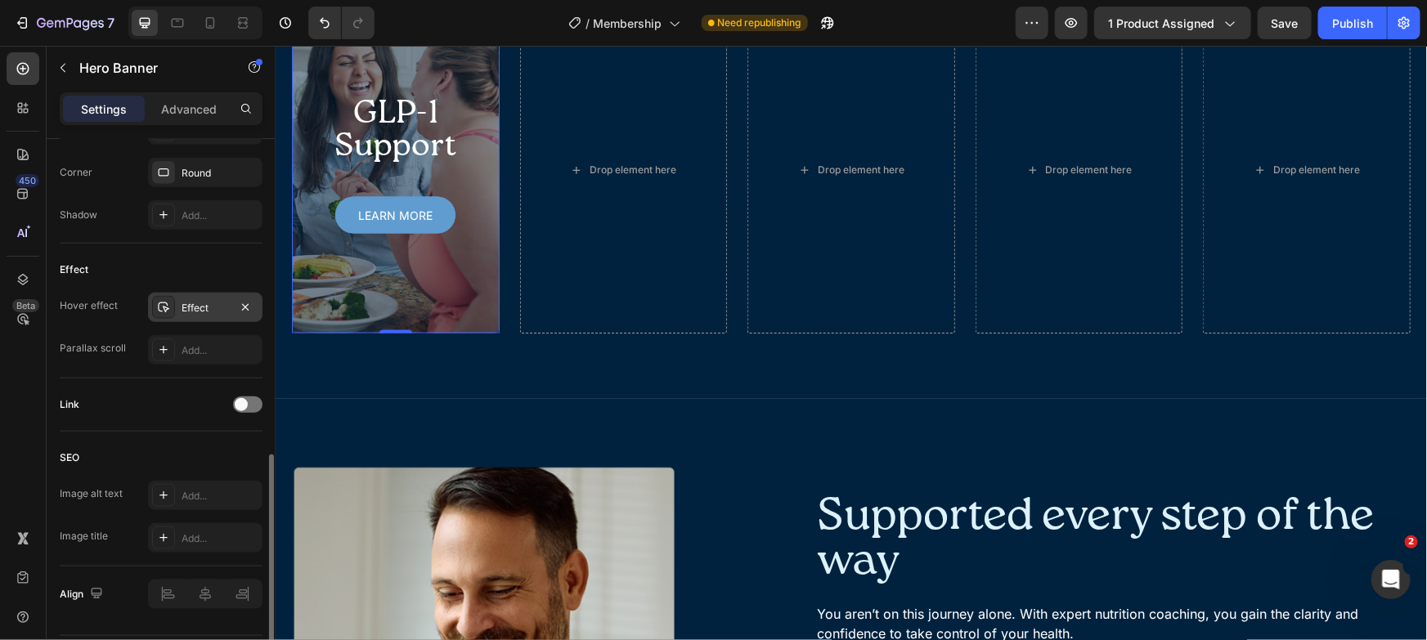
click at [196, 315] on div "Effect" at bounding box center [205, 307] width 114 height 29
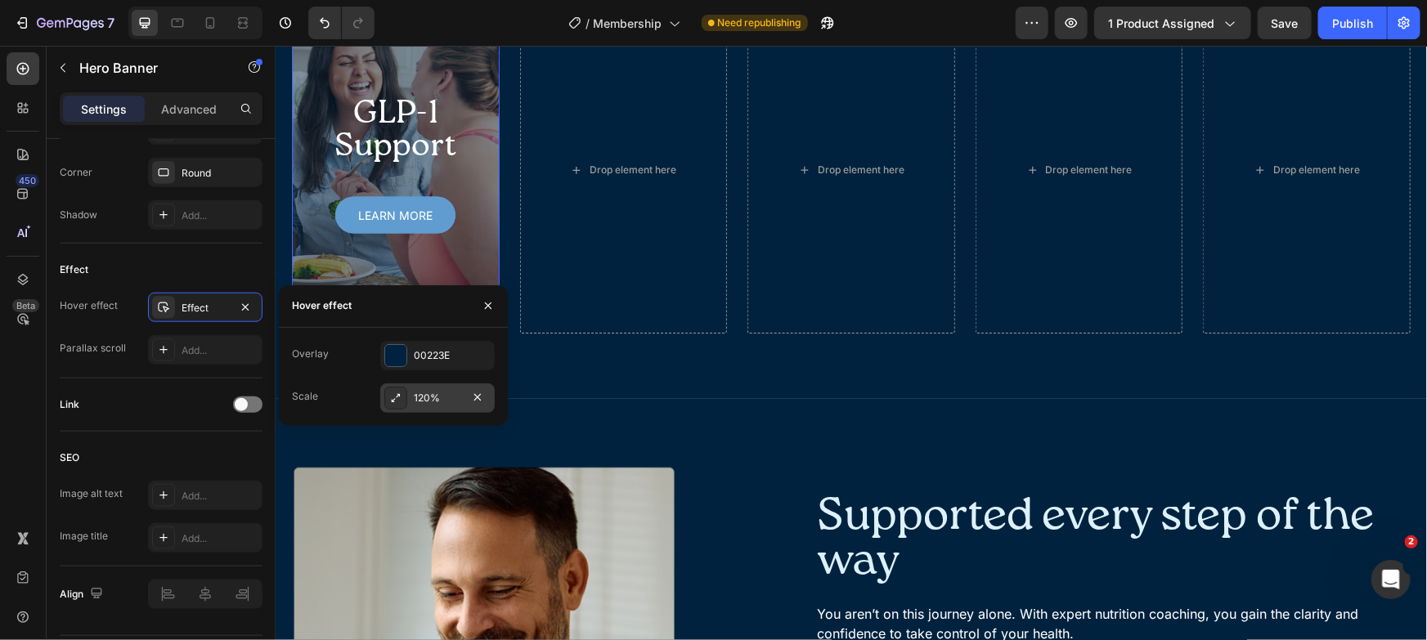
click at [429, 388] on div "120%" at bounding box center [437, 398] width 114 height 29
type input "105%"
type input "105"
type input "100%"
type input "100"
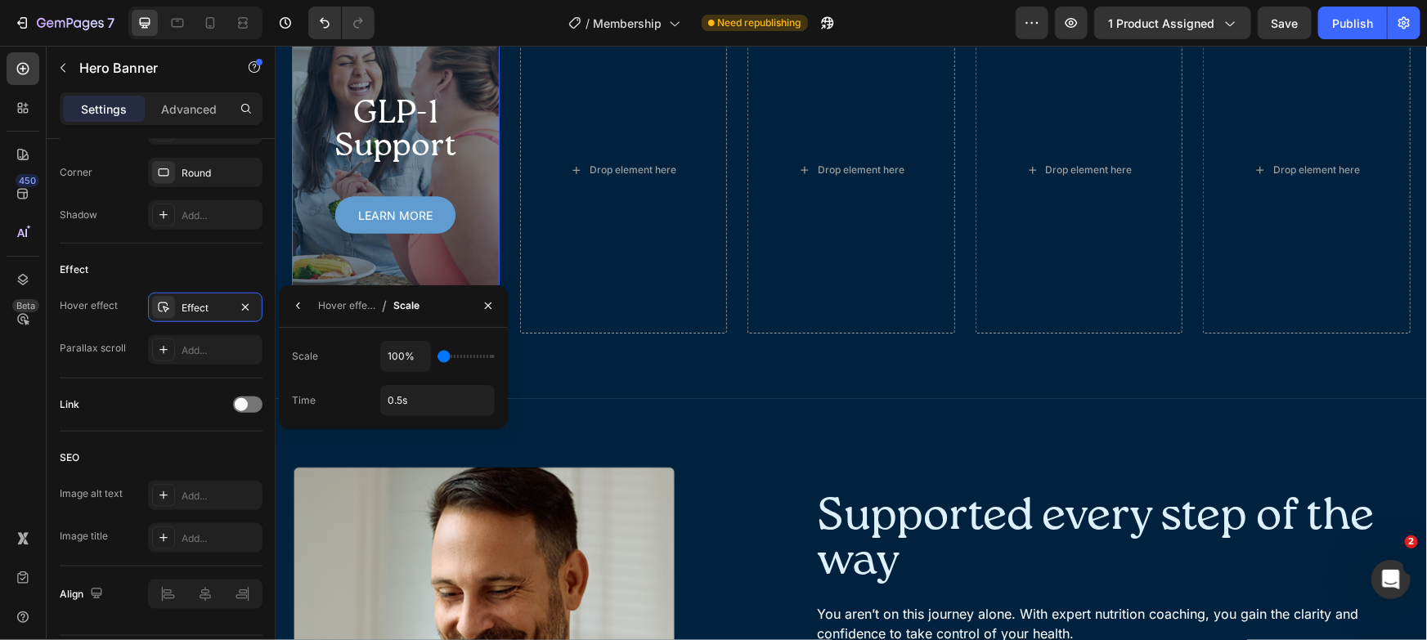
type input "105%"
type input "105"
type input "110%"
type input "110"
click at [448, 357] on input "range" at bounding box center [466, 356] width 57 height 3
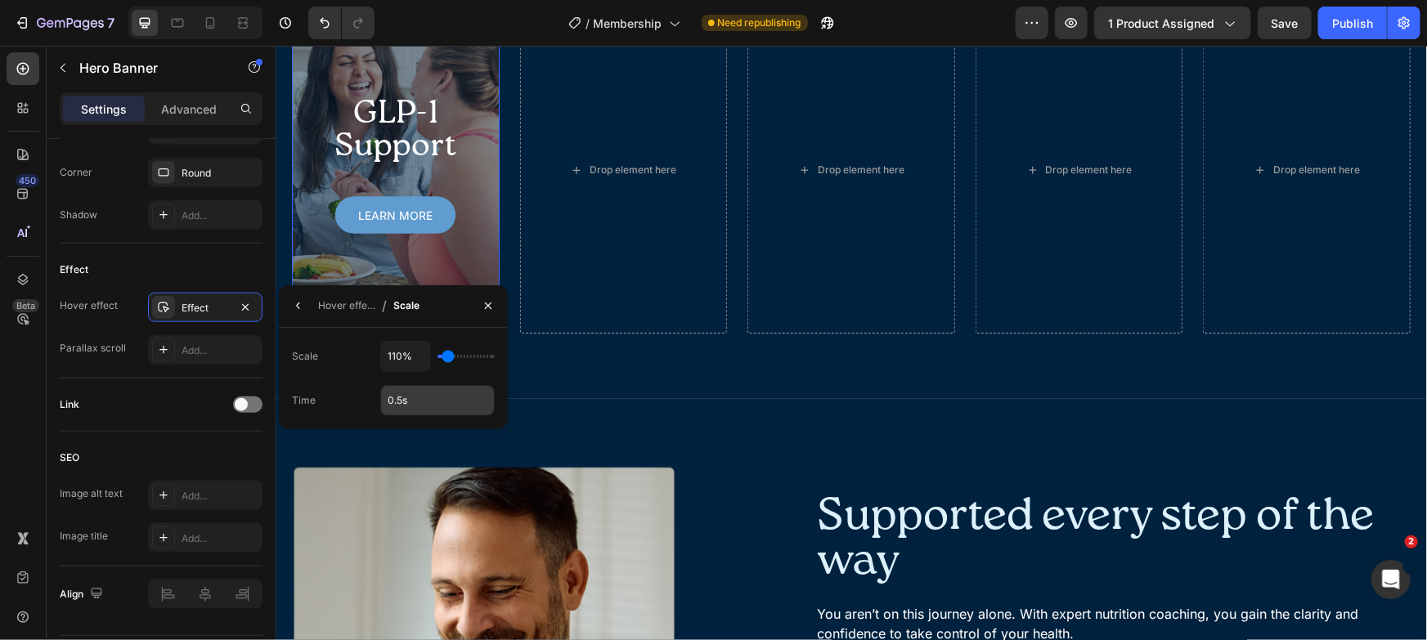
click at [394, 396] on input "0.5s" at bounding box center [437, 400] width 113 height 29
type input "1s"
click at [429, 88] on div "Programs designed for your health concerns Heading Once you complete onboarding…" at bounding box center [850, 110] width 1151 height 577
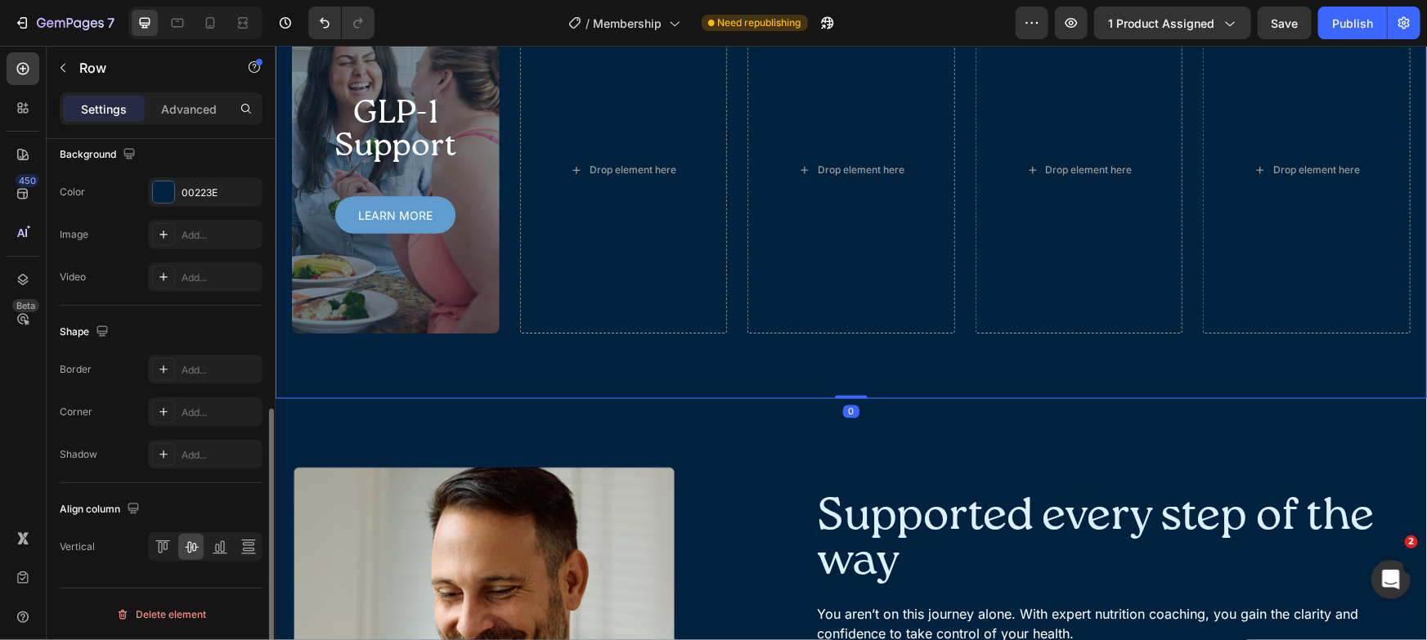
scroll to position [0, 0]
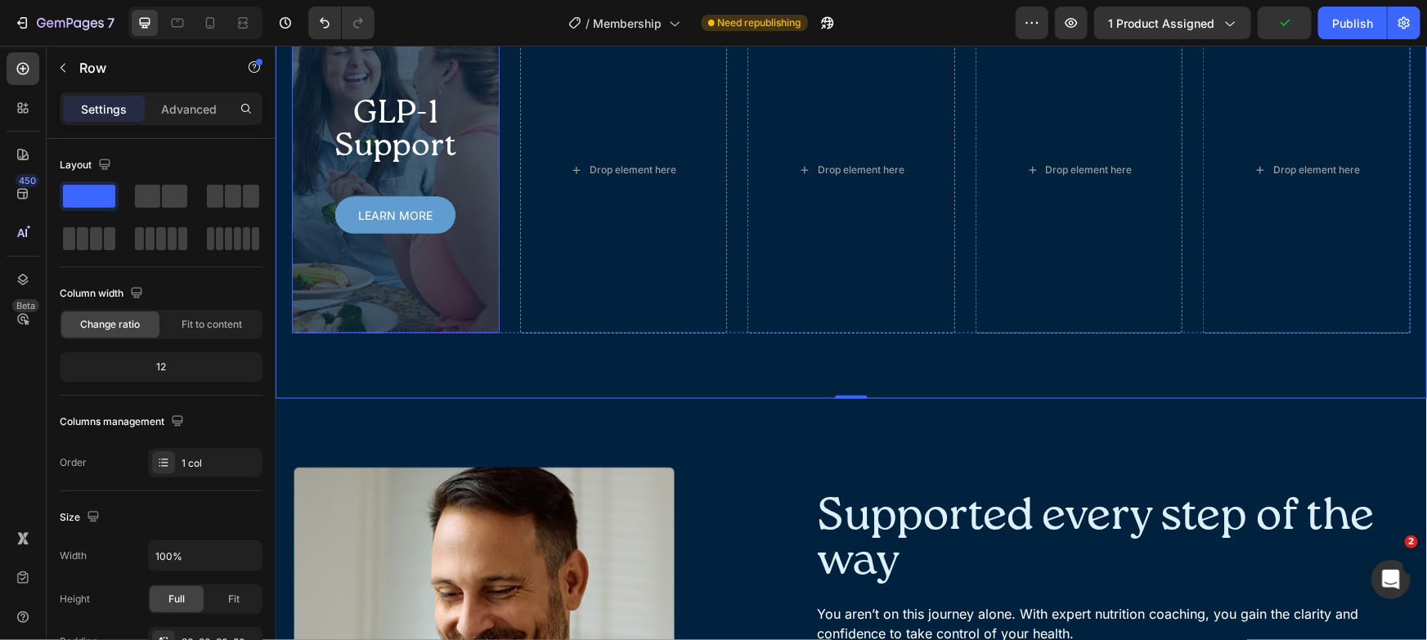
click at [412, 293] on div "Overlay" at bounding box center [395, 169] width 208 height 327
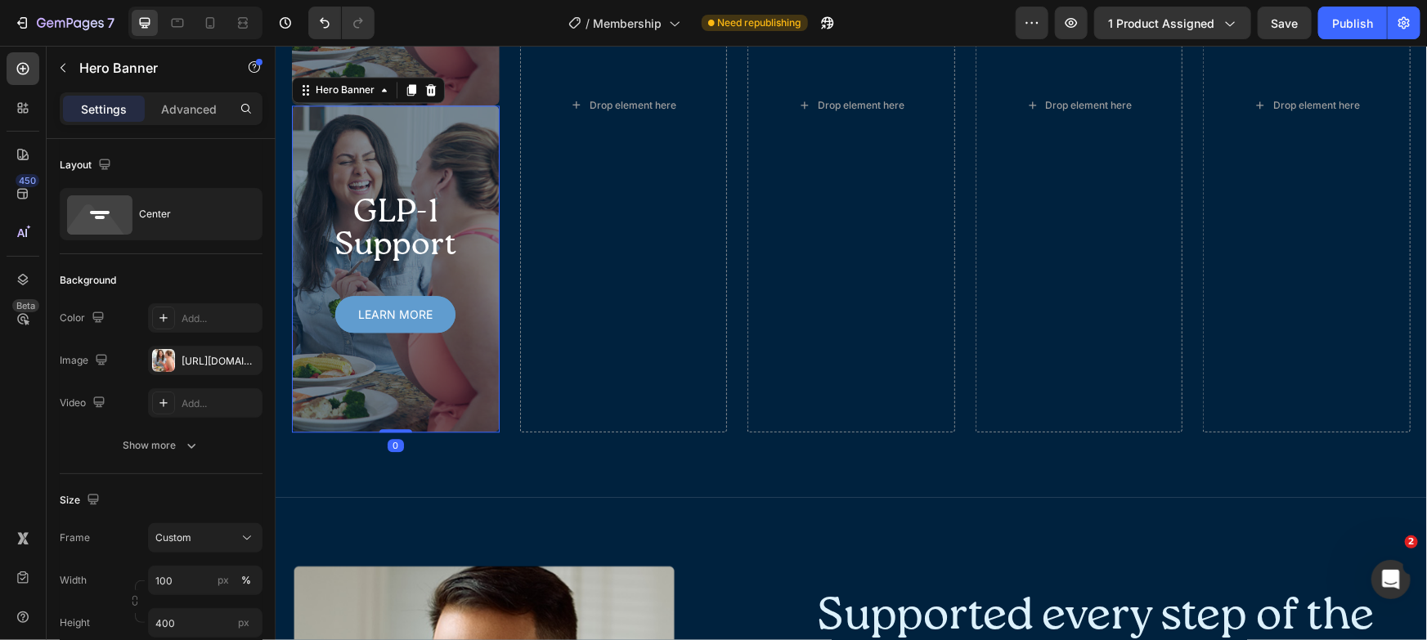
scroll to position [1829, 0]
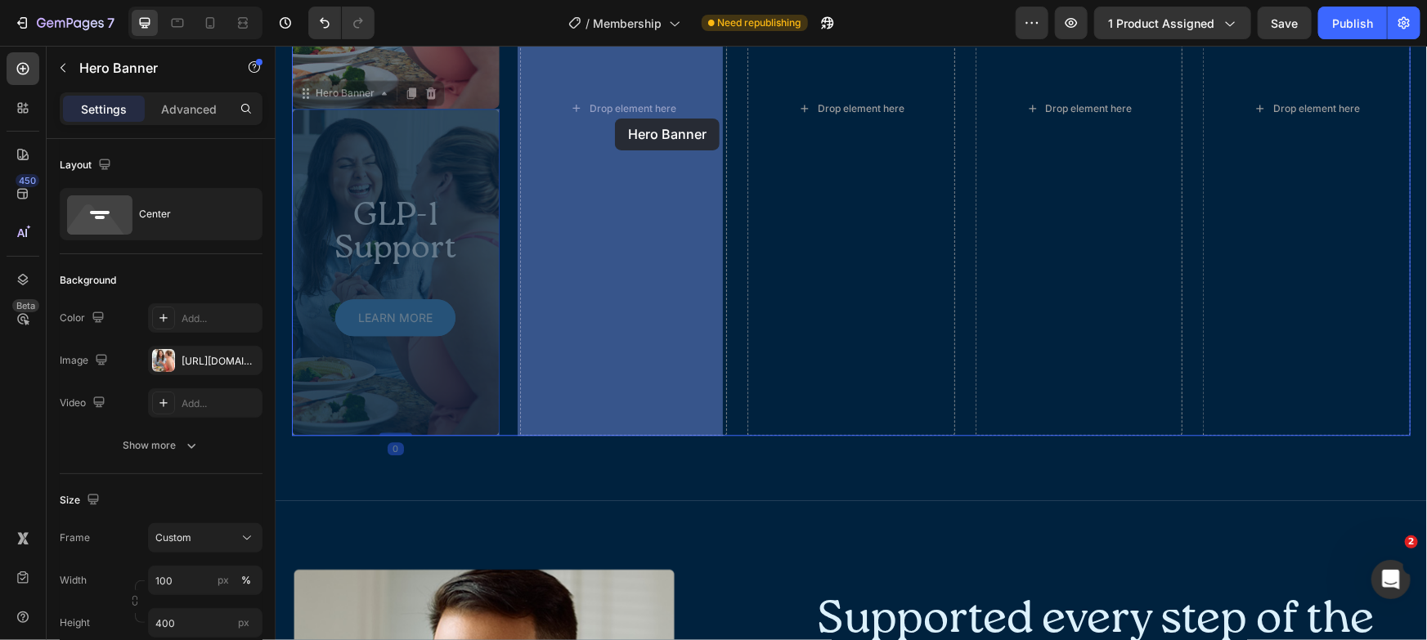
drag, startPoint x: 335, startPoint y: 96, endPoint x: 614, endPoint y: 118, distance: 279.7
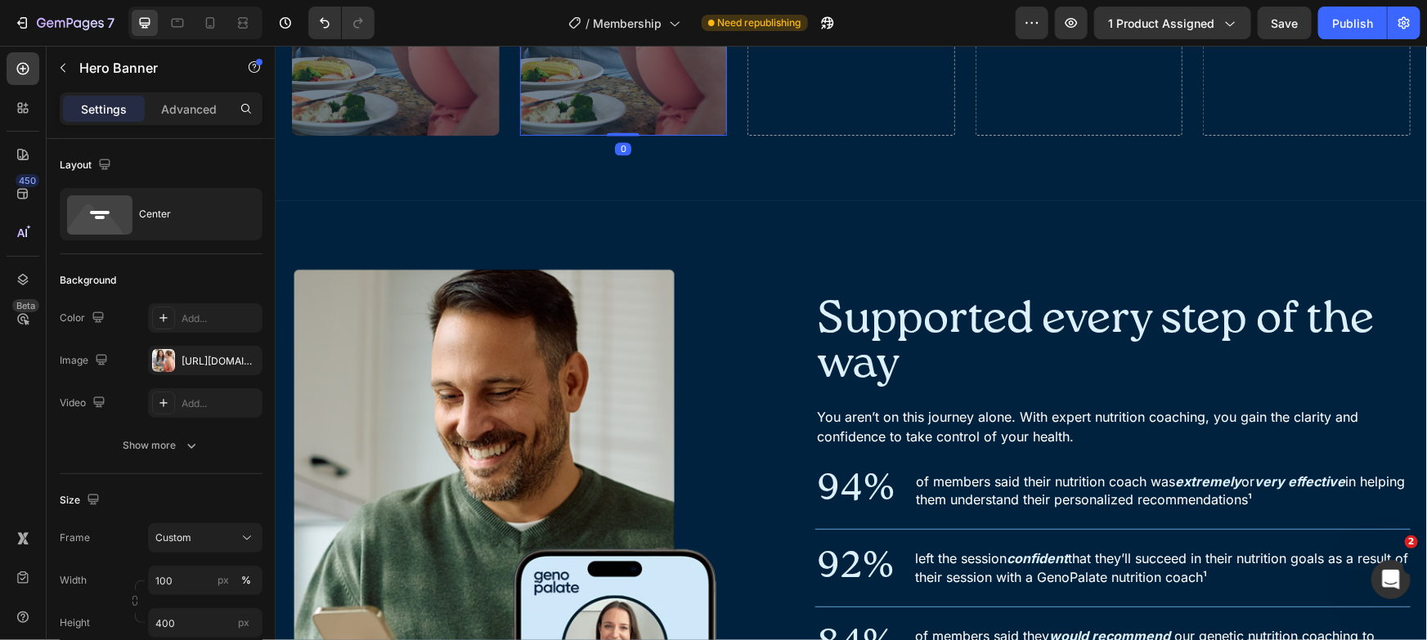
scroll to position [1636, 0]
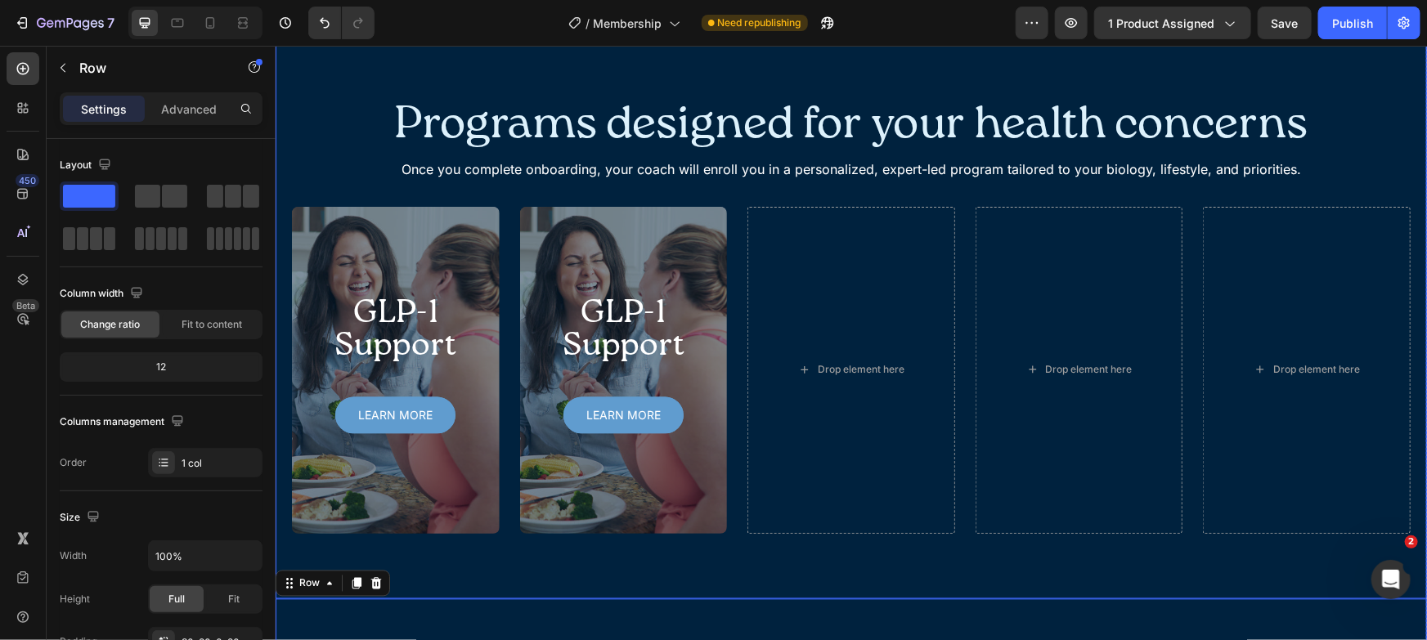
click at [465, 77] on div "Programs designed for your health concerns Heading Once you complete onboarding…" at bounding box center [850, 310] width 1151 height 577
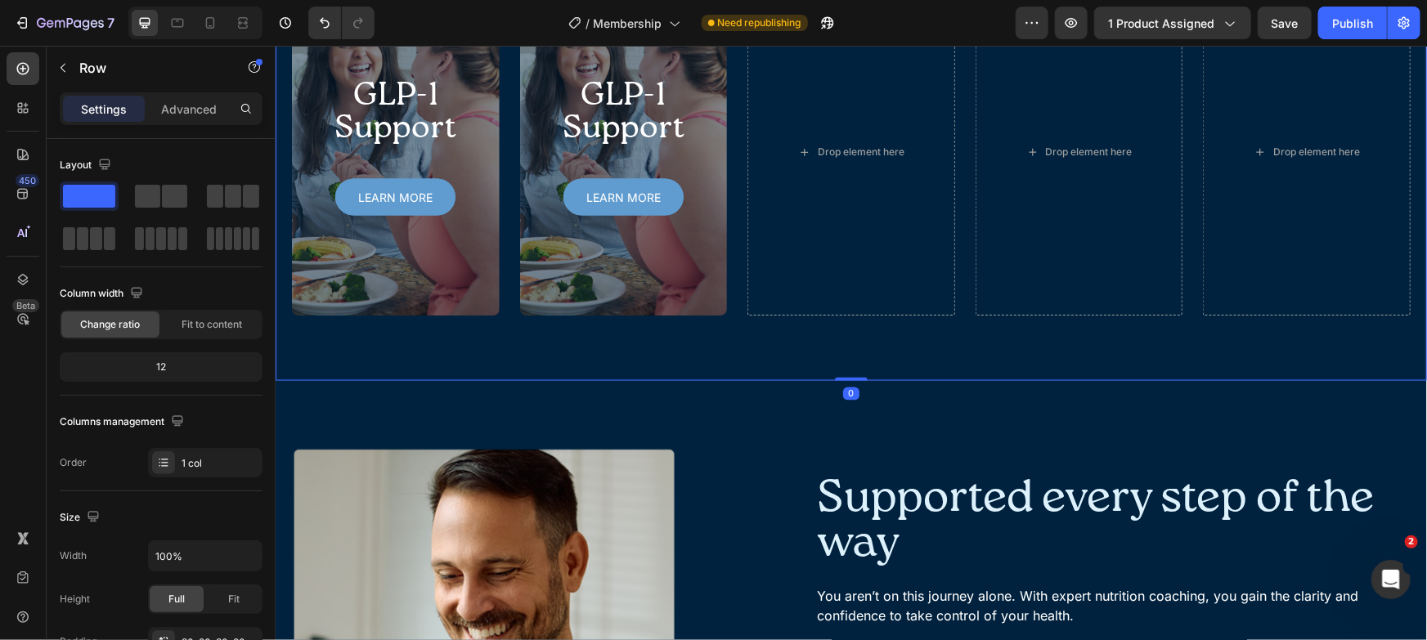
scroll to position [1339, 0]
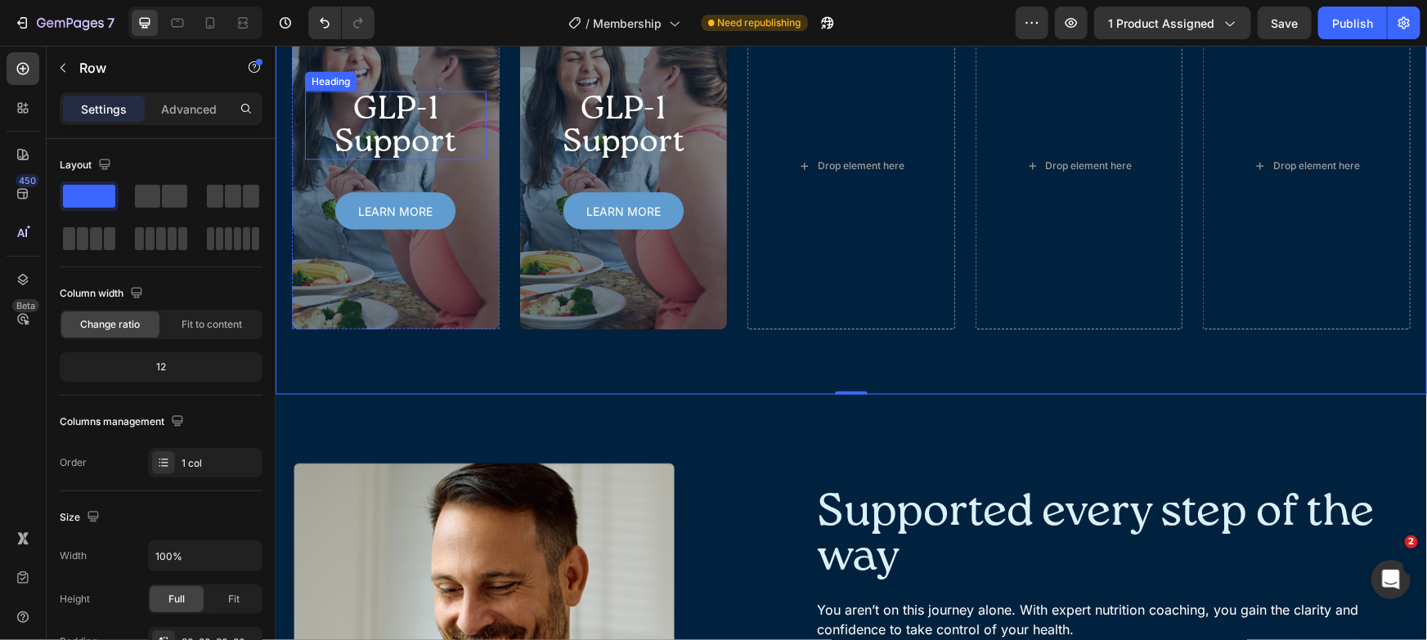
click at [417, 159] on h2 "GLP-1 Support" at bounding box center [395, 125] width 182 height 69
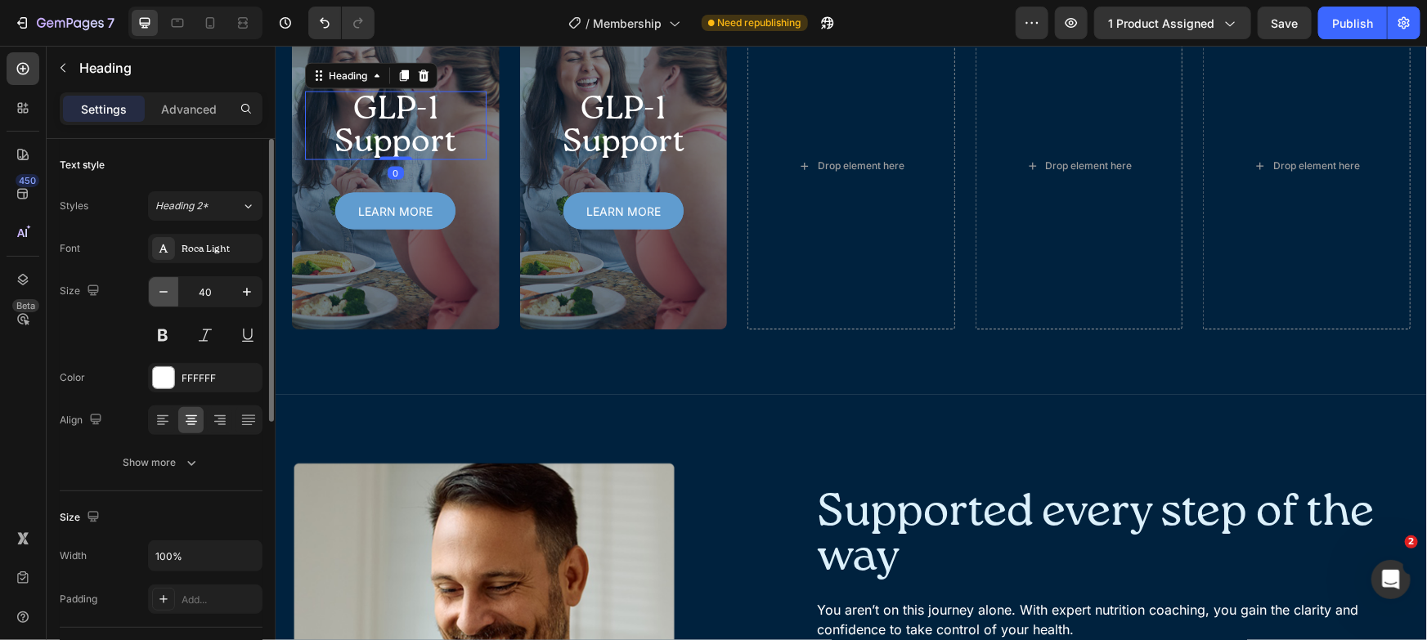
click at [157, 292] on icon "button" at bounding box center [163, 292] width 16 height 16
type input "38"
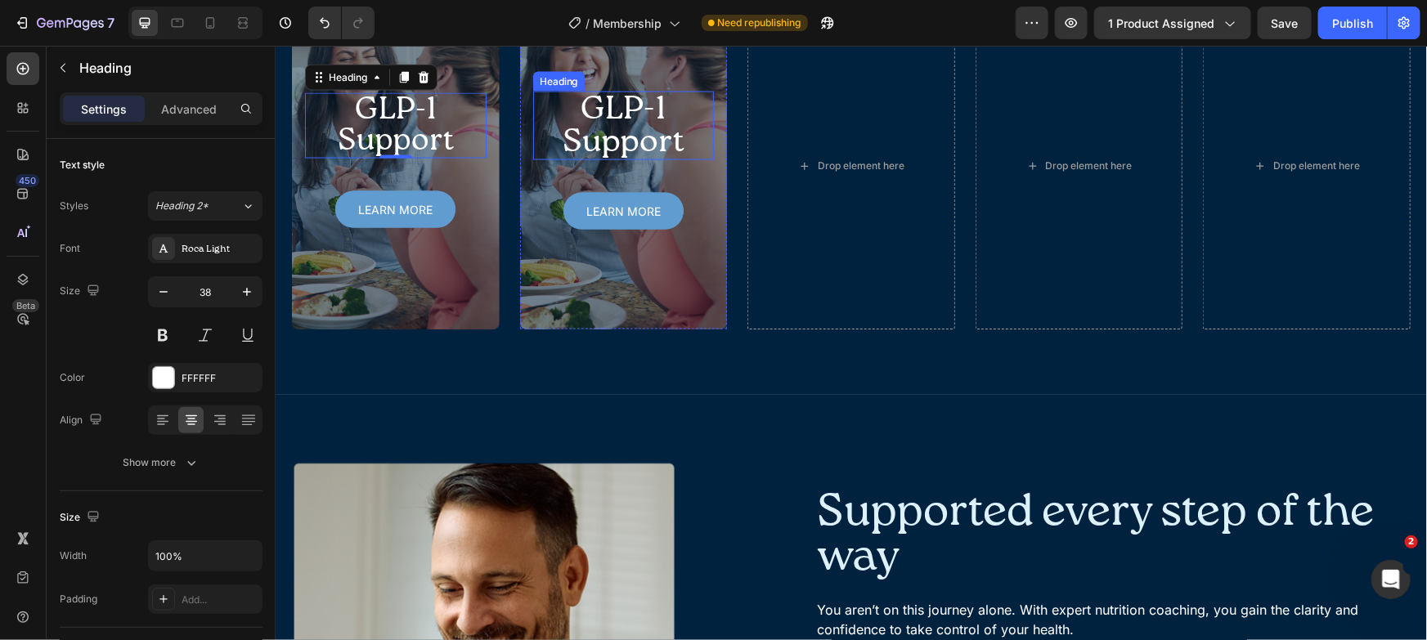
click at [636, 159] on h2 "GLP-1 Support" at bounding box center [623, 125] width 182 height 69
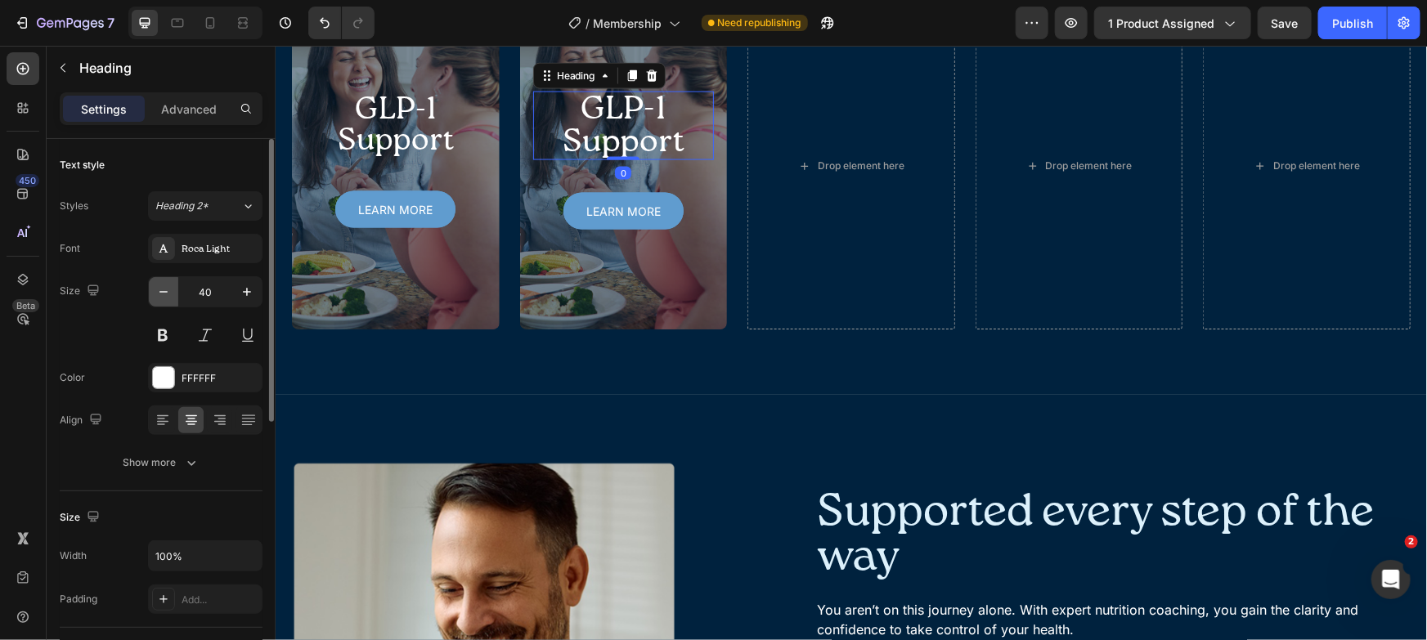
click at [164, 282] on button "button" at bounding box center [163, 291] width 29 height 29
type input "38"
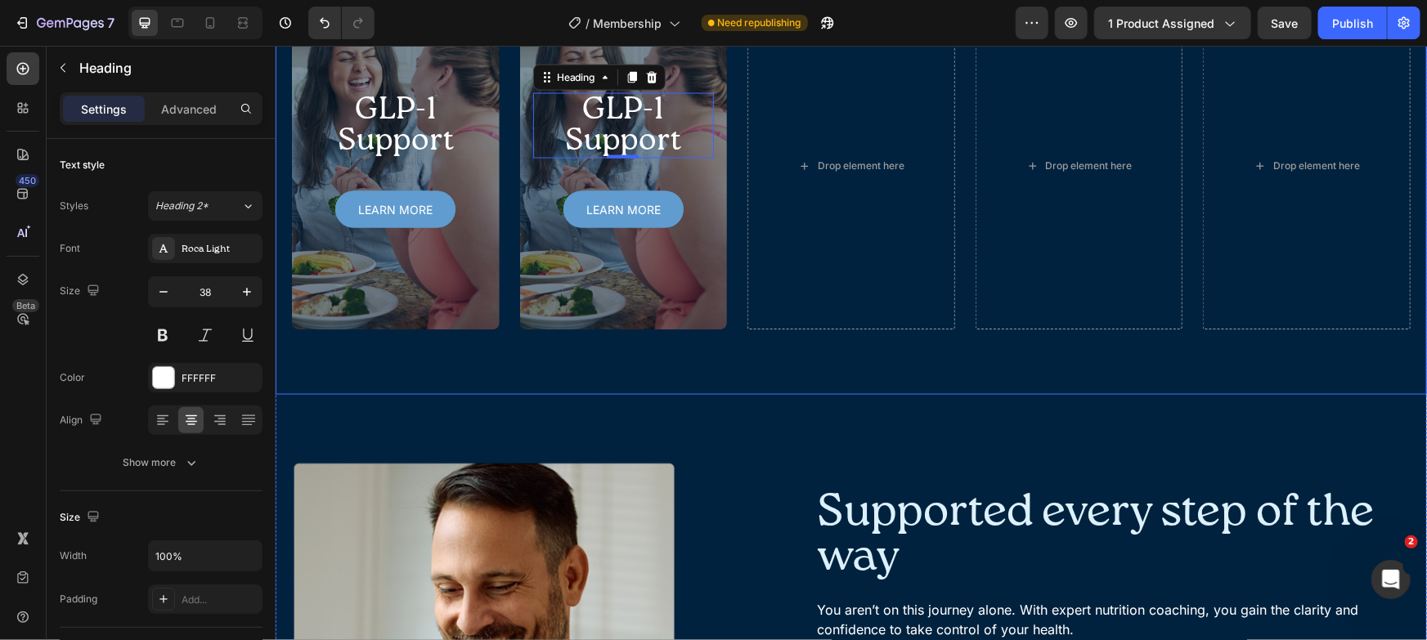
click at [327, 172] on div "Programs designed for your health concerns Heading Once you complete onboarding…" at bounding box center [850, 106] width 1119 height 446
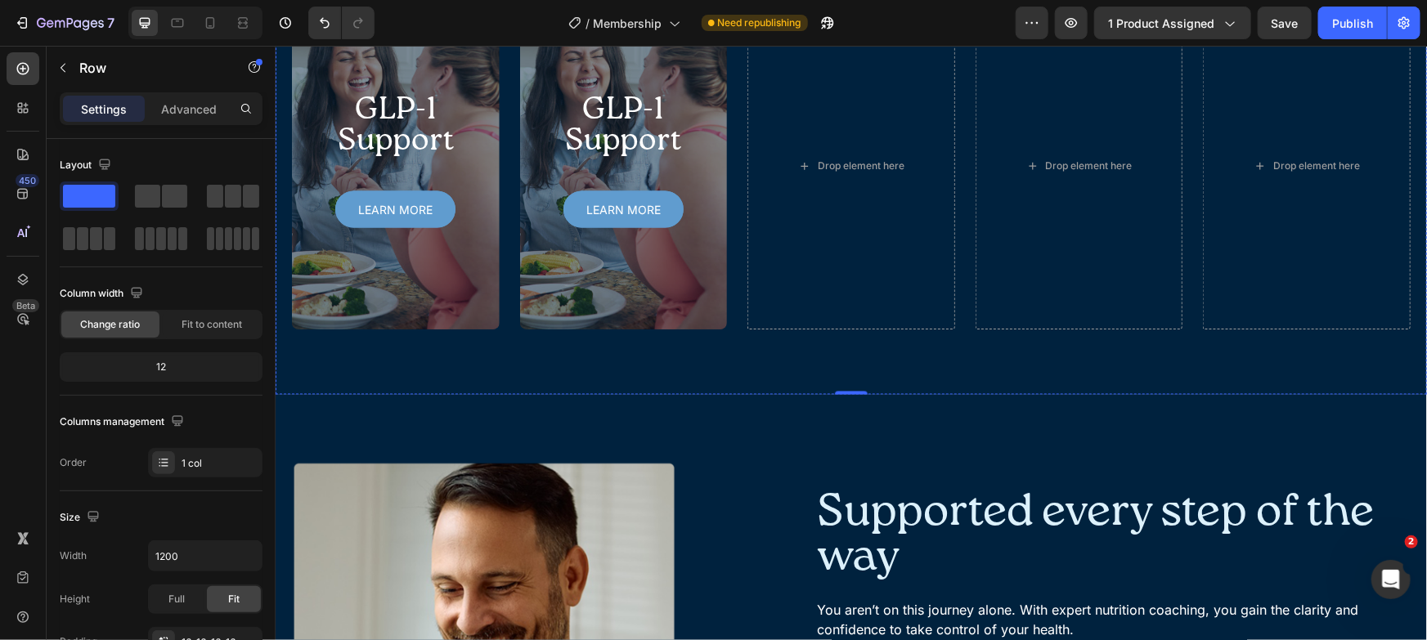
click at [197, 111] on p "Advanced" at bounding box center [189, 109] width 56 height 17
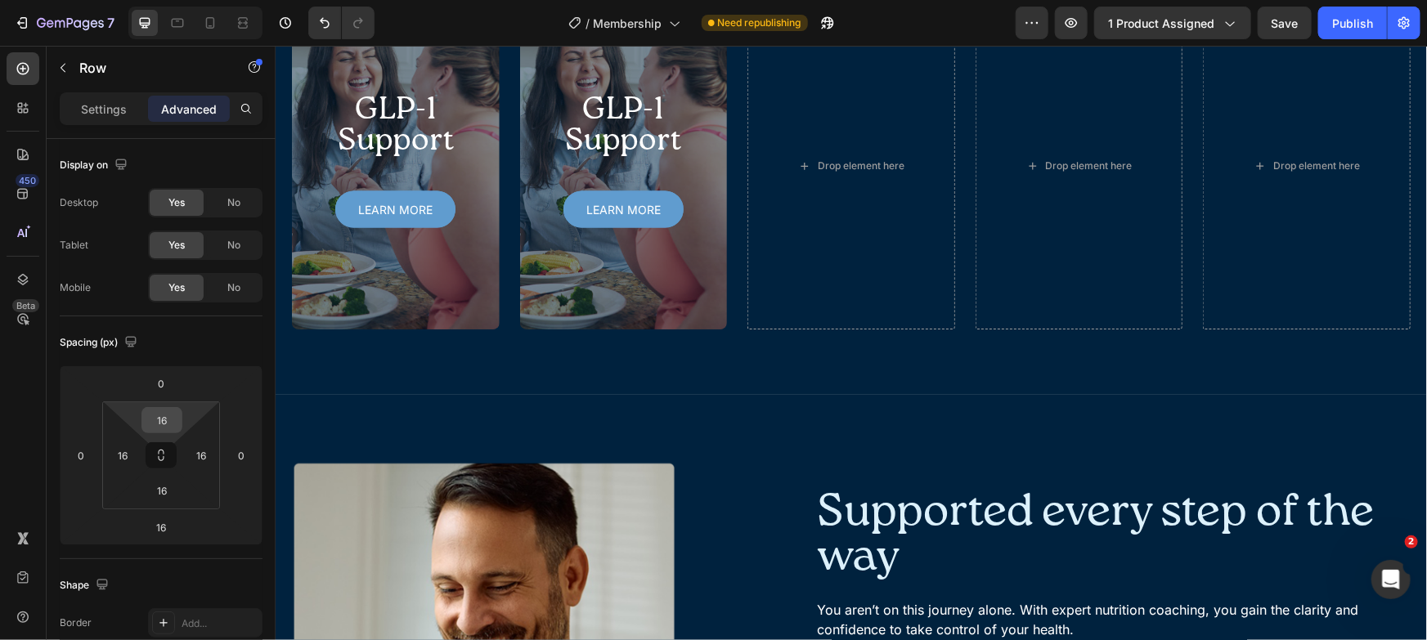
click at [161, 417] on input "16" at bounding box center [162, 420] width 33 height 25
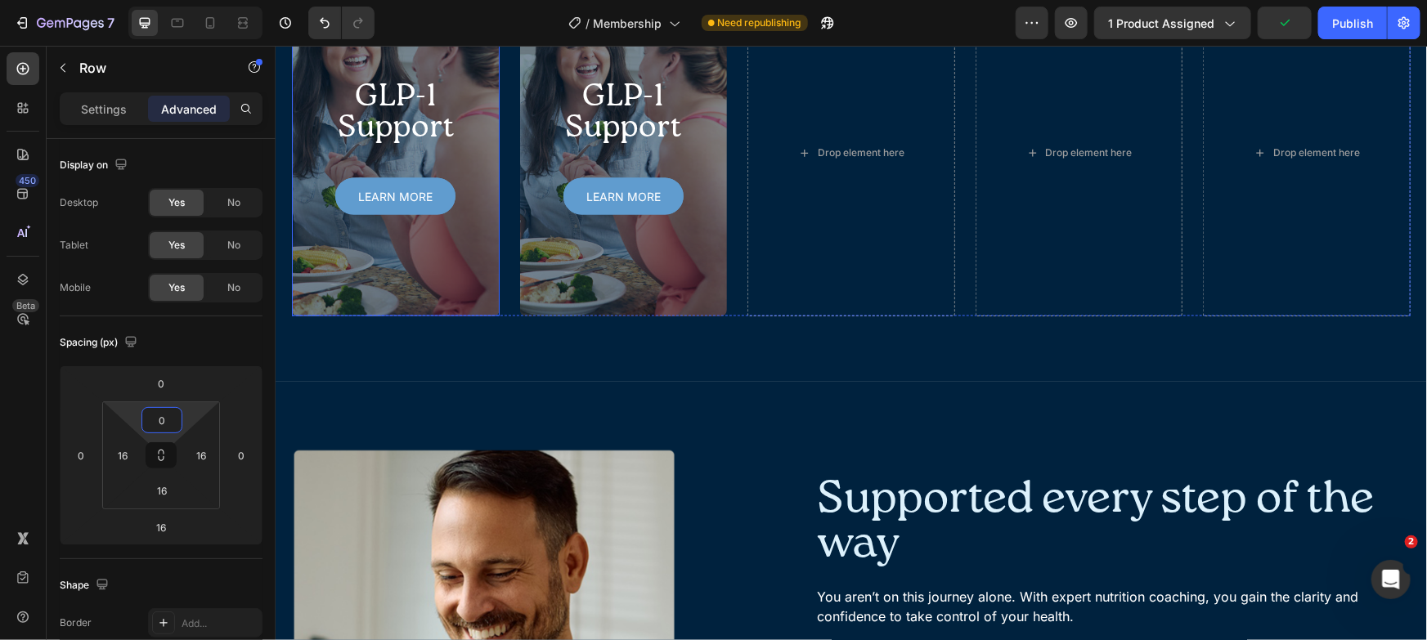
type input "0"
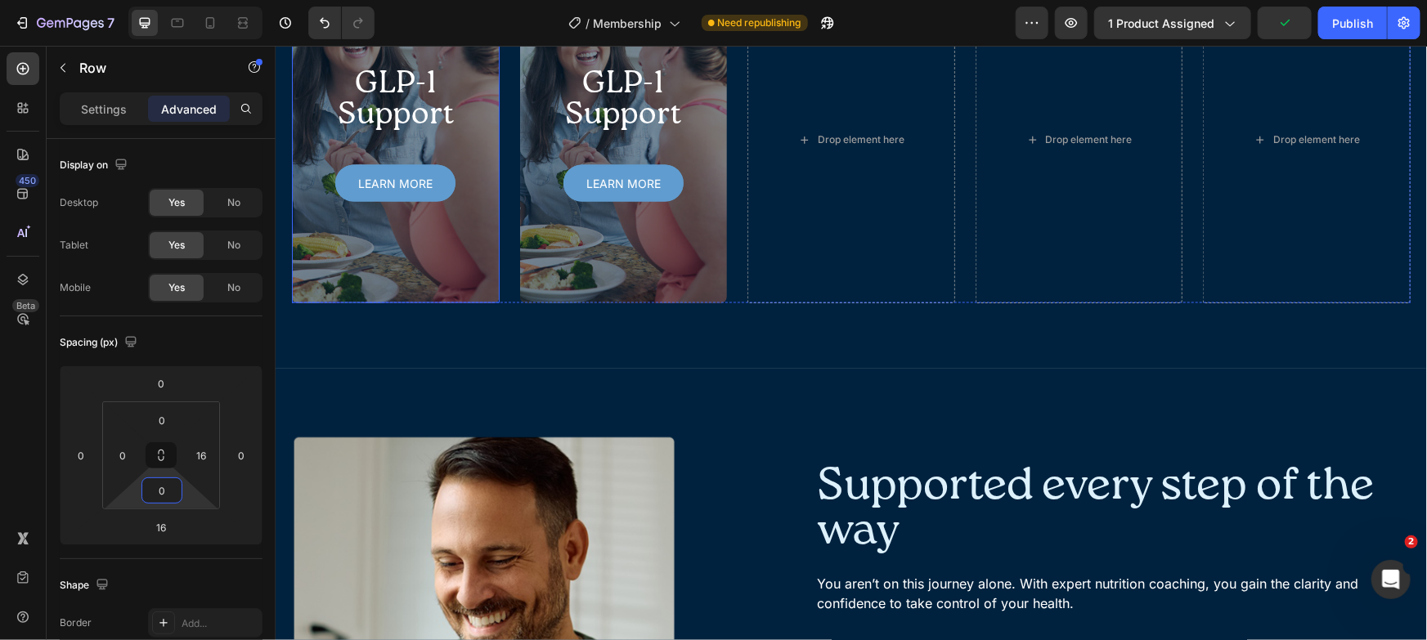
type input "0"
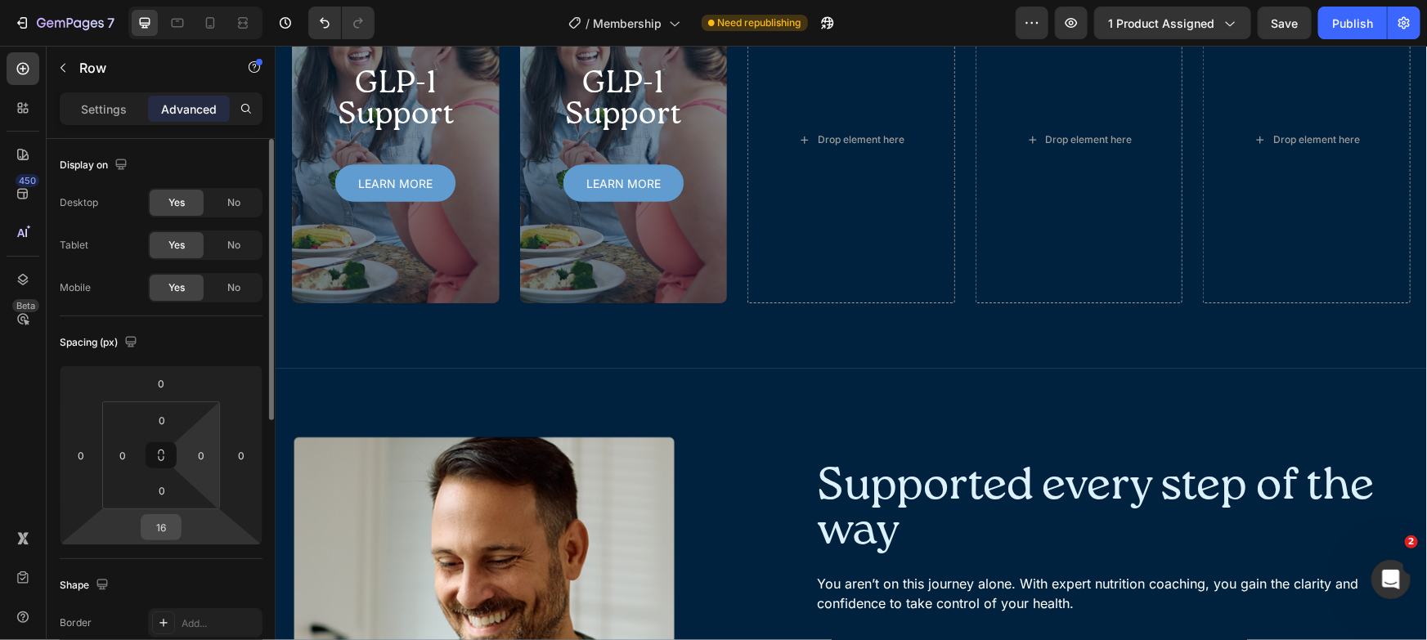
click at [163, 527] on input "16" at bounding box center [161, 527] width 33 height 25
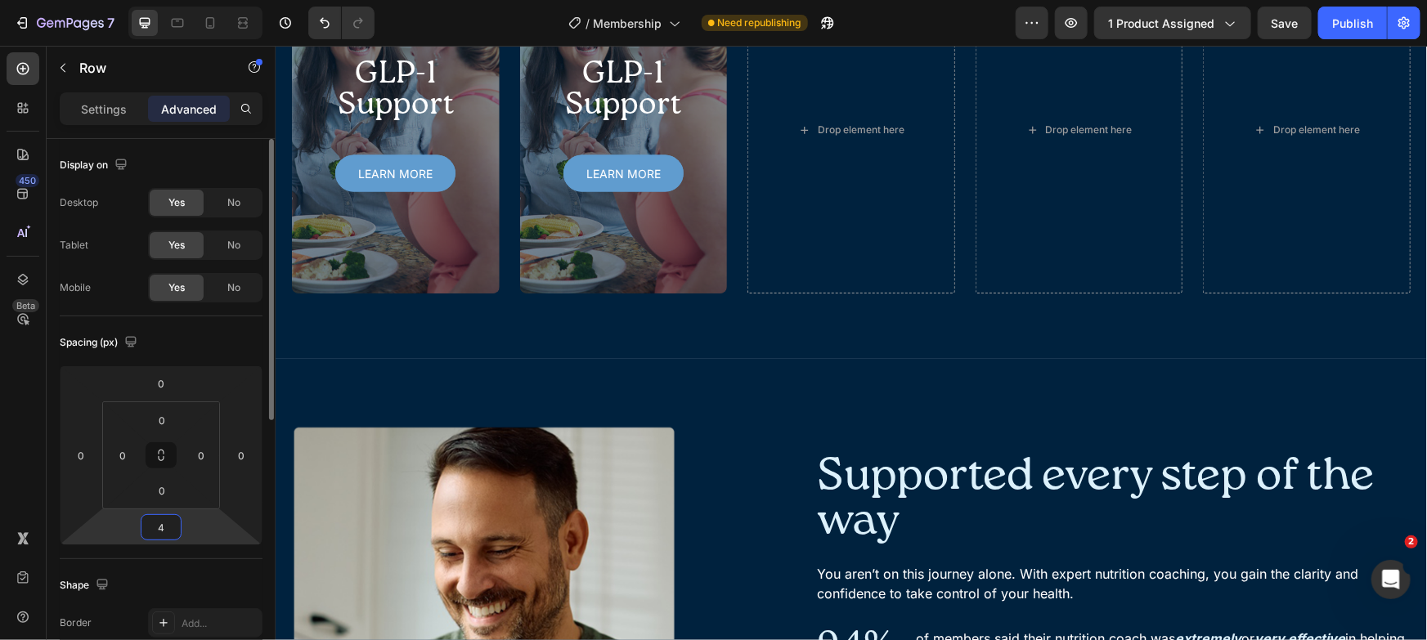
type input "40"
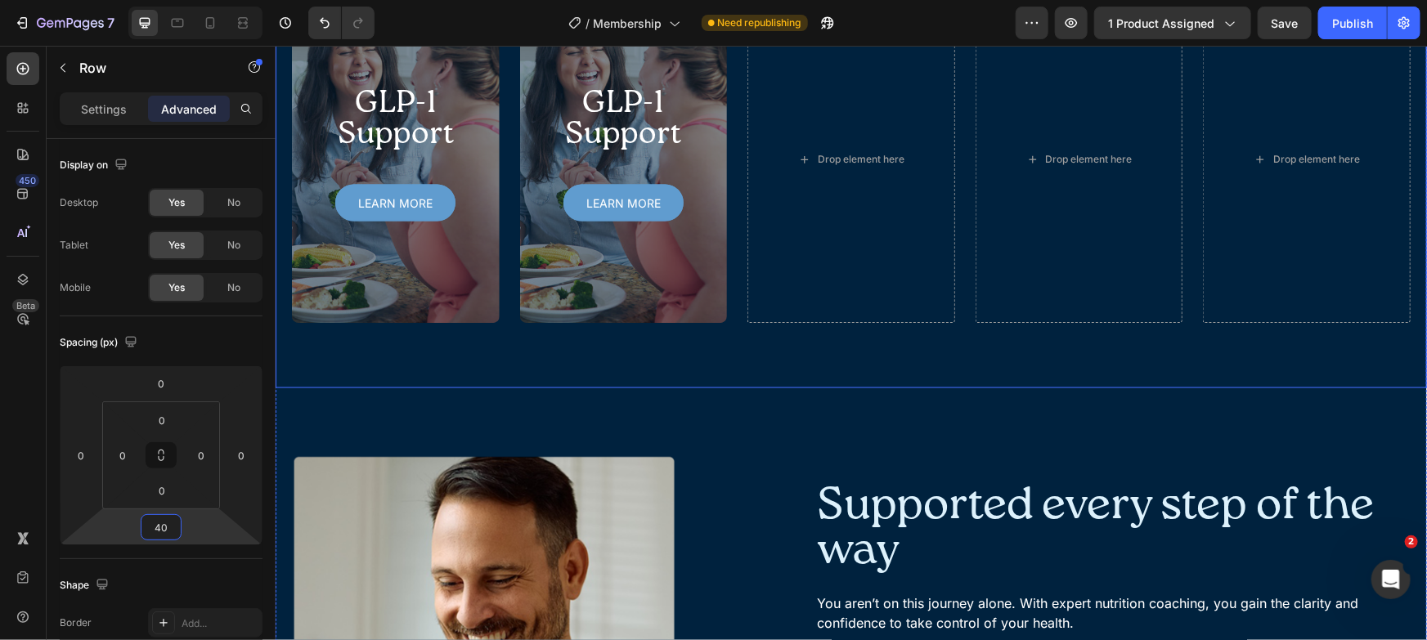
click at [652, 85] on div "Programs designed for your health concerns Heading Once you complete onboarding…" at bounding box center [850, 103] width 1151 height 570
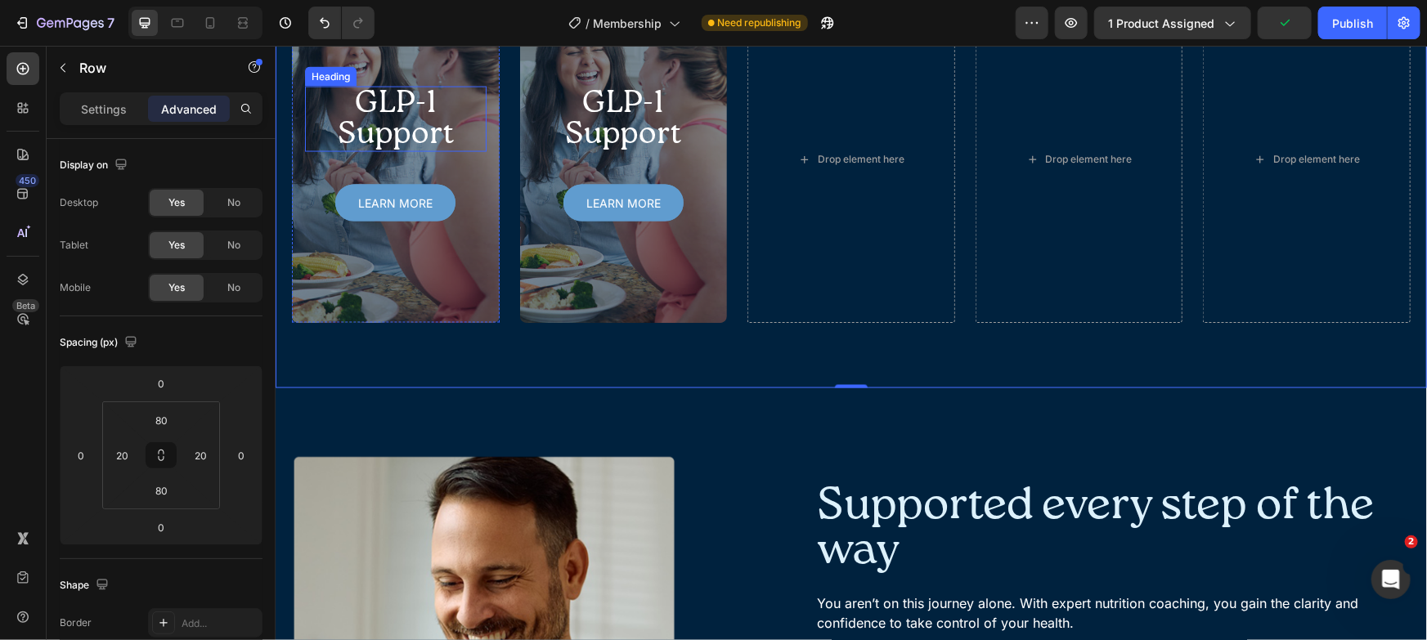
click at [395, 151] on h2 "GLP-1 Support" at bounding box center [395, 118] width 182 height 65
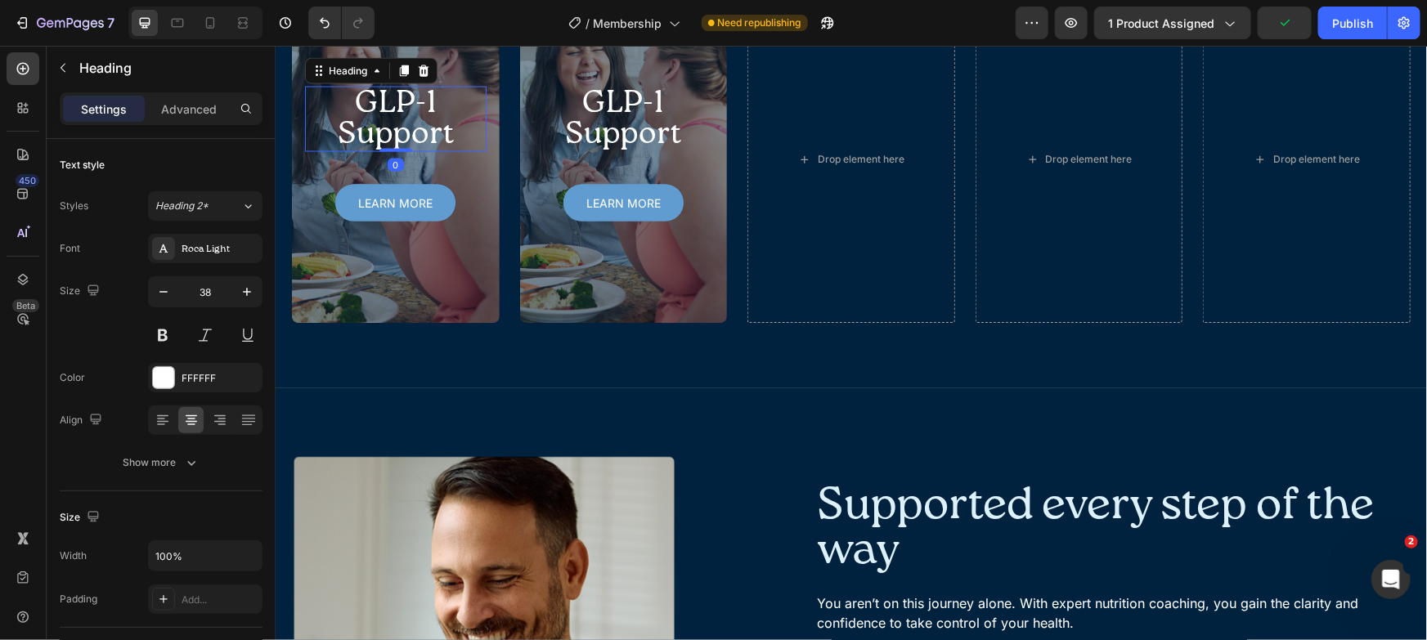
click at [395, 151] on h2 "GLP-1 Support" at bounding box center [395, 118] width 182 height 65
click at [395, 150] on p "GLP-1 Support" at bounding box center [395, 119] width 178 height 62
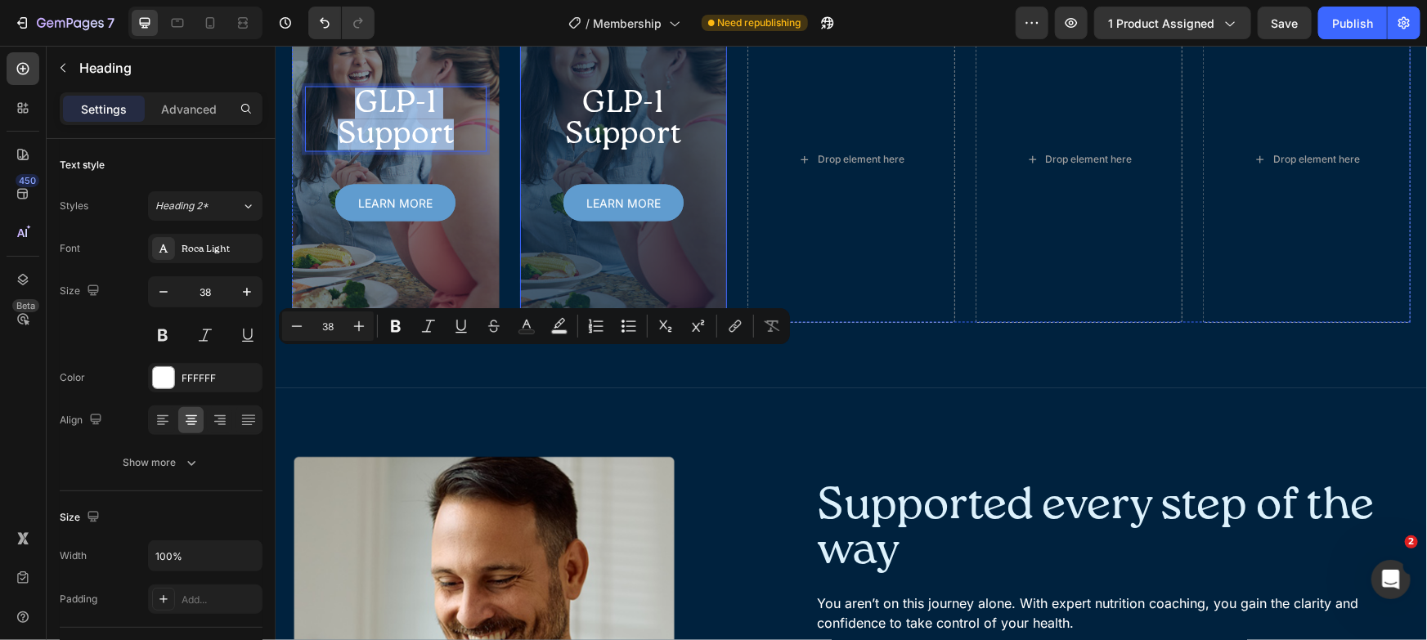
click at [660, 285] on div "Overlay" at bounding box center [623, 158] width 208 height 327
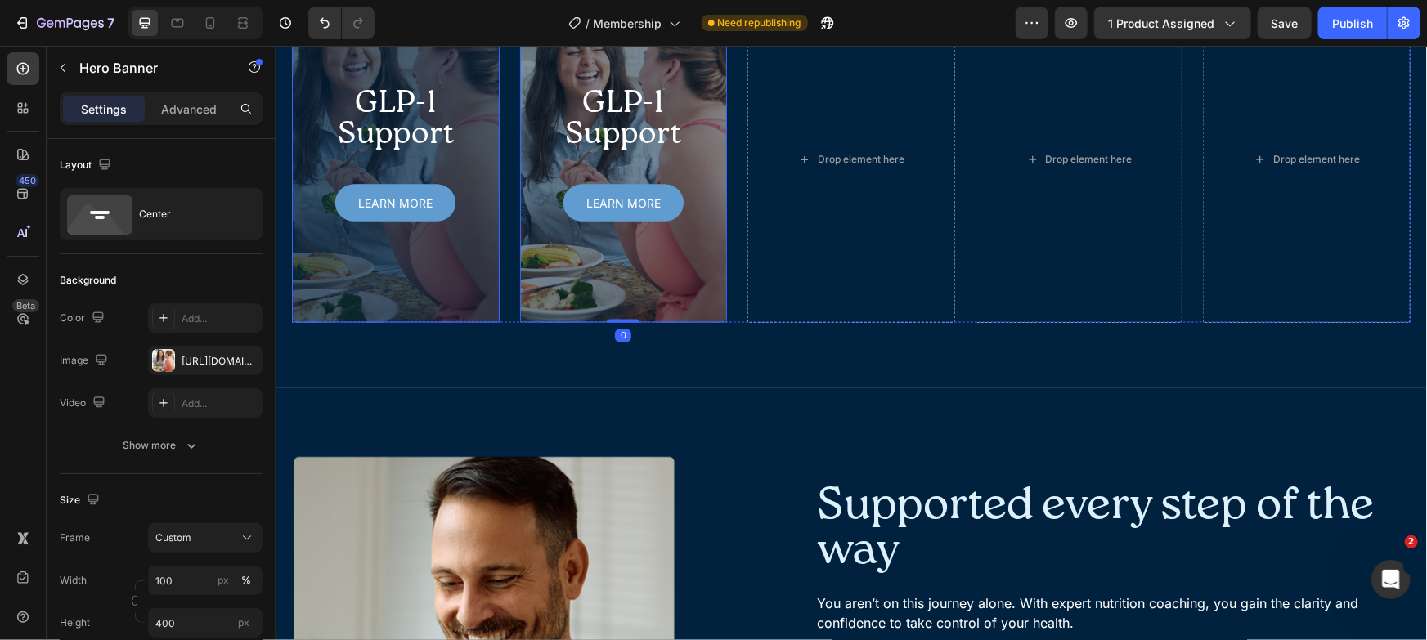
click at [370, 290] on div "Overlay" at bounding box center [395, 158] width 208 height 327
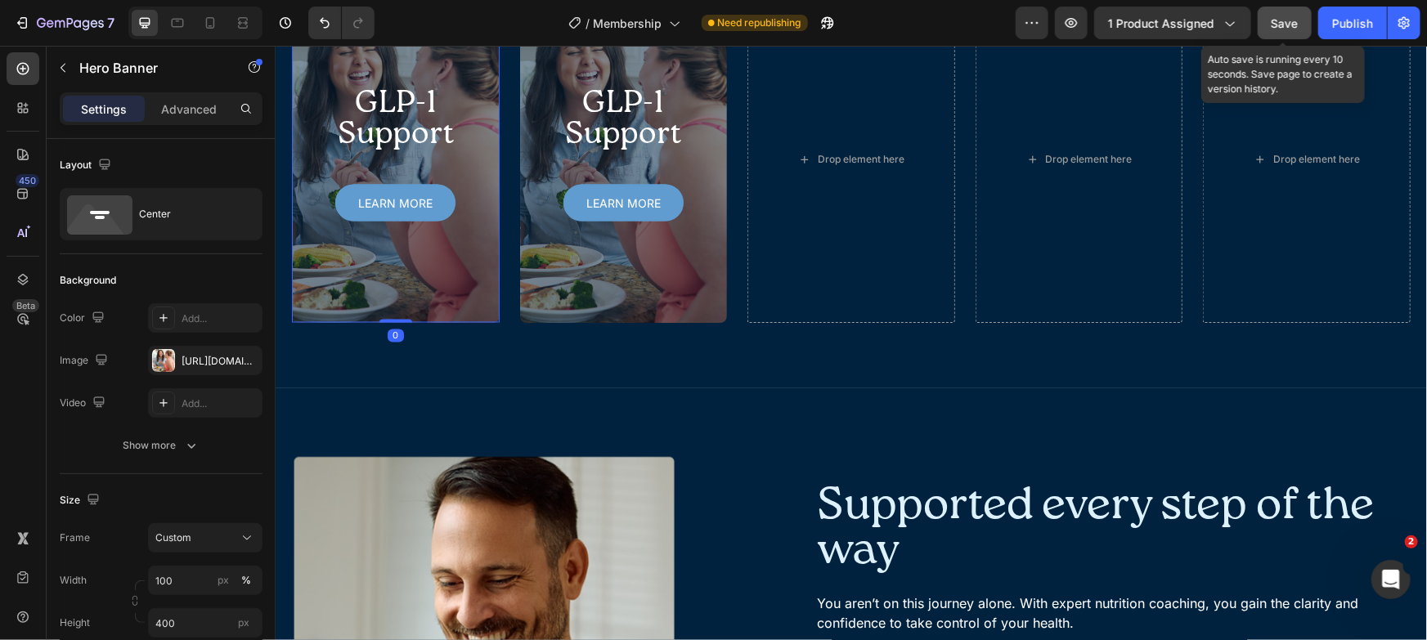
click at [1279, 16] on span "Save" at bounding box center [1285, 23] width 27 height 14
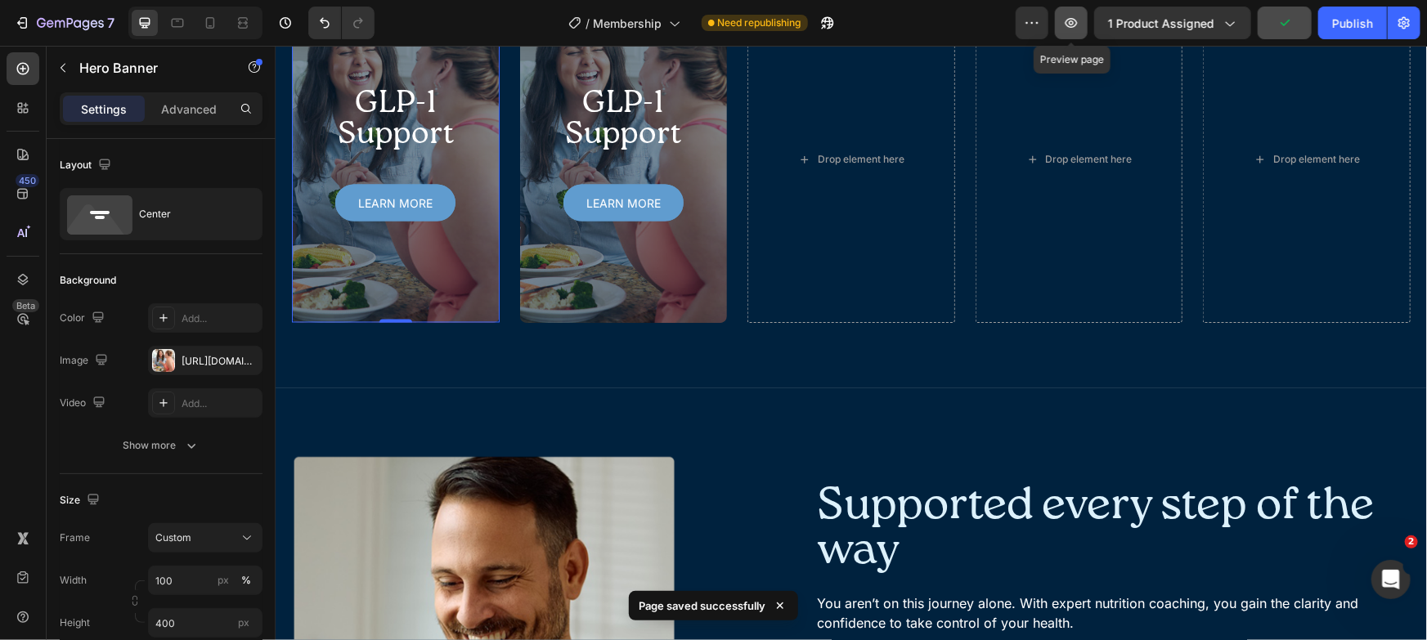
click at [1084, 23] on button "button" at bounding box center [1071, 23] width 33 height 33
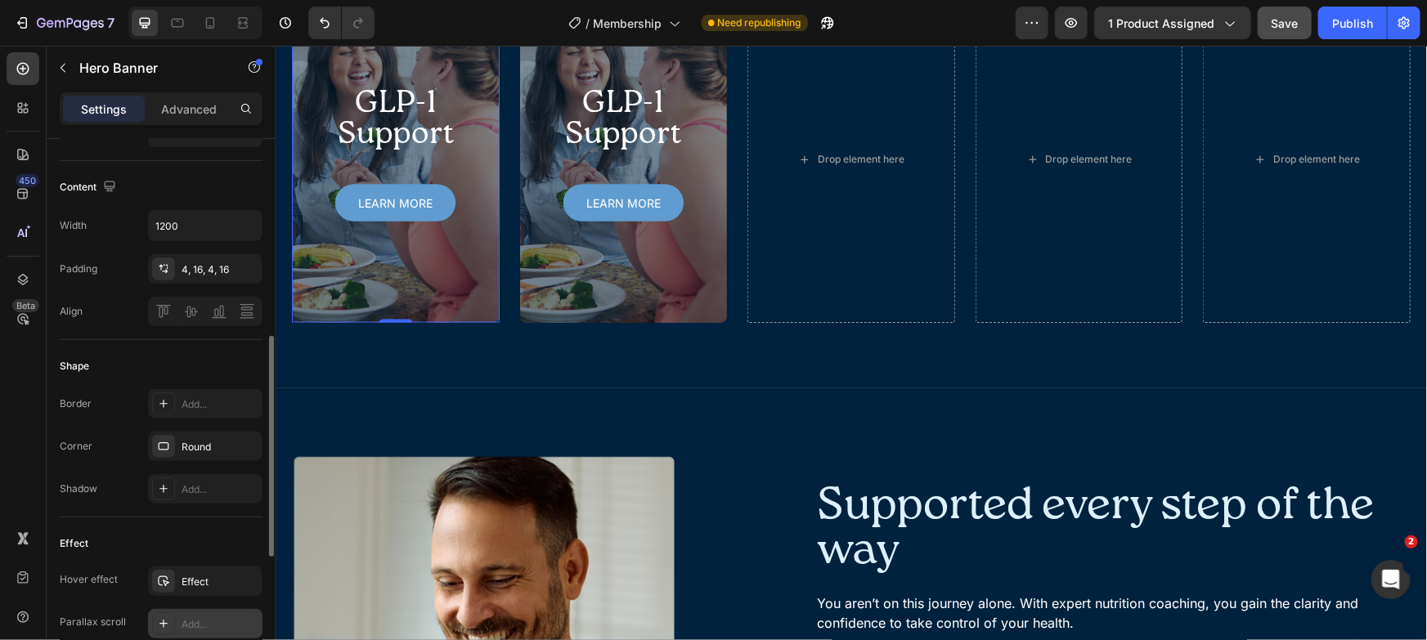
scroll to position [611, 0]
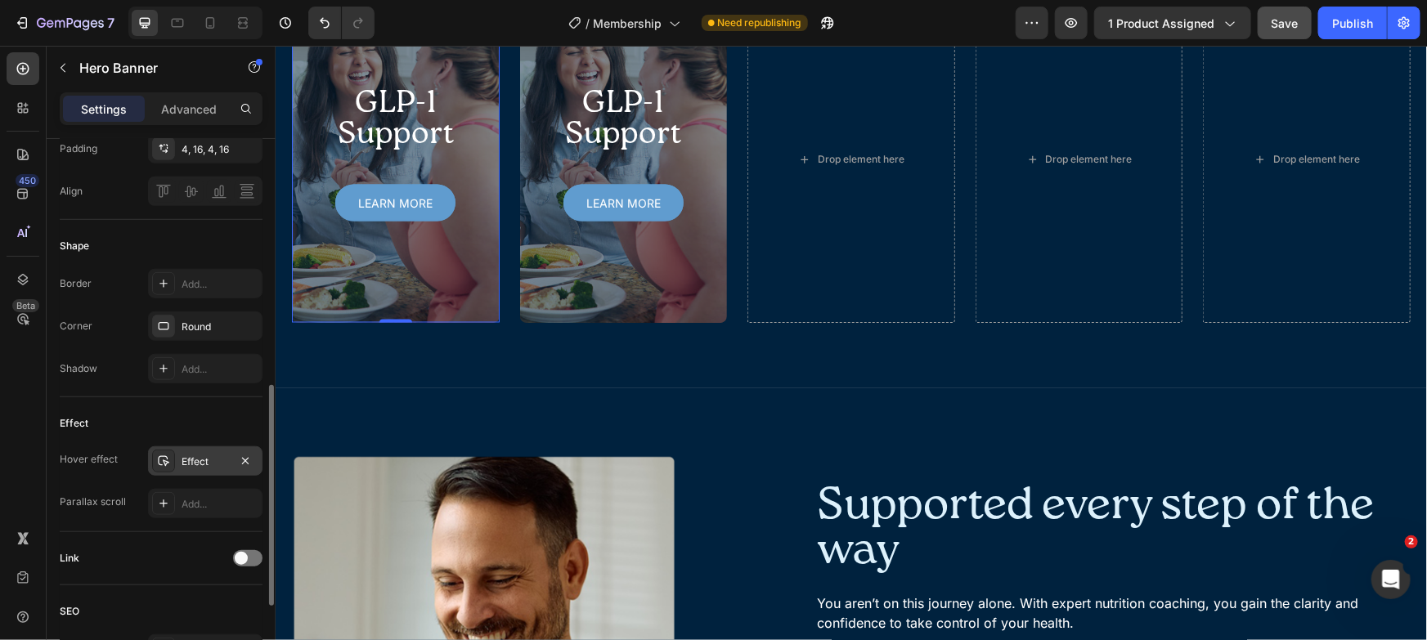
click at [199, 473] on div "Effect" at bounding box center [205, 461] width 114 height 29
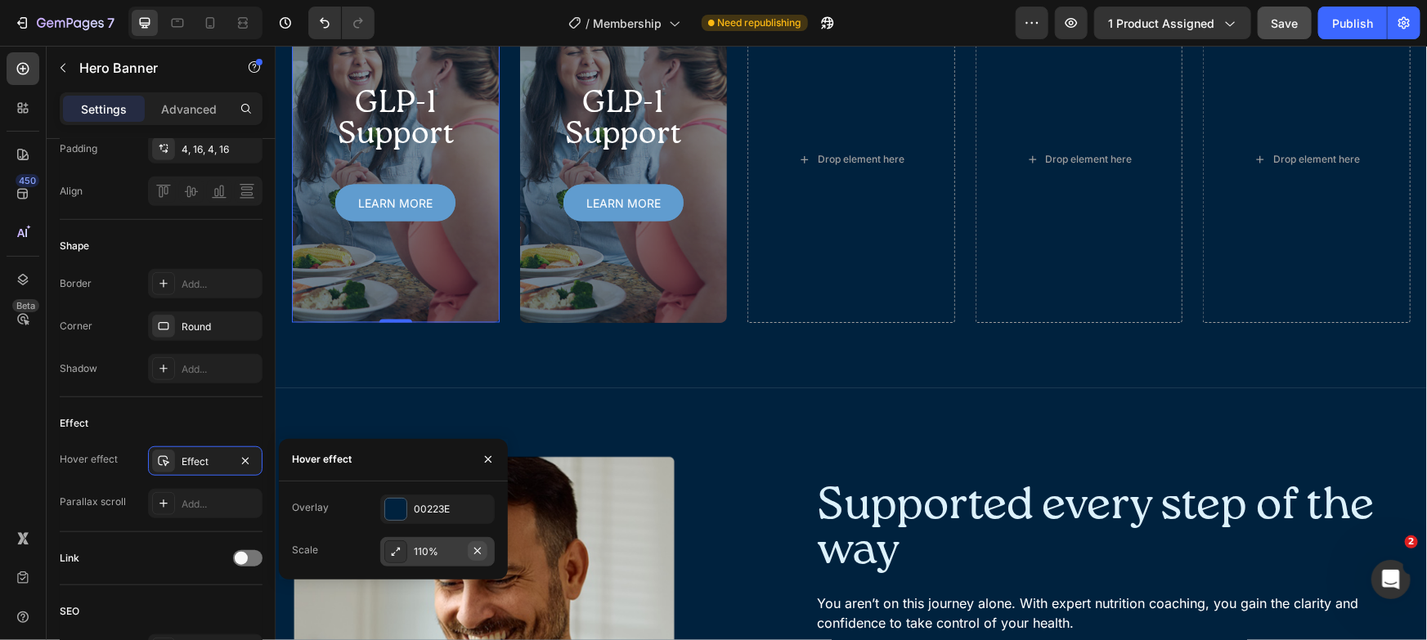
click at [478, 552] on icon "button" at bounding box center [477, 551] width 13 height 13
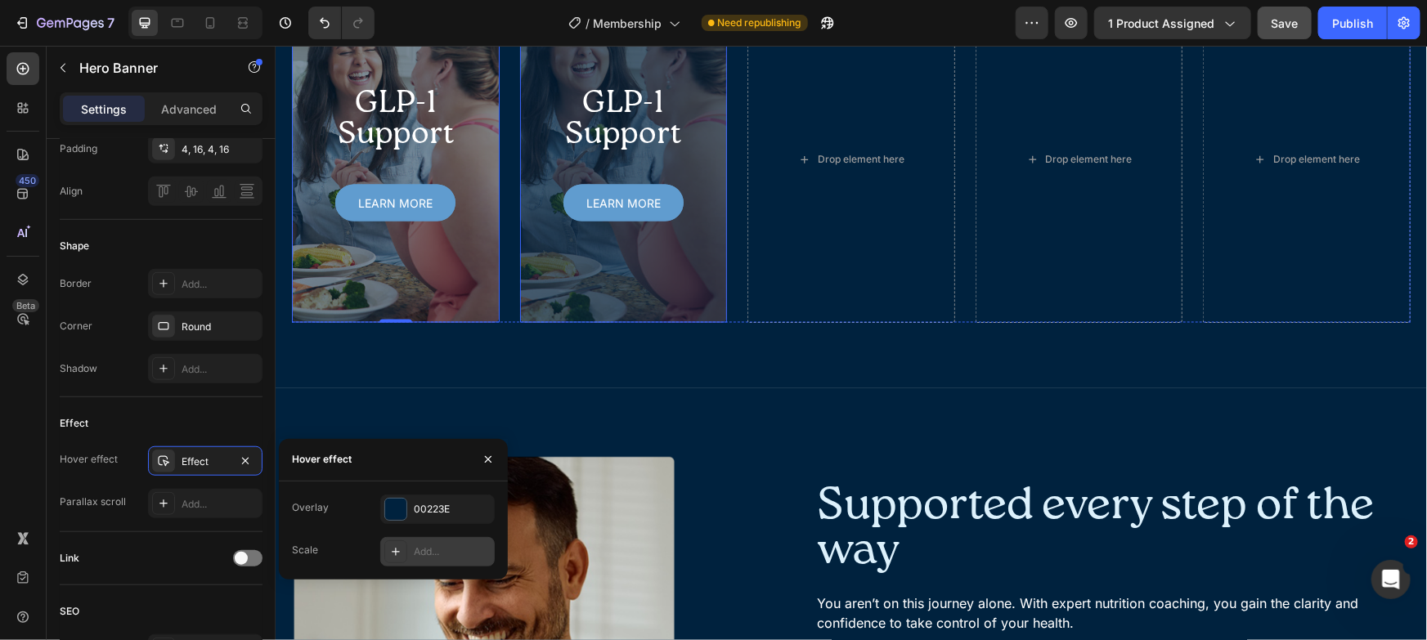
click at [590, 298] on div "Overlay" at bounding box center [623, 158] width 208 height 327
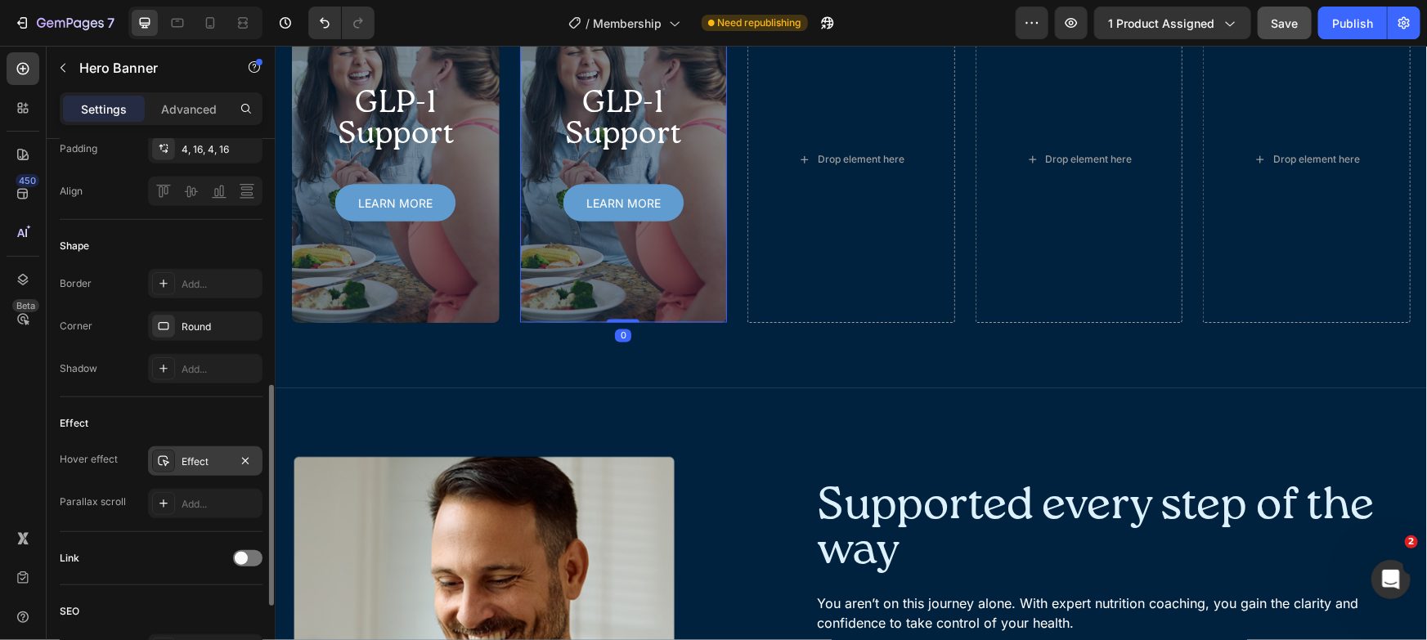
click at [197, 455] on div "Effect" at bounding box center [205, 462] width 47 height 15
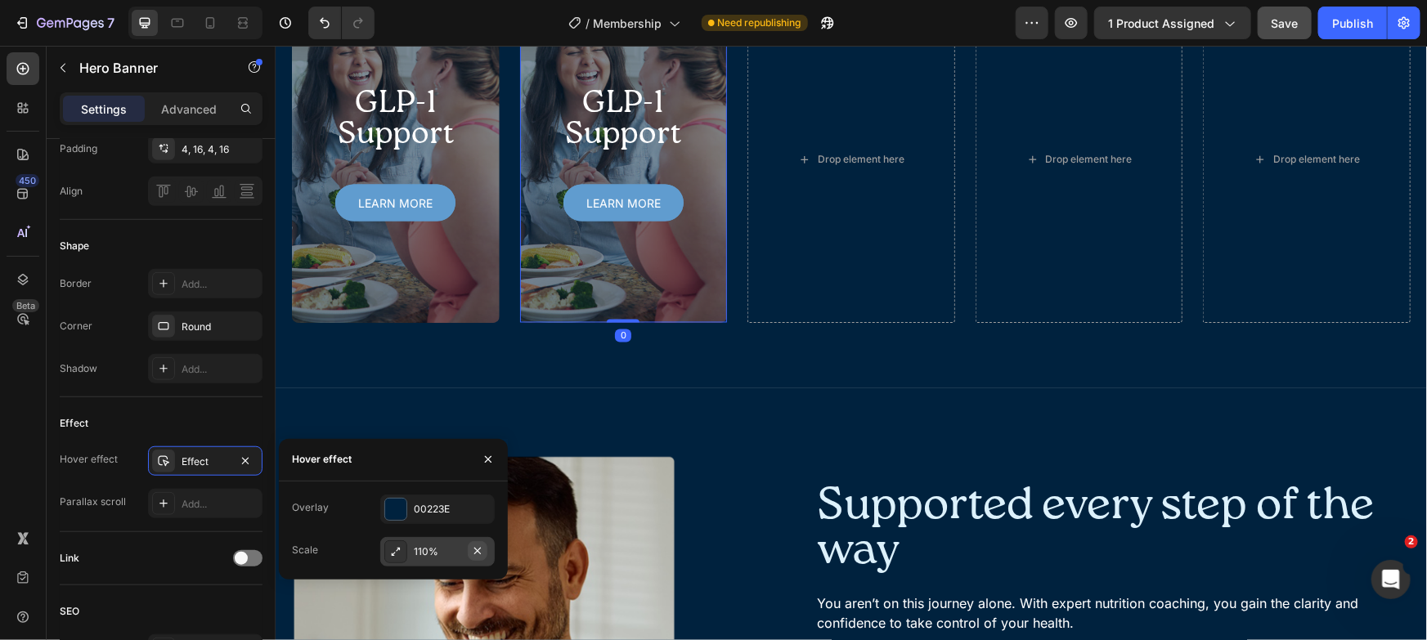
click at [479, 552] on icon "button" at bounding box center [477, 551] width 7 height 7
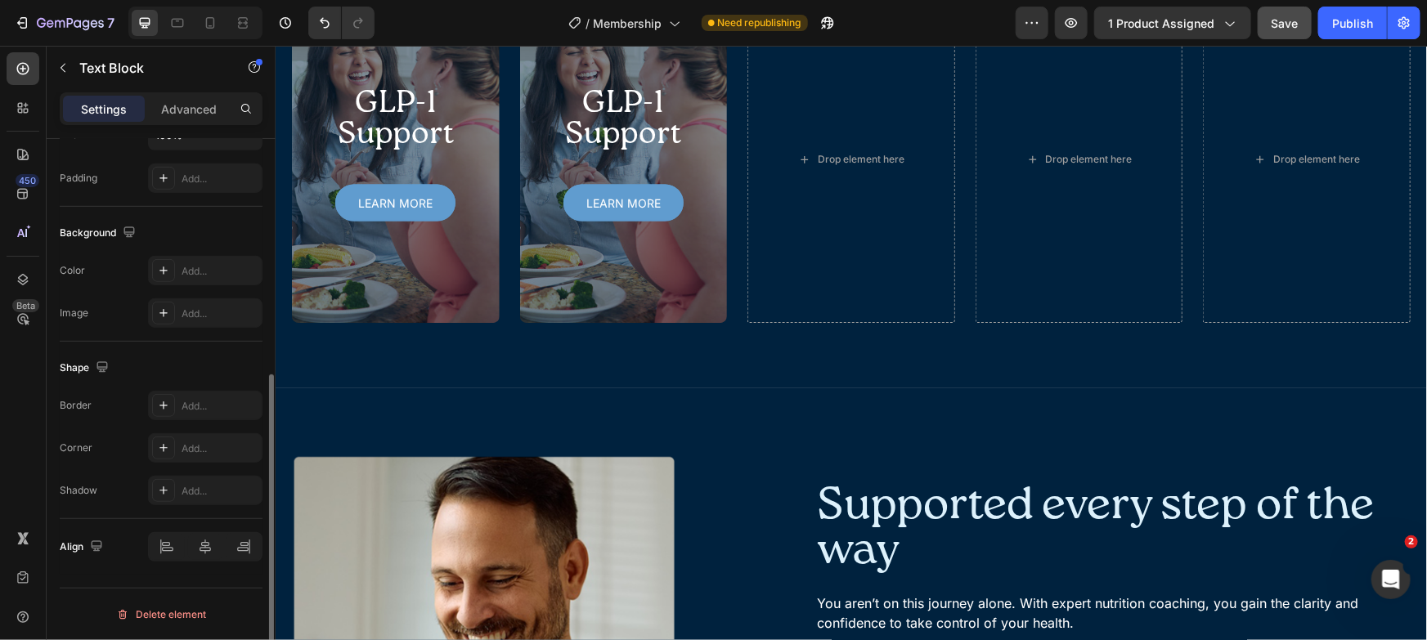
scroll to position [0, 0]
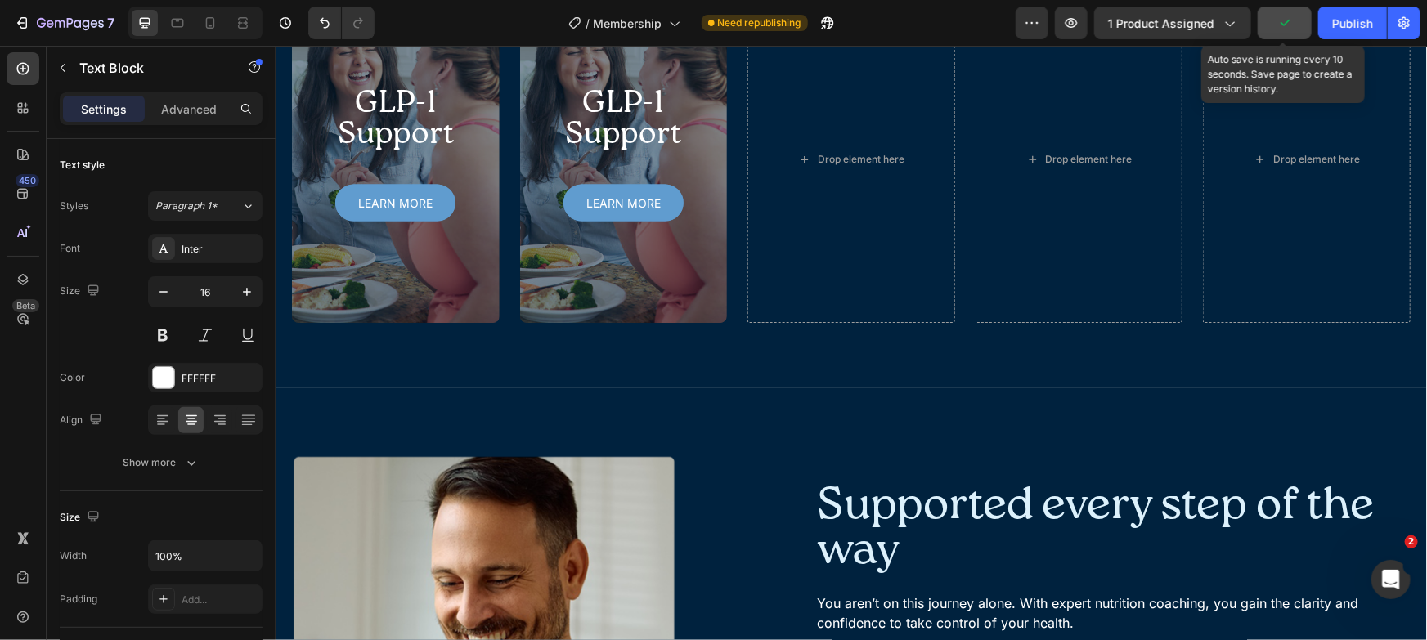
click at [1281, 24] on icon "button" at bounding box center [1285, 23] width 16 height 16
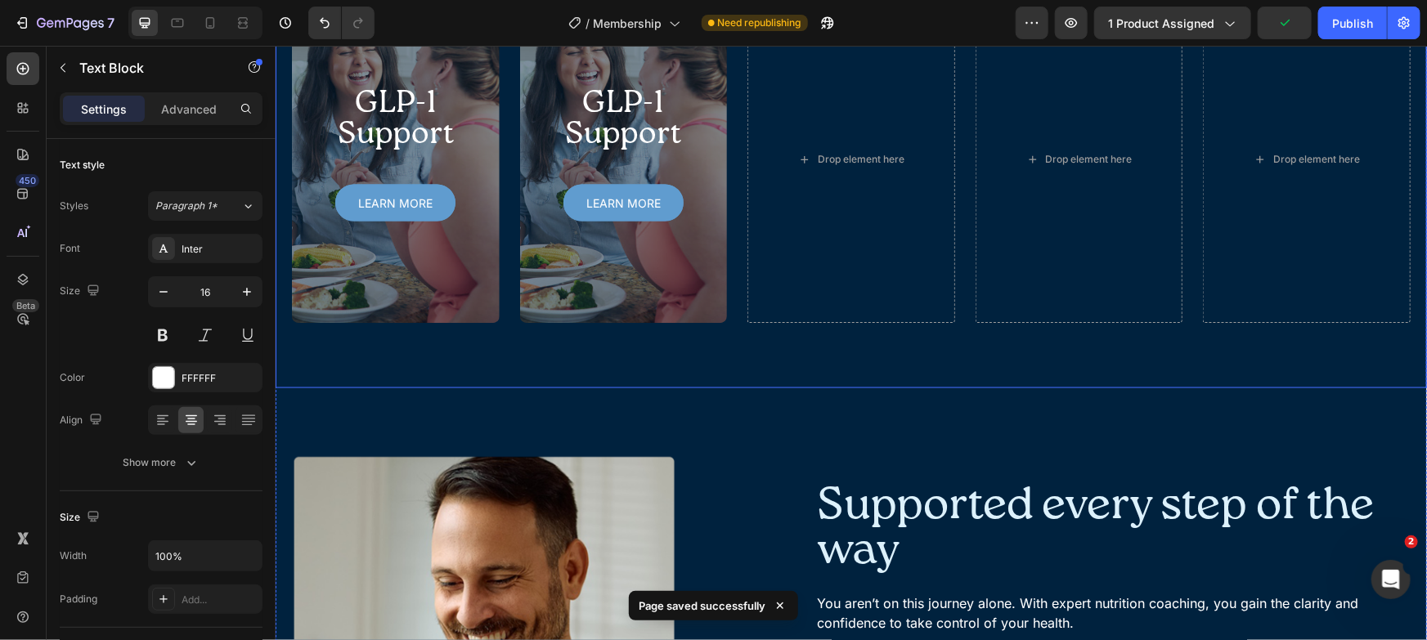
click at [1263, 86] on div "Programs designed for your health concerns Heading Once you complete onboarding…" at bounding box center [850, 103] width 1151 height 570
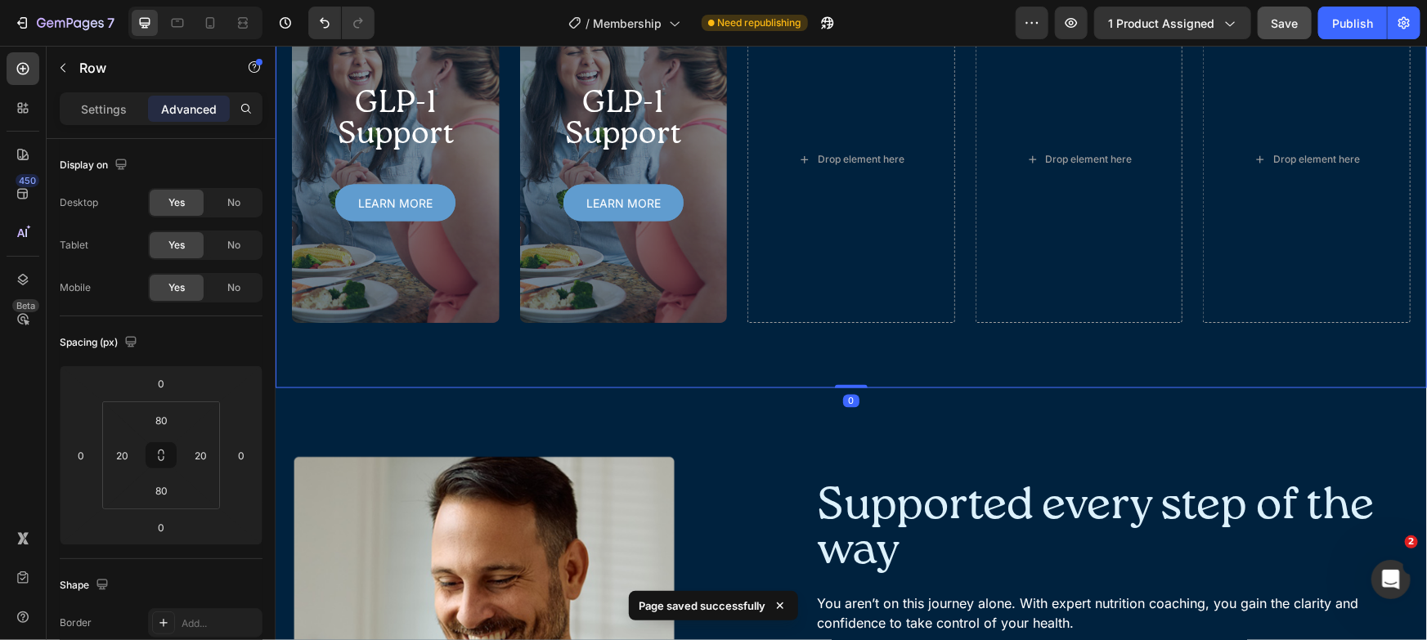
click at [1275, 38] on button "Save" at bounding box center [1285, 23] width 54 height 33
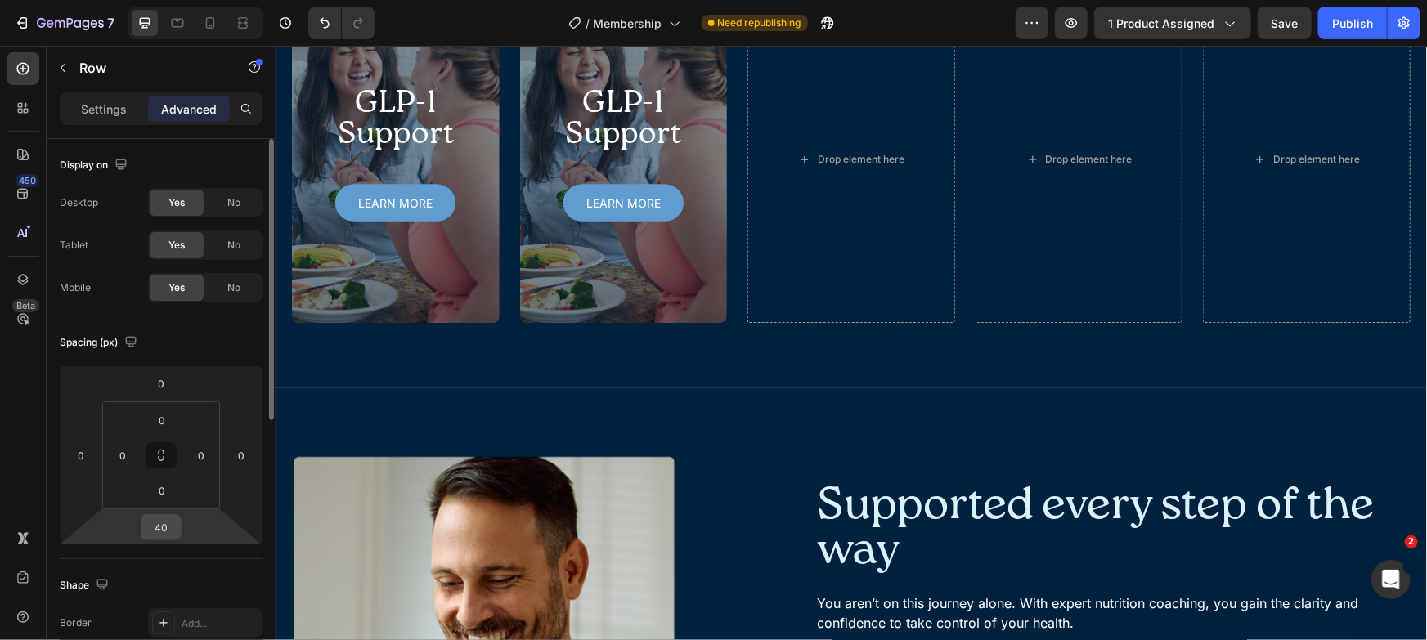
click at [164, 528] on input "40" at bounding box center [161, 527] width 33 height 25
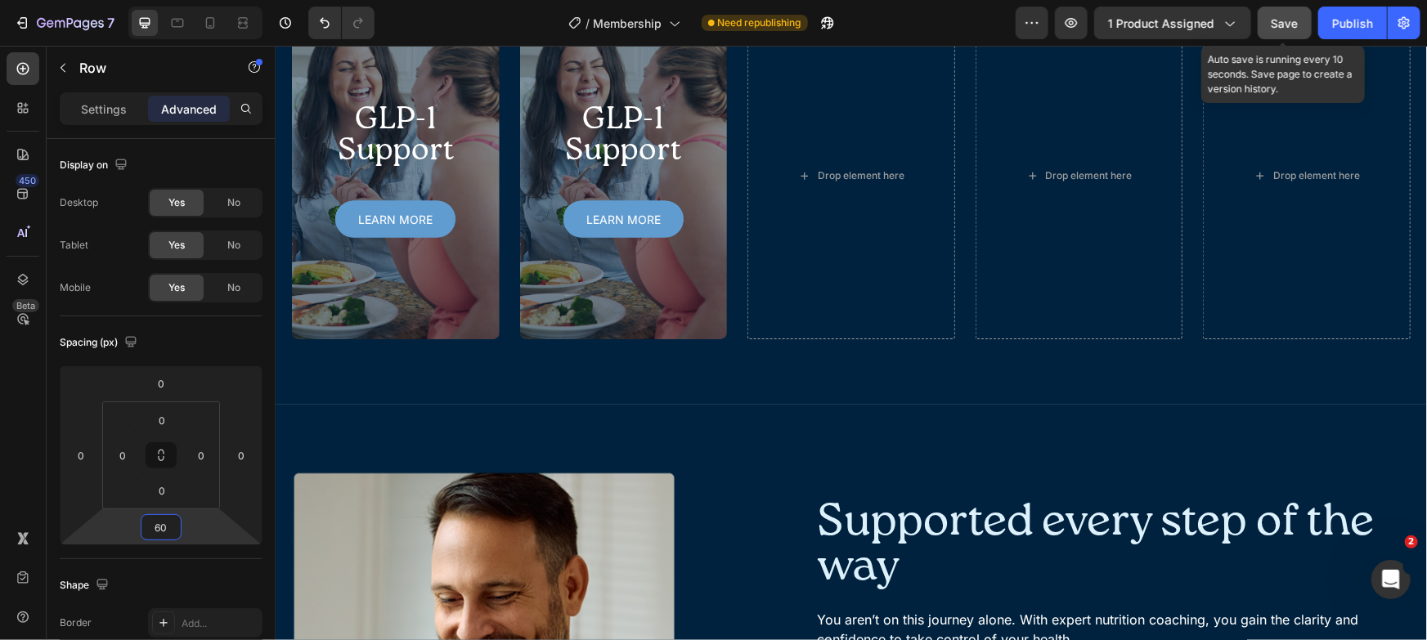
type input "60"
click at [1290, 12] on button "Save" at bounding box center [1285, 23] width 54 height 33
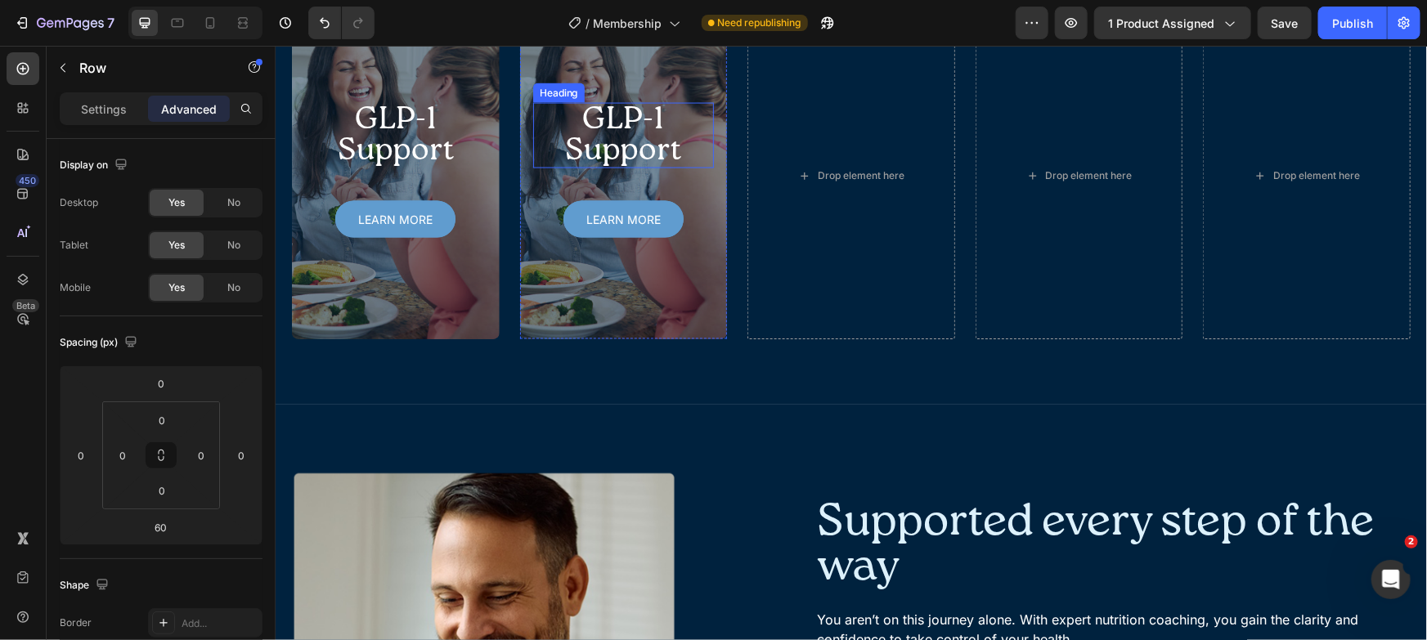
click at [634, 168] on h2 "GLP-1 Support" at bounding box center [623, 134] width 182 height 65
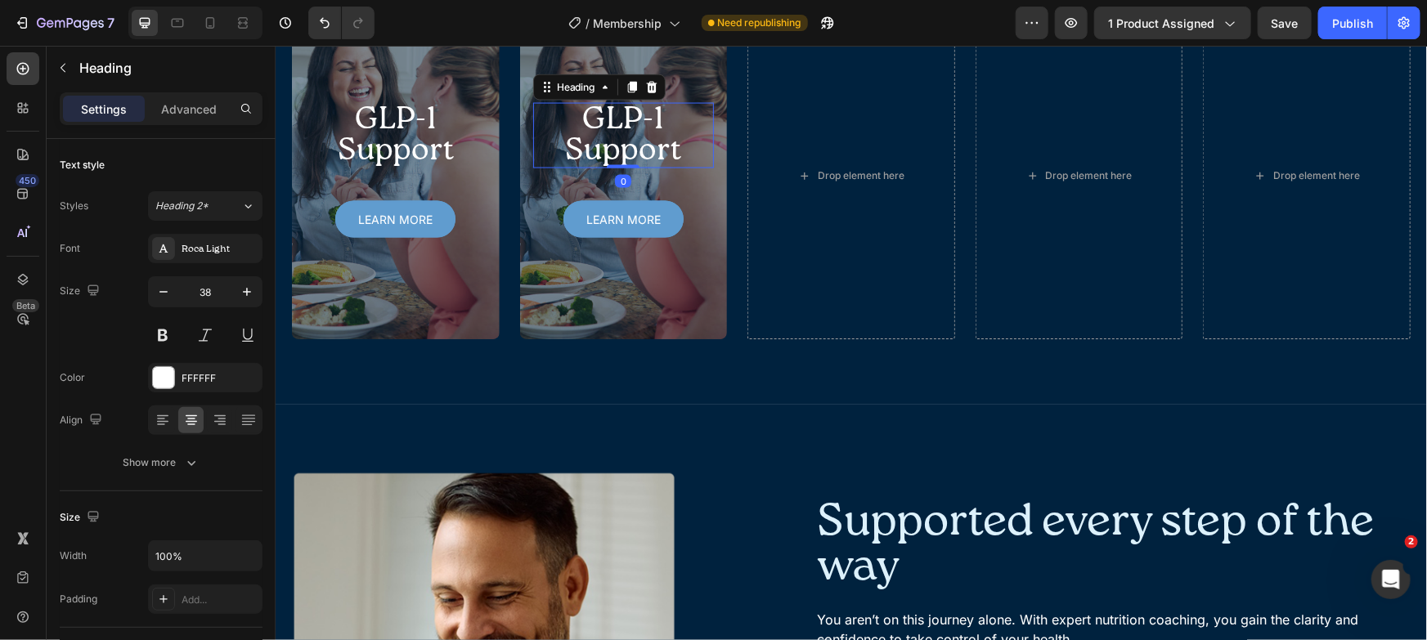
click at [634, 168] on h2 "GLP-1 Support" at bounding box center [623, 134] width 182 height 65
click at [634, 166] on p "GLP-1 Support" at bounding box center [623, 135] width 178 height 62
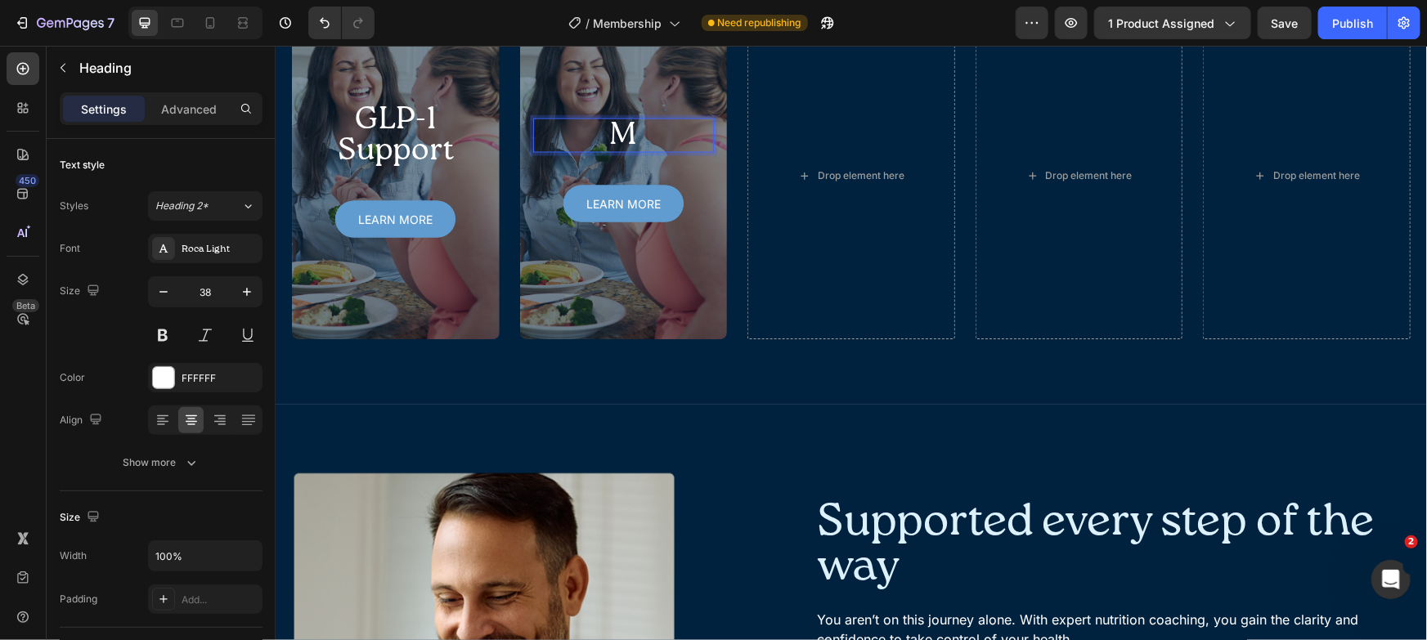
scroll to position [1354, 0]
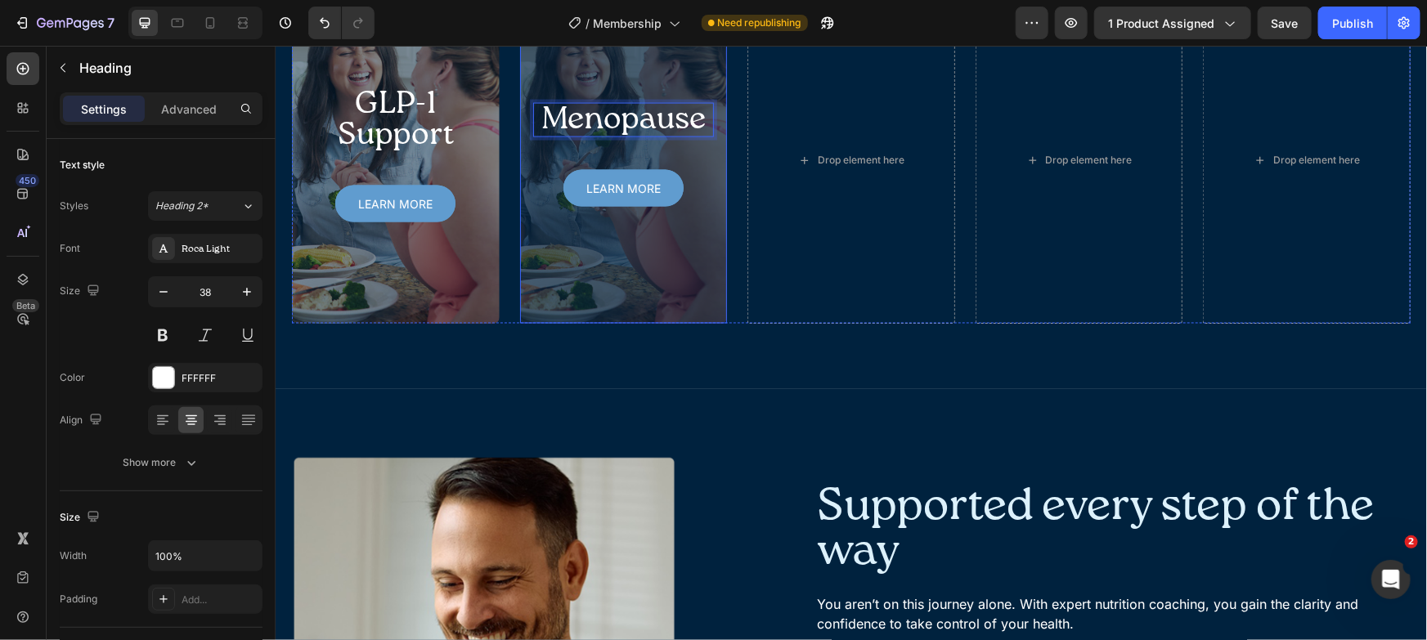
click at [653, 318] on div "Overlay" at bounding box center [623, 159] width 208 height 327
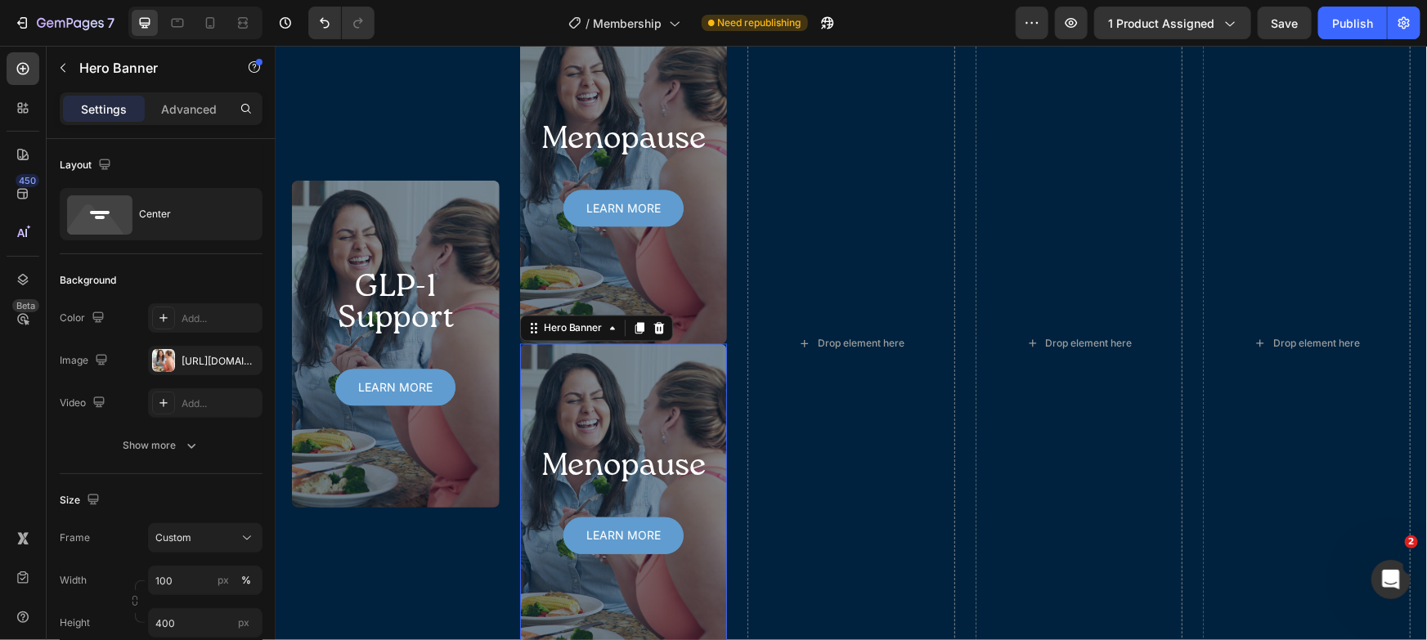
scroll to position [1839, 0]
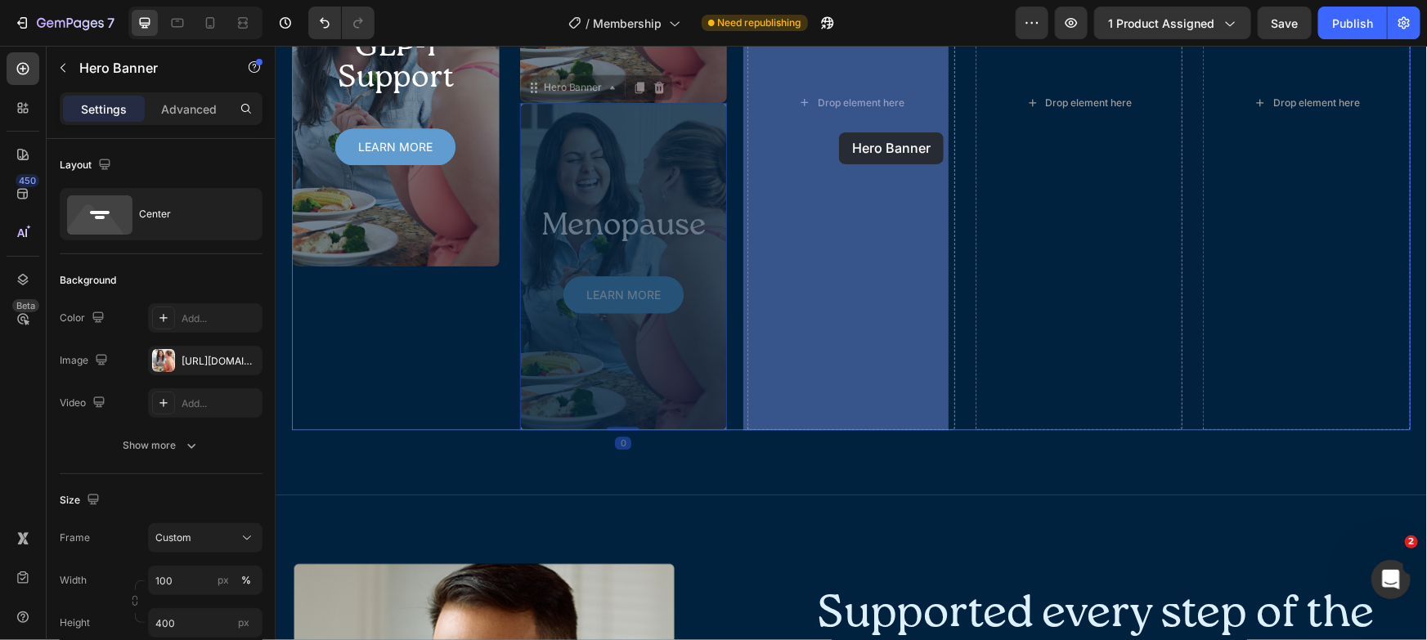
drag, startPoint x: 586, startPoint y: 88, endPoint x: 822, endPoint y: 132, distance: 240.3
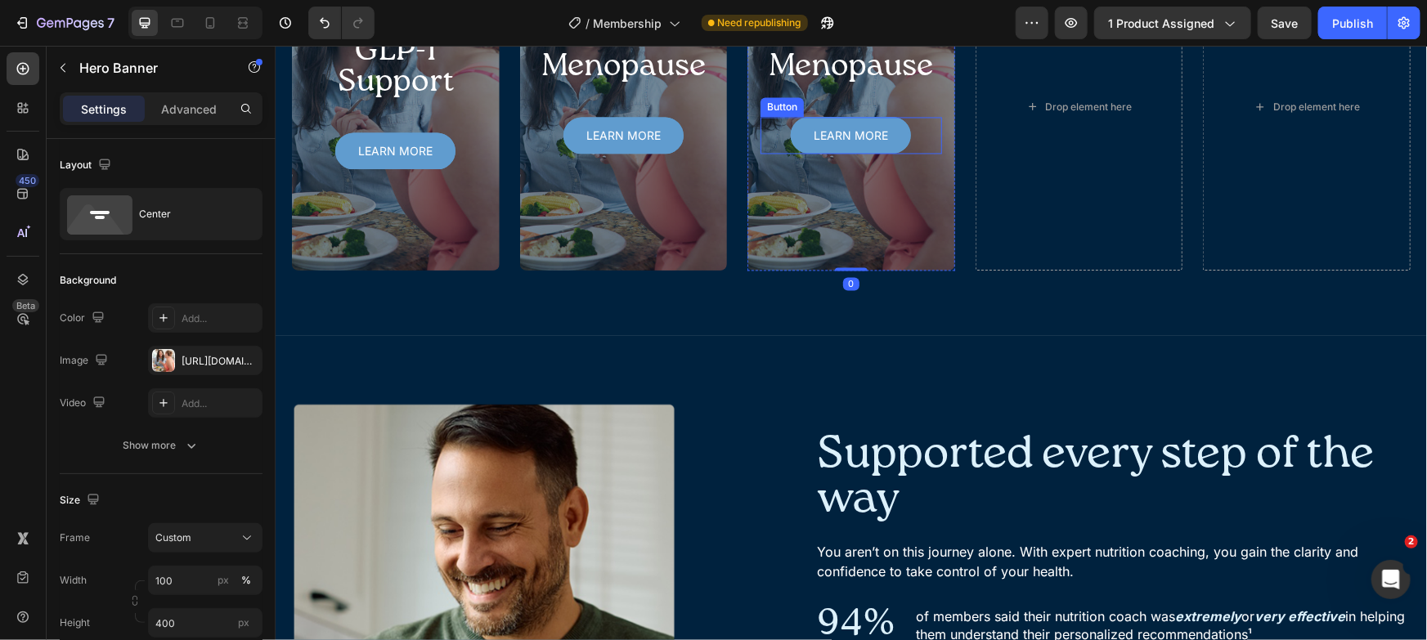
scroll to position [1634, 0]
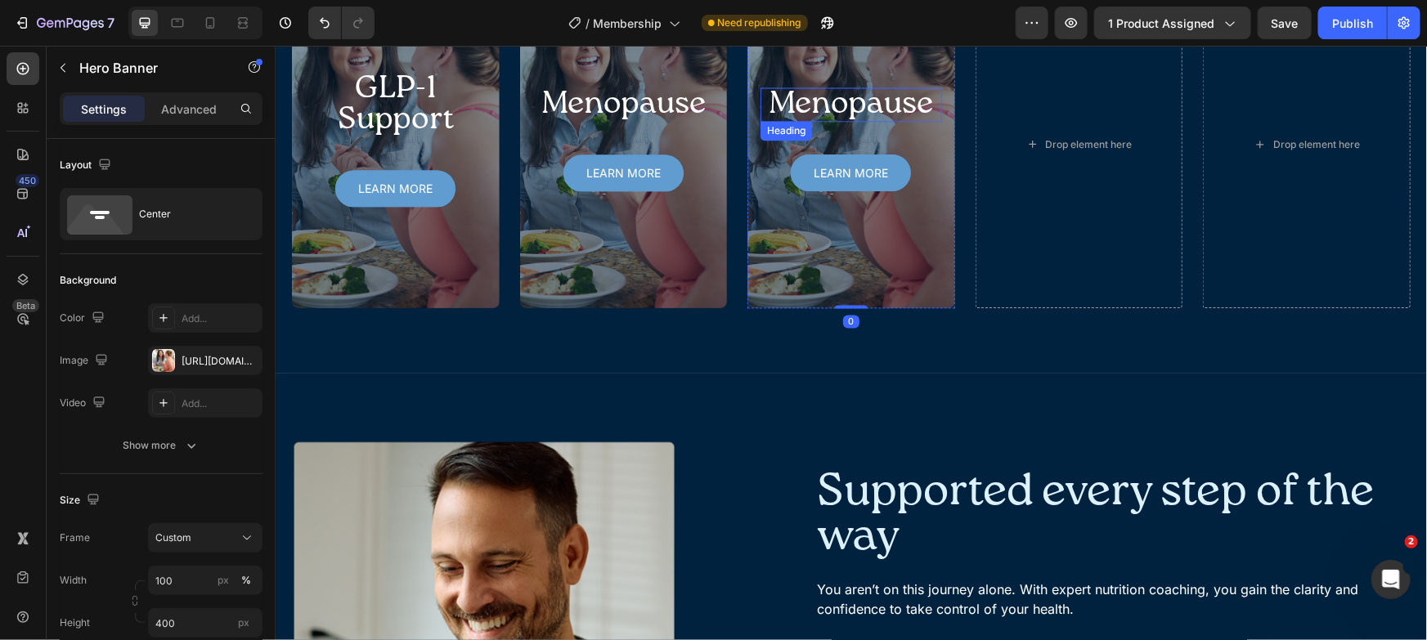
click at [855, 105] on h2 "Menopause" at bounding box center [851, 104] width 182 height 34
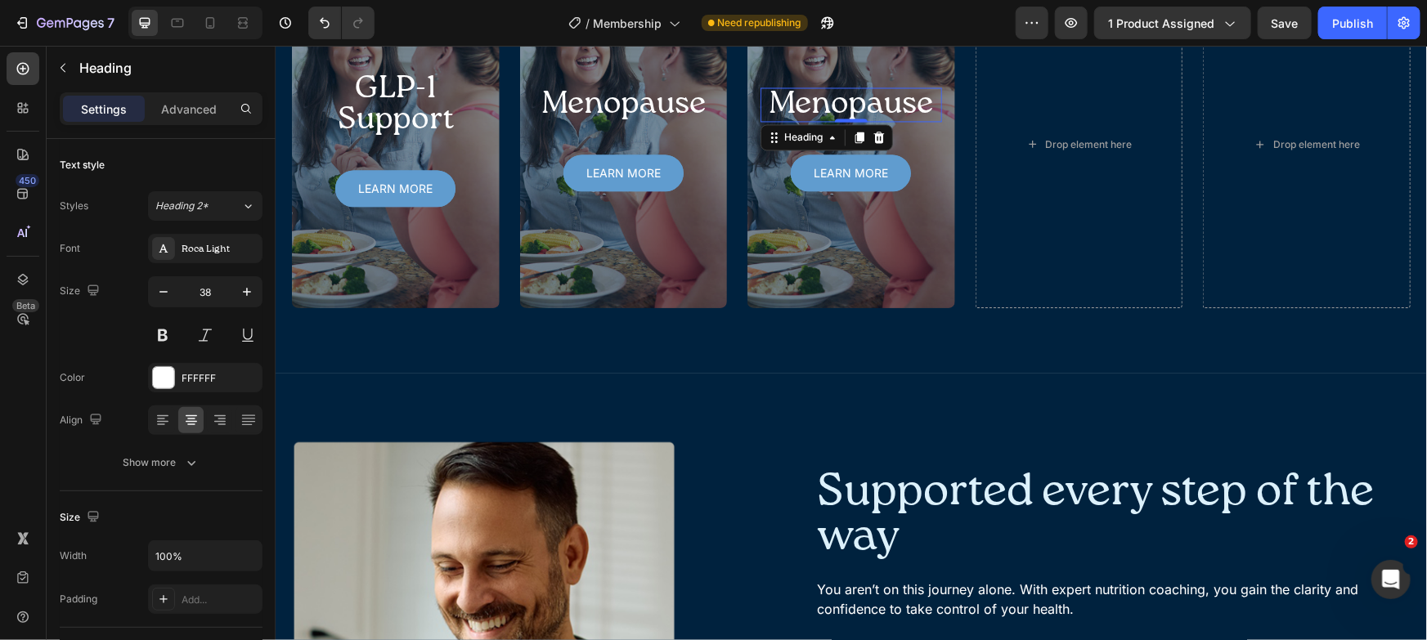
click at [855, 105] on h2 "Menopause" at bounding box center [851, 104] width 182 height 34
click at [855, 105] on p "Menopause" at bounding box center [850, 103] width 178 height 31
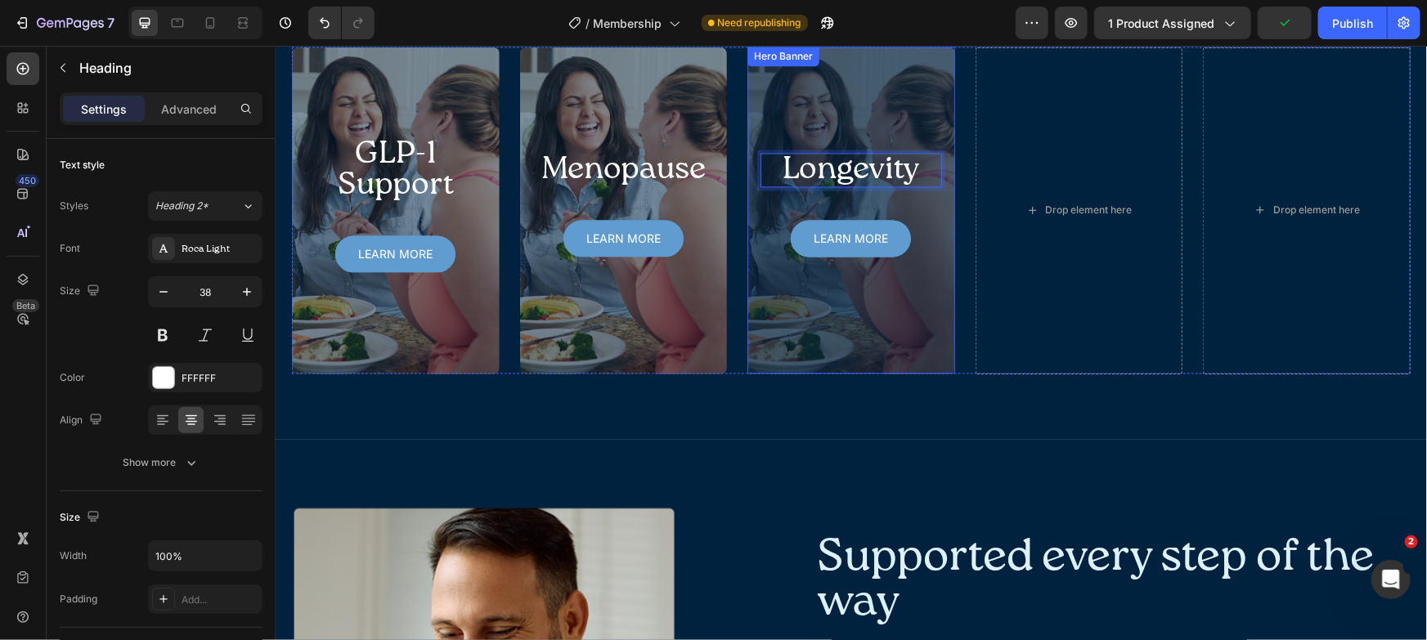
scroll to position [1532, 0]
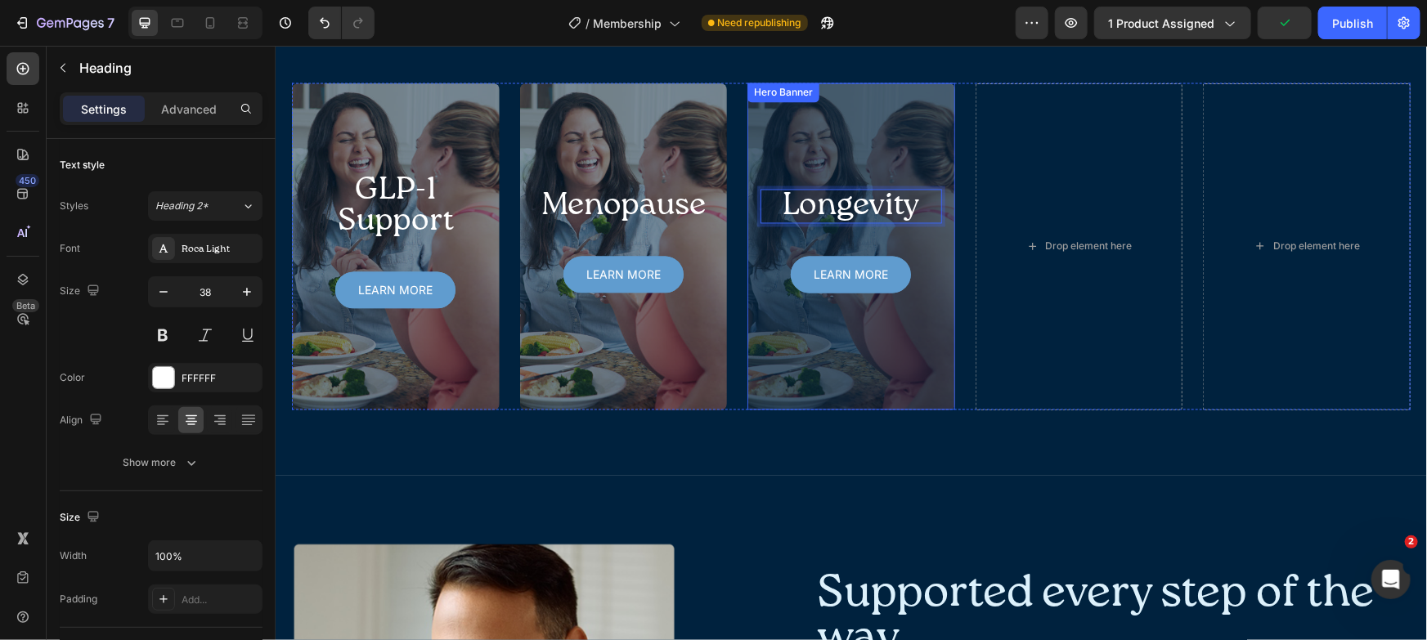
click at [901, 130] on div "Overlay" at bounding box center [851, 246] width 208 height 327
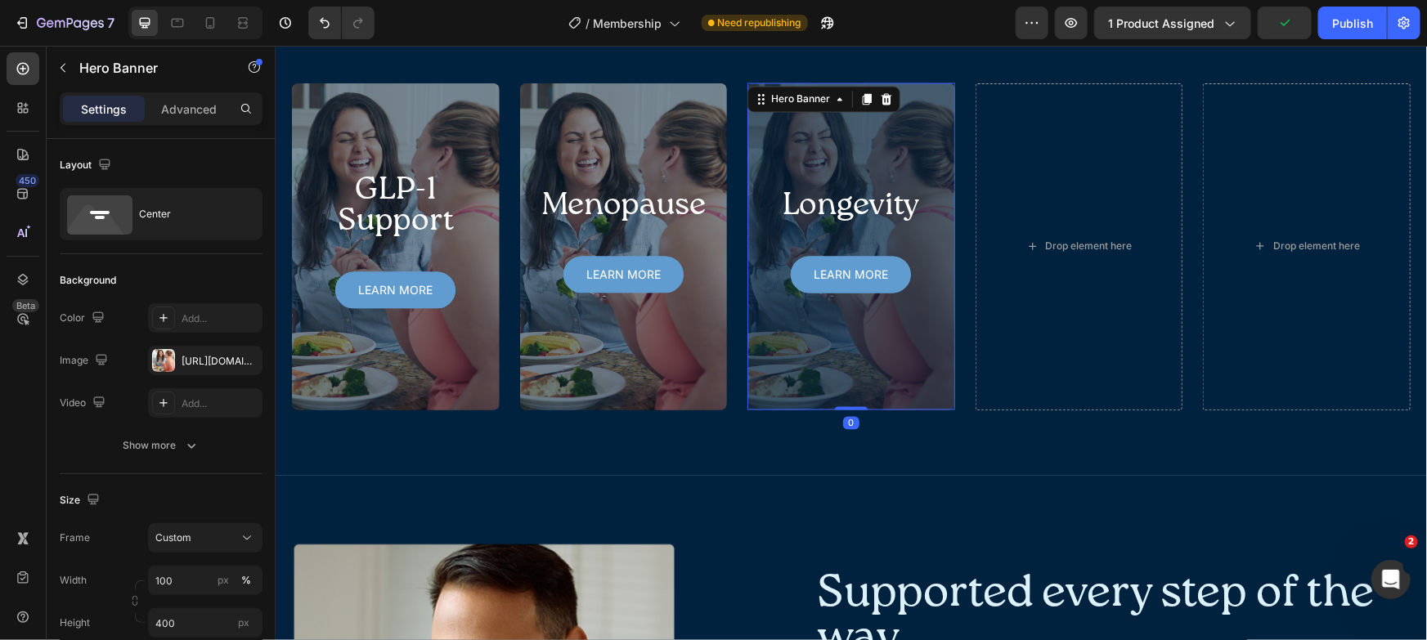
click at [859, 96] on icon at bounding box center [865, 98] width 13 height 13
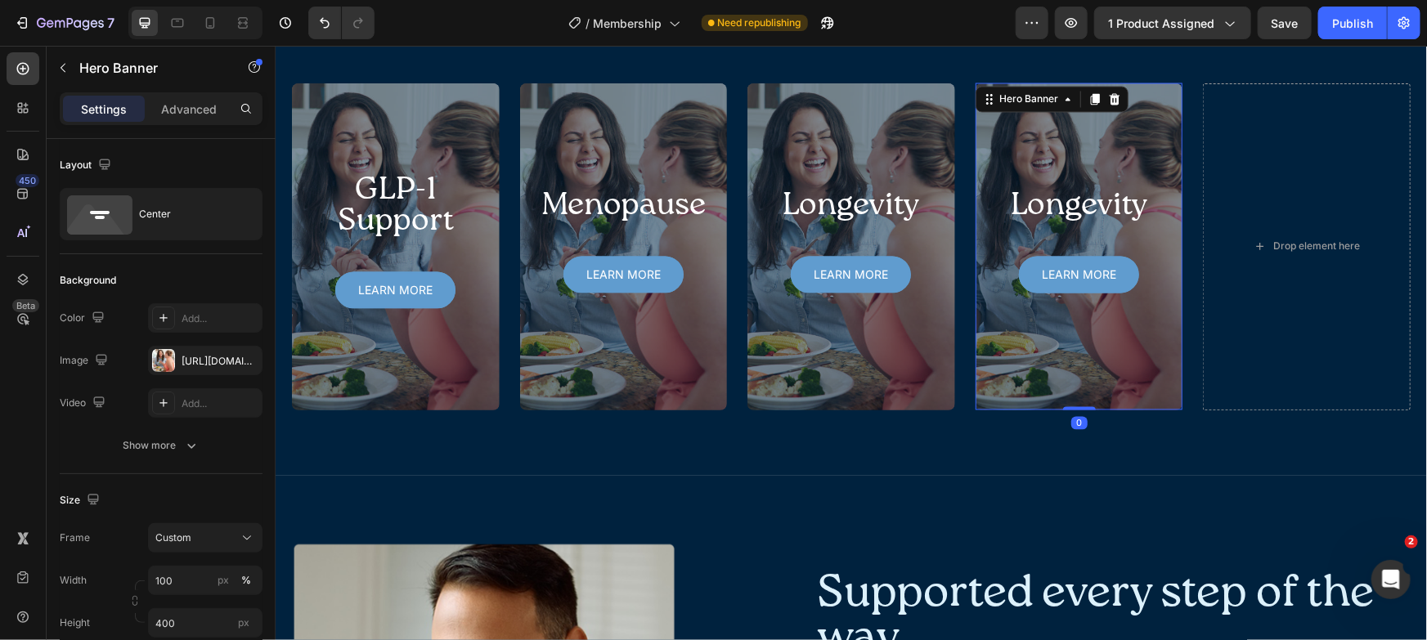
click at [1069, 218] on h2 "Longevity" at bounding box center [1079, 206] width 182 height 34
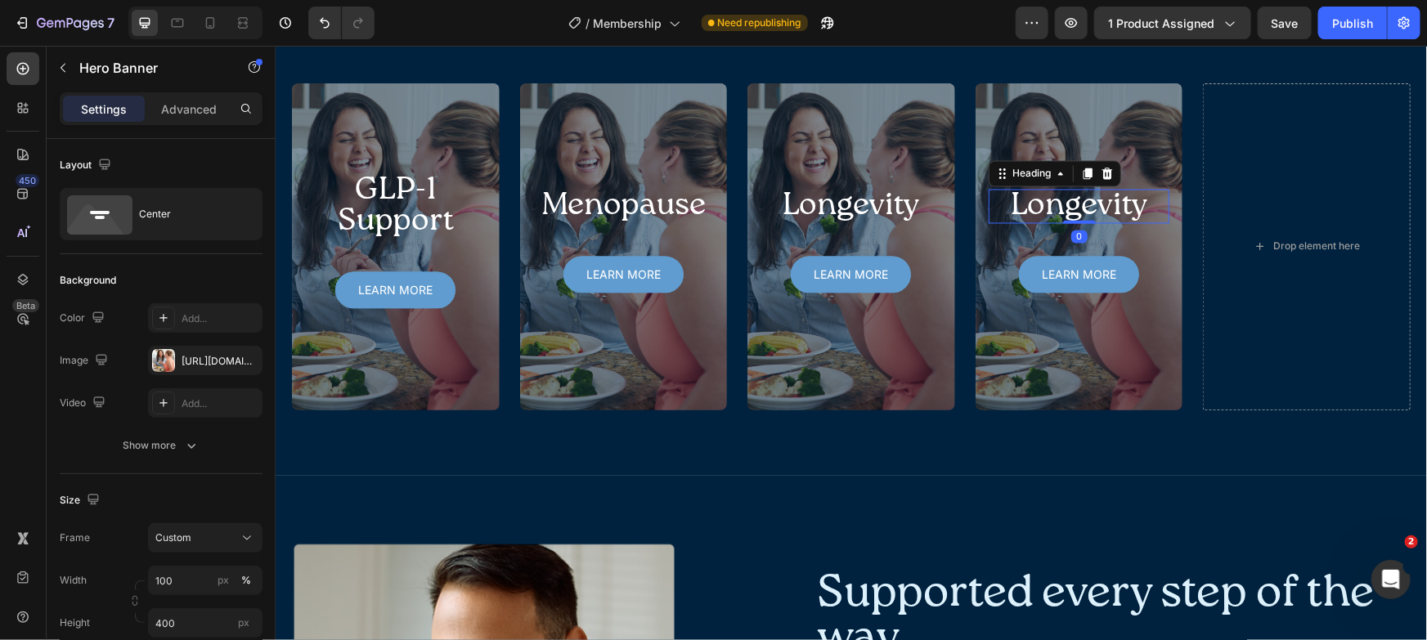
click at [1069, 218] on h2 "Longevity" at bounding box center [1079, 206] width 182 height 34
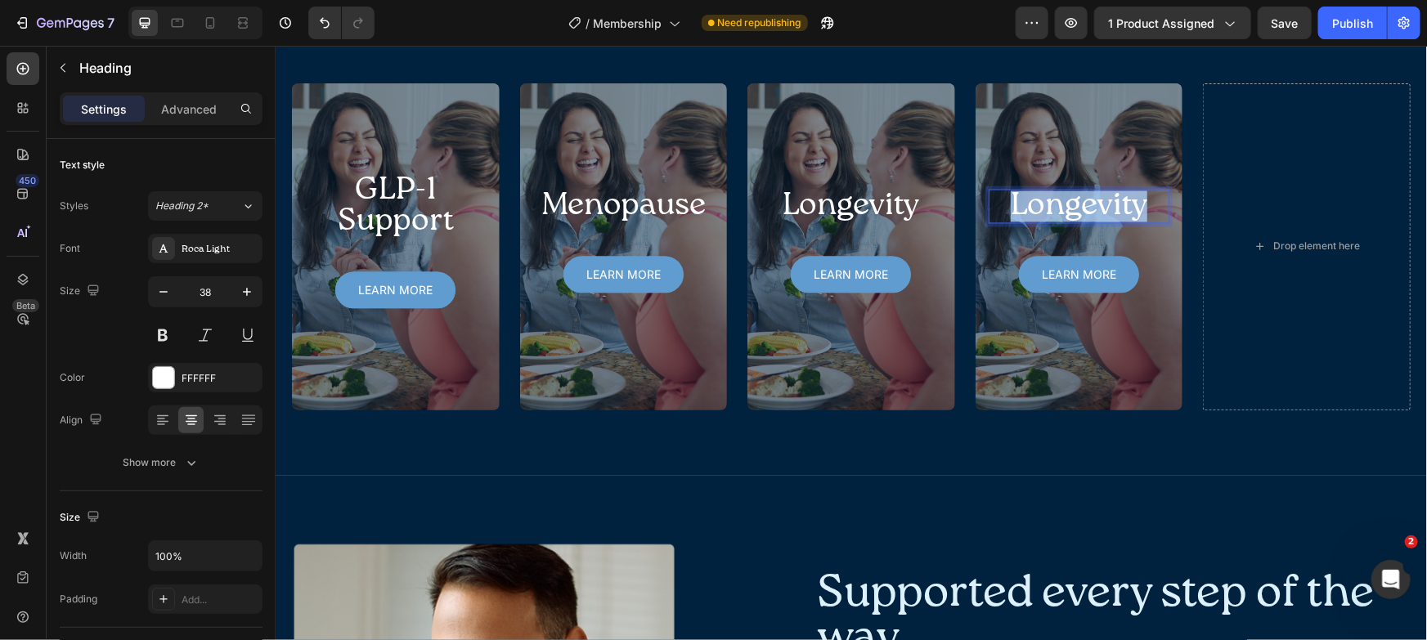
click at [1069, 218] on p "Longevity" at bounding box center [1079, 206] width 178 height 31
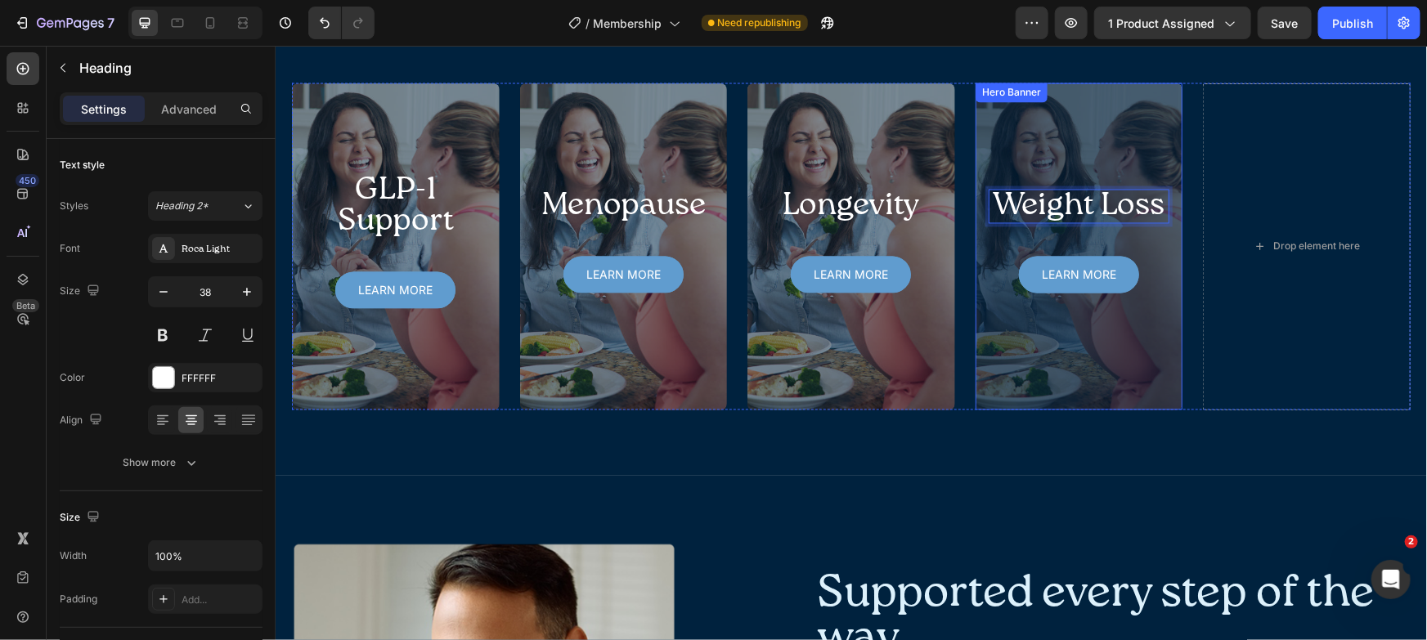
click at [1077, 137] on div "Overlay" at bounding box center [1079, 246] width 208 height 327
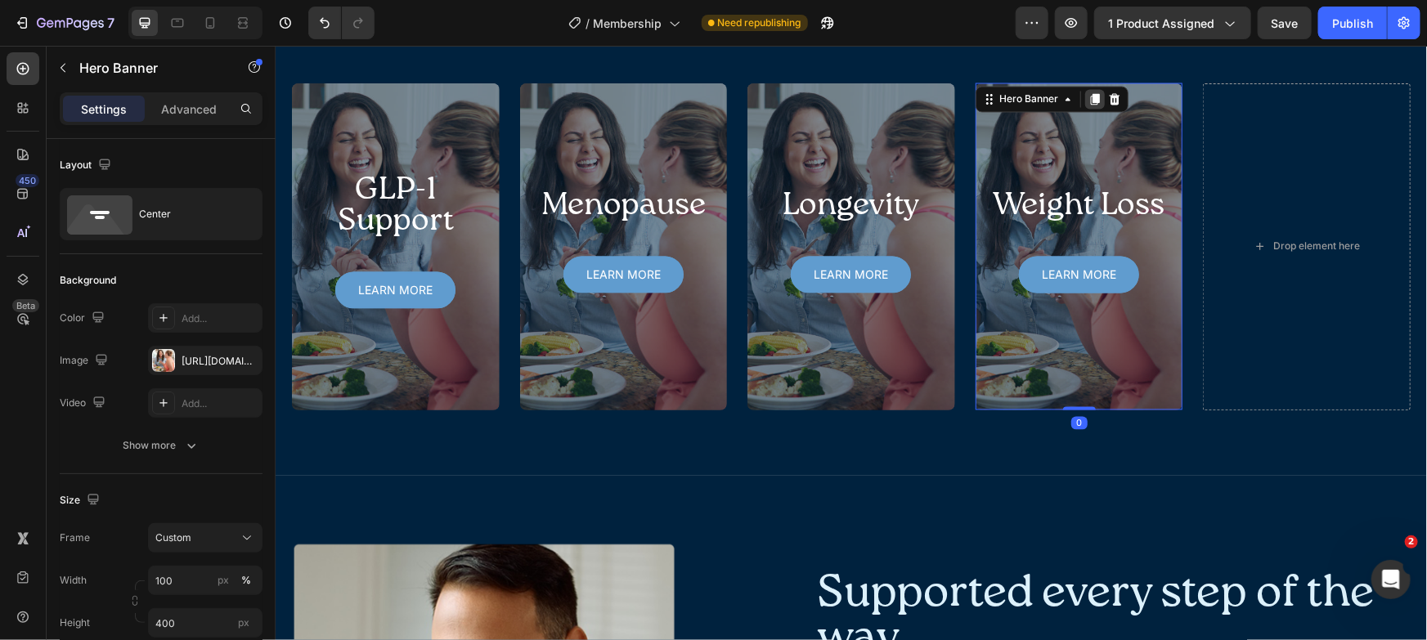
click at [1090, 93] on icon at bounding box center [1094, 98] width 9 height 11
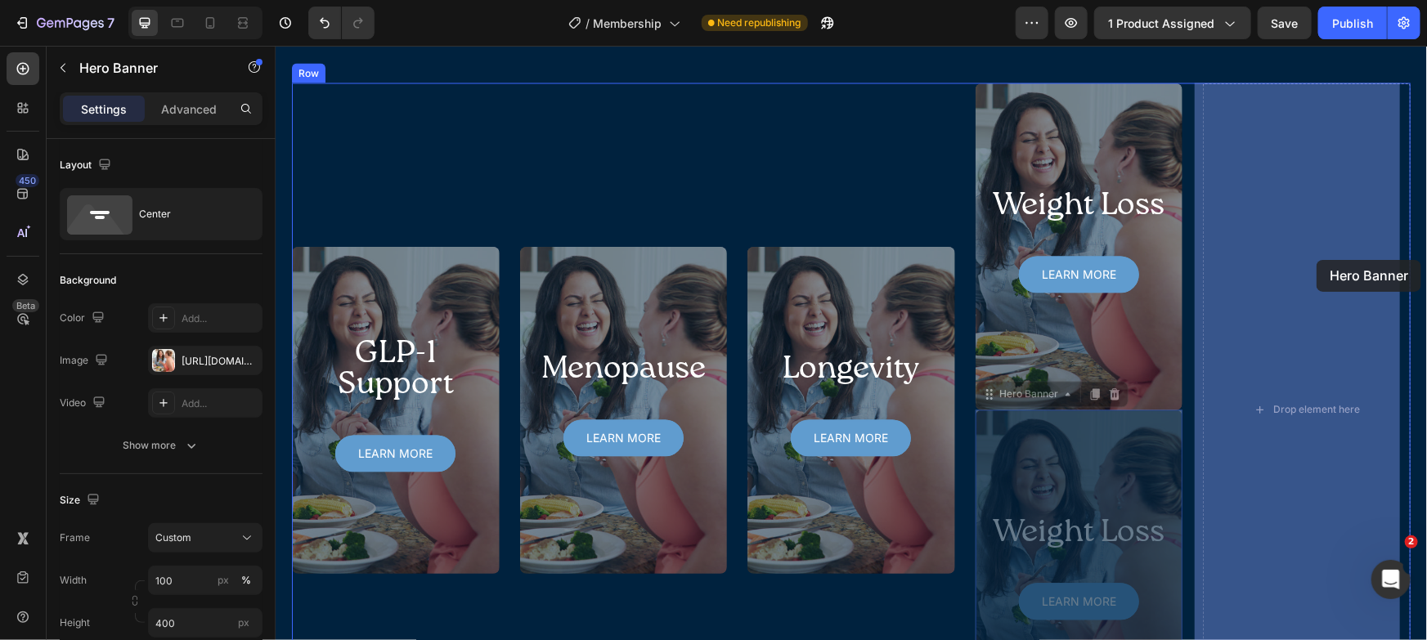
drag, startPoint x: 1032, startPoint y: 396, endPoint x: 1316, endPoint y: 259, distance: 314.9
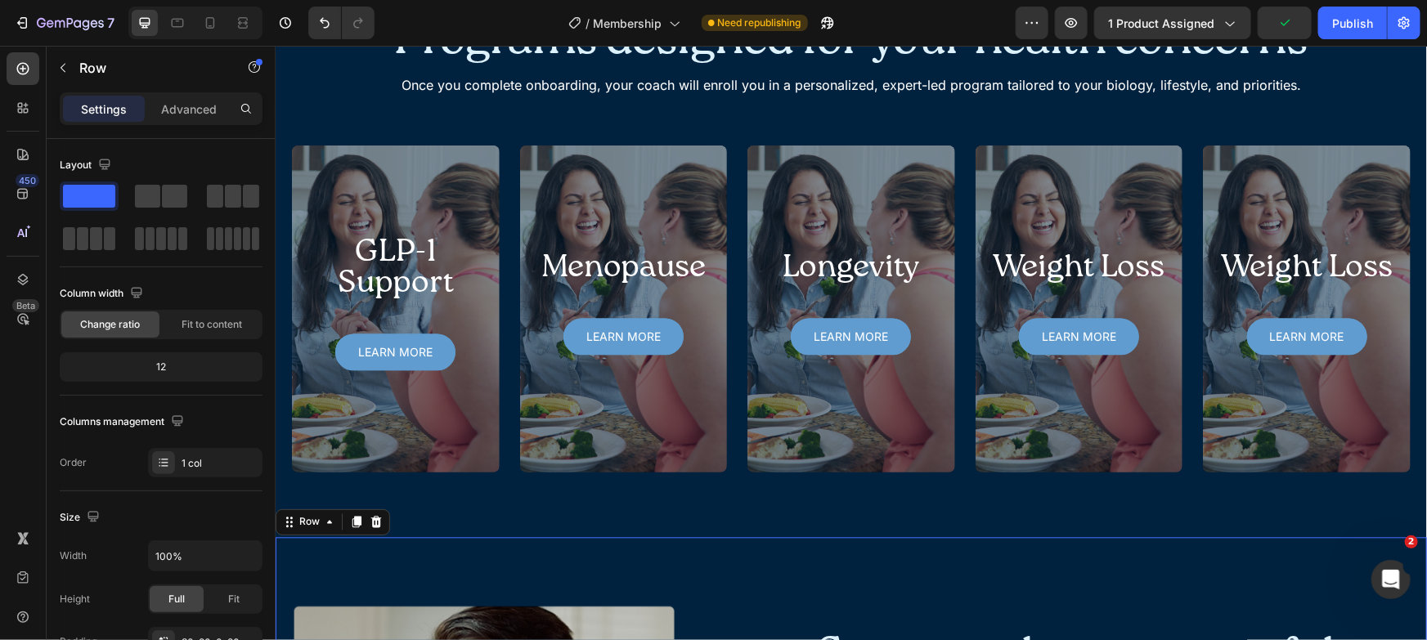
scroll to position [1461, 0]
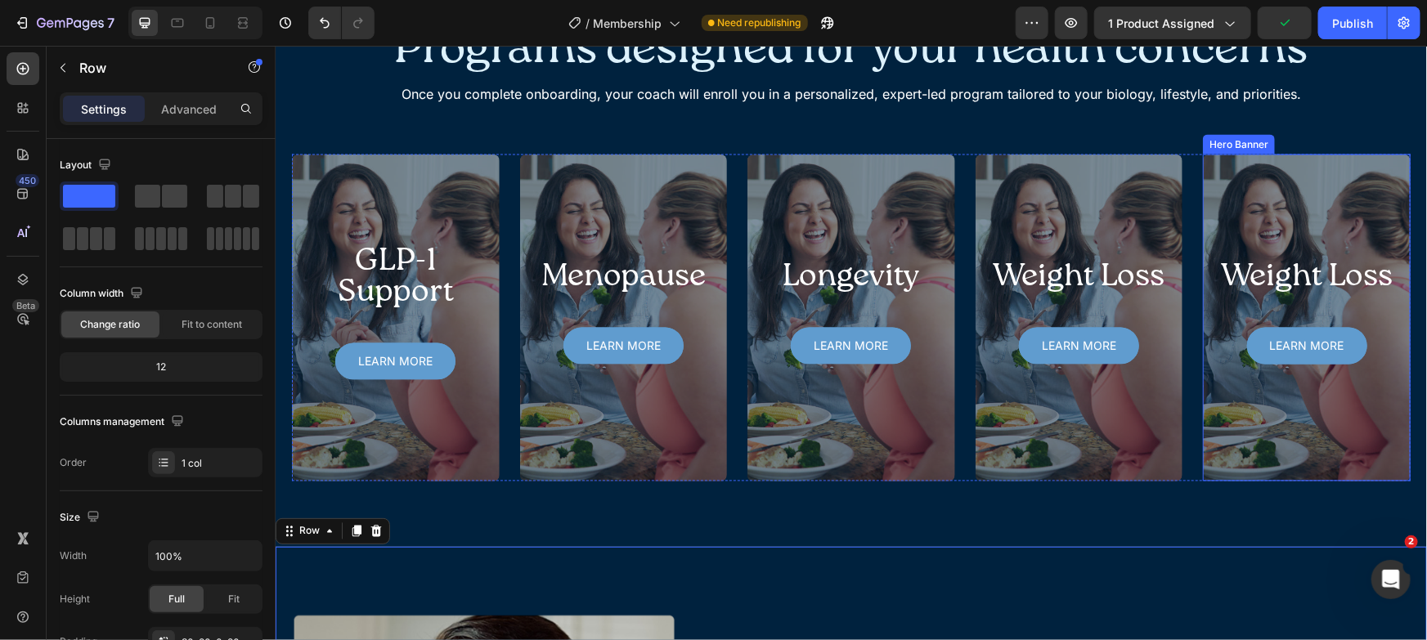
click at [1295, 269] on h2 "Weight Loss" at bounding box center [1306, 277] width 182 height 34
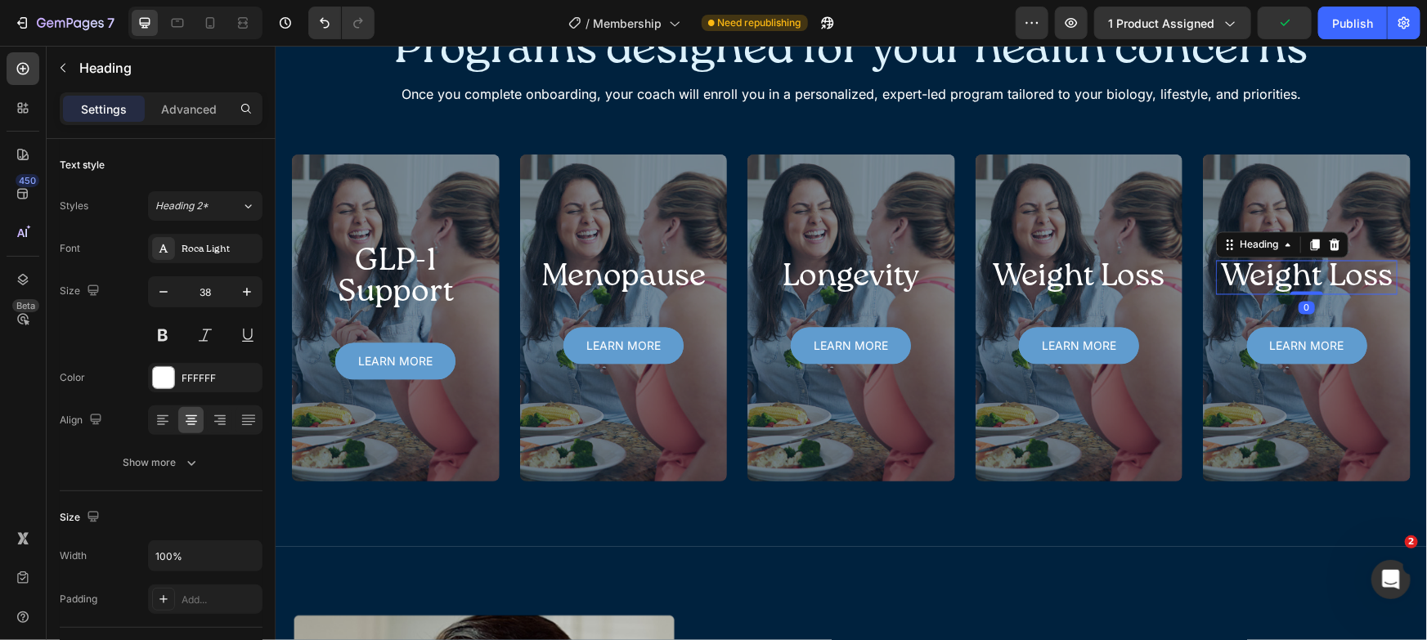
click at [1295, 269] on h2 "Weight Loss" at bounding box center [1306, 277] width 182 height 34
click at [1295, 269] on p "Weight Loss" at bounding box center [1306, 277] width 178 height 31
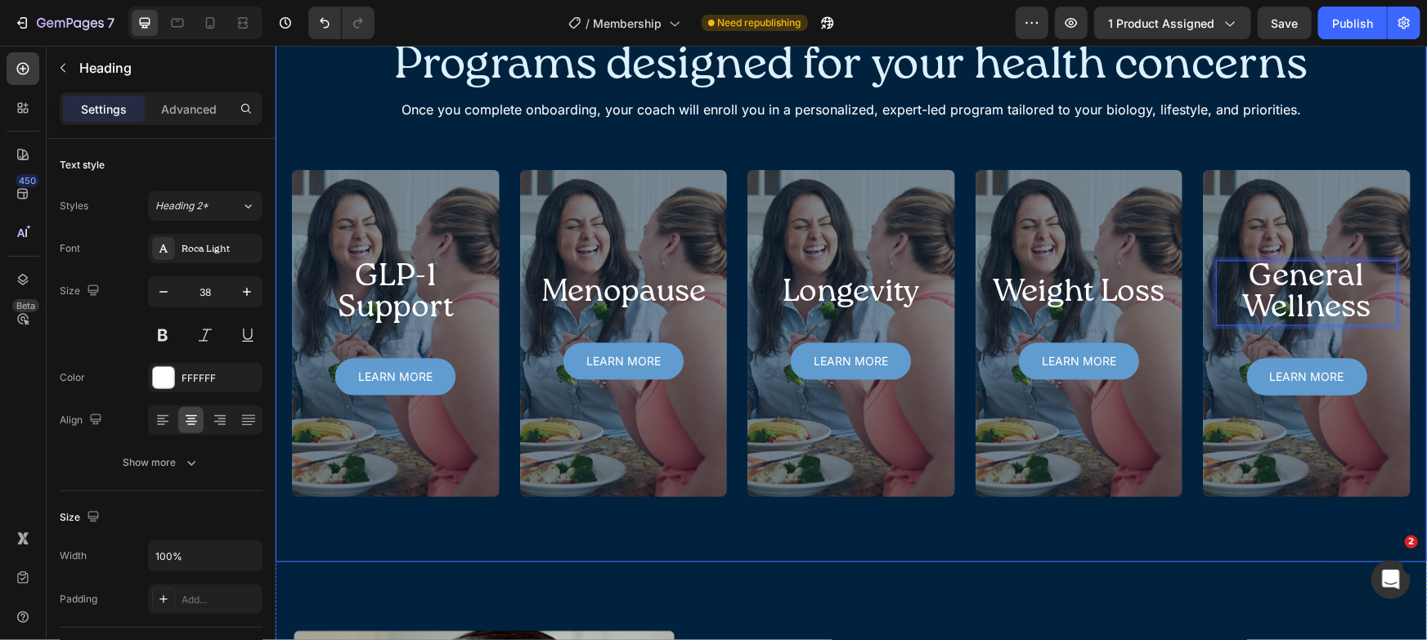
click at [1371, 120] on div "Programs designed for your health concerns Heading Once you complete onboarding…" at bounding box center [850, 269] width 1119 height 456
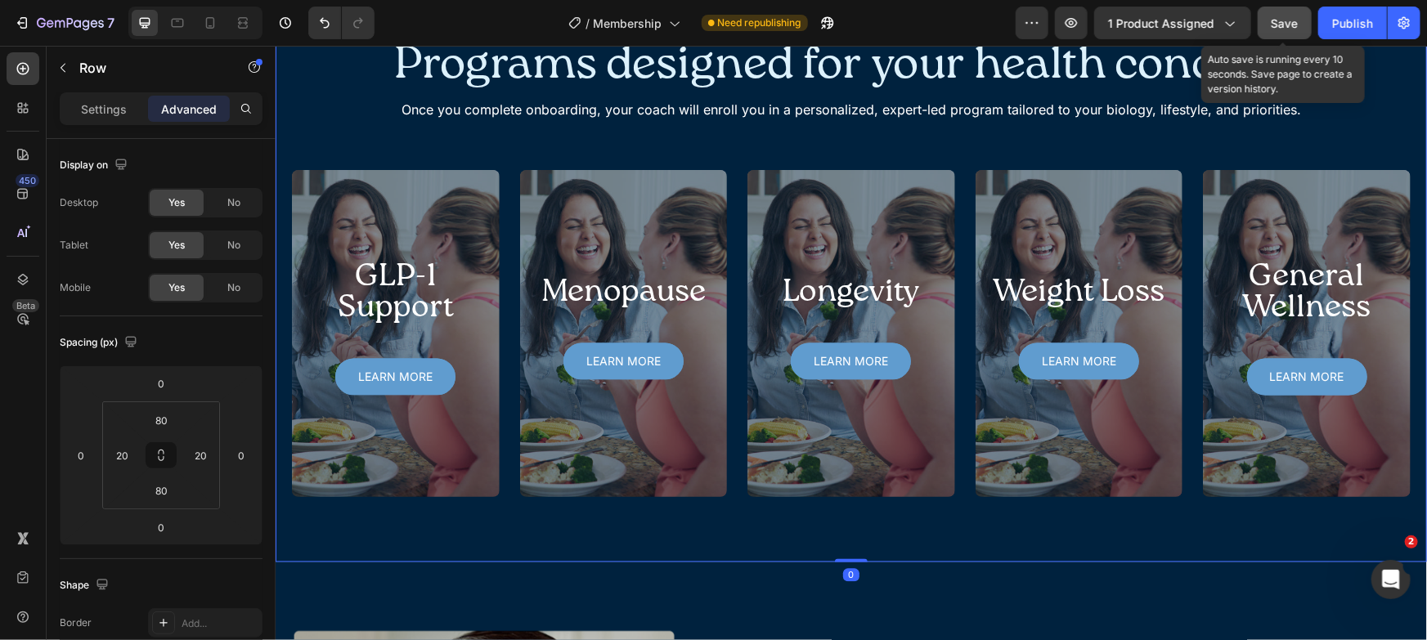
click at [1270, 10] on button "Save" at bounding box center [1285, 23] width 54 height 33
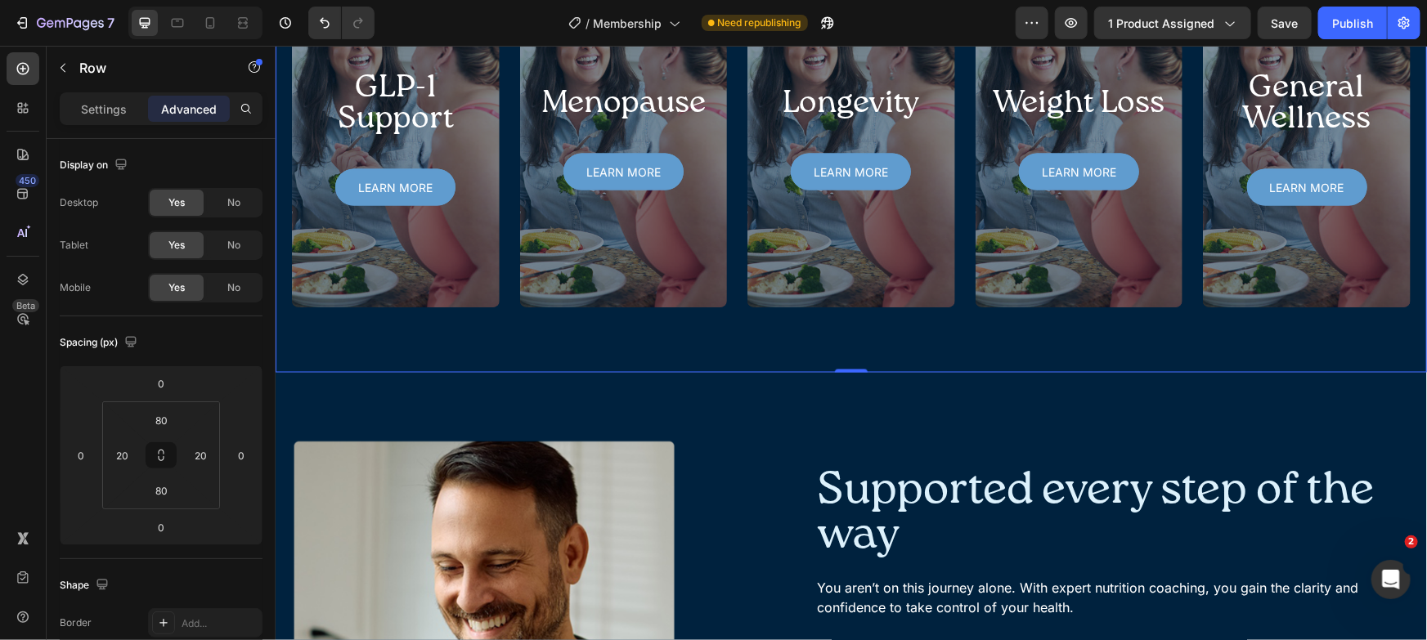
scroll to position [1370, 0]
click at [334, 121] on div "Programs designed for your health concerns Heading Once you complete onboarding…" at bounding box center [850, 80] width 1119 height 456
click at [88, 70] on p "Row" at bounding box center [148, 68] width 139 height 20
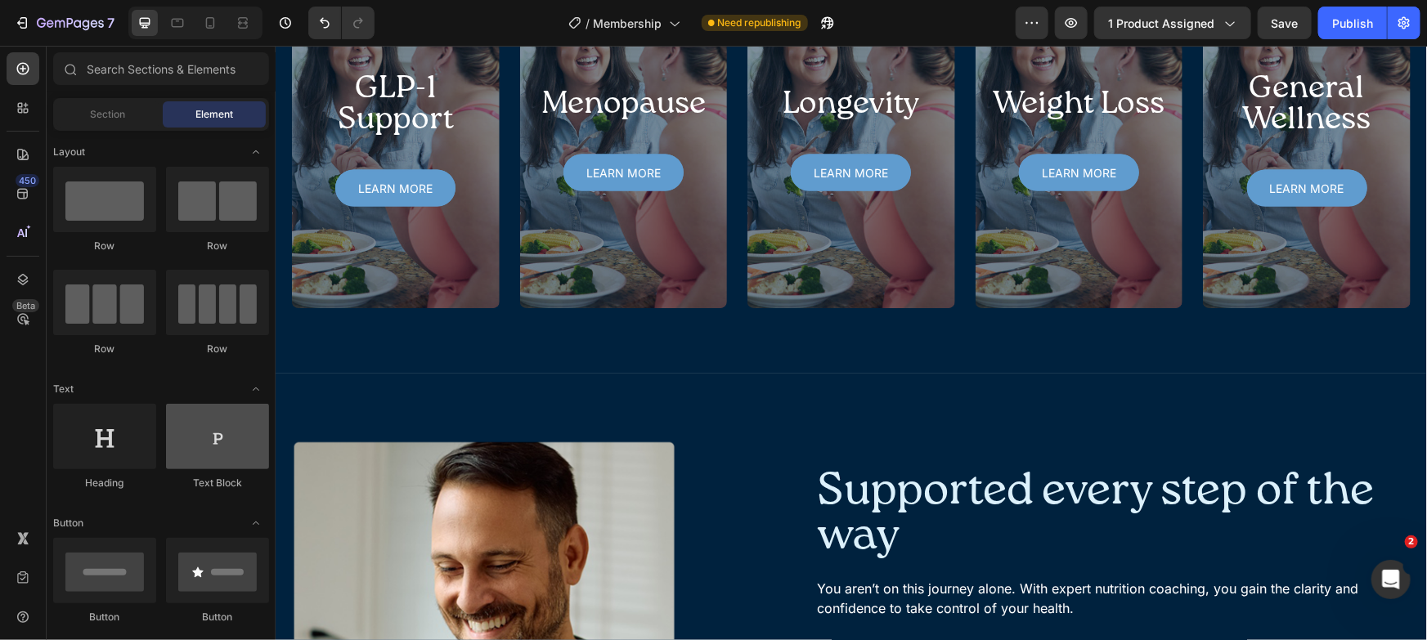
scroll to position [30, 0]
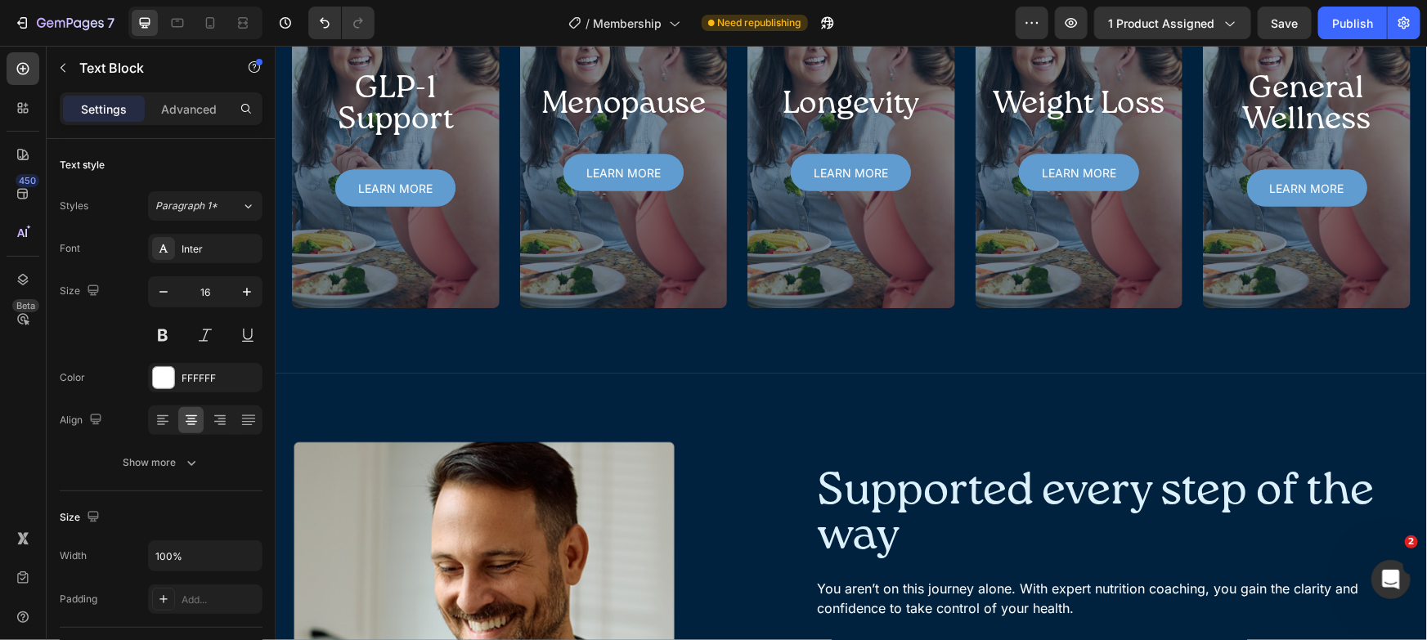
click at [334, 123] on div "Programs designed for your health concerns Heading Once you complete onboarding…" at bounding box center [850, 80] width 1119 height 456
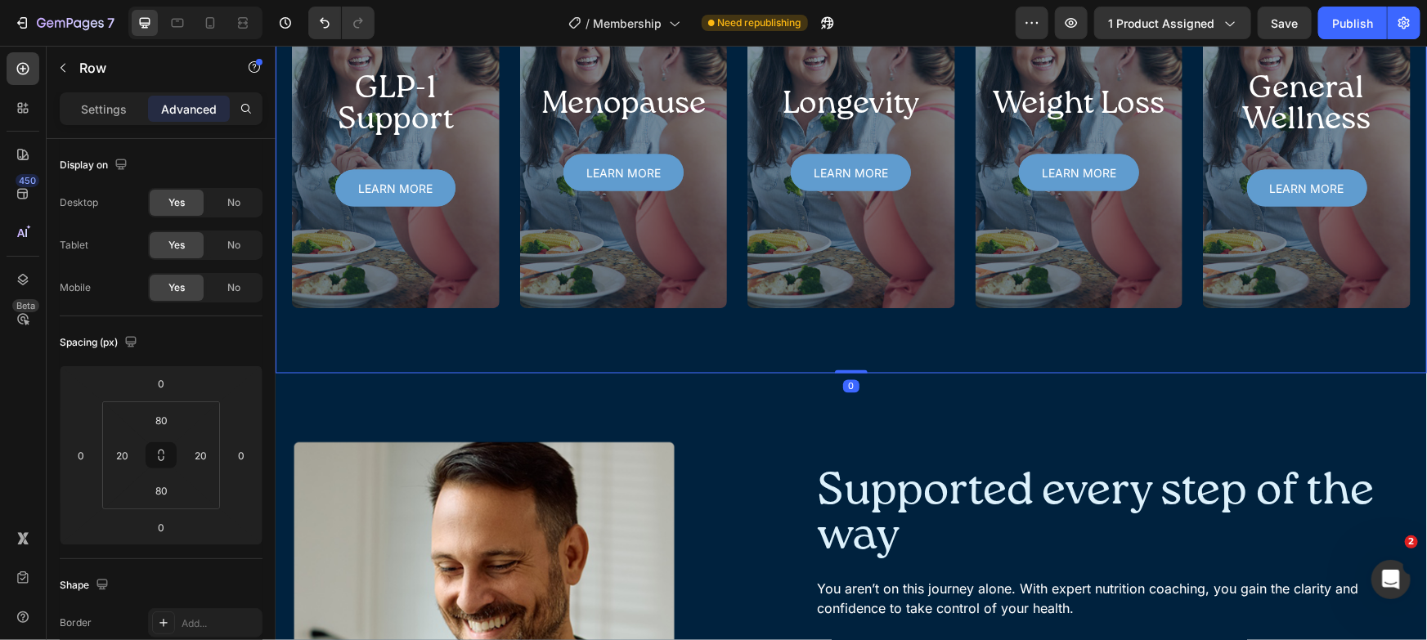
click at [154, 114] on div "Advanced" at bounding box center [189, 109] width 82 height 26
click at [138, 114] on div "Settings" at bounding box center [104, 109] width 82 height 26
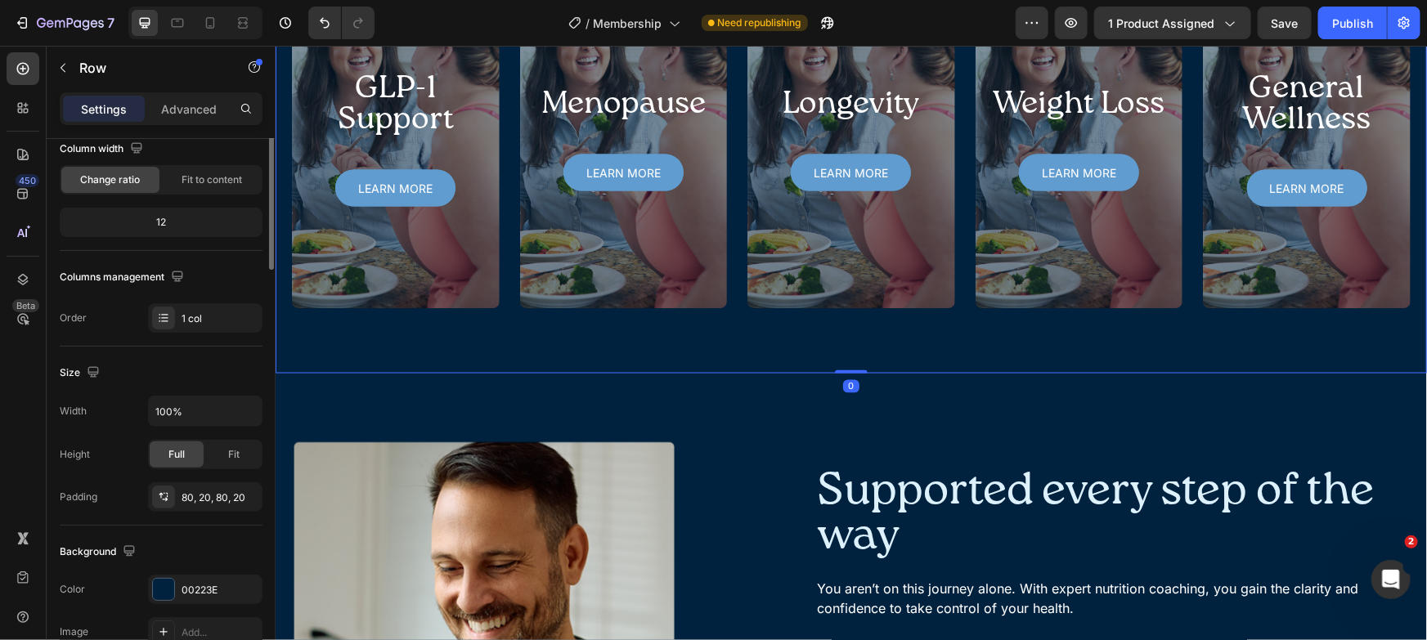
scroll to position [334, 0]
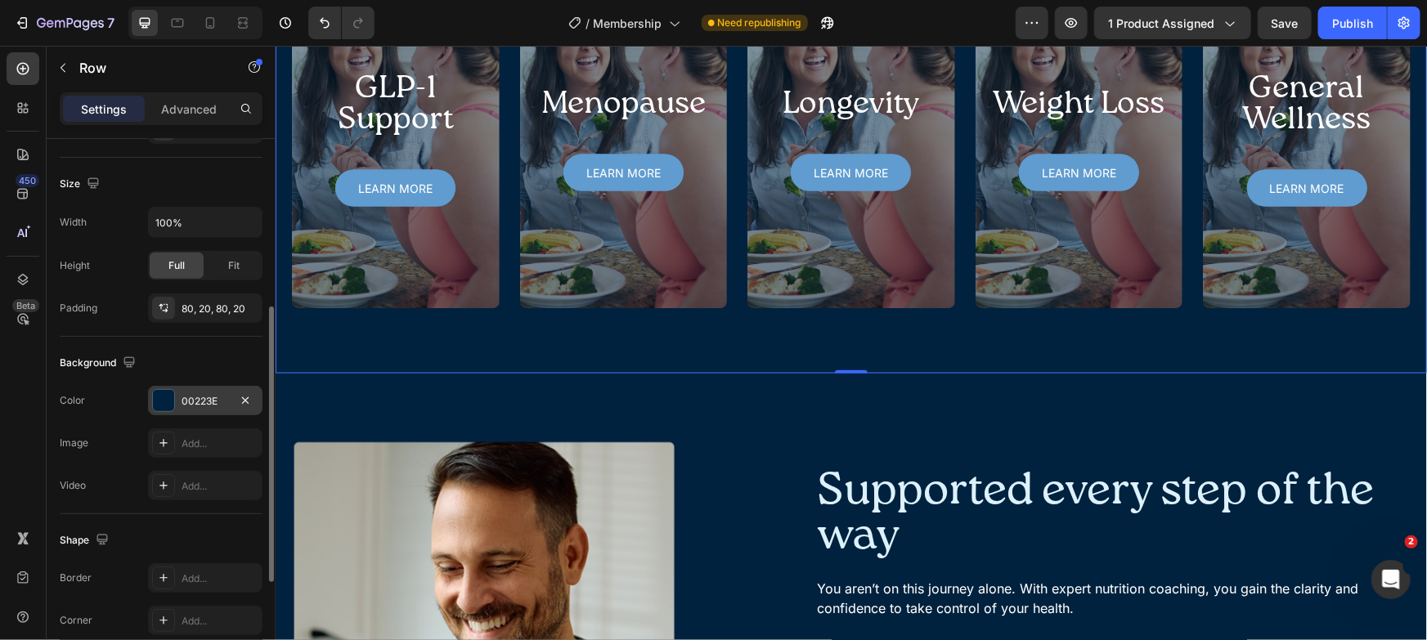
click at [214, 406] on div "00223E" at bounding box center [205, 401] width 47 height 15
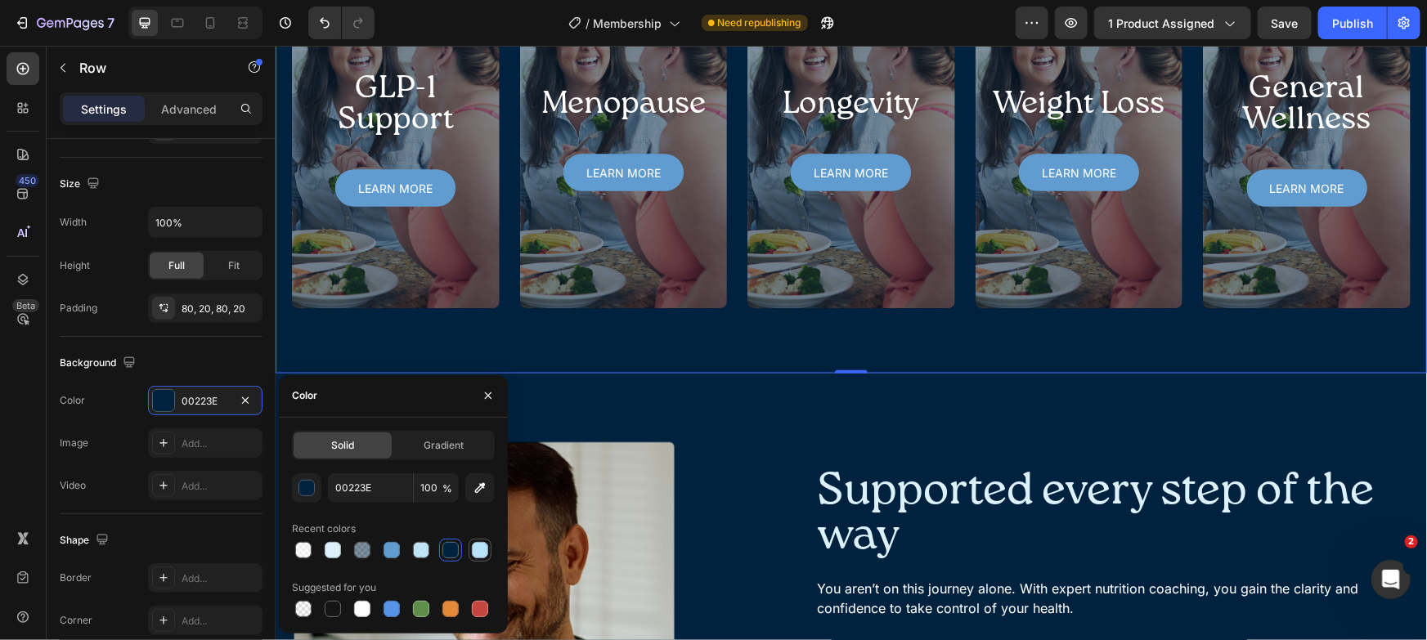
click at [488, 550] on div at bounding box center [480, 551] width 20 height 20
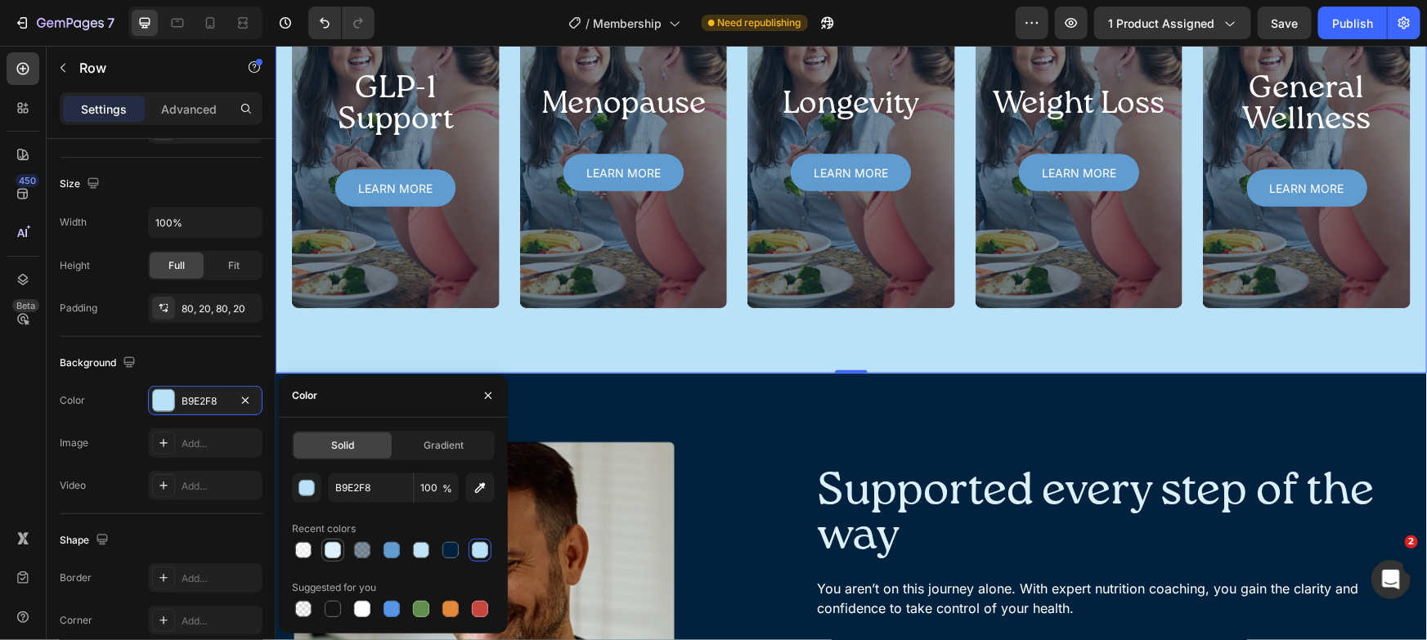
click at [339, 549] on div at bounding box center [333, 550] width 16 height 16
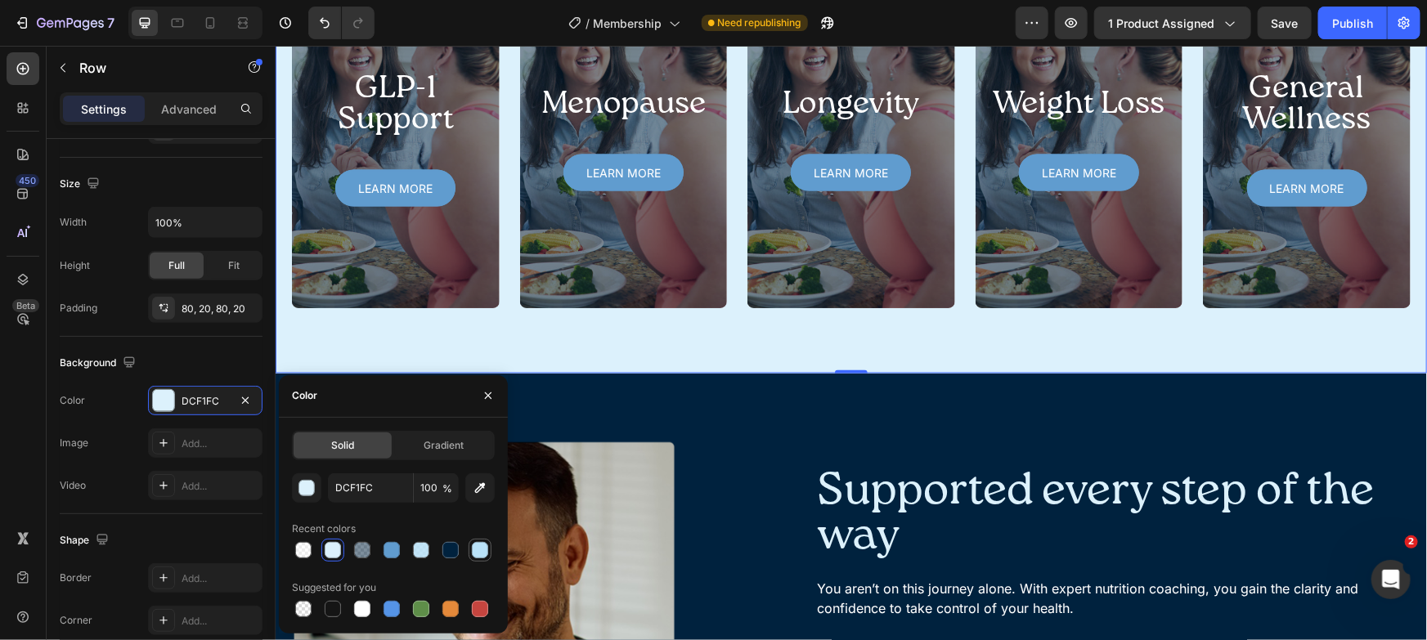
click at [480, 550] on div at bounding box center [480, 550] width 16 height 16
type input "B9E2F8"
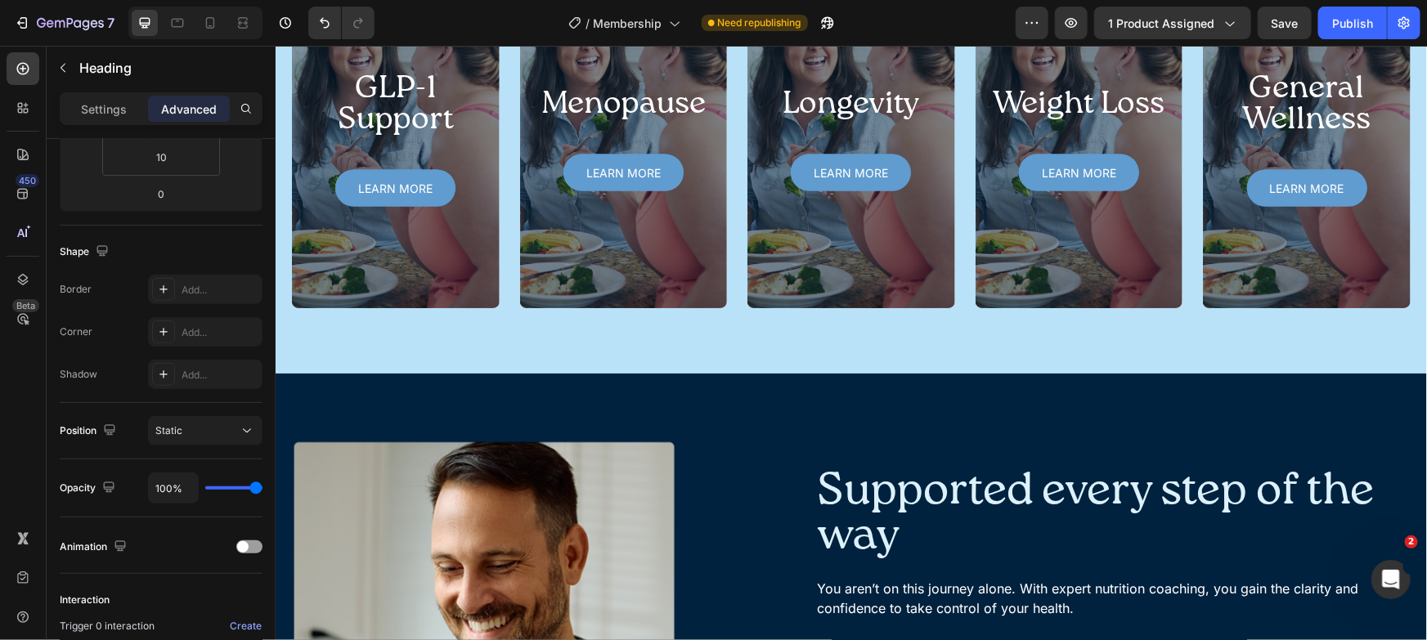
scroll to position [0, 0]
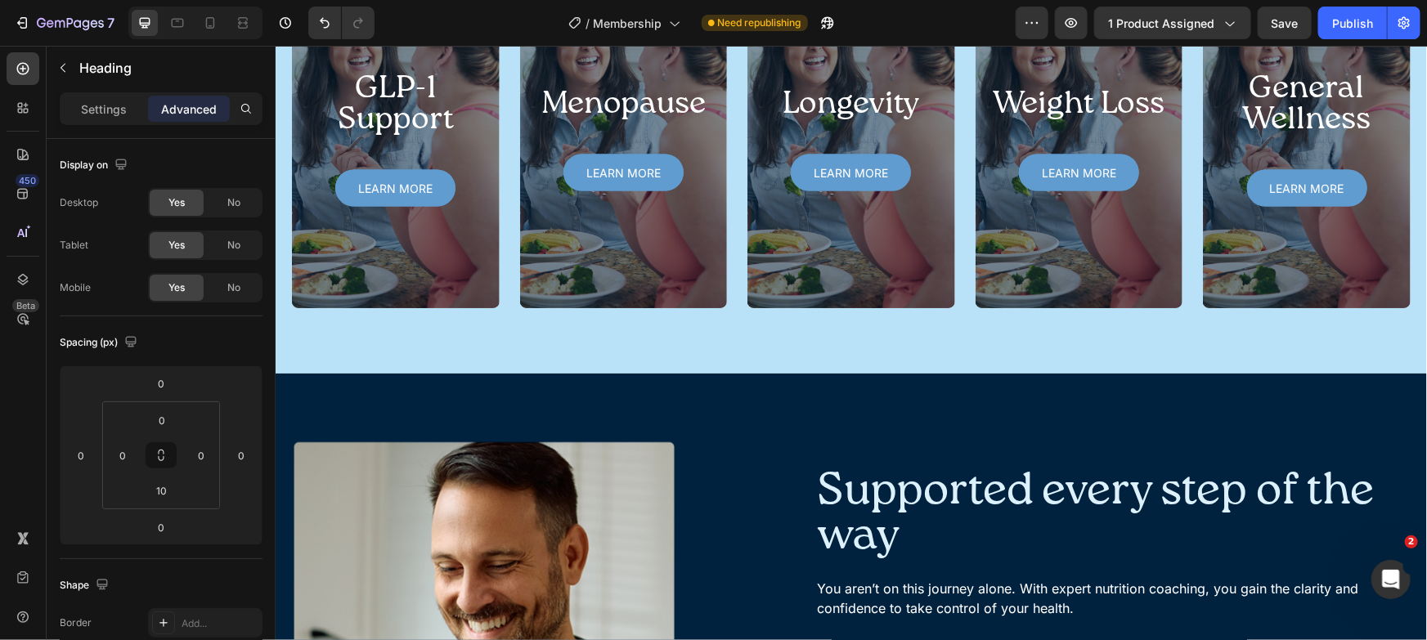
click at [139, 123] on div "Settings Advanced" at bounding box center [161, 108] width 203 height 33
click at [123, 122] on div "Settings Advanced" at bounding box center [161, 108] width 203 height 33
click at [119, 112] on p "Settings" at bounding box center [104, 109] width 46 height 17
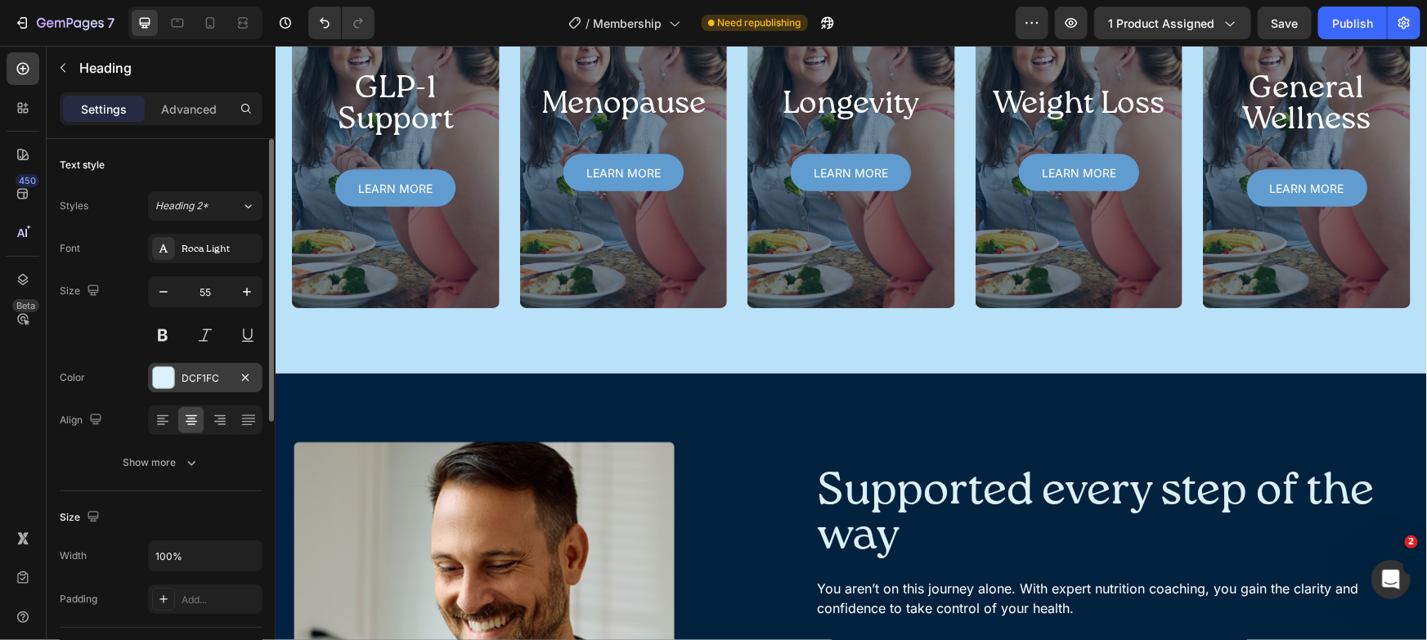
click at [189, 380] on div "DCF1FC" at bounding box center [205, 378] width 47 height 15
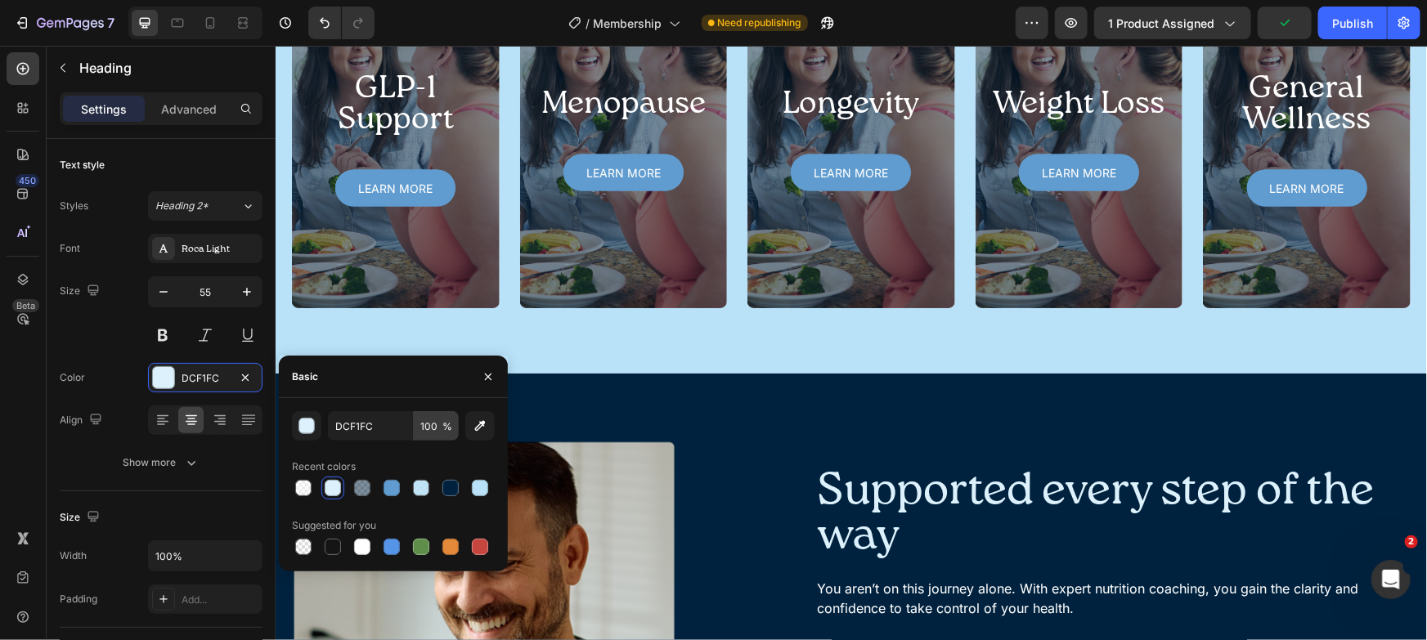
drag, startPoint x: 441, startPoint y: 493, endPoint x: 455, endPoint y: 437, distance: 58.1
click at [442, 493] on div at bounding box center [451, 488] width 20 height 20
type input "00223E"
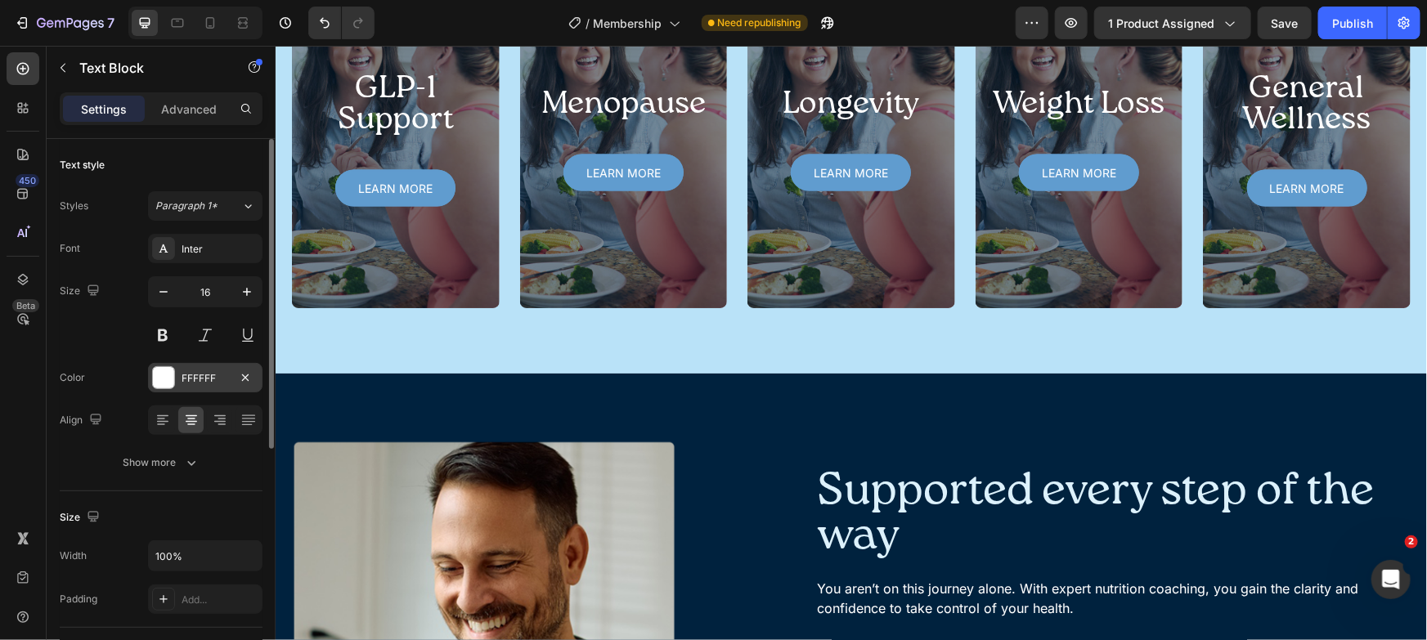
click at [203, 379] on div "FFFFFF" at bounding box center [205, 378] width 47 height 15
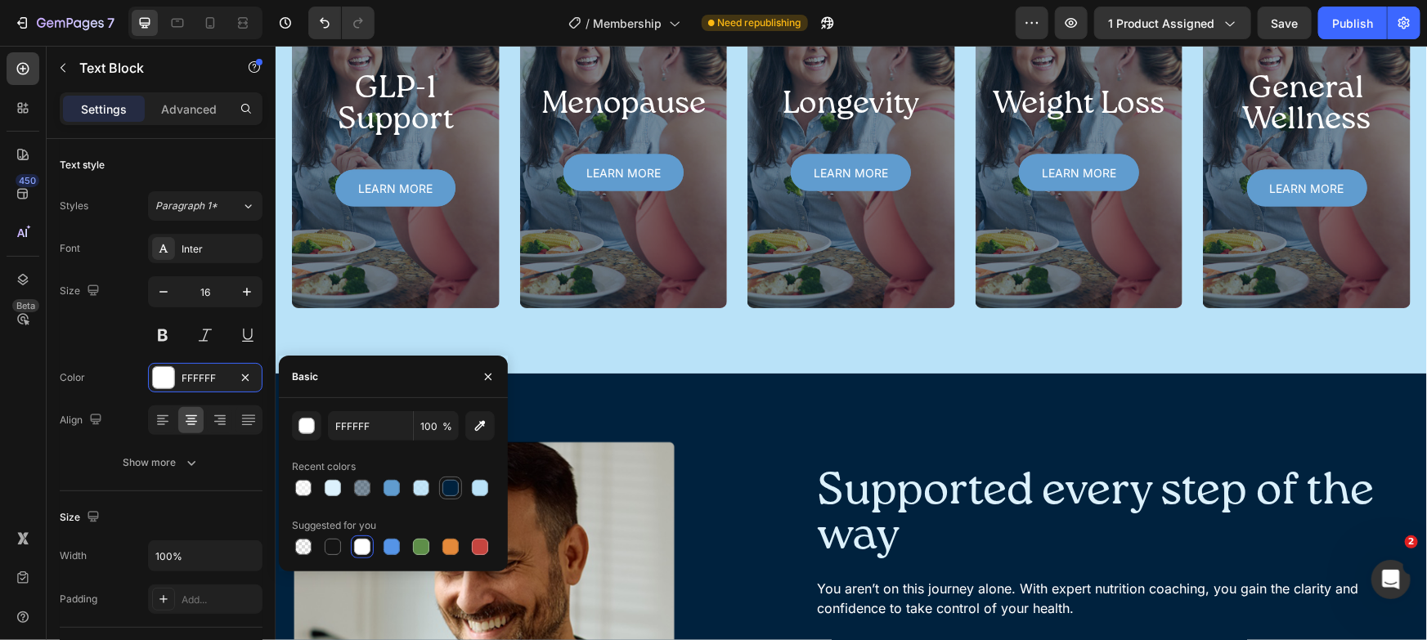
click at [448, 490] on div at bounding box center [450, 488] width 16 height 16
type input "00223E"
click at [503, 76] on div "Programs designed for your health concerns Heading Once you complete onboarding…" at bounding box center [850, 80] width 1151 height 586
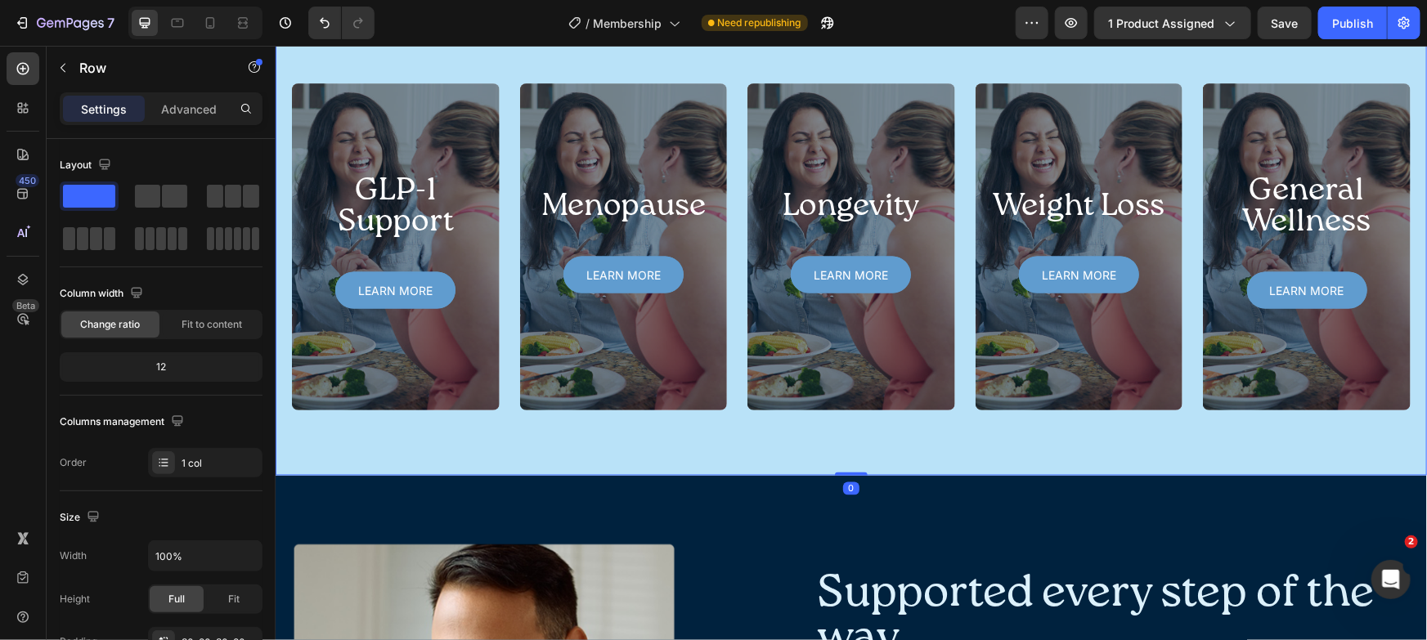
scroll to position [1214, 0]
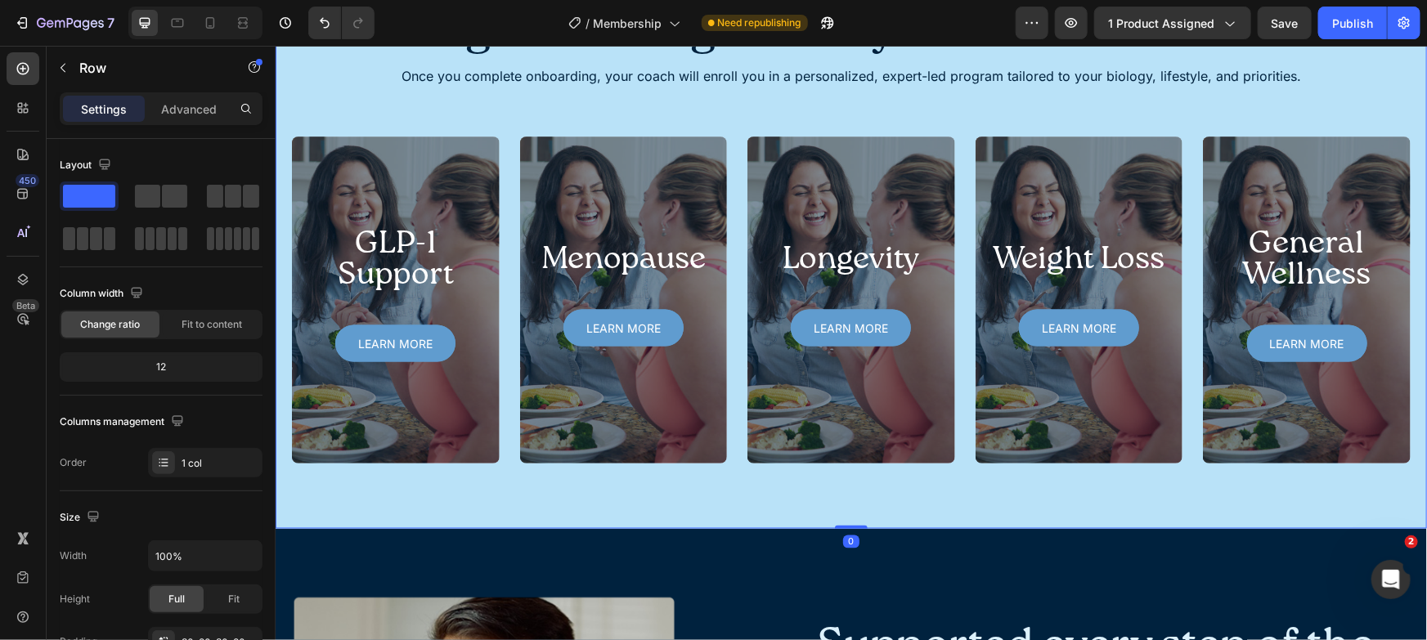
click at [426, 227] on div "Programs designed for your health concerns Heading Once you complete onboarding…" at bounding box center [850, 235] width 1151 height 586
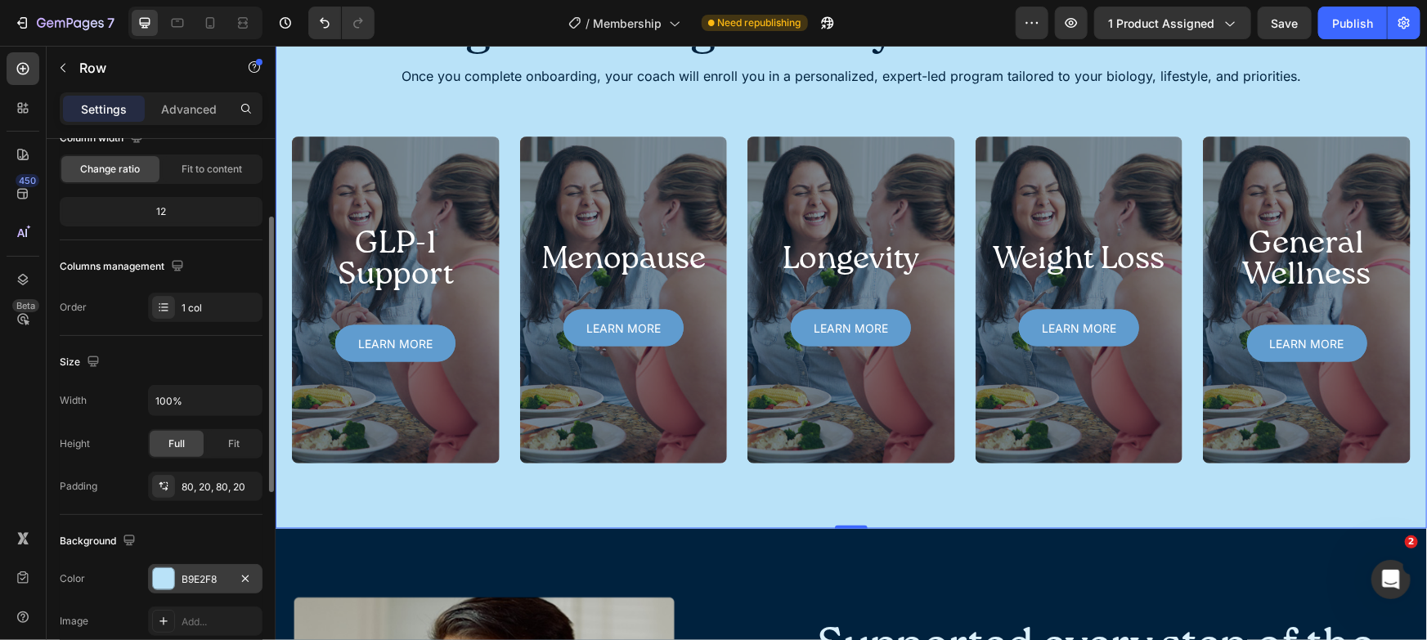
scroll to position [153, 0]
click at [188, 591] on div "B9E2F8" at bounding box center [205, 581] width 114 height 29
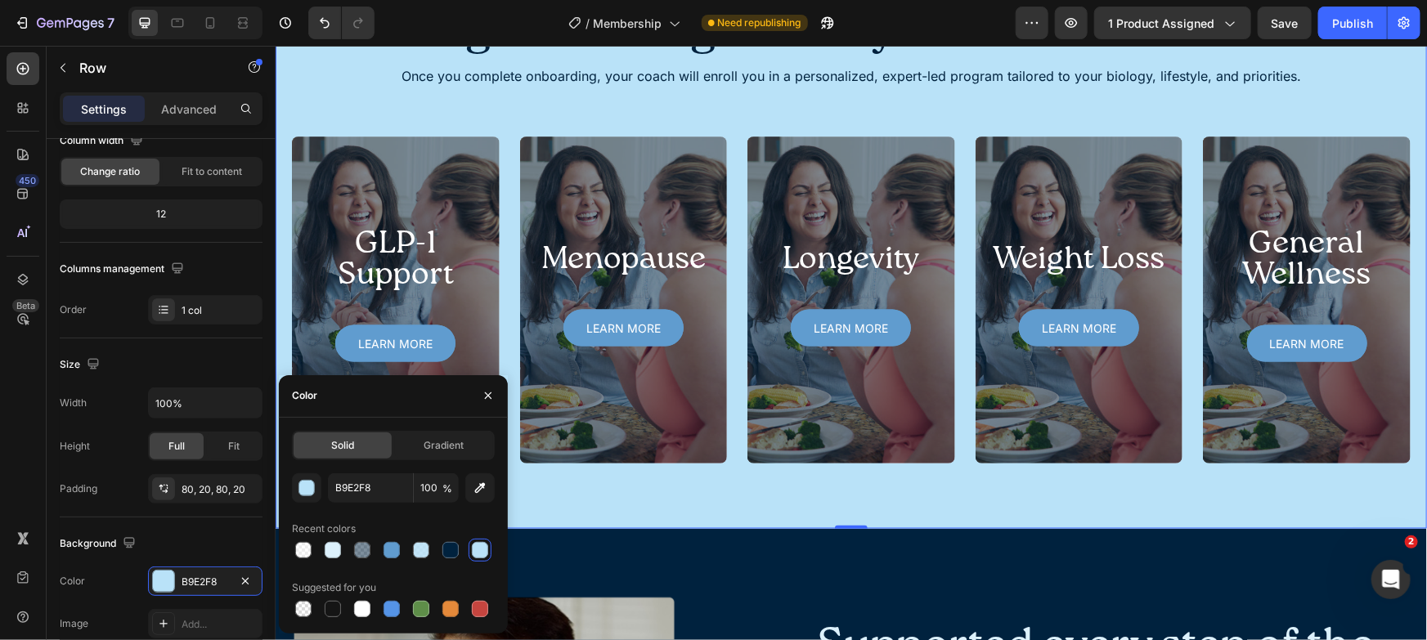
click at [348, 604] on div at bounding box center [393, 609] width 203 height 23
click at [360, 610] on div at bounding box center [362, 609] width 16 height 16
type input "FFFFFF"
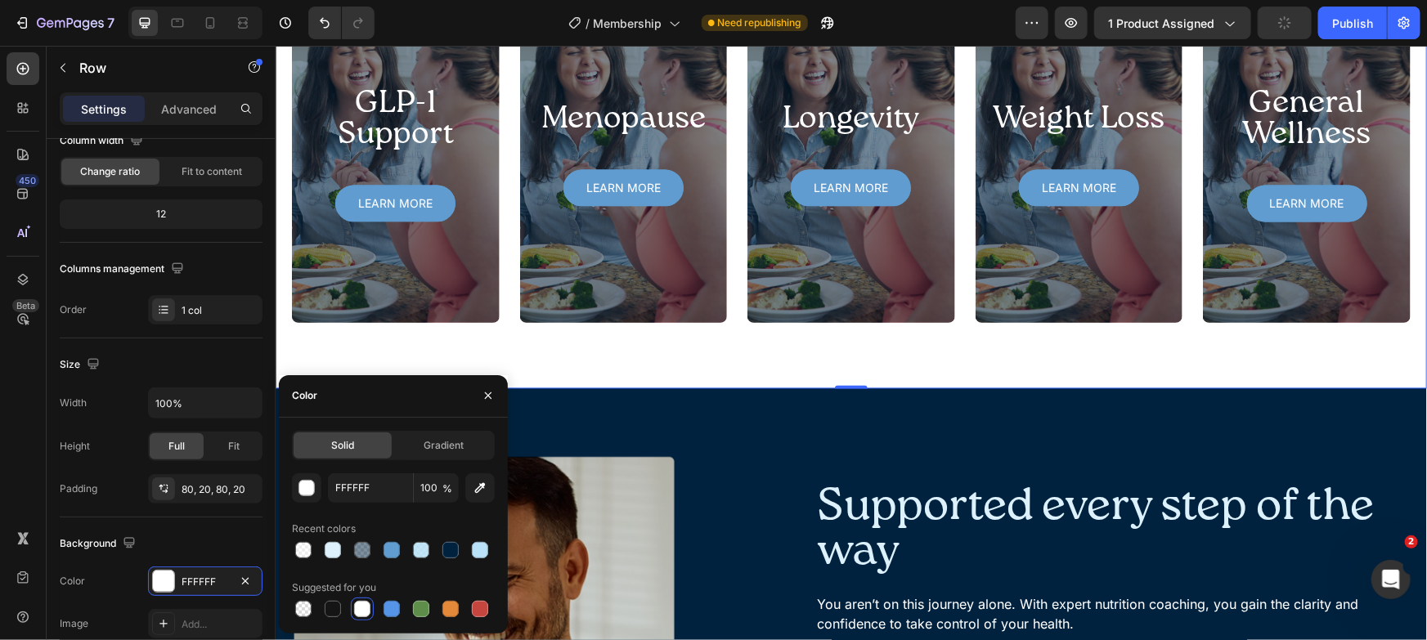
scroll to position [1677, 0]
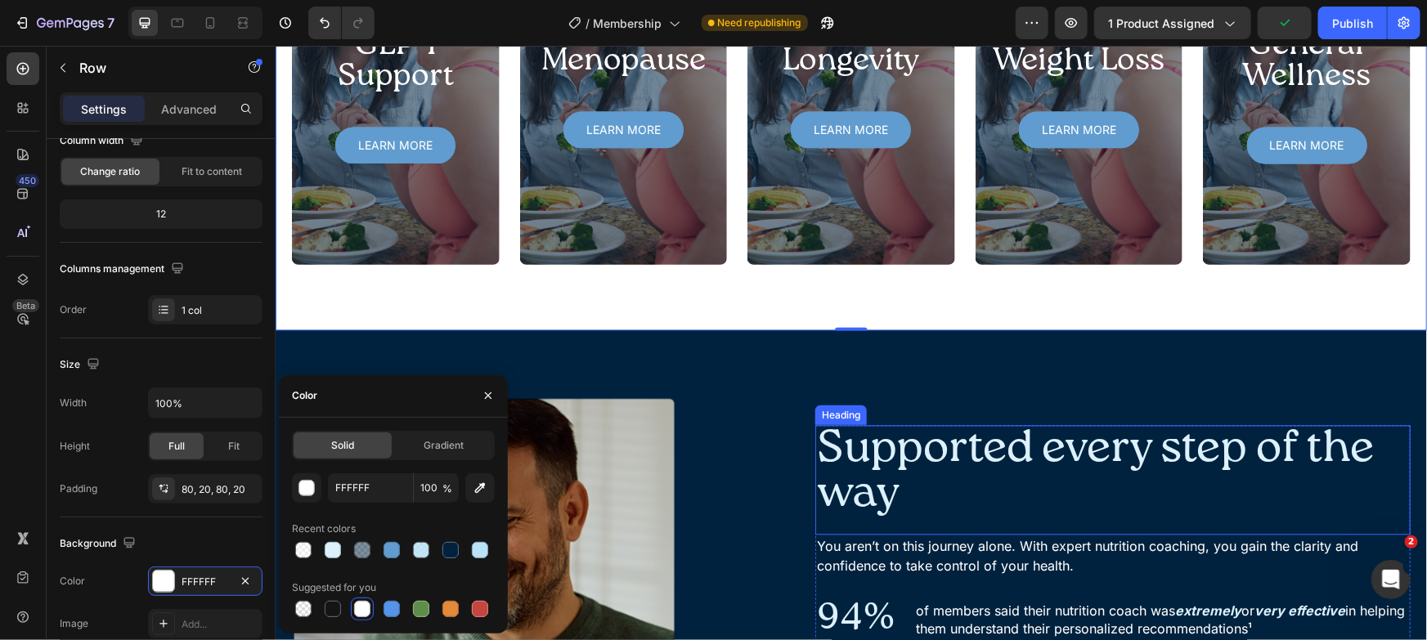
click at [974, 433] on h2 "Supported every step of the way" at bounding box center [1112, 470] width 595 height 93
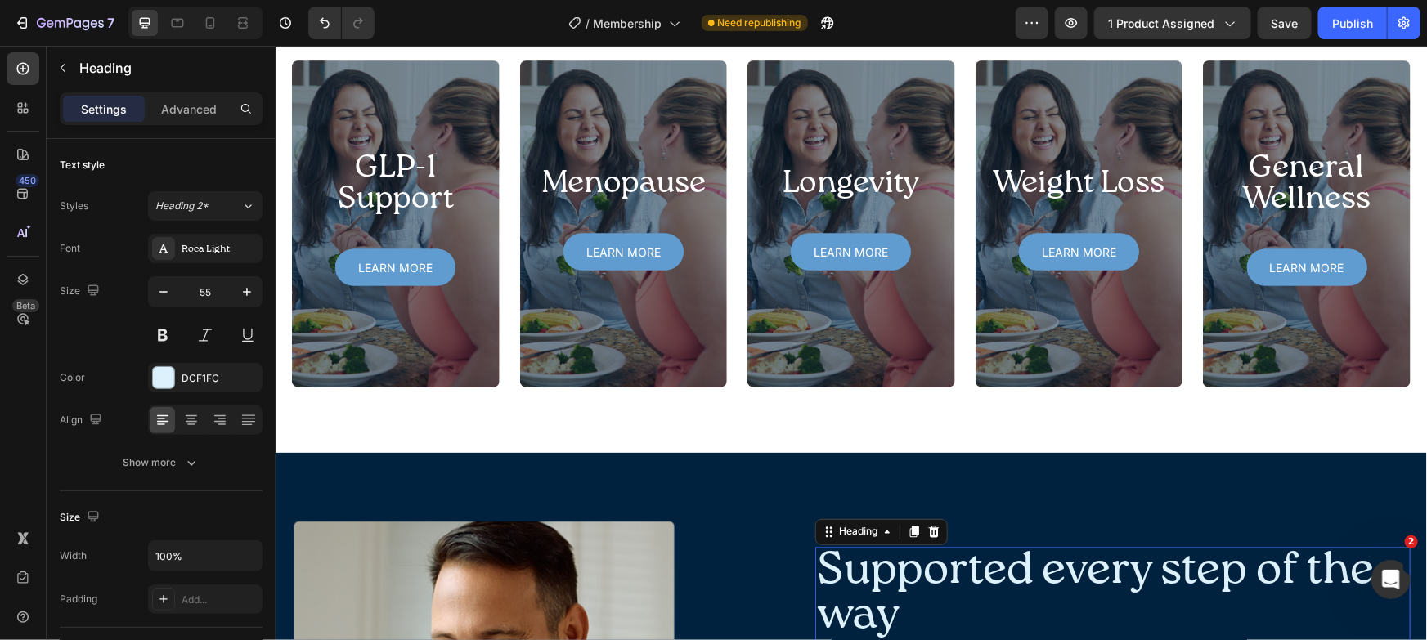
scroll to position [1279, 0]
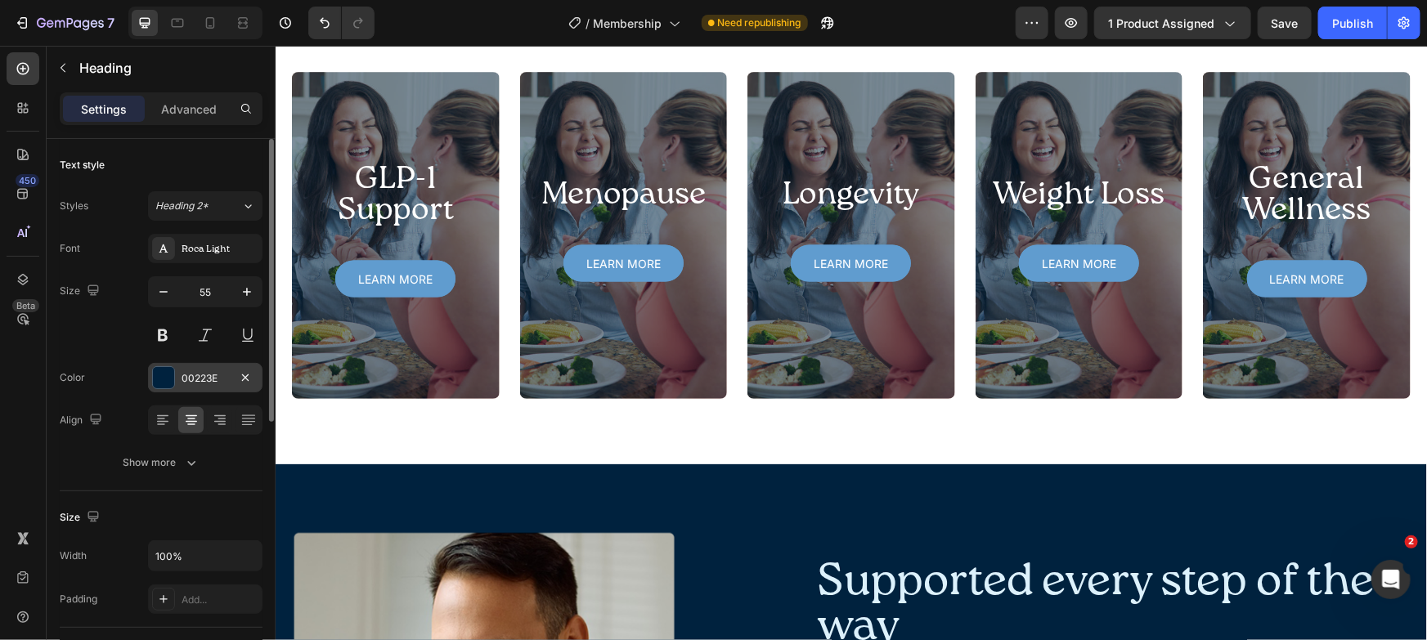
click at [201, 379] on div "00223E" at bounding box center [205, 378] width 47 height 15
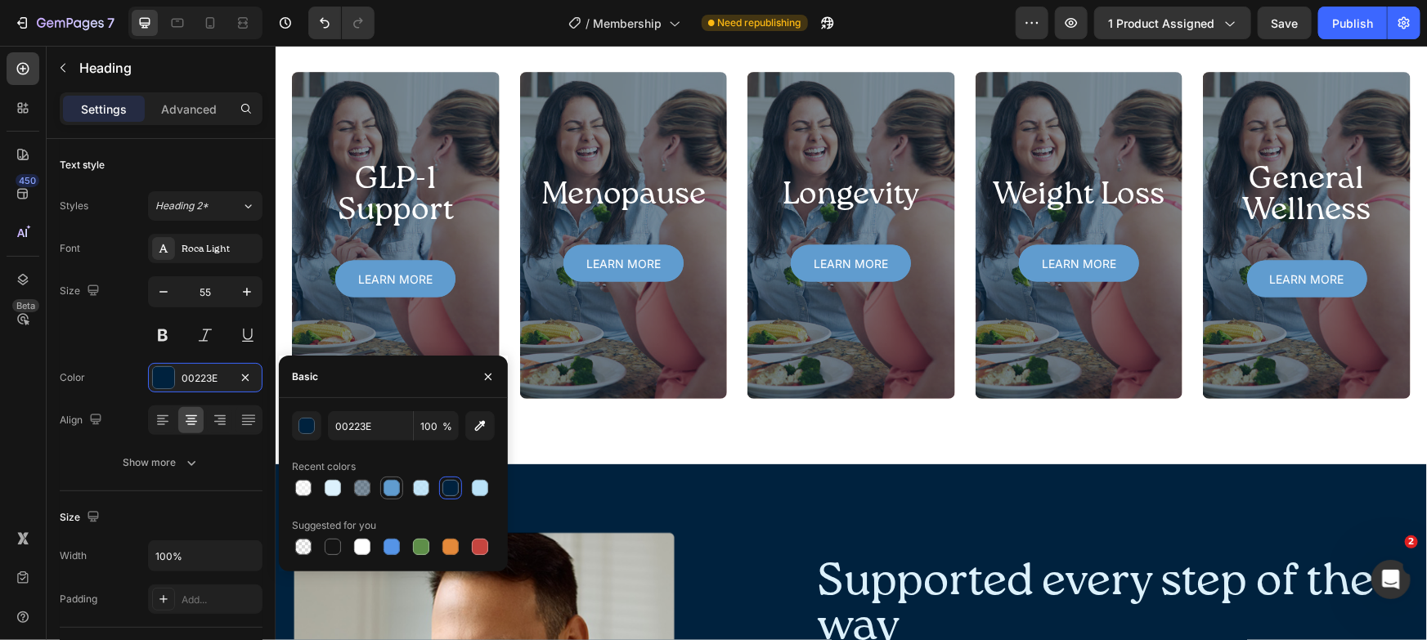
click at [401, 489] on div at bounding box center [392, 488] width 20 height 20
type input "609CCF"
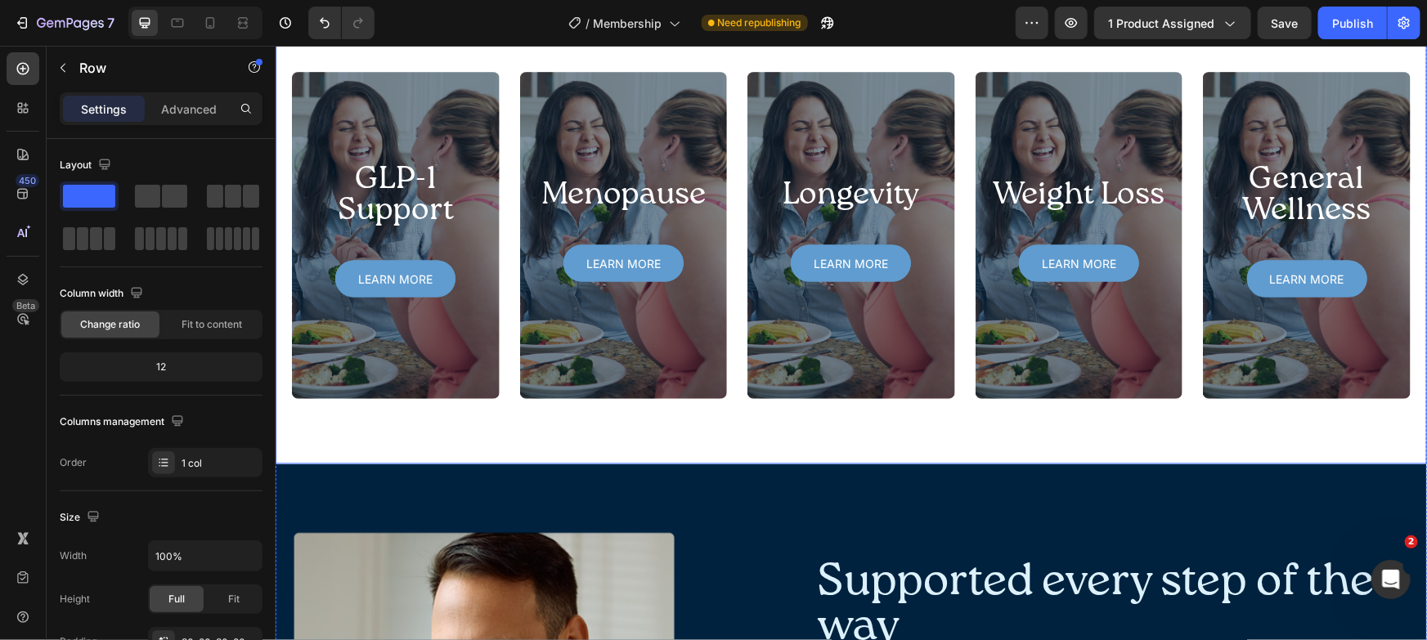
click at [316, 186] on div "Programs designed for your health concerns Heading 0 Once you complete onboardi…" at bounding box center [850, 170] width 1151 height 586
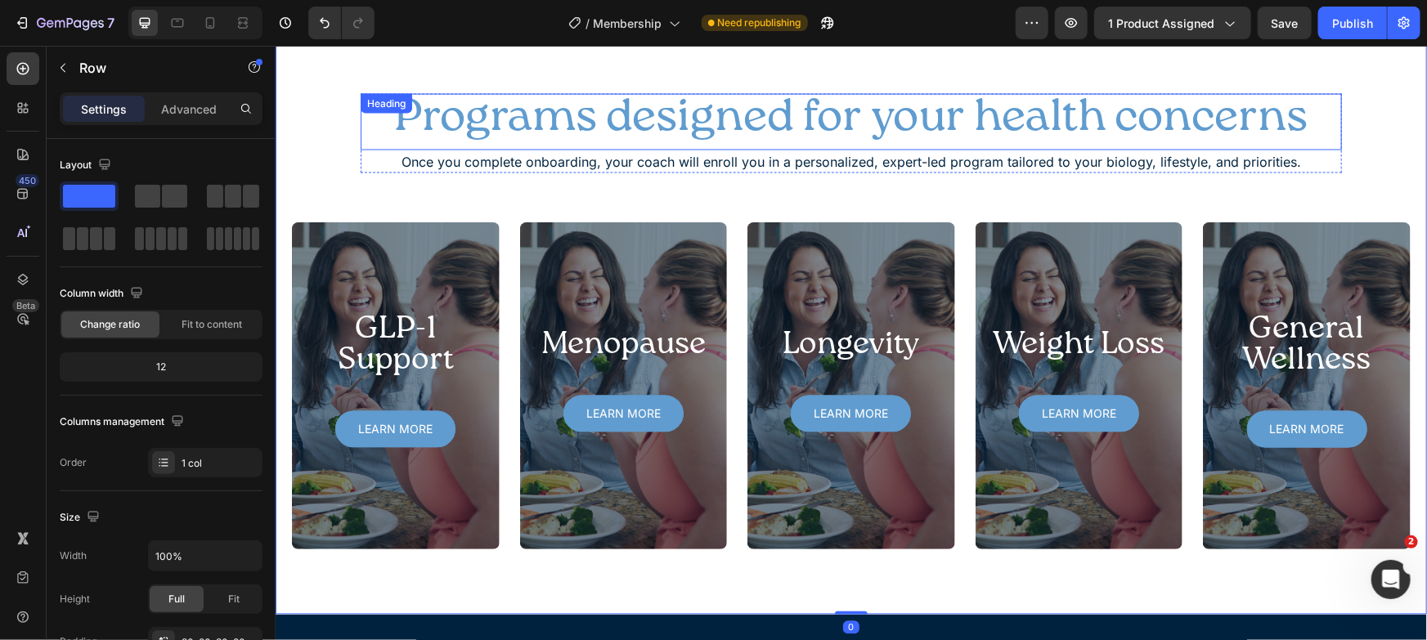
click at [453, 114] on h2 "Programs designed for your health concerns" at bounding box center [850, 117] width 981 height 48
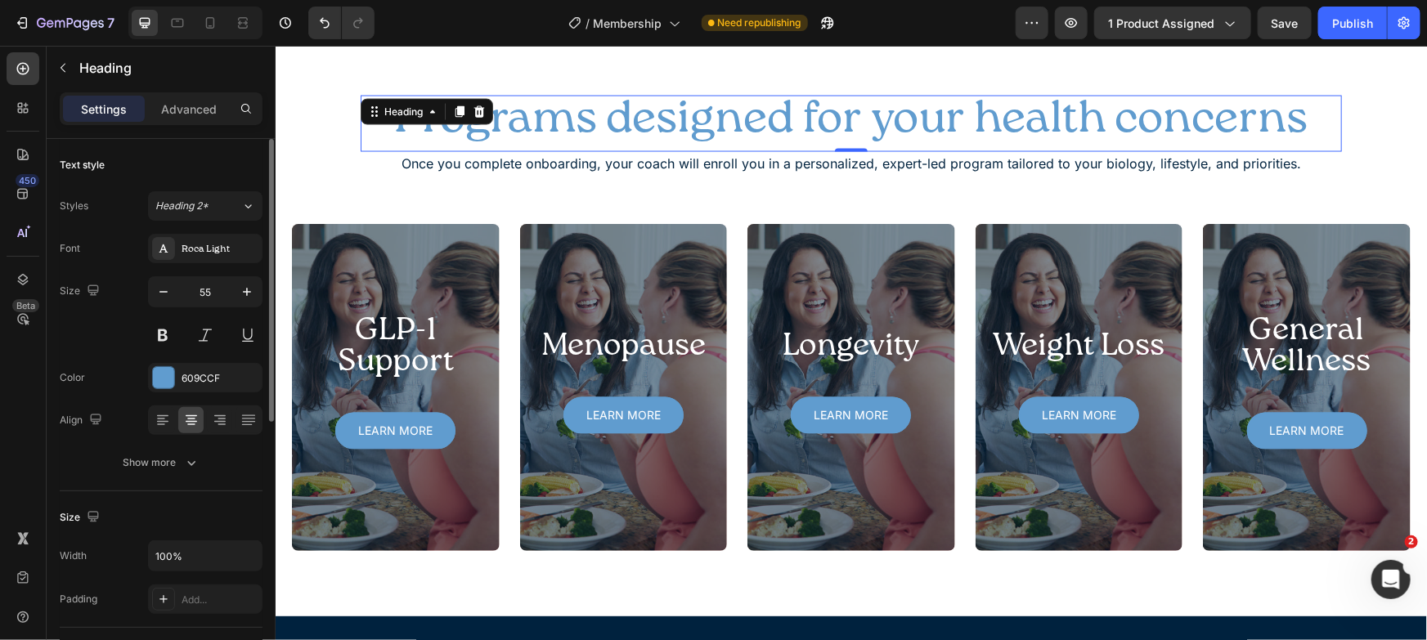
click at [178, 393] on div "Font Roca Light Size 55 Color 609CCF Align Show more" at bounding box center [161, 356] width 203 height 244
click at [192, 376] on div "609CCF" at bounding box center [205, 378] width 47 height 15
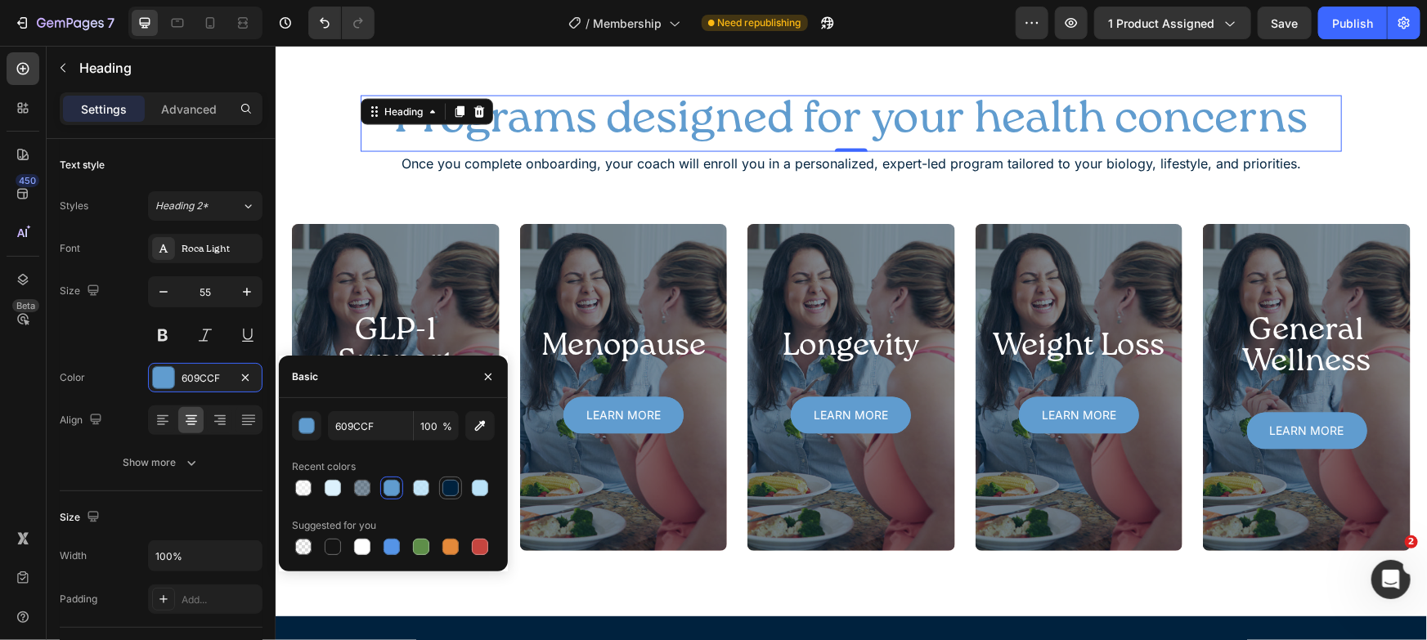
click at [453, 491] on div at bounding box center [450, 488] width 16 height 16
type input "00223E"
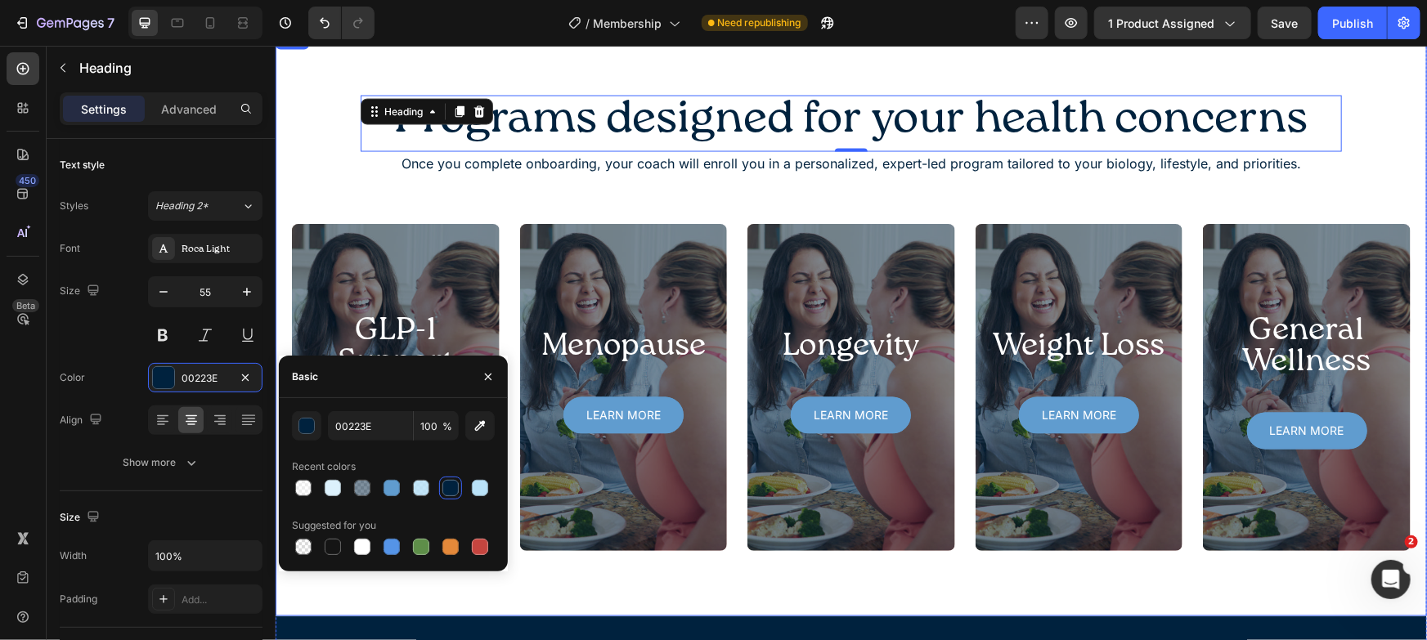
click at [308, 174] on div "Programs designed for your health concerns Heading 0 Once you complete onboardi…" at bounding box center [850, 323] width 1119 height 456
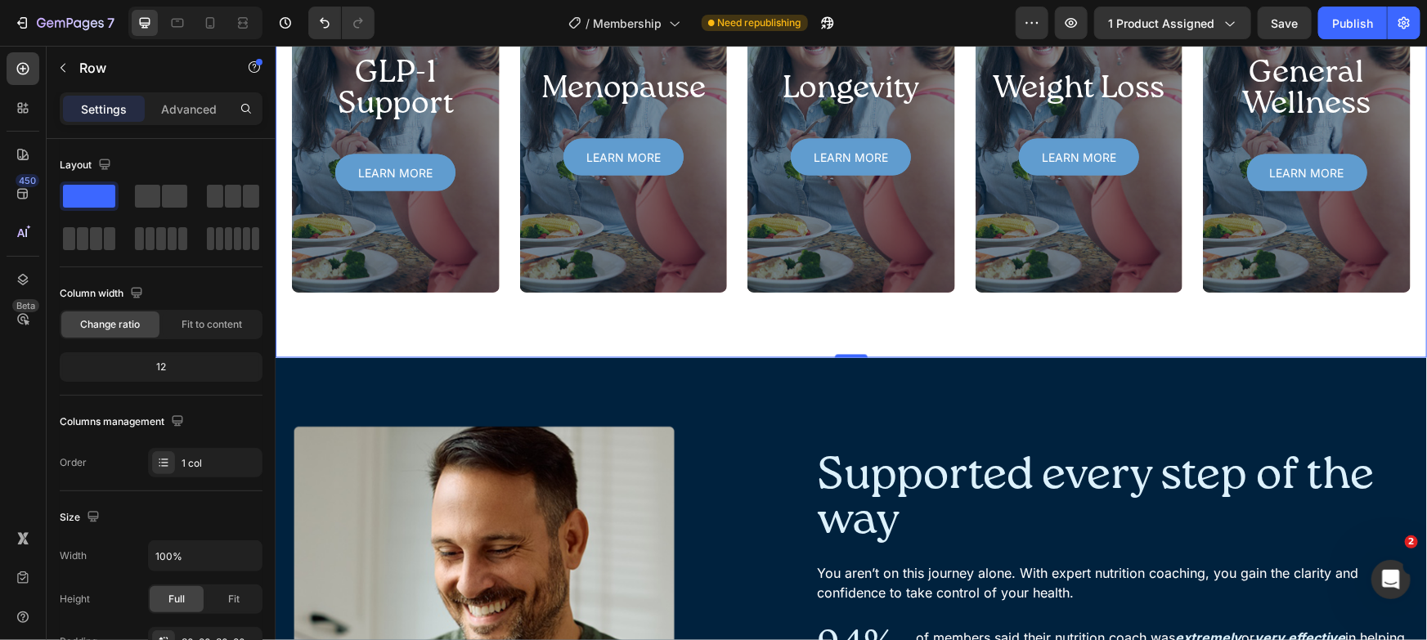
scroll to position [1344, 0]
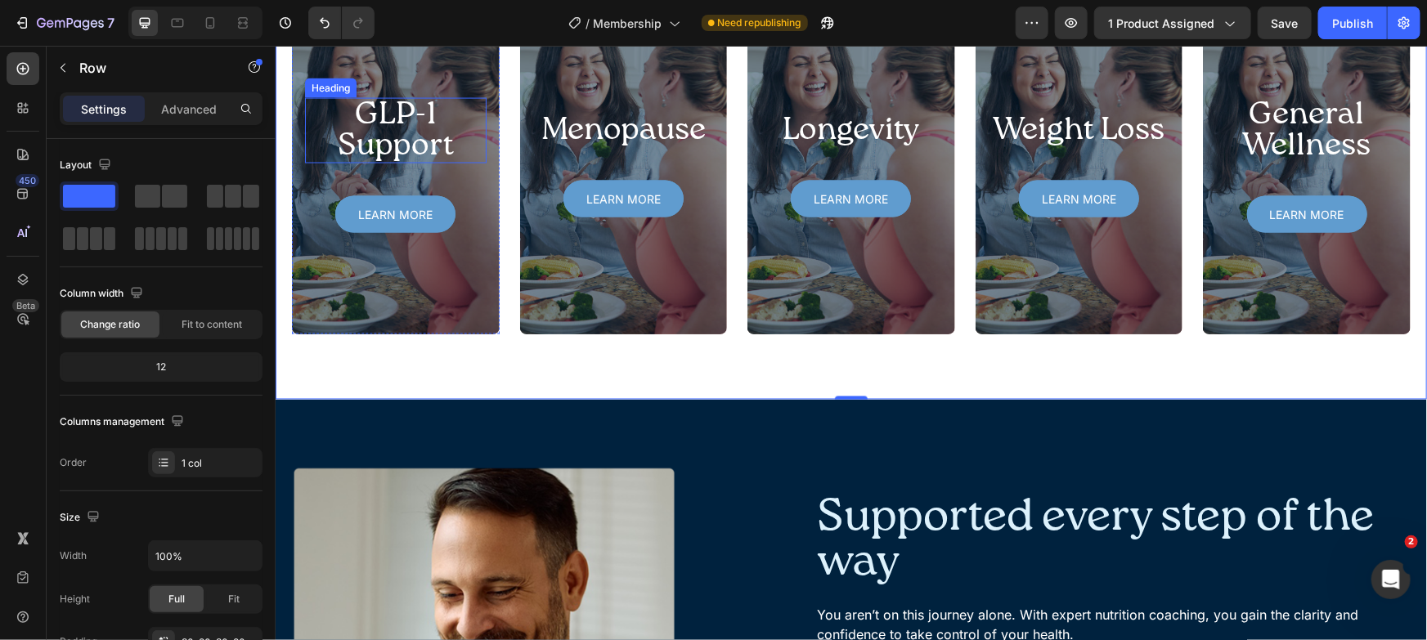
click at [428, 161] on p "GLP-1 Support" at bounding box center [395, 130] width 178 height 62
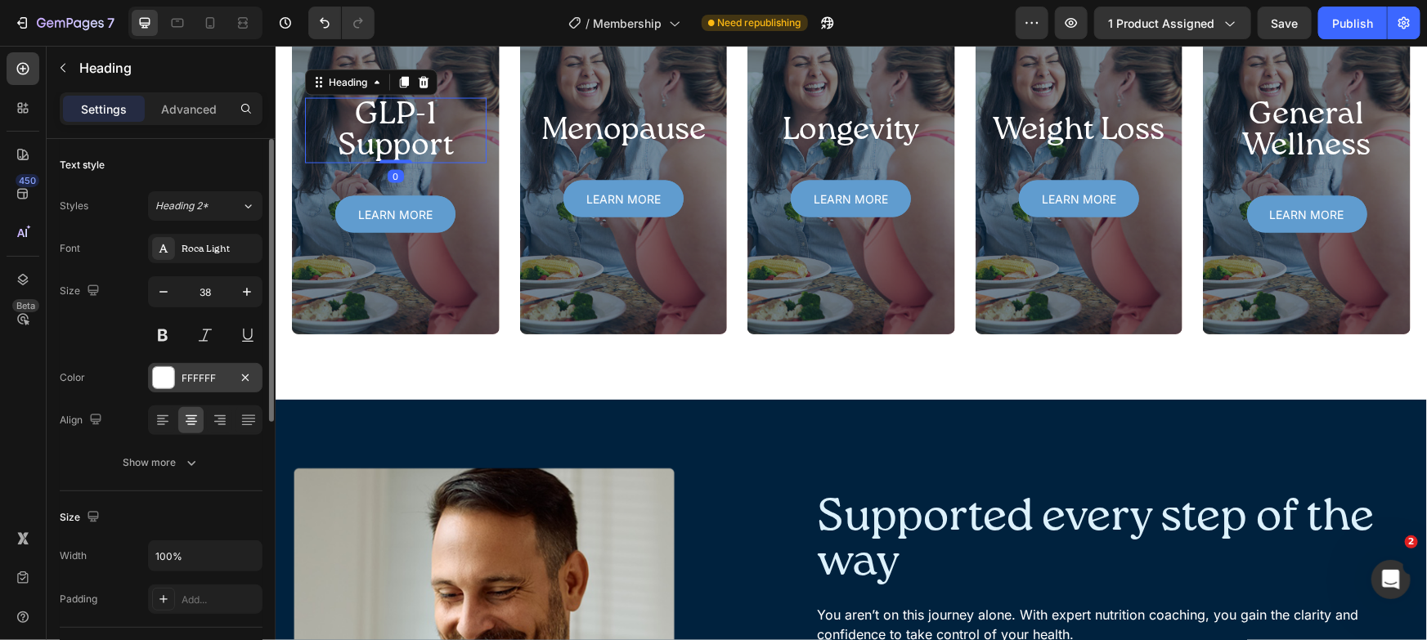
click at [218, 386] on div "FFFFFF" at bounding box center [205, 377] width 114 height 29
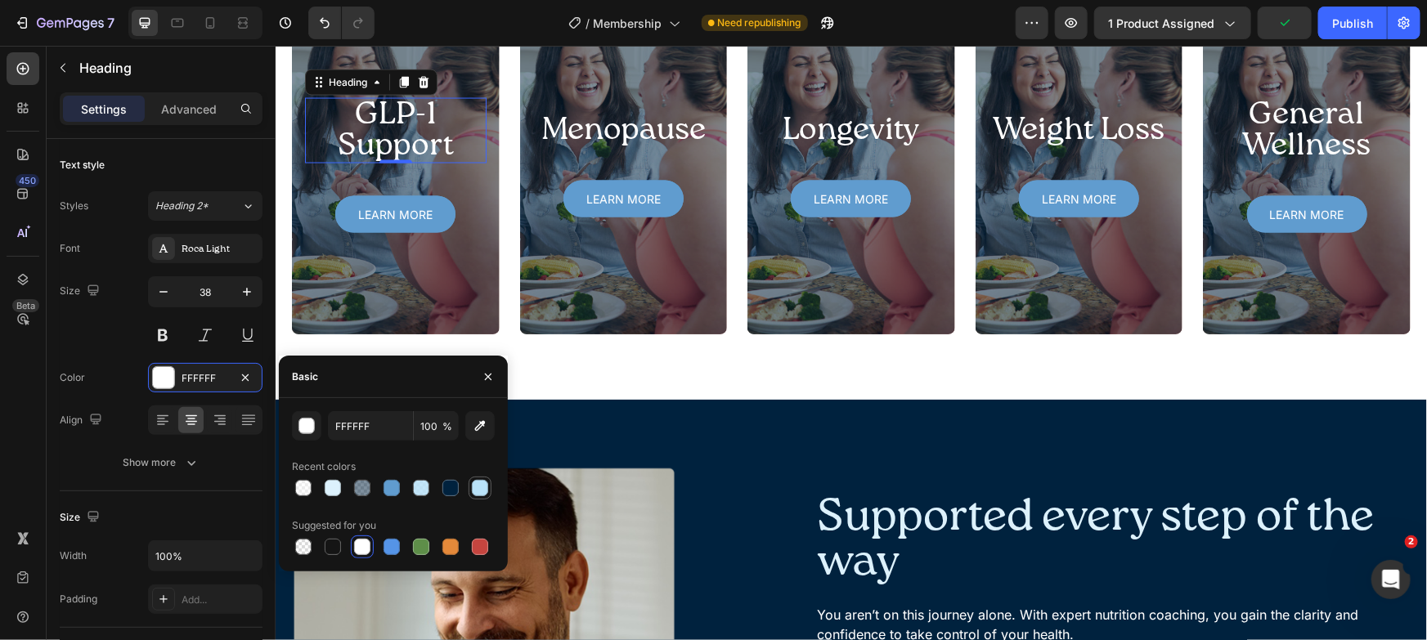
click at [474, 491] on div at bounding box center [480, 488] width 16 height 16
click at [337, 482] on div at bounding box center [333, 488] width 16 height 16
type input "DCF1FC"
click at [610, 146] on p "Menopause" at bounding box center [623, 129] width 178 height 31
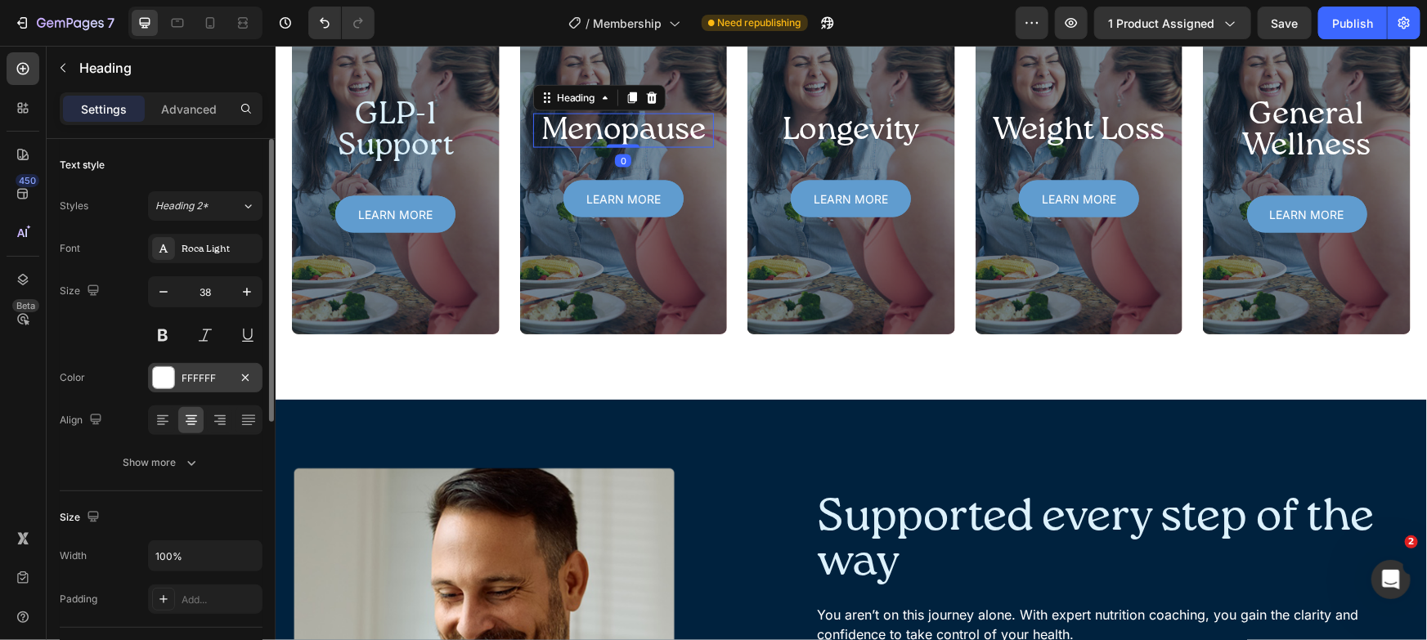
click at [162, 375] on div at bounding box center [163, 377] width 21 height 21
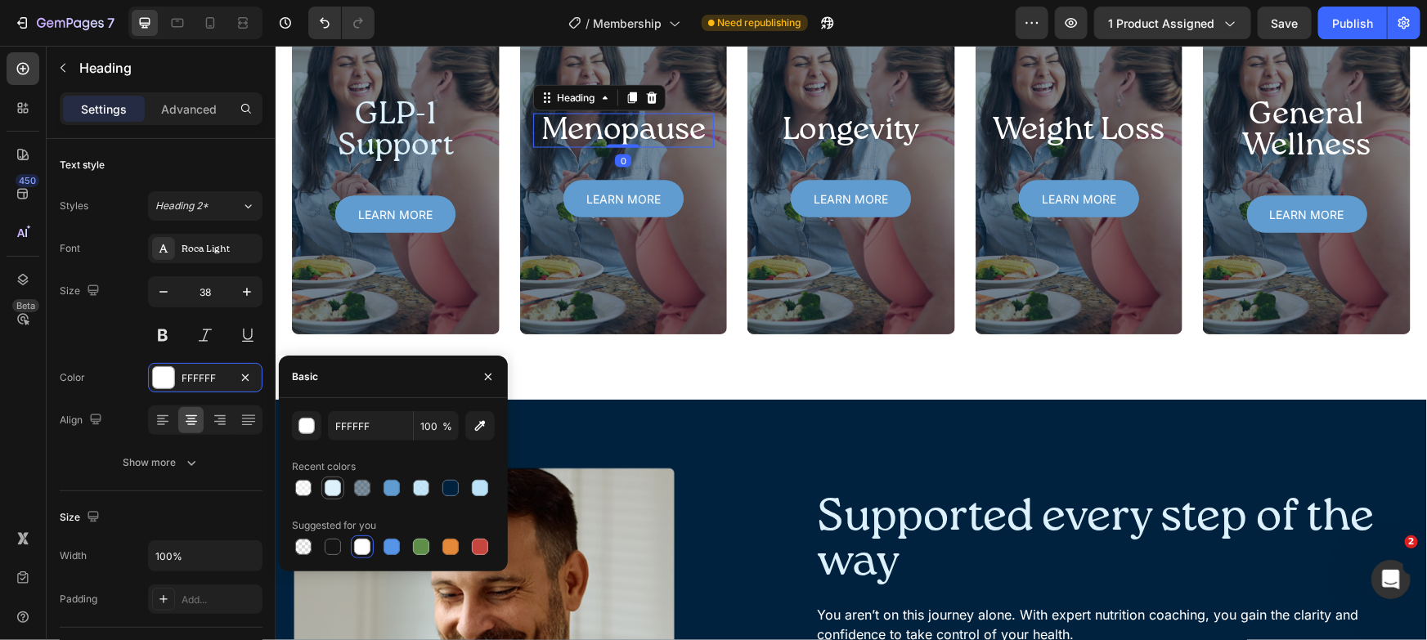
click at [342, 493] on div at bounding box center [333, 488] width 20 height 20
type input "DCF1FC"
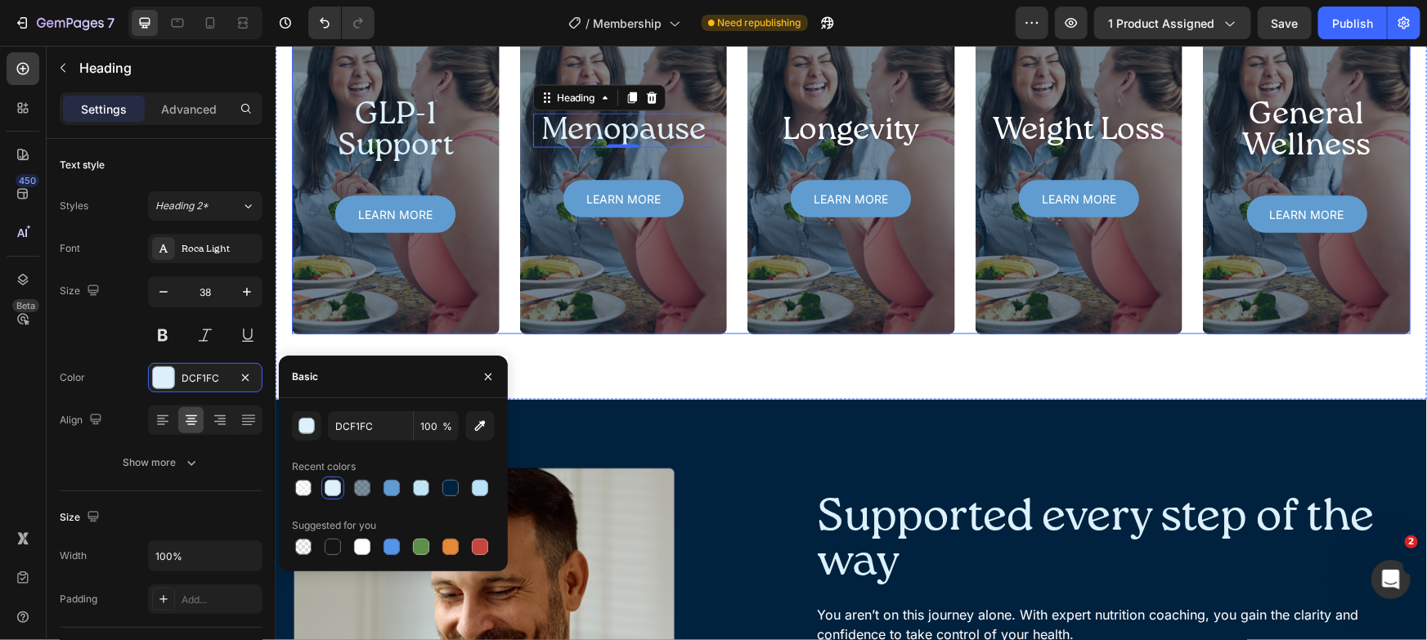
click at [783, 146] on p "Longevity" at bounding box center [850, 129] width 178 height 31
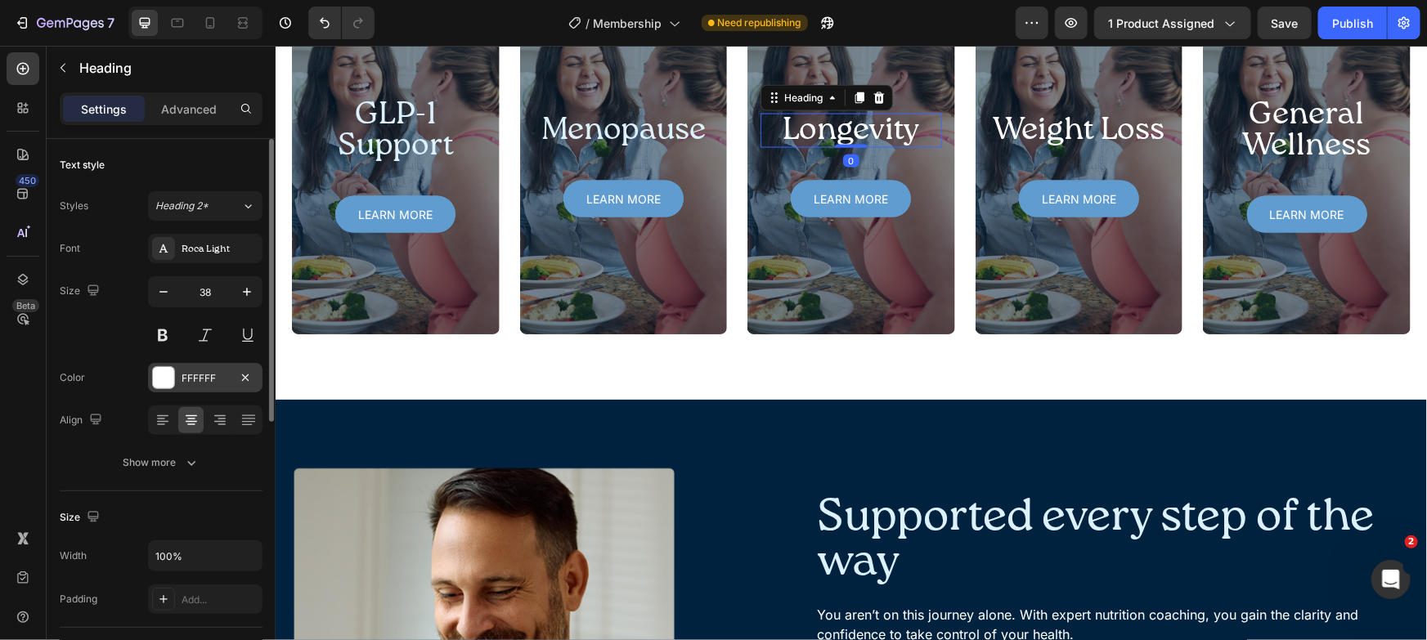
click at [167, 377] on div at bounding box center [163, 377] width 21 height 21
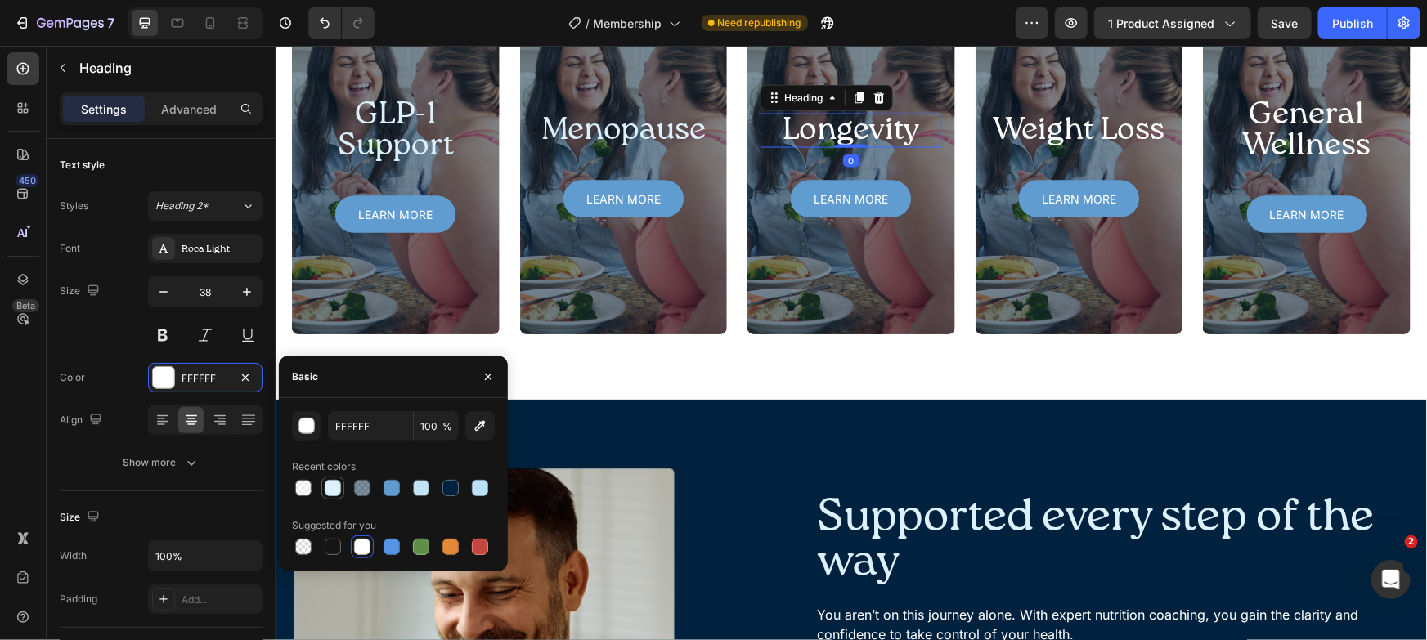
click at [333, 489] on div at bounding box center [333, 488] width 16 height 16
type input "DCF1FC"
click at [1017, 146] on p "Weight Loss" at bounding box center [1079, 129] width 178 height 31
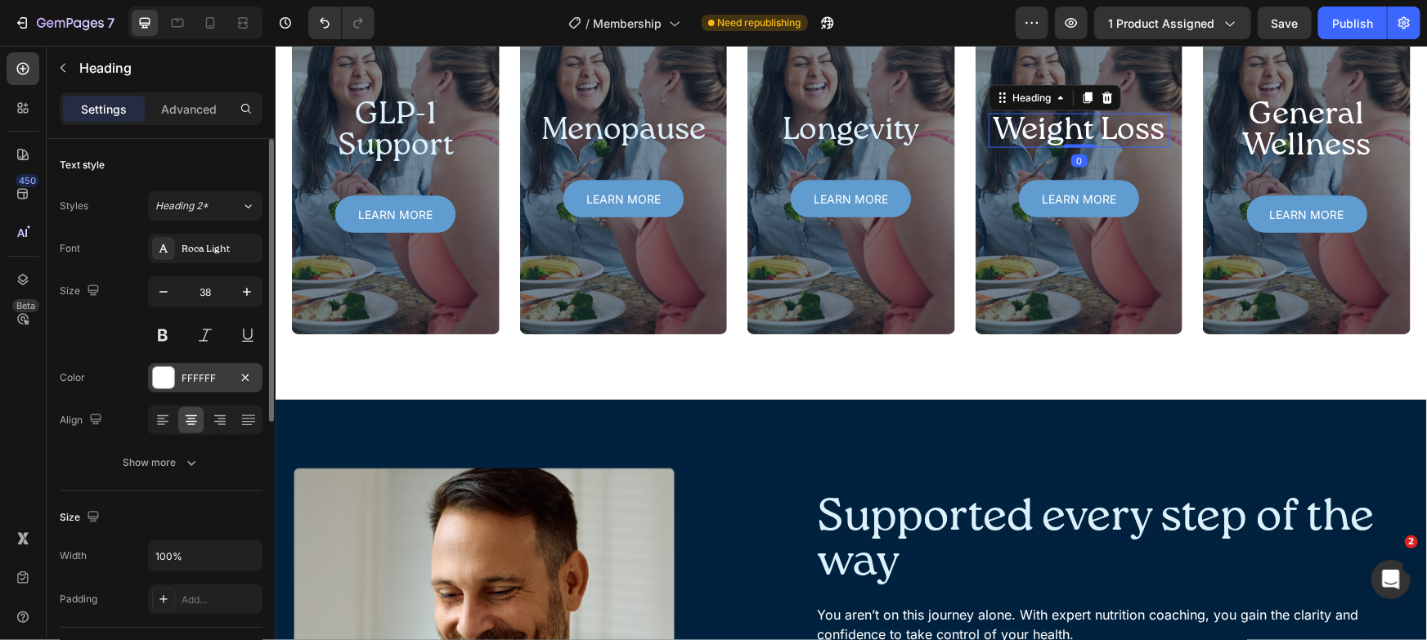
click at [182, 375] on div "FFFFFF" at bounding box center [205, 378] width 47 height 15
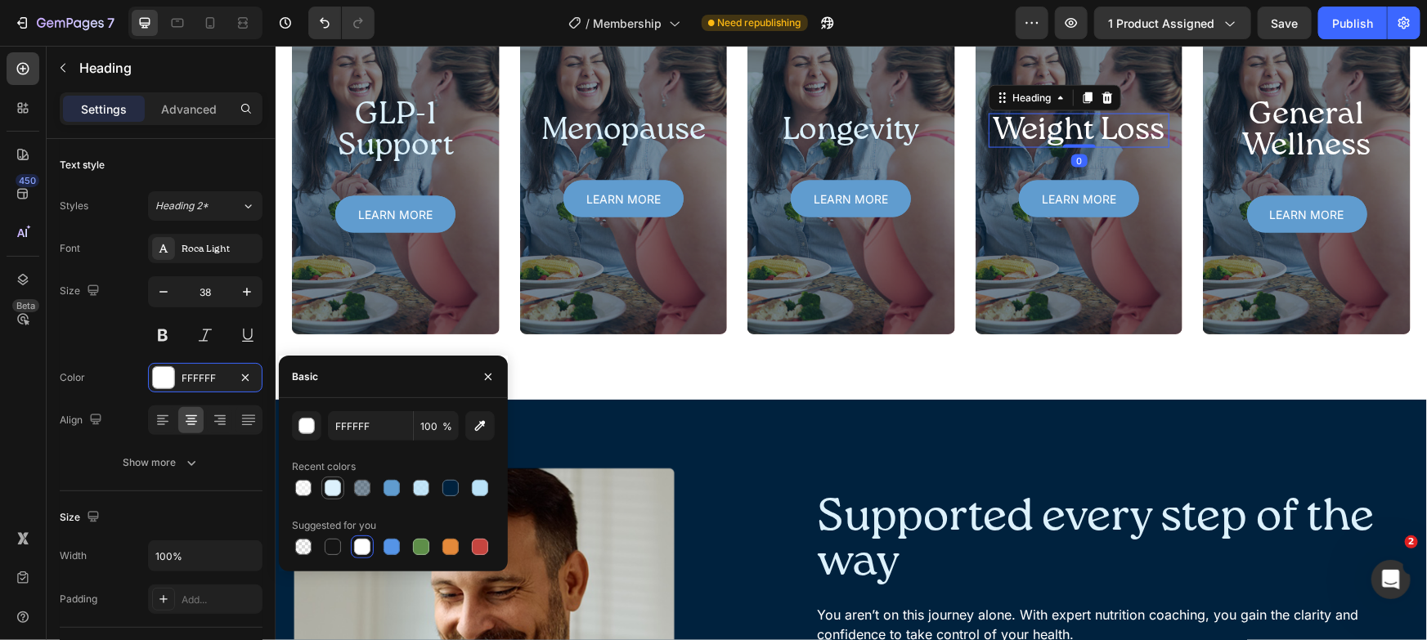
click at [330, 493] on div at bounding box center [333, 488] width 16 height 16
type input "DCF1FC"
click at [1244, 161] on p "General Wellness" at bounding box center [1306, 130] width 178 height 62
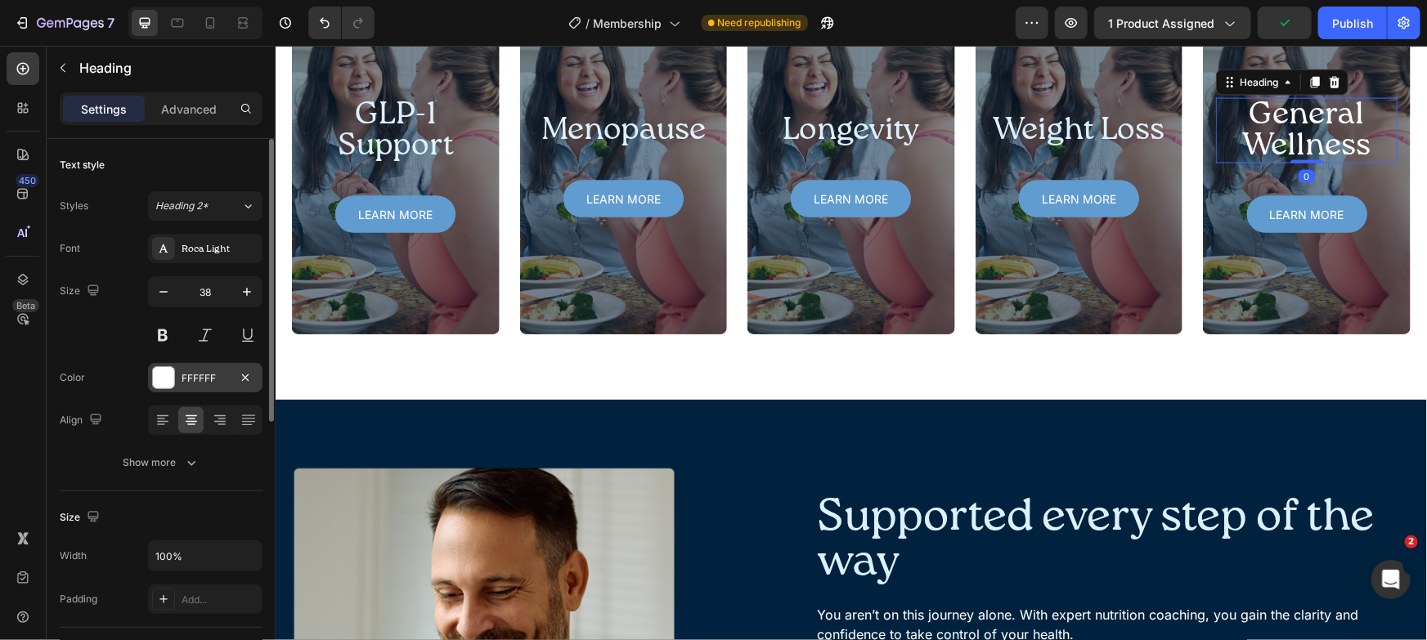
click at [203, 384] on div "FFFFFF" at bounding box center [205, 378] width 47 height 15
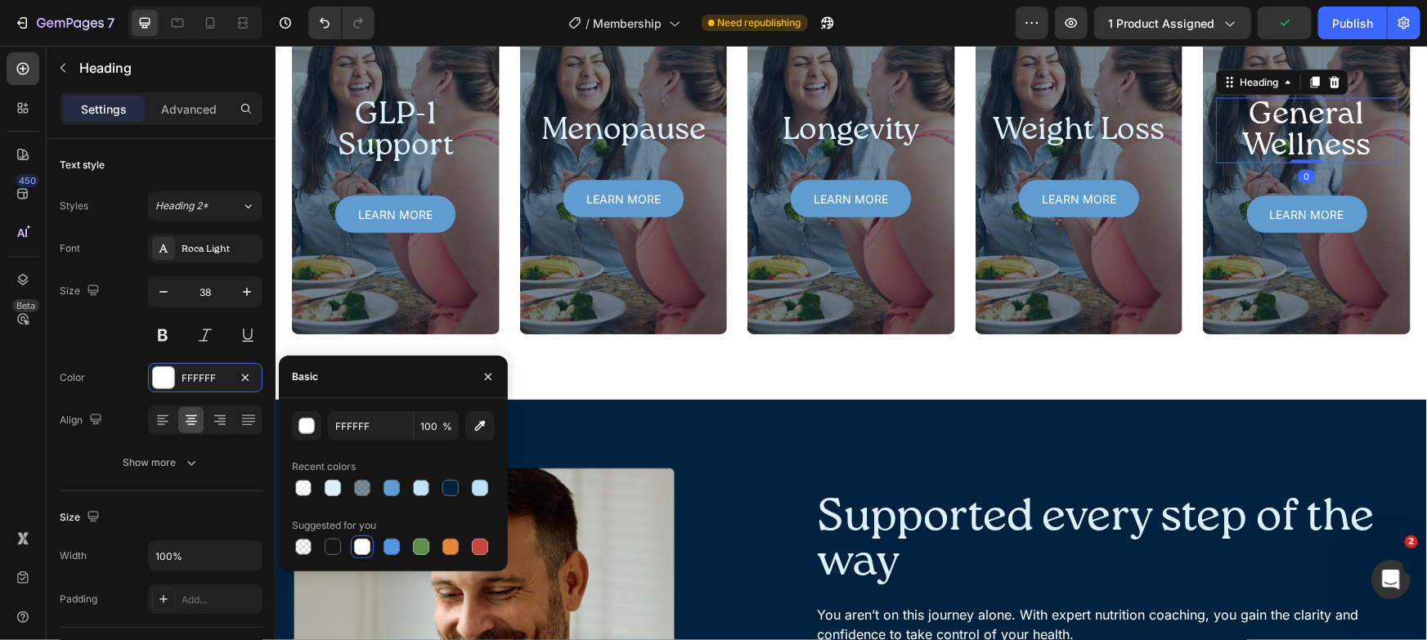
click at [334, 487] on div at bounding box center [333, 488] width 16 height 16
type input "DCF1FC"
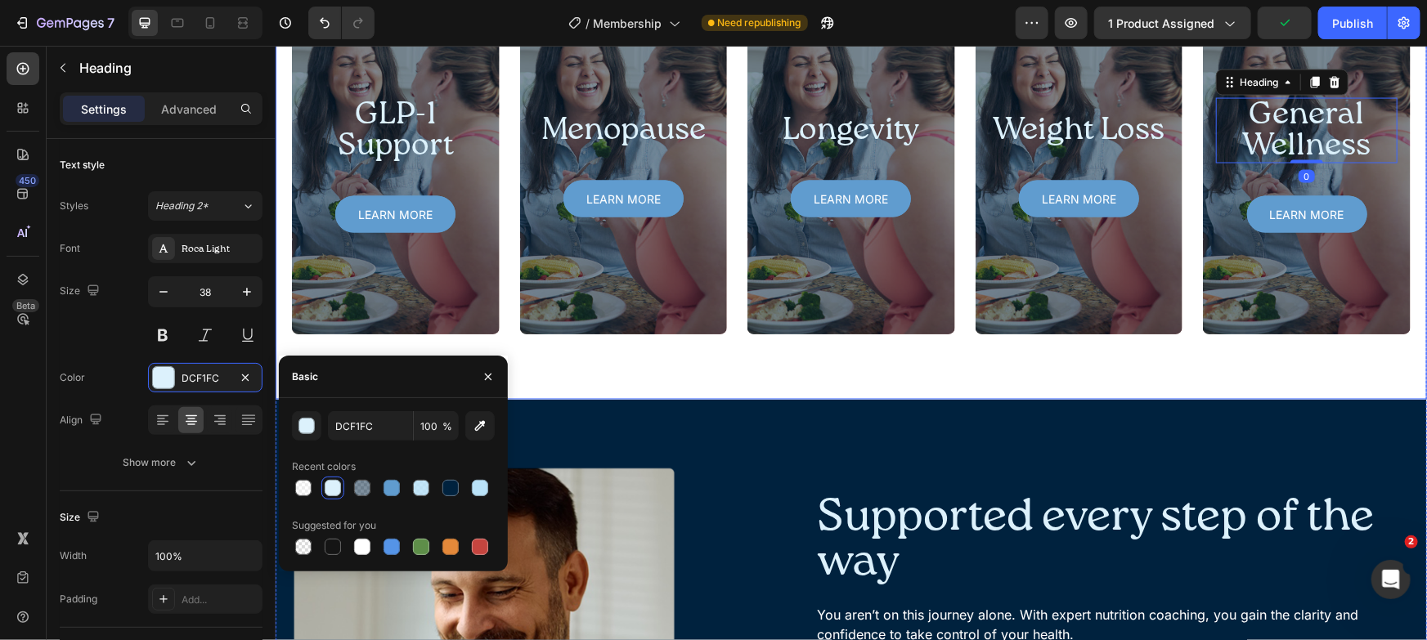
click at [341, 152] on div "Programs designed for your health concerns Heading Once you complete onboarding…" at bounding box center [850, 106] width 1119 height 456
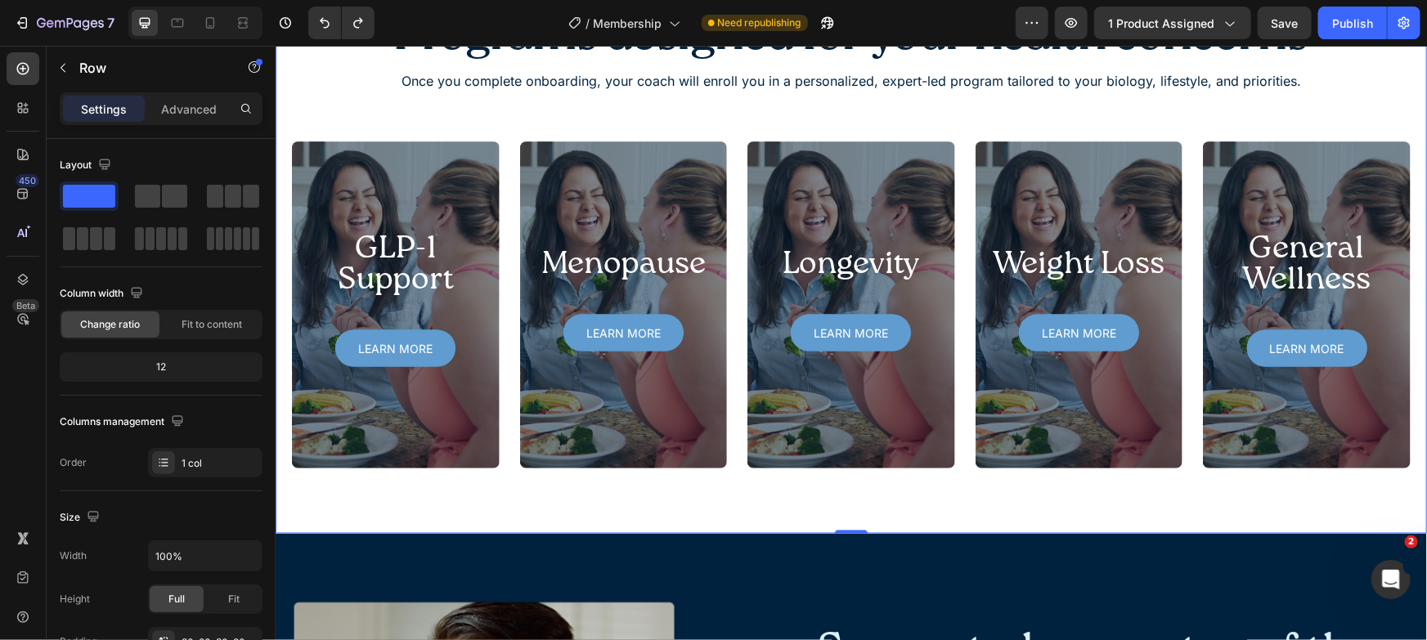
scroll to position [1206, 0]
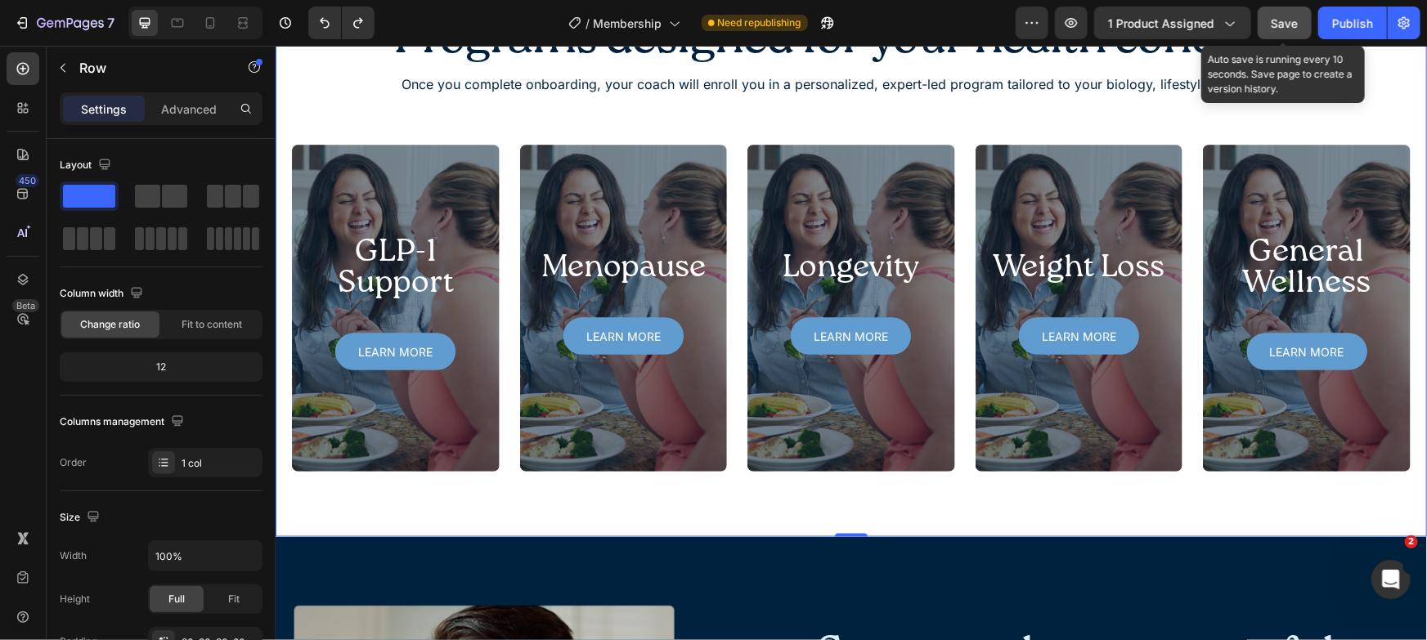
click at [1282, 17] on span "Save" at bounding box center [1285, 23] width 27 height 14
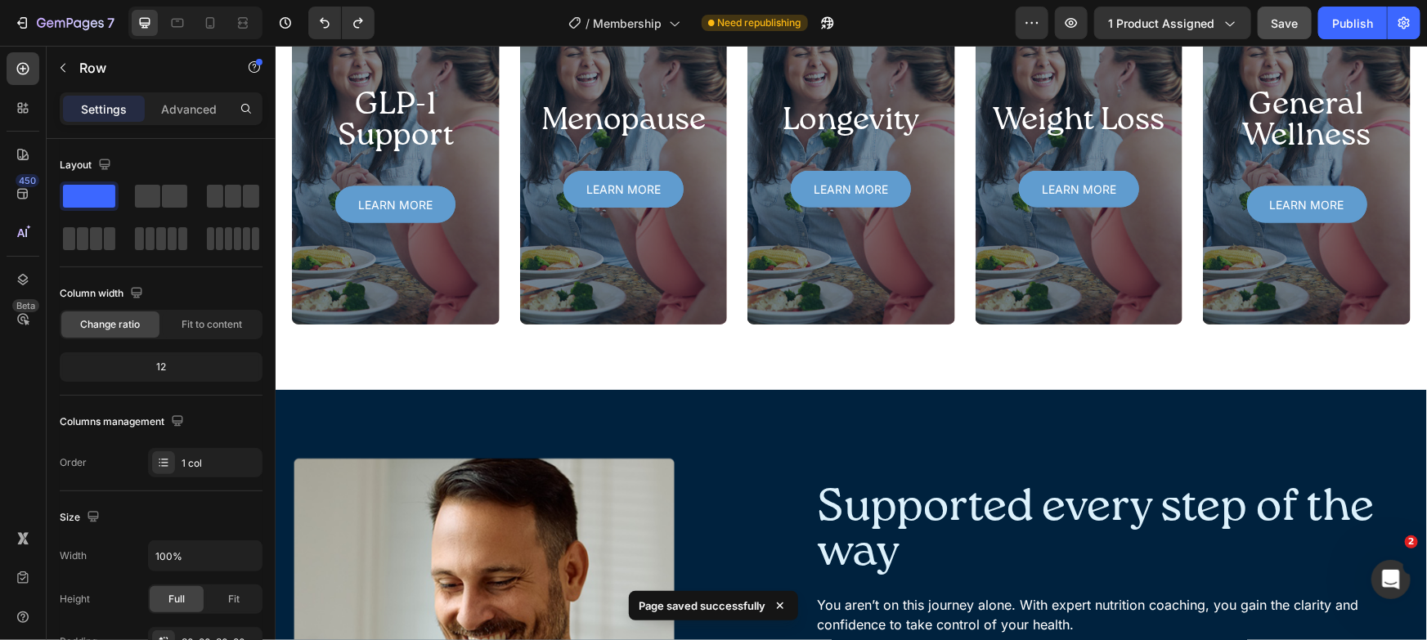
scroll to position [1371, 0]
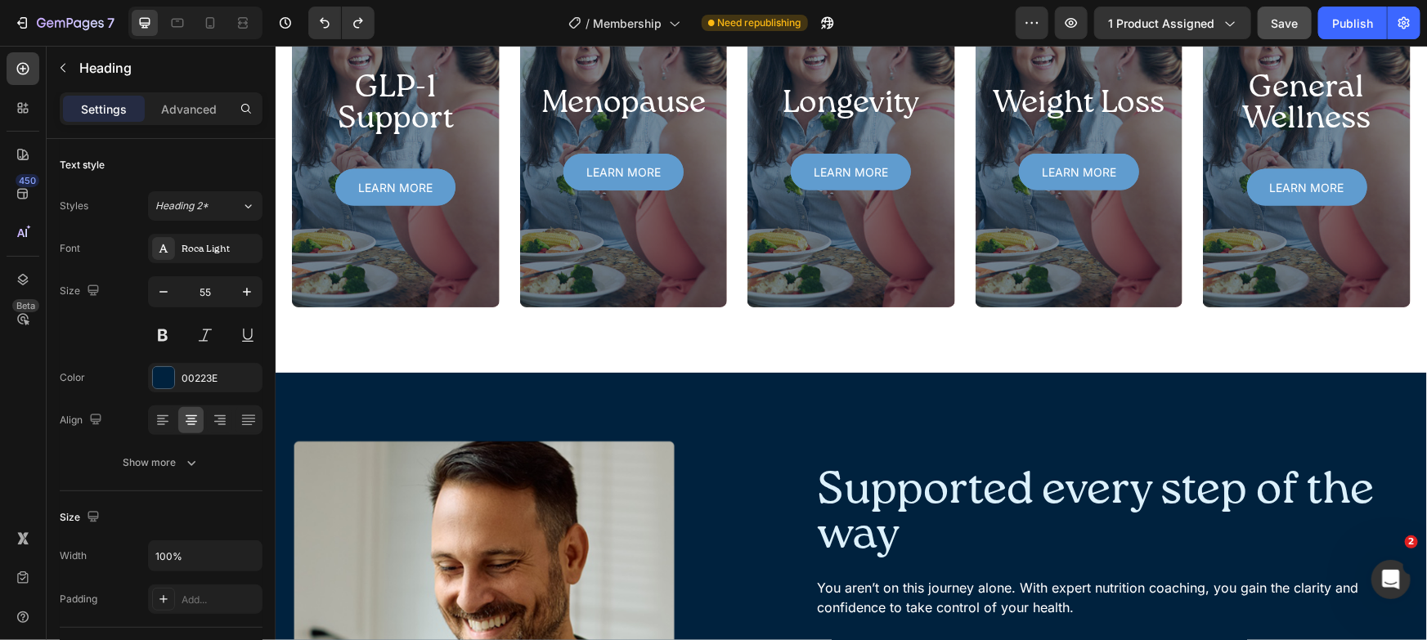
click at [1283, 239] on div "Programs designed for your health goals Heading 0 Once you complete onboarding,…" at bounding box center [850, 79] width 1119 height 456
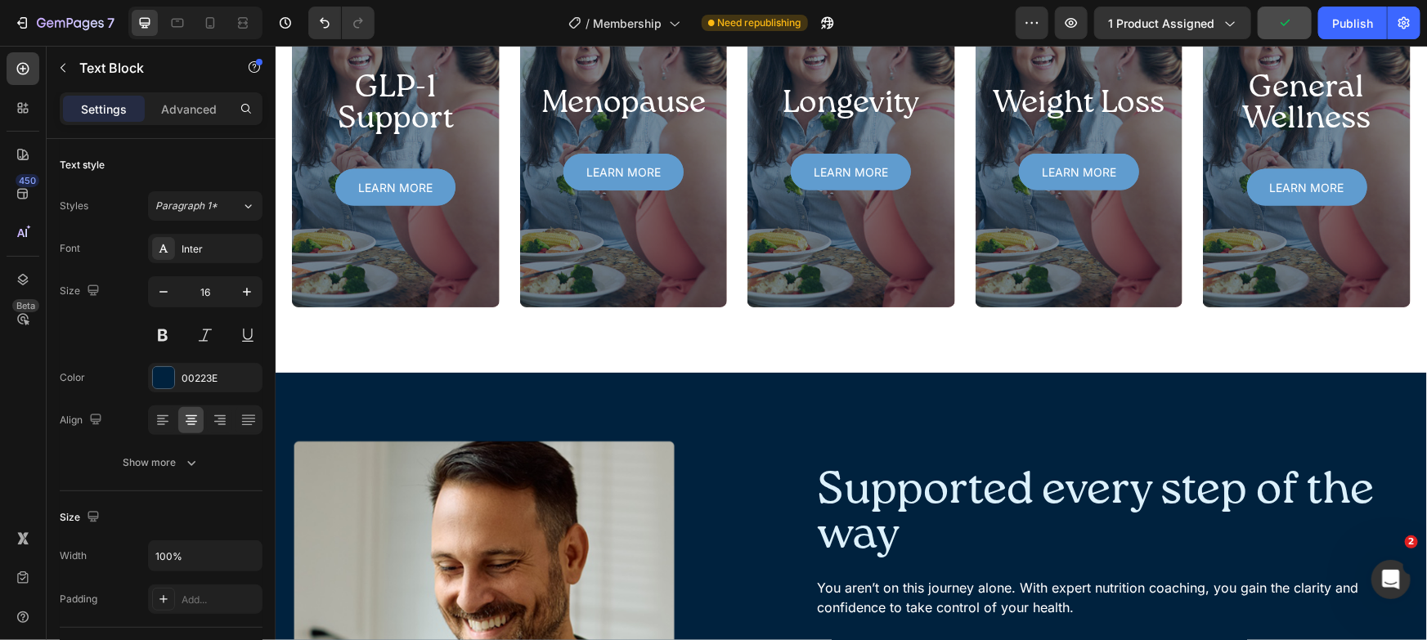
click at [984, 208] on div "Programs designed for your health goals Heading Once you complete onboarding, y…" at bounding box center [850, 79] width 1119 height 456
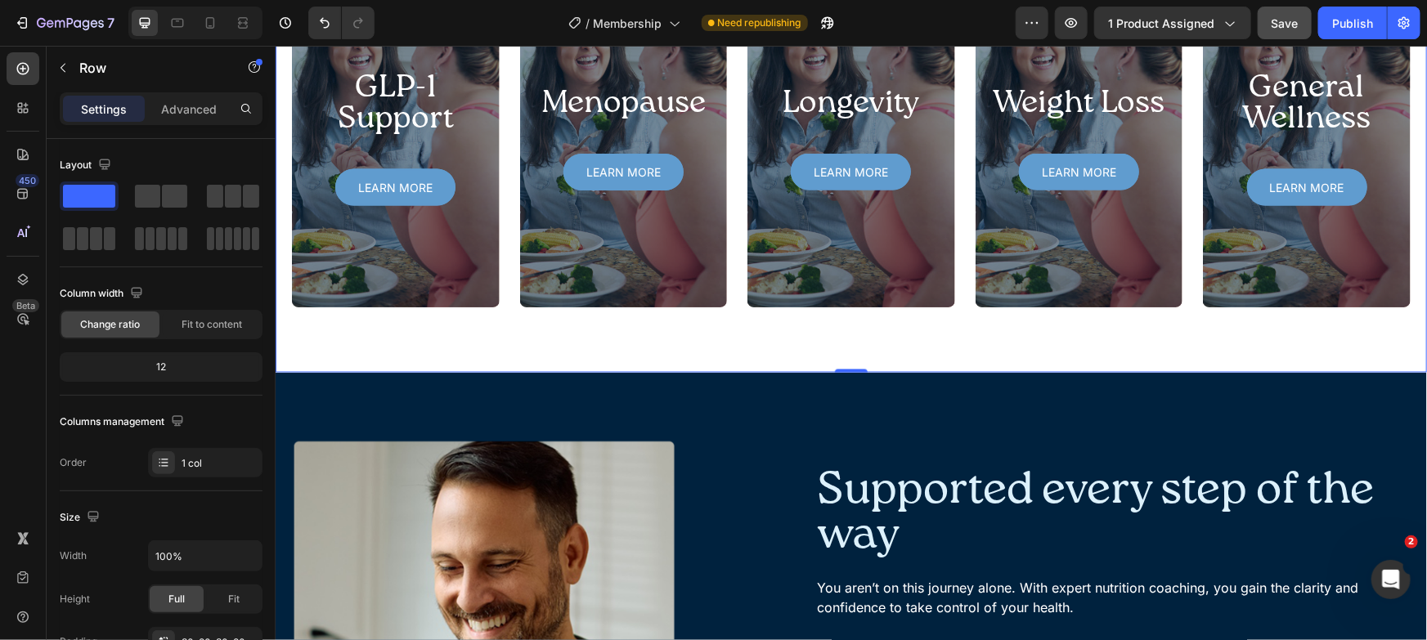
click at [1342, 185] on div "Programs designed for your health goals Heading Once you complete onboarding, y…" at bounding box center [850, 79] width 1119 height 456
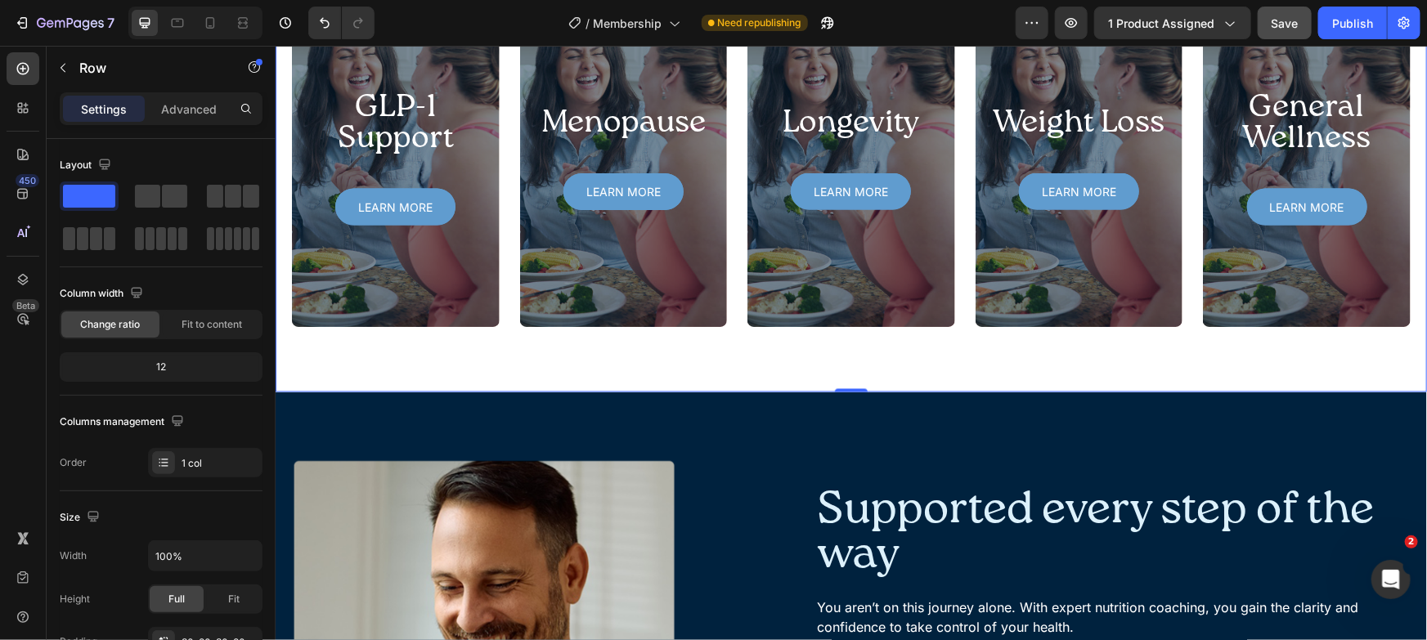
scroll to position [1138, 0]
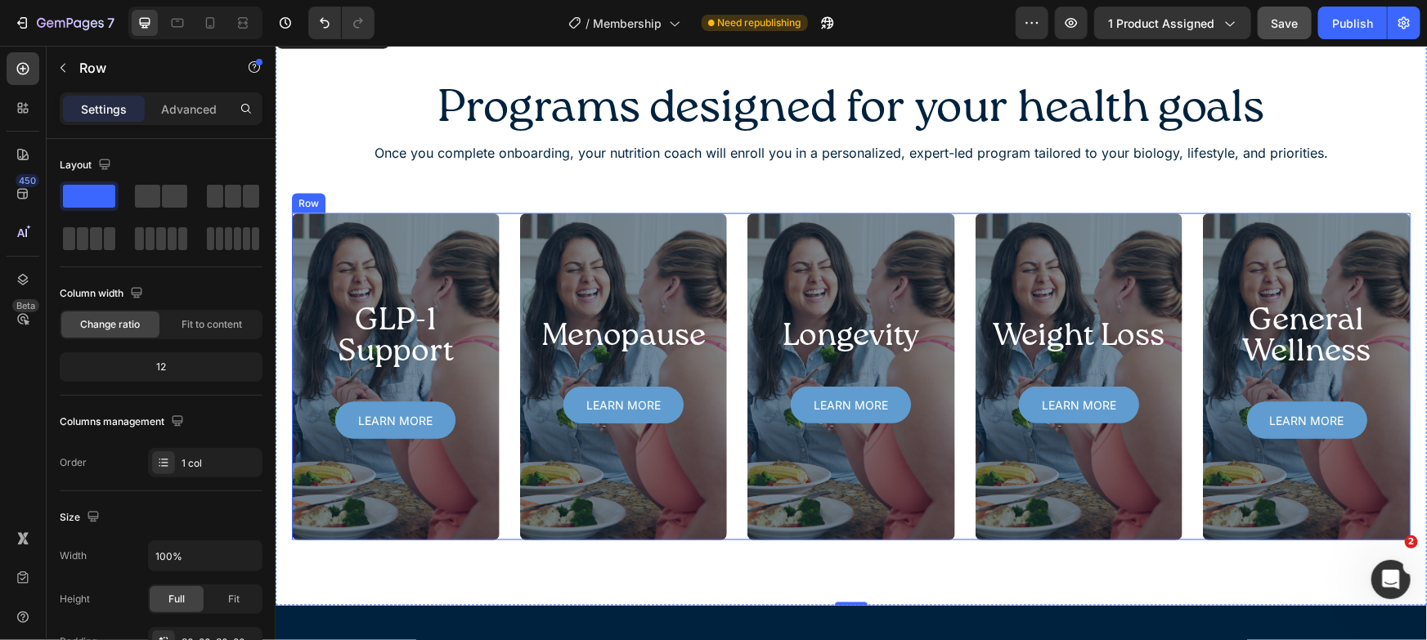
click at [735, 516] on div "GLP-1 Support Heading Learn more Button Hero Banner Menopause Heading Learn mor…" at bounding box center [850, 376] width 1119 height 327
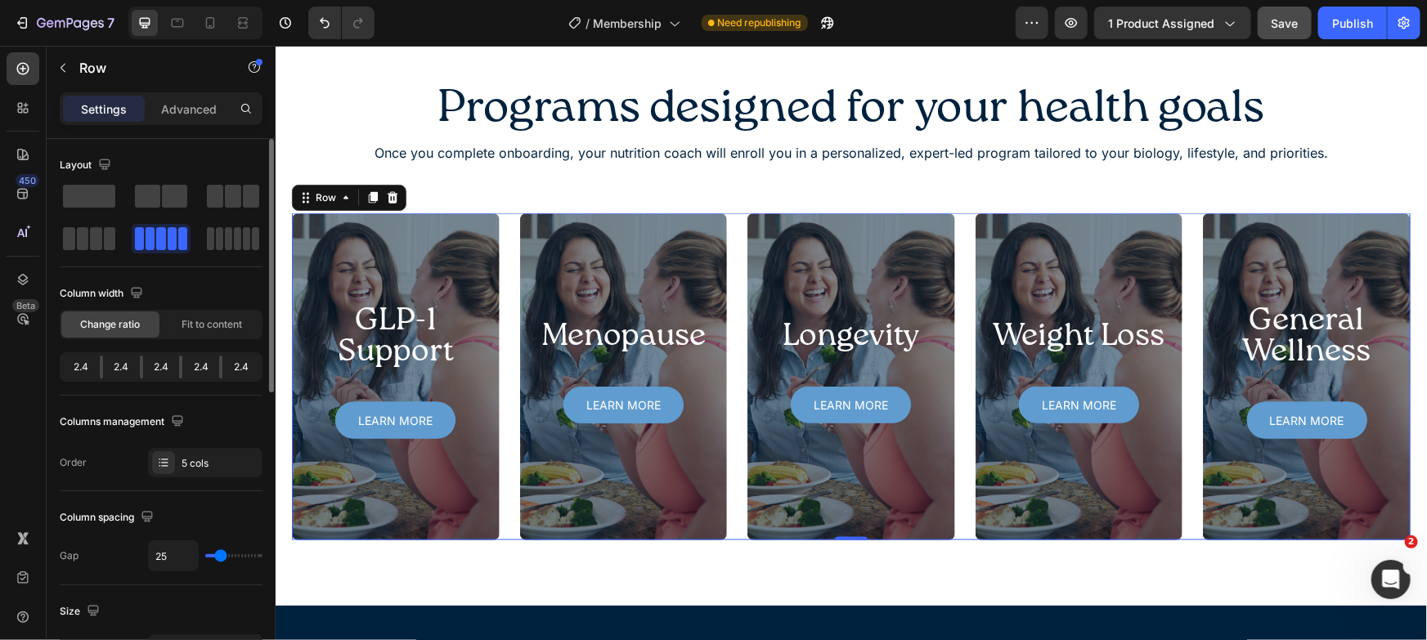
scroll to position [635, 0]
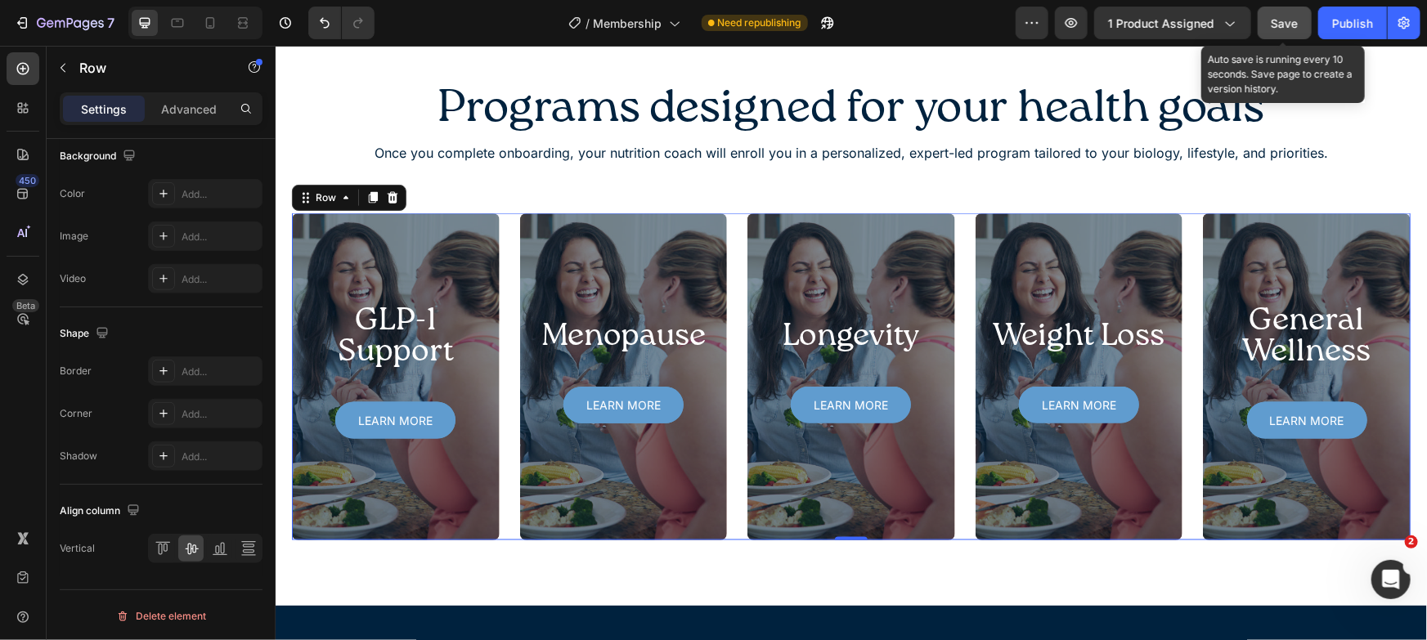
click at [1282, 23] on span "Save" at bounding box center [1285, 23] width 27 height 14
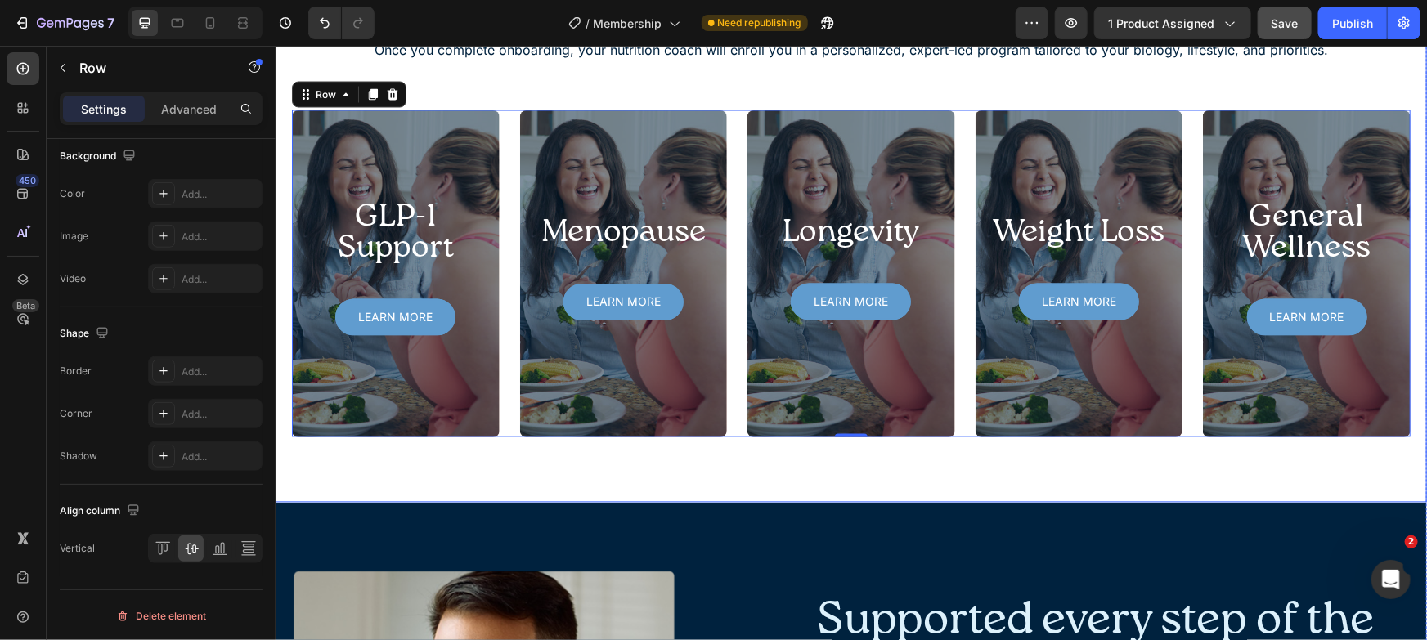
scroll to position [1513, 0]
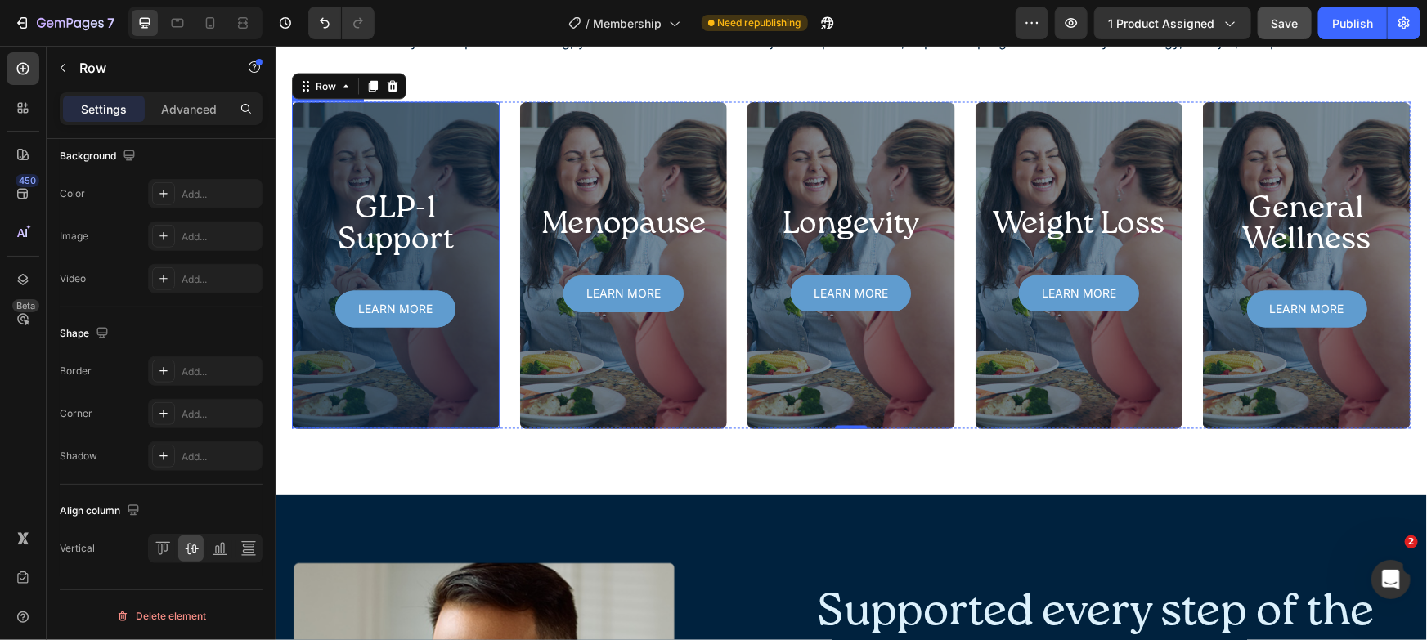
click at [421, 137] on div "Overlay" at bounding box center [395, 264] width 208 height 327
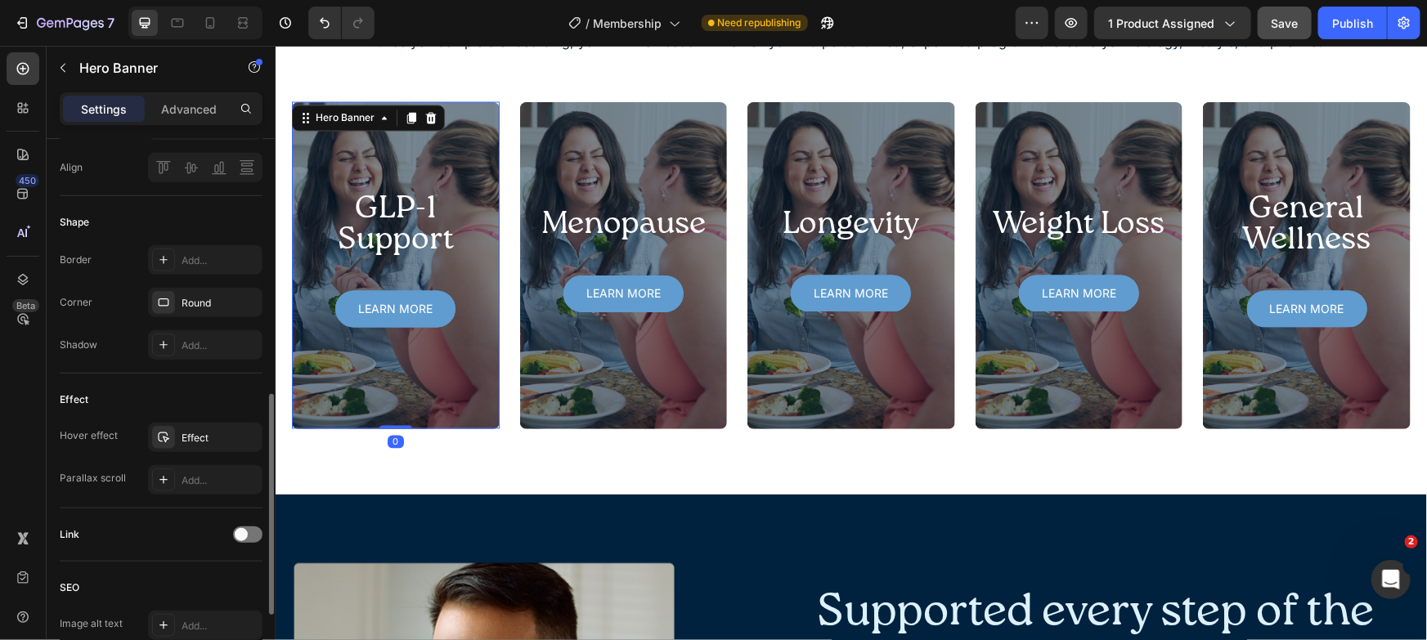
scroll to position [0, 0]
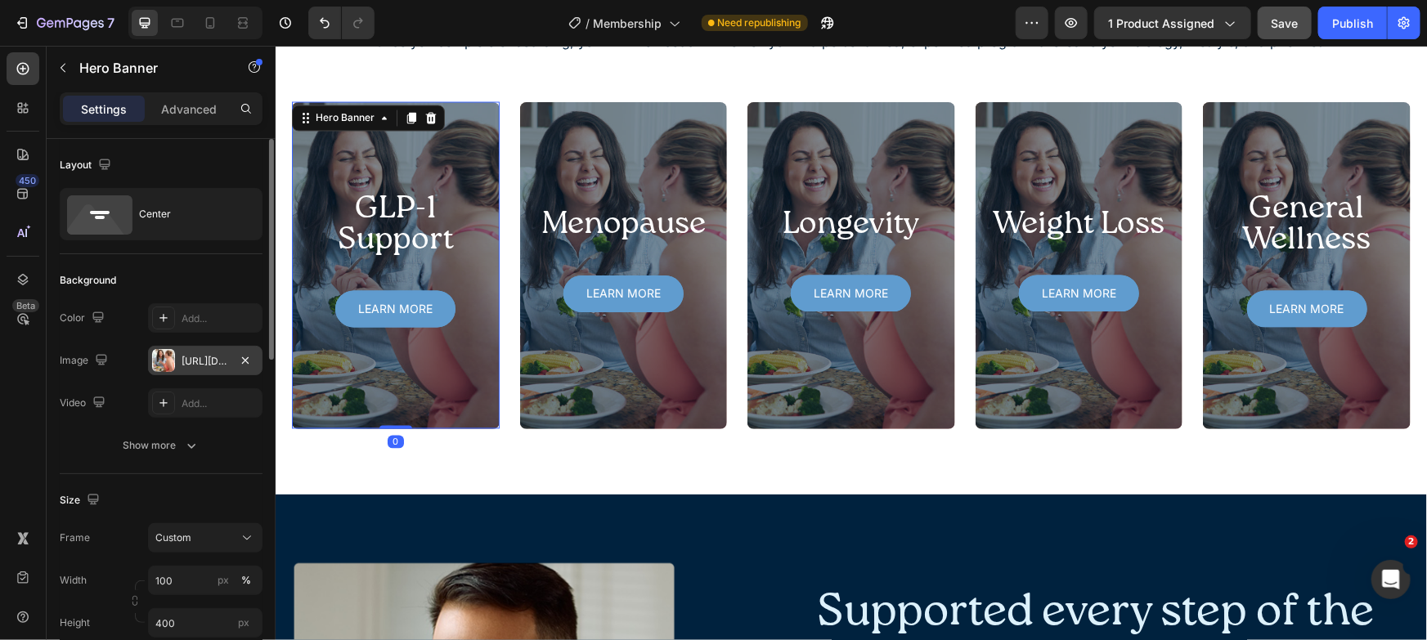
click at [182, 366] on div "https://cdn.shopify.com/s/files/1/0272/9689/0928/files/gempages_476000136195998…" at bounding box center [205, 361] width 47 height 15
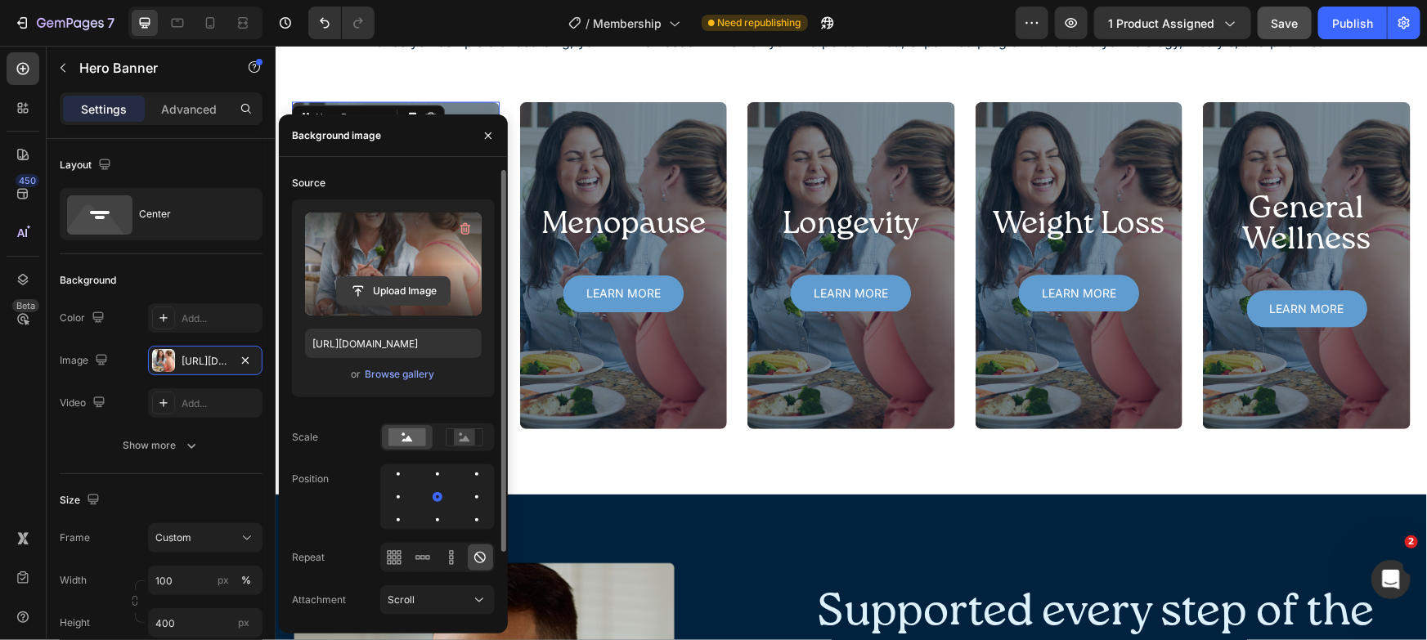
click at [390, 279] on input "file" at bounding box center [393, 291] width 113 height 28
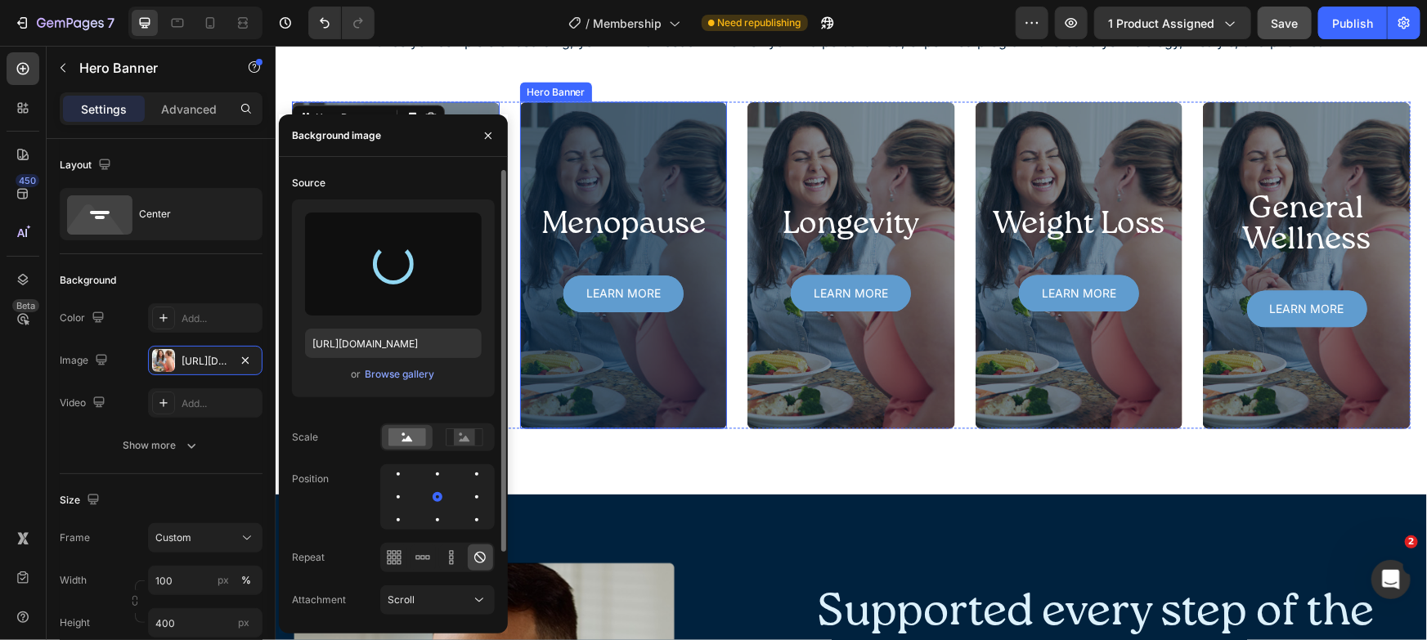
type input "[URL][DOMAIN_NAME]"
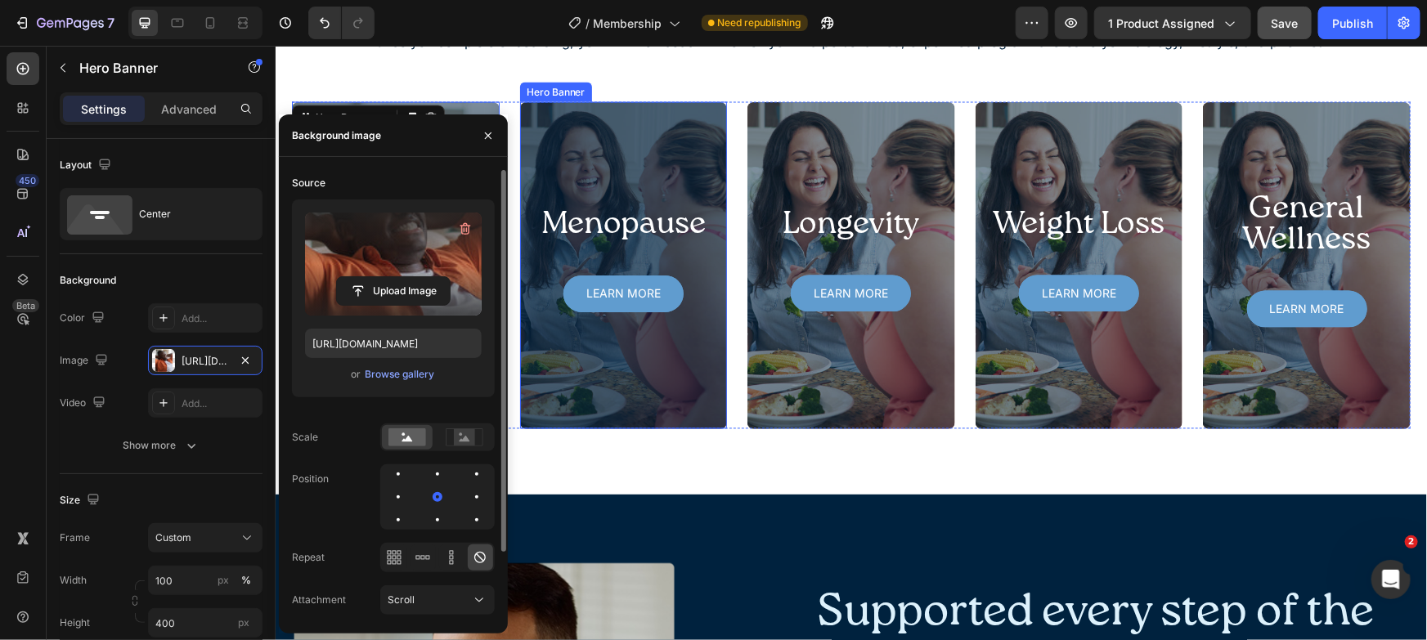
click at [622, 128] on div "Menopause Heading Learn more Button Hero Banner" at bounding box center [623, 264] width 208 height 327
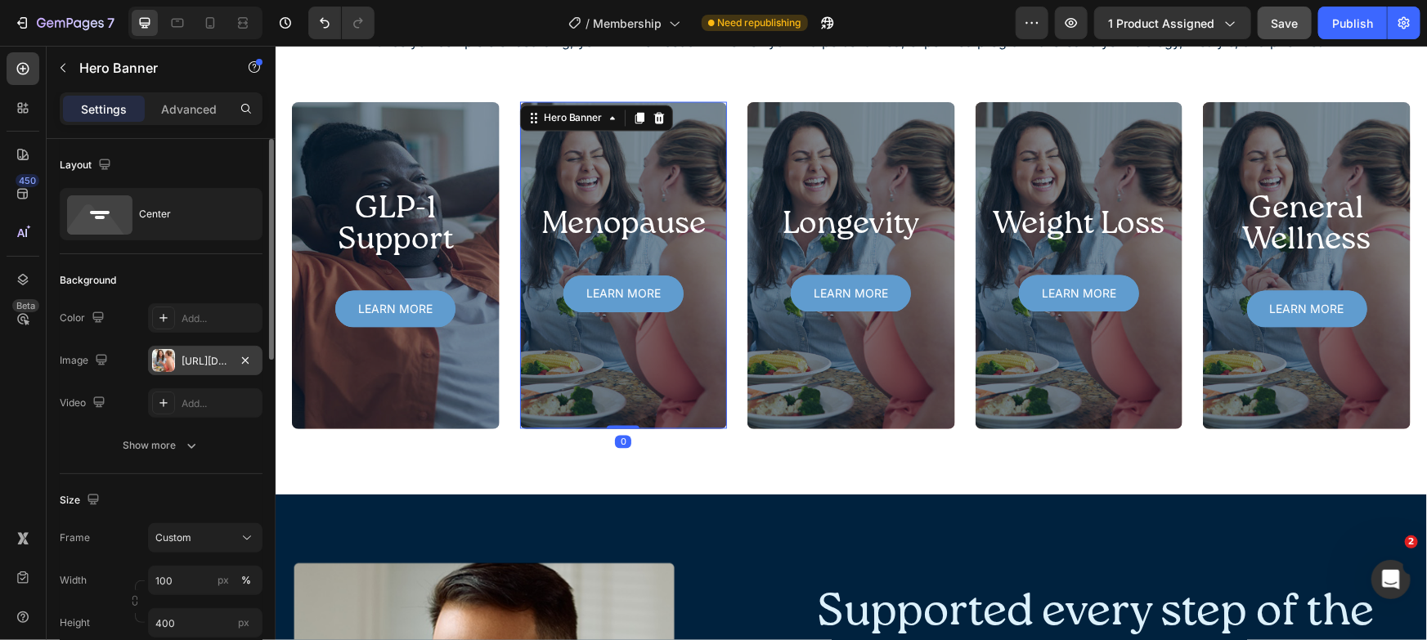
click at [205, 367] on div "https://cdn.shopify.com/s/files/1/0272/9689/0928/files/gempages_476000136195998…" at bounding box center [205, 361] width 47 height 15
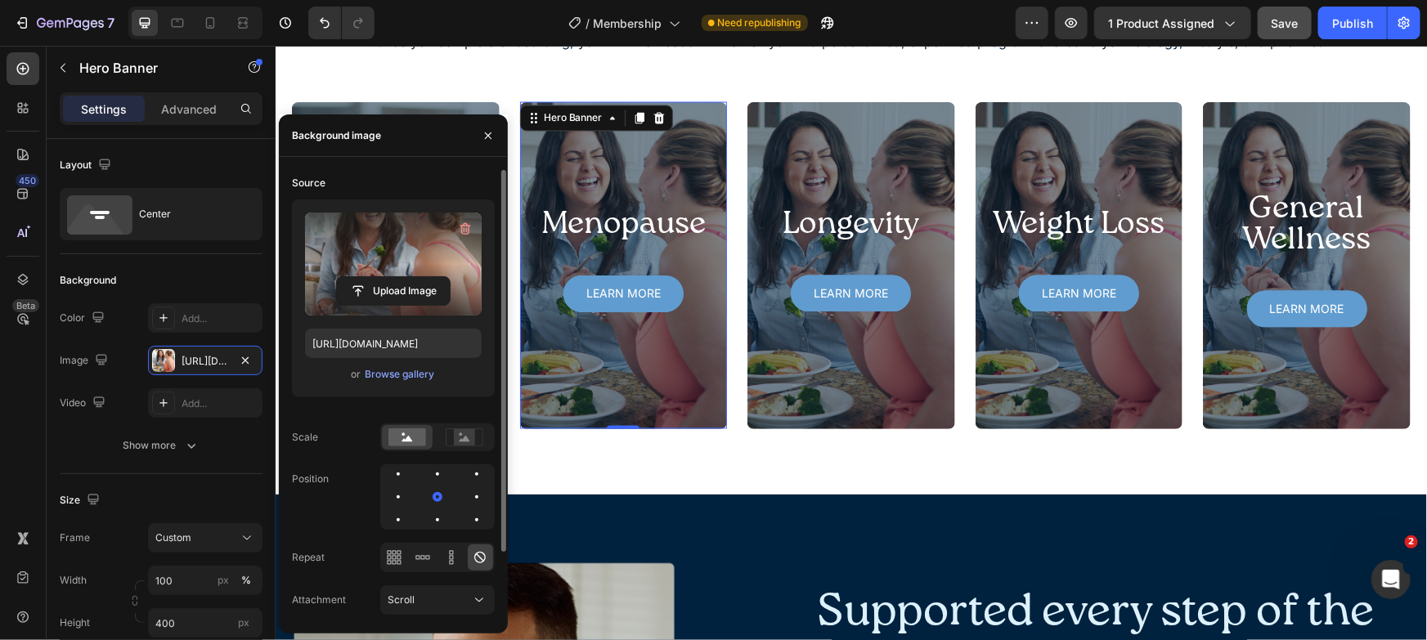
click at [387, 267] on label at bounding box center [393, 264] width 177 height 103
click at [387, 277] on input "file" at bounding box center [393, 291] width 113 height 28
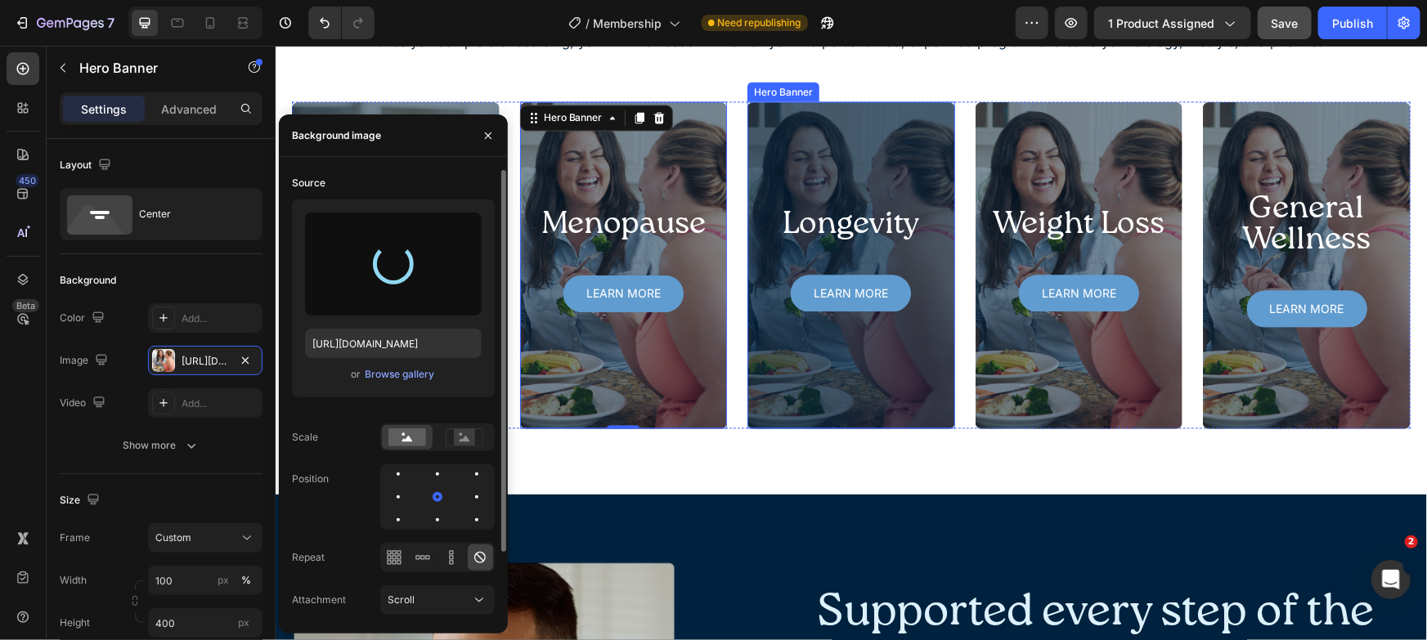
type input "https://cdn.shopify.com/s/files/1/0272/9689/0928/files/gempages_476000136195998…"
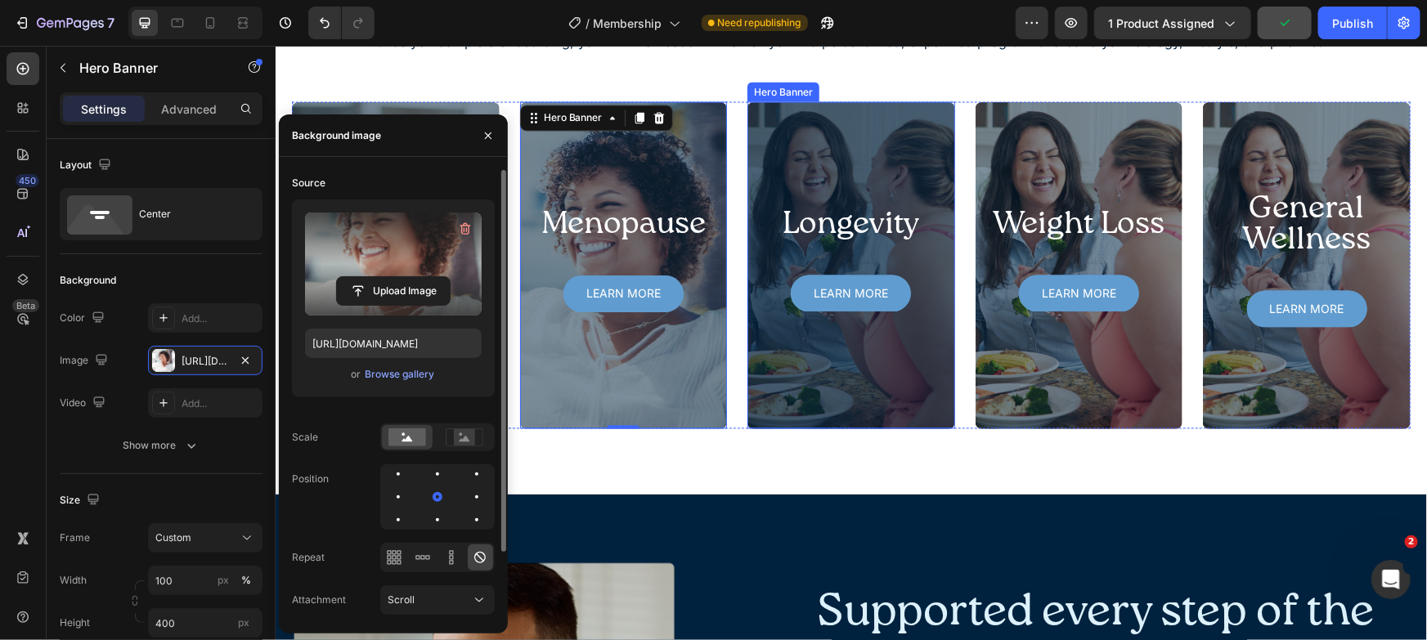
click at [895, 132] on div "Overlay" at bounding box center [851, 264] width 208 height 327
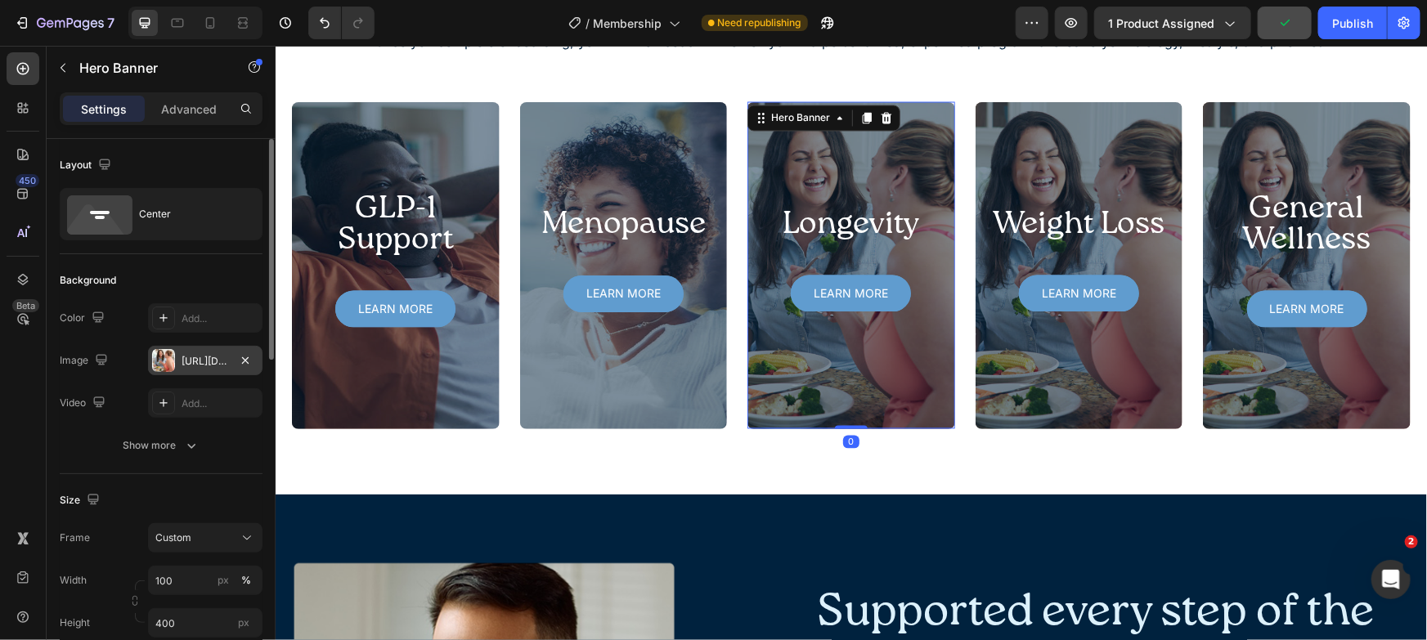
click at [218, 355] on div "https://cdn.shopify.com/s/files/1/0272/9689/0928/files/gempages_476000136195998…" at bounding box center [205, 361] width 47 height 15
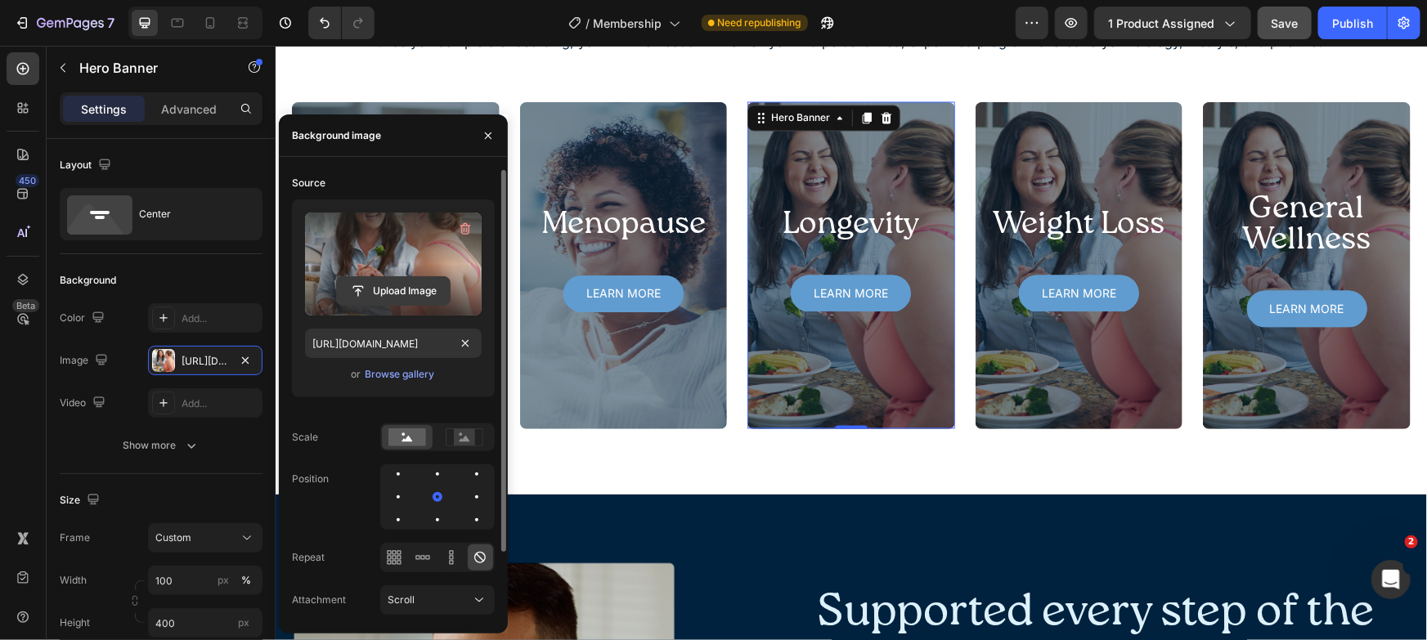
click at [388, 291] on input "file" at bounding box center [393, 291] width 113 height 28
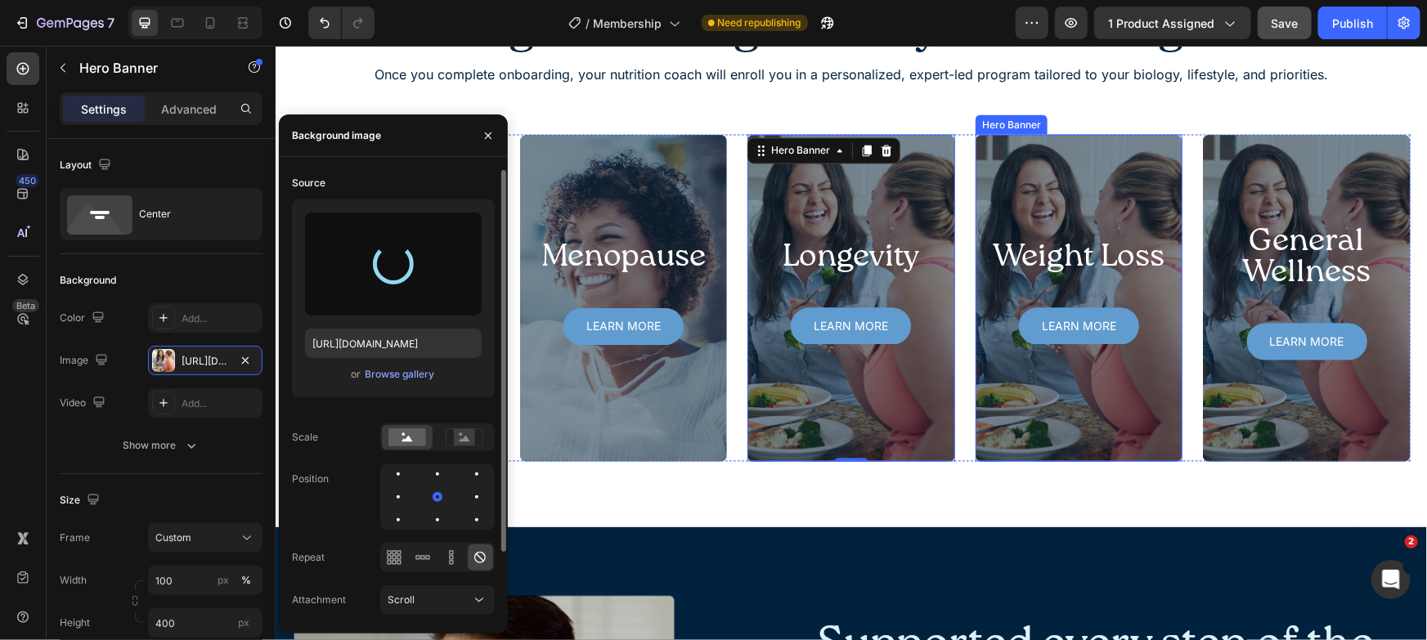
scroll to position [1480, 0]
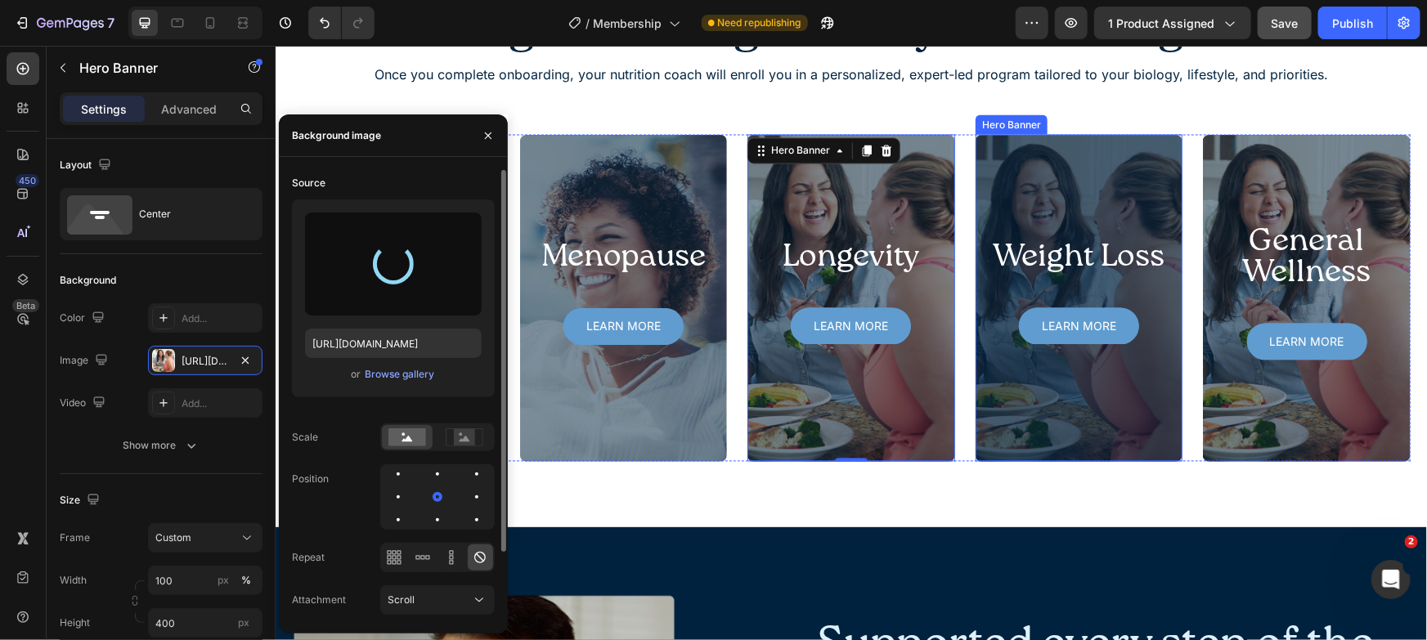
type input "https://cdn.shopify.com/s/files/1/0272/9689/0928/files/gempages_476000136195998…"
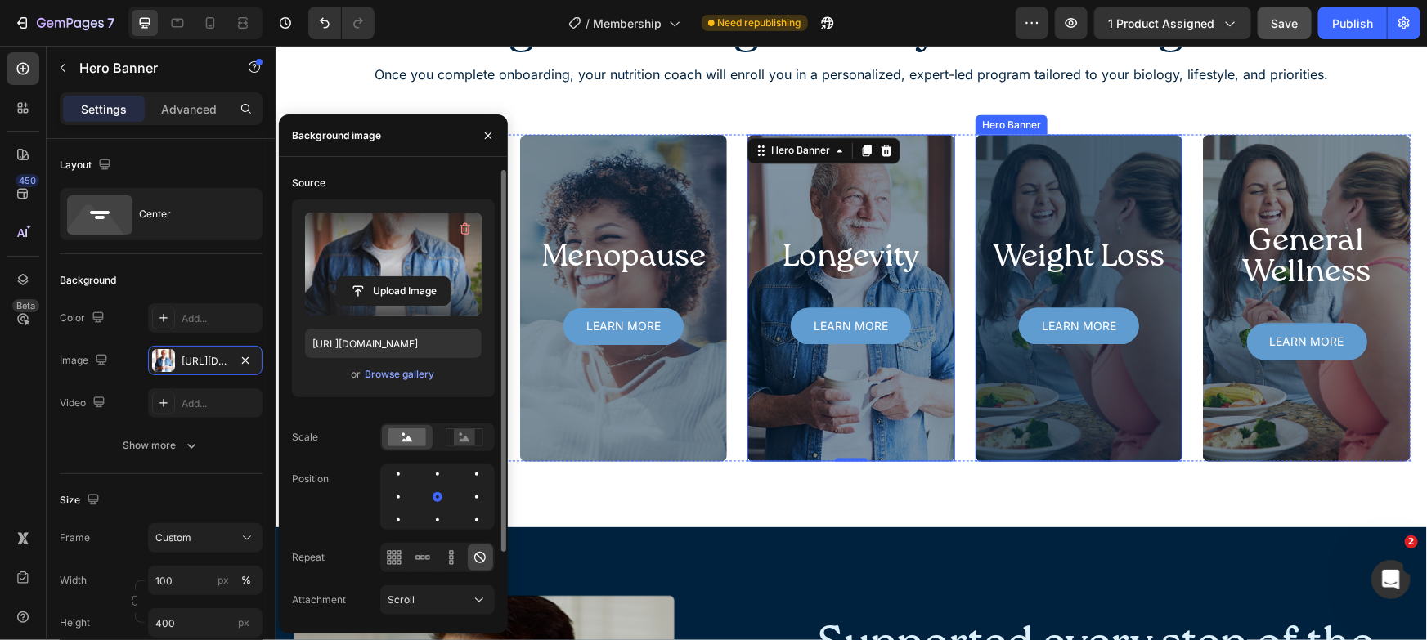
click at [1084, 204] on div "Overlay" at bounding box center [1079, 297] width 208 height 327
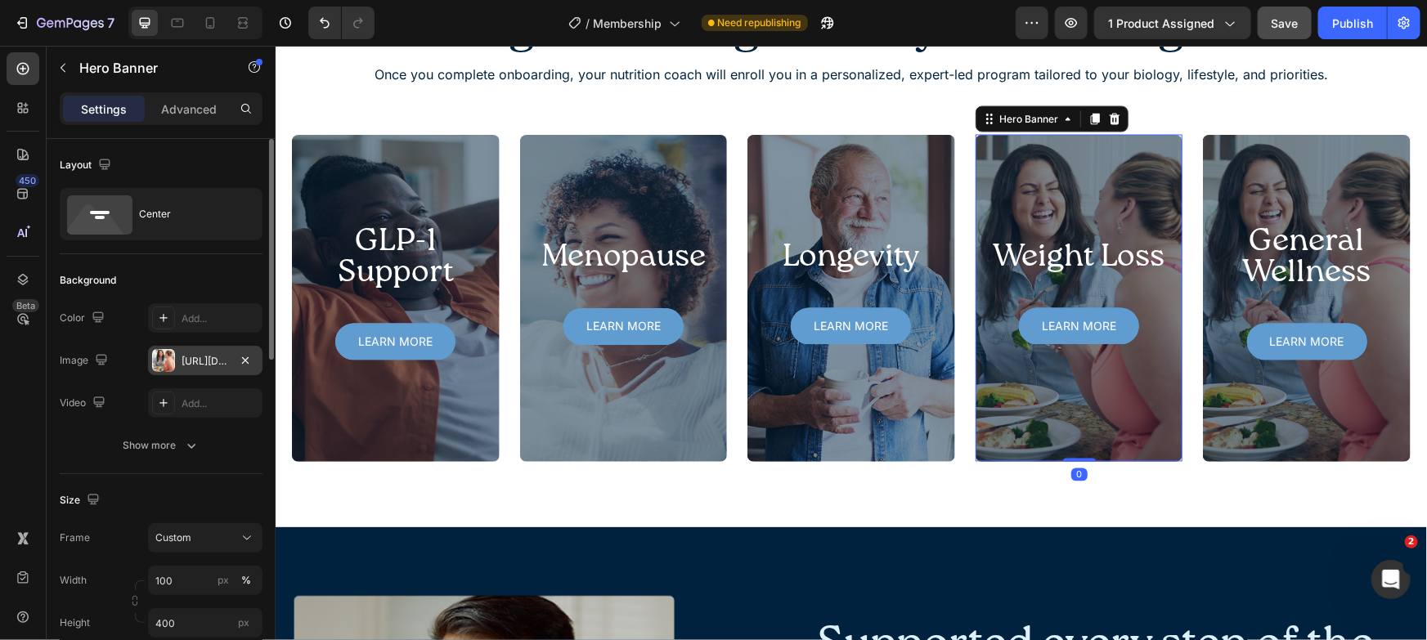
click at [197, 368] on div "https://cdn.shopify.com/s/files/1/0272/9689/0928/files/gempages_476000136195998…" at bounding box center [205, 361] width 47 height 15
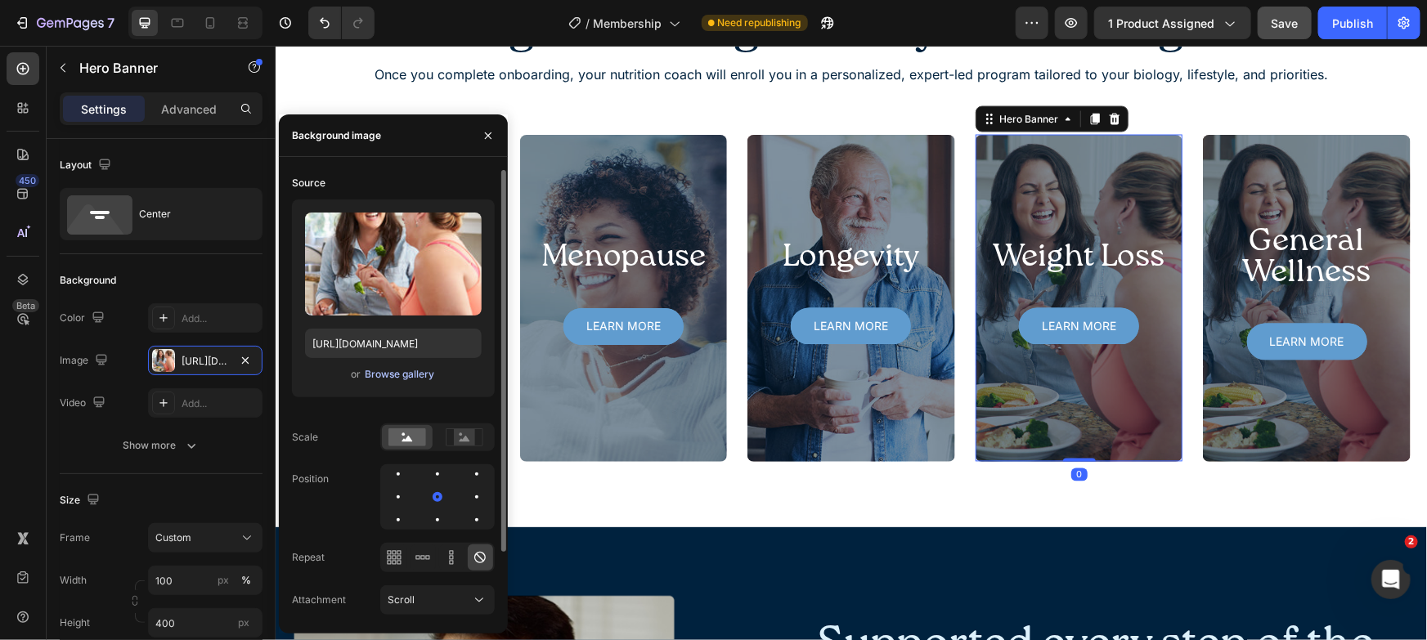
click at [426, 370] on div "Browse gallery" at bounding box center [400, 374] width 70 height 15
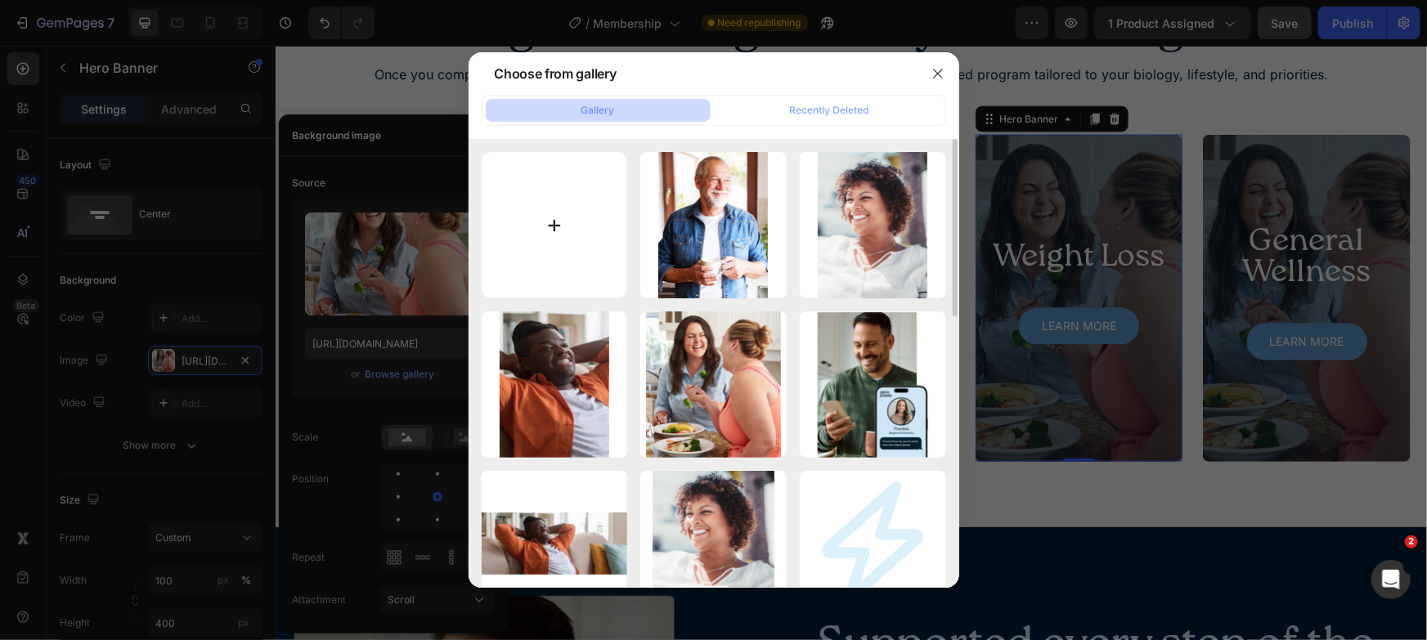
click at [572, 199] on input "file" at bounding box center [555, 225] width 146 height 146
type input "C:\fakepath\weightloss.jpg"
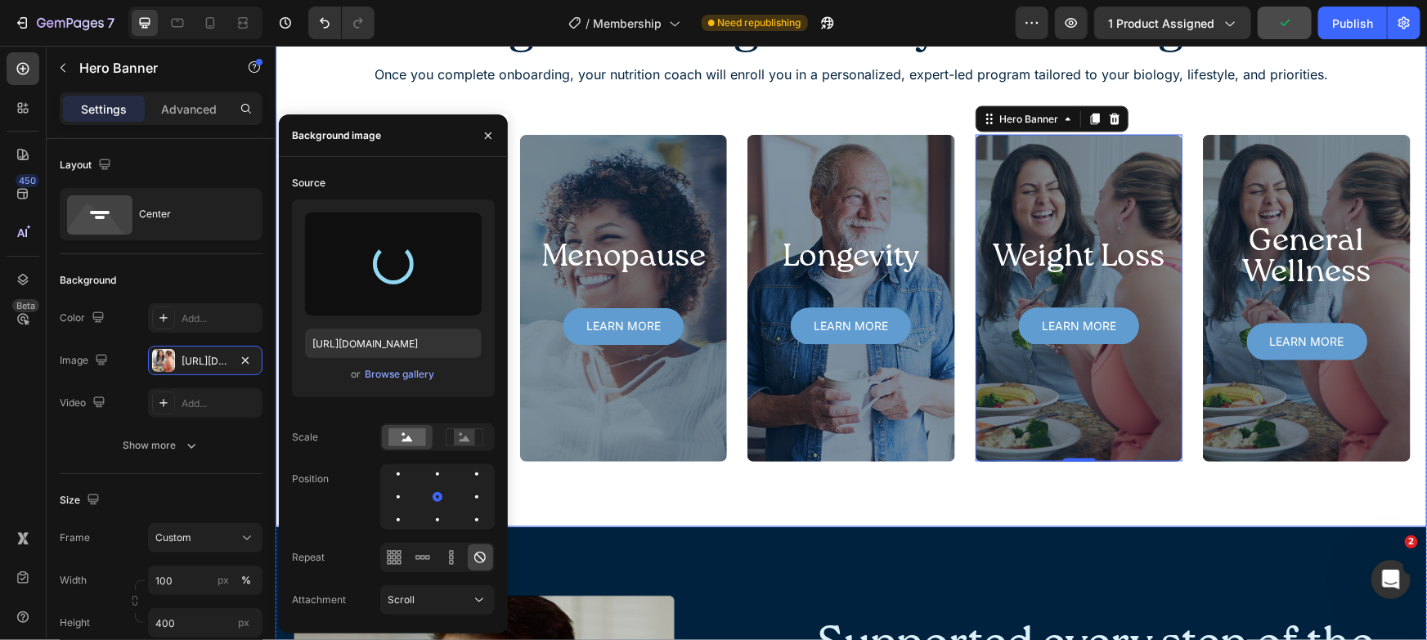
type input "https://cdn.shopify.com/s/files/1/0272/9689/0928/files/gempages_476000136195998…"
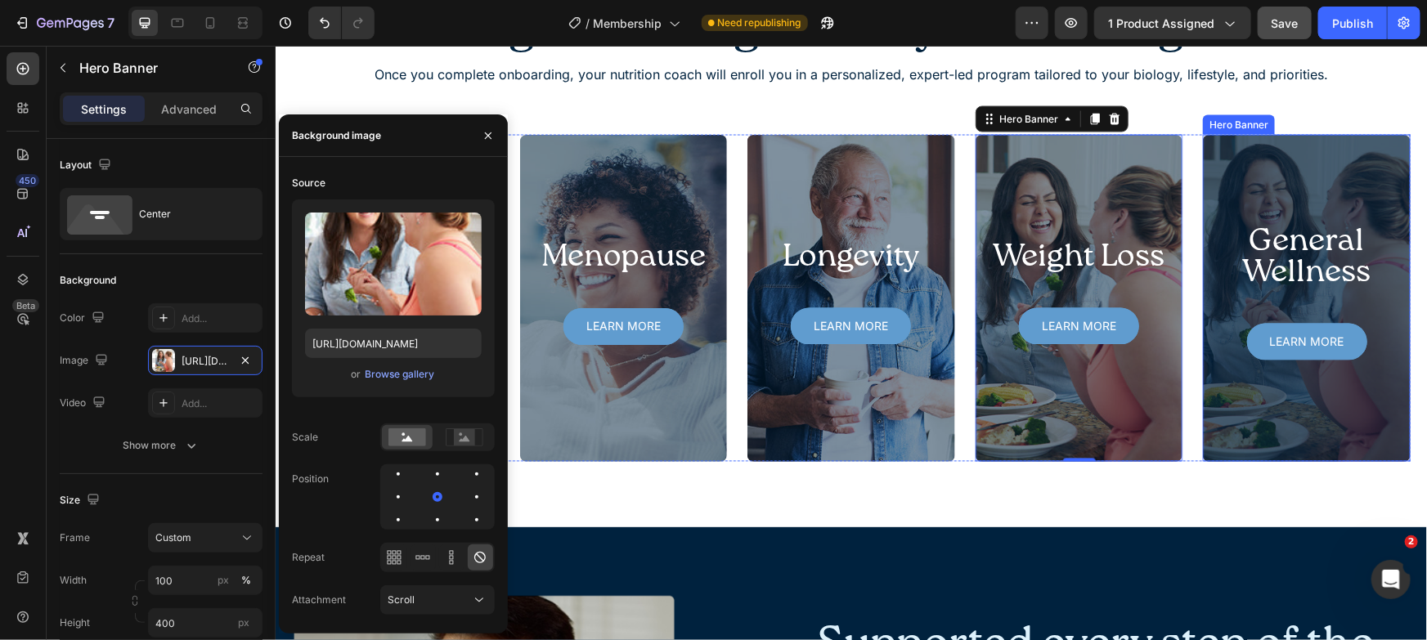
click at [1312, 408] on div "Overlay" at bounding box center [1306, 297] width 208 height 327
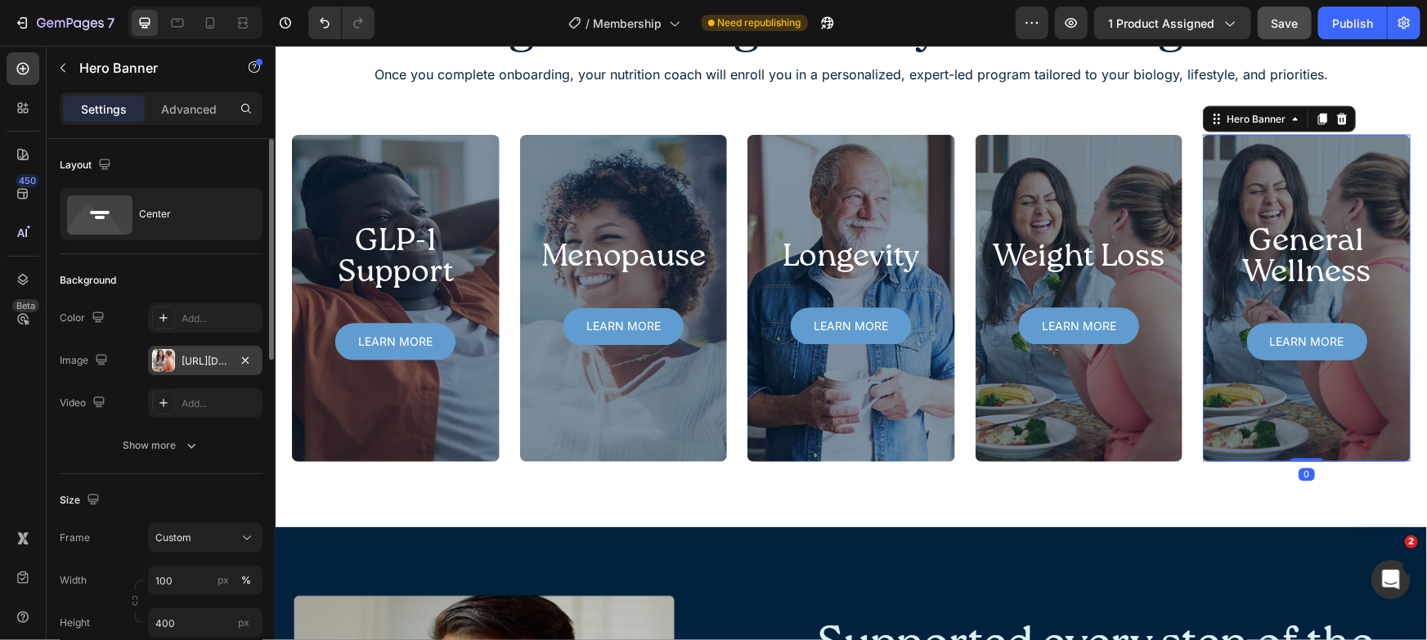
click at [195, 364] on div "https://cdn.shopify.com/s/files/1/0272/9689/0928/files/gempages_476000136195998…" at bounding box center [205, 361] width 47 height 15
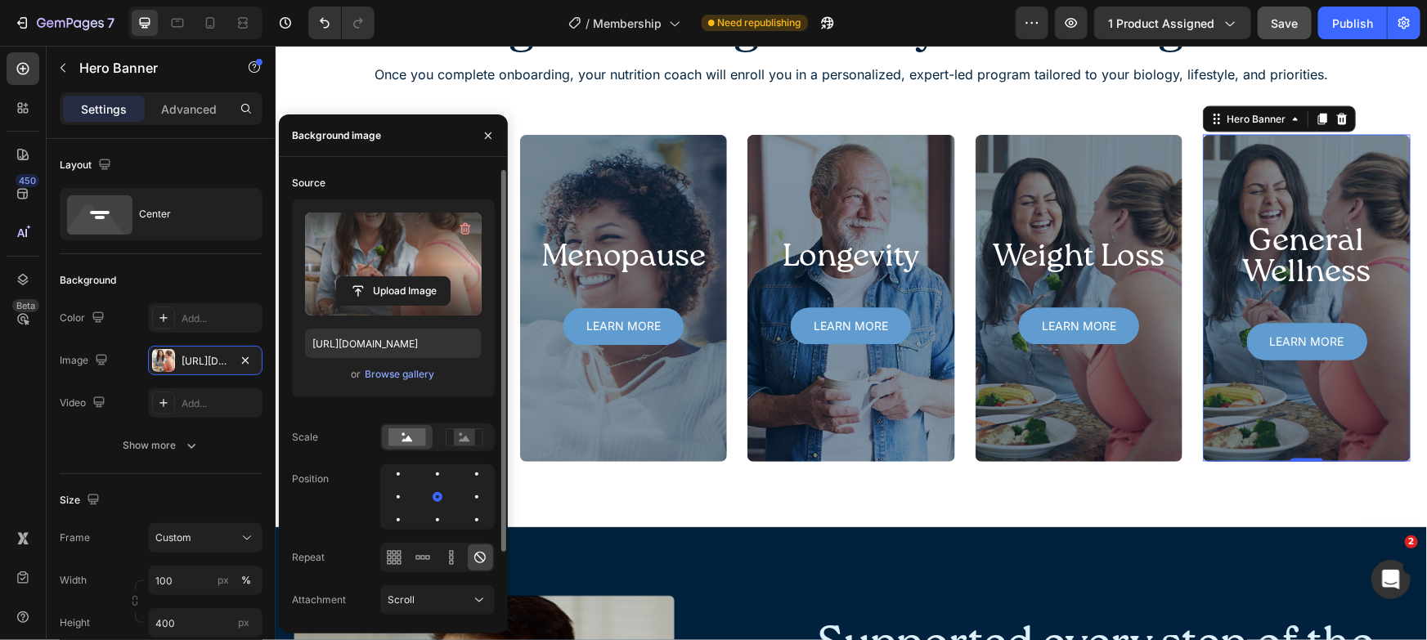
click at [375, 265] on label at bounding box center [393, 264] width 177 height 103
click at [375, 277] on input "file" at bounding box center [393, 291] width 113 height 28
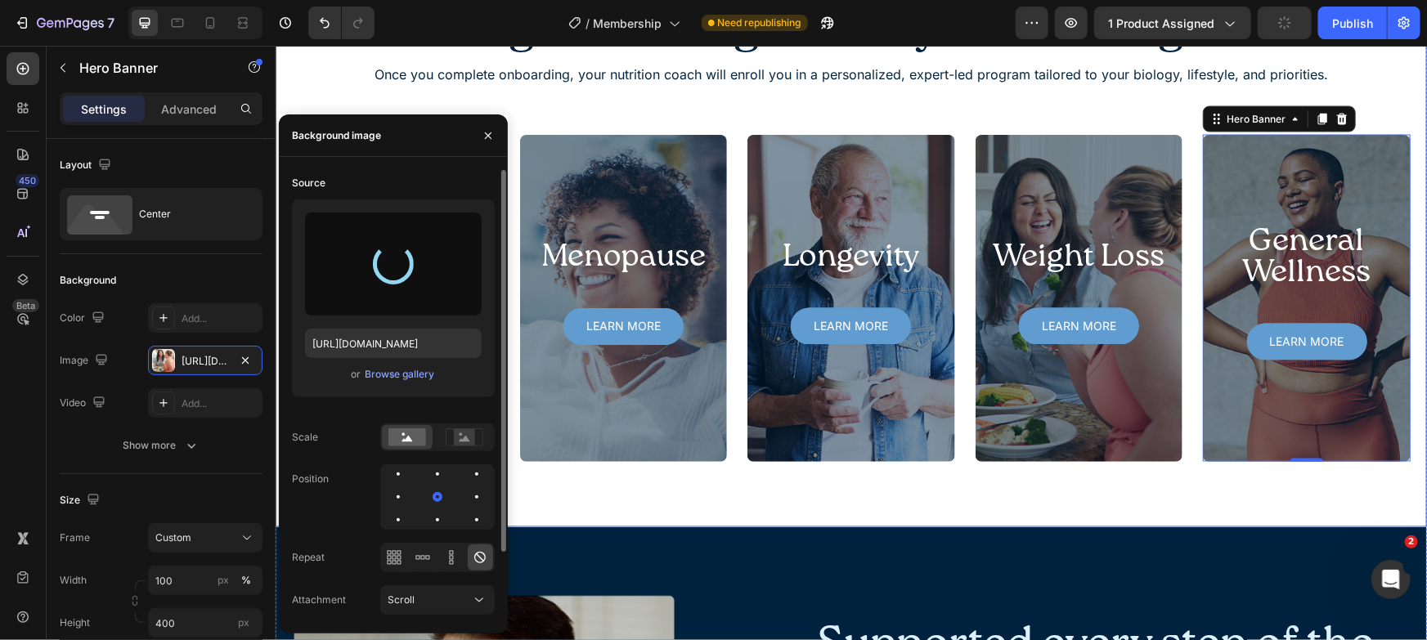
type input "https://cdn.shopify.com/s/files/1/0272/9689/0928/files/gempages_476000136195998…"
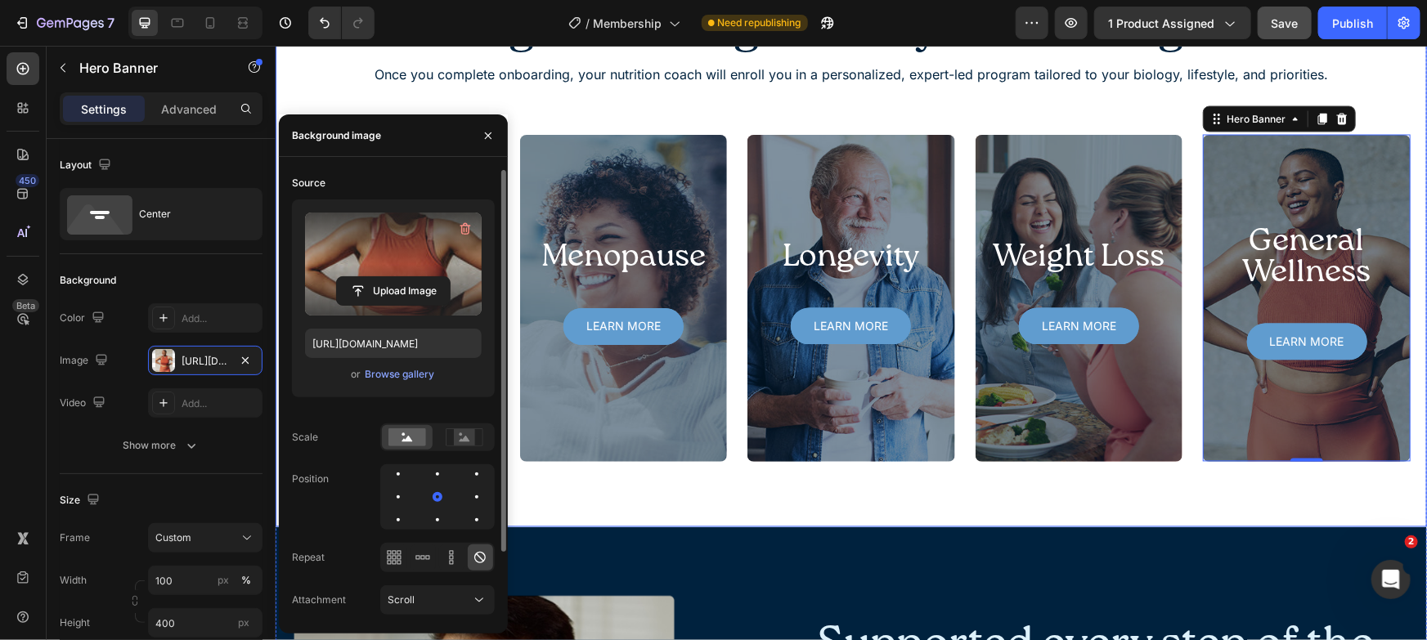
click at [1115, 491] on div "Programs designed for your health goals Heading Once you complete onboarding, y…" at bounding box center [850, 233] width 1151 height 586
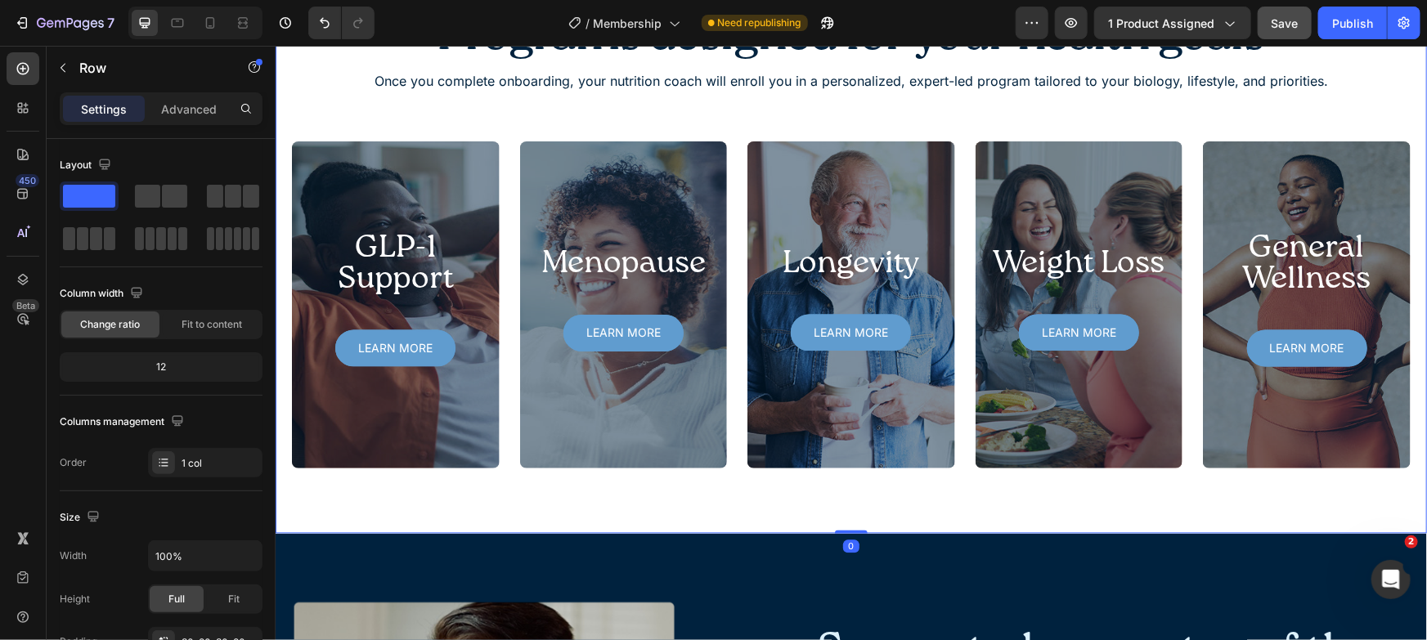
scroll to position [1471, 0]
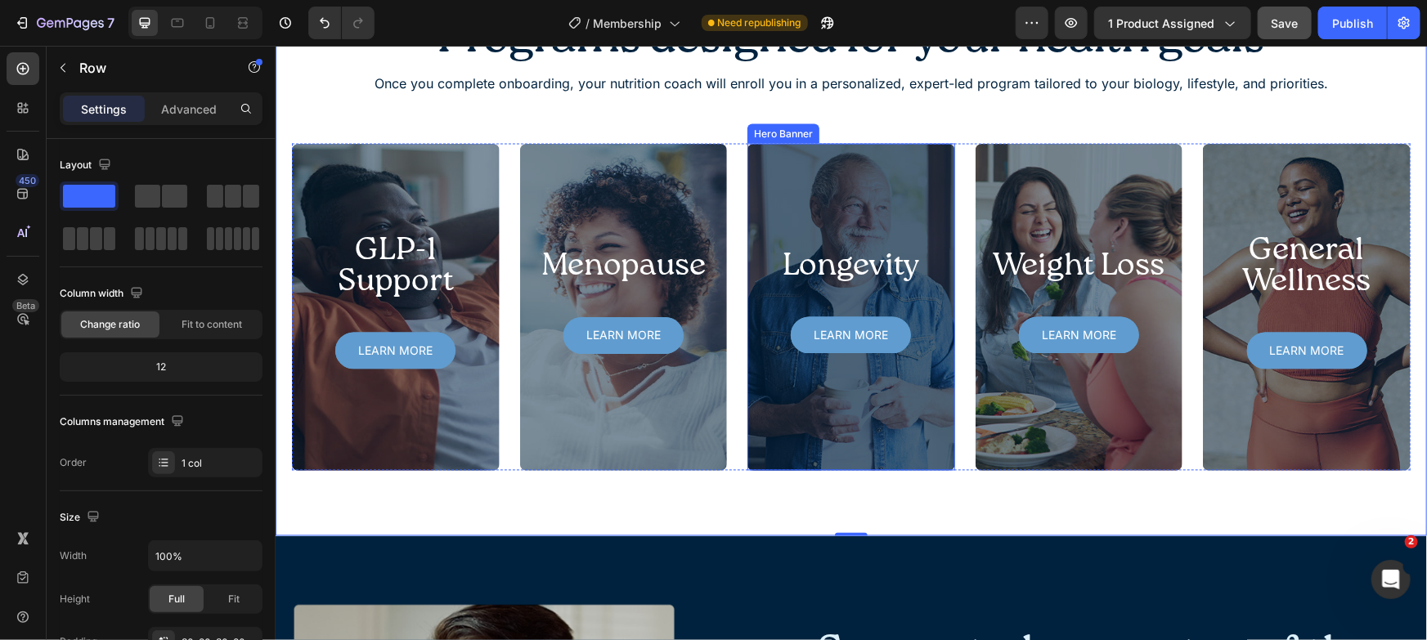
click at [886, 405] on div "Overlay" at bounding box center [851, 306] width 208 height 327
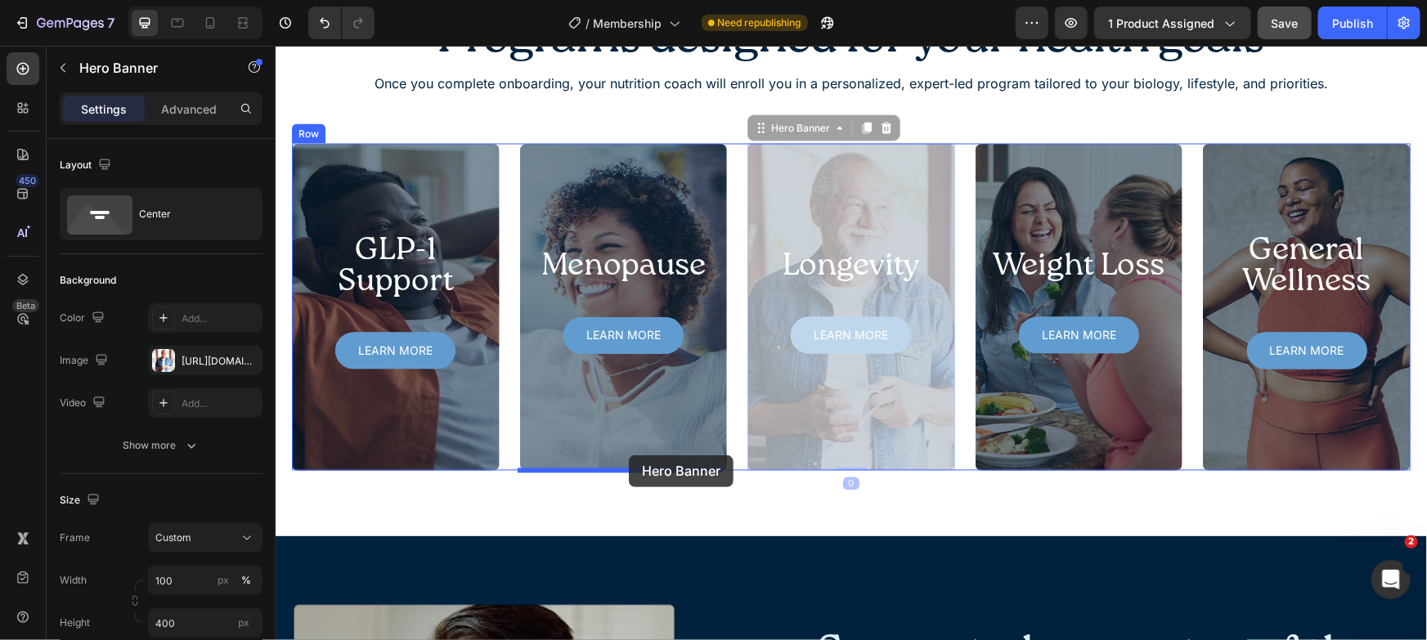
drag, startPoint x: 794, startPoint y: 119, endPoint x: 628, endPoint y: 455, distance: 374.1
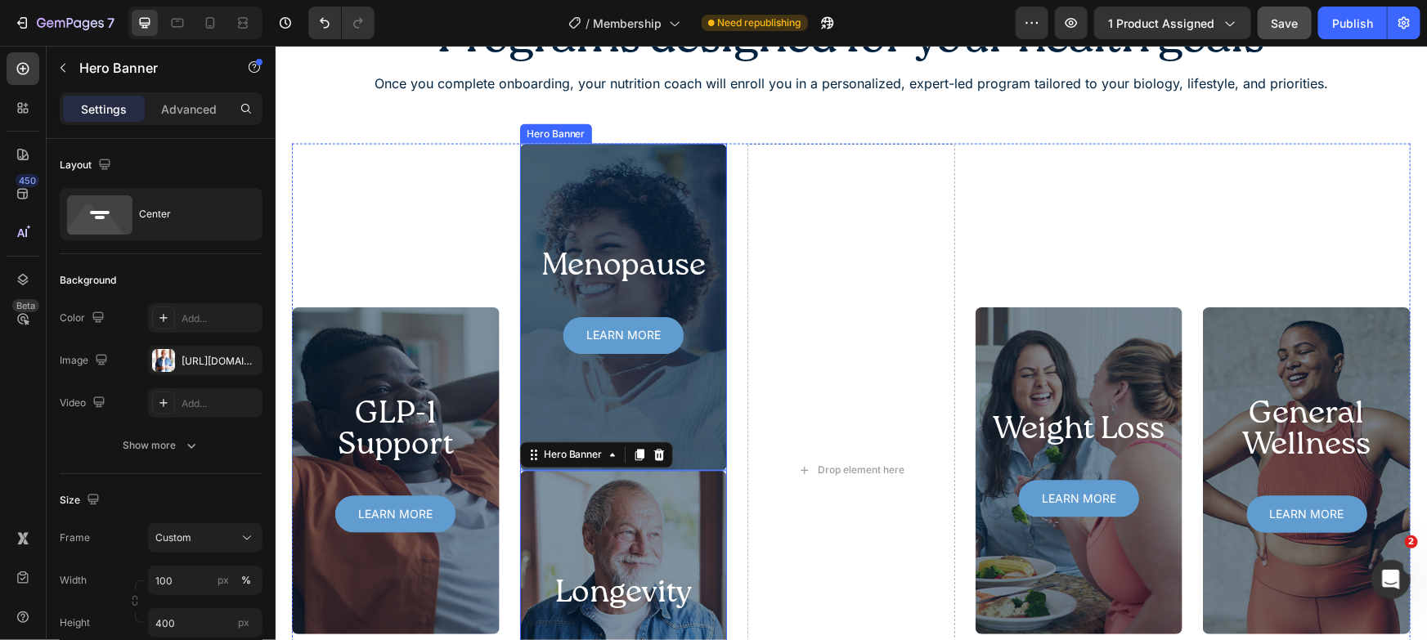
click at [626, 189] on div "Overlay" at bounding box center [623, 306] width 208 height 327
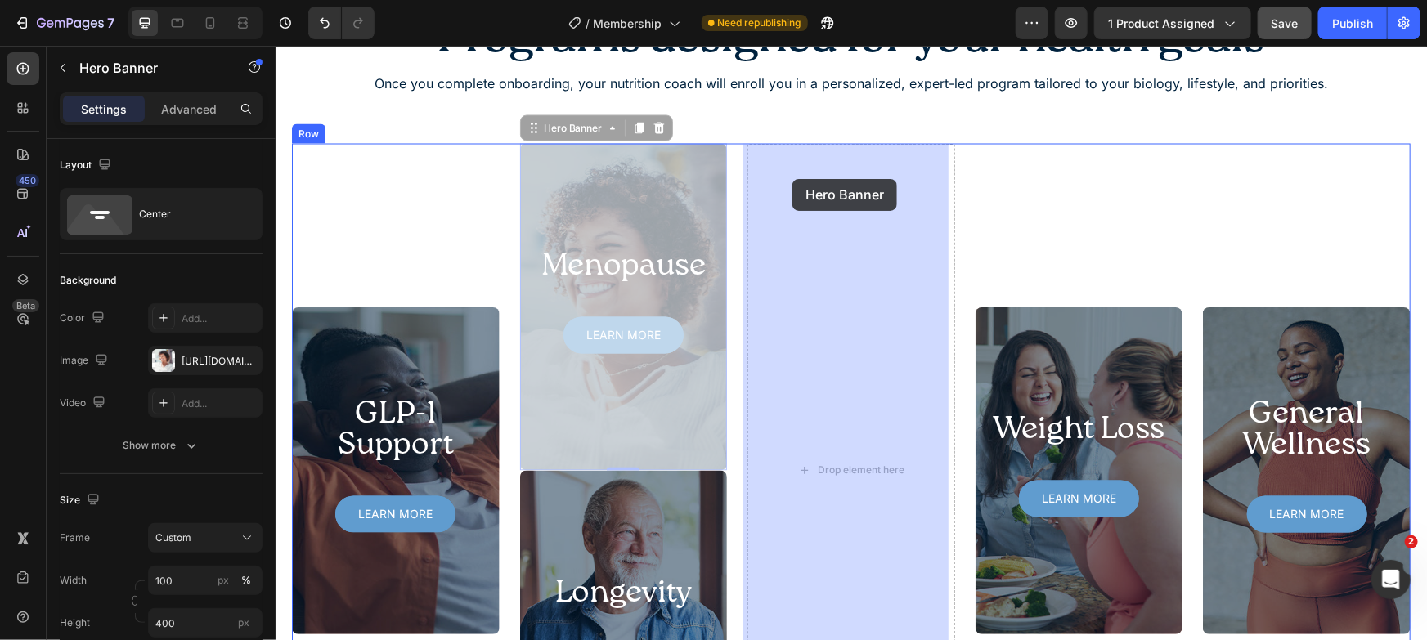
drag, startPoint x: 568, startPoint y: 128, endPoint x: 792, endPoint y: 177, distance: 229.4
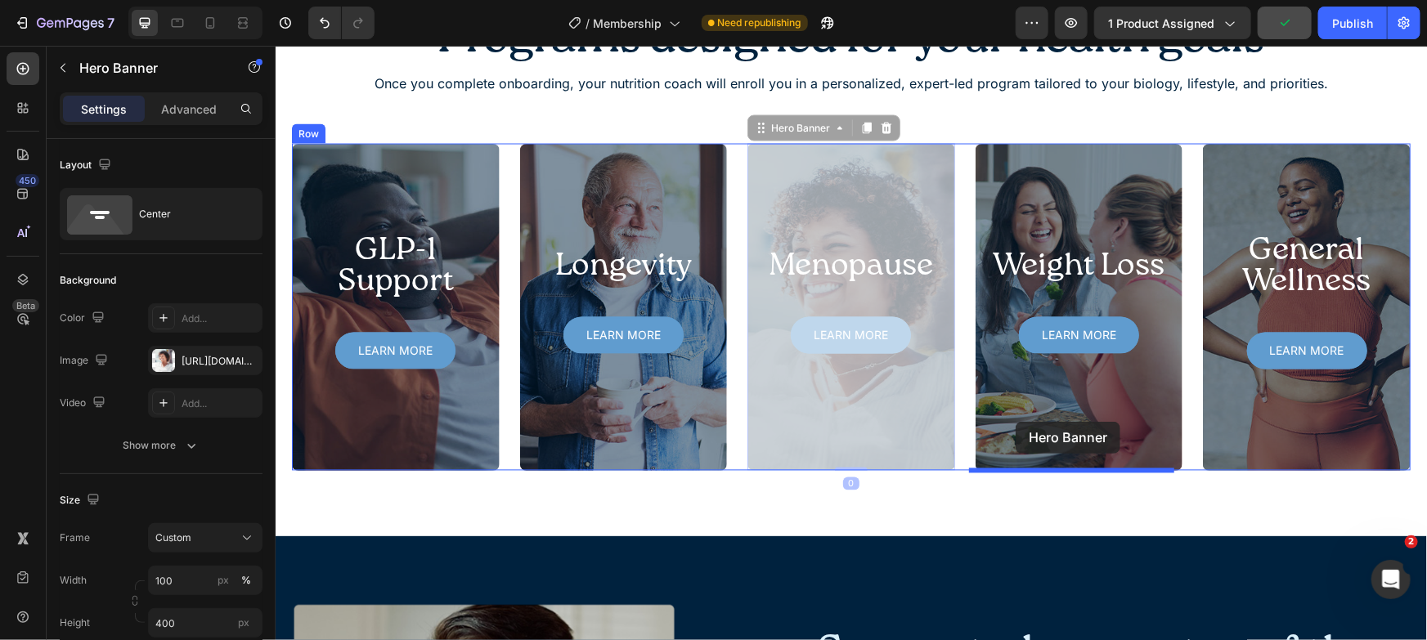
drag, startPoint x: 774, startPoint y: 129, endPoint x: 1015, endPoint y: 421, distance: 378.2
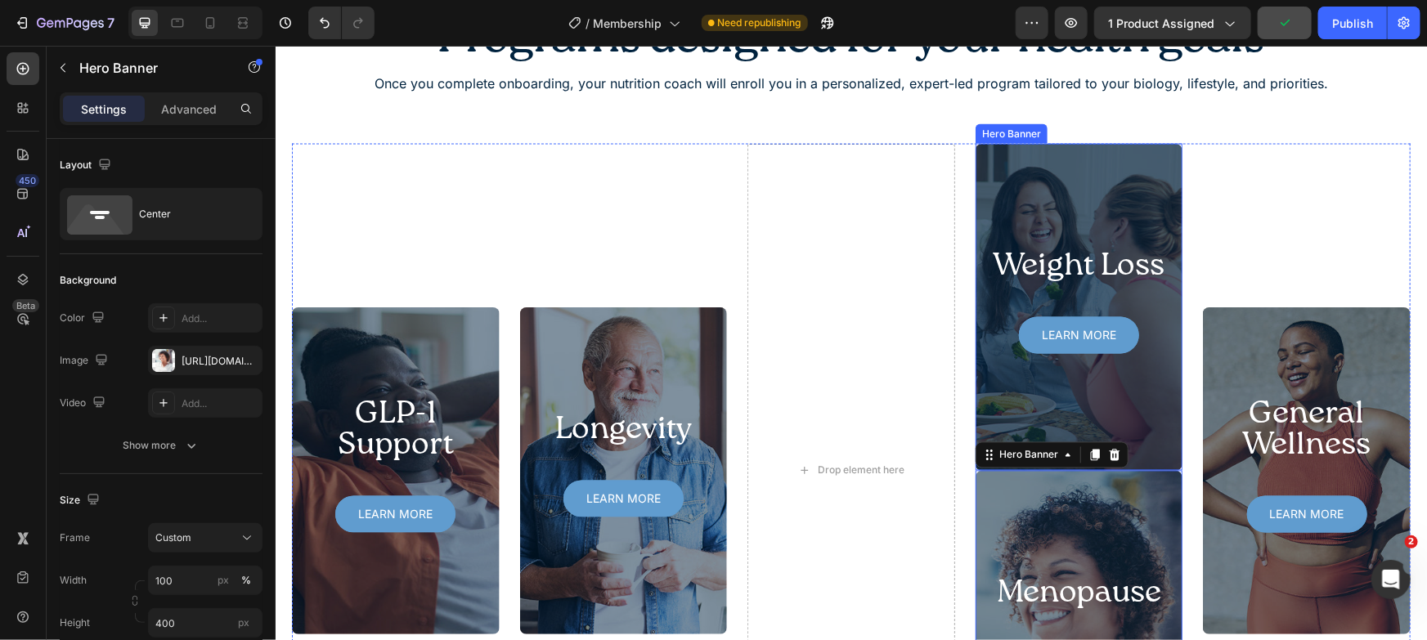
click at [1044, 192] on div "Overlay" at bounding box center [1079, 306] width 208 height 327
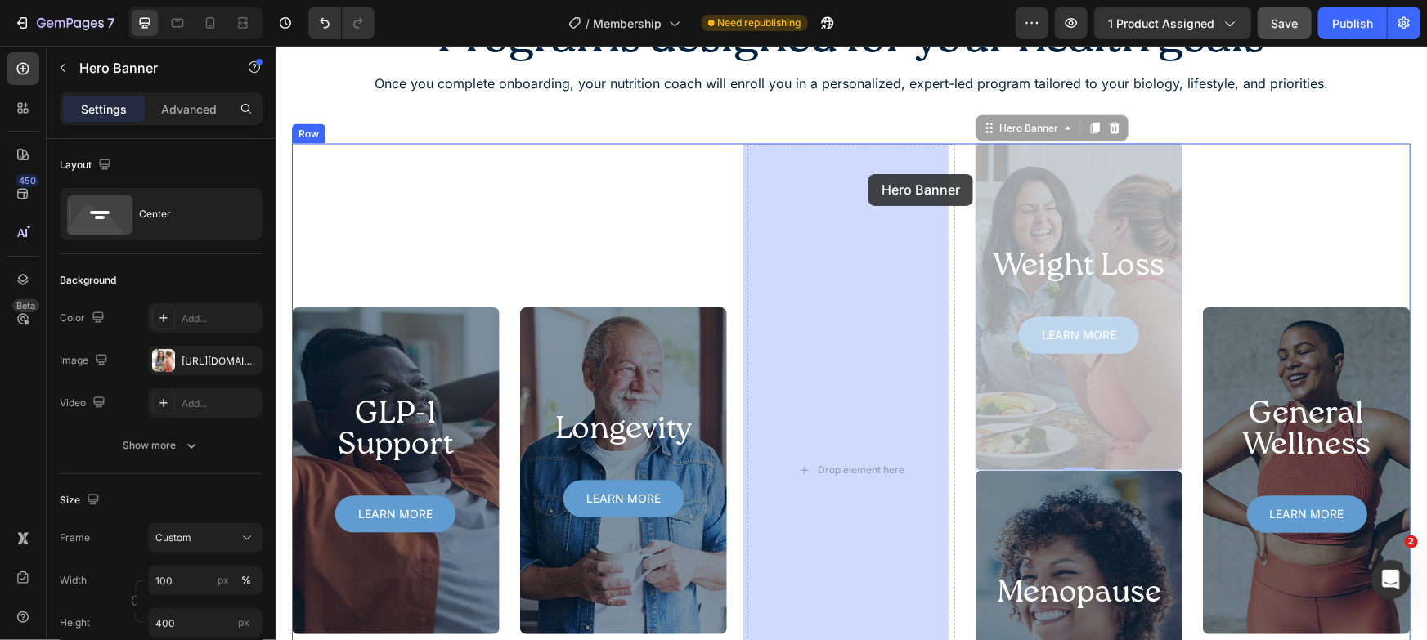
drag, startPoint x: 1020, startPoint y: 122, endPoint x: 861, endPoint y: 179, distance: 168.7
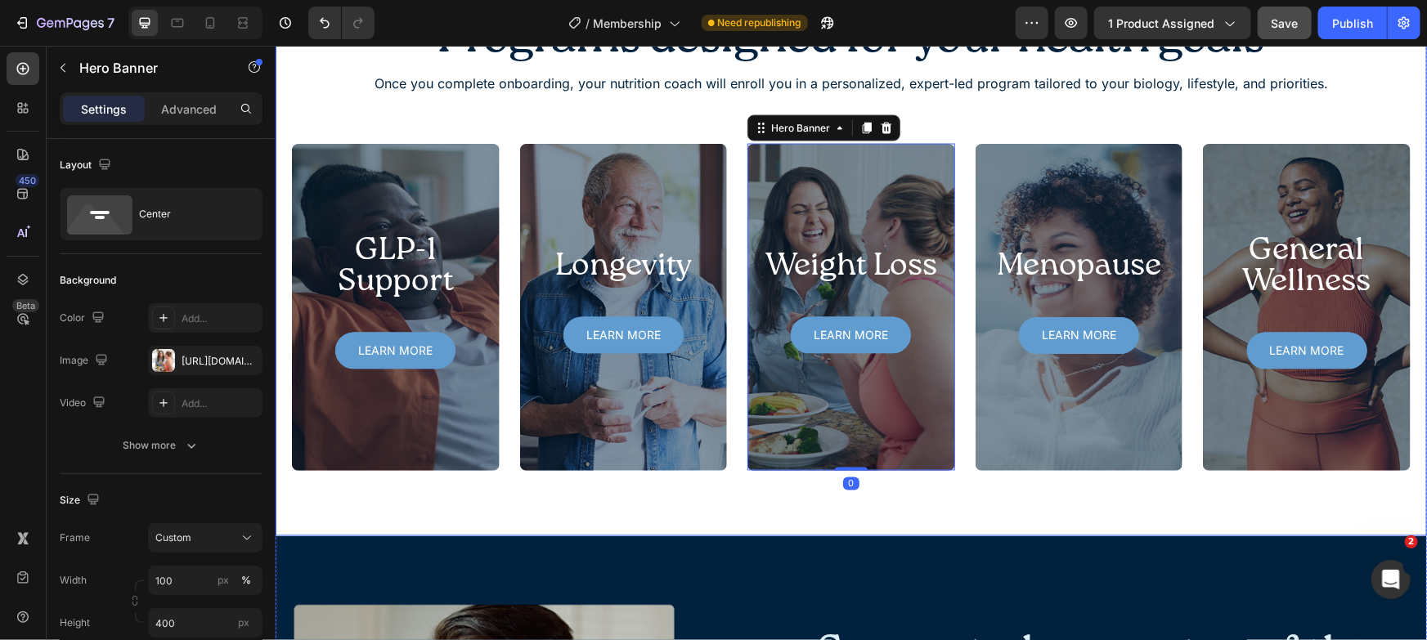
click at [1179, 512] on div "Programs designed for your health goals Heading Once you complete onboarding, y…" at bounding box center [850, 242] width 1151 height 586
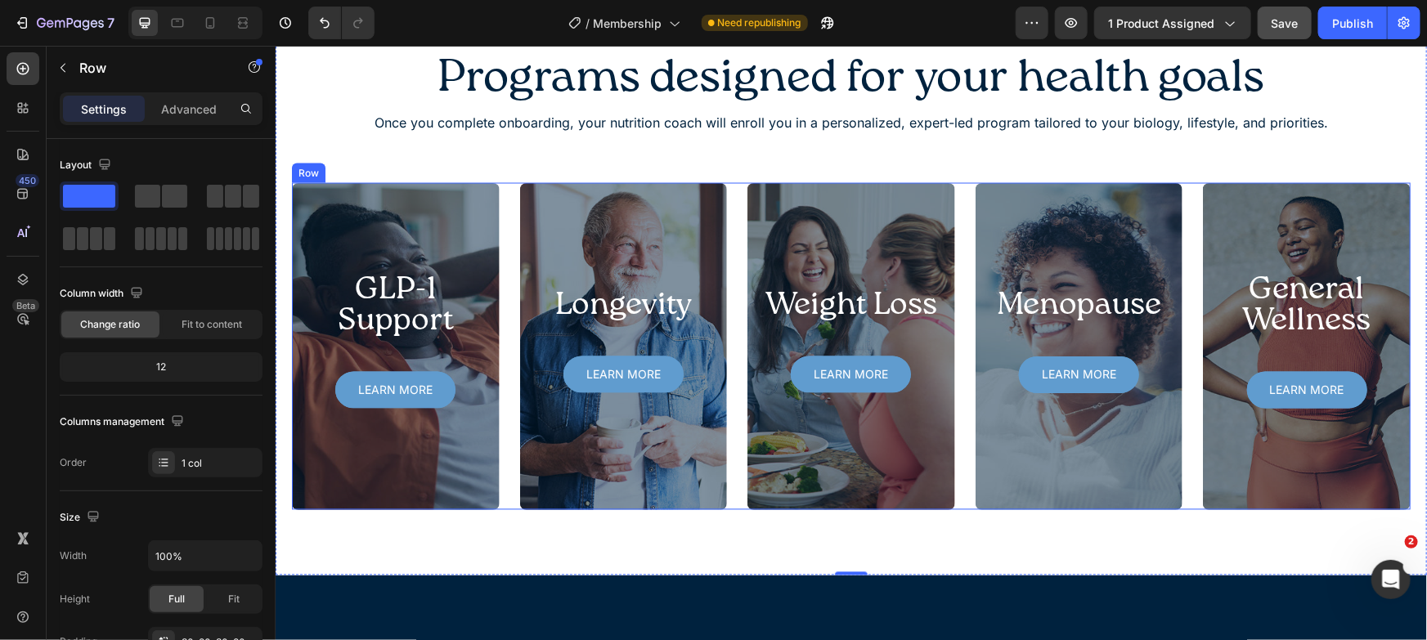
scroll to position [1433, 0]
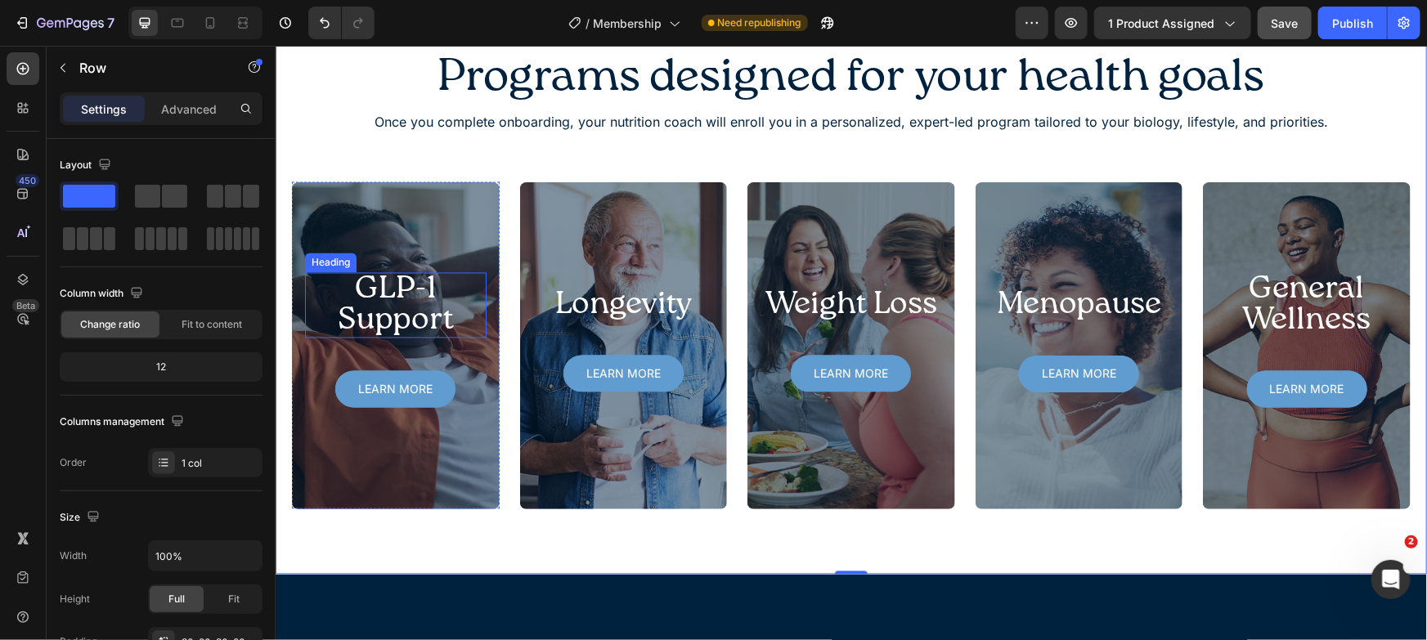
click at [460, 303] on h2 "GLP-1 Support" at bounding box center [395, 304] width 182 height 65
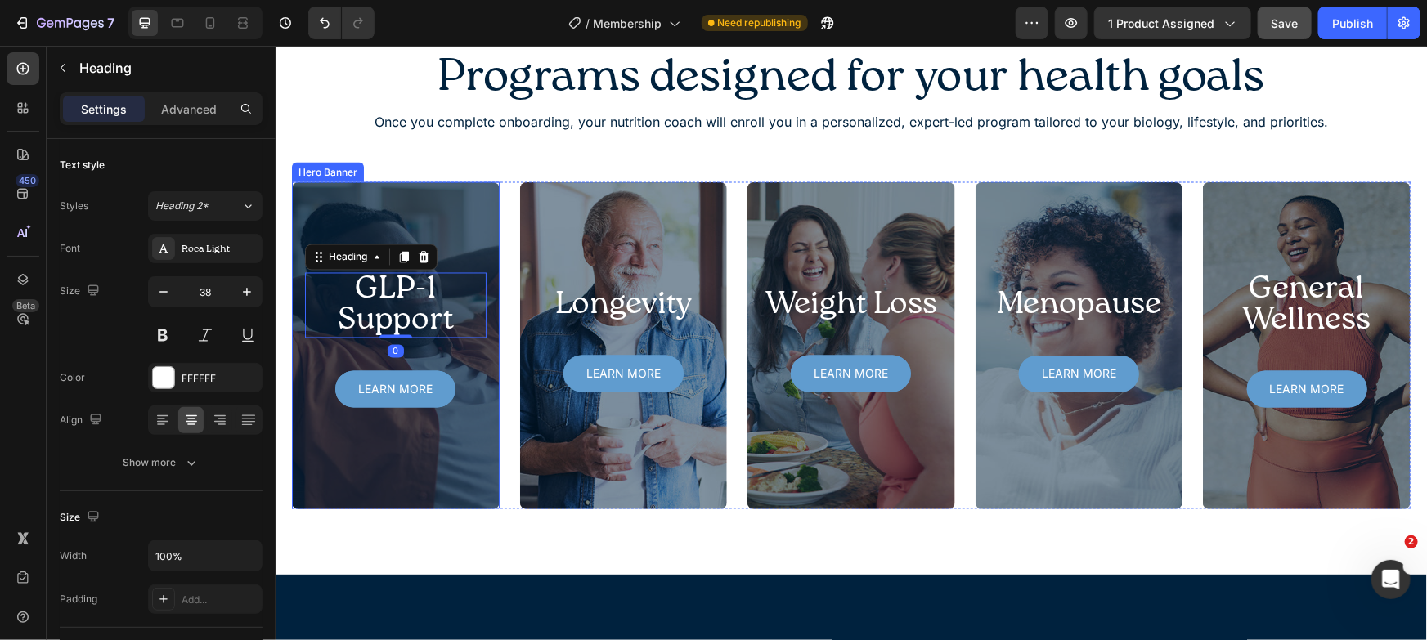
click at [353, 222] on div "Overlay" at bounding box center [395, 345] width 208 height 327
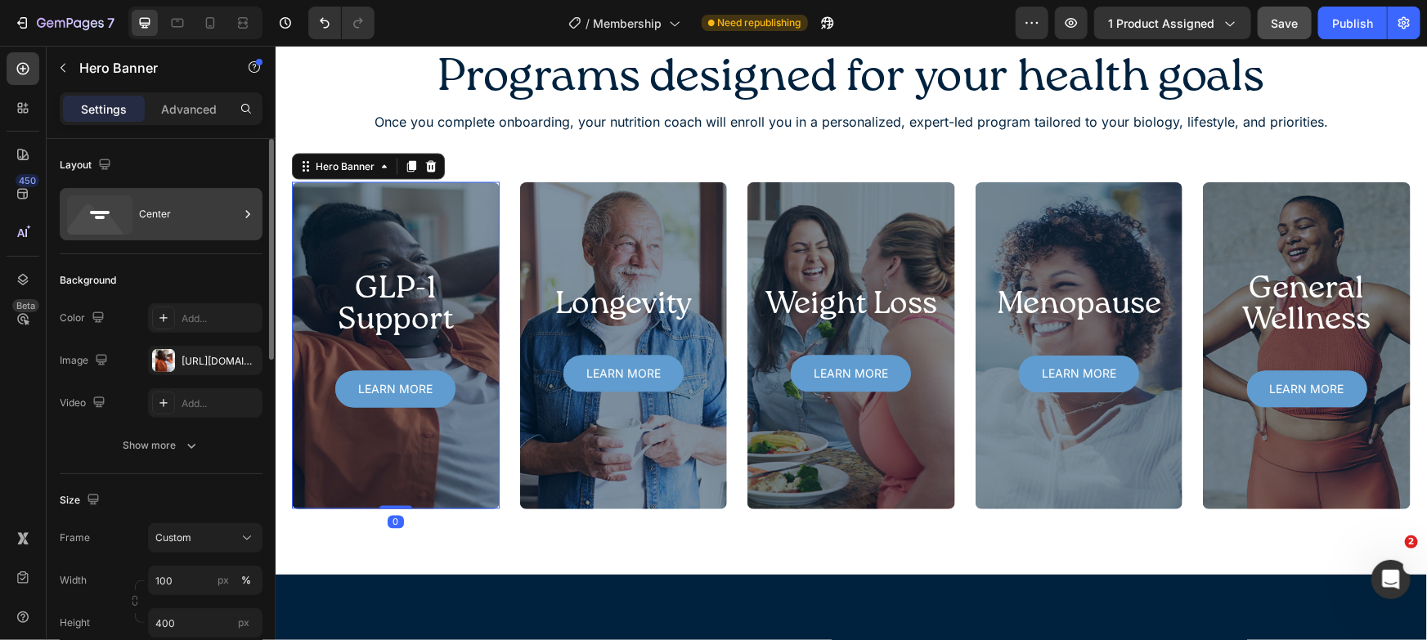
click at [177, 215] on div "Center" at bounding box center [189, 214] width 100 height 38
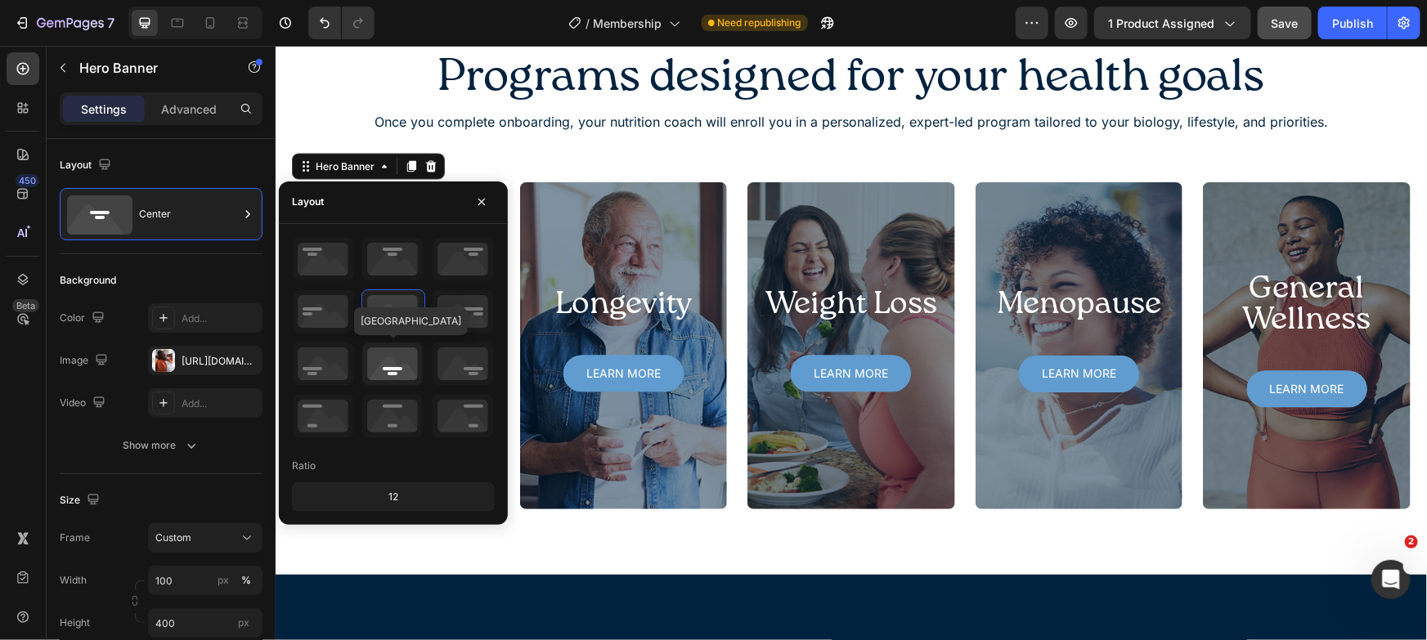
click at [397, 366] on icon at bounding box center [392, 364] width 61 height 43
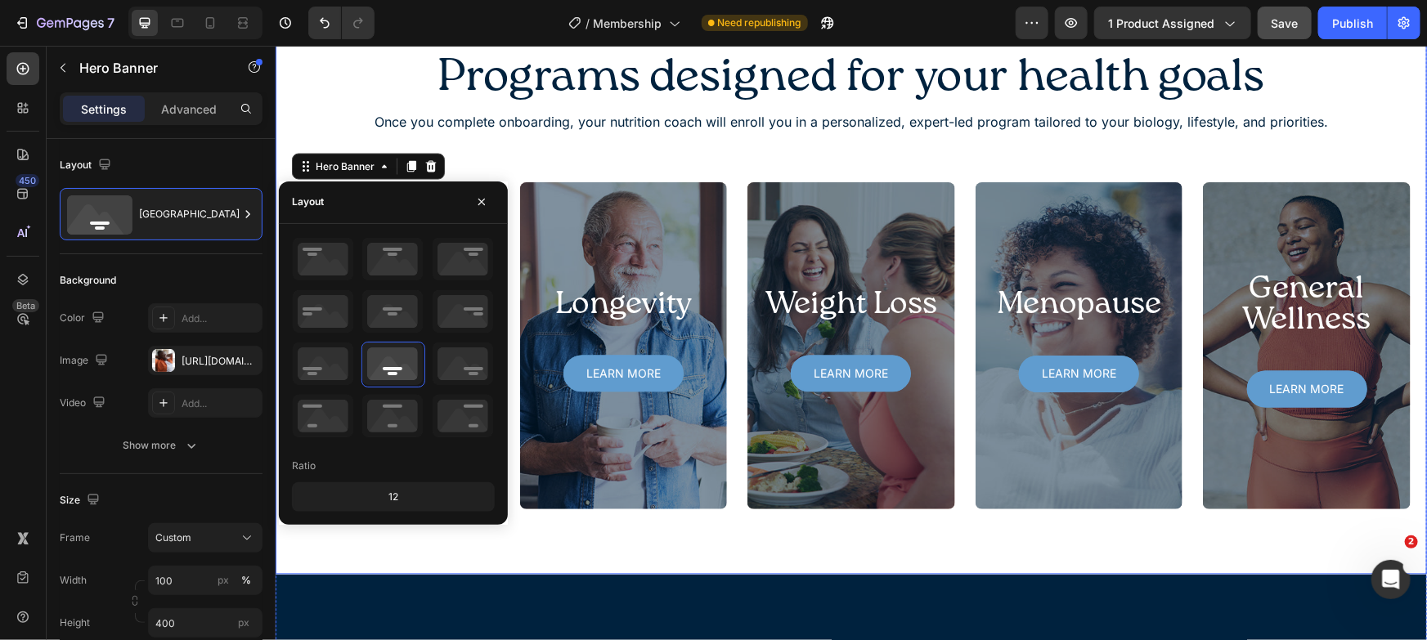
click at [343, 114] on div "Programs designed for your health goals Heading Once you complete onboarding, y…" at bounding box center [850, 281] width 1119 height 456
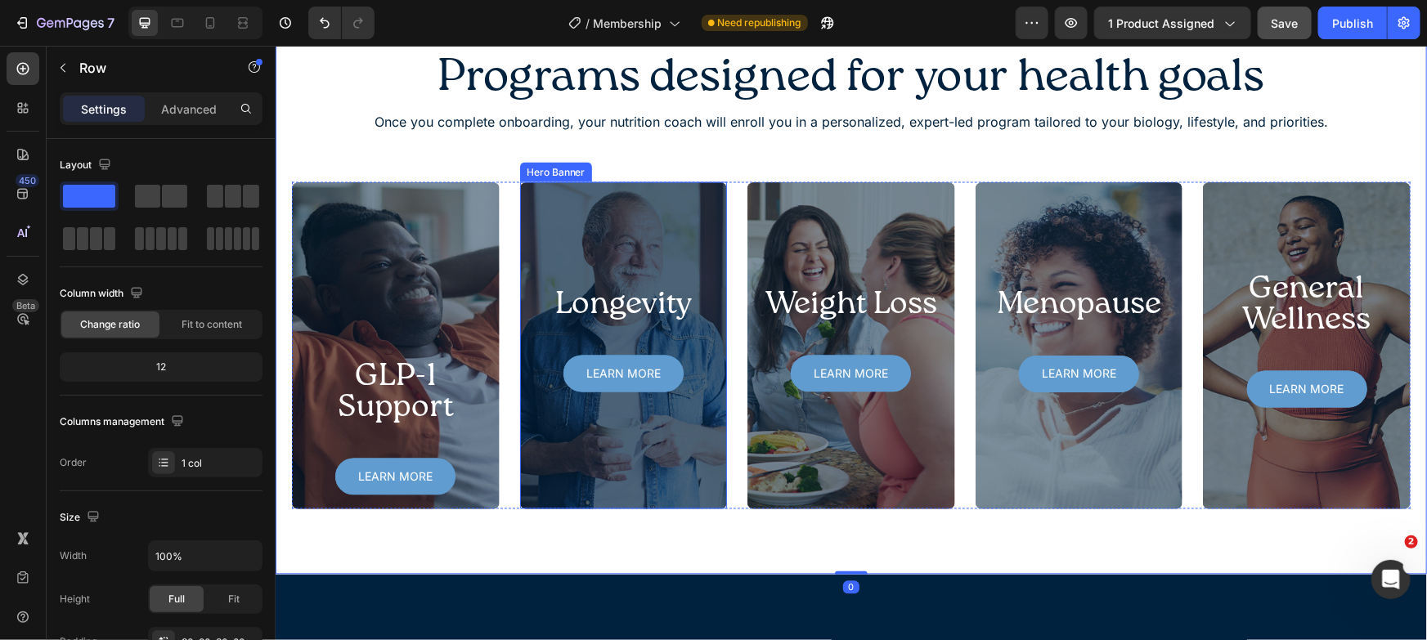
click at [580, 218] on div "Overlay" at bounding box center [623, 345] width 208 height 327
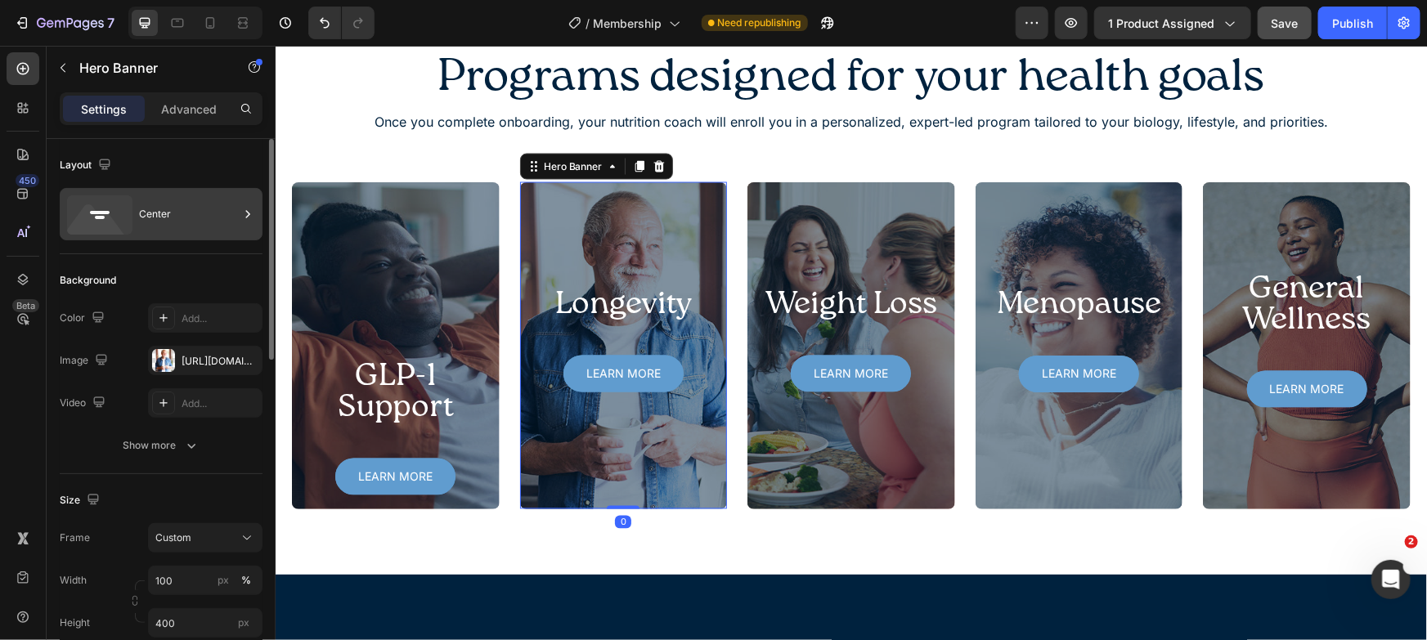
click at [173, 214] on div "Center" at bounding box center [189, 214] width 100 height 38
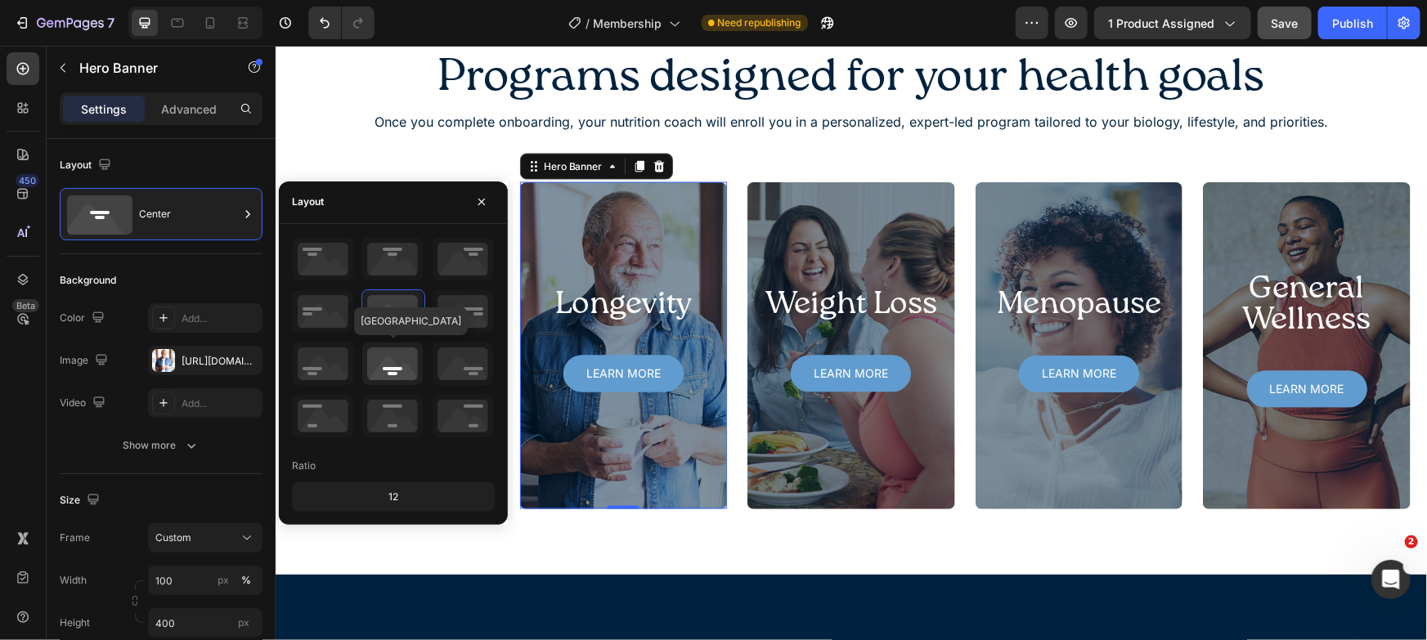
click at [394, 357] on icon at bounding box center [392, 364] width 61 height 43
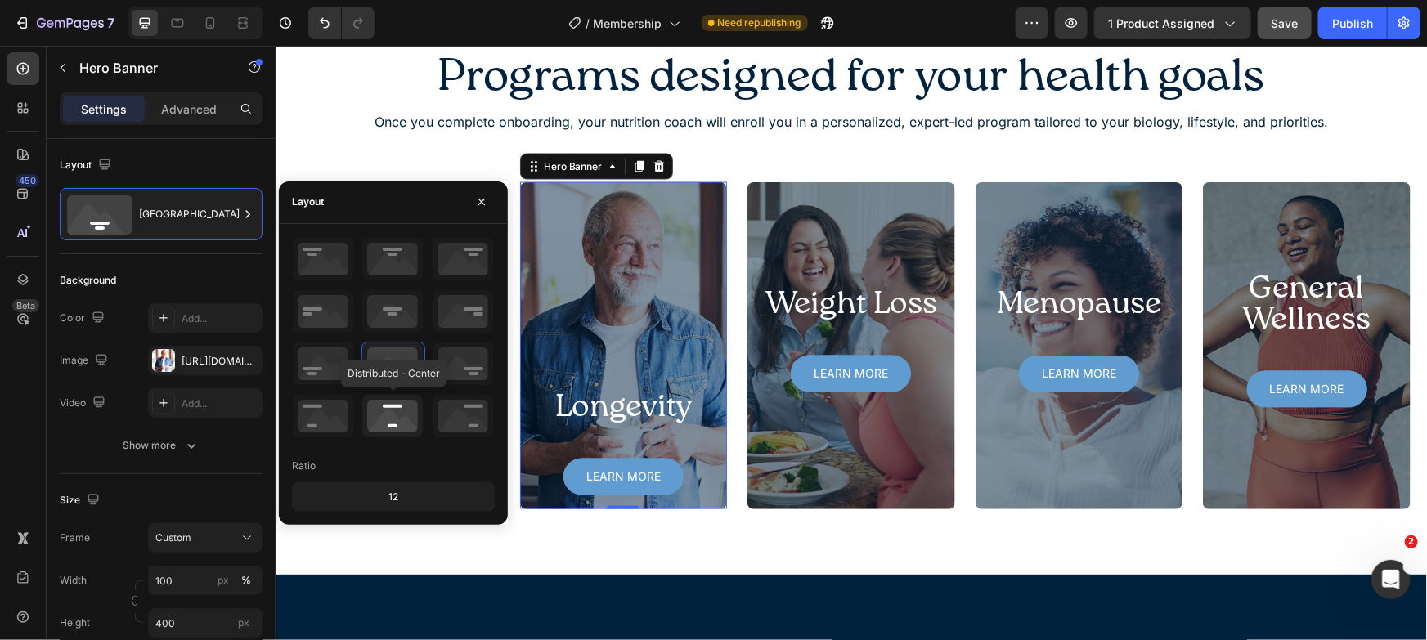
click at [393, 434] on icon at bounding box center [392, 416] width 61 height 43
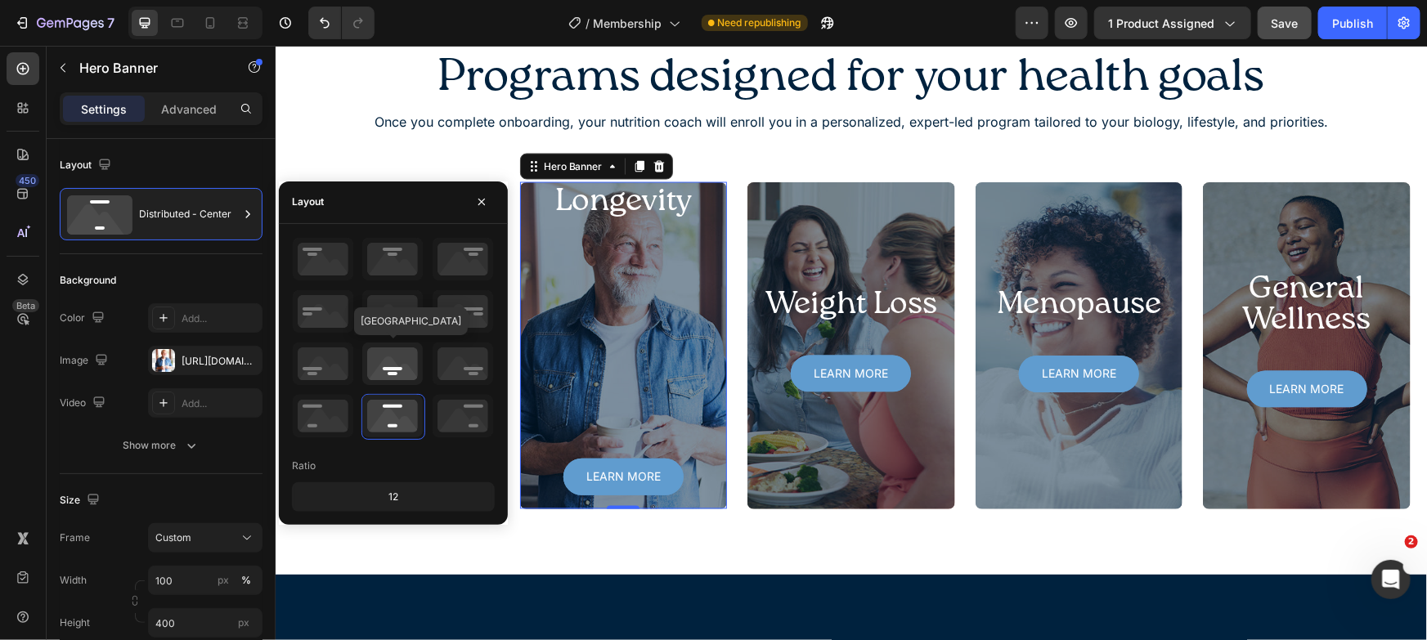
click at [380, 348] on icon at bounding box center [392, 364] width 61 height 43
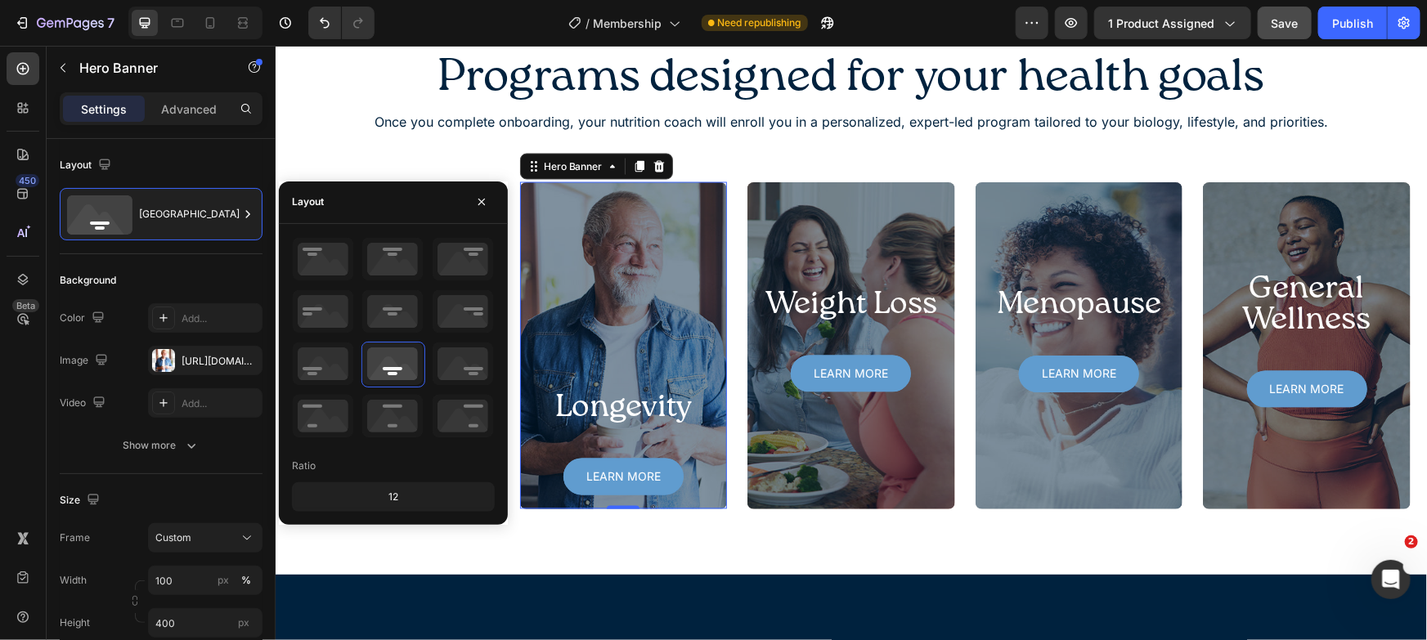
click at [429, 358] on div at bounding box center [393, 338] width 203 height 203
click at [447, 359] on icon at bounding box center [463, 364] width 61 height 43
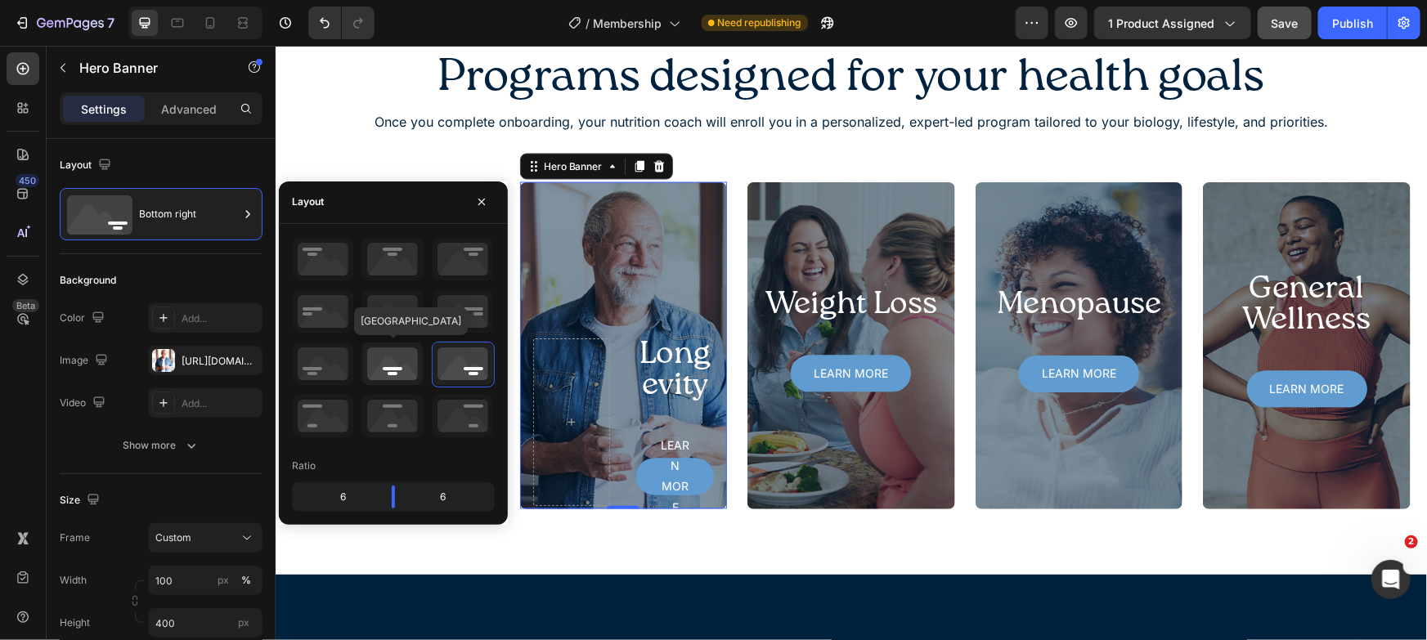
click at [392, 361] on icon at bounding box center [392, 364] width 61 height 43
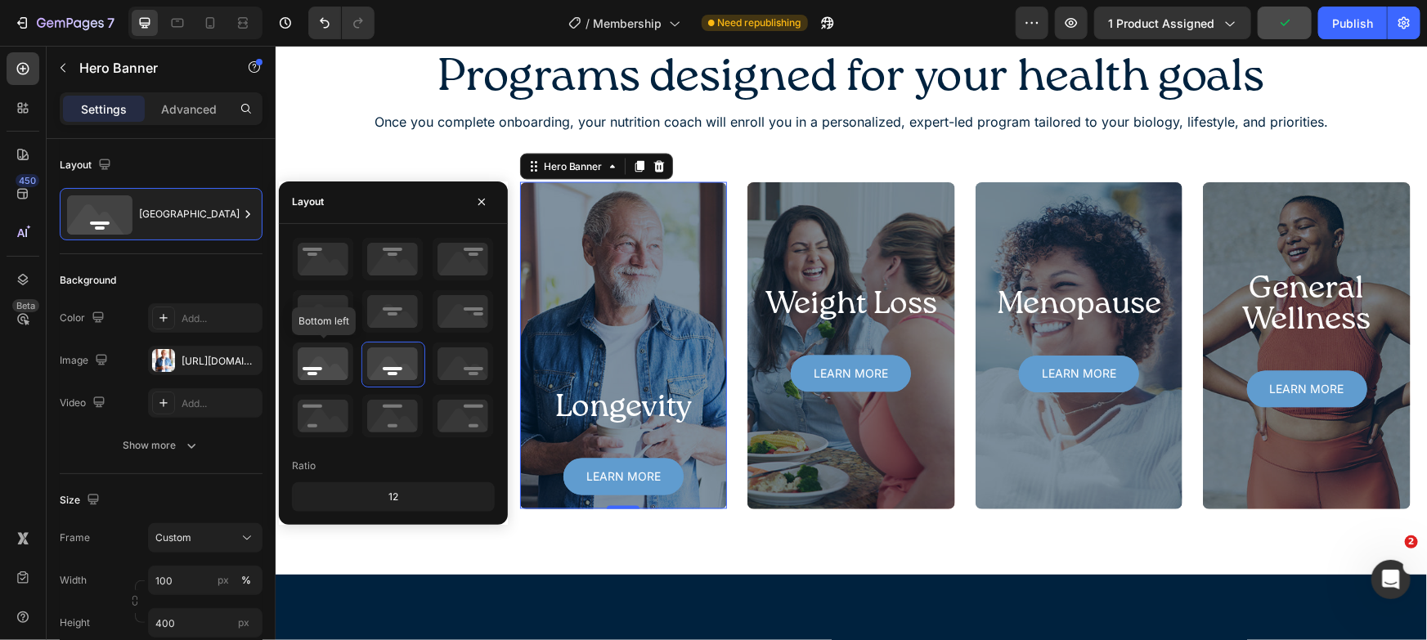
click at [336, 366] on icon at bounding box center [323, 364] width 61 height 43
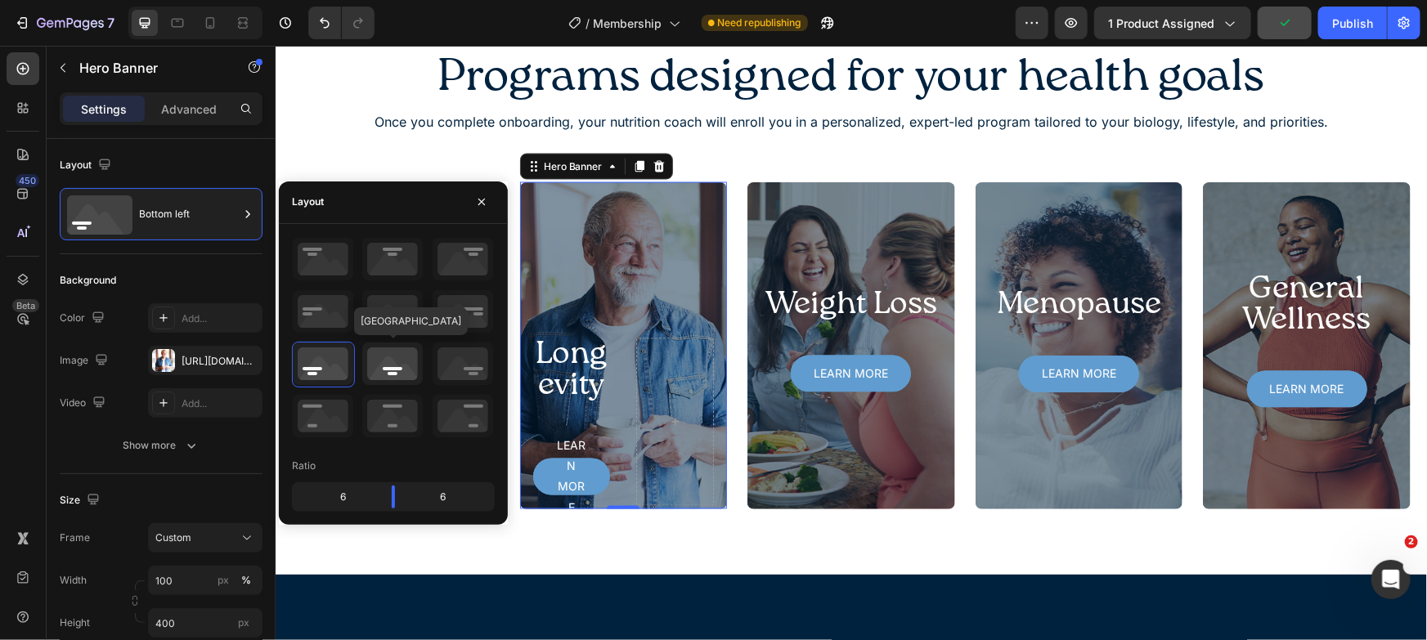
click at [389, 365] on icon at bounding box center [392, 364] width 61 height 43
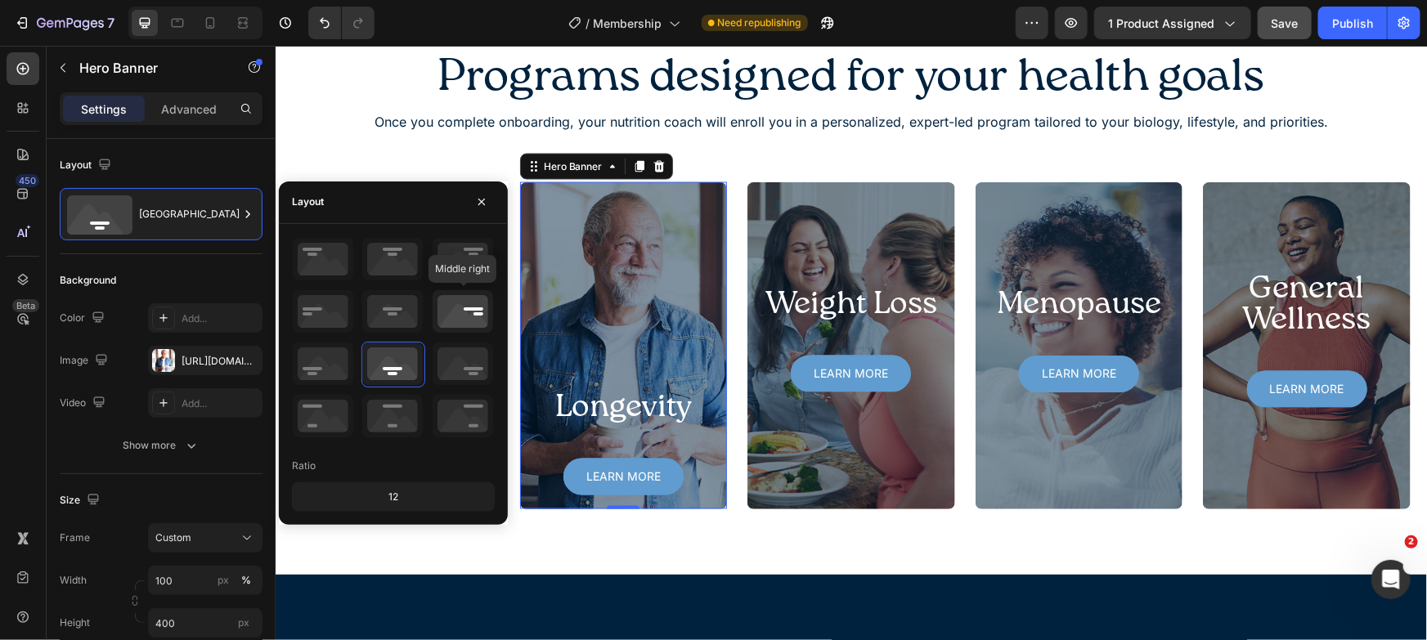
click at [448, 302] on icon at bounding box center [463, 311] width 61 height 43
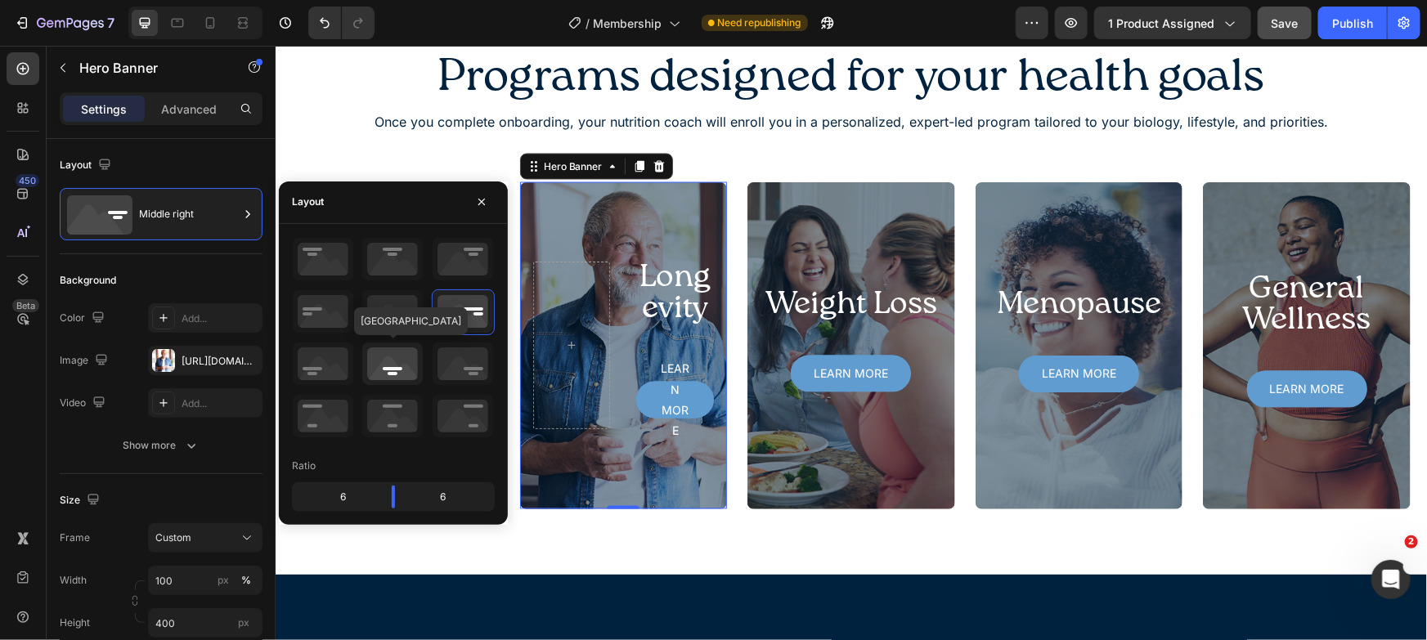
click at [404, 348] on icon at bounding box center [392, 364] width 61 height 43
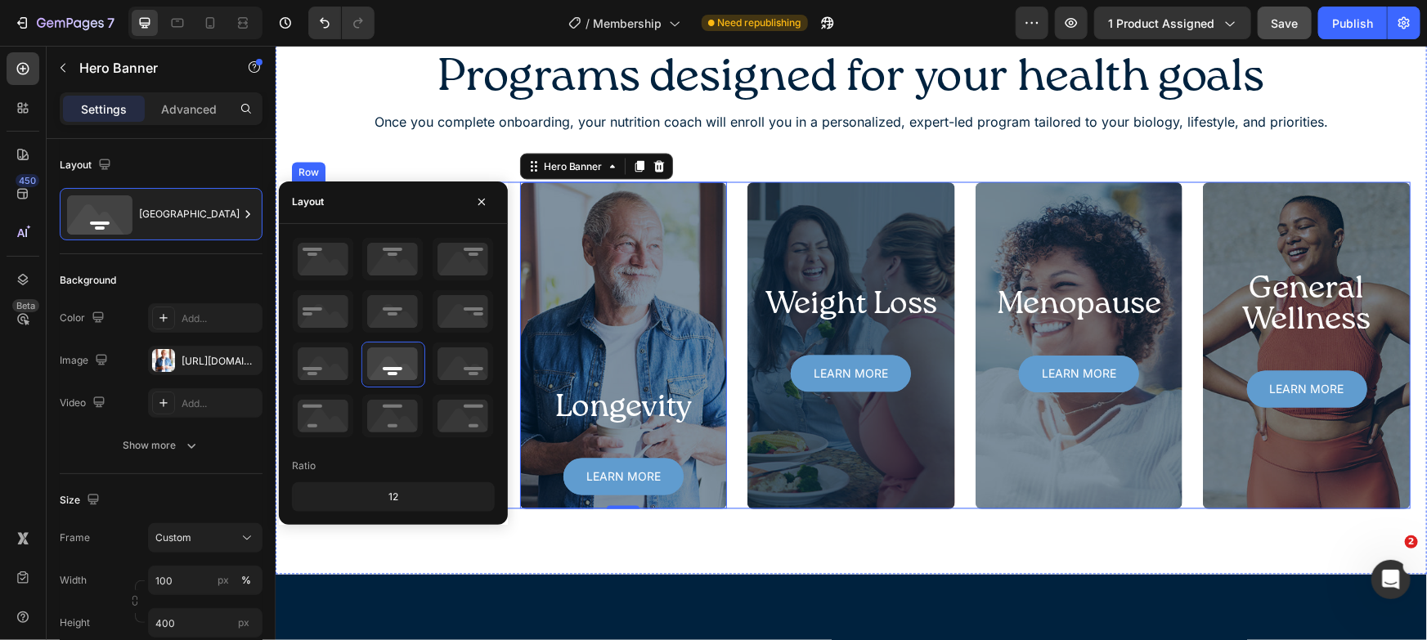
click at [782, 224] on div "Overlay" at bounding box center [851, 345] width 208 height 327
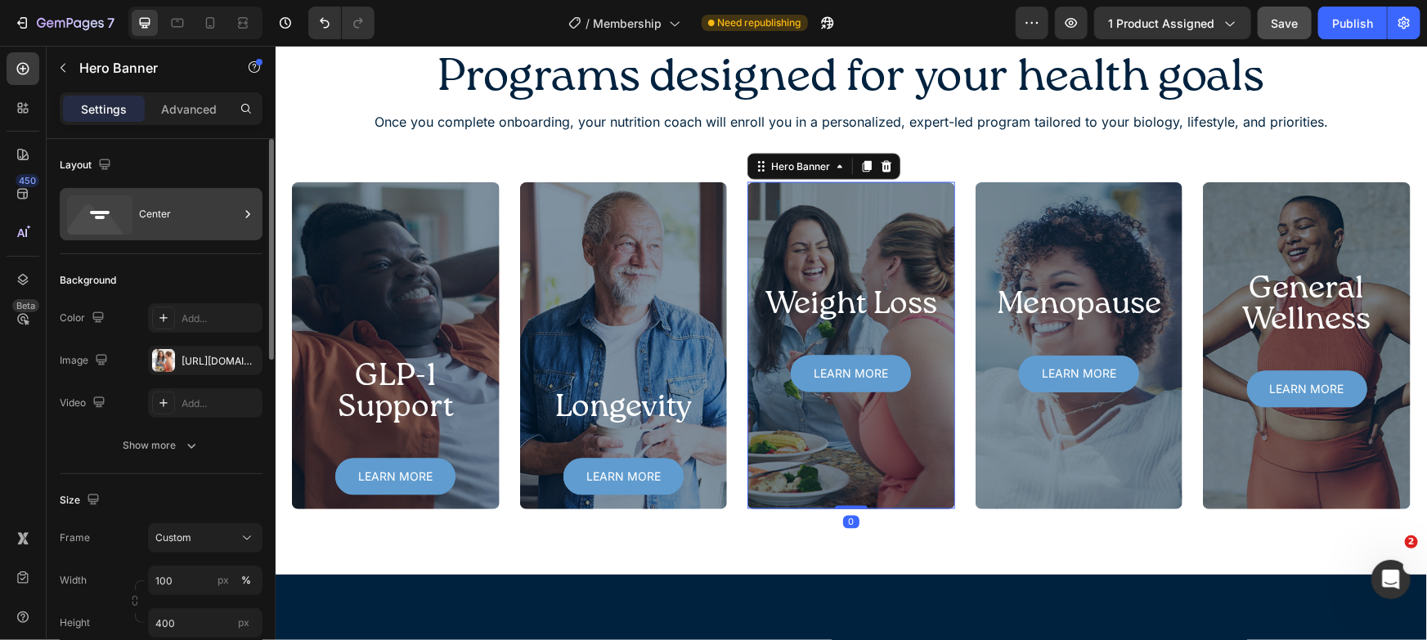
click at [169, 220] on div "Center" at bounding box center [189, 214] width 100 height 38
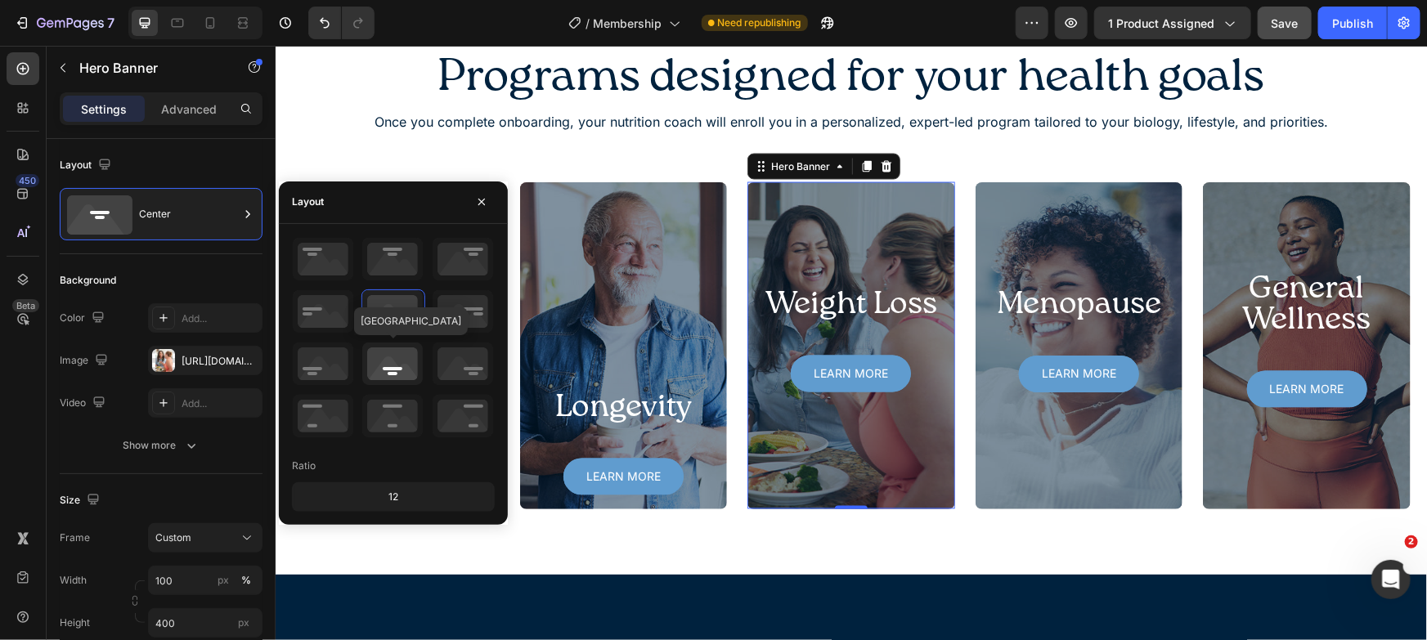
click at [398, 375] on icon at bounding box center [392, 364] width 61 height 43
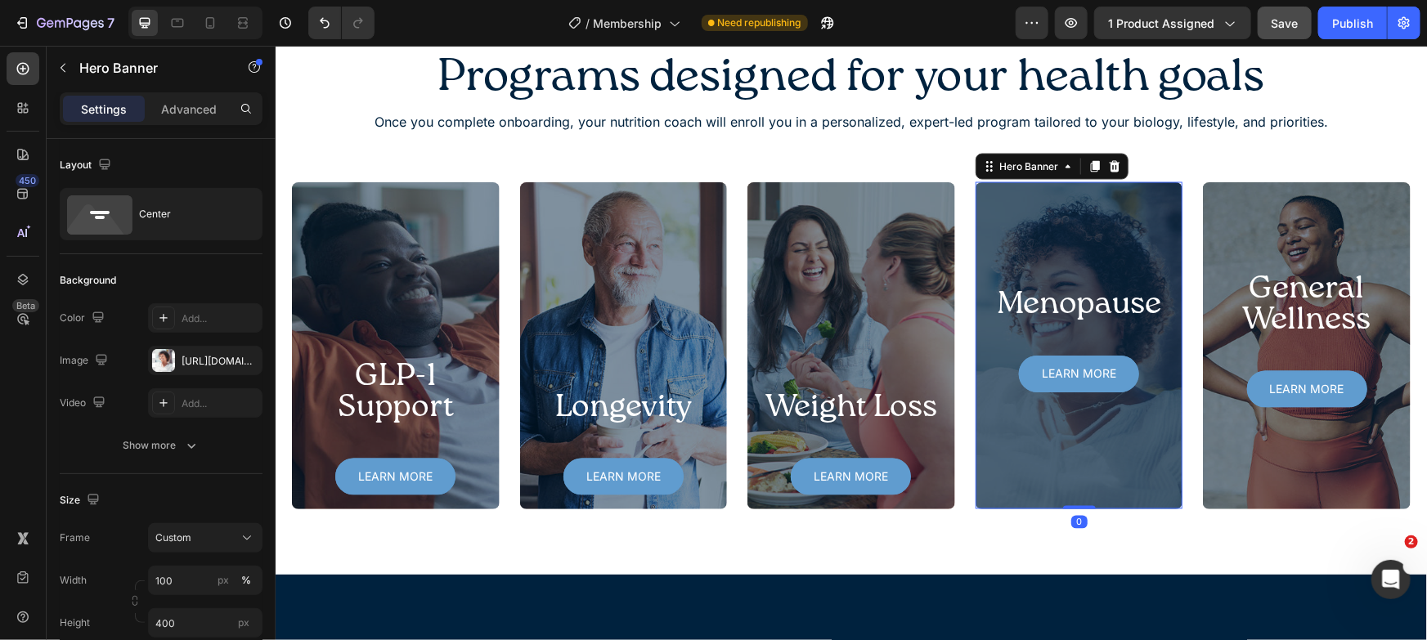
click at [1066, 219] on div "Overlay" at bounding box center [1079, 345] width 208 height 327
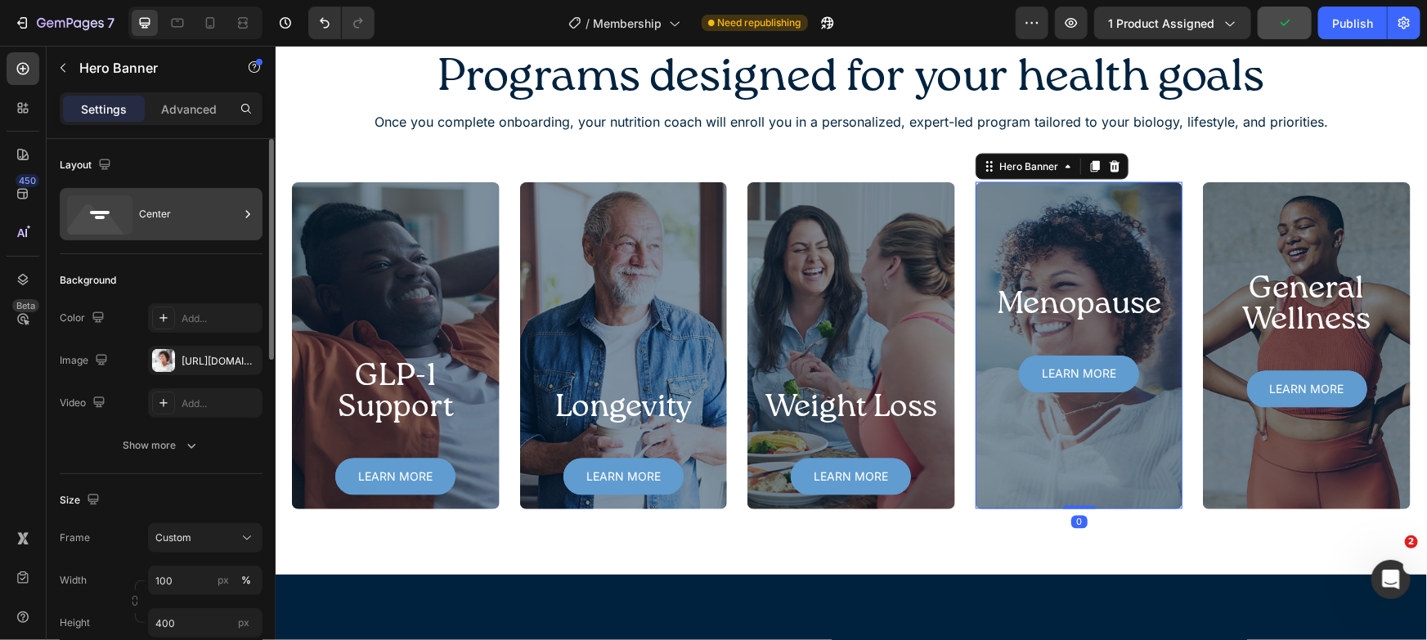
click at [168, 211] on div "Center" at bounding box center [189, 214] width 100 height 38
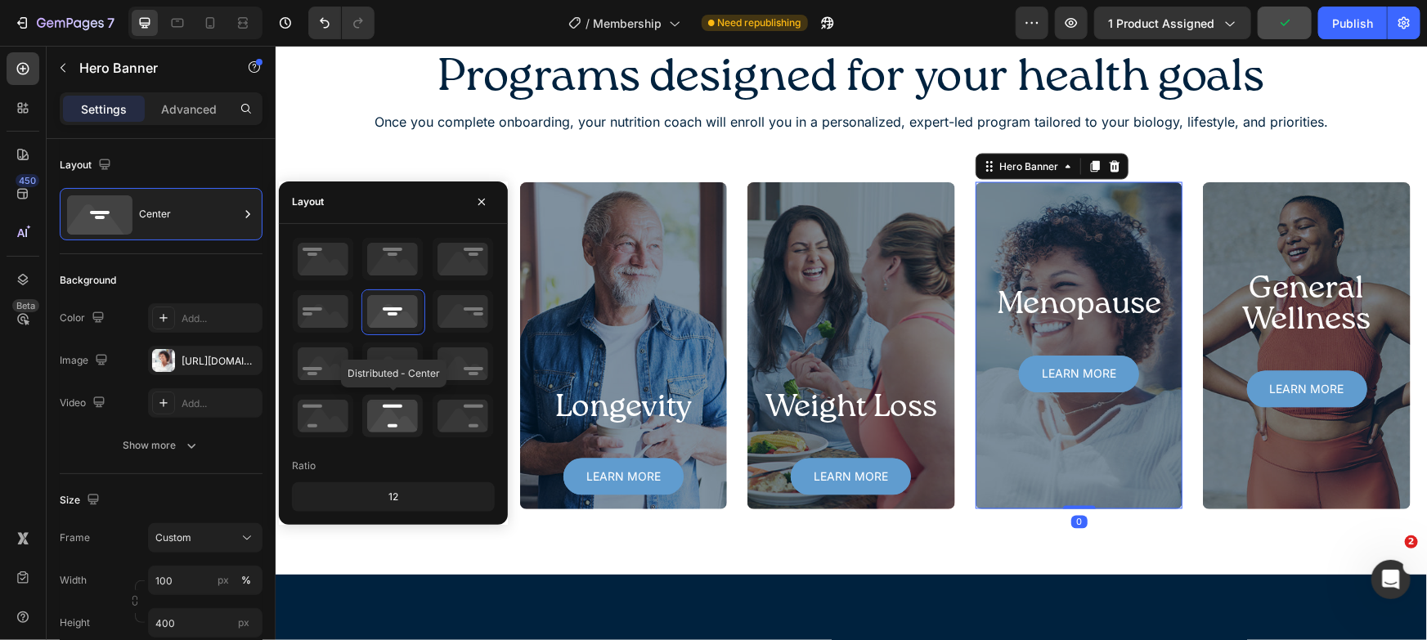
click at [393, 414] on icon at bounding box center [392, 416] width 61 height 43
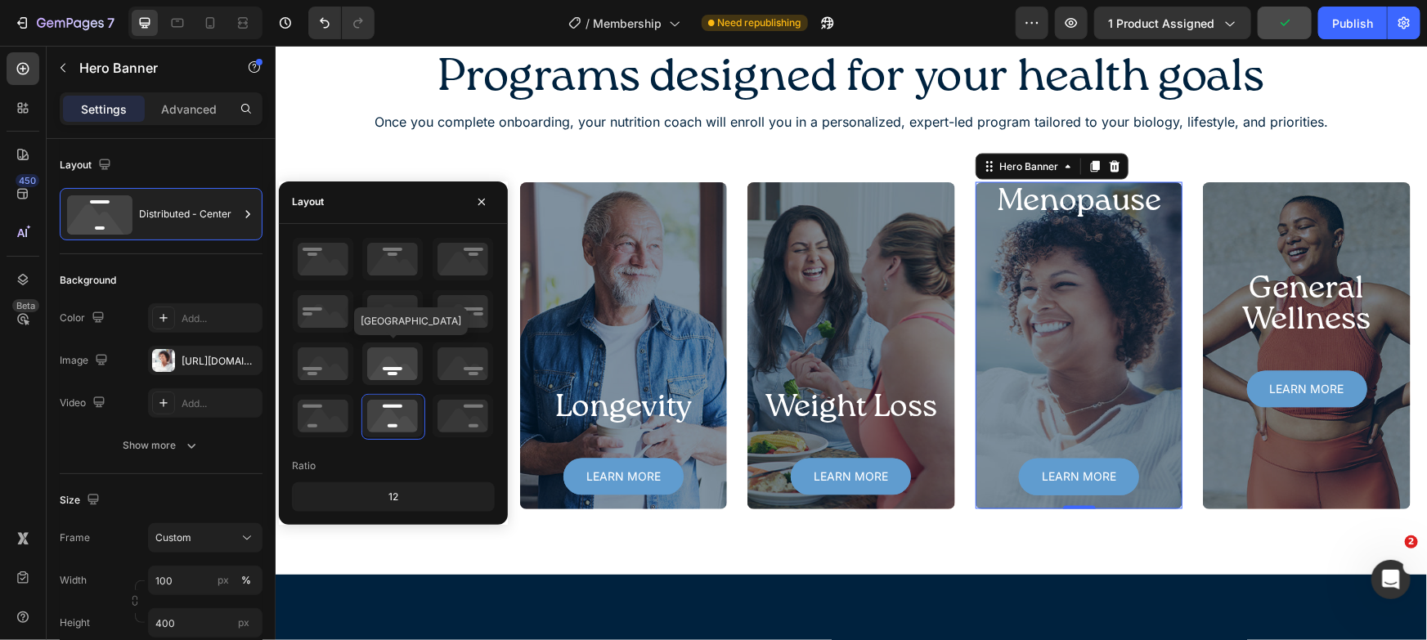
click at [386, 362] on icon at bounding box center [392, 364] width 61 height 43
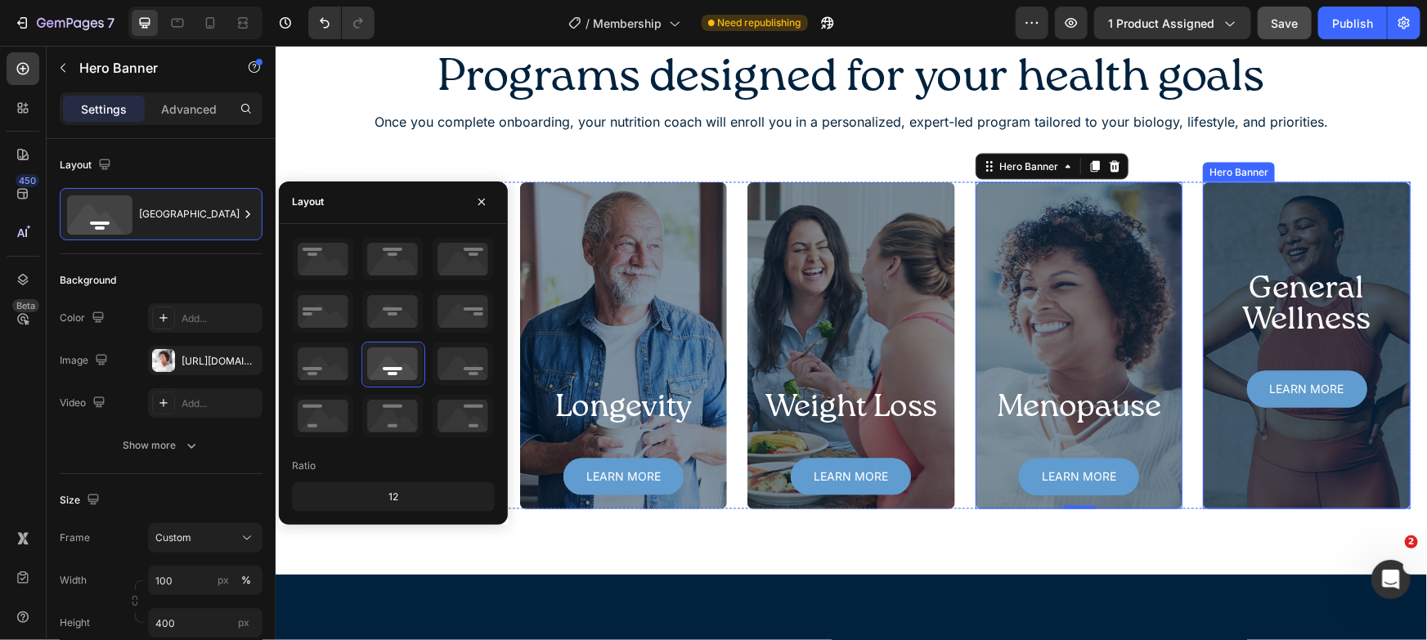
click at [1328, 187] on div "Overlay" at bounding box center [1306, 345] width 208 height 327
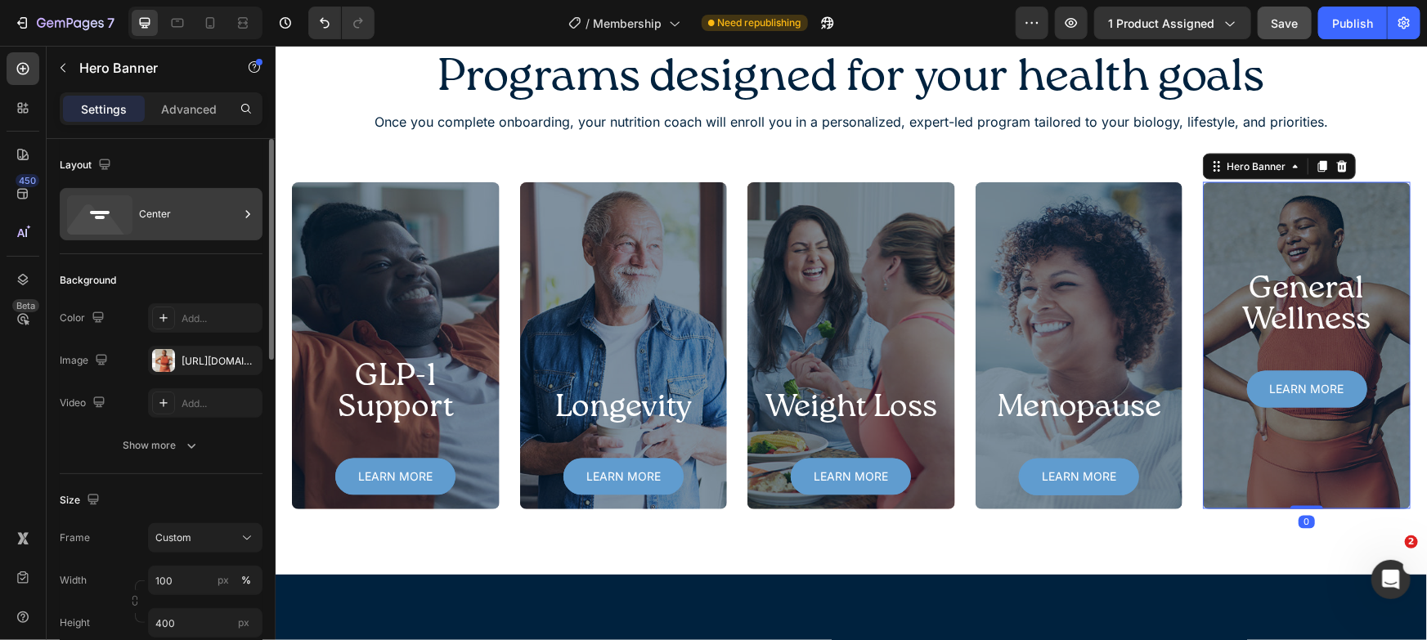
click at [141, 213] on div "Center" at bounding box center [189, 214] width 100 height 38
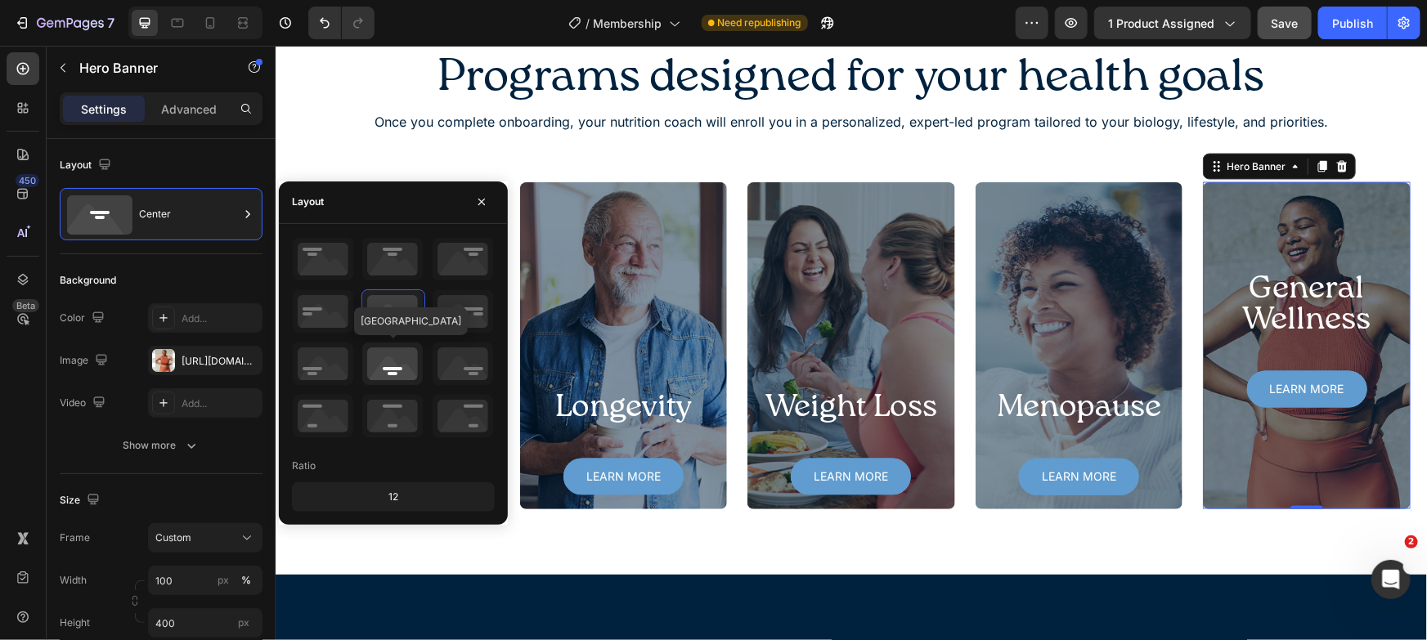
click at [402, 358] on icon at bounding box center [392, 364] width 61 height 43
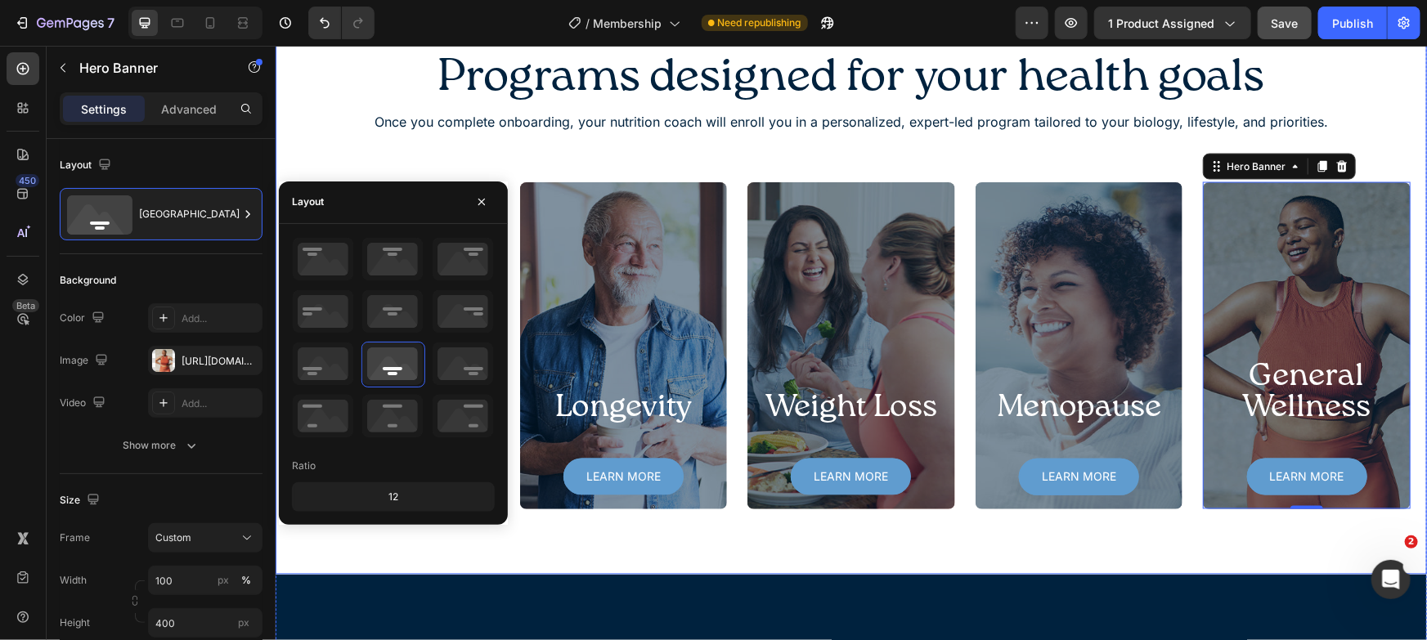
click at [595, 142] on div "Programs designed for your health goals Heading Once you complete onboarding, y…" at bounding box center [850, 281] width 1119 height 456
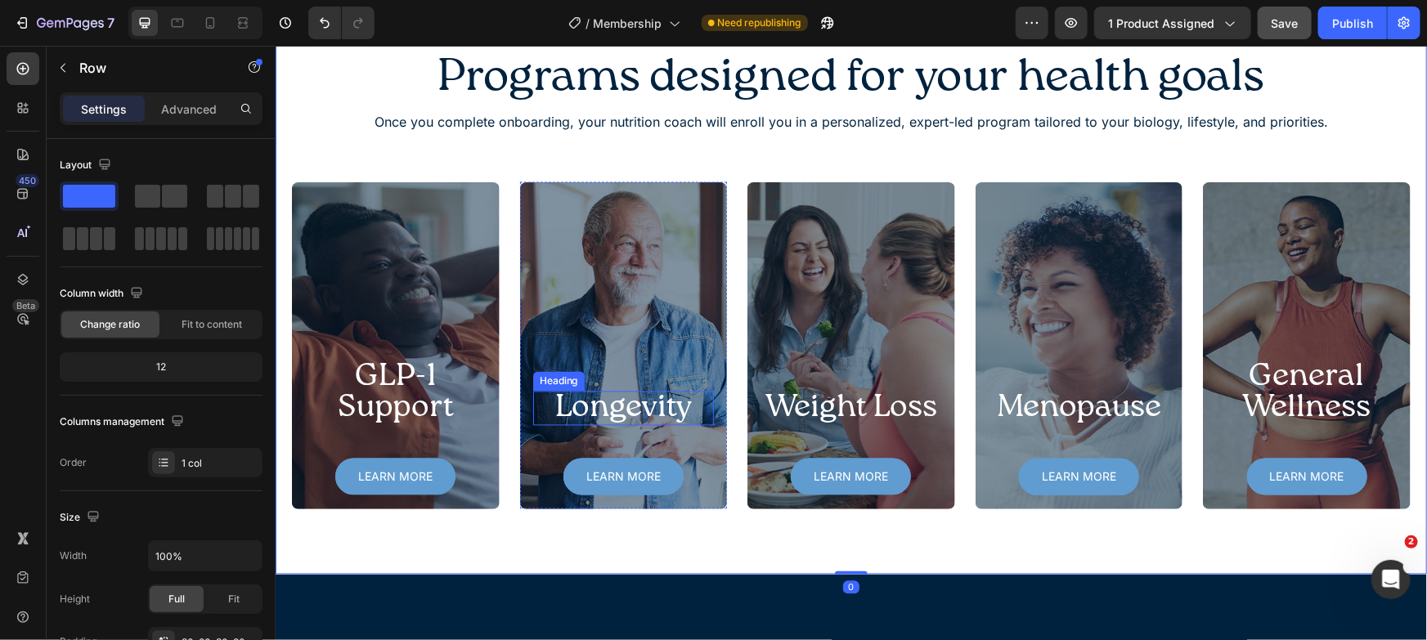
click at [658, 419] on h2 "Longevity" at bounding box center [623, 408] width 182 height 34
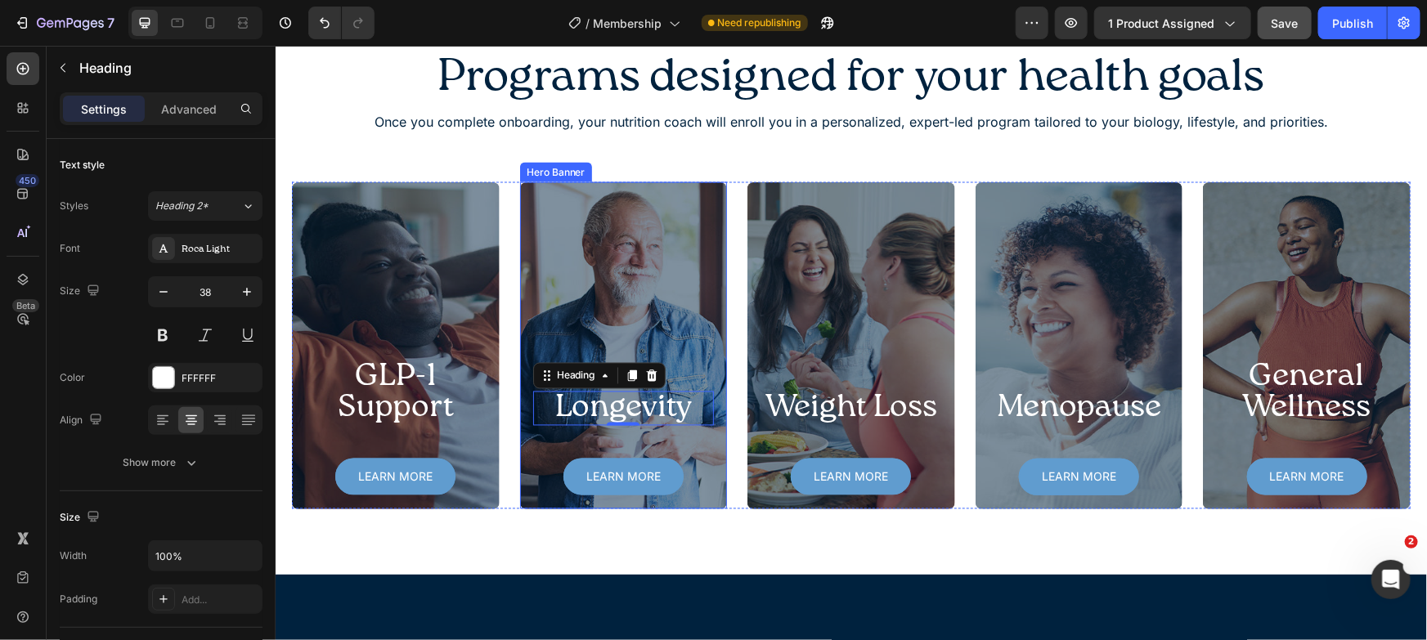
click at [716, 443] on div "Longevity Heading 0 Learn more Button" at bounding box center [623, 448] width 208 height 121
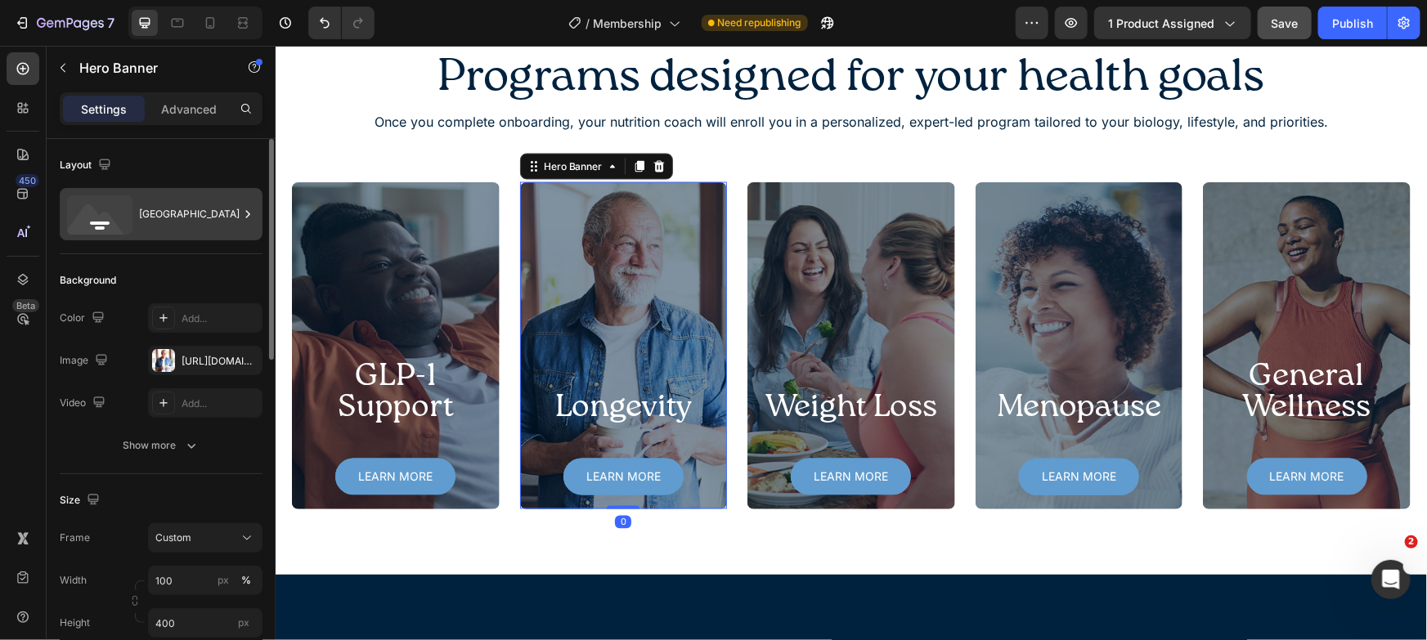
click at [164, 228] on div "[GEOGRAPHIC_DATA]" at bounding box center [189, 214] width 100 height 38
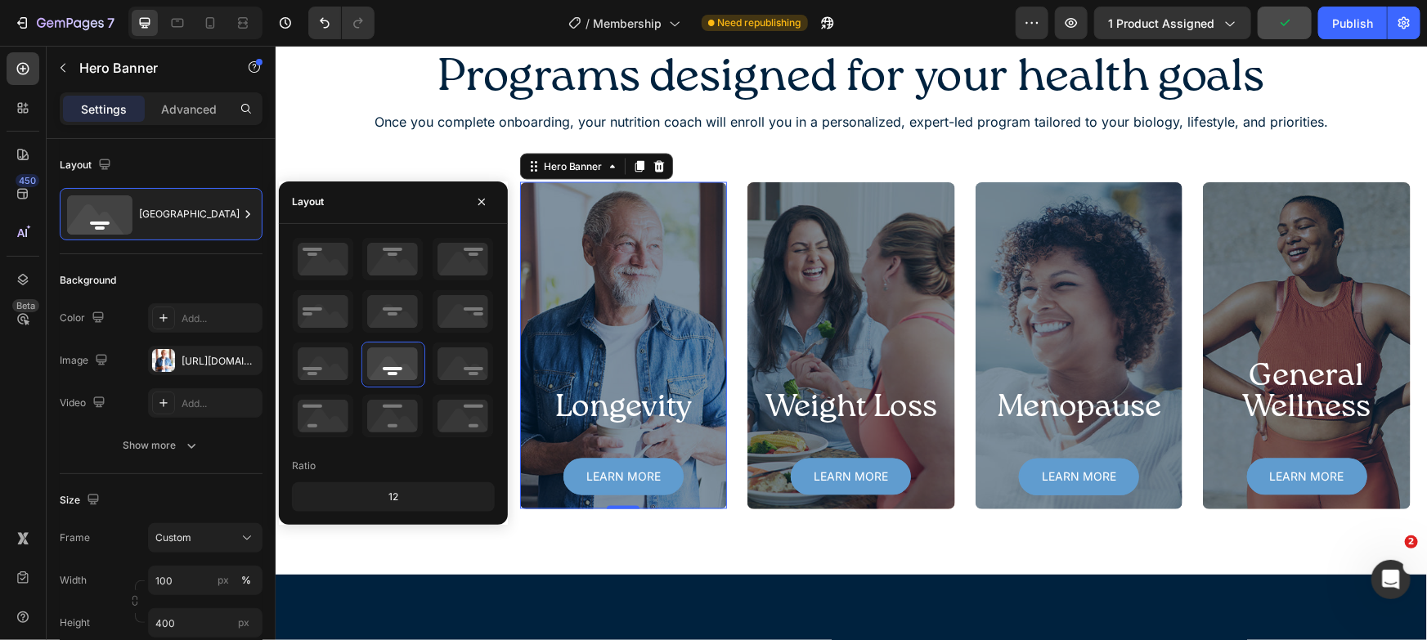
click at [414, 493] on div "12" at bounding box center [393, 497] width 196 height 23
click at [399, 492] on div "12" at bounding box center [393, 497] width 196 height 23
click at [397, 492] on div "12" at bounding box center [393, 497] width 196 height 23
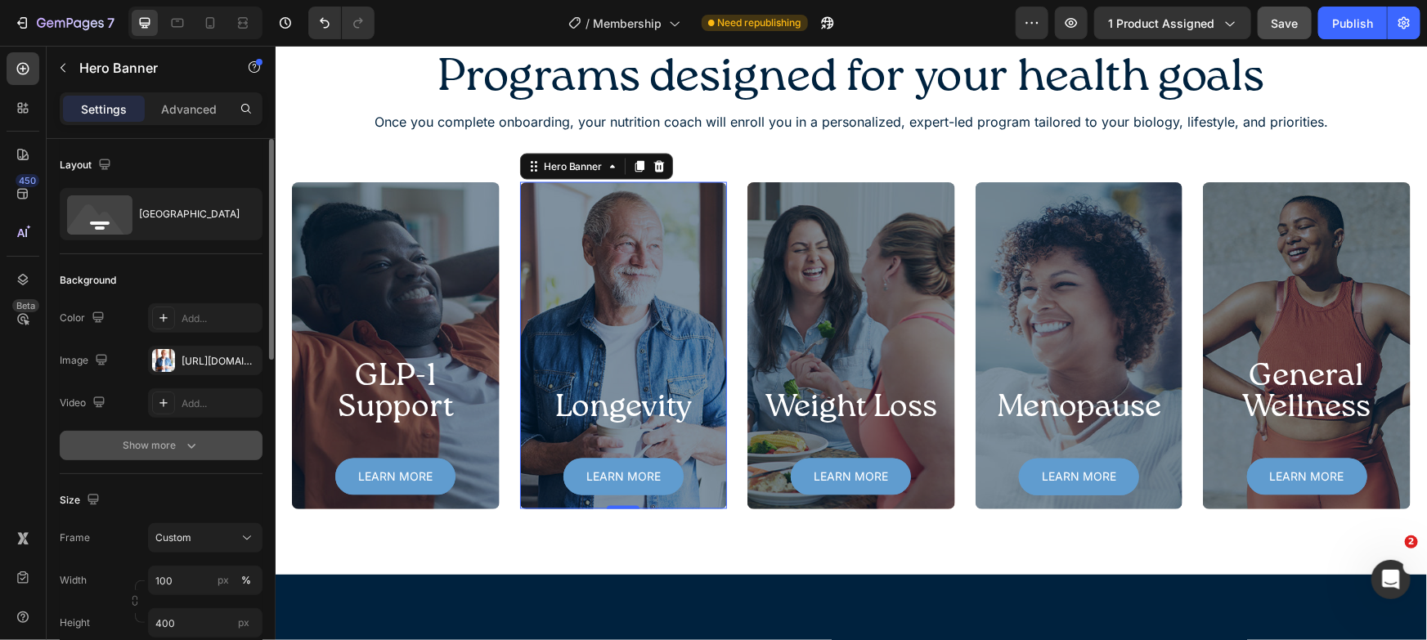
click at [203, 442] on button "Show more" at bounding box center [161, 445] width 203 height 29
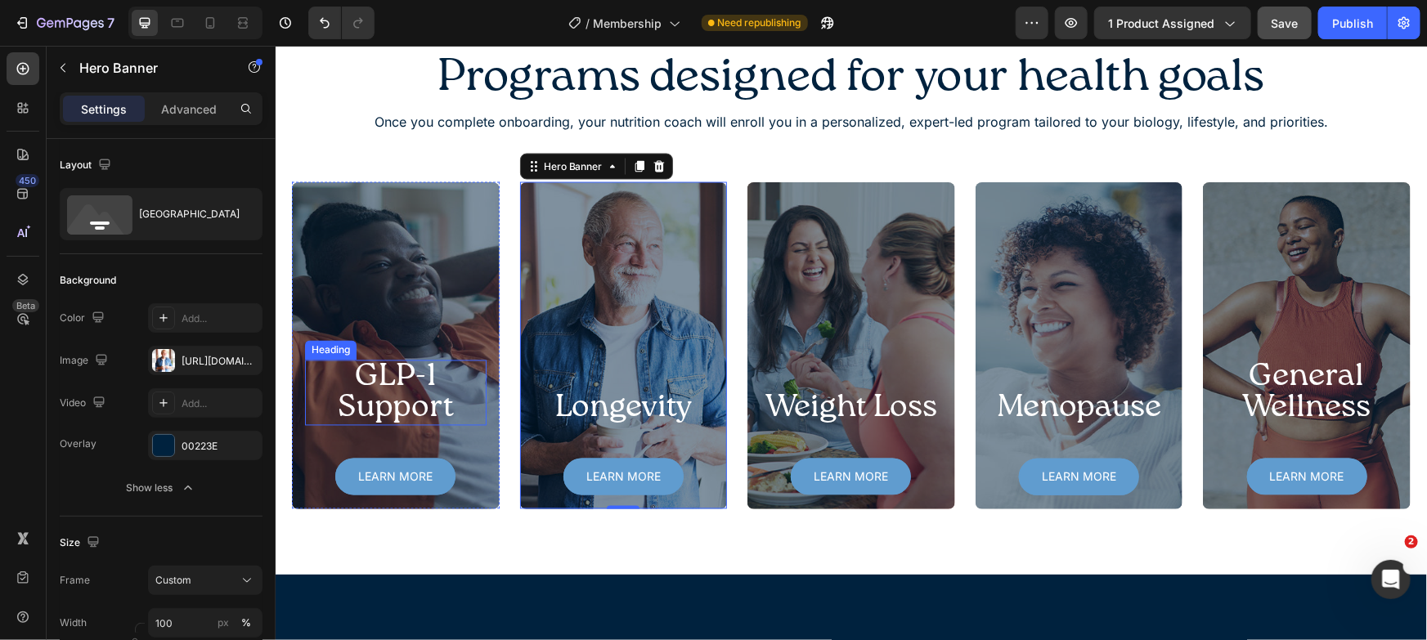
click at [429, 415] on h2 "GLP-1 Support" at bounding box center [395, 392] width 182 height 65
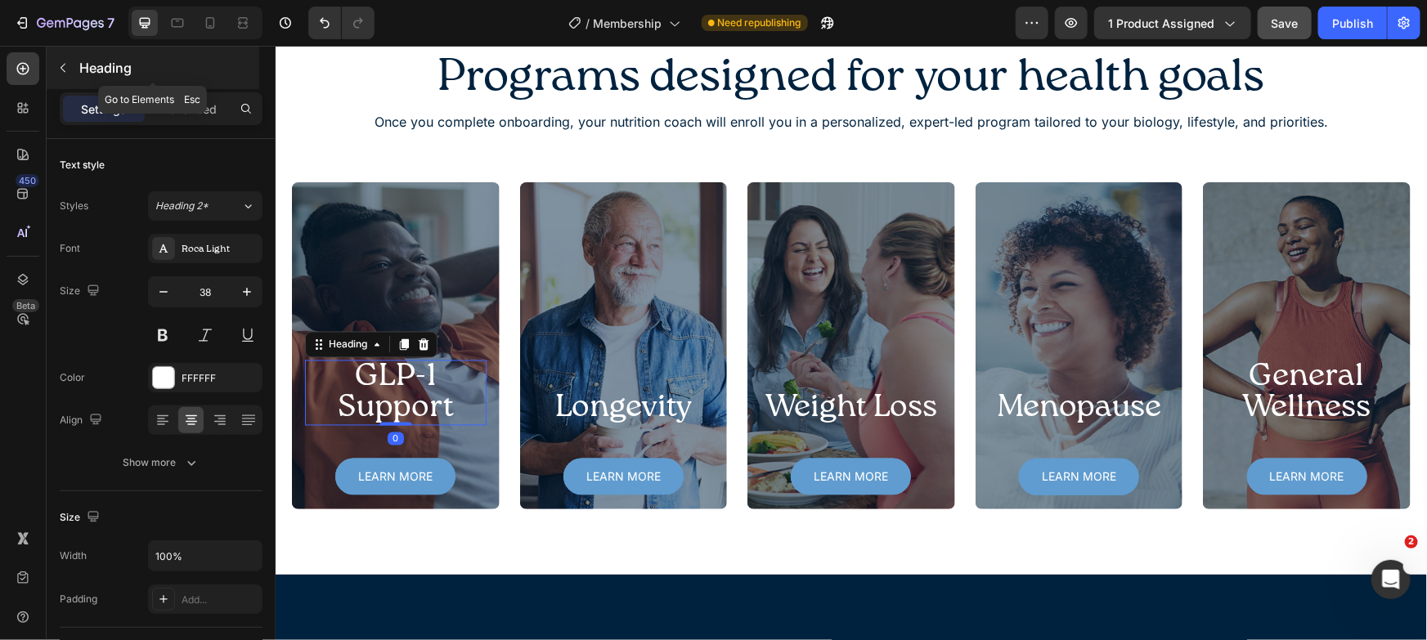
click at [176, 88] on div "Heading" at bounding box center [153, 68] width 213 height 43
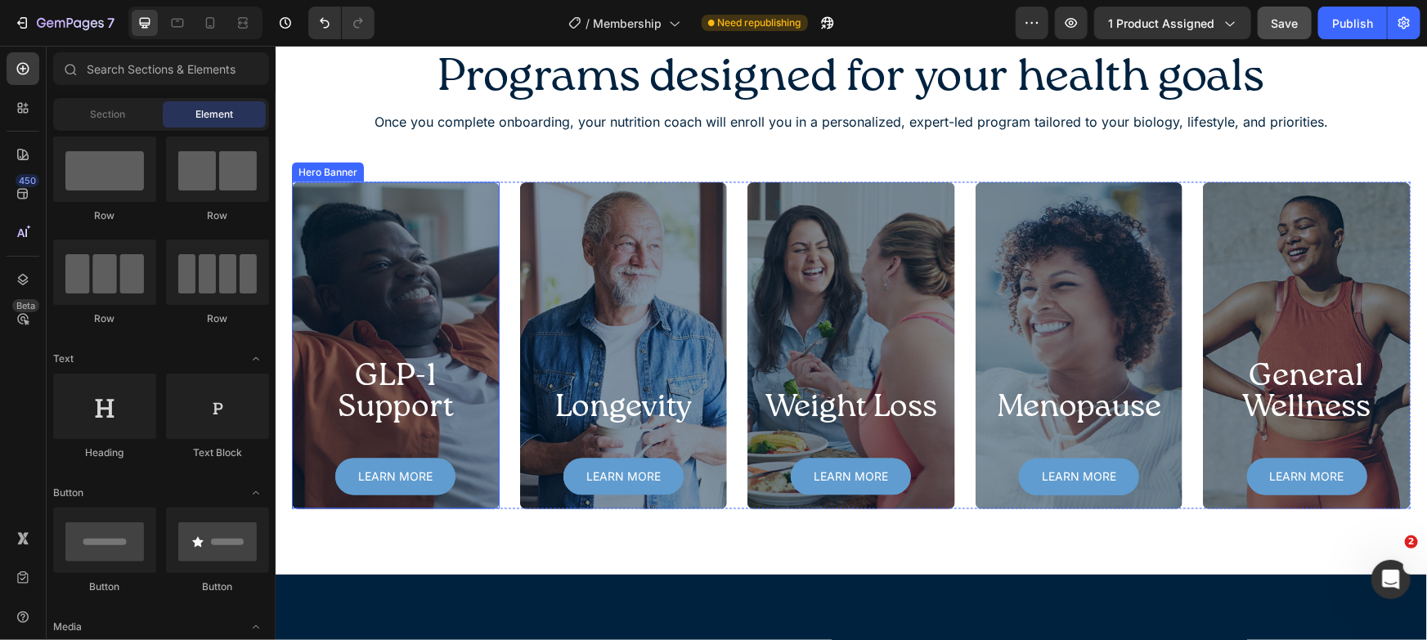
click at [433, 390] on h2 "GLP-1 Support" at bounding box center [395, 392] width 182 height 65
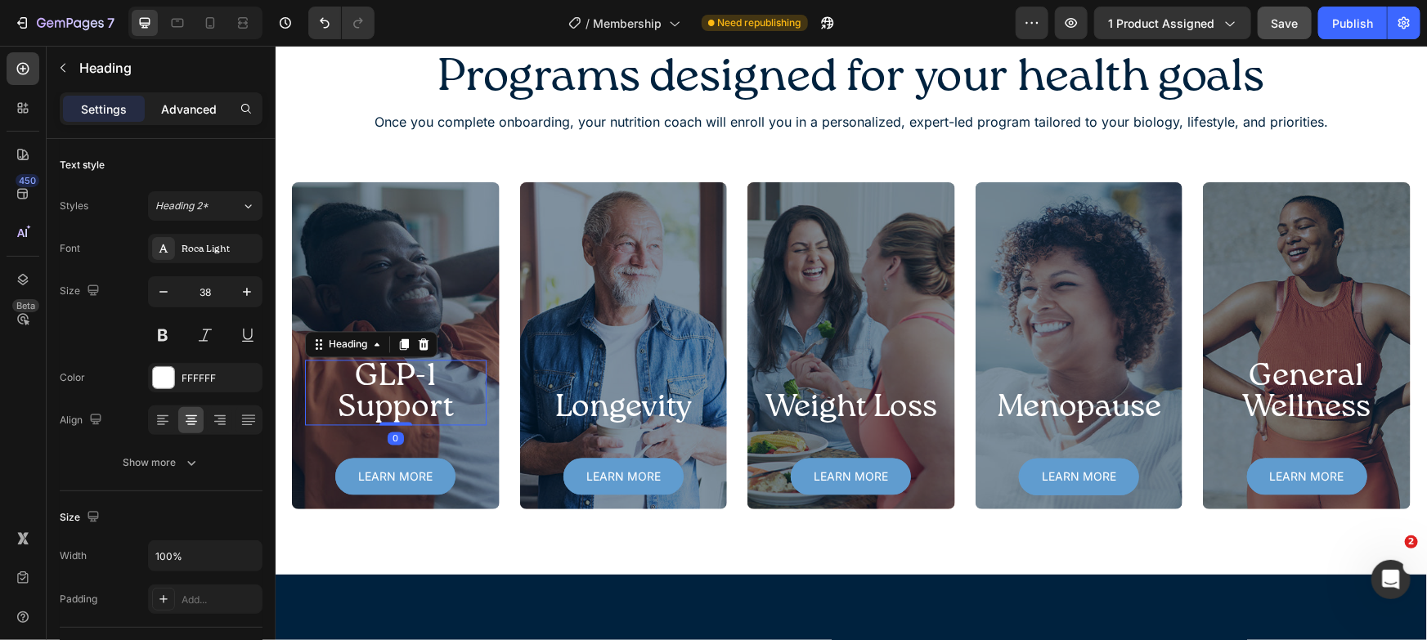
click at [195, 114] on p "Advanced" at bounding box center [189, 109] width 56 height 17
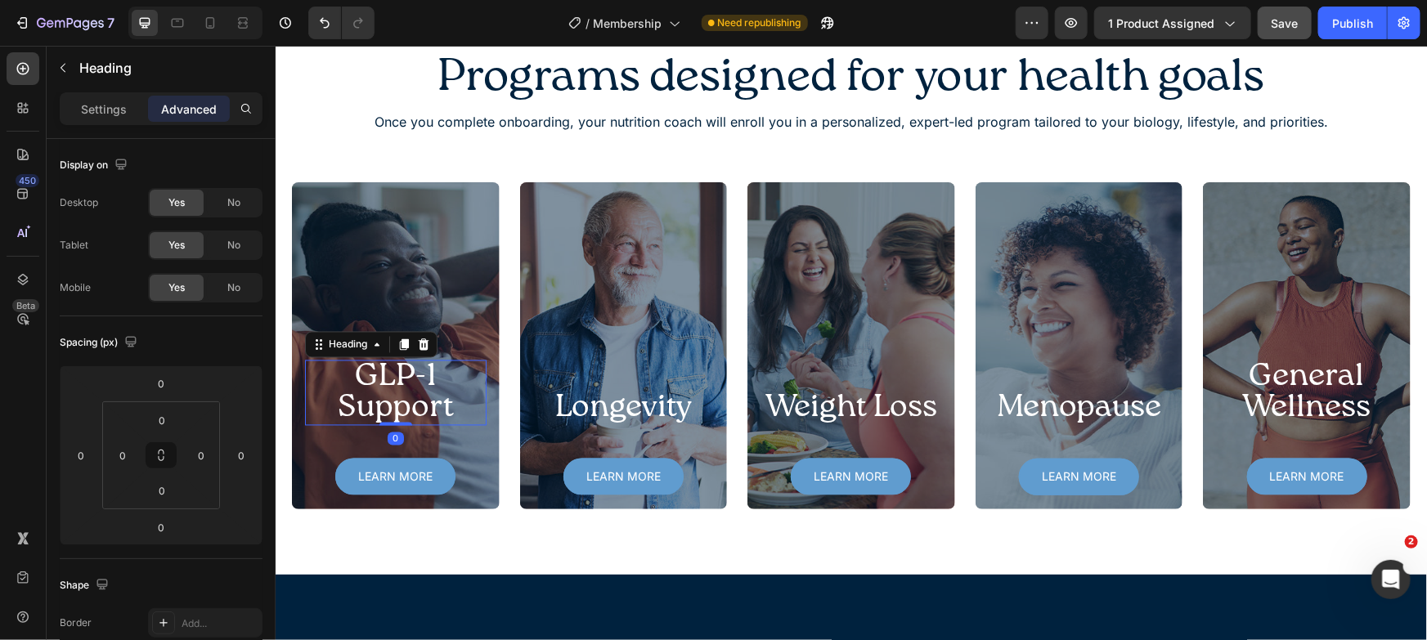
click at [374, 346] on icon at bounding box center [376, 344] width 13 height 13
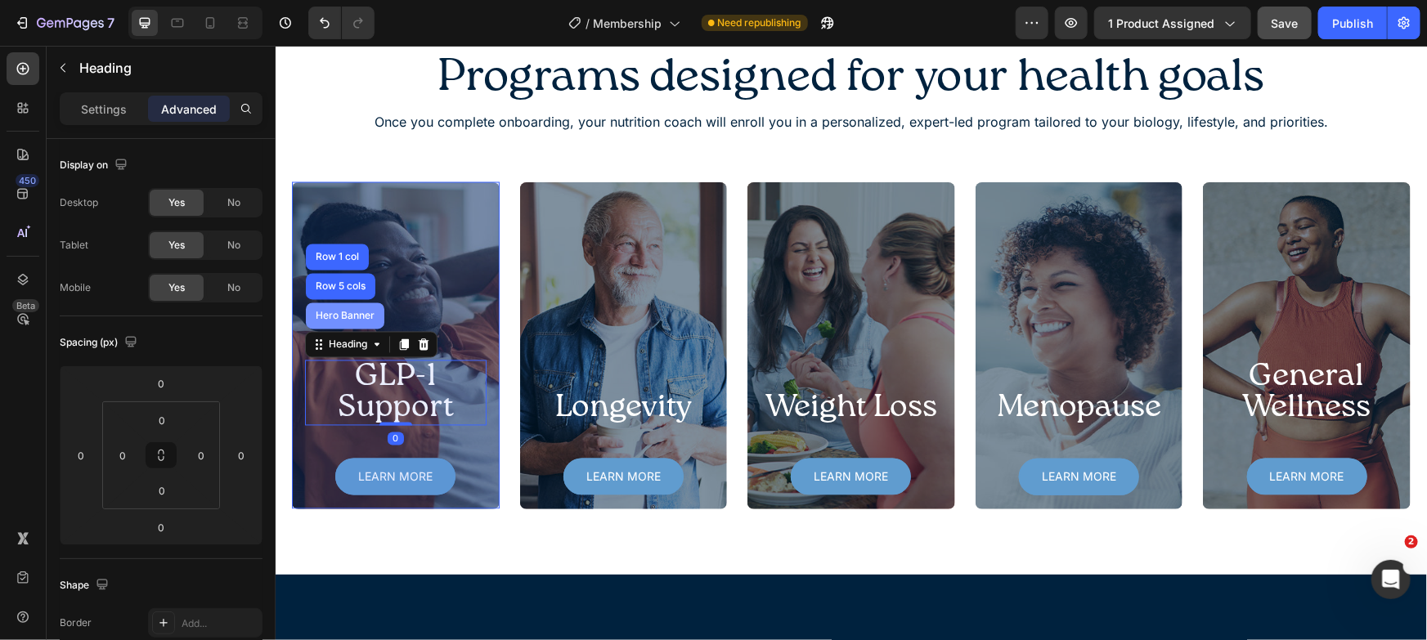
click at [364, 323] on div "Hero Banner" at bounding box center [344, 316] width 79 height 26
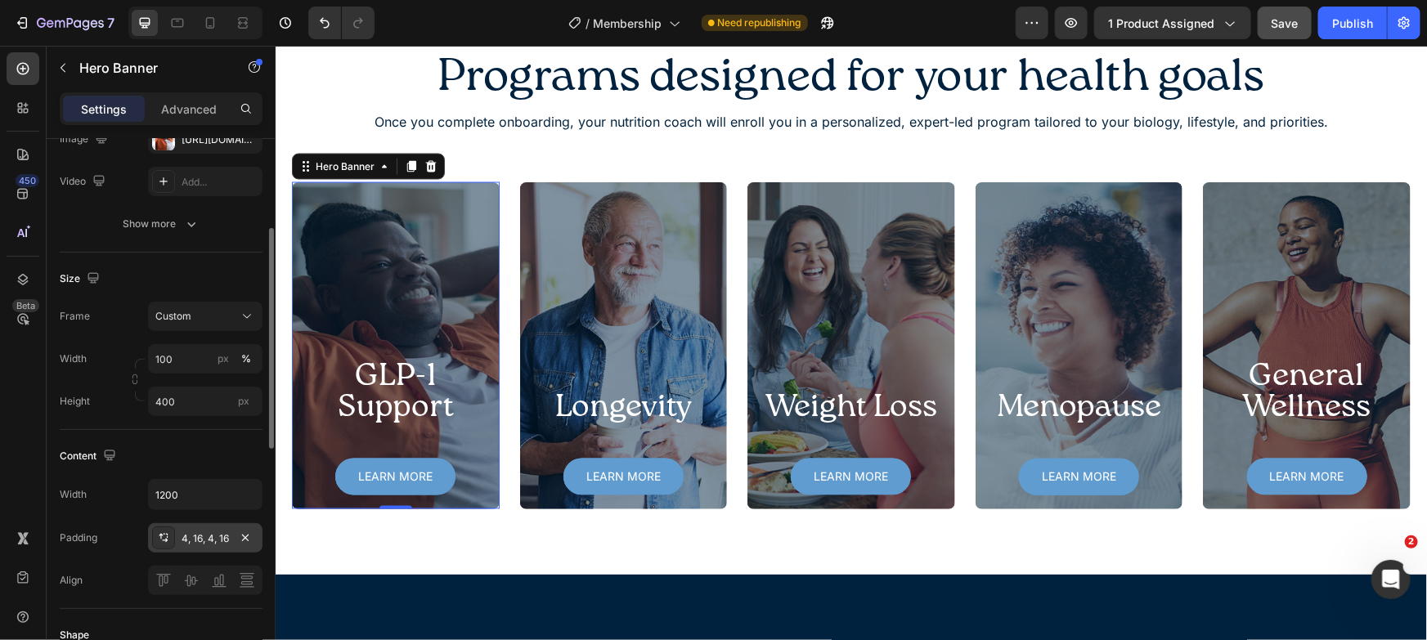
scroll to position [253, 0]
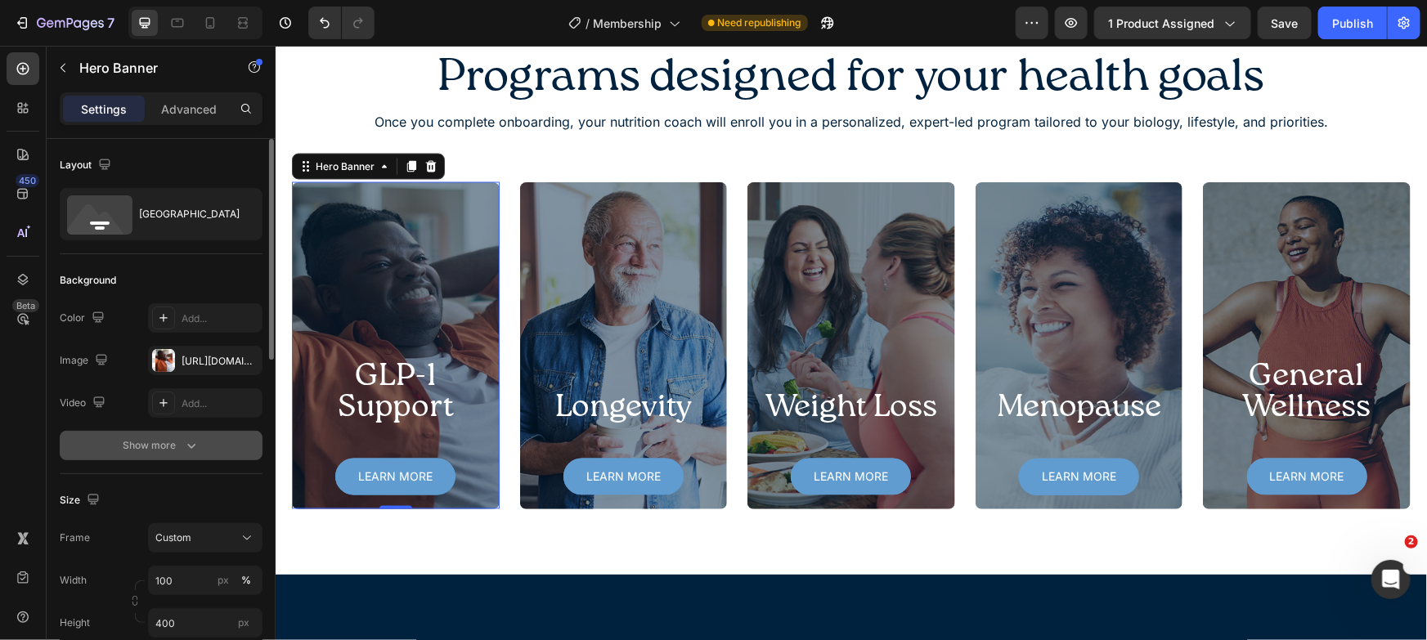
click at [169, 447] on div "Show more" at bounding box center [161, 446] width 76 height 16
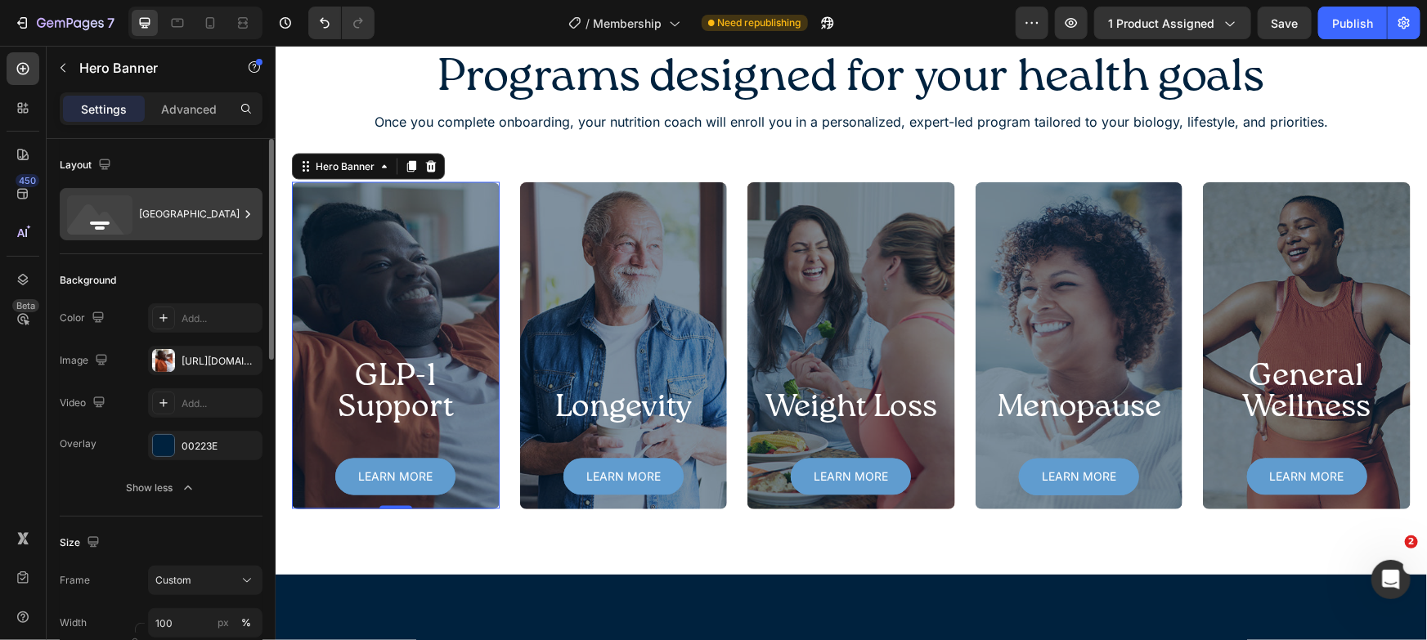
click at [227, 215] on div "[GEOGRAPHIC_DATA]" at bounding box center [189, 214] width 100 height 38
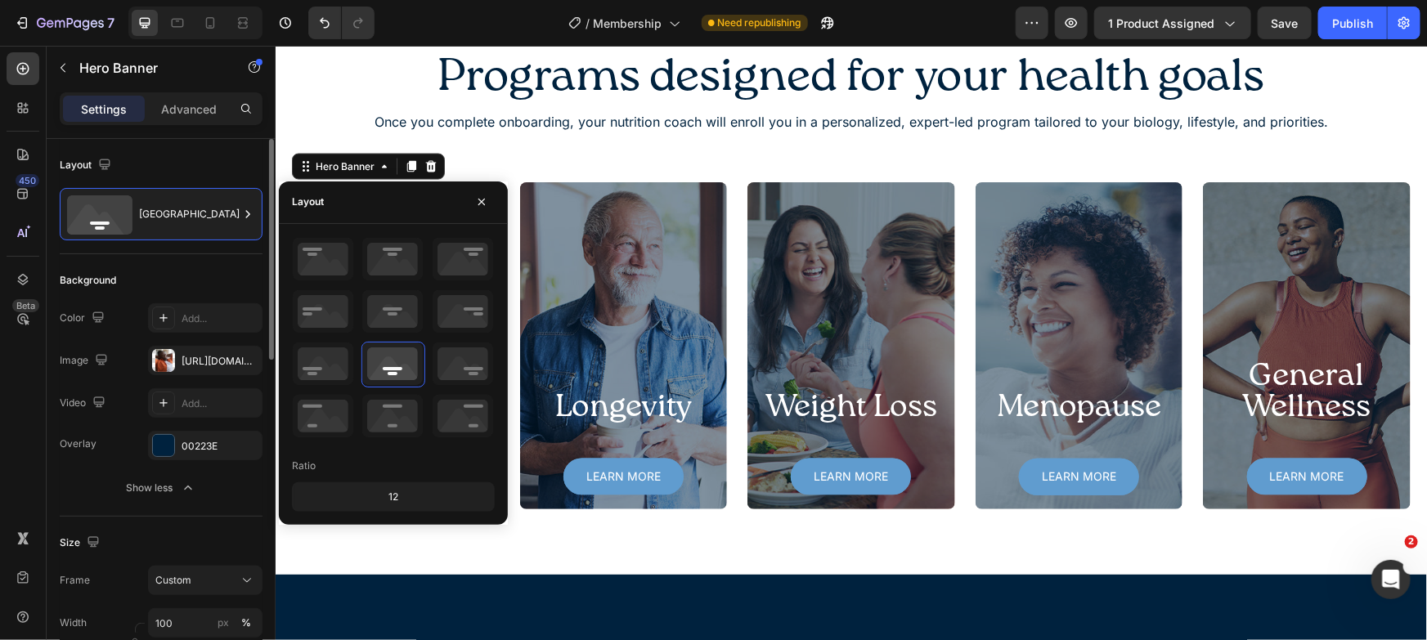
click at [133, 271] on div "Background" at bounding box center [161, 280] width 203 height 26
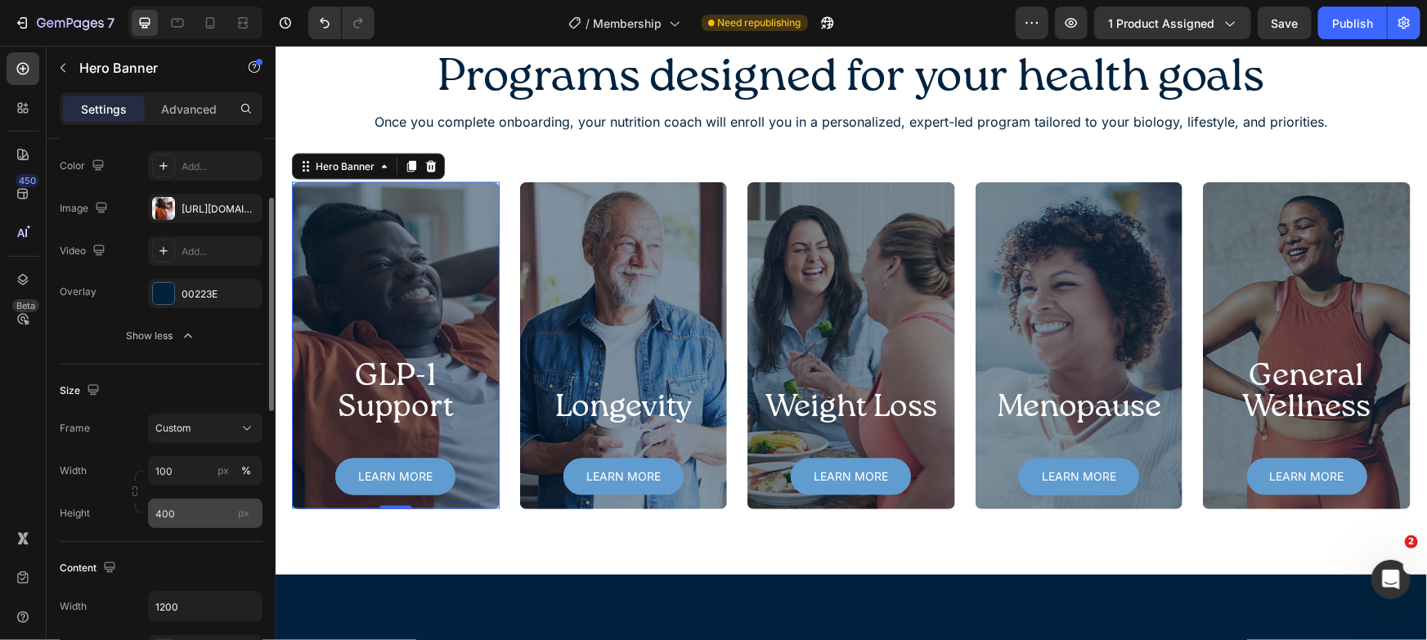
scroll to position [172, 0]
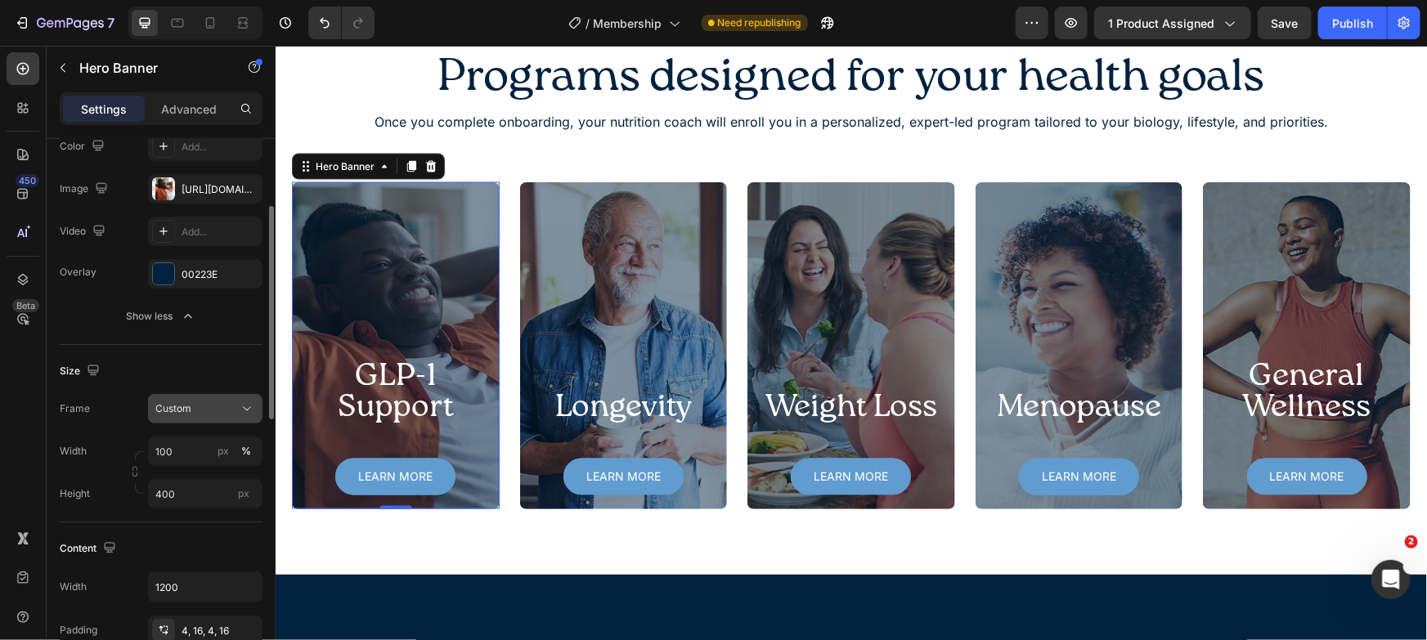
click at [209, 415] on div "Custom" at bounding box center [195, 409] width 80 height 15
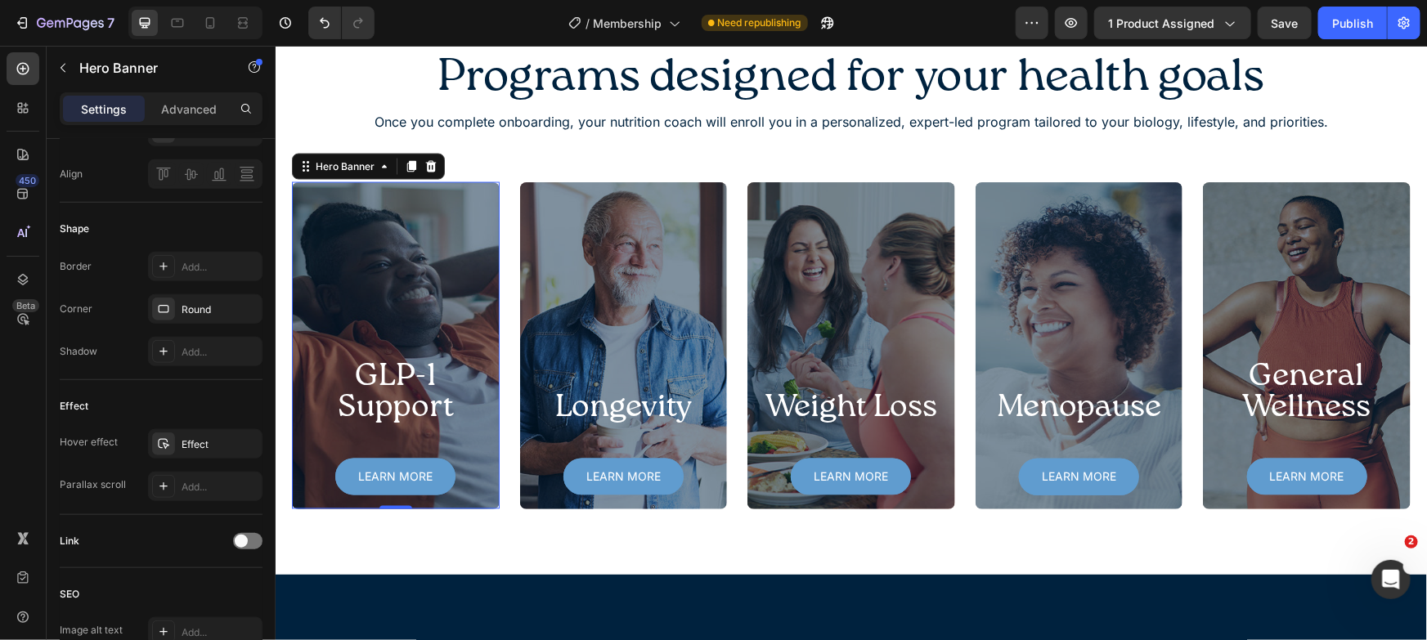
scroll to position [853, 0]
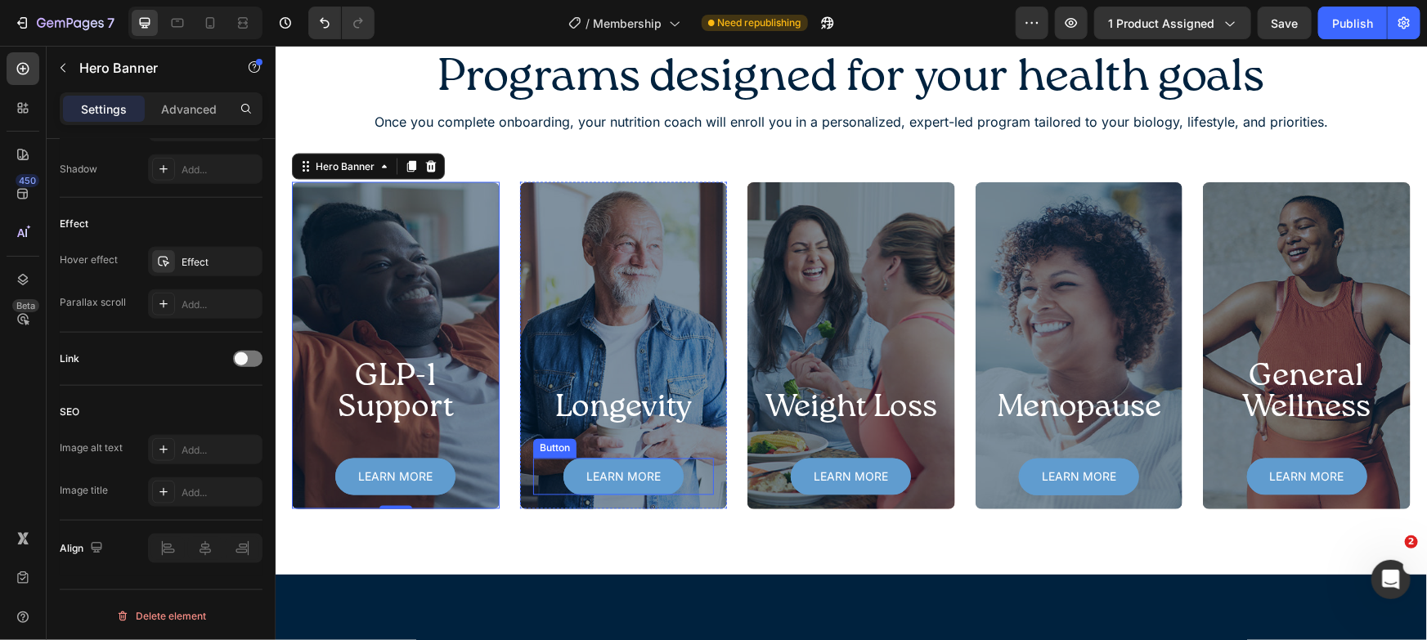
click at [542, 476] on div "Learn more Button" at bounding box center [623, 476] width 182 height 37
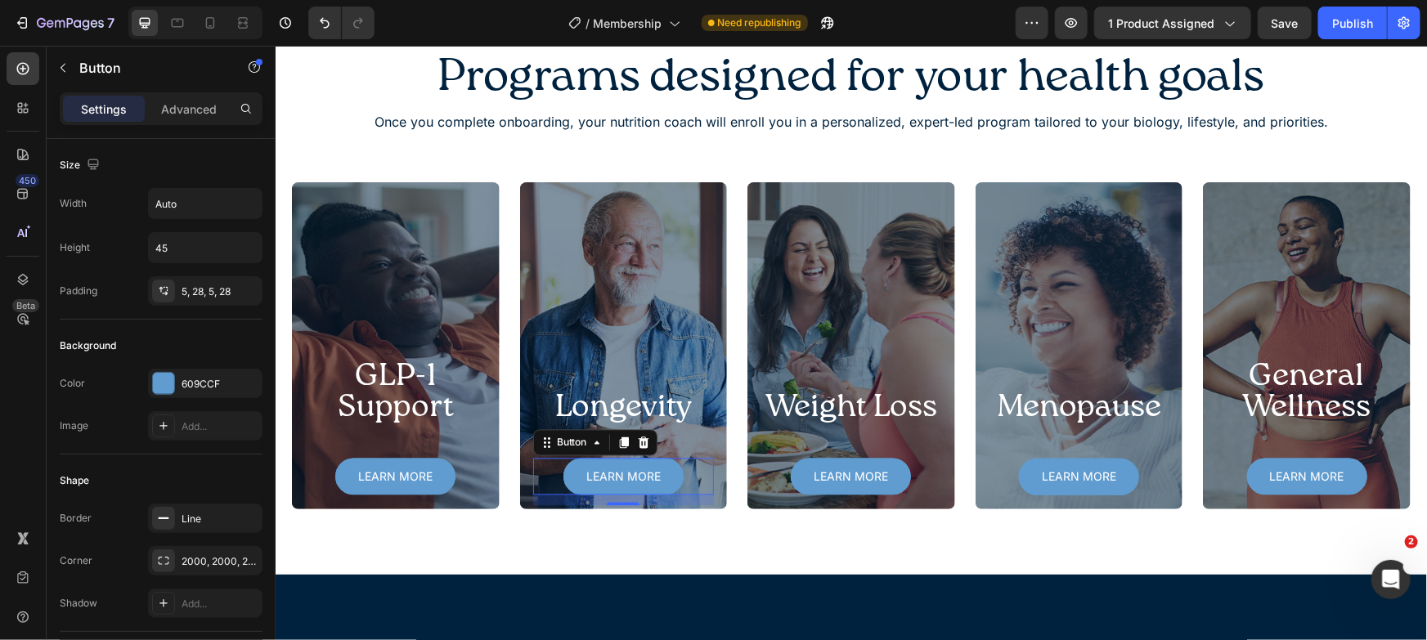
click at [191, 92] on div "Settings Advanced" at bounding box center [161, 108] width 203 height 33
click at [195, 101] on p "Advanced" at bounding box center [189, 109] width 56 height 17
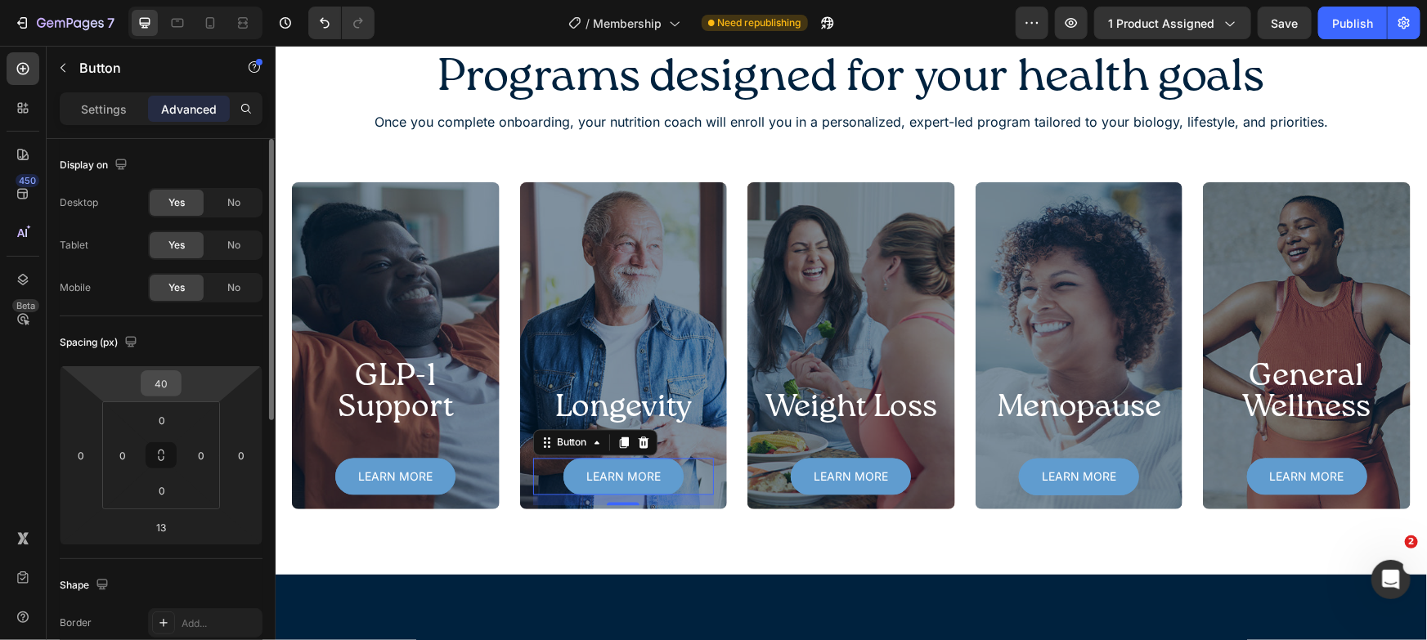
click at [162, 380] on input "40" at bounding box center [161, 383] width 33 height 25
type input "25"
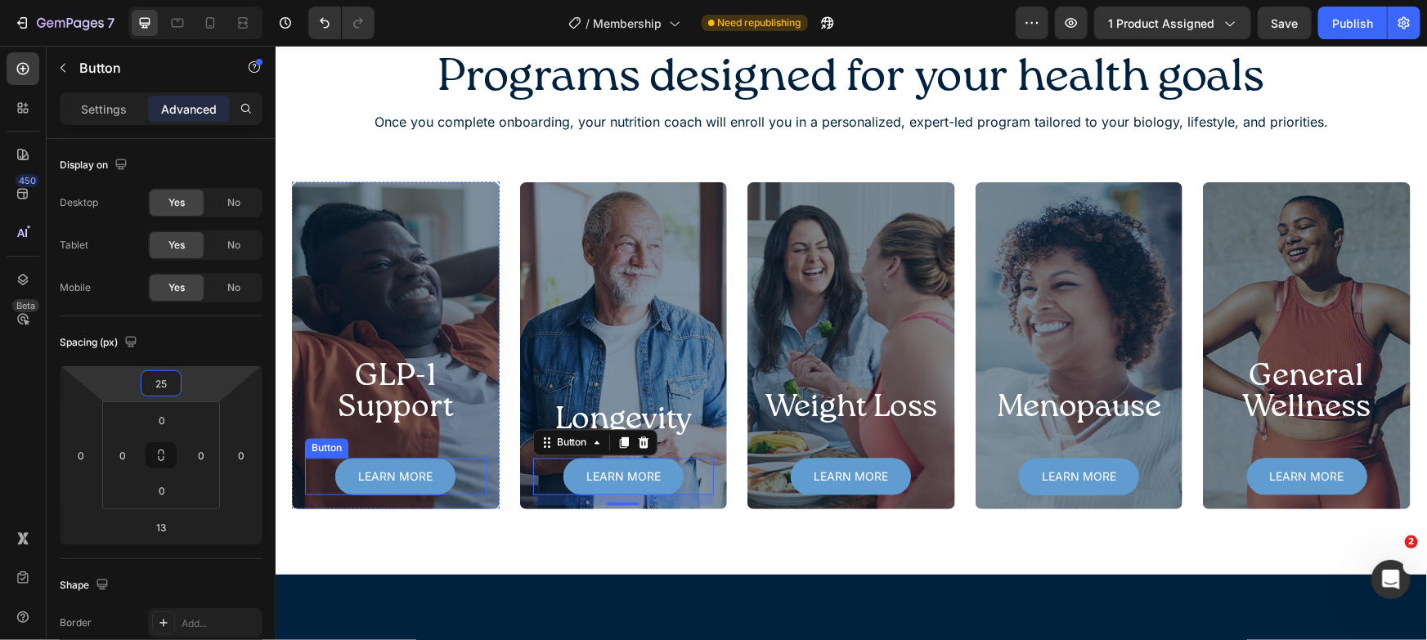
click at [476, 472] on div "Learn more Button" at bounding box center [395, 476] width 182 height 37
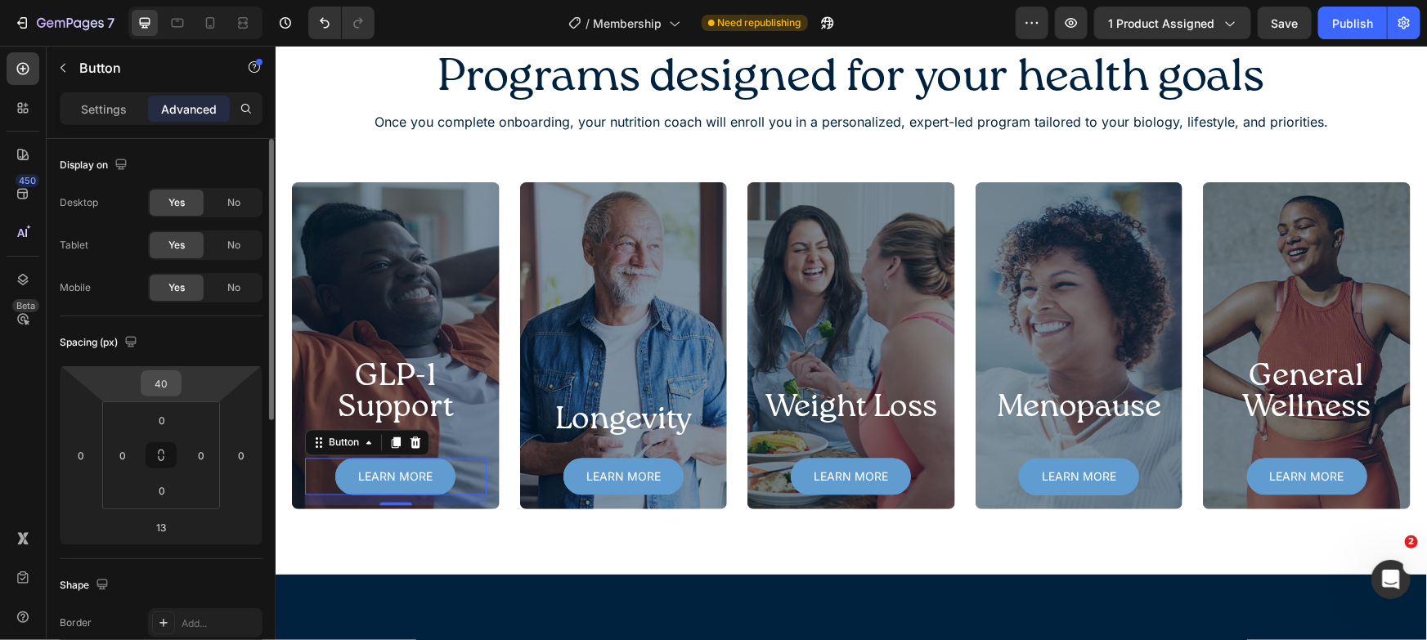
click at [171, 389] on input "40" at bounding box center [161, 383] width 33 height 25
paste input "25"
type input "25"
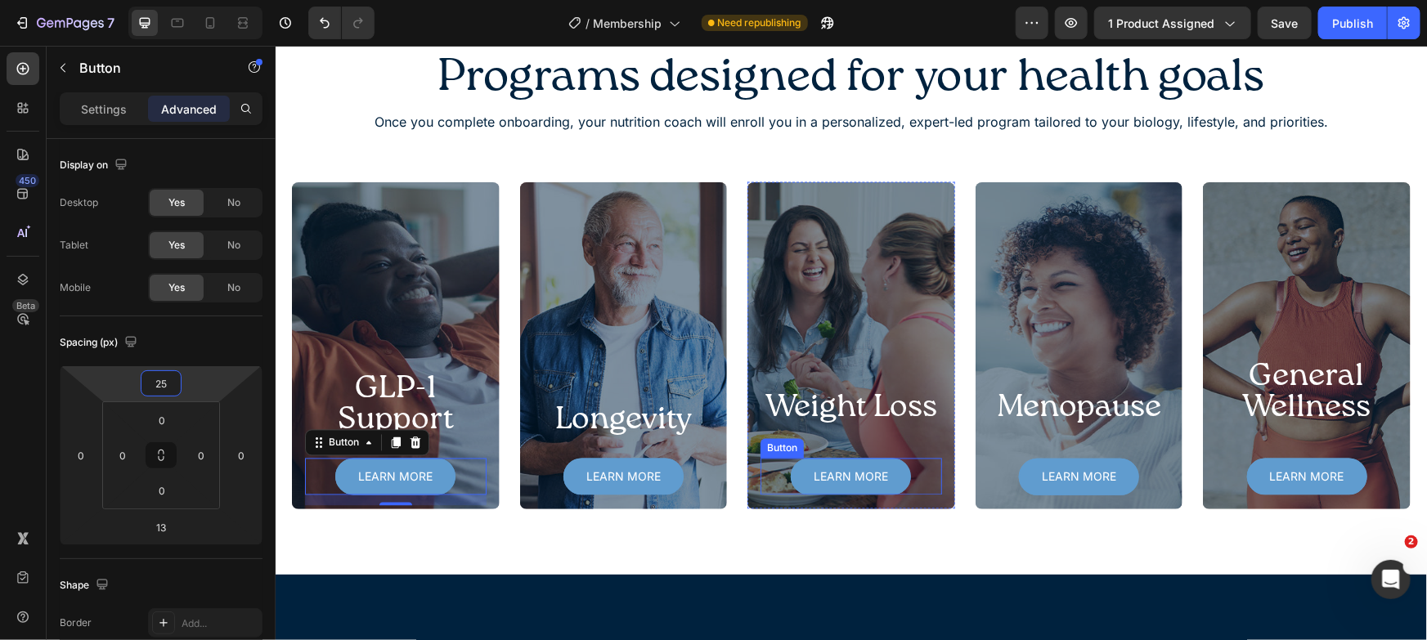
click at [934, 474] on div "Weight Loss Heading Learn more Button" at bounding box center [851, 448] width 208 height 121
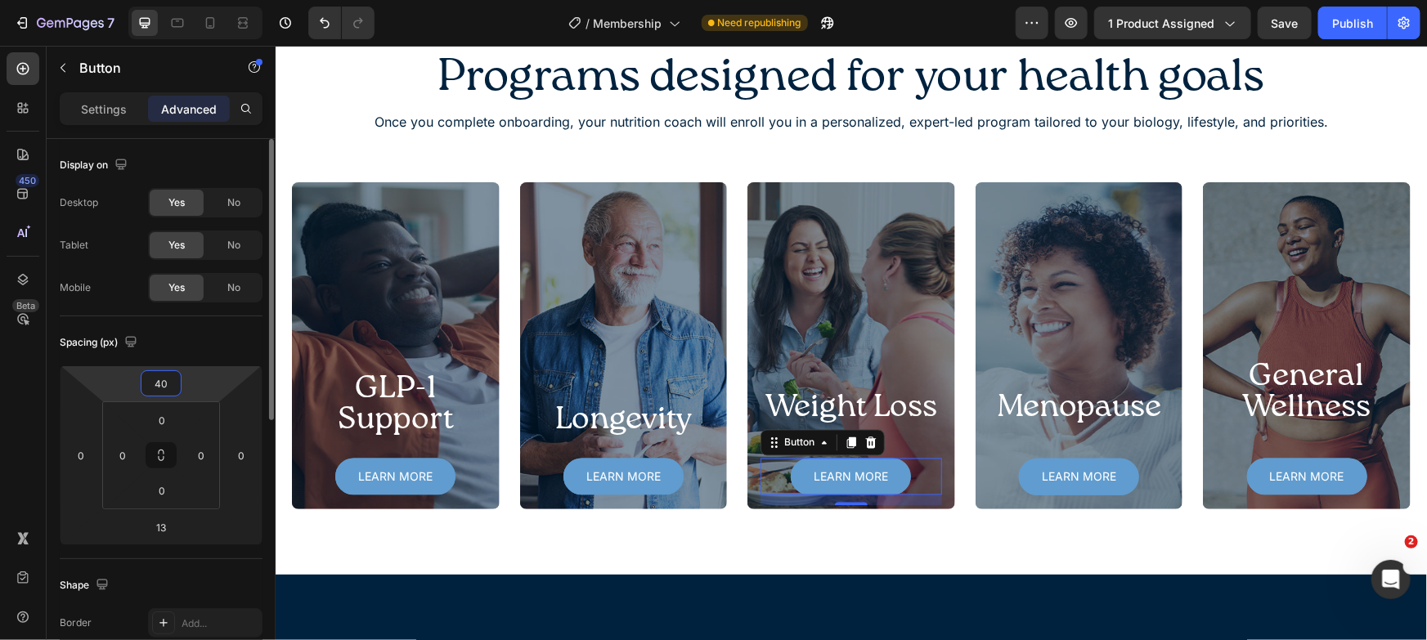
click at [169, 384] on input "40" at bounding box center [161, 383] width 33 height 25
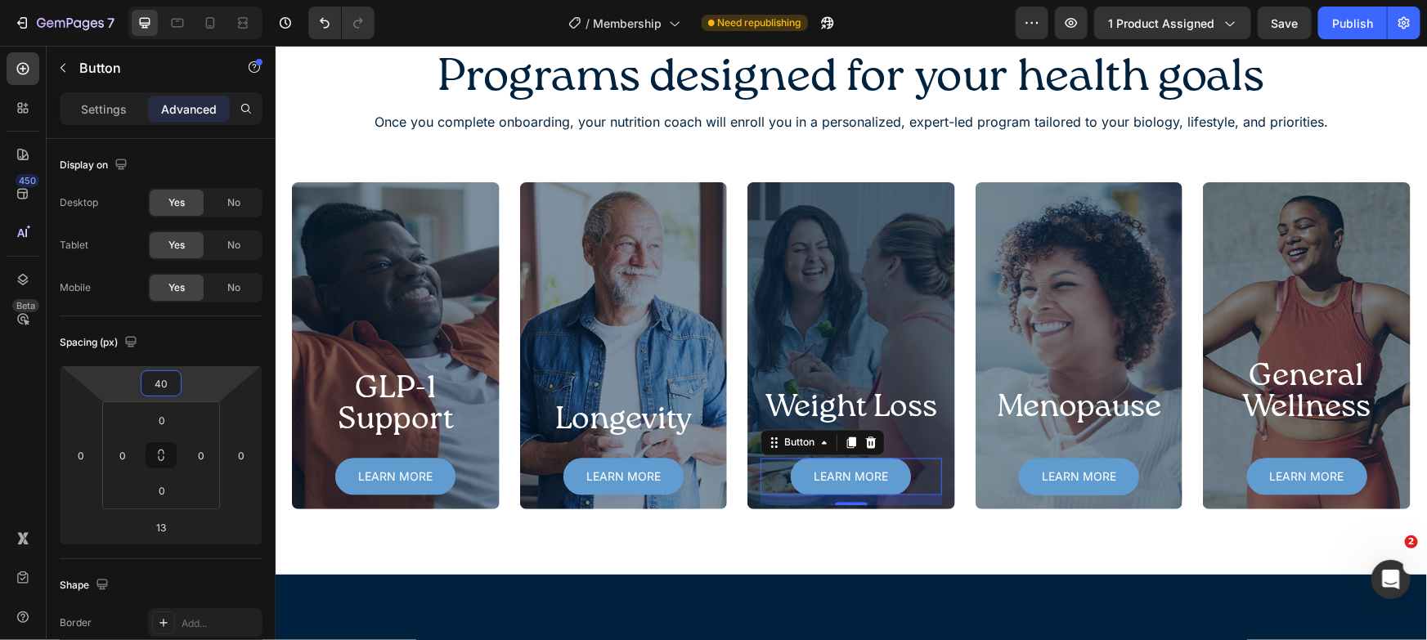
paste input "25"
type input "25"
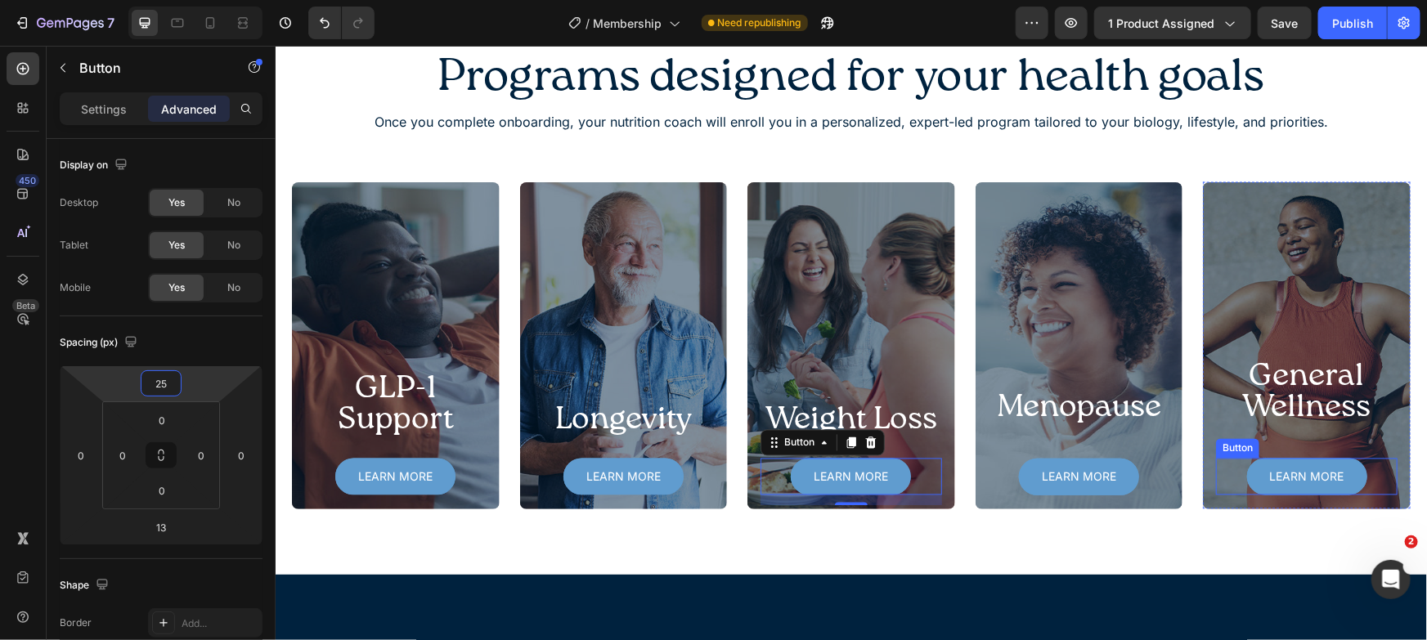
click at [1364, 467] on div "Learn more Button" at bounding box center [1306, 476] width 182 height 37
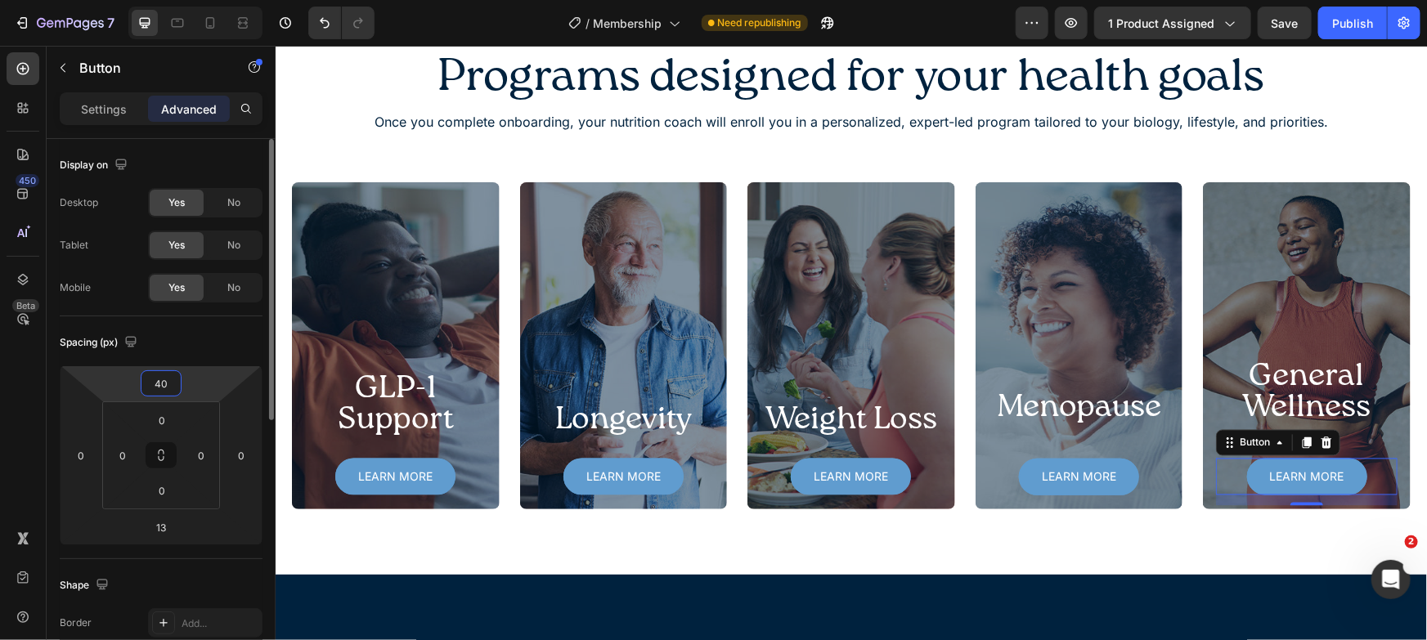
click at [145, 381] on input "40" at bounding box center [161, 383] width 33 height 25
paste input "25"
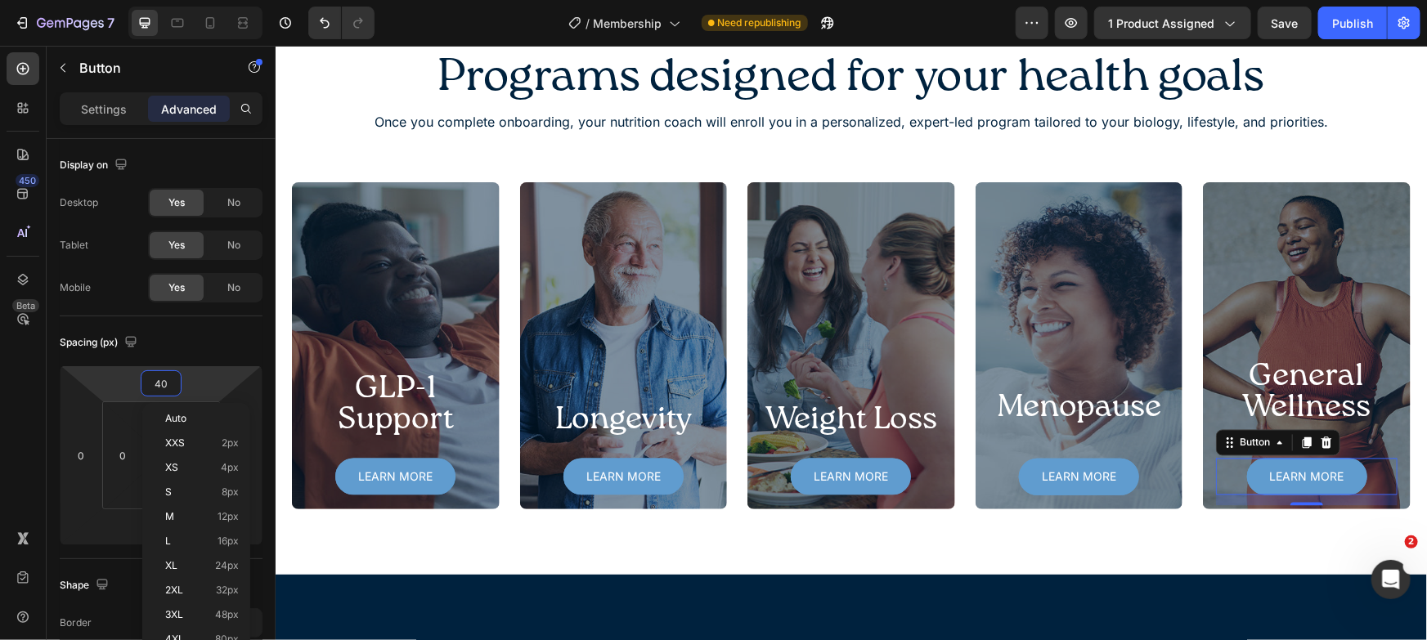
type input "25"
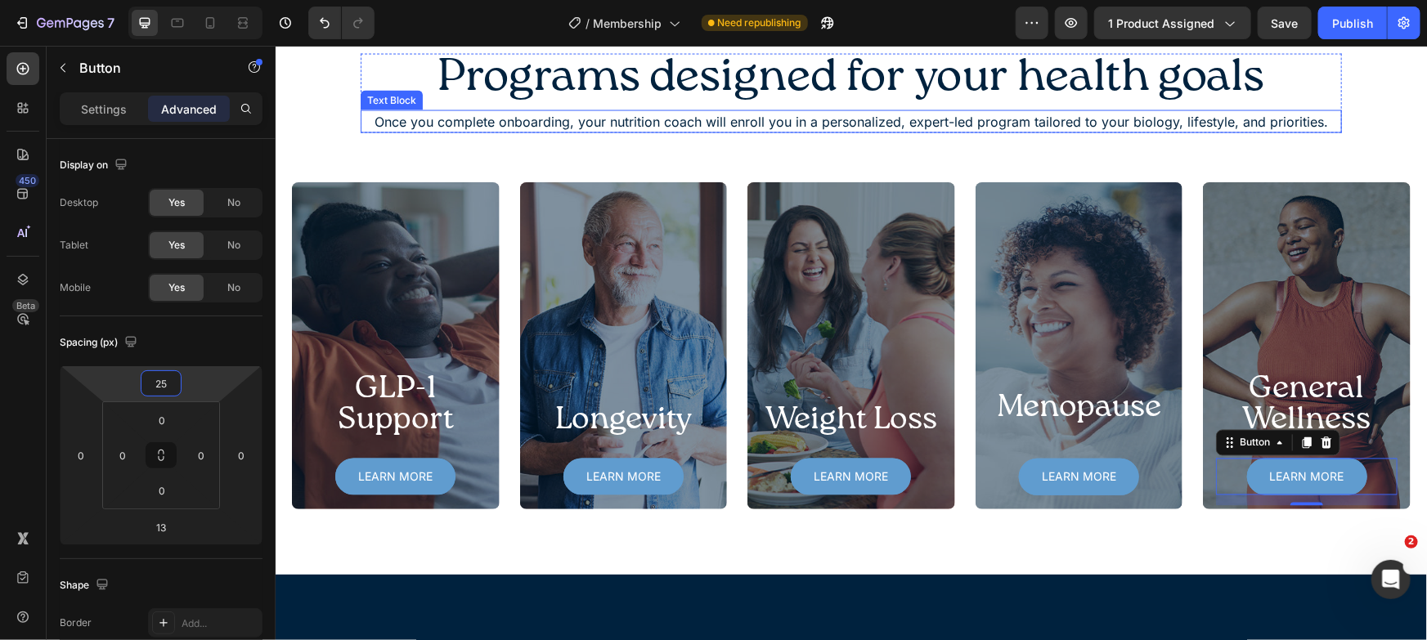
click at [362, 126] on p "Once you complete onboarding, your nutrition coach will enroll you in a persona…" at bounding box center [850, 121] width 978 height 20
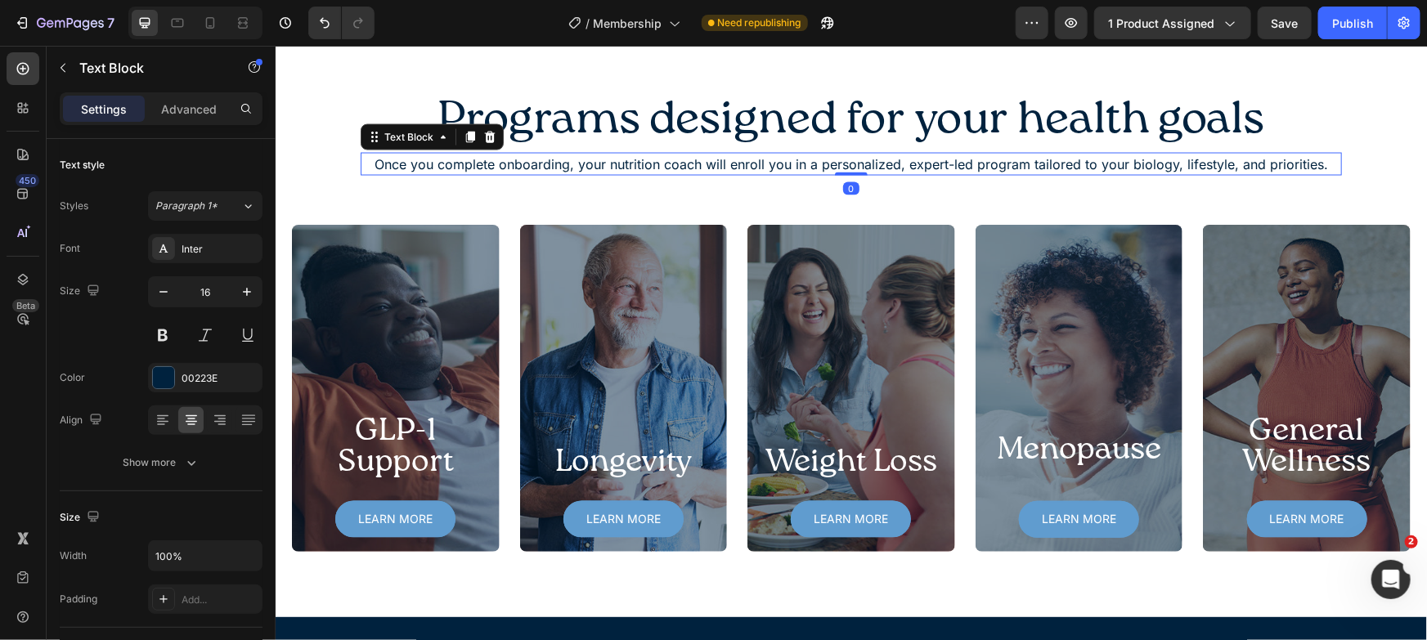
scroll to position [1376, 0]
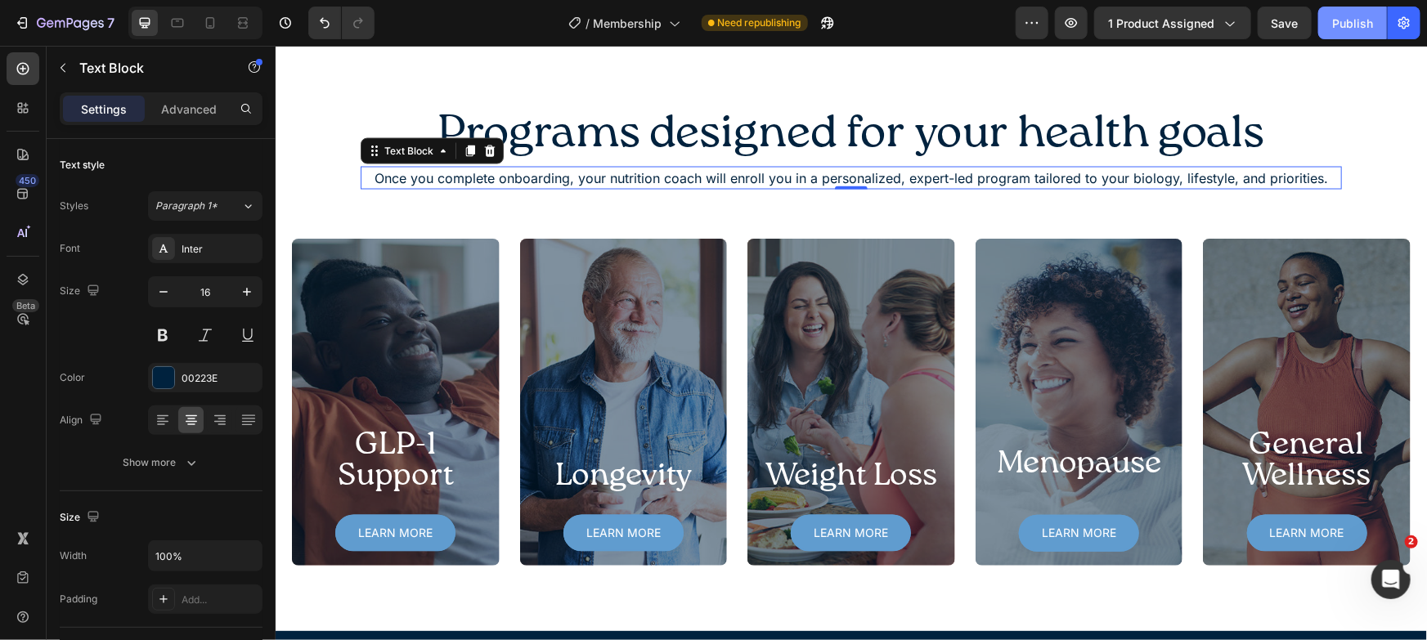
click at [1344, 26] on div "Publish" at bounding box center [1352, 23] width 41 height 17
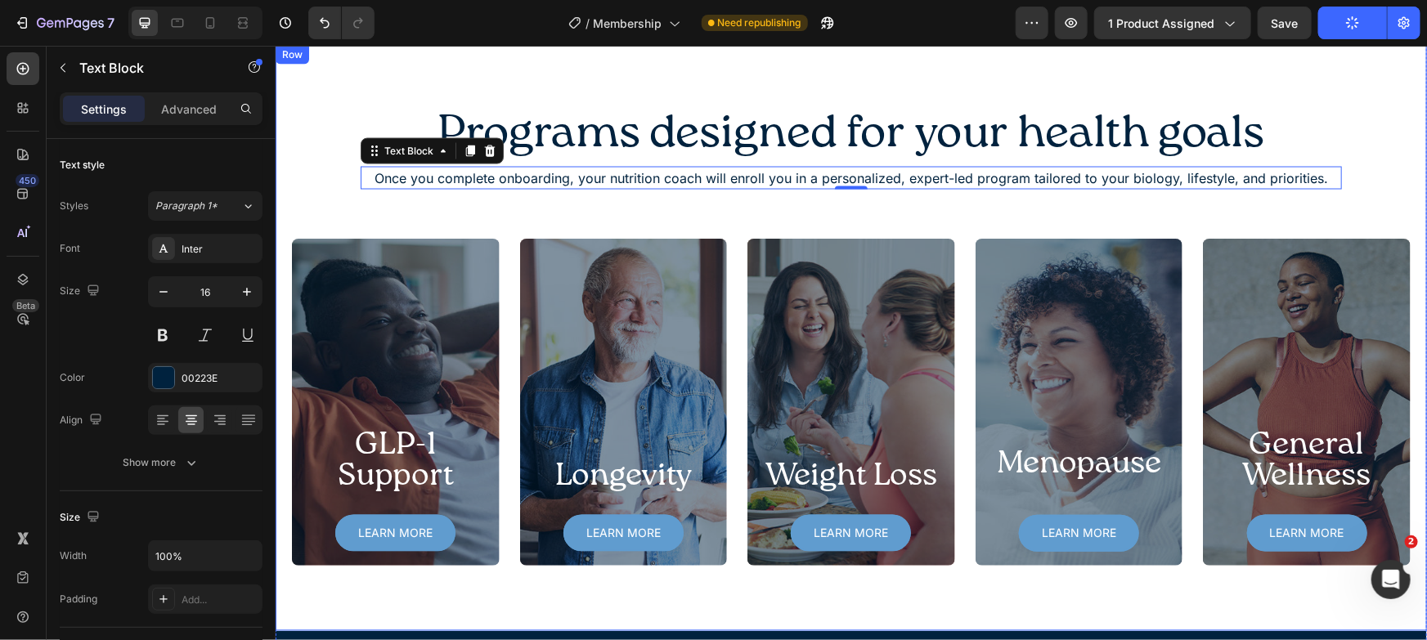
click at [893, 58] on div "Programs designed for your health goals Heading Once you complete onboarding, y…" at bounding box center [850, 337] width 1151 height 586
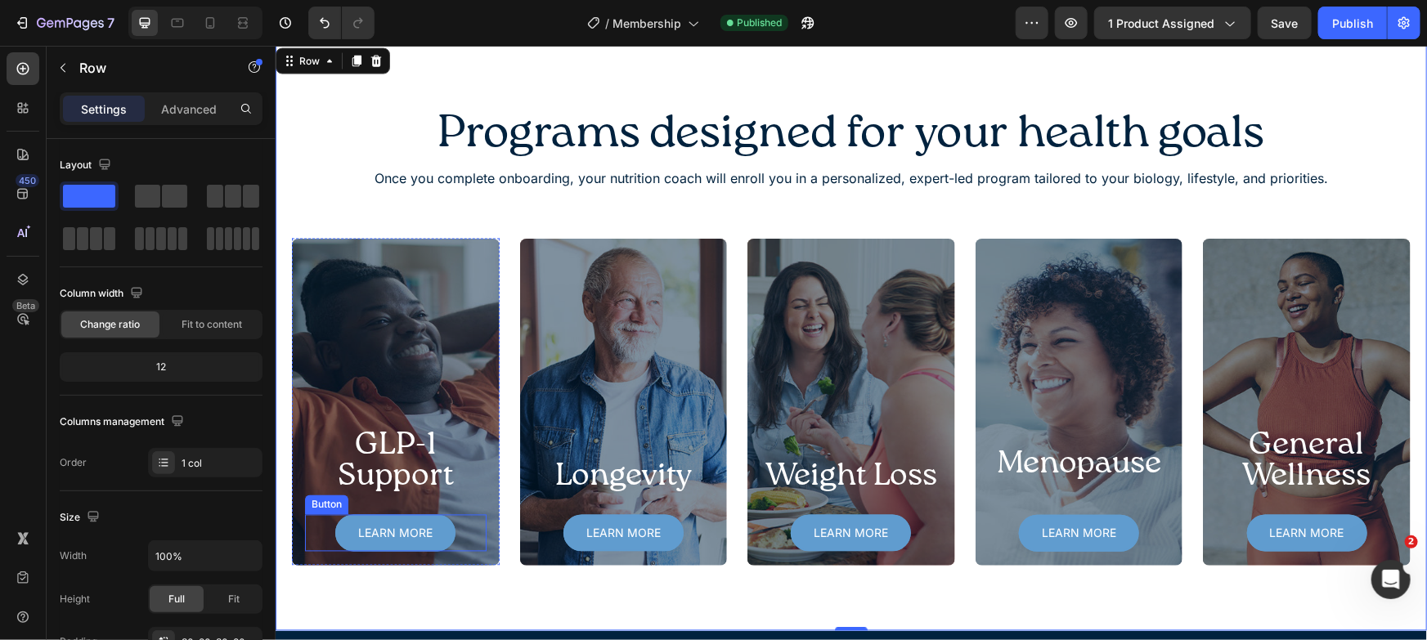
click at [469, 528] on div "Learn more Button" at bounding box center [395, 532] width 182 height 37
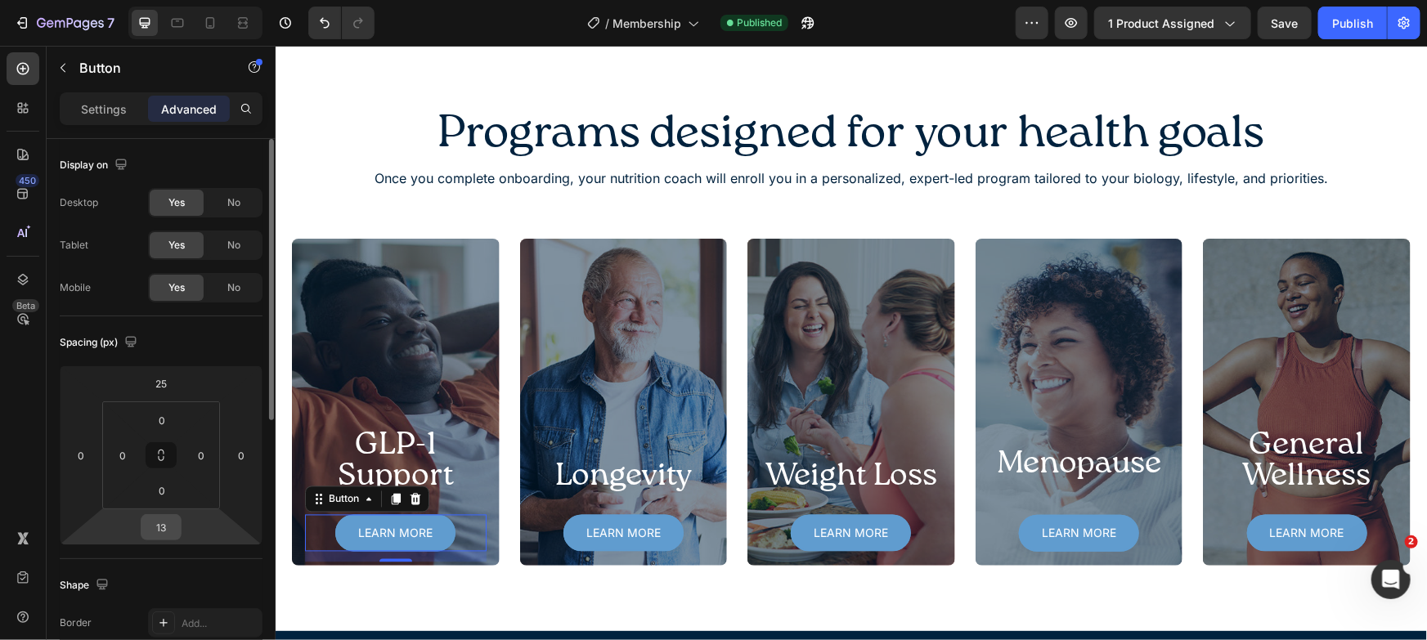
click at [169, 526] on input "13" at bounding box center [161, 527] width 33 height 25
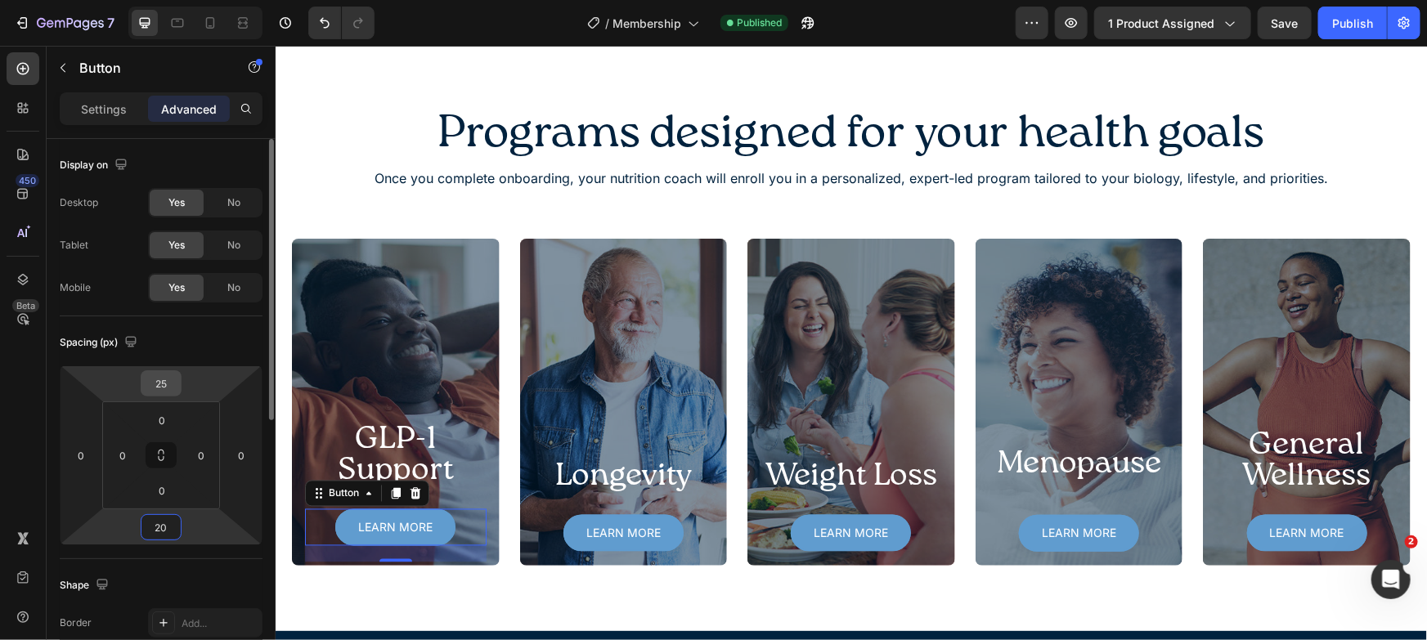
type input "20"
click at [156, 376] on input "25" at bounding box center [161, 383] width 33 height 25
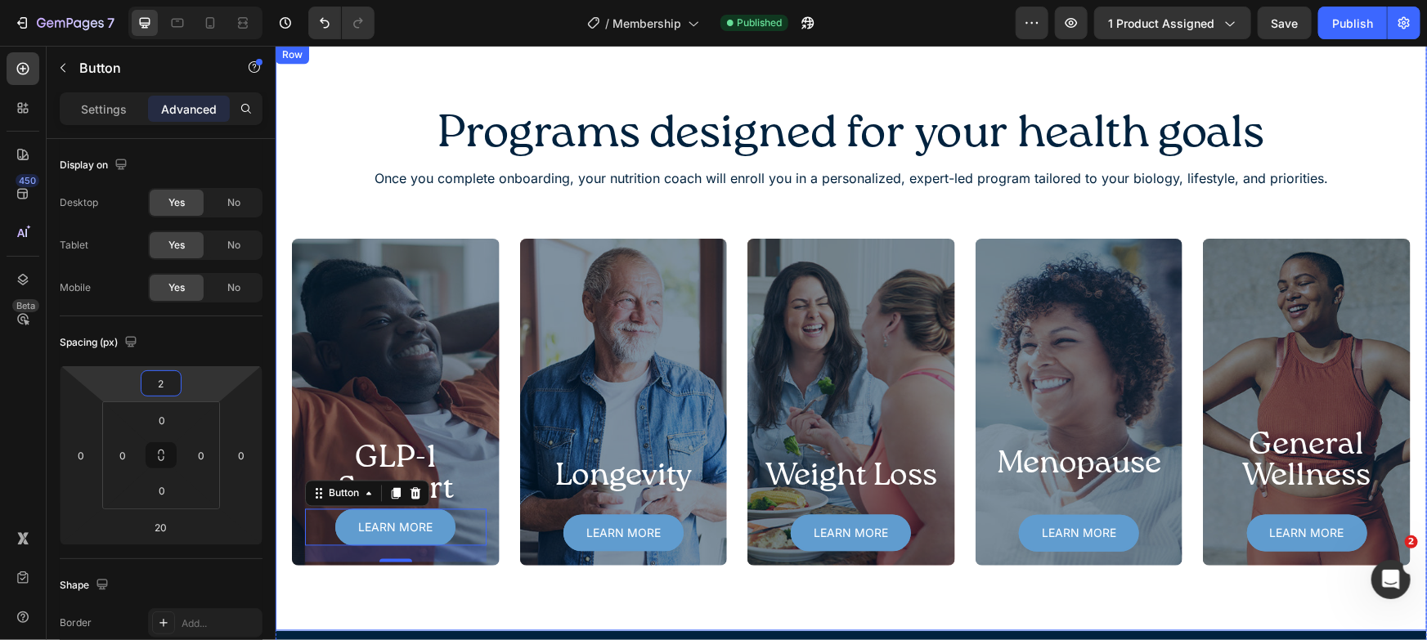
type input "20"
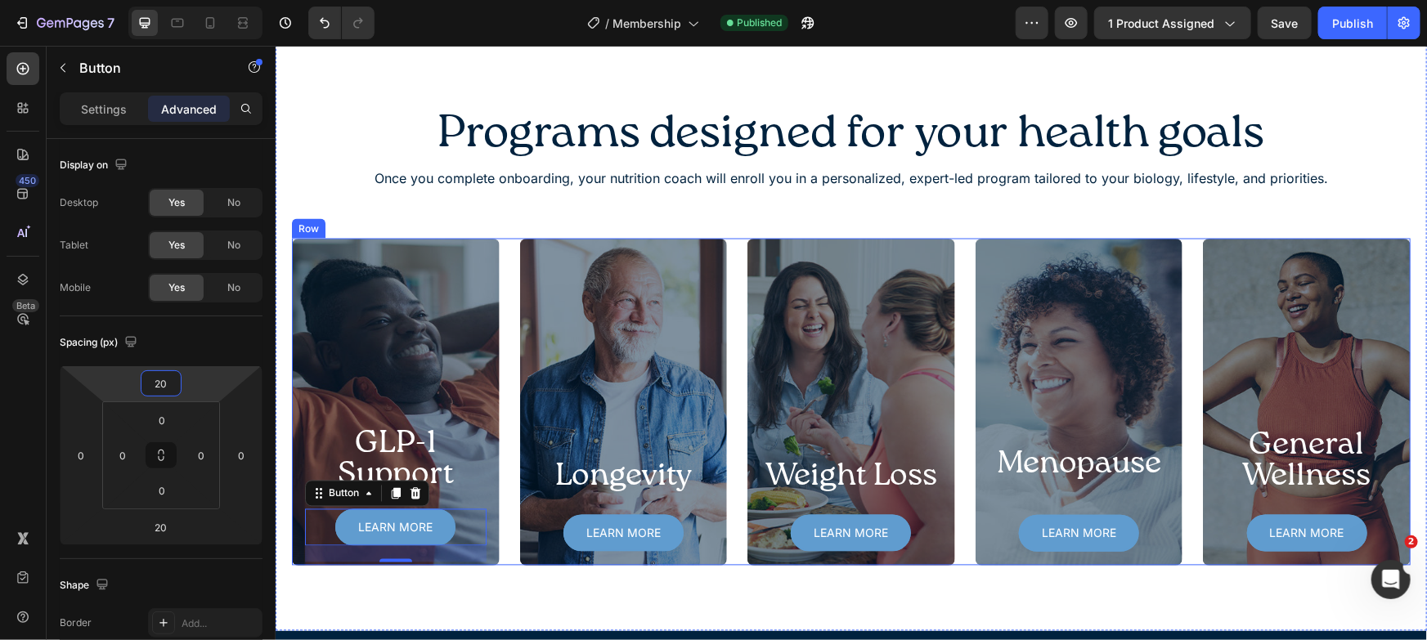
click at [502, 545] on div "GLP-1 Support Heading Learn more Button 20 Hero Banner Longevity Heading Learn …" at bounding box center [850, 401] width 1119 height 327
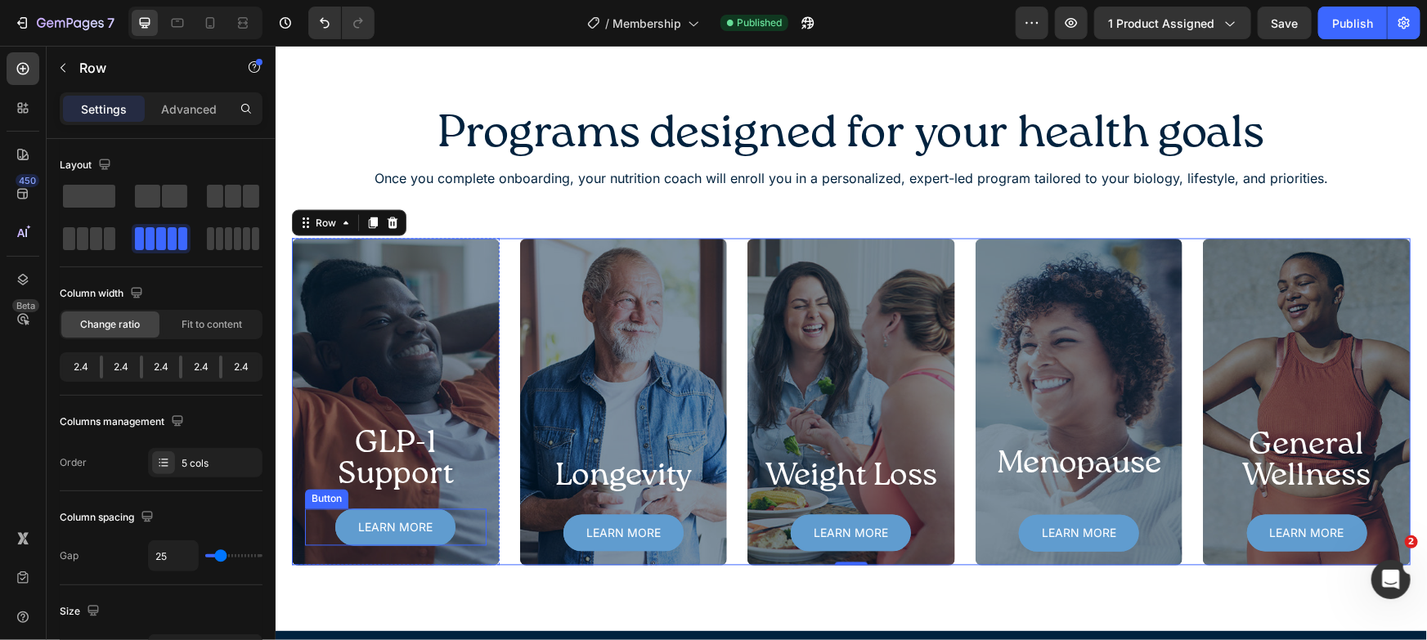
click at [465, 523] on div "Learn more Button" at bounding box center [395, 527] width 182 height 37
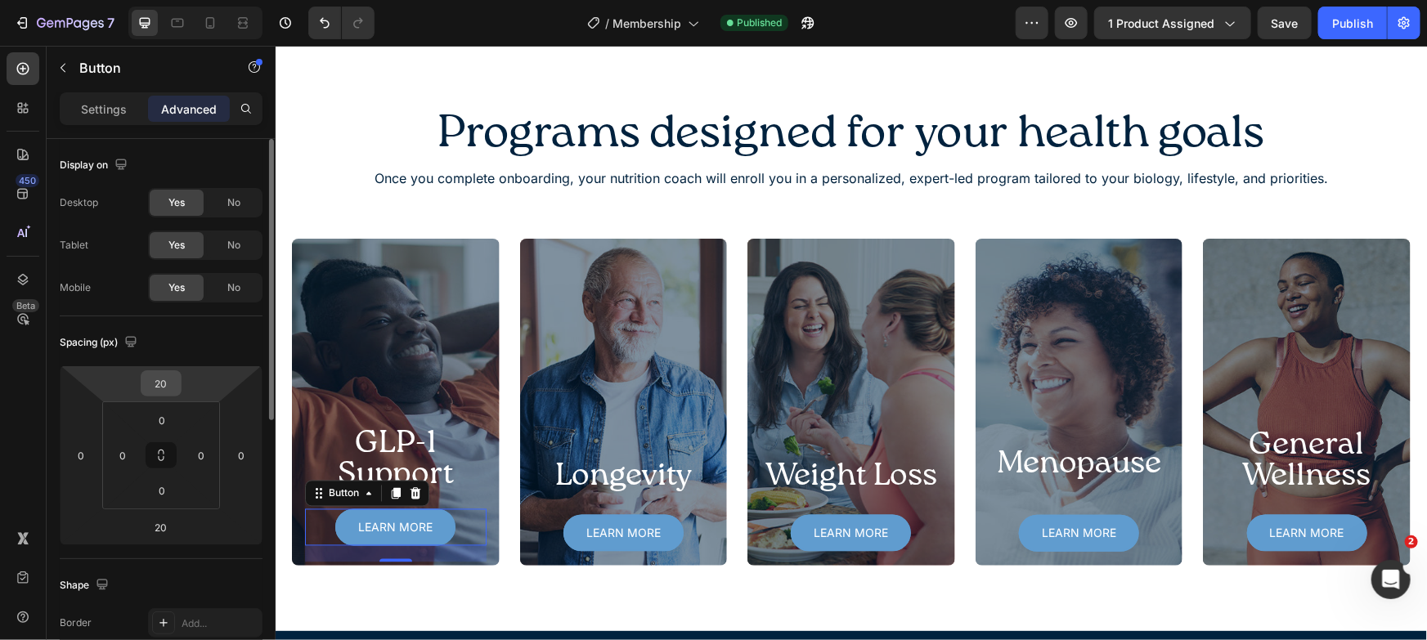
click at [149, 382] on input "20" at bounding box center [161, 383] width 33 height 25
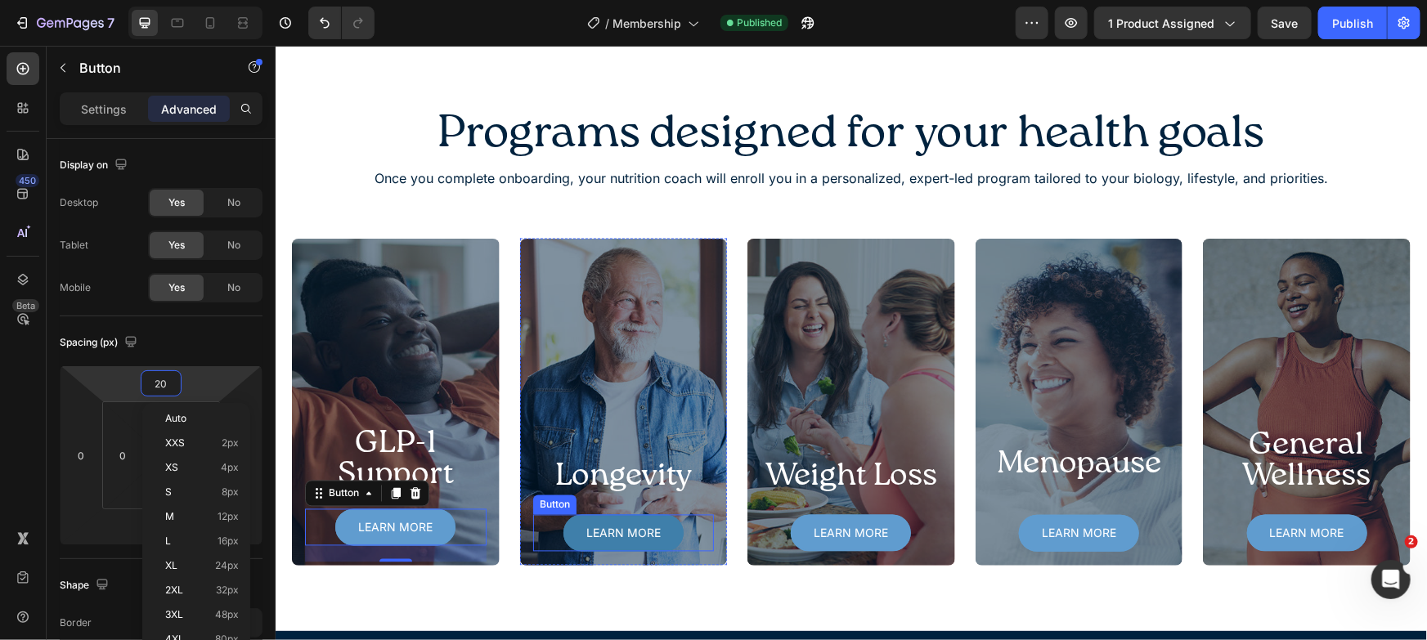
click at [693, 527] on div "Learn more Button" at bounding box center [623, 532] width 182 height 37
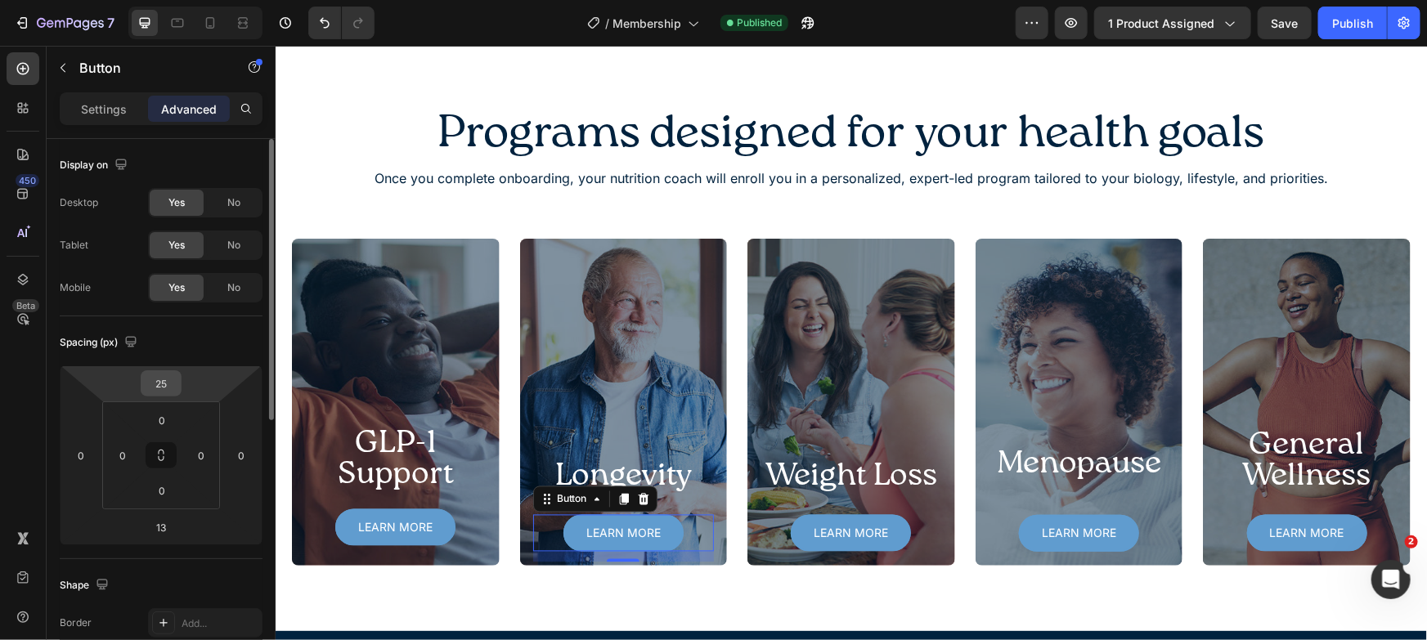
click at [150, 381] on input "25" at bounding box center [161, 383] width 33 height 25
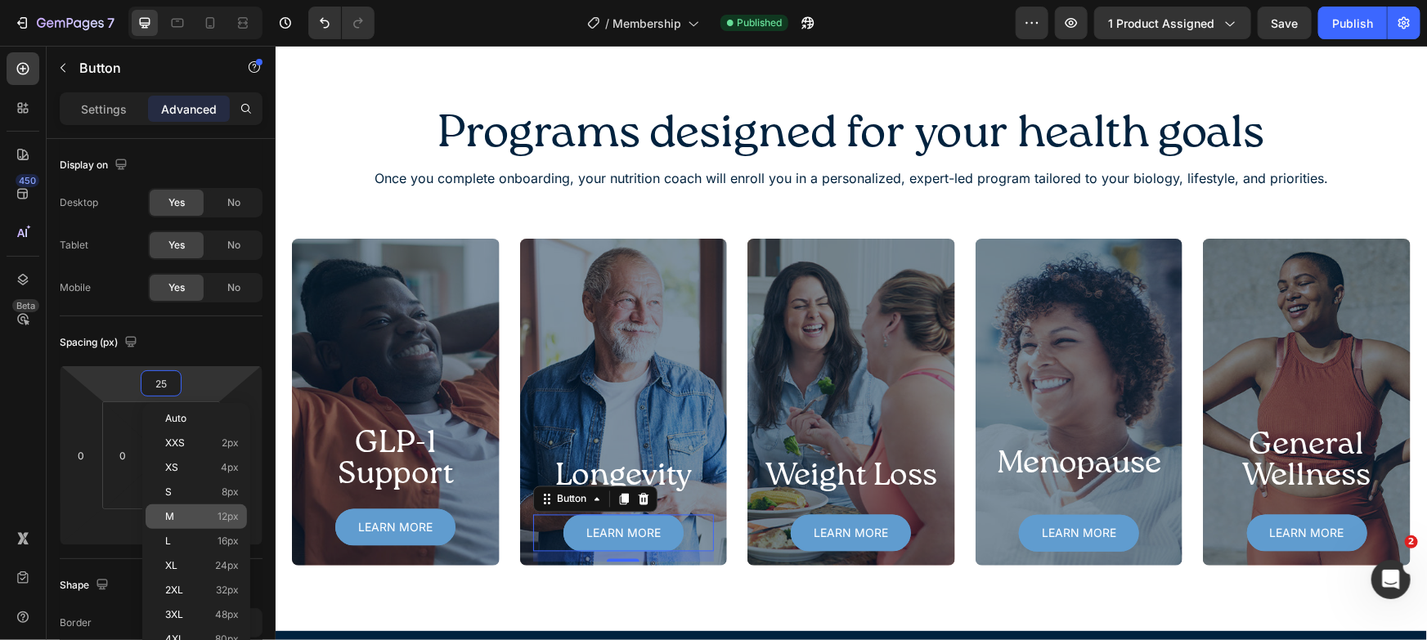
paste input "0"
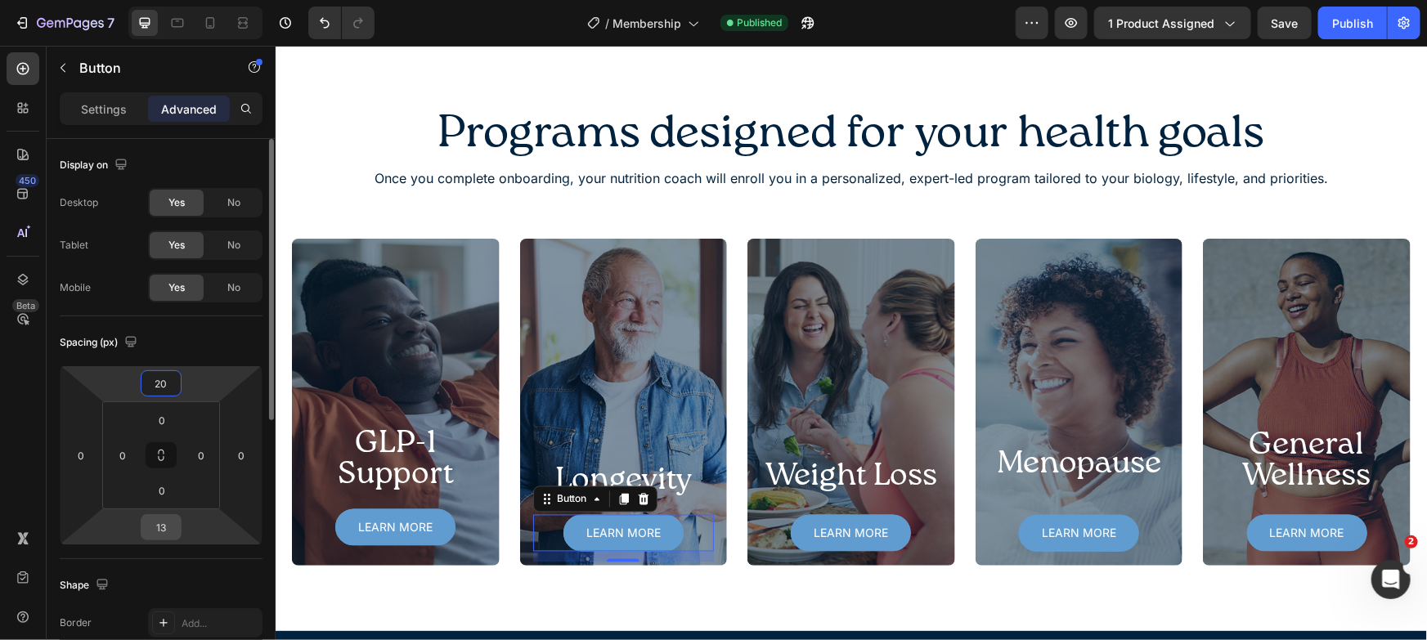
type input "20"
click at [163, 523] on input "13" at bounding box center [161, 527] width 33 height 25
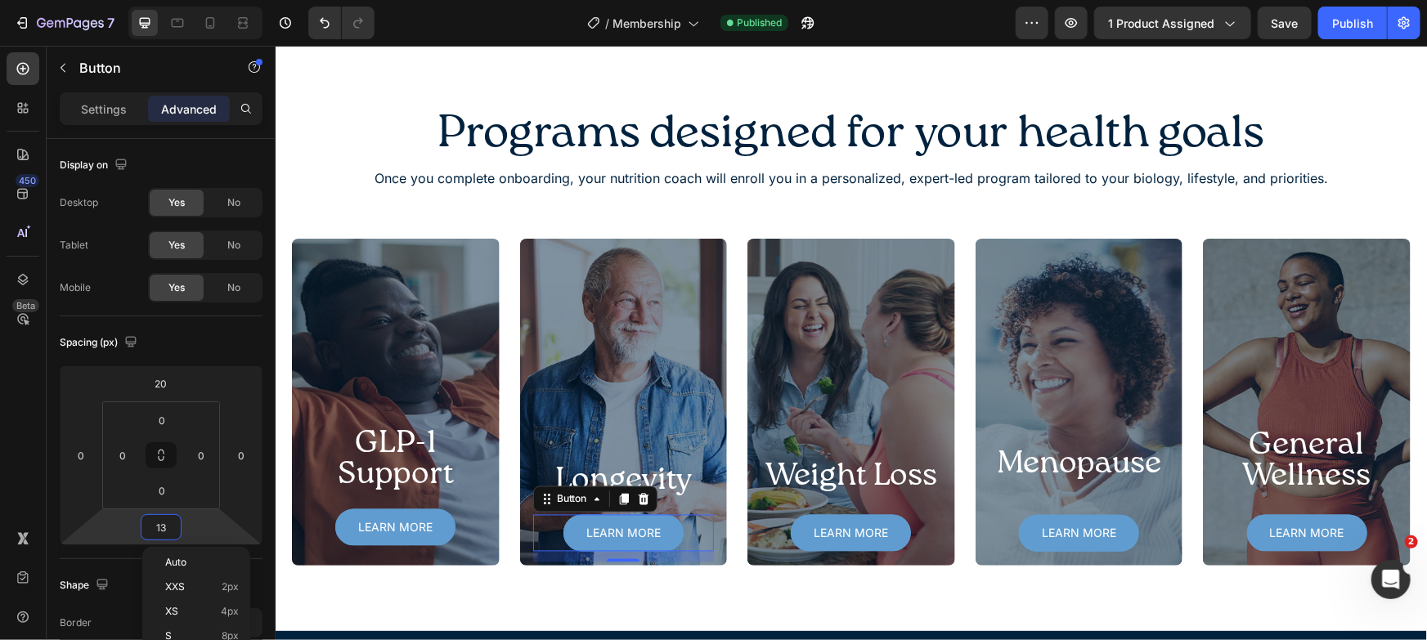
paste input "20"
type input "20"
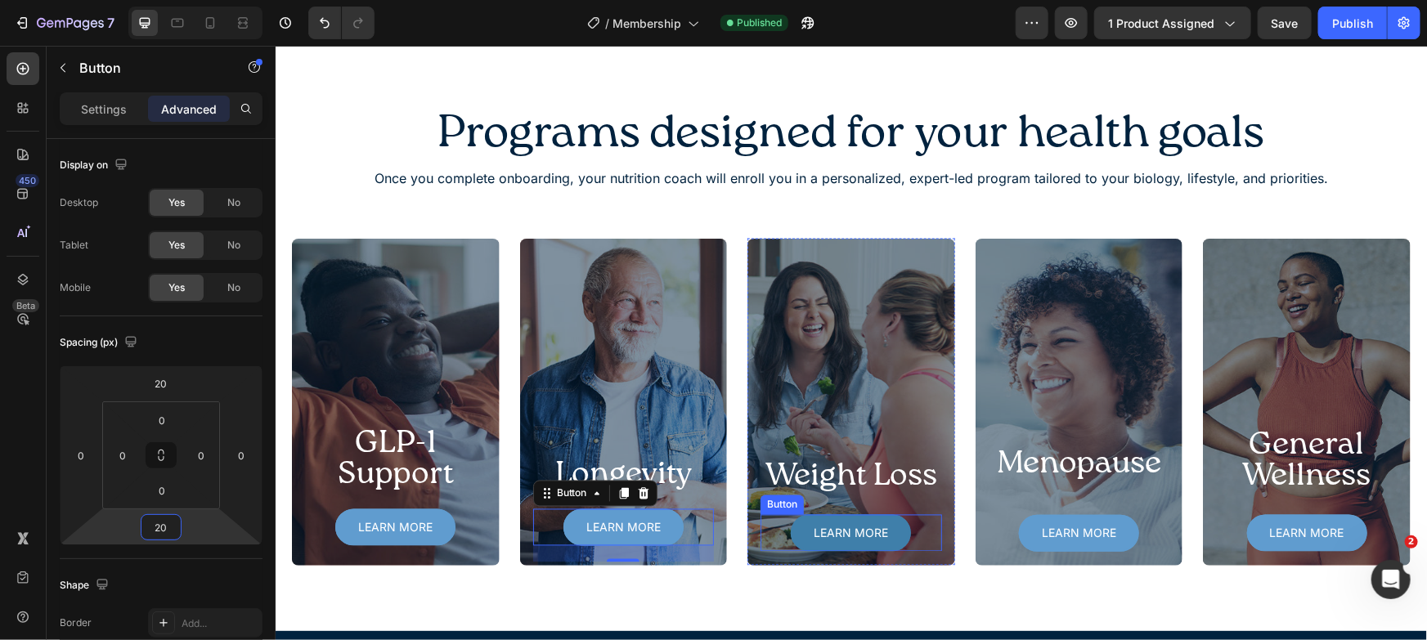
click at [906, 536] on div "Learn more Button" at bounding box center [851, 532] width 182 height 37
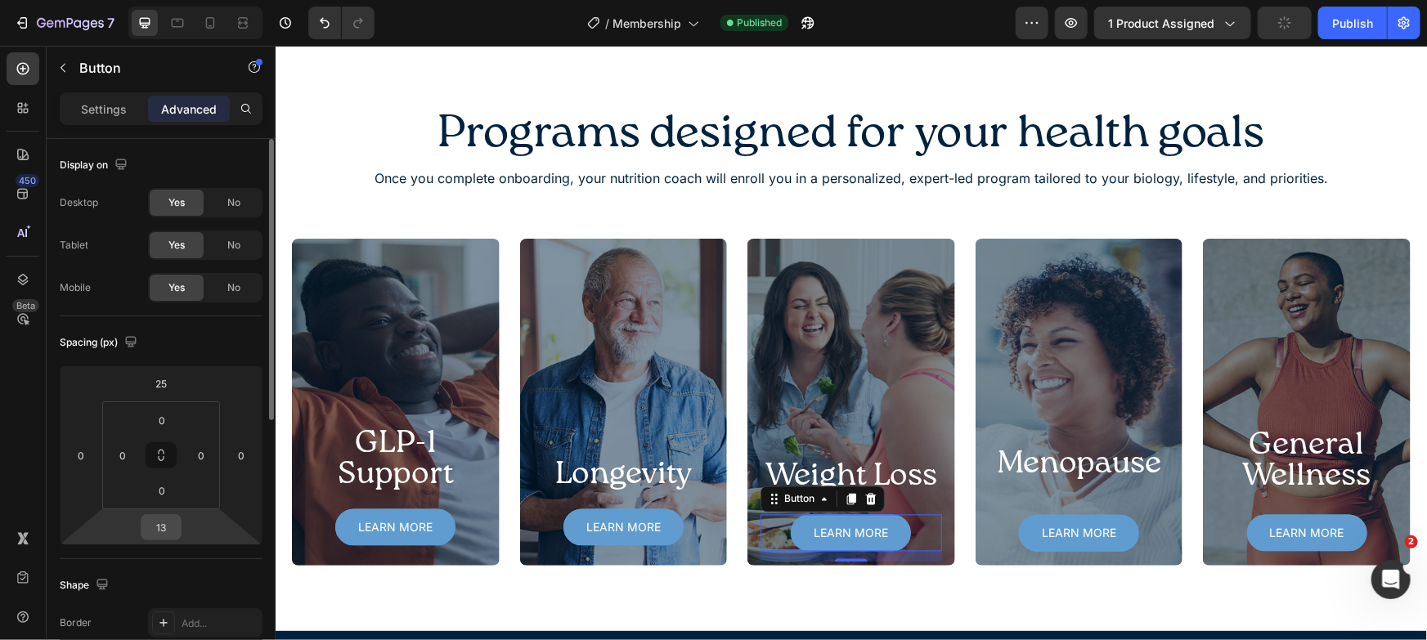
click at [158, 523] on input "13" at bounding box center [161, 527] width 33 height 25
paste input "20"
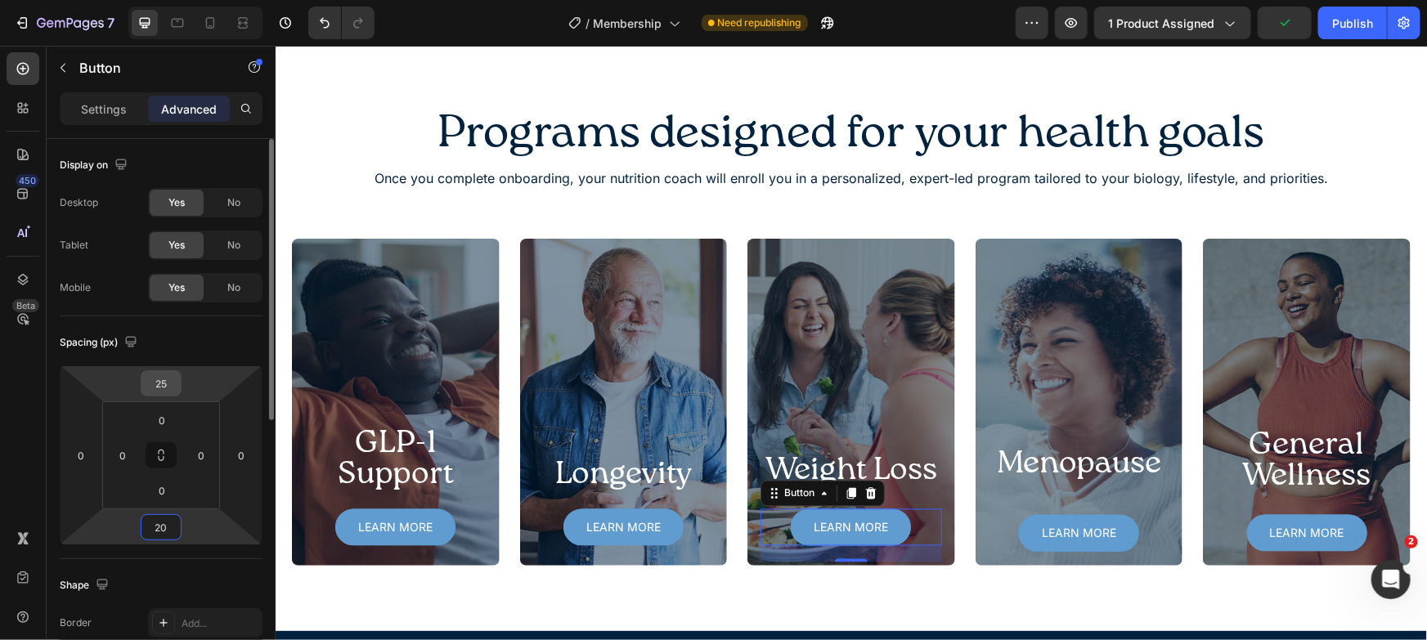
type input "20"
click at [162, 377] on input "25" at bounding box center [161, 383] width 33 height 25
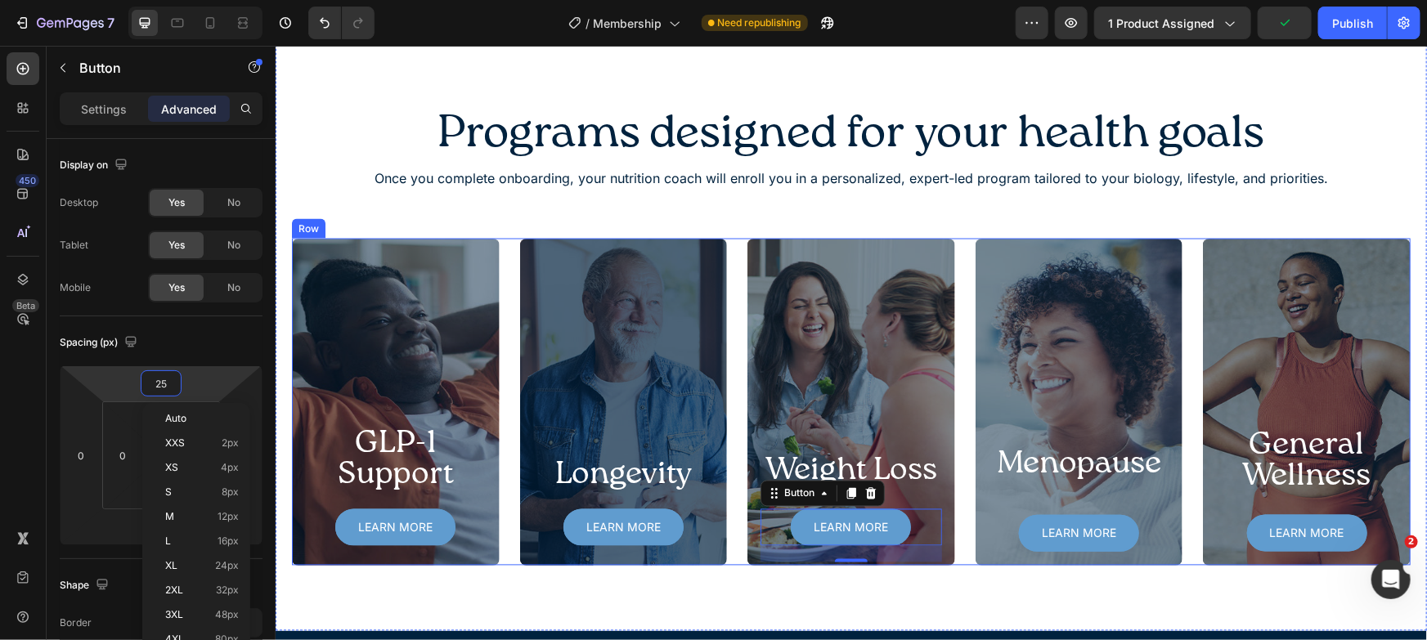
paste input "0"
type input "20"
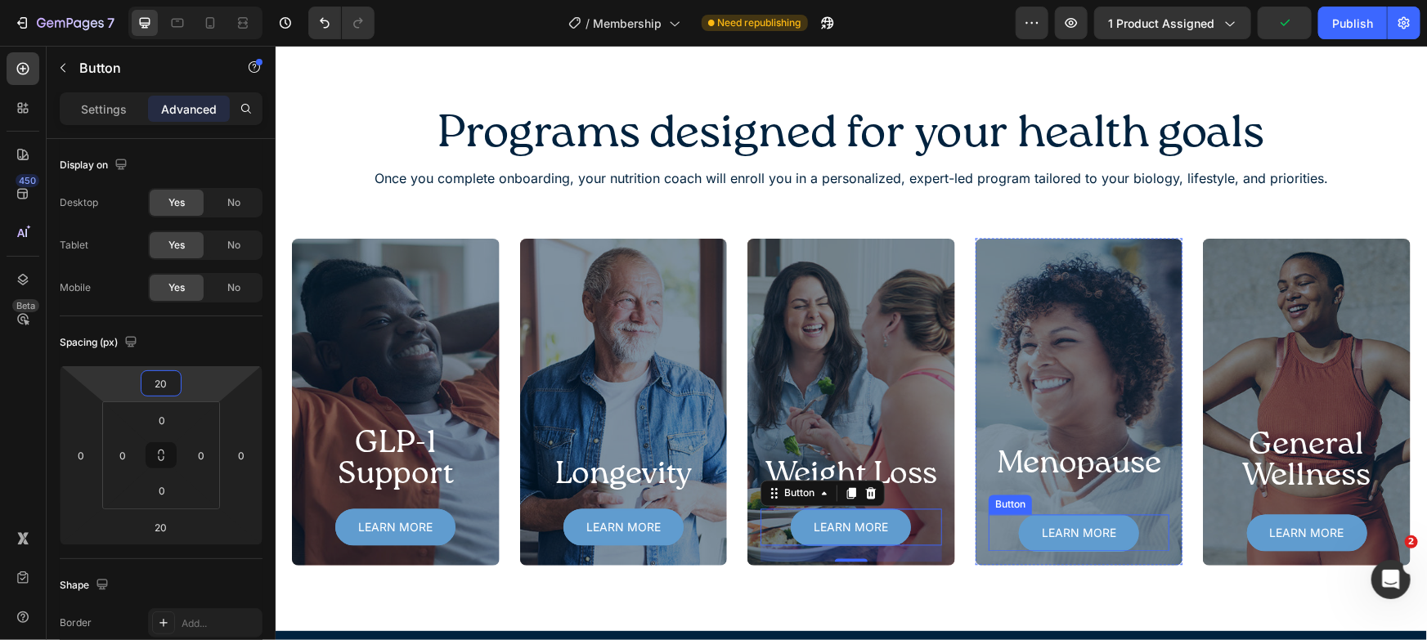
click at [1142, 534] on div "Learn more Button" at bounding box center [1079, 532] width 182 height 37
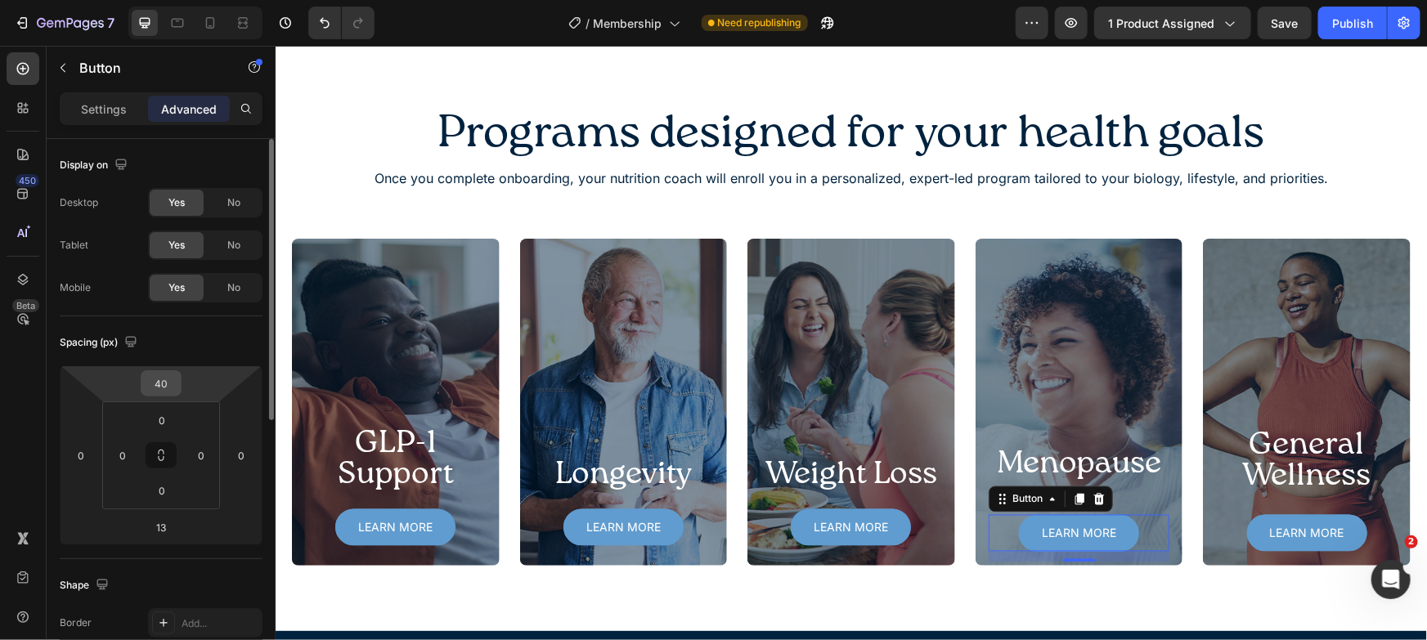
click at [150, 384] on input "40" at bounding box center [161, 383] width 33 height 25
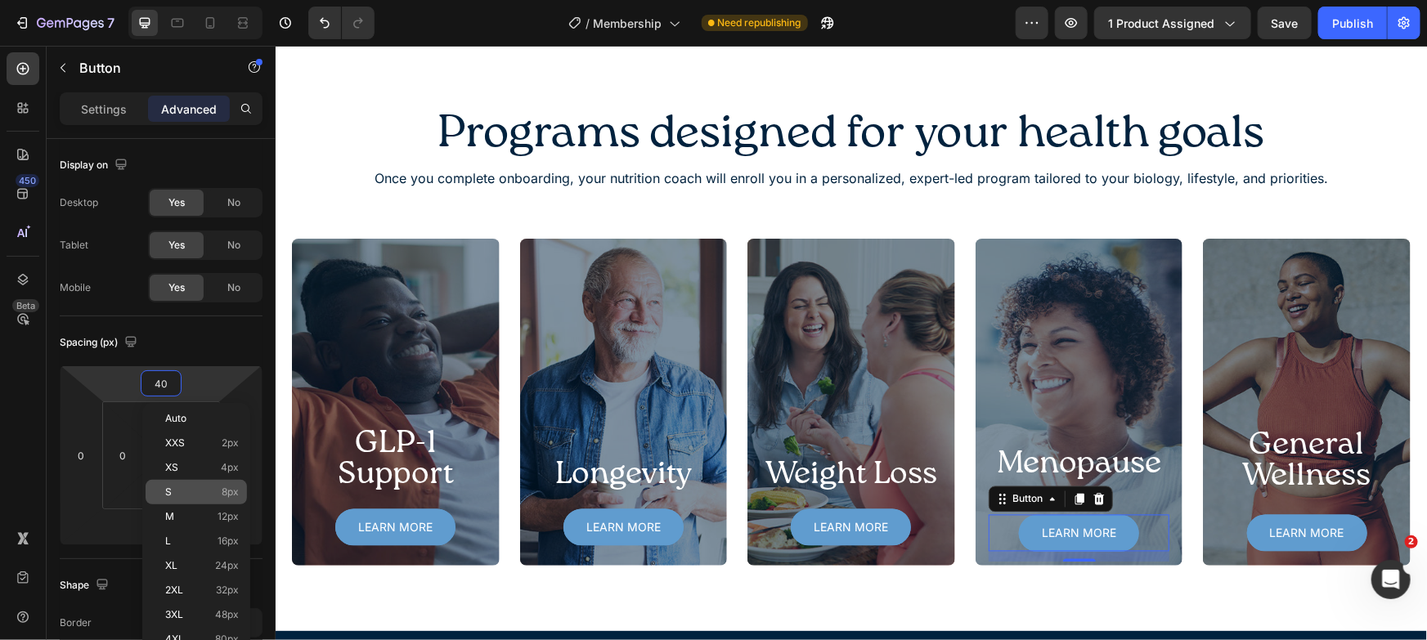
paste input "2"
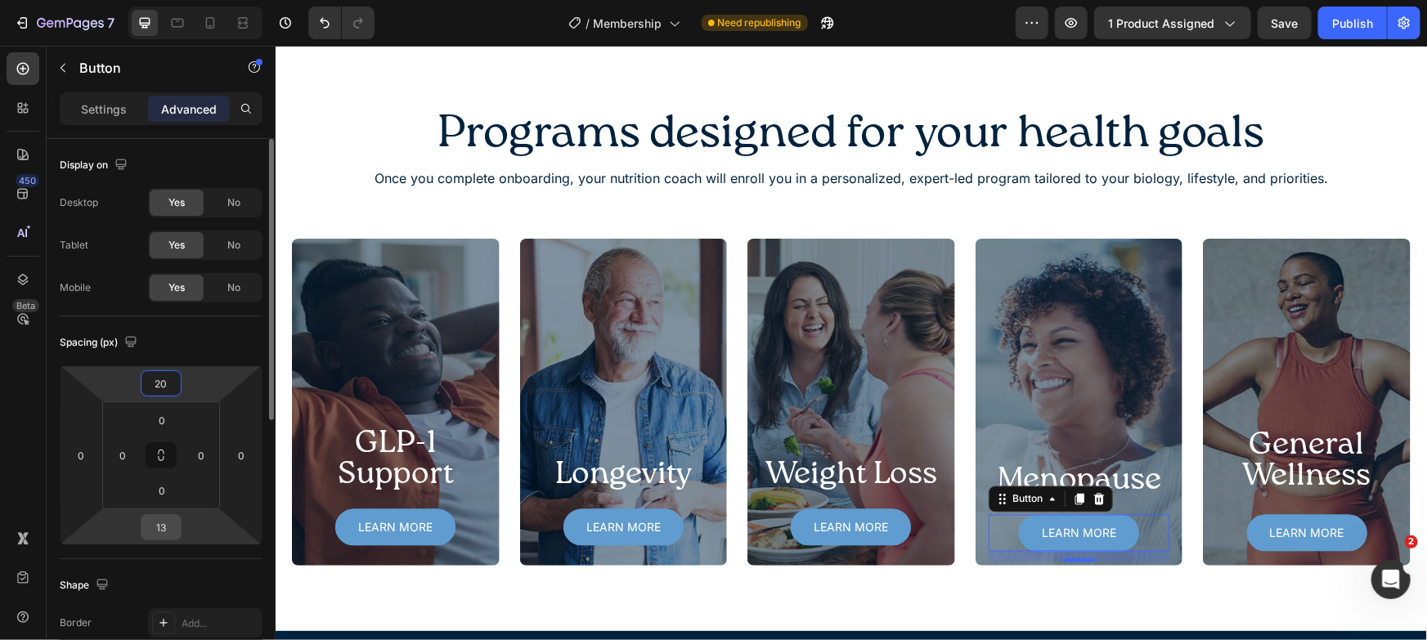
type input "20"
click at [170, 527] on input "13" at bounding box center [161, 527] width 33 height 25
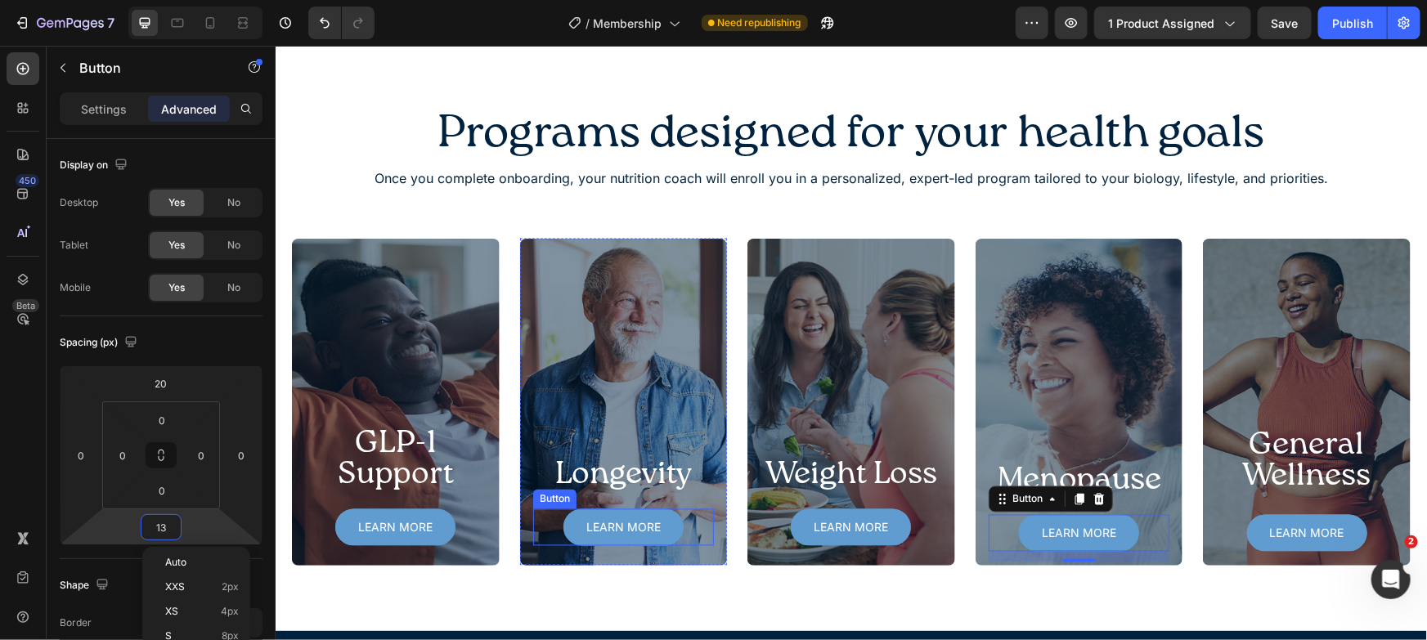
paste input "20"
type input "20"
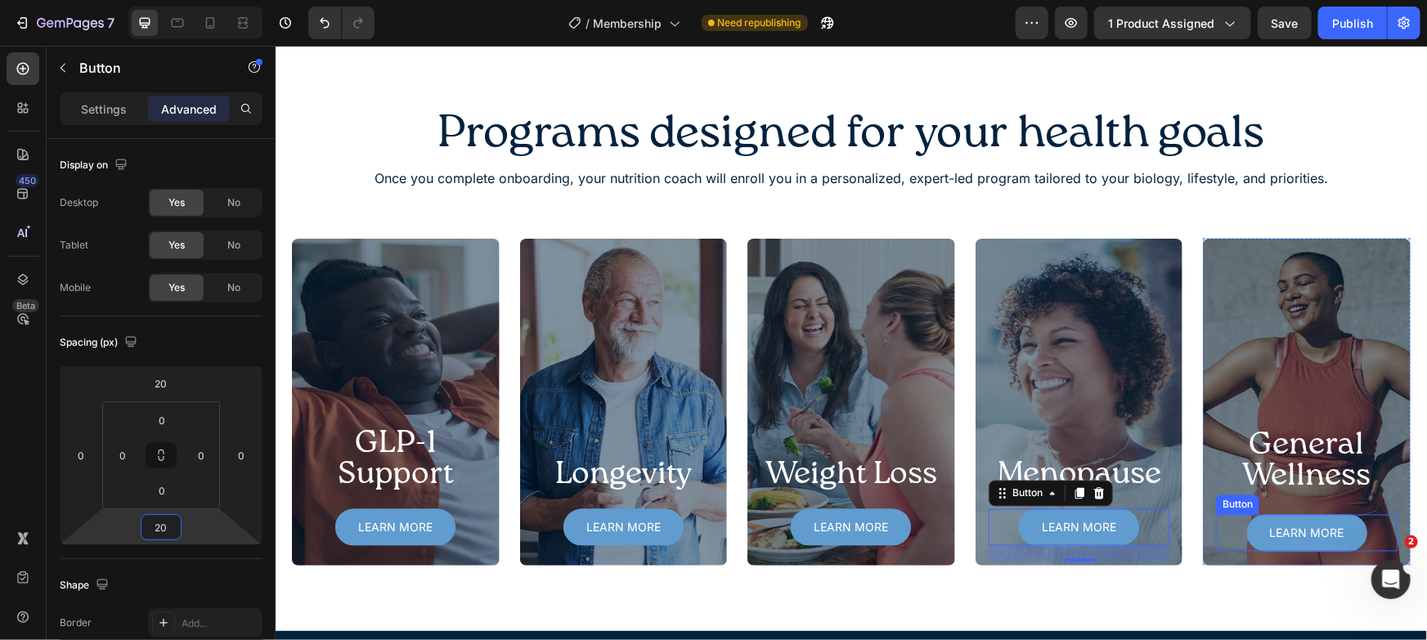
click at [1367, 523] on div "Learn more Button" at bounding box center [1306, 532] width 182 height 37
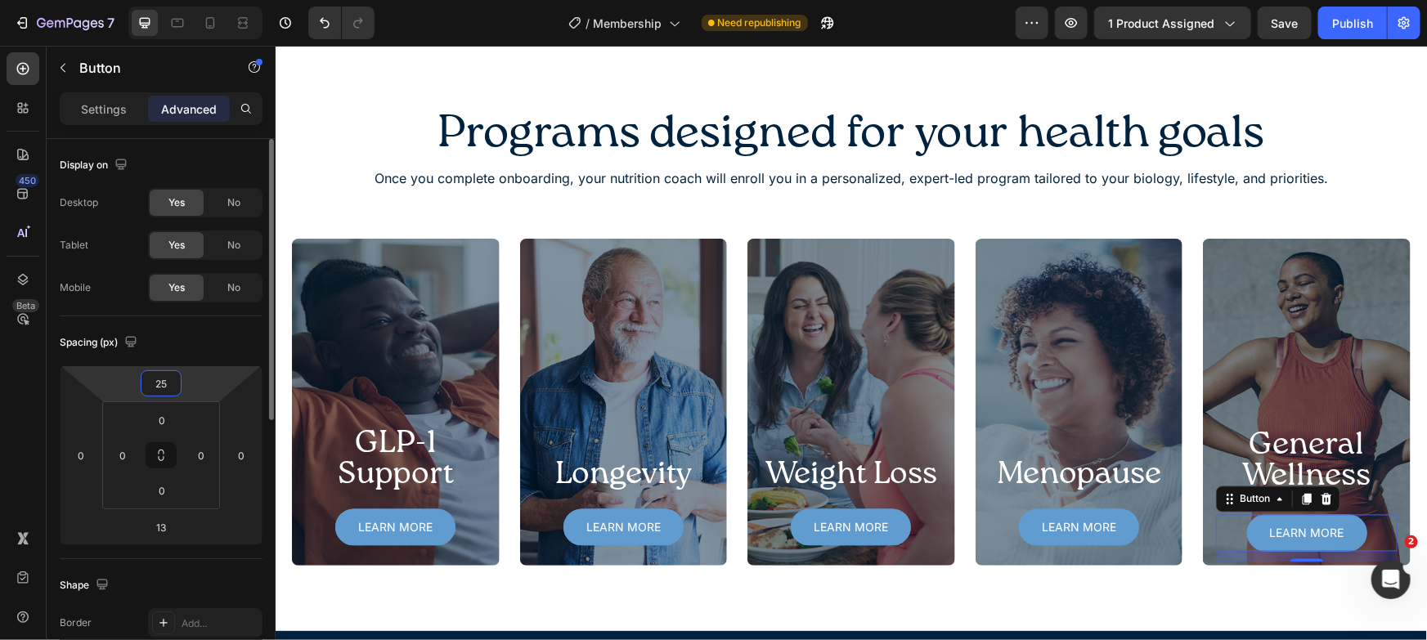
click at [159, 384] on input "25" at bounding box center [161, 383] width 33 height 25
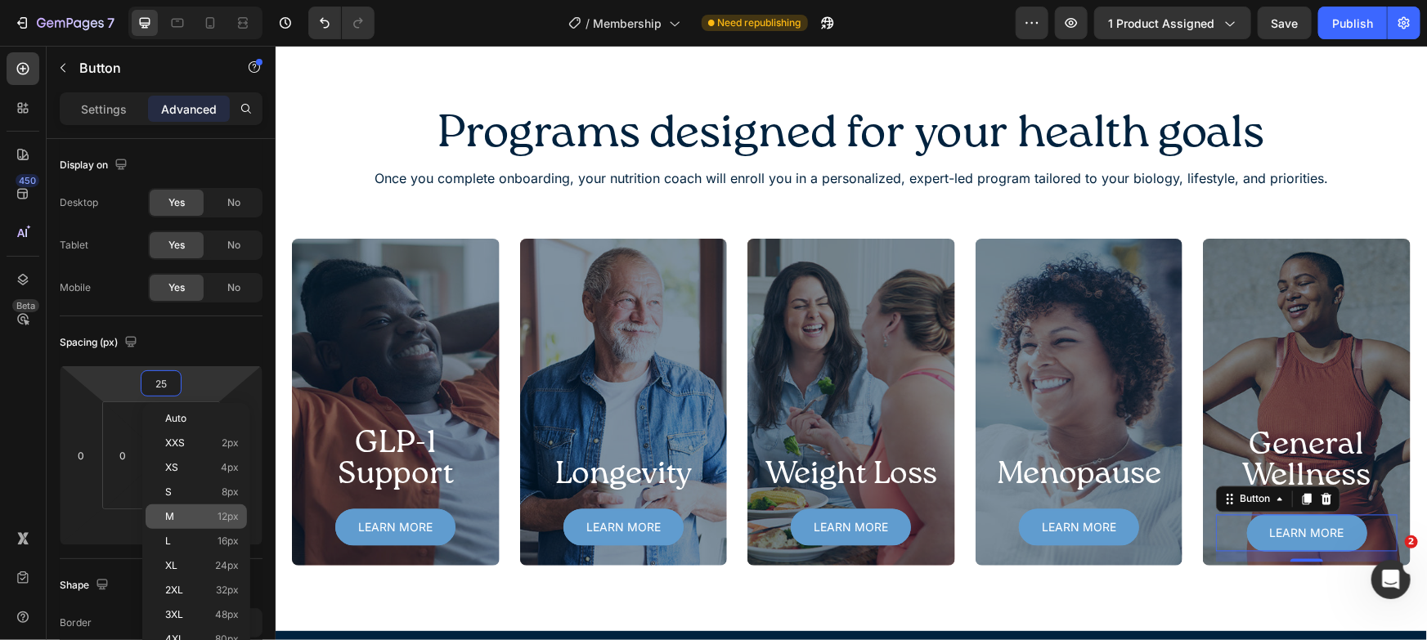
paste input "0"
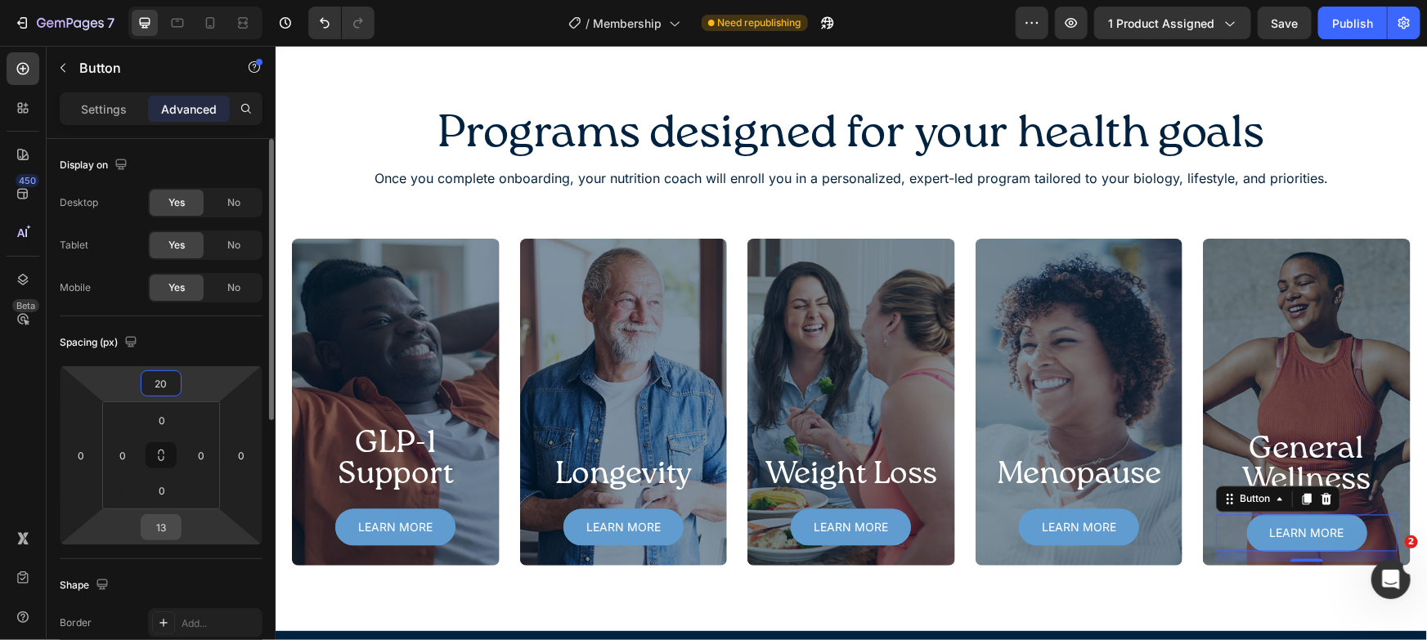
type input "20"
click at [168, 526] on input "13" at bounding box center [161, 527] width 33 height 25
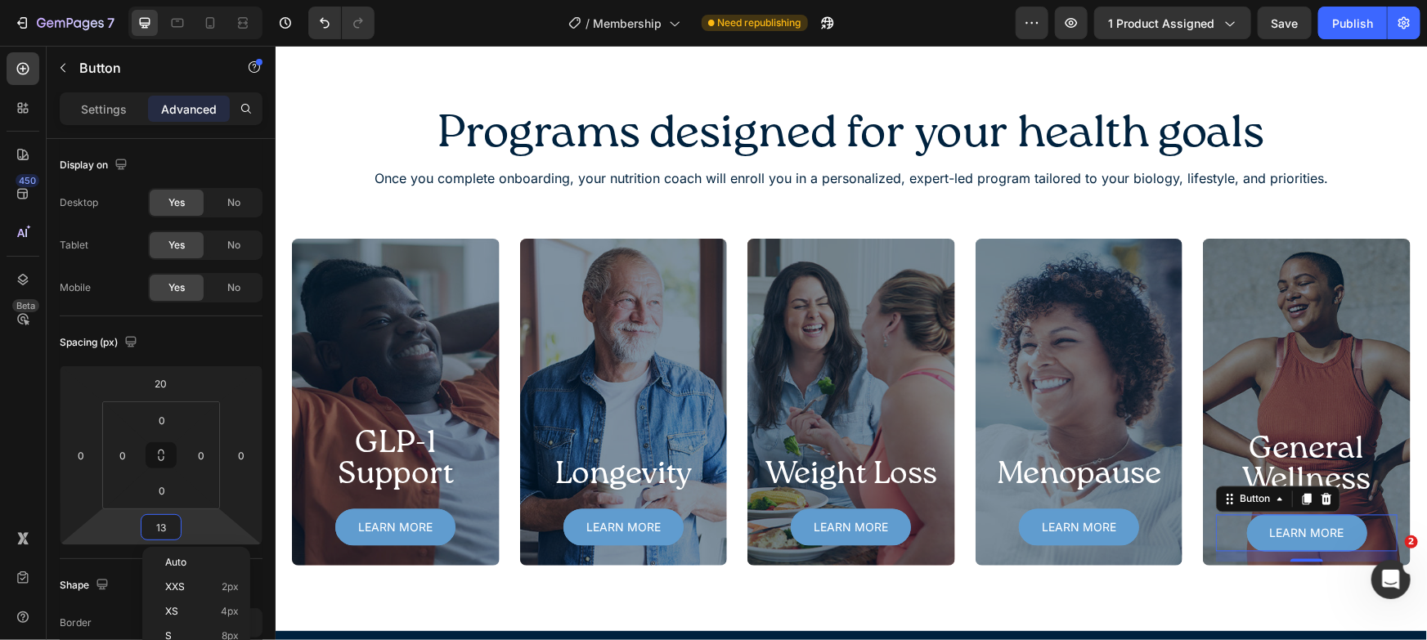
paste input "20"
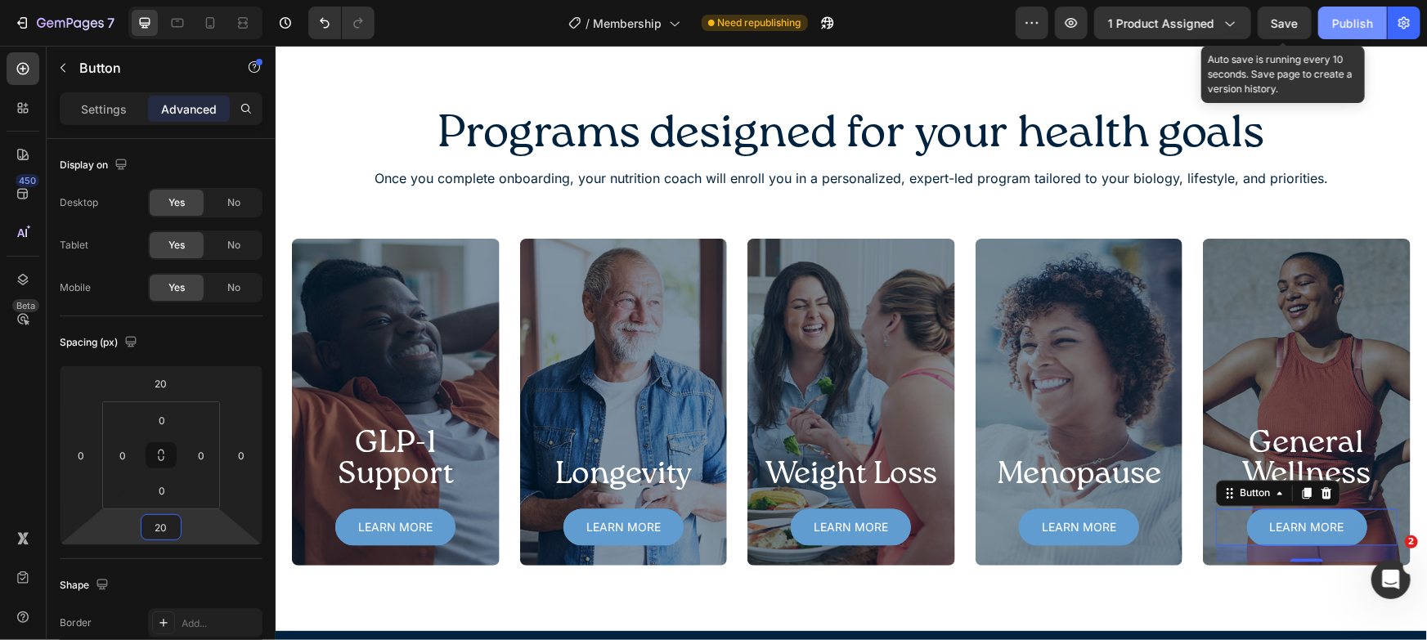
type input "20"
click at [1331, 9] on button "Publish" at bounding box center [1352, 23] width 69 height 33
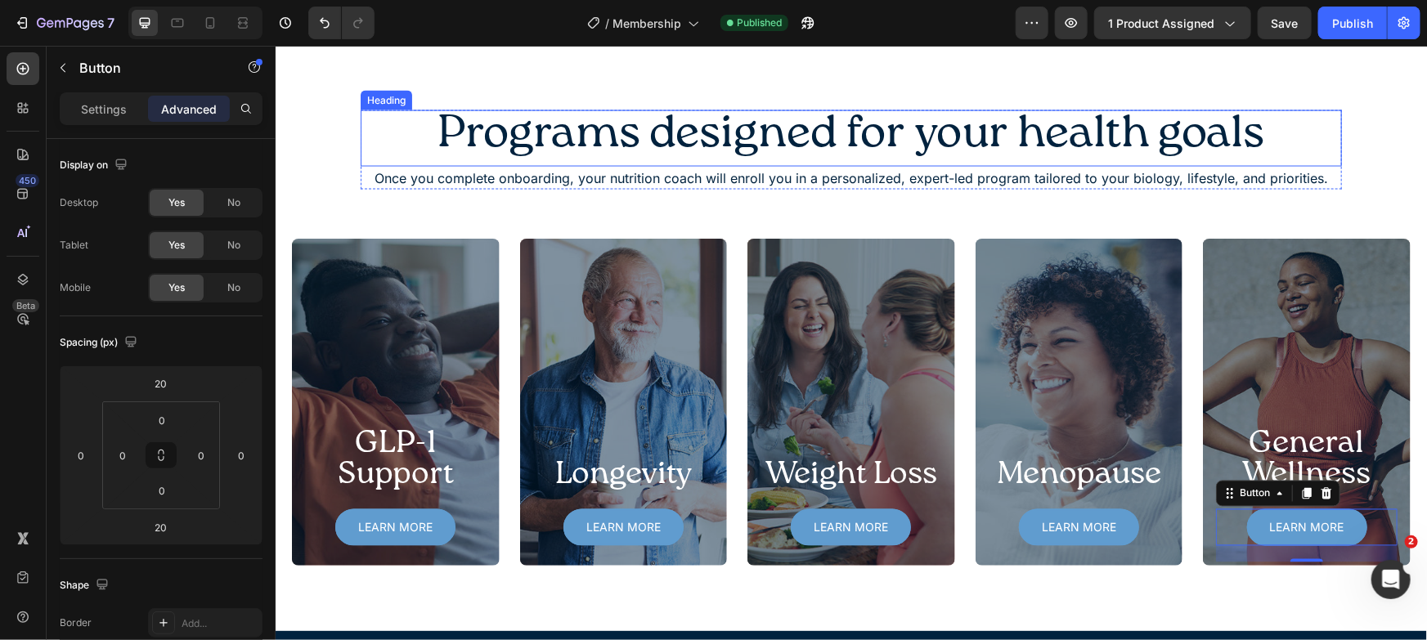
click at [373, 128] on p "Programs designed for your health goals" at bounding box center [850, 133] width 978 height 45
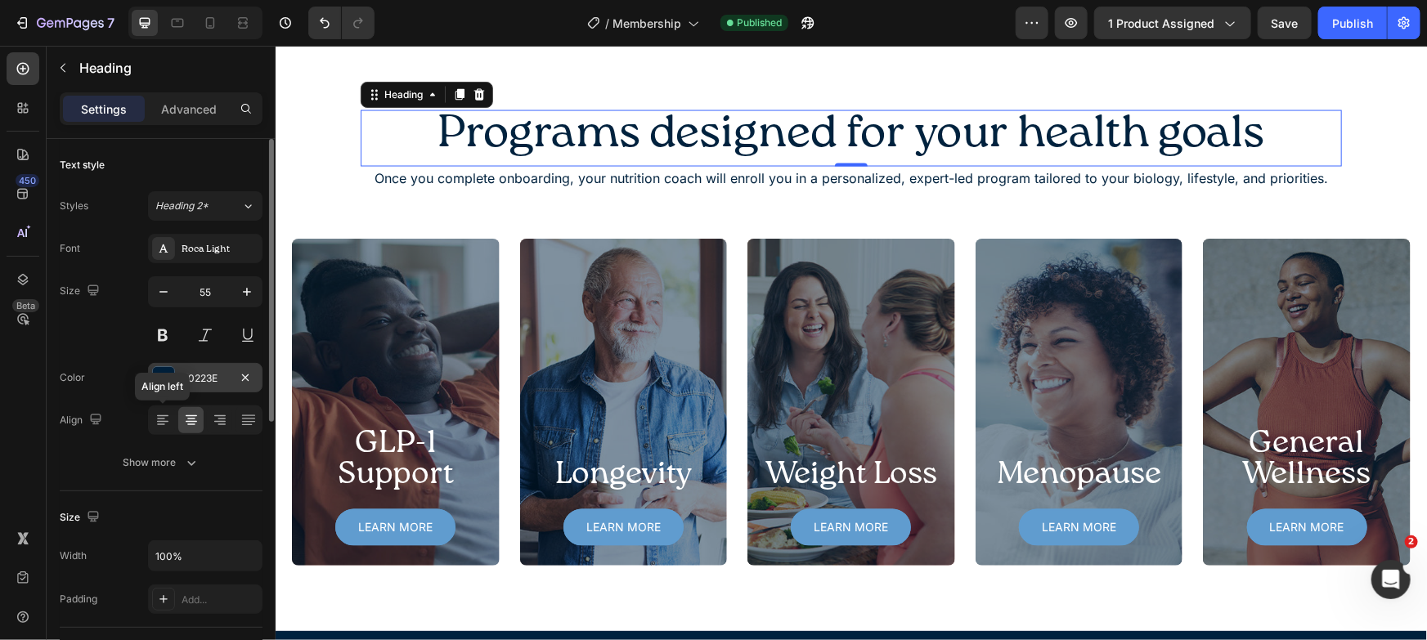
drag, startPoint x: 159, startPoint y: 421, endPoint x: 204, endPoint y: 378, distance: 62.5
click at [159, 421] on icon at bounding box center [162, 422] width 11 height 2
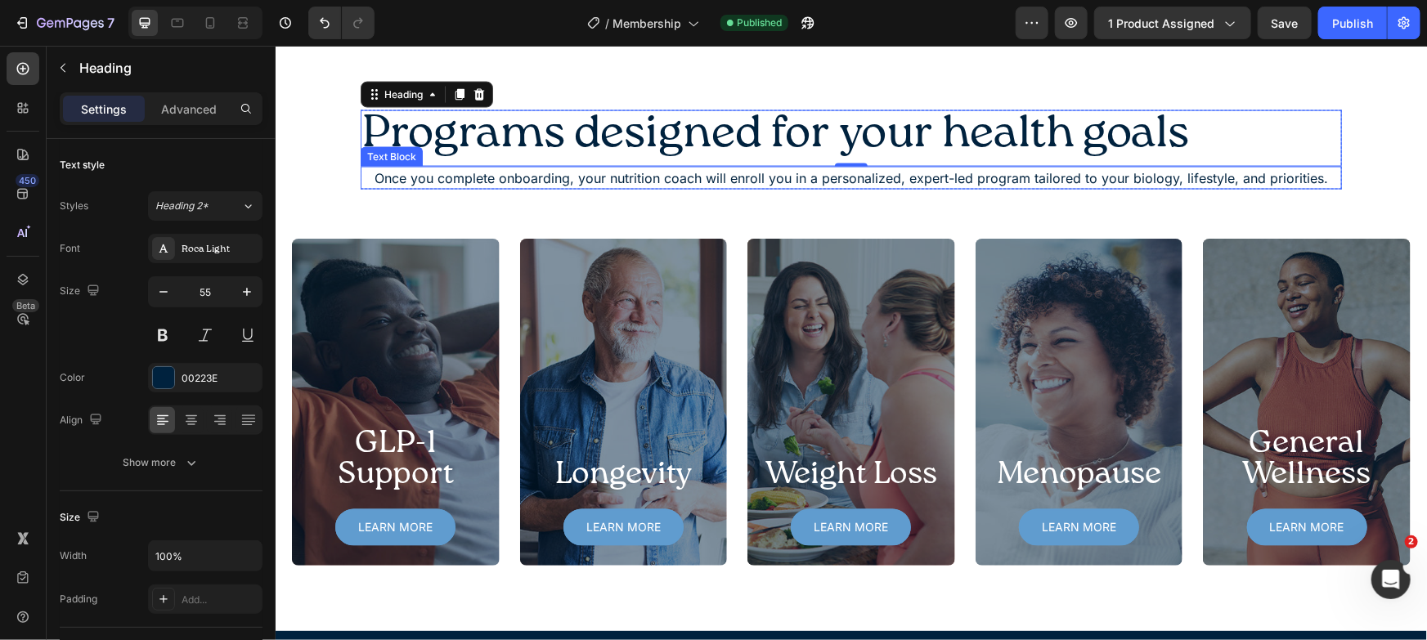
click at [368, 173] on p "Once you complete onboarding, your nutrition coach will enroll you in a persona…" at bounding box center [850, 178] width 978 height 20
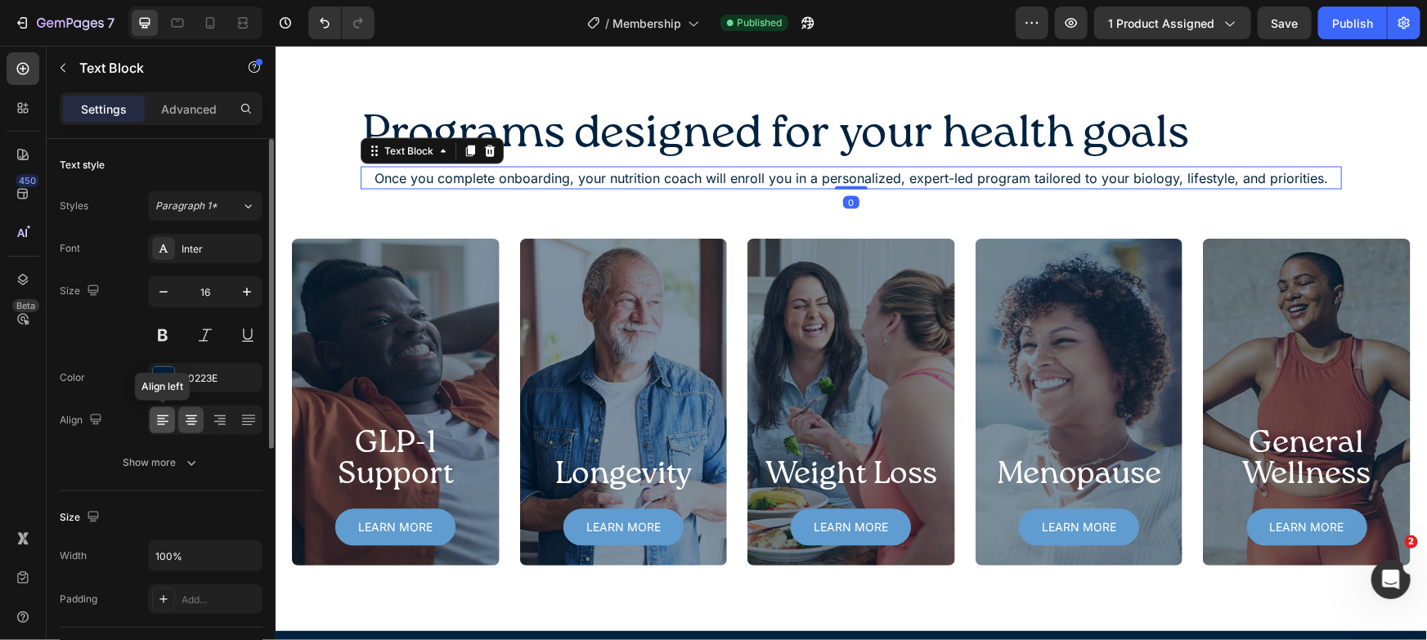
click at [160, 422] on icon at bounding box center [163, 420] width 16 height 16
click at [411, 149] on div "Text Block" at bounding box center [408, 150] width 56 height 15
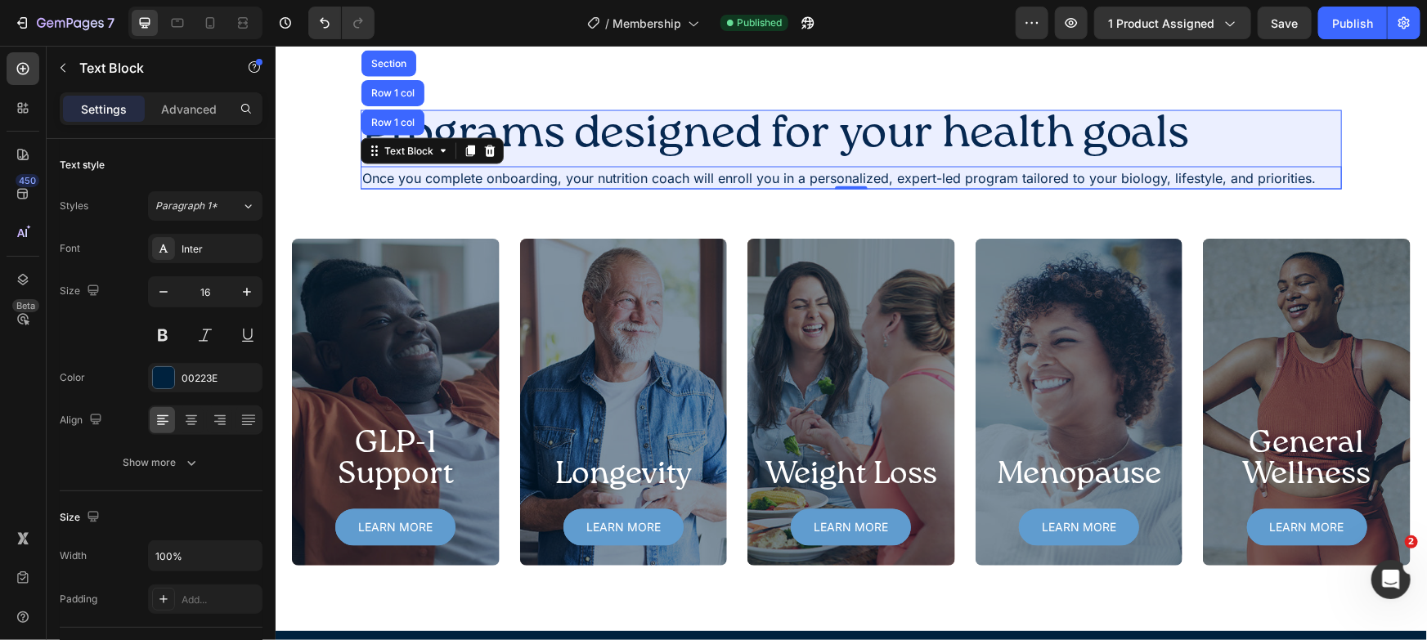
drag, startPoint x: 401, startPoint y: 116, endPoint x: 375, endPoint y: 126, distance: 27.9
click at [401, 117] on div "Row 1 col" at bounding box center [392, 122] width 50 height 10
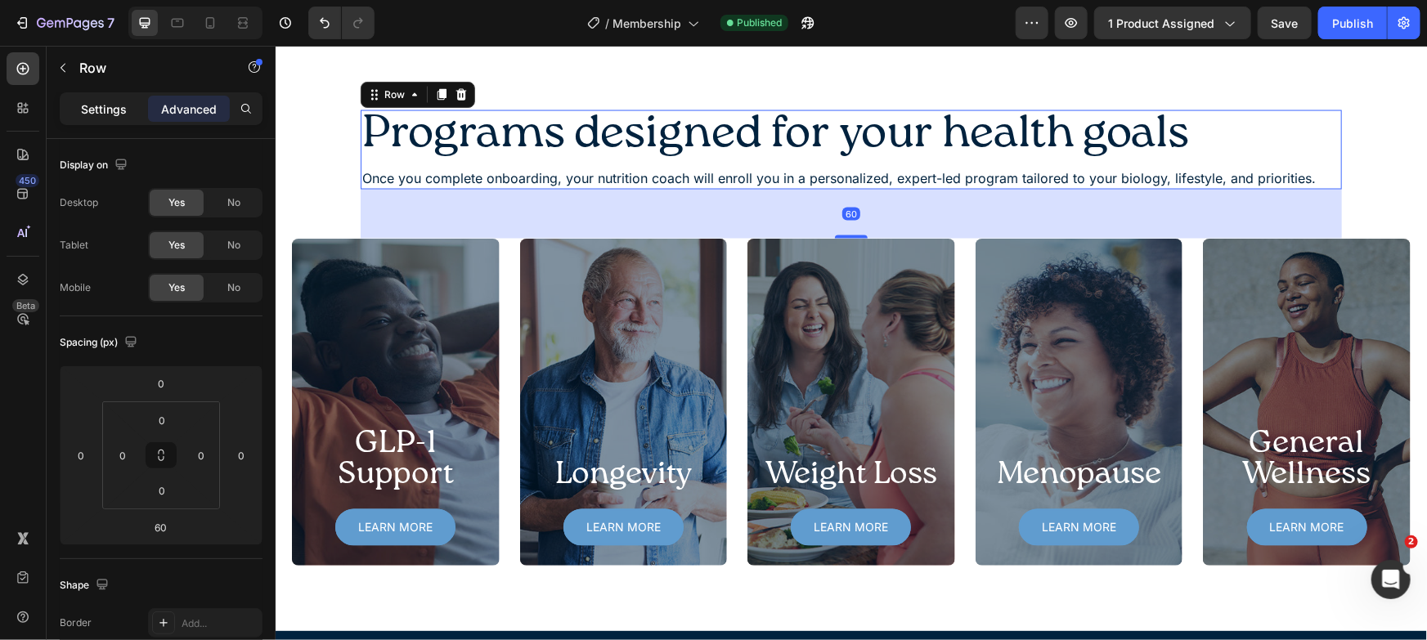
click at [112, 118] on div "Settings" at bounding box center [104, 109] width 82 height 26
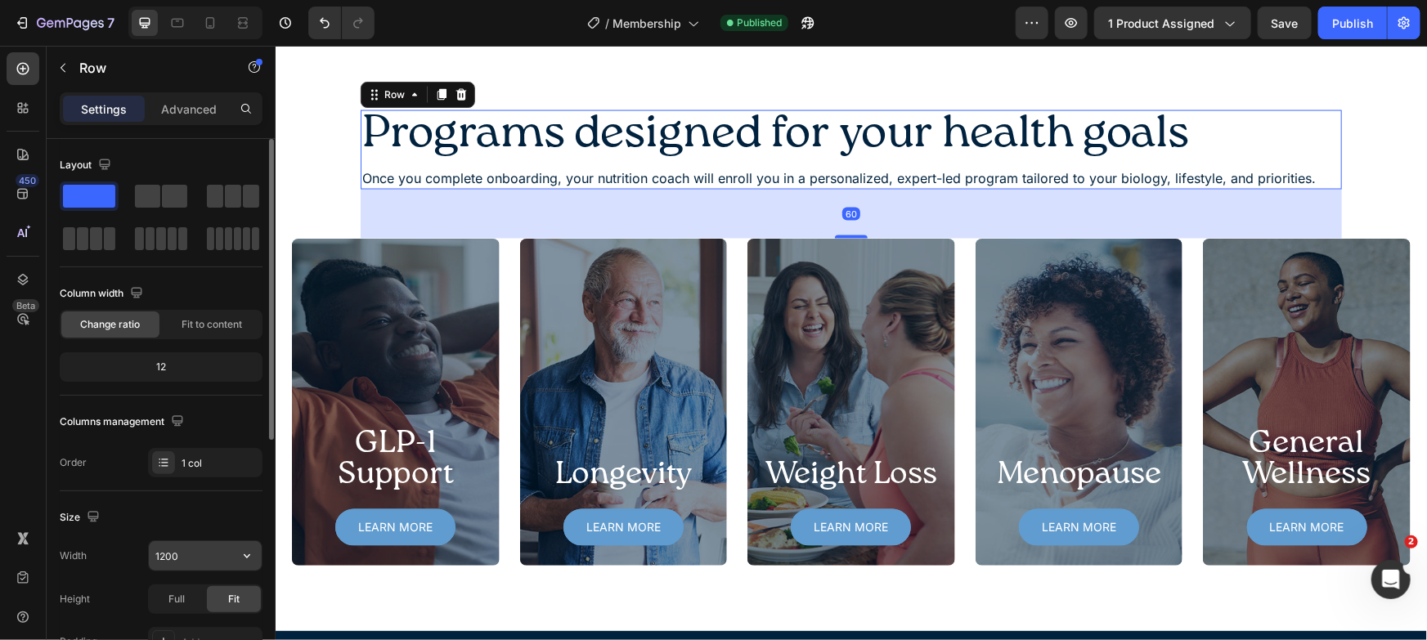
click at [173, 556] on input "1200" at bounding box center [205, 555] width 113 height 29
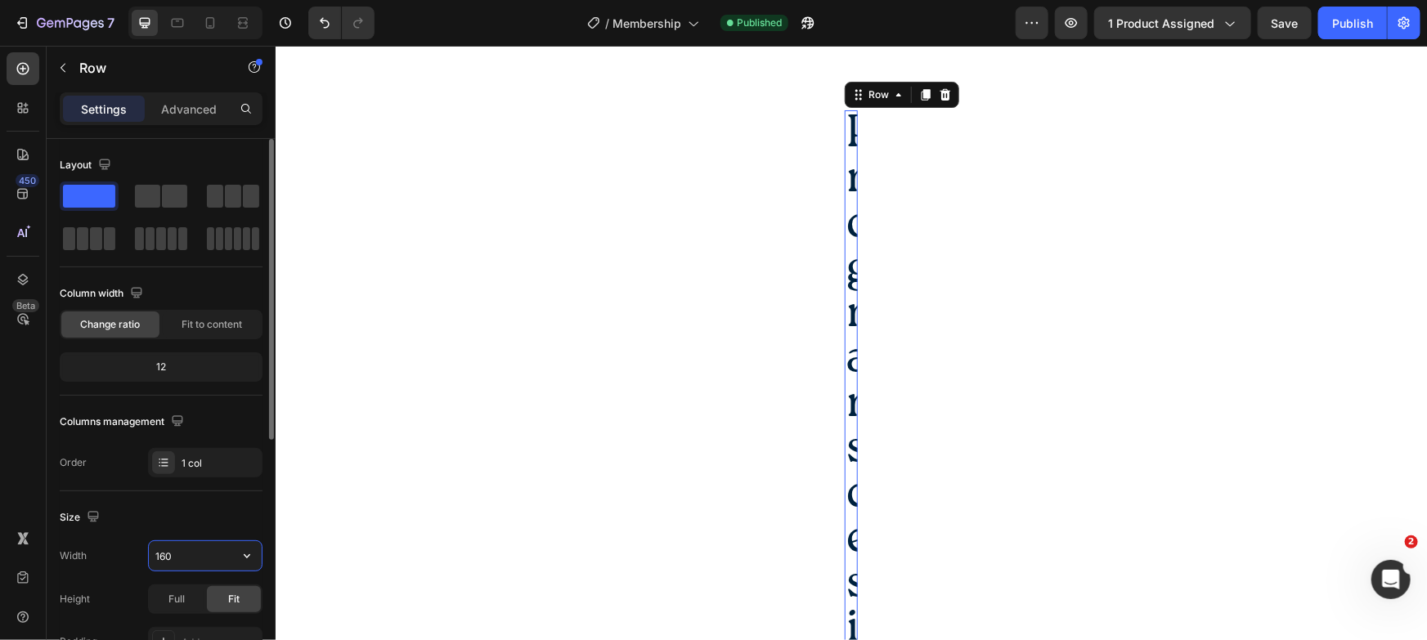
type input "1600"
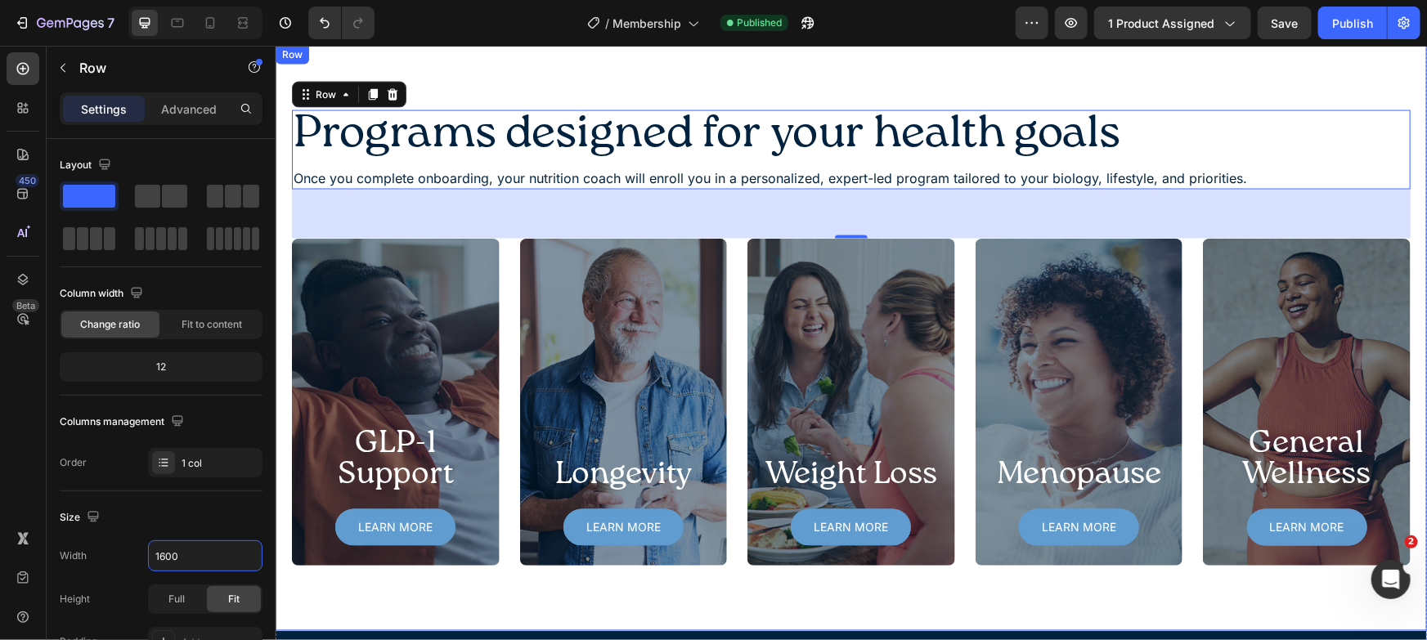
click at [1179, 81] on div "Programs designed for your health goals Heading Once you complete onboarding, y…" at bounding box center [850, 337] width 1151 height 586
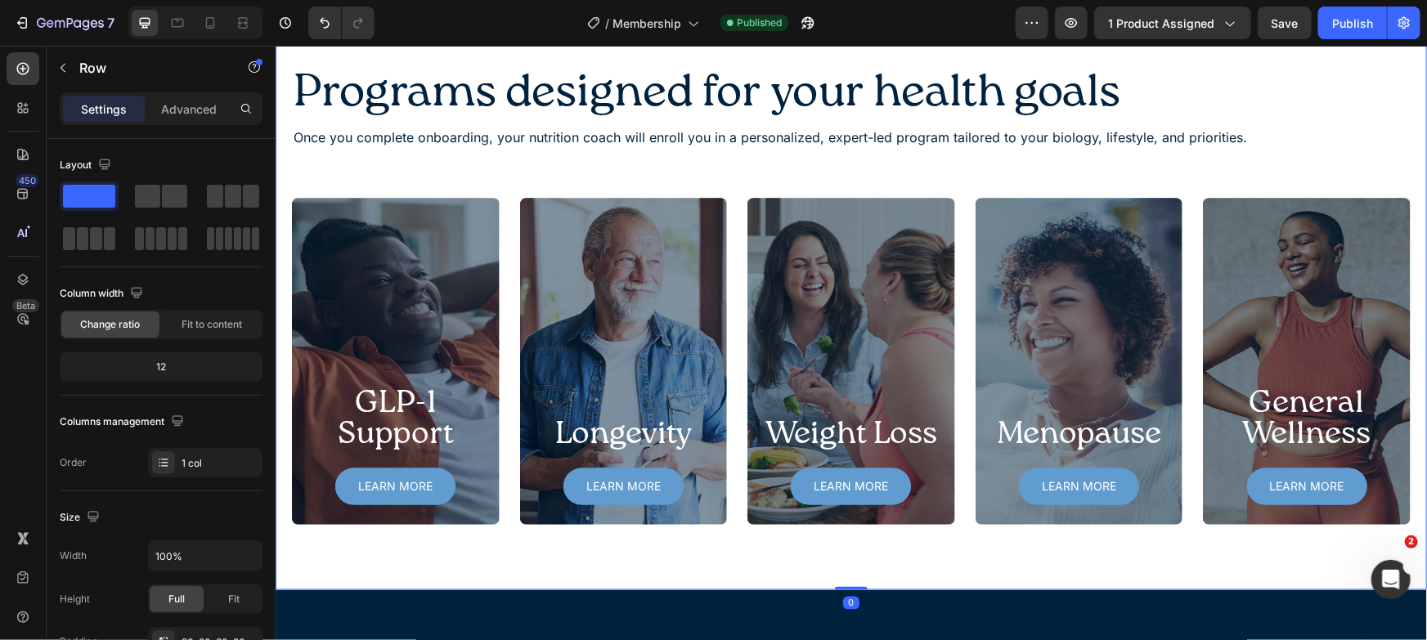
scroll to position [1142, 0]
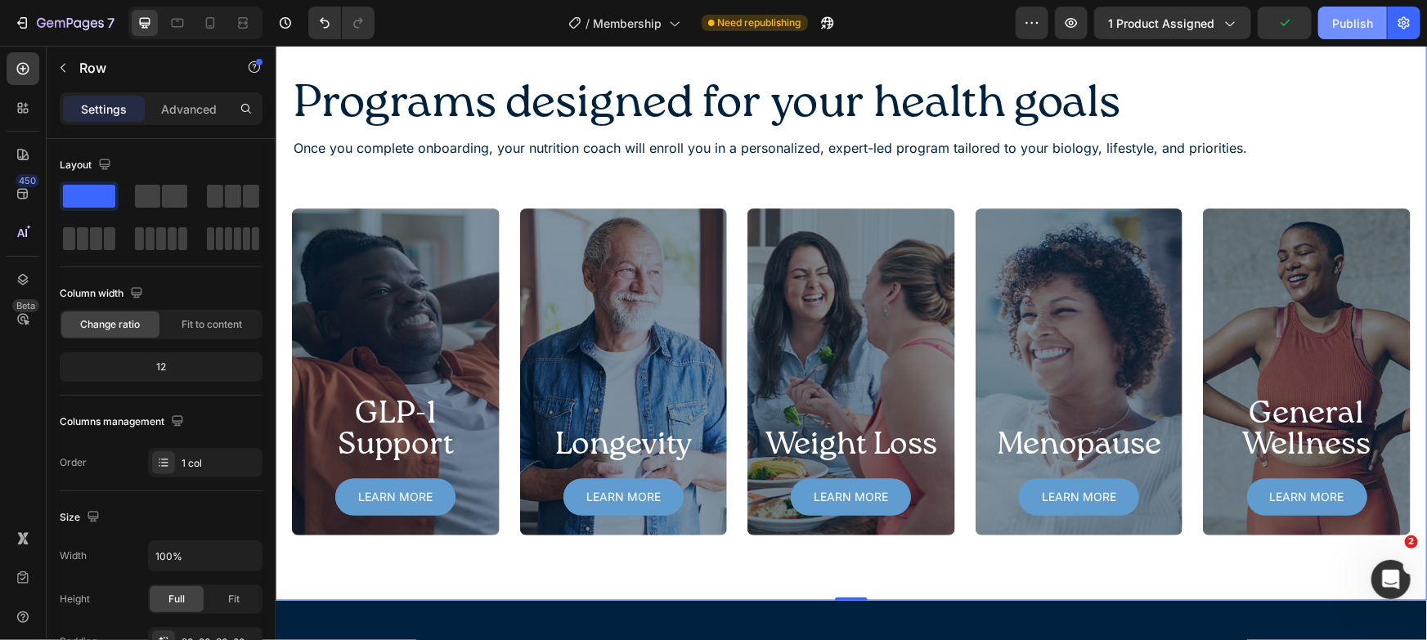
click at [1332, 22] on div "Publish" at bounding box center [1352, 23] width 41 height 17
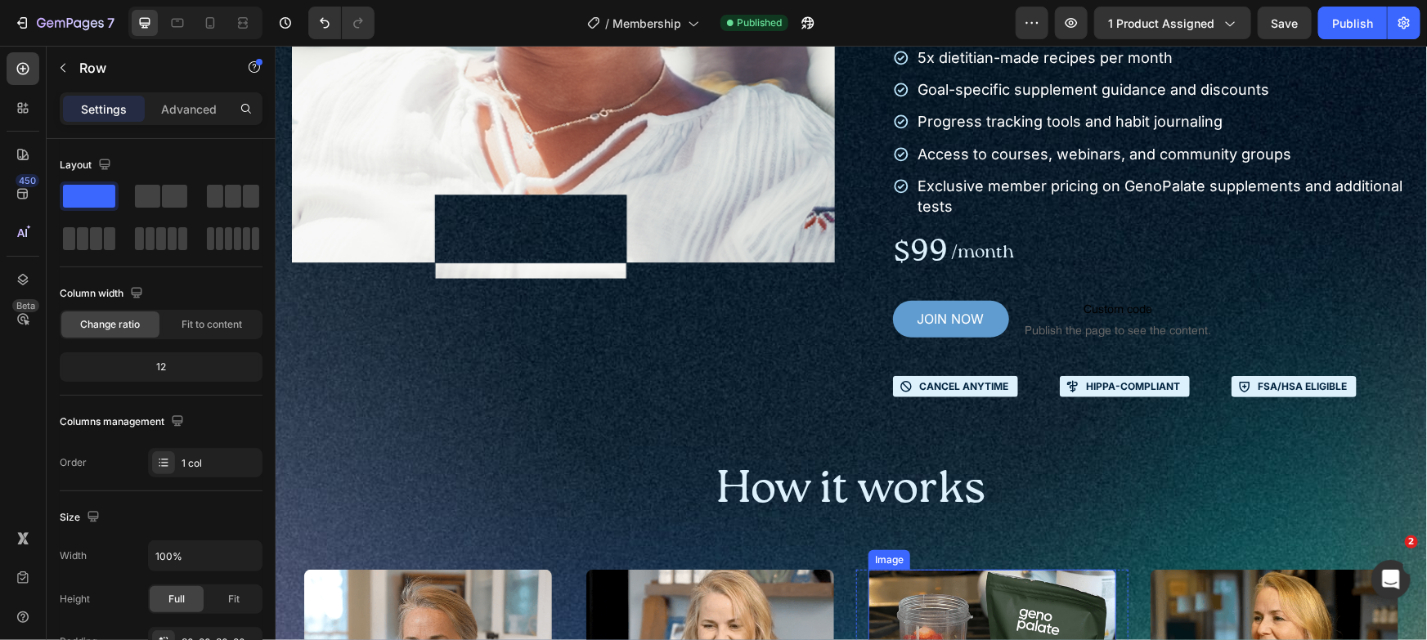
scroll to position [63, 0]
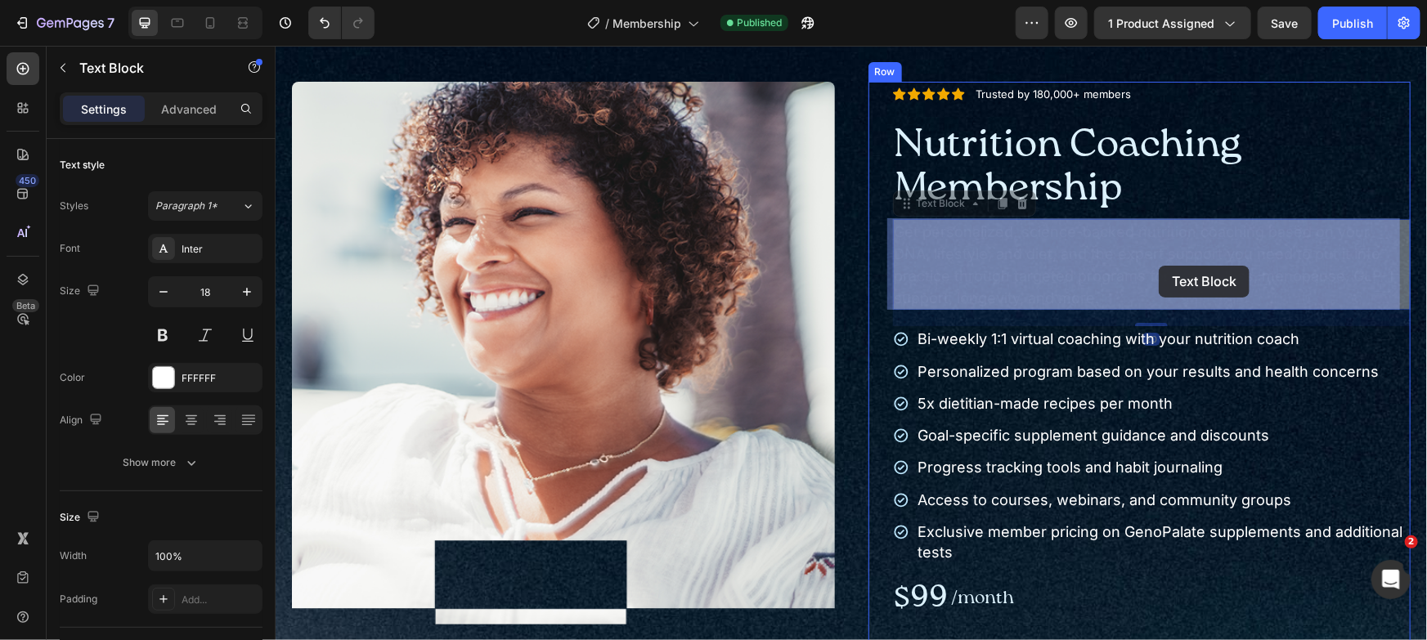
drag, startPoint x: 946, startPoint y: 220, endPoint x: 1153, endPoint y: 264, distance: 211.6
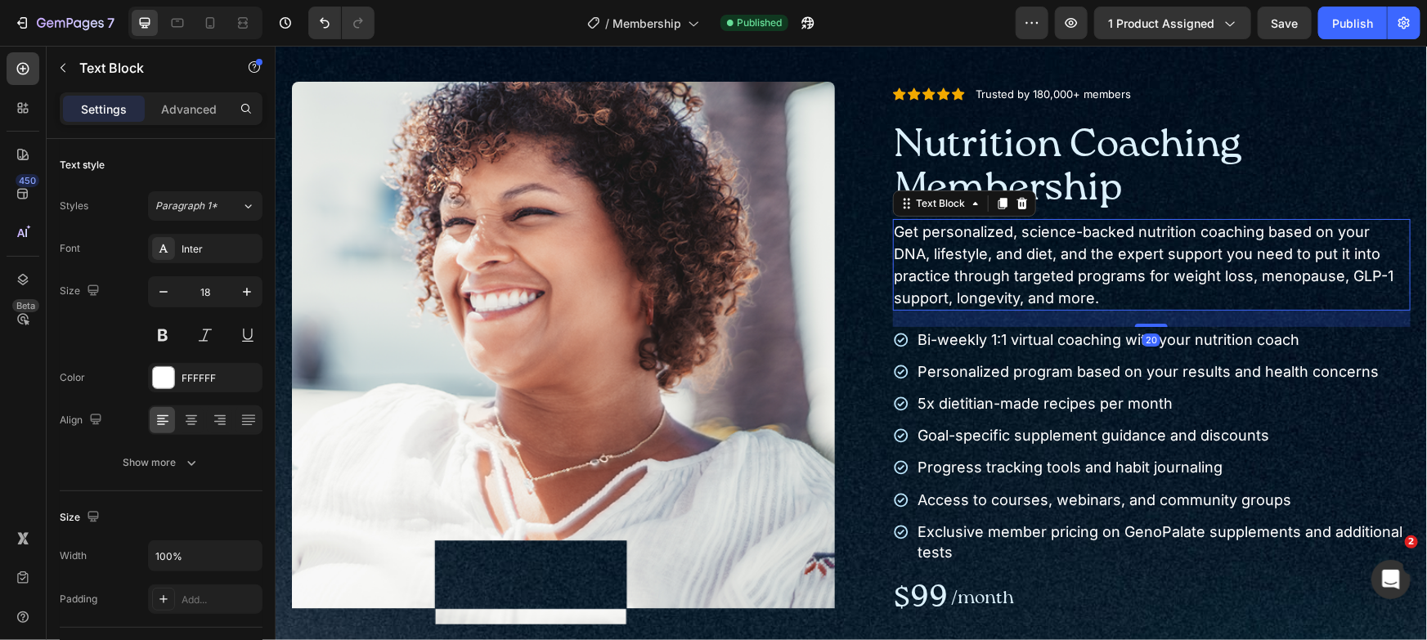
click at [1132, 254] on p "Get personalized, science-backed nutrition coaching based on your DNA, lifestyl…" at bounding box center [1151, 264] width 515 height 88
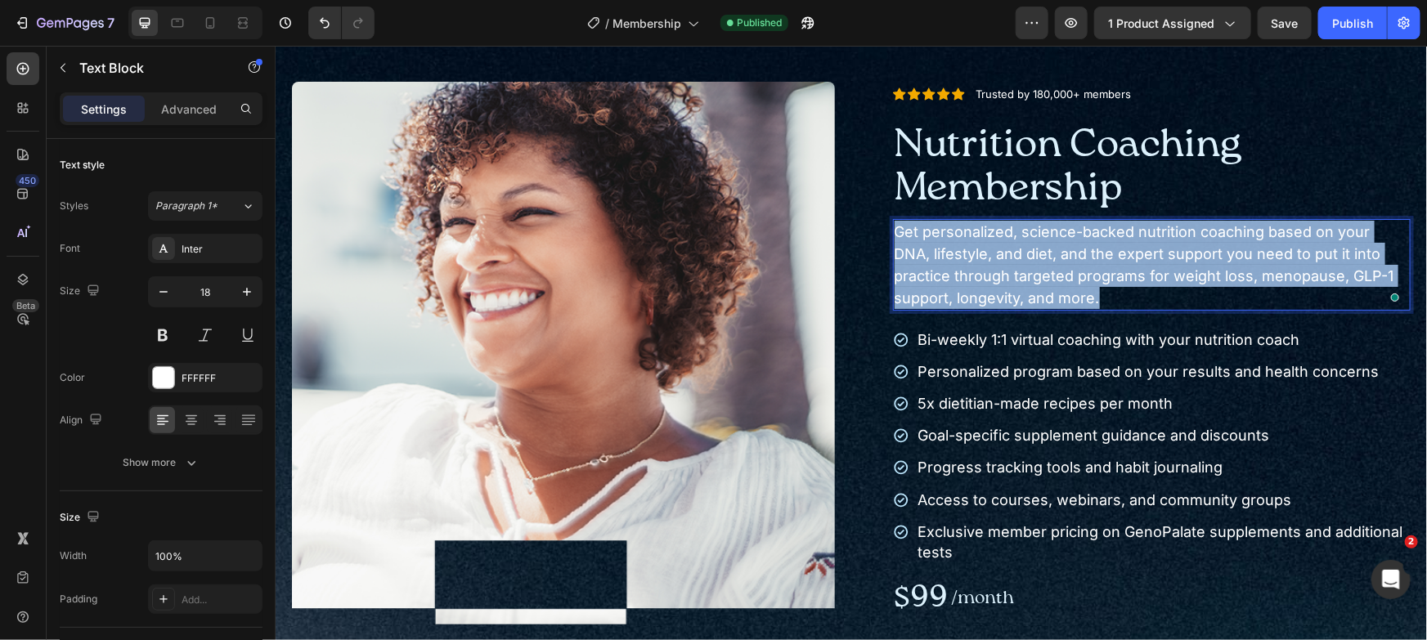
click at [1132, 254] on p "Get personalized, science-backed nutrition coaching based on your DNA, lifestyl…" at bounding box center [1151, 264] width 515 height 88
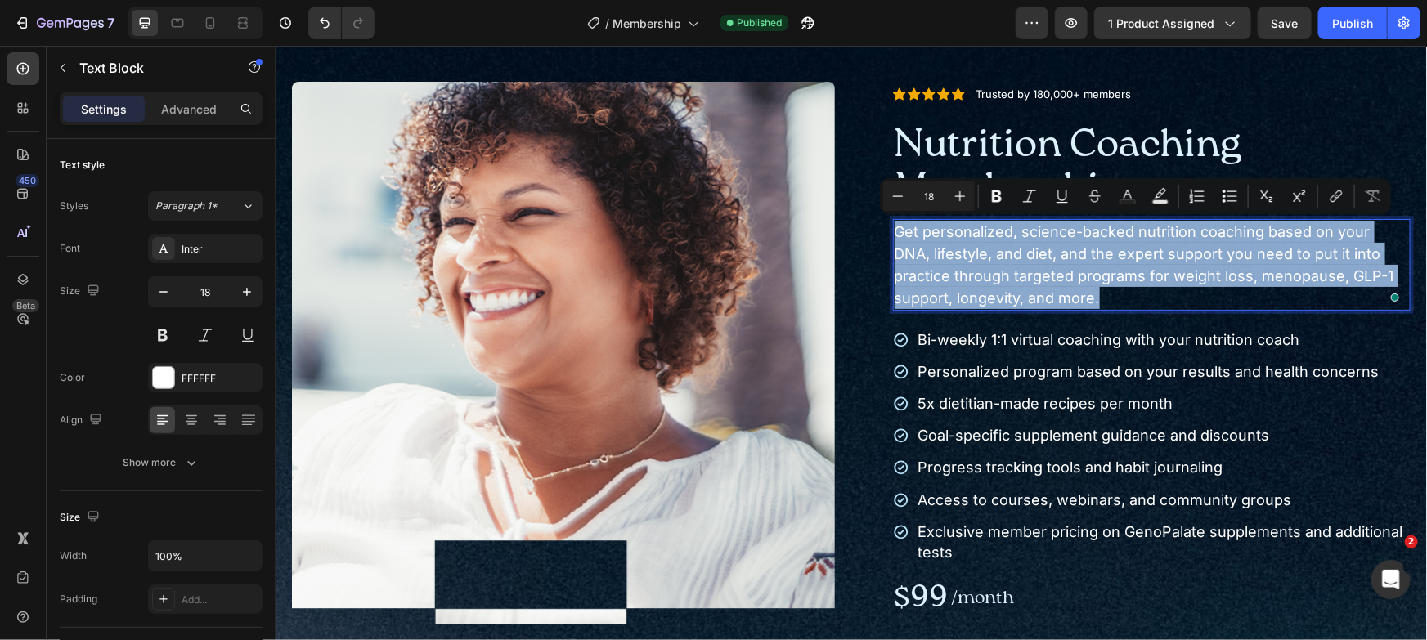
click at [1132, 254] on p "Get personalized, science-backed nutrition coaching based on your DNA, lifestyl…" at bounding box center [1151, 264] width 515 height 88
copy p "Get personalized, science-backed nutrition coaching based on your DNA, lifestyl…"
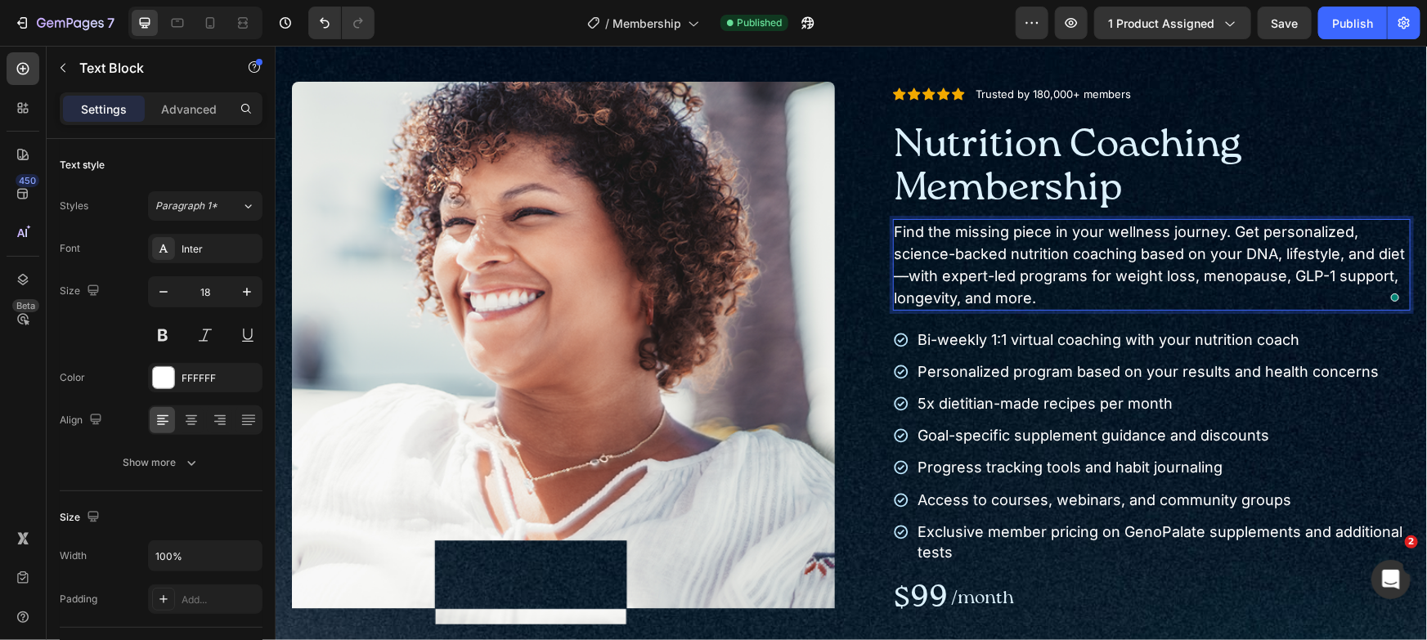
click at [901, 276] on p "Find the missing piece in your wellness journey. Get personalized, science-back…" at bounding box center [1151, 264] width 515 height 88
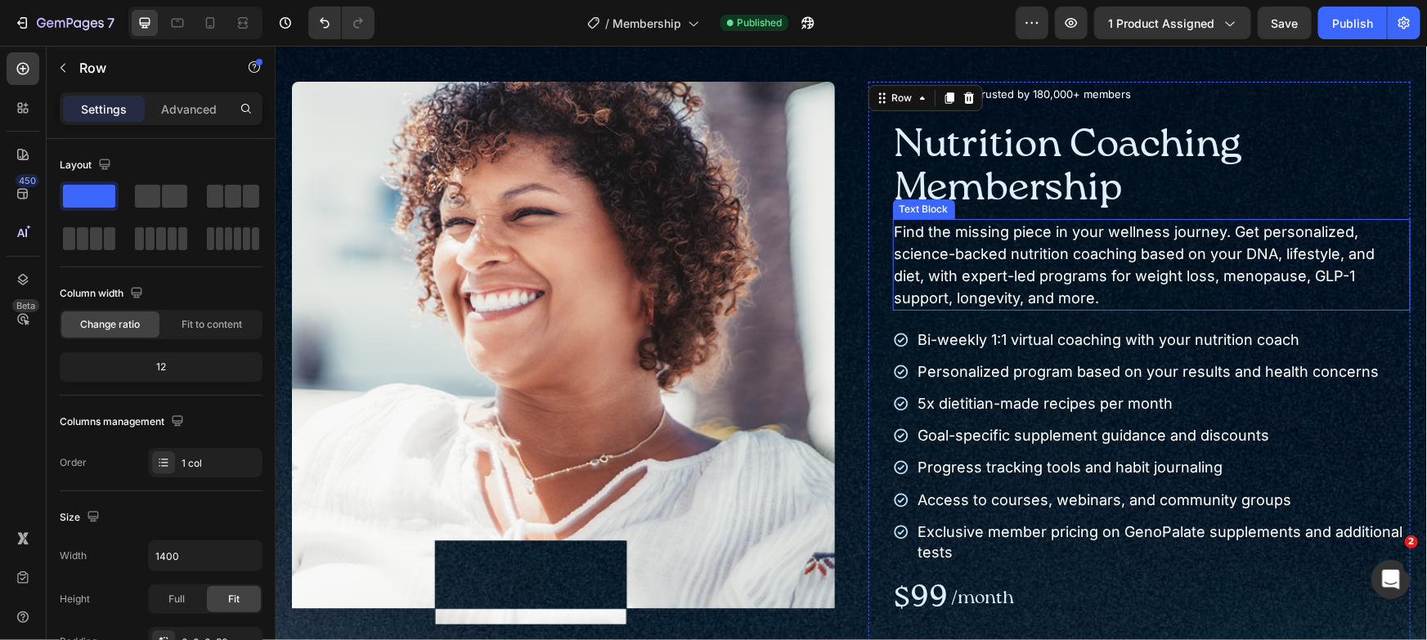
click at [1160, 250] on p "Find the missing piece in your wellness journey. Get personalized, science-back…" at bounding box center [1151, 264] width 515 height 88
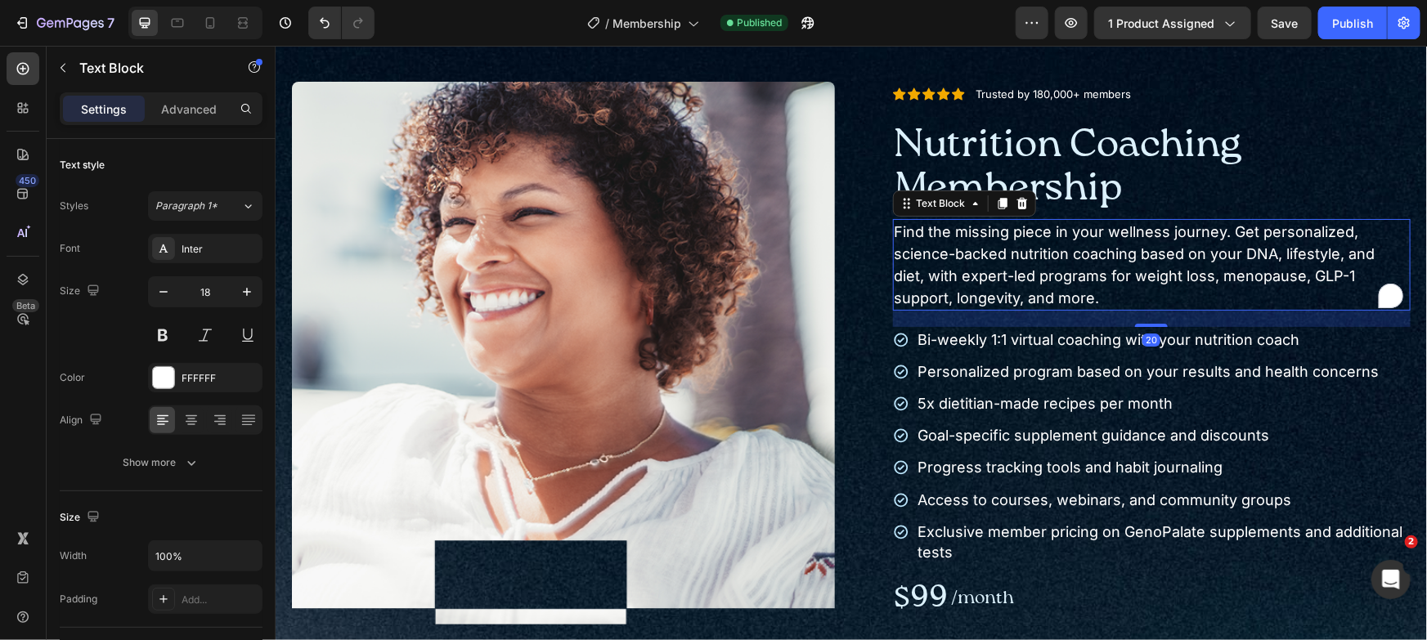
click at [1160, 250] on p "Find the missing piece in your wellness journey. Get personalized, science-back…" at bounding box center [1151, 264] width 515 height 88
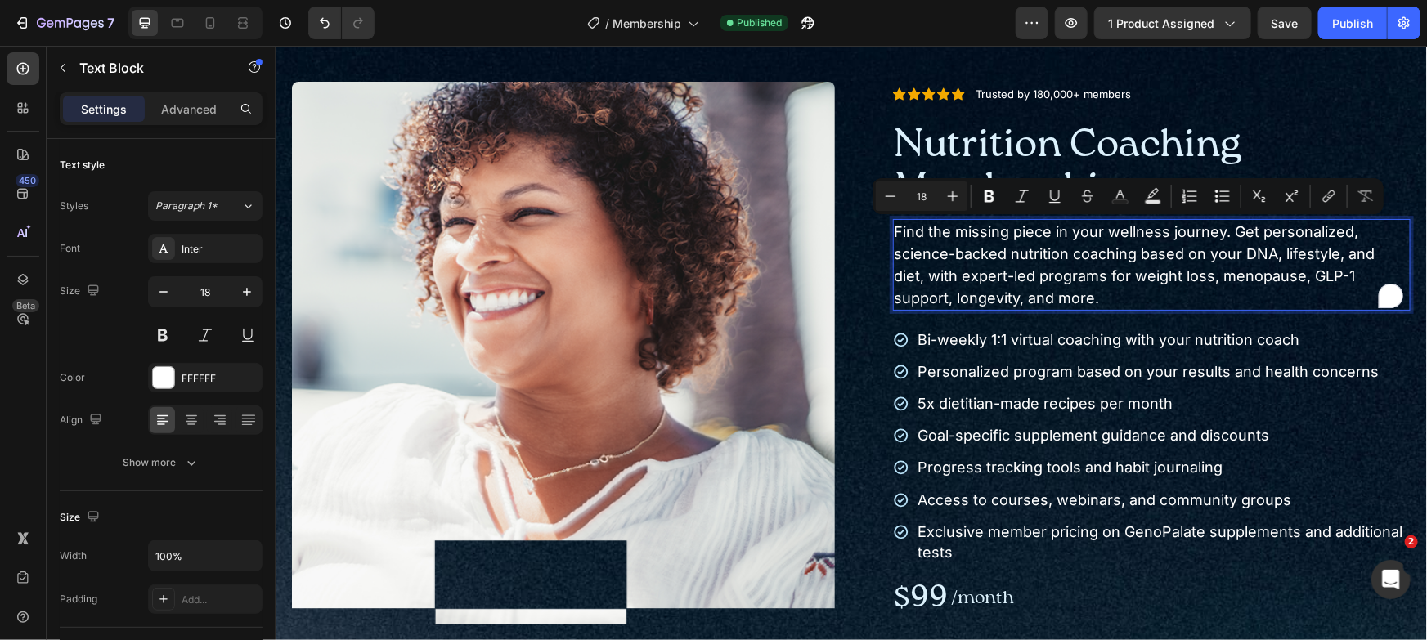
click at [1161, 282] on p "Find the missing piece in your wellness journey. Get personalized, science-back…" at bounding box center [1151, 264] width 515 height 88
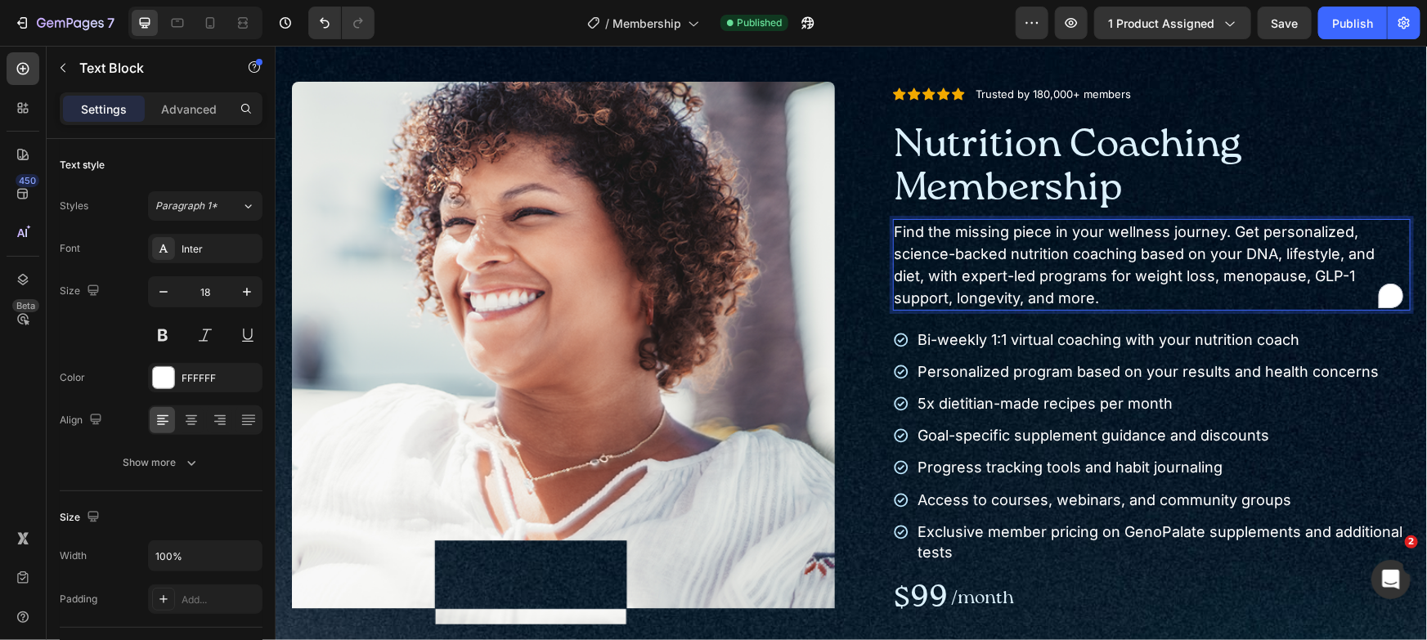
click at [1156, 256] on p "Find the missing piece in your wellness journey. Get personalized, science-back…" at bounding box center [1151, 264] width 515 height 88
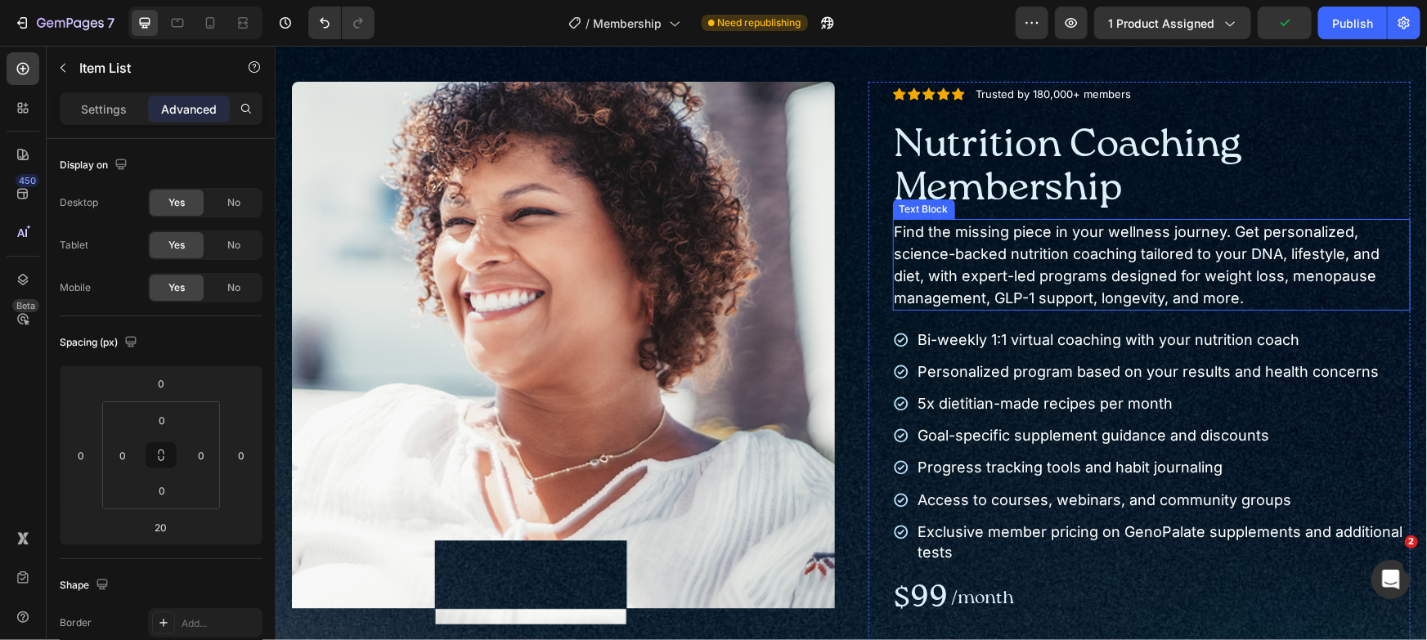
click at [1277, 299] on p "Find the missing piece in your wellness journey. Get personalized, science-back…" at bounding box center [1151, 264] width 515 height 88
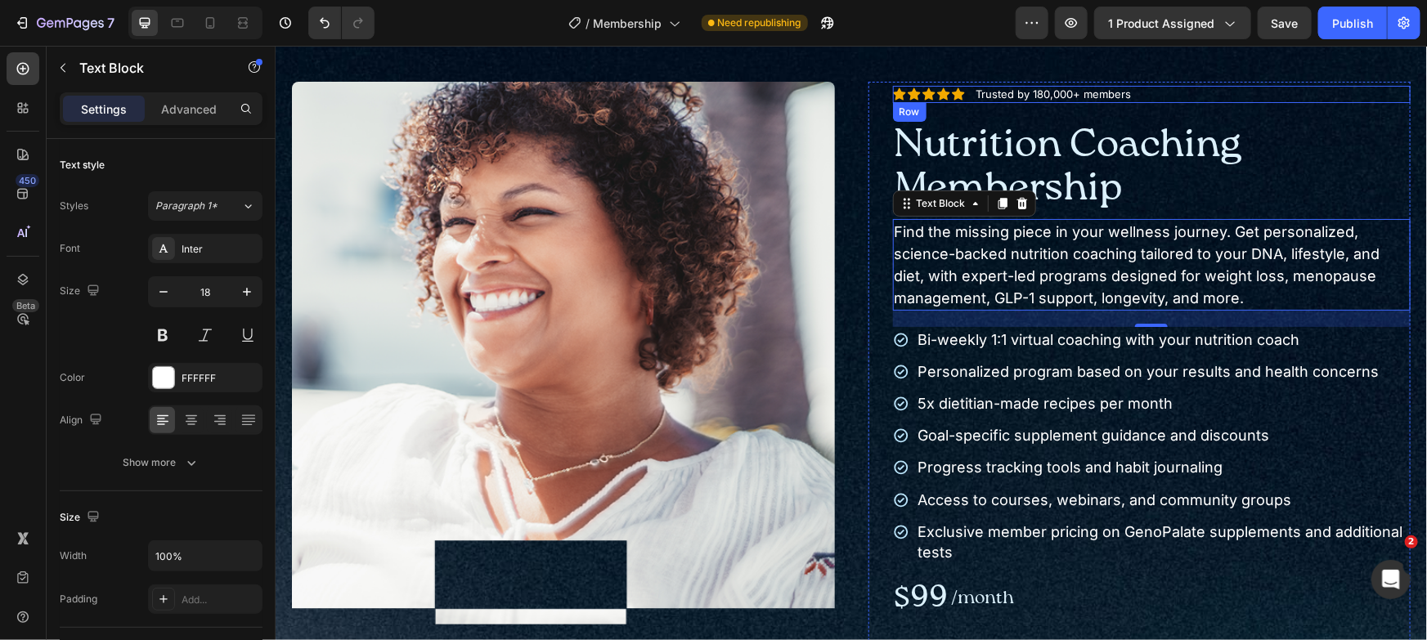
click at [1247, 85] on div "Icon Icon Icon Icon Icon Icon List Trusted by 180,000+ members Text Block Row" at bounding box center [1151, 93] width 518 height 17
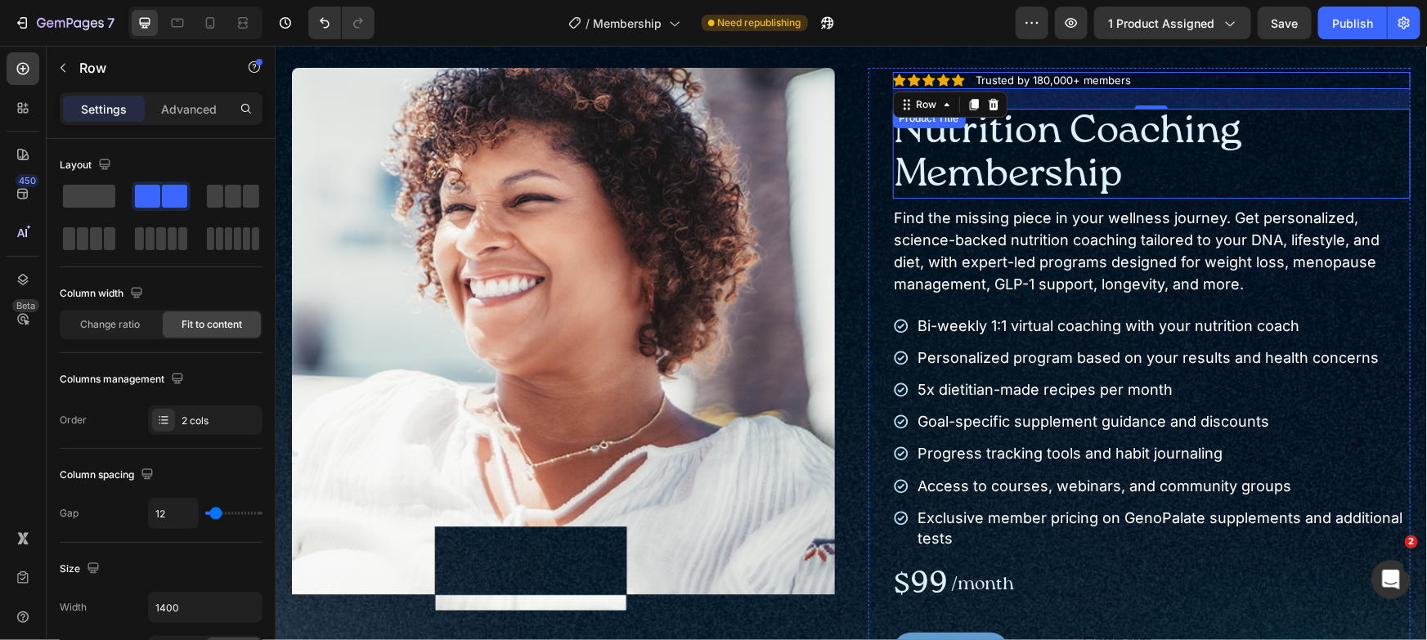
scroll to position [76, 0]
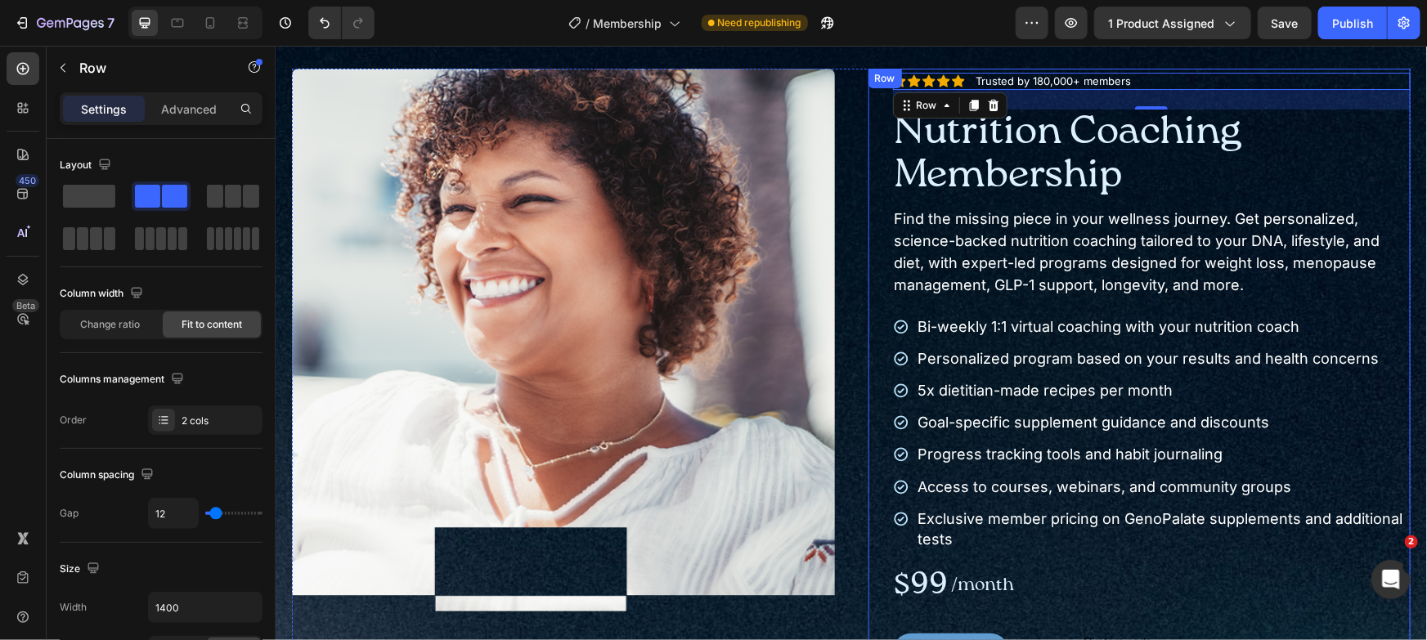
click at [1221, 69] on div "Icon Icon Icon Icon Icon Icon List Trusted by 180,000+ members Text Block Row 2…" at bounding box center [1151, 399] width 518 height 662
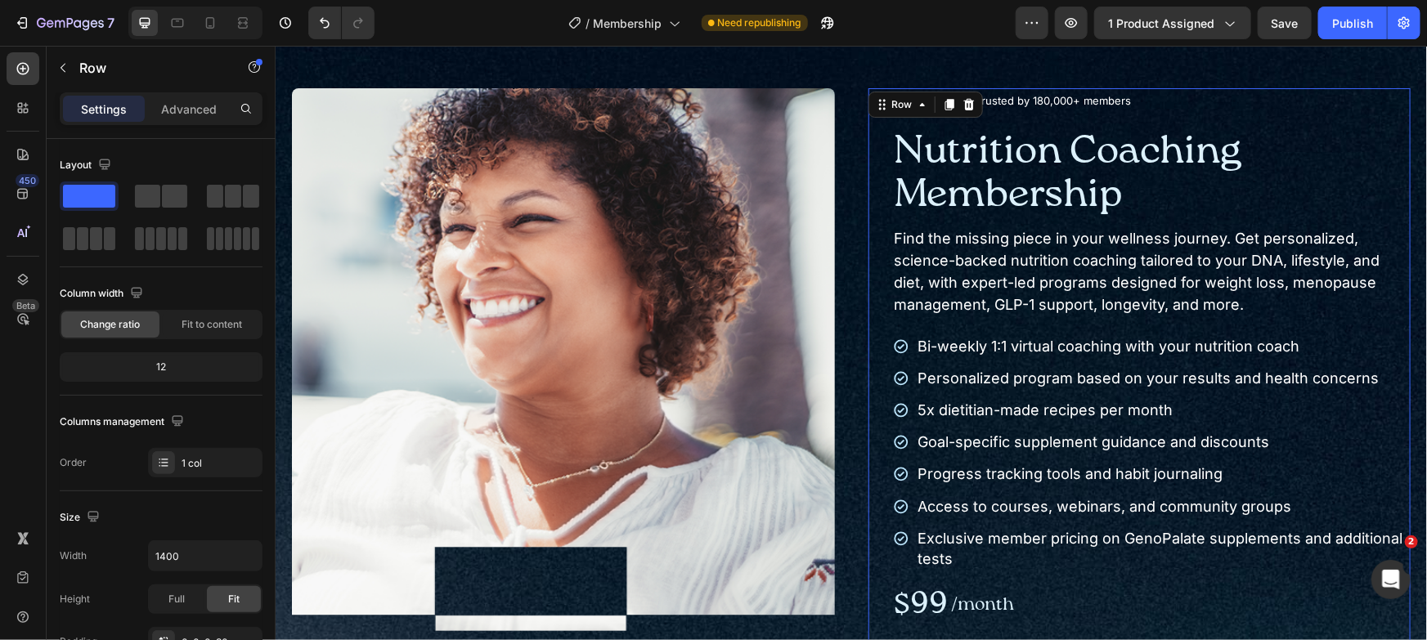
scroll to position [34, 0]
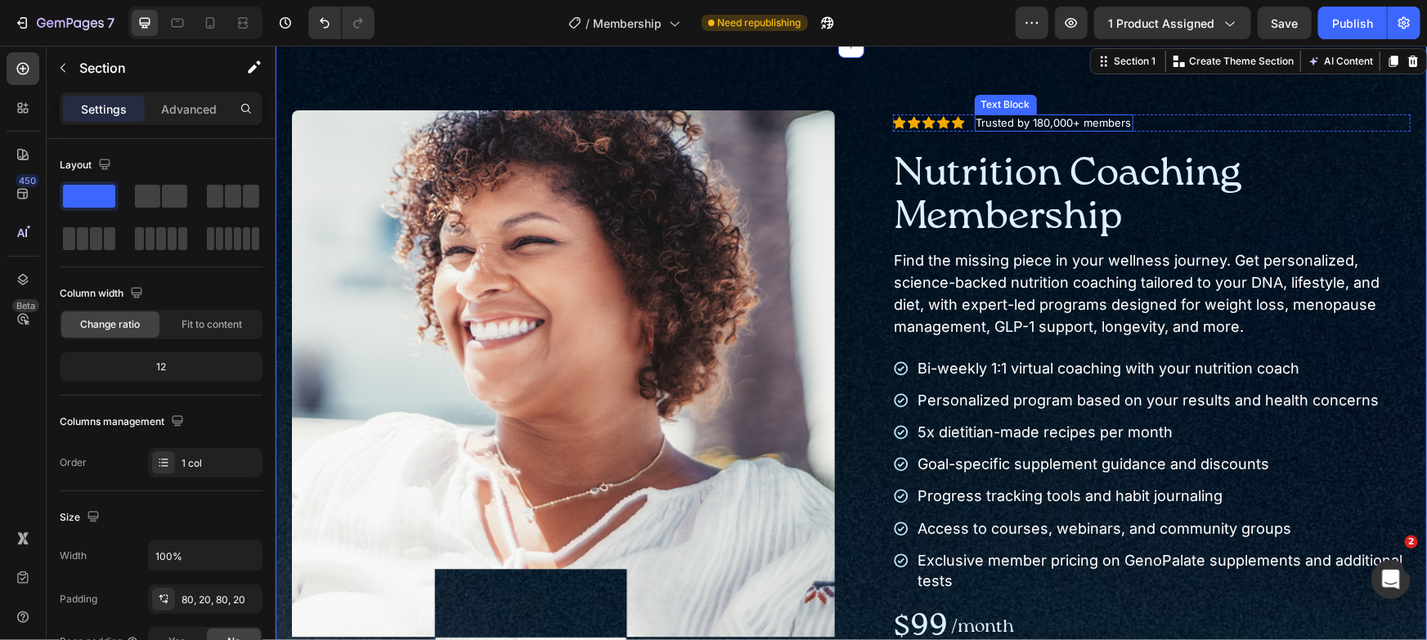
click at [1057, 122] on p "Trusted by 180,000+ members" at bounding box center [1053, 122] width 155 height 14
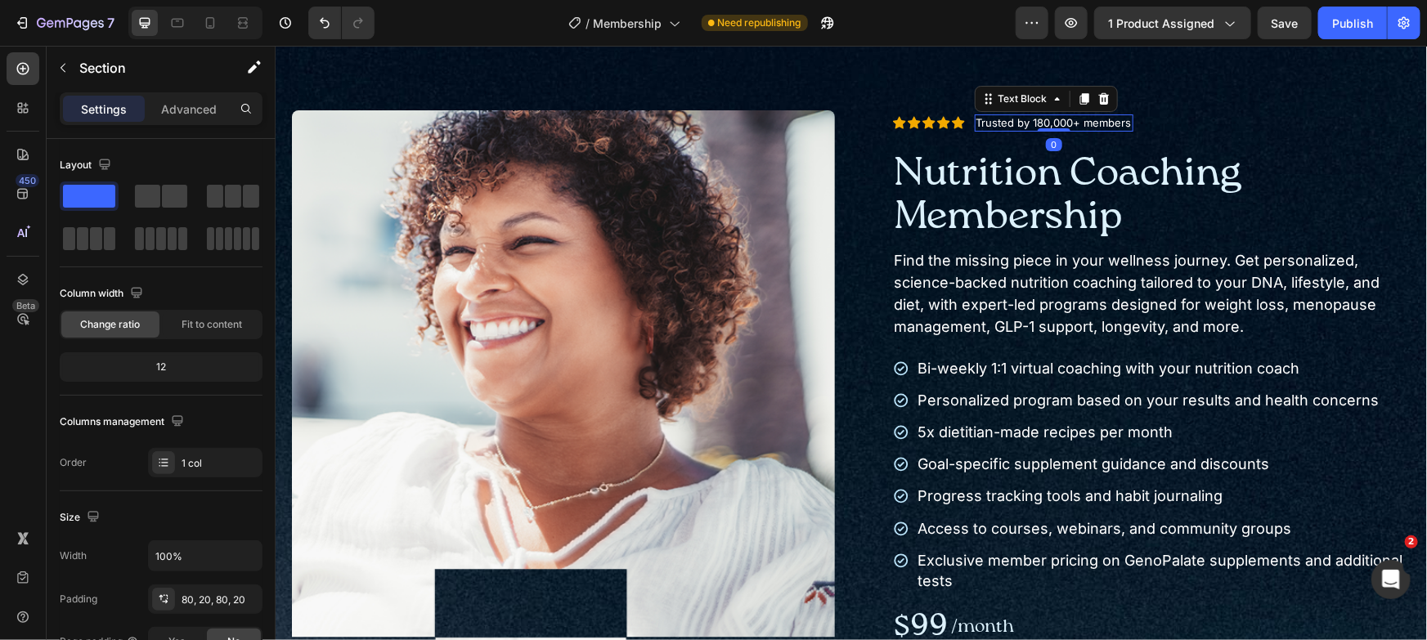
click at [1057, 122] on p "Trusted by 180,000+ members" at bounding box center [1053, 122] width 155 height 14
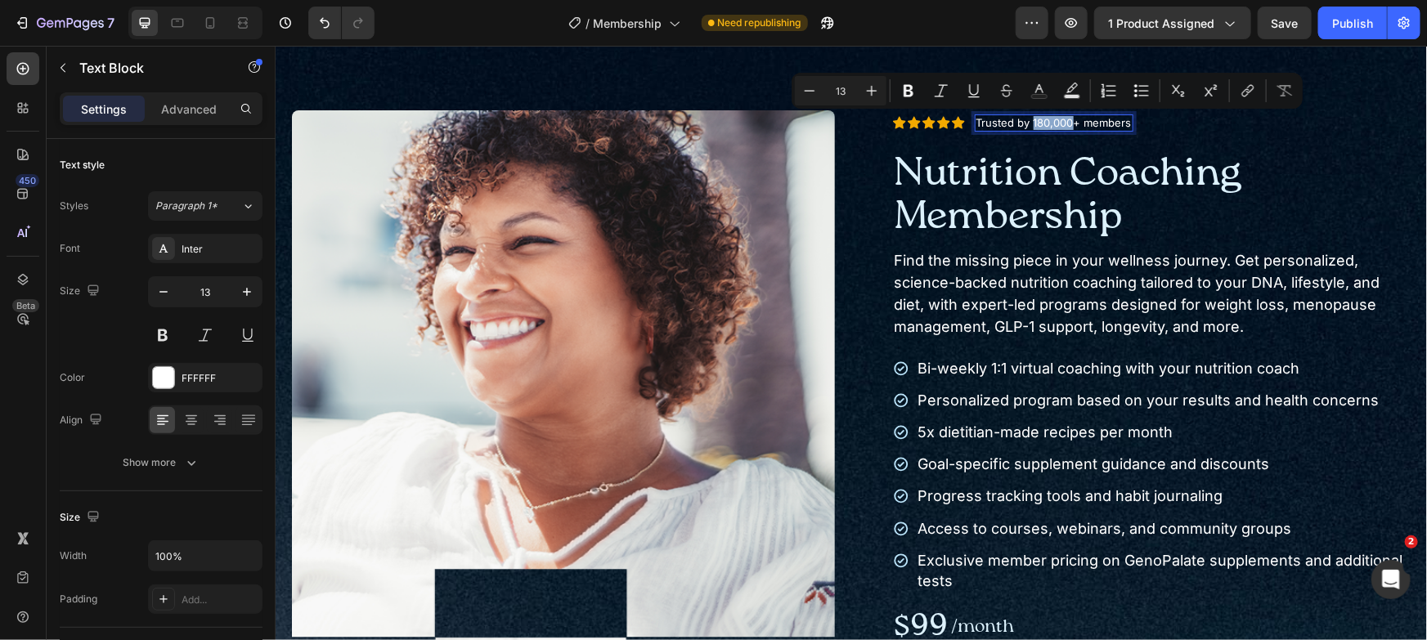
click at [1032, 122] on p "Trusted by 180,000+ members" at bounding box center [1053, 122] width 155 height 14
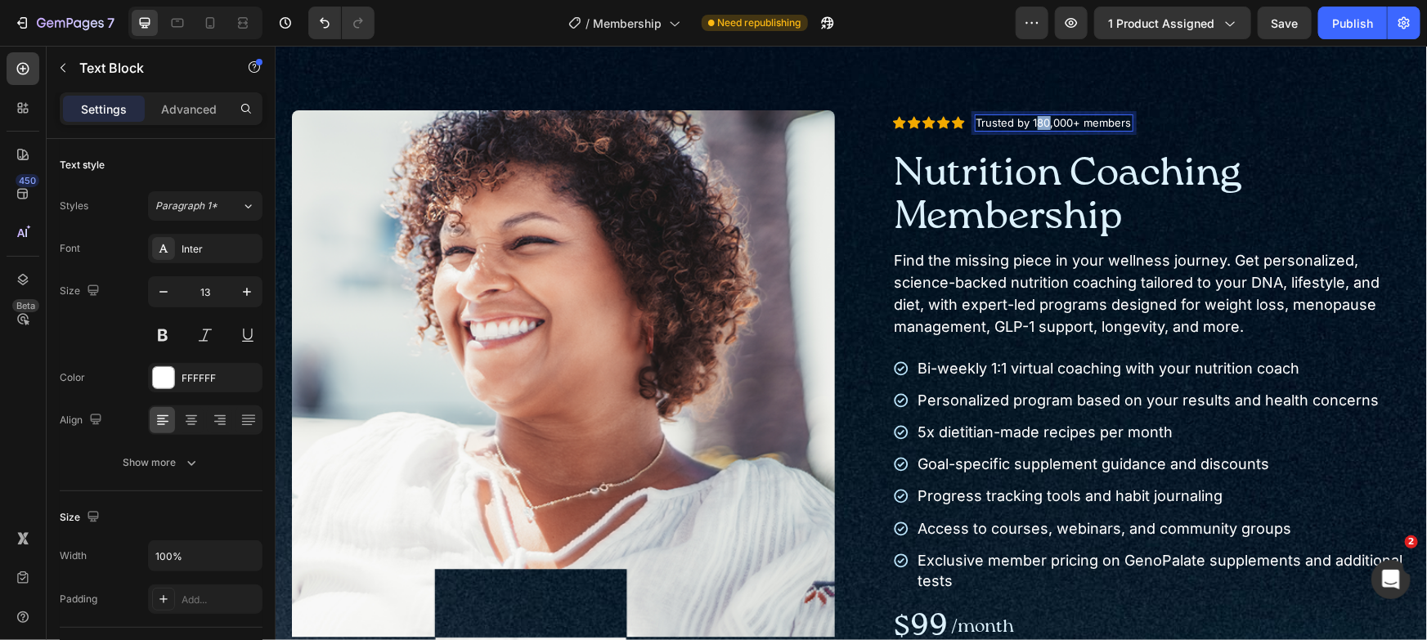
drag, startPoint x: 1032, startPoint y: 122, endPoint x: 1041, endPoint y: 123, distance: 9.0
click at [1041, 123] on p "Trusted by 180,000+ members" at bounding box center [1053, 122] width 155 height 14
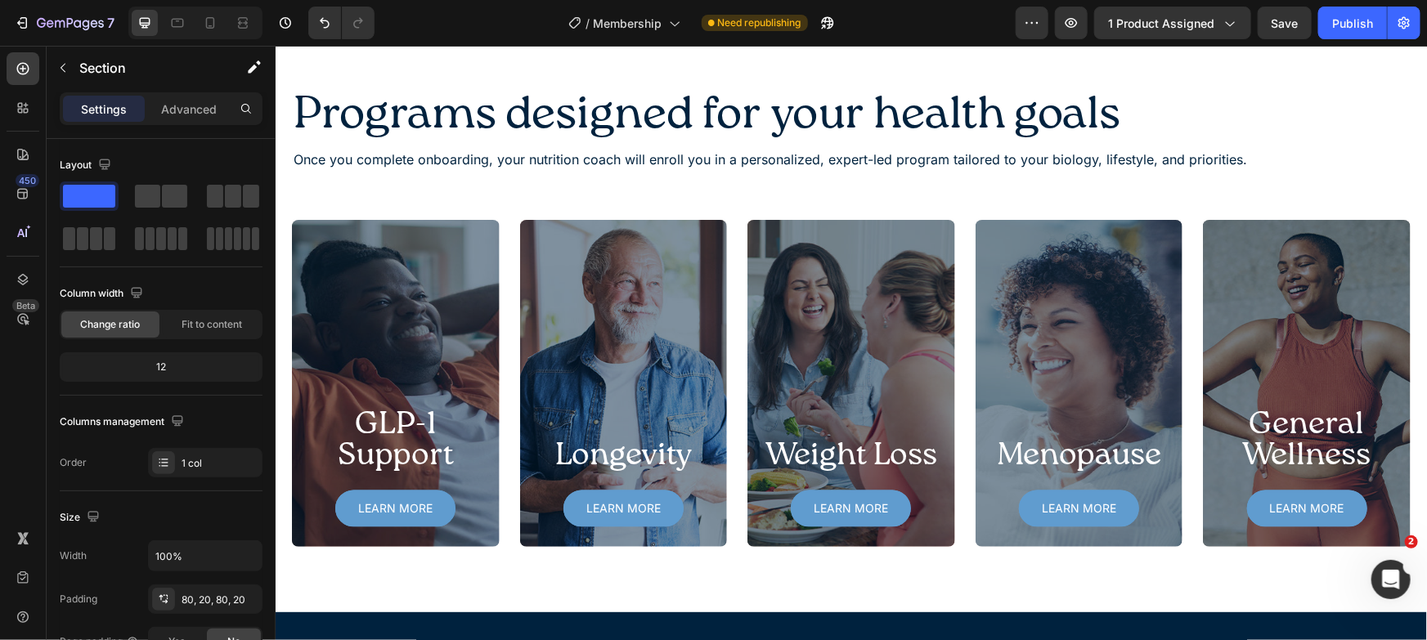
scroll to position [2620, 0]
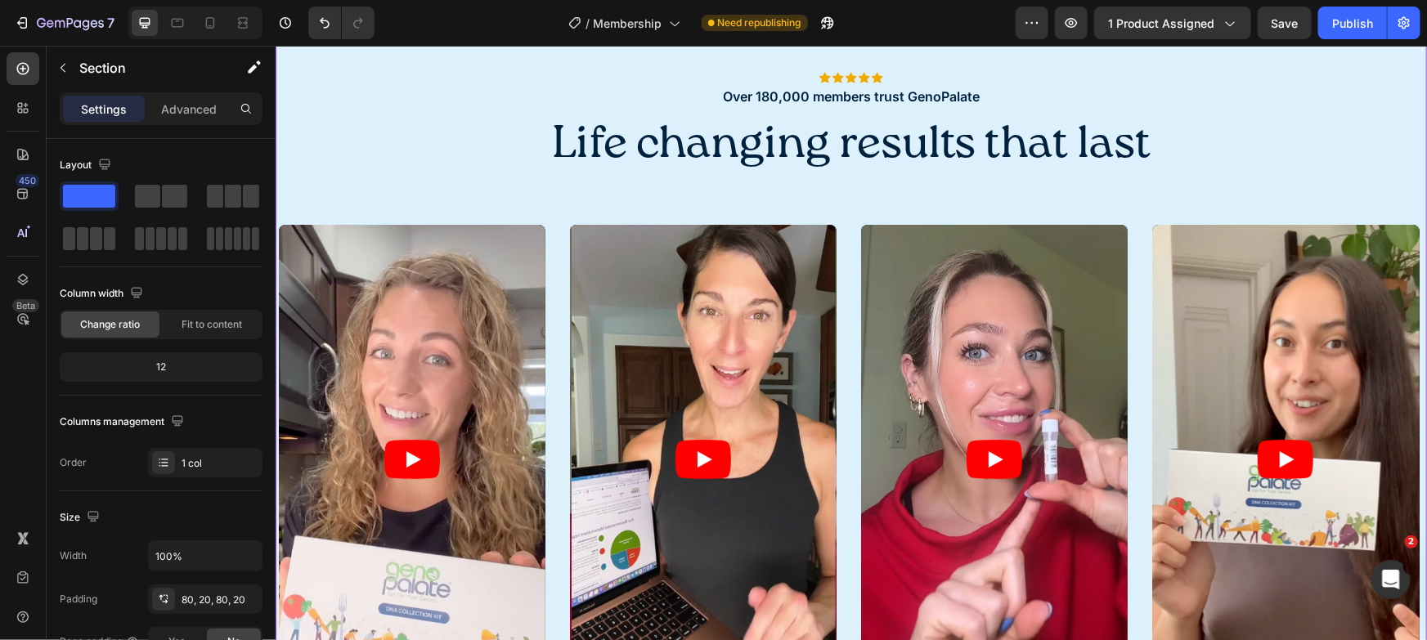
click at [1027, 92] on p "Over 180,000 members trust GenoPalate" at bounding box center [850, 96] width 1148 height 17
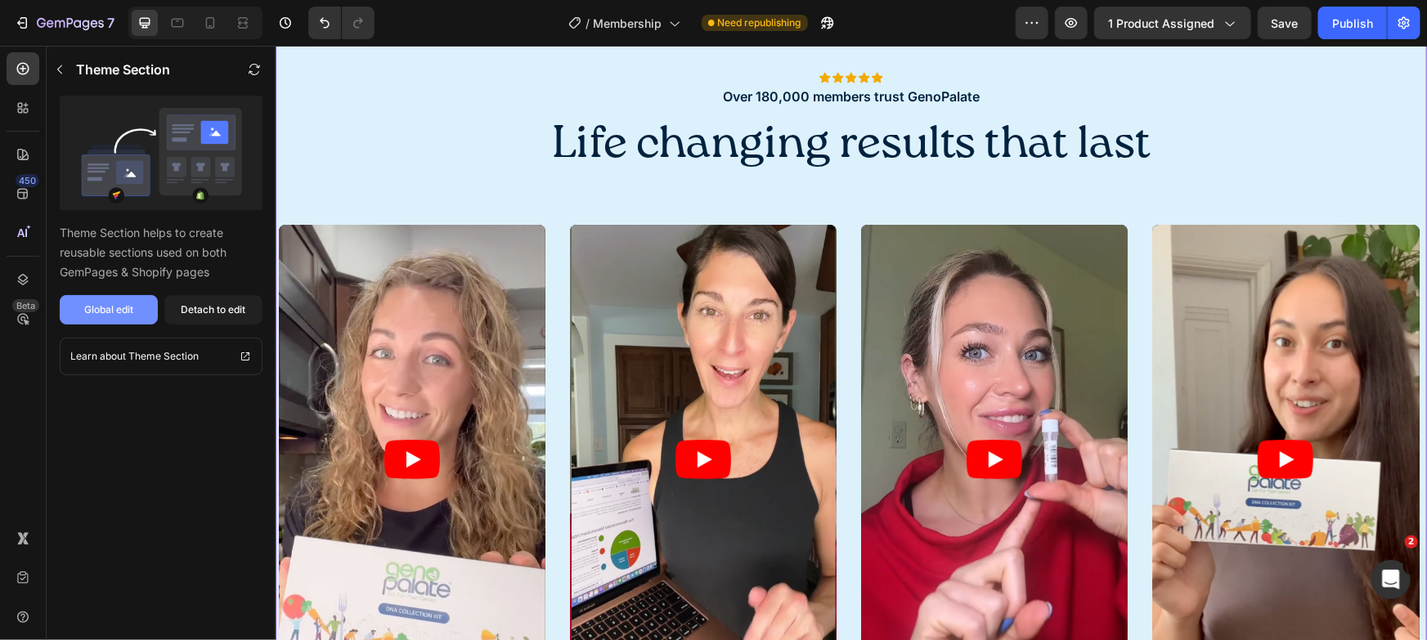
click at [135, 303] on button "Global edit" at bounding box center [109, 309] width 98 height 29
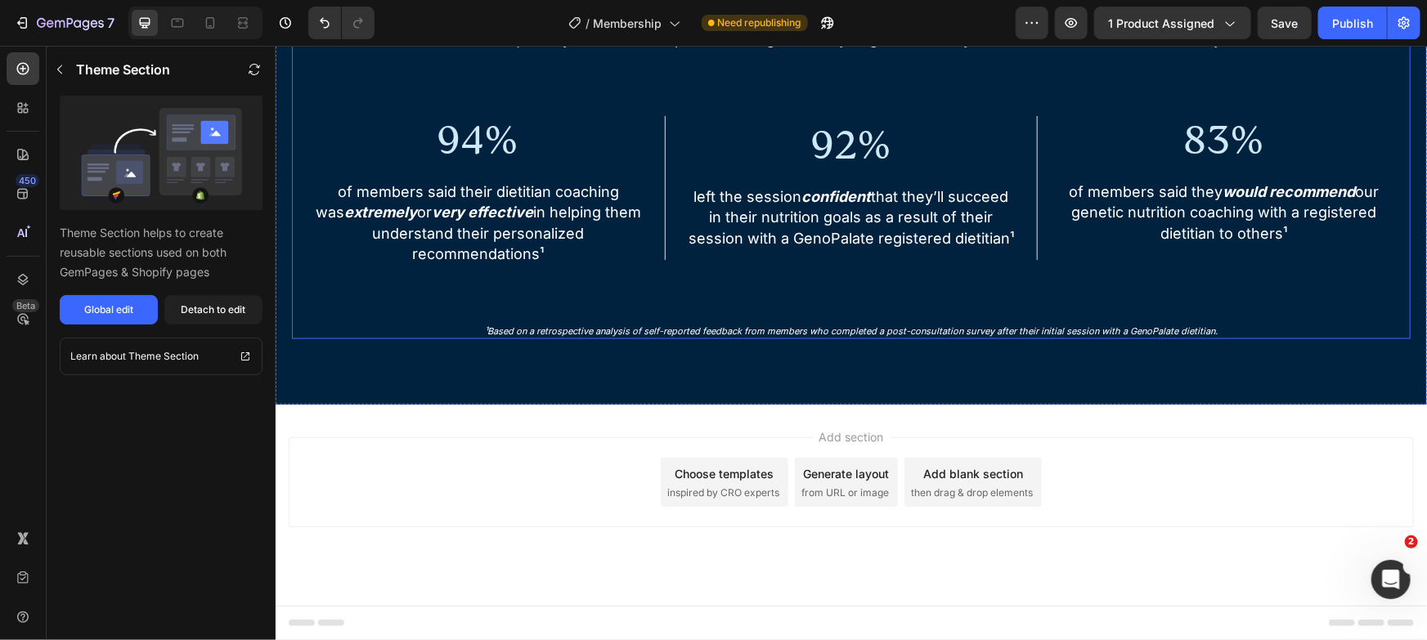
scroll to position [4040, 0]
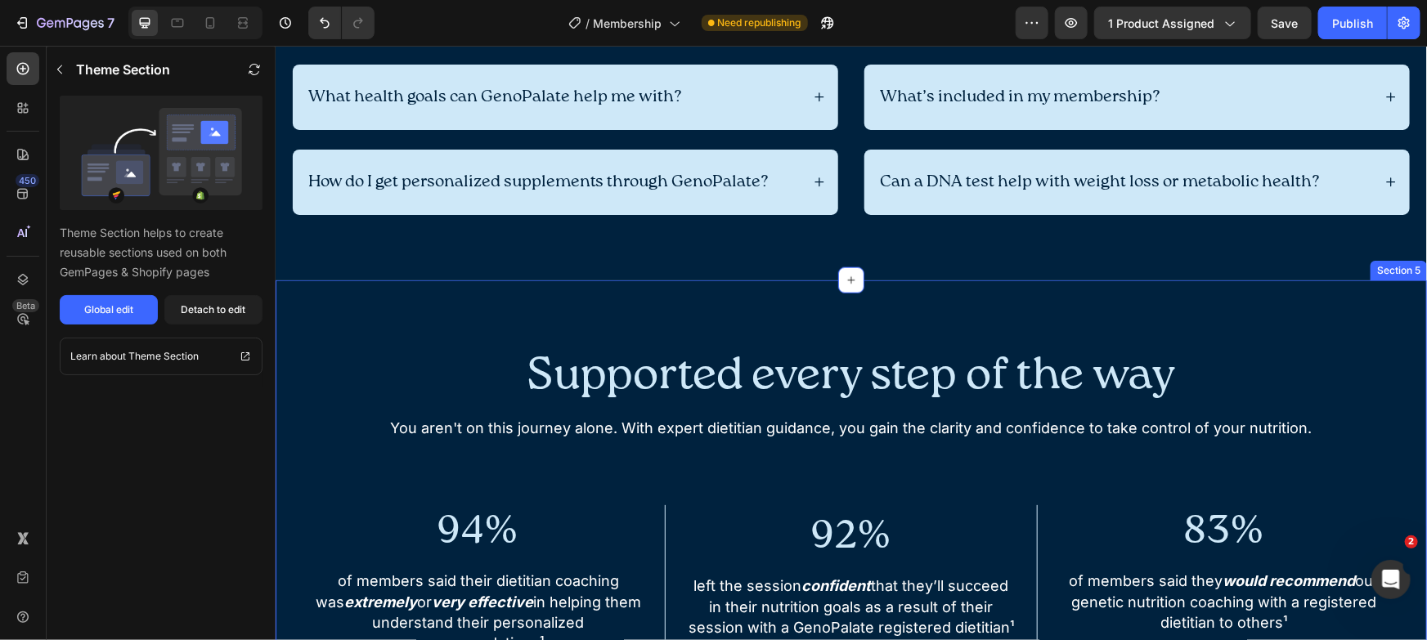
click at [380, 297] on div "Supported every step of the way Heading You aren't on this journey alone. With …" at bounding box center [850, 537] width 1151 height 514
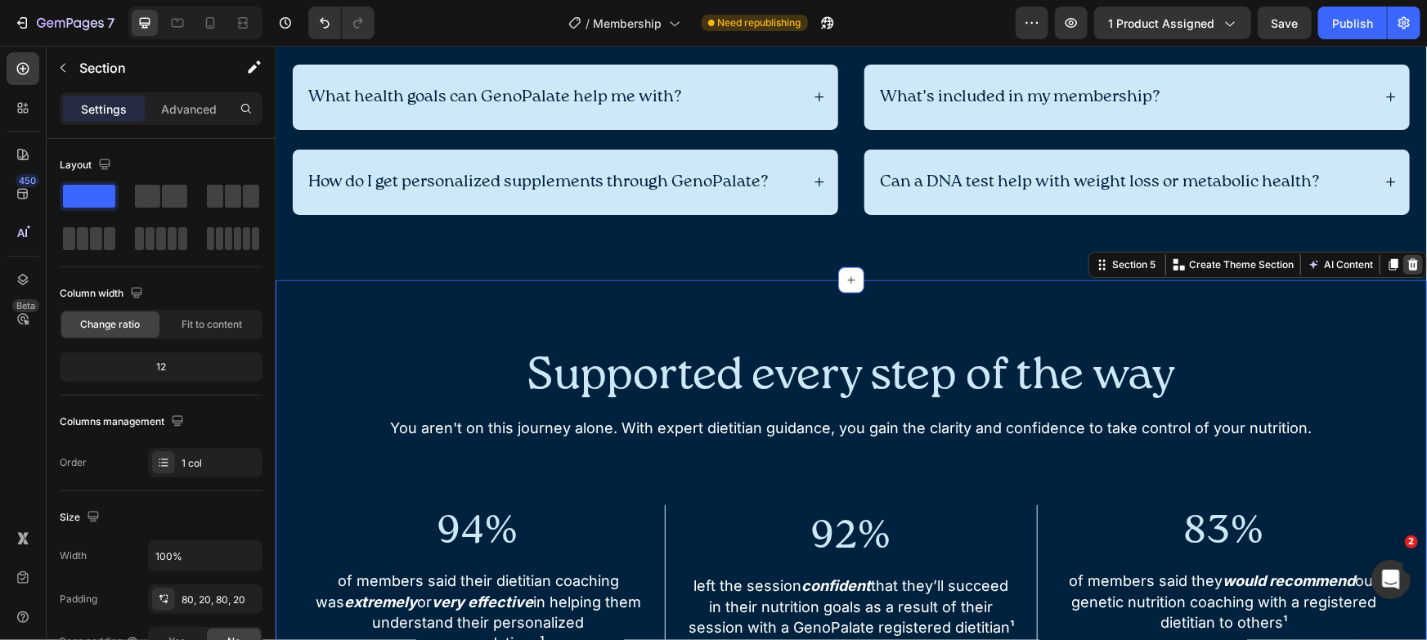
click at [1406, 258] on icon at bounding box center [1412, 264] width 13 height 13
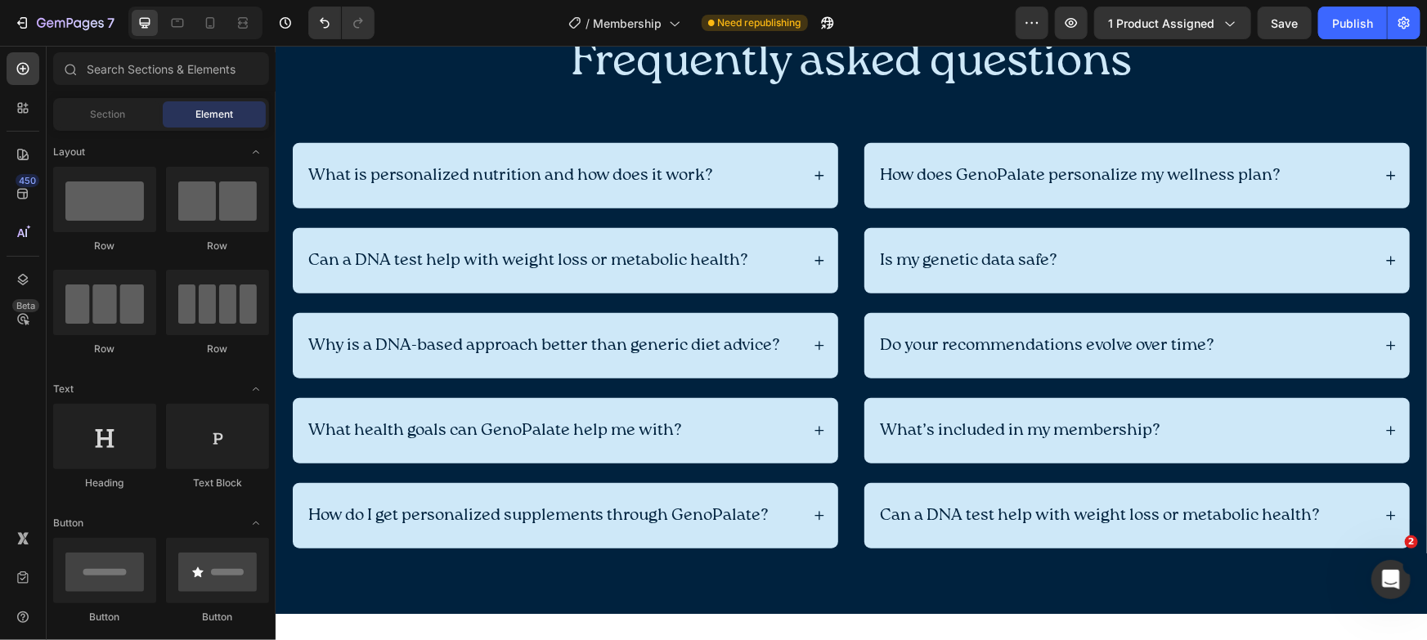
scroll to position [3915, 0]
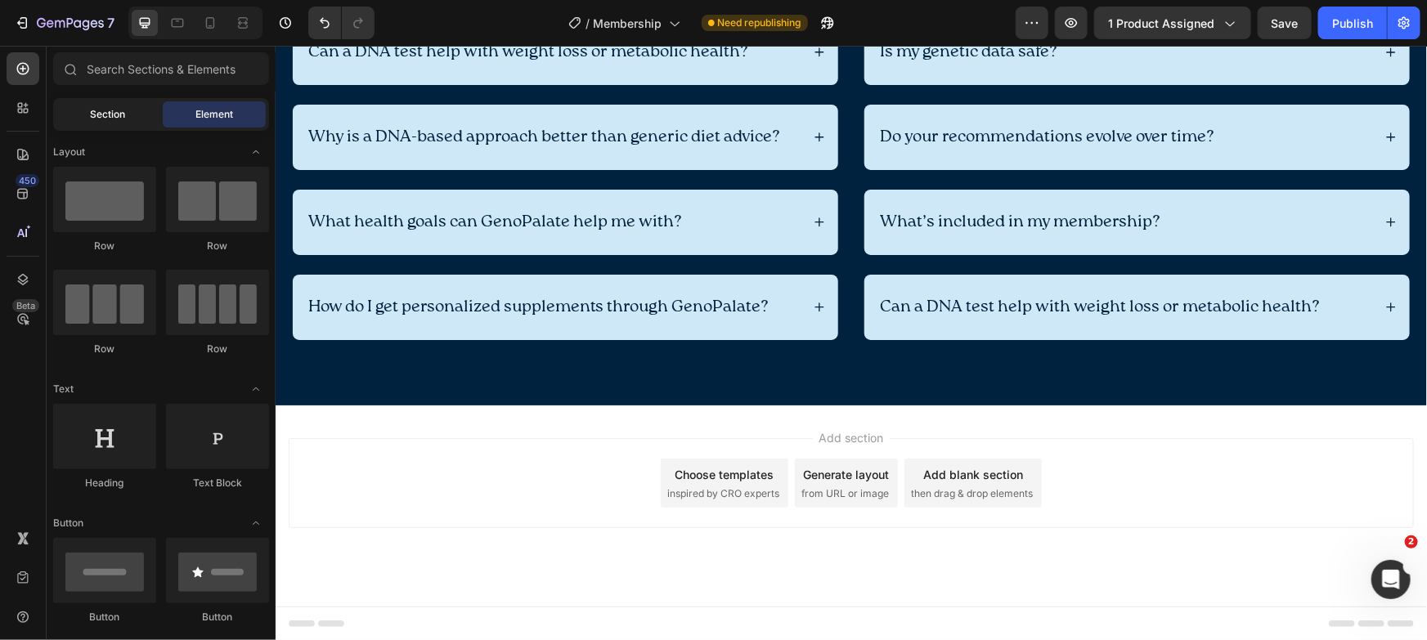
click at [125, 112] on span "Section" at bounding box center [108, 114] width 35 height 15
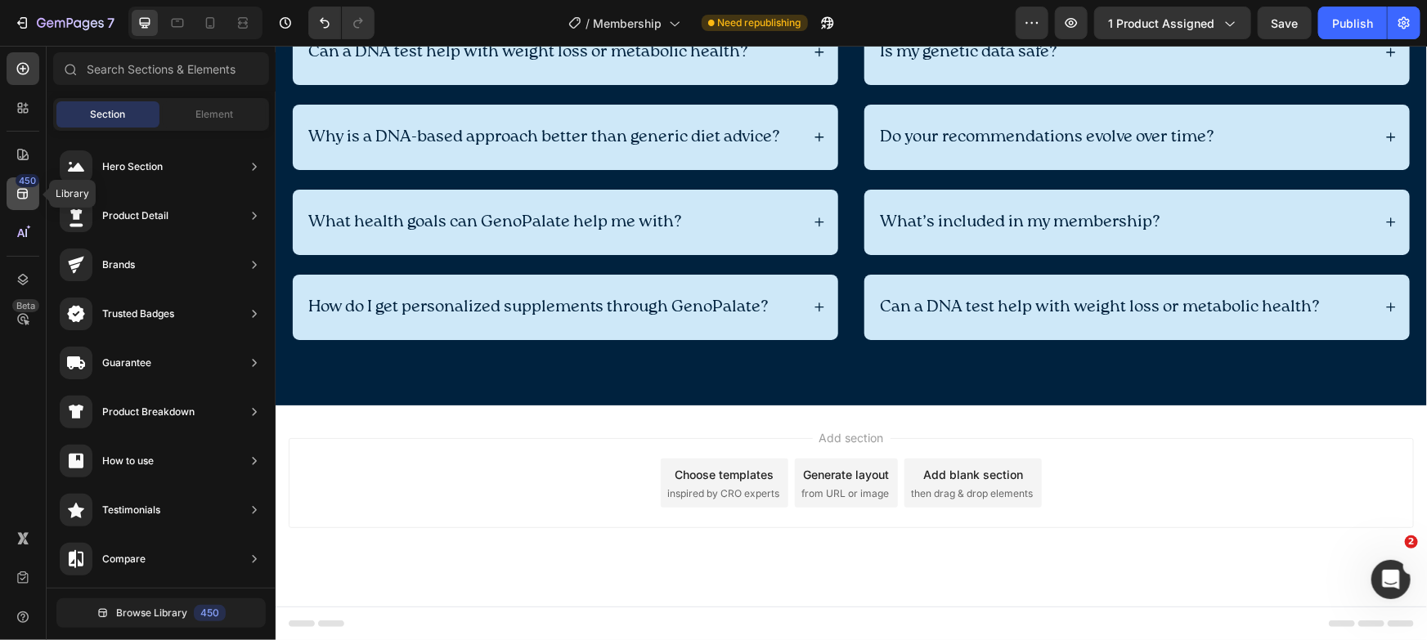
click at [20, 191] on icon at bounding box center [23, 194] width 16 height 16
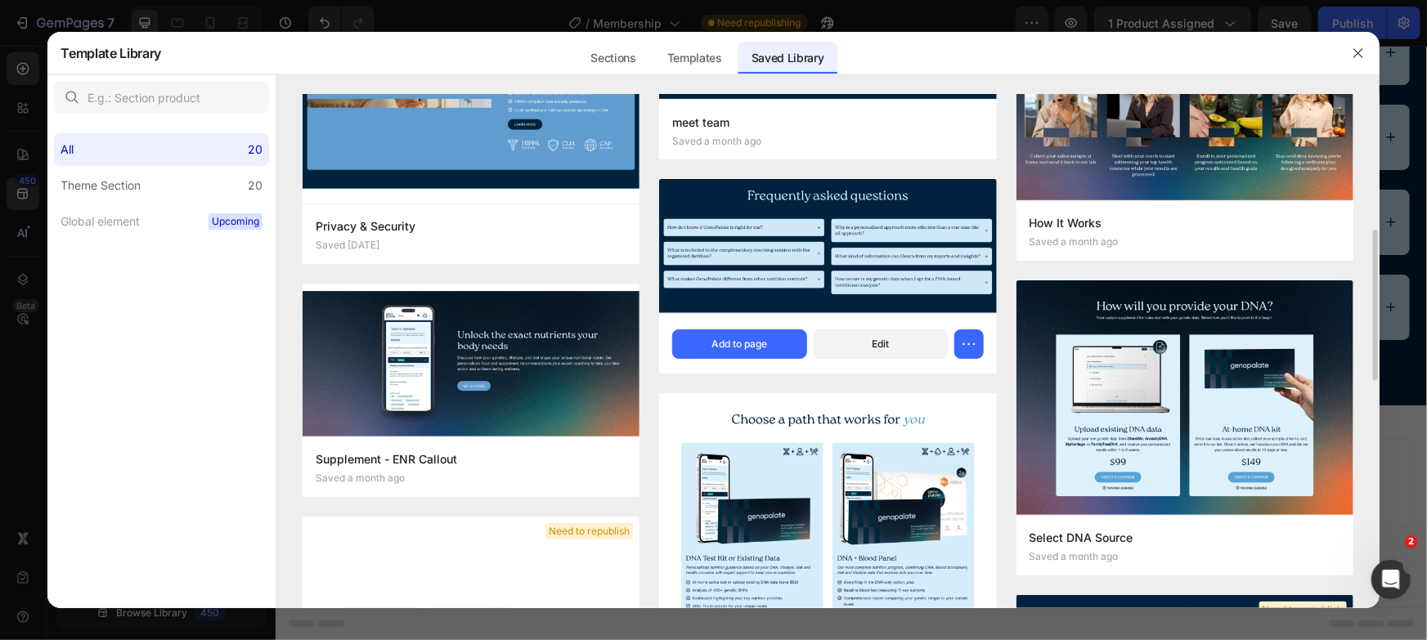
scroll to position [638, 0]
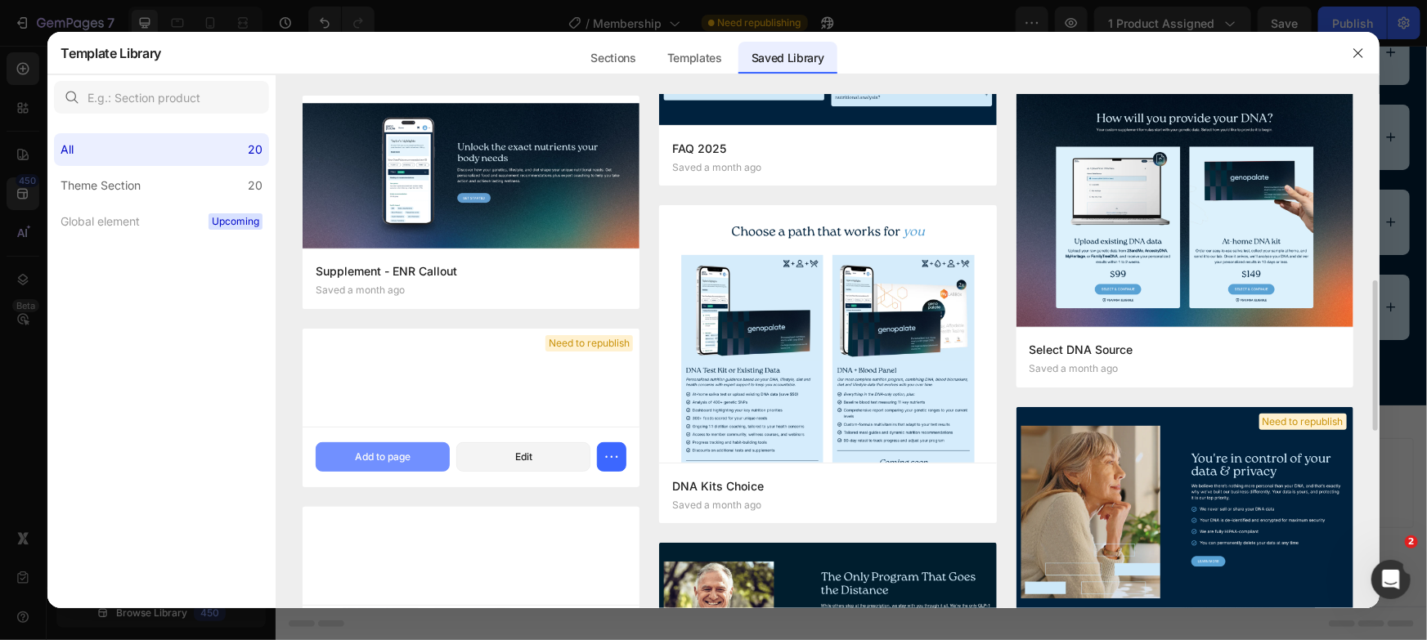
click at [412, 455] on button "Add to page" at bounding box center [383, 456] width 134 height 29
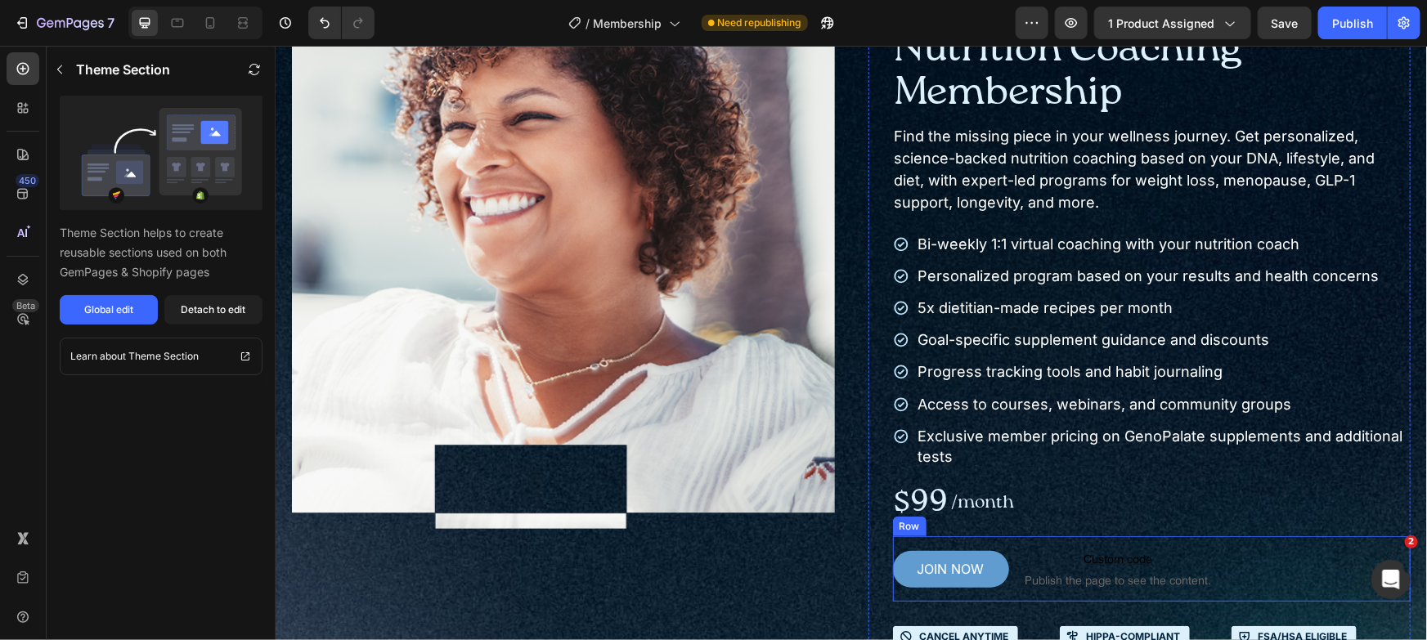
scroll to position [188, 0]
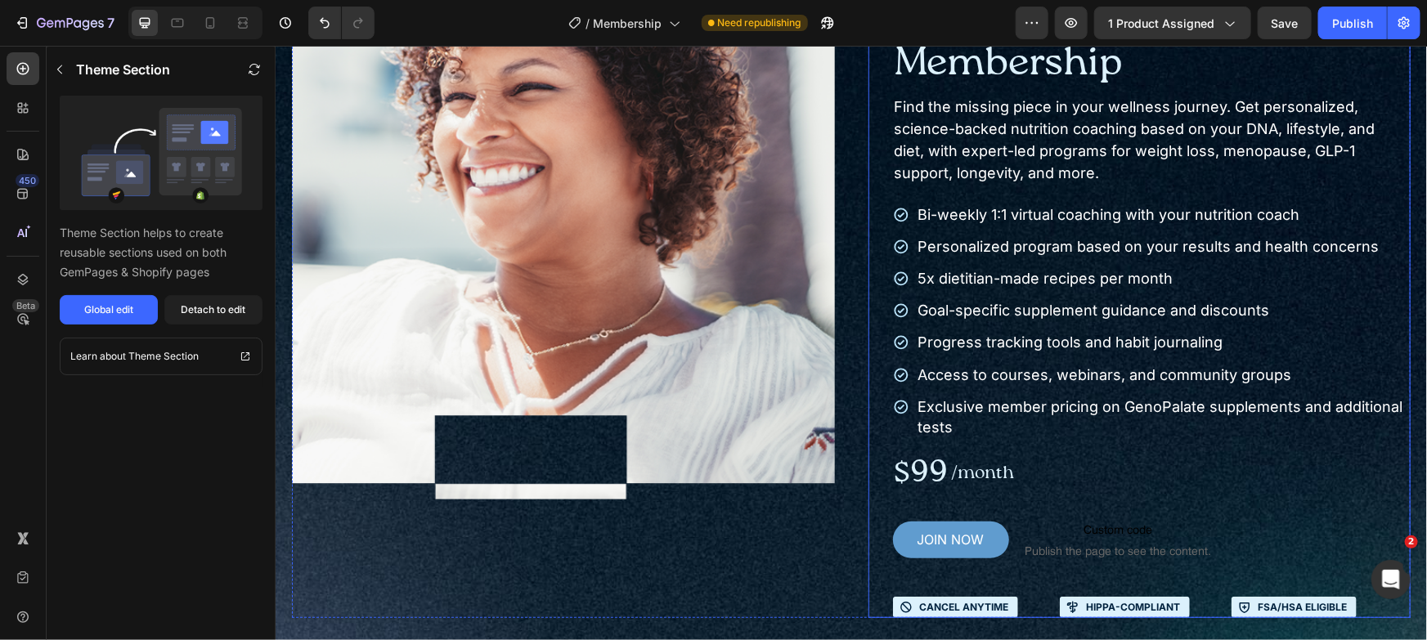
click at [1231, 442] on div "Icon Icon Icon Icon Icon Icon List Trusted by 175,000+ members Text Block Row N…" at bounding box center [1151, 287] width 518 height 662
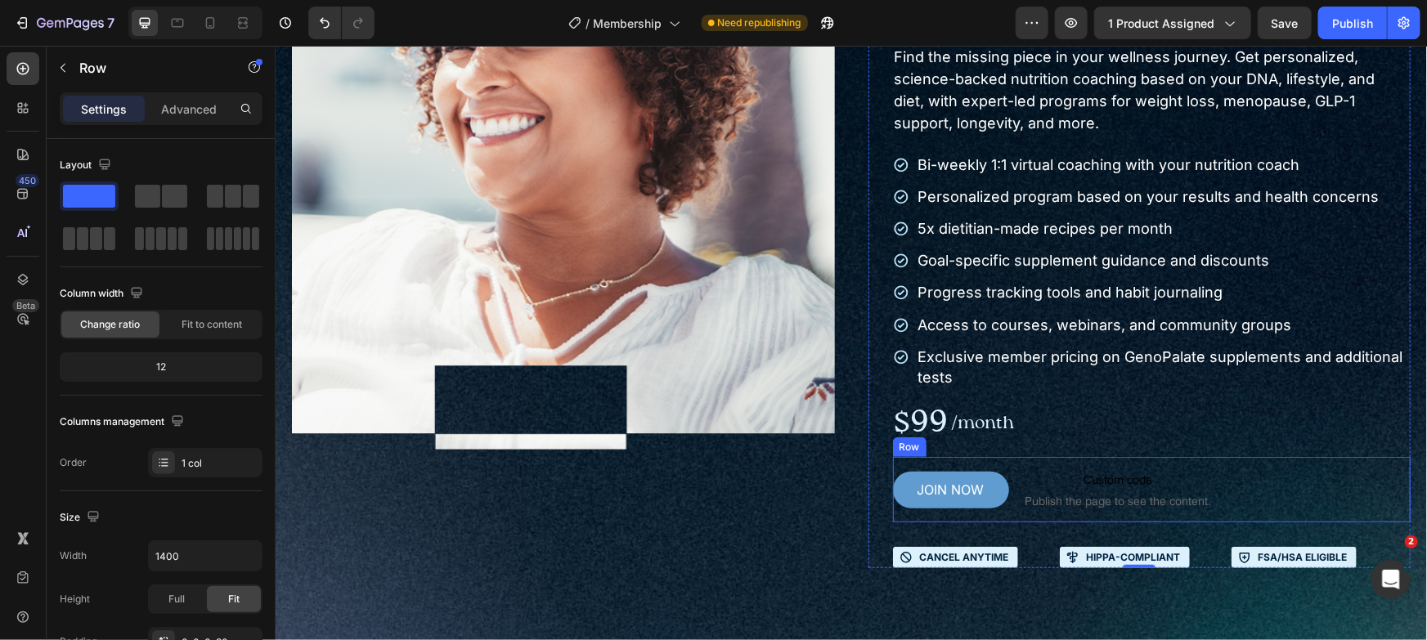
scroll to position [239, 0]
click at [969, 473] on button "JOIN NOW" at bounding box center [950, 488] width 116 height 37
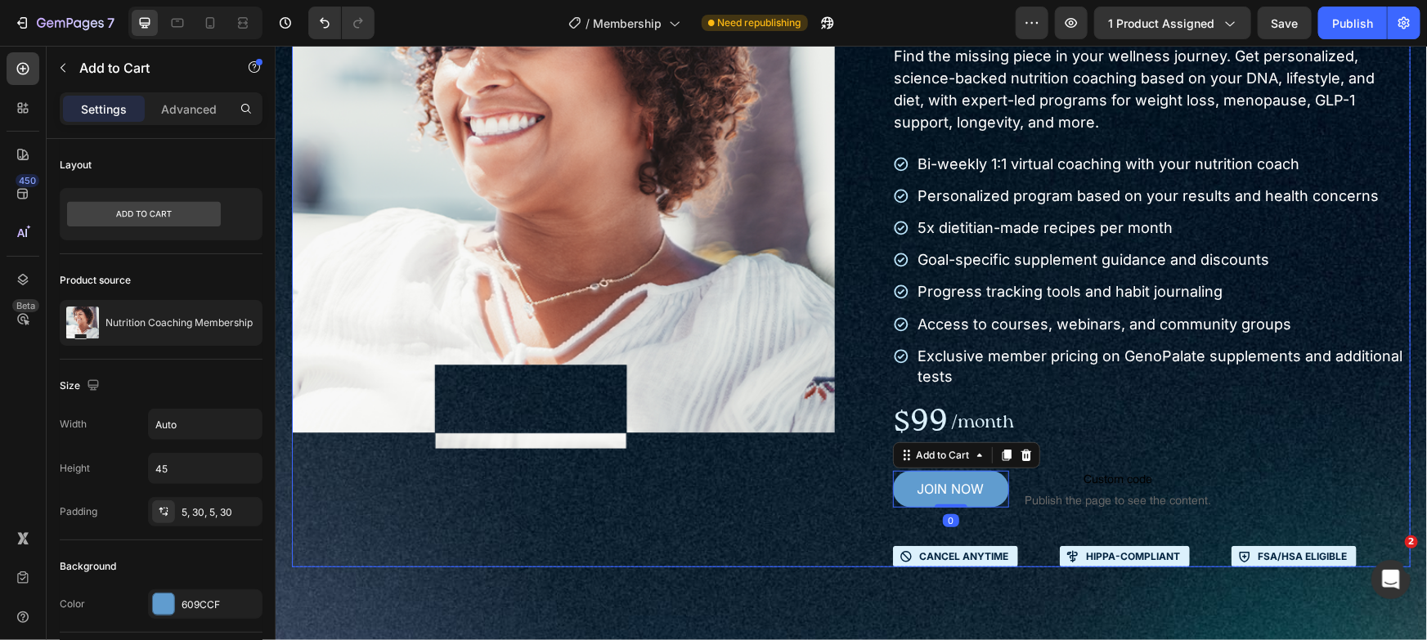
click at [815, 496] on div "Product Images" at bounding box center [562, 236] width 543 height 662
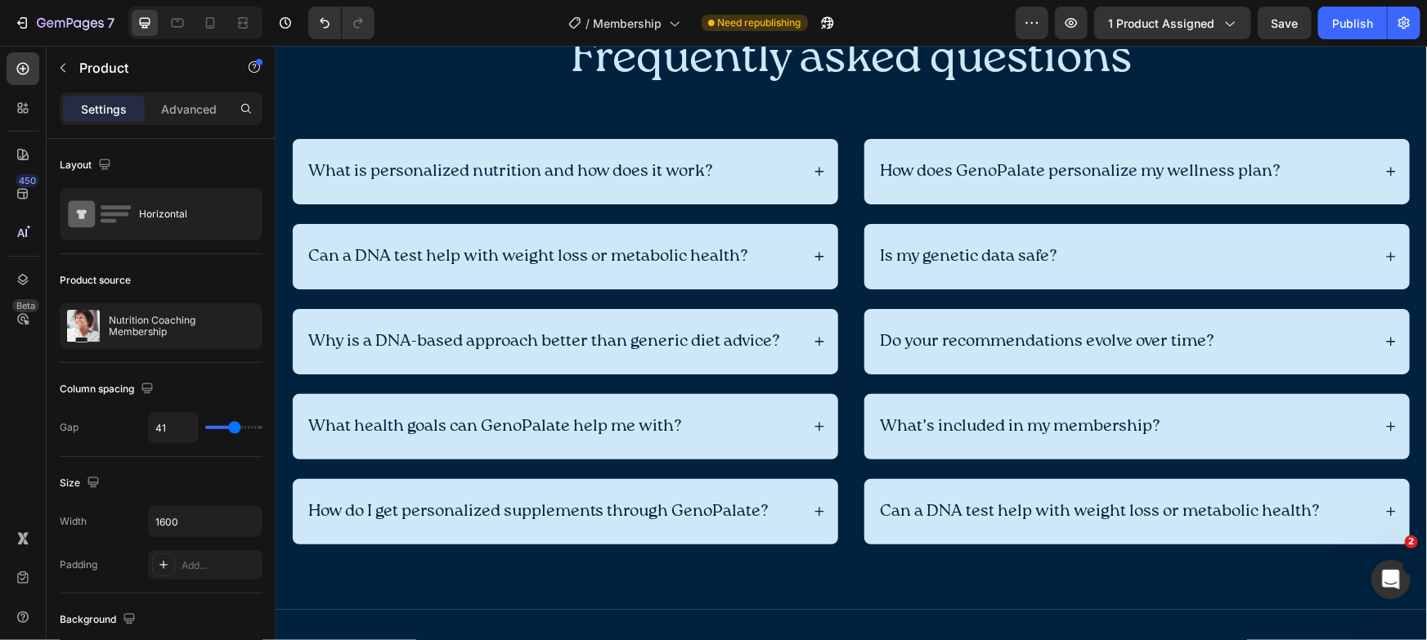
scroll to position [3669, 0]
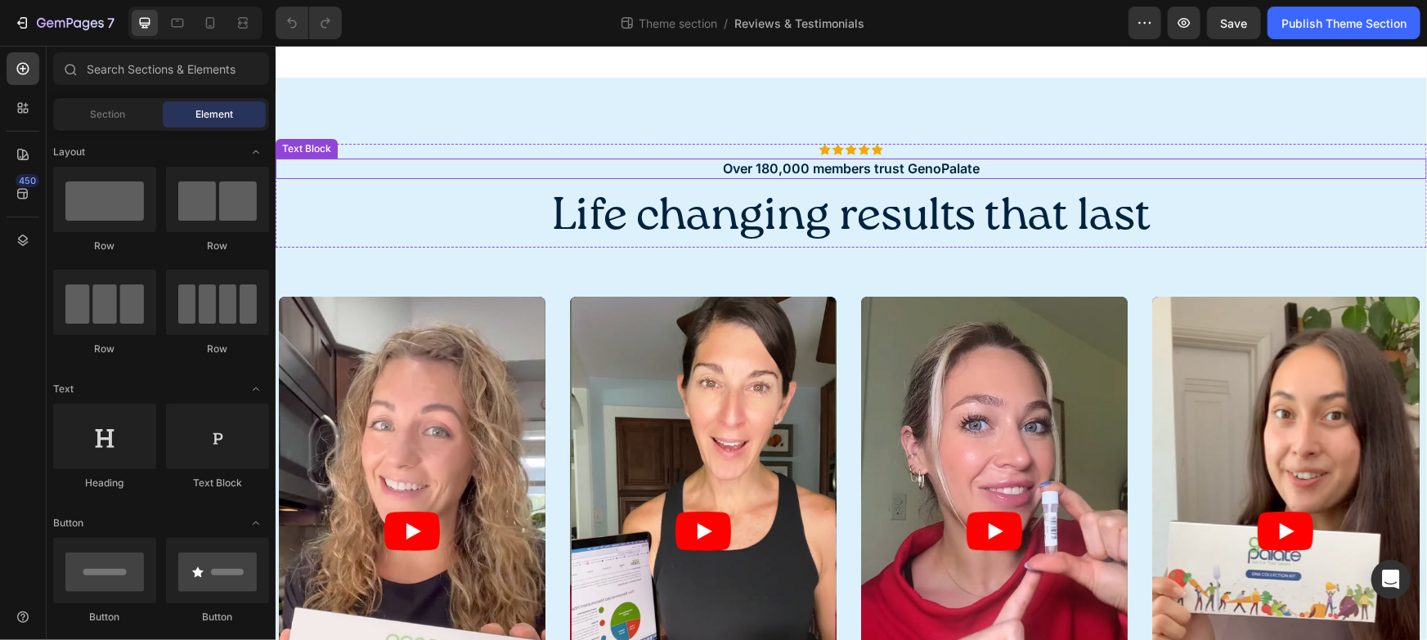
click at [766, 172] on p "Over 180,000 members trust GenoPalate" at bounding box center [850, 167] width 1148 height 17
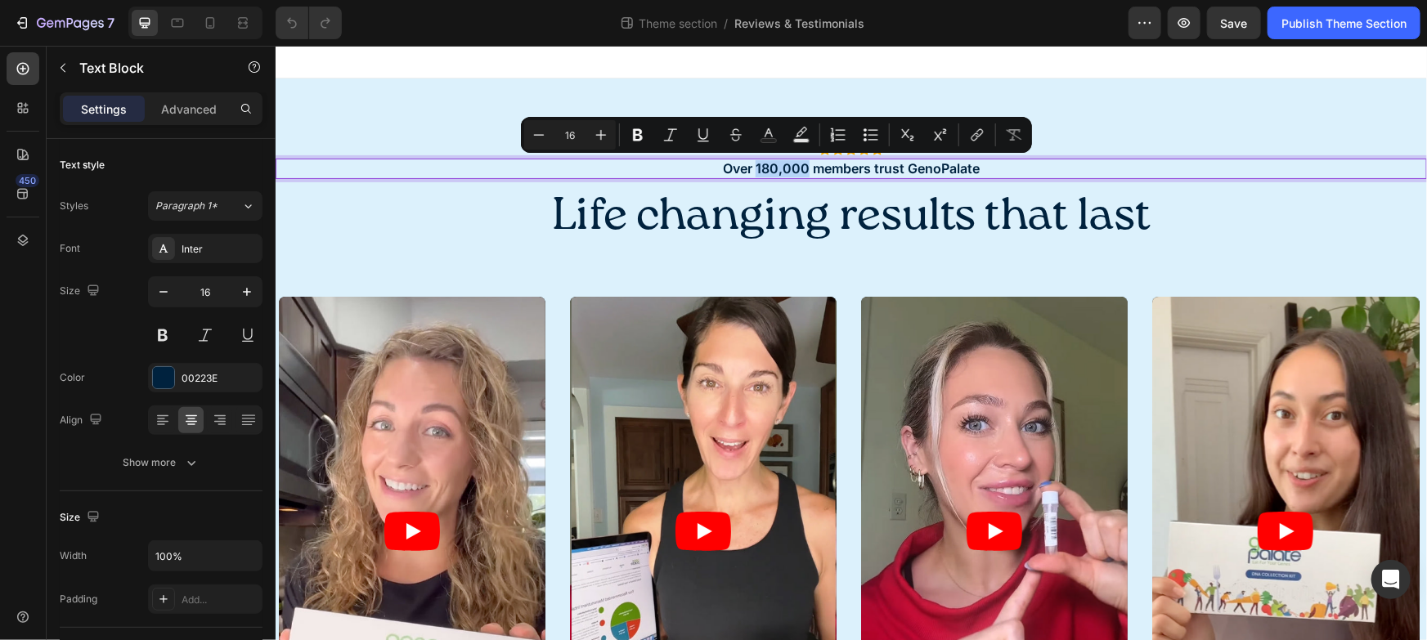
click at [760, 168] on p "Over 180,000 members trust GenoPalate" at bounding box center [850, 167] width 1148 height 17
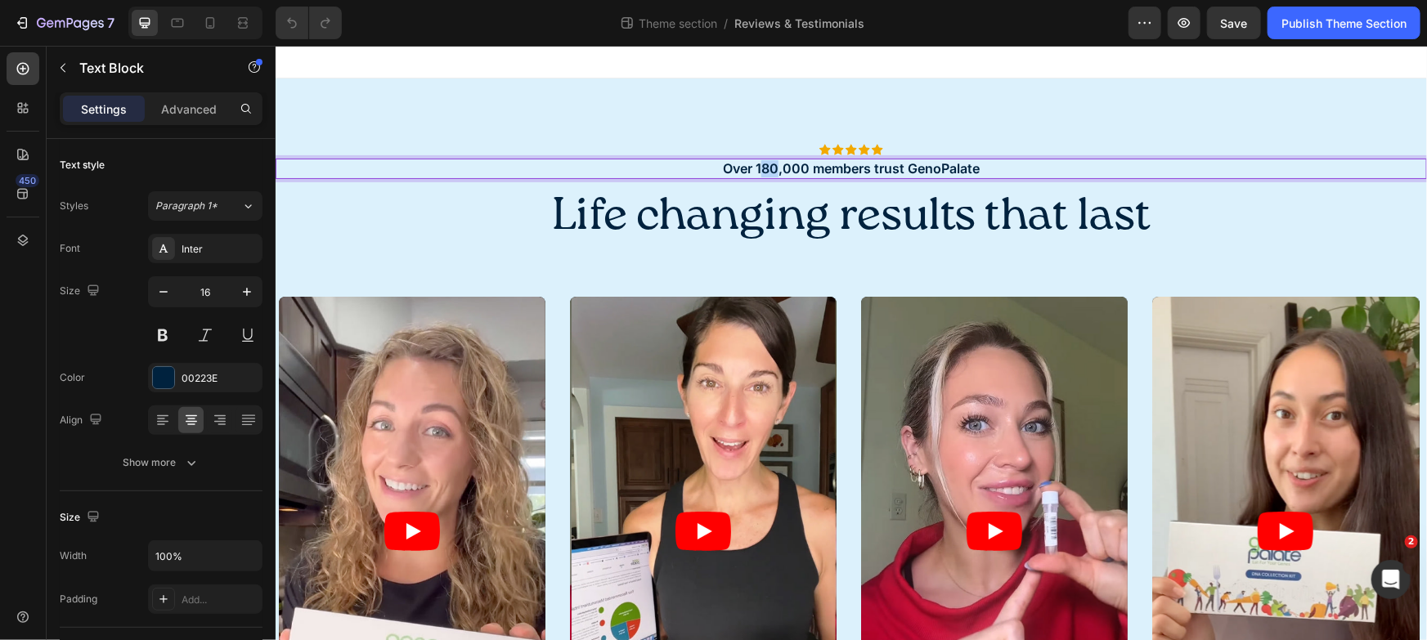
drag, startPoint x: 755, startPoint y: 168, endPoint x: 771, endPoint y: 168, distance: 16.4
click at [771, 168] on p "Over 180,000 members trust GenoPalate" at bounding box center [850, 167] width 1148 height 17
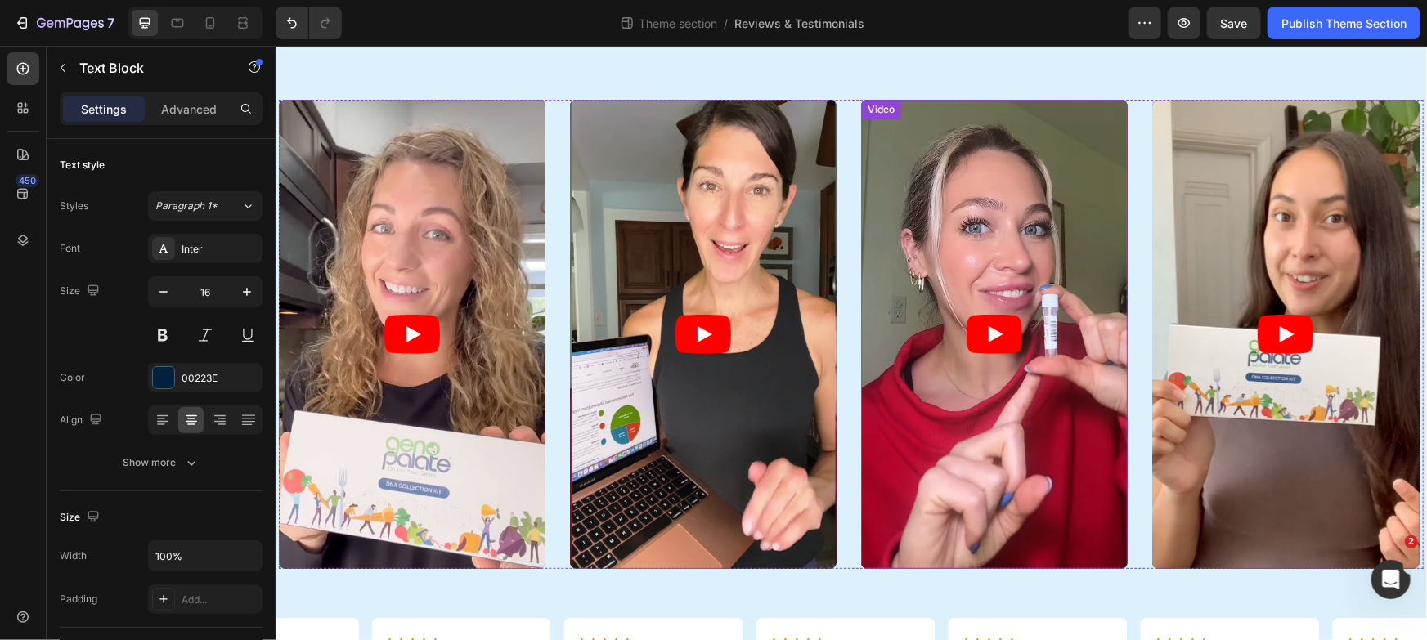
scroll to position [90, 0]
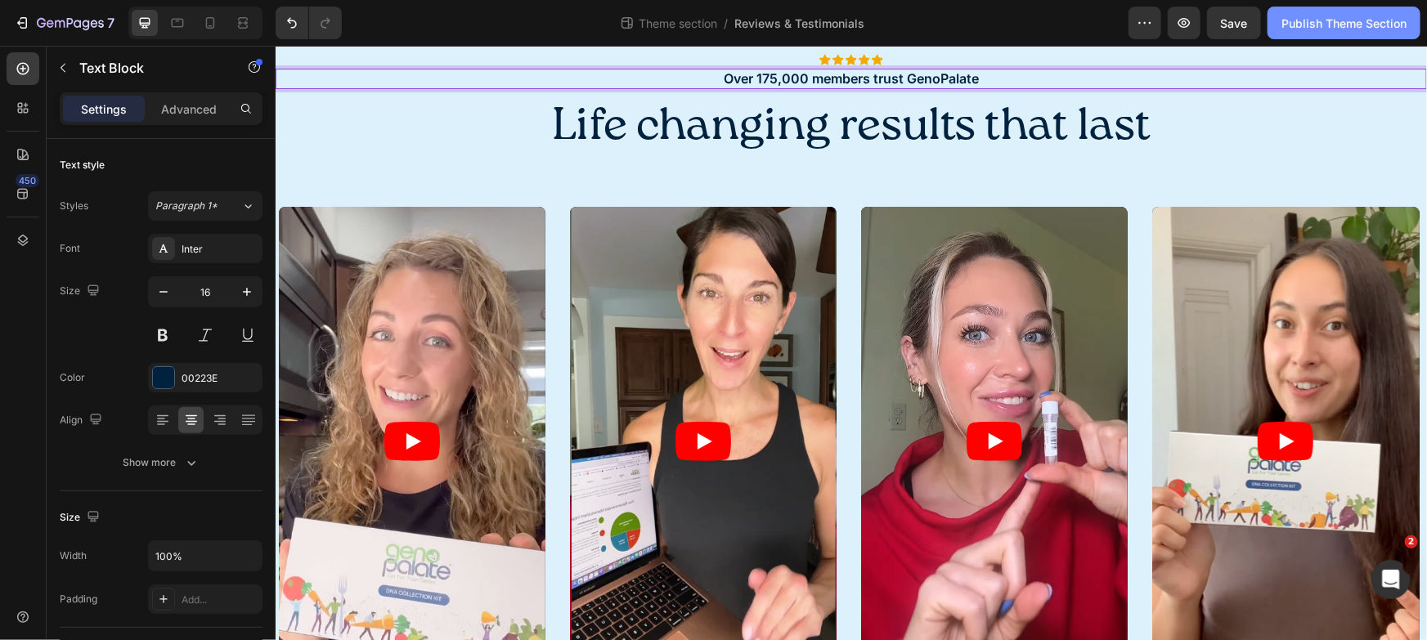
click at [1313, 25] on div "Publish Theme Section" at bounding box center [1343, 23] width 125 height 17
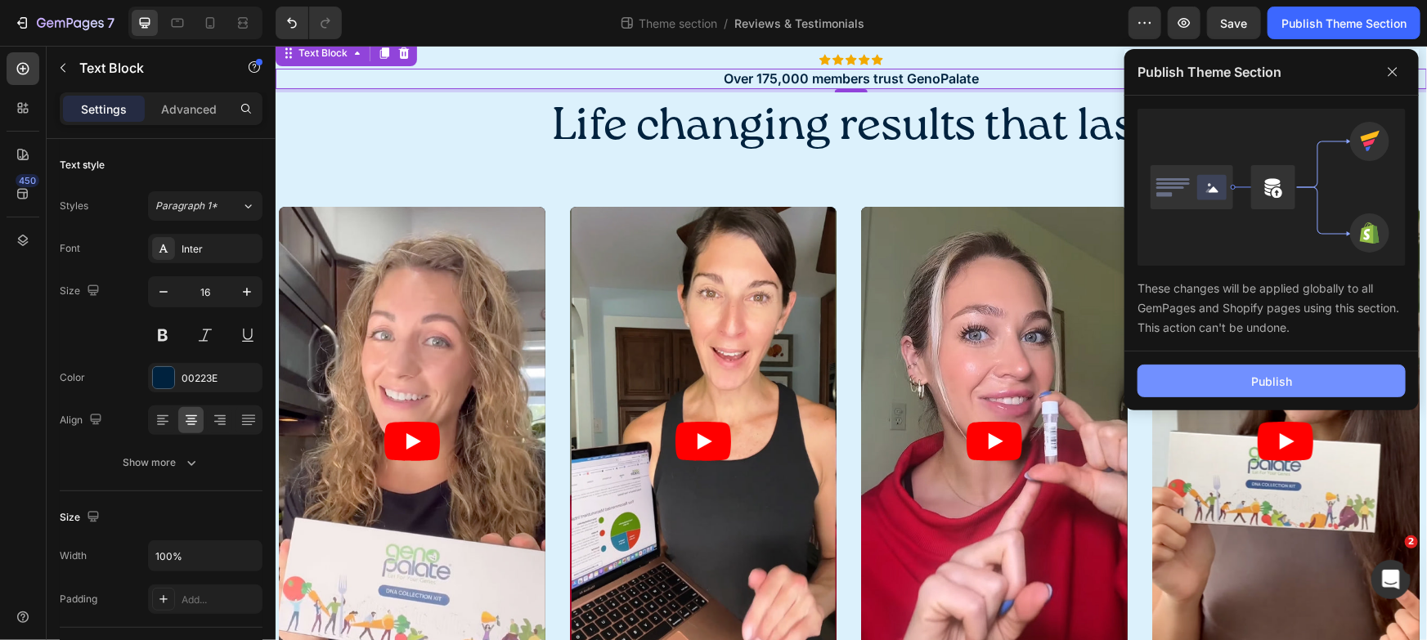
click at [1263, 368] on button "Publish" at bounding box center [1272, 381] width 268 height 33
